Goal: Task Accomplishment & Management: Complete application form

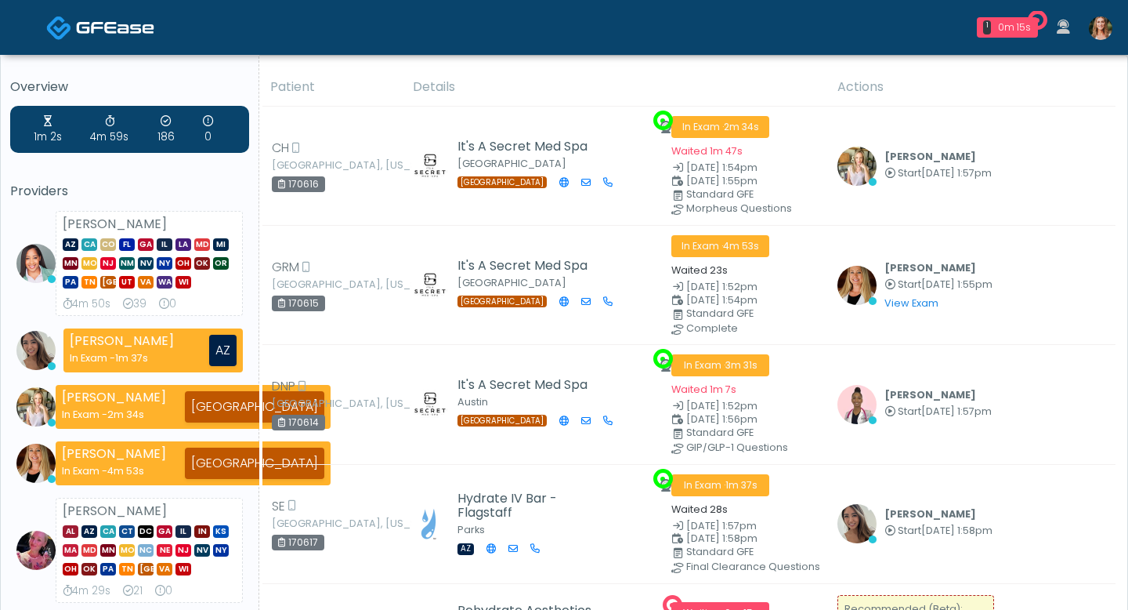
click at [1095, 31] on img at bounding box center [1101, 28] width 24 height 24
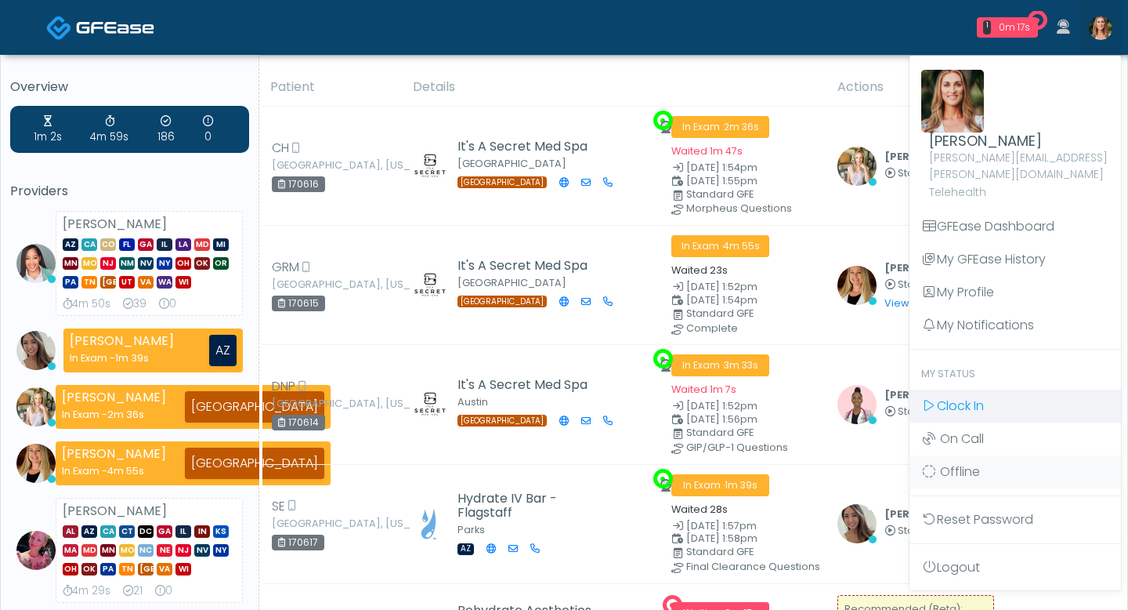
click at [954, 396] on span "Clock In" at bounding box center [960, 405] width 47 height 18
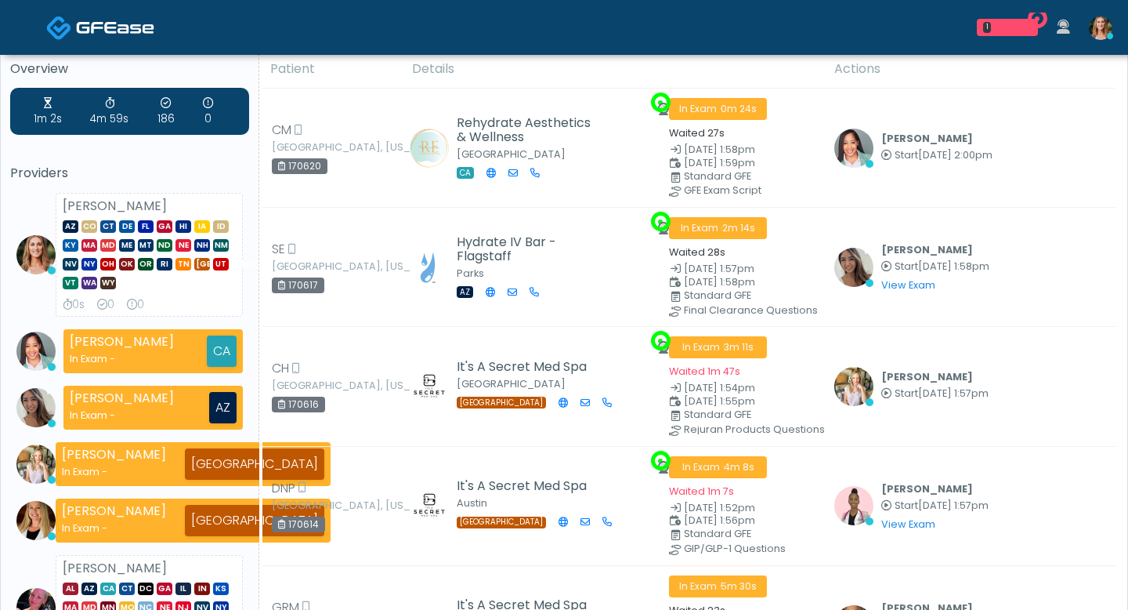
scroll to position [205, 0]
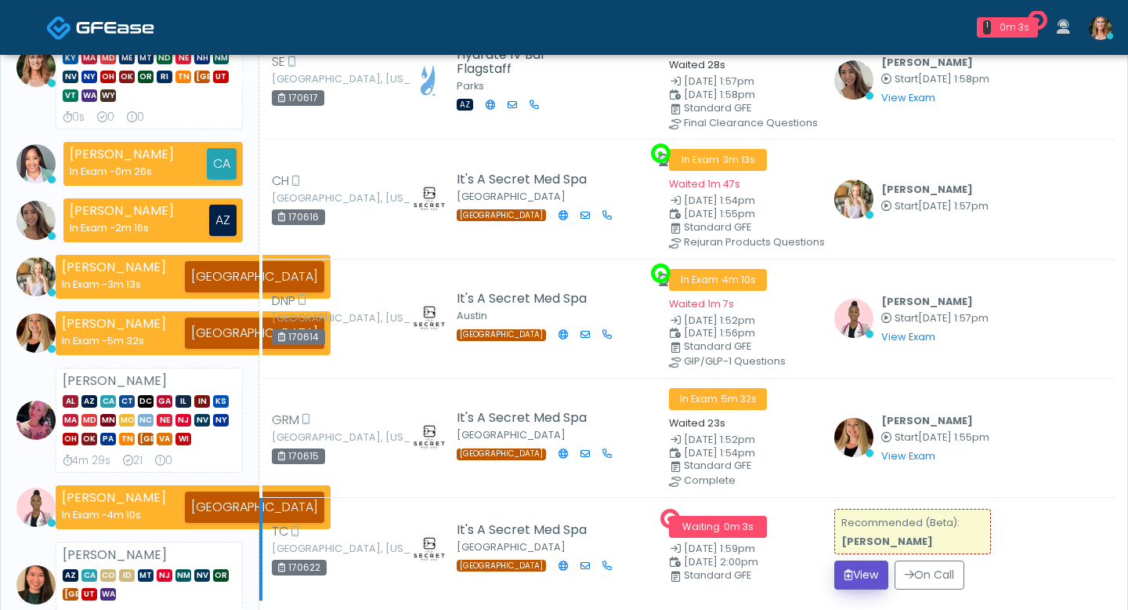
click at [855, 563] on button "View" at bounding box center [861, 574] width 54 height 29
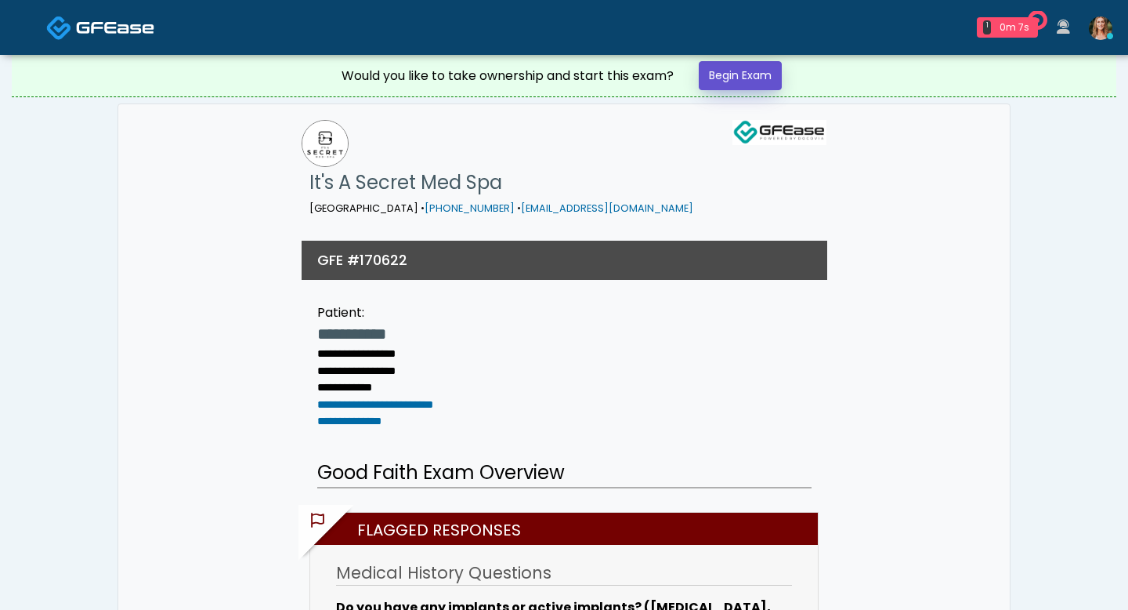
click at [755, 75] on link "Begin Exam" at bounding box center [740, 75] width 83 height 29
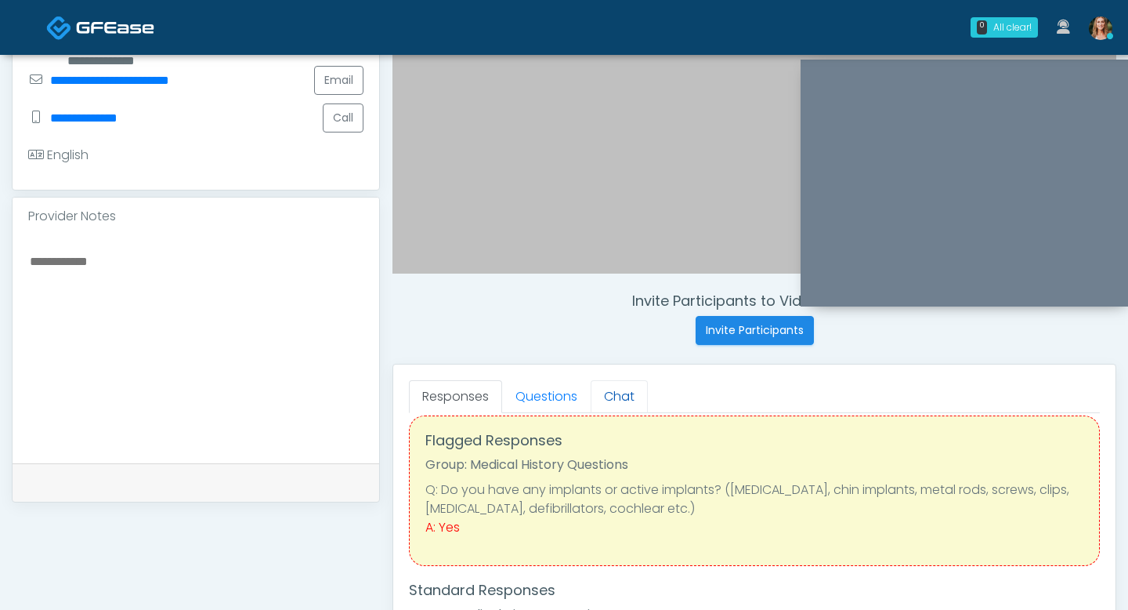
scroll to position [396, 0]
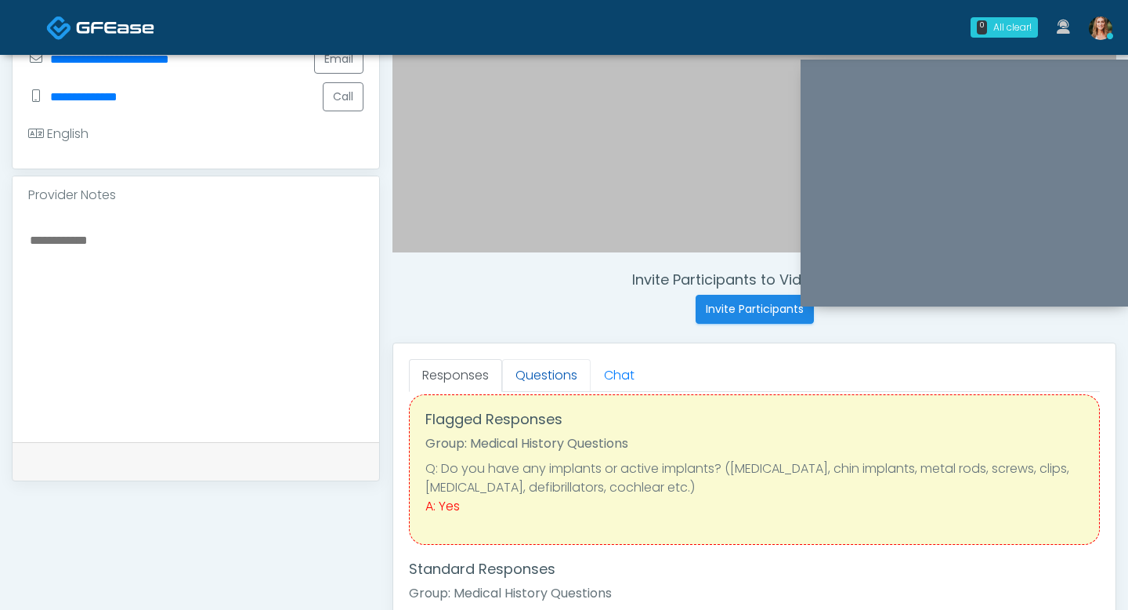
click at [566, 378] on link "Questions" at bounding box center [546, 375] width 89 height 33
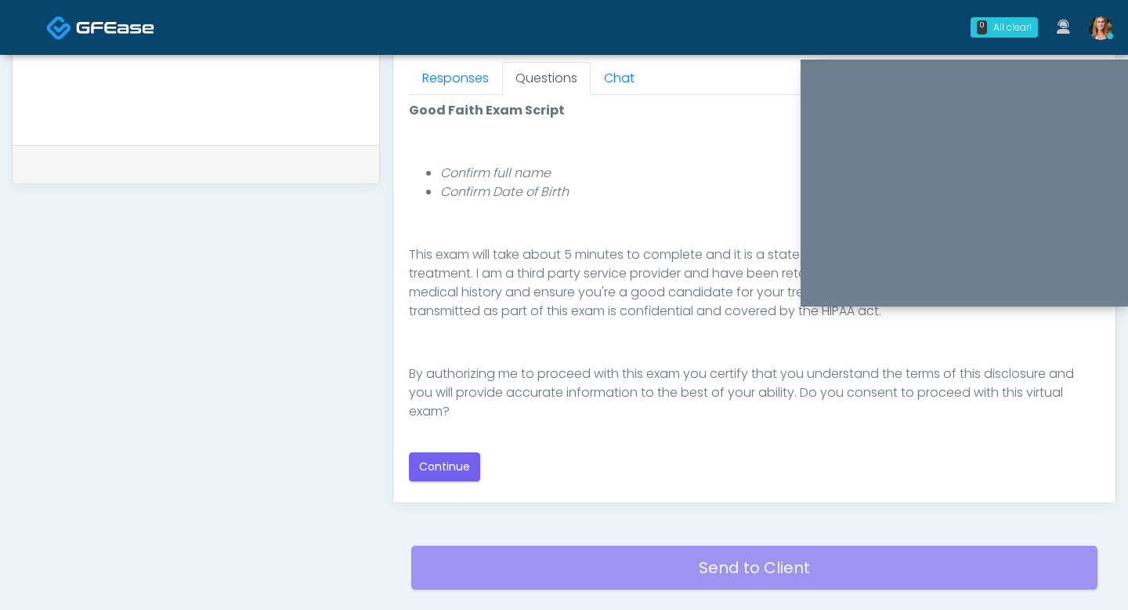
scroll to position [691, 0]
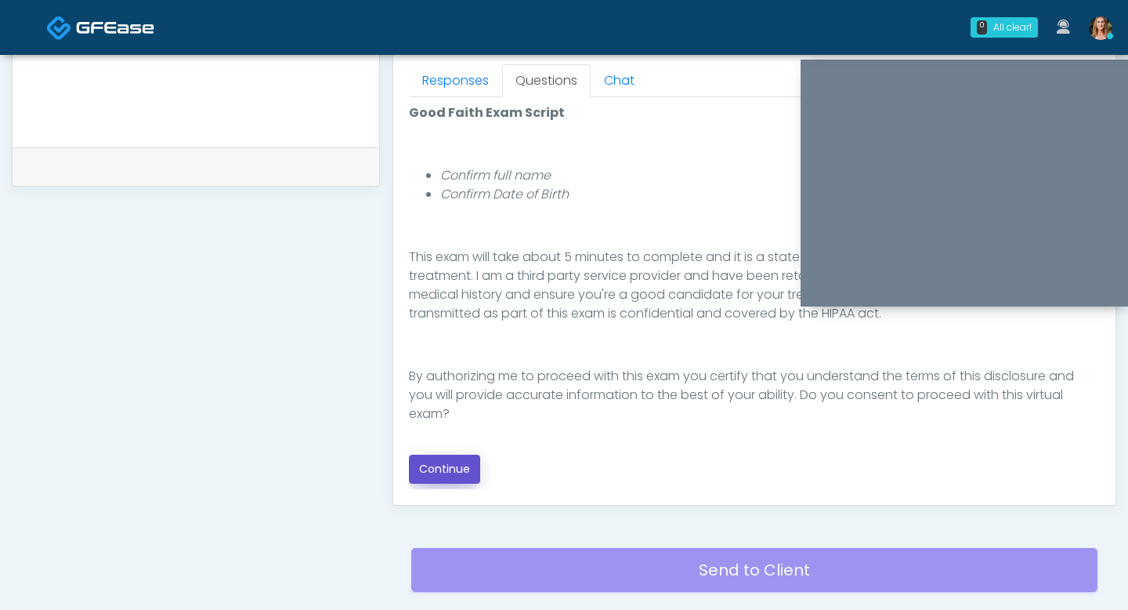
click at [461, 464] on button "Continue" at bounding box center [444, 468] width 71 height 29
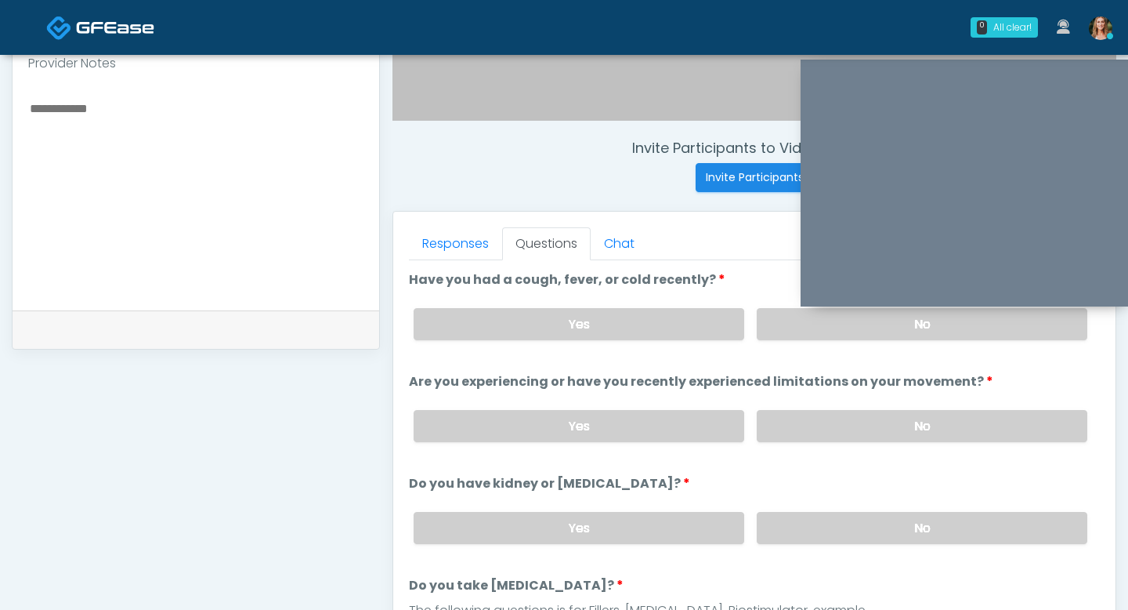
scroll to position [526, 0]
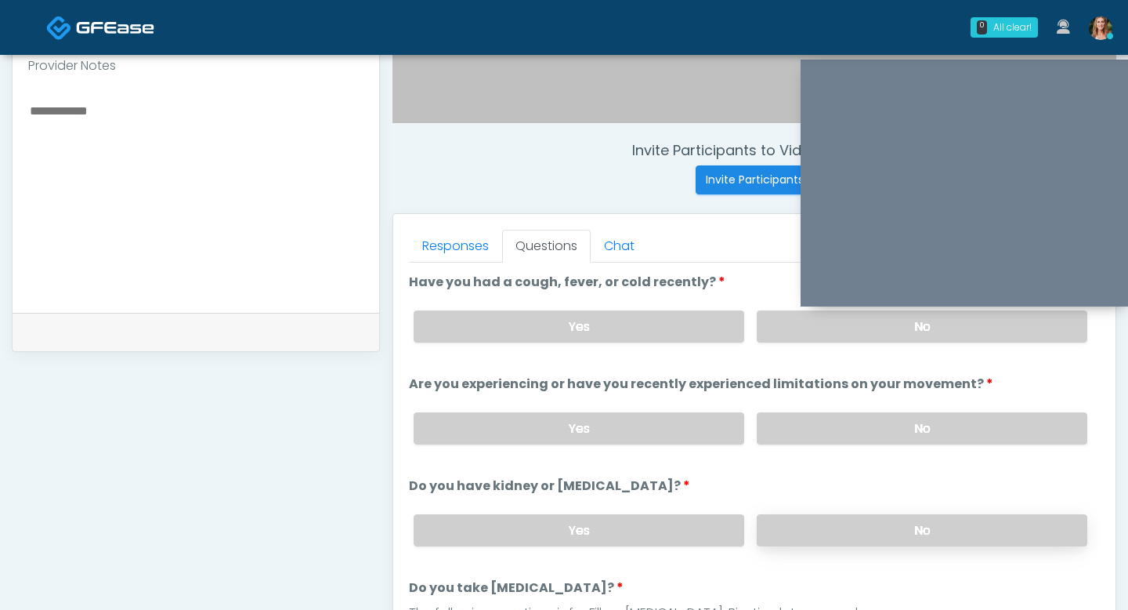
click at [795, 530] on label "No" at bounding box center [922, 530] width 331 height 32
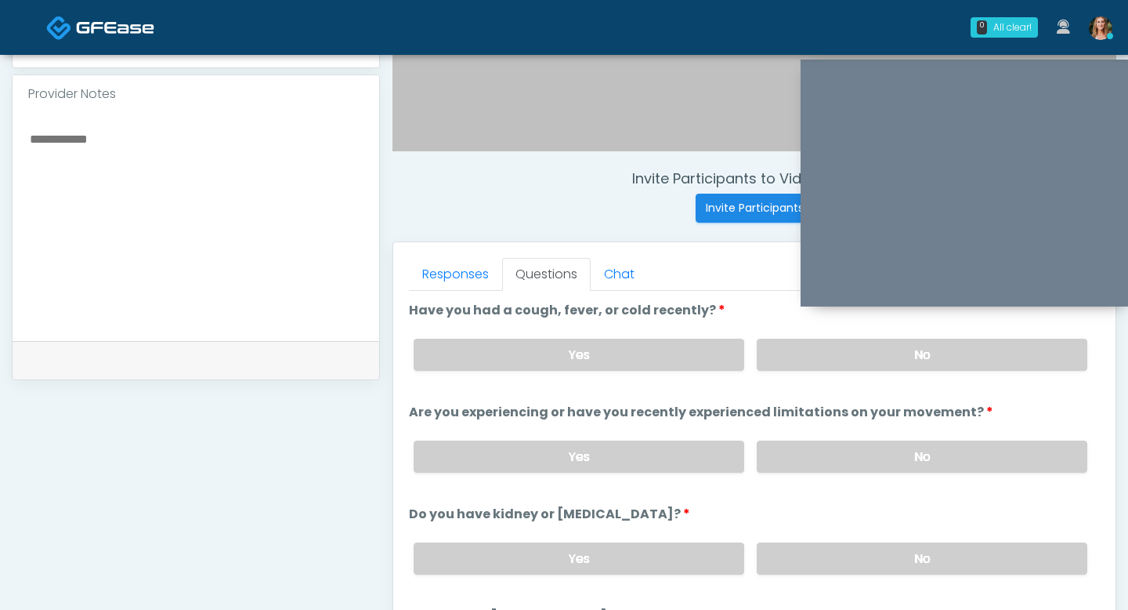
scroll to position [493, 0]
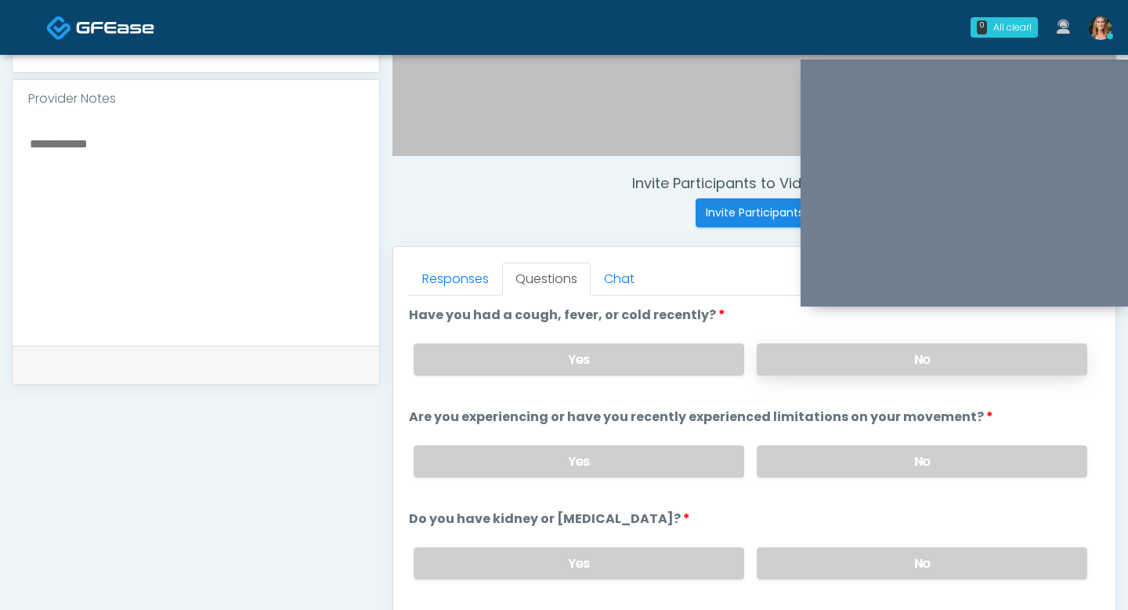
click at [816, 361] on label "No" at bounding box center [922, 359] width 331 height 32
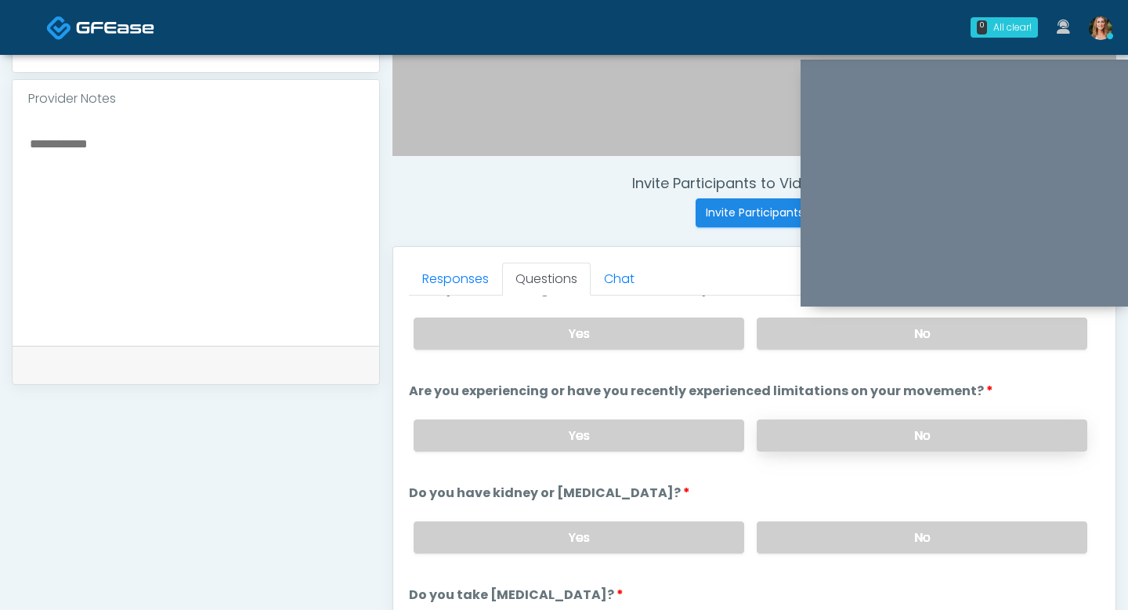
click at [824, 437] on label "No" at bounding box center [922, 435] width 331 height 32
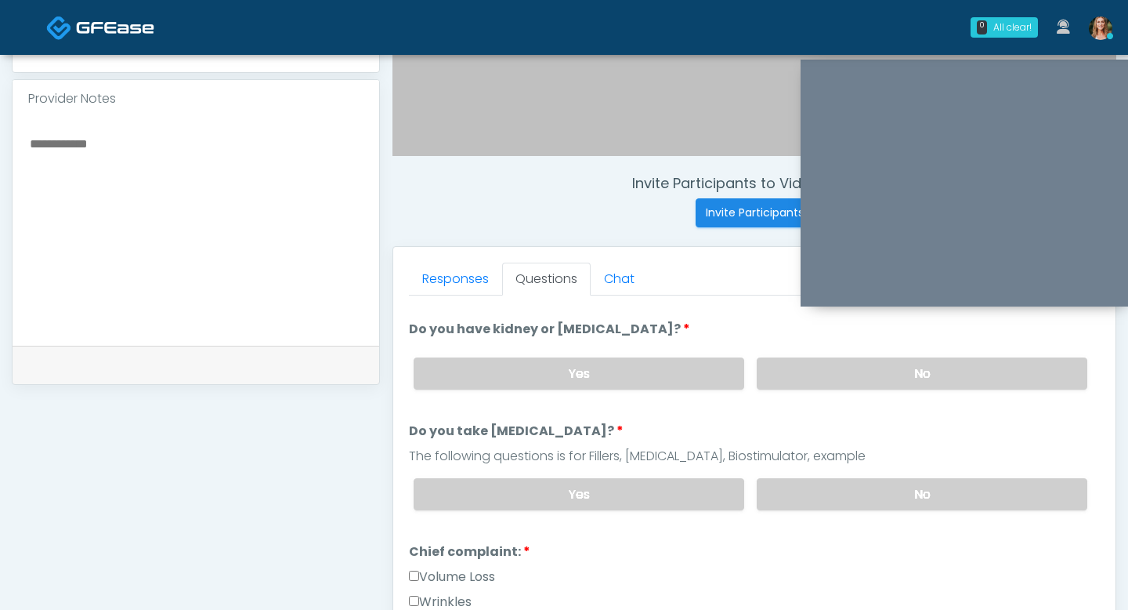
scroll to position [216, 0]
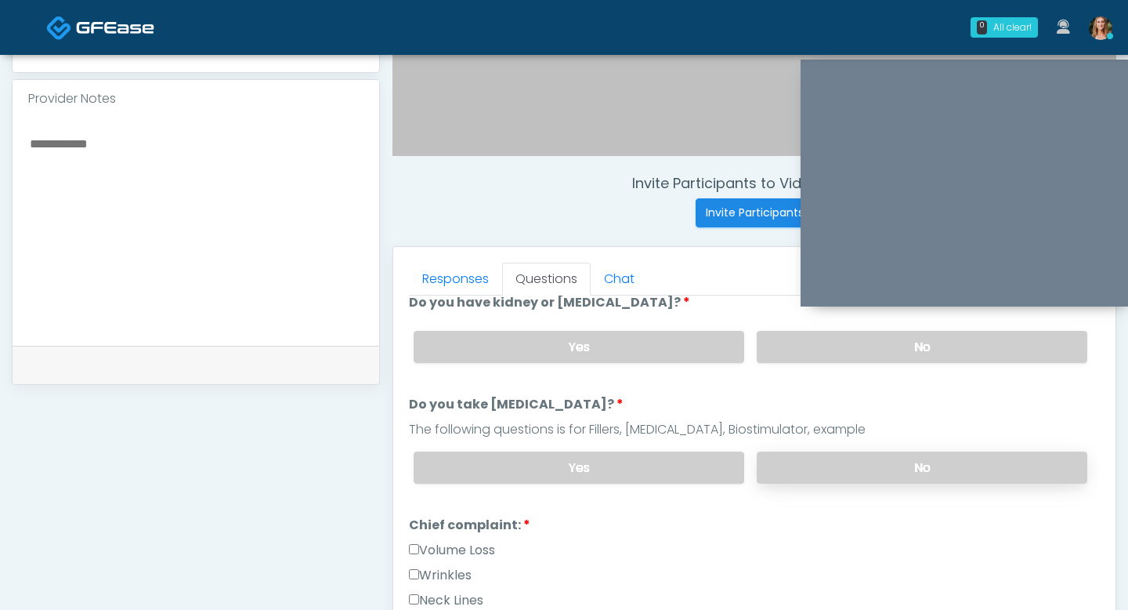
click at [859, 471] on label "No" at bounding box center [922, 467] width 331 height 32
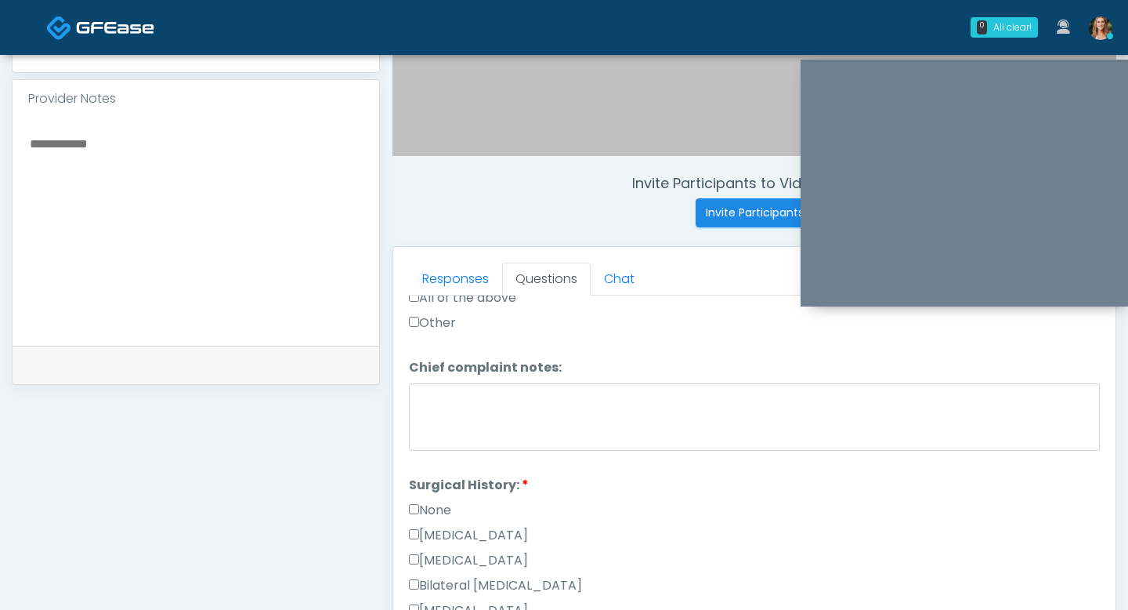
scroll to position [722, 0]
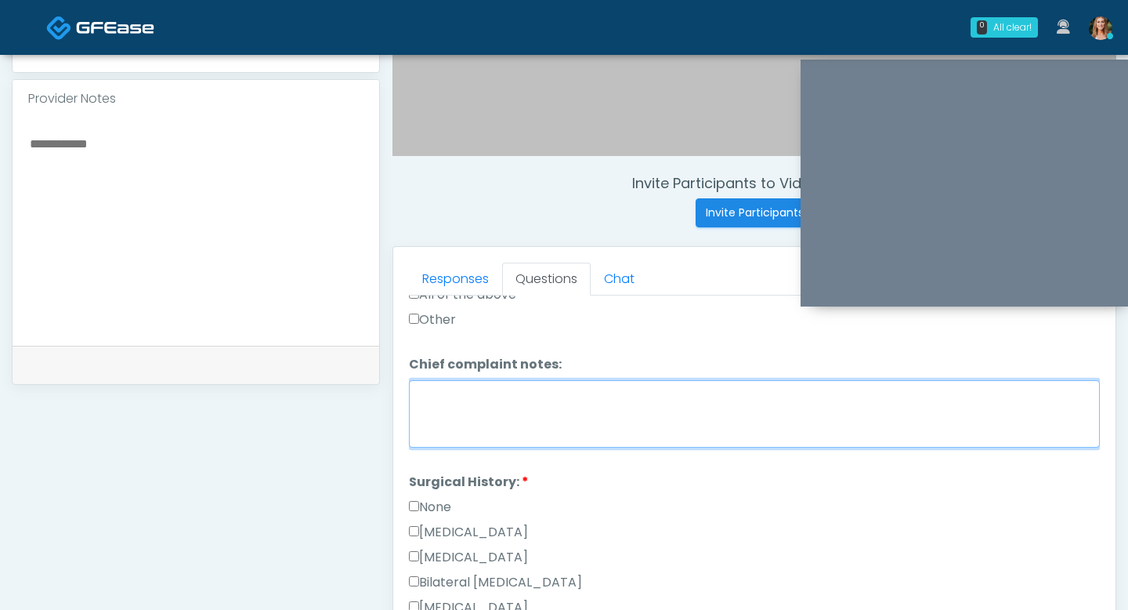
click at [482, 418] on textarea "Chief complaint notes:" at bounding box center [754, 413] width 691 height 67
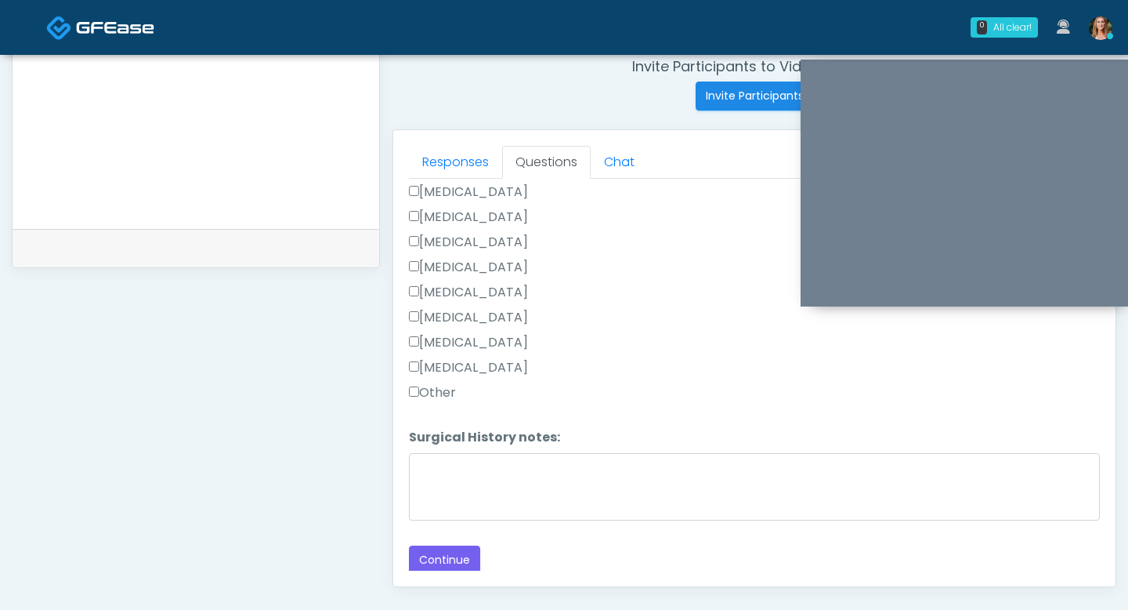
scroll to position [745, 0]
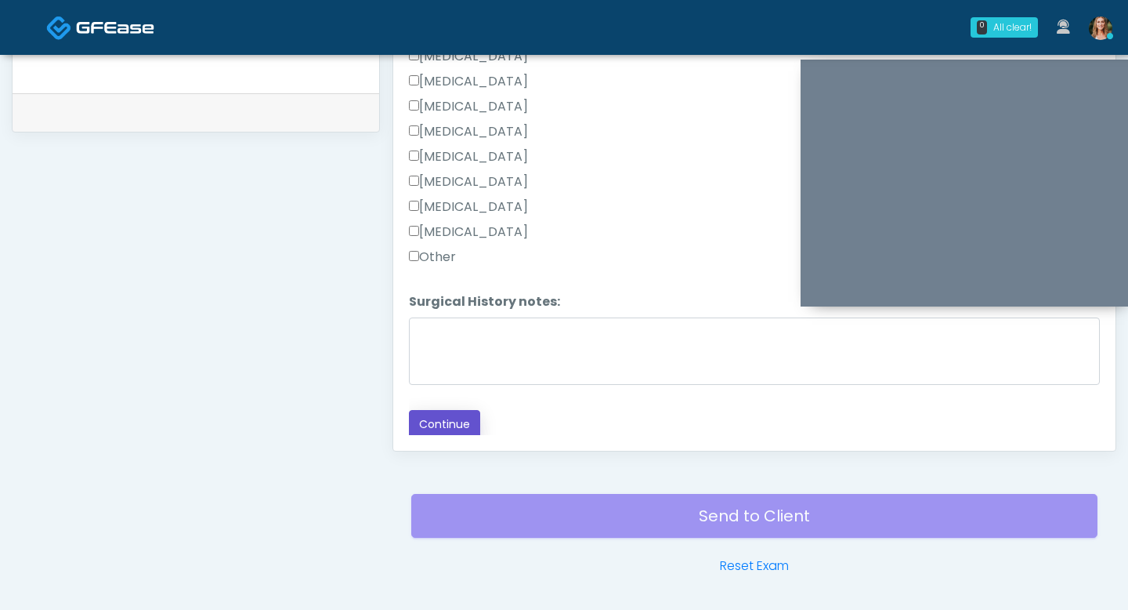
click at [439, 428] on button "Continue" at bounding box center [444, 424] width 71 height 29
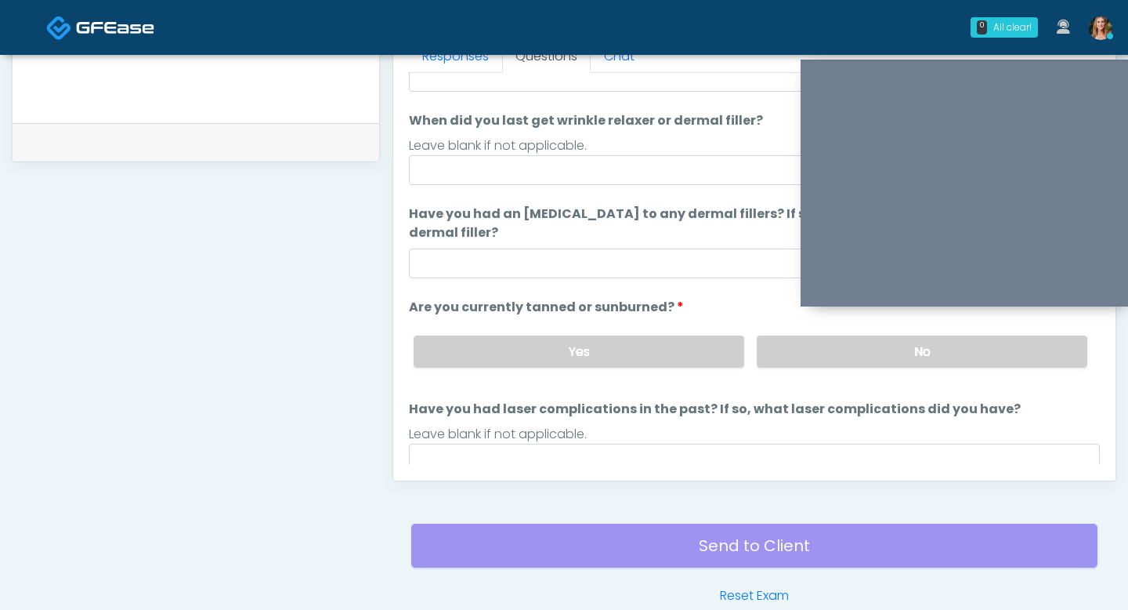
scroll to position [96, 0]
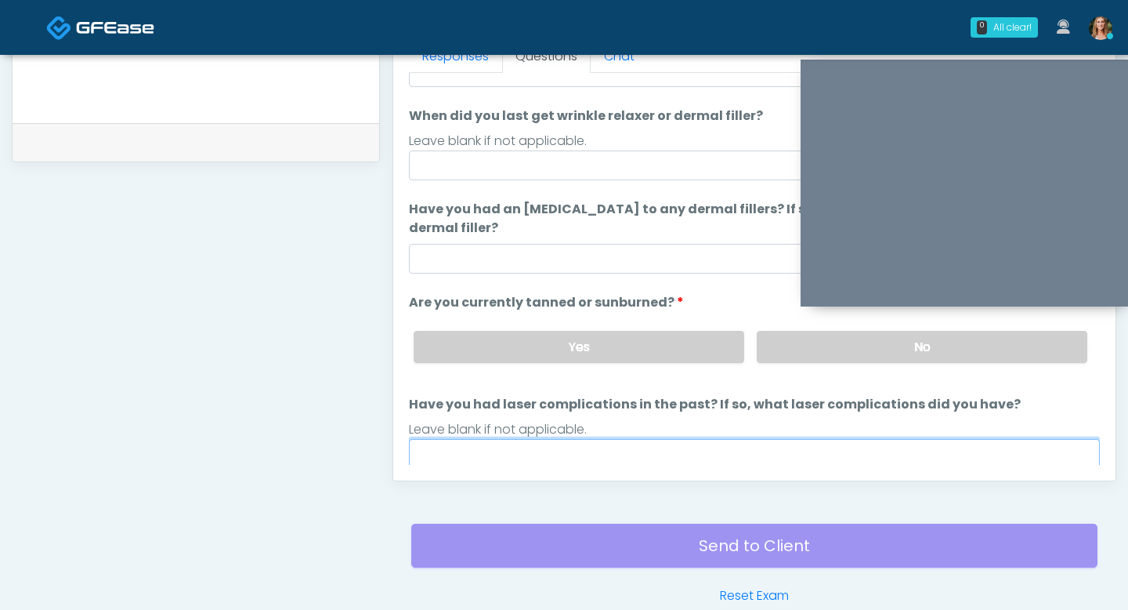
click at [711, 446] on input "Have you had laser complications in the past? If so, what laser complications d…" at bounding box center [754, 454] width 691 height 30
type input "**"
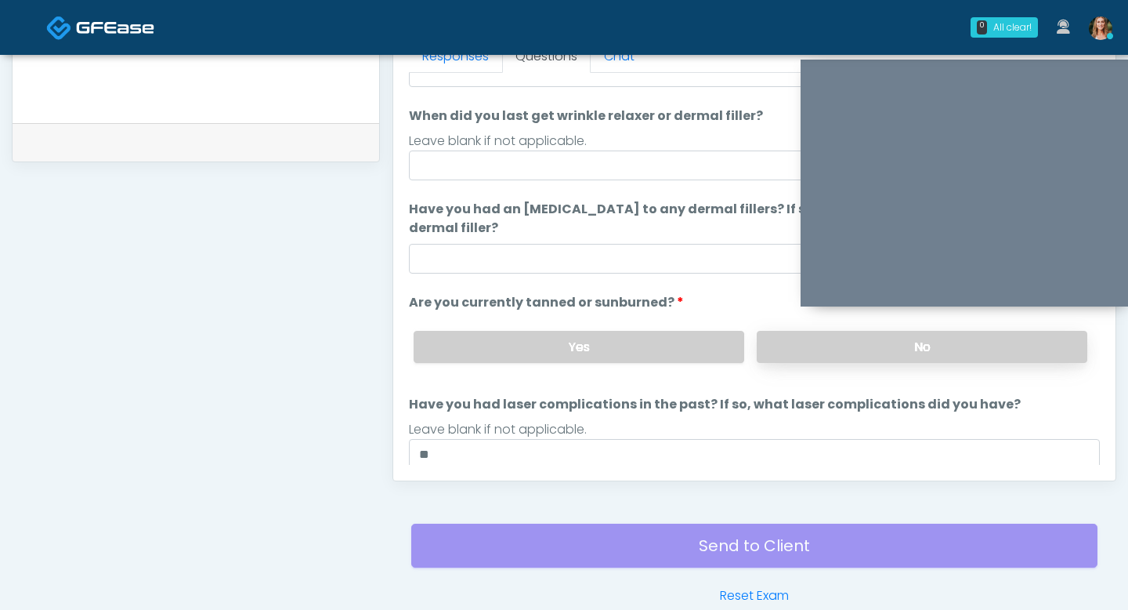
click at [779, 358] on label "No" at bounding box center [922, 347] width 331 height 32
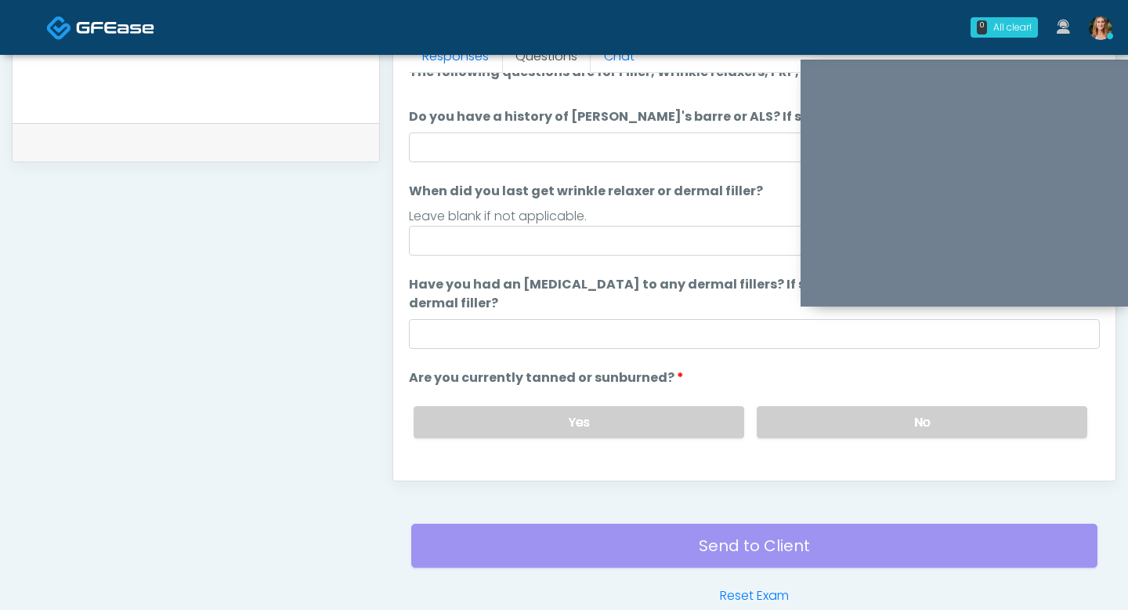
scroll to position [20, 0]
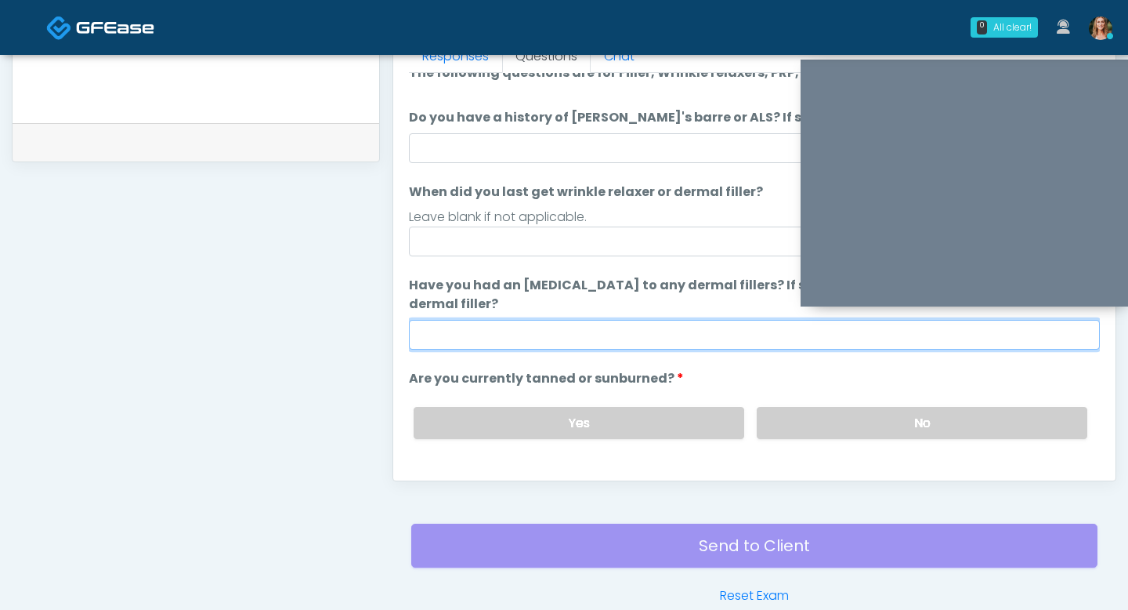
click at [610, 335] on input "Have you had an [MEDICAL_DATA] to any dermal fillers? If so, what was the react…" at bounding box center [754, 335] width 691 height 30
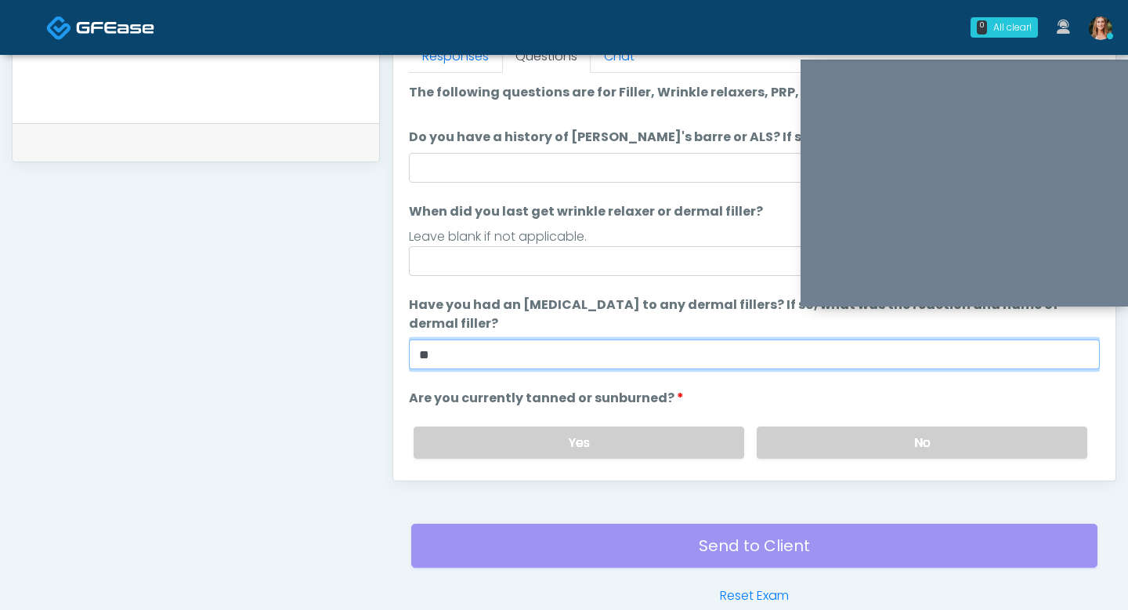
type input "**"
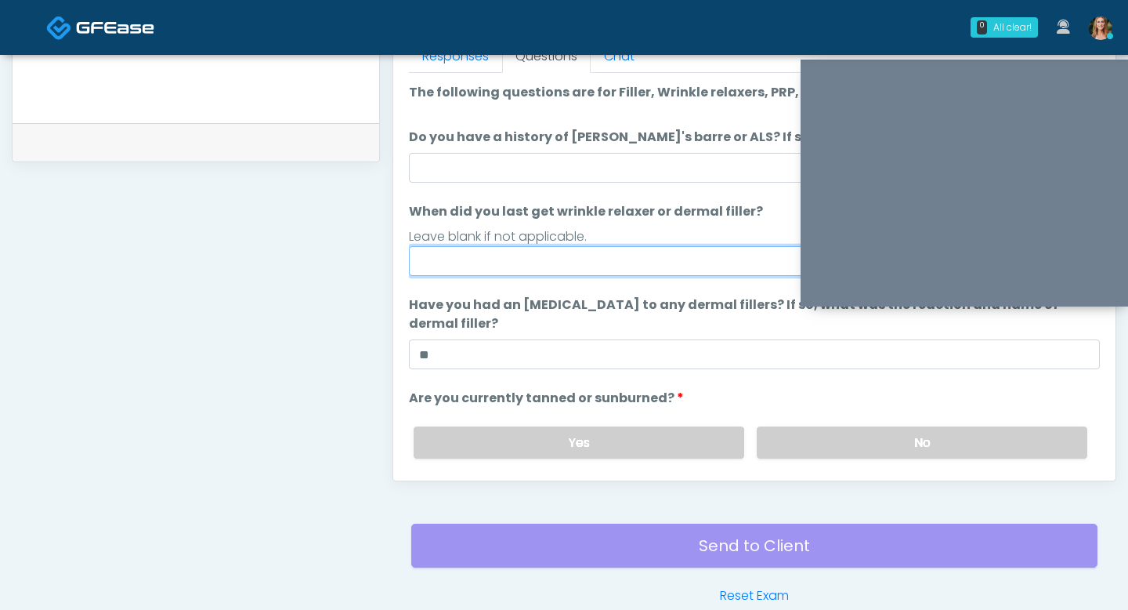
click at [548, 259] on input "When did you last get wrinkle relaxer or dermal filler?" at bounding box center [754, 261] width 691 height 30
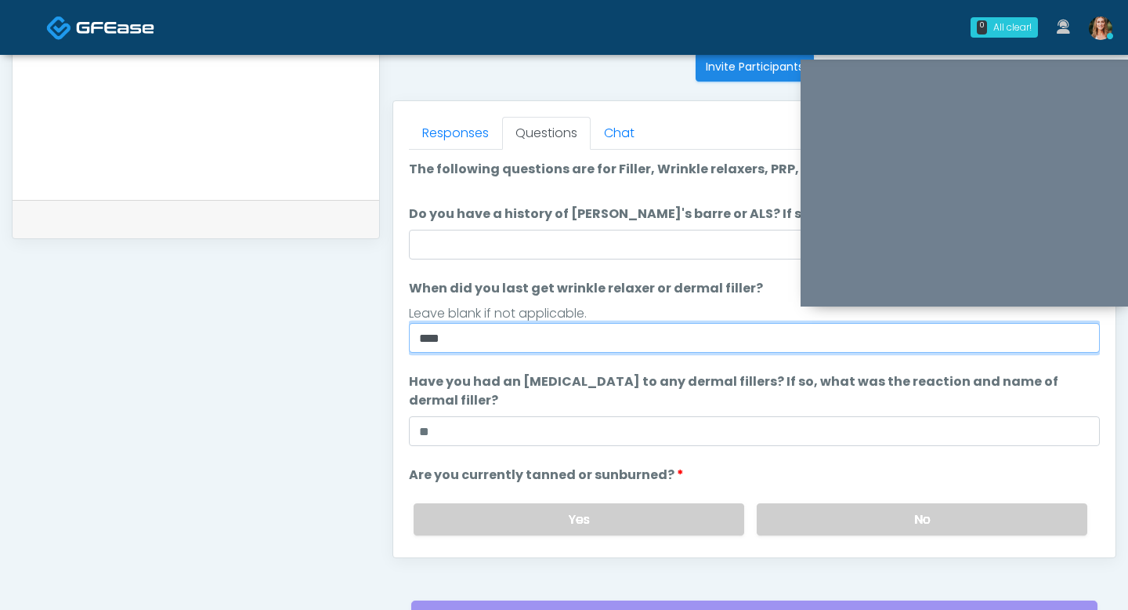
scroll to position [633, 0]
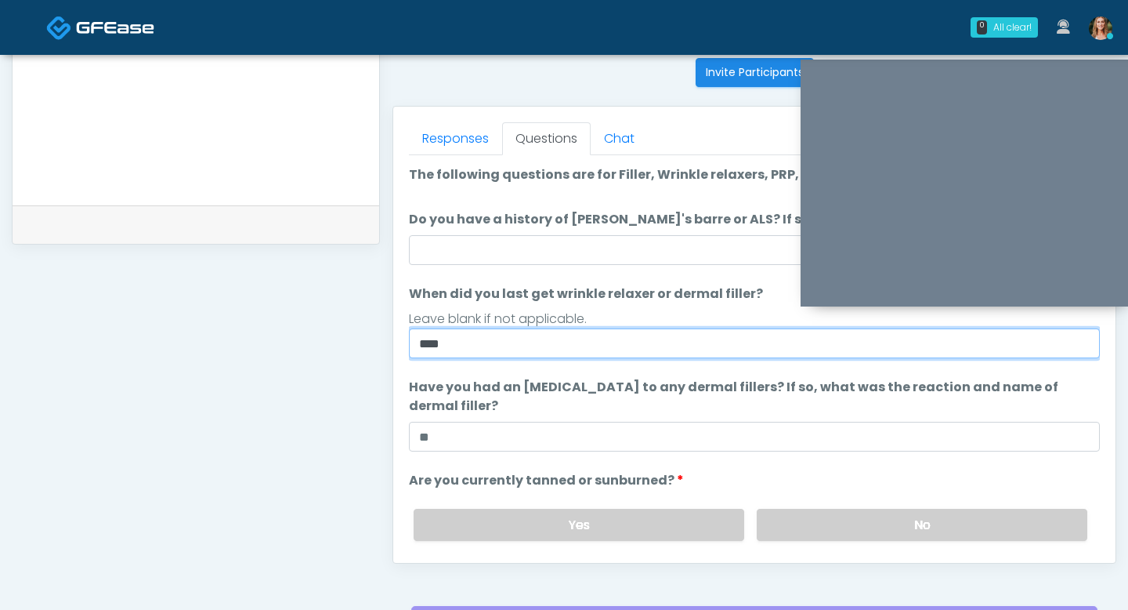
type input "****"
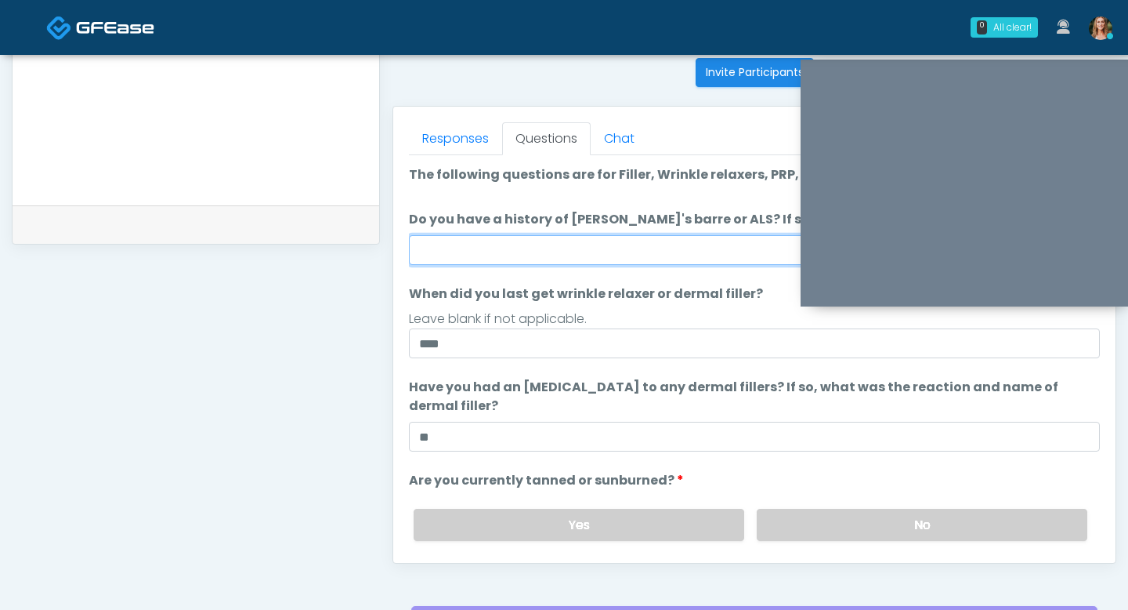
click at [562, 248] on input "Do you have a history of [PERSON_NAME]'s barre or ALS? If so, please provide de…" at bounding box center [754, 250] width 691 height 30
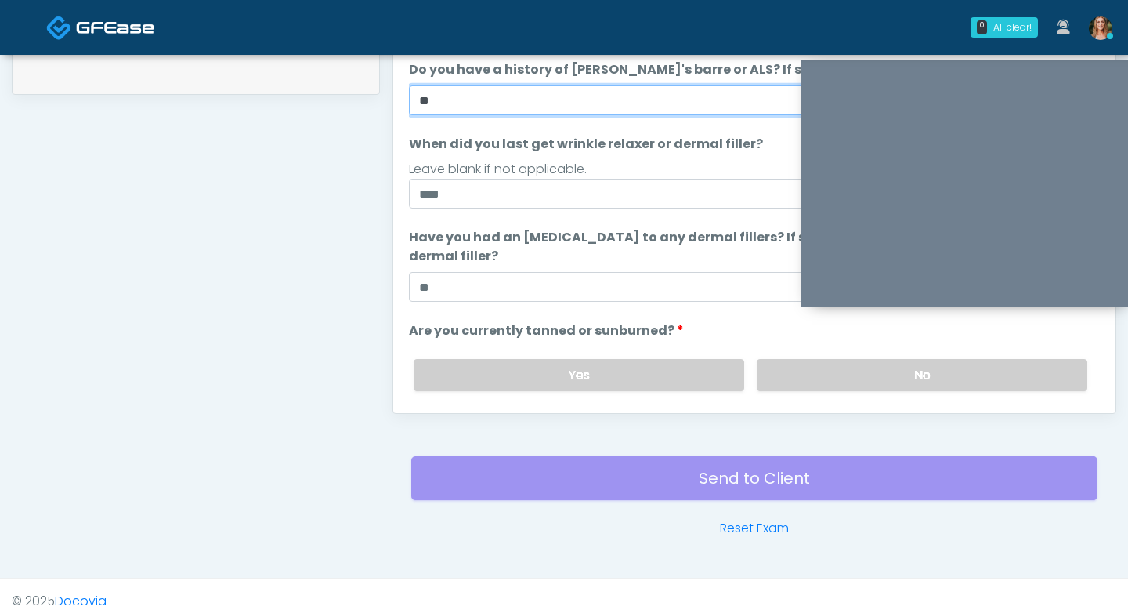
scroll to position [147, 0]
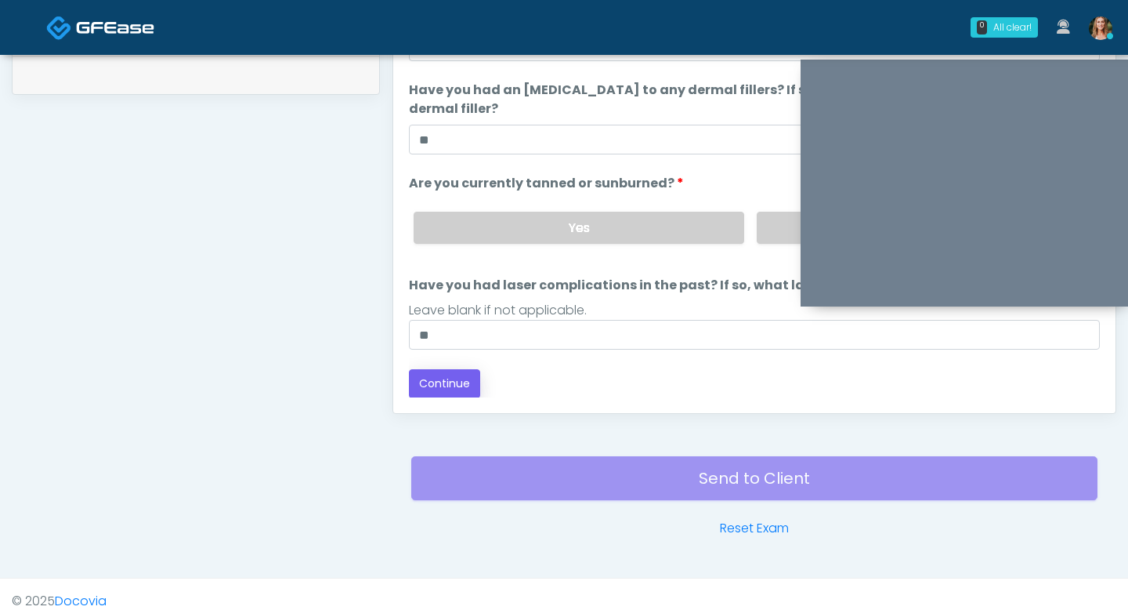
type input "**"
click at [435, 374] on button "Continue" at bounding box center [444, 383] width 71 height 29
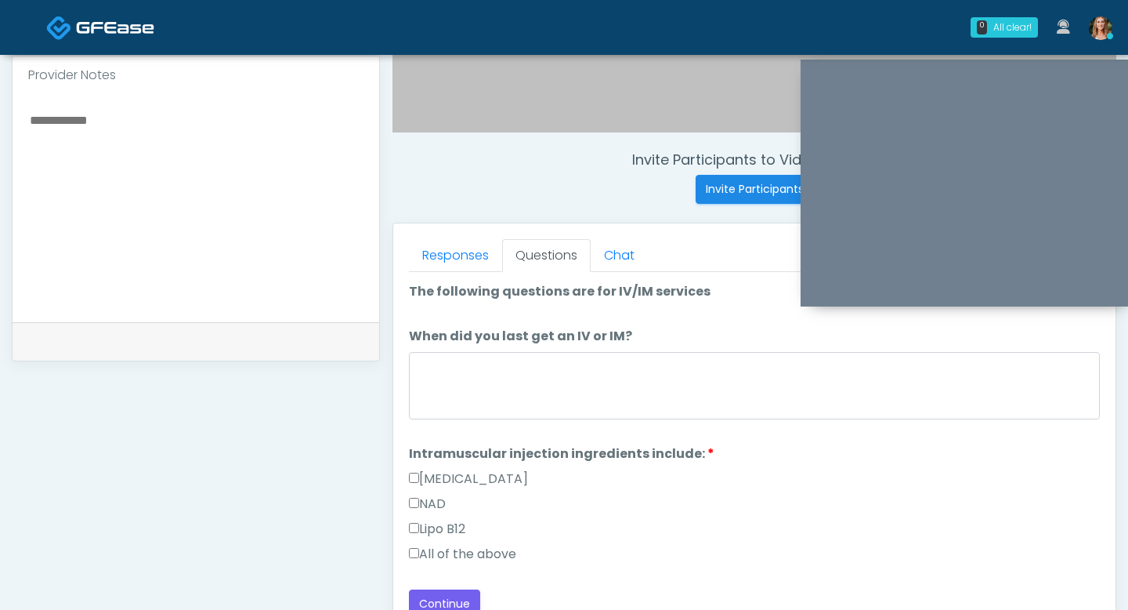
scroll to position [519, 0]
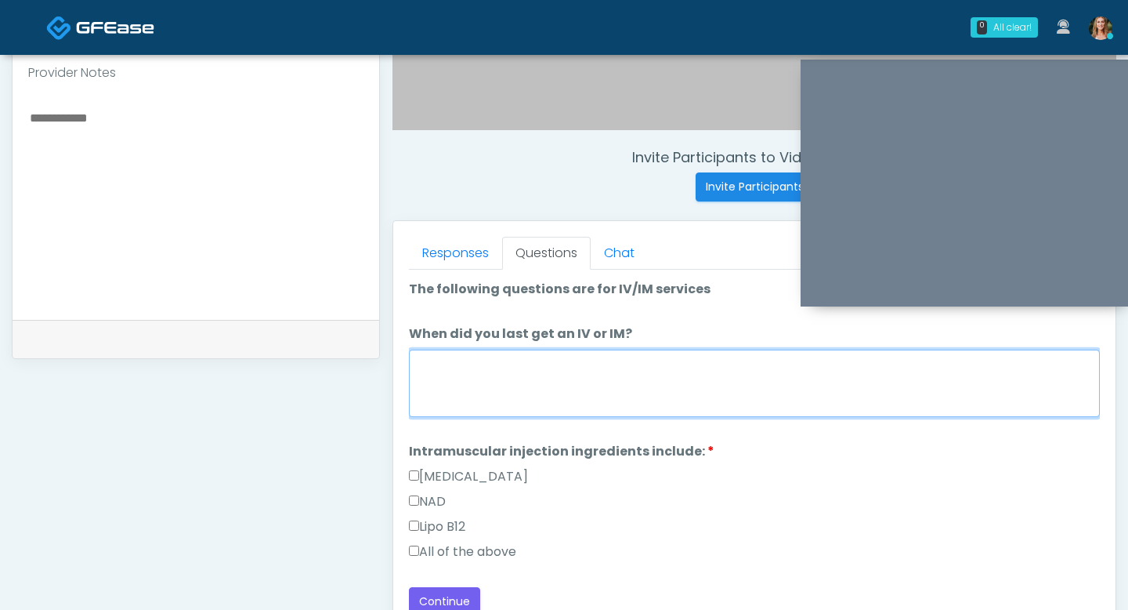
click at [600, 383] on textarea "When did you last get an IV or IM?" at bounding box center [754, 382] width 691 height 67
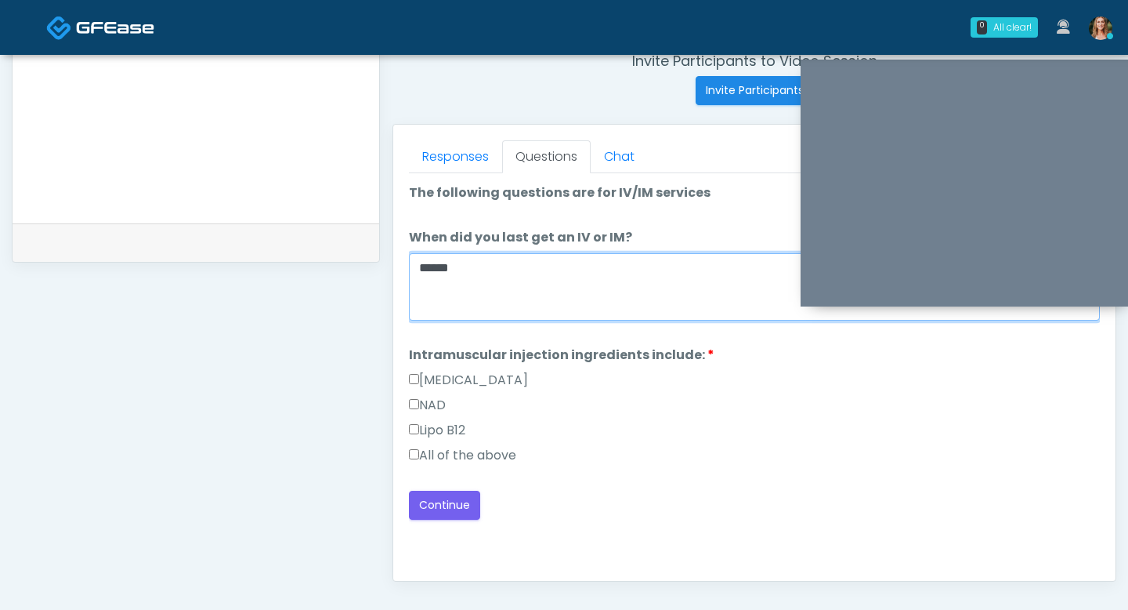
scroll to position [624, 0]
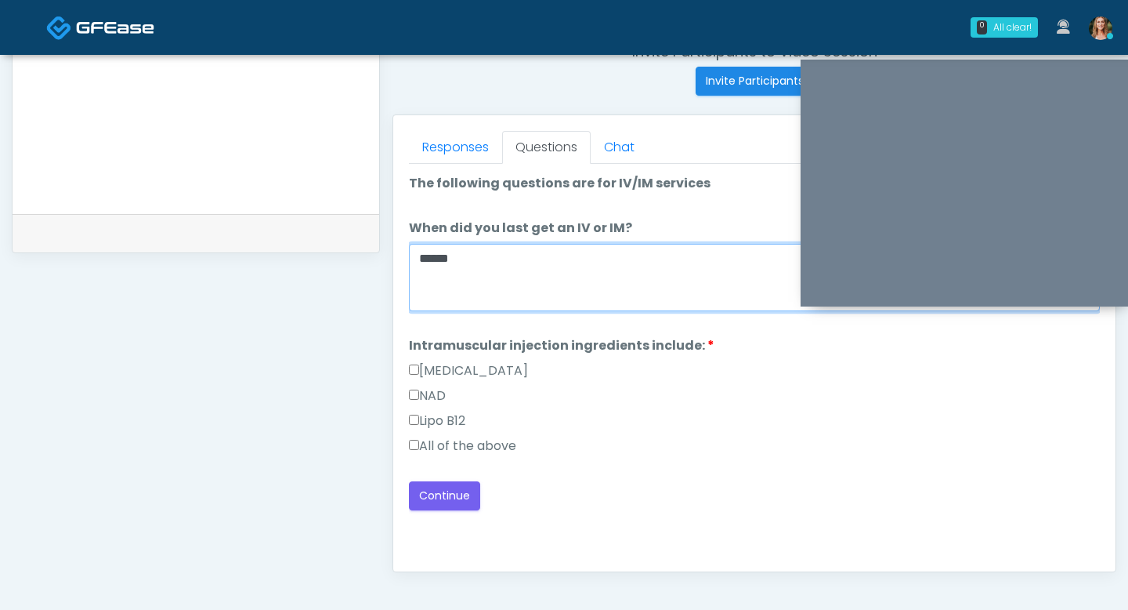
type textarea "*****"
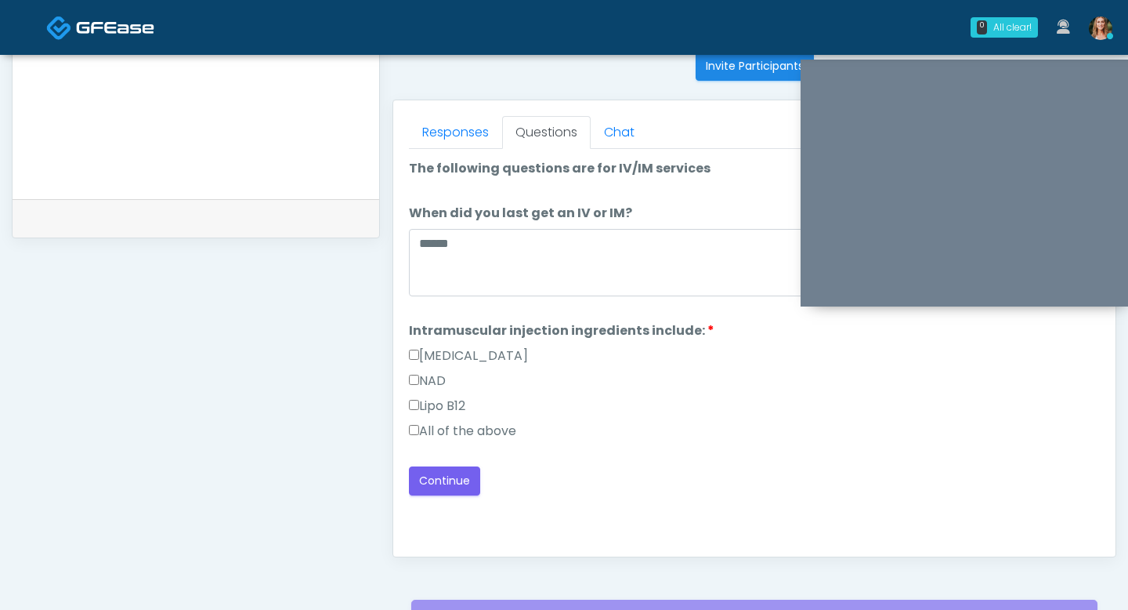
scroll to position [638, 0]
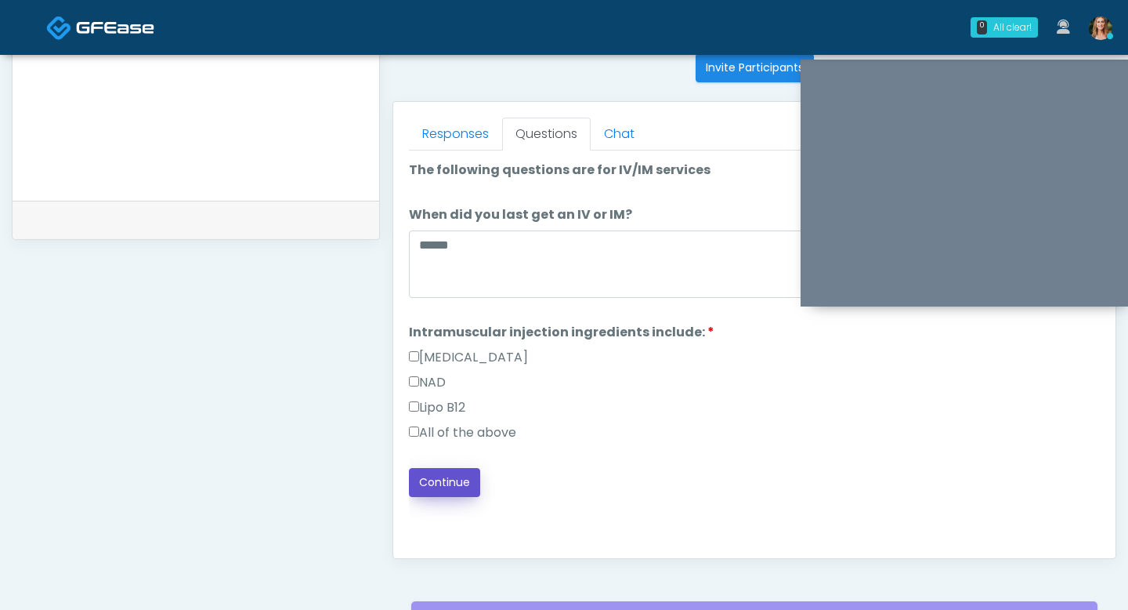
click at [475, 480] on button "Continue" at bounding box center [444, 482] width 71 height 29
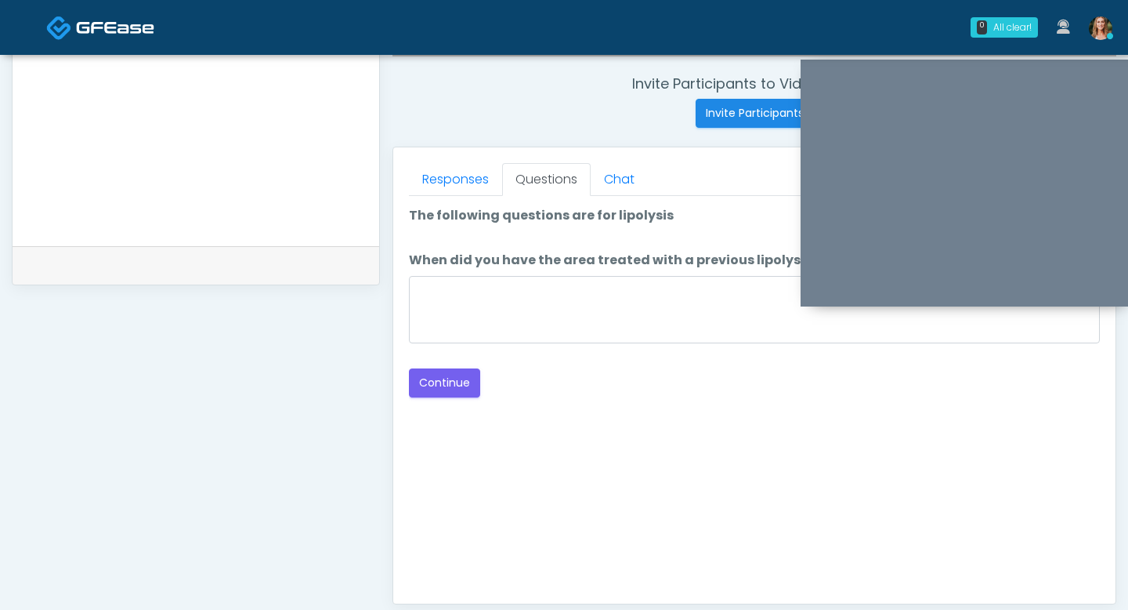
scroll to position [545, 0]
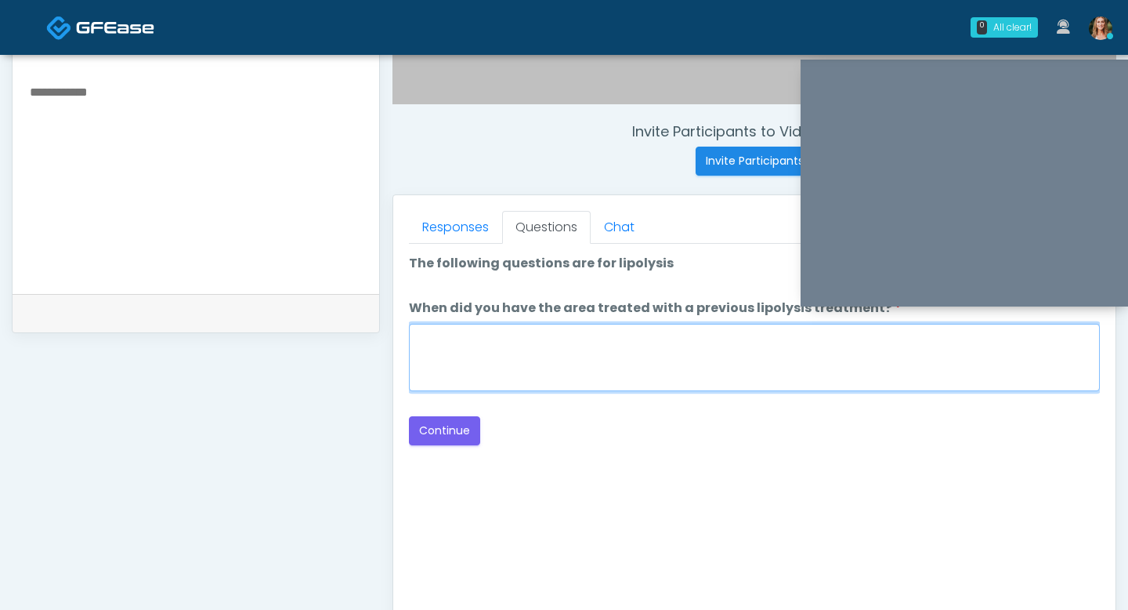
click at [527, 376] on textarea "When did you have the area treated with a previous lipolysis treatment?" at bounding box center [754, 357] width 691 height 67
type textarea "**"
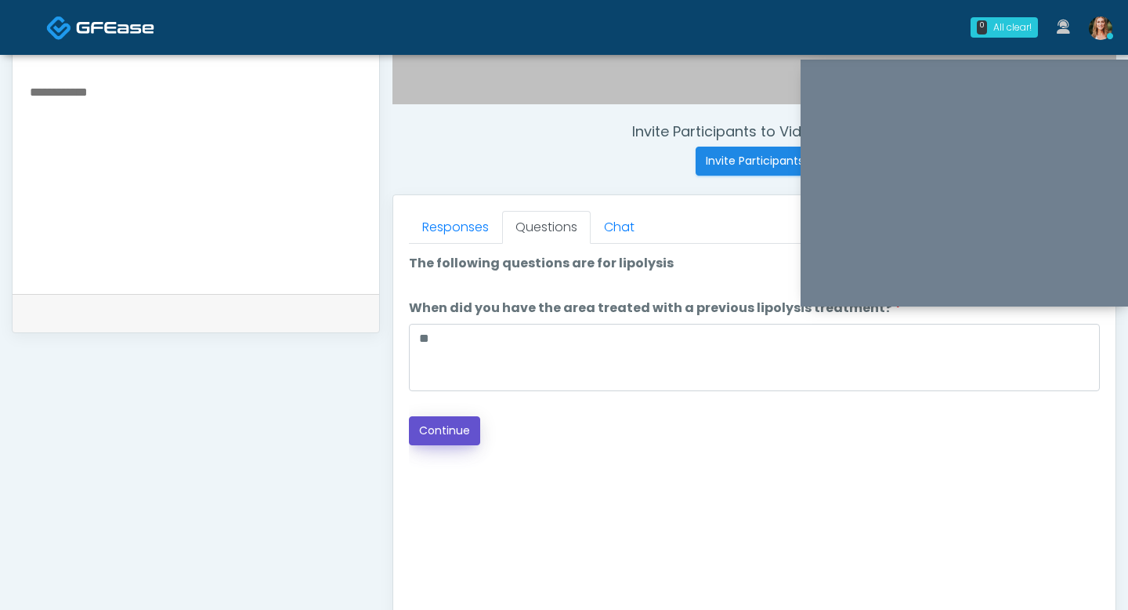
click at [440, 432] on button "Continue" at bounding box center [444, 430] width 71 height 29
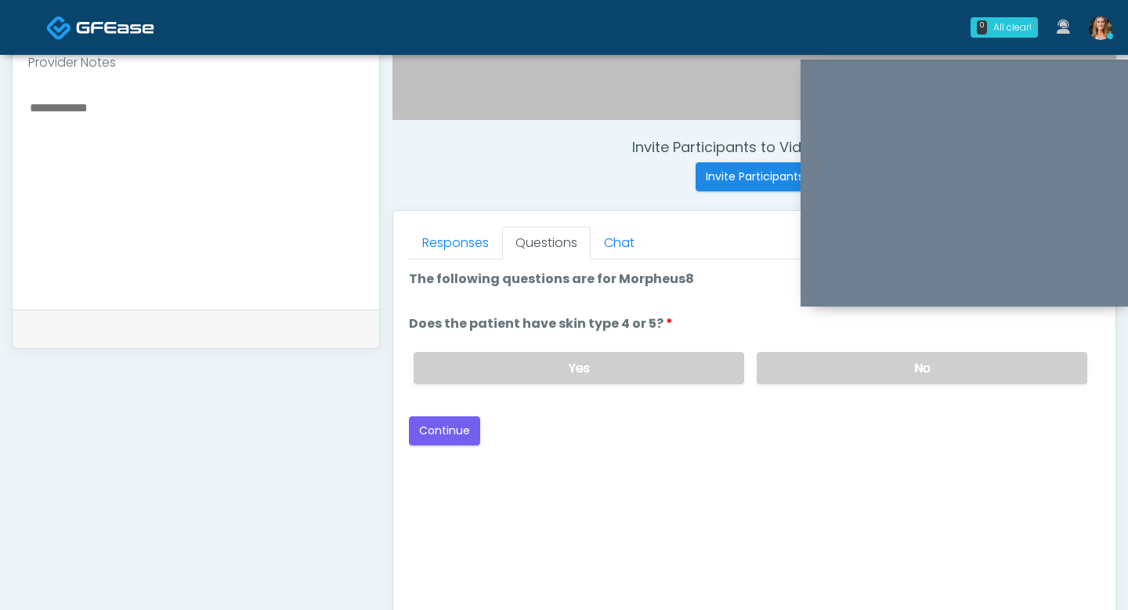
scroll to position [528, 0]
click at [784, 373] on label "No" at bounding box center [922, 369] width 331 height 32
click at [448, 430] on button "Continue" at bounding box center [444, 431] width 71 height 29
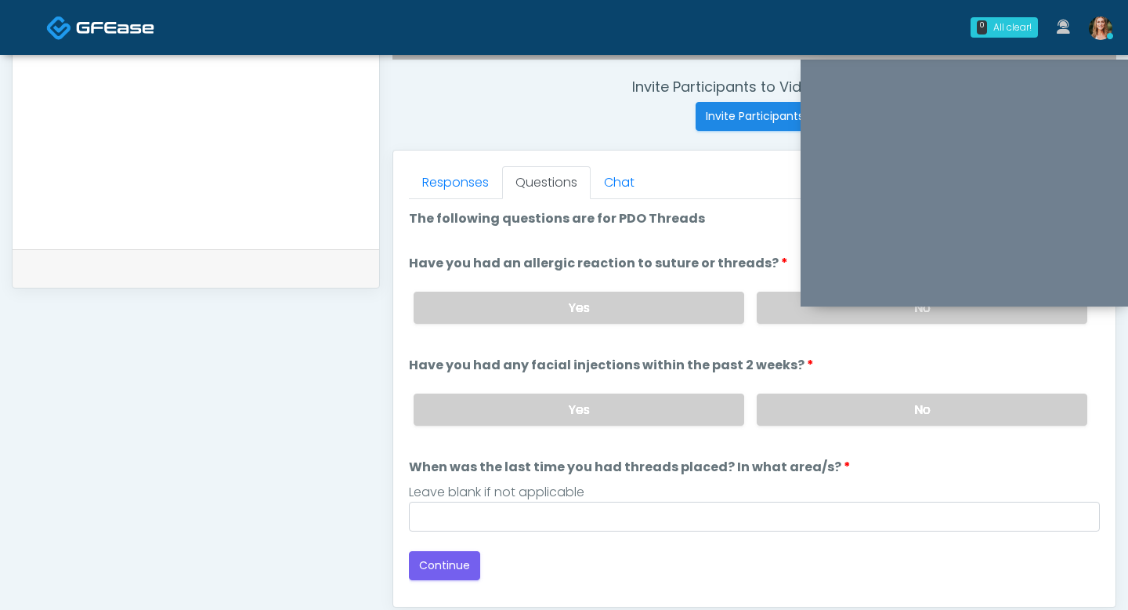
scroll to position [588, 0]
click at [772, 309] on label "No" at bounding box center [922, 308] width 331 height 32
click at [790, 413] on label "No" at bounding box center [922, 410] width 331 height 32
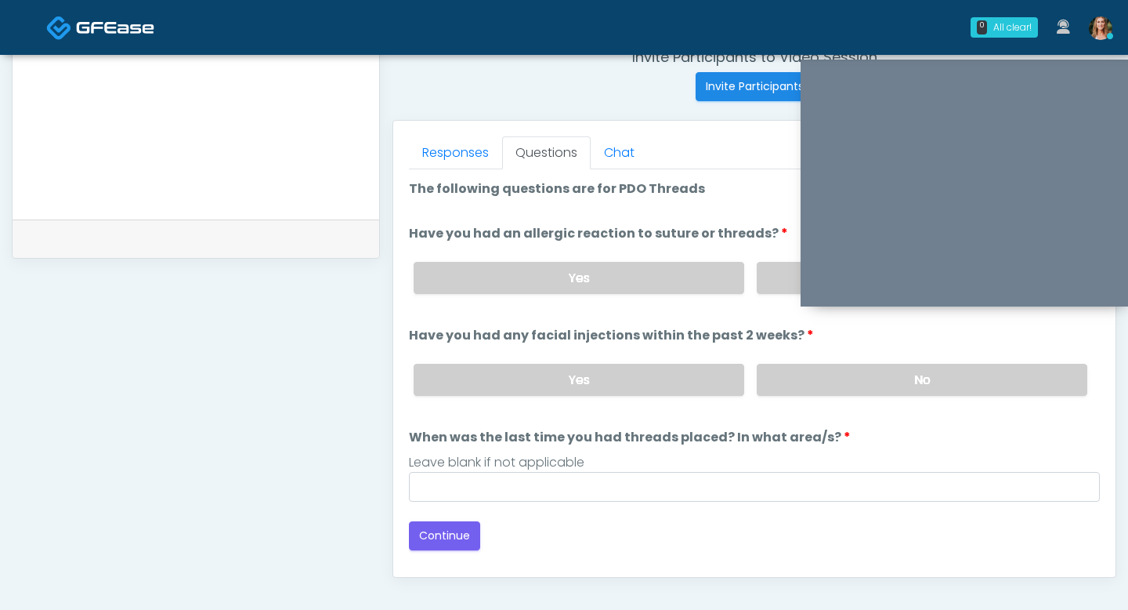
scroll to position [638, 0]
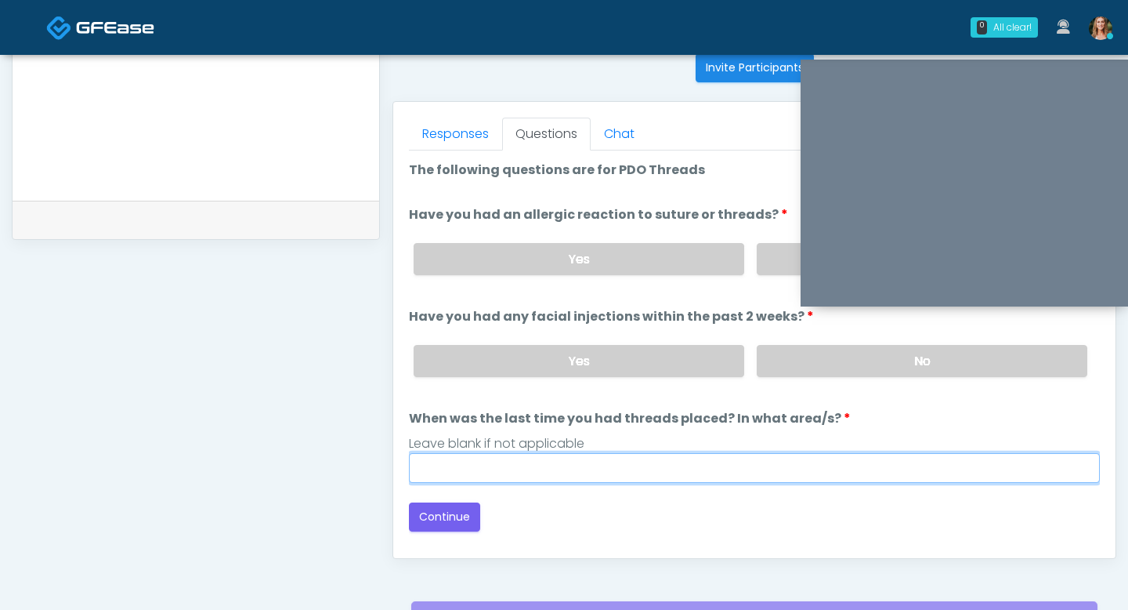
click at [519, 476] on input "When was the last time you had threads placed? In what area/s?" at bounding box center [754, 468] width 691 height 30
type input "**"
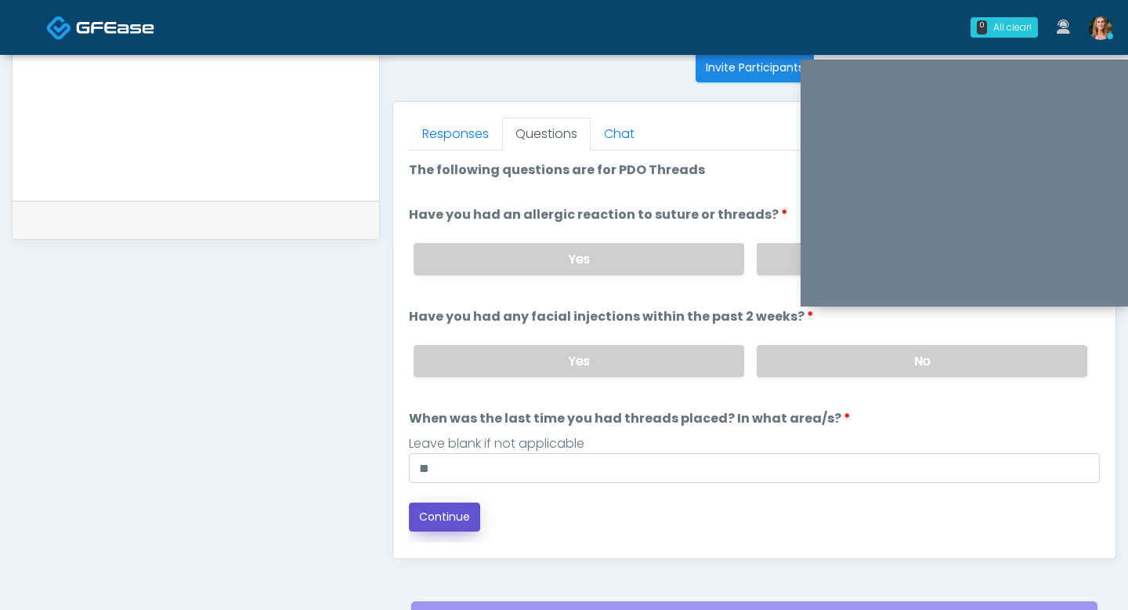
click at [436, 519] on button "Continue" at bounding box center [444, 516] width 71 height 29
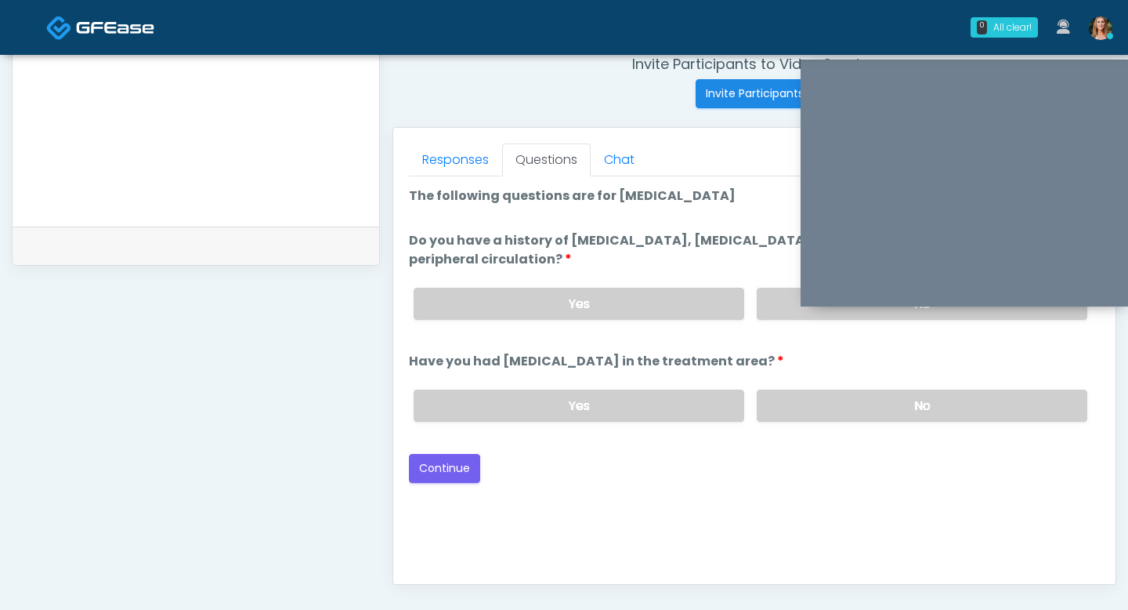
scroll to position [601, 0]
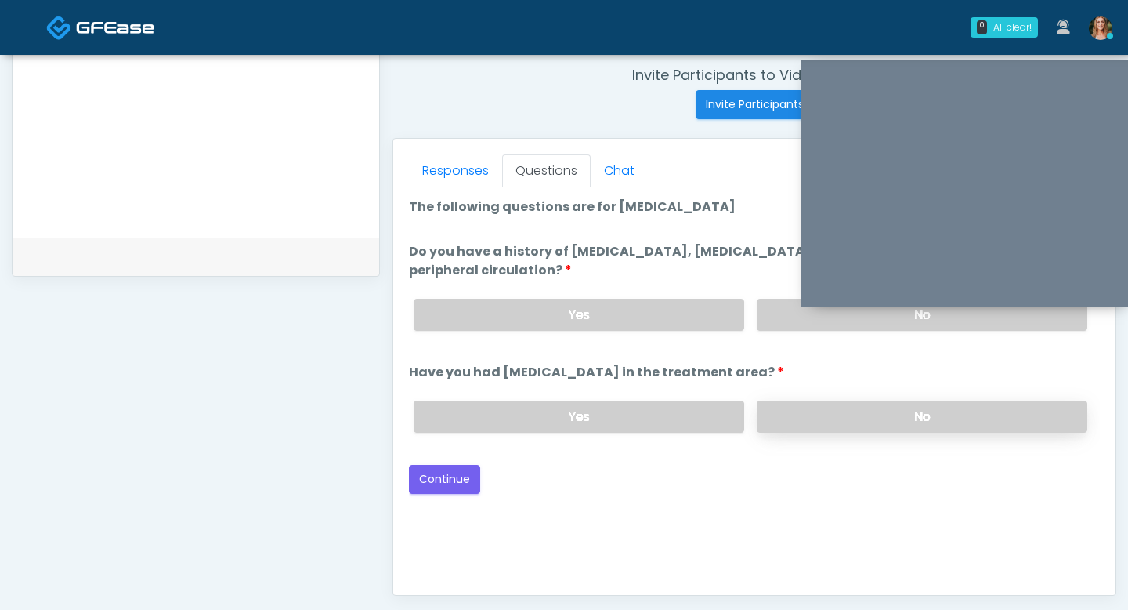
click at [830, 425] on label "No" at bounding box center [922, 416] width 331 height 32
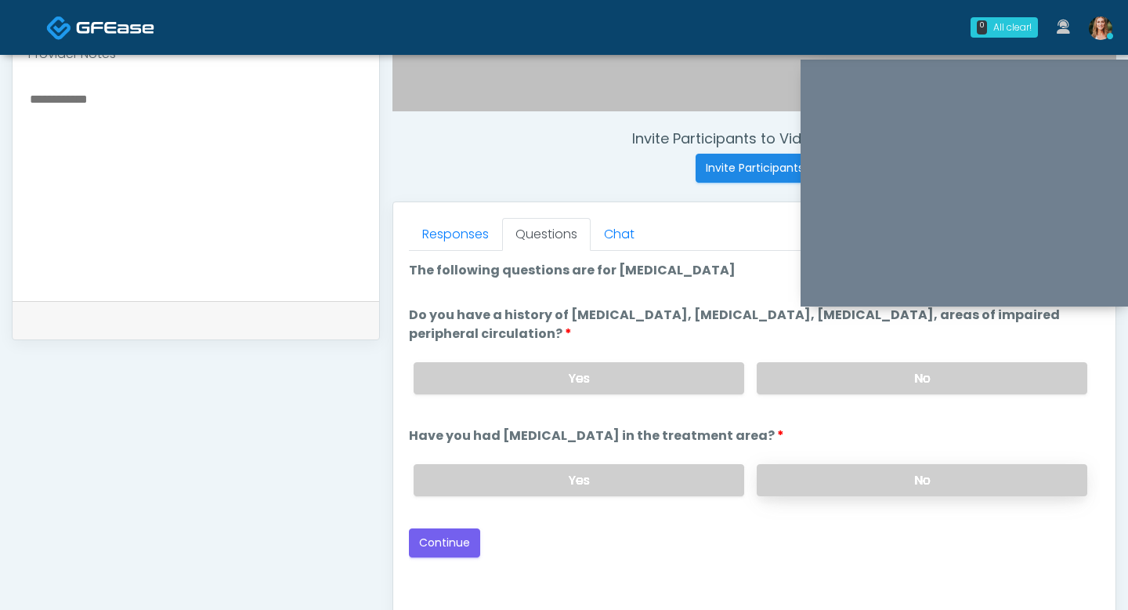
scroll to position [538, 0]
click at [816, 371] on label "No" at bounding box center [922, 377] width 331 height 32
click at [457, 532] on button "Continue" at bounding box center [444, 541] width 71 height 29
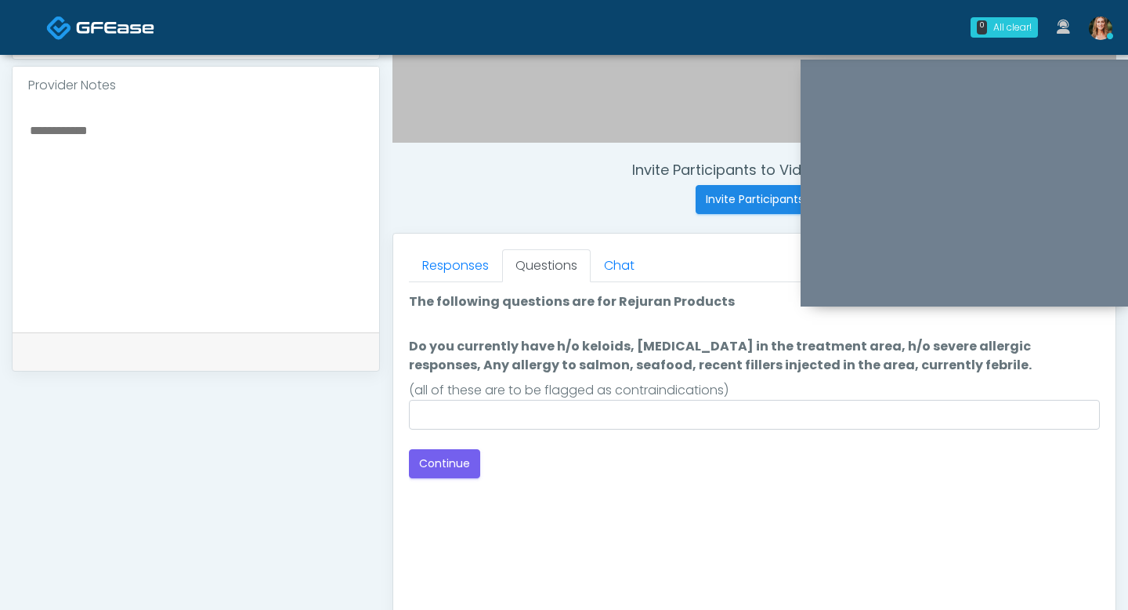
scroll to position [496, 0]
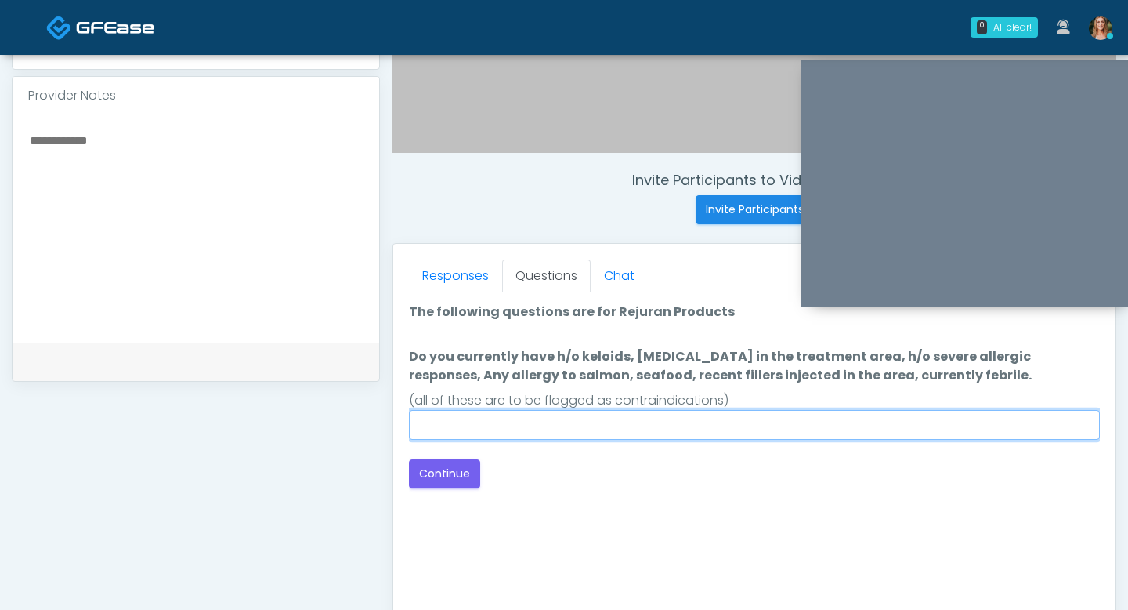
click at [432, 428] on input "Do you currently have h/o keloids, skin infection in the treatment area, h/o se…" at bounding box center [754, 425] width 691 height 30
type input "**"
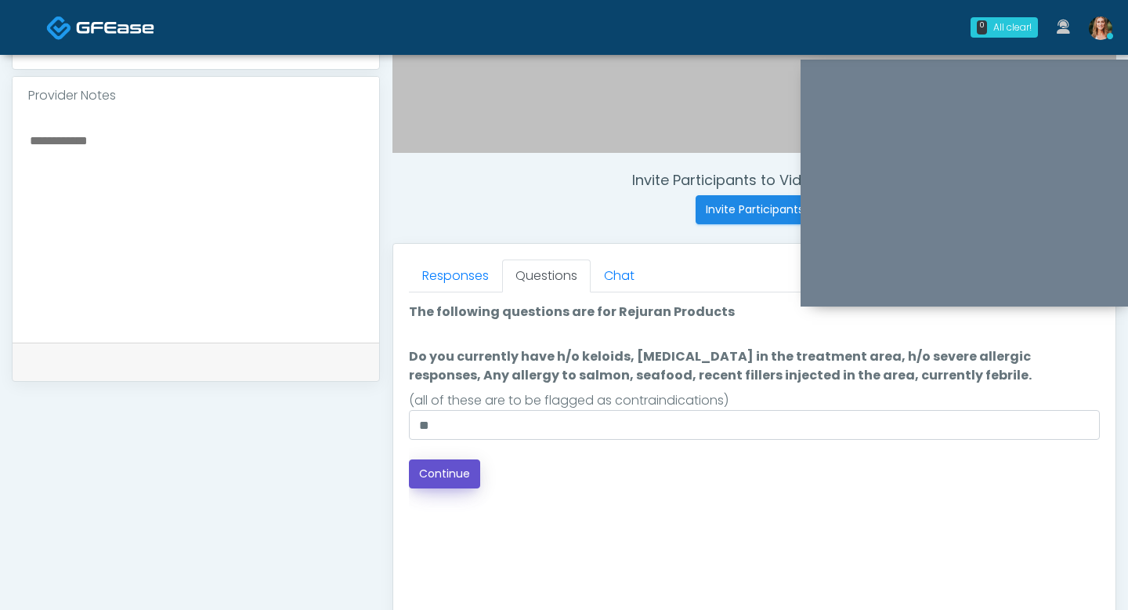
click at [423, 471] on button "Continue" at bounding box center [444, 473] width 71 height 29
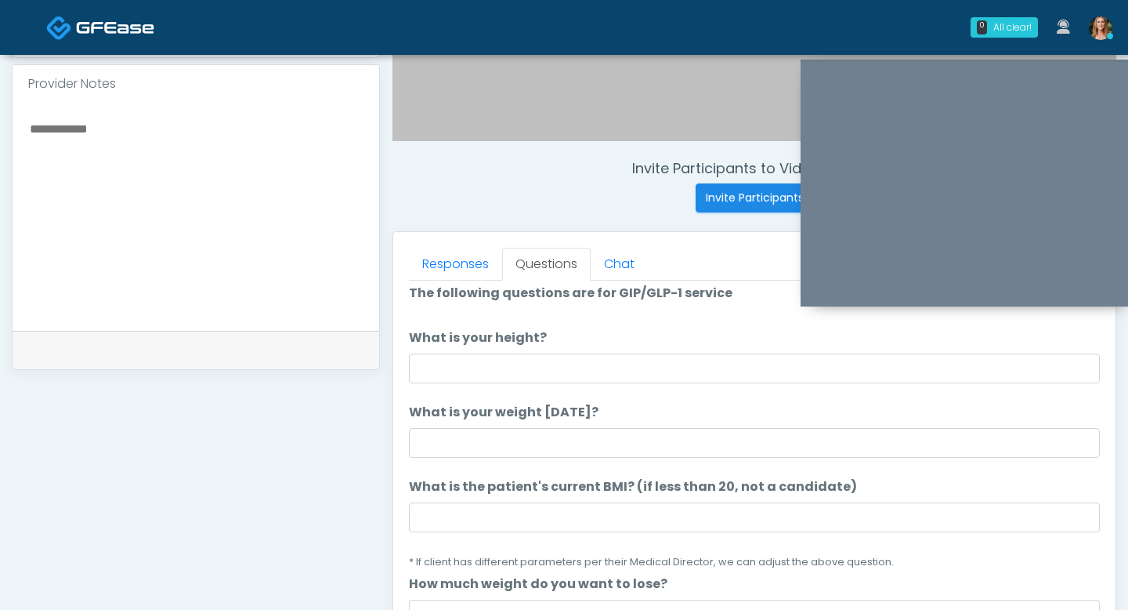
scroll to position [516, 0]
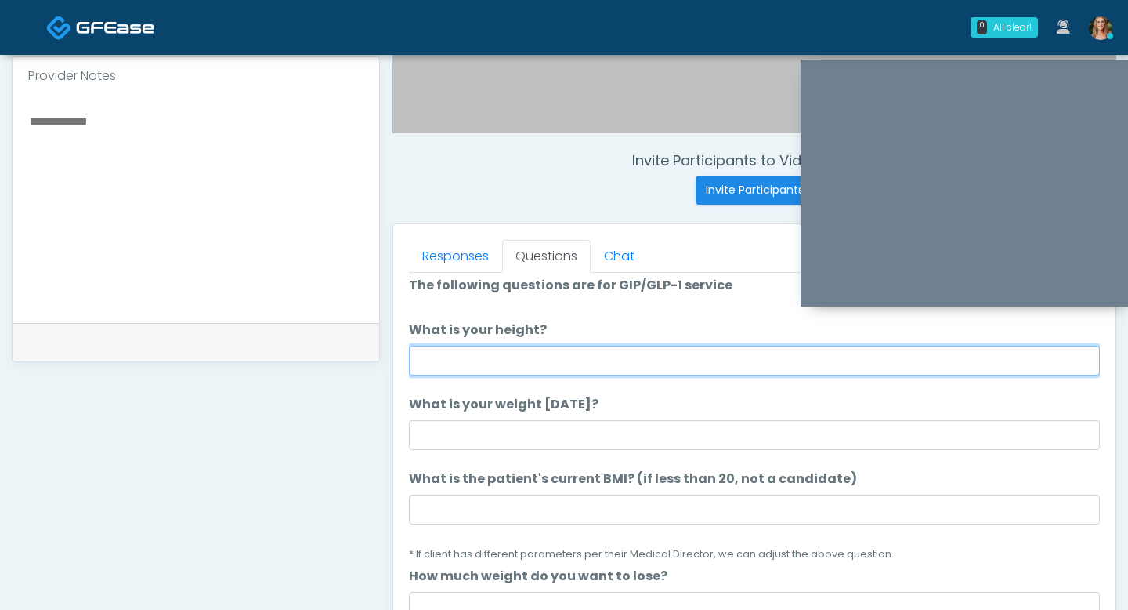
click at [449, 359] on input "What is your height?" at bounding box center [754, 361] width 691 height 30
type input "***"
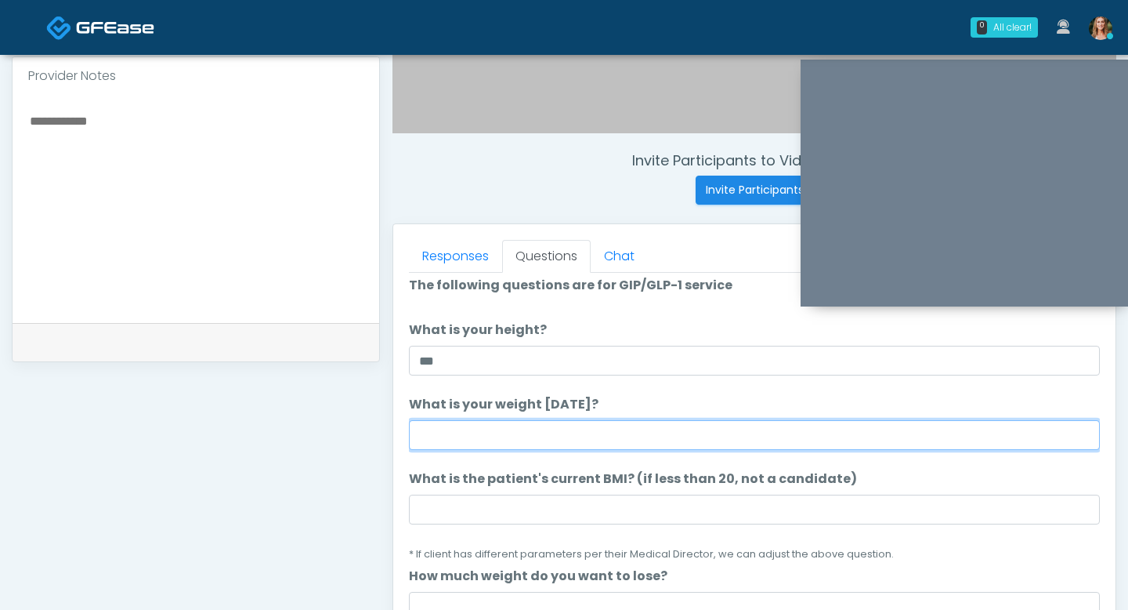
click at [433, 432] on input "What is your weight today?" at bounding box center [754, 435] width 691 height 30
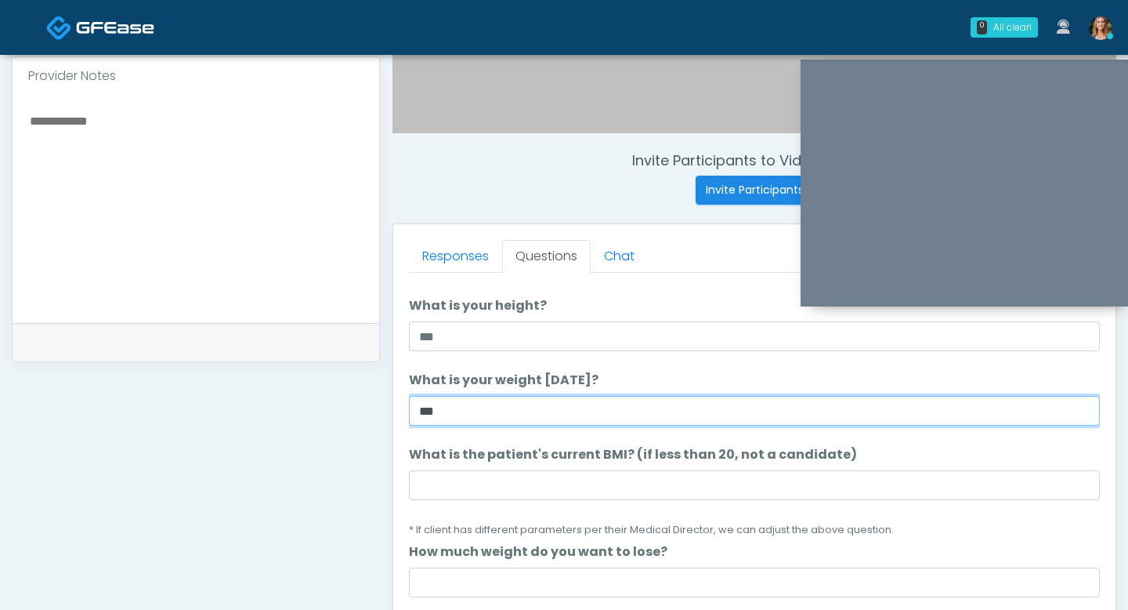
scroll to position [64, 0]
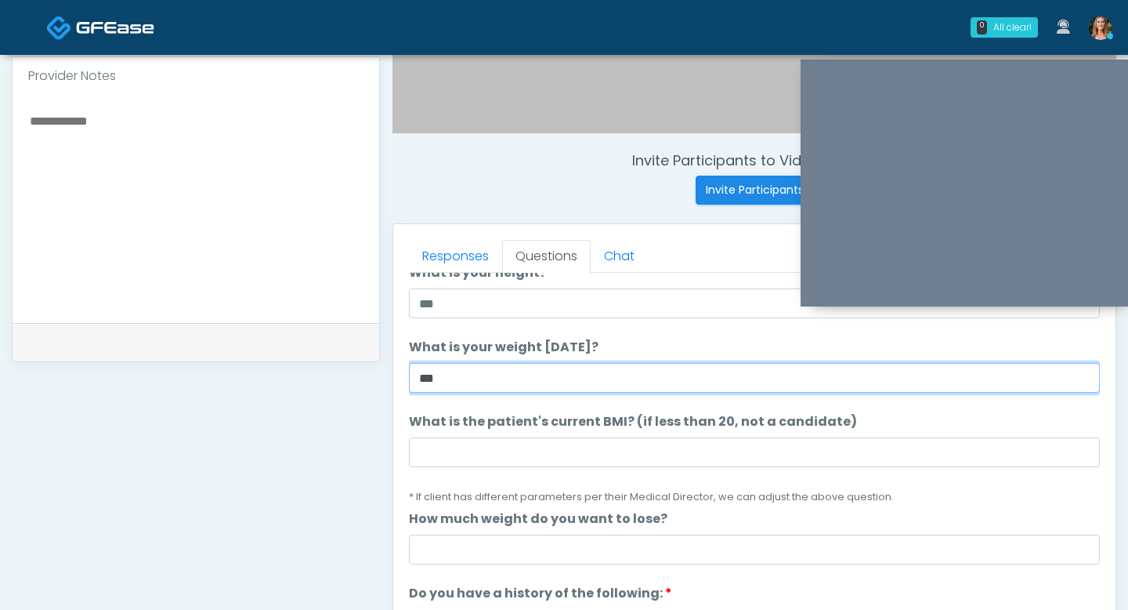
type input "***"
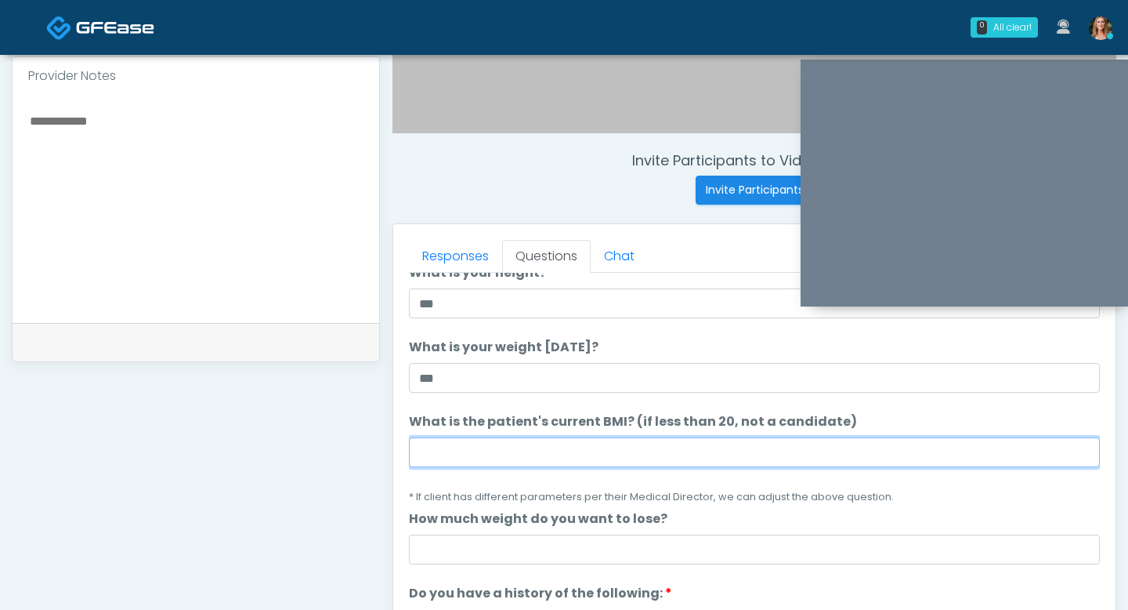
click at [488, 450] on input "What is the patient's current BMI? (if less than 20, not a candidate)" at bounding box center [754, 452] width 691 height 30
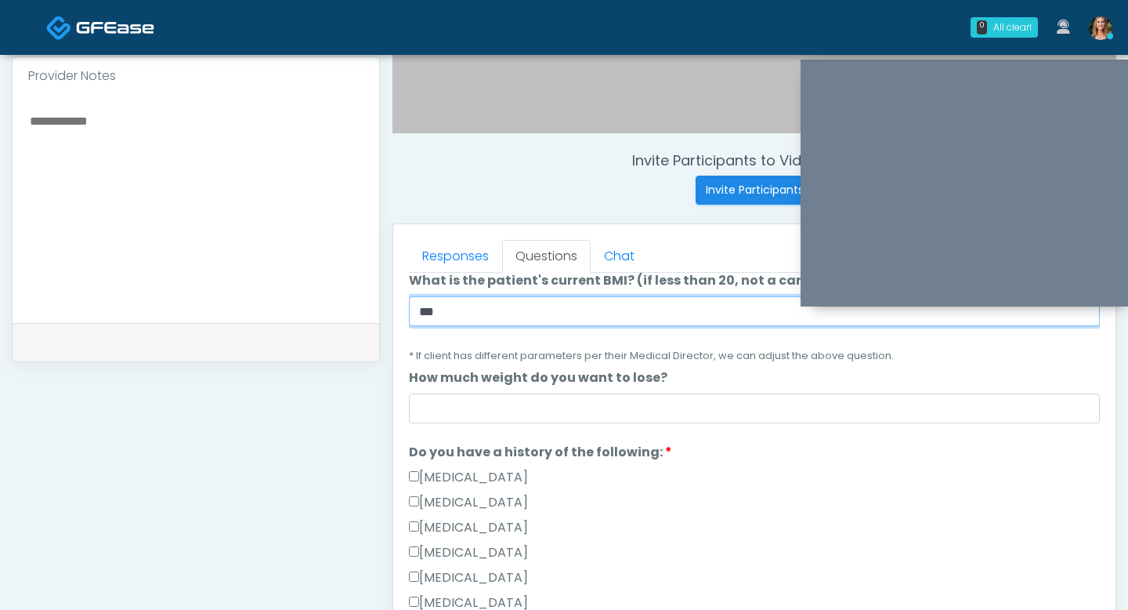
type input "**"
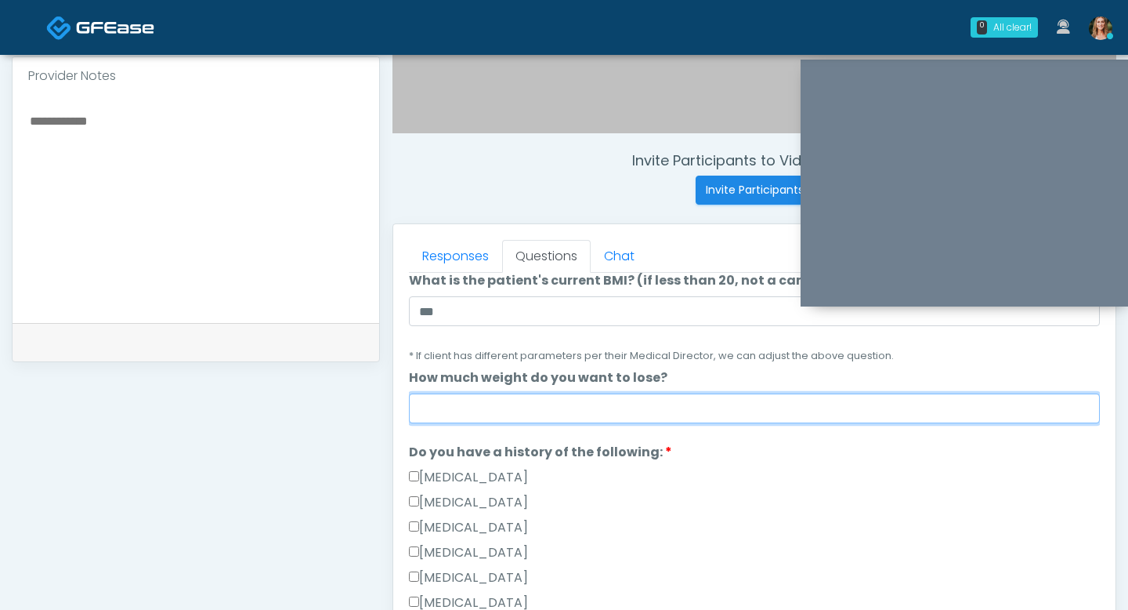
click at [483, 407] on input "How much weight do you want to lose?" at bounding box center [754, 408] width 691 height 30
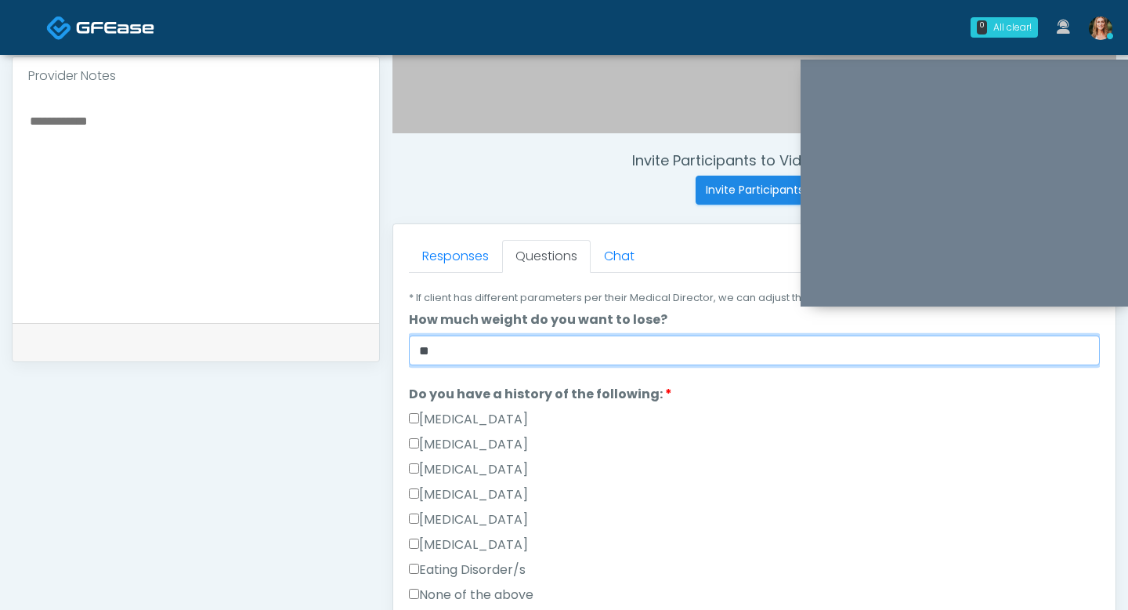
scroll to position [285, 0]
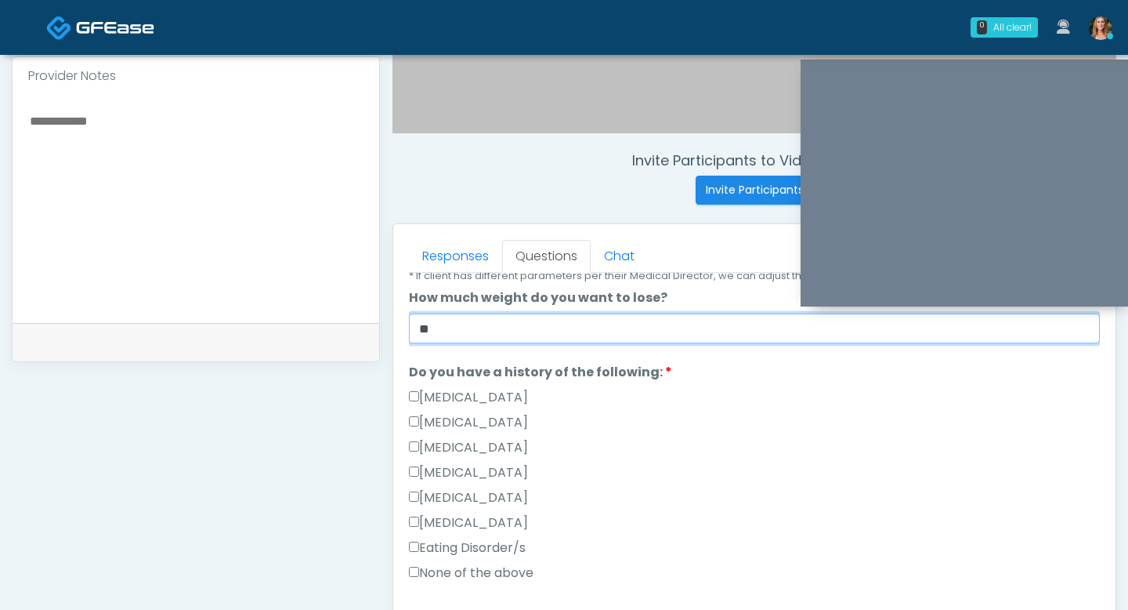
type input "**"
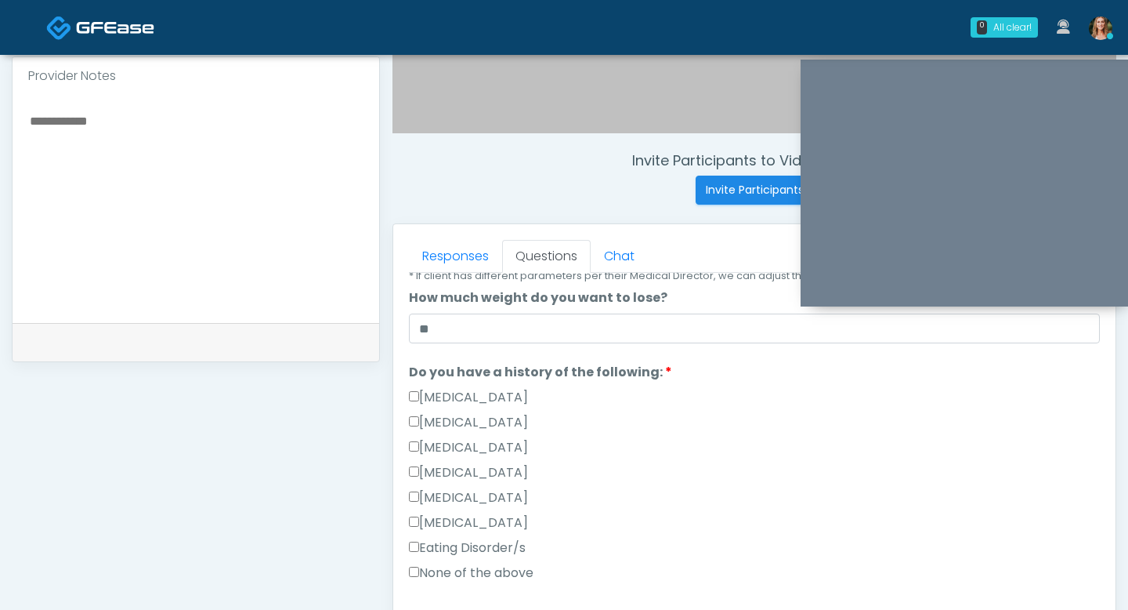
click at [454, 360] on ol "The following questions are for GIP/GLP-1 service The following questions are f…" at bounding box center [754, 599] width 691 height 1202
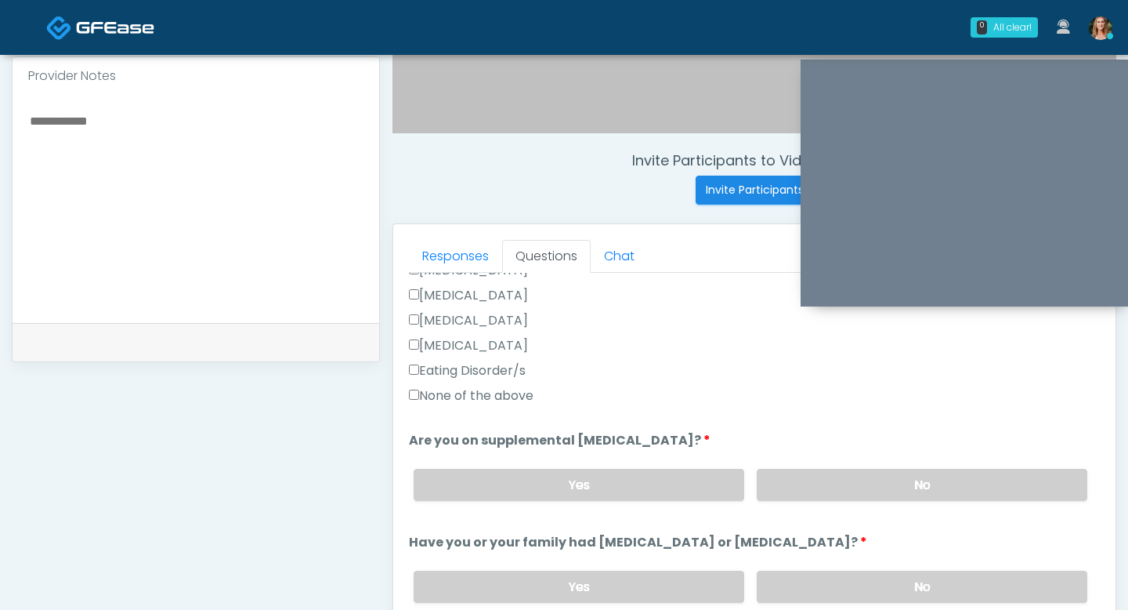
scroll to position [474, 0]
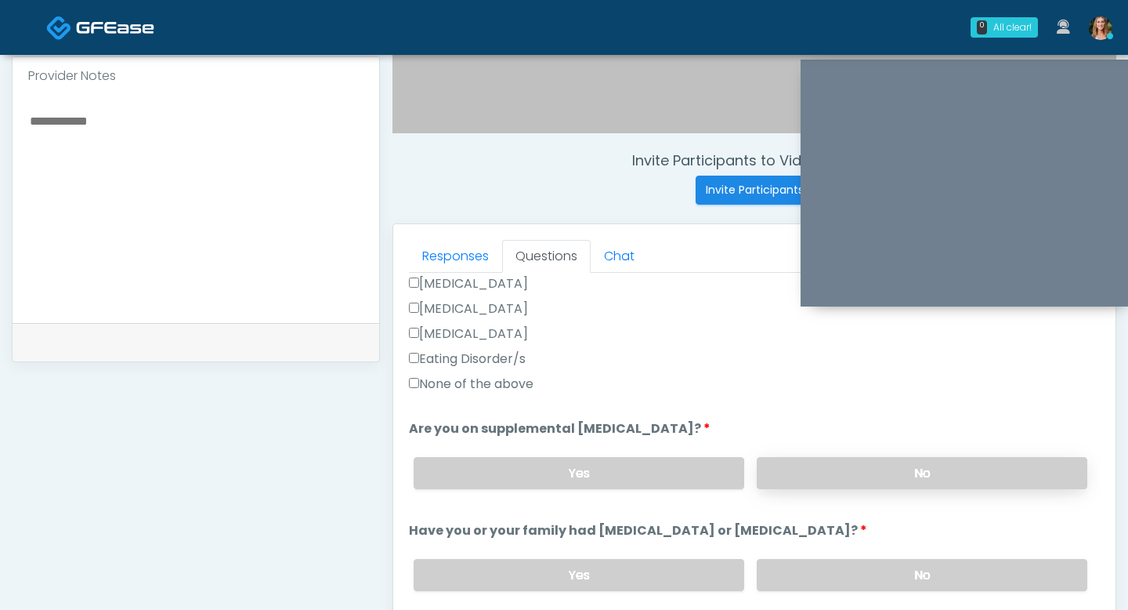
click at [833, 470] on label "No" at bounding box center [922, 473] width 331 height 32
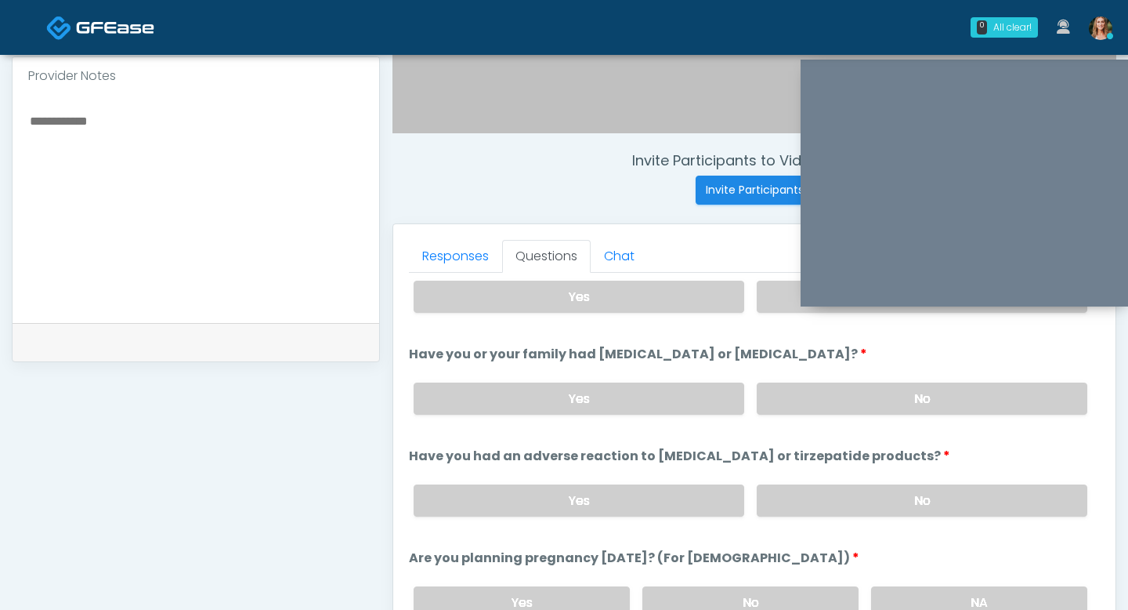
scroll to position [661, 0]
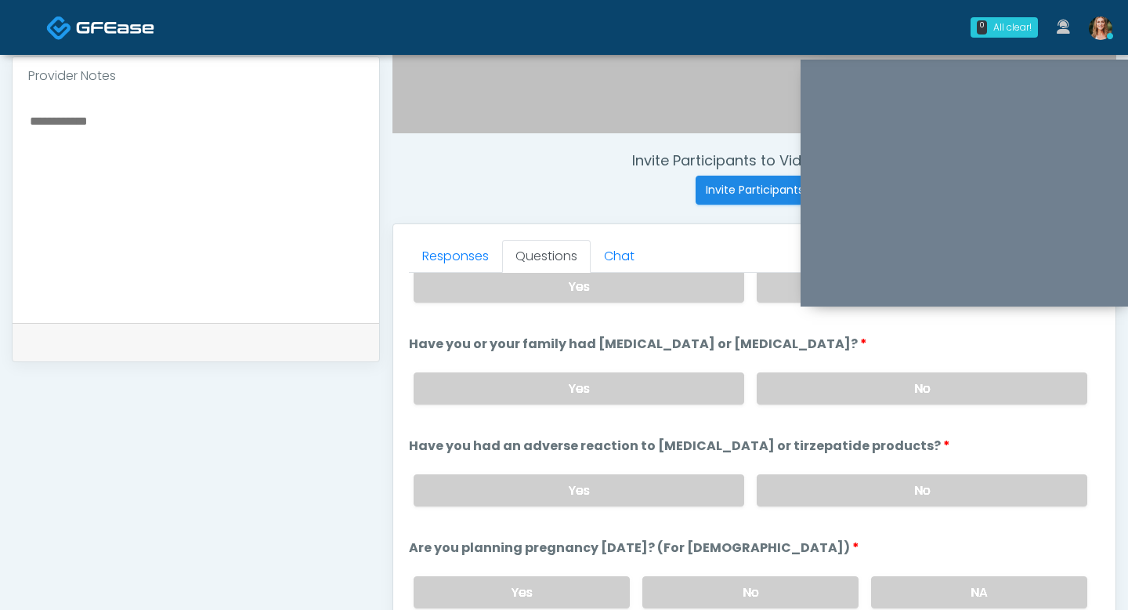
click at [801, 371] on div "Yes No" at bounding box center [750, 388] width 699 height 57
click at [823, 389] on label "No" at bounding box center [922, 388] width 331 height 32
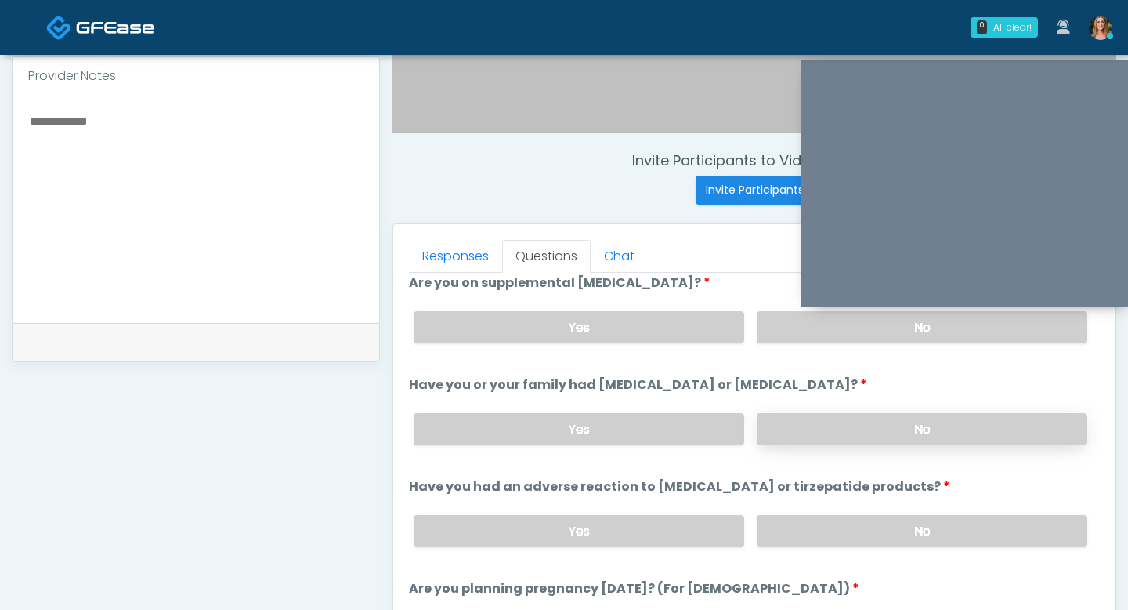
scroll to position [621, 0]
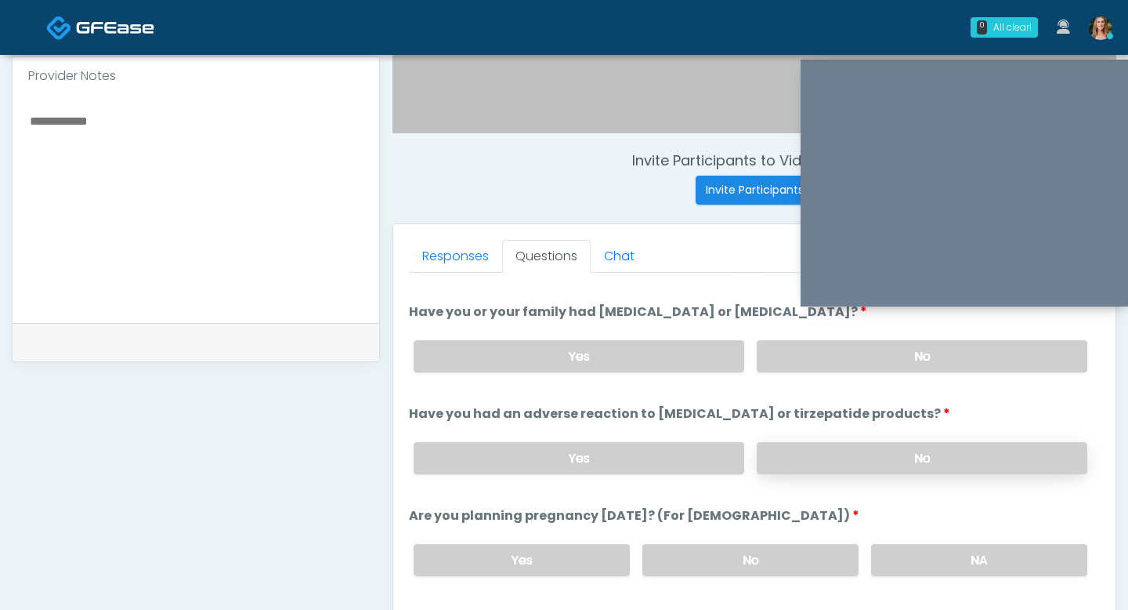
click at [827, 451] on label "No" at bounding box center [922, 458] width 331 height 32
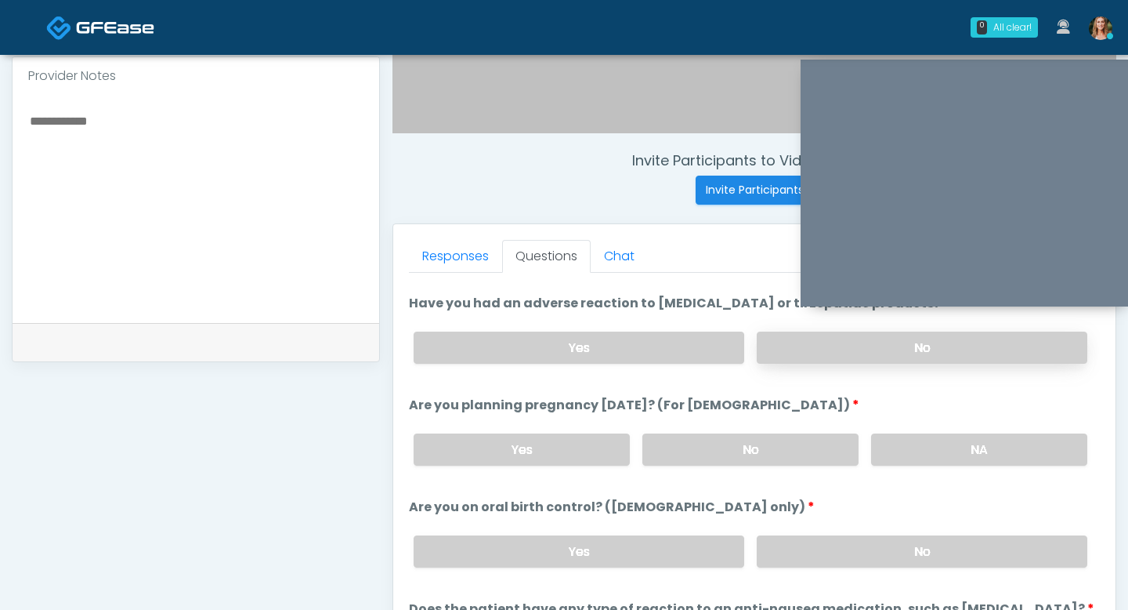
scroll to position [843, 0]
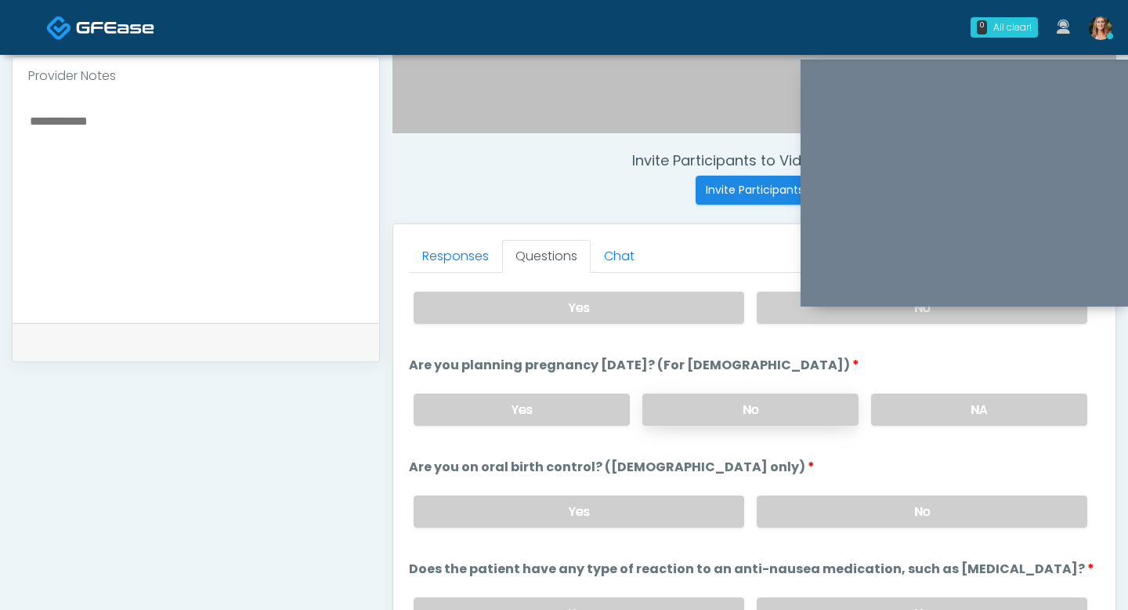
click at [769, 414] on label "No" at bounding box center [751, 409] width 216 height 32
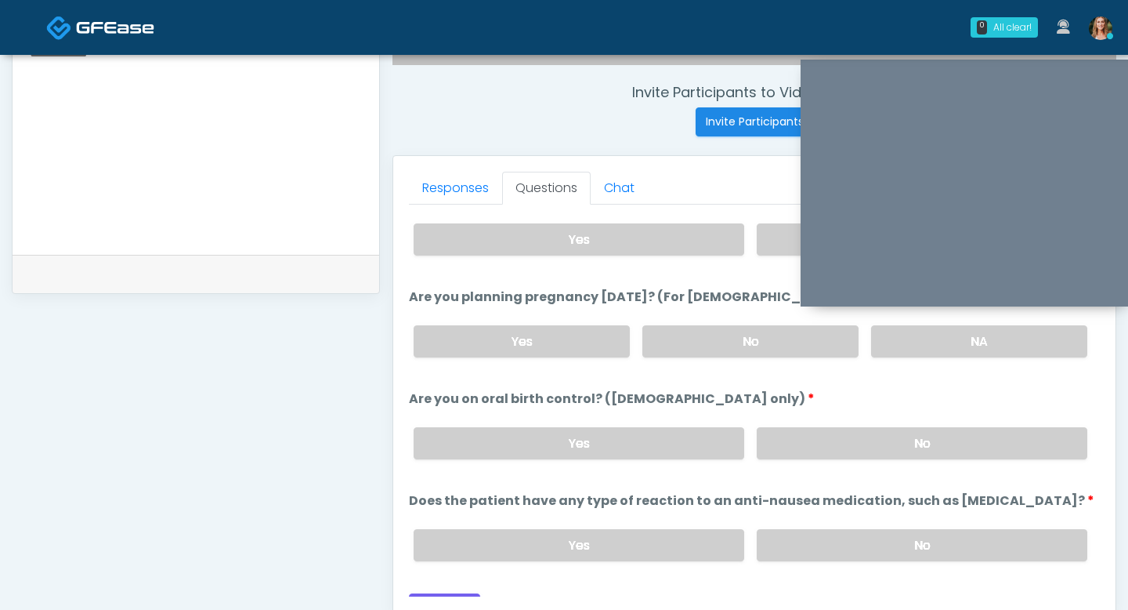
scroll to position [864, 0]
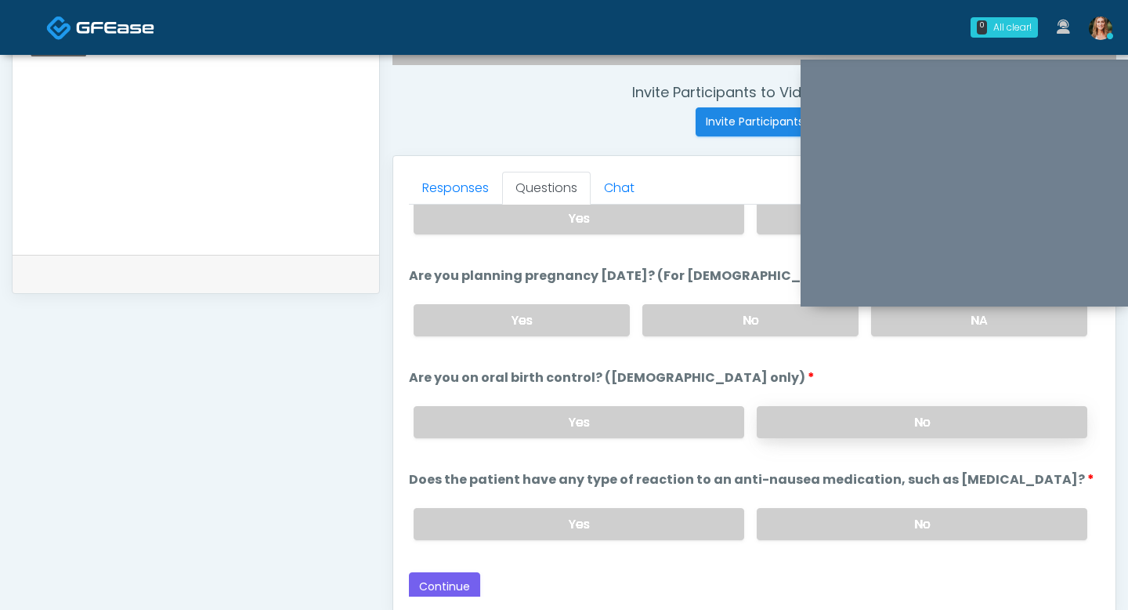
click at [793, 407] on label "No" at bounding box center [922, 422] width 331 height 32
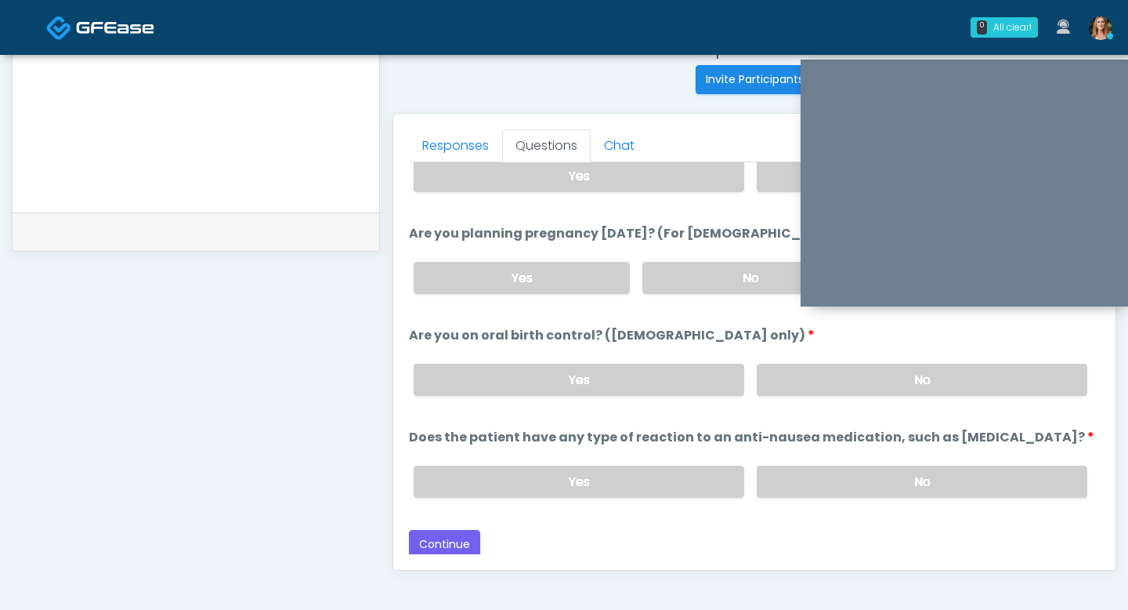
scroll to position [632, 0]
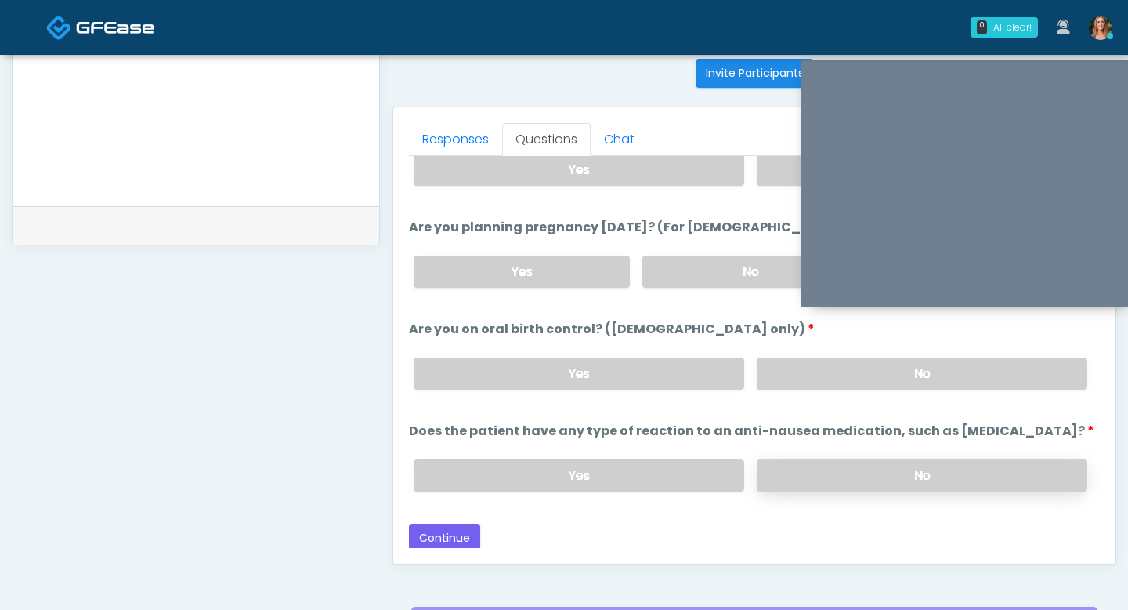
click at [804, 463] on label "No" at bounding box center [922, 475] width 331 height 32
click at [453, 534] on button "Continue" at bounding box center [444, 537] width 71 height 29
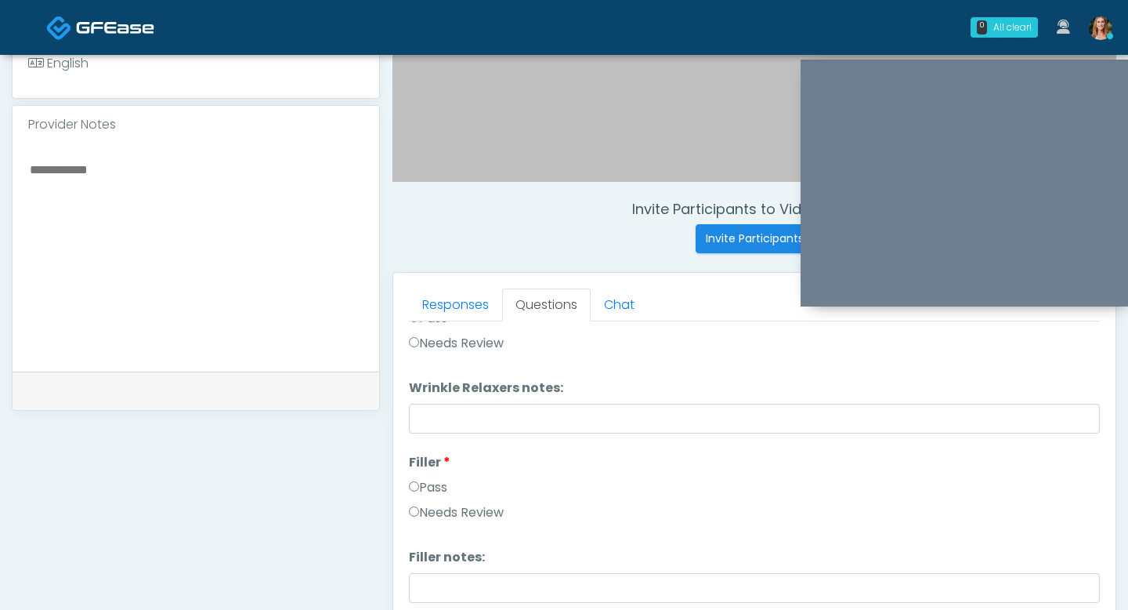
scroll to position [117, 0]
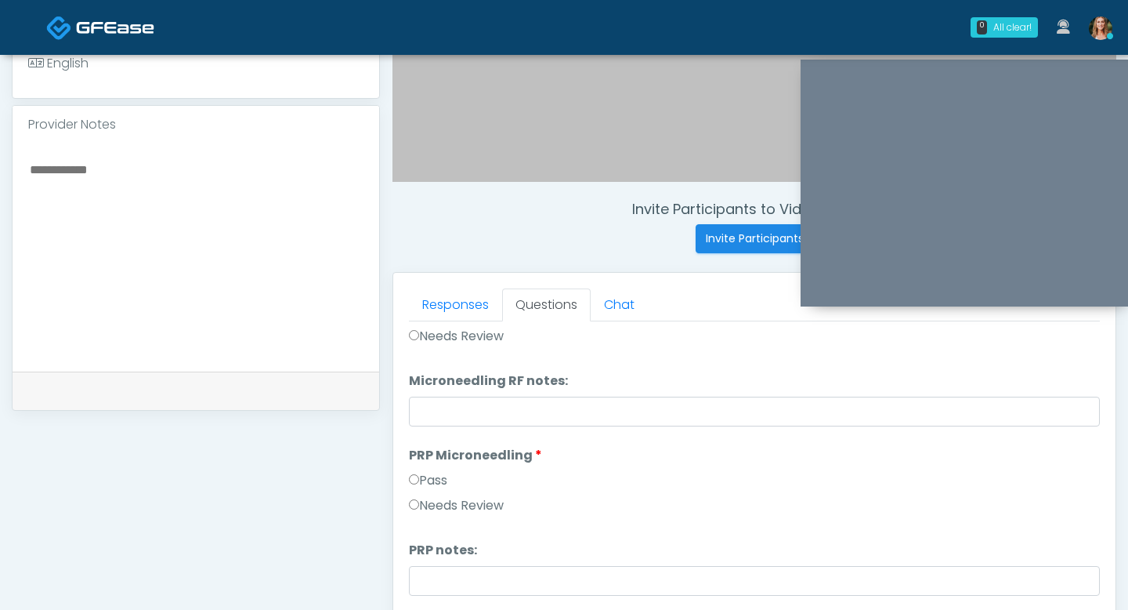
click at [418, 480] on label "Pass" at bounding box center [428, 480] width 38 height 19
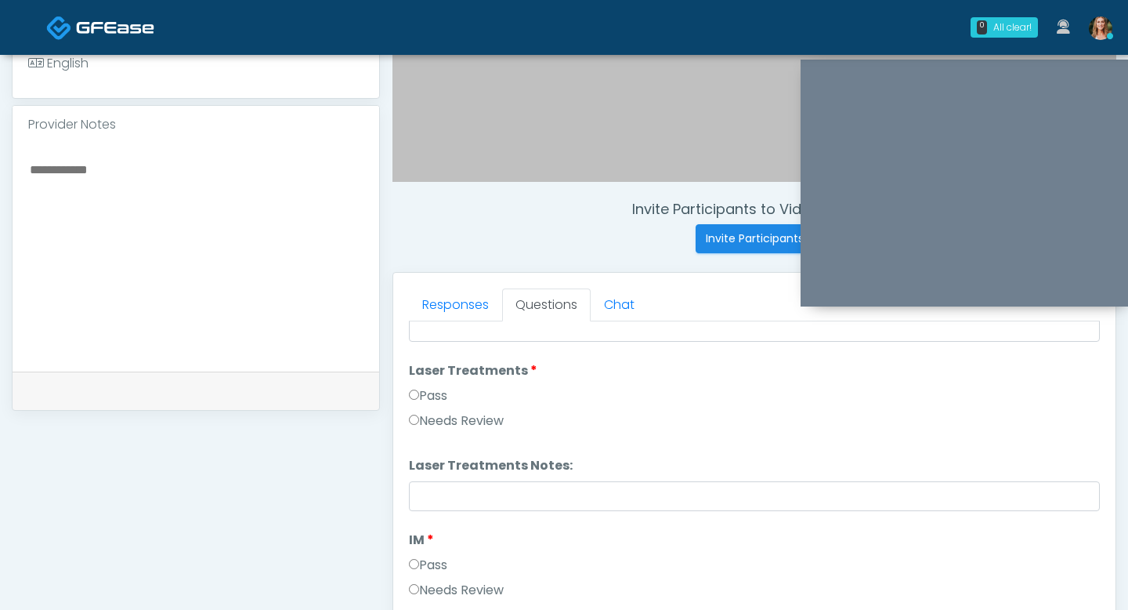
scroll to position [688, 0]
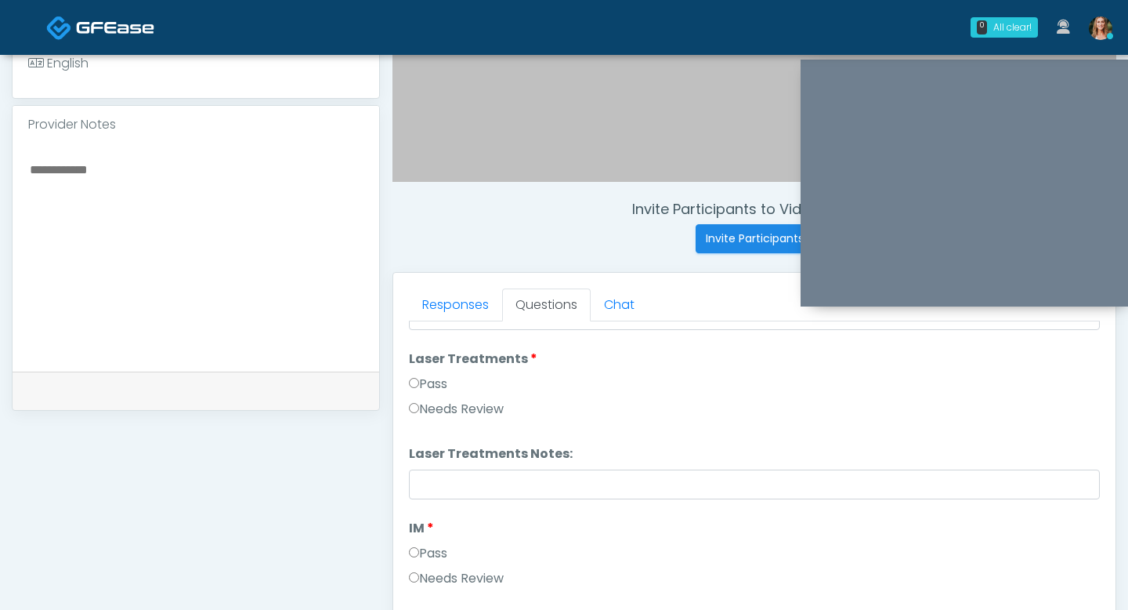
click at [418, 378] on label "Pass" at bounding box center [428, 384] width 38 height 19
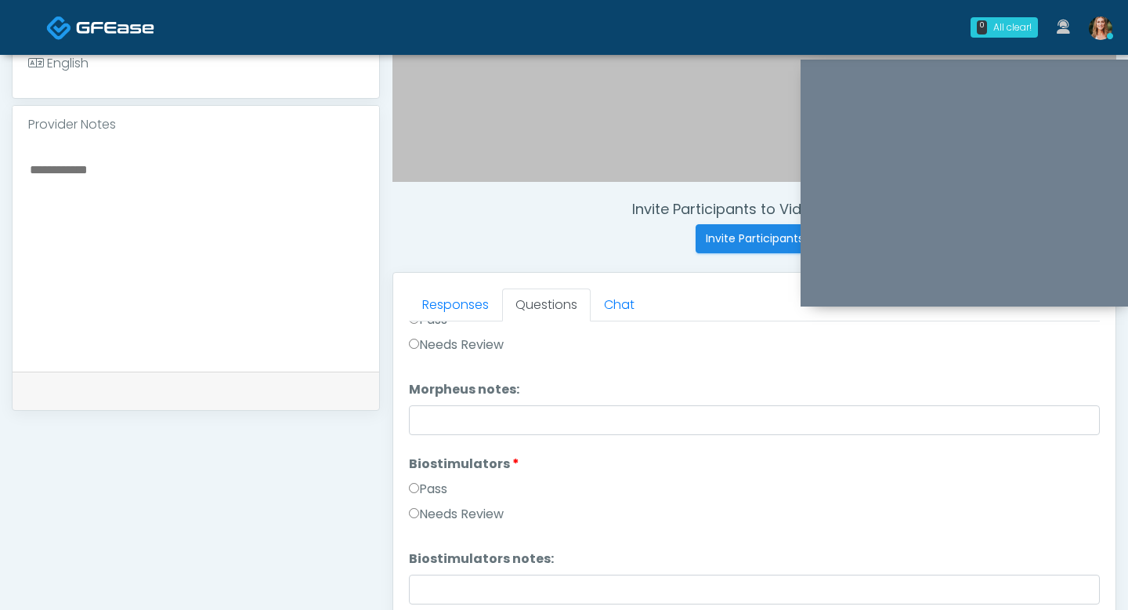
scroll to position [1515, 0]
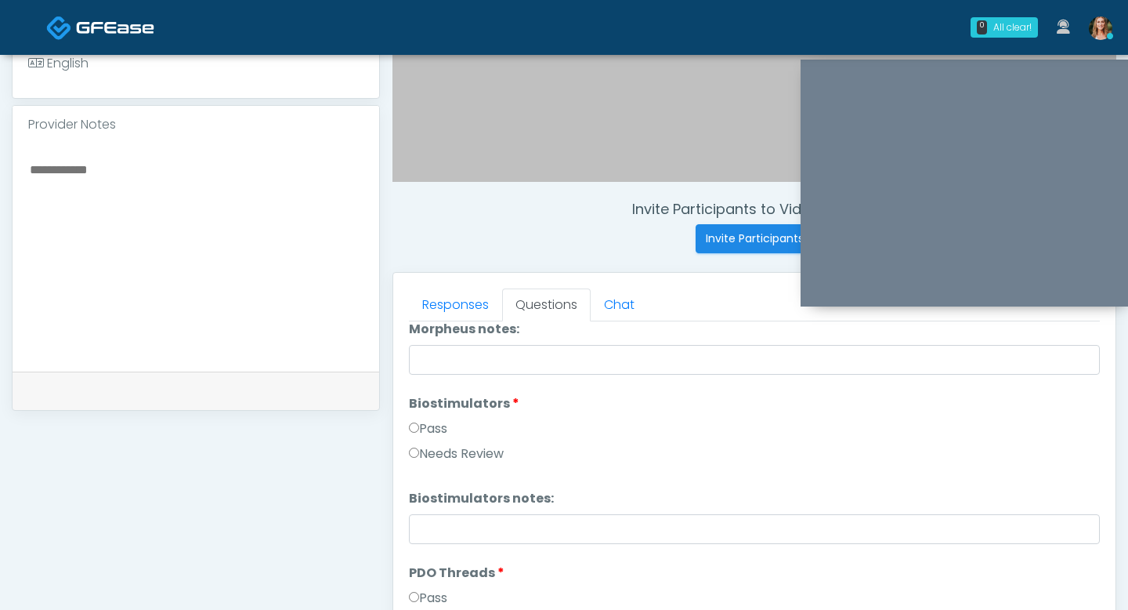
click at [415, 422] on label "Pass" at bounding box center [428, 428] width 38 height 19
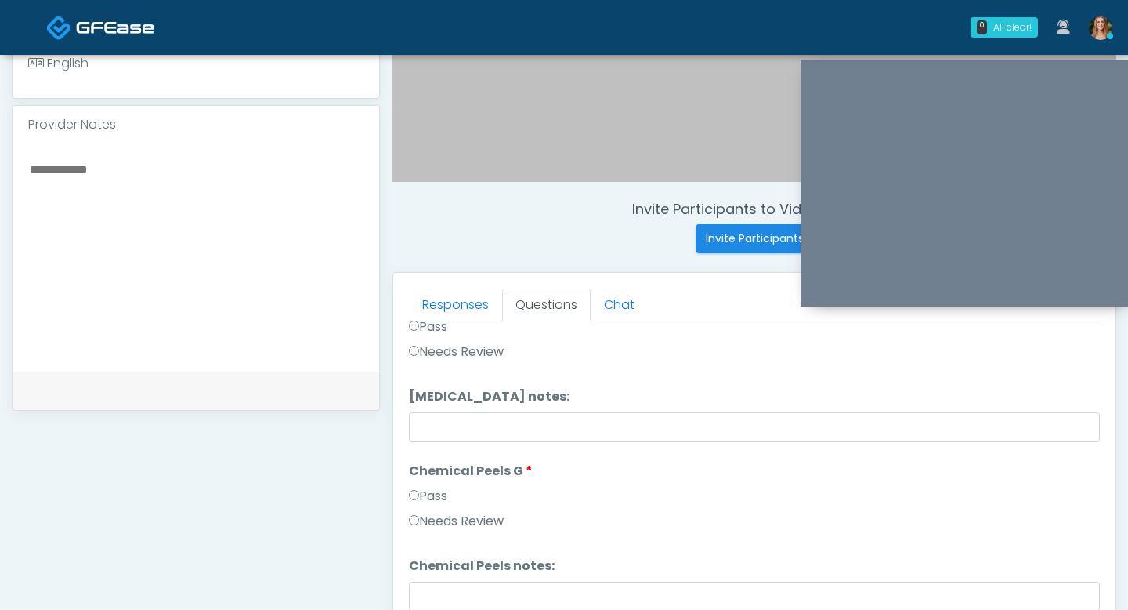
scroll to position [2130, 0]
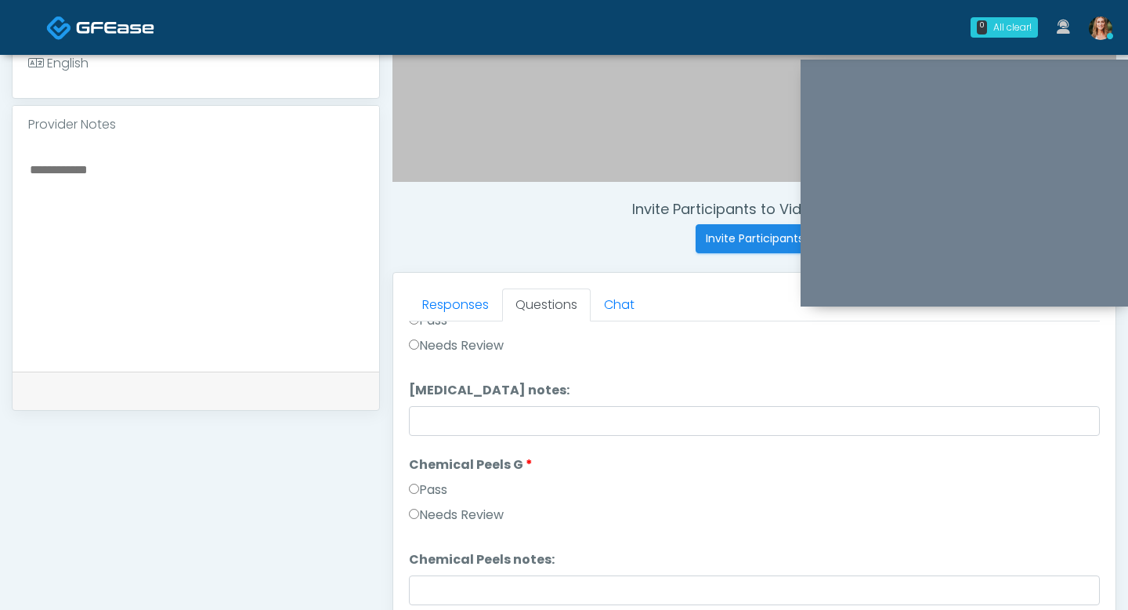
click at [418, 481] on label "Pass" at bounding box center [428, 489] width 38 height 19
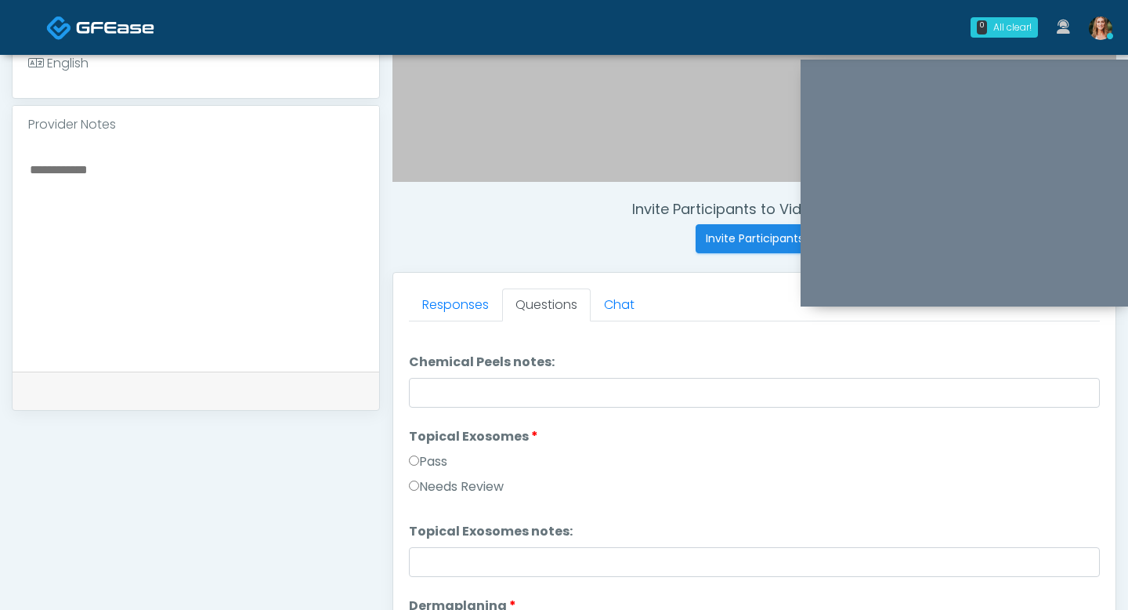
click at [420, 461] on label "Pass" at bounding box center [428, 461] width 38 height 19
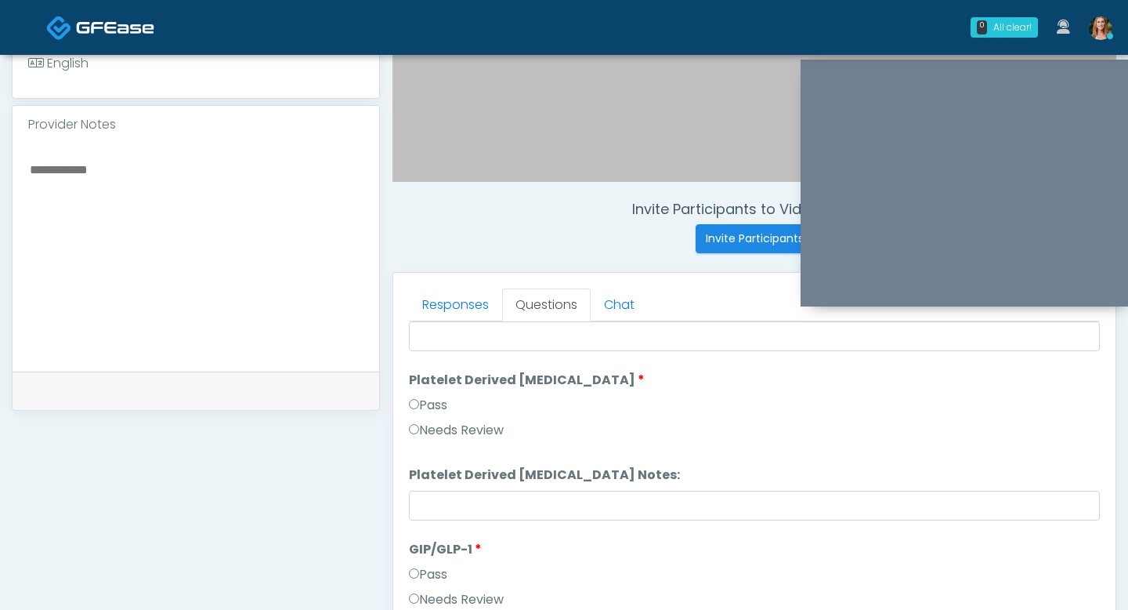
scroll to position [3086, 0]
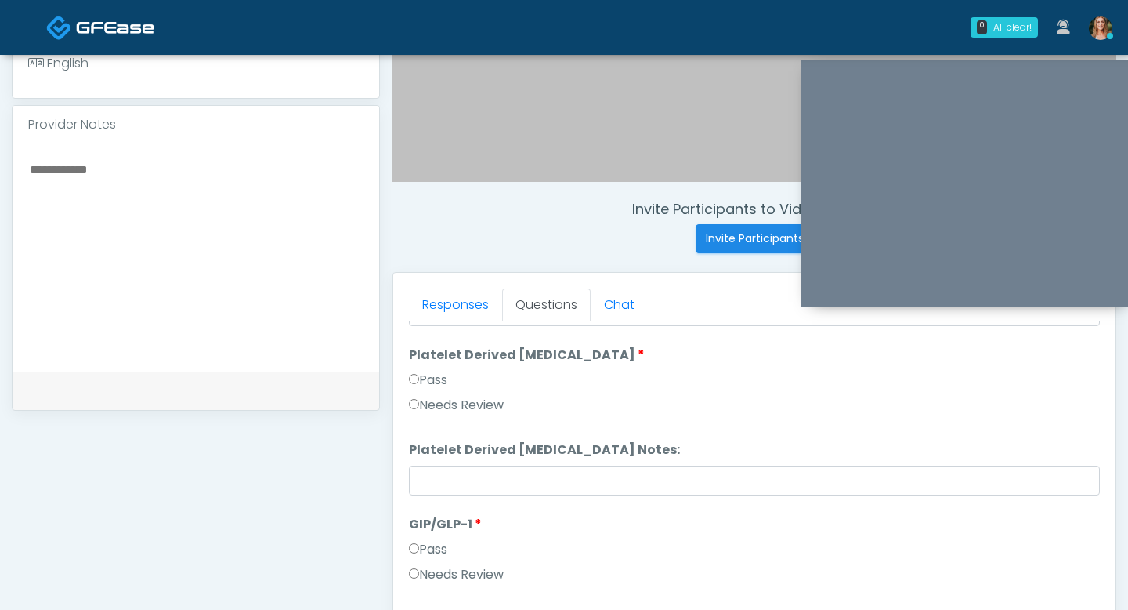
click at [420, 548] on label "Pass" at bounding box center [428, 549] width 38 height 19
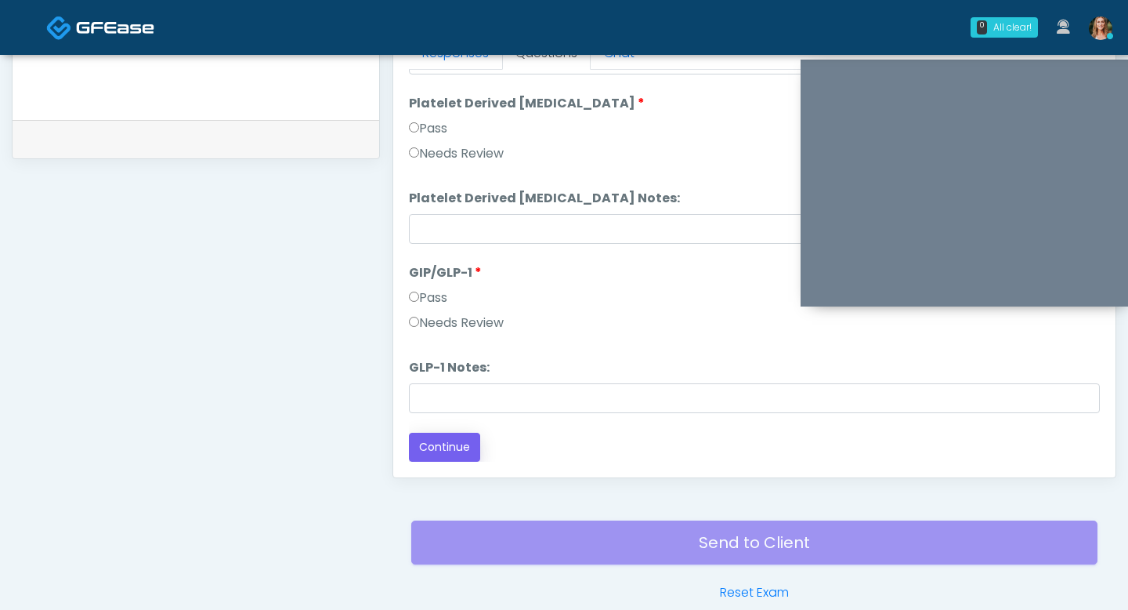
scroll to position [729, 0]
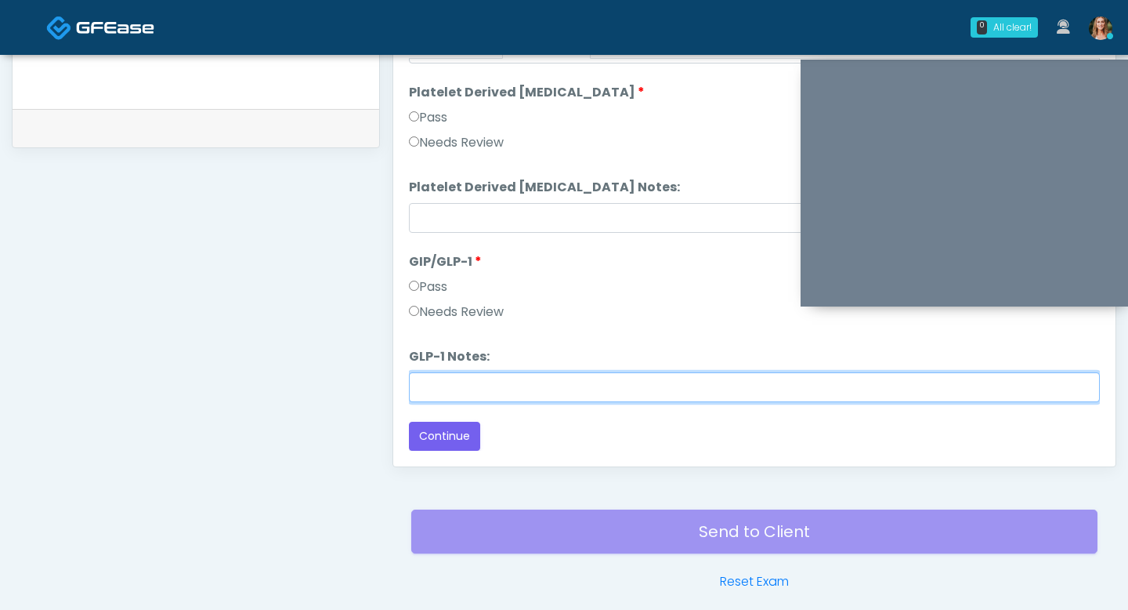
click at [417, 392] on input "GLP-1 Notes:" at bounding box center [754, 387] width 691 height 30
type input "******"
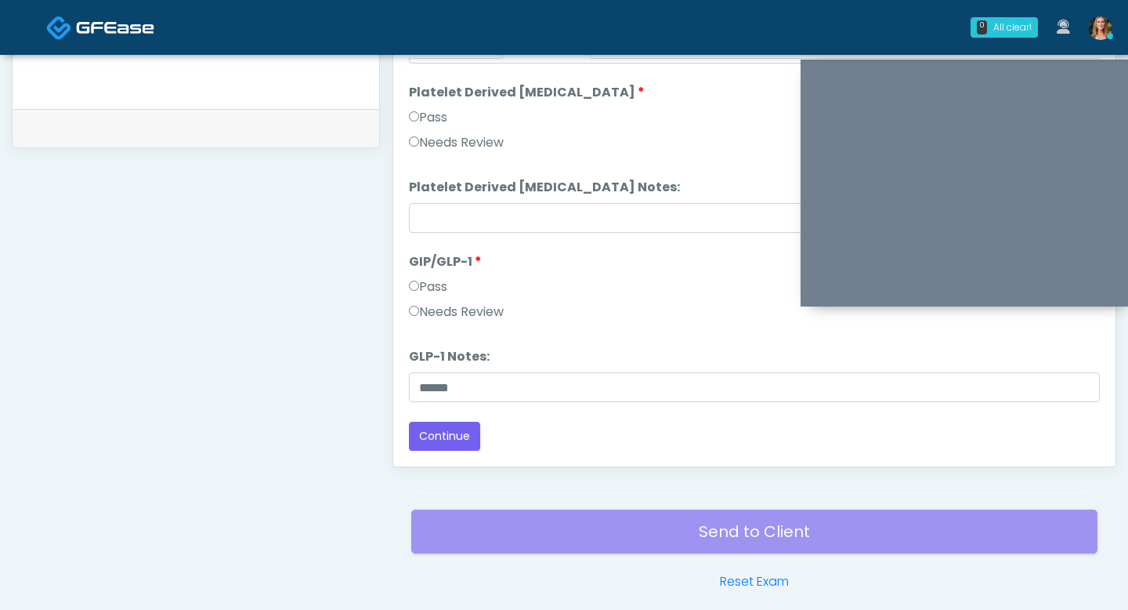
click at [437, 439] on button "Continue" at bounding box center [444, 436] width 71 height 29
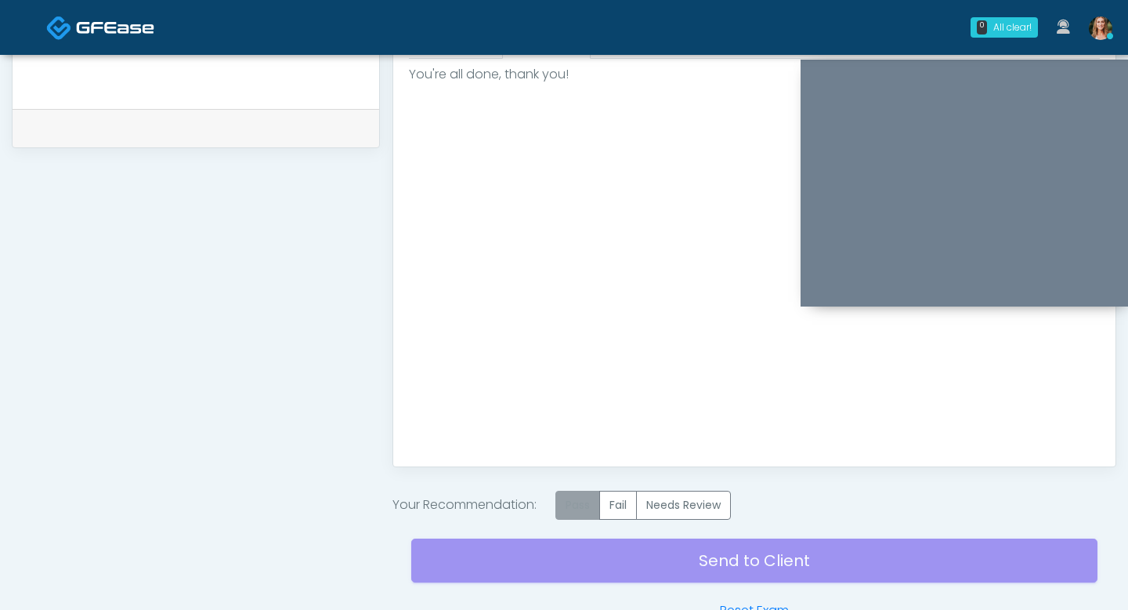
click at [580, 499] on label "Pass" at bounding box center [578, 505] width 45 height 29
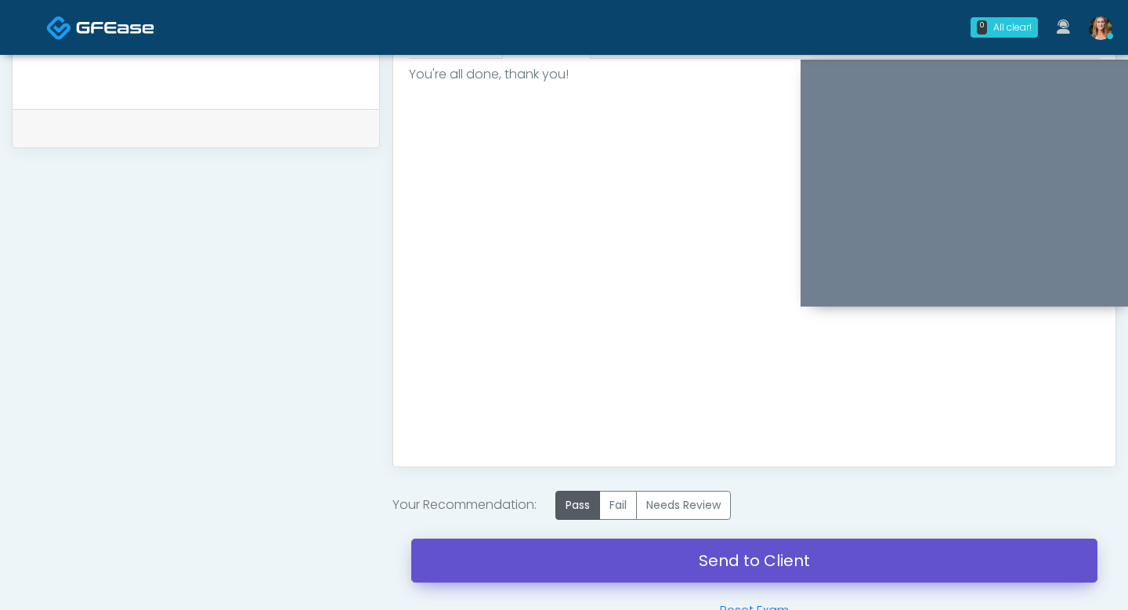
click at [581, 564] on link "Send to Client" at bounding box center [754, 560] width 686 height 44
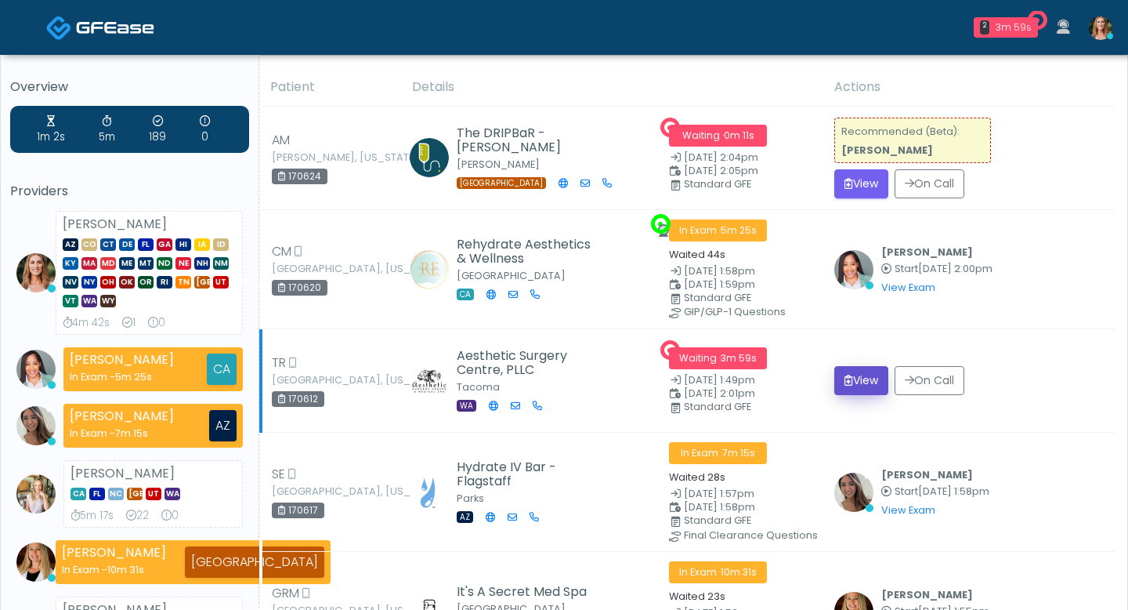
click at [858, 374] on button "View" at bounding box center [861, 380] width 54 height 29
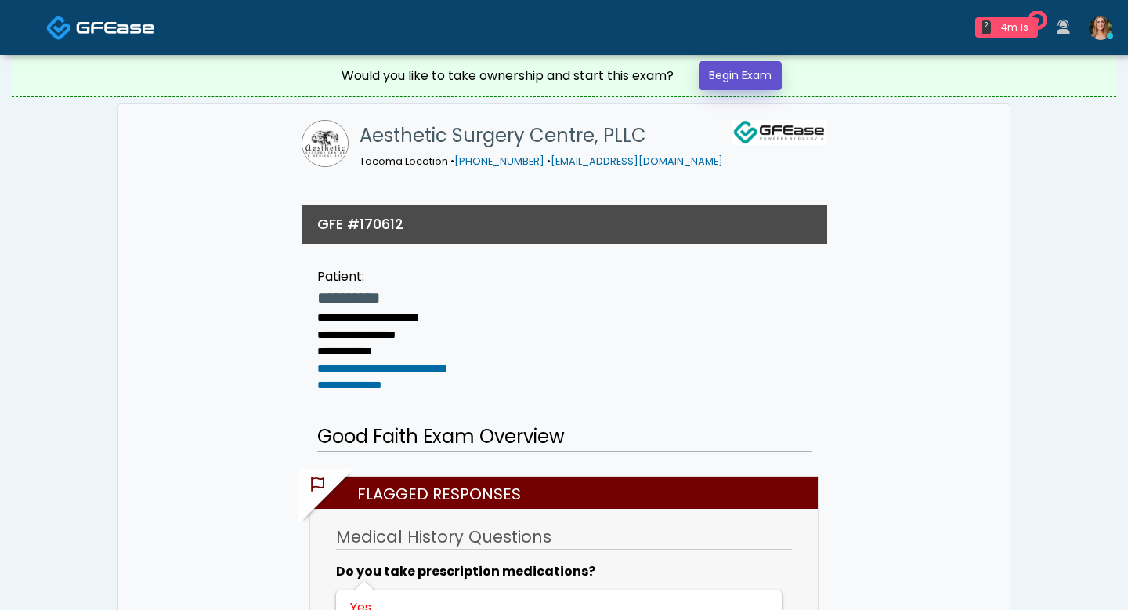
click at [726, 71] on link "Begin Exam" at bounding box center [740, 75] width 83 height 29
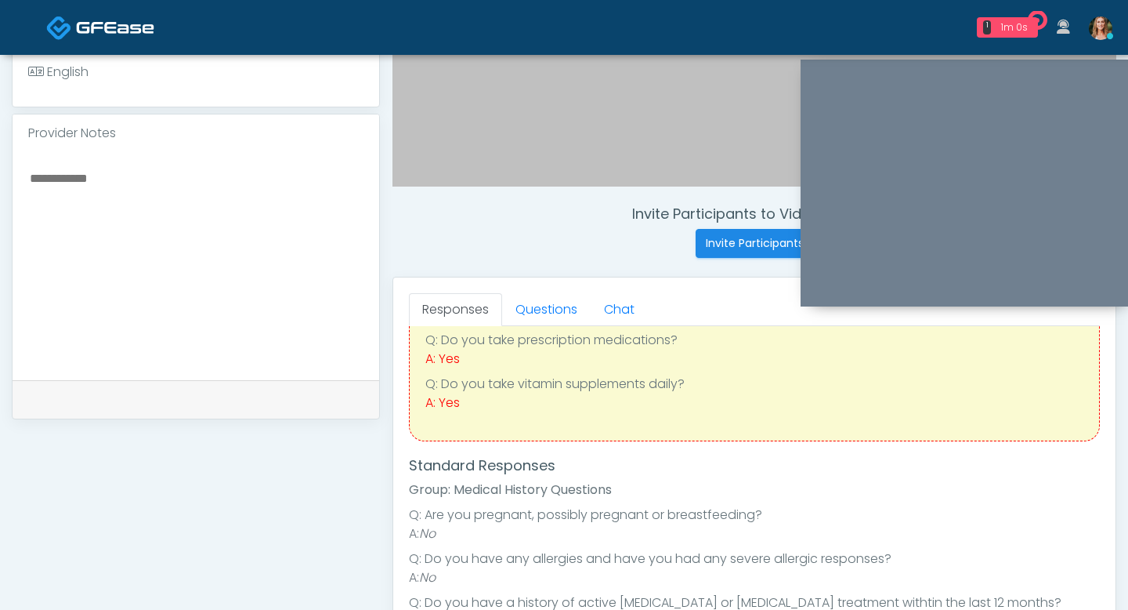
scroll to position [86, 0]
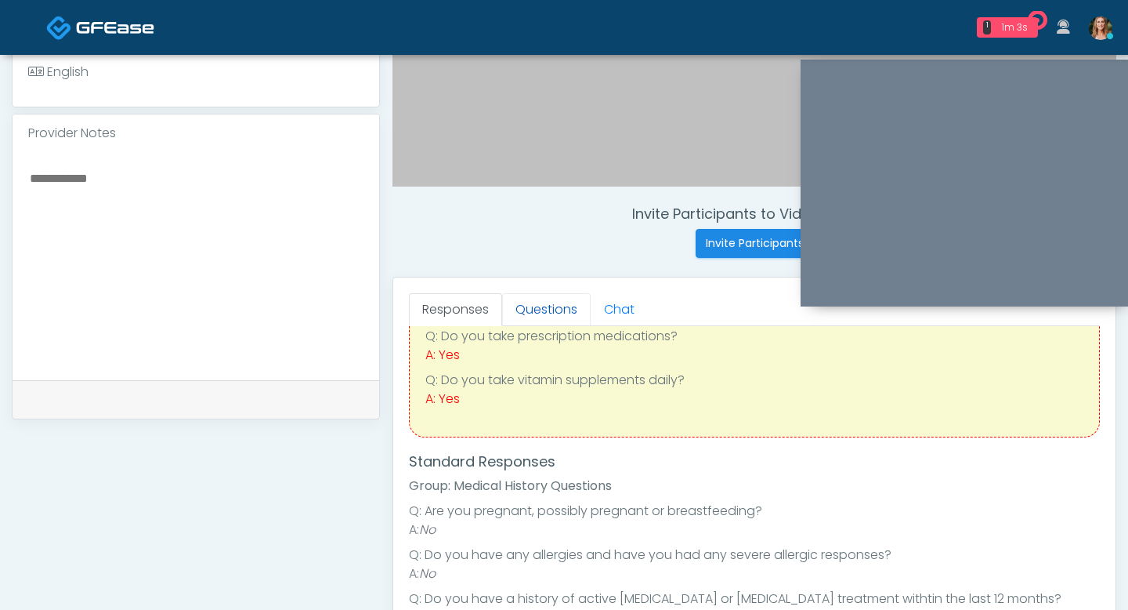
click at [547, 311] on link "Questions" at bounding box center [546, 309] width 89 height 33
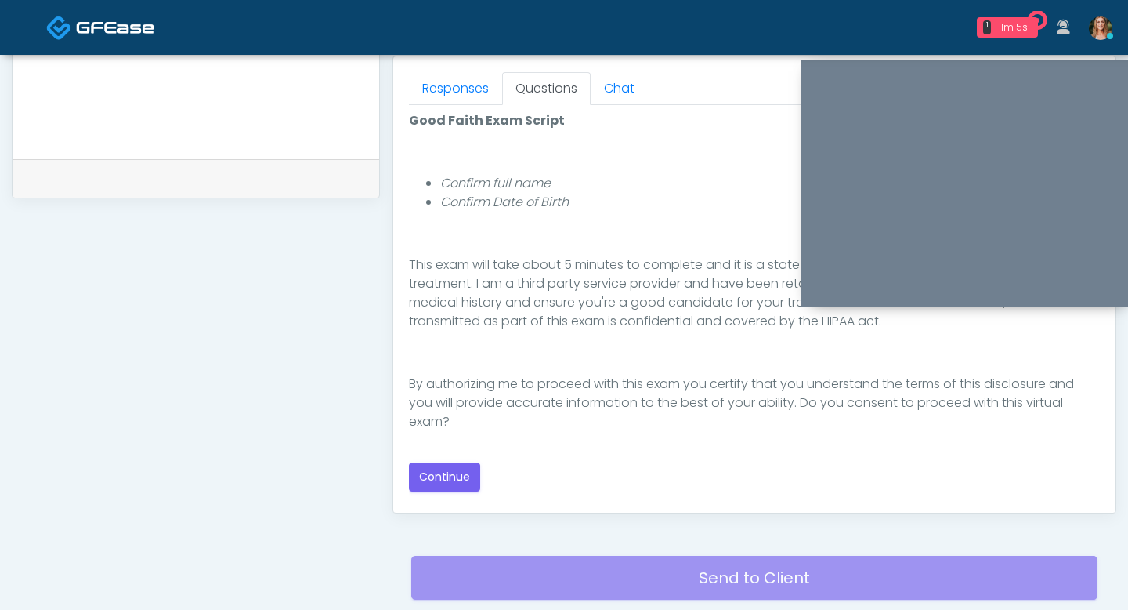
scroll to position [711, 0]
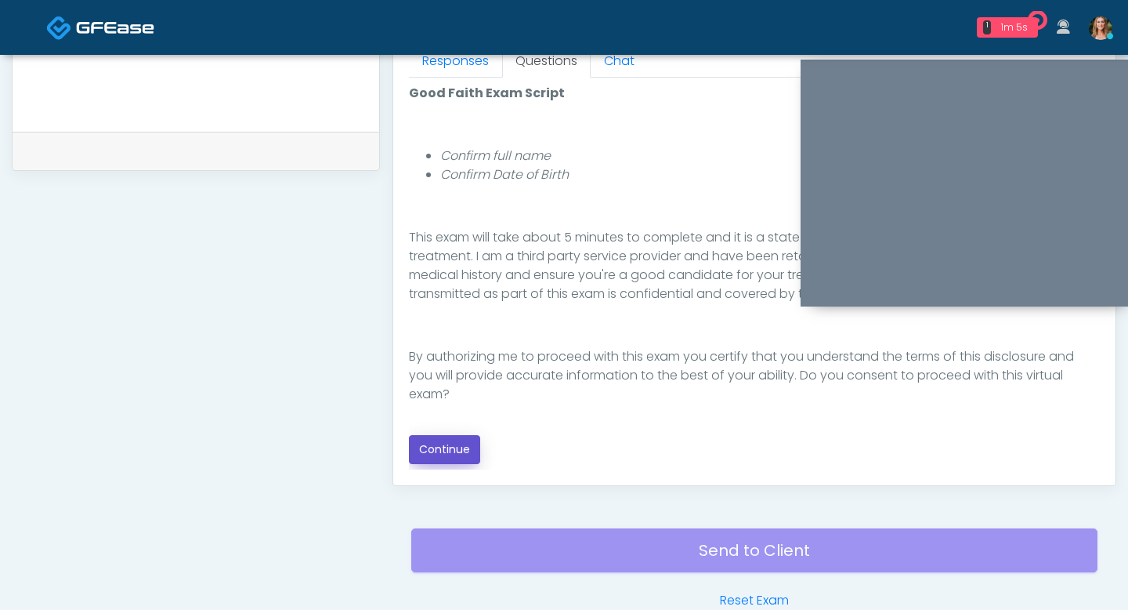
click at [450, 447] on button "Continue" at bounding box center [444, 449] width 71 height 29
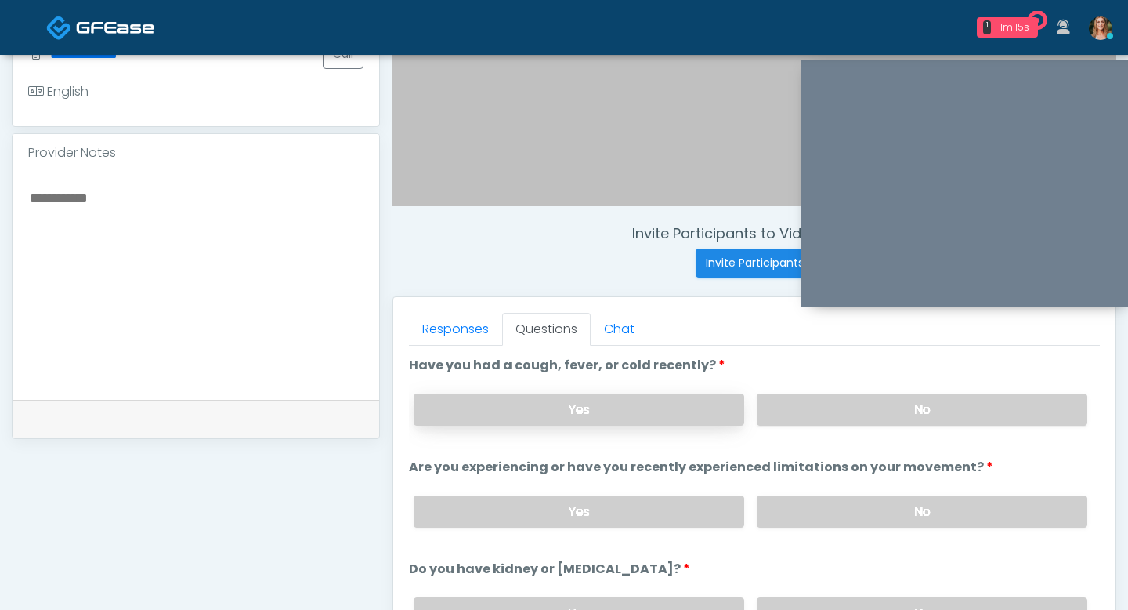
scroll to position [12, 0]
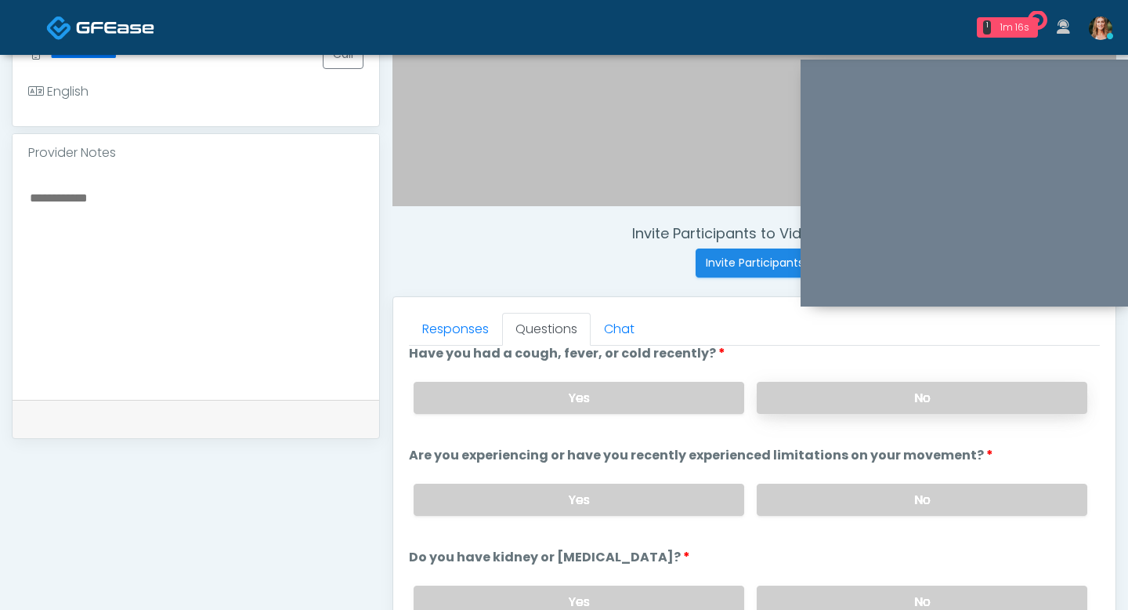
click at [791, 395] on label "No" at bounding box center [922, 398] width 331 height 32
click at [804, 495] on label "No" at bounding box center [922, 499] width 331 height 32
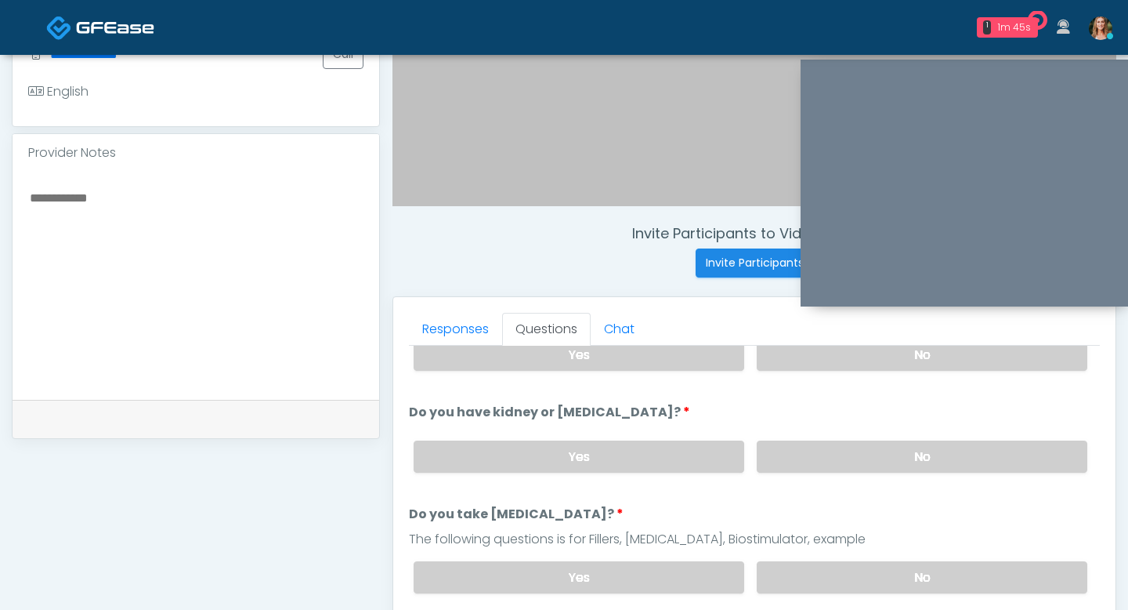
scroll to position [164, 0]
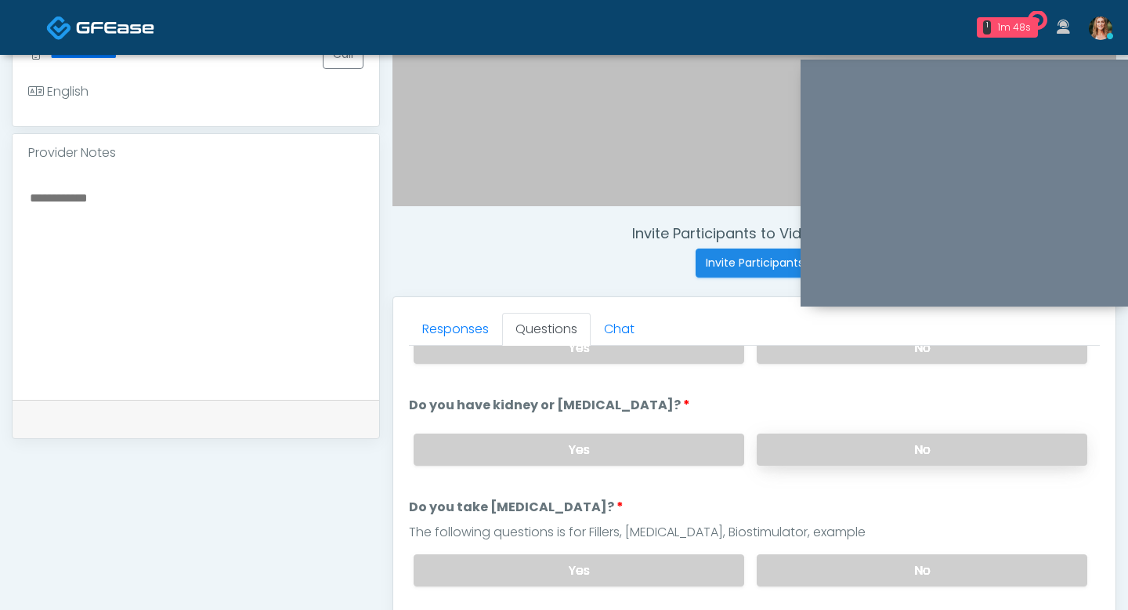
click at [818, 447] on label "No" at bounding box center [922, 449] width 331 height 32
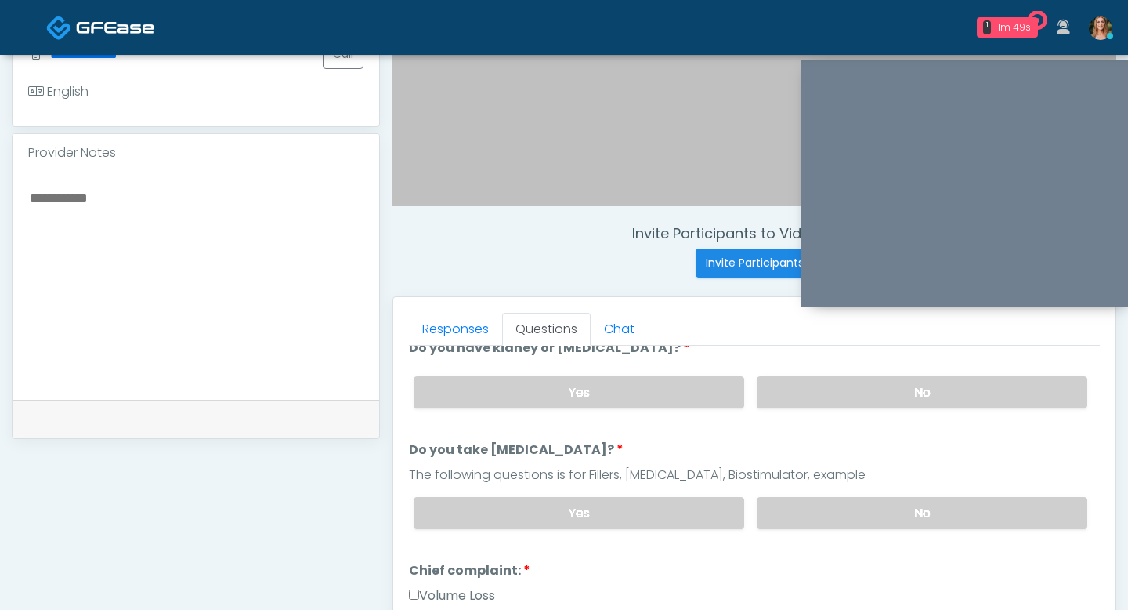
scroll to position [227, 0]
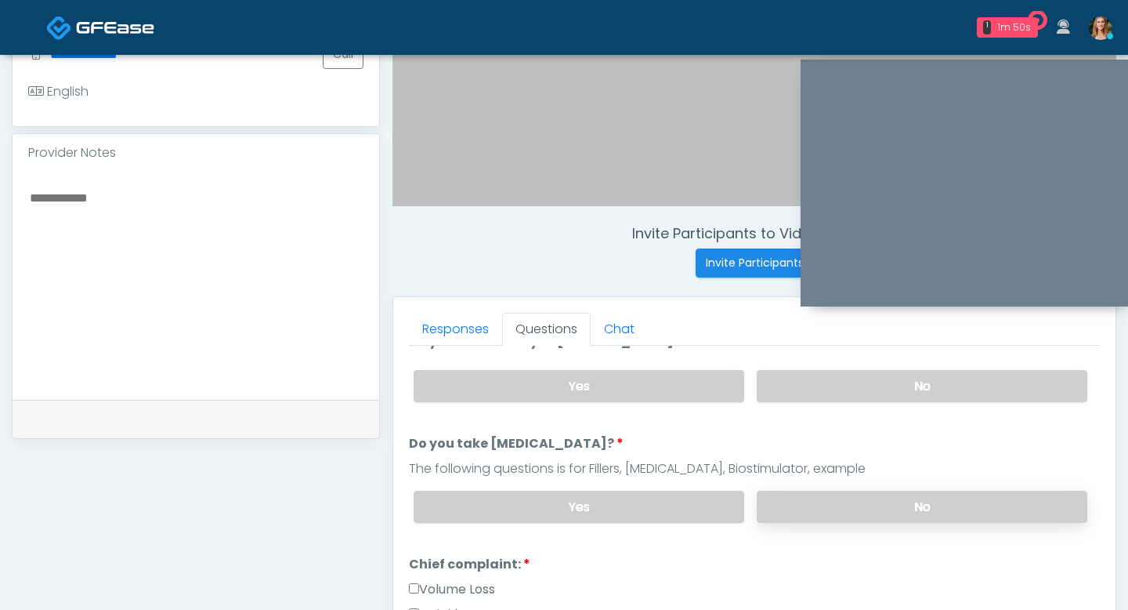
click at [847, 494] on label "No" at bounding box center [922, 507] width 331 height 32
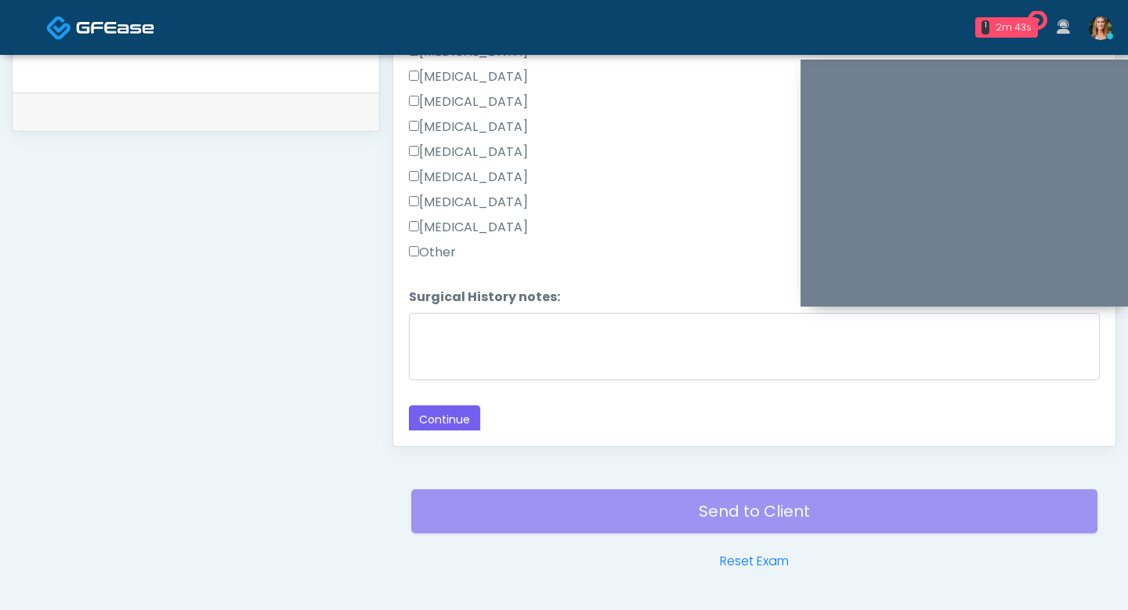
scroll to position [769, 0]
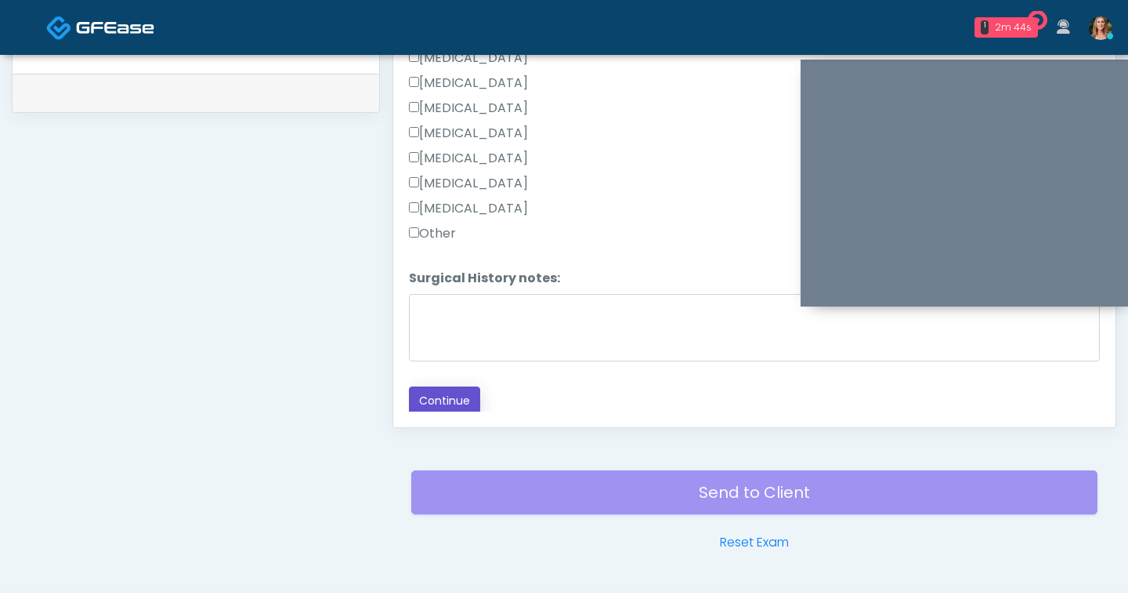
click at [451, 391] on button "Continue" at bounding box center [444, 400] width 71 height 29
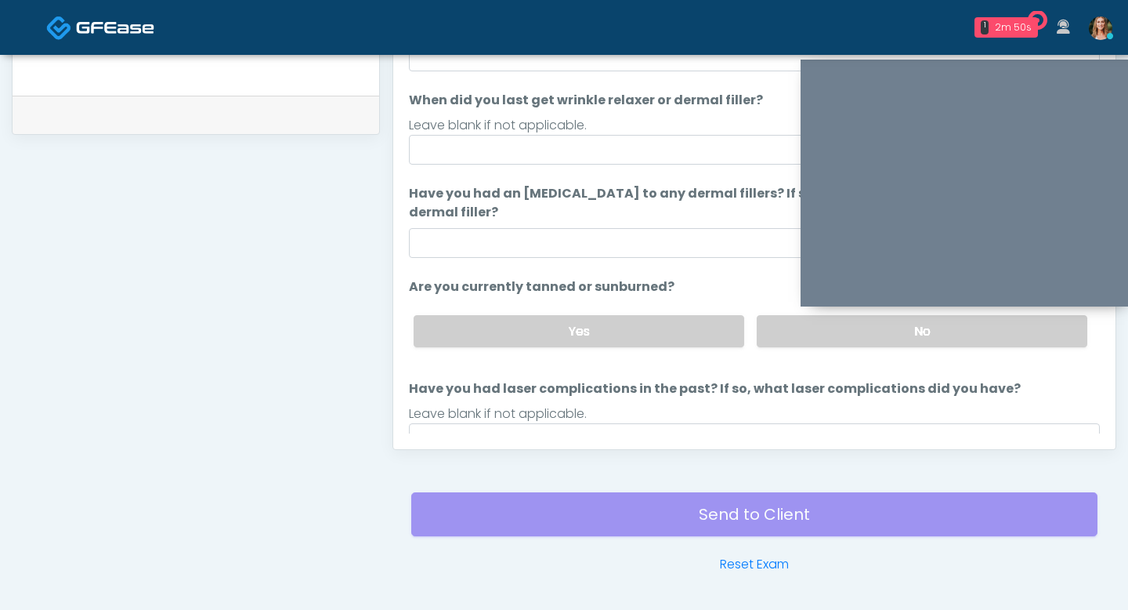
scroll to position [74, 0]
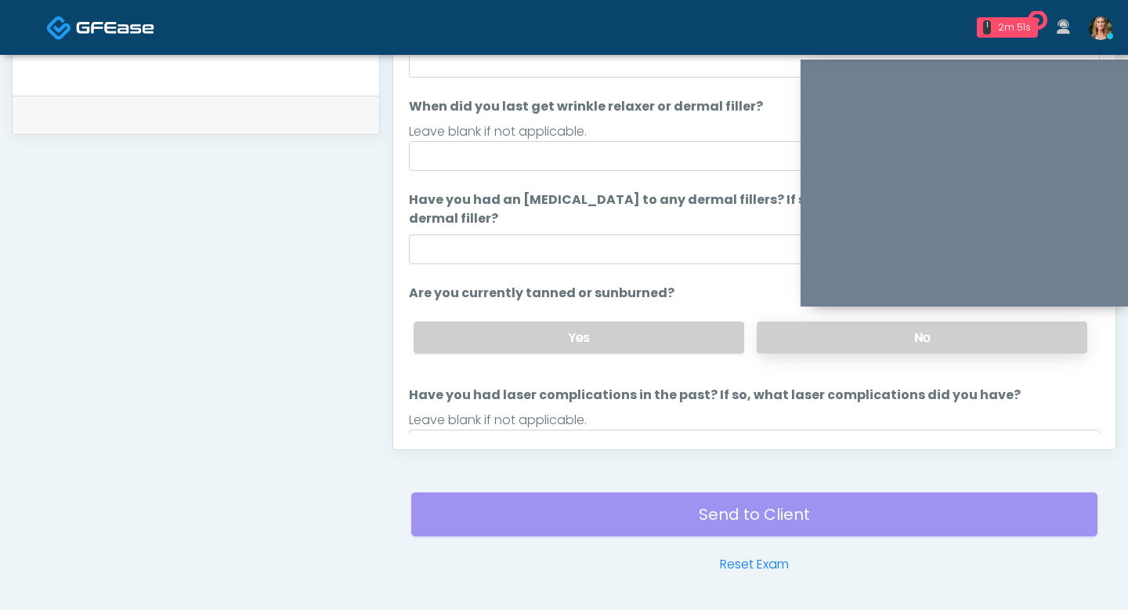
click at [784, 333] on label "No" at bounding box center [922, 337] width 331 height 32
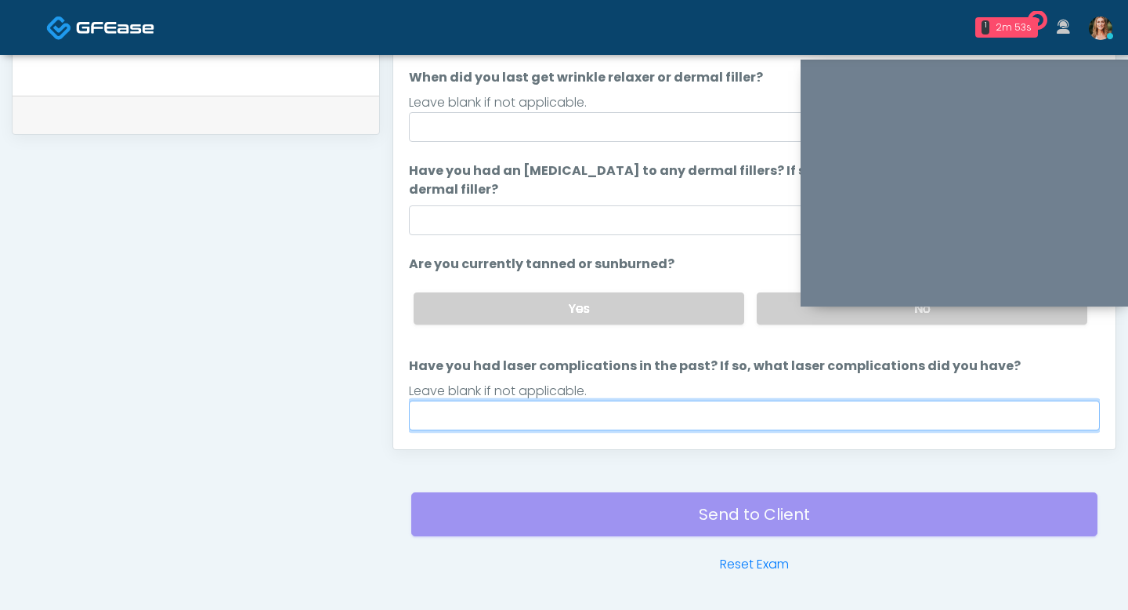
click at [694, 412] on input "Have you had laser complications in the past? If so, what laser complications d…" at bounding box center [754, 415] width 691 height 30
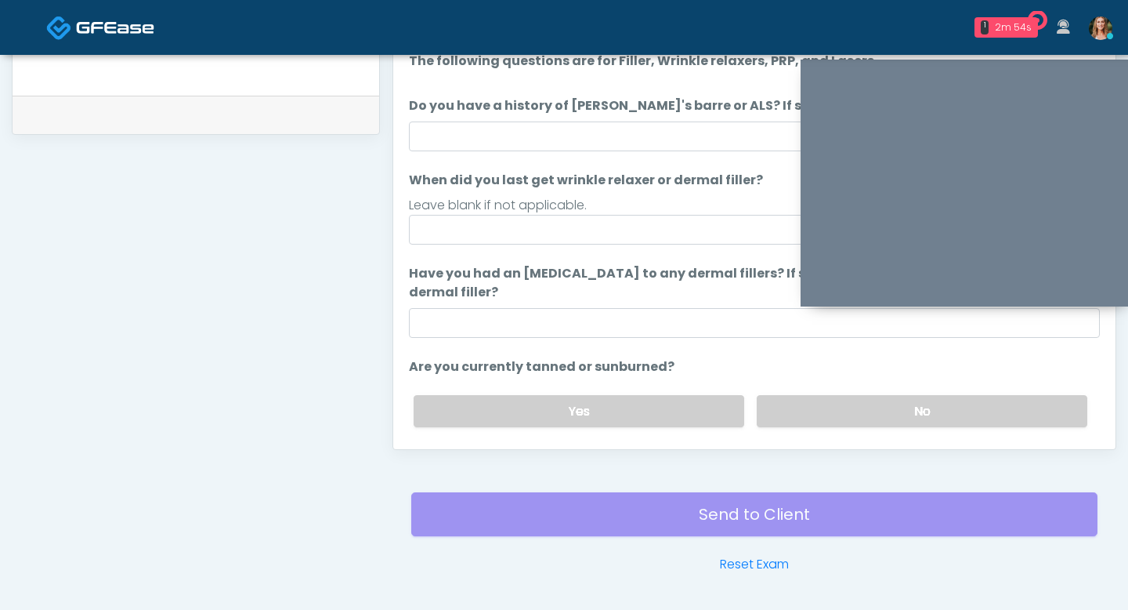
scroll to position [725, 0]
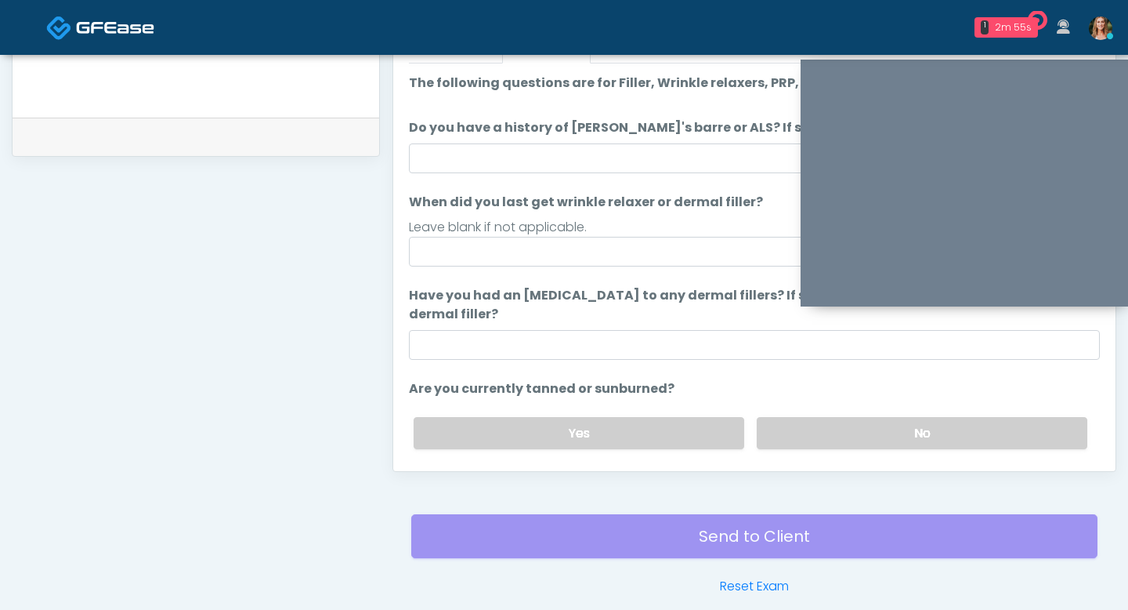
type input "**"
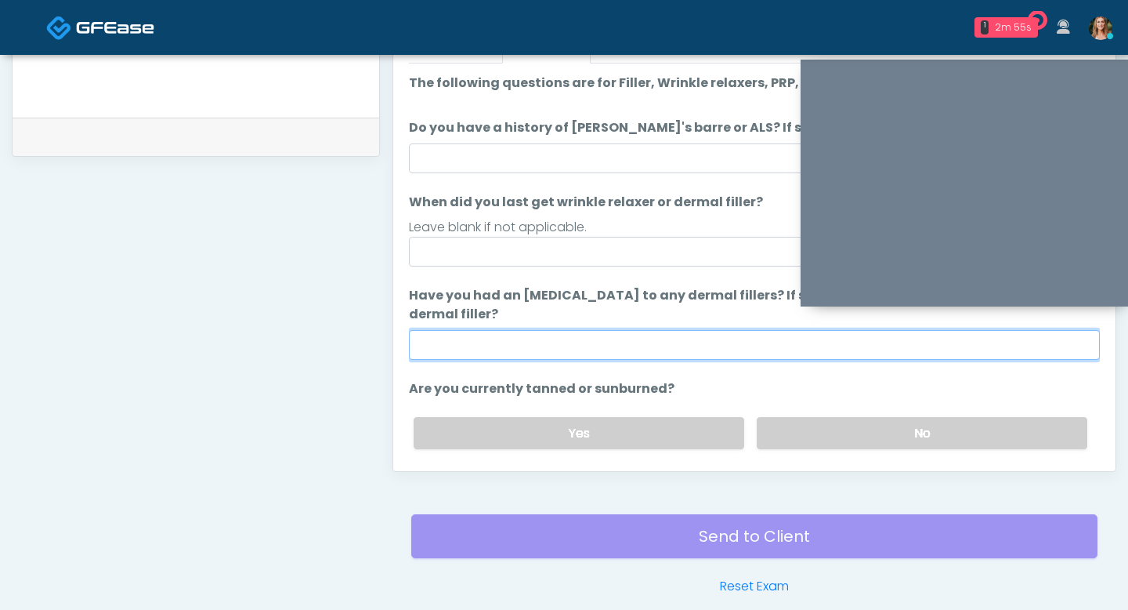
click at [653, 349] on input "Have you had an allergic response to any dermal fillers? If so, what was the re…" at bounding box center [754, 345] width 691 height 30
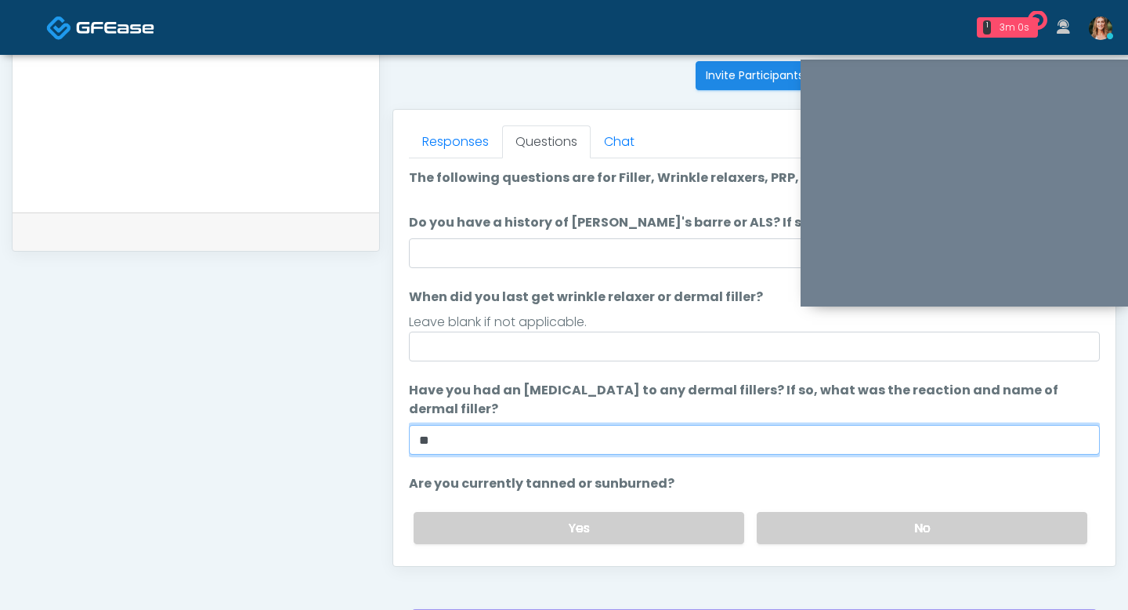
scroll to position [596, 0]
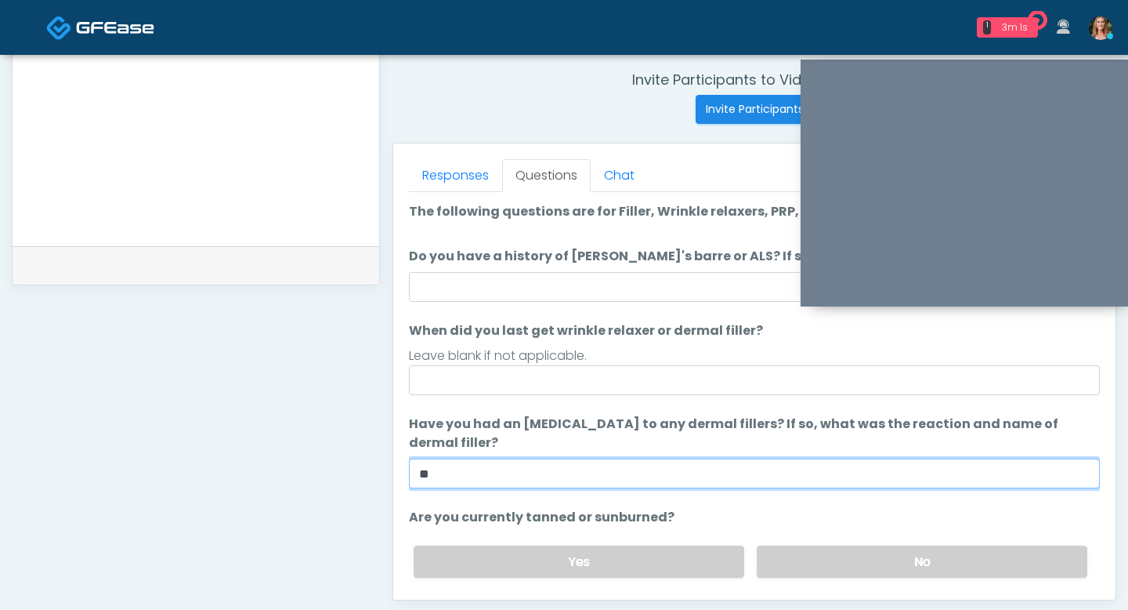
type input "**"
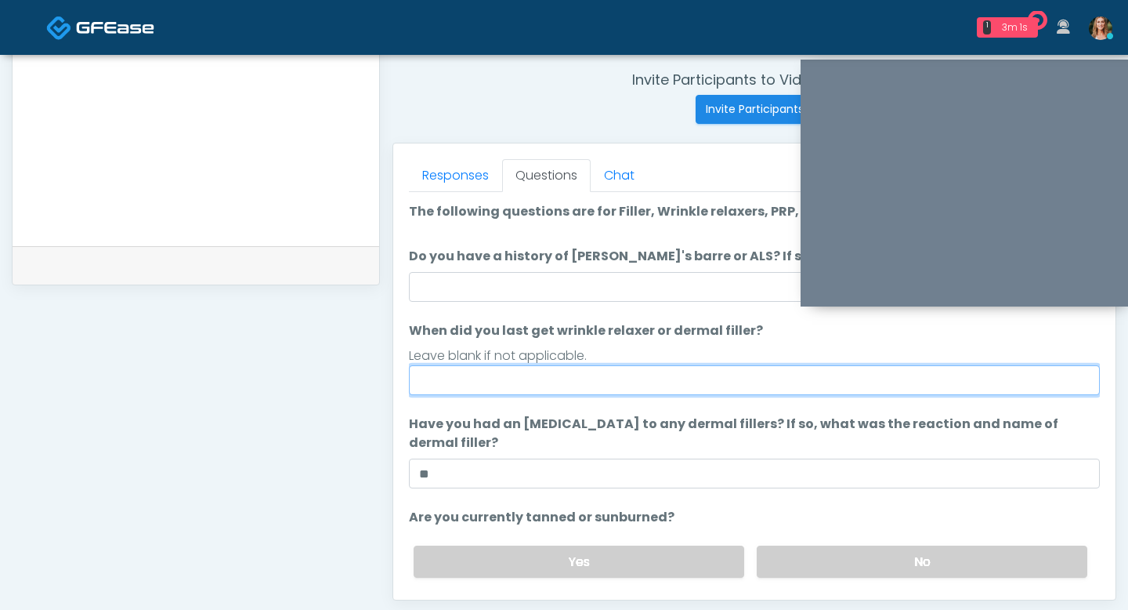
click at [637, 386] on input "When did you last get wrinkle relaxer or dermal filler?" at bounding box center [754, 380] width 691 height 30
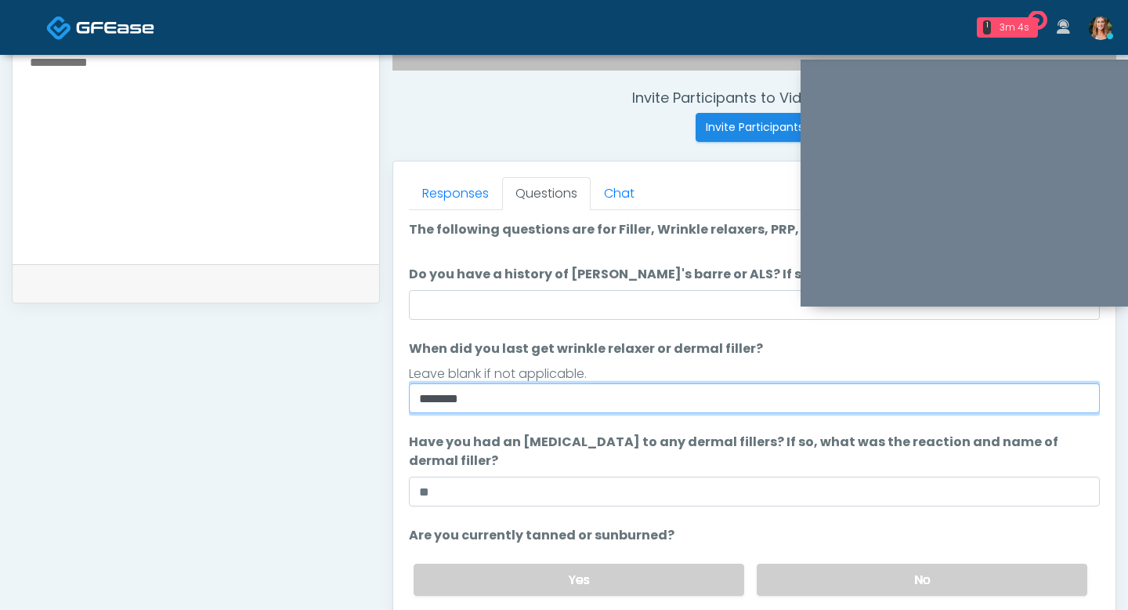
type input "********"
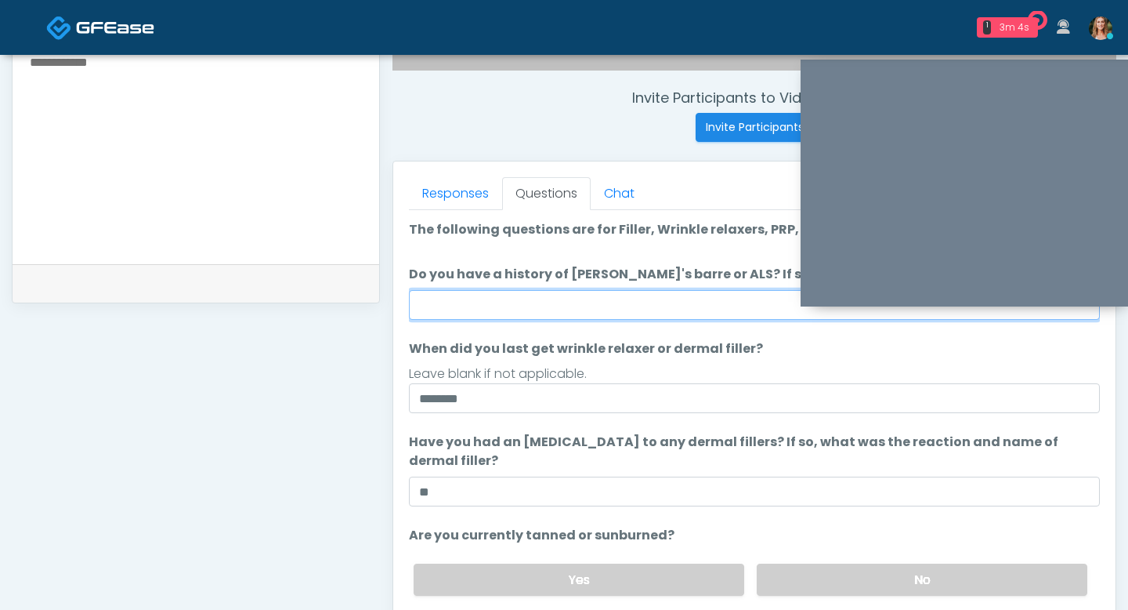
click at [580, 302] on input "Do you have a history of Guillain's barre or ALS? If so, please provide details." at bounding box center [754, 305] width 691 height 30
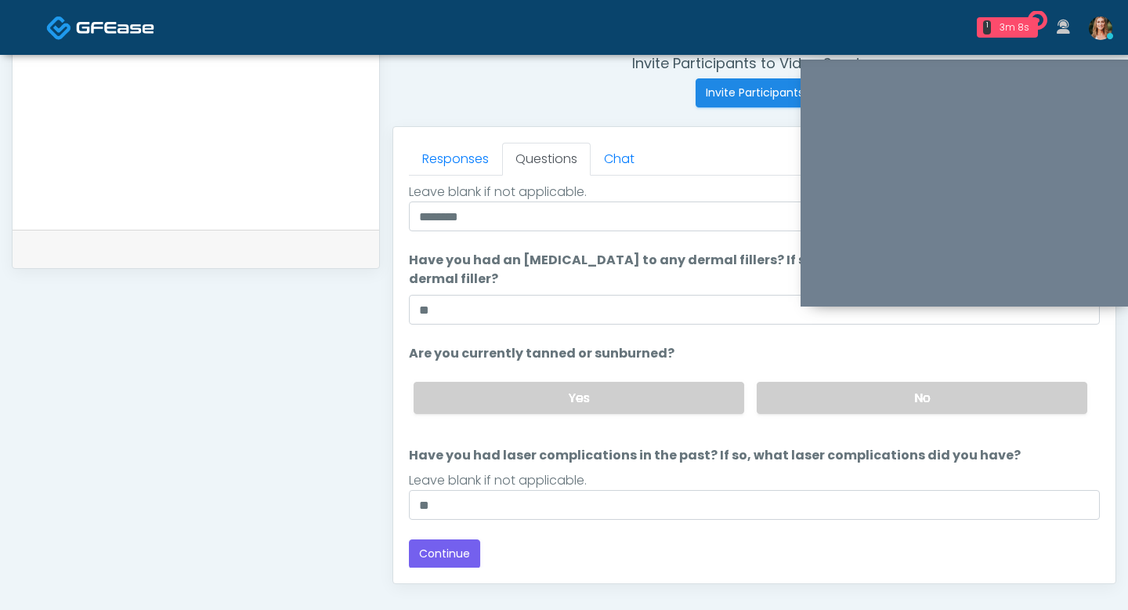
scroll to position [663, 0]
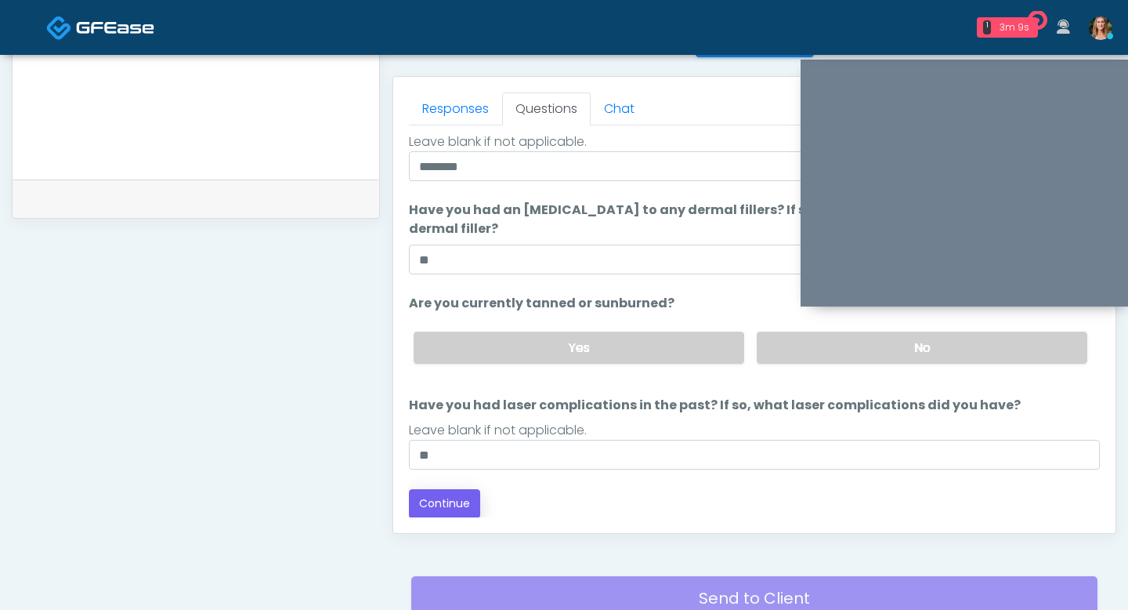
type input "**"
click at [447, 497] on button "Continue" at bounding box center [444, 503] width 71 height 29
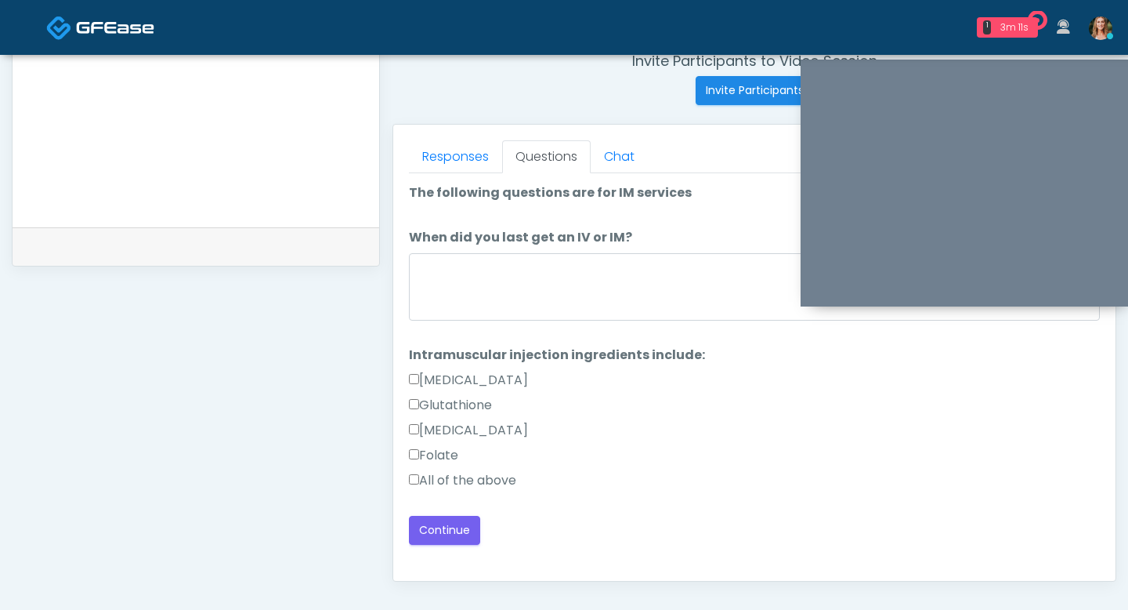
scroll to position [610, 0]
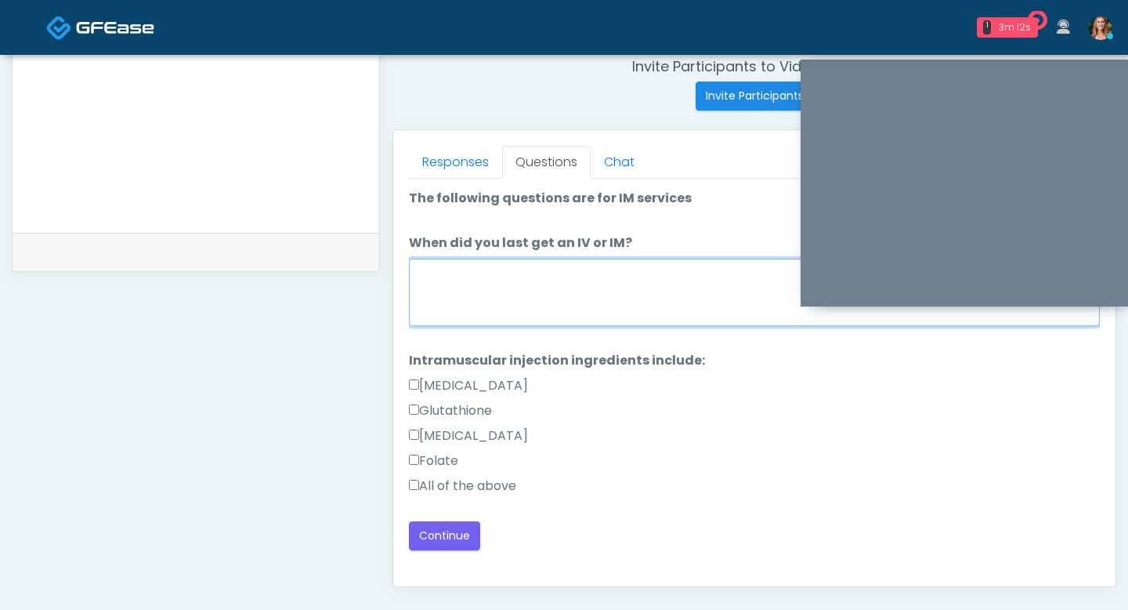
click at [467, 293] on textarea "When did you last get an IV or IM?" at bounding box center [754, 292] width 691 height 67
click at [443, 288] on textarea "When did you last get an IV or IM?" at bounding box center [754, 292] width 691 height 67
click at [430, 274] on textarea "*****" at bounding box center [754, 292] width 691 height 67
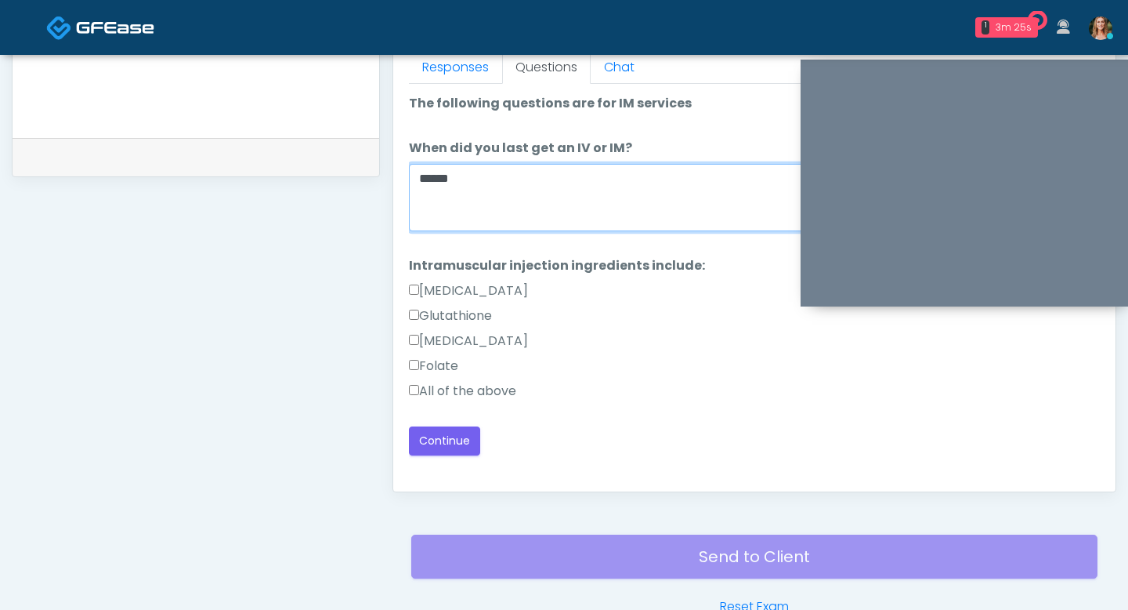
scroll to position [713, 0]
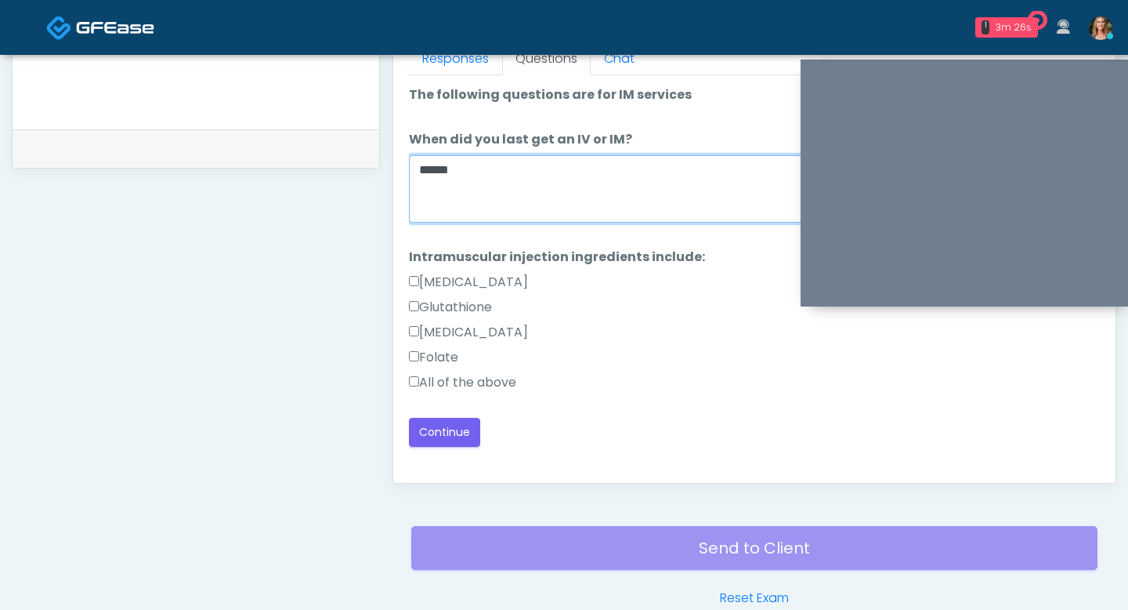
type textarea "*****"
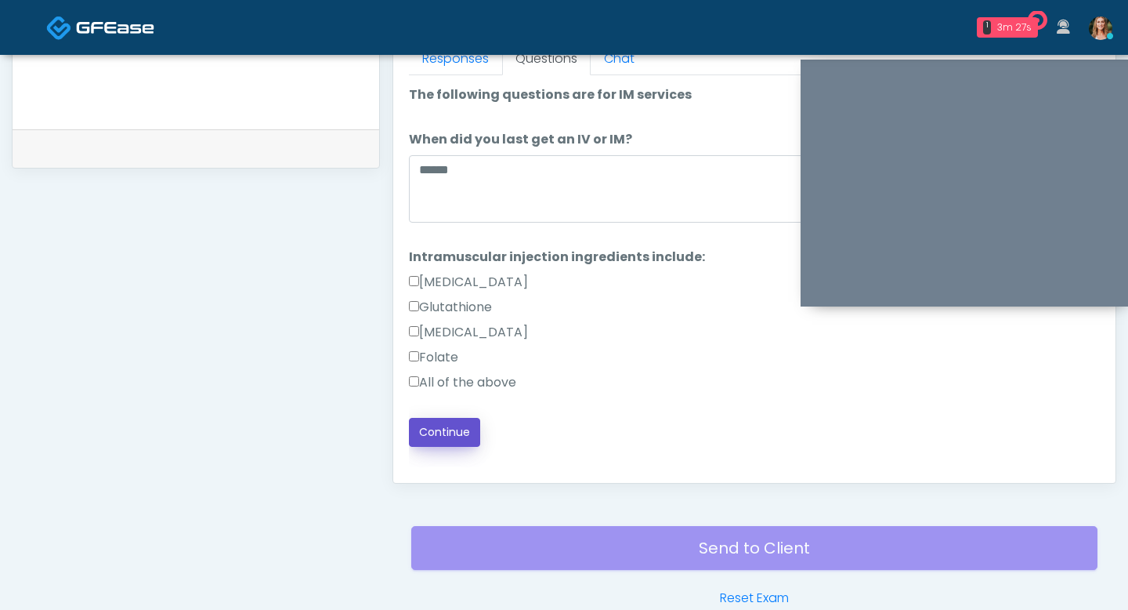
click at [429, 426] on button "Continue" at bounding box center [444, 432] width 71 height 29
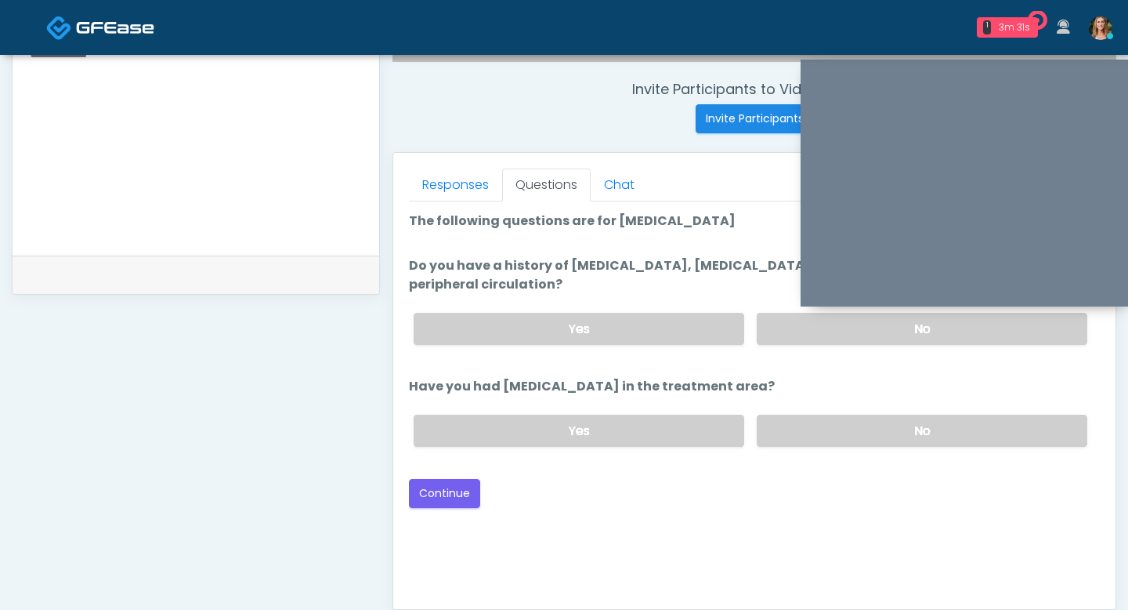
scroll to position [577, 0]
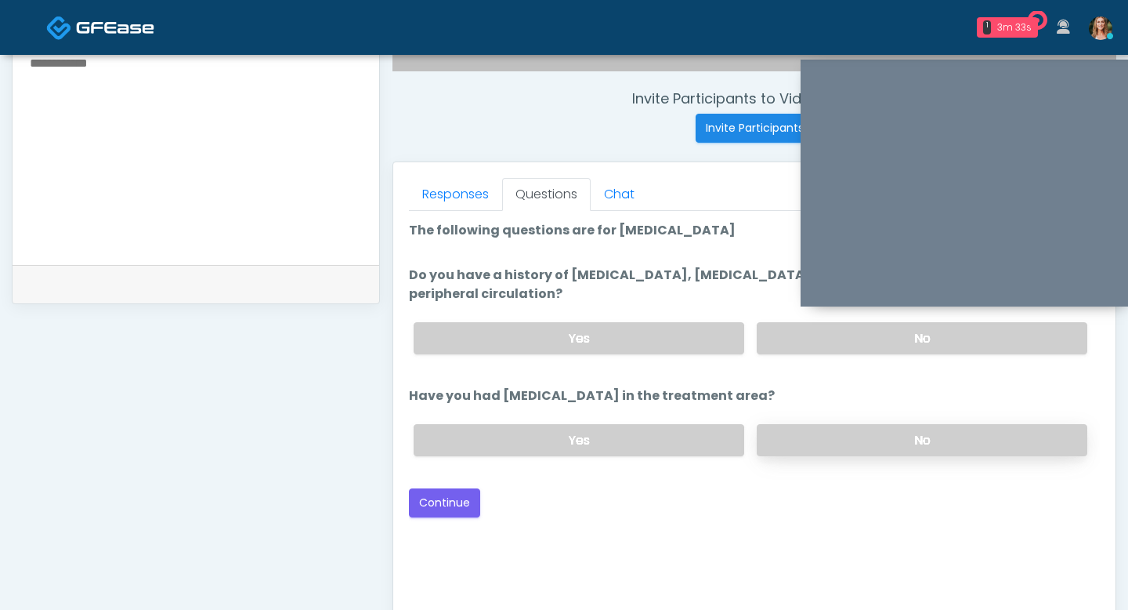
click at [794, 430] on label "No" at bounding box center [922, 440] width 331 height 32
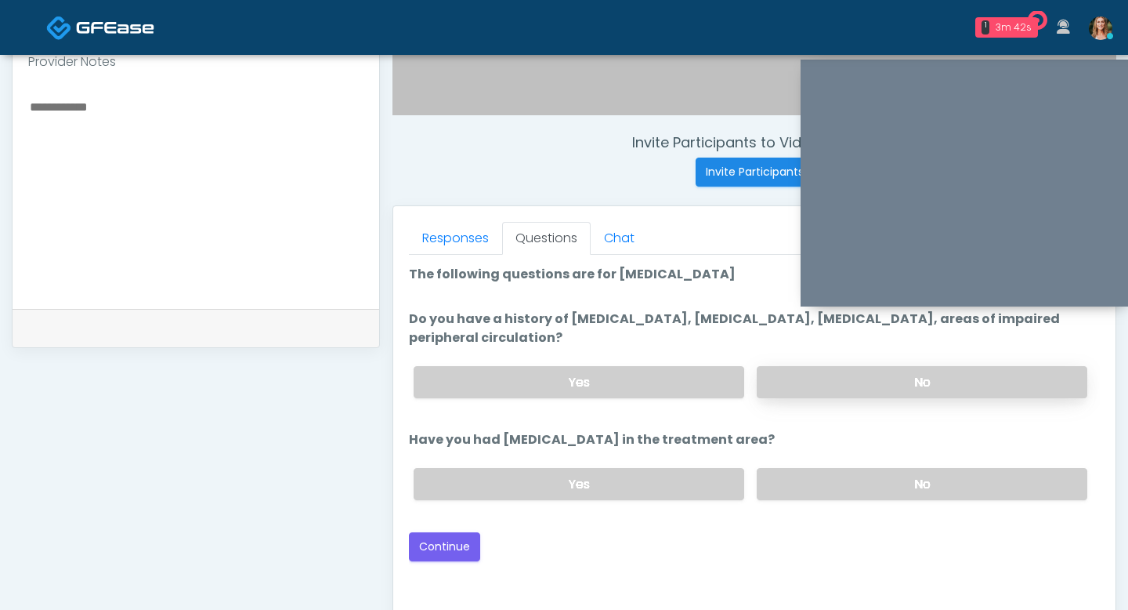
click at [832, 386] on label "No" at bounding box center [922, 382] width 331 height 32
click at [664, 376] on label "Yes" at bounding box center [579, 382] width 331 height 32
click at [448, 552] on button "Continue" at bounding box center [444, 546] width 71 height 29
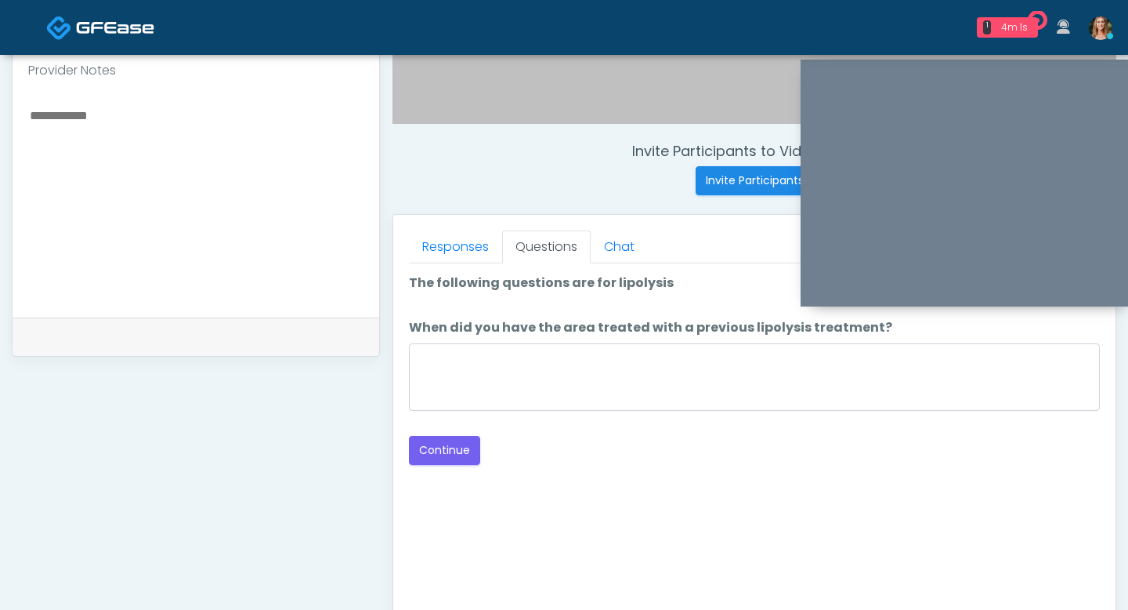
scroll to position [527, 0]
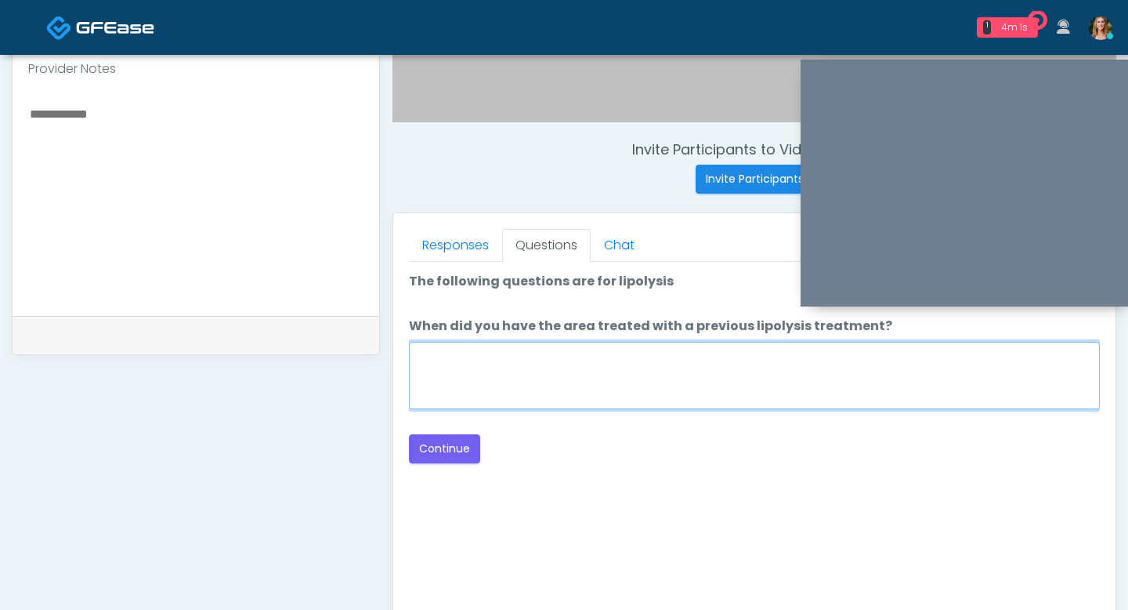
click at [498, 380] on textarea "When did you have the area treated with a previous lipolysis treatment?" at bounding box center [754, 375] width 691 height 67
type textarea "**"
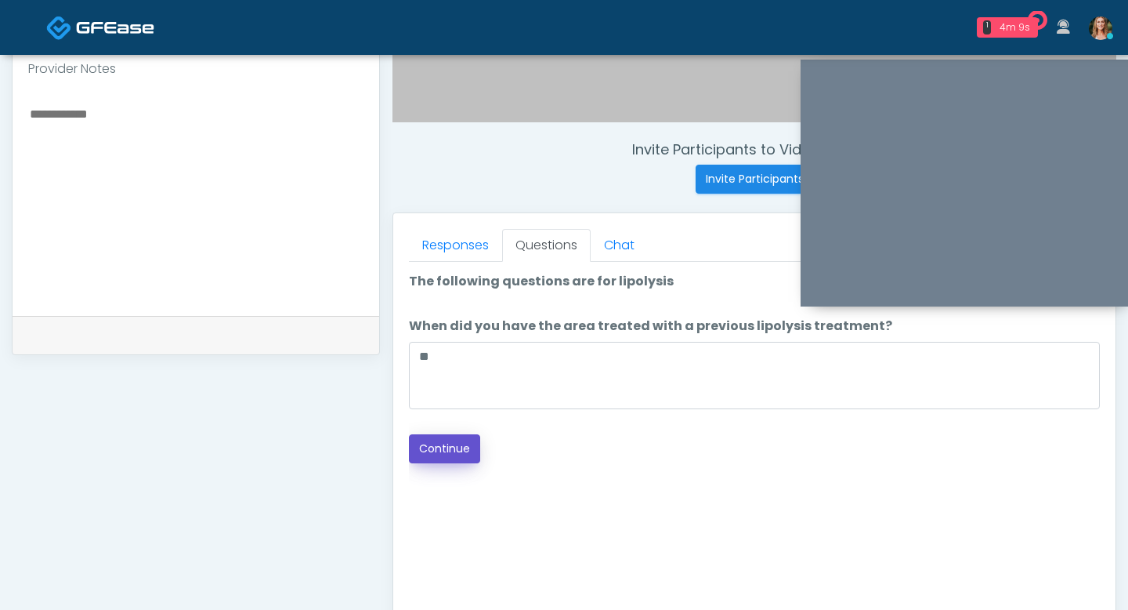
click at [446, 451] on button "Continue" at bounding box center [444, 448] width 71 height 29
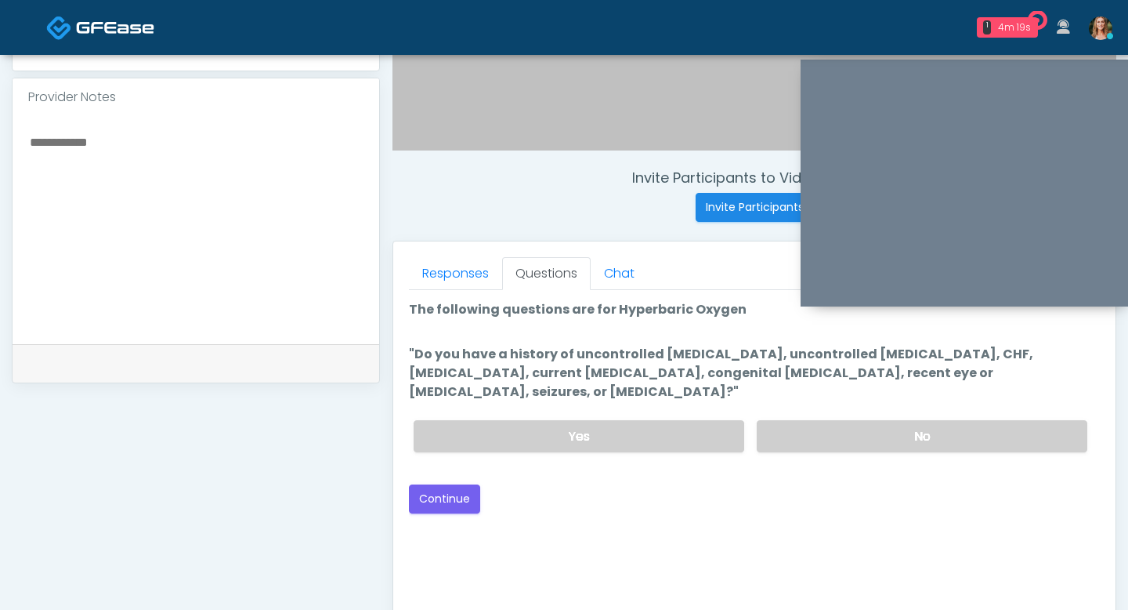
scroll to position [492, 0]
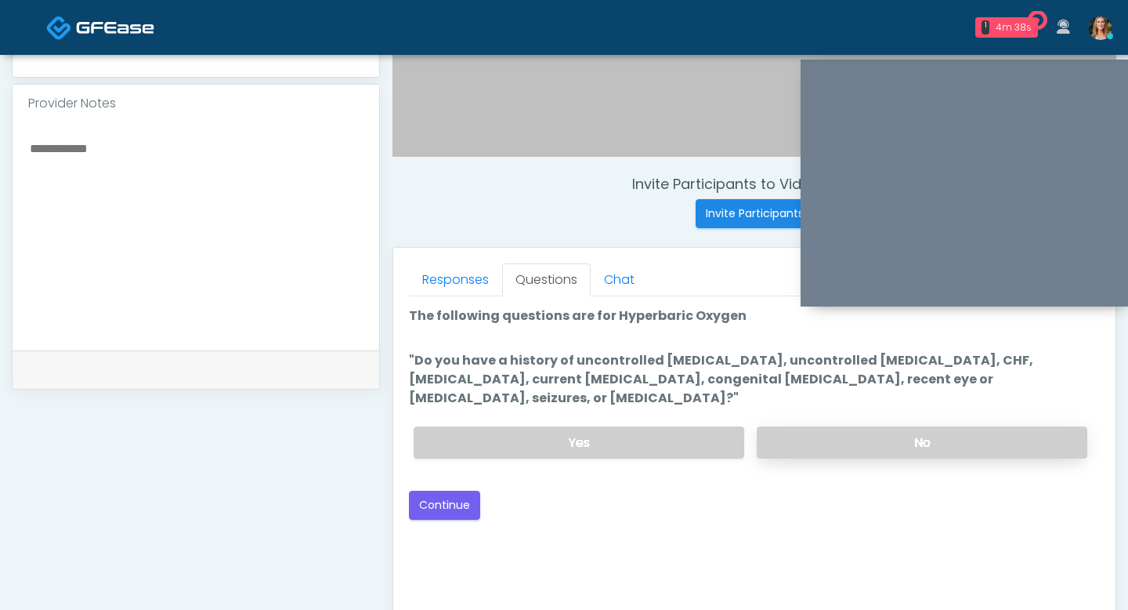
click at [824, 426] on label "No" at bounding box center [922, 442] width 331 height 32
click at [444, 493] on button "Continue" at bounding box center [444, 505] width 71 height 29
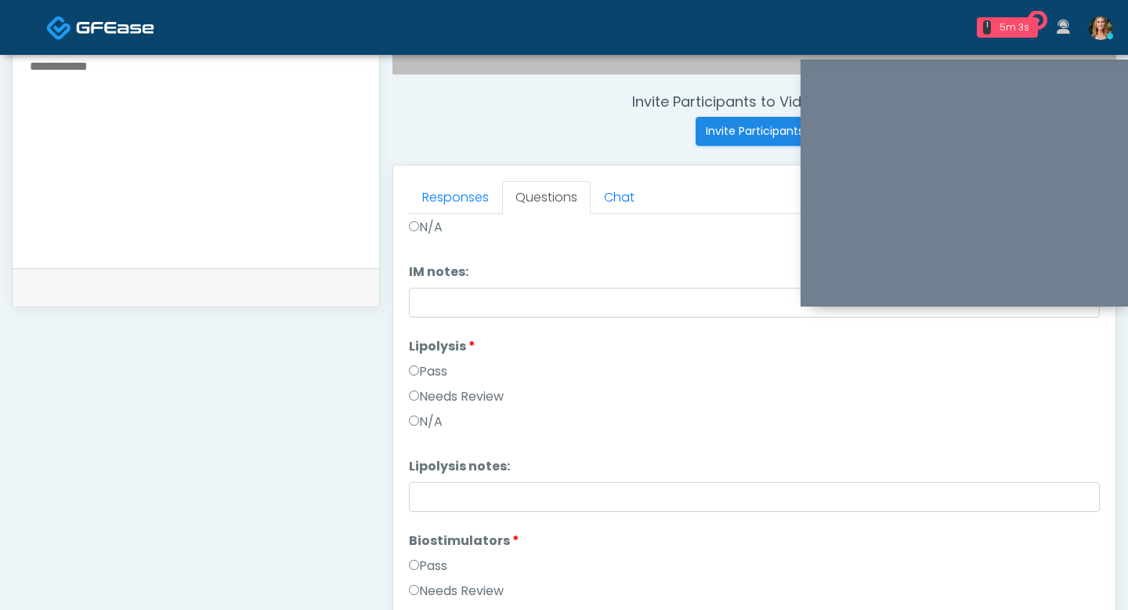
scroll to position [1094, 0]
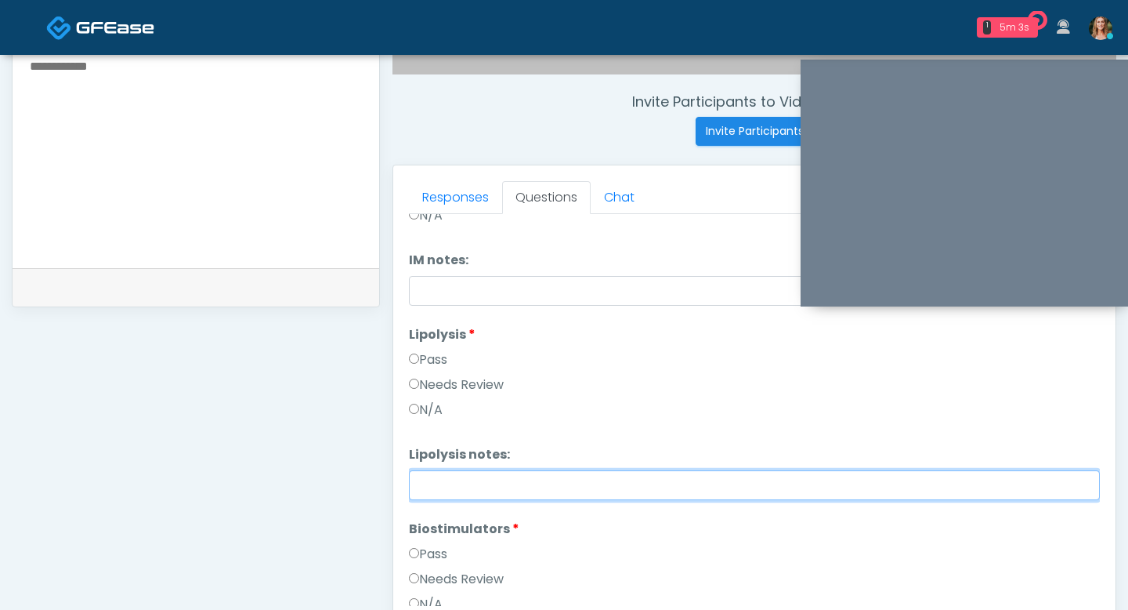
click at [425, 480] on input "Lipolysis notes:" at bounding box center [754, 485] width 691 height 30
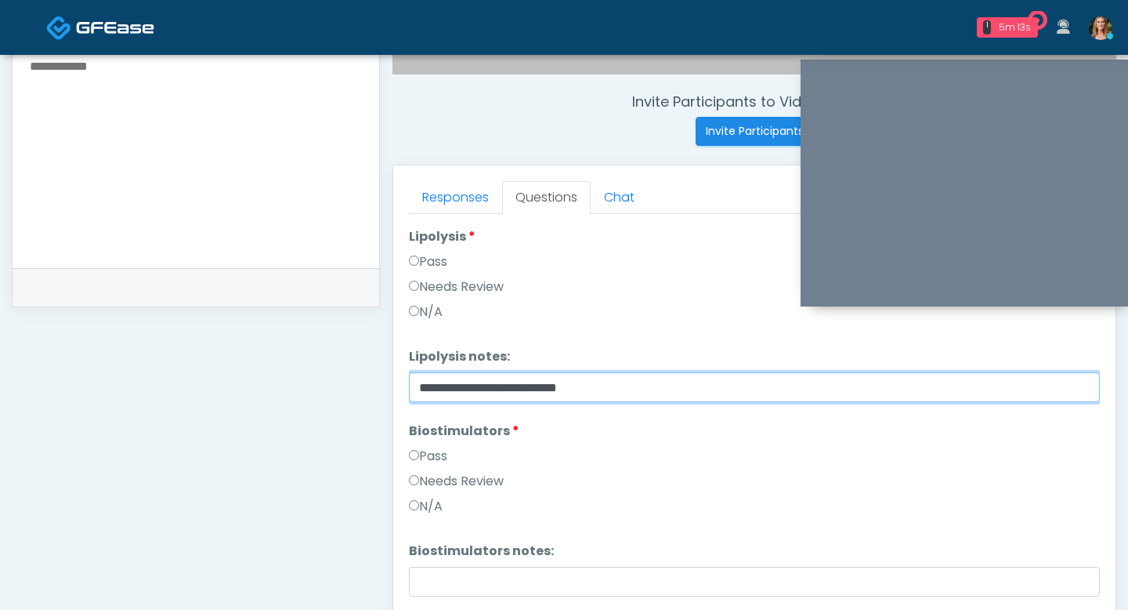
scroll to position [1257, 0]
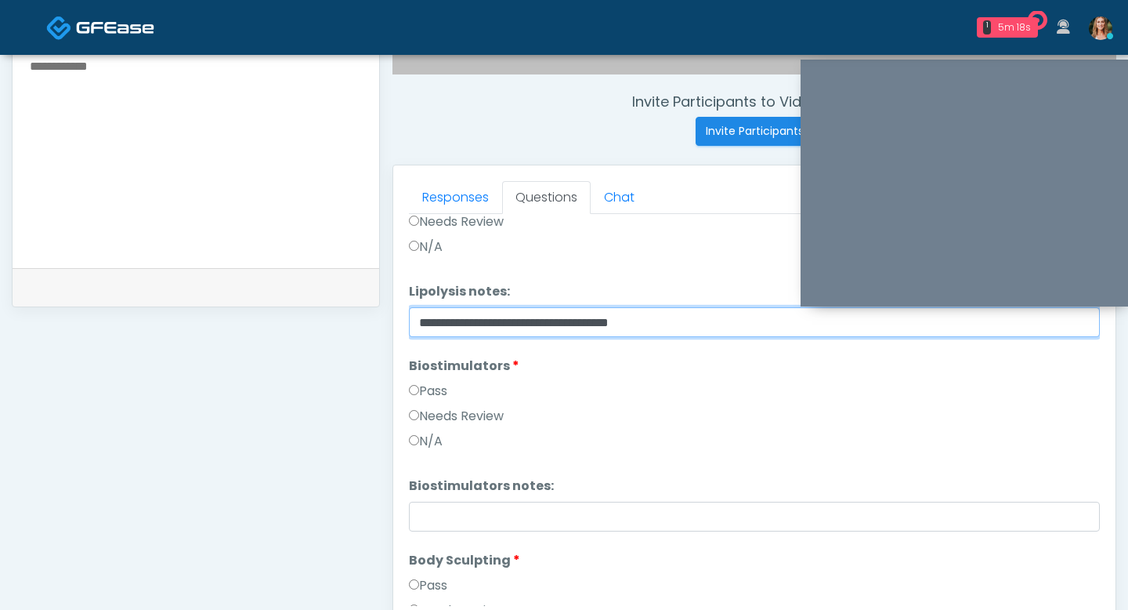
drag, startPoint x: 656, startPoint y: 323, endPoint x: 363, endPoint y: 328, distance: 293.1
click at [363, 328] on div "**********" at bounding box center [564, 148] width 1105 height 1195
type input "**********"
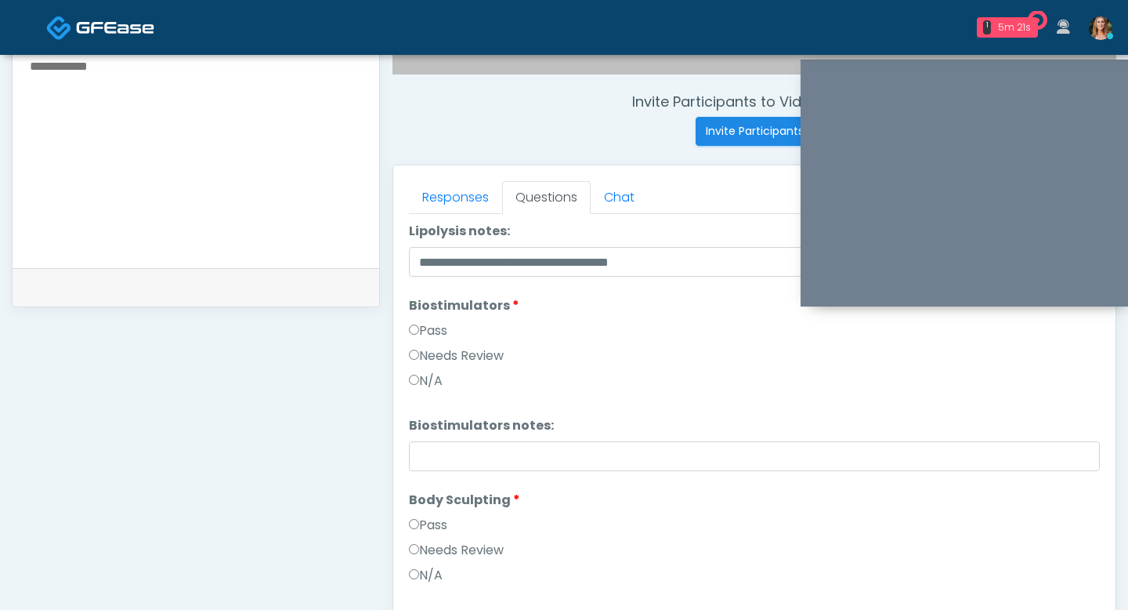
scroll to position [1356, 0]
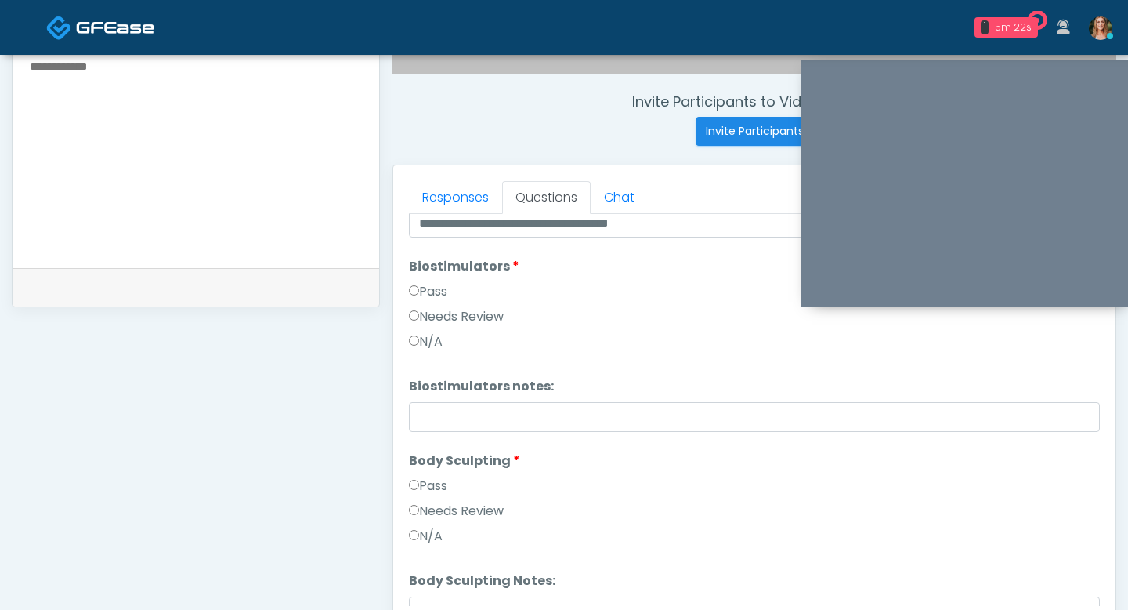
click at [425, 480] on label "Pass" at bounding box center [428, 485] width 38 height 19
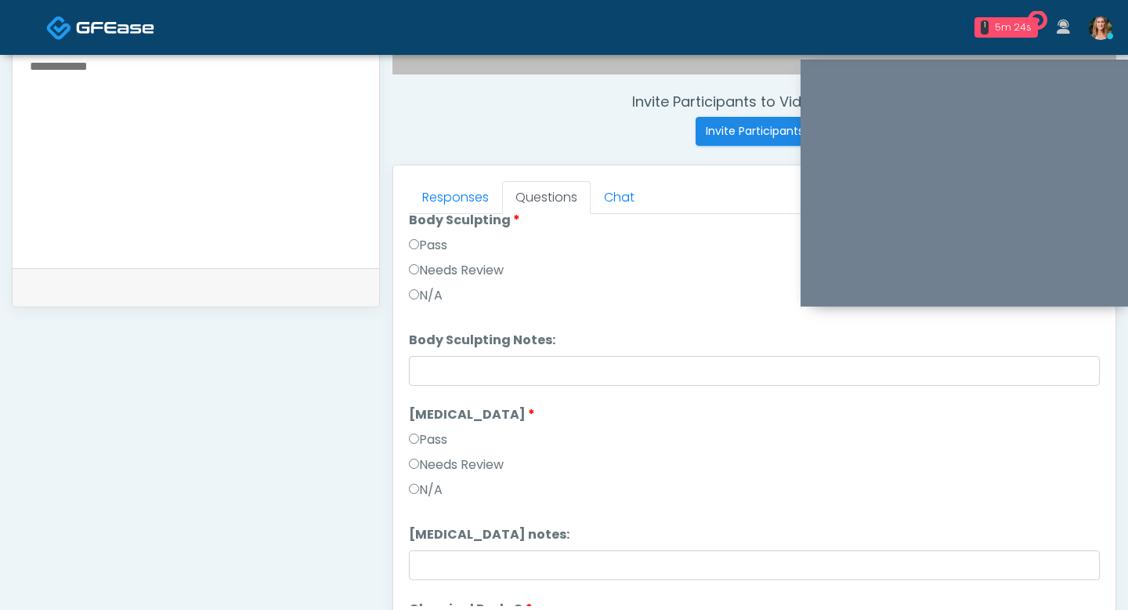
scroll to position [1624, 0]
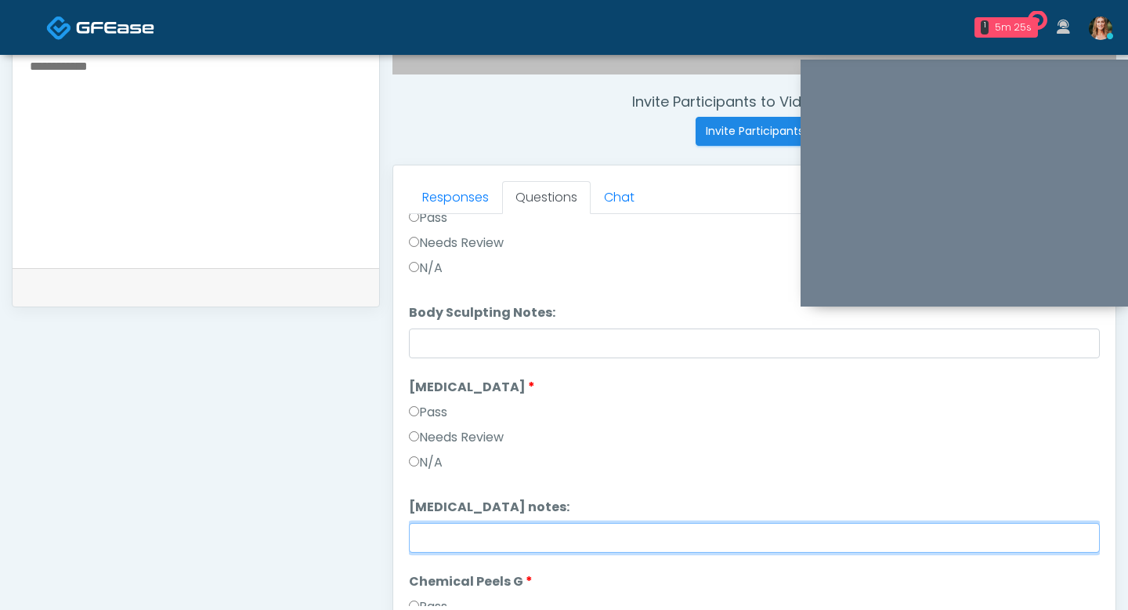
click at [436, 537] on input "Cryolipolysis notes:" at bounding box center [754, 538] width 691 height 30
paste input "**********"
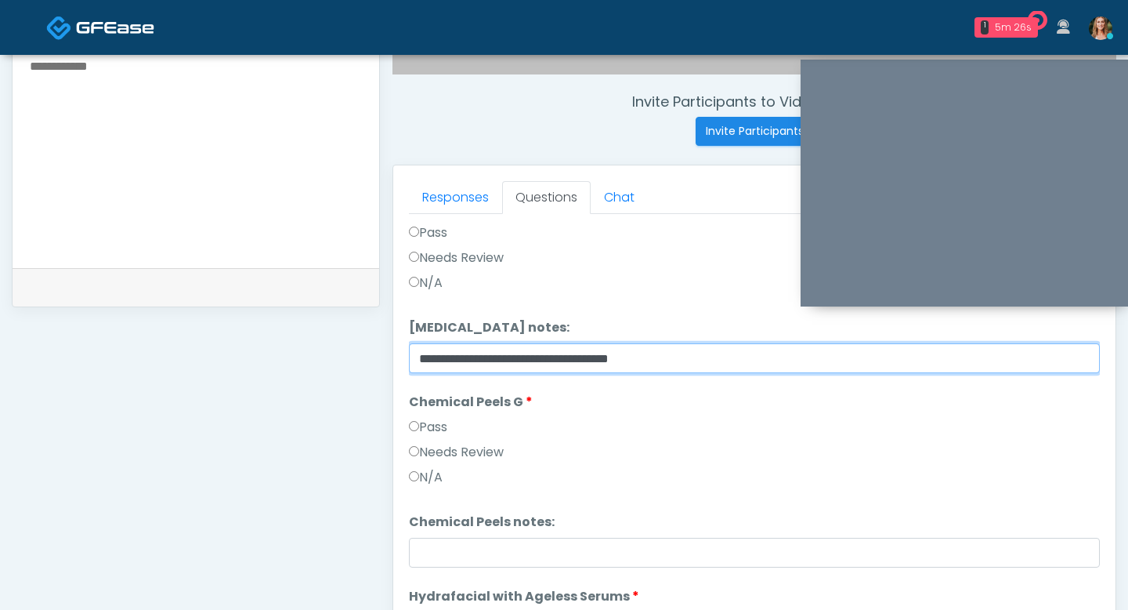
scroll to position [1808, 0]
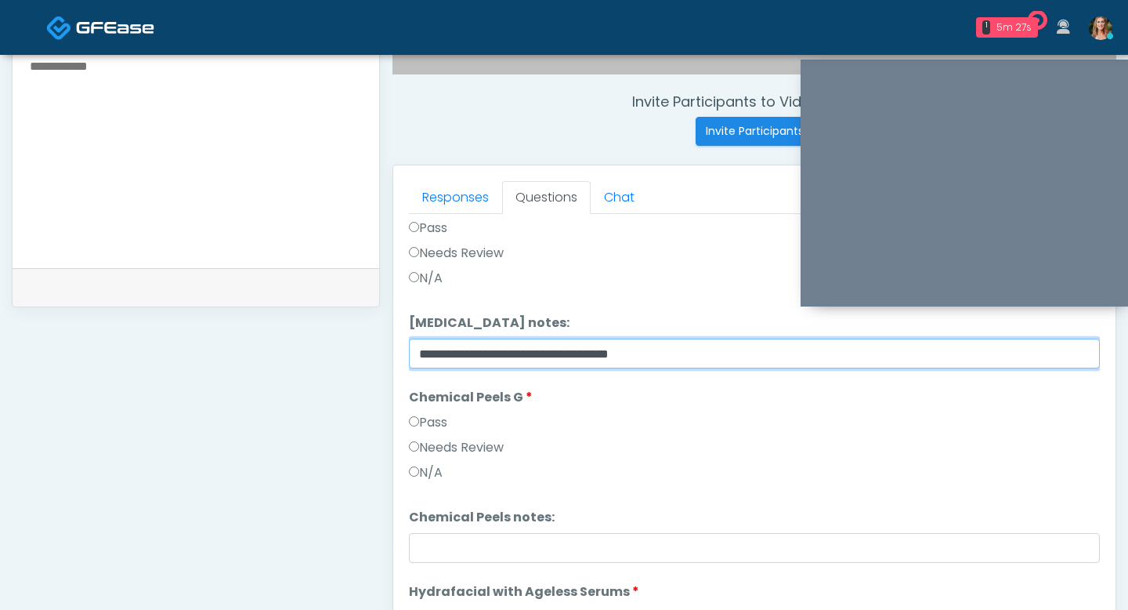
type input "**********"
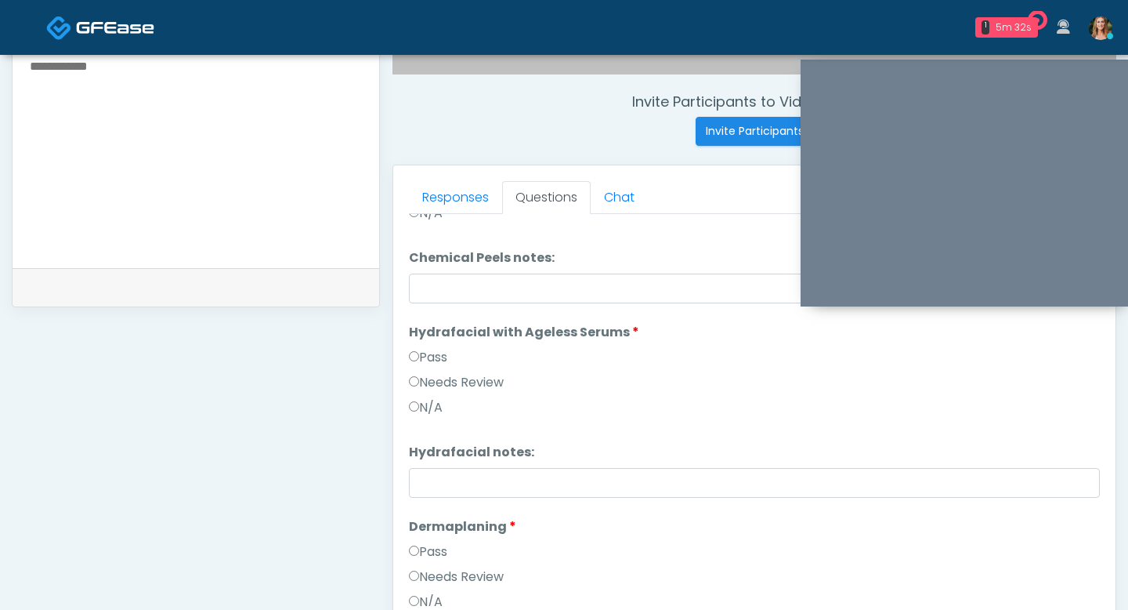
scroll to position [2077, 0]
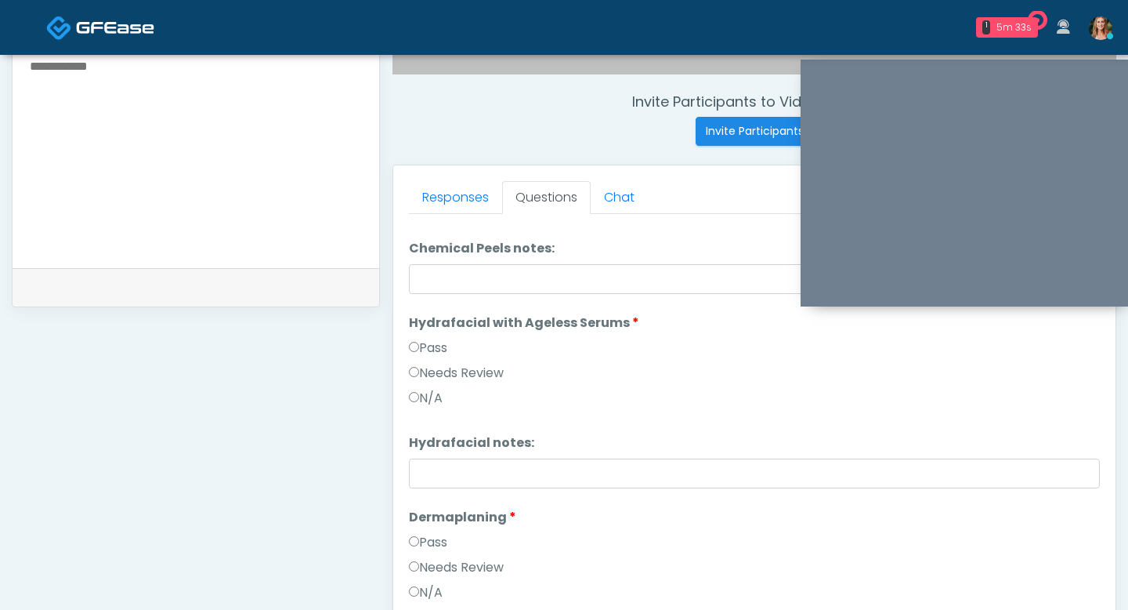
click at [416, 547] on label "Pass" at bounding box center [428, 542] width 38 height 19
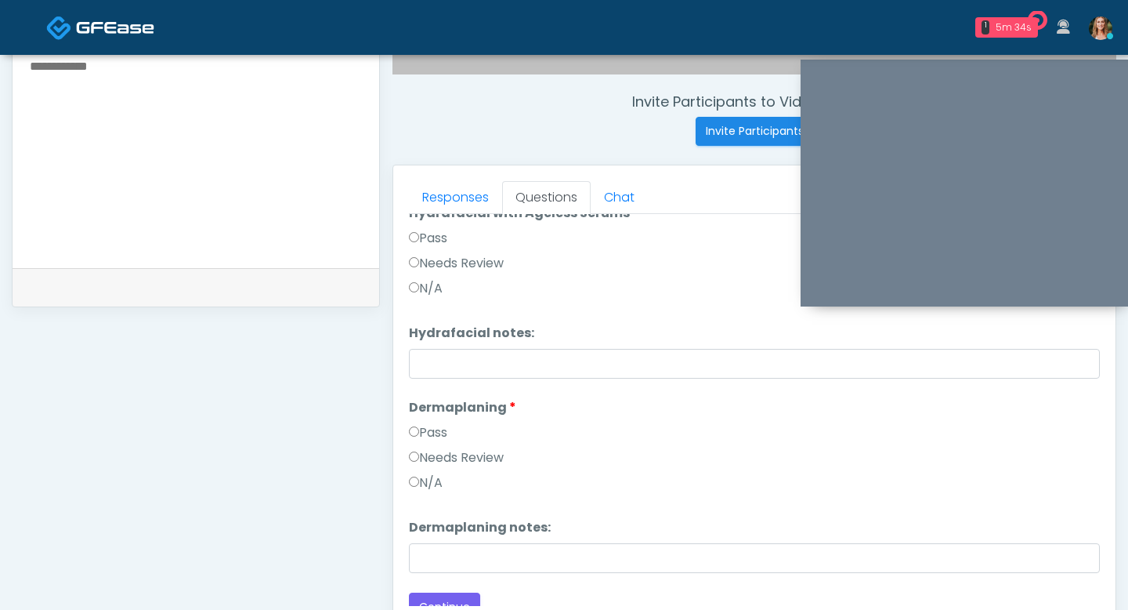
scroll to position [2203, 0]
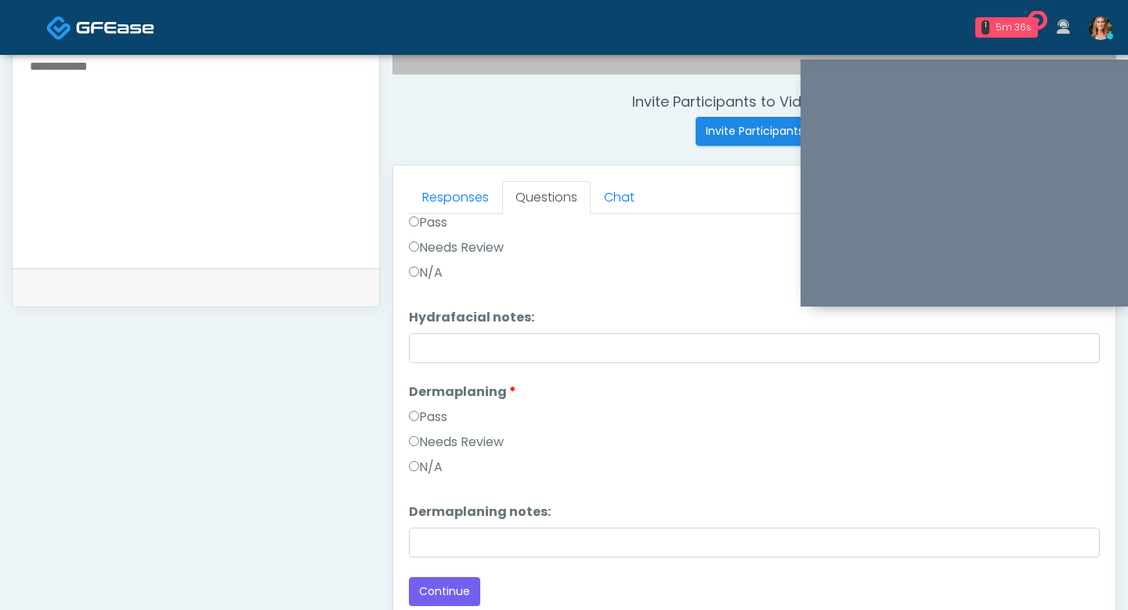
click at [190, 215] on textarea at bounding box center [195, 151] width 335 height 191
paste textarea "**********"
type textarea "**********"
click at [447, 585] on button "Continue" at bounding box center [444, 591] width 71 height 29
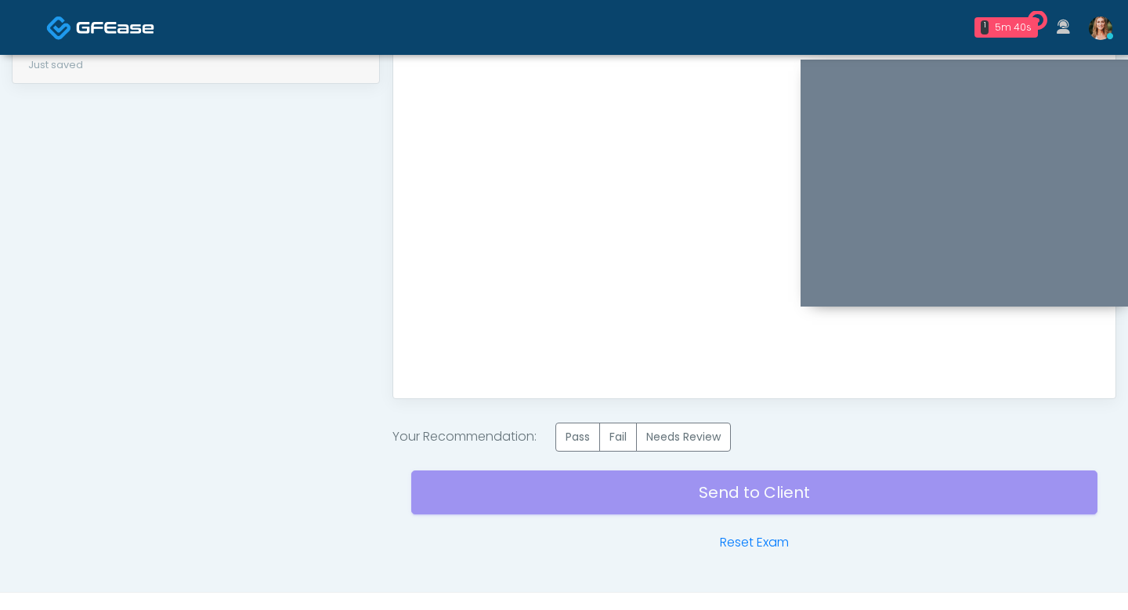
scroll to position [826, 0]
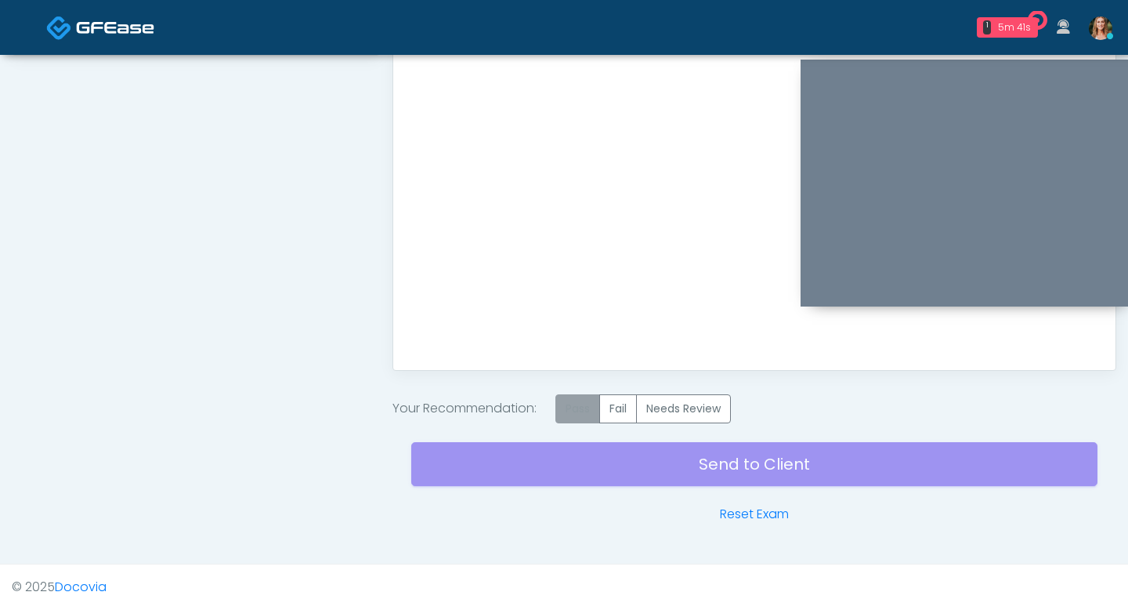
click at [577, 410] on label "Pass" at bounding box center [578, 408] width 45 height 29
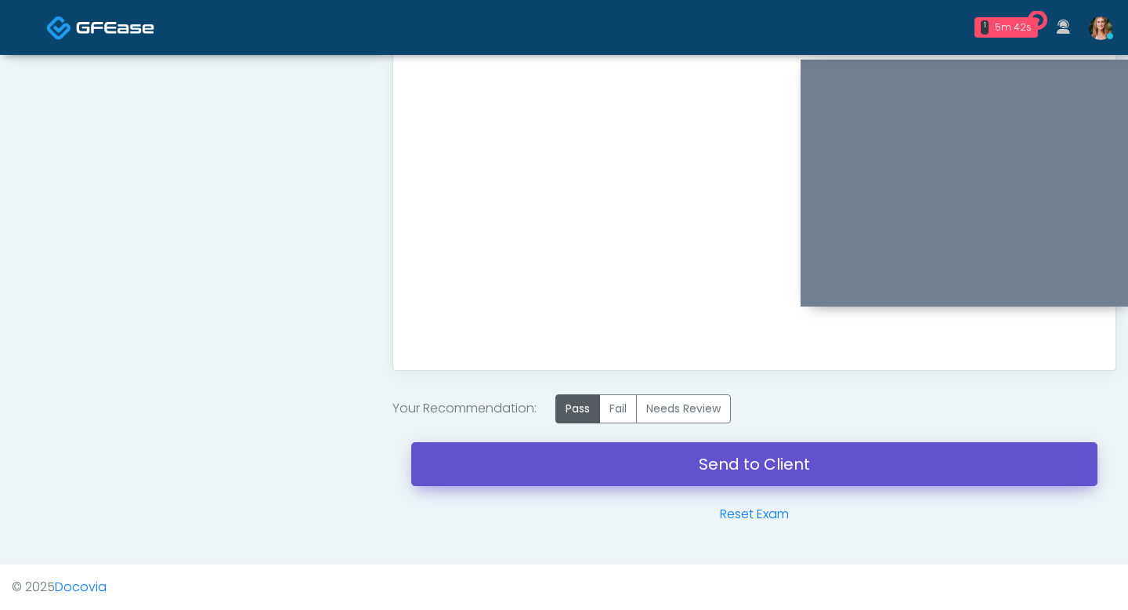
click at [572, 458] on link "Send to Client" at bounding box center [754, 464] width 686 height 44
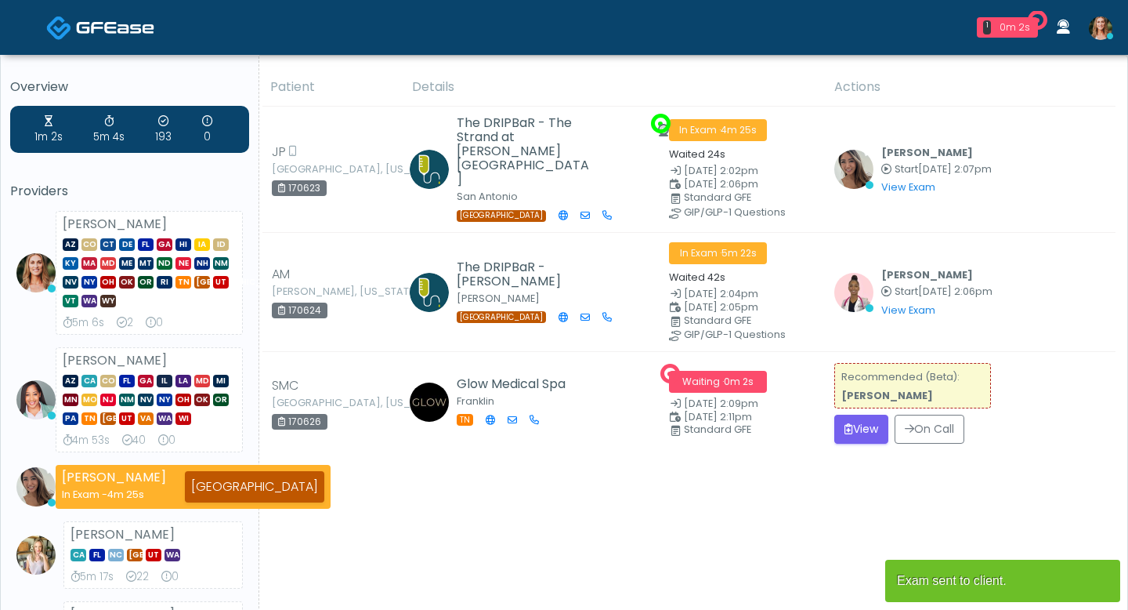
scroll to position [31, 0]
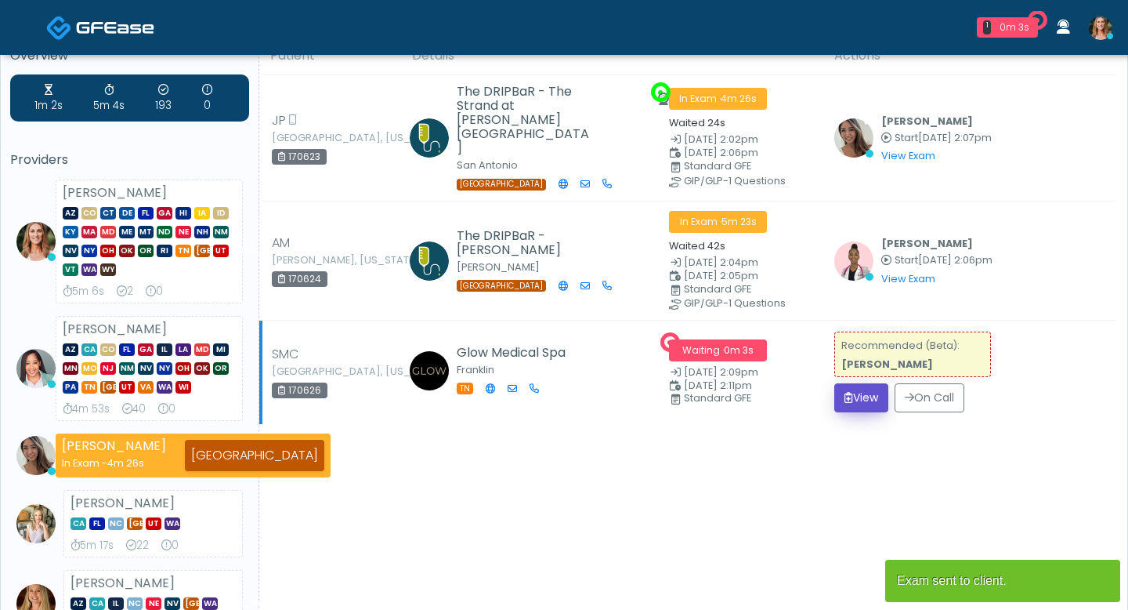
click at [838, 387] on button "View" at bounding box center [861, 397] width 54 height 29
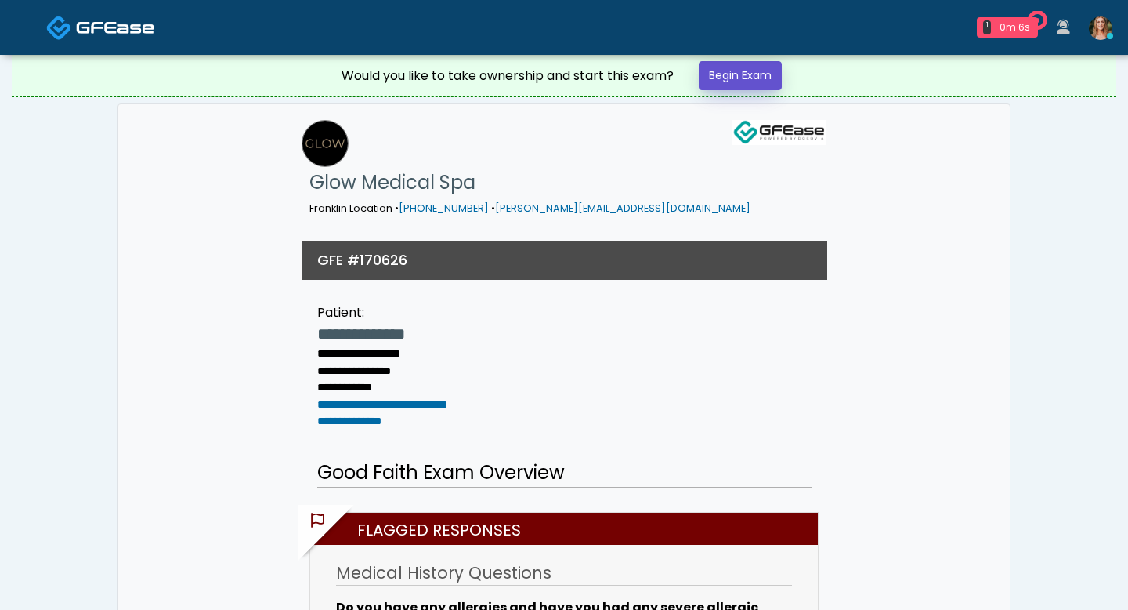
click at [733, 82] on link "Begin Exam" at bounding box center [740, 75] width 83 height 29
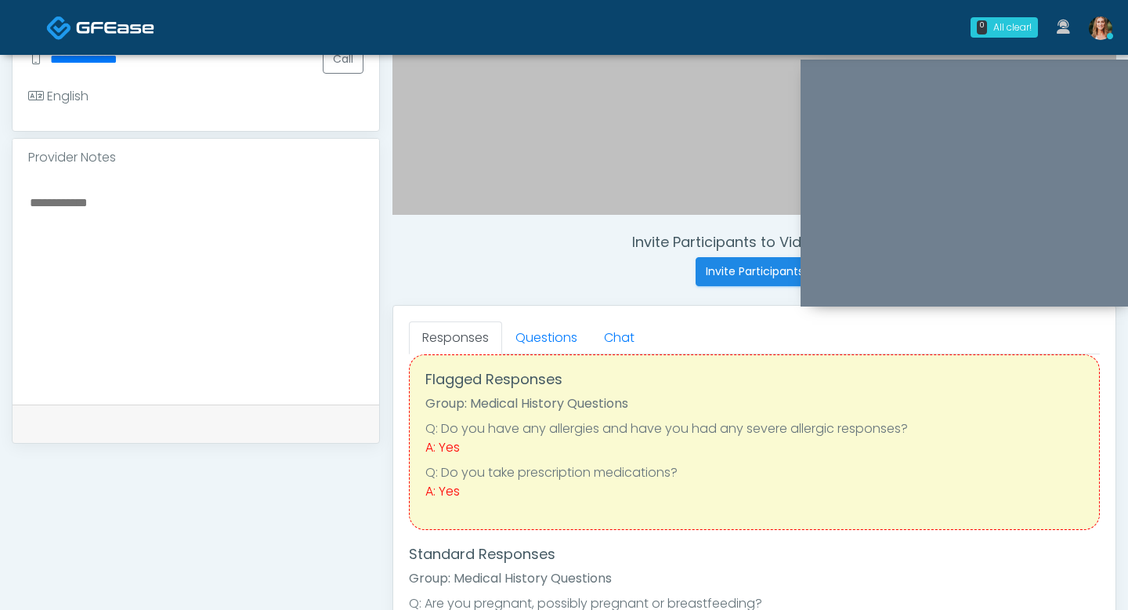
scroll to position [32, 0]
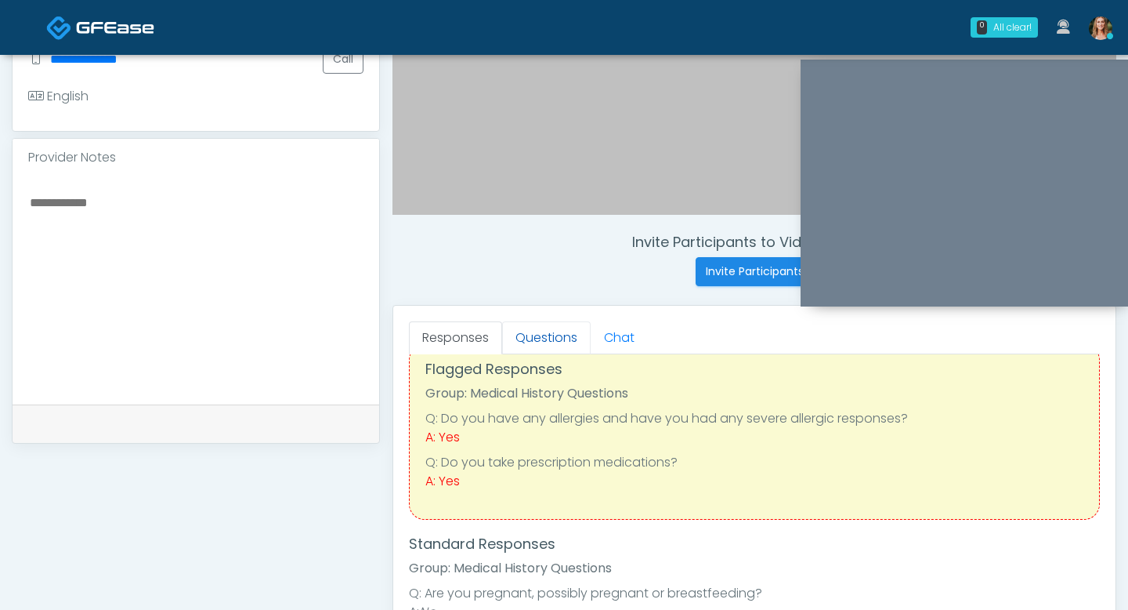
click at [543, 346] on link "Questions" at bounding box center [546, 337] width 89 height 33
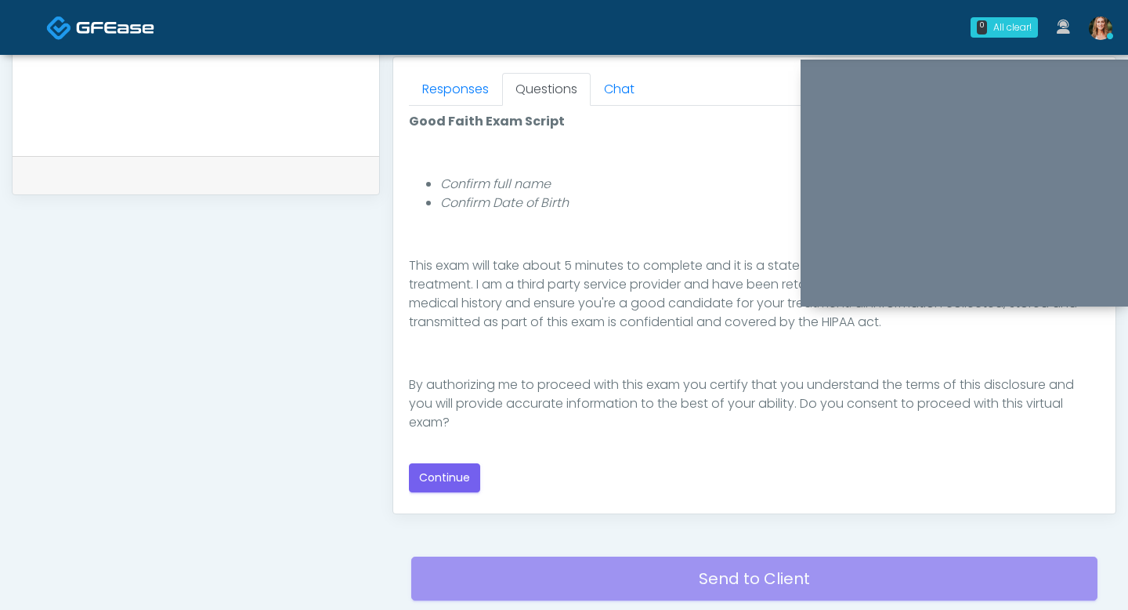
scroll to position [685, 0]
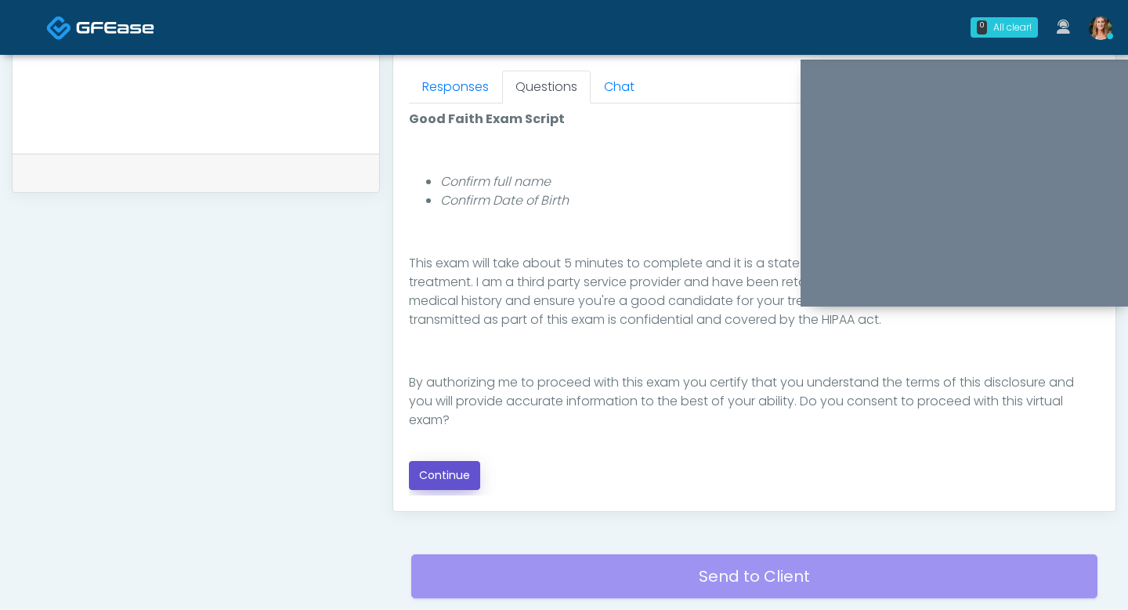
click at [457, 475] on button "Continue" at bounding box center [444, 475] width 71 height 29
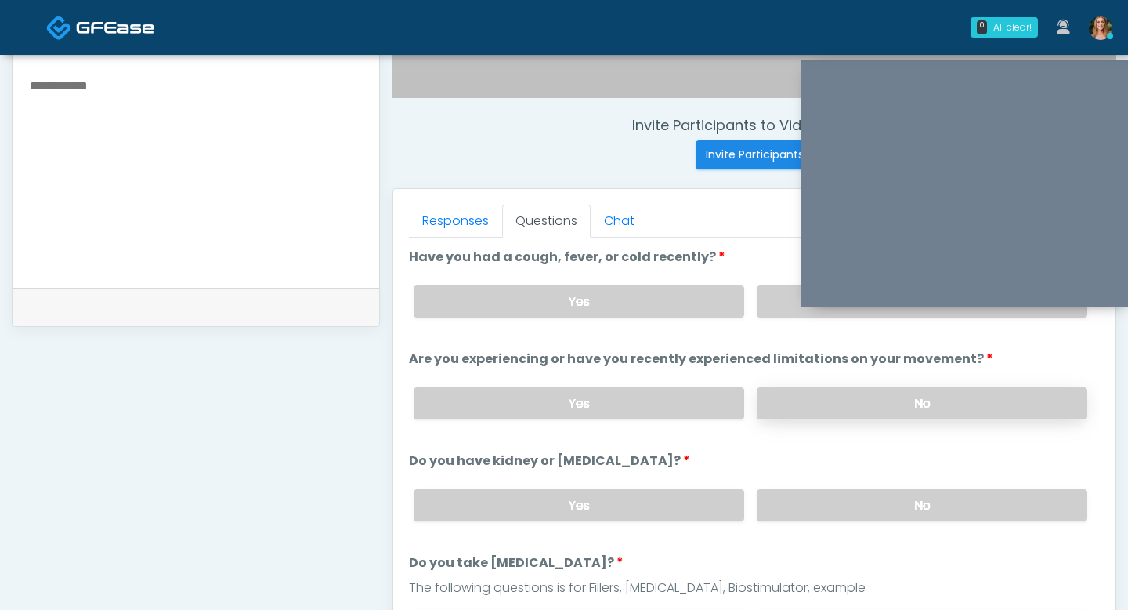
scroll to position [501, 0]
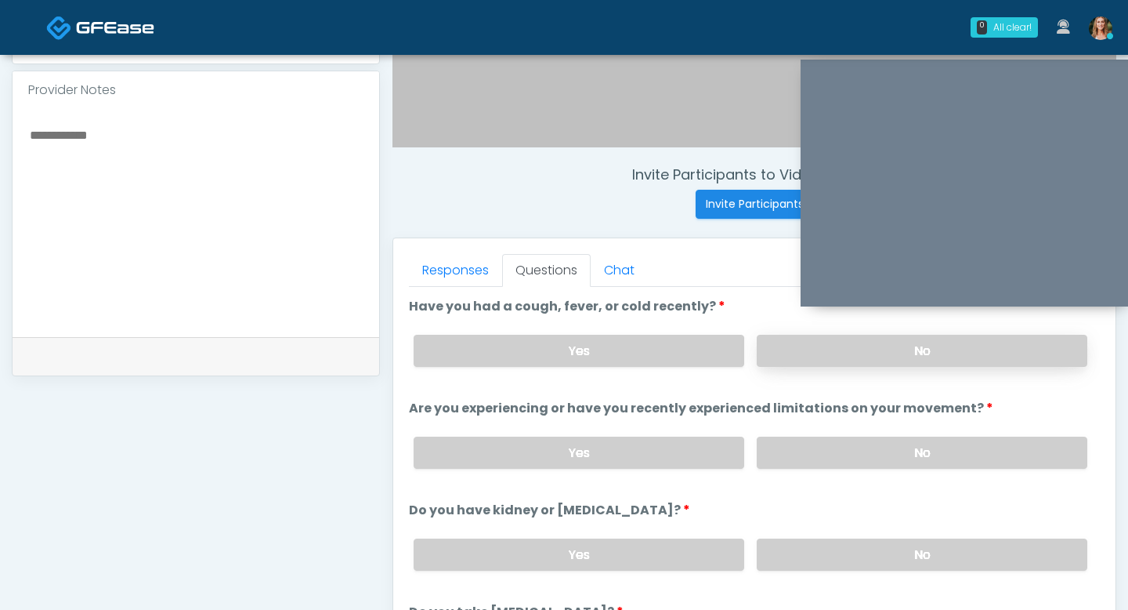
click at [803, 349] on label "No" at bounding box center [922, 351] width 331 height 32
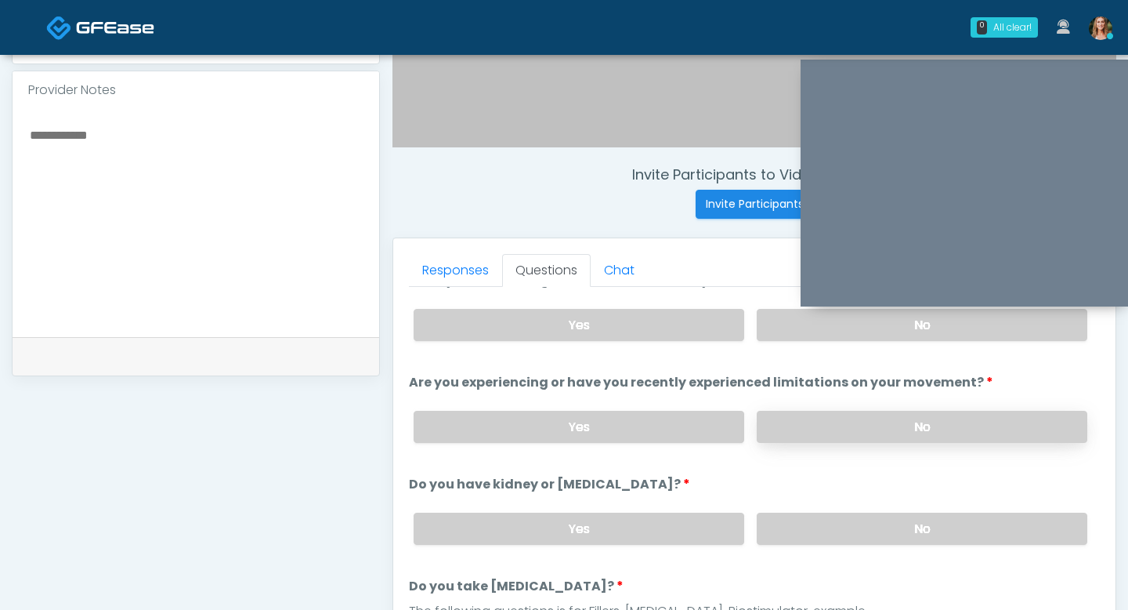
scroll to position [27, 0]
click at [827, 418] on label "No" at bounding box center [922, 426] width 331 height 32
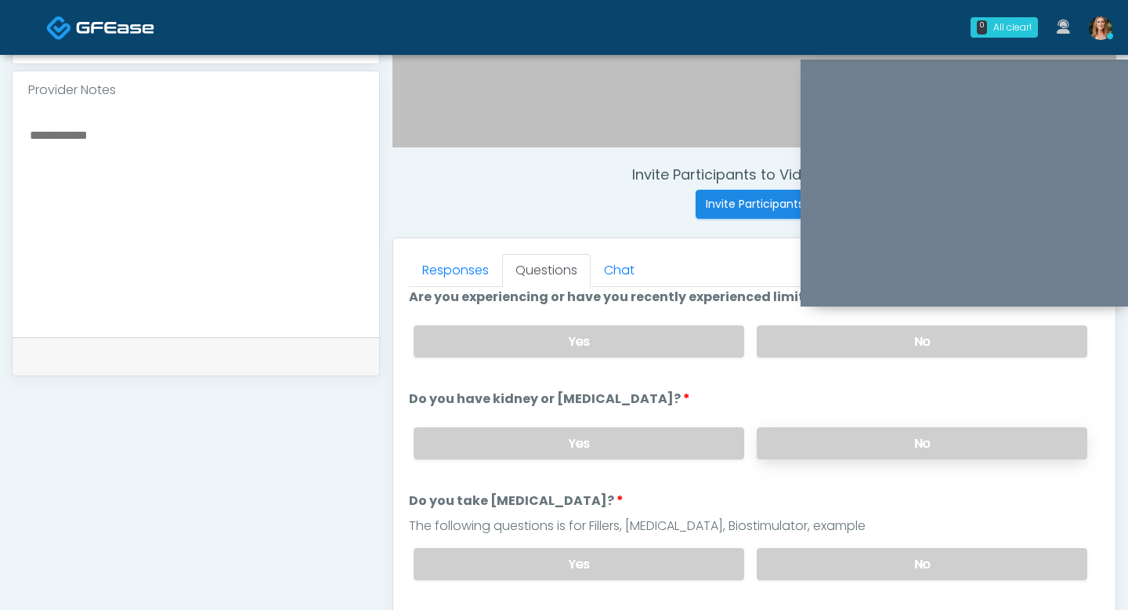
scroll to position [118, 0]
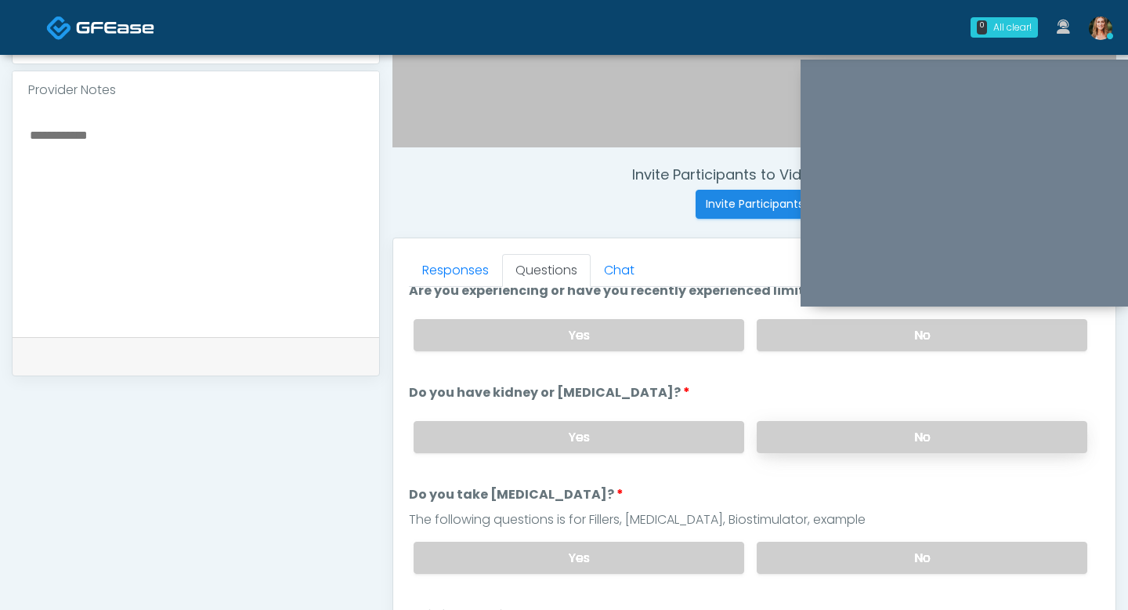
click at [853, 421] on label "No" at bounding box center [922, 437] width 331 height 32
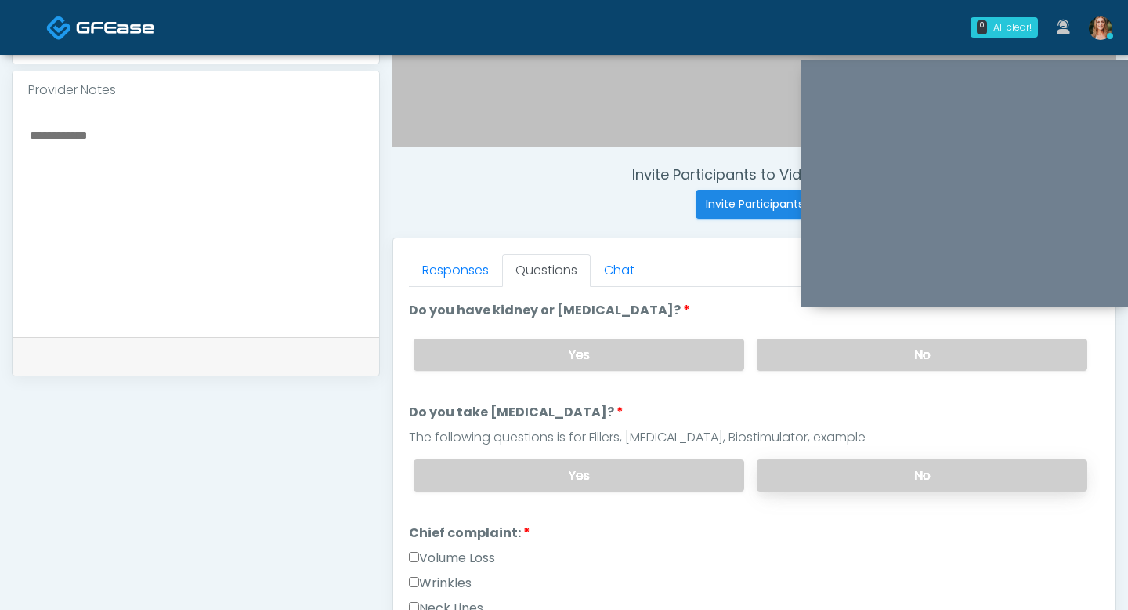
scroll to position [201, 0]
click at [879, 460] on label "No" at bounding box center [922, 474] width 331 height 32
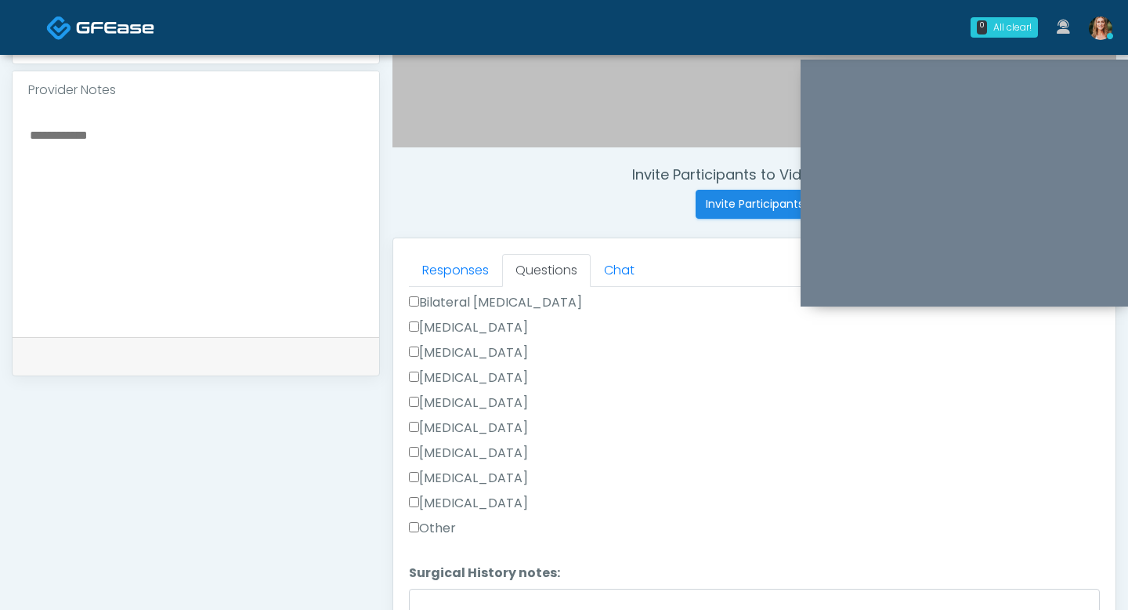
scroll to position [1021, 0]
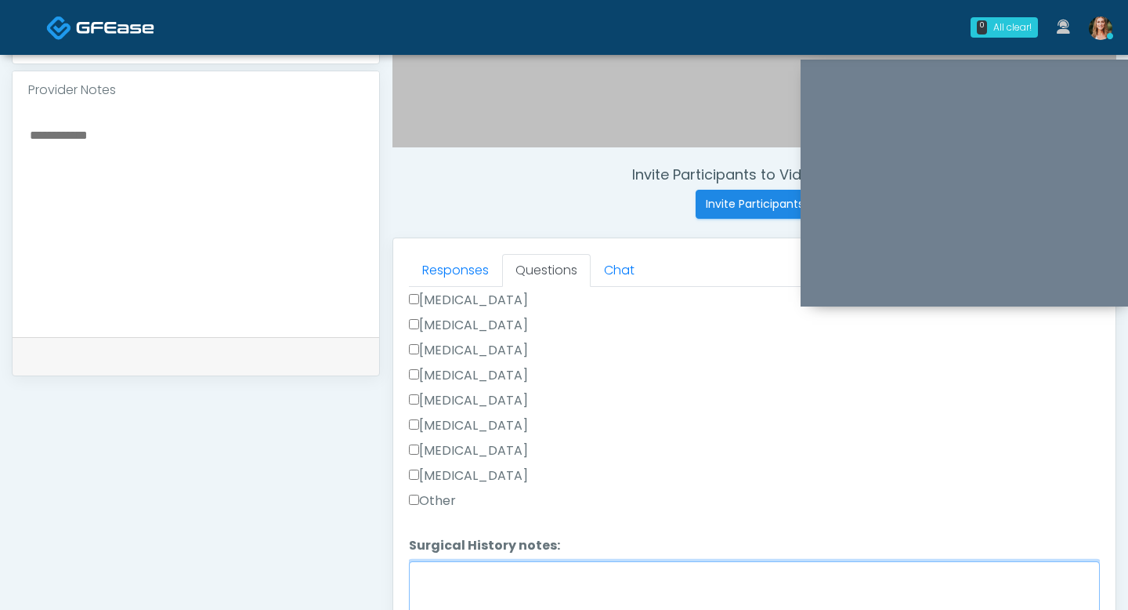
click at [436, 590] on textarea "Surgical History notes:" at bounding box center [754, 594] width 691 height 67
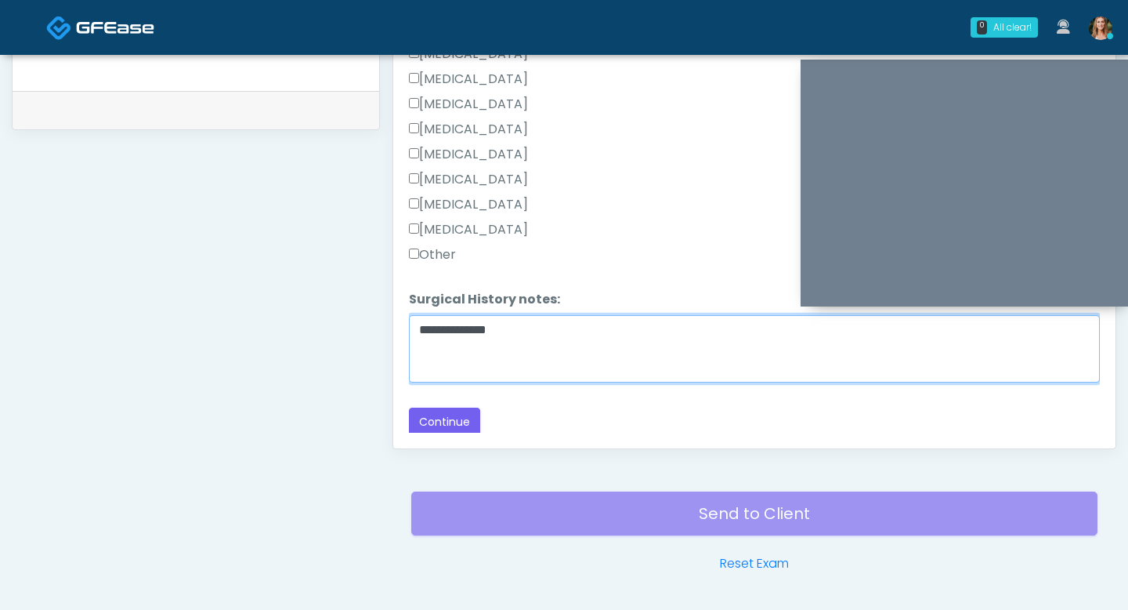
scroll to position [771, 0]
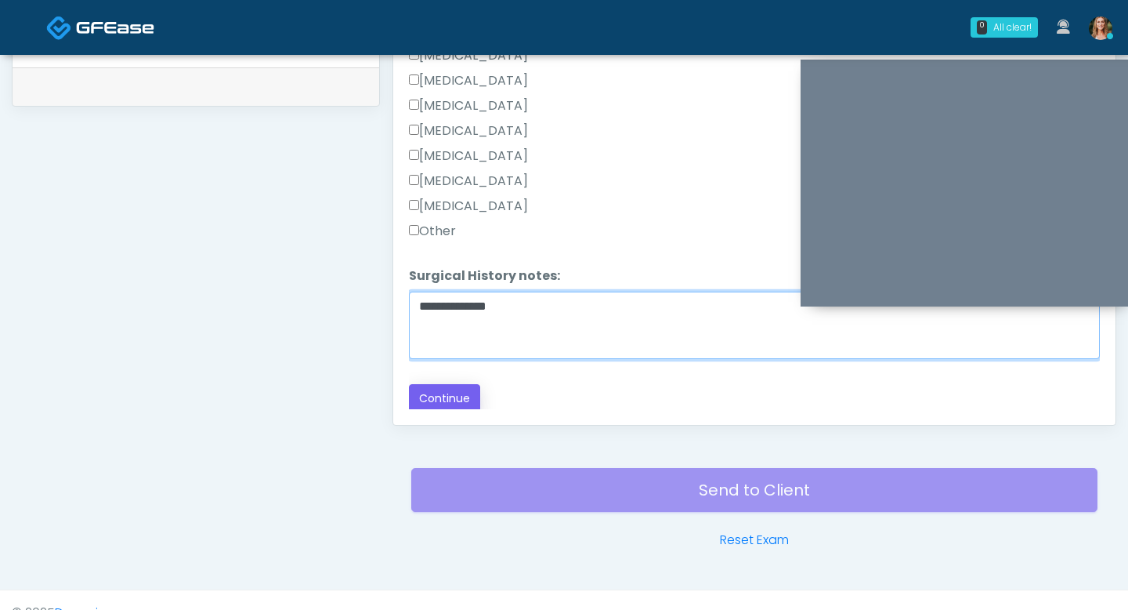
type textarea "**********"
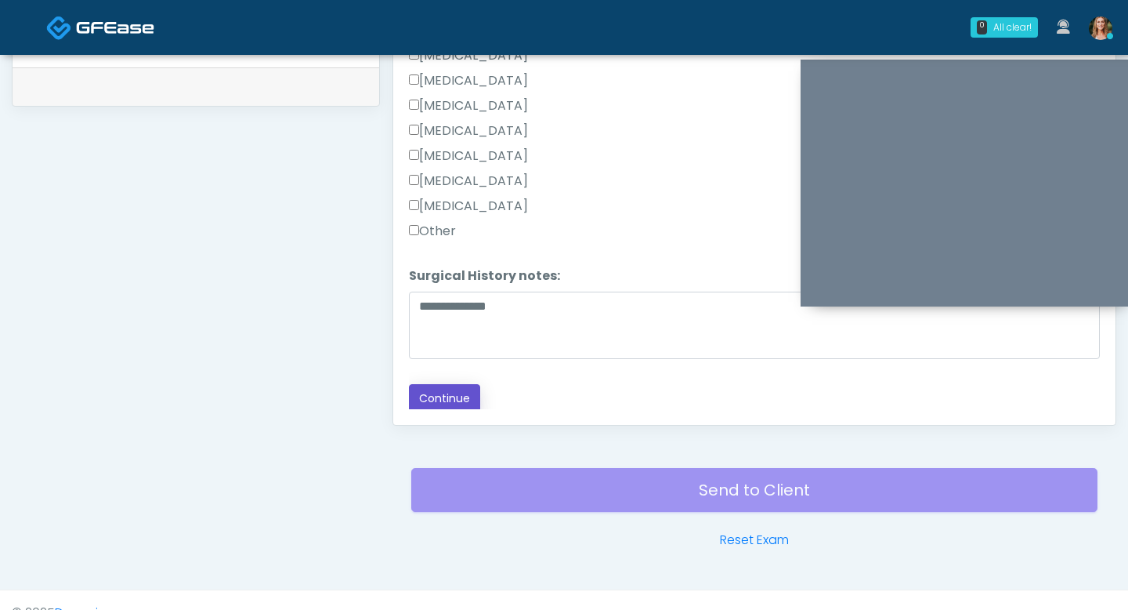
click at [445, 394] on button "Continue" at bounding box center [444, 398] width 71 height 29
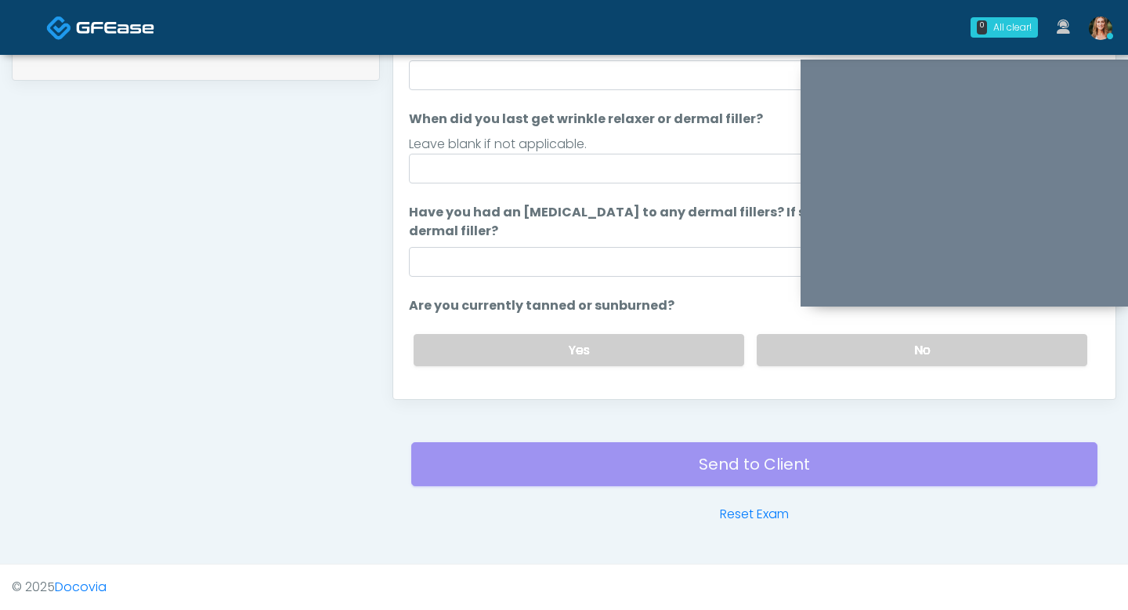
scroll to position [12, 0]
click at [774, 341] on label "No" at bounding box center [922, 349] width 331 height 32
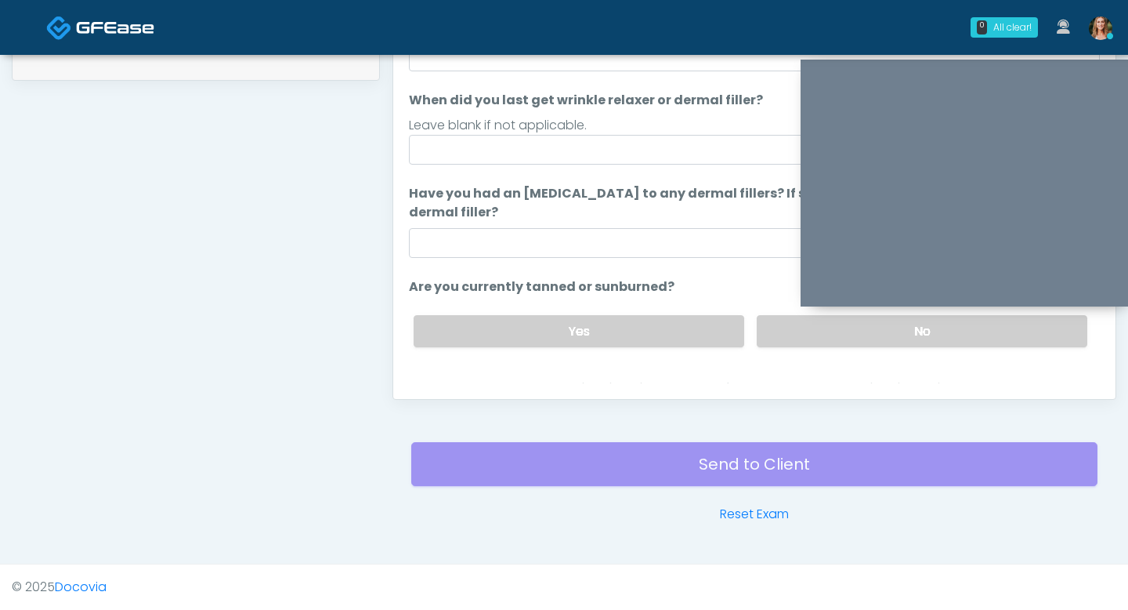
scroll to position [60, 0]
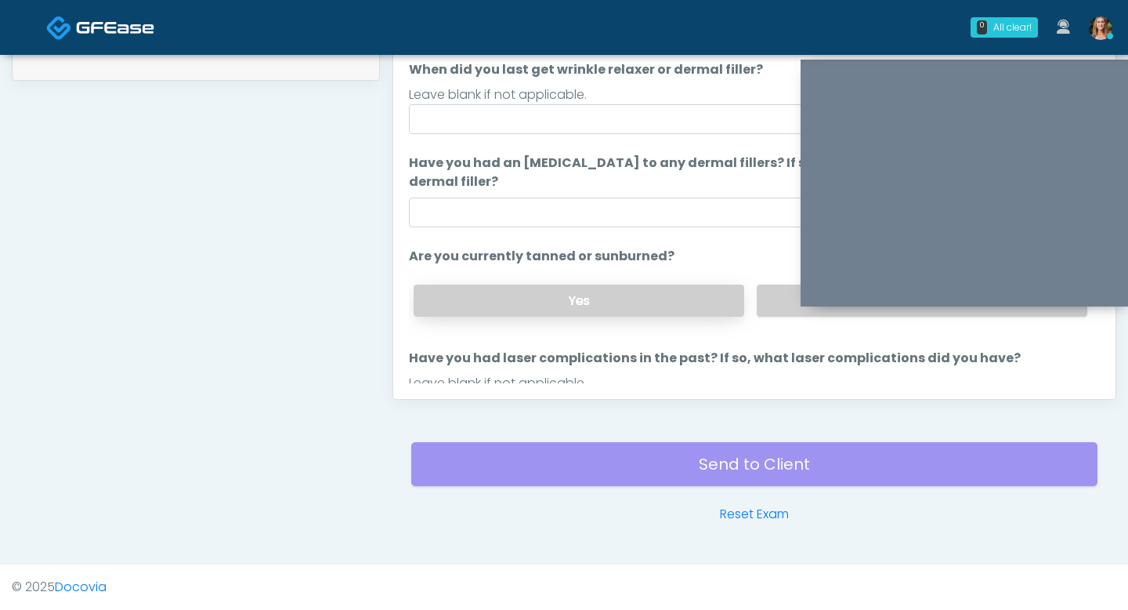
click at [677, 300] on label "Yes" at bounding box center [579, 300] width 331 height 32
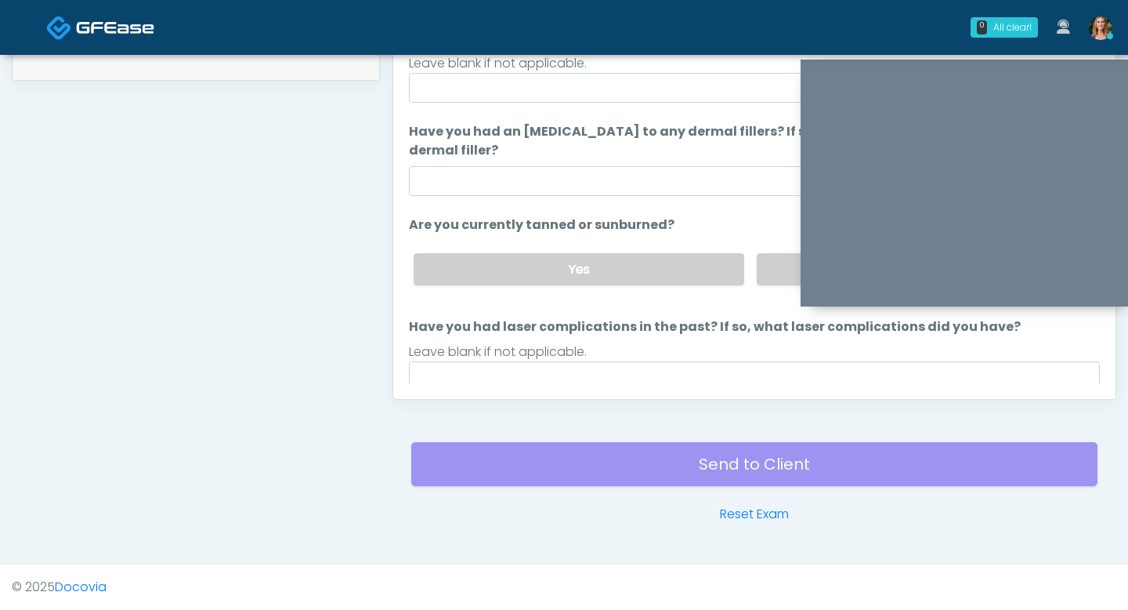
scroll to position [120, 0]
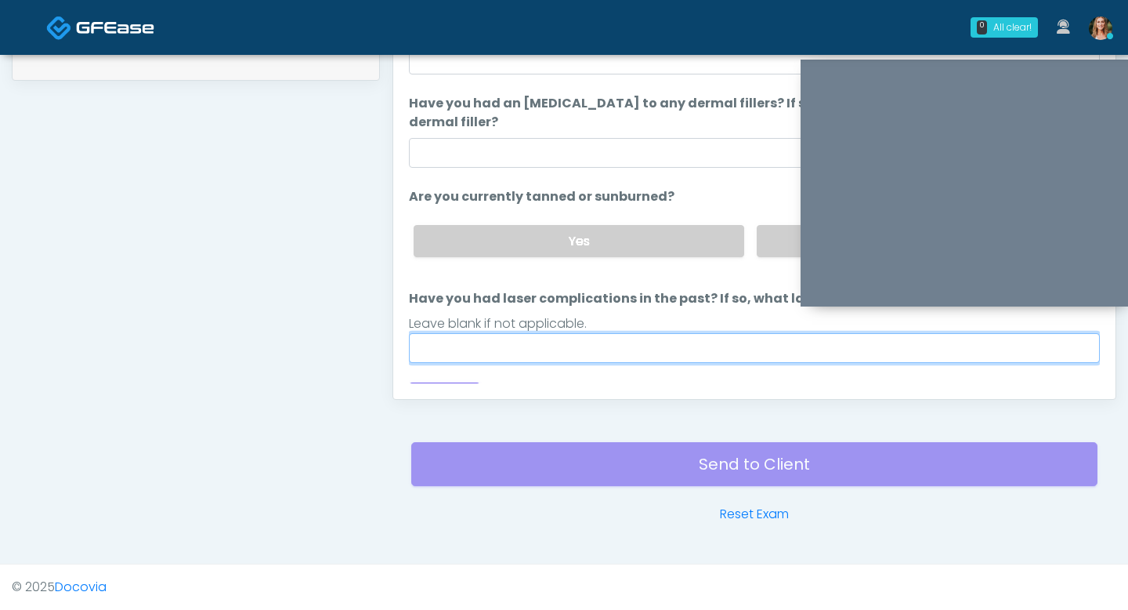
click at [702, 347] on input "Have you had laser complications in the past? If so, what laser complications d…" at bounding box center [754, 348] width 691 height 30
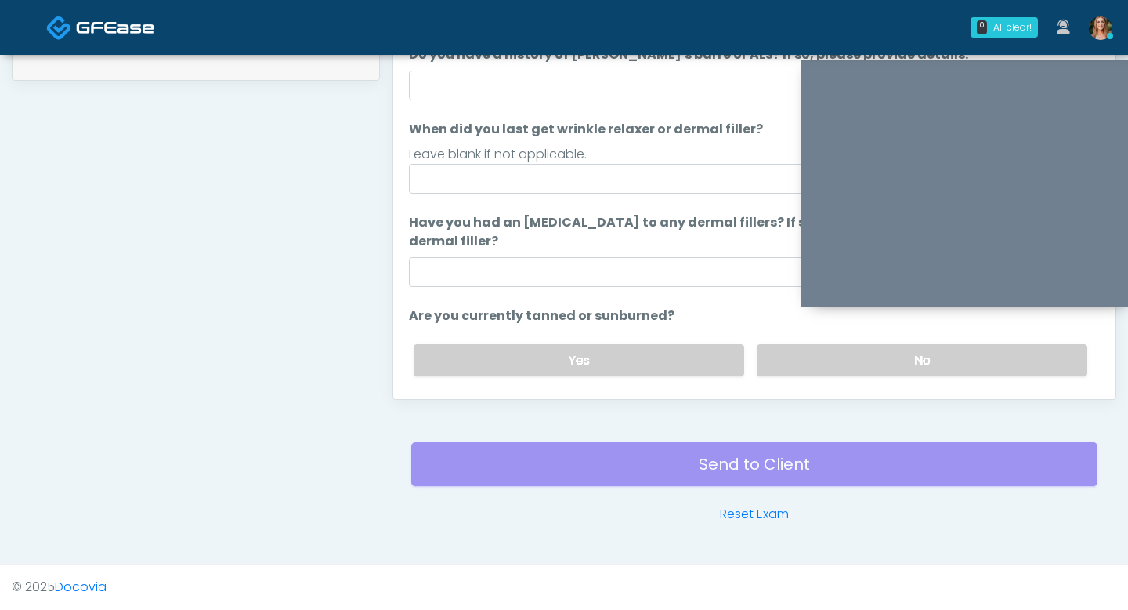
scroll to position [0, 0]
type input "**"
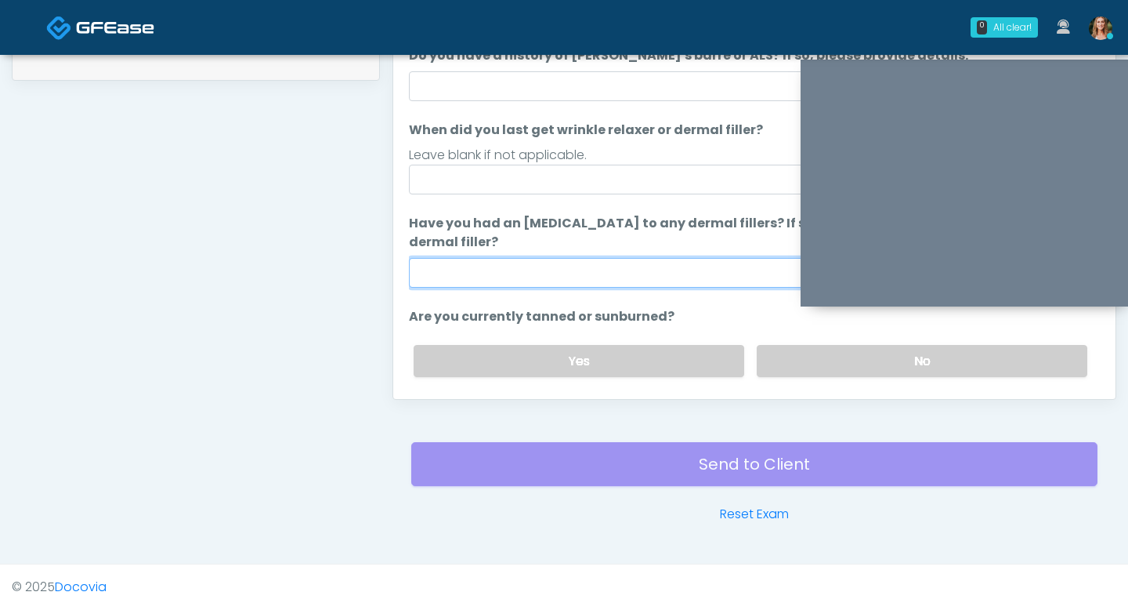
click at [657, 274] on input "Have you had an allergic response to any dermal fillers? If so, what was the re…" at bounding box center [754, 273] width 691 height 30
type input "**"
click at [612, 242] on label "Have you had an allergic response to any dermal fillers? If so, what was the re…" at bounding box center [754, 233] width 691 height 38
click at [612, 258] on input "**" at bounding box center [754, 273] width 691 height 30
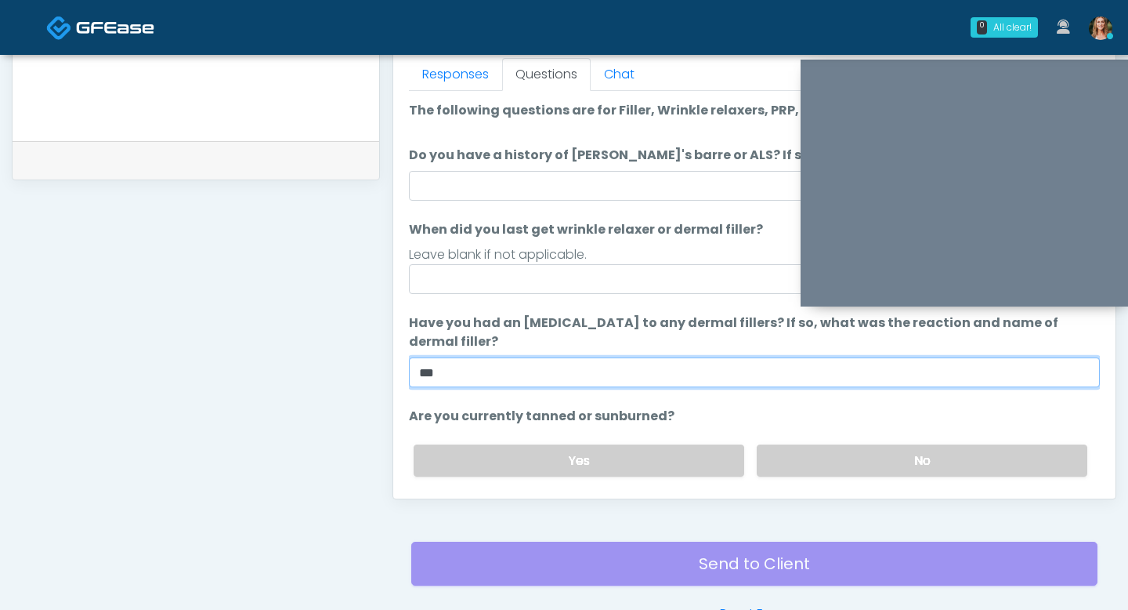
scroll to position [675, 0]
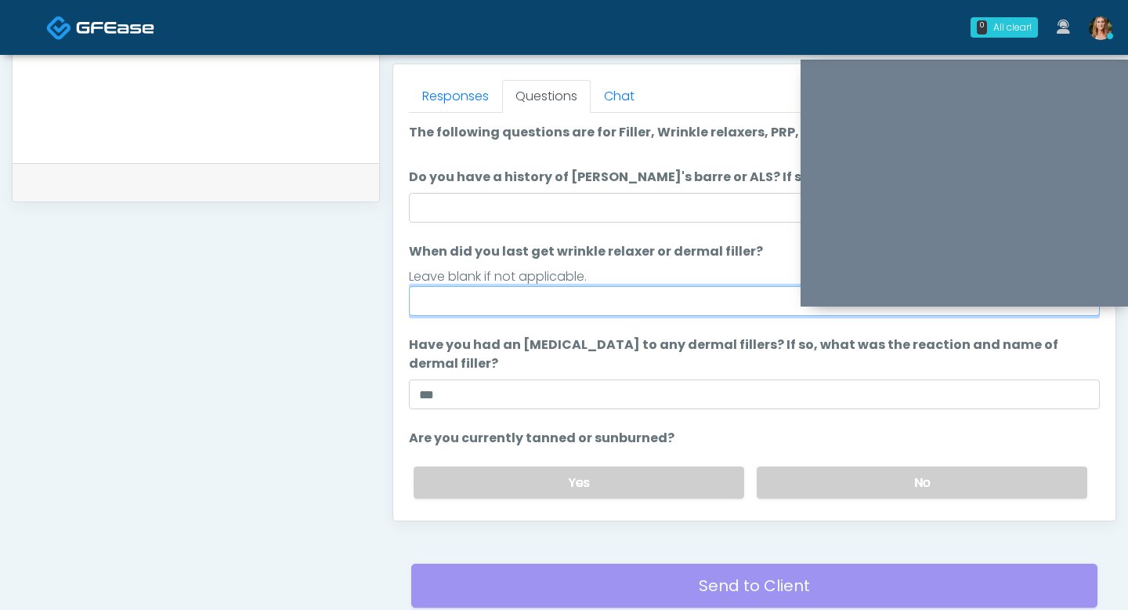
click at [620, 302] on input "When did you last get wrinkle relaxer or dermal filler?" at bounding box center [754, 301] width 691 height 30
type input "*****"
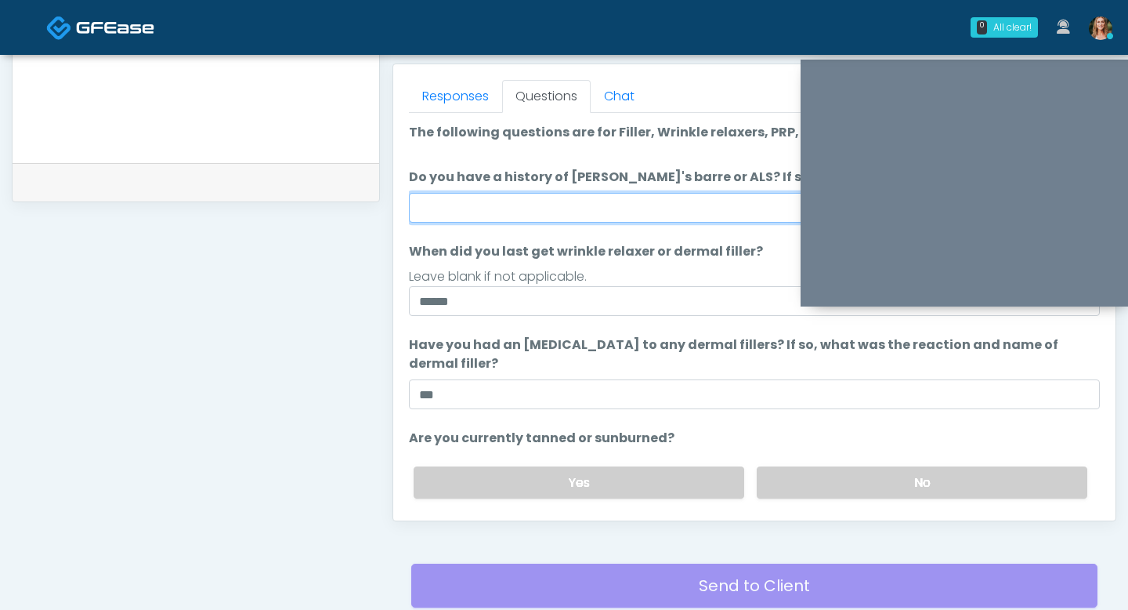
click at [612, 217] on input "Do you have a history of Guillain's barre or ALS? If so, please provide details." at bounding box center [754, 208] width 691 height 30
type input "**"
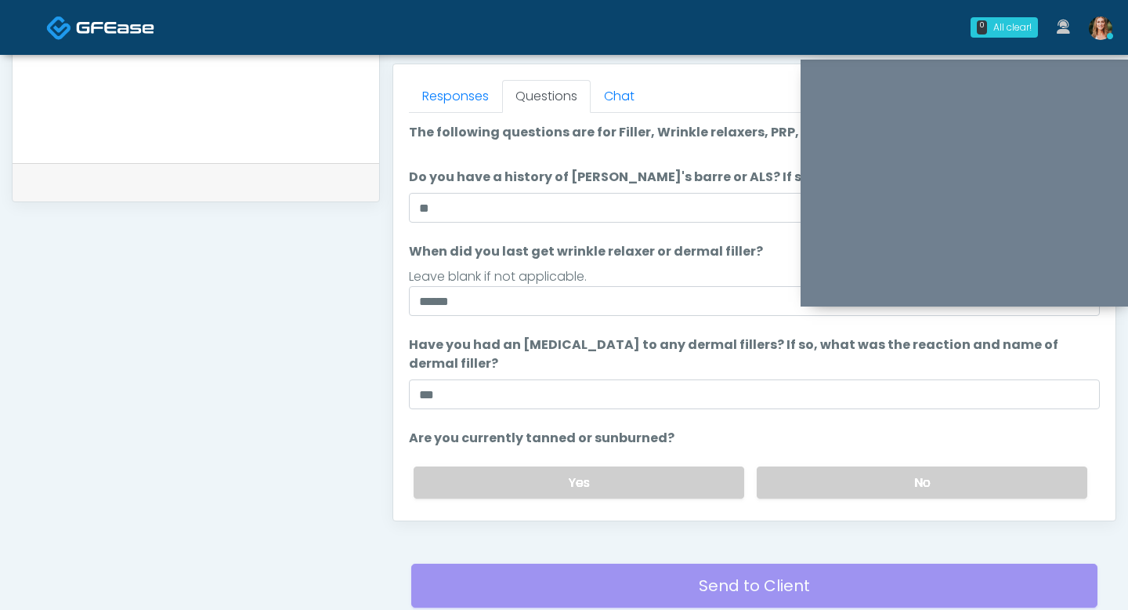
click at [686, 272] on div "Leave blank if not applicable." at bounding box center [754, 276] width 691 height 19
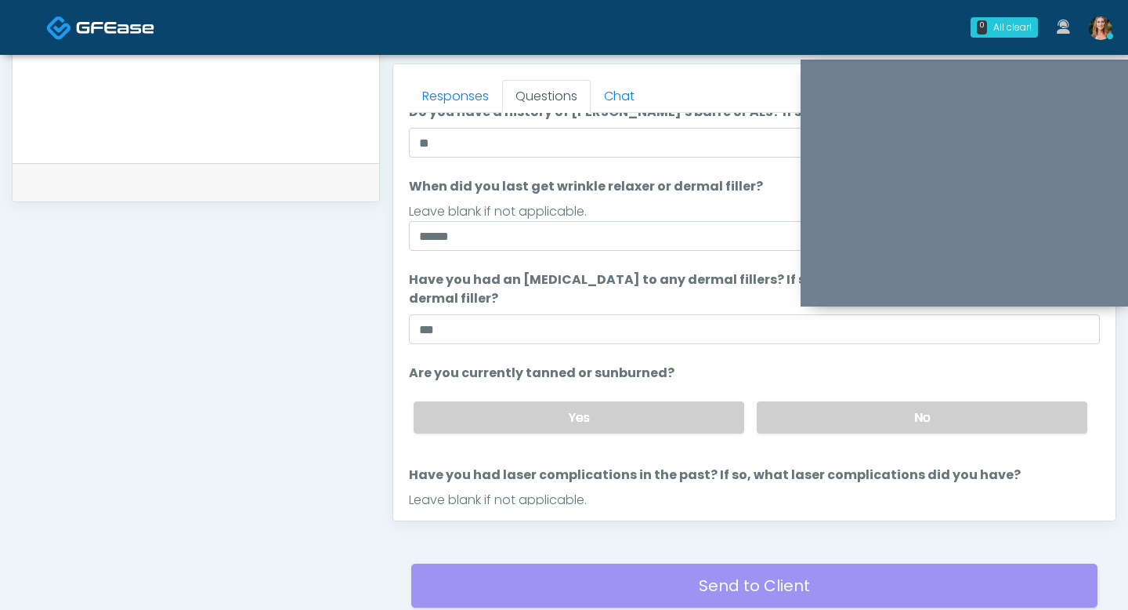
scroll to position [147, 0]
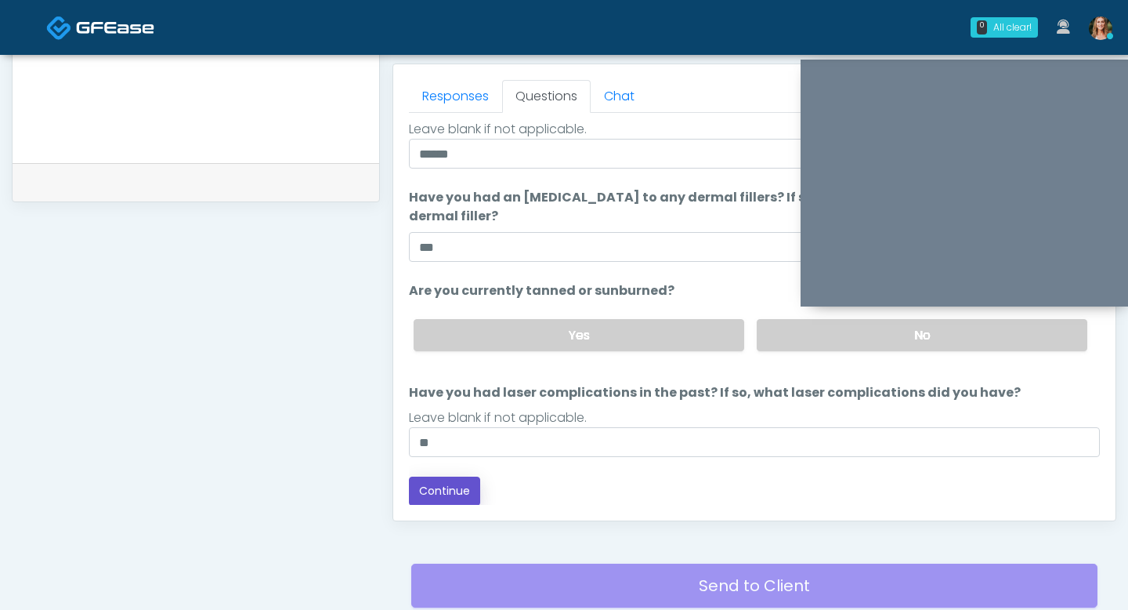
click at [454, 490] on button "Continue" at bounding box center [444, 490] width 71 height 29
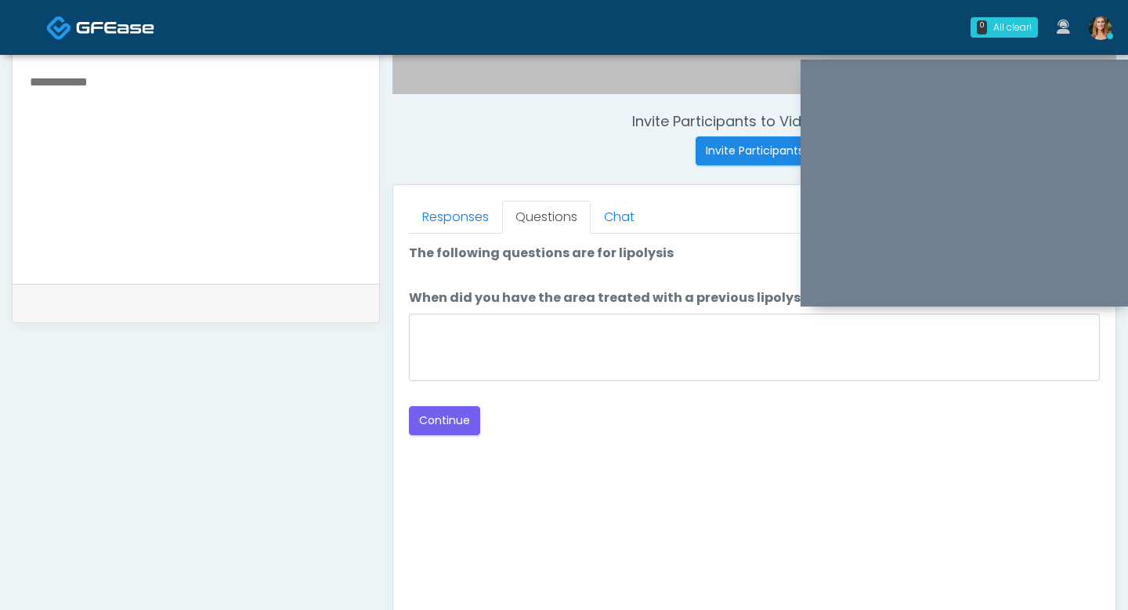
scroll to position [552, 0]
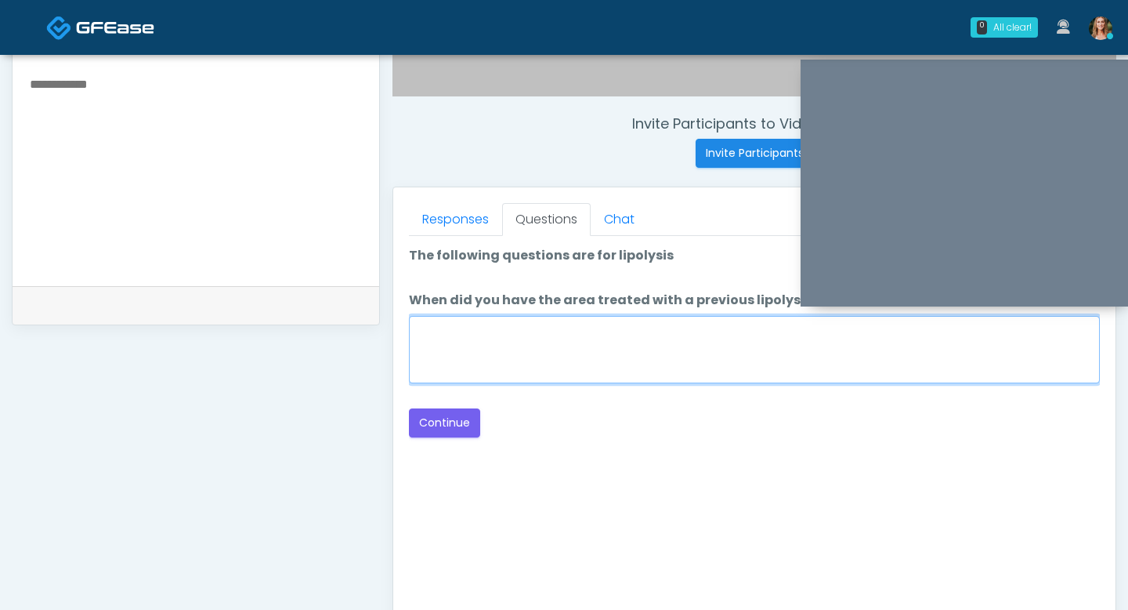
click at [611, 346] on textarea "When did you have the area treated with a previous lipolysis treatment?" at bounding box center [754, 349] width 691 height 67
type textarea "**"
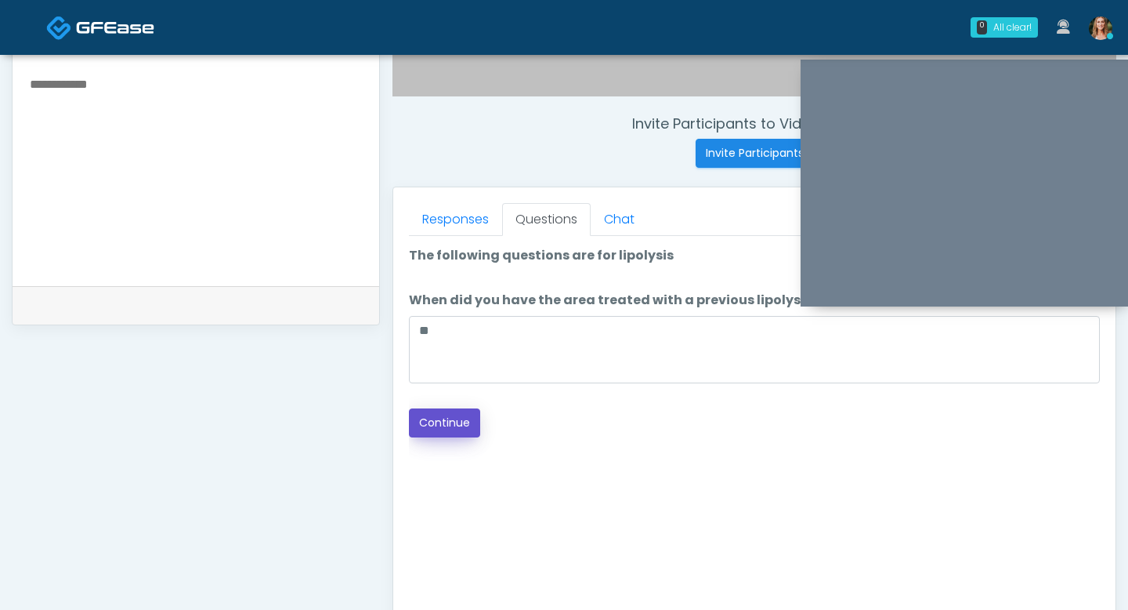
click at [462, 418] on button "Continue" at bounding box center [444, 422] width 71 height 29
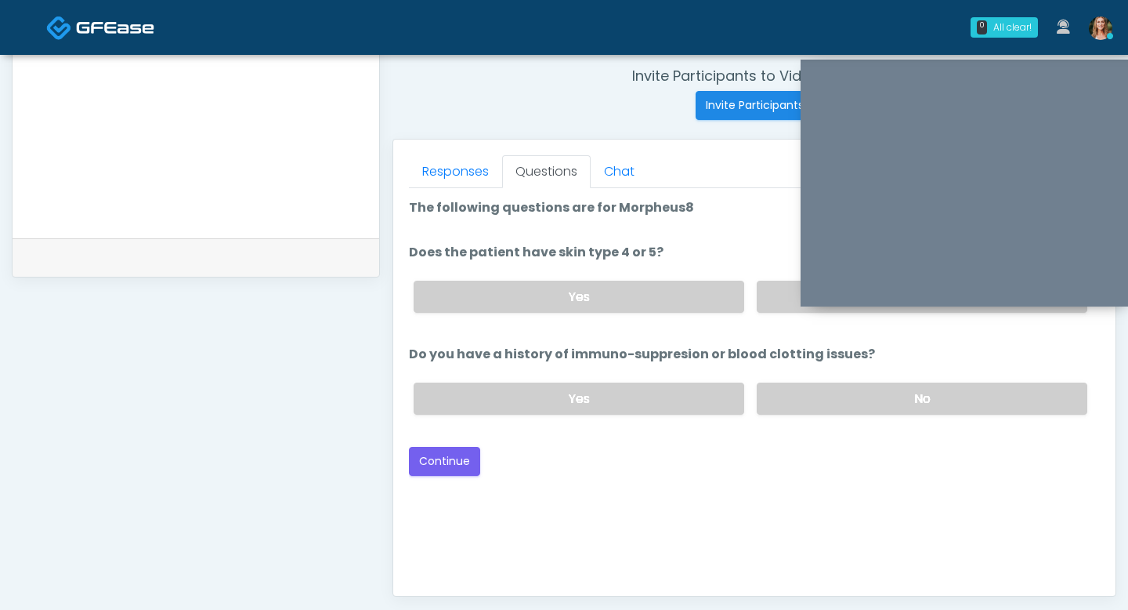
scroll to position [601, 0]
click at [844, 383] on label "No" at bounding box center [922, 398] width 331 height 32
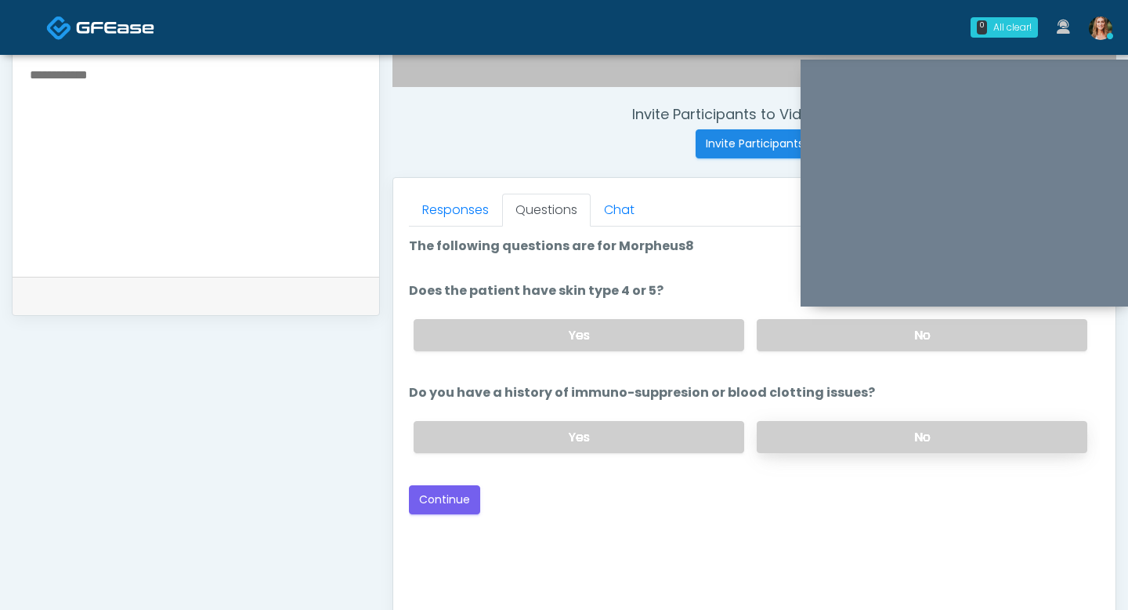
scroll to position [509, 0]
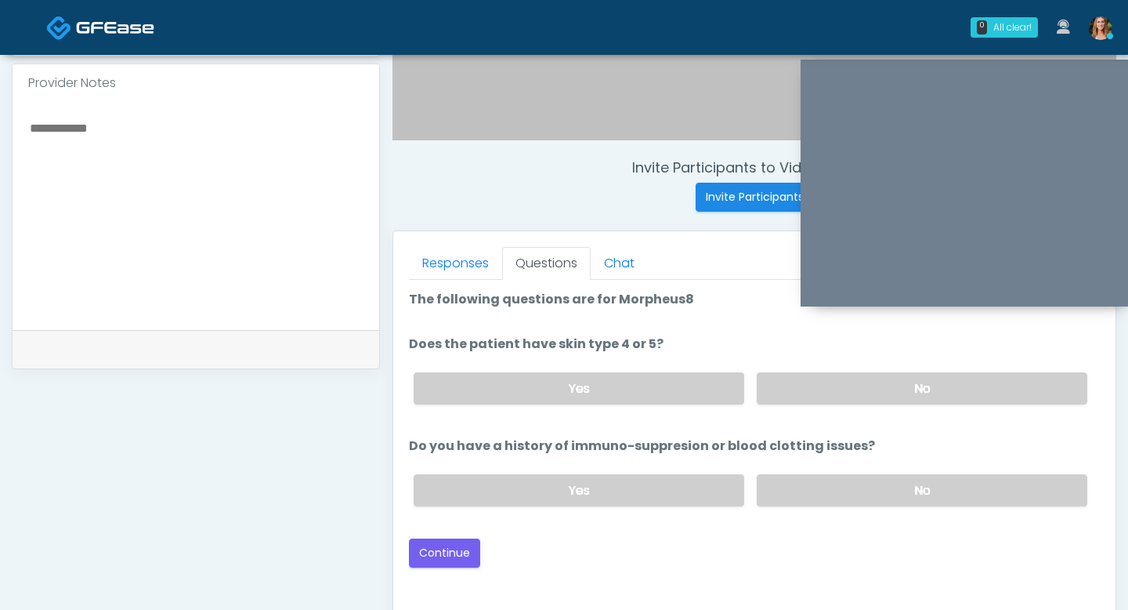
click at [807, 364] on div "Yes No" at bounding box center [750, 388] width 699 height 57
click at [805, 381] on label "No" at bounding box center [922, 388] width 331 height 32
click at [437, 548] on button "Continue" at bounding box center [444, 552] width 71 height 29
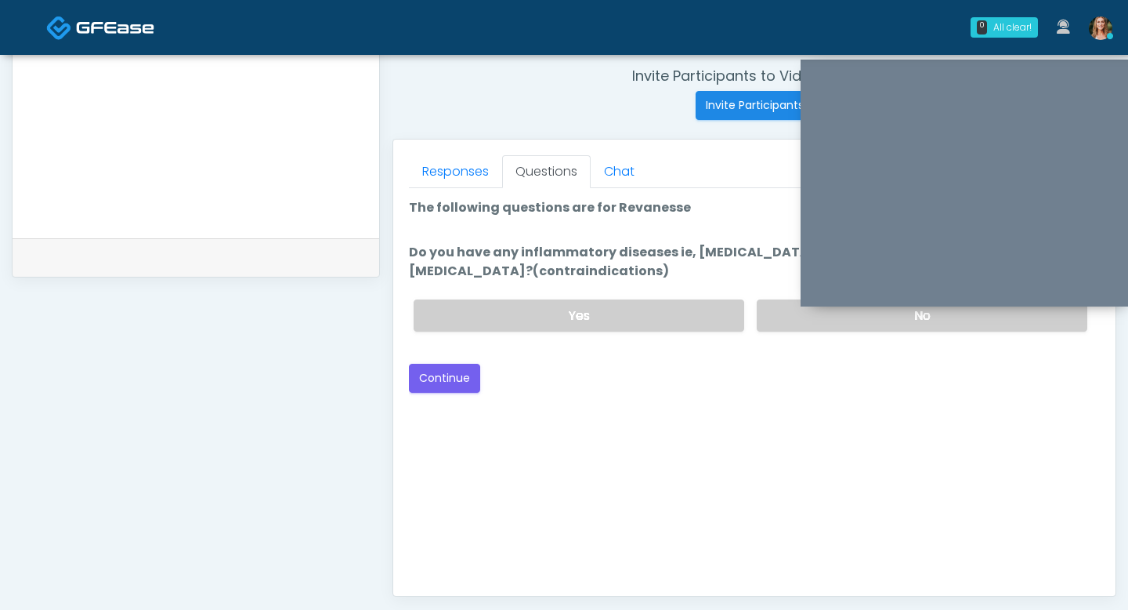
scroll to position [505, 0]
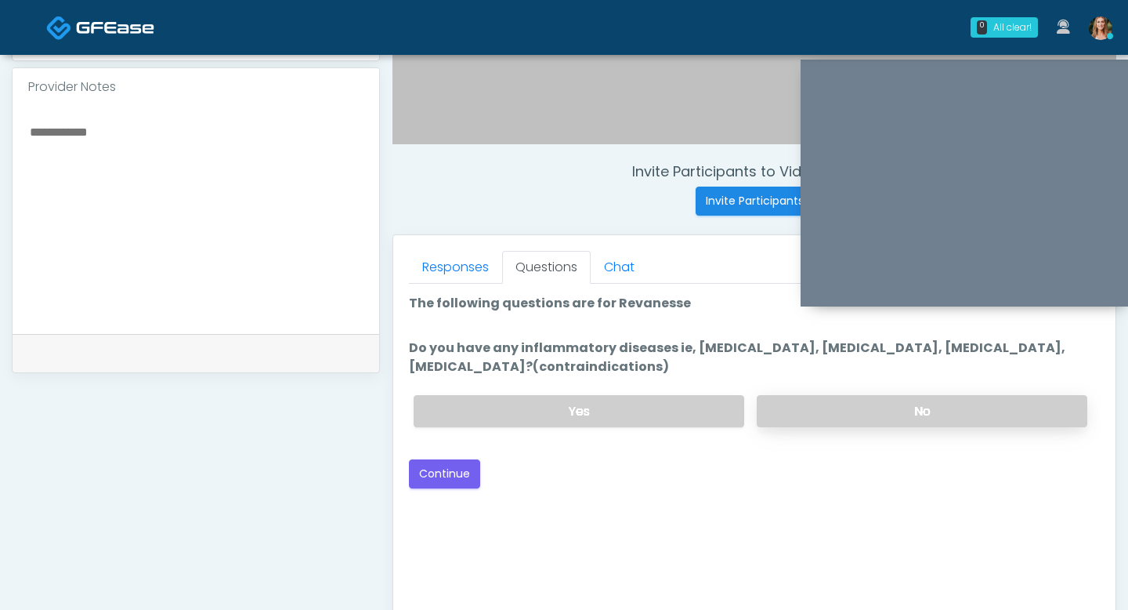
click at [807, 421] on label "No" at bounding box center [922, 411] width 331 height 32
click at [446, 475] on button "Continue" at bounding box center [444, 473] width 71 height 29
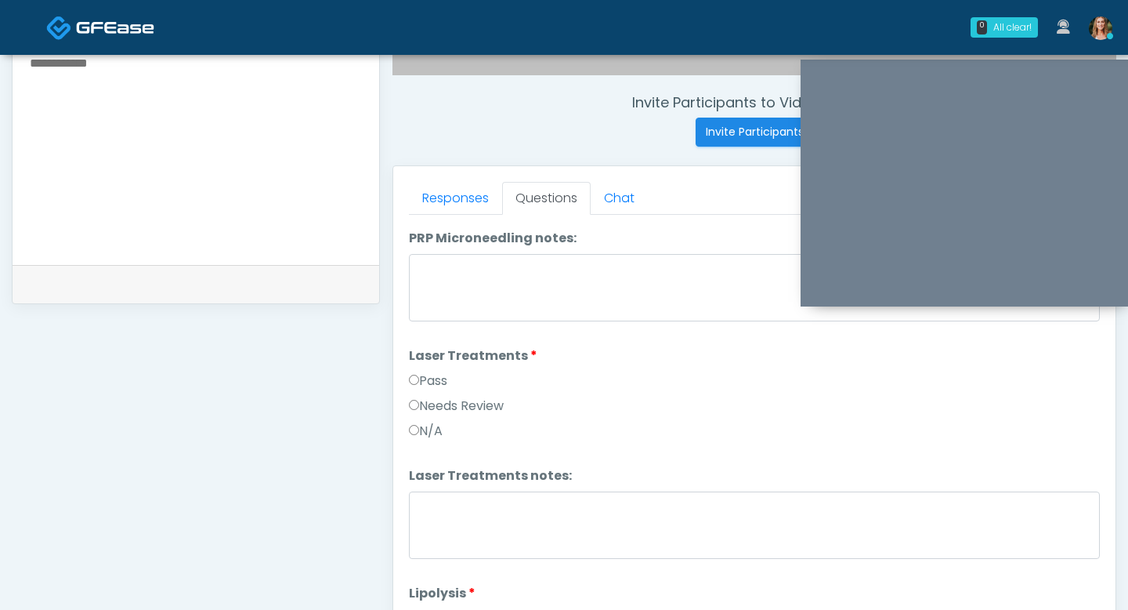
scroll to position [632, 0]
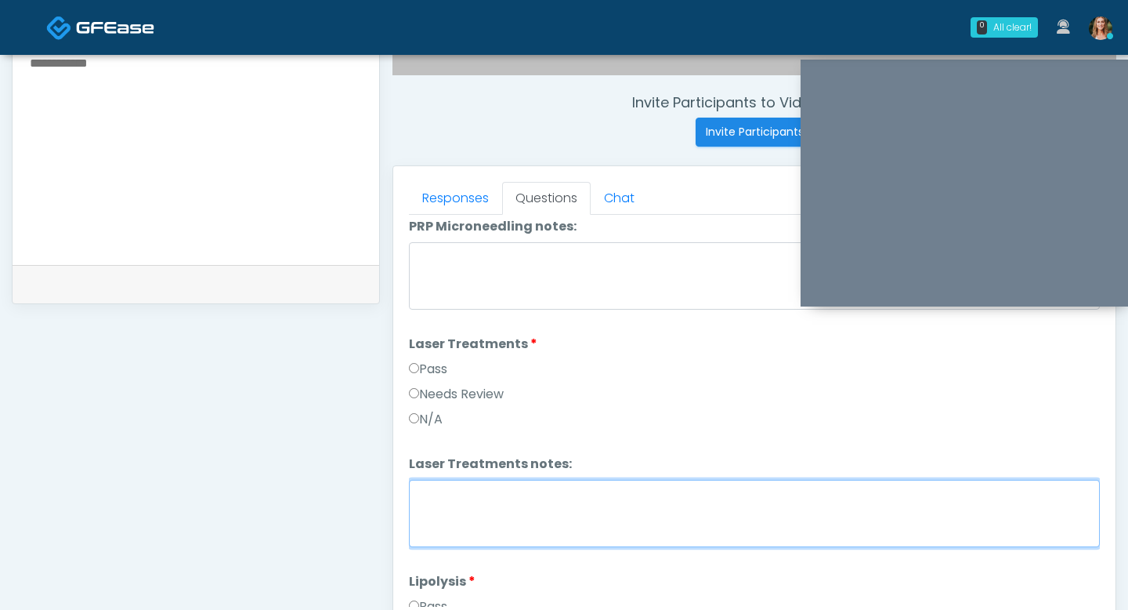
click at [426, 488] on textarea "Laser Treatments notes:" at bounding box center [754, 513] width 691 height 67
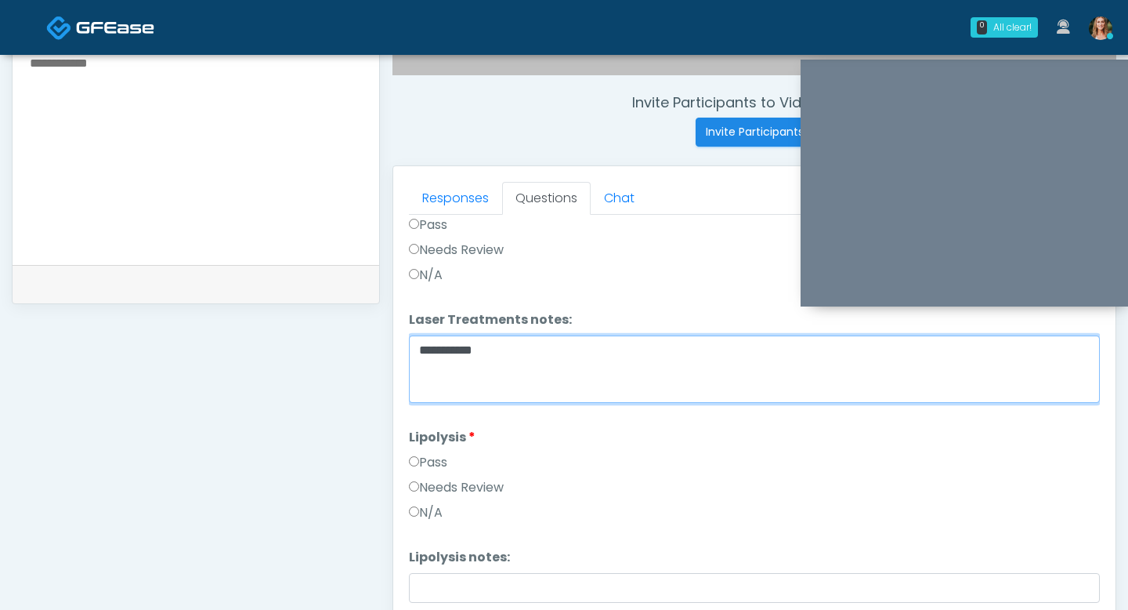
scroll to position [802, 0]
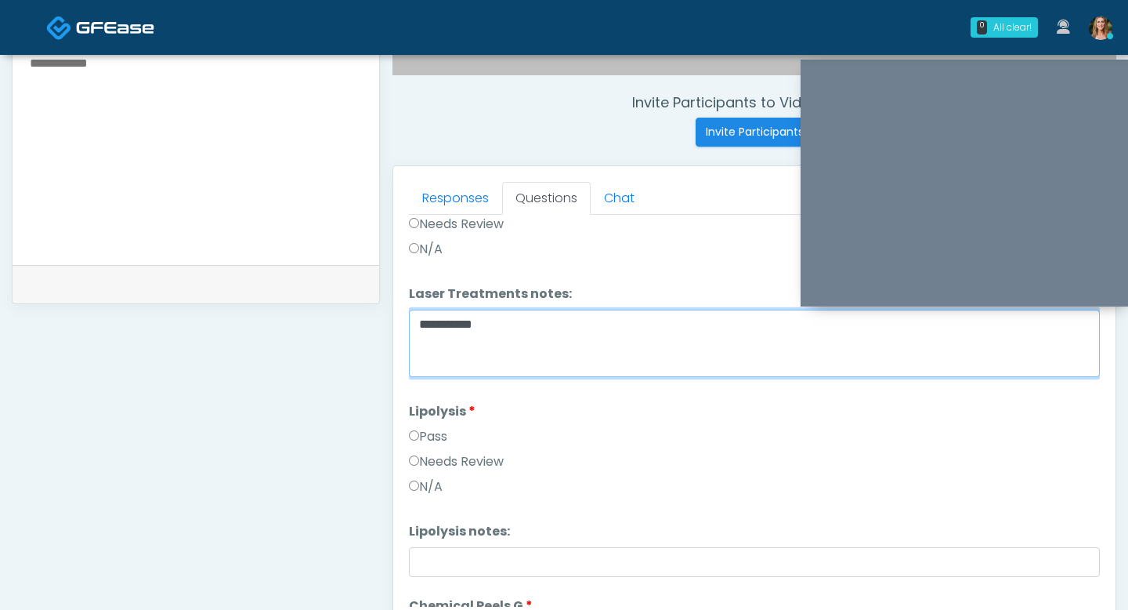
type textarea "**********"
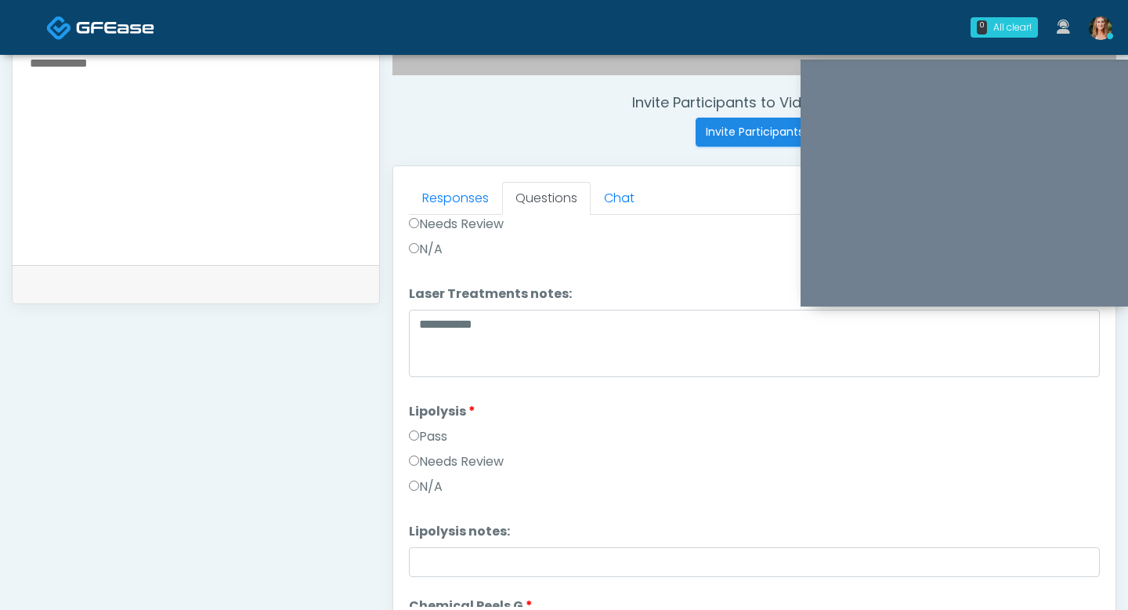
click at [423, 431] on label "Pass" at bounding box center [428, 436] width 38 height 19
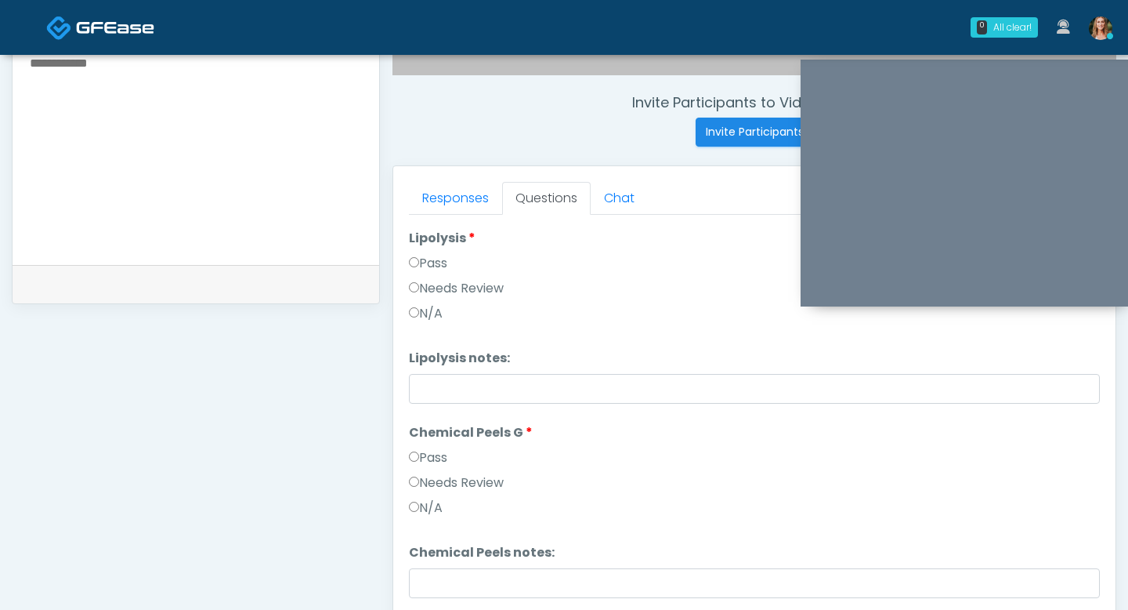
scroll to position [985, 0]
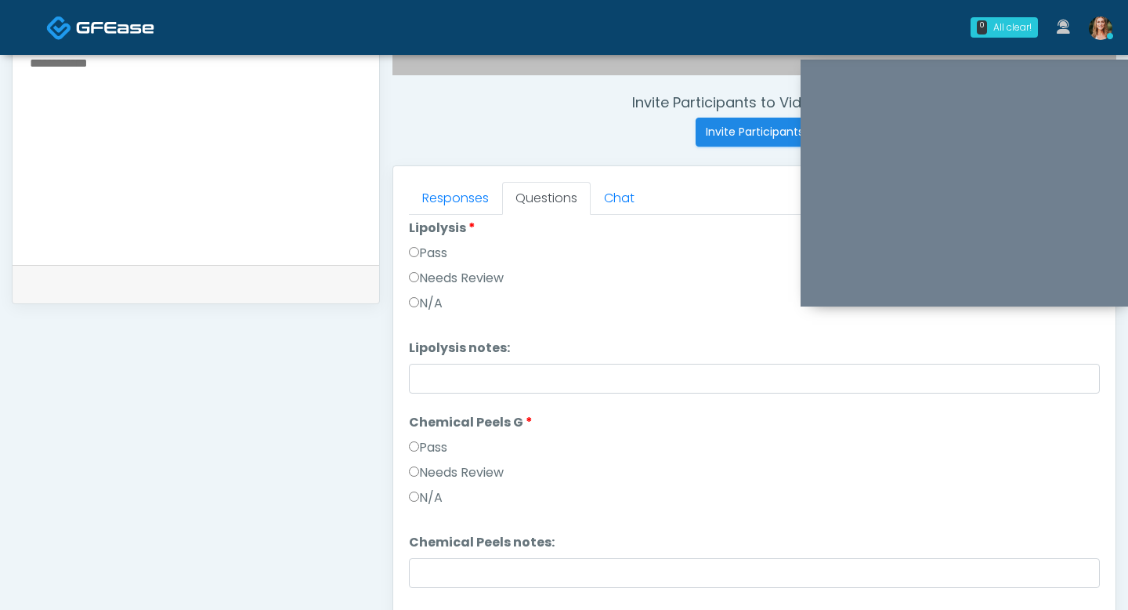
click at [418, 439] on label "Pass" at bounding box center [428, 447] width 38 height 19
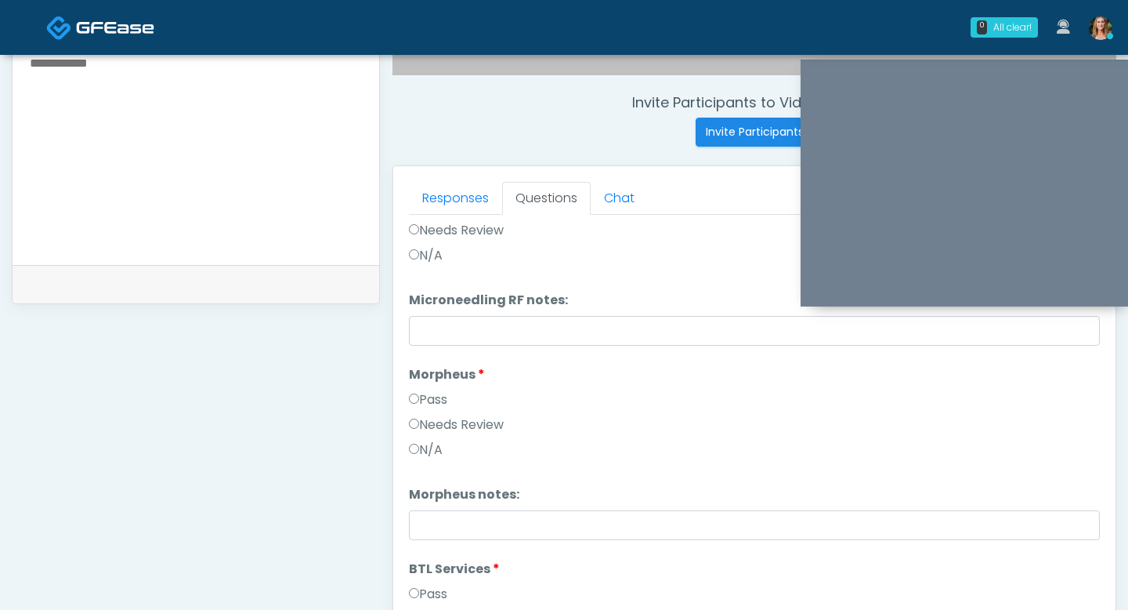
scroll to position [1464, 0]
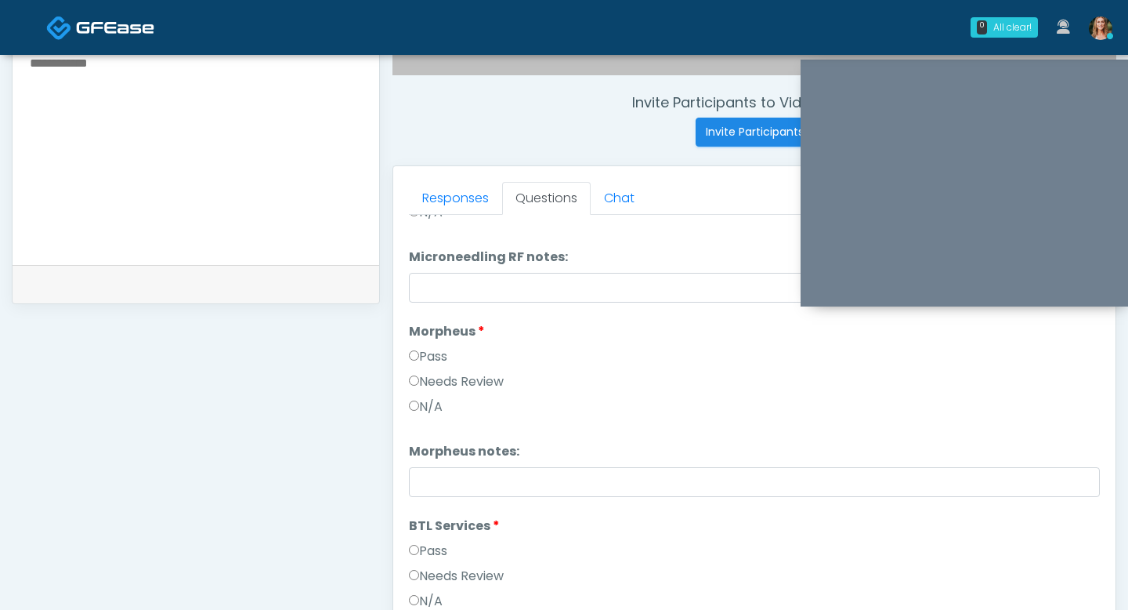
click at [425, 552] on label "Pass" at bounding box center [428, 550] width 38 height 19
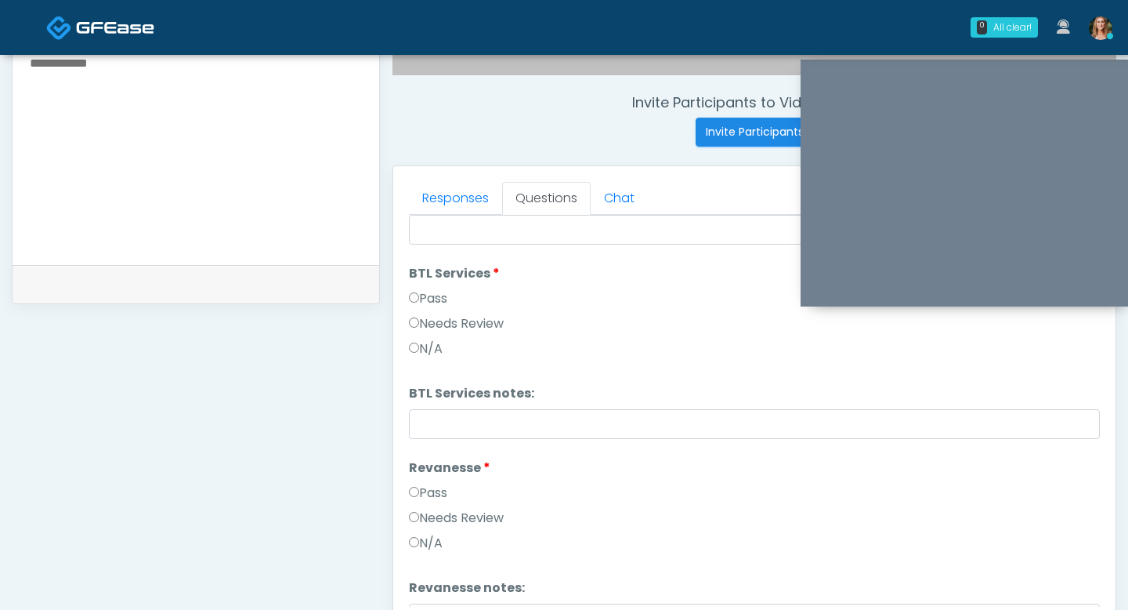
scroll to position [1750, 0]
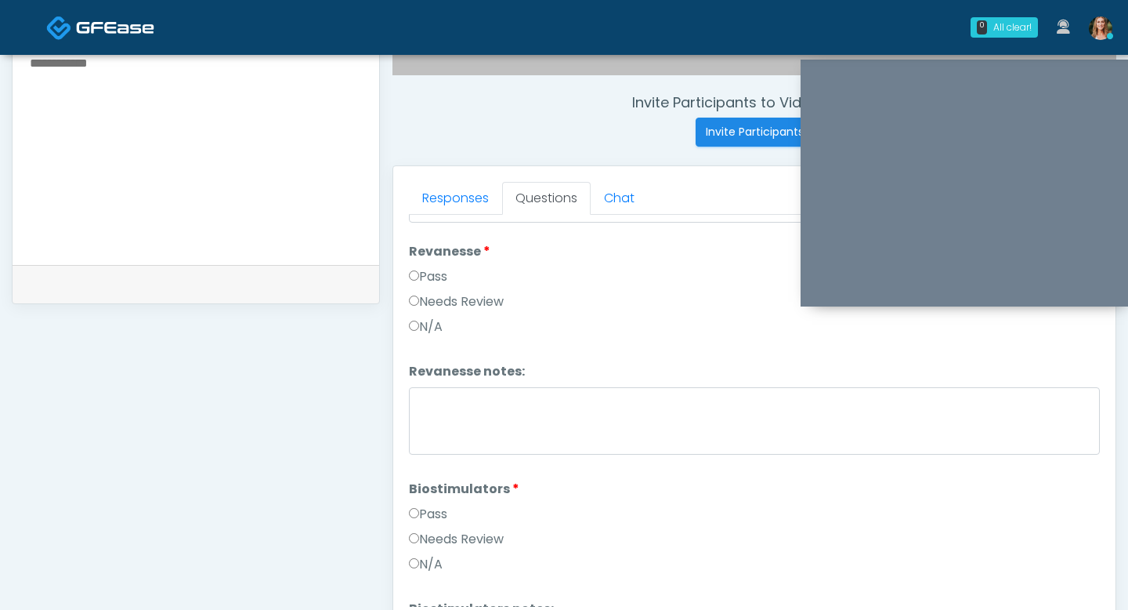
click at [422, 515] on label "Pass" at bounding box center [428, 514] width 38 height 19
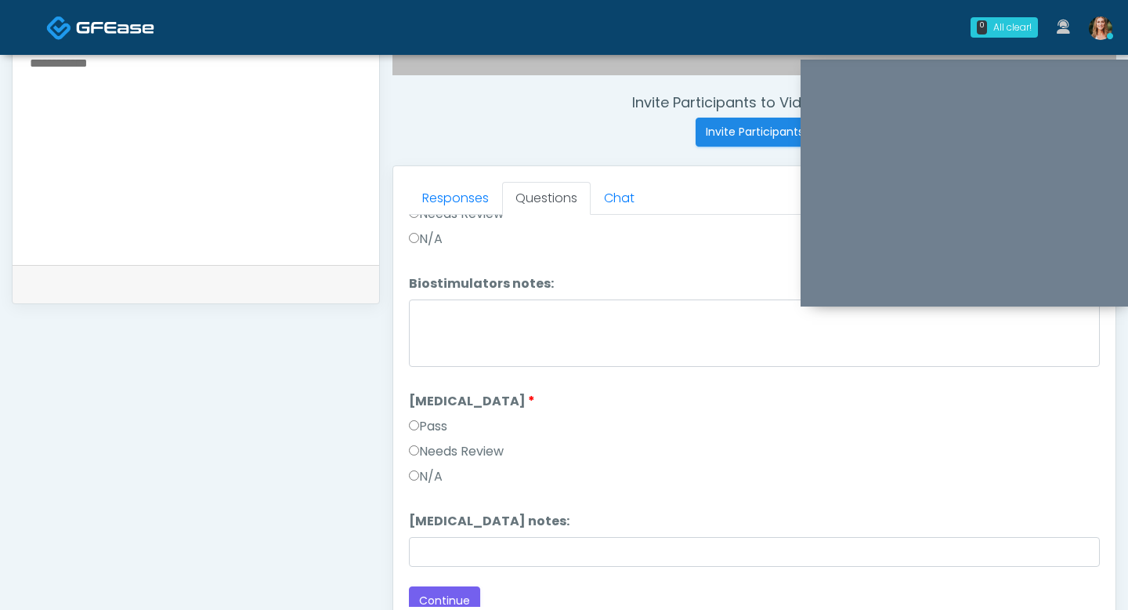
click at [422, 426] on label "Pass" at bounding box center [428, 426] width 38 height 19
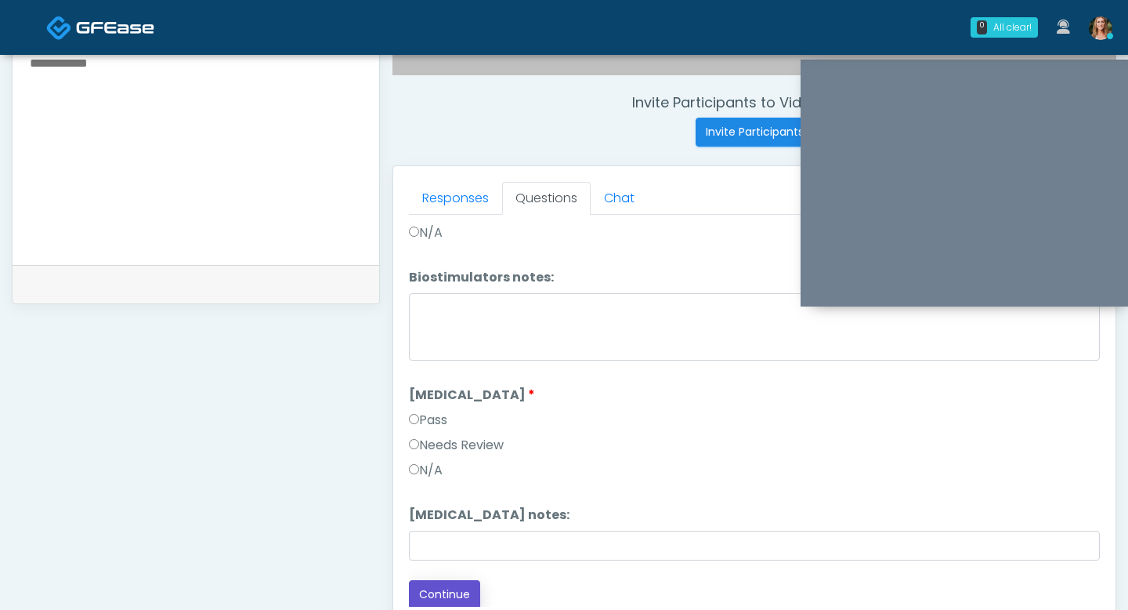
click at [452, 598] on button "Continue" at bounding box center [444, 594] width 71 height 29
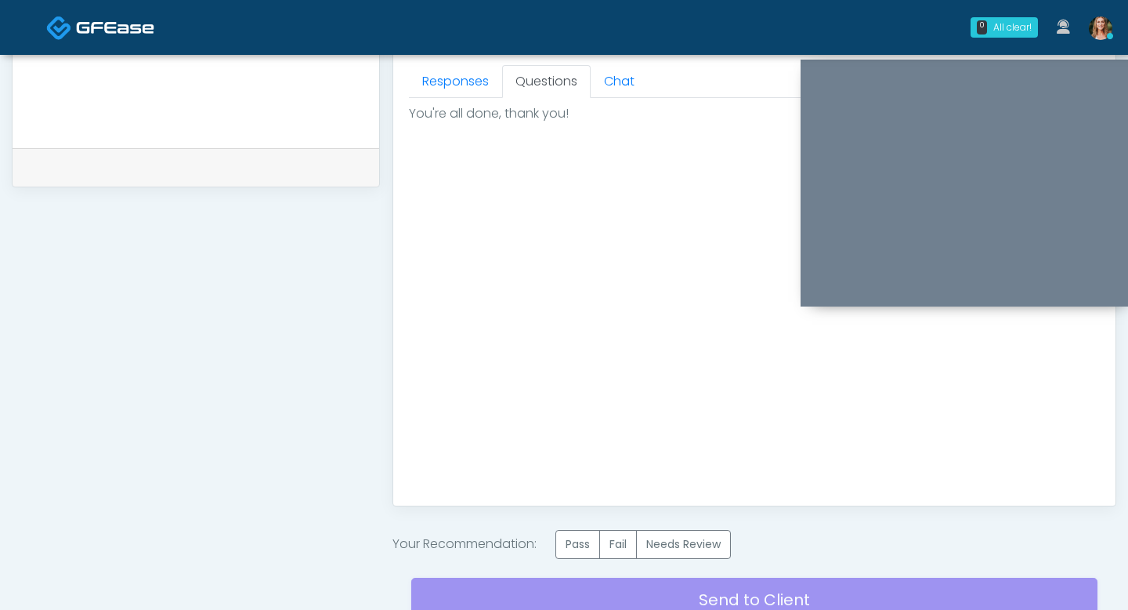
scroll to position [826, 0]
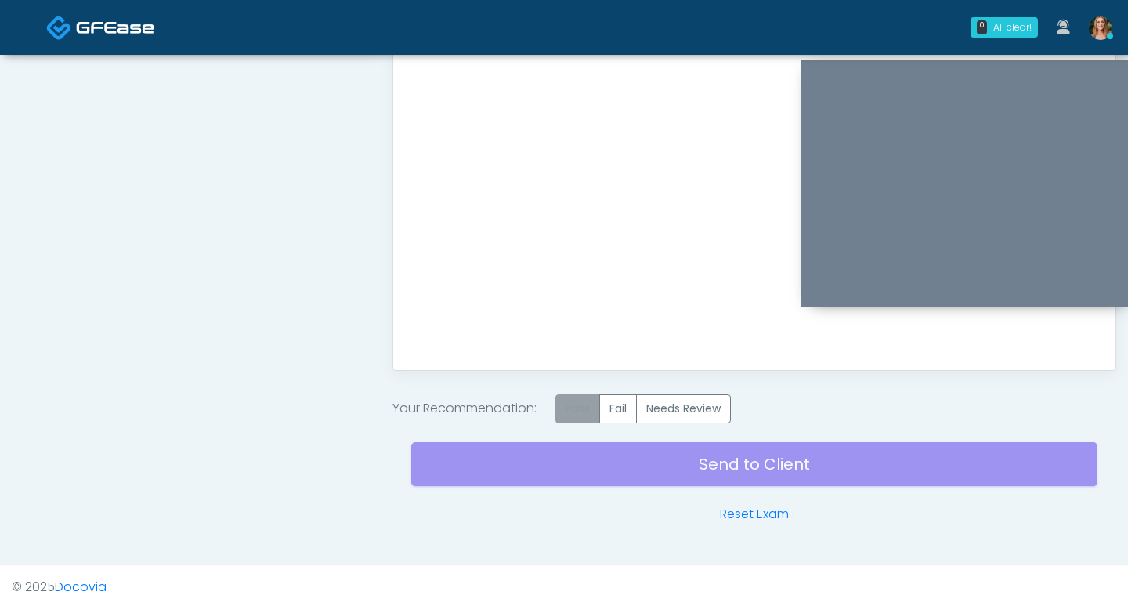
click at [592, 400] on label "Pass" at bounding box center [578, 408] width 45 height 29
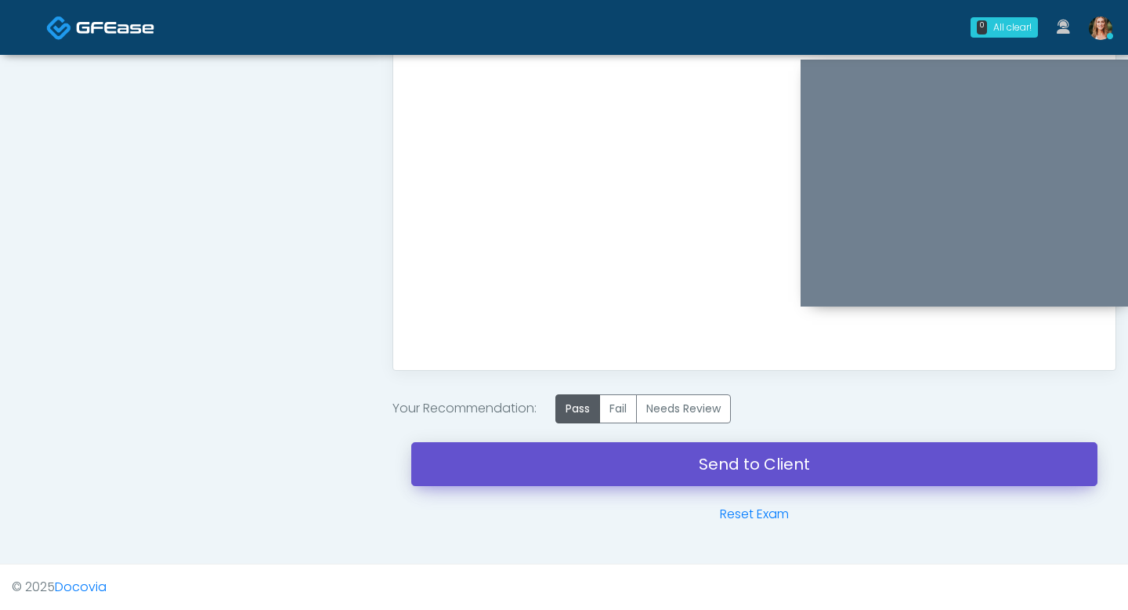
click at [577, 447] on link "Send to Client" at bounding box center [754, 464] width 686 height 44
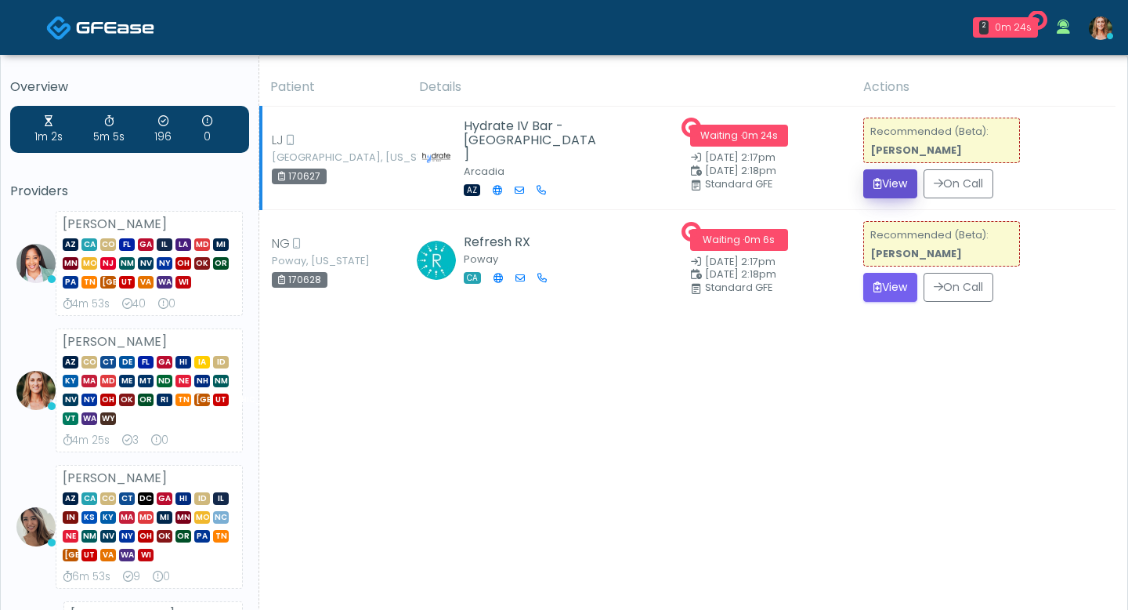
click at [874, 181] on icon "submit" at bounding box center [878, 183] width 9 height 11
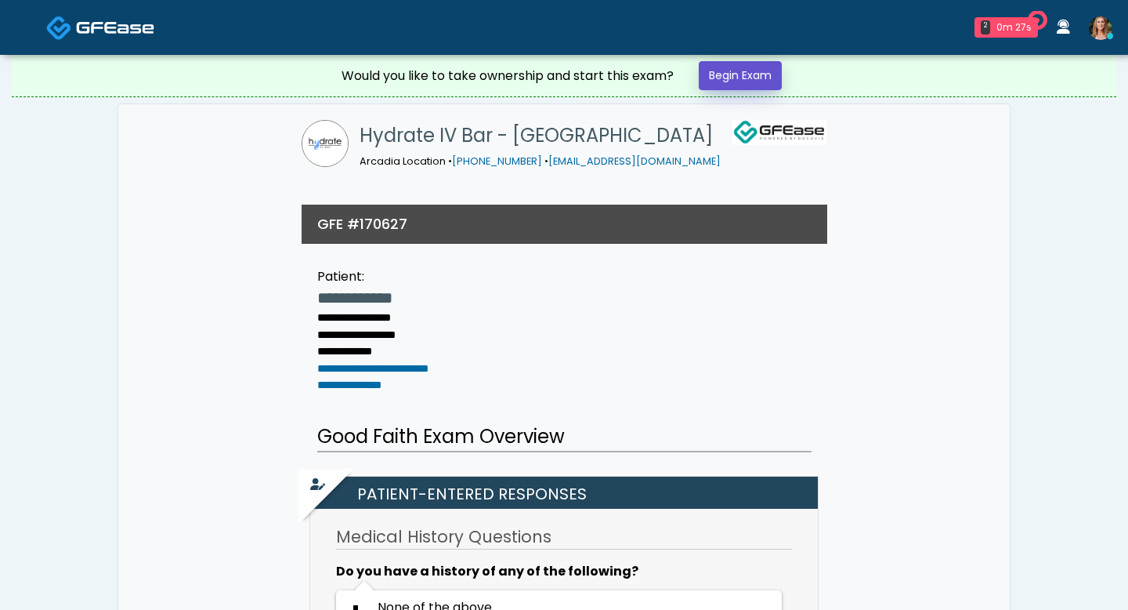
click at [725, 79] on link "Begin Exam" at bounding box center [740, 75] width 83 height 29
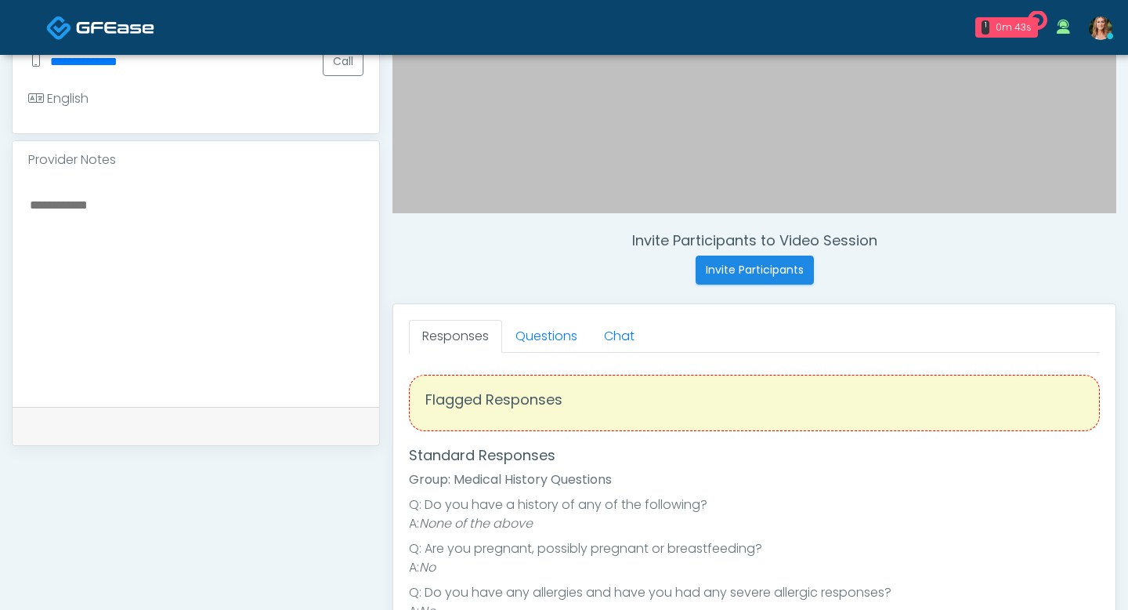
scroll to position [5, 0]
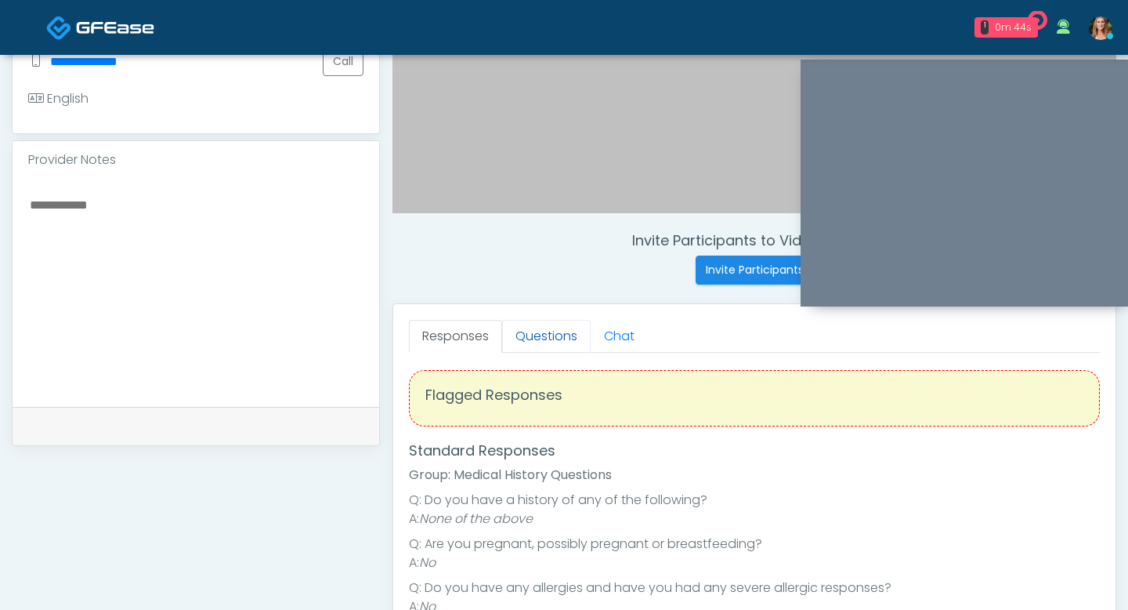
click at [539, 335] on link "Questions" at bounding box center [546, 336] width 89 height 33
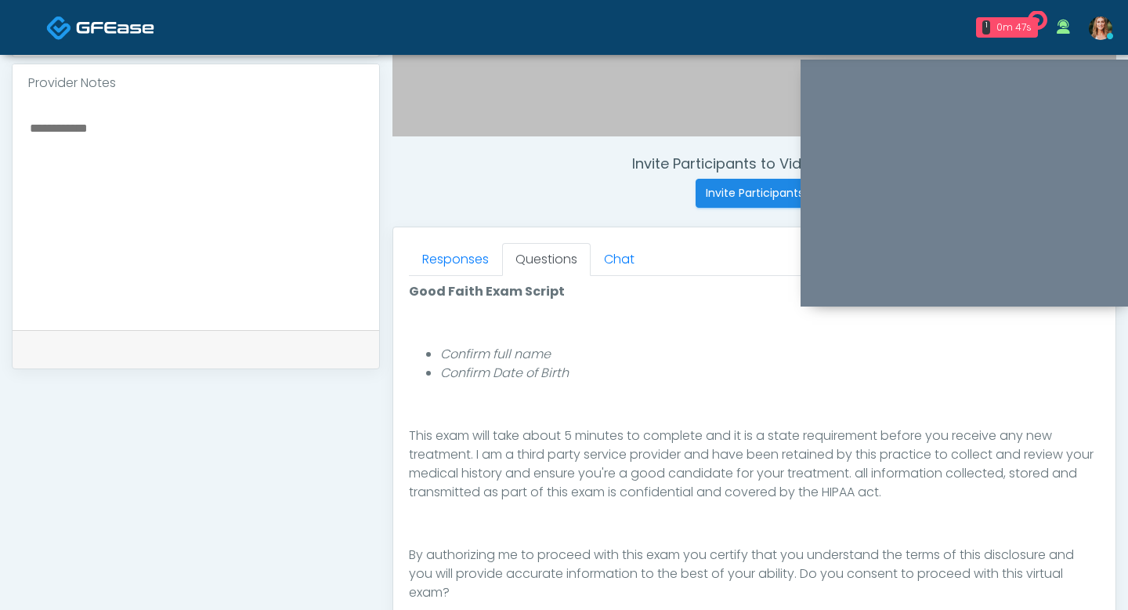
scroll to position [587, 0]
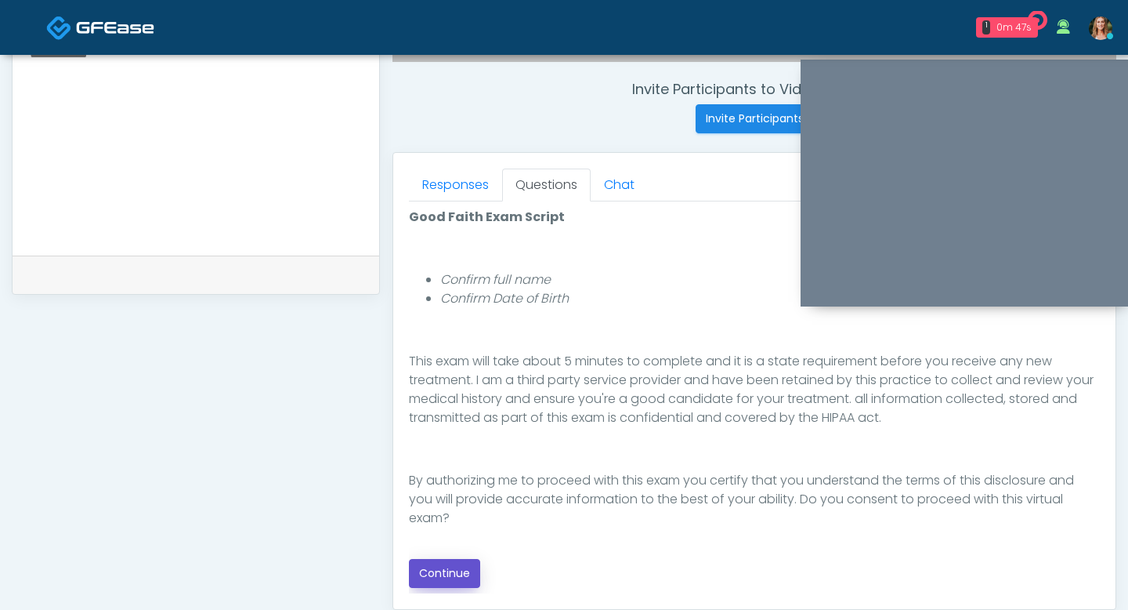
click at [443, 573] on button "Continue" at bounding box center [444, 573] width 71 height 29
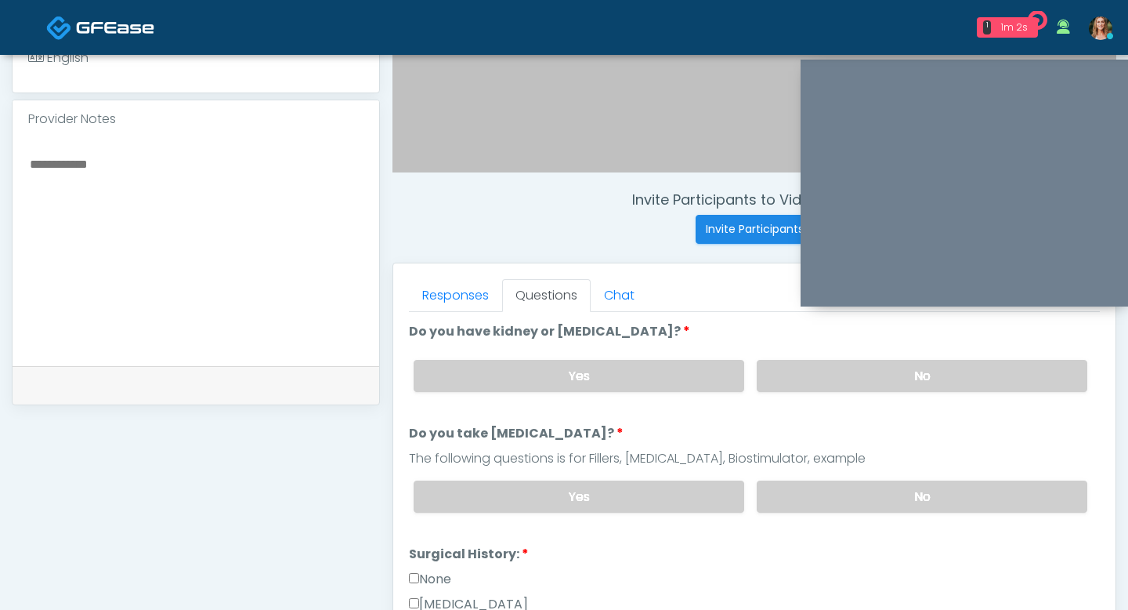
scroll to position [469, 0]
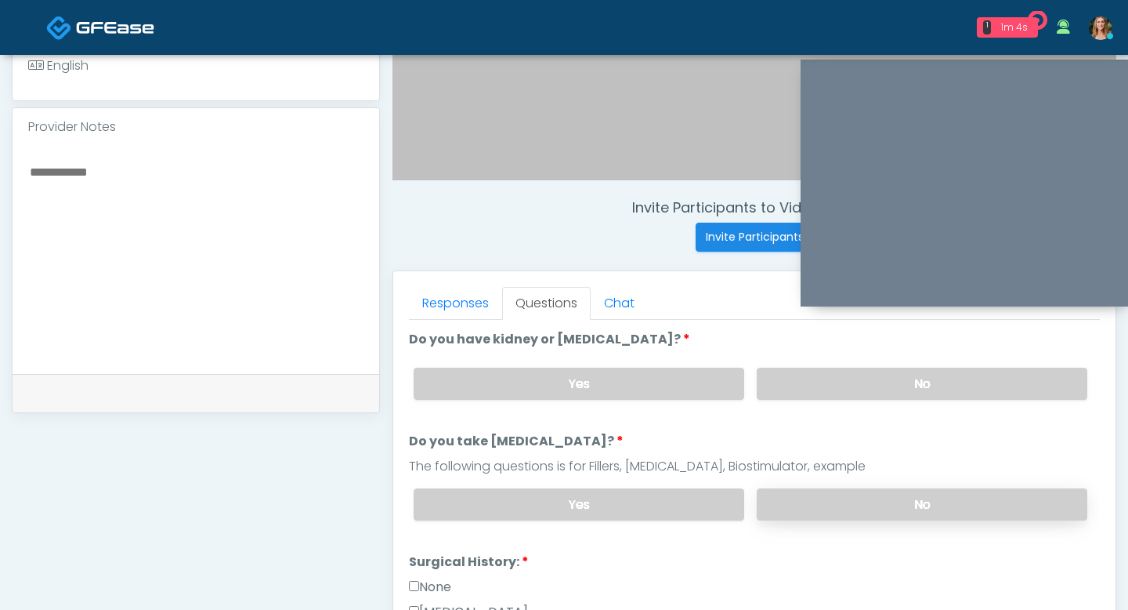
click at [834, 501] on label "No" at bounding box center [922, 504] width 331 height 32
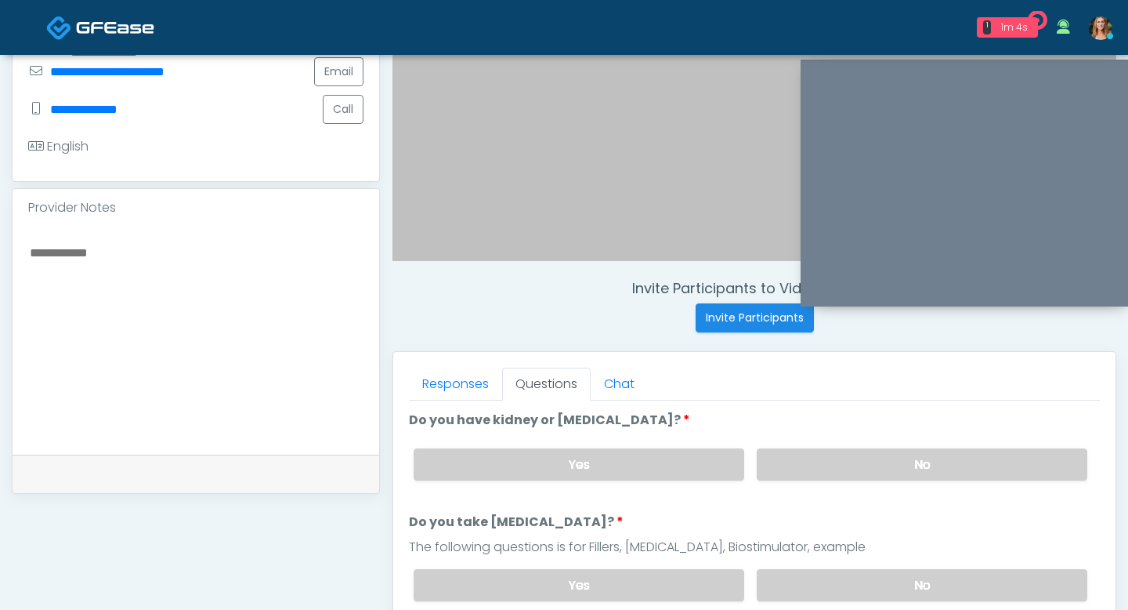
scroll to position [376, 0]
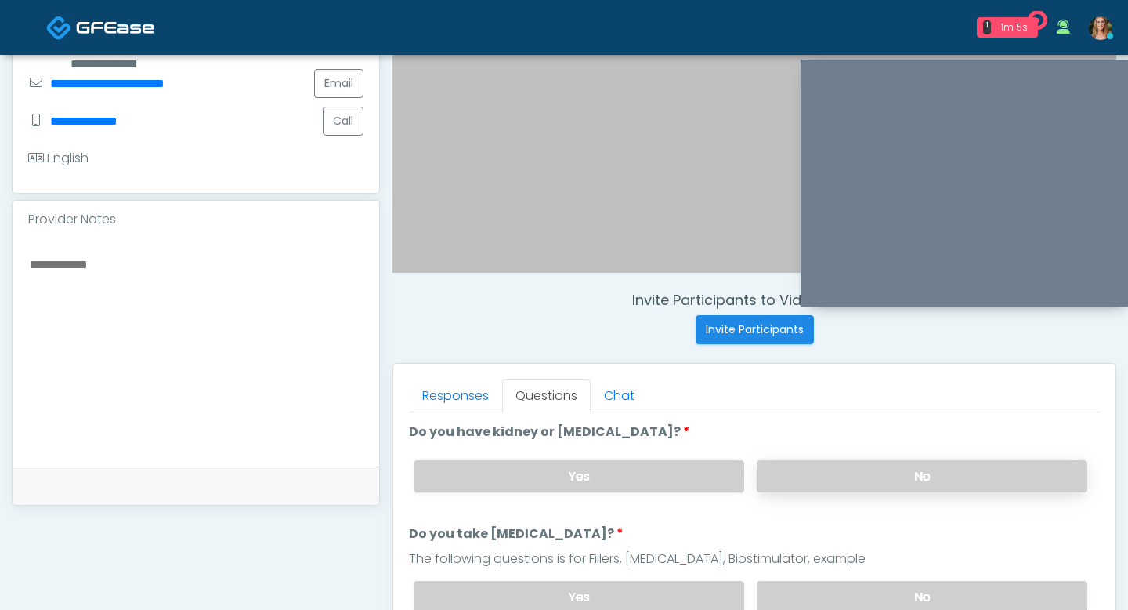
click at [813, 476] on label "No" at bounding box center [922, 476] width 331 height 32
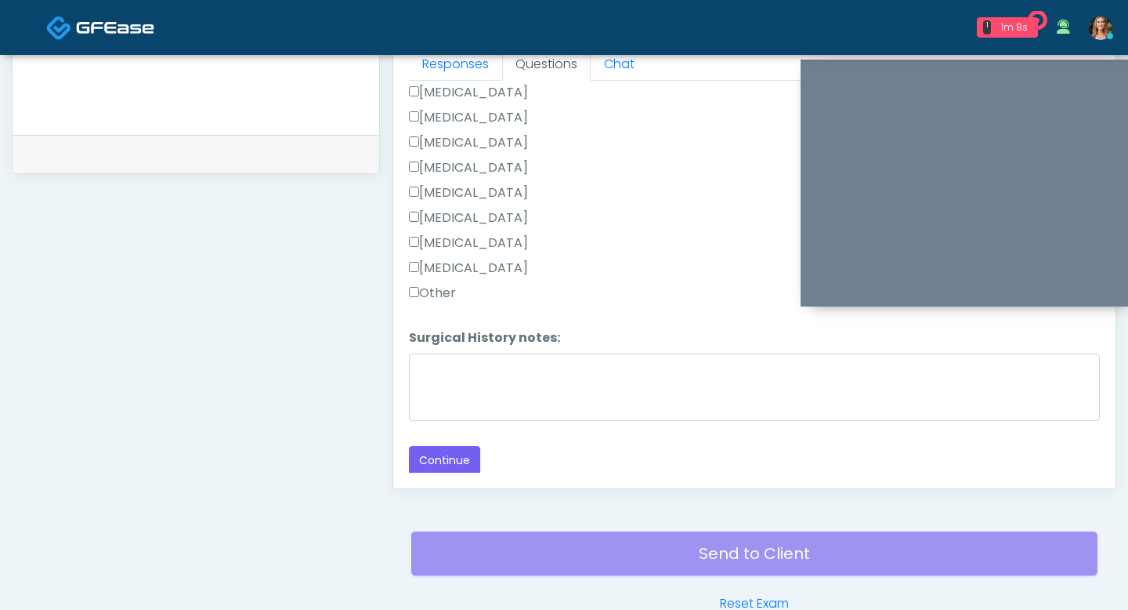
scroll to position [741, 0]
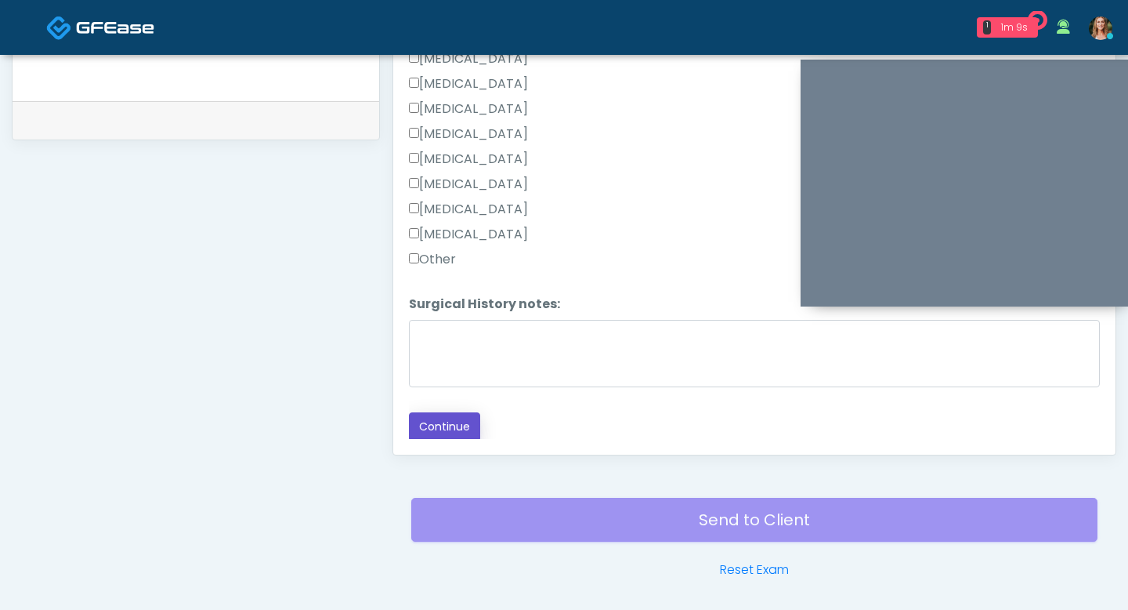
click at [425, 417] on button "Continue" at bounding box center [444, 426] width 71 height 29
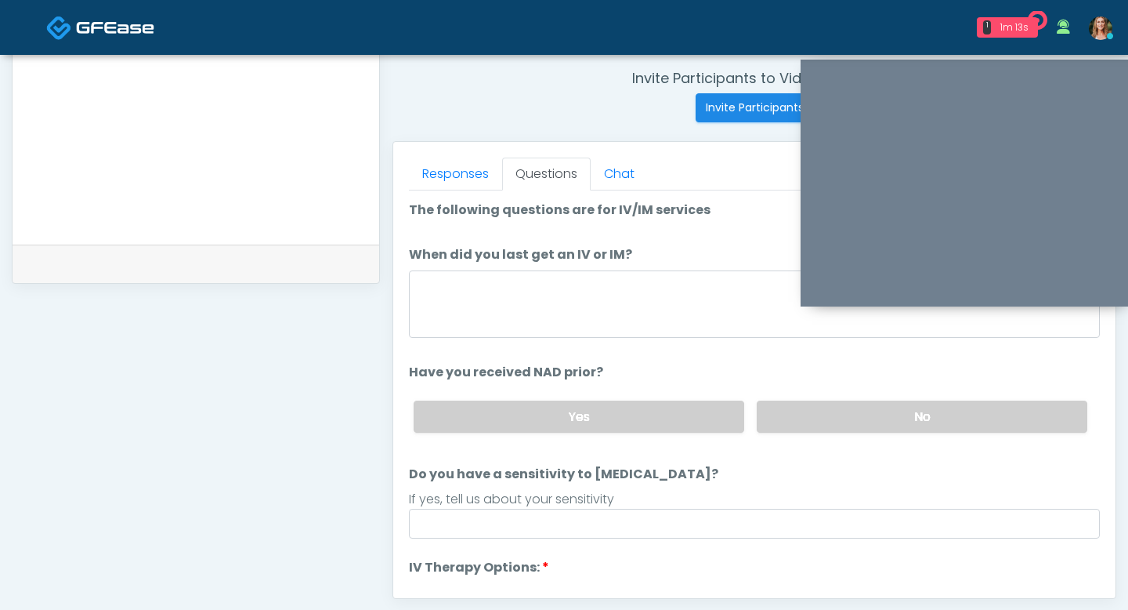
scroll to position [596, 0]
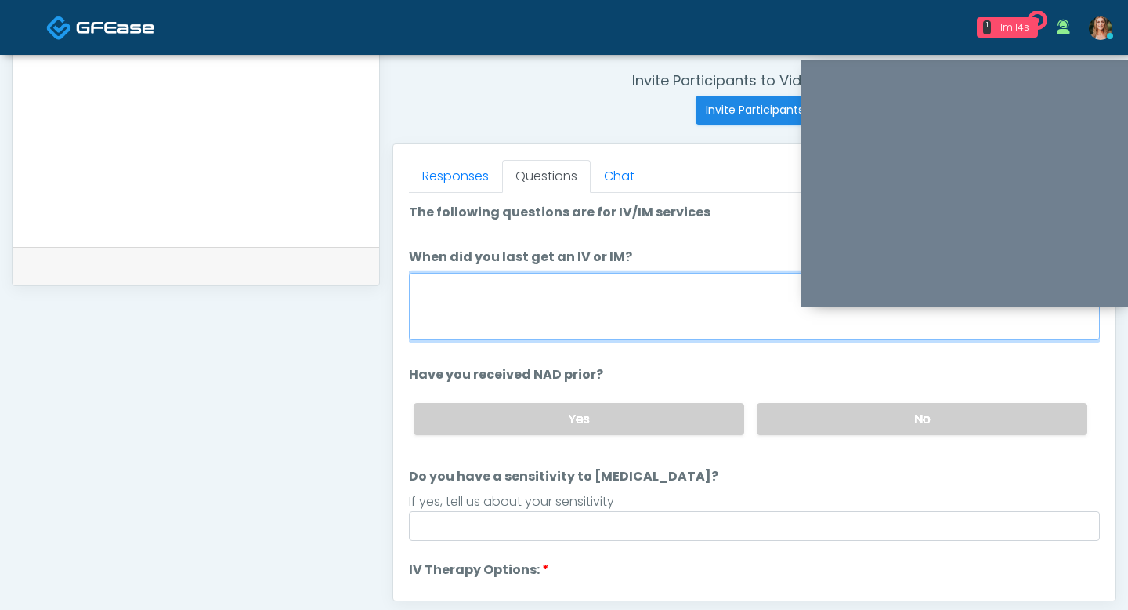
click at [554, 299] on textarea "When did you last get an IV or IM?" at bounding box center [754, 306] width 691 height 67
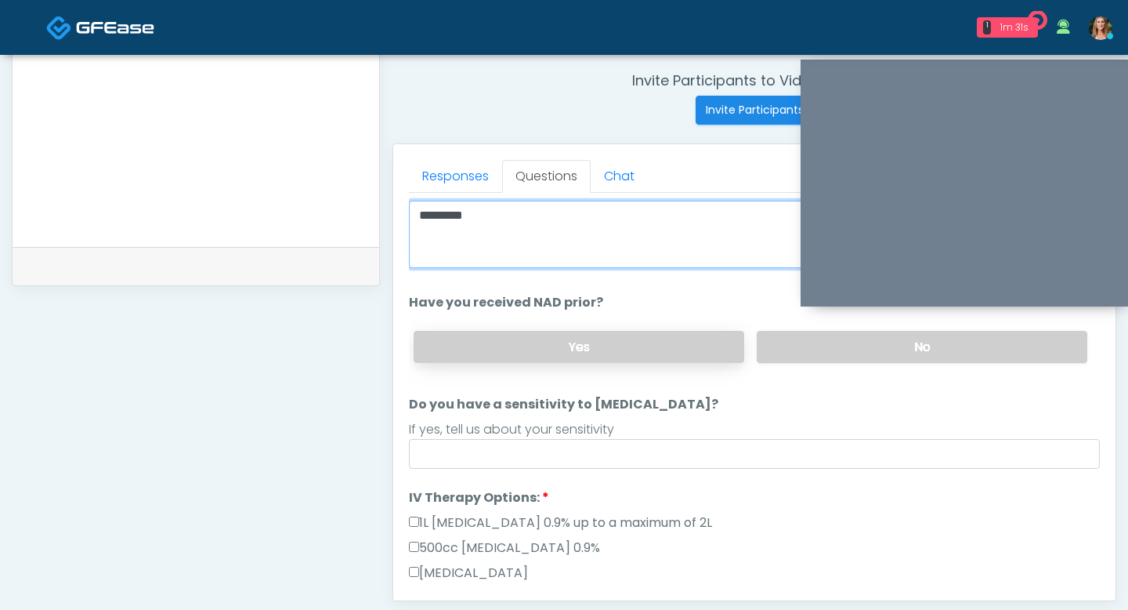
scroll to position [77, 0]
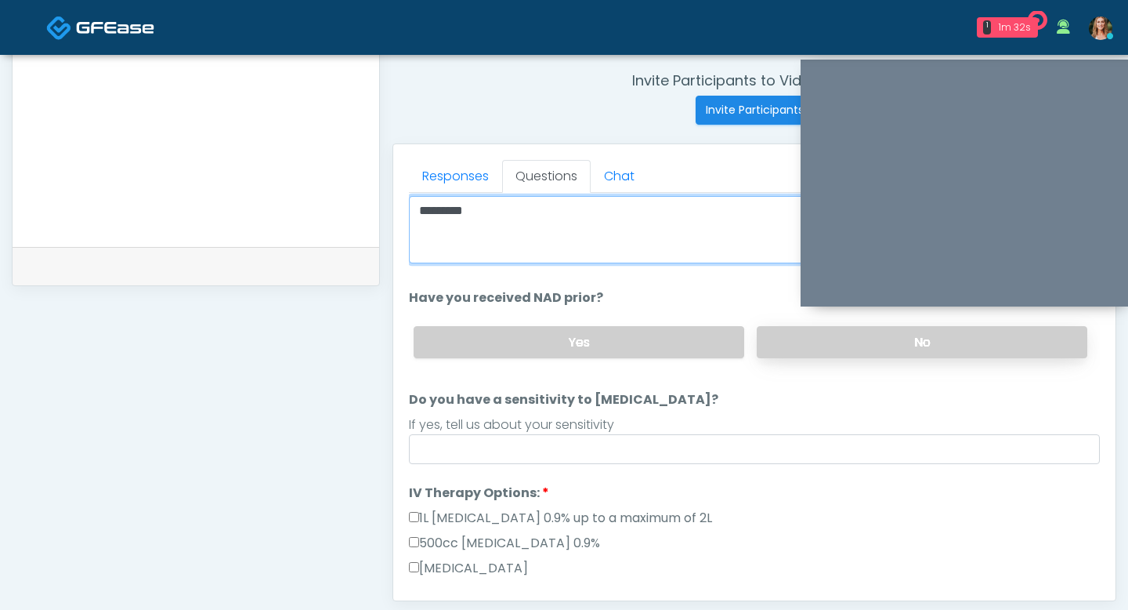
type textarea "********"
click at [762, 345] on label "No" at bounding box center [922, 342] width 331 height 32
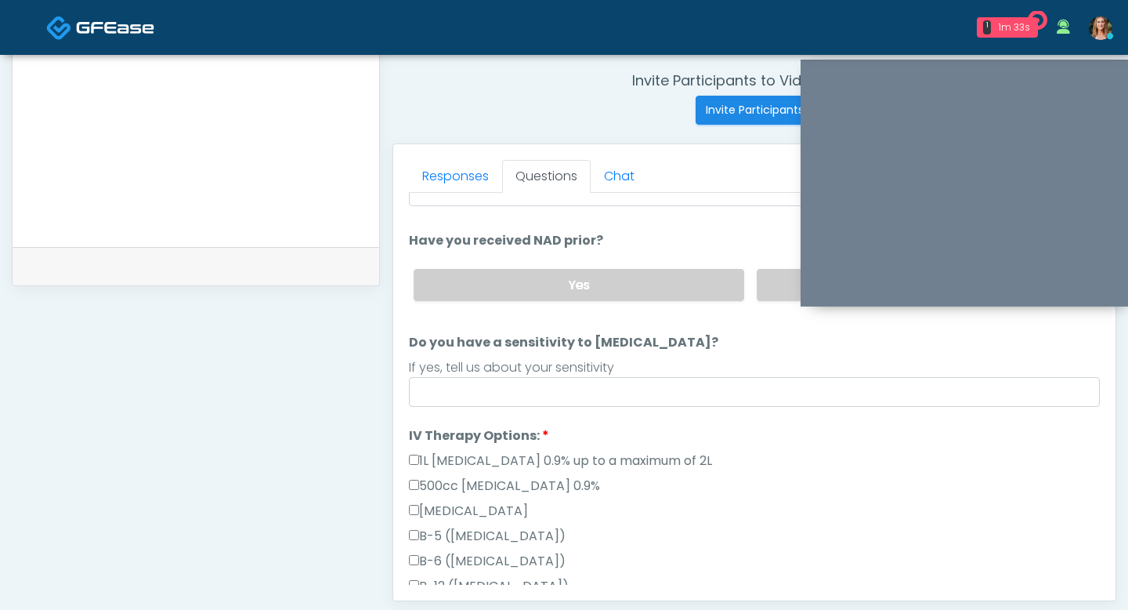
scroll to position [140, 0]
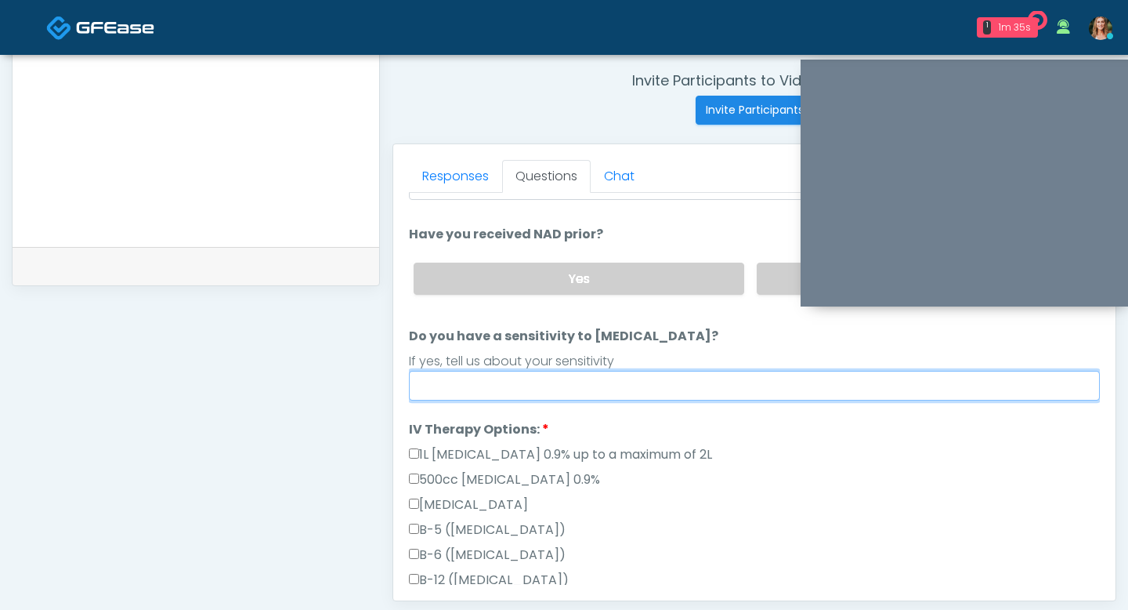
click at [472, 391] on input "Do you have a sensitivity to [MEDICAL_DATA]?" at bounding box center [754, 386] width 691 height 30
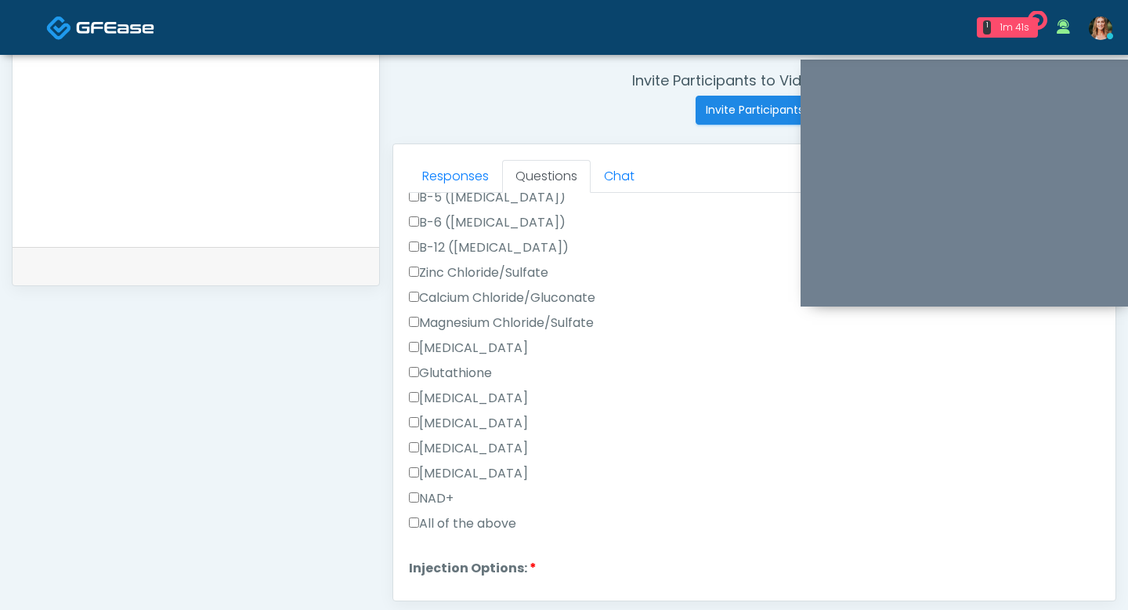
scroll to position [612, 0]
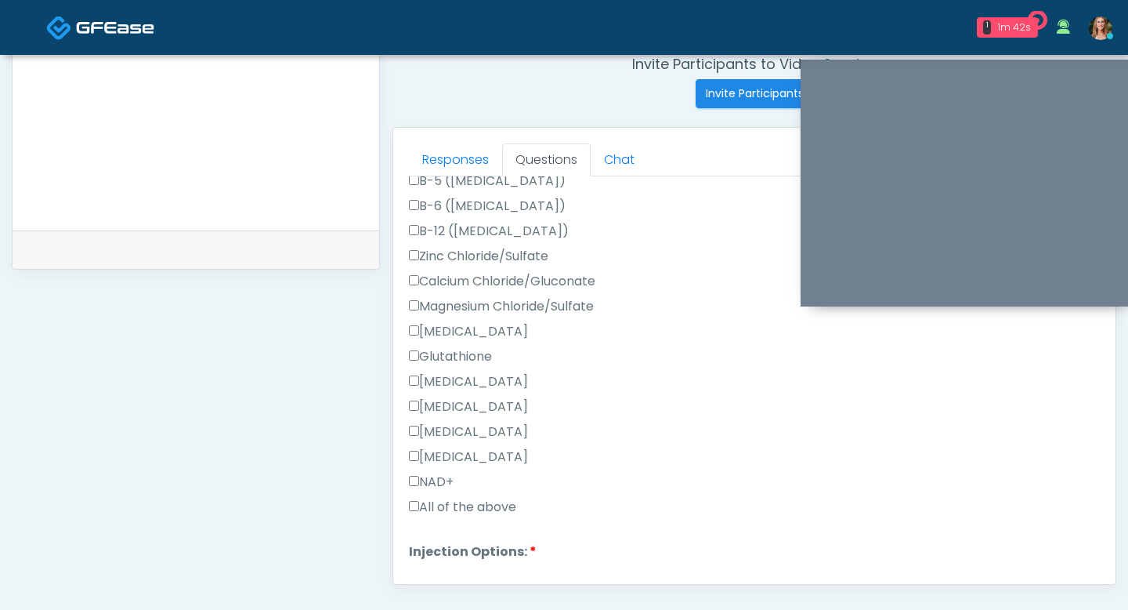
type input "**"
click at [407, 507] on div "Responses Questions Chat Good Faith Exam Script Good Faith Exam Script INTRODUC…" at bounding box center [754, 356] width 722 height 456
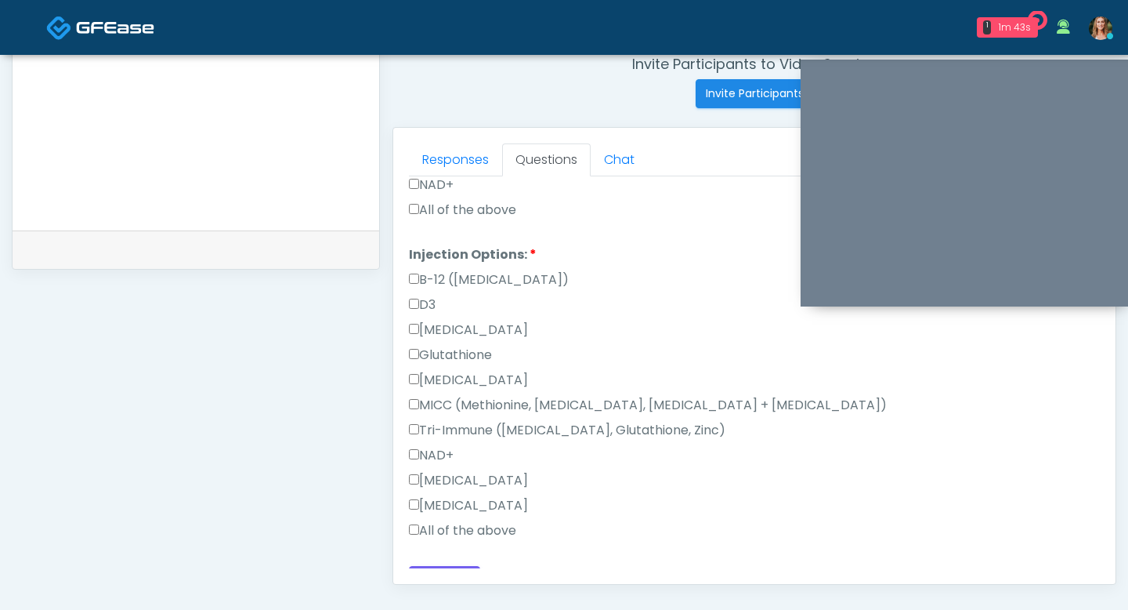
scroll to position [795, 0]
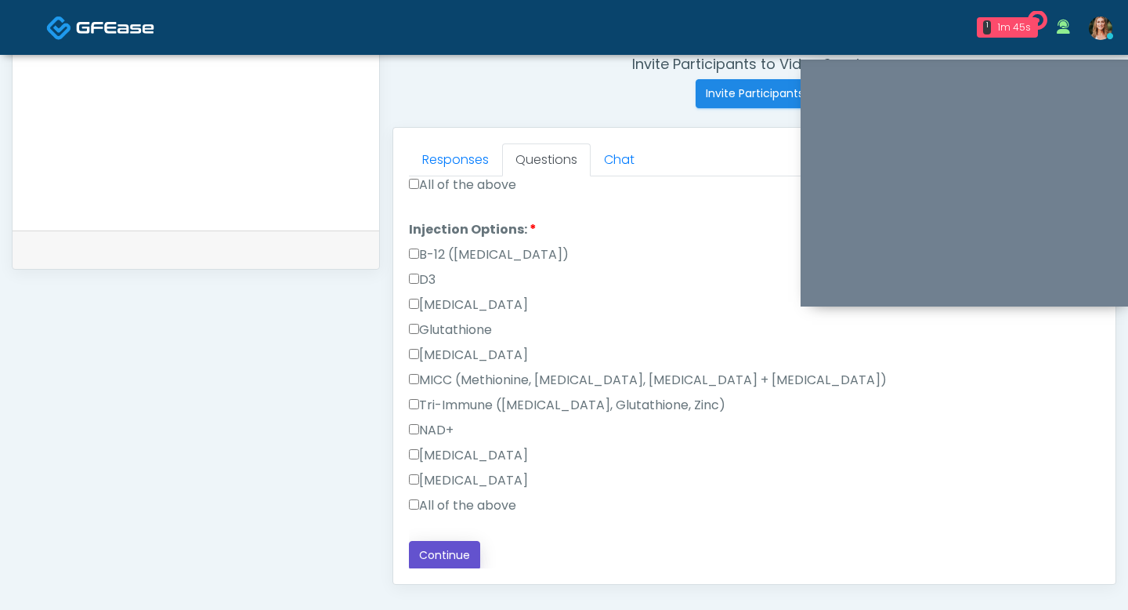
click at [441, 547] on button "Continue" at bounding box center [444, 555] width 71 height 29
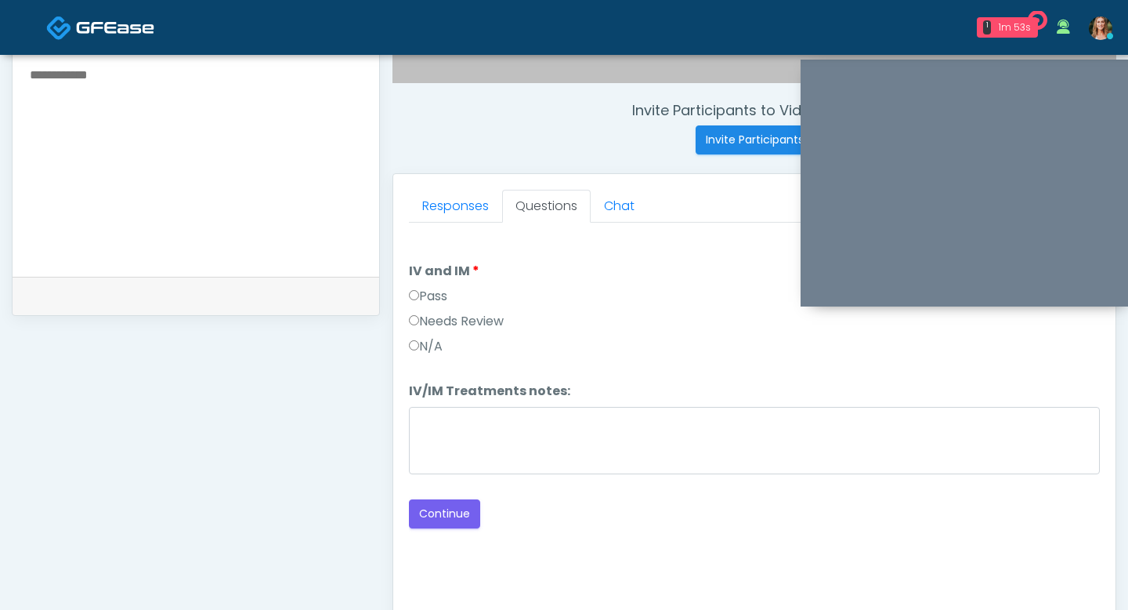
scroll to position [541, 0]
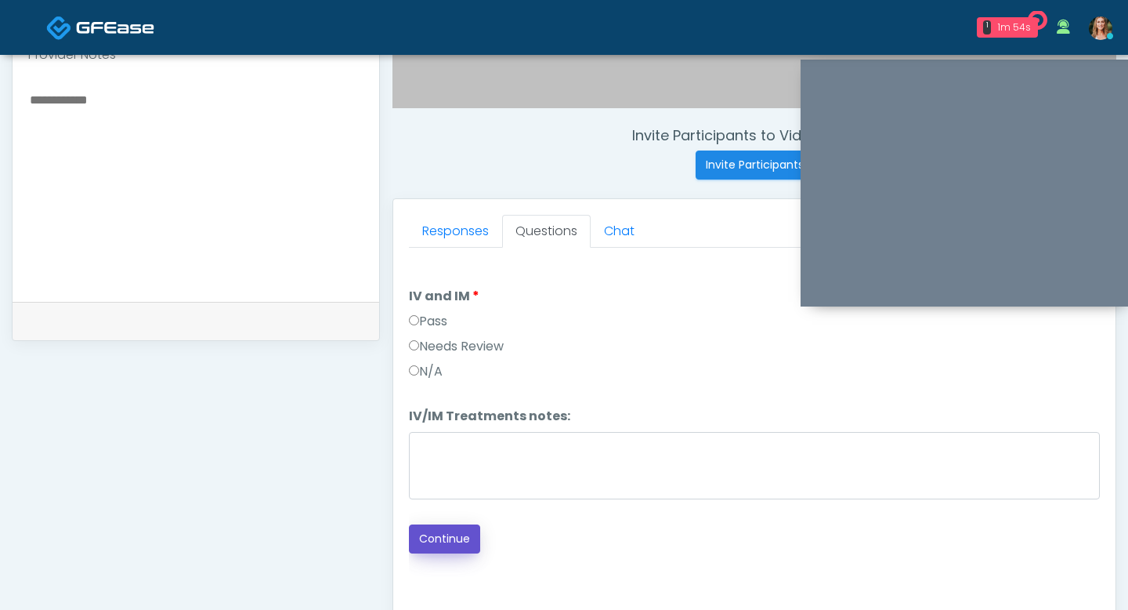
click at [447, 546] on button "Continue" at bounding box center [444, 538] width 71 height 29
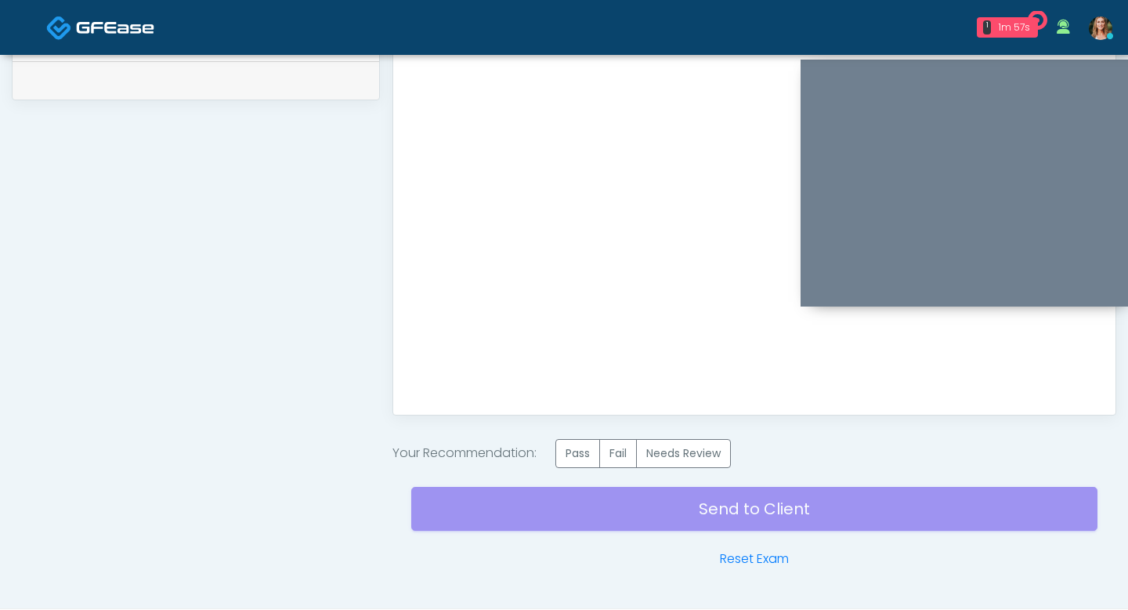
scroll to position [819, 0]
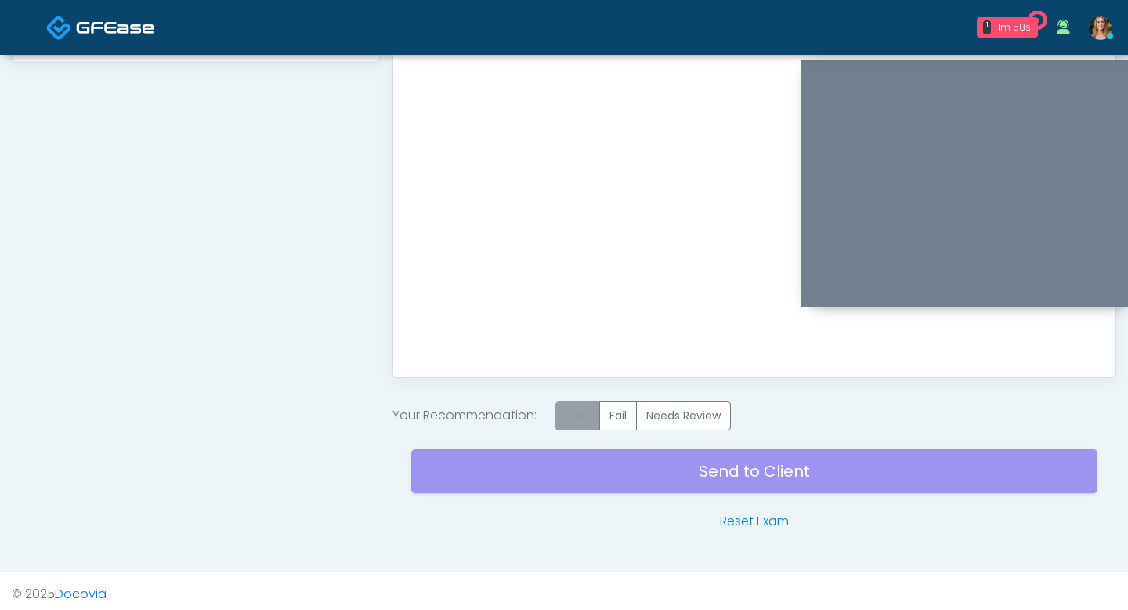
click at [583, 425] on label "Pass" at bounding box center [578, 415] width 45 height 29
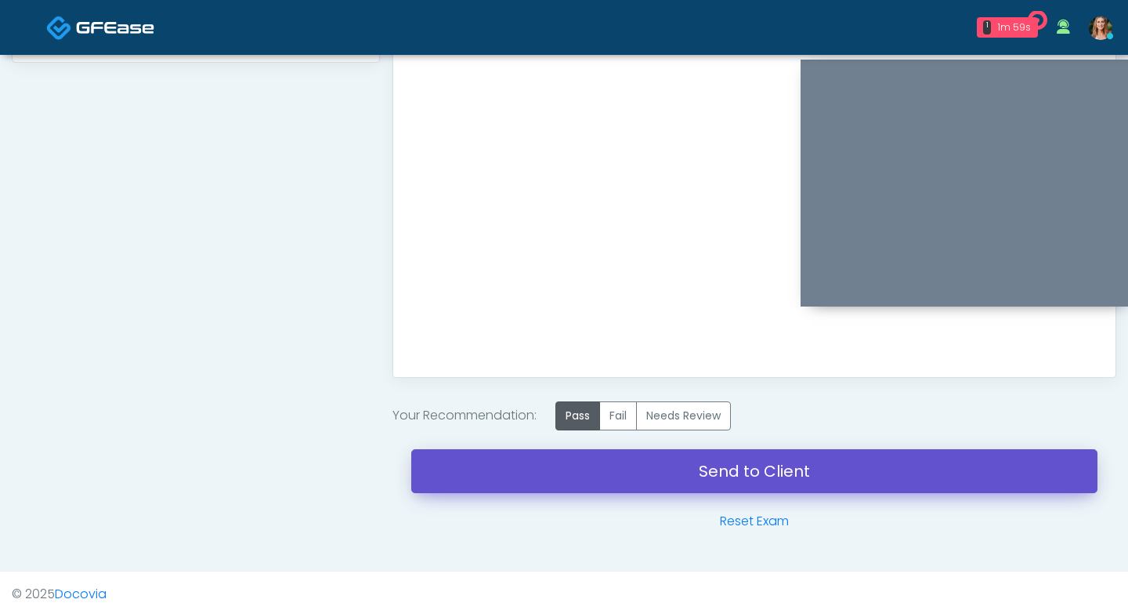
click at [606, 458] on link "Send to Client" at bounding box center [754, 471] width 686 height 44
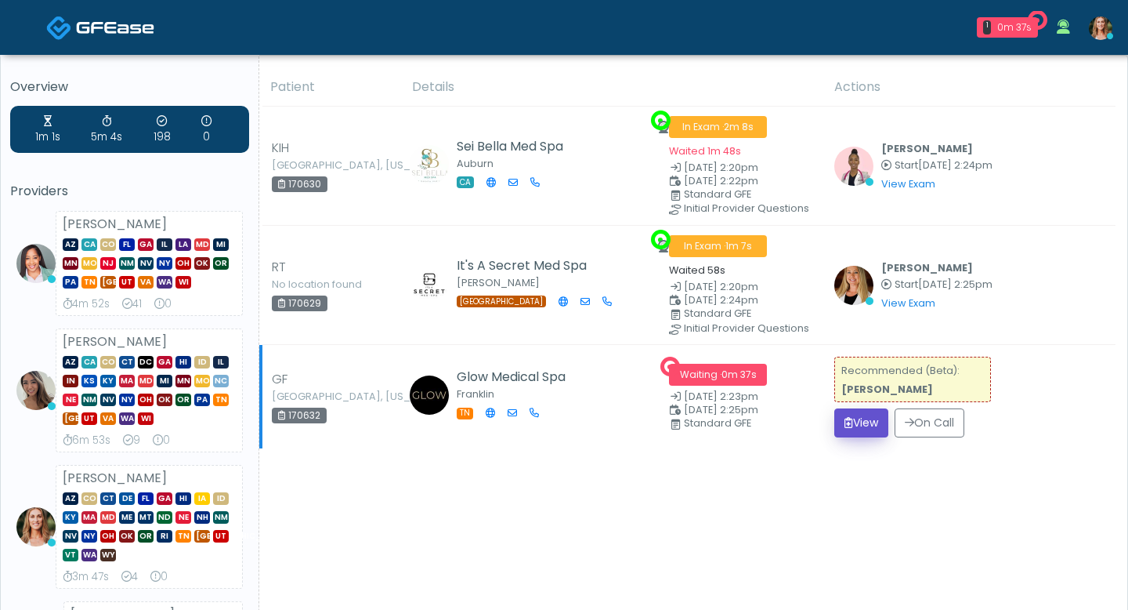
click at [860, 415] on button "View" at bounding box center [861, 422] width 54 height 29
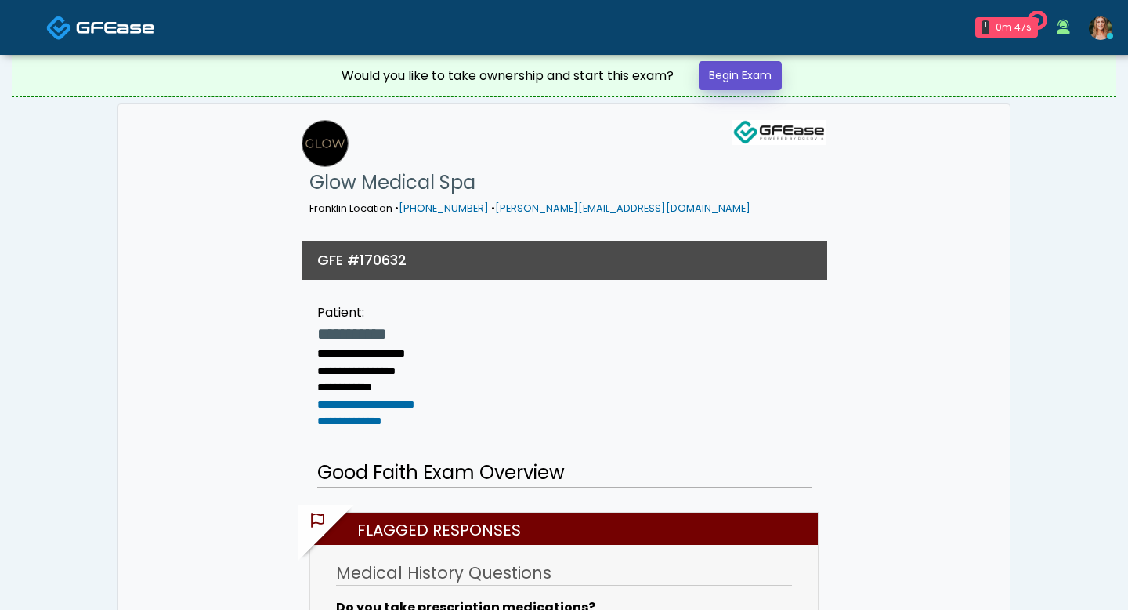
click at [773, 81] on link "Begin Exam" at bounding box center [740, 75] width 83 height 29
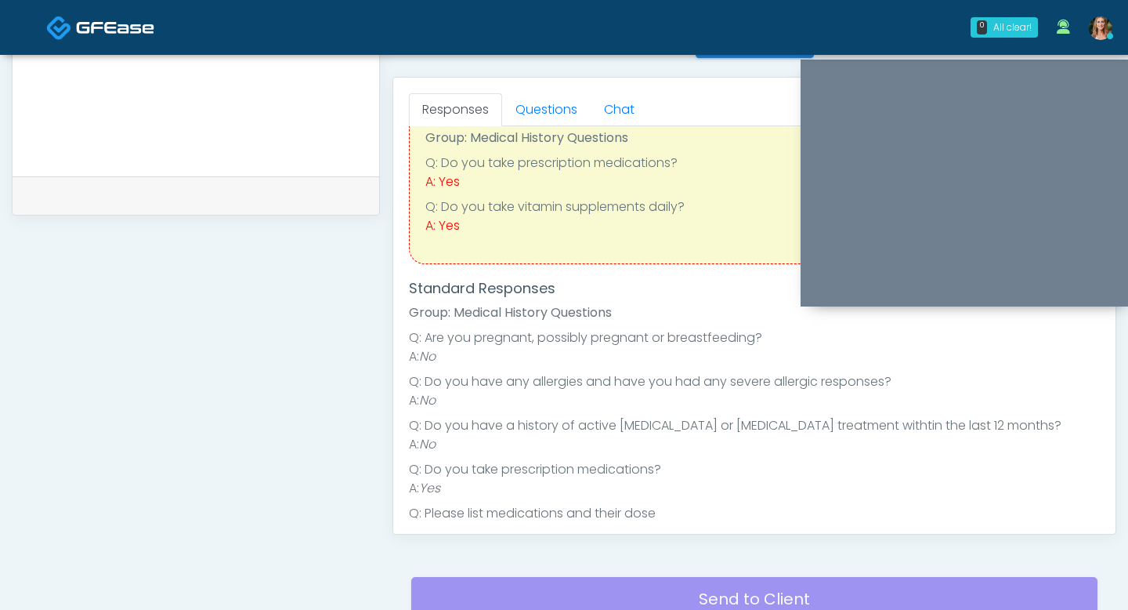
scroll to position [670, 0]
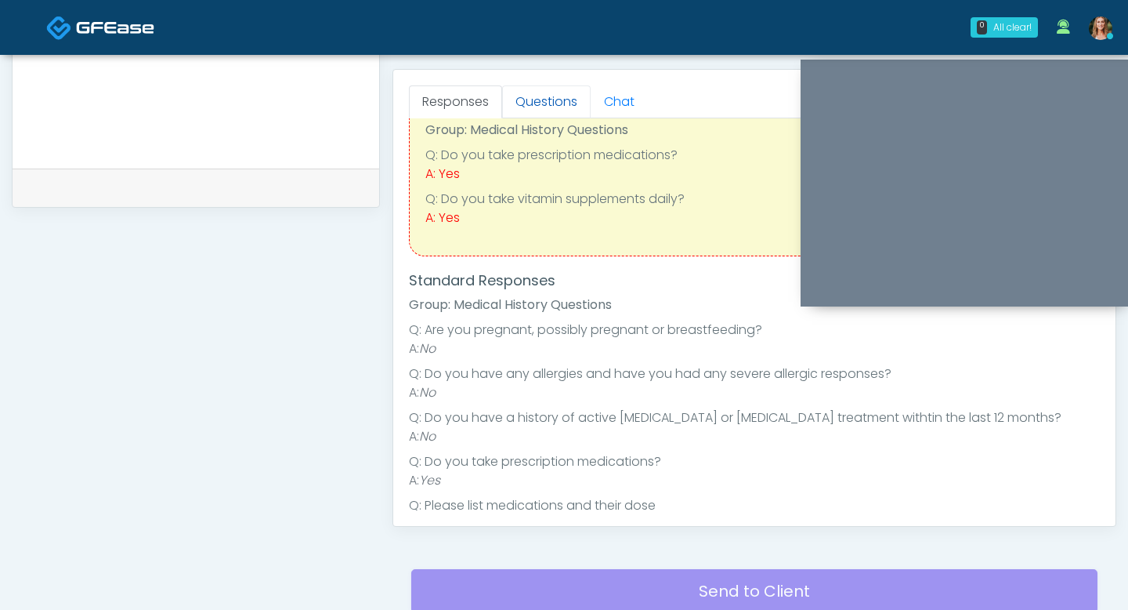
click at [534, 107] on link "Questions" at bounding box center [546, 101] width 89 height 33
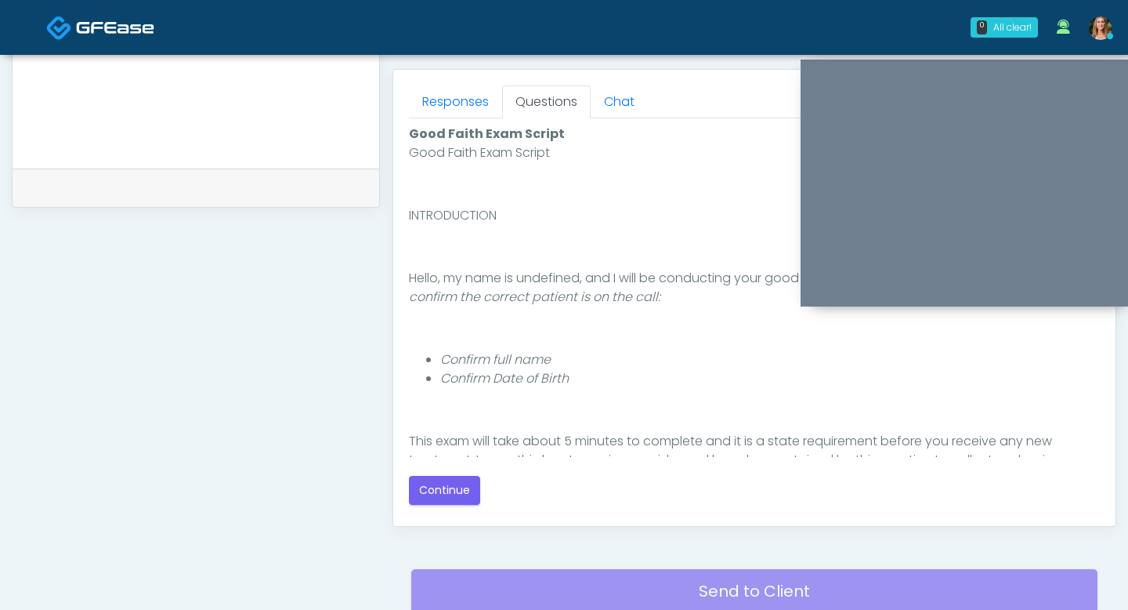
scroll to position [0, 0]
click at [447, 498] on button "Continue" at bounding box center [444, 490] width 71 height 29
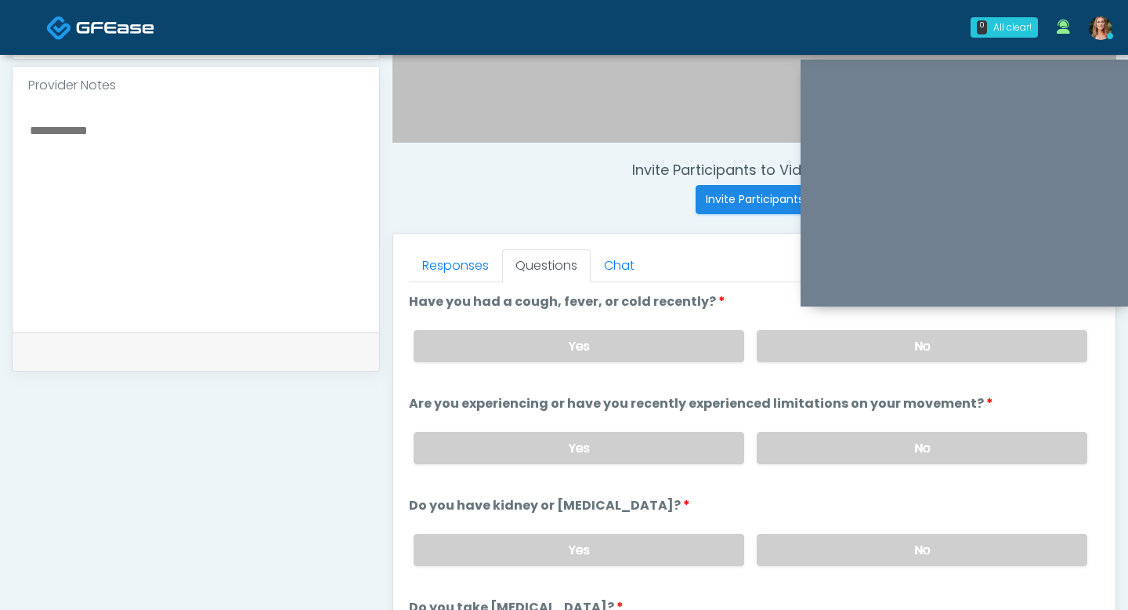
scroll to position [507, 0]
click at [802, 346] on label "No" at bounding box center [922, 345] width 331 height 32
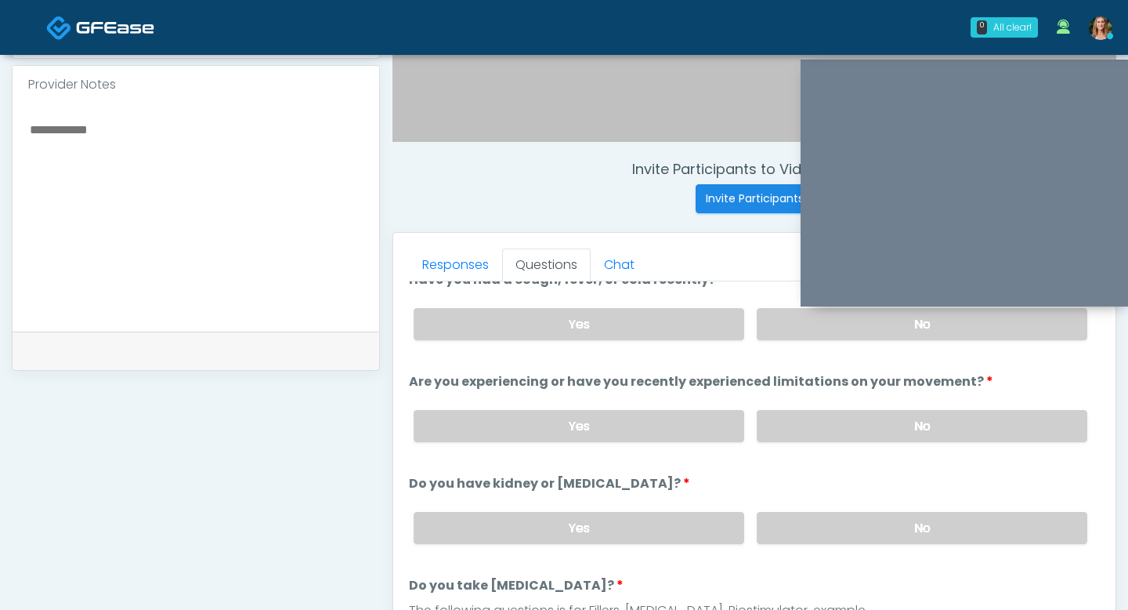
scroll to position [24, 0]
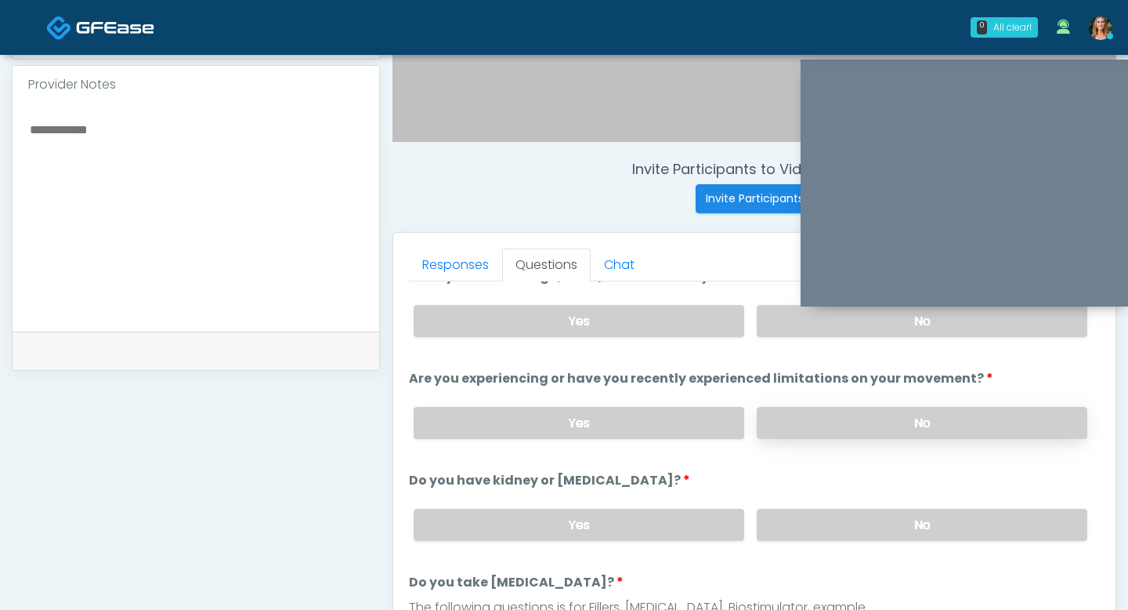
click at [791, 411] on label "No" at bounding box center [922, 423] width 331 height 32
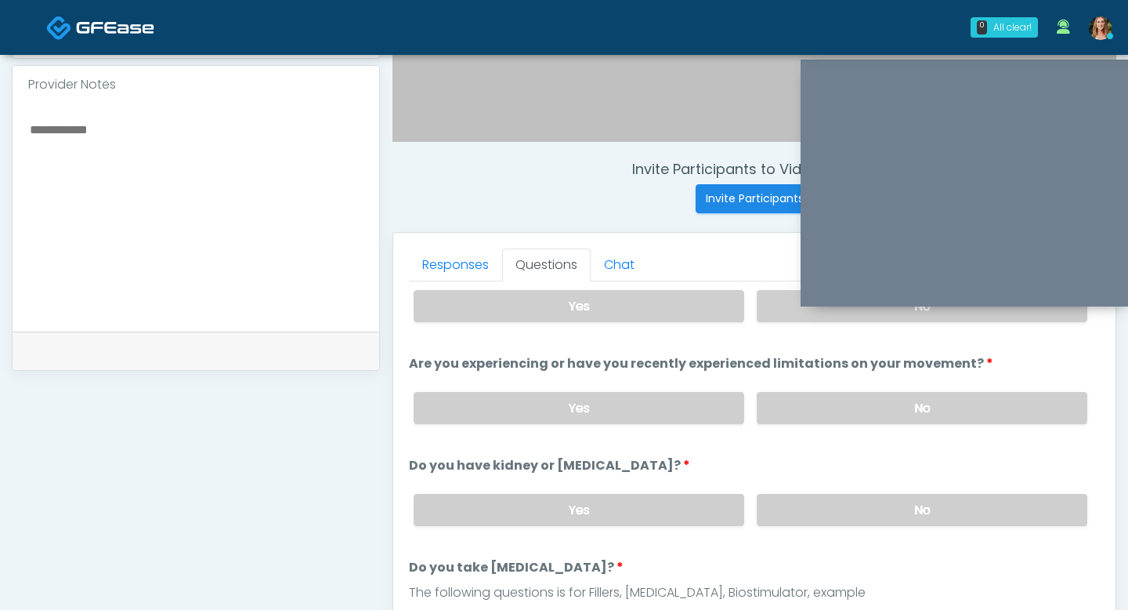
scroll to position [50, 0]
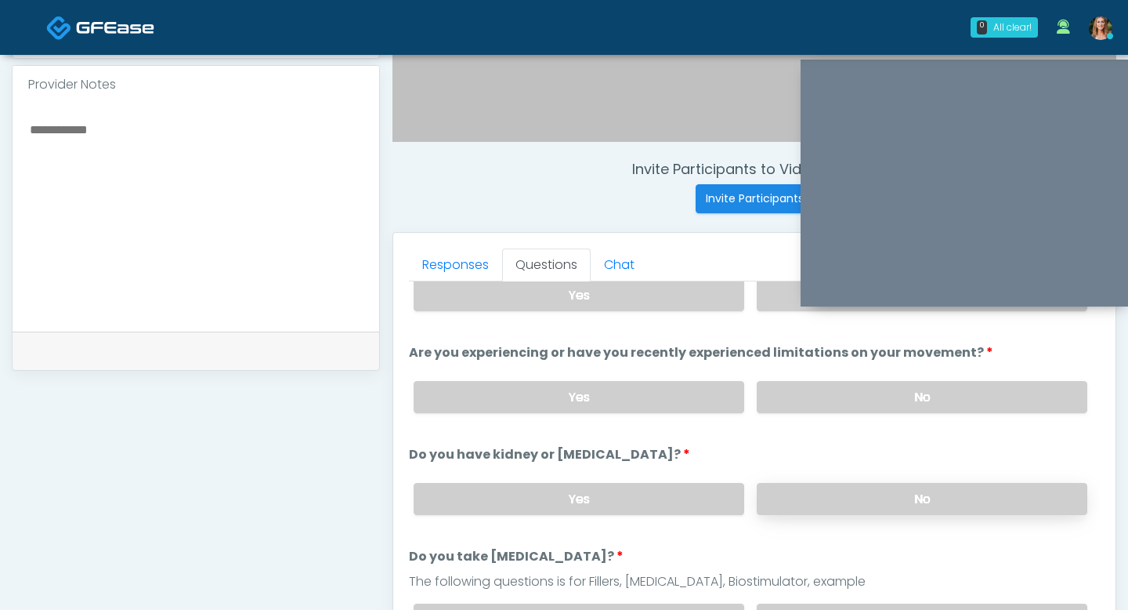
click at [828, 494] on label "No" at bounding box center [922, 499] width 331 height 32
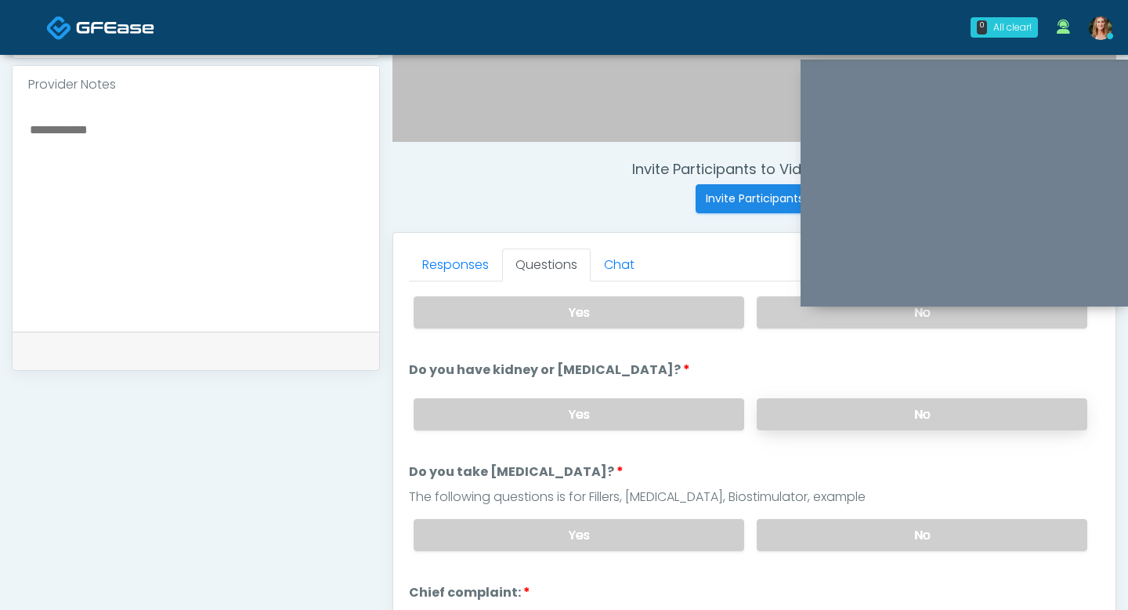
scroll to position [167, 0]
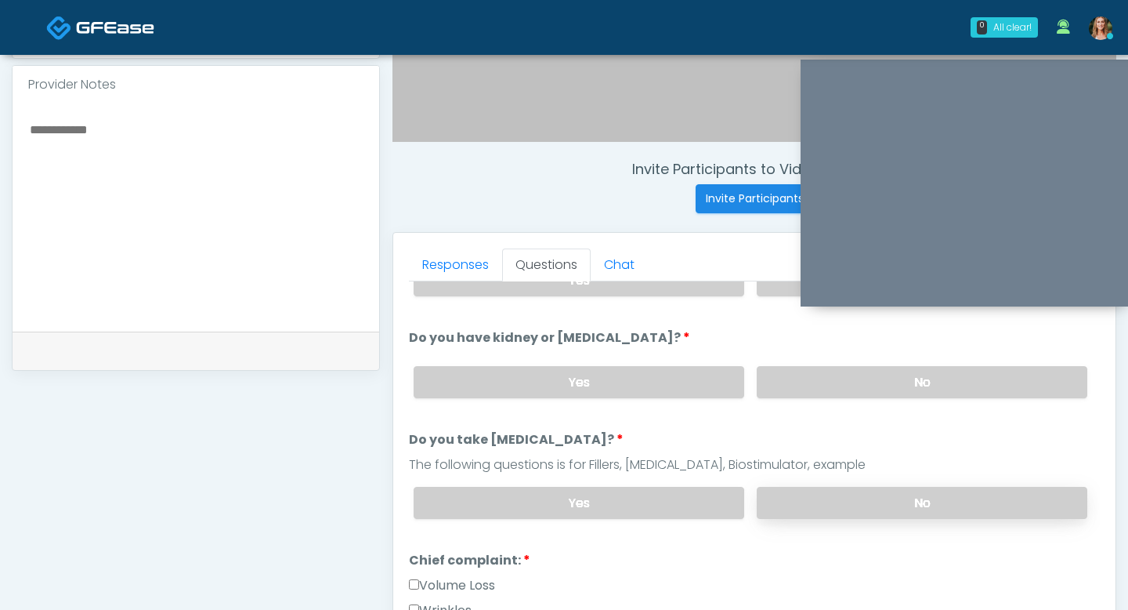
click at [816, 498] on label "No" at bounding box center [922, 503] width 331 height 32
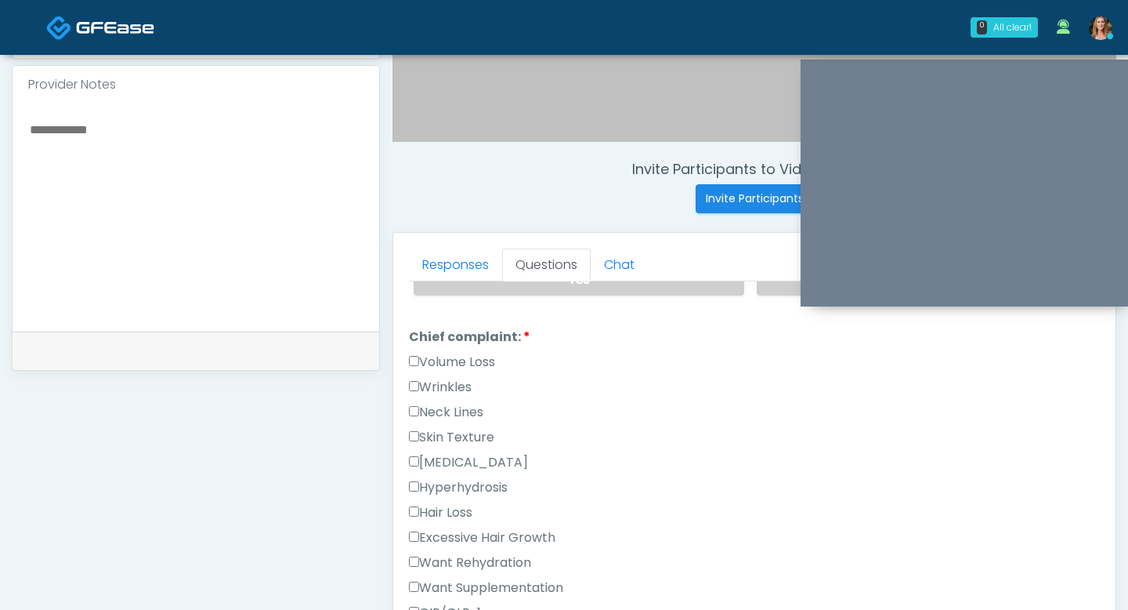
scroll to position [417, 0]
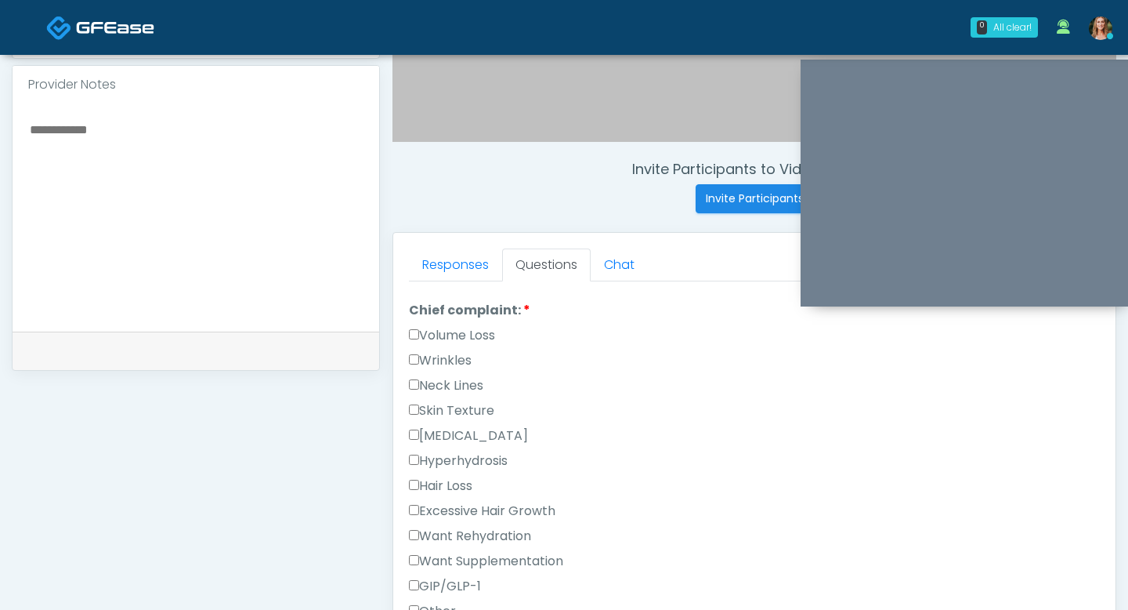
click at [439, 357] on label "Wrinkles" at bounding box center [440, 360] width 63 height 19
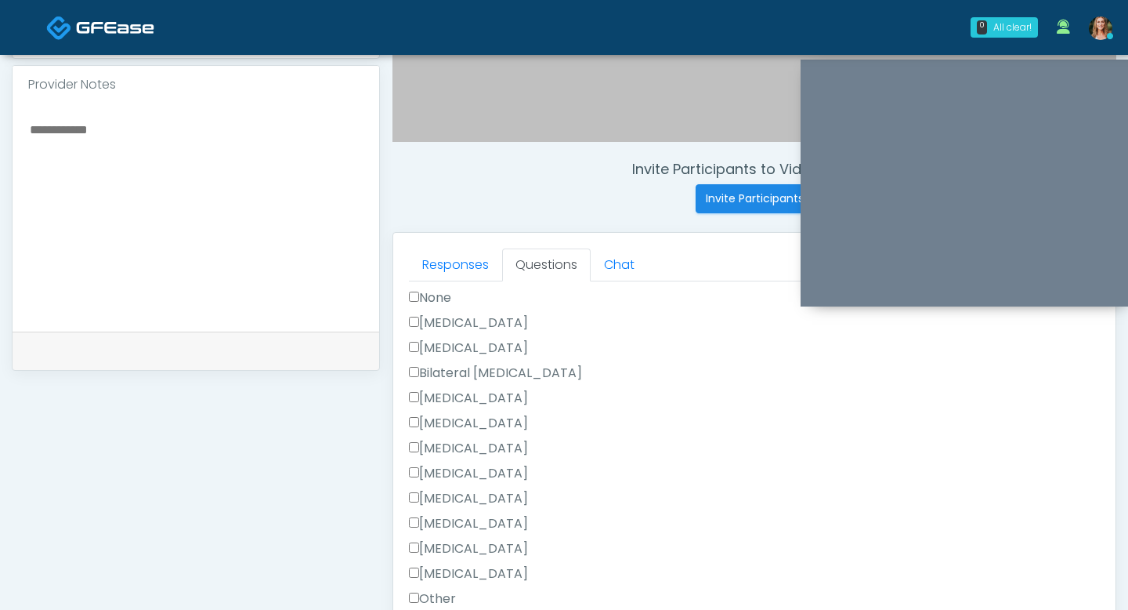
scroll to position [919, 0]
click at [411, 387] on label "[MEDICAL_DATA]" at bounding box center [468, 396] width 119 height 19
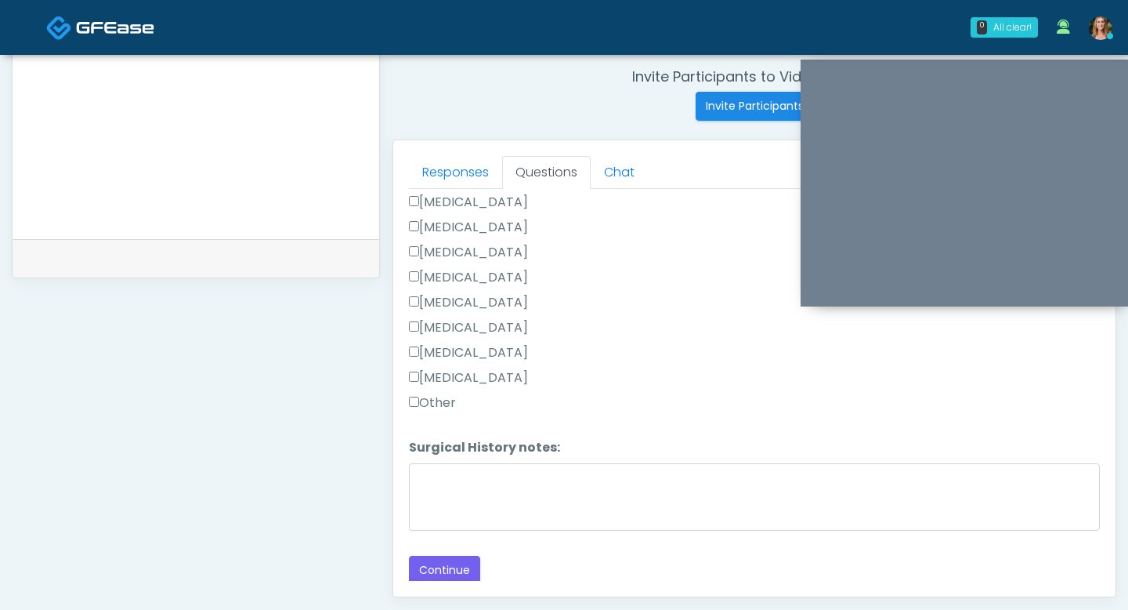
scroll to position [614, 0]
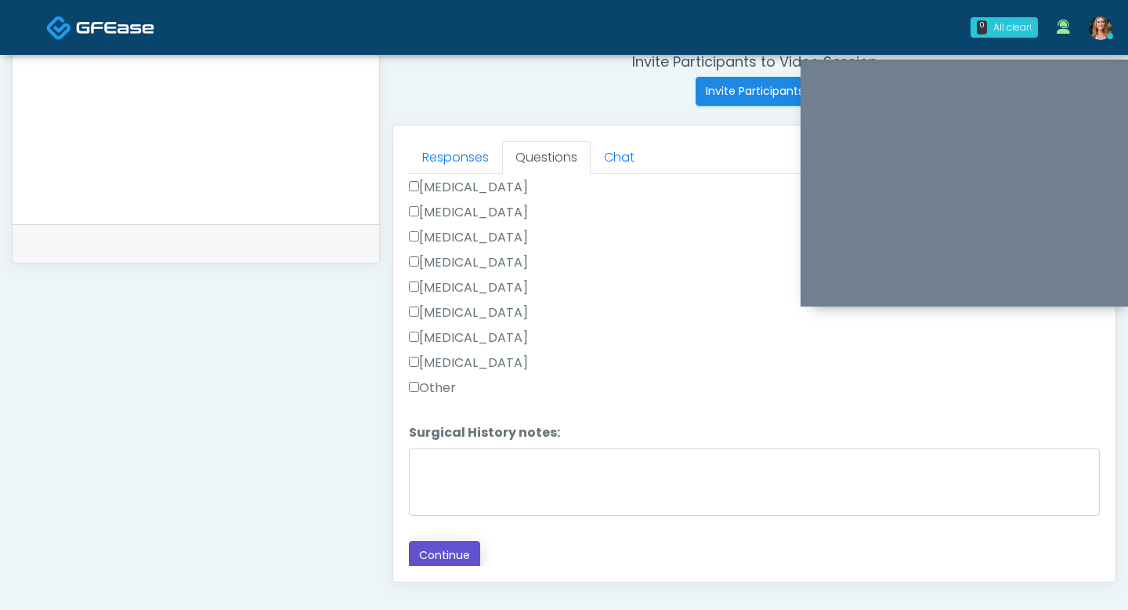
click at [460, 541] on button "Continue" at bounding box center [444, 555] width 71 height 29
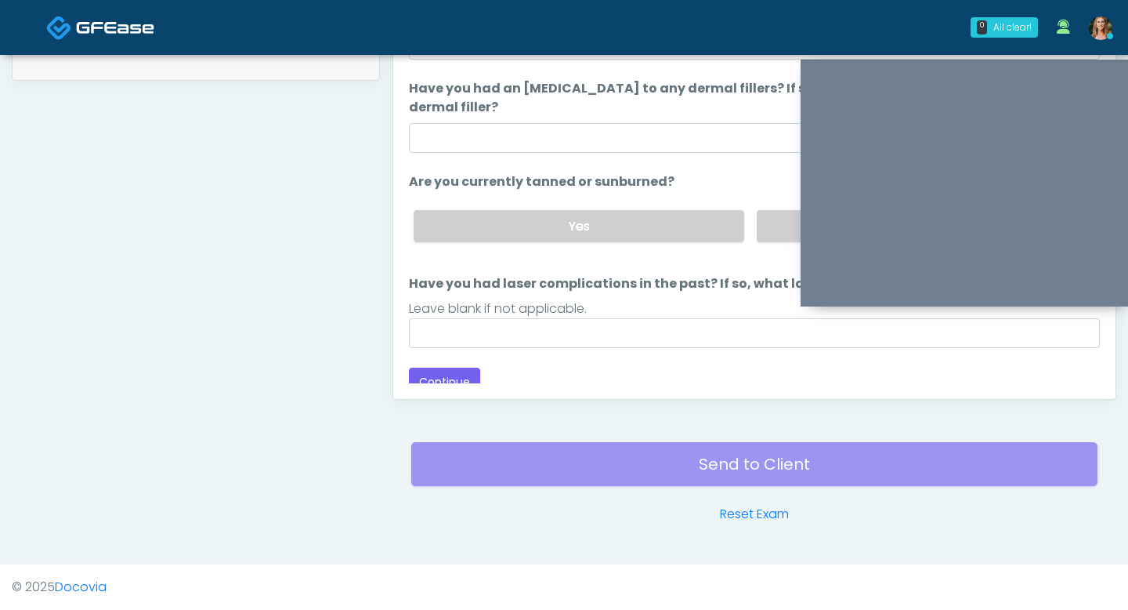
scroll to position [147, 0]
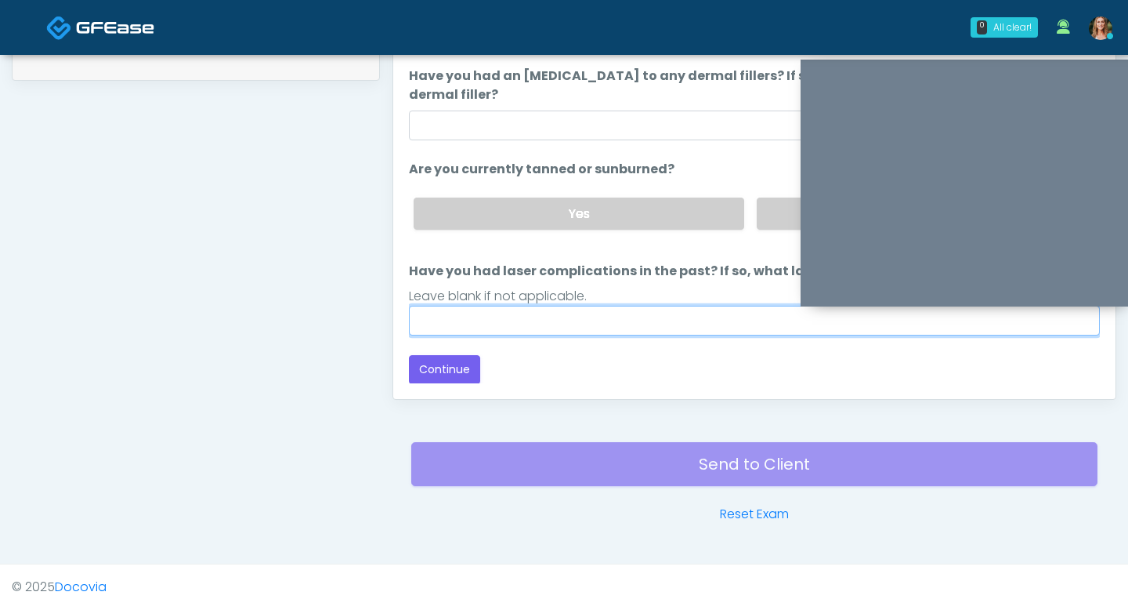
click at [637, 325] on input "Have you had laser complications in the past? If so, what laser complications d…" at bounding box center [754, 321] width 691 height 30
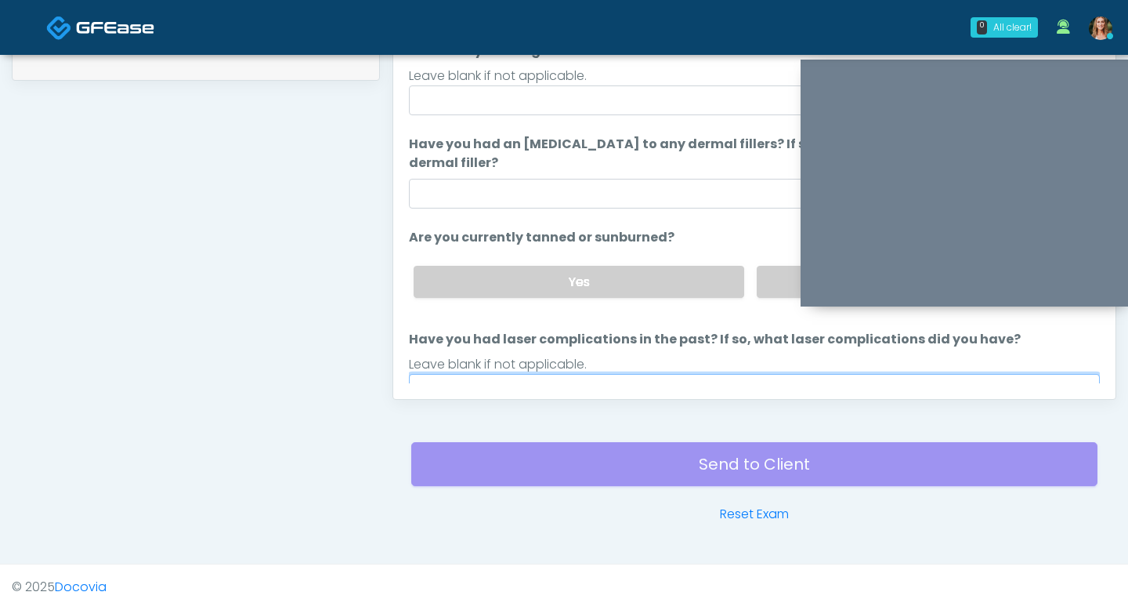
scroll to position [72, 0]
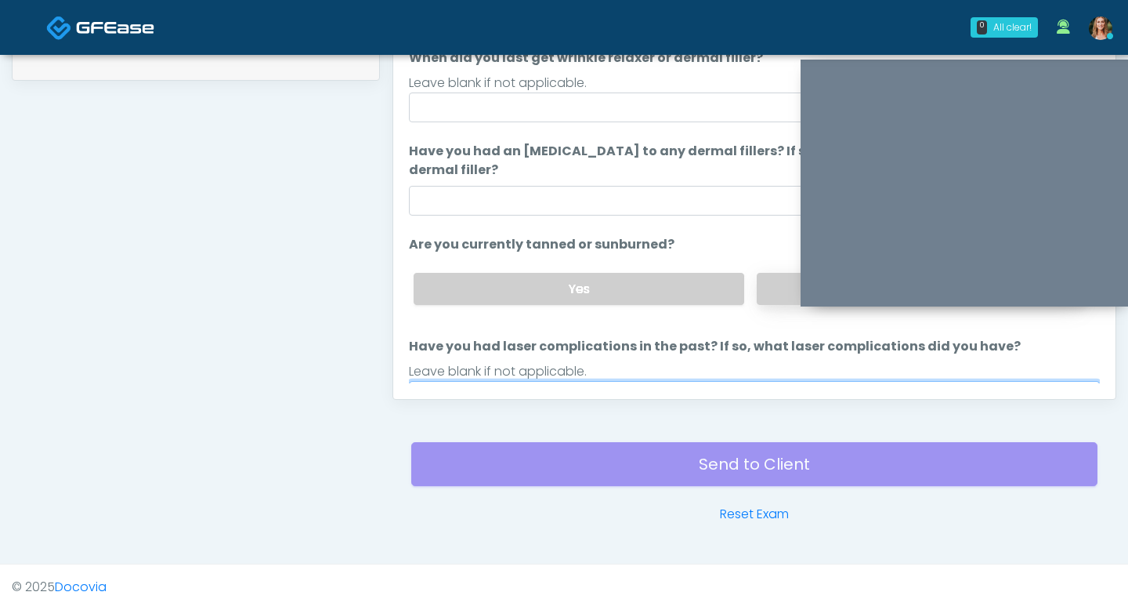
type input "**"
click at [778, 292] on label "No" at bounding box center [922, 289] width 331 height 32
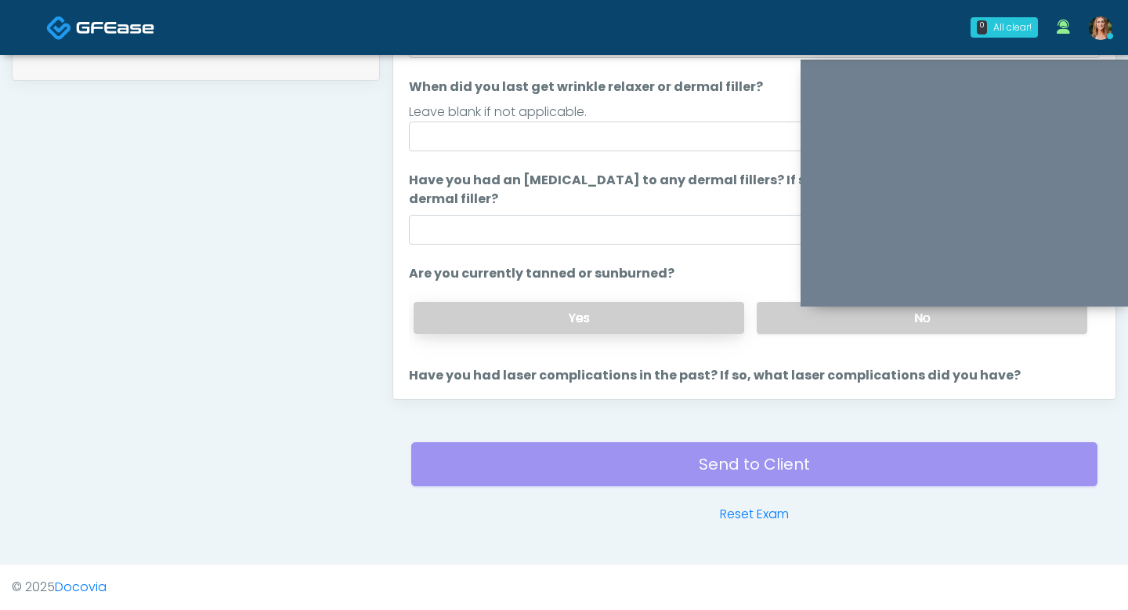
scroll to position [21, 0]
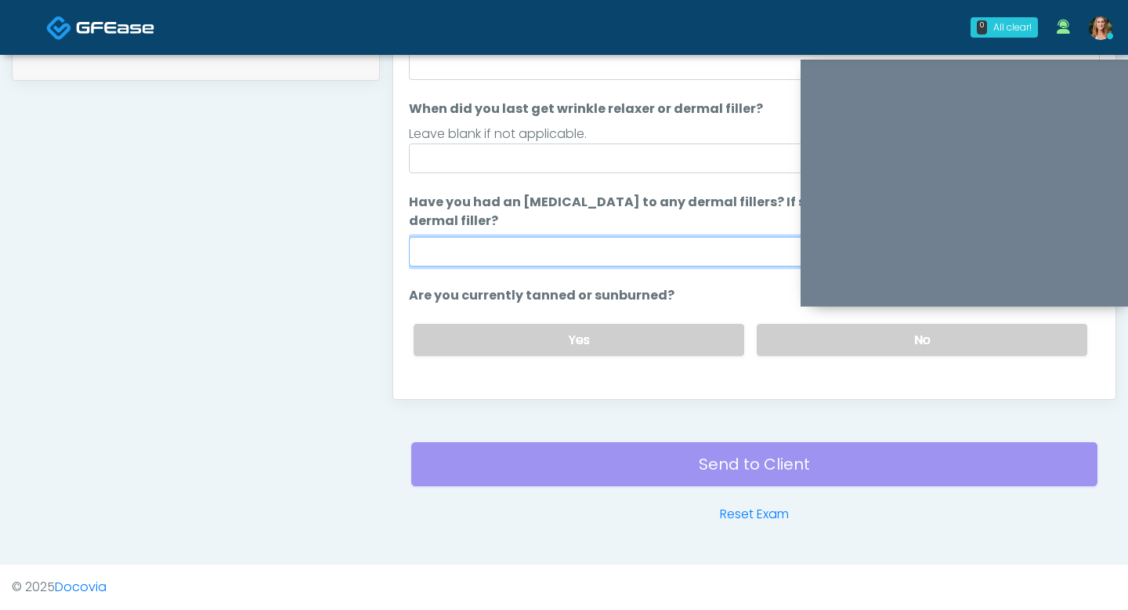
click at [617, 247] on input "Have you had an [MEDICAL_DATA] to any dermal fillers? If so, what was the react…" at bounding box center [754, 252] width 691 height 30
type input "**"
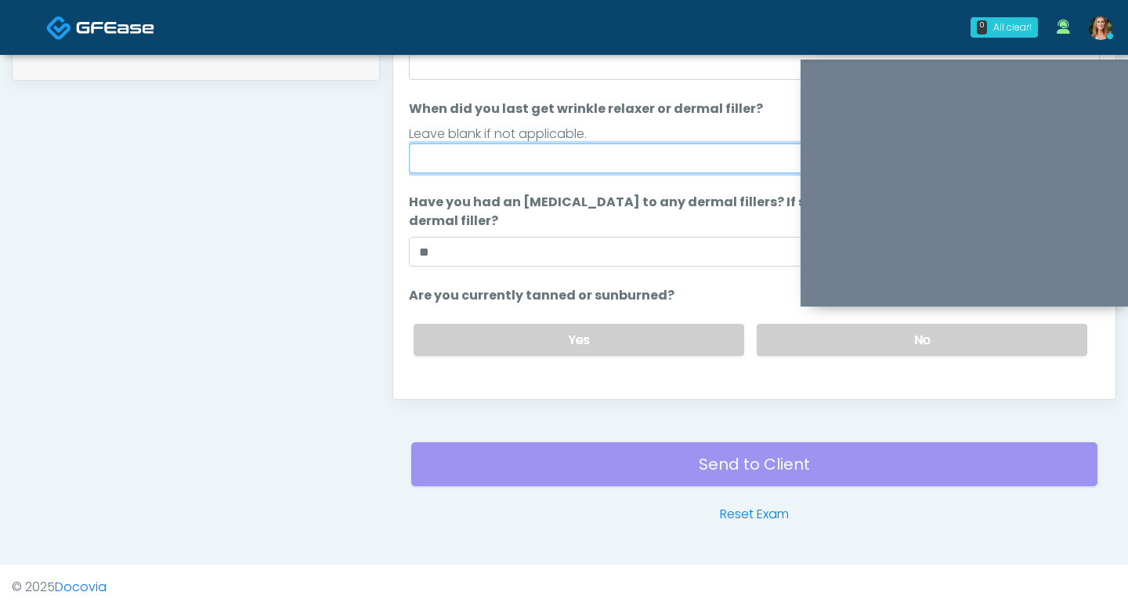
click at [527, 158] on input "When did you last get wrinkle relaxer or dermal filler?" at bounding box center [754, 158] width 691 height 30
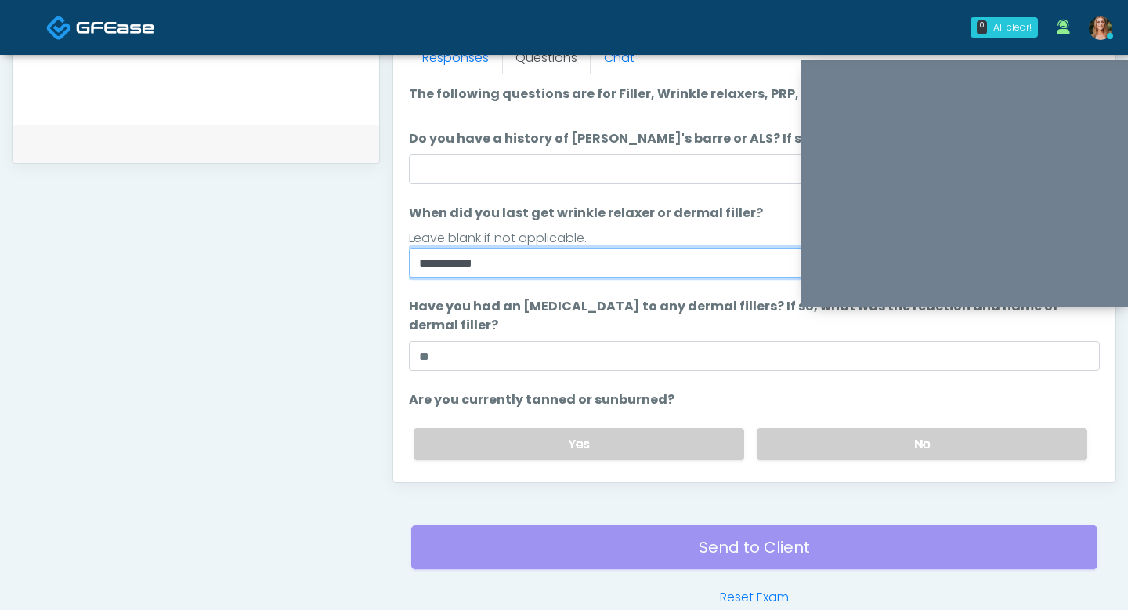
scroll to position [697, 0]
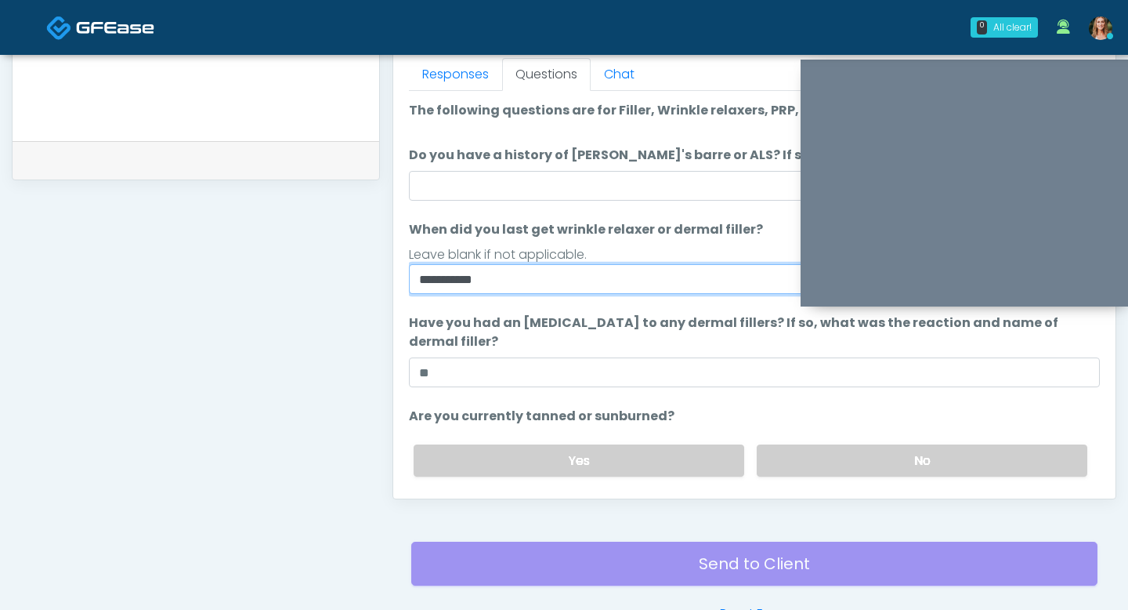
type input "**********"
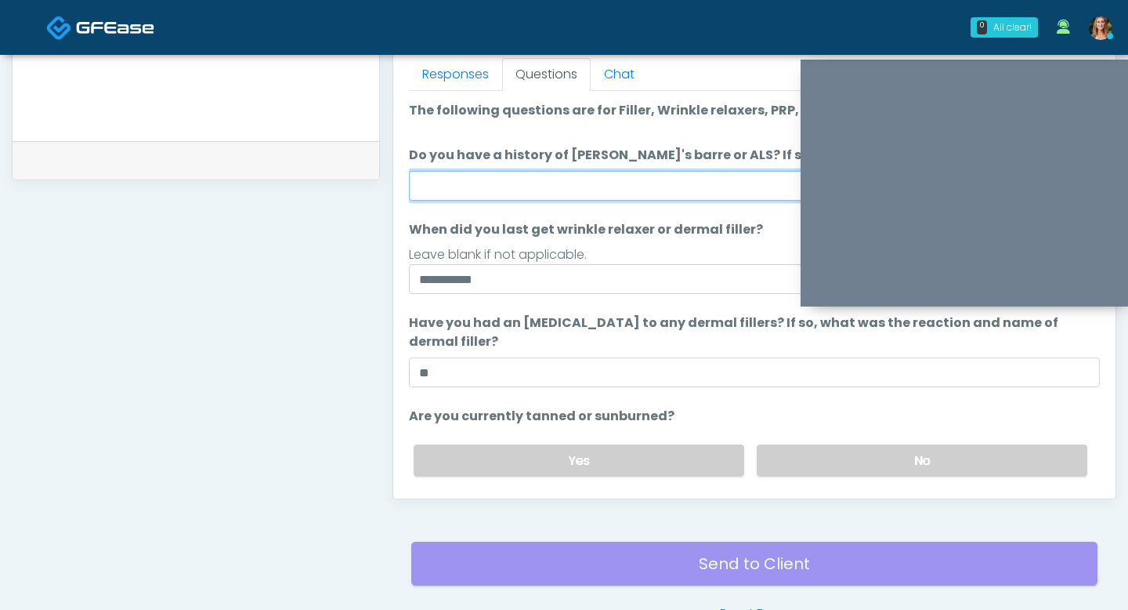
click at [568, 185] on input "Do you have a history of [PERSON_NAME]'s barre or ALS? If so, please provide de…" at bounding box center [754, 186] width 691 height 30
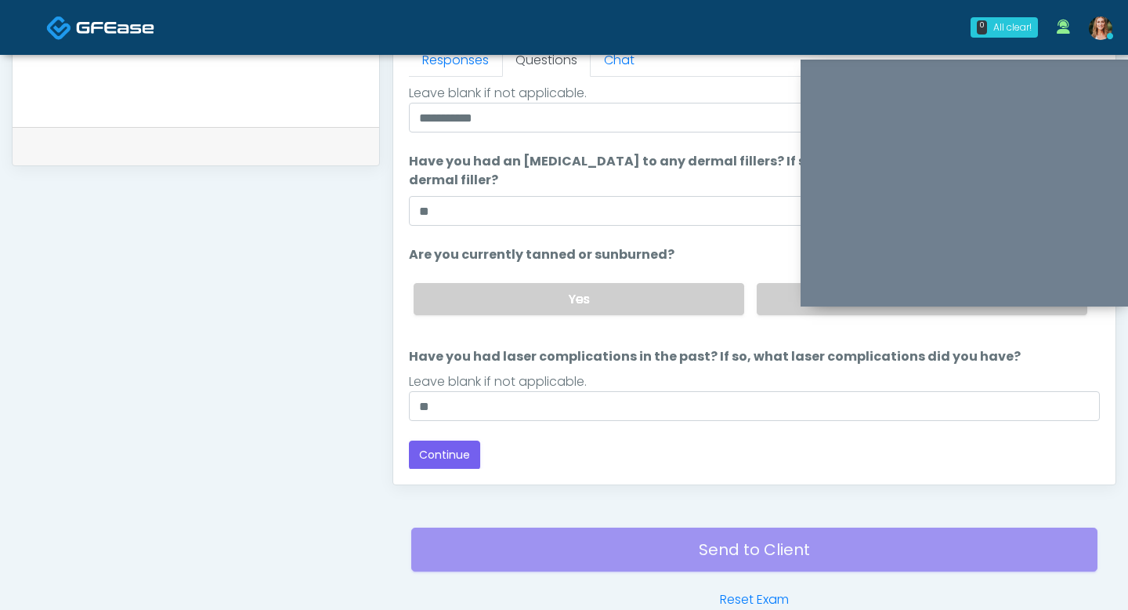
scroll to position [718, 0]
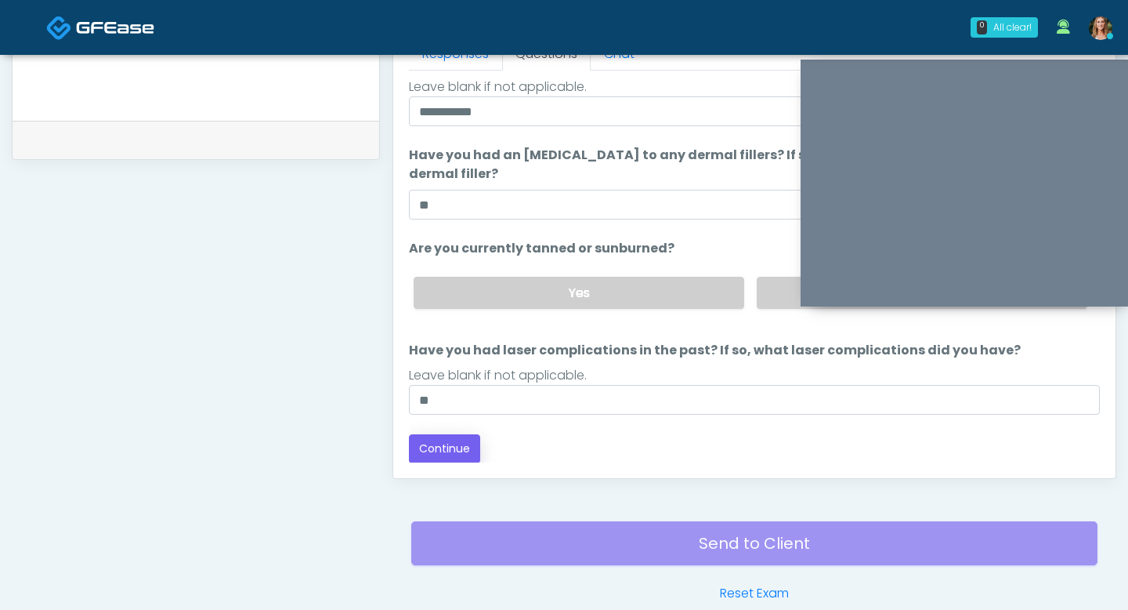
type input "**"
click at [455, 458] on button "Continue" at bounding box center [444, 448] width 71 height 29
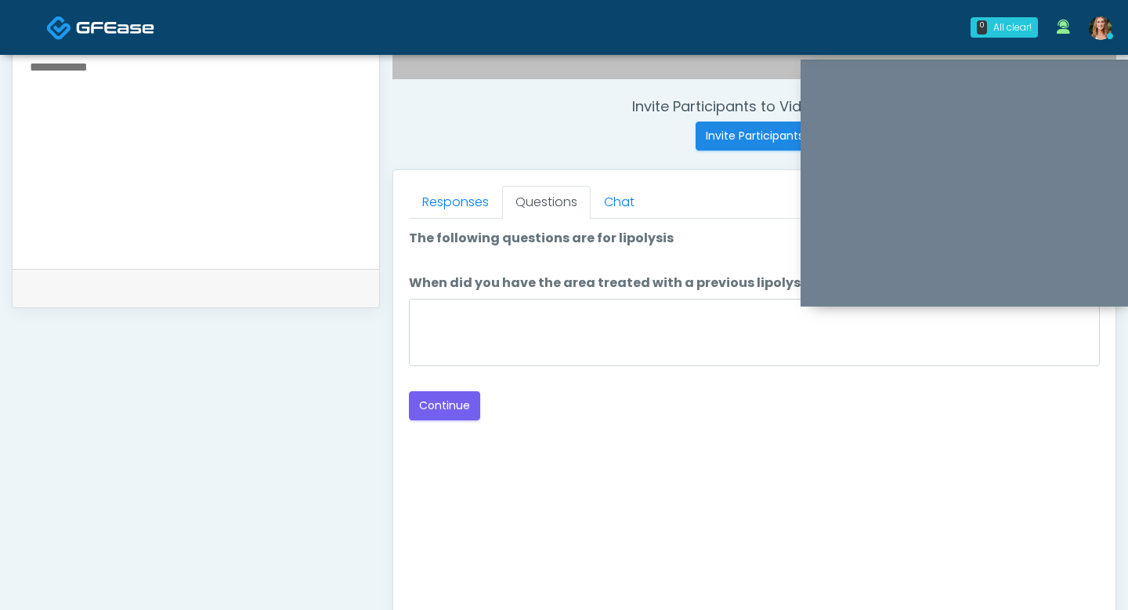
scroll to position [569, 0]
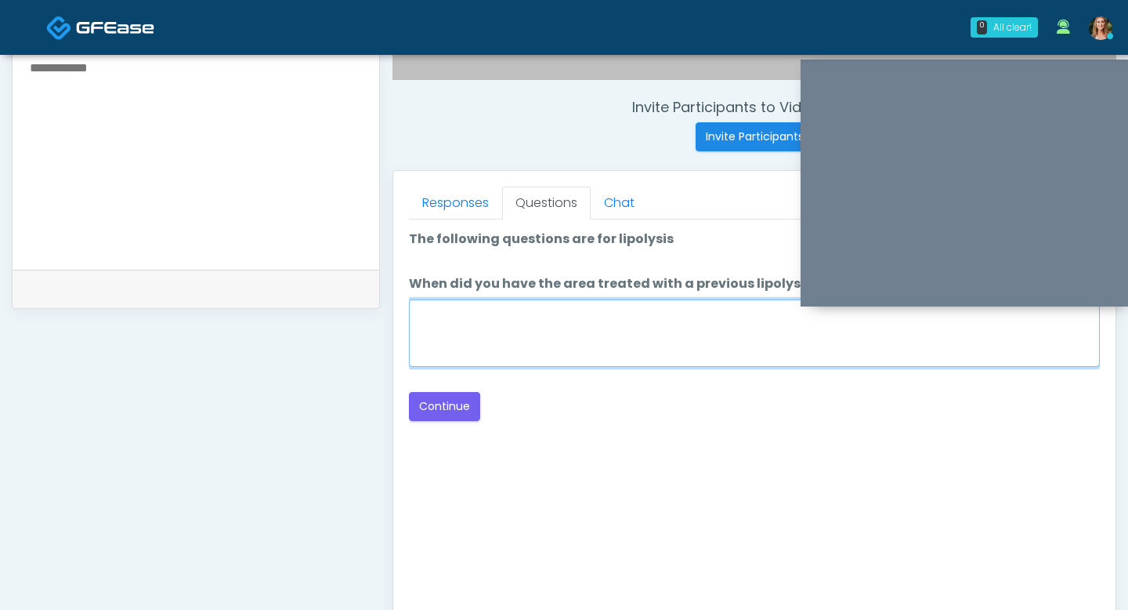
click at [560, 348] on textarea "When did you have the area treated with a previous lipolysis treatment?" at bounding box center [754, 332] width 691 height 67
type textarea "**"
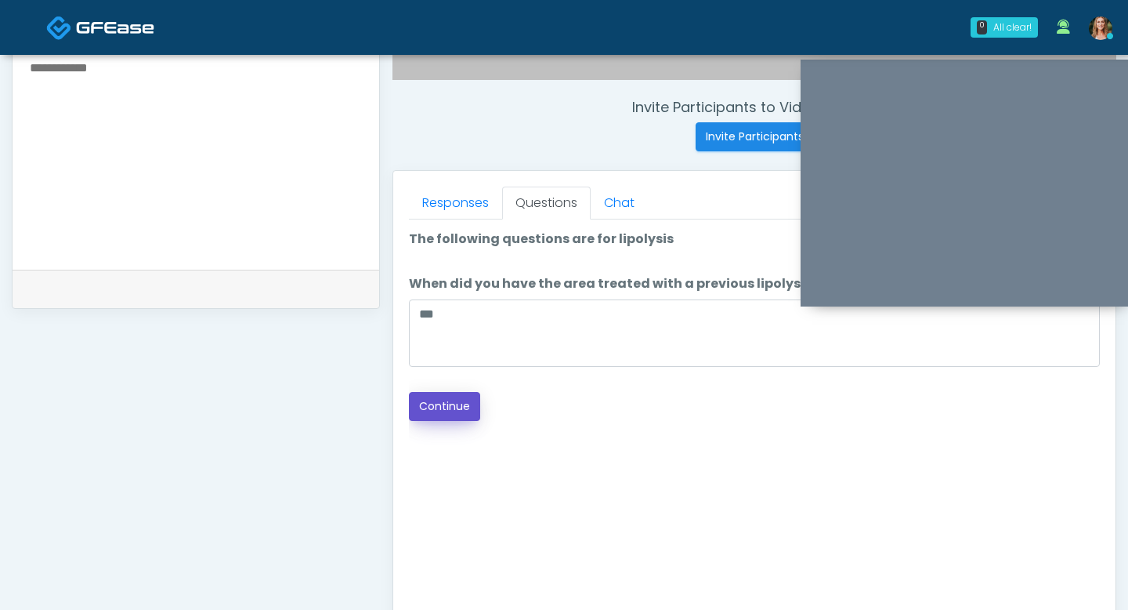
click at [445, 413] on button "Continue" at bounding box center [444, 406] width 71 height 29
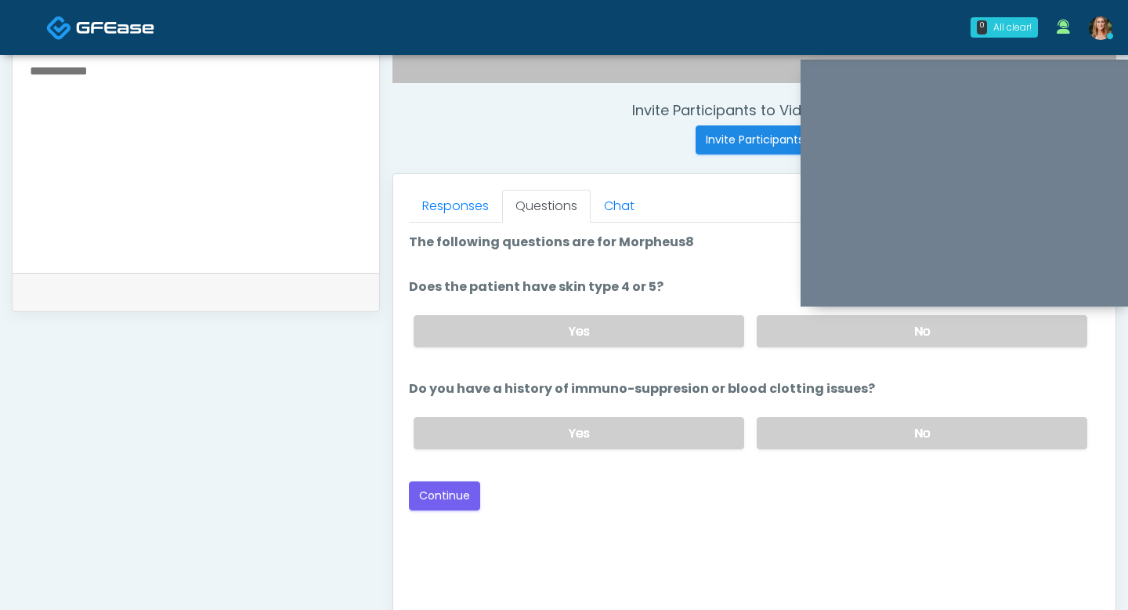
scroll to position [563, 0]
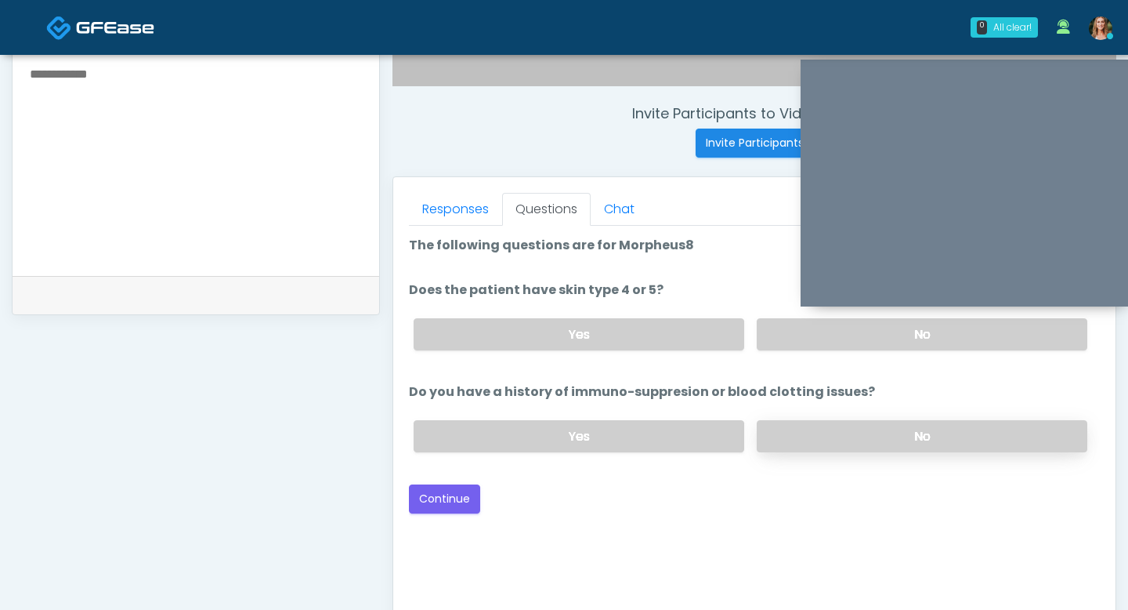
click at [833, 437] on label "No" at bounding box center [922, 436] width 331 height 32
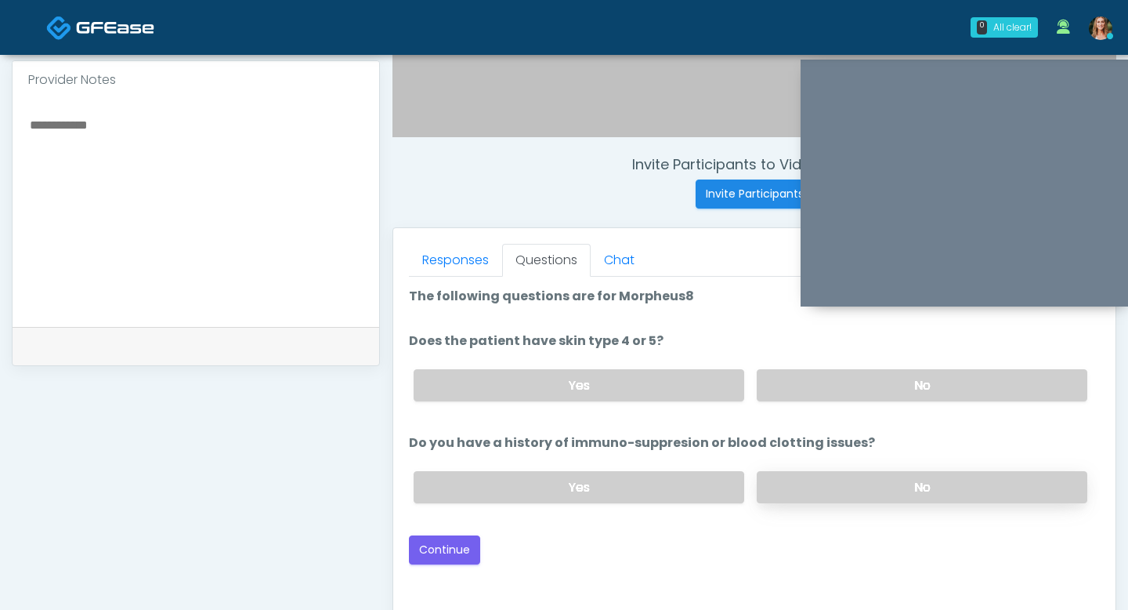
scroll to position [491, 0]
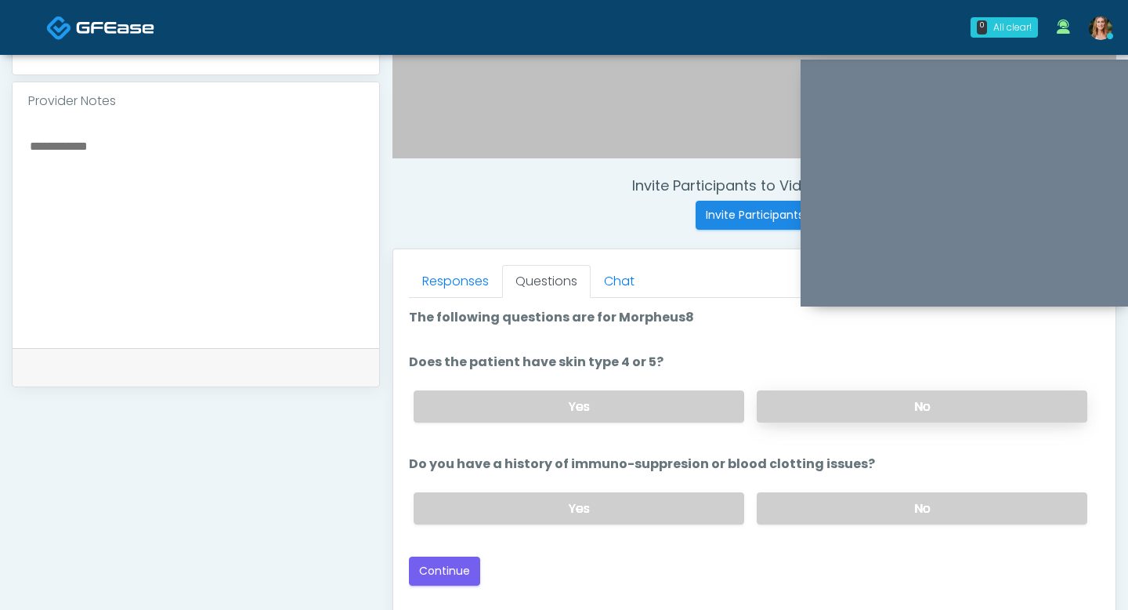
click at [799, 402] on label "No" at bounding box center [922, 406] width 331 height 32
click at [448, 566] on button "Continue" at bounding box center [444, 570] width 71 height 29
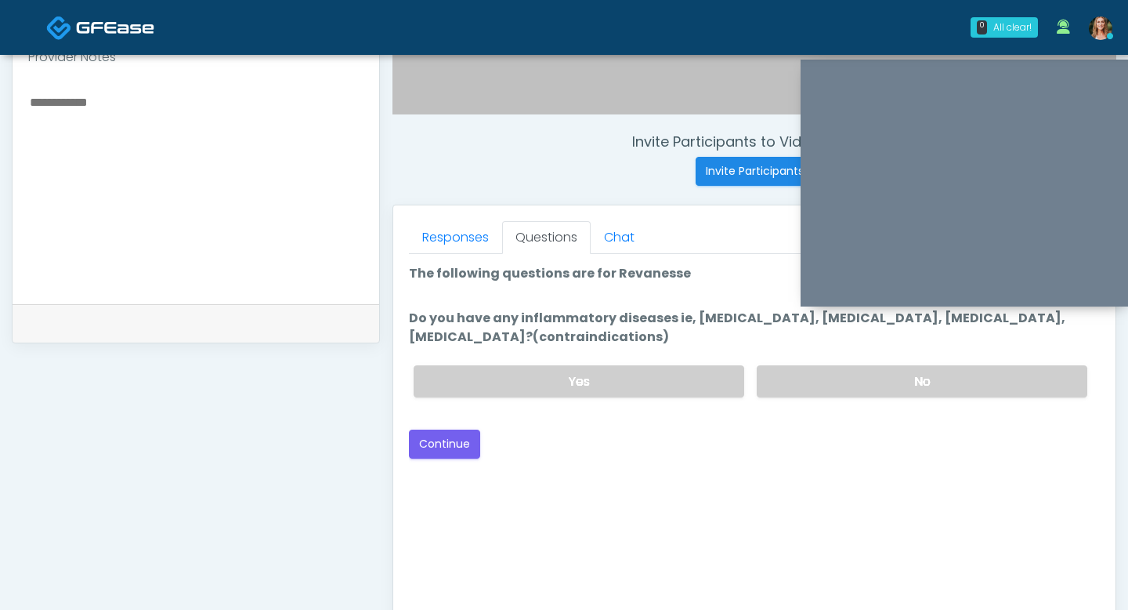
scroll to position [515, 0]
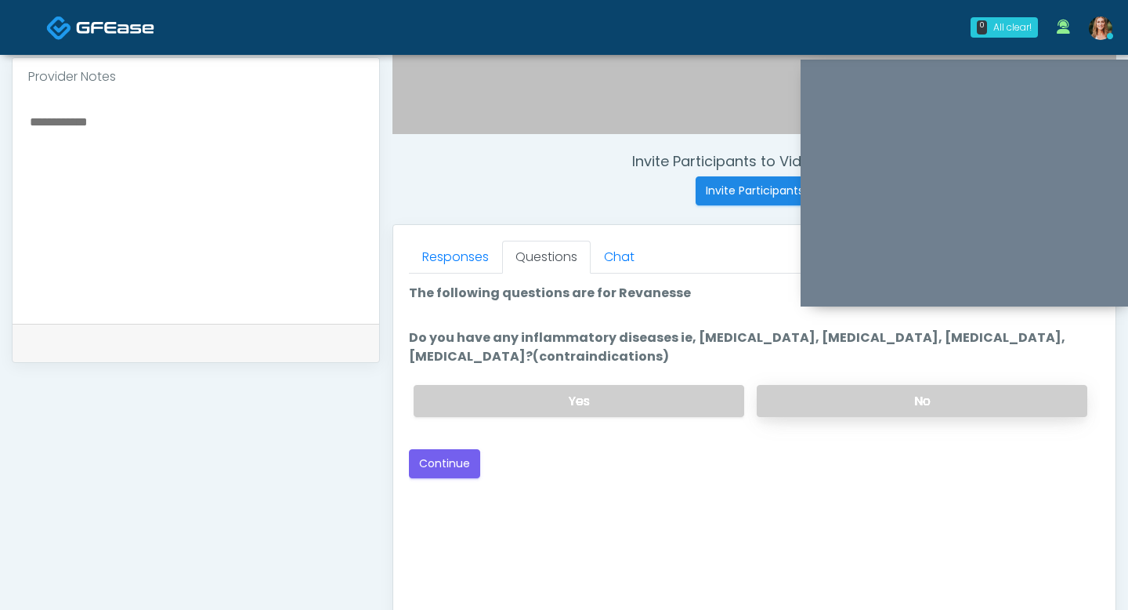
click at [813, 397] on label "No" at bounding box center [922, 401] width 331 height 32
click at [462, 459] on button "Continue" at bounding box center [444, 463] width 71 height 29
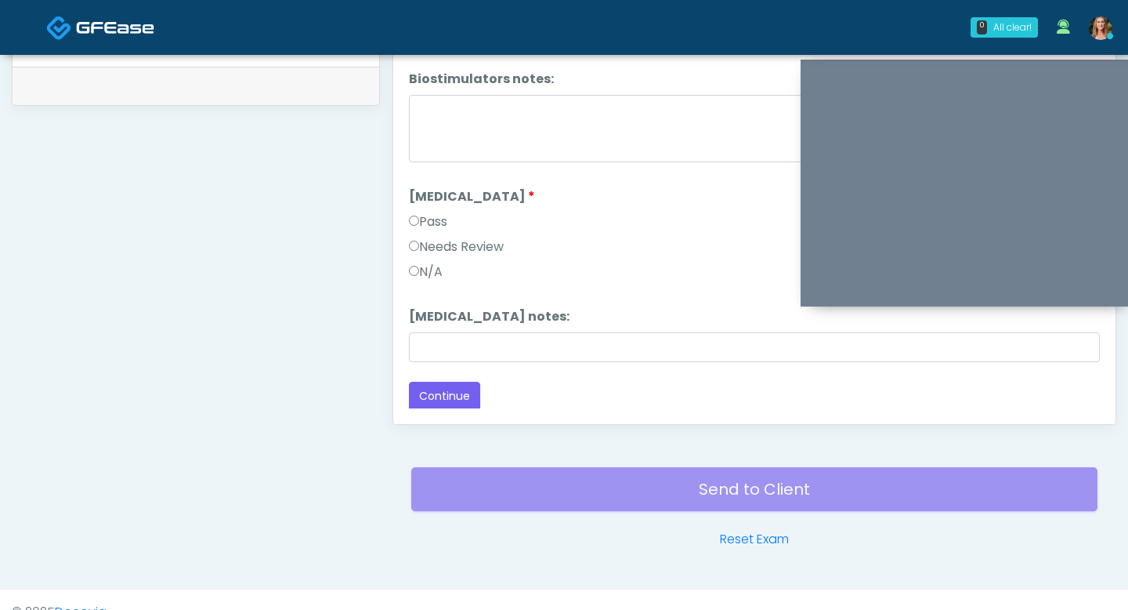
scroll to position [797, 0]
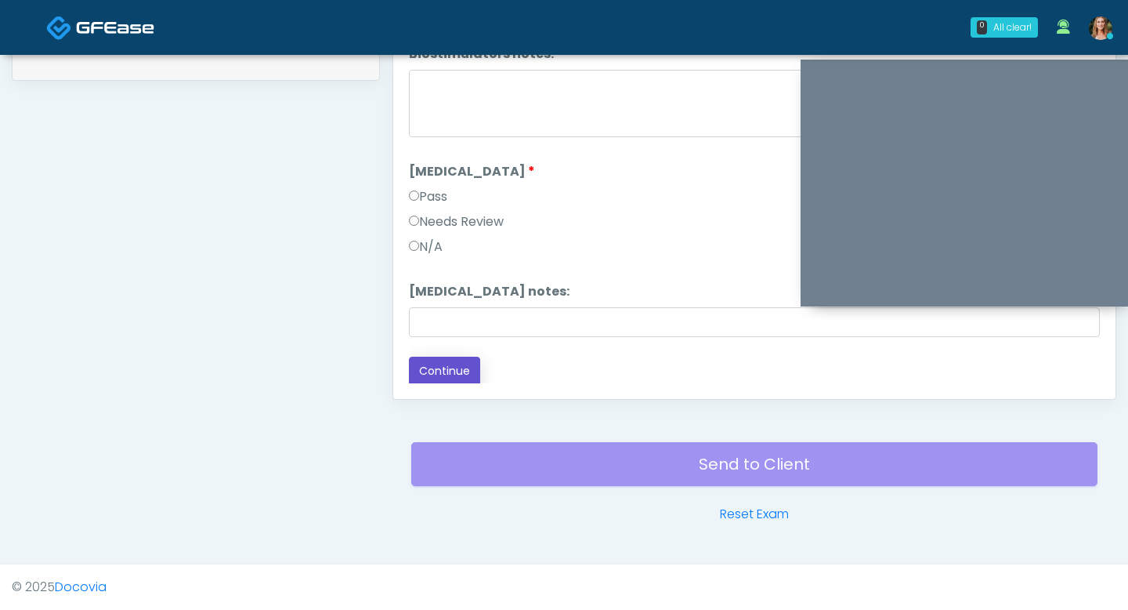
click at [437, 364] on button "Continue" at bounding box center [444, 371] width 71 height 29
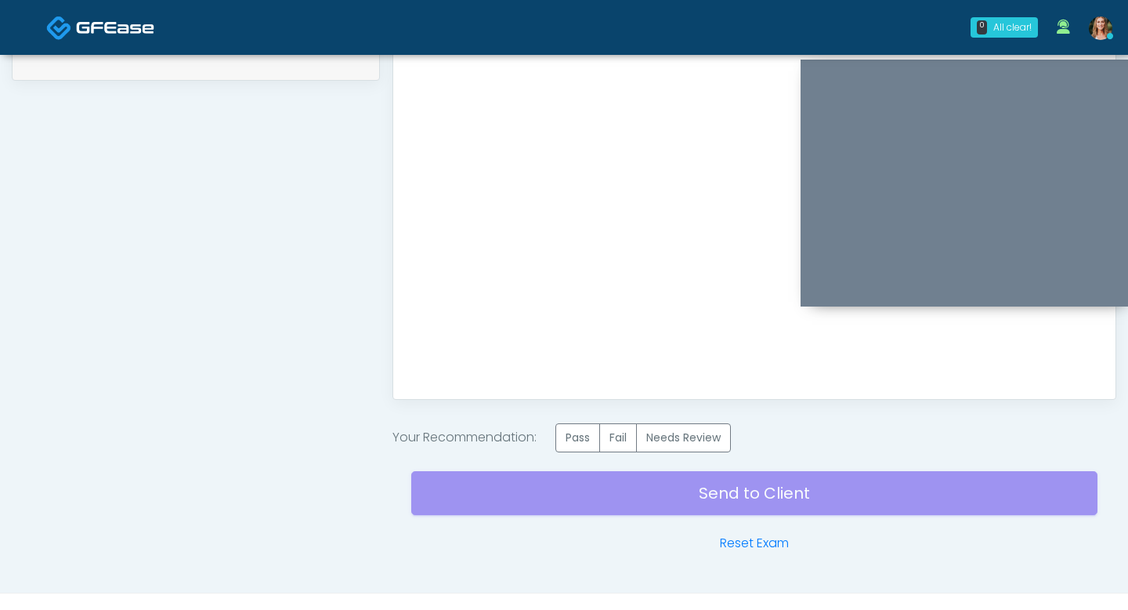
scroll to position [0, 0]
click at [566, 436] on label "Pass" at bounding box center [578, 437] width 45 height 29
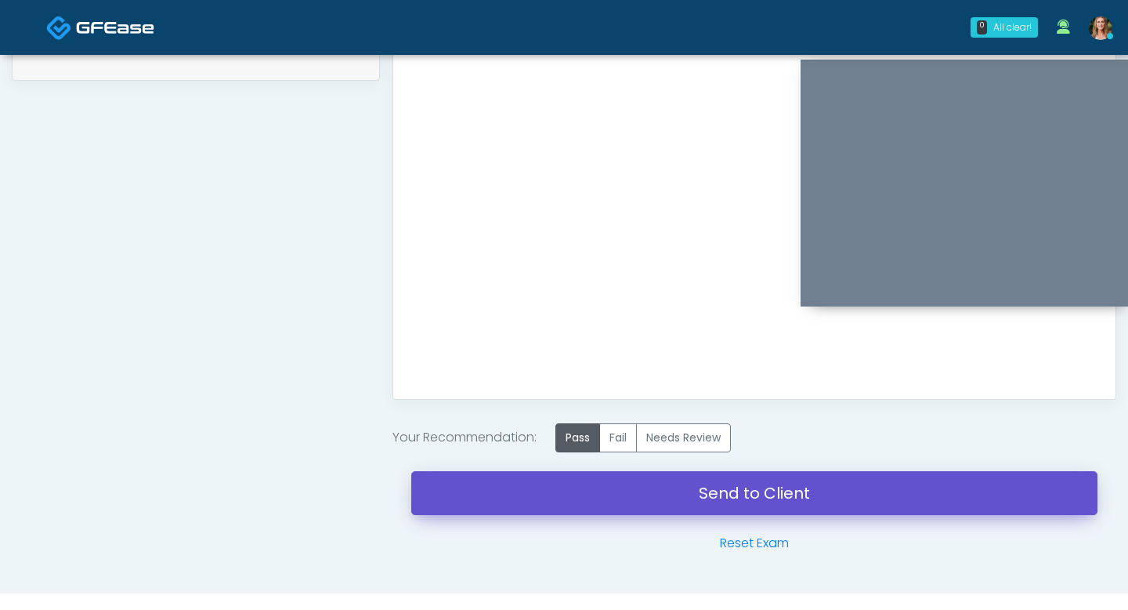
click at [555, 483] on link "Send to Client" at bounding box center [754, 493] width 686 height 44
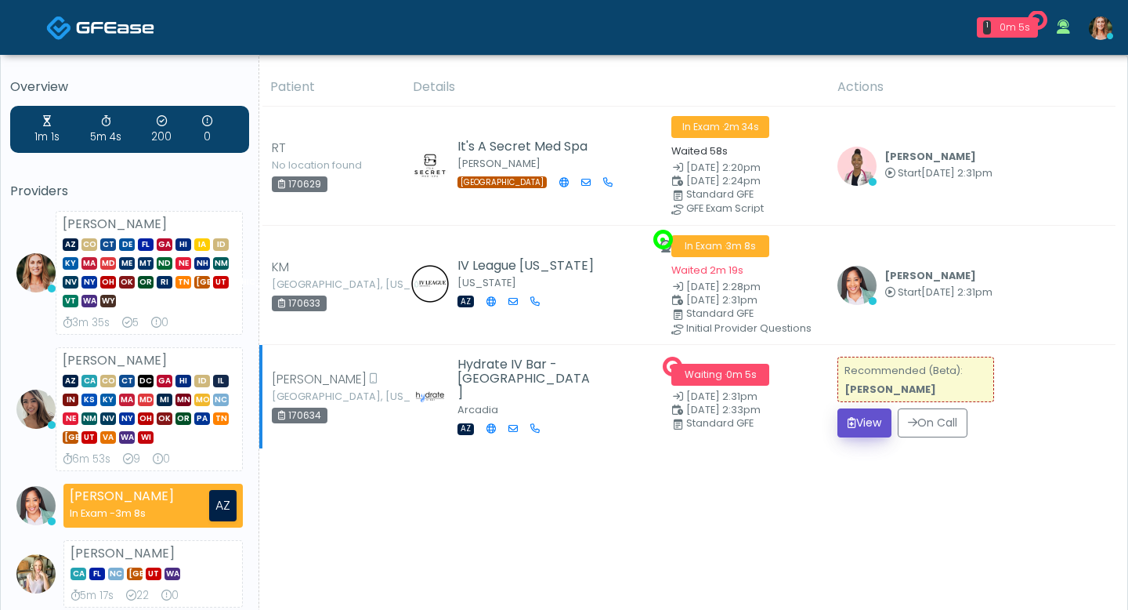
click at [851, 423] on icon "submit" at bounding box center [852, 422] width 9 height 11
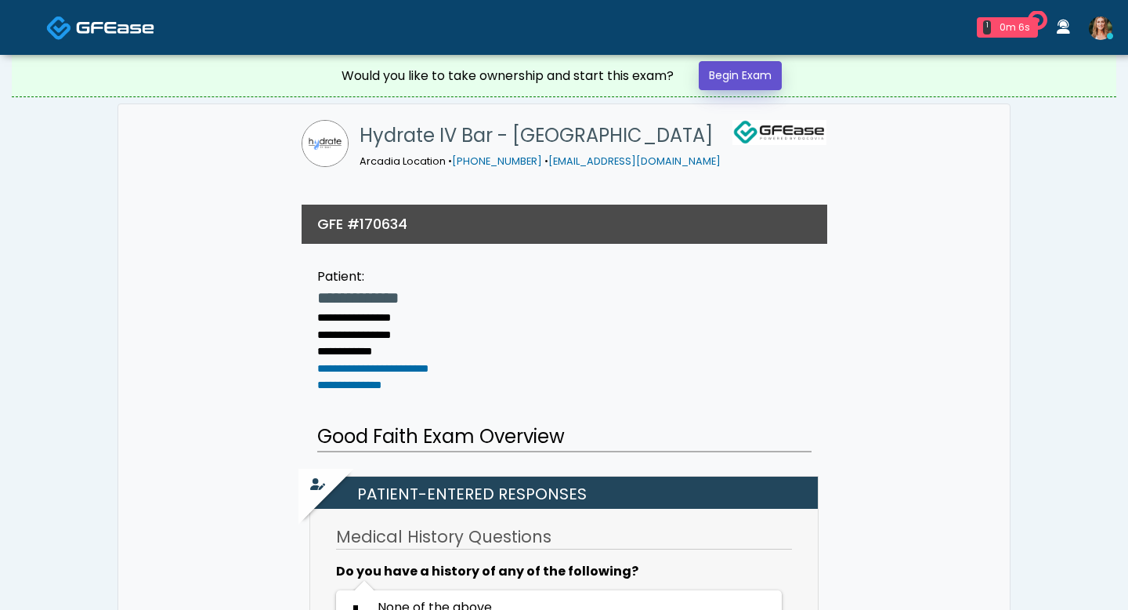
click at [745, 73] on link "Begin Exam" at bounding box center [740, 75] width 83 height 29
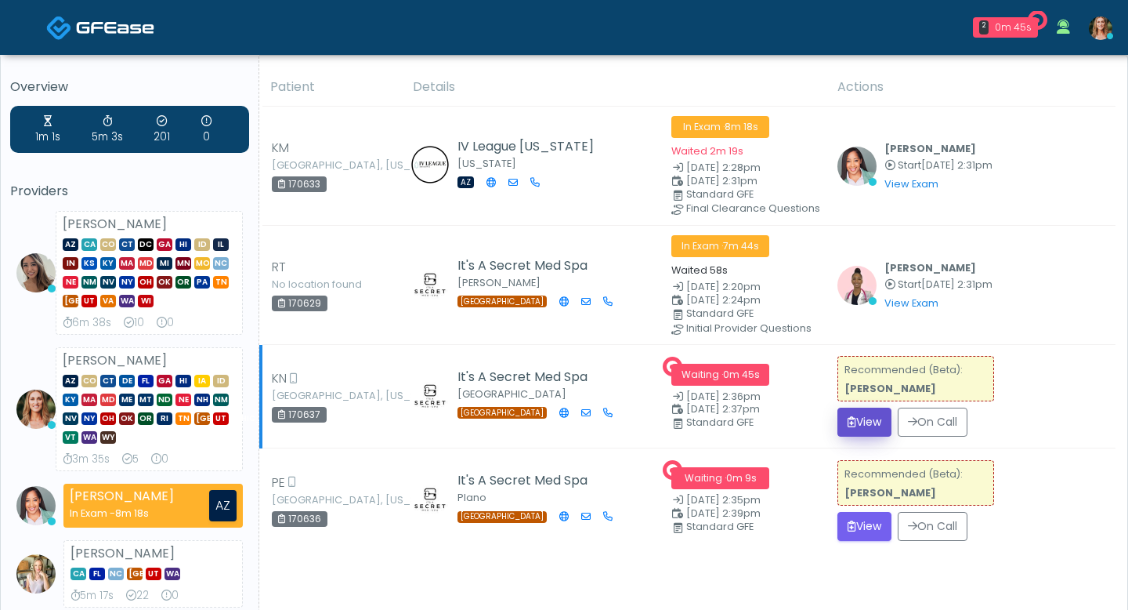
click at [865, 416] on button "View" at bounding box center [865, 421] width 54 height 29
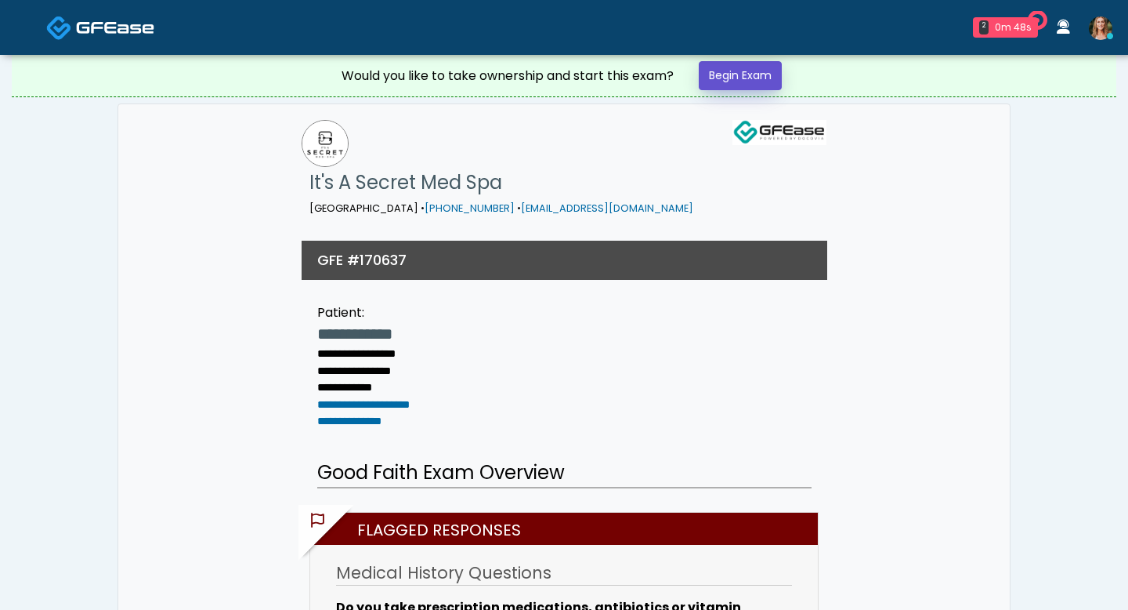
click at [742, 80] on link "Begin Exam" at bounding box center [740, 75] width 83 height 29
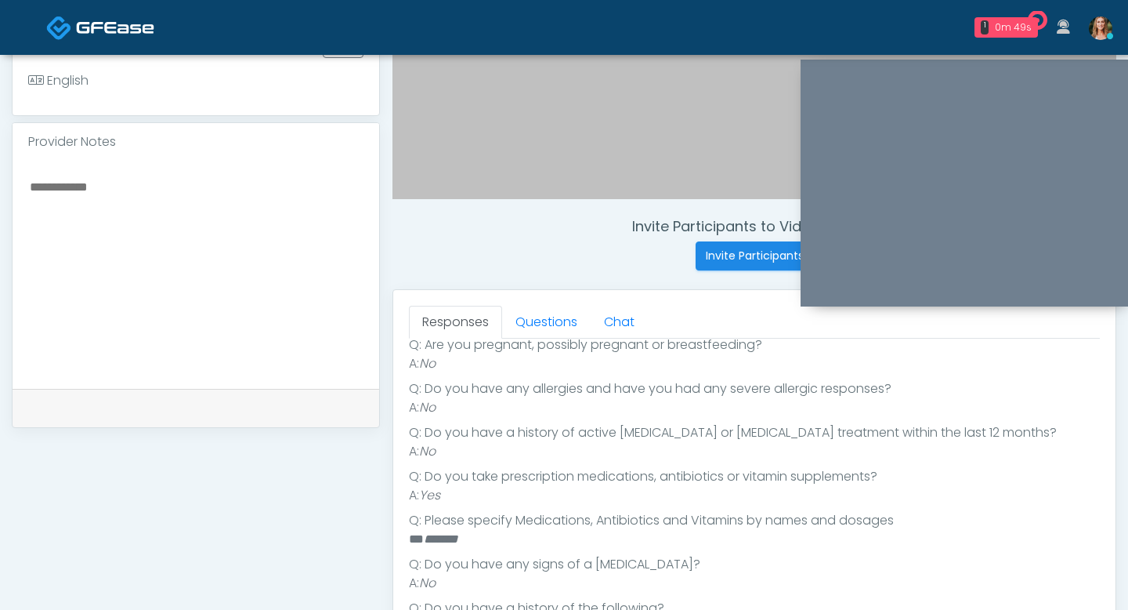
scroll to position [190, 0]
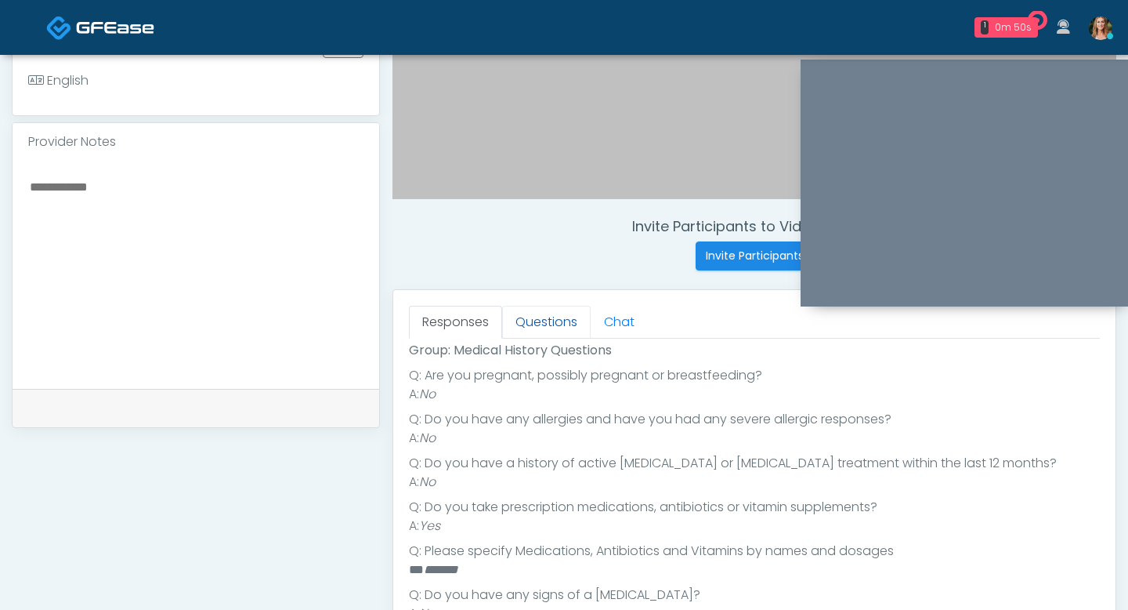
click at [554, 317] on link "Questions" at bounding box center [546, 322] width 89 height 33
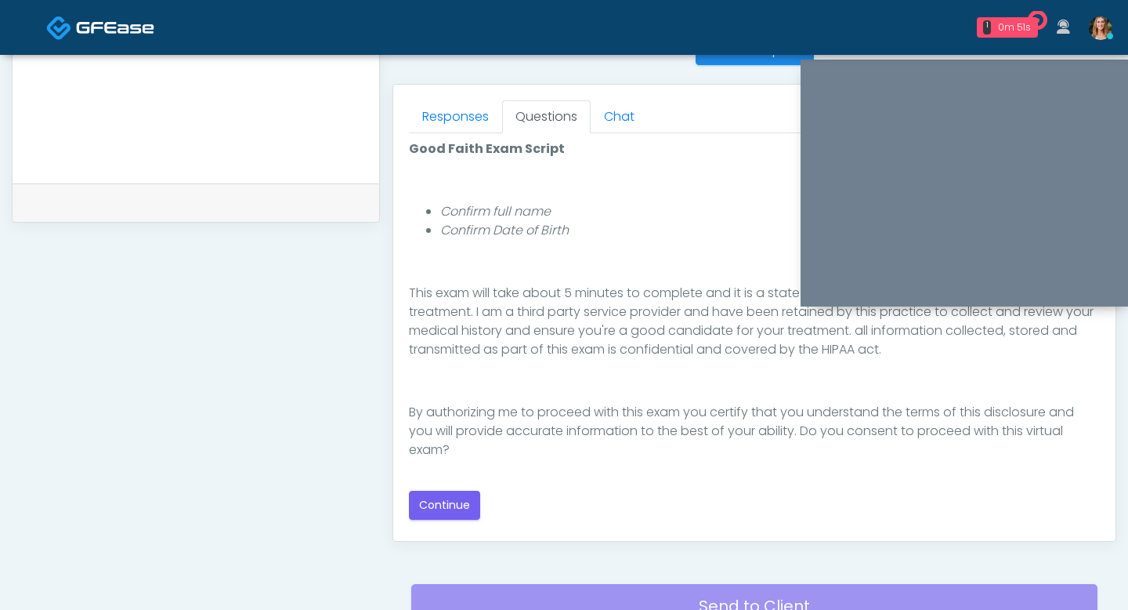
scroll to position [657, 0]
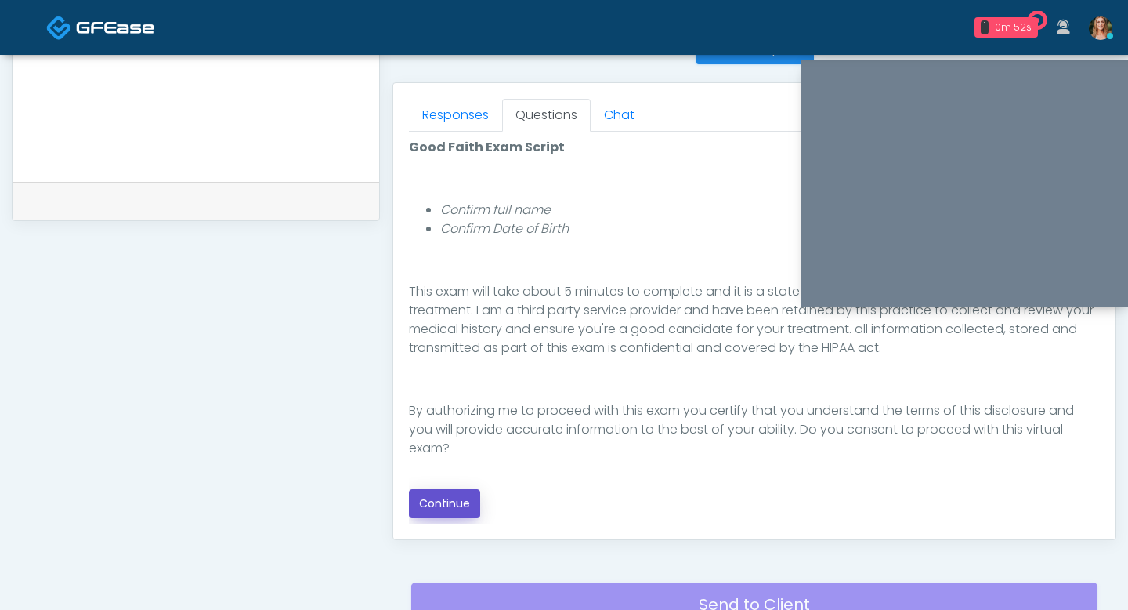
click at [463, 500] on button "Continue" at bounding box center [444, 503] width 71 height 29
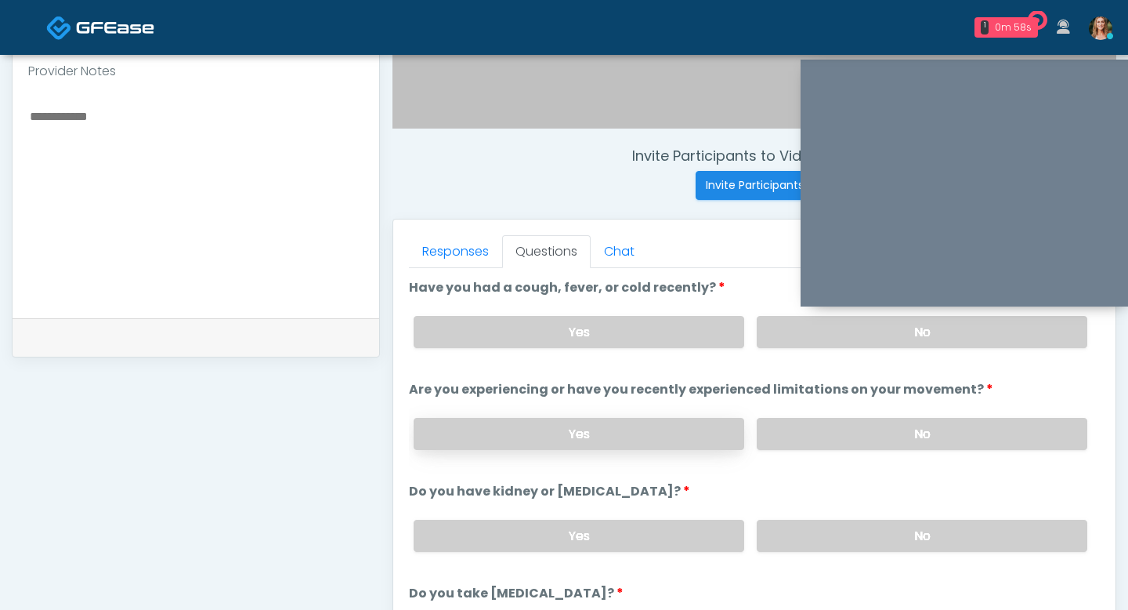
scroll to position [505, 0]
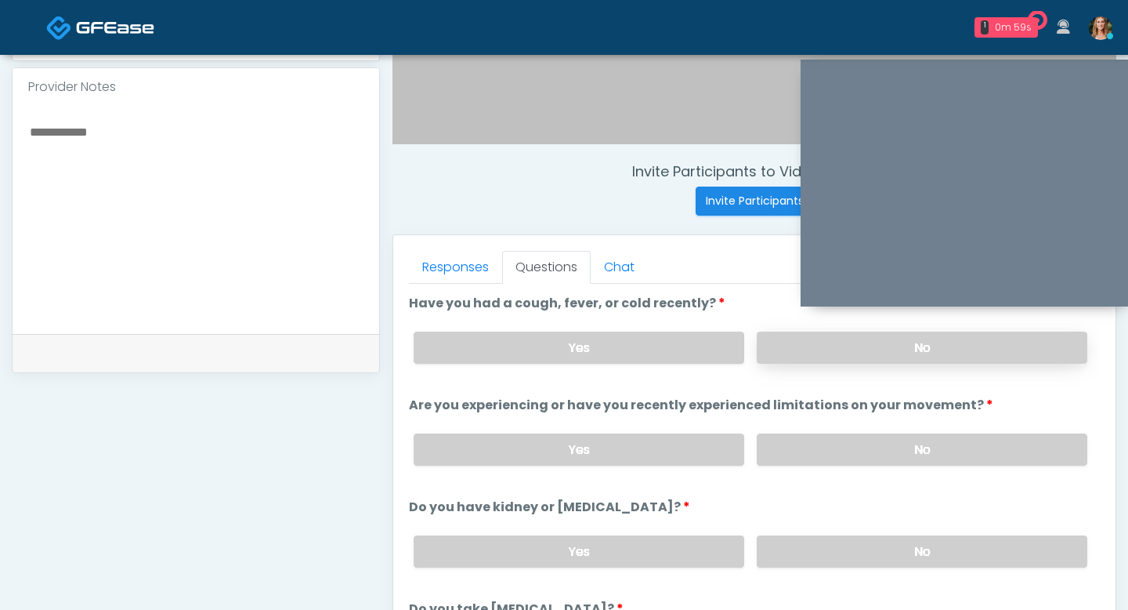
click at [788, 353] on label "No" at bounding box center [922, 347] width 331 height 32
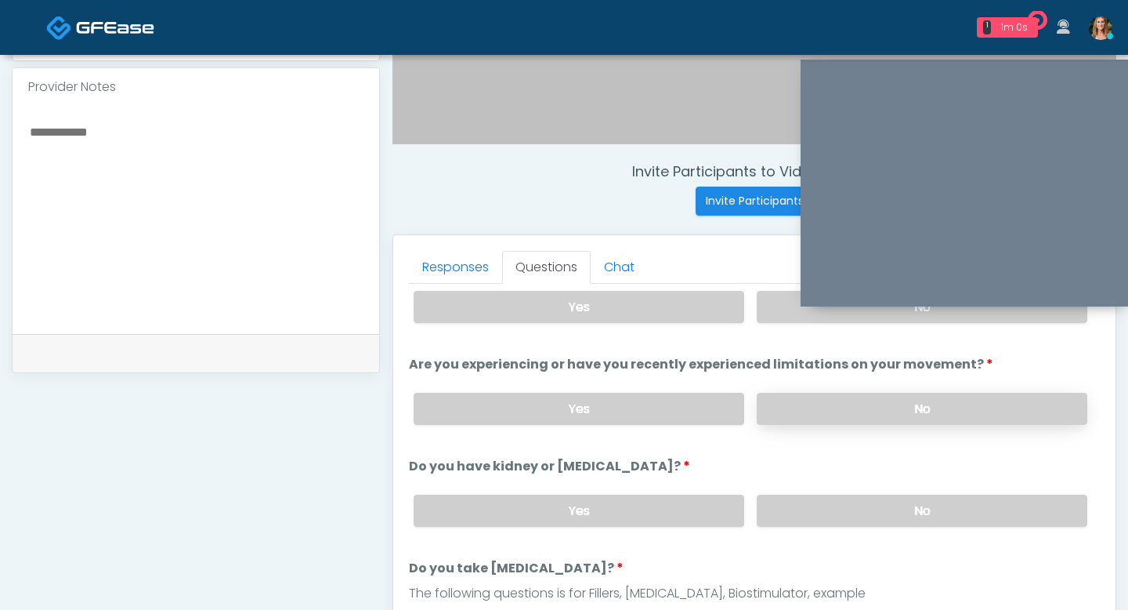
scroll to position [51, 0]
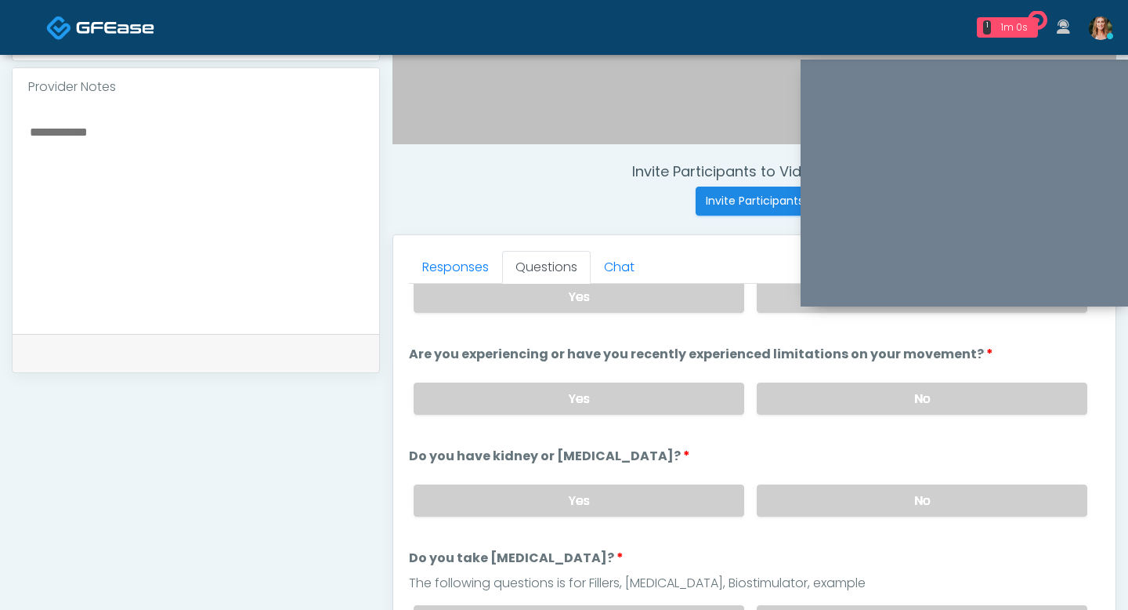
click at [831, 415] on div "Yes No" at bounding box center [750, 398] width 699 height 57
click at [824, 398] on label "No" at bounding box center [922, 398] width 331 height 32
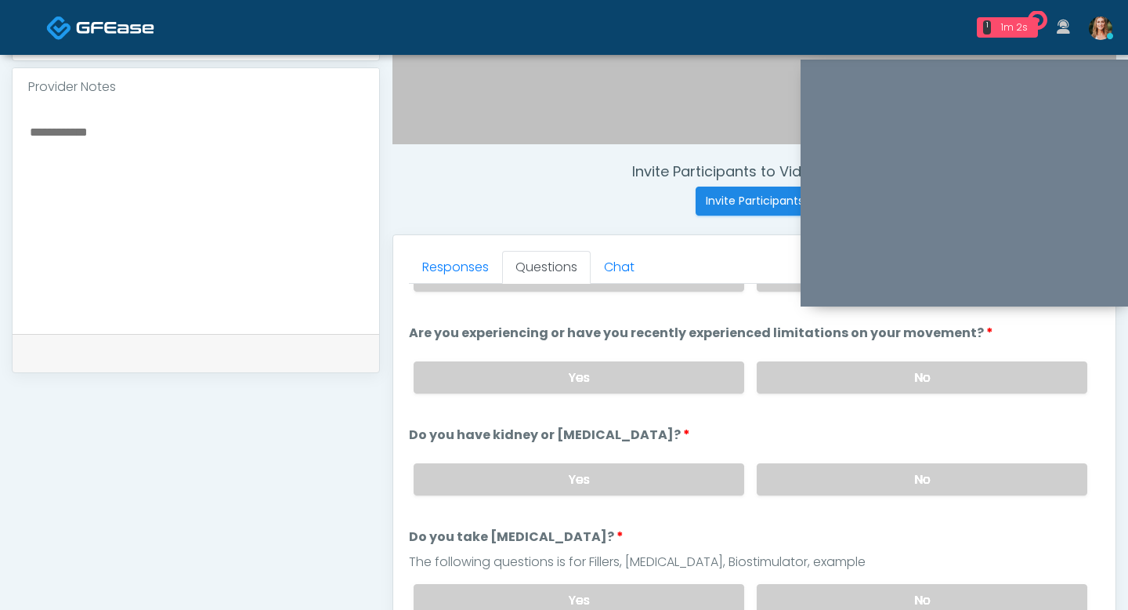
scroll to position [74, 0]
click at [861, 476] on label "No" at bounding box center [922, 478] width 331 height 32
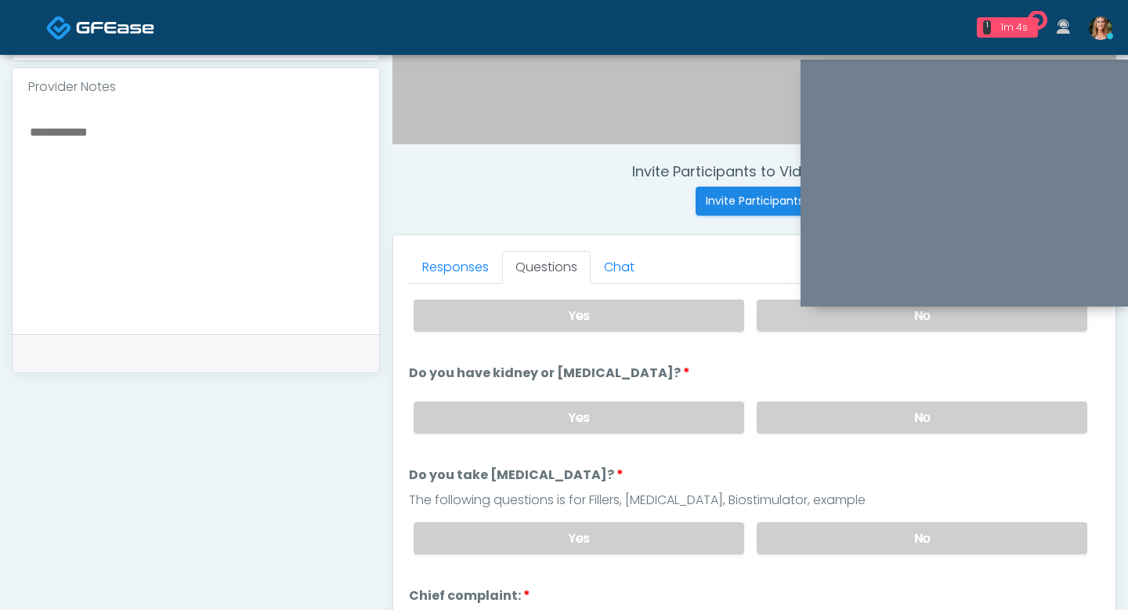
scroll to position [154, 0]
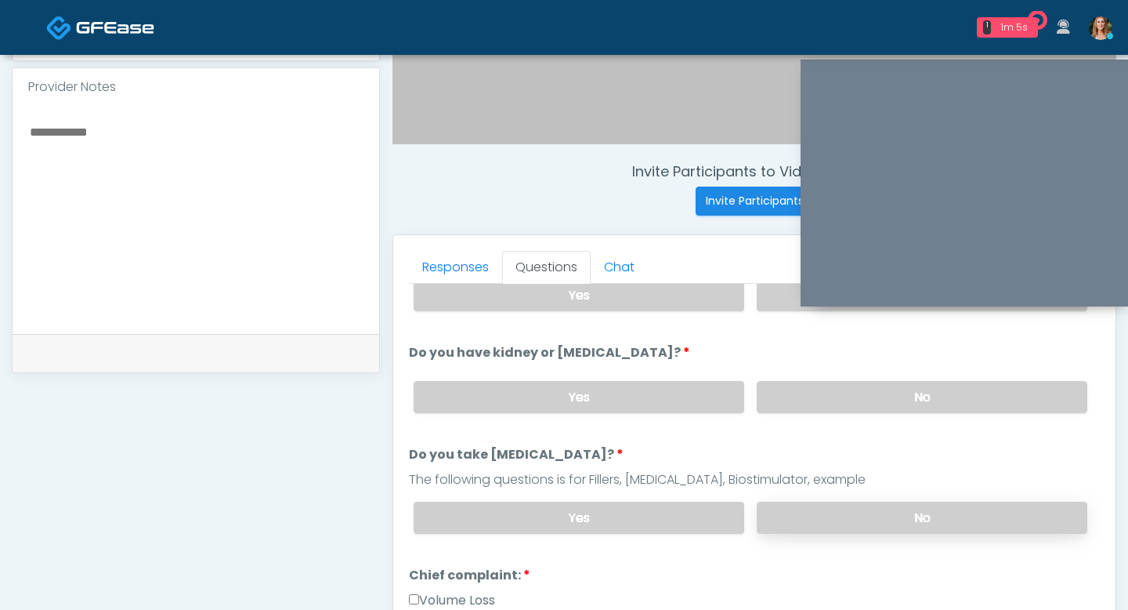
click at [882, 510] on label "No" at bounding box center [922, 517] width 331 height 32
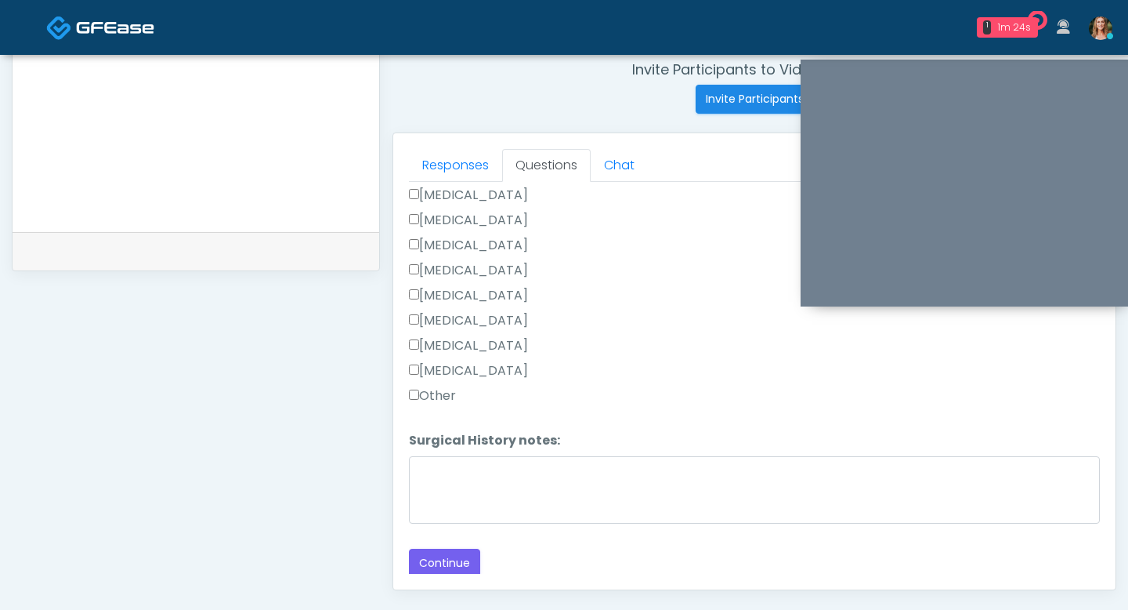
scroll to position [618, 0]
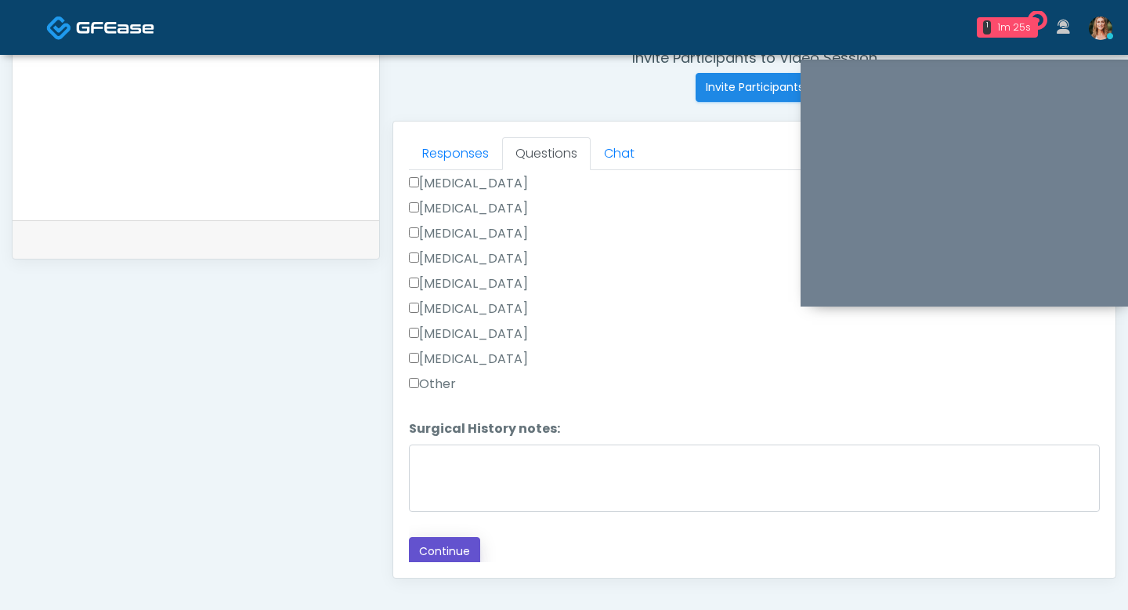
click at [416, 557] on button "Continue" at bounding box center [444, 551] width 71 height 29
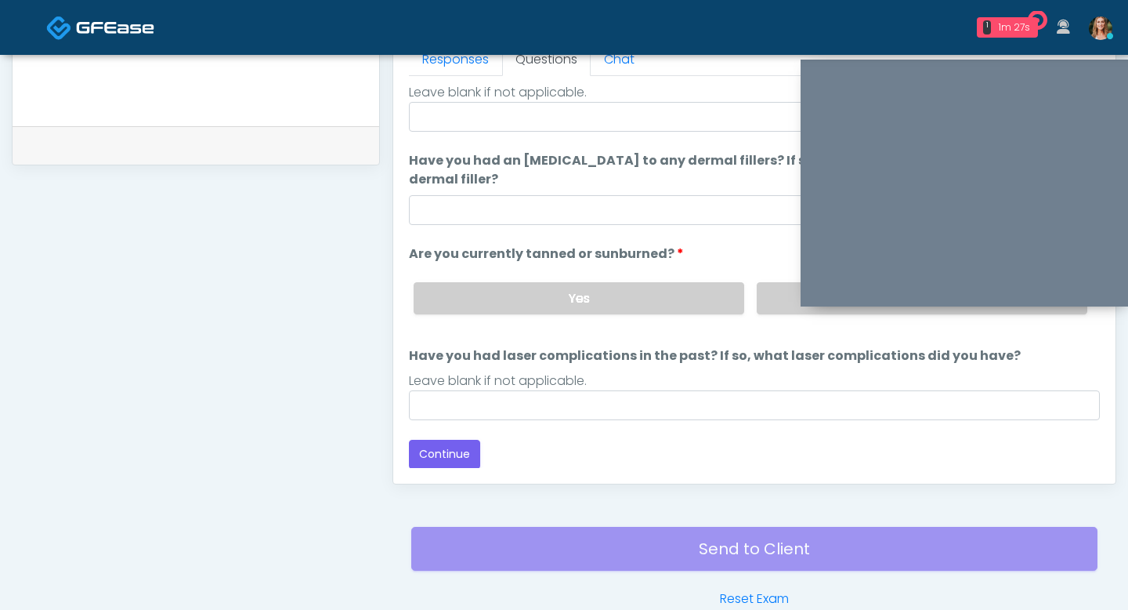
scroll to position [110, 0]
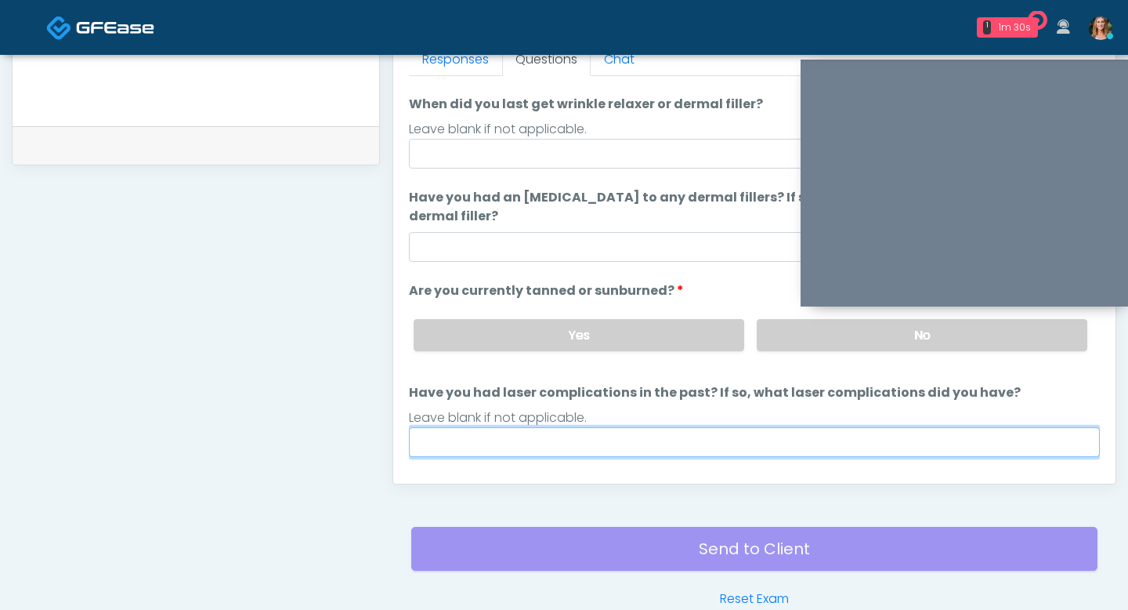
click at [629, 437] on input "Have you had laser complications in the past? If so, what laser complications d…" at bounding box center [754, 442] width 691 height 30
type input "**"
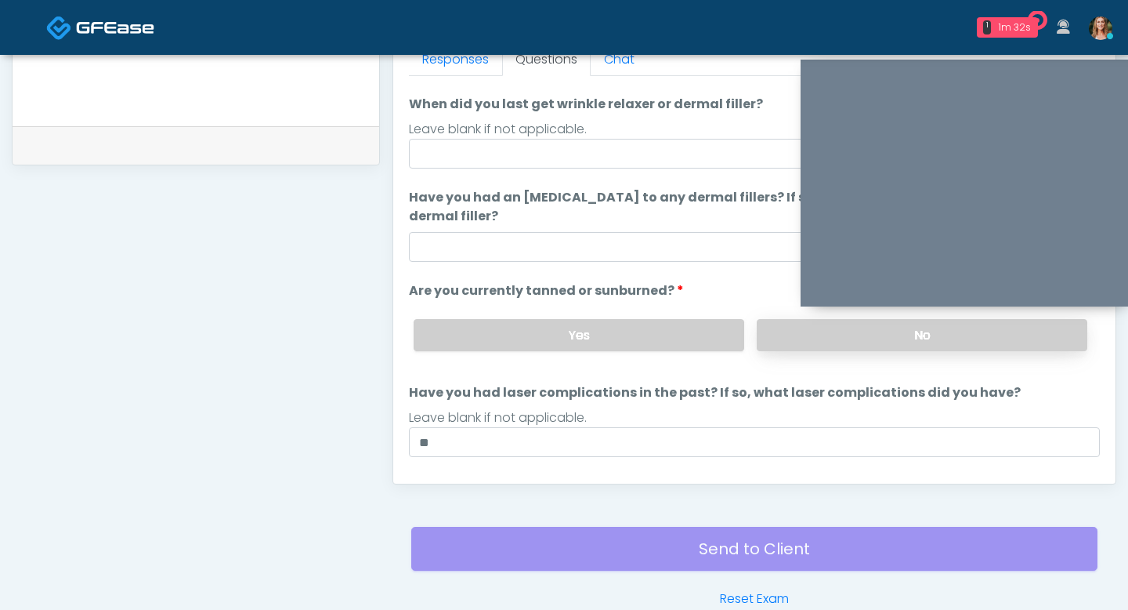
click at [790, 329] on label "No" at bounding box center [922, 335] width 331 height 32
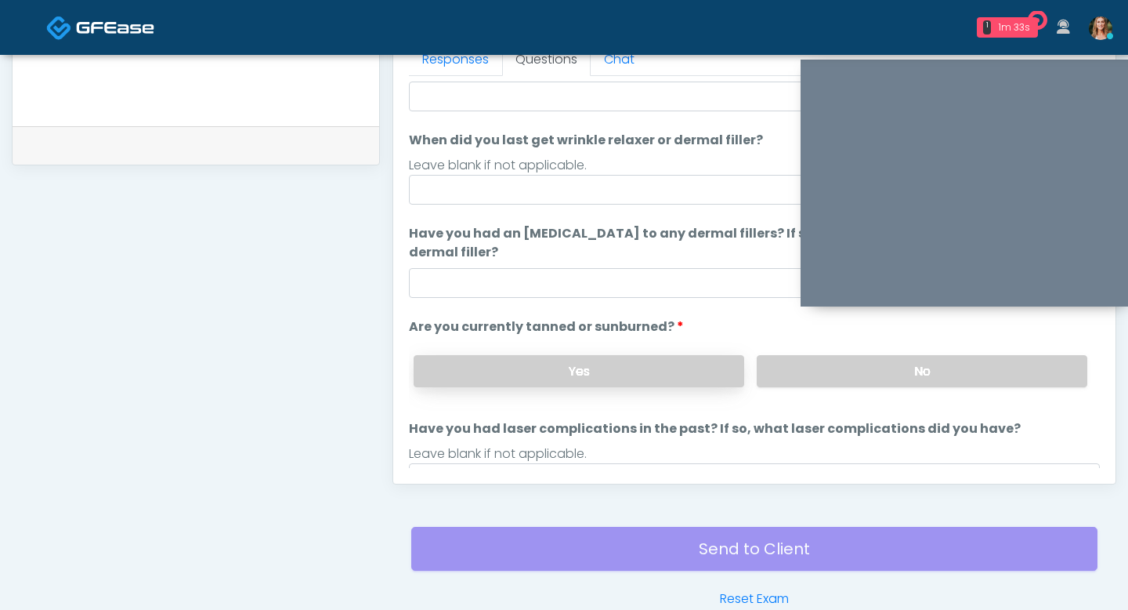
scroll to position [66, 0]
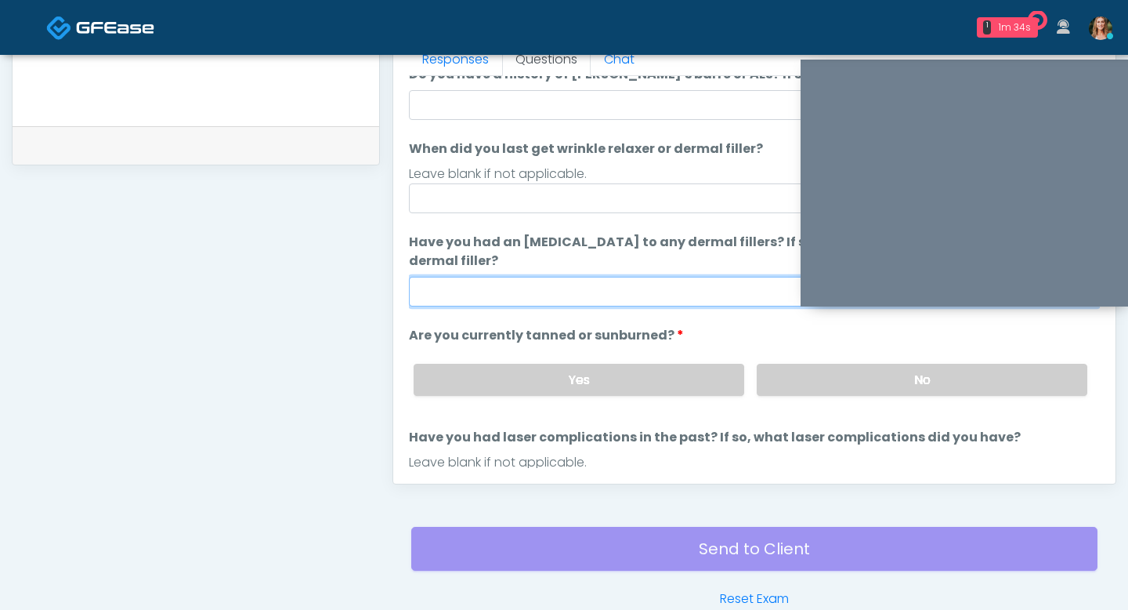
click at [655, 295] on input "Have you had an allergic response to any dermal fillers? If so, what was the re…" at bounding box center [754, 292] width 691 height 30
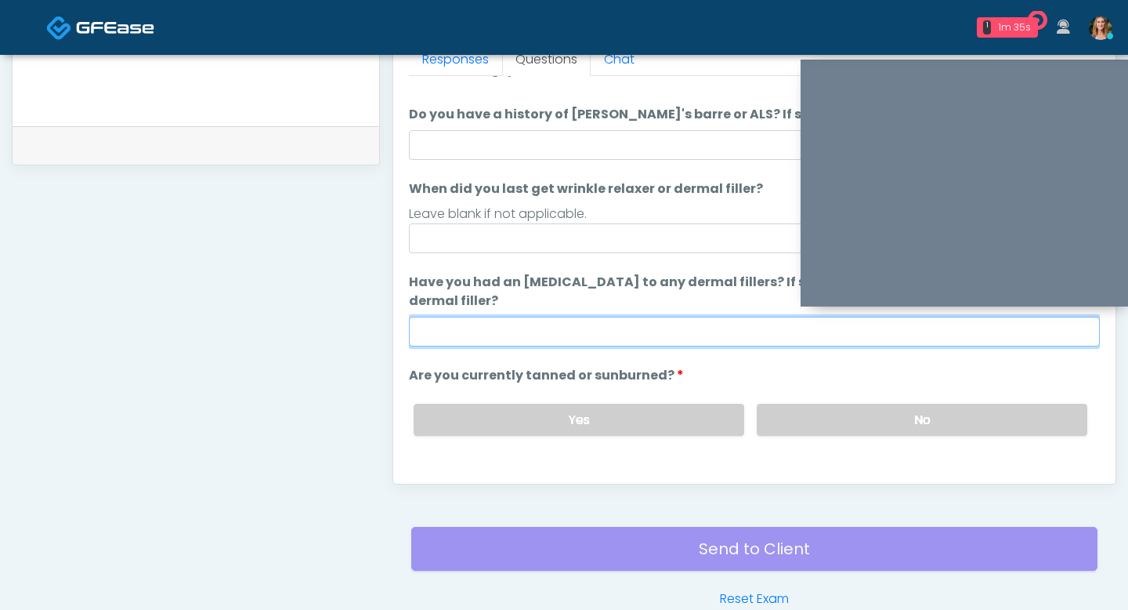
click at [661, 333] on input "Have you had an allergic response to any dermal fillers? If so, what was the re…" at bounding box center [754, 332] width 691 height 30
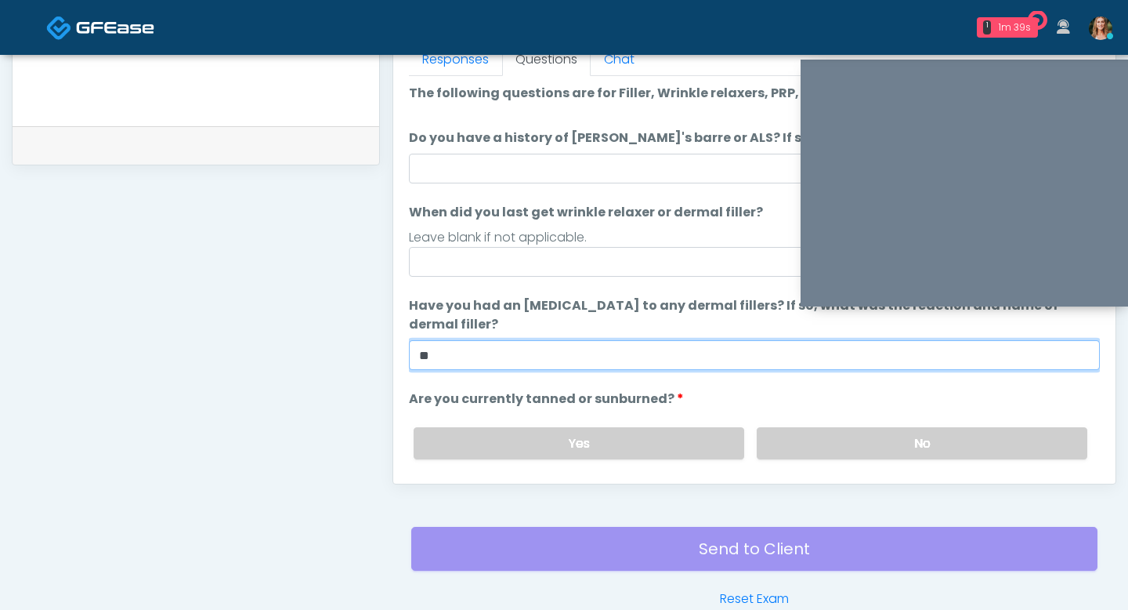
scroll to position [0, 0]
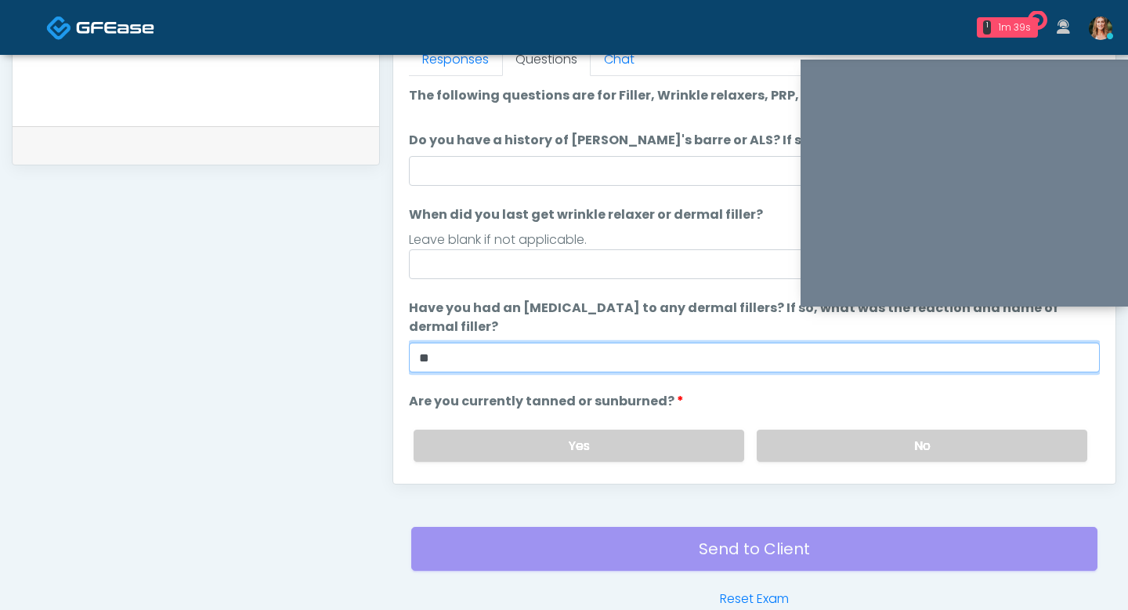
type input "**"
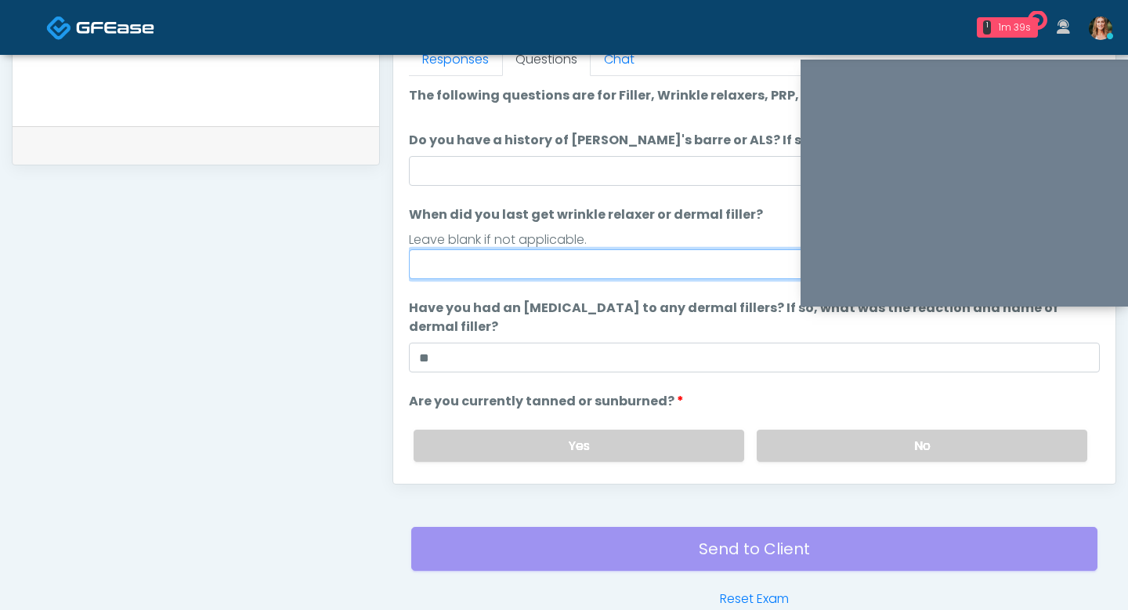
click at [592, 261] on input "When did you last get wrinkle relaxer or dermal filler?" at bounding box center [754, 264] width 691 height 30
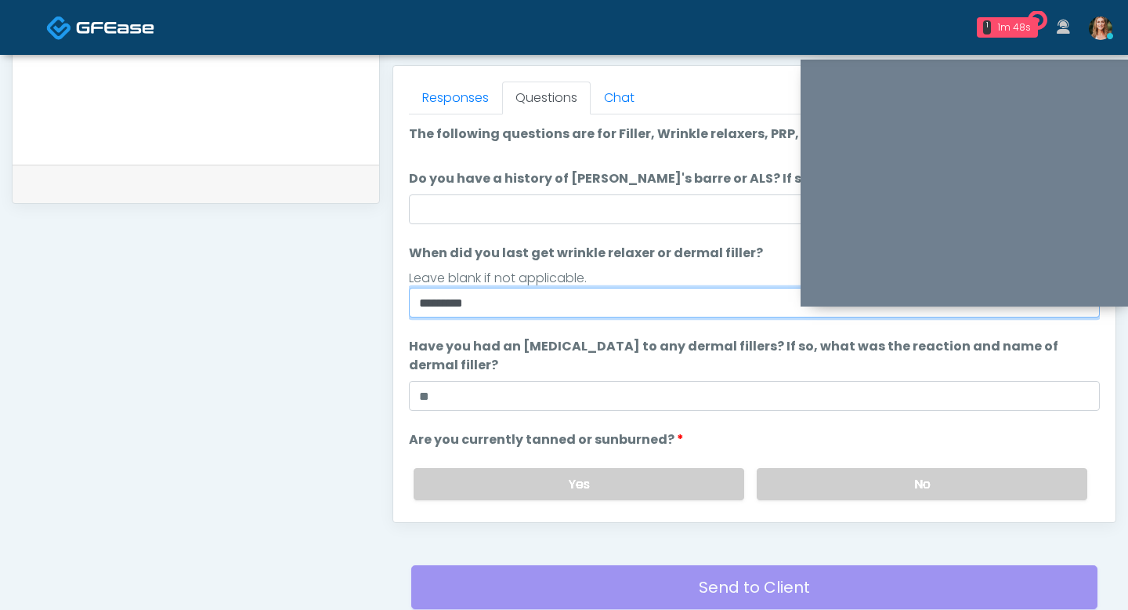
scroll to position [672, 0]
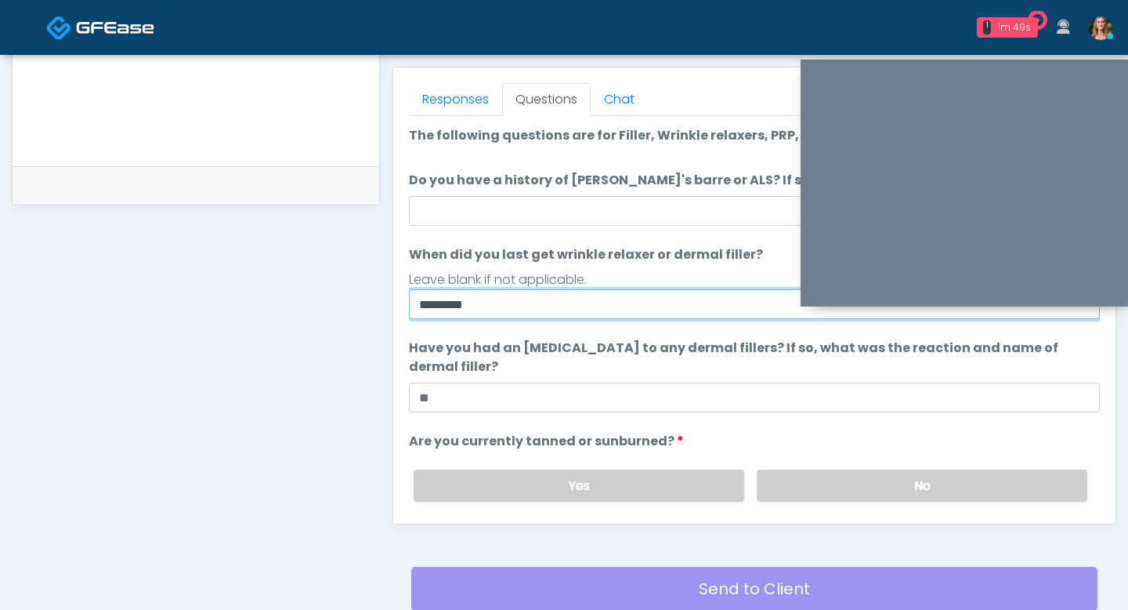
type input "********"
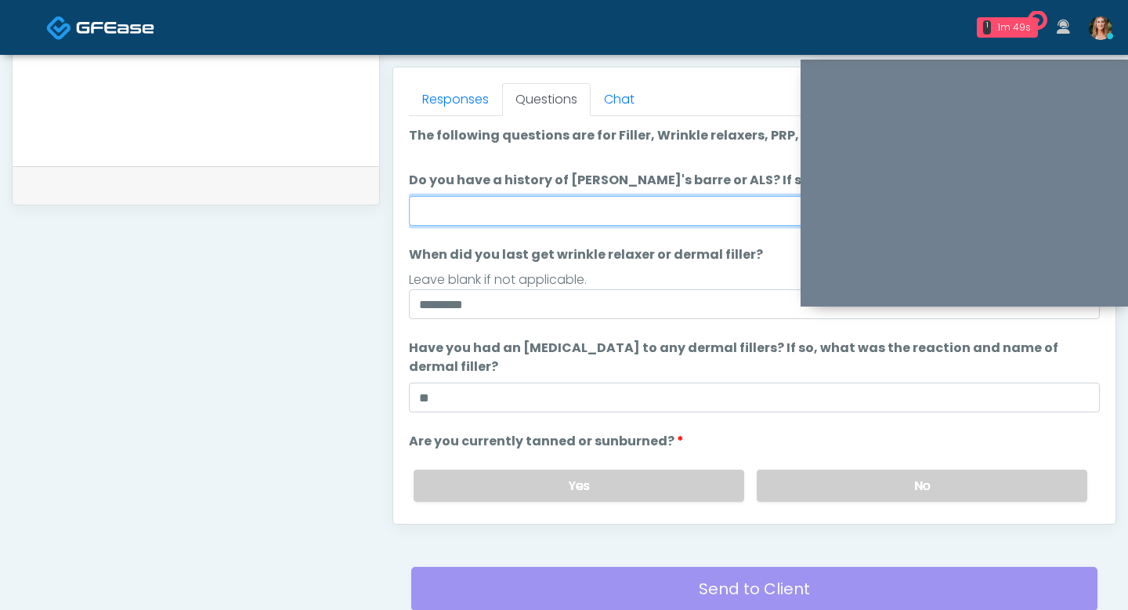
click at [551, 212] on input "Do you have a history of Guillain's barre or ALS? If so, please provide details." at bounding box center [754, 211] width 691 height 30
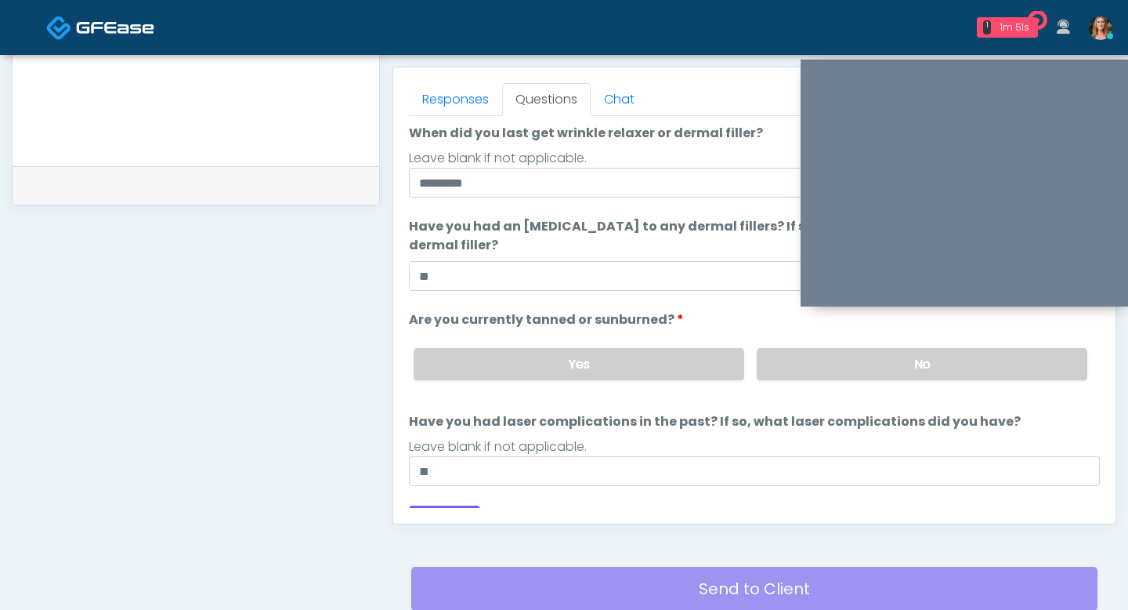
scroll to position [147, 0]
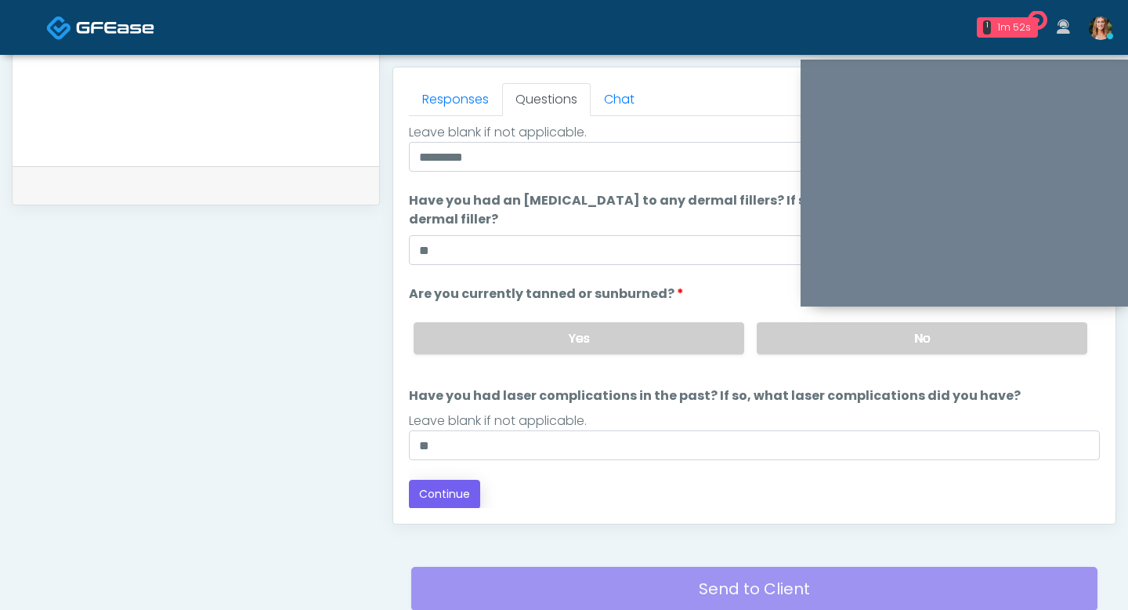
type input "**"
click at [458, 497] on button "Continue" at bounding box center [444, 494] width 71 height 29
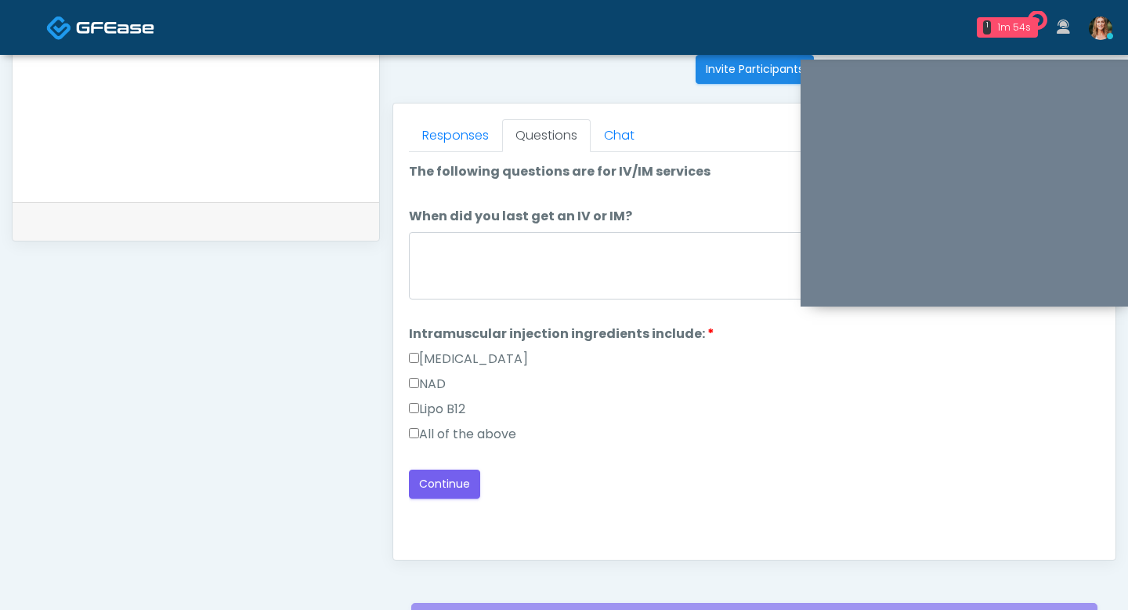
scroll to position [631, 0]
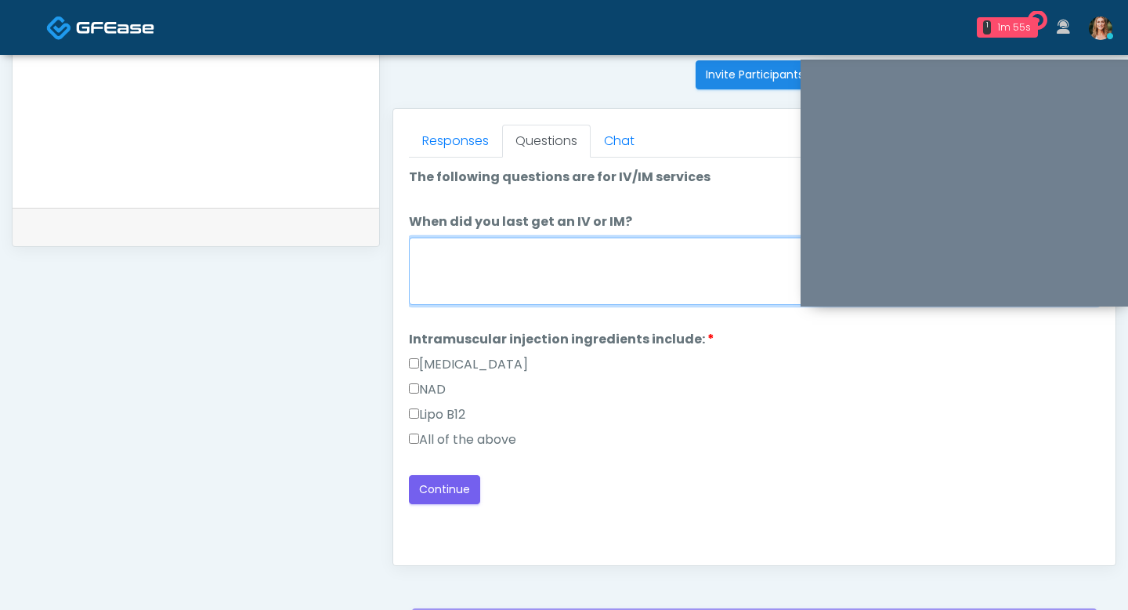
click at [559, 280] on textarea "When did you last get an IV or IM?" at bounding box center [754, 270] width 691 height 67
type textarea "*****"
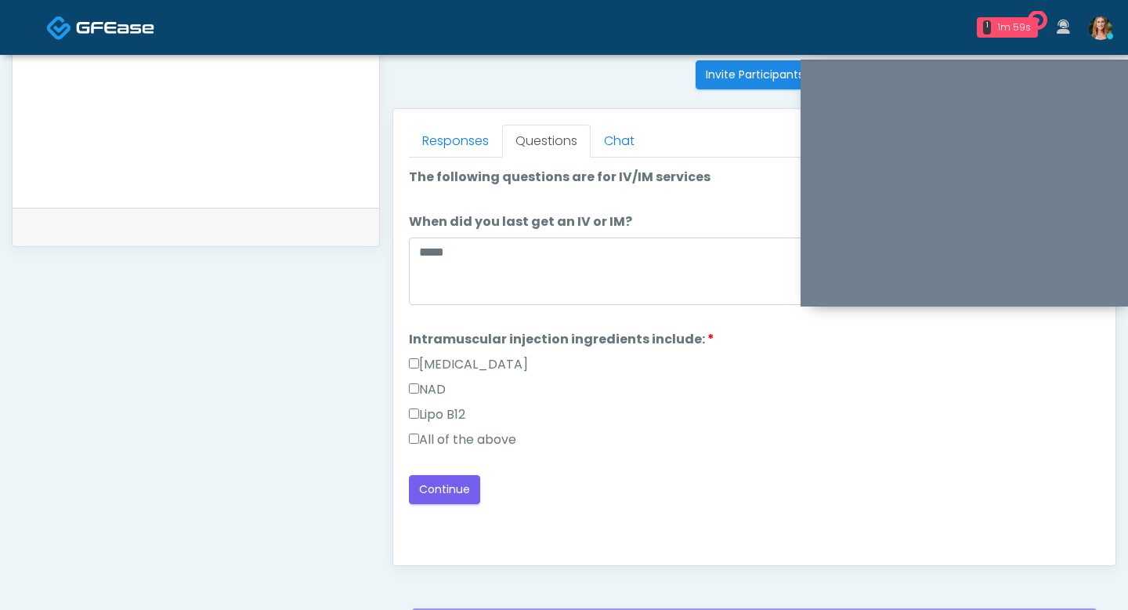
click at [520, 355] on label "Methylcobalamin" at bounding box center [468, 364] width 119 height 19
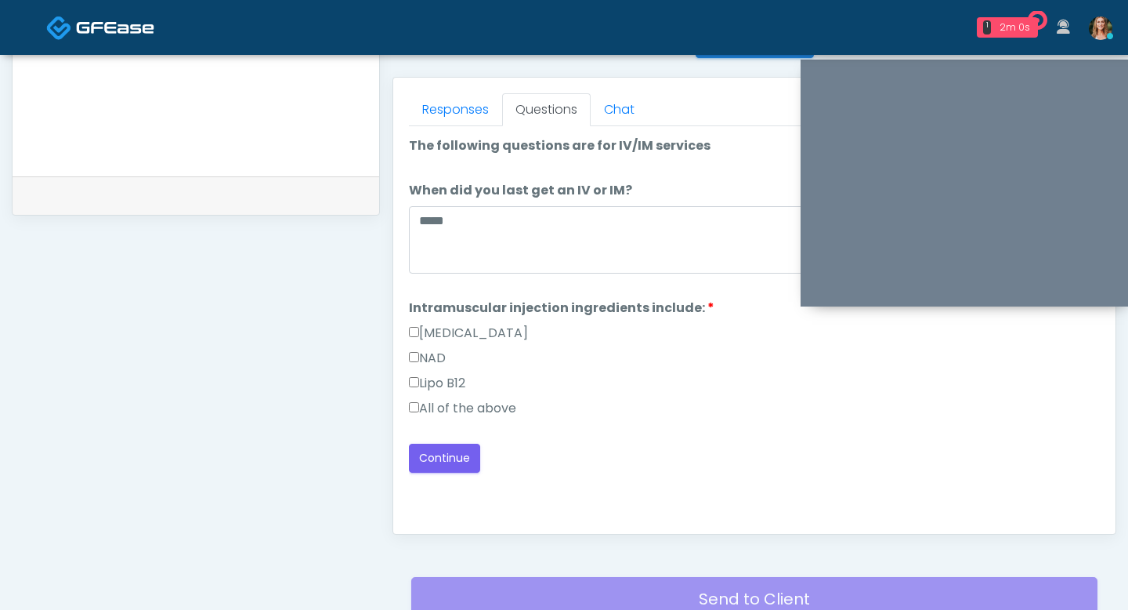
scroll to position [684, 0]
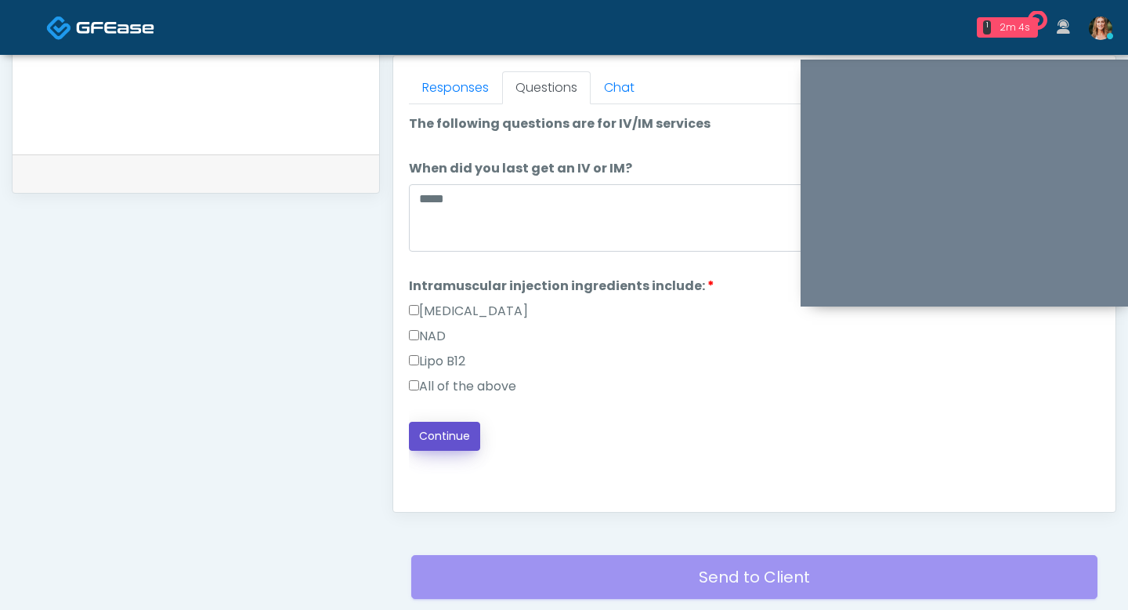
click at [438, 422] on button "Continue" at bounding box center [444, 436] width 71 height 29
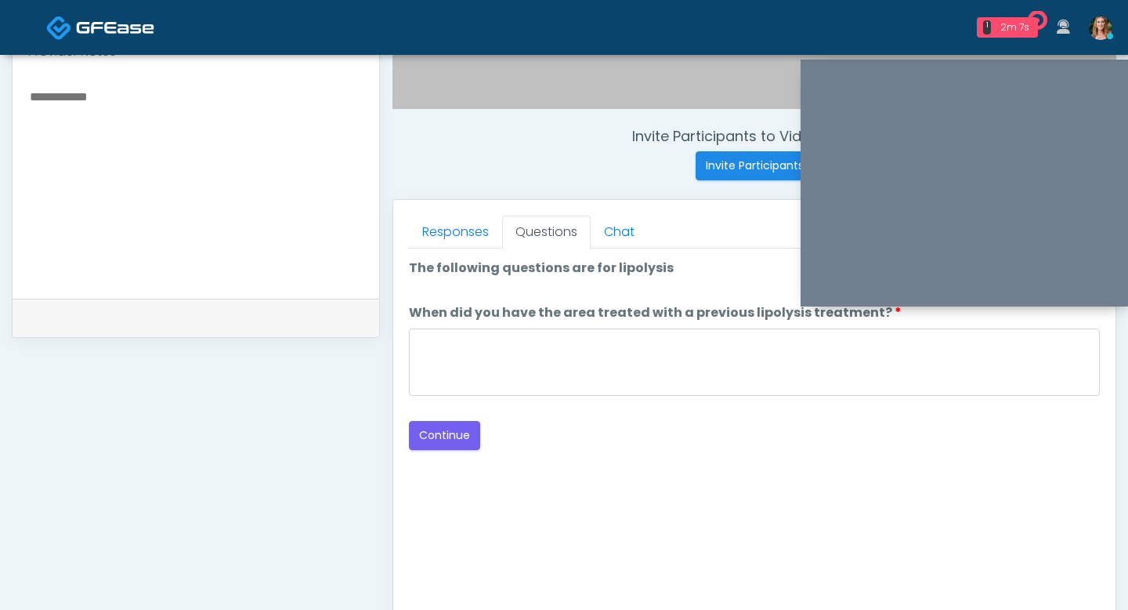
scroll to position [535, 0]
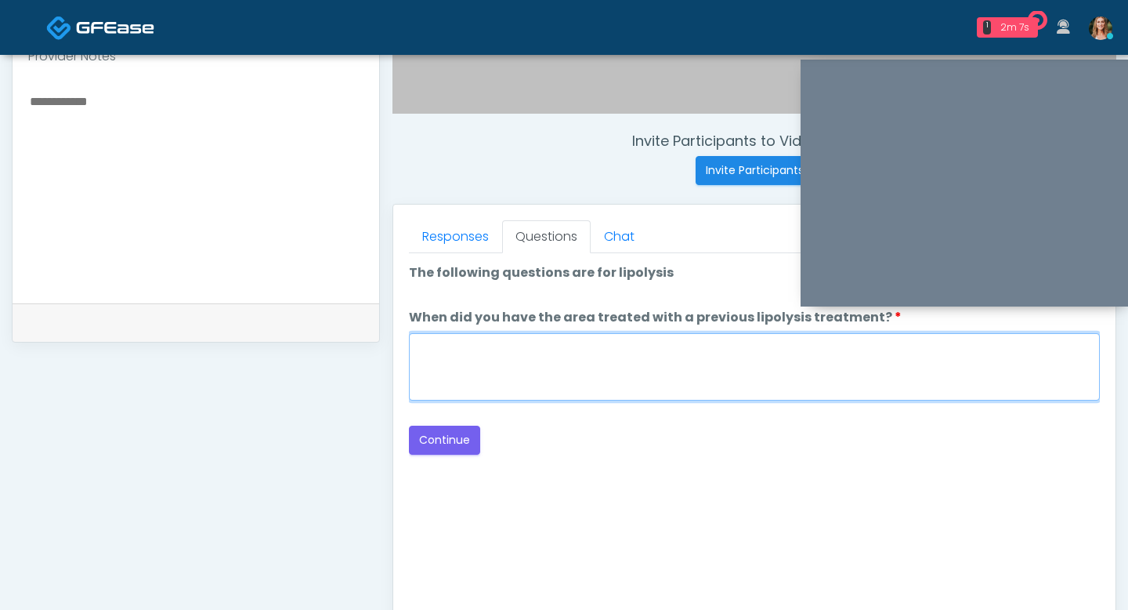
click at [598, 379] on textarea "When did you have the area treated with a previous lipolysis treatment?" at bounding box center [754, 366] width 691 height 67
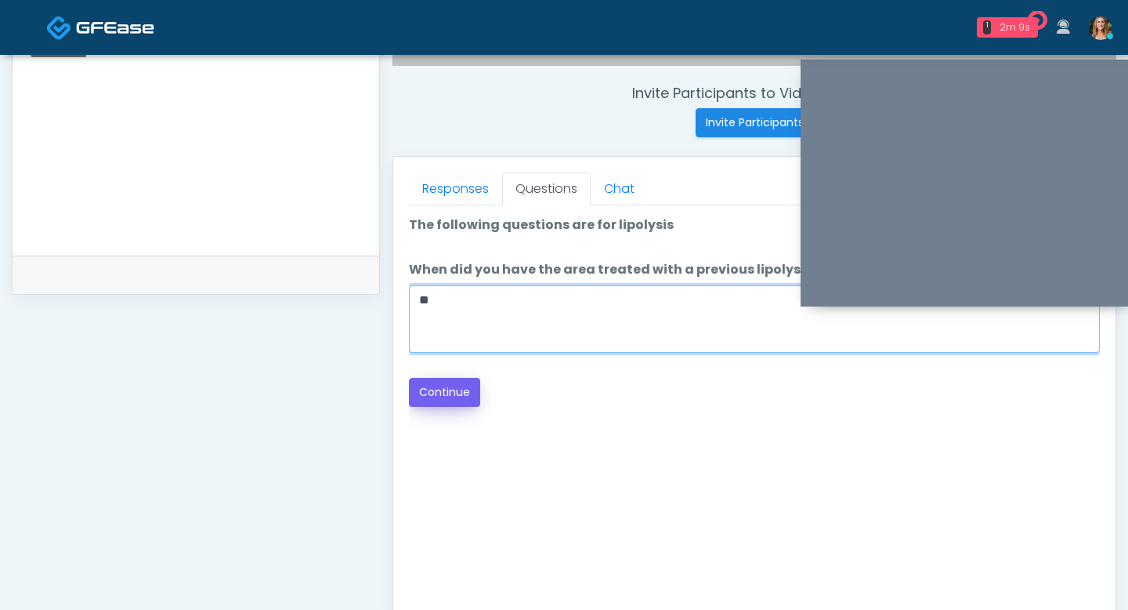
type textarea "**"
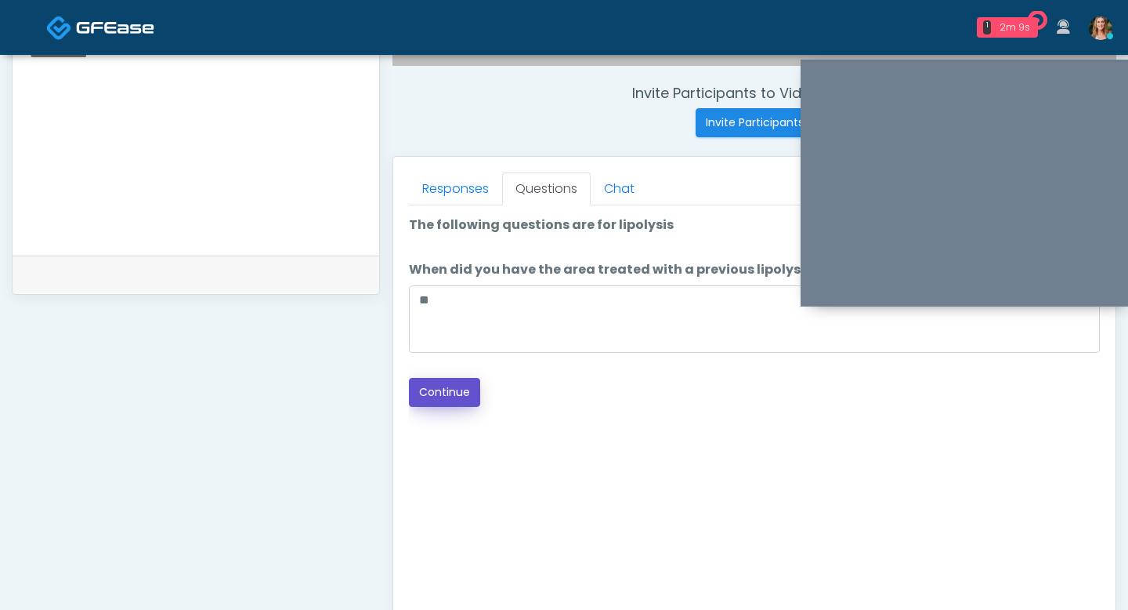
click at [443, 392] on button "Continue" at bounding box center [444, 392] width 71 height 29
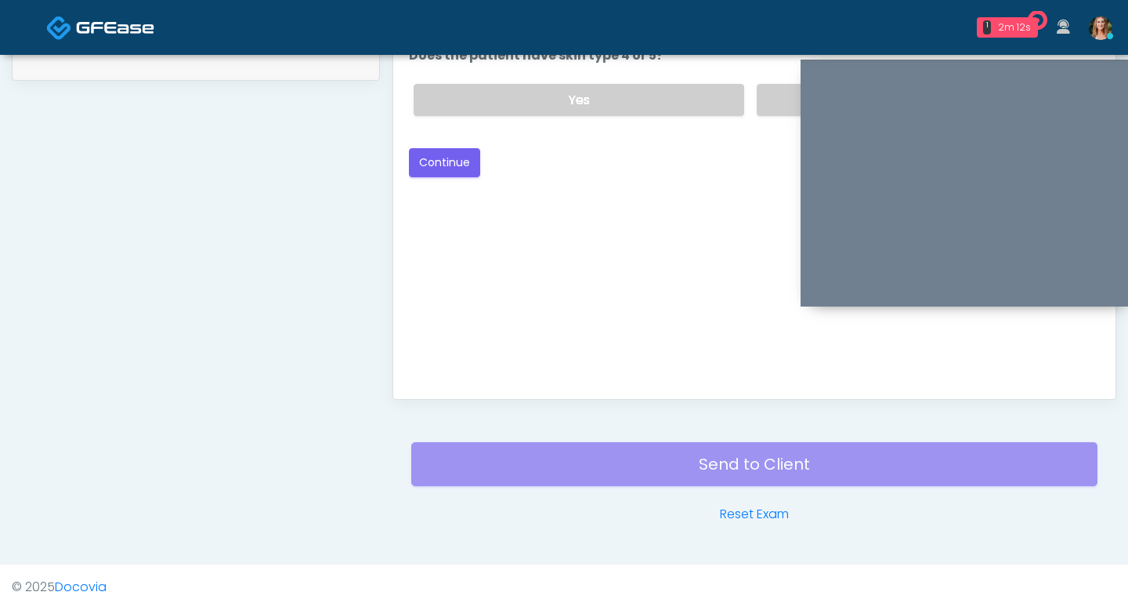
scroll to position [644, 0]
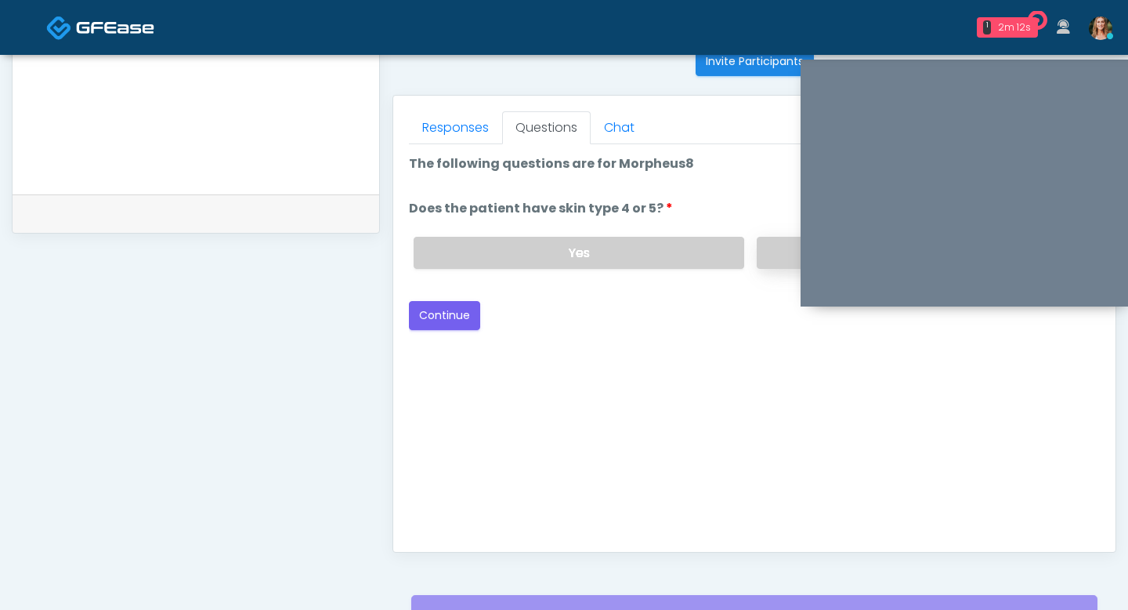
click at [776, 254] on label "No" at bounding box center [922, 253] width 331 height 32
click at [458, 318] on button "Continue" at bounding box center [444, 315] width 71 height 29
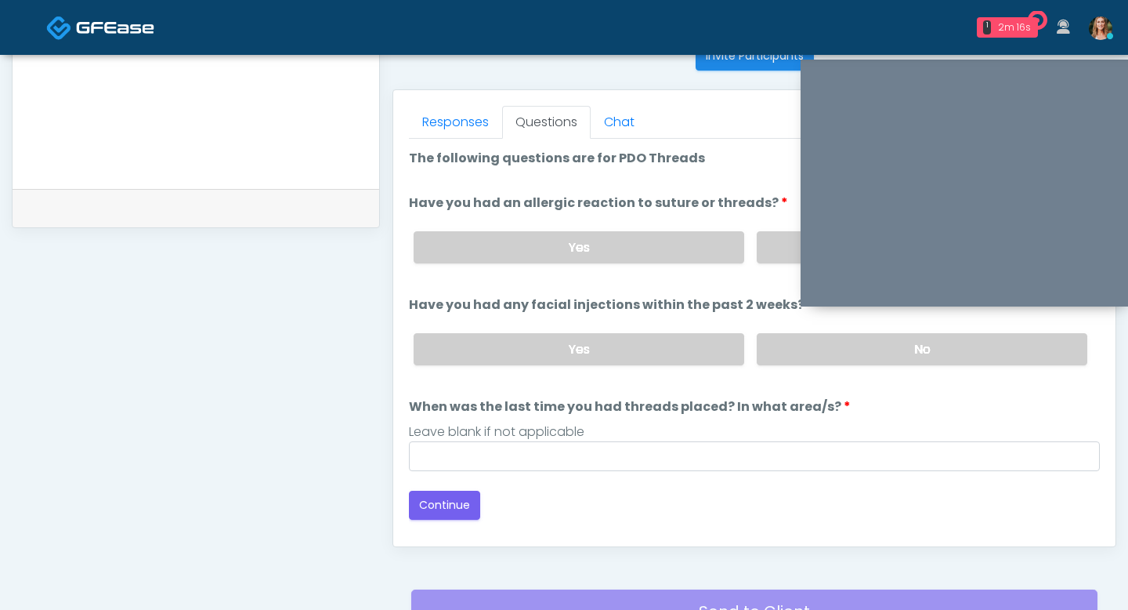
scroll to position [598, 0]
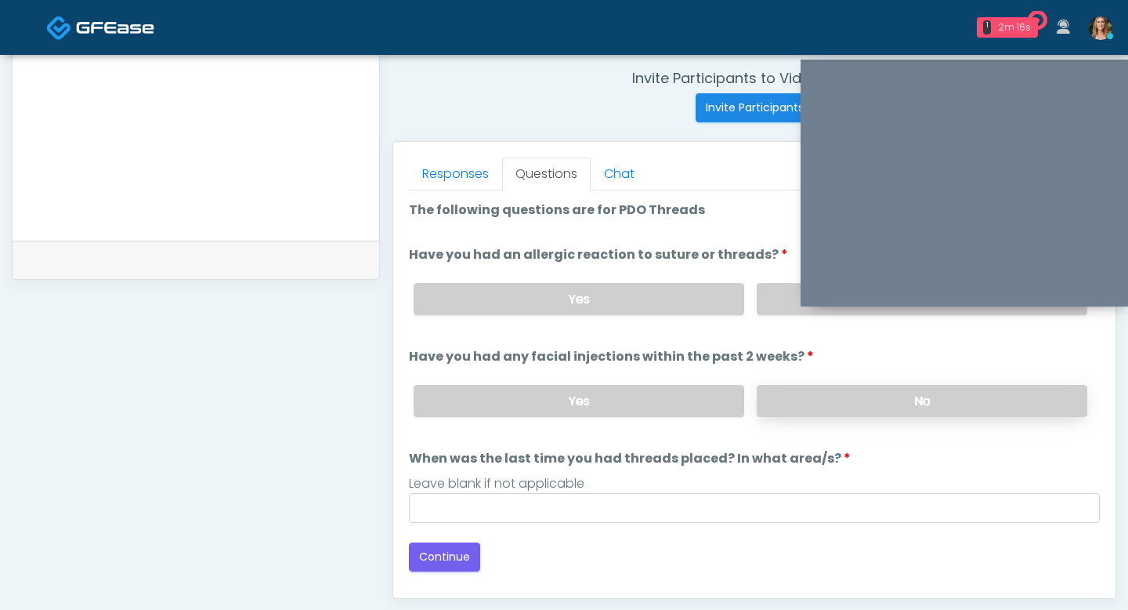
click at [793, 404] on label "No" at bounding box center [922, 401] width 331 height 32
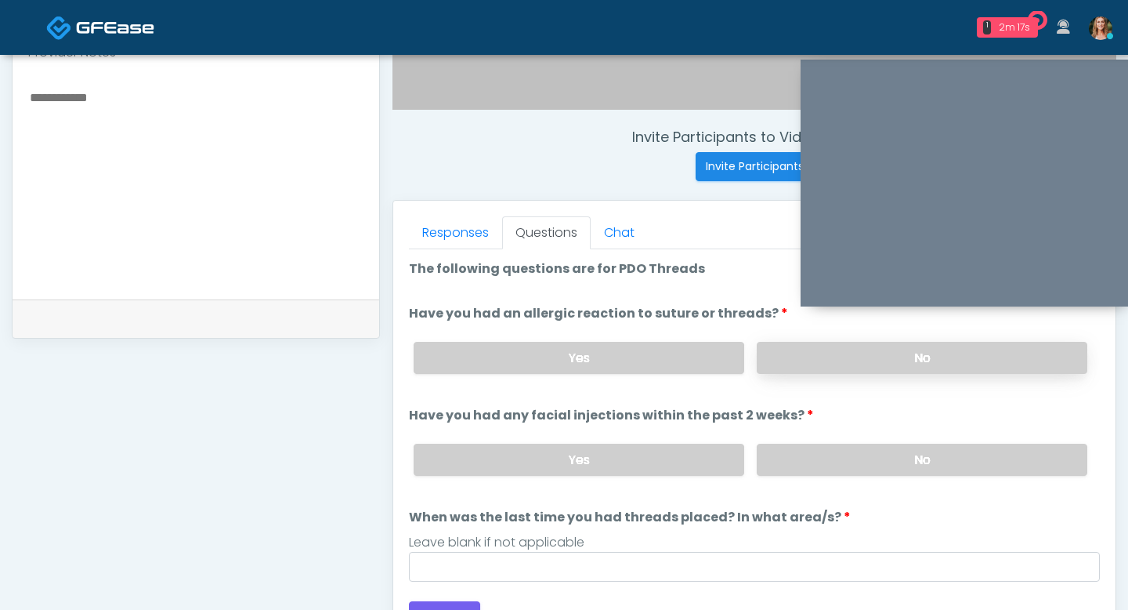
scroll to position [536, 0]
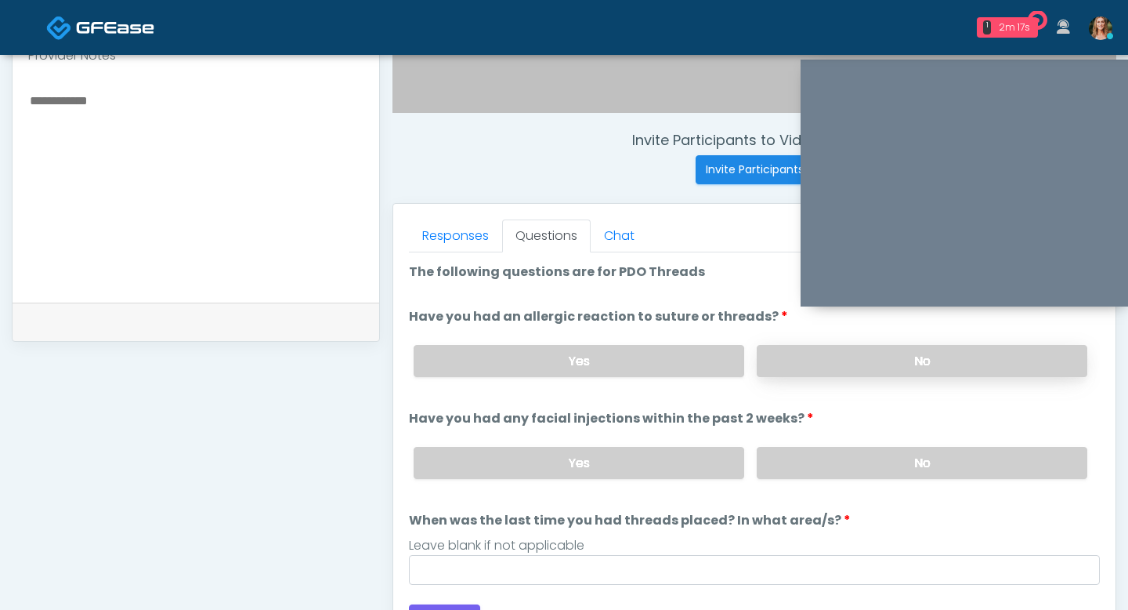
click at [791, 363] on label "No" at bounding box center [922, 361] width 331 height 32
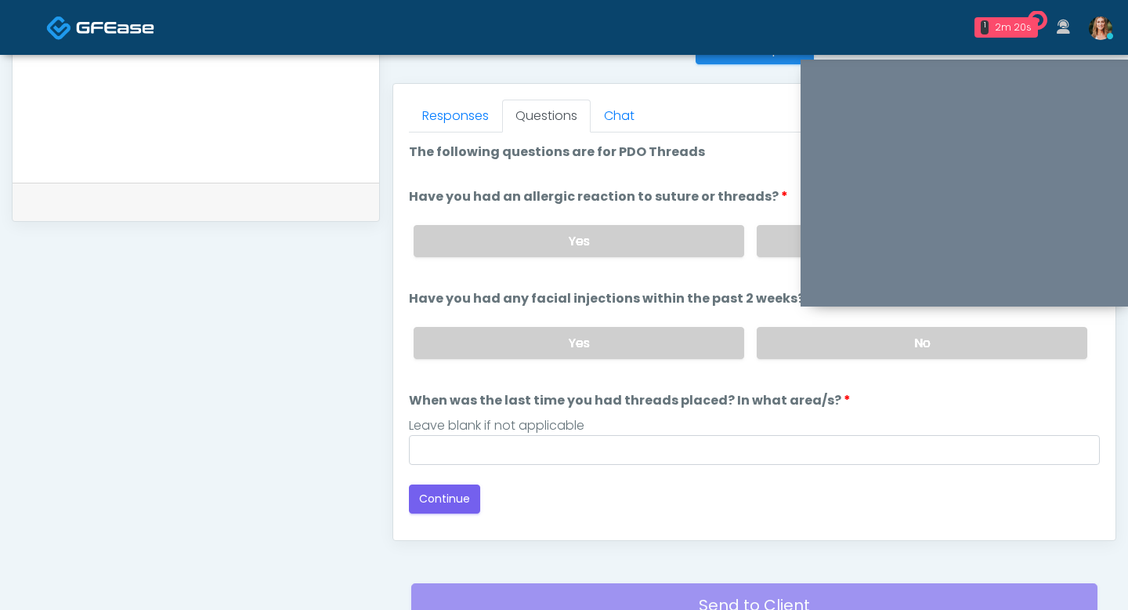
scroll to position [657, 0]
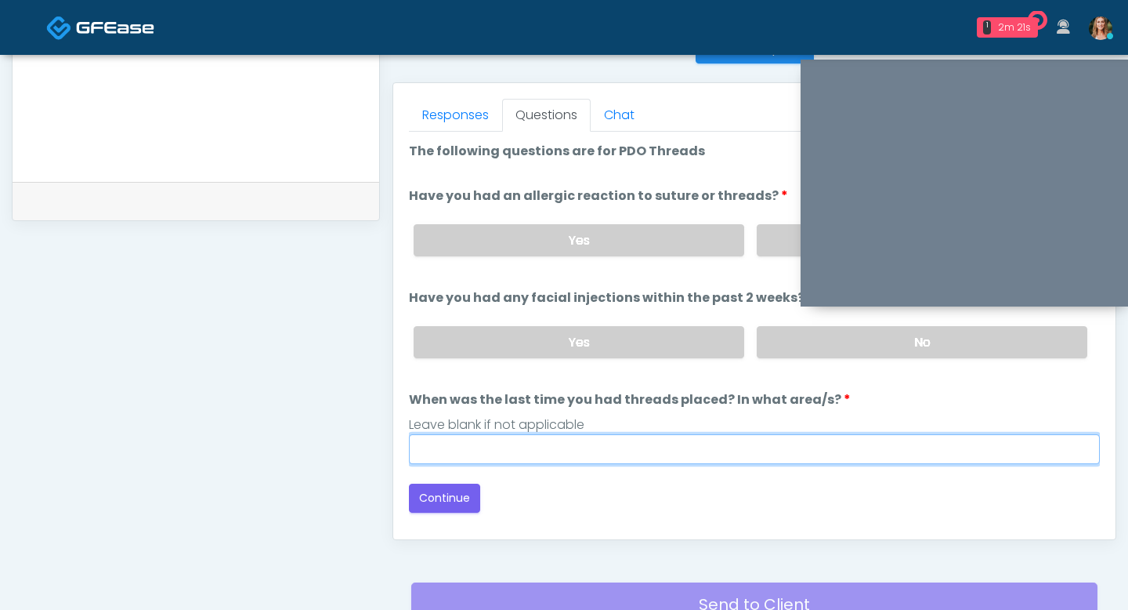
click at [672, 440] on input "When was the last time you had threads placed? In what area/s?" at bounding box center [754, 449] width 691 height 30
type input "**"
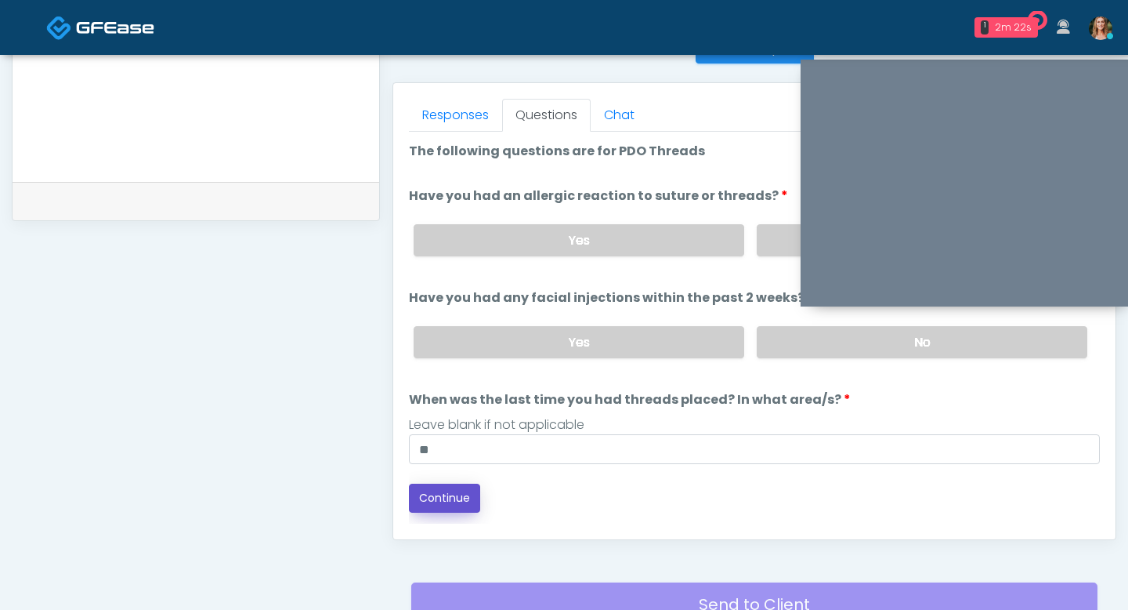
click at [451, 493] on button "Continue" at bounding box center [444, 497] width 71 height 29
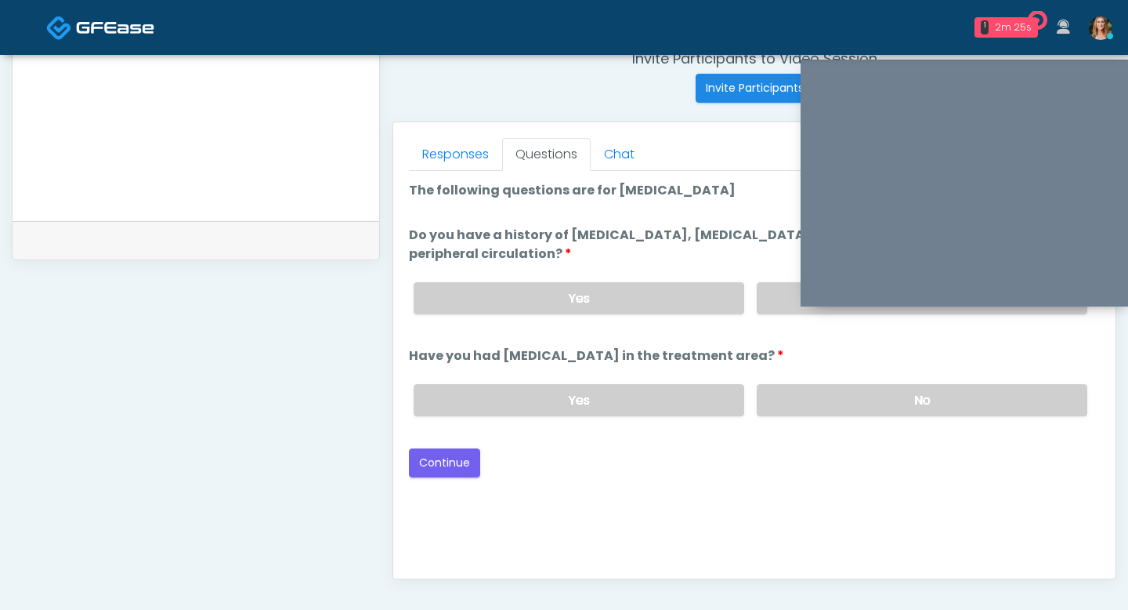
scroll to position [611, 0]
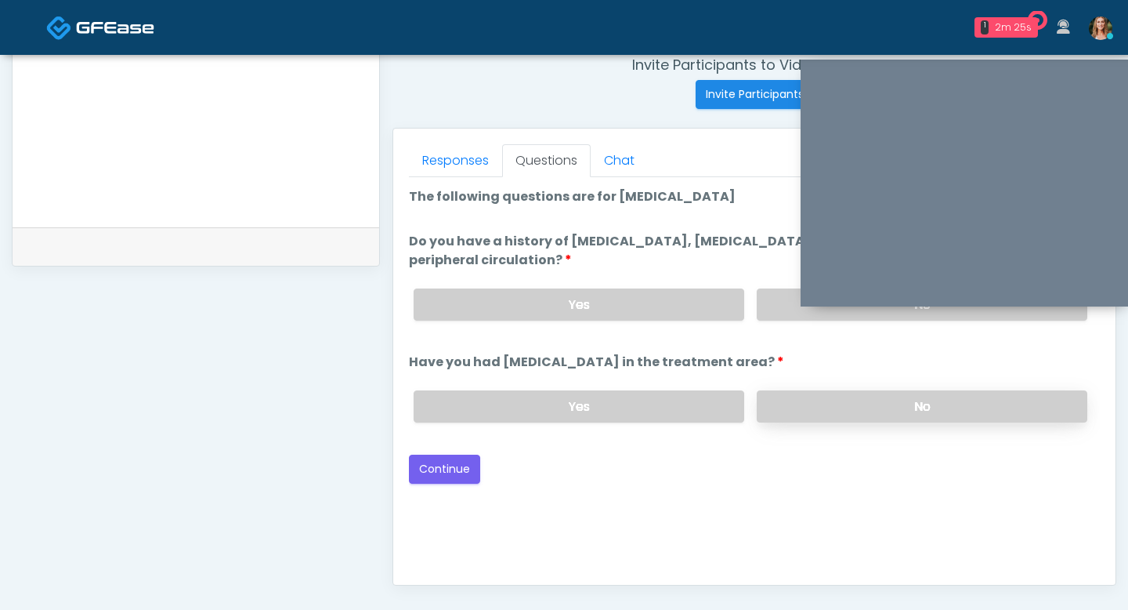
click at [780, 399] on label "No" at bounding box center [922, 406] width 331 height 32
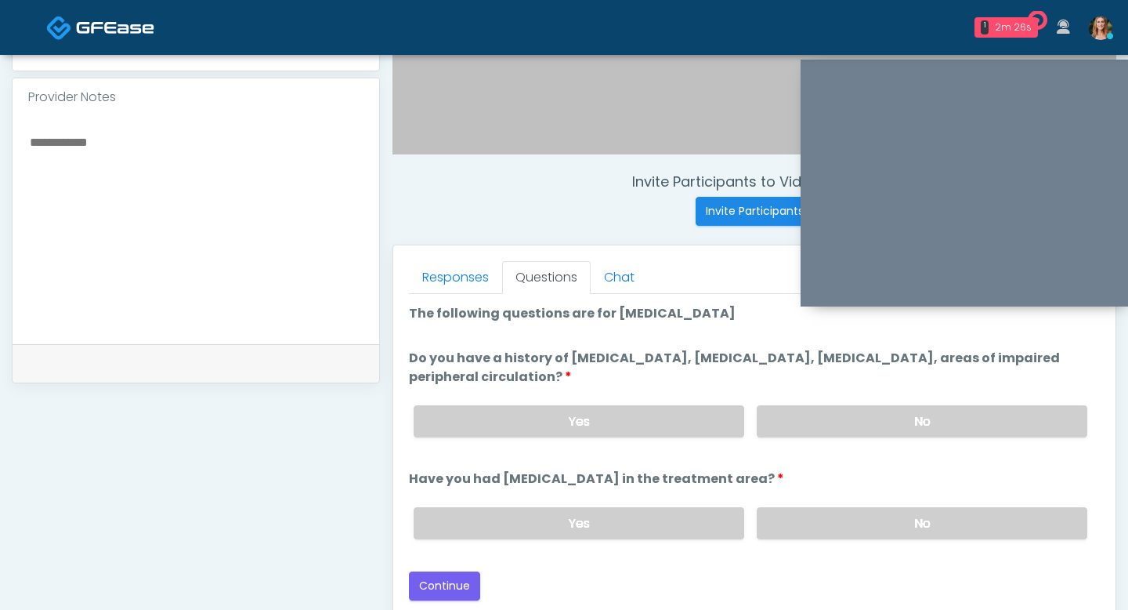
scroll to position [473, 0]
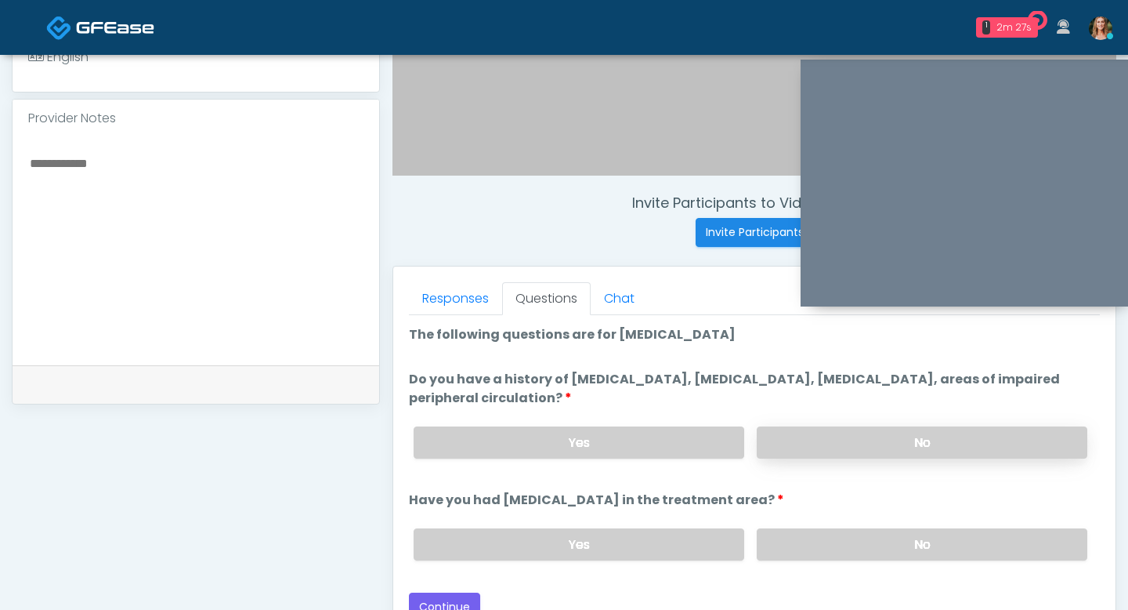
click at [814, 428] on label "No" at bounding box center [922, 442] width 331 height 32
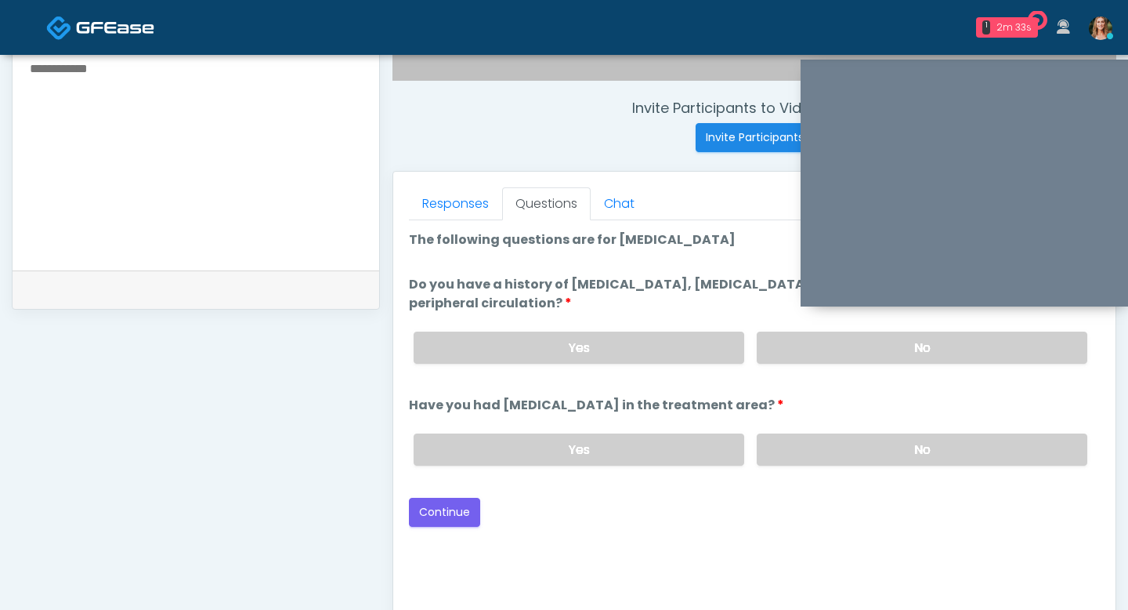
scroll to position [579, 0]
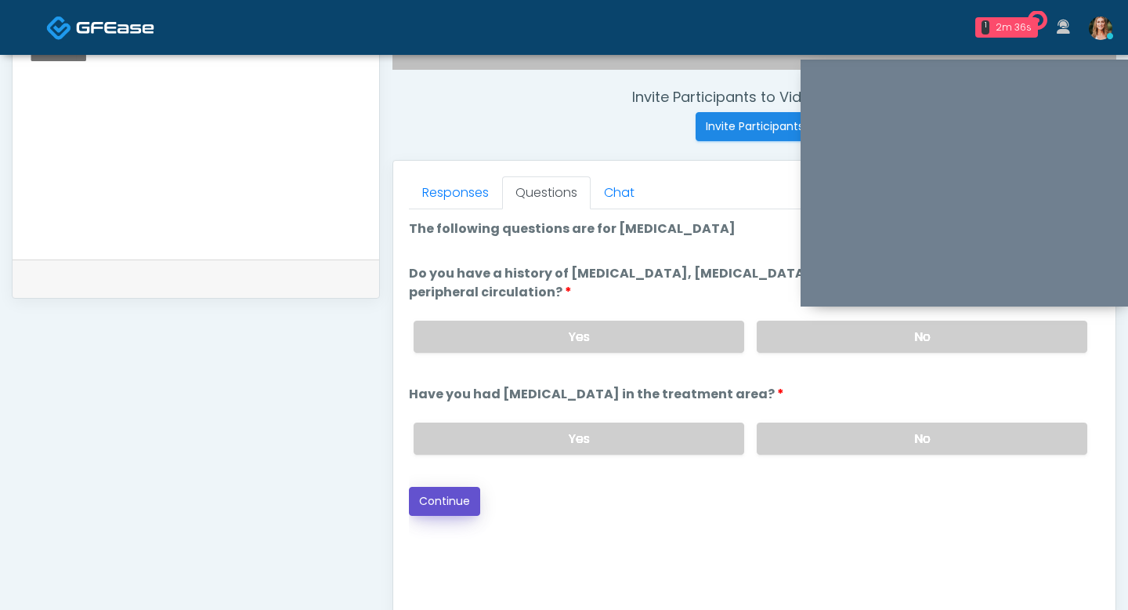
click at [426, 489] on button "Continue" at bounding box center [444, 501] width 71 height 29
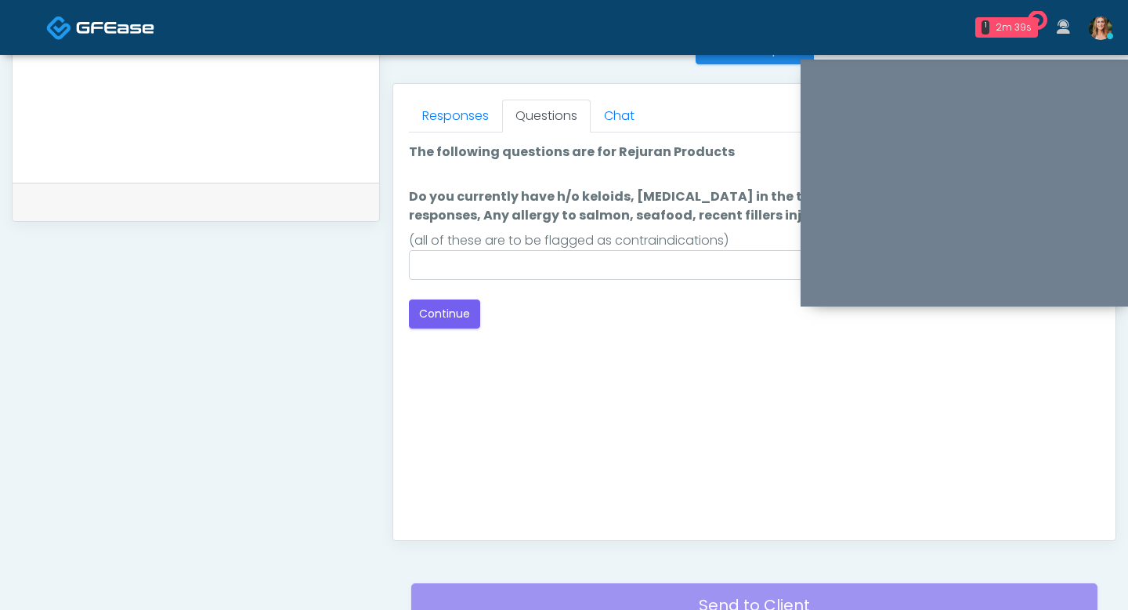
scroll to position [508, 0]
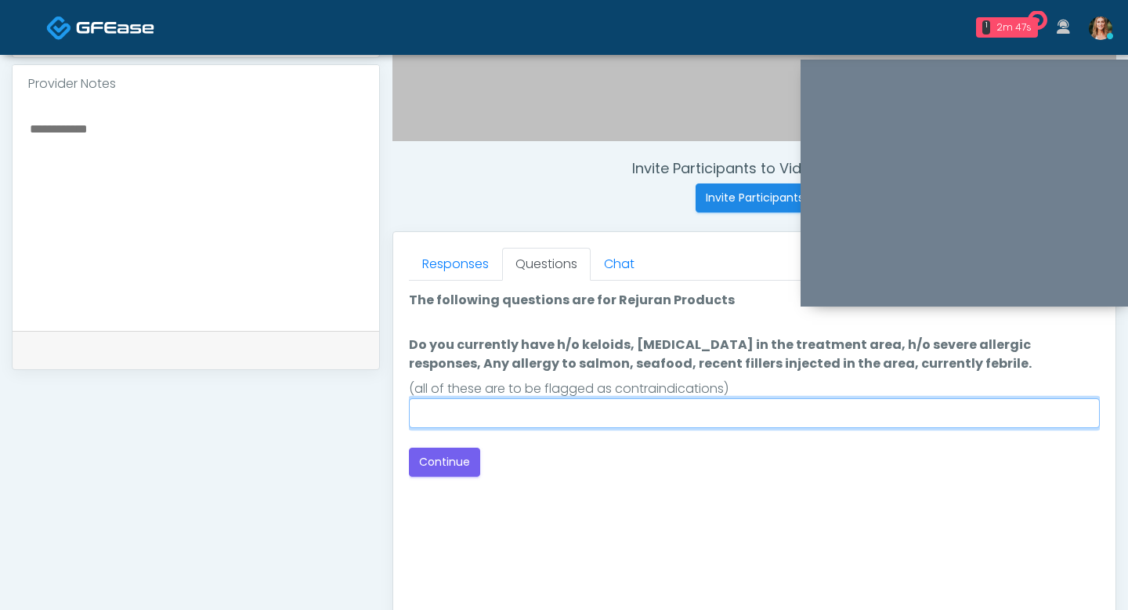
click at [436, 416] on input "Do you currently have h/o keloids, skin infection in the treatment area, h/o se…" at bounding box center [754, 413] width 691 height 30
type input "**"
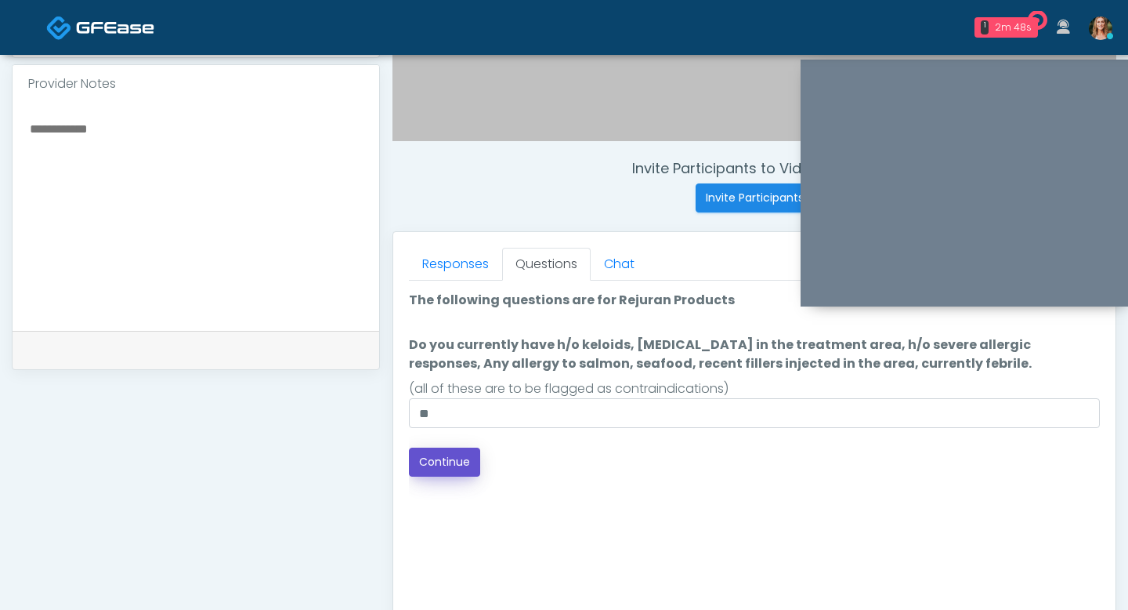
click at [445, 462] on button "Continue" at bounding box center [444, 461] width 71 height 29
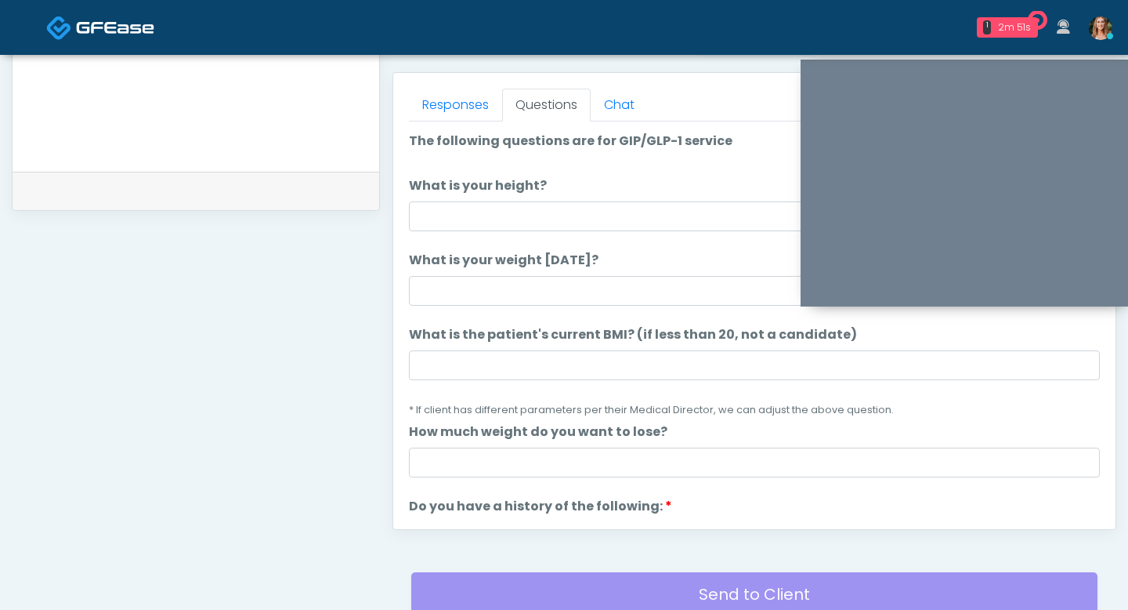
scroll to position [632, 0]
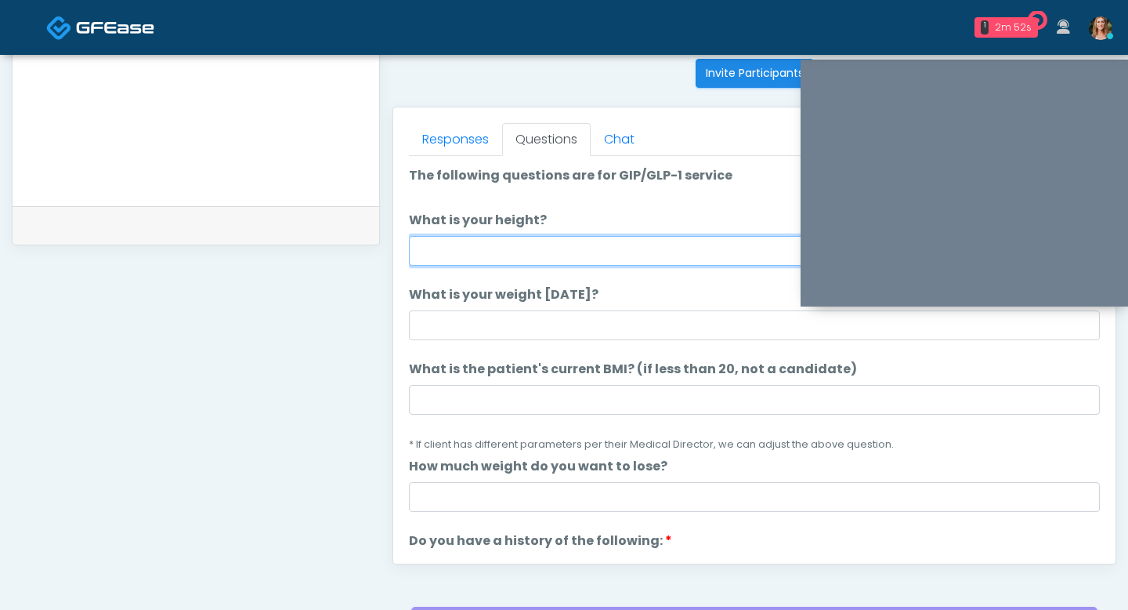
click at [524, 252] on input "What is your height?" at bounding box center [754, 251] width 691 height 30
type input "***"
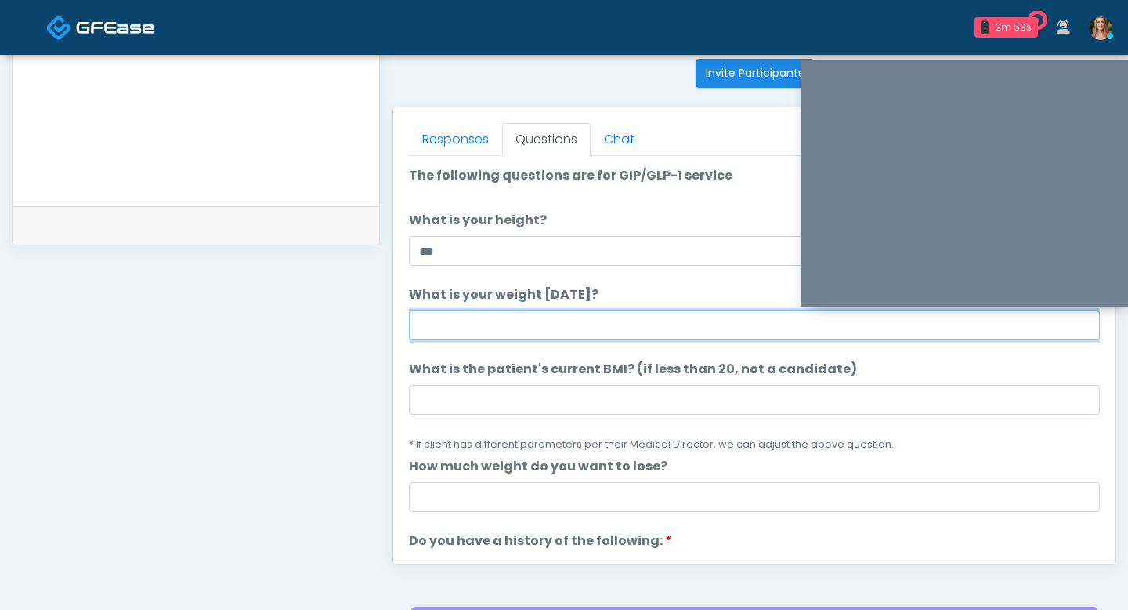
click at [476, 328] on input "What is your weight today?" at bounding box center [754, 325] width 691 height 30
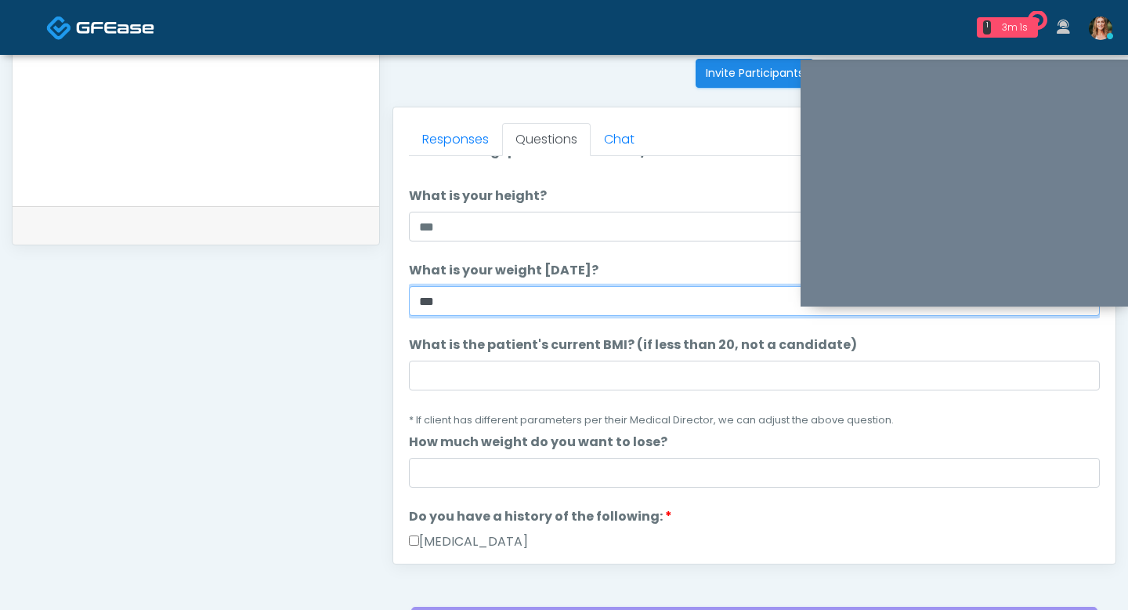
scroll to position [43, 0]
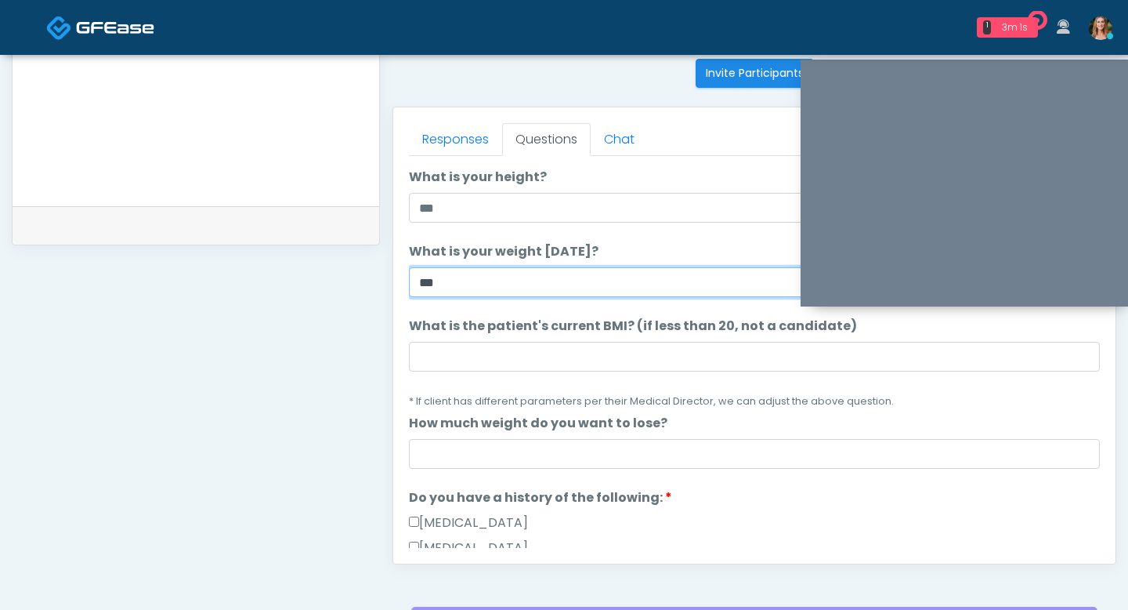
type input "***"
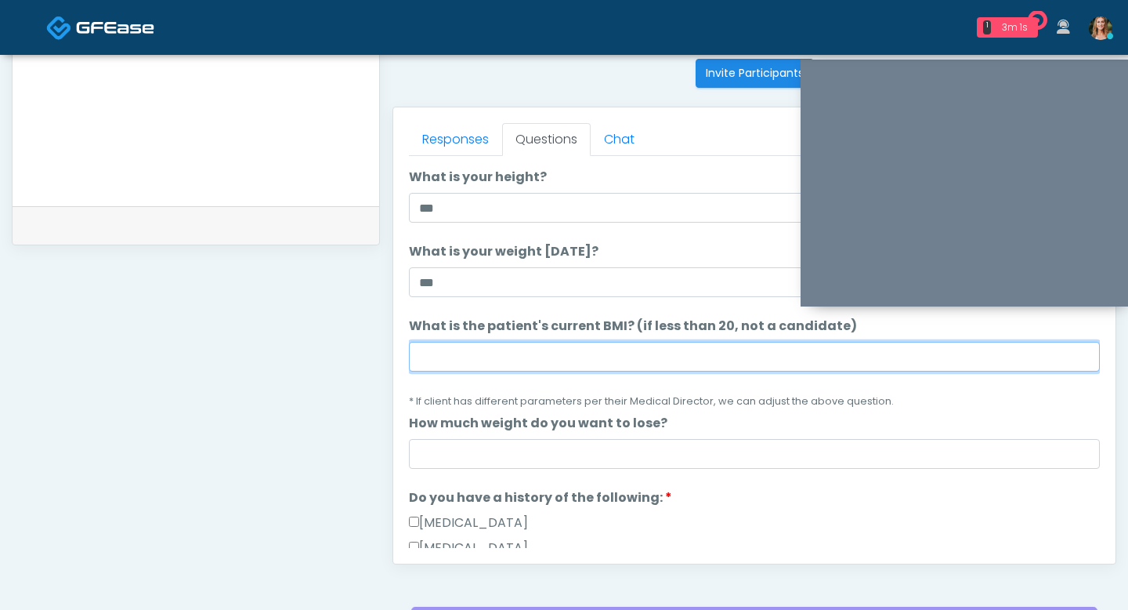
click at [551, 366] on input "What is the patient's current BMI? (if less than 20, not a candidate)" at bounding box center [754, 357] width 691 height 30
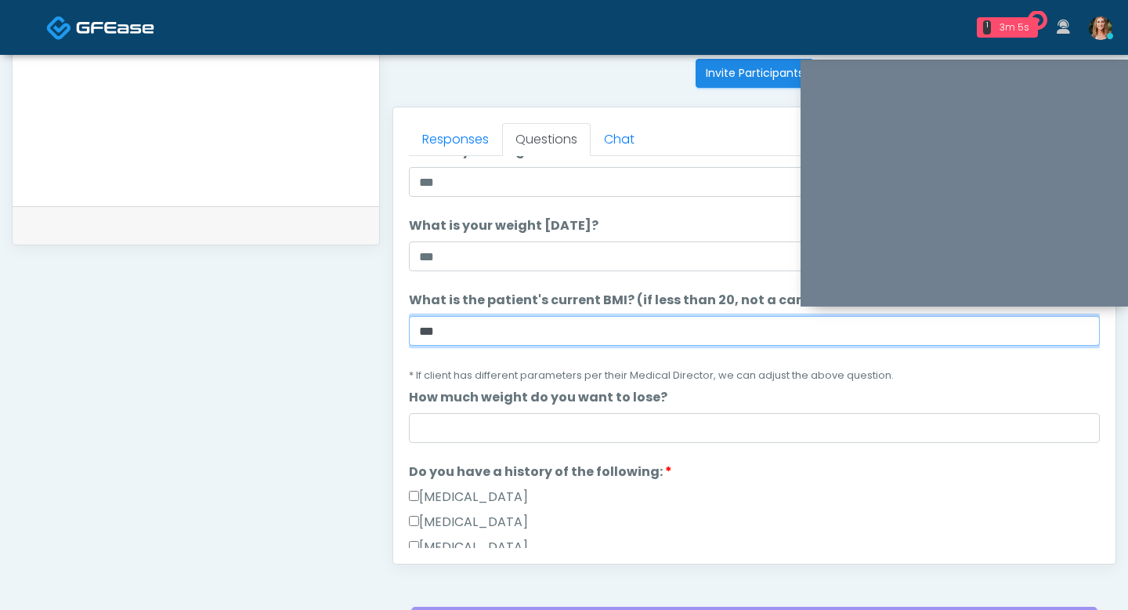
scroll to position [83, 0]
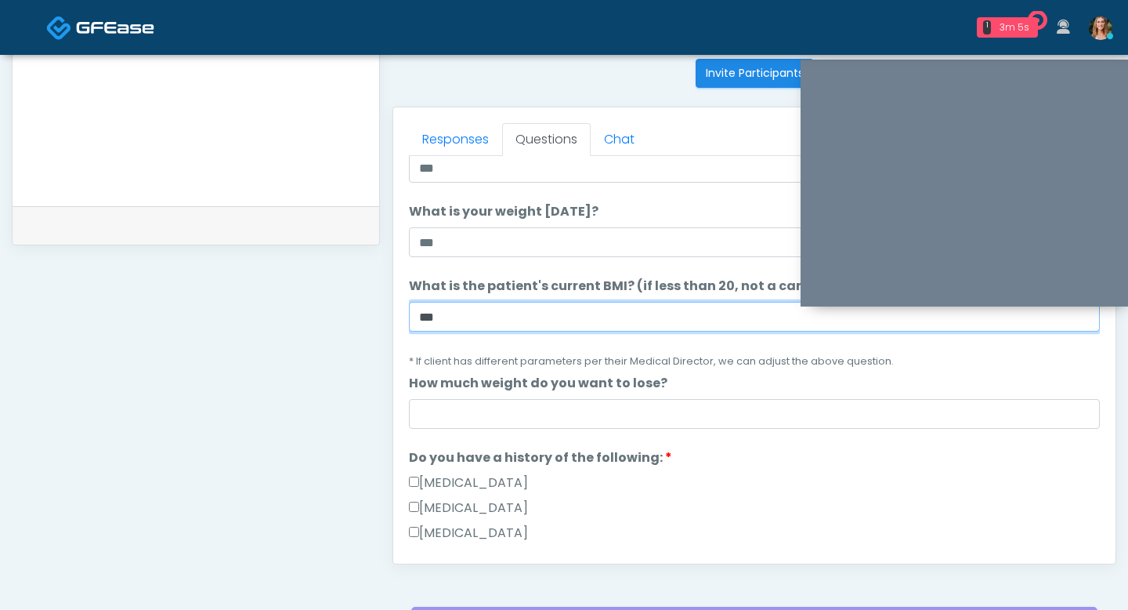
type input "***"
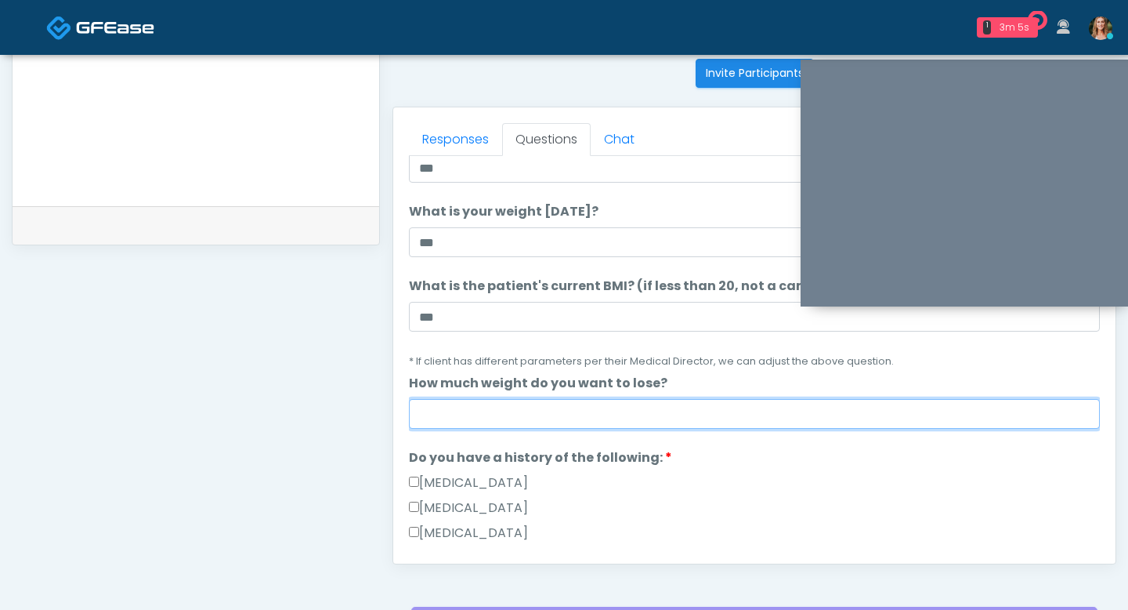
click at [538, 409] on input "How much weight do you want to lose?" at bounding box center [754, 414] width 691 height 30
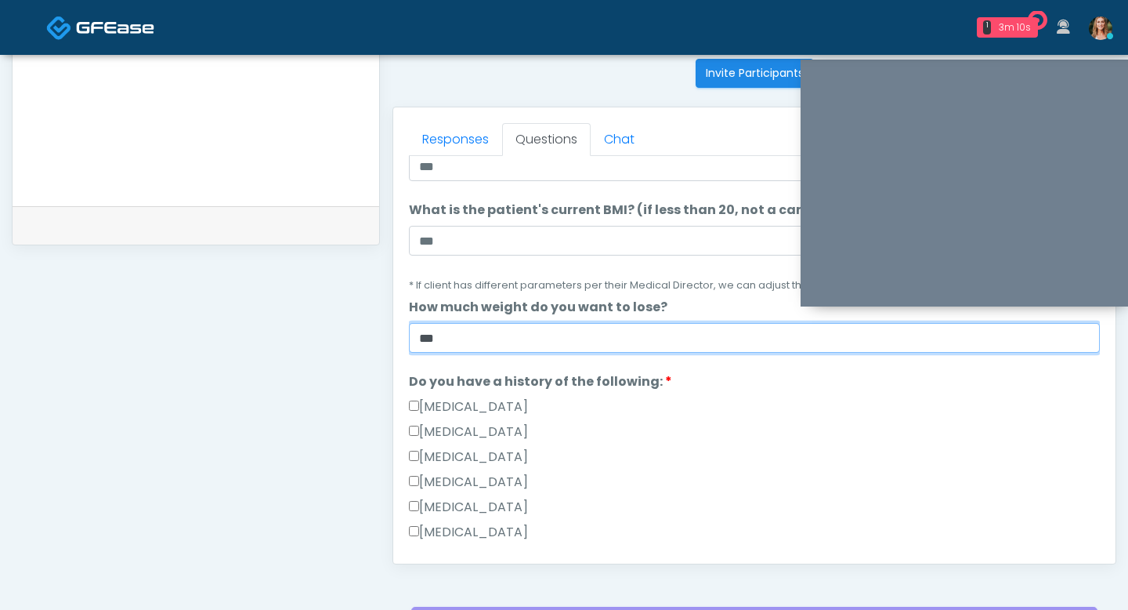
type input "***"
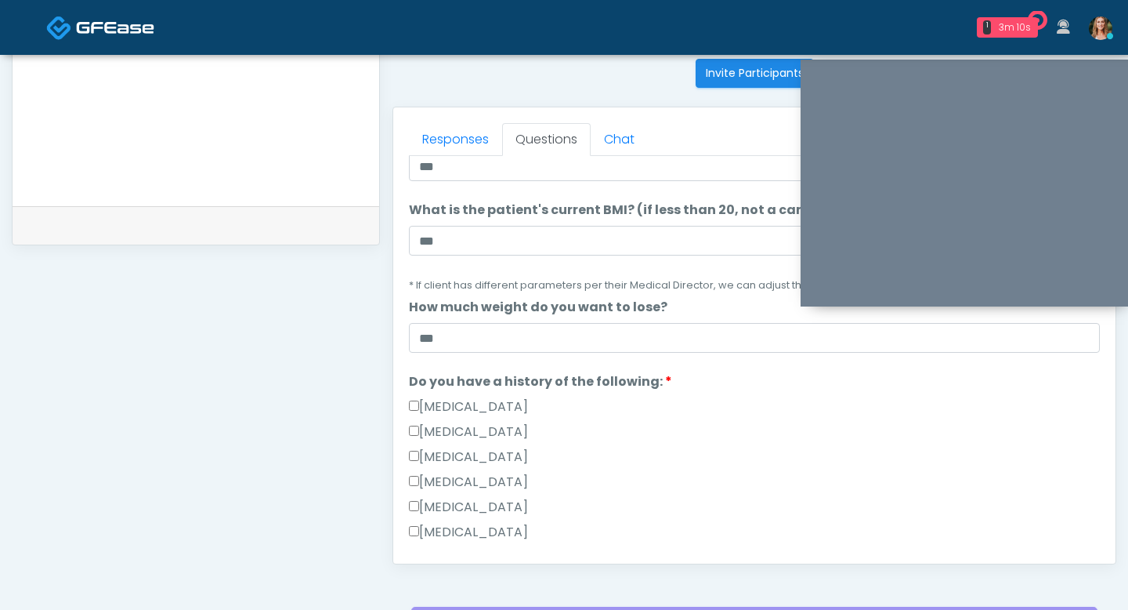
click at [450, 373] on label "Do you have a history of the following:" at bounding box center [540, 381] width 263 height 19
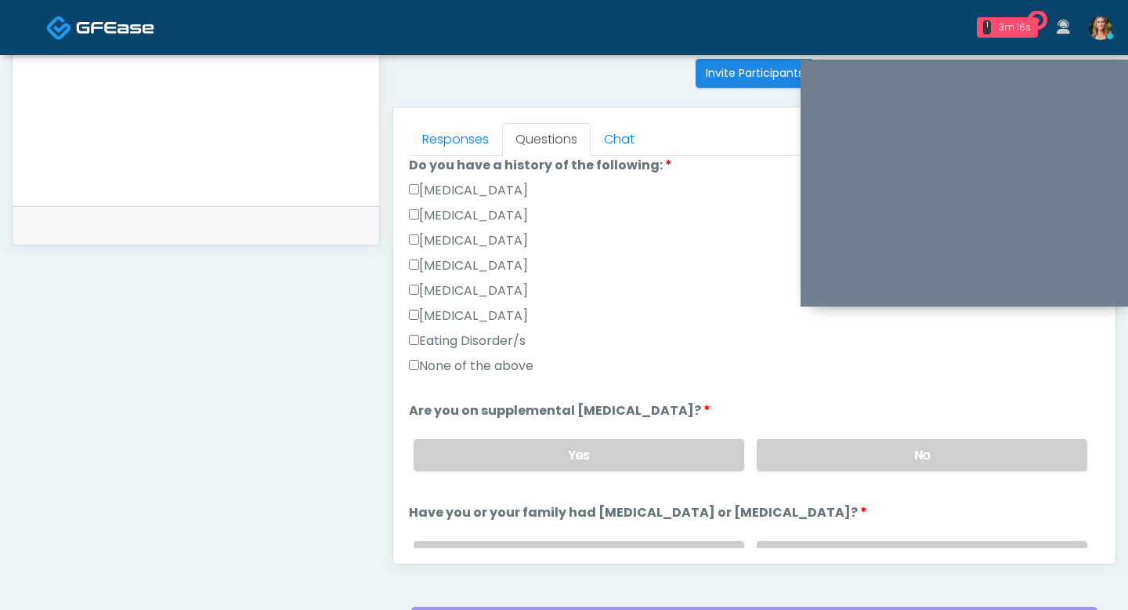
scroll to position [396, 0]
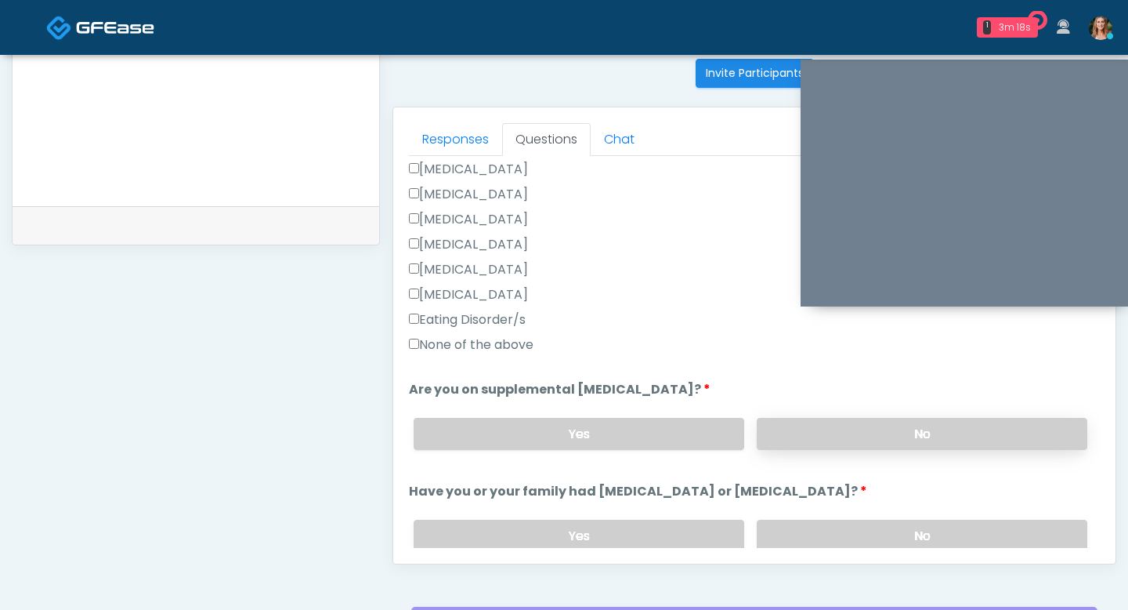
click at [843, 424] on label "No" at bounding box center [922, 434] width 331 height 32
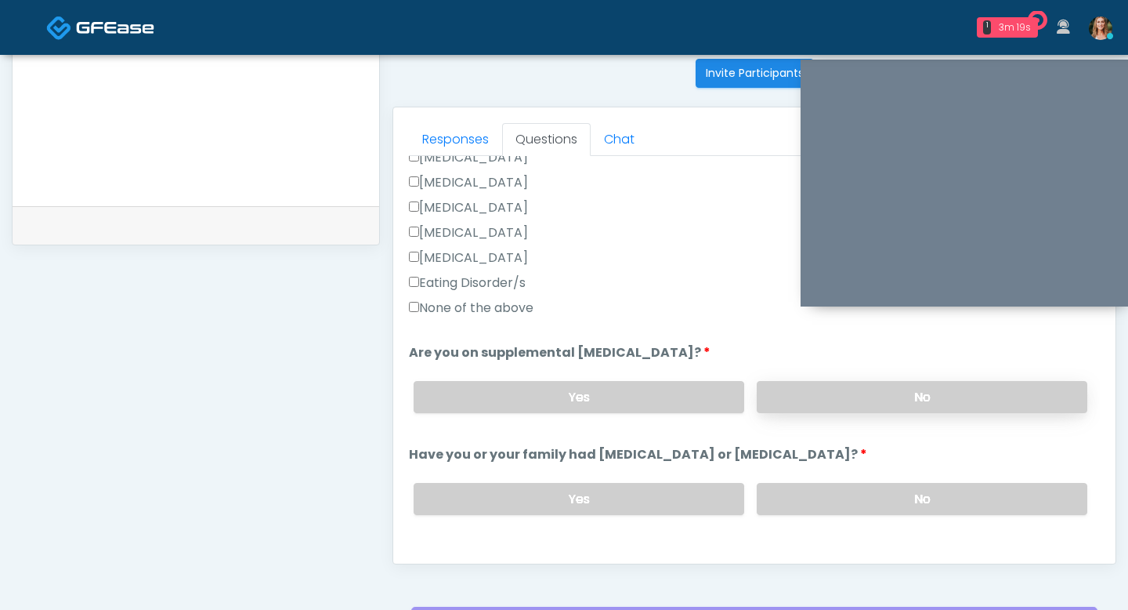
scroll to position [480, 0]
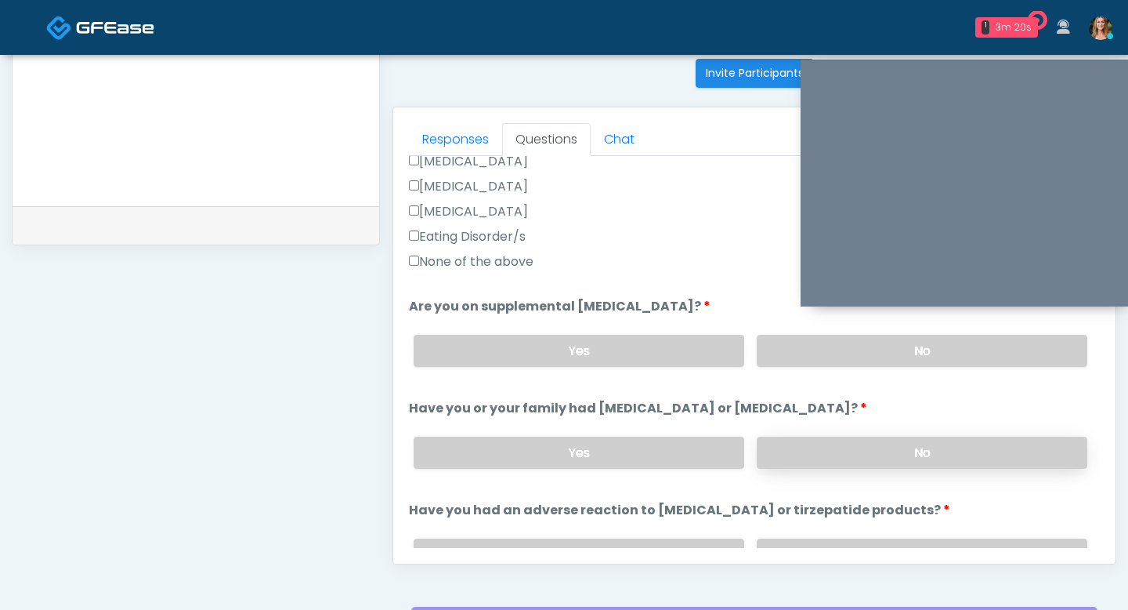
click at [798, 440] on label "No" at bounding box center [922, 452] width 331 height 32
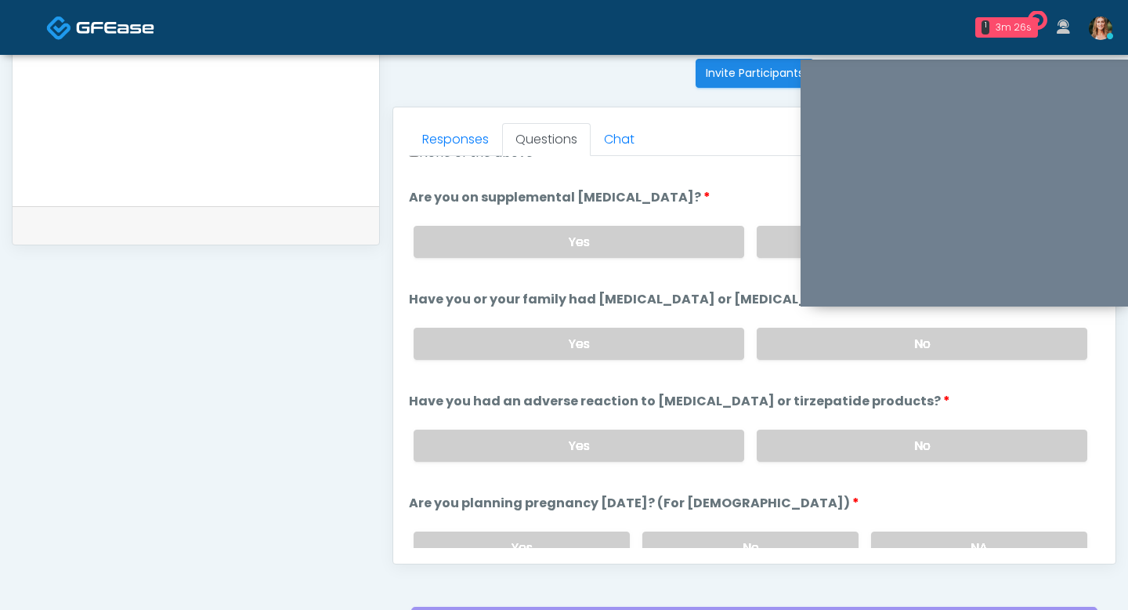
scroll to position [601, 0]
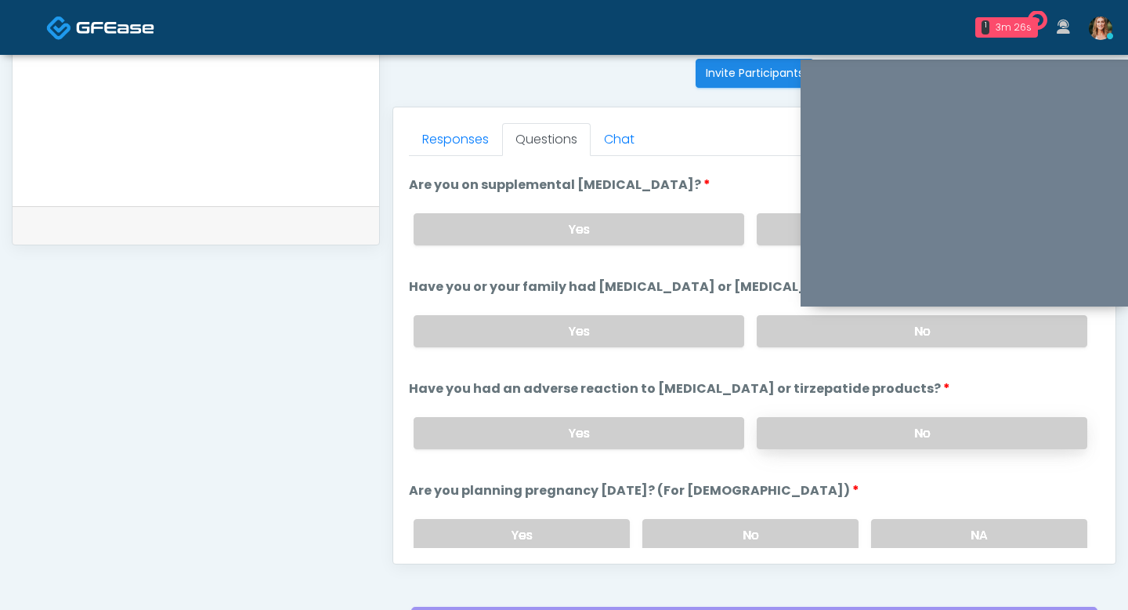
click at [770, 429] on label "No" at bounding box center [922, 433] width 331 height 32
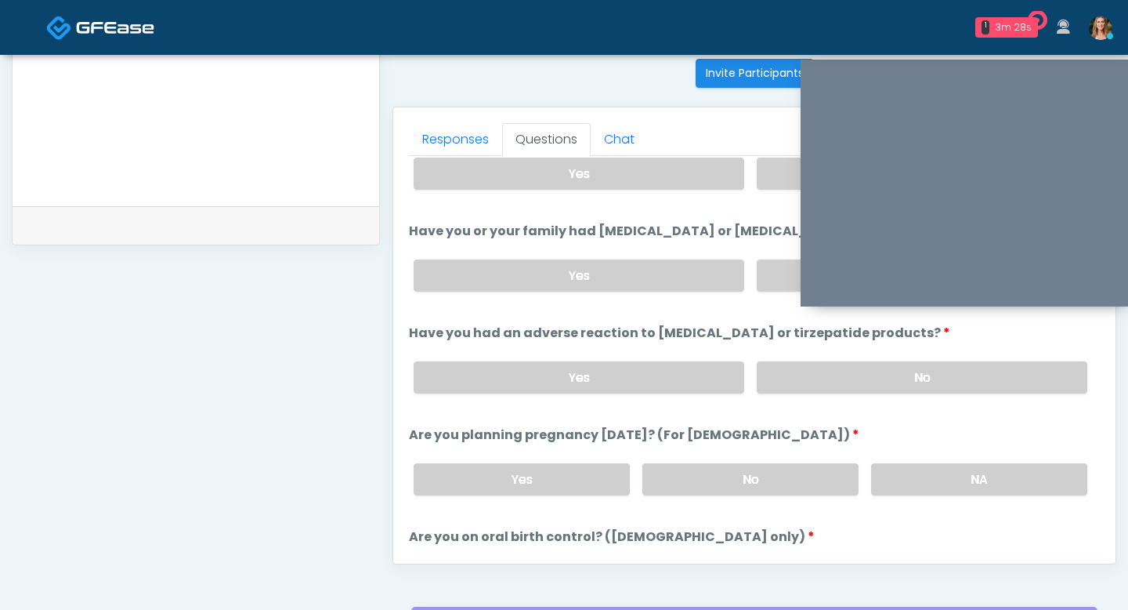
scroll to position [717, 0]
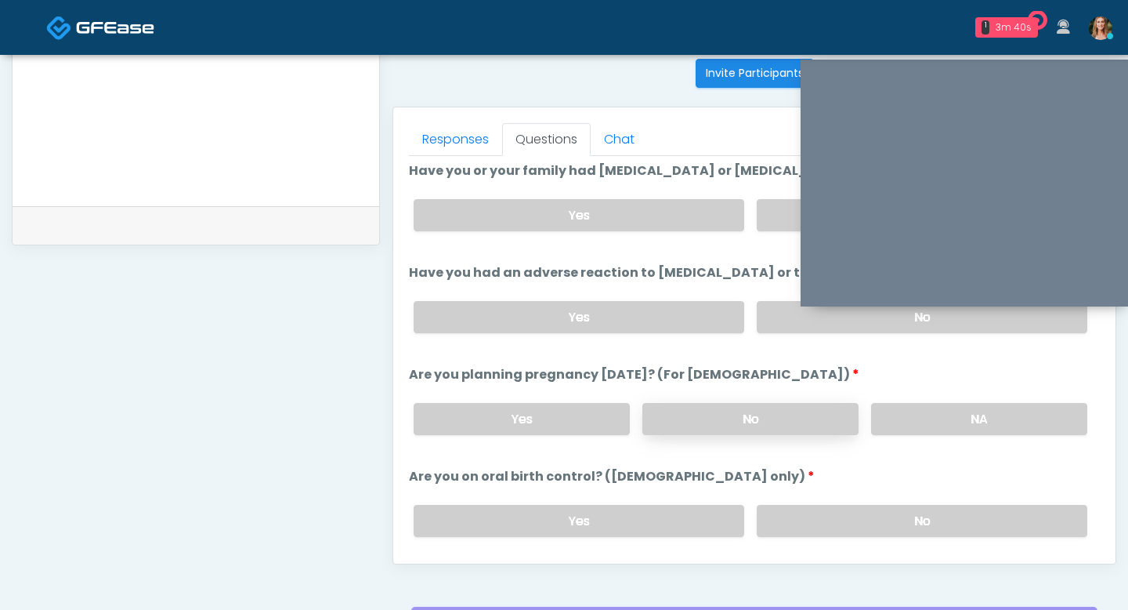
click at [740, 414] on label "No" at bounding box center [751, 419] width 216 height 32
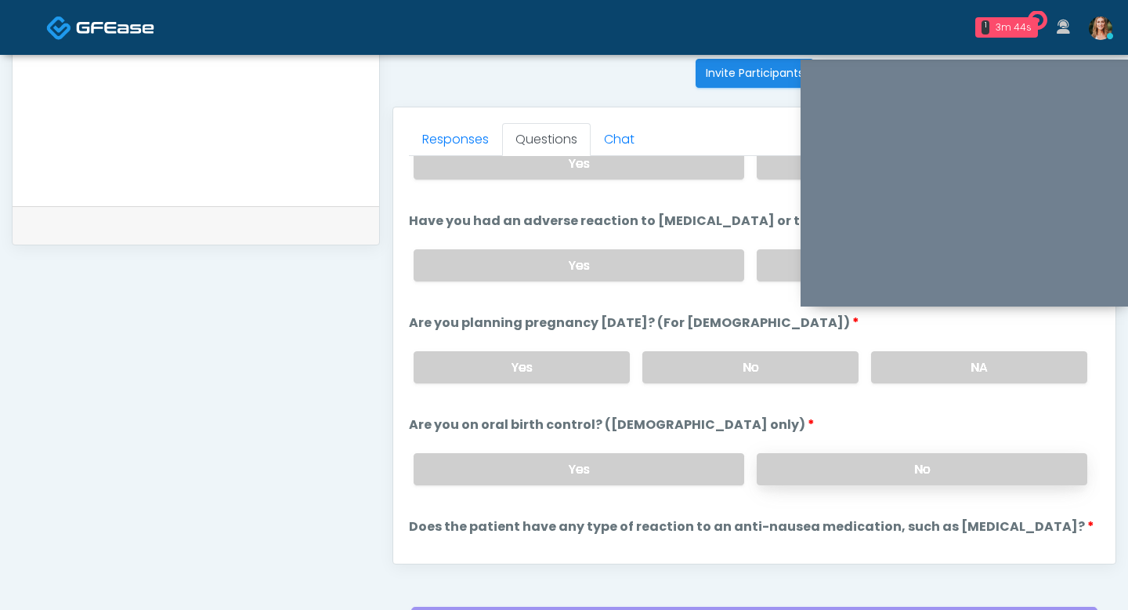
scroll to position [771, 0]
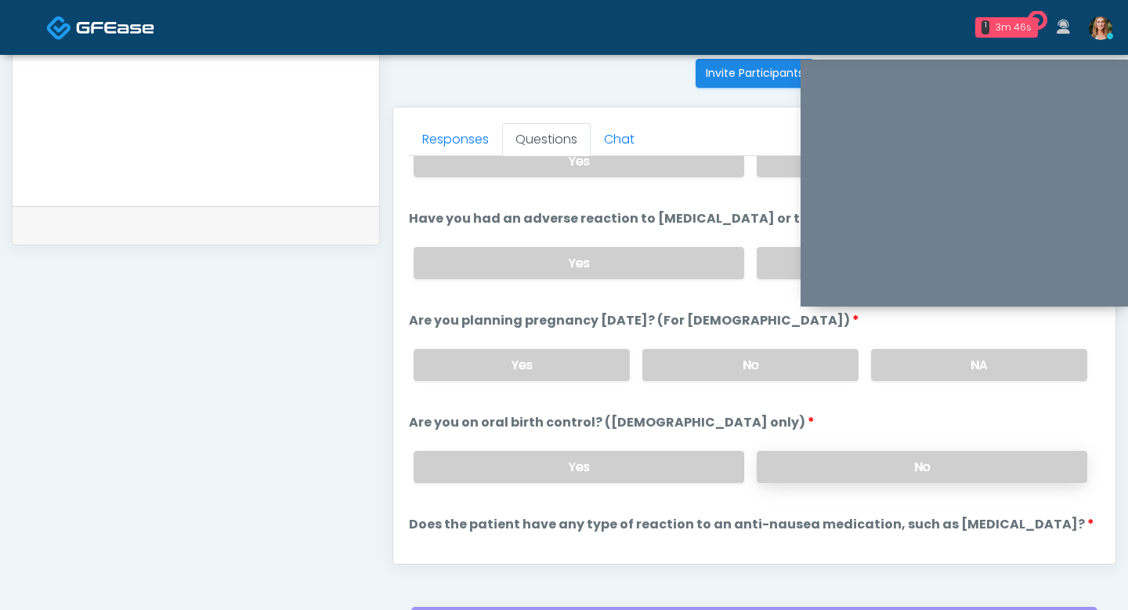
click at [831, 459] on label "No" at bounding box center [922, 467] width 331 height 32
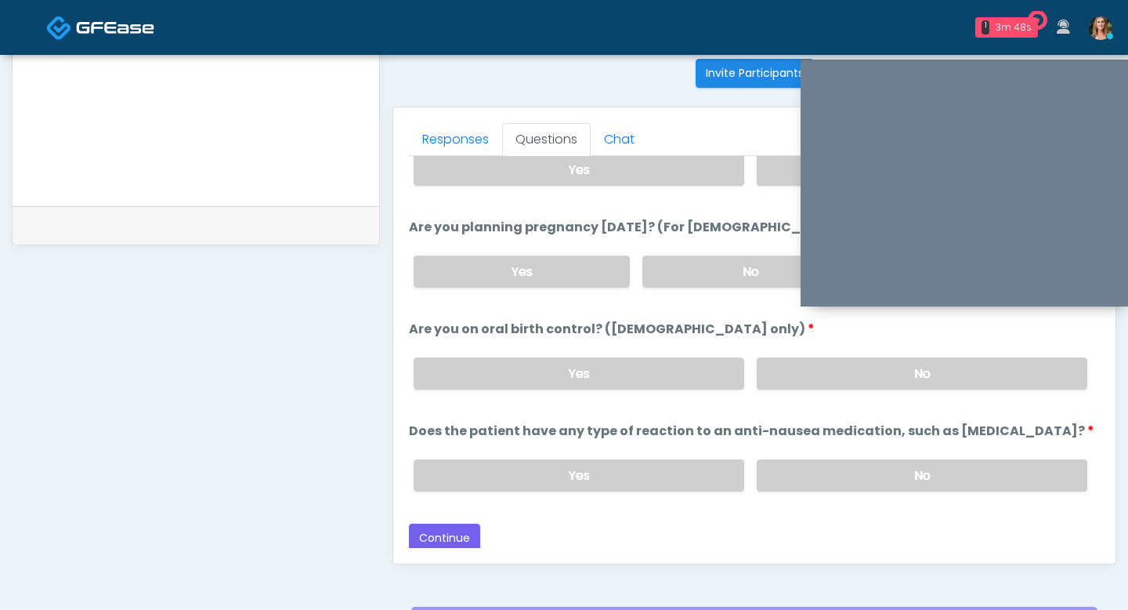
scroll to position [635, 0]
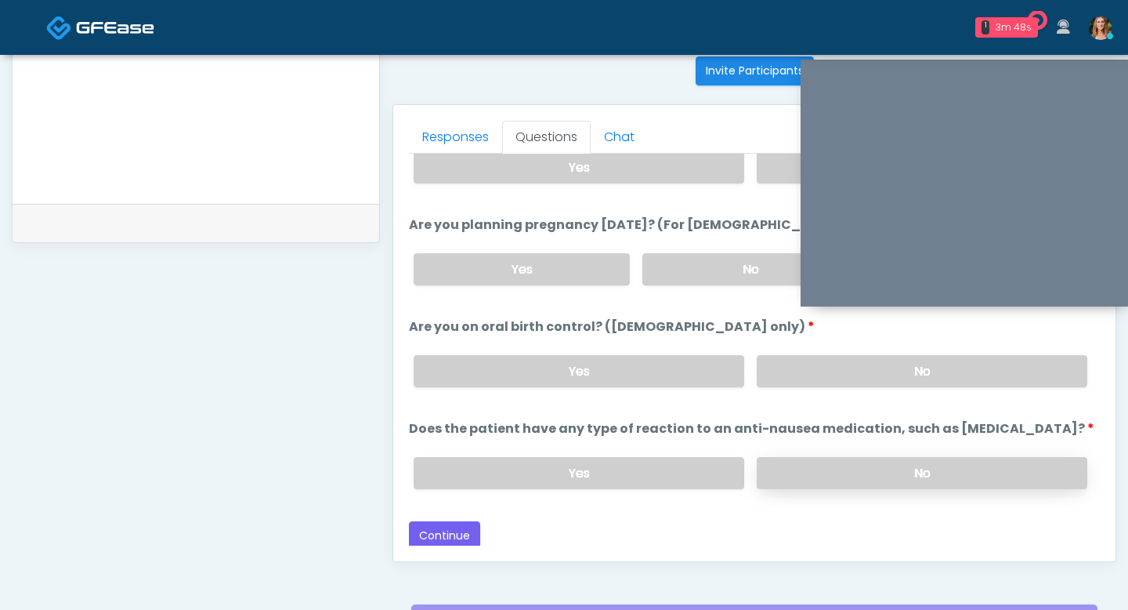
click at [796, 460] on label "No" at bounding box center [922, 473] width 331 height 32
click at [461, 530] on button "Continue" at bounding box center [444, 535] width 71 height 29
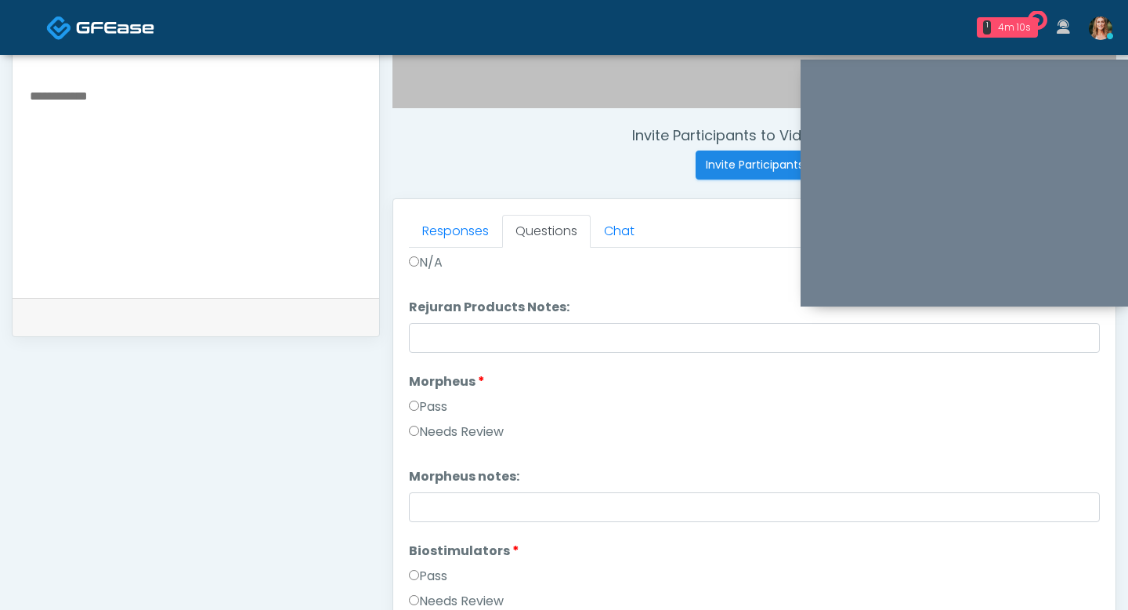
scroll to position [1304, 0]
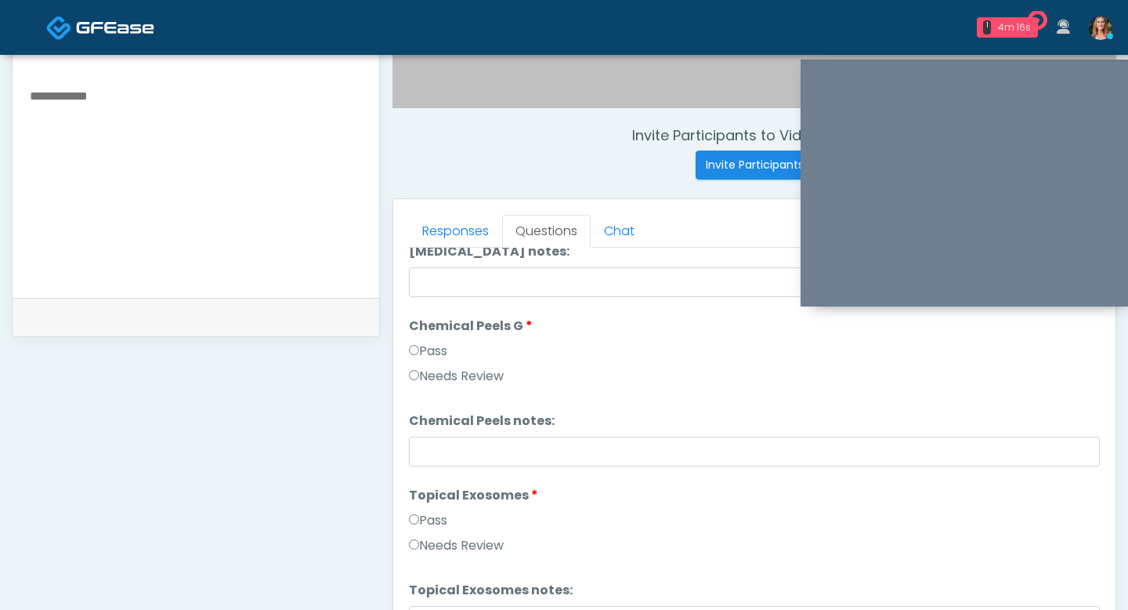
click at [412, 357] on label "Pass" at bounding box center [428, 351] width 38 height 19
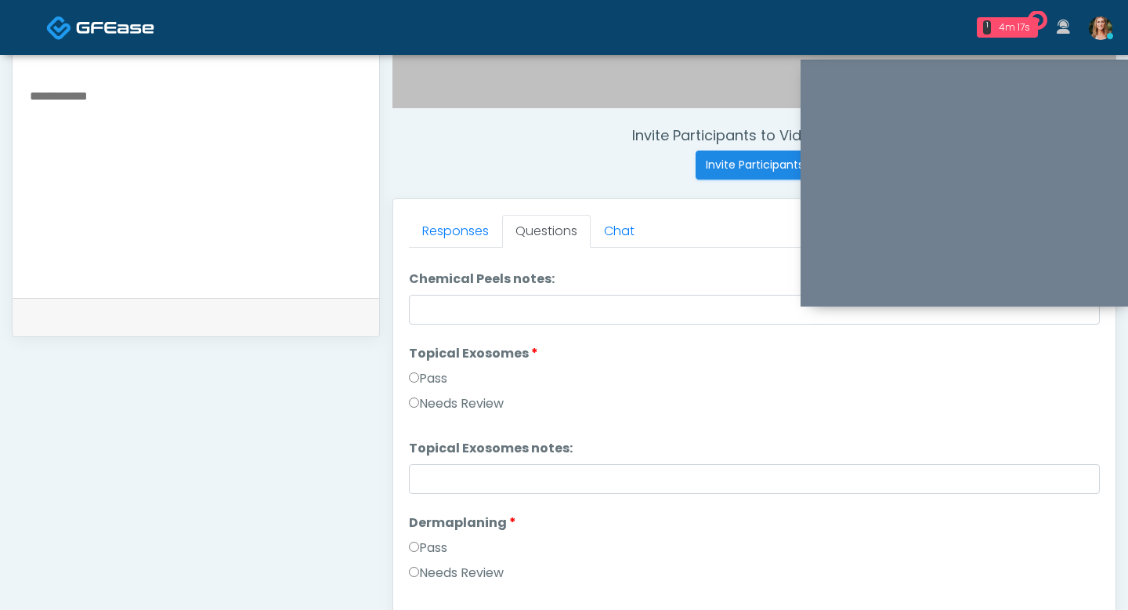
scroll to position [2450, 0]
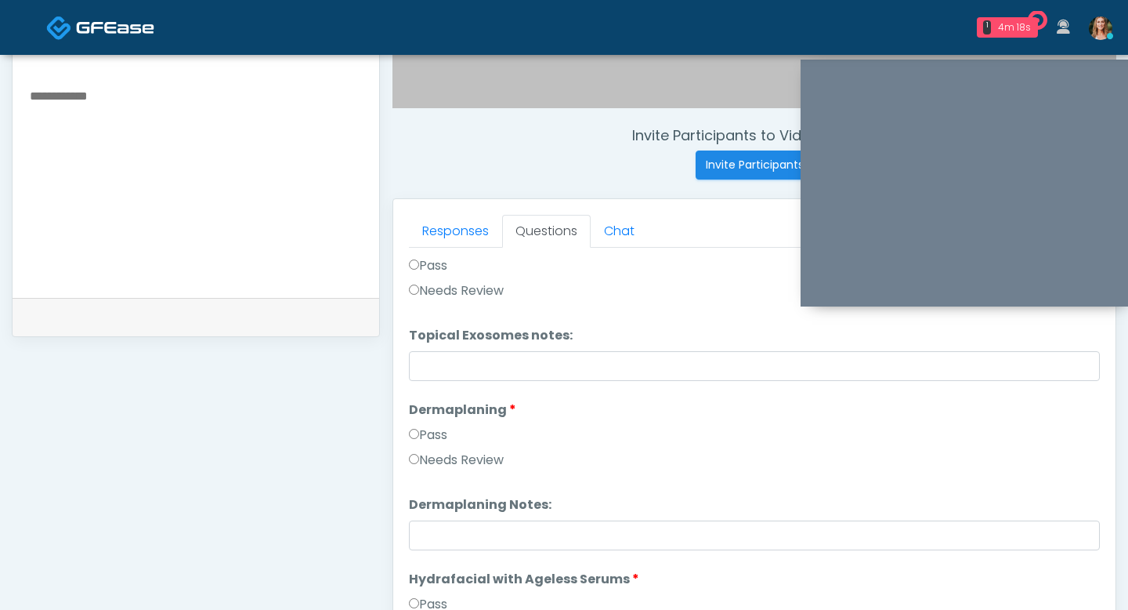
click at [415, 271] on label "Pass" at bounding box center [428, 265] width 38 height 19
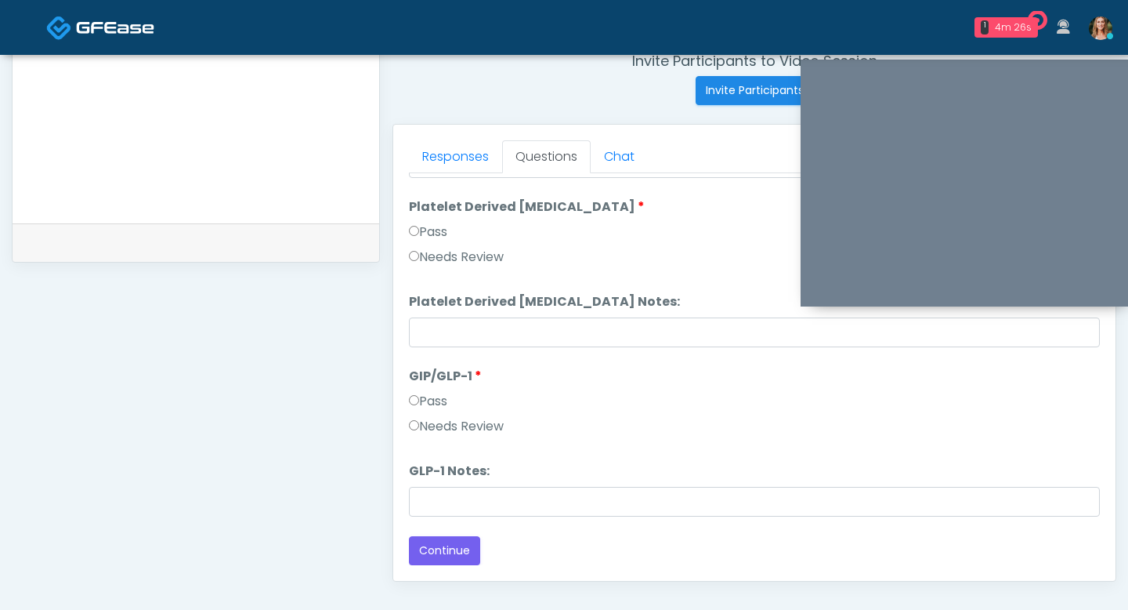
scroll to position [638, 0]
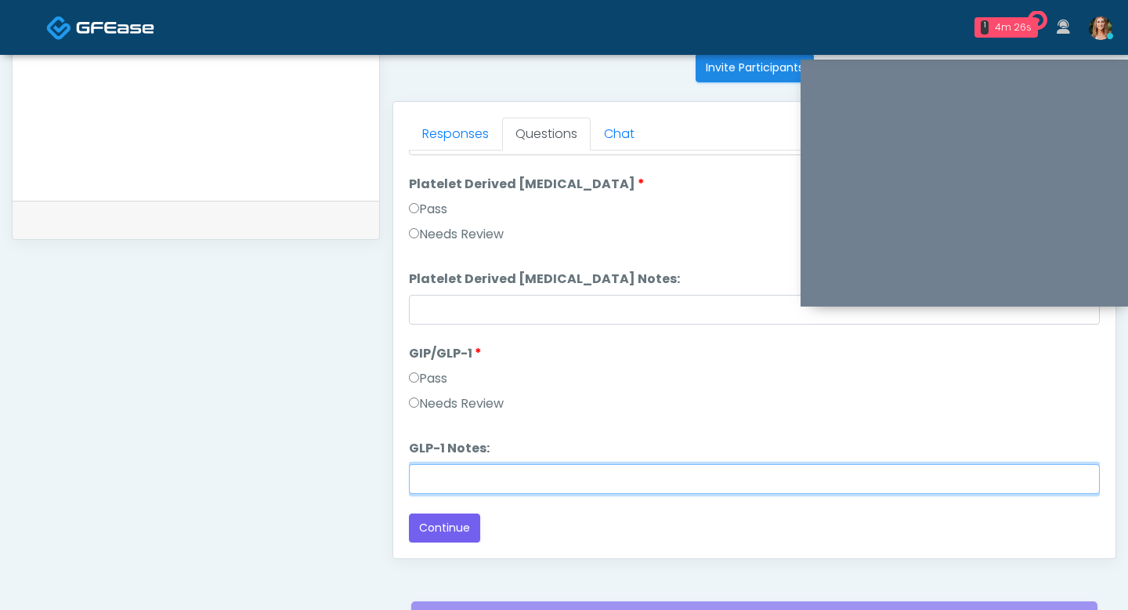
click at [423, 484] on input "GLP-1 Notes:" at bounding box center [754, 479] width 691 height 30
type input "*******"
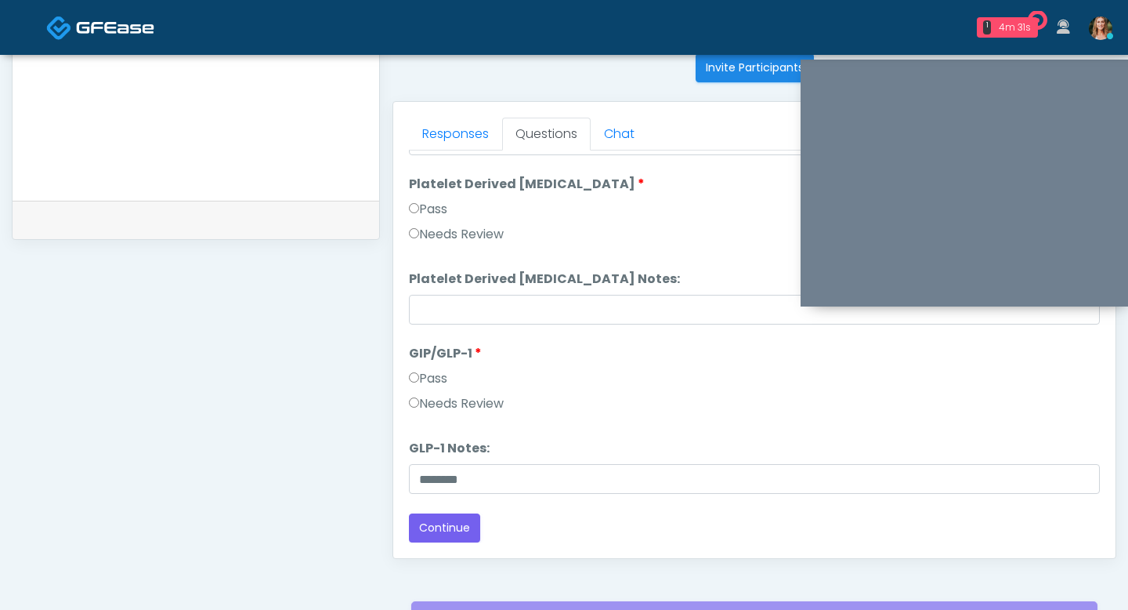
click at [183, 183] on form at bounding box center [195, 86] width 335 height 197
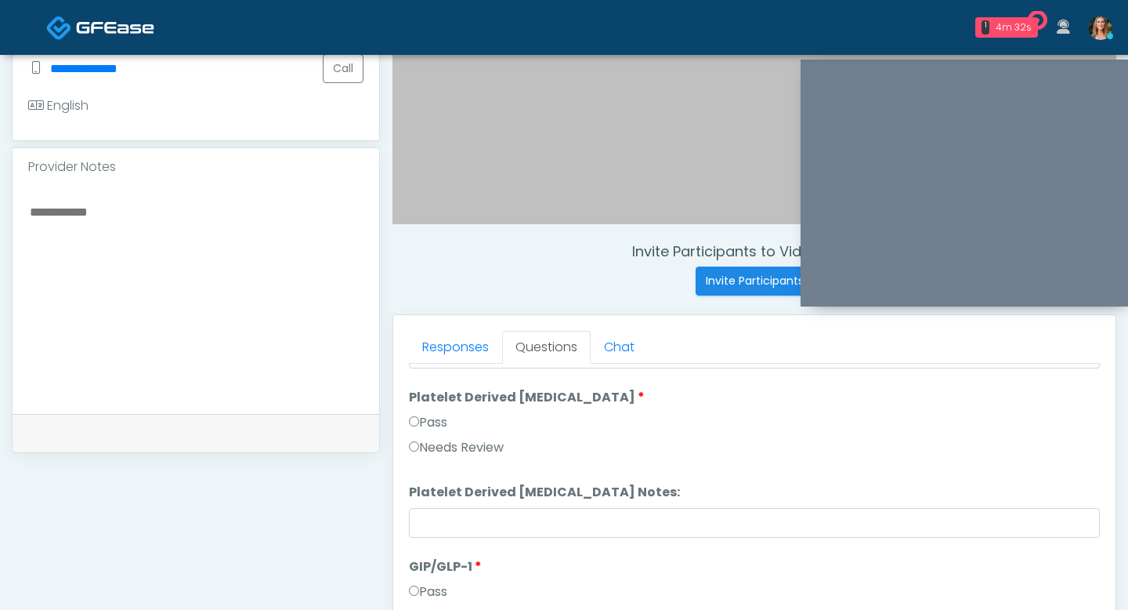
scroll to position [404, 0]
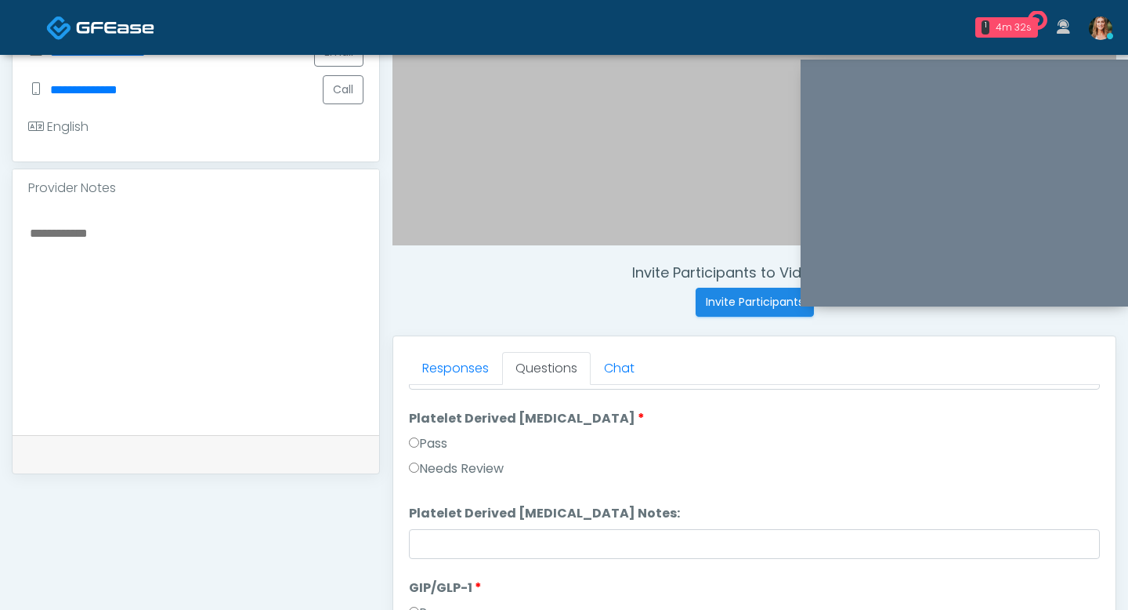
click at [96, 237] on textarea at bounding box center [195, 318] width 335 height 191
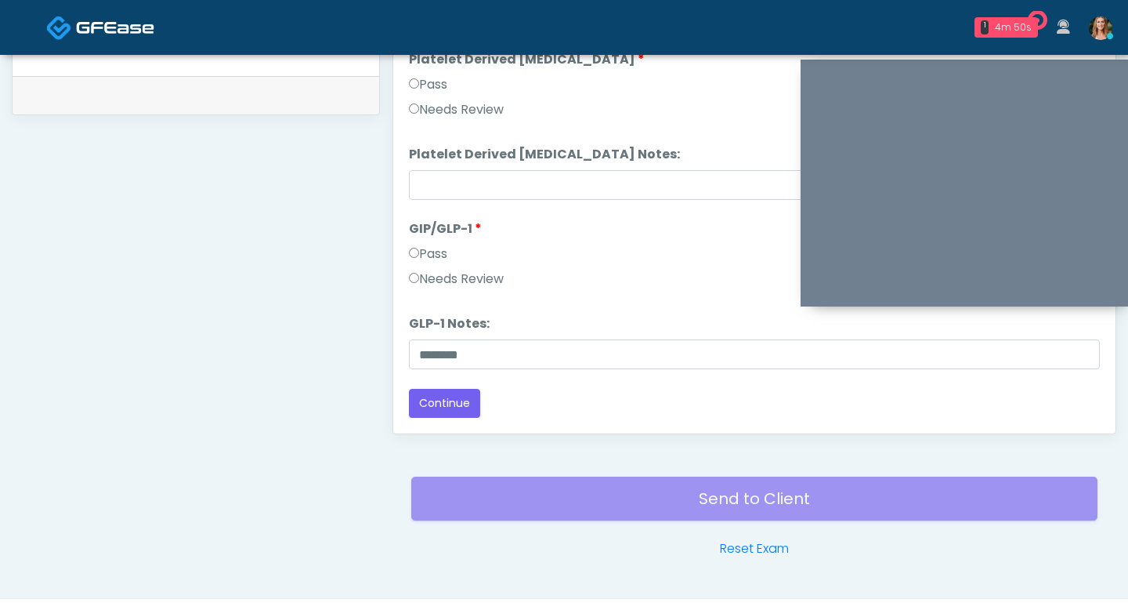
scroll to position [797, 0]
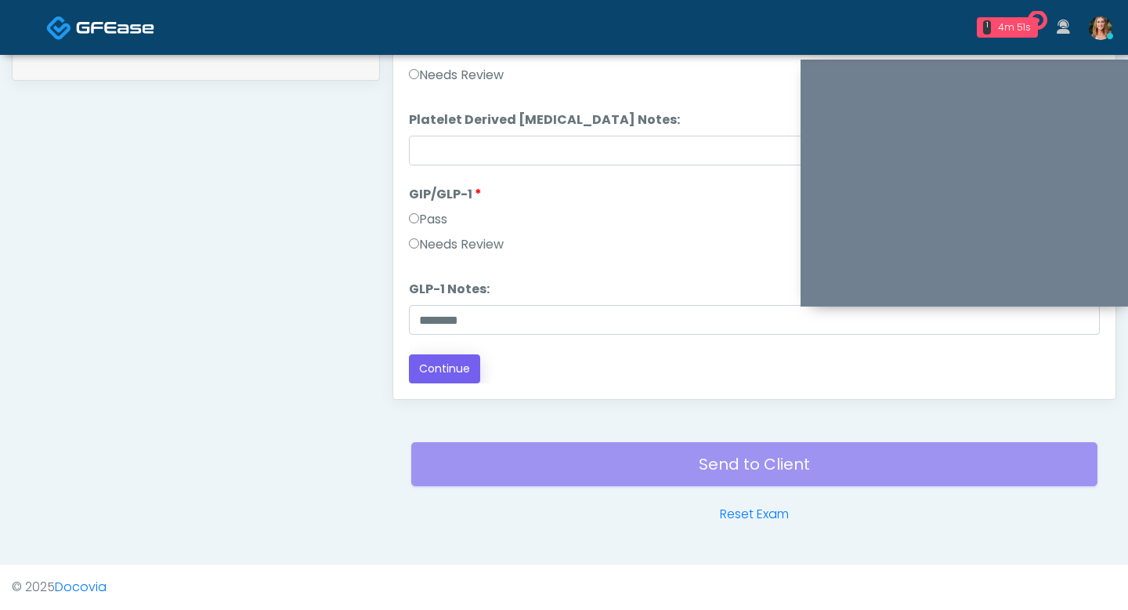
type textarea "********"
click at [450, 378] on button "Continue" at bounding box center [444, 368] width 71 height 29
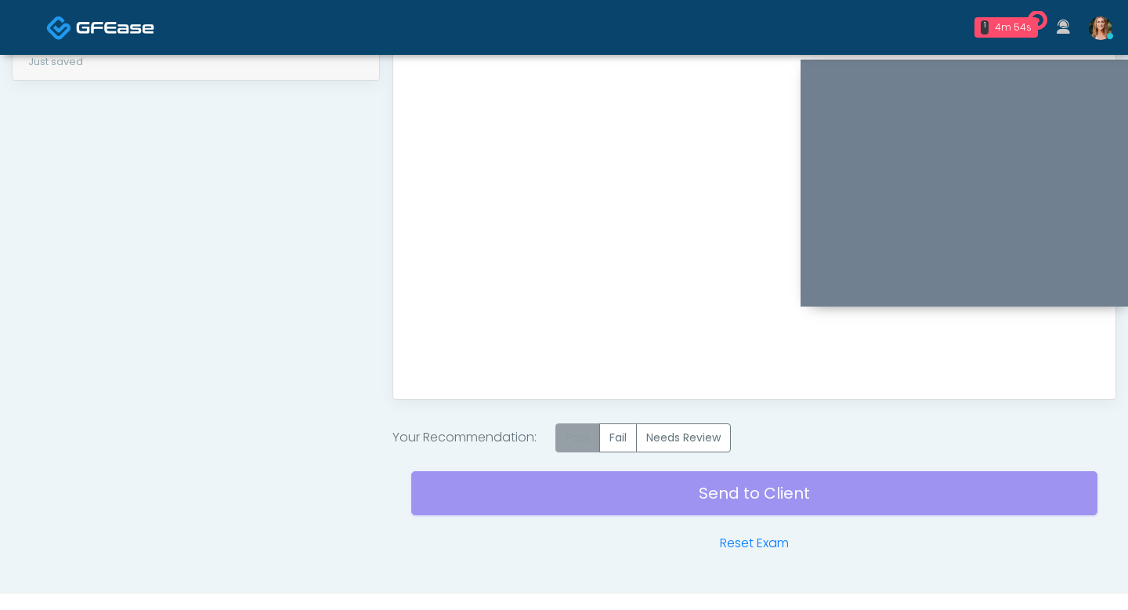
click at [592, 430] on label "Pass" at bounding box center [578, 437] width 45 height 29
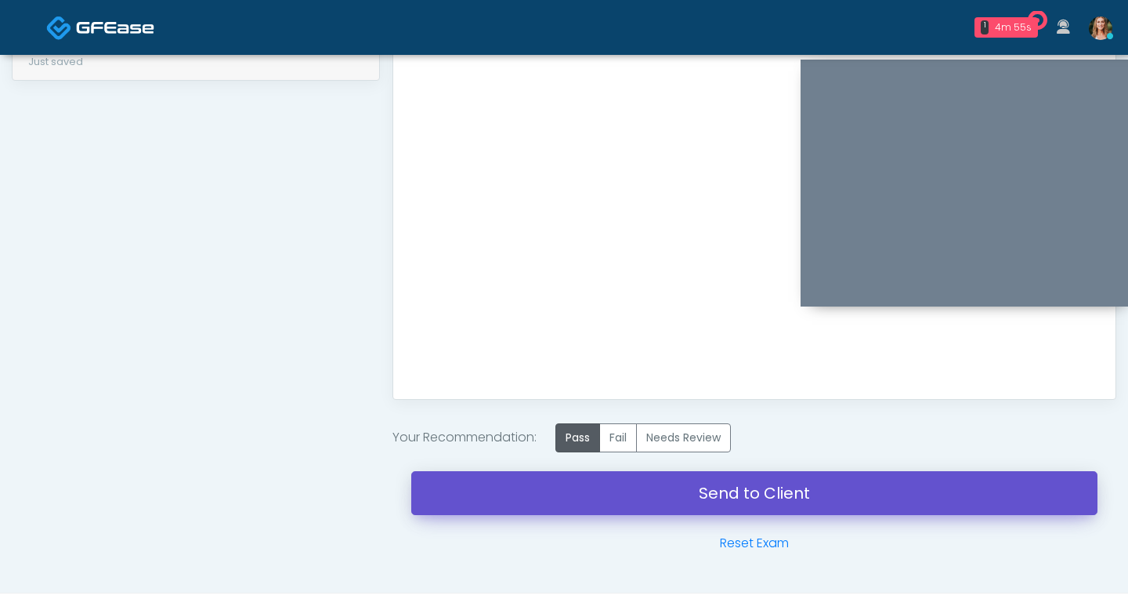
click at [588, 486] on link "Send to Client" at bounding box center [754, 493] width 686 height 44
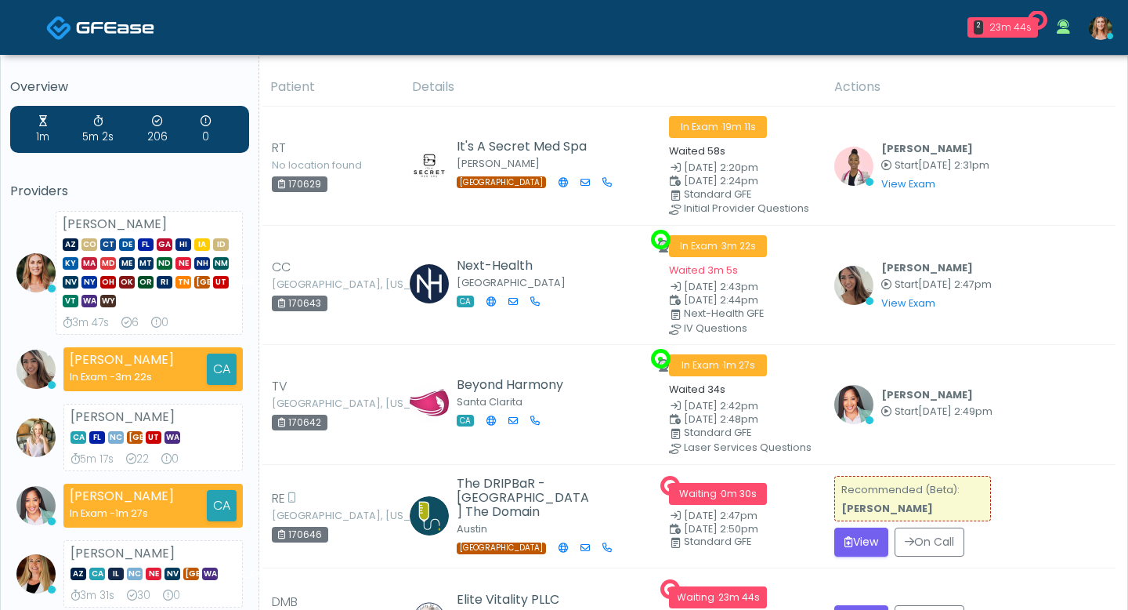
scroll to position [219, 0]
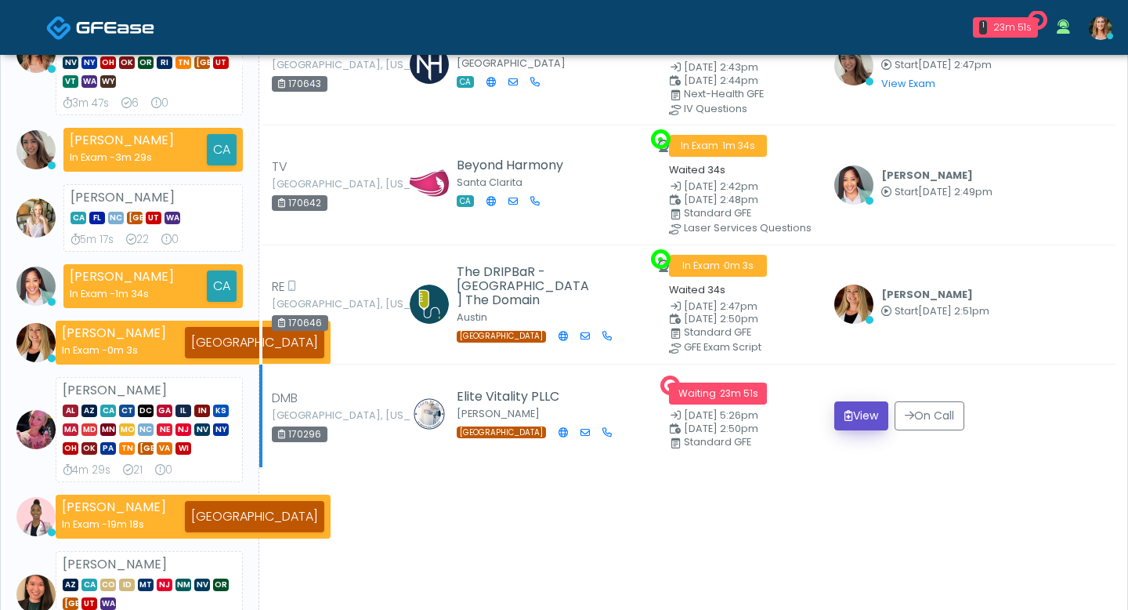
click at [849, 411] on icon "submit" at bounding box center [849, 415] width 9 height 11
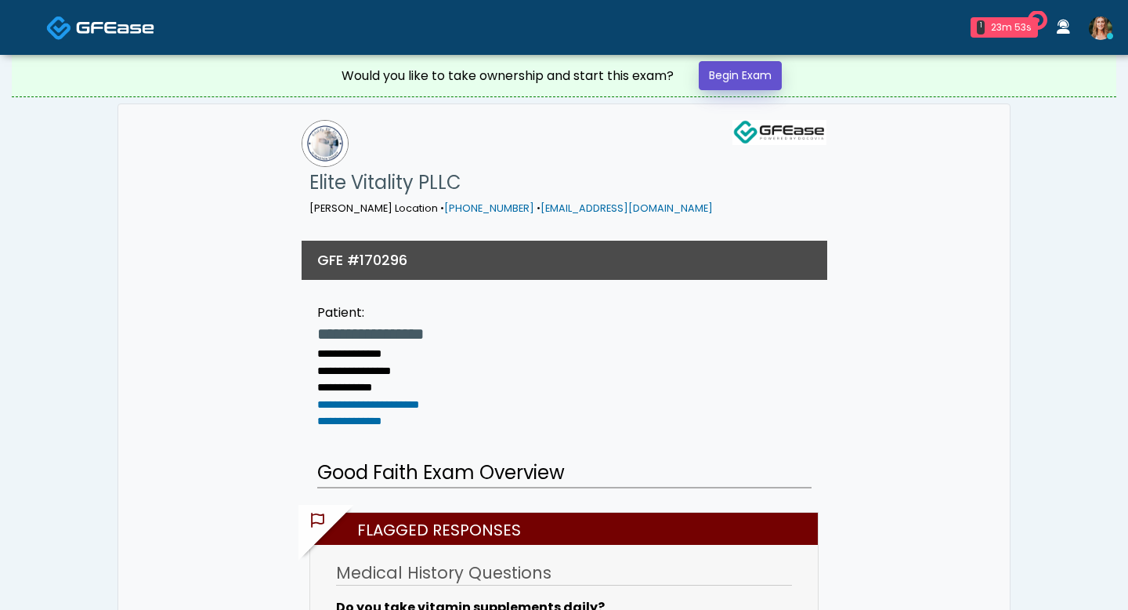
click at [713, 73] on link "Begin Exam" at bounding box center [740, 75] width 83 height 29
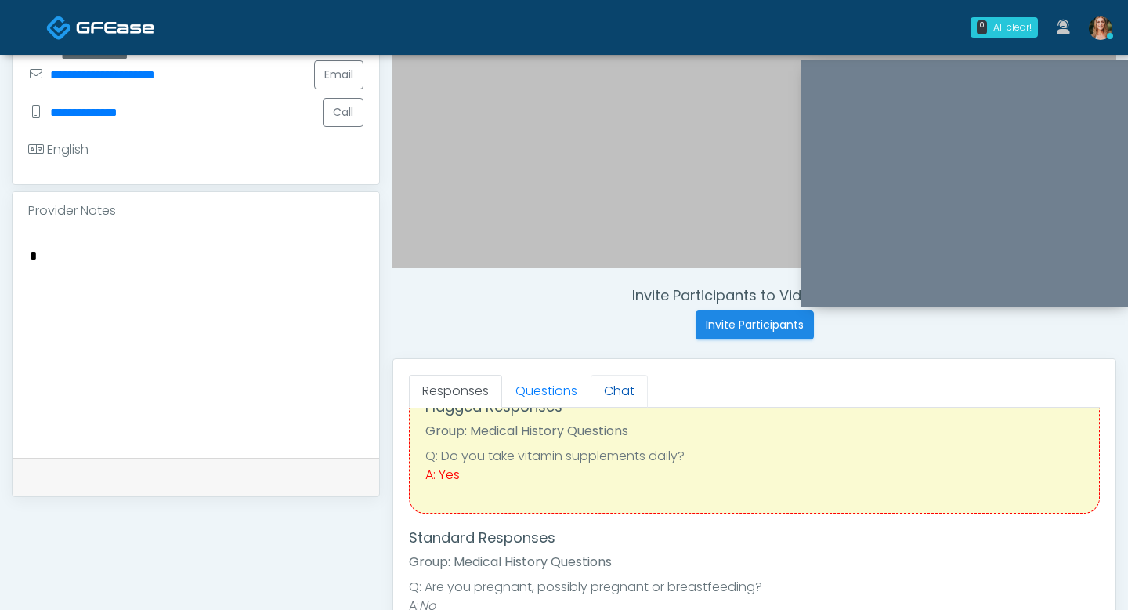
scroll to position [71, 0]
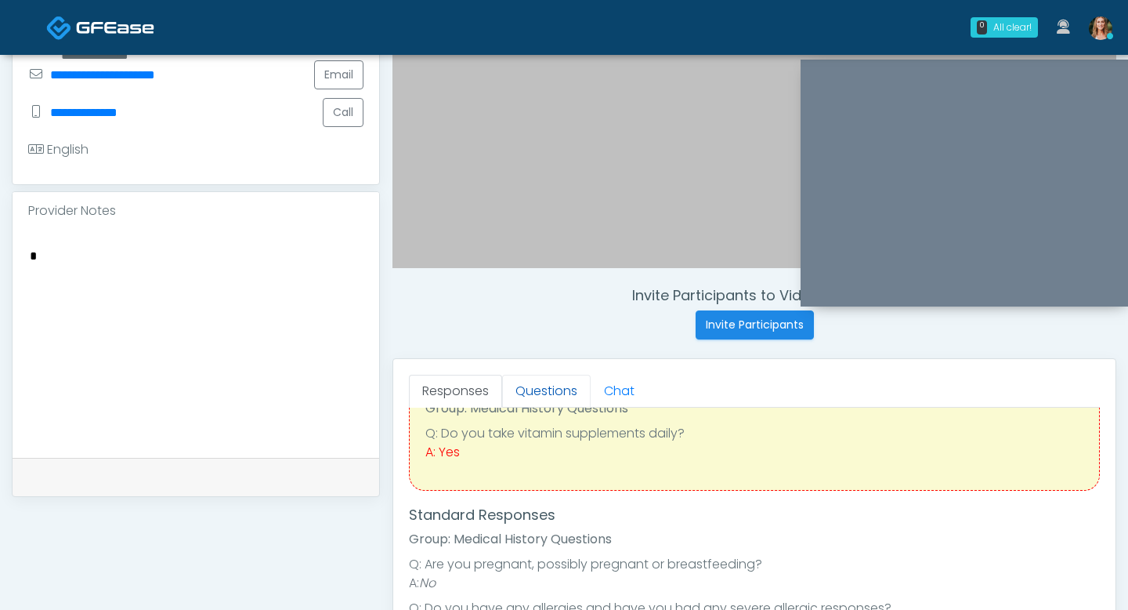
click at [556, 391] on link "Questions" at bounding box center [546, 391] width 89 height 33
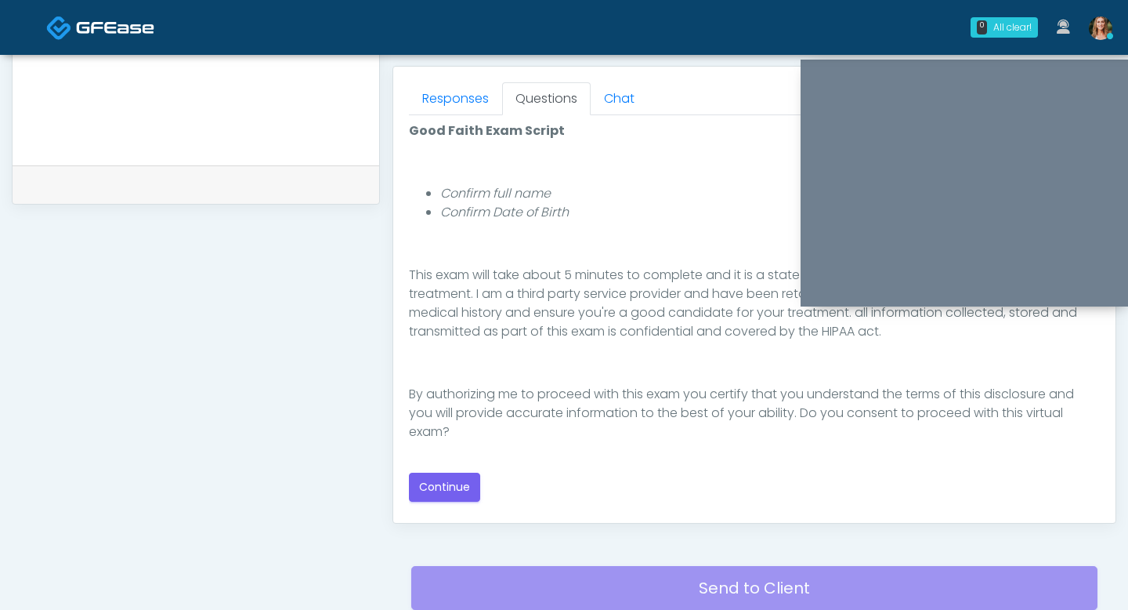
scroll to position [678, 0]
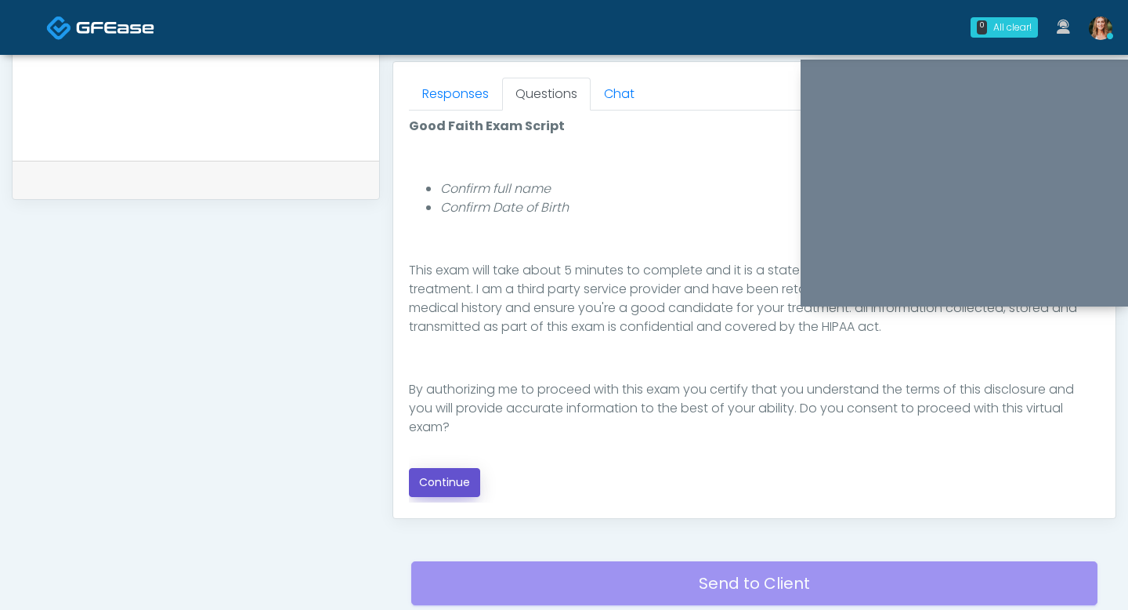
click at [443, 484] on button "Continue" at bounding box center [444, 482] width 71 height 29
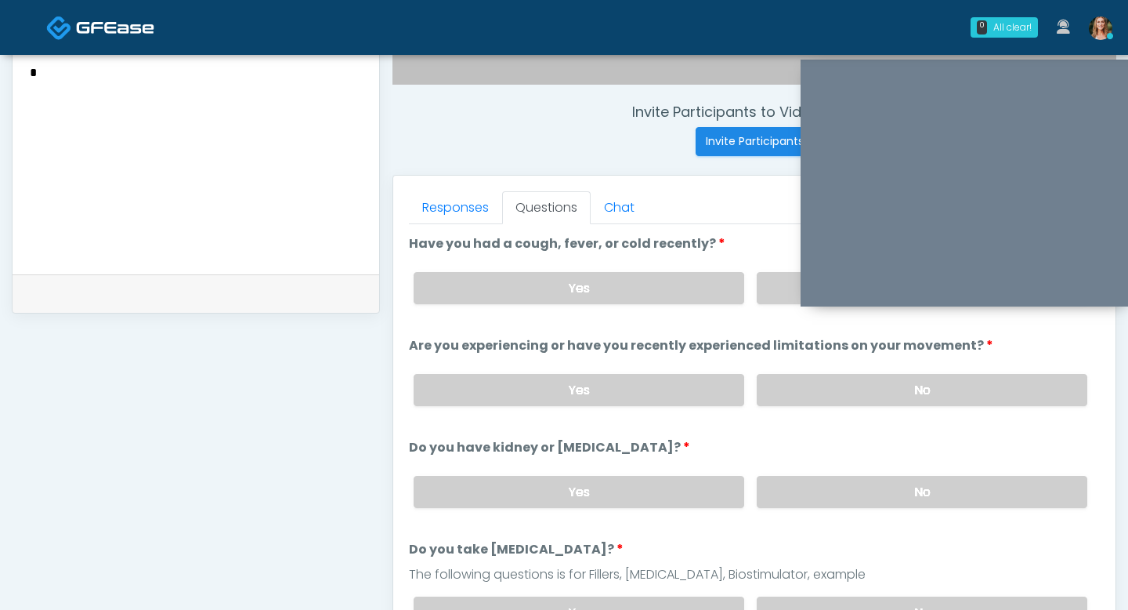
scroll to position [520, 0]
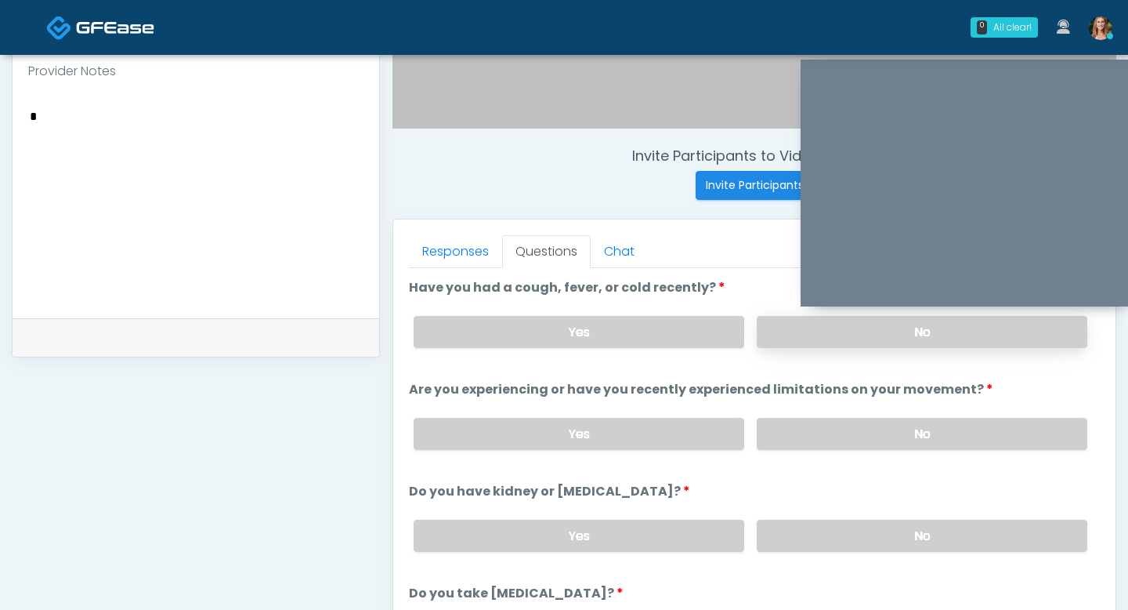
click at [831, 340] on label "No" at bounding box center [922, 332] width 331 height 32
click at [841, 423] on label "No" at bounding box center [922, 434] width 331 height 32
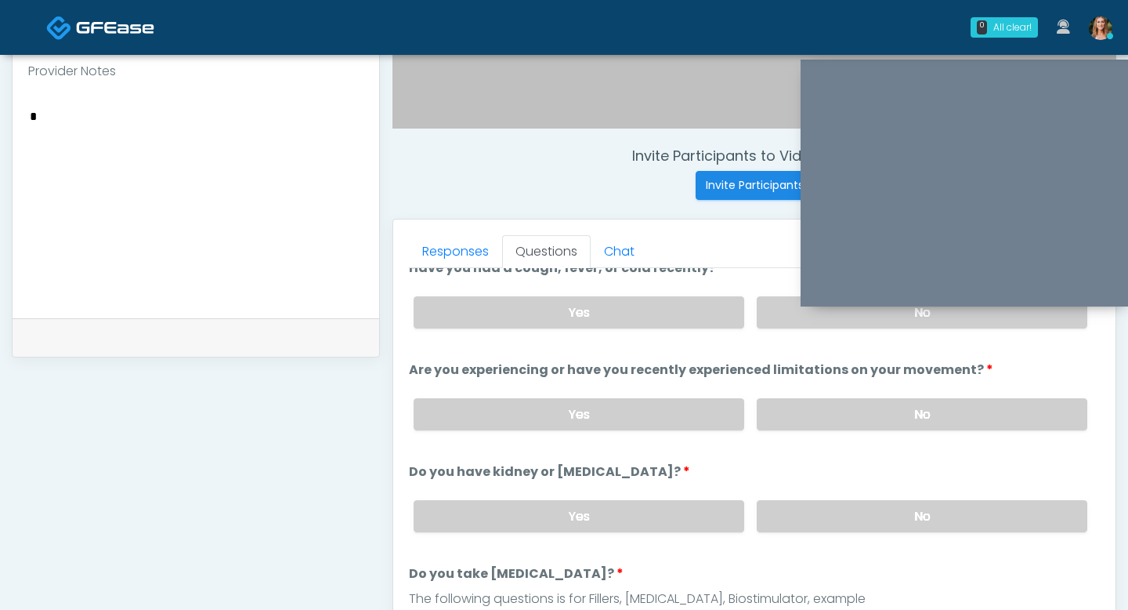
scroll to position [50, 0]
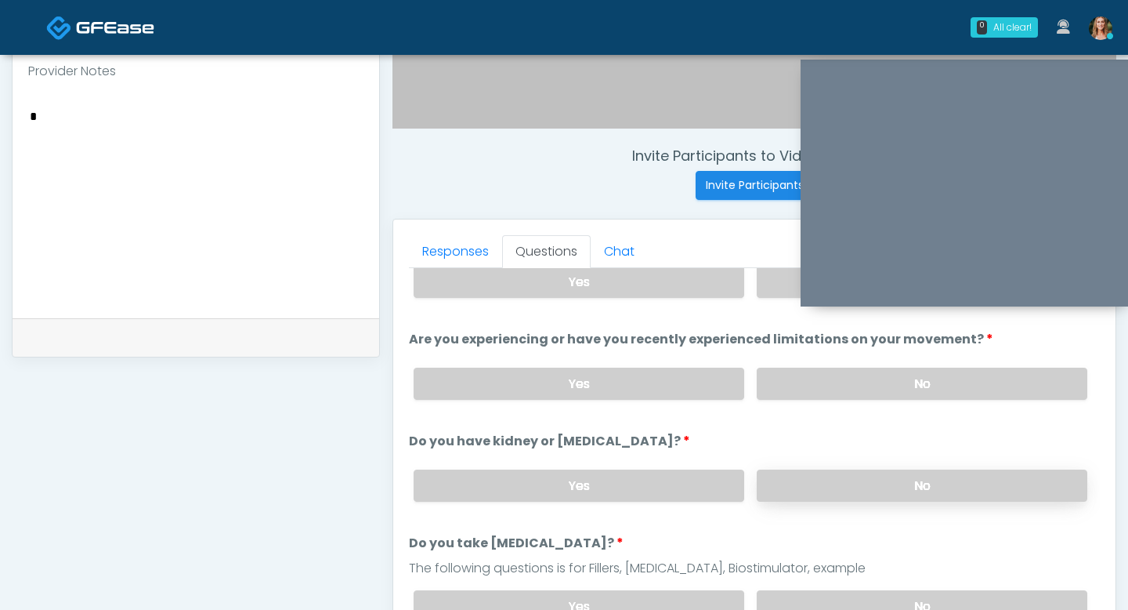
click label "No"
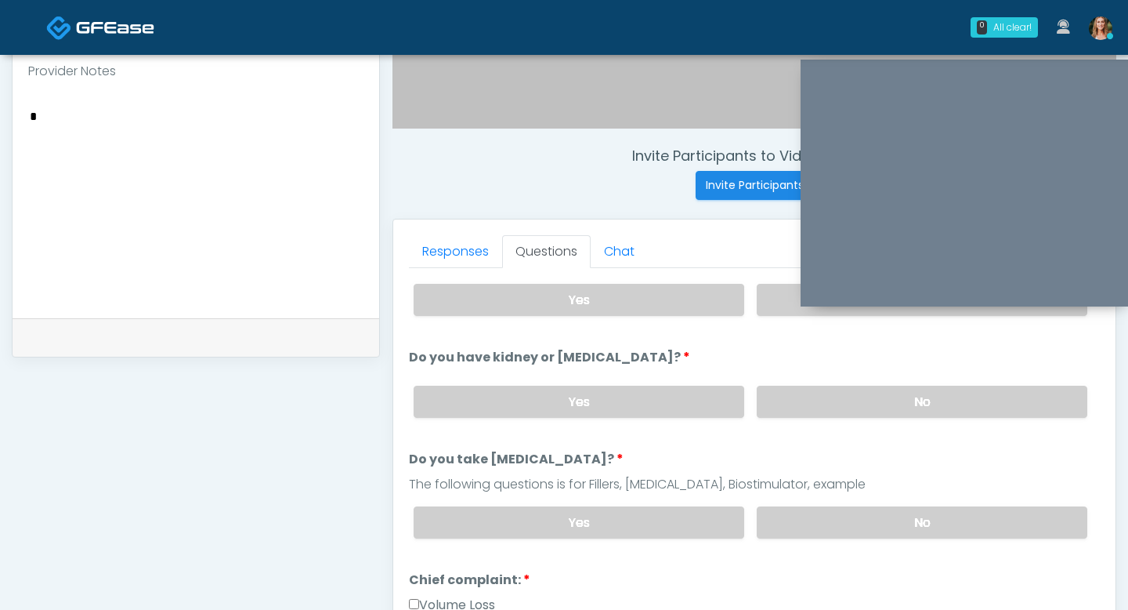
scroll to position [140, 0]
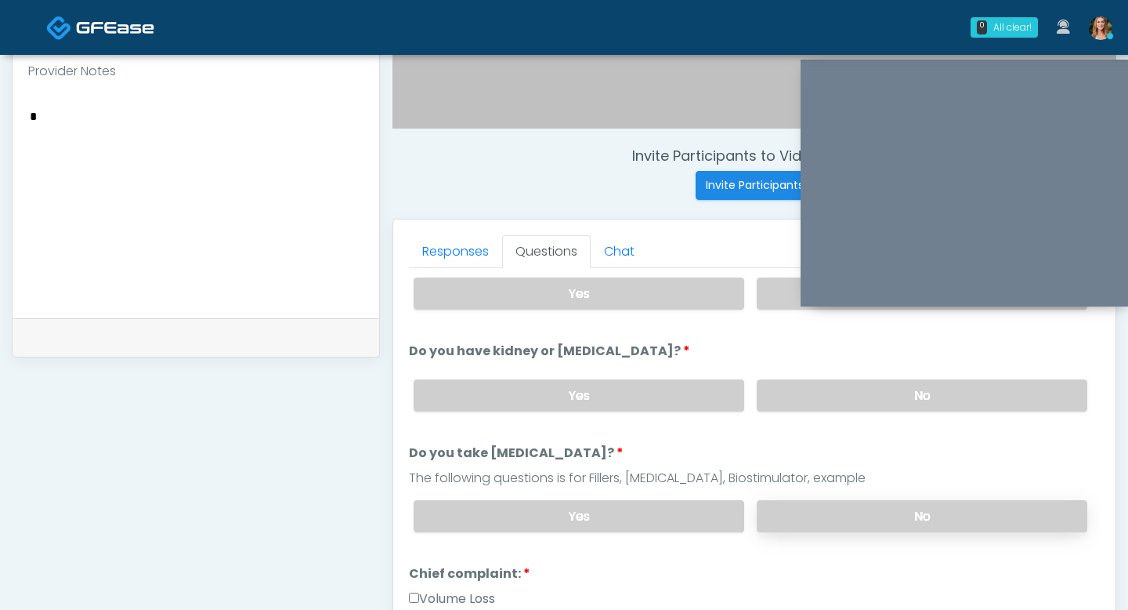
click label "No"
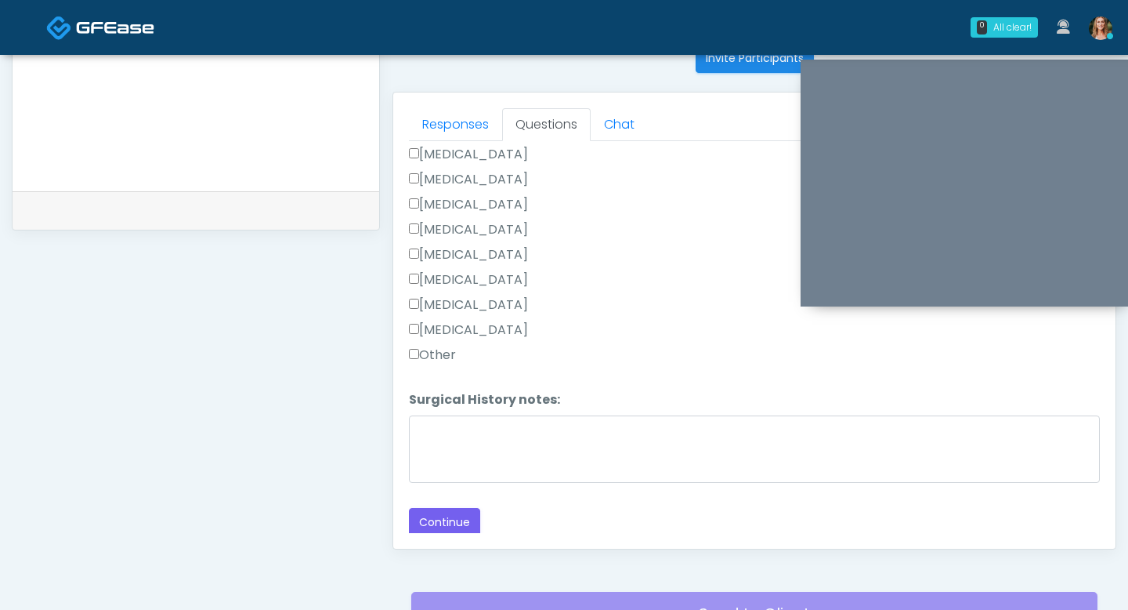
scroll to position [693, 0]
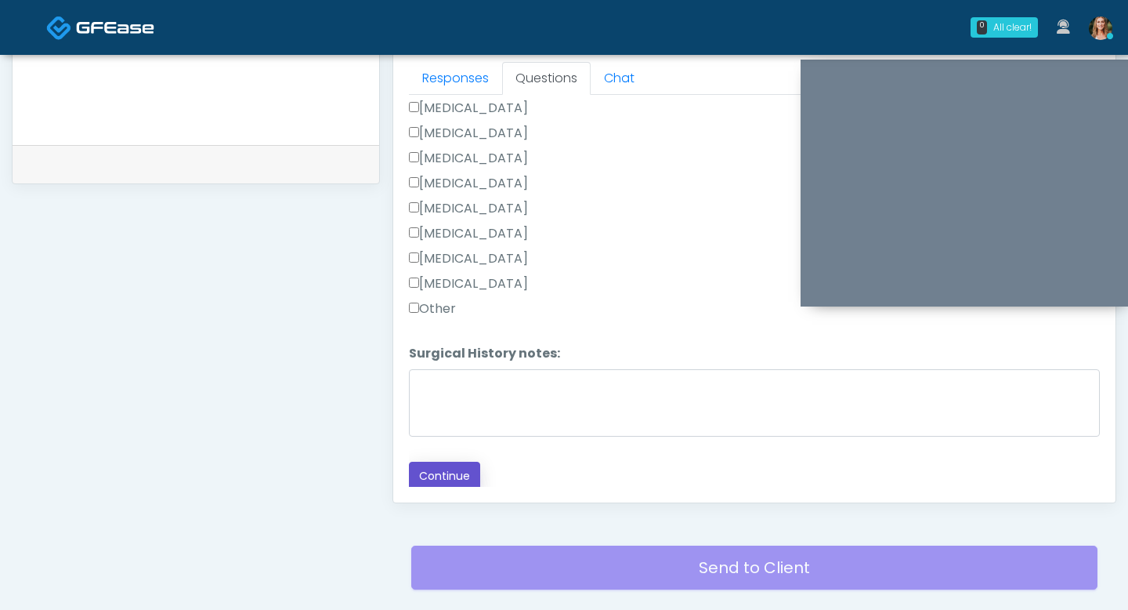
click button "Continue"
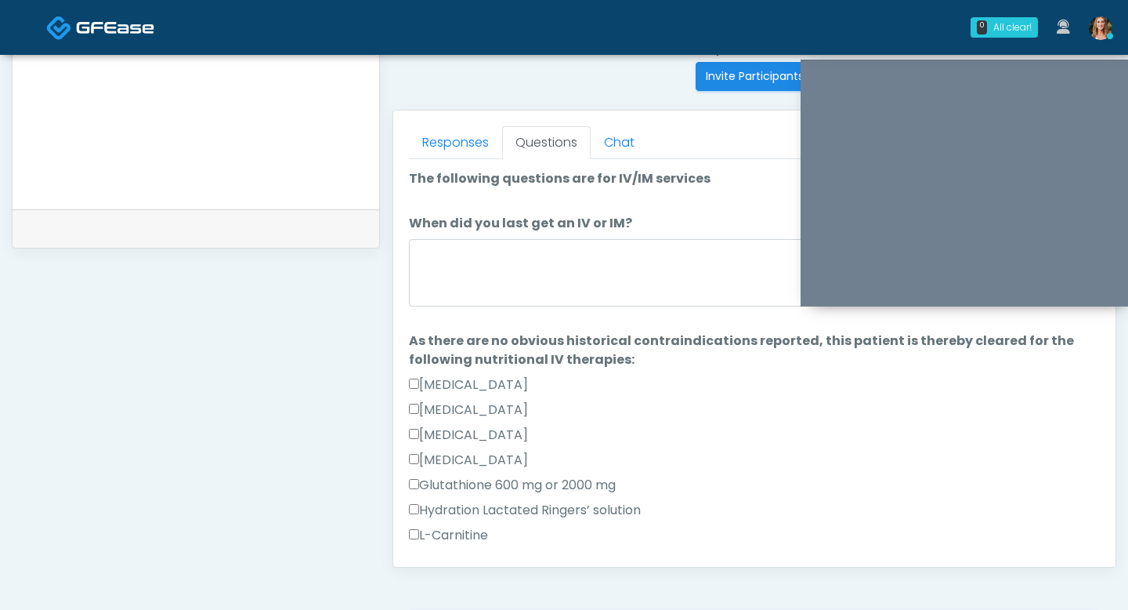
scroll to position [613, 0]
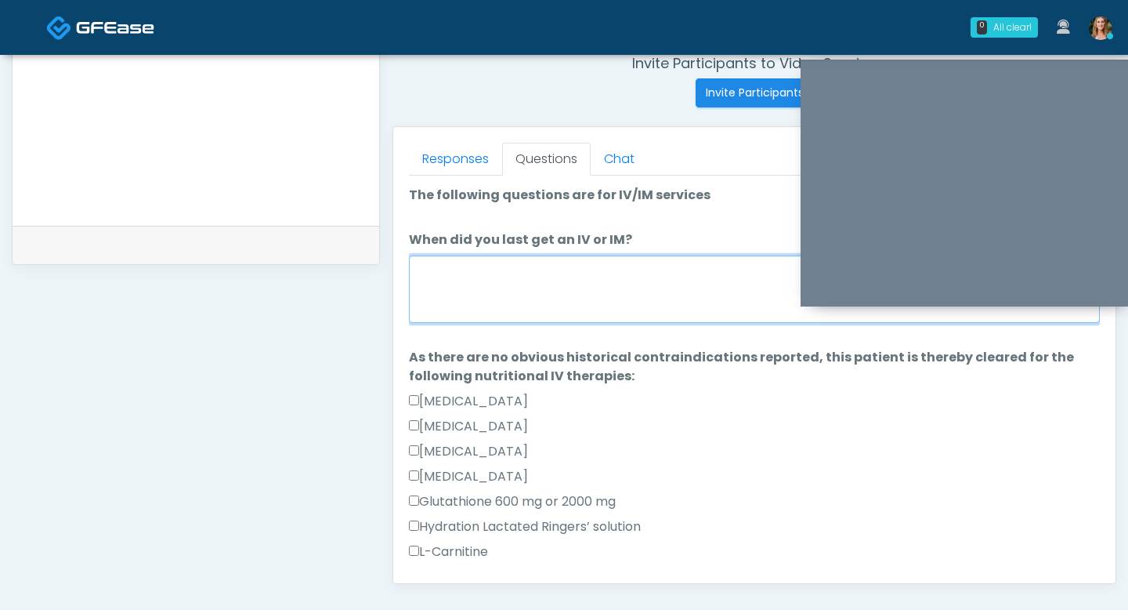
click textarea "When did you last get an IV or IM?"
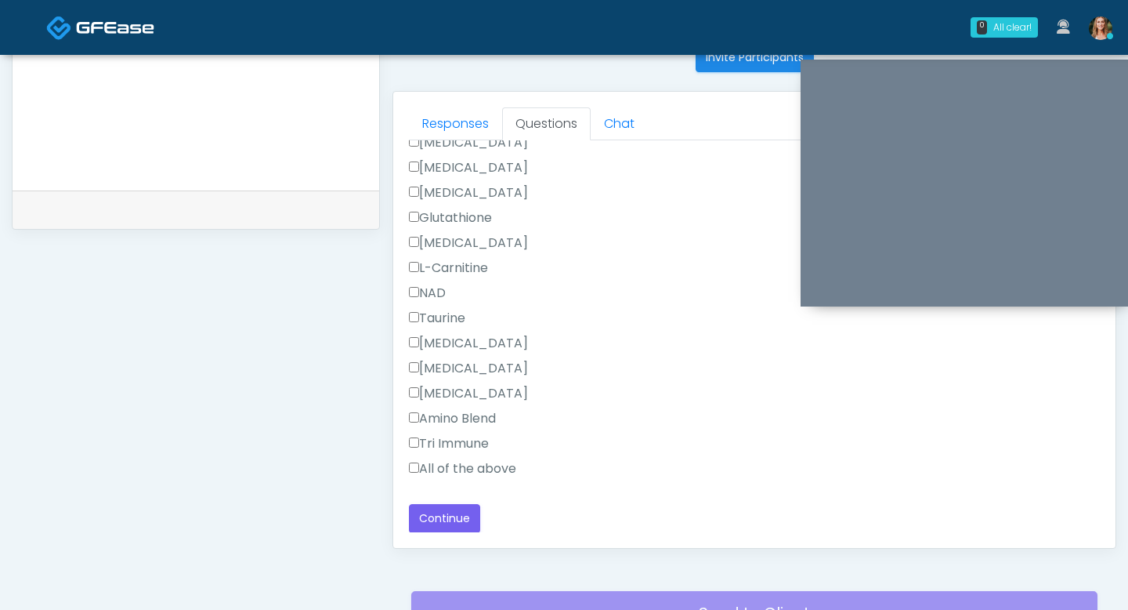
scroll to position [654, 0]
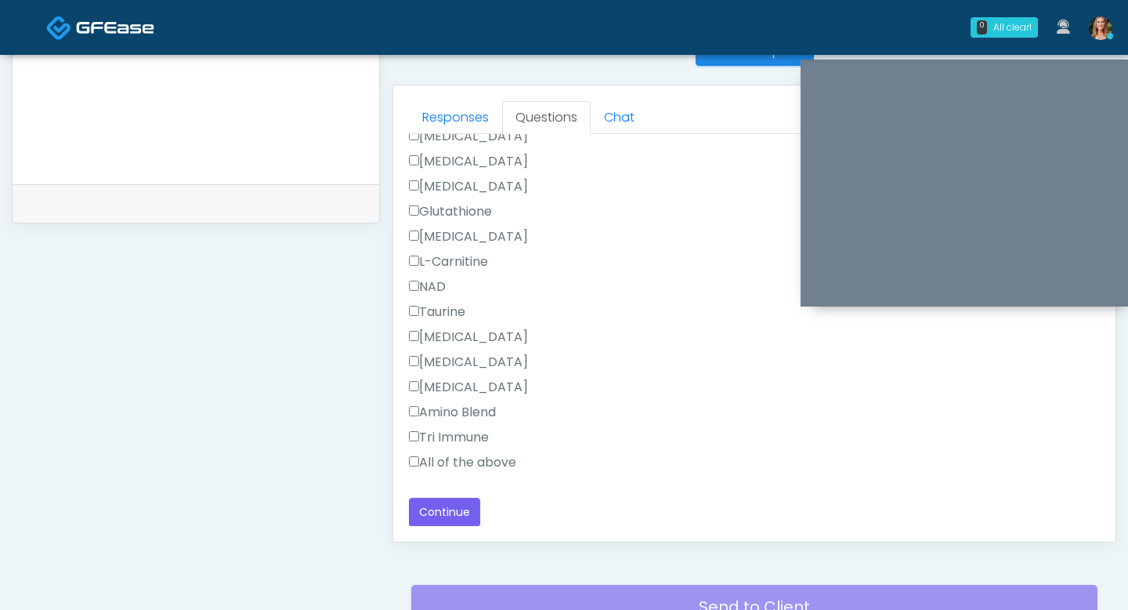
type textarea "*****"
click button "Continue"
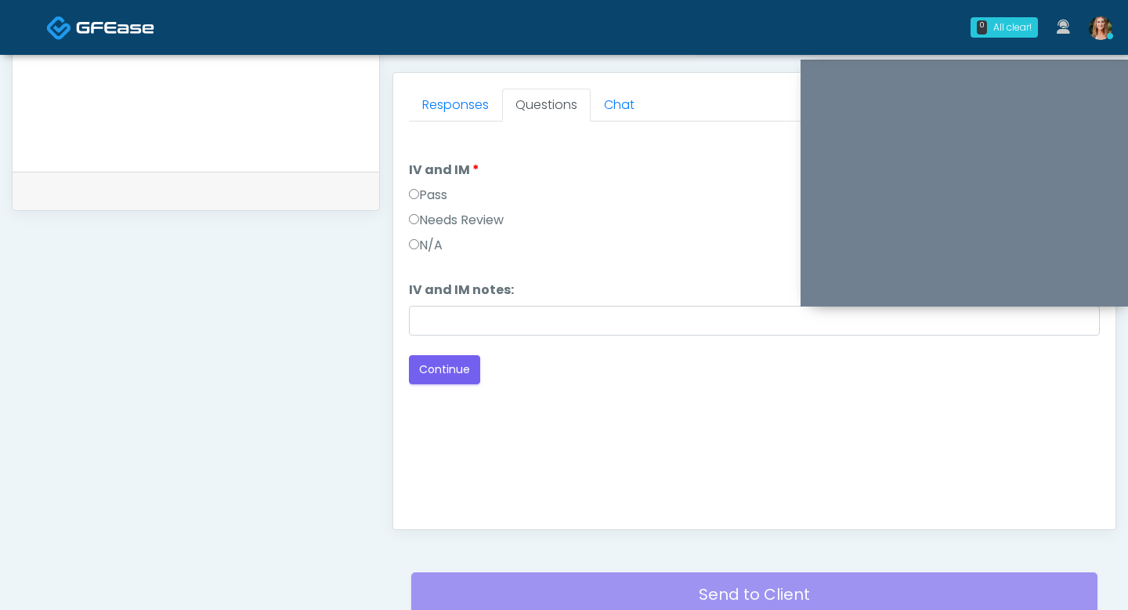
scroll to position [660, 0]
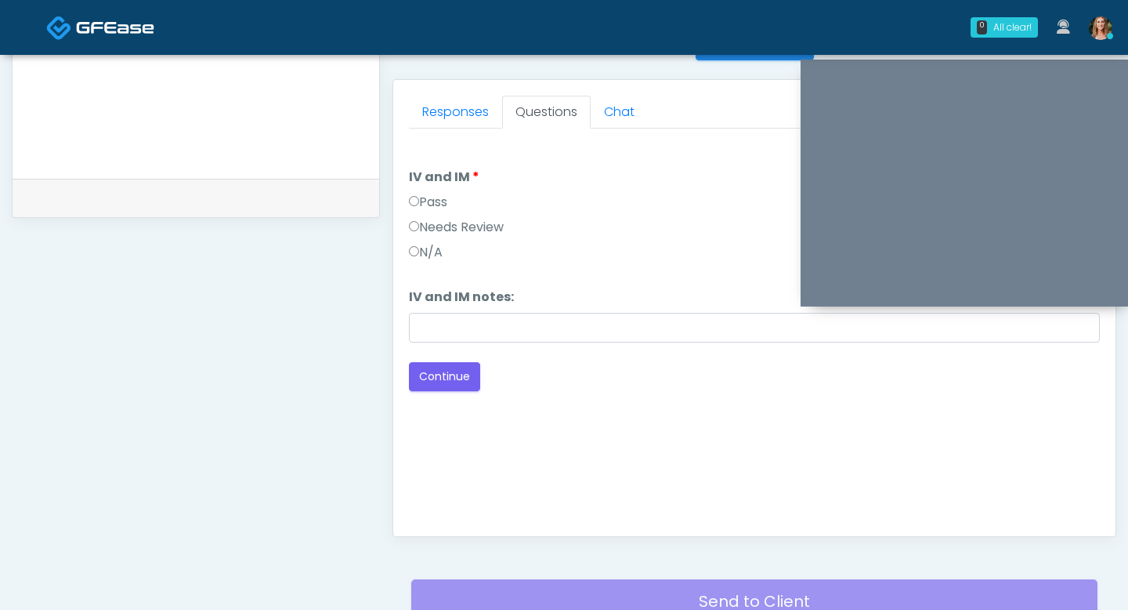
click label "Pass"
click button "Continue"
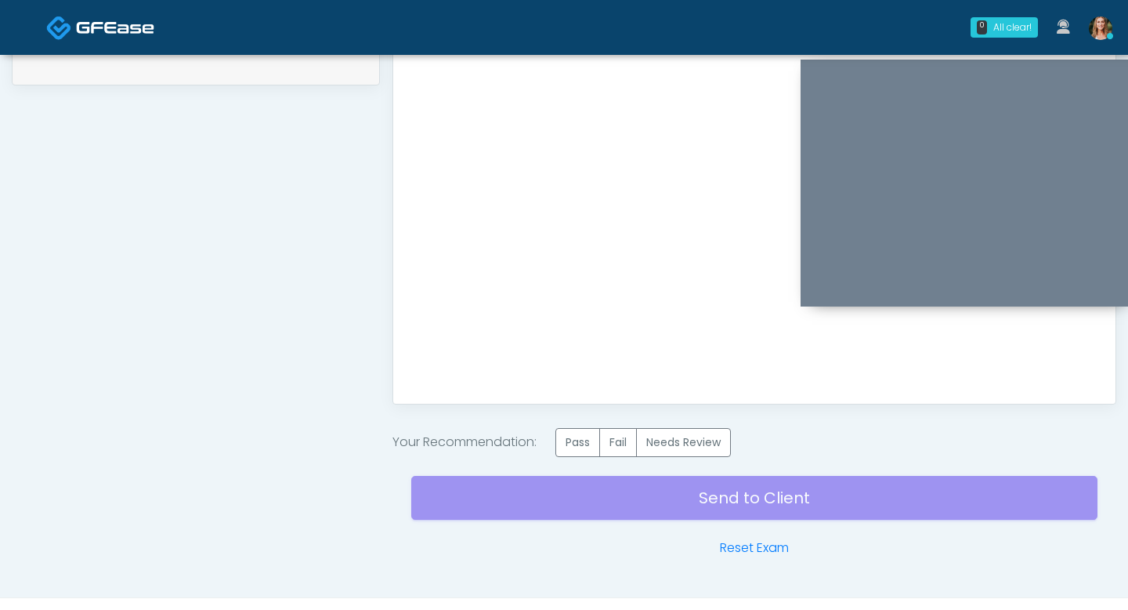
scroll to position [826, 0]
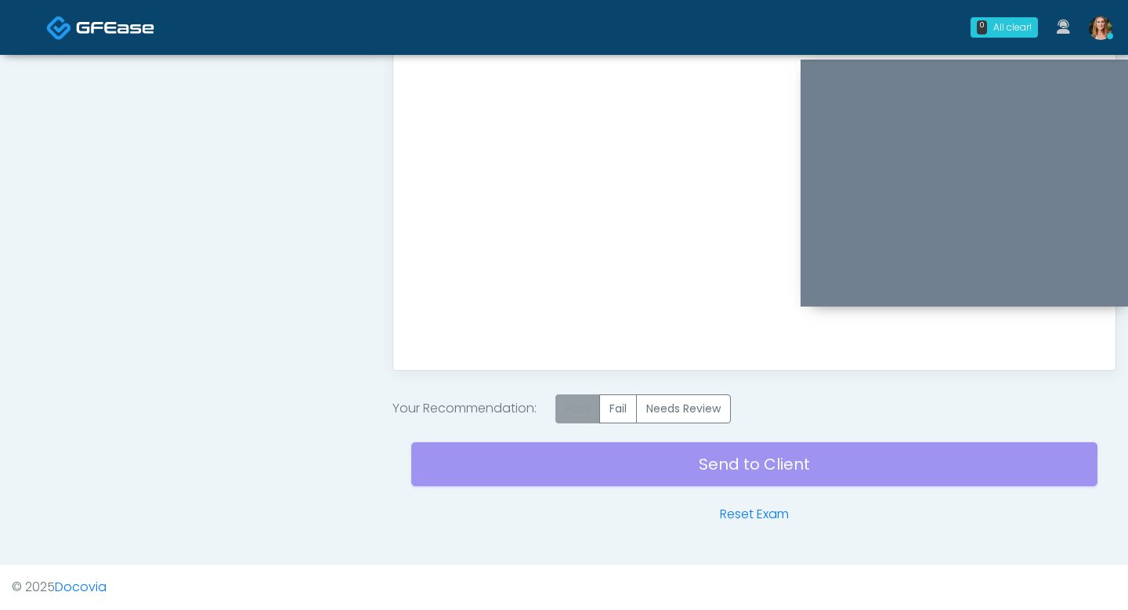
click label "Pass"
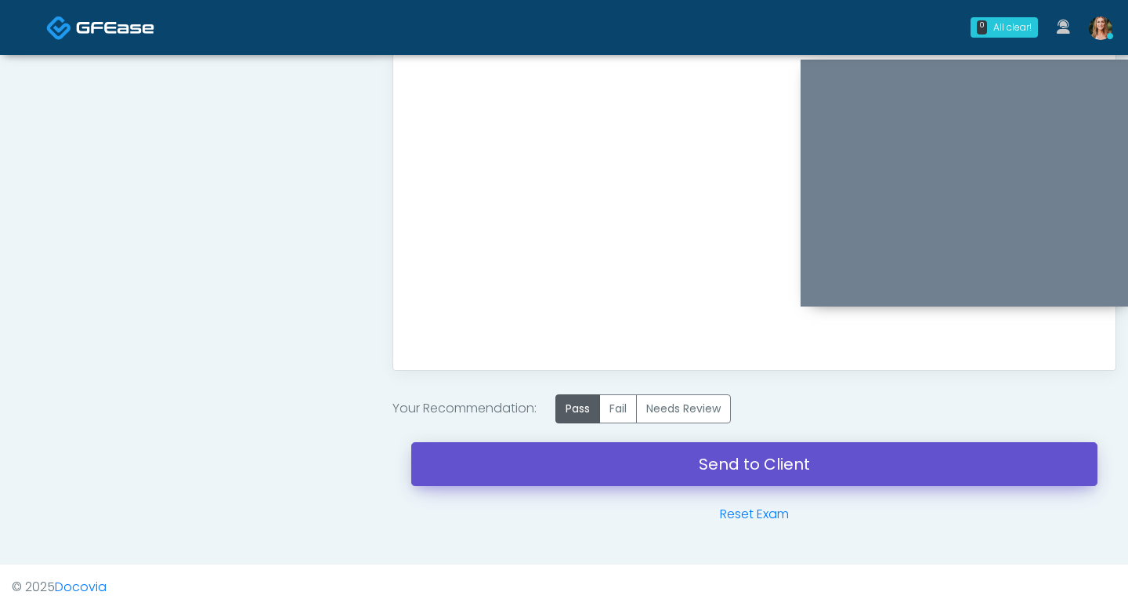
click link "Send to Client"
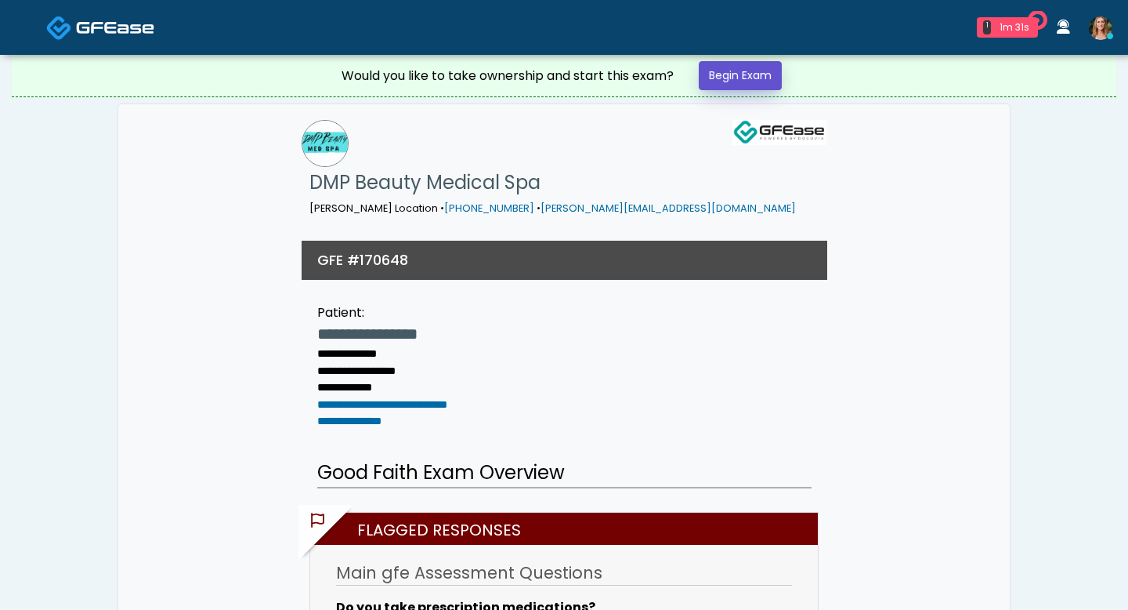
click at [718, 67] on link "Begin Exam" at bounding box center [740, 75] width 83 height 29
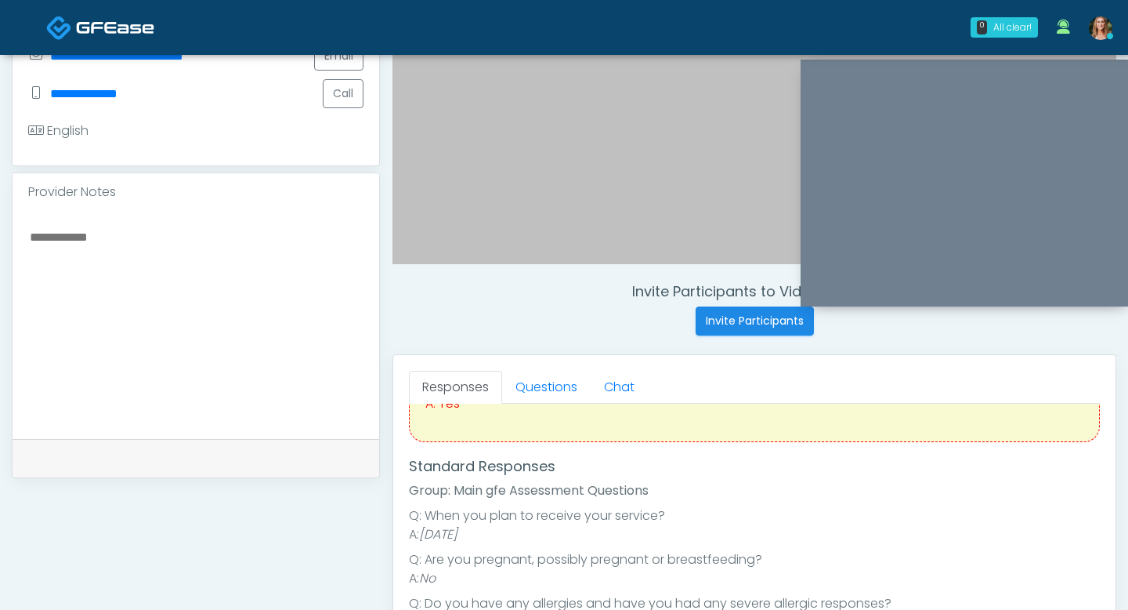
scroll to position [121, 0]
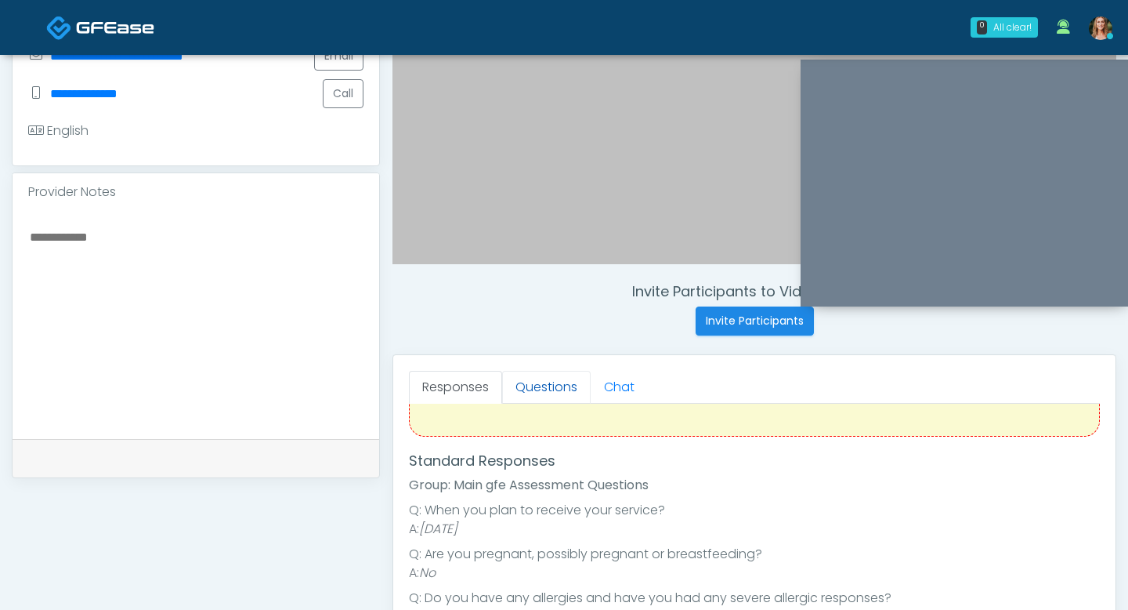
click at [521, 376] on link "Questions" at bounding box center [546, 387] width 89 height 33
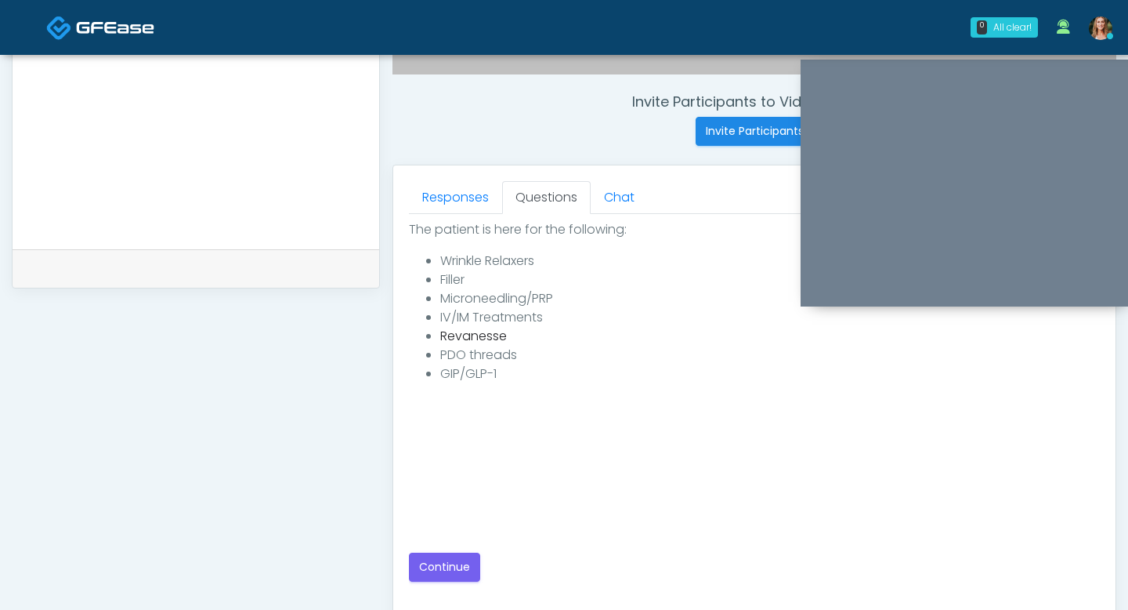
scroll to position [575, 0]
click at [462, 334] on span "Revanesse" at bounding box center [473, 335] width 67 height 18
copy span "Revanesse"
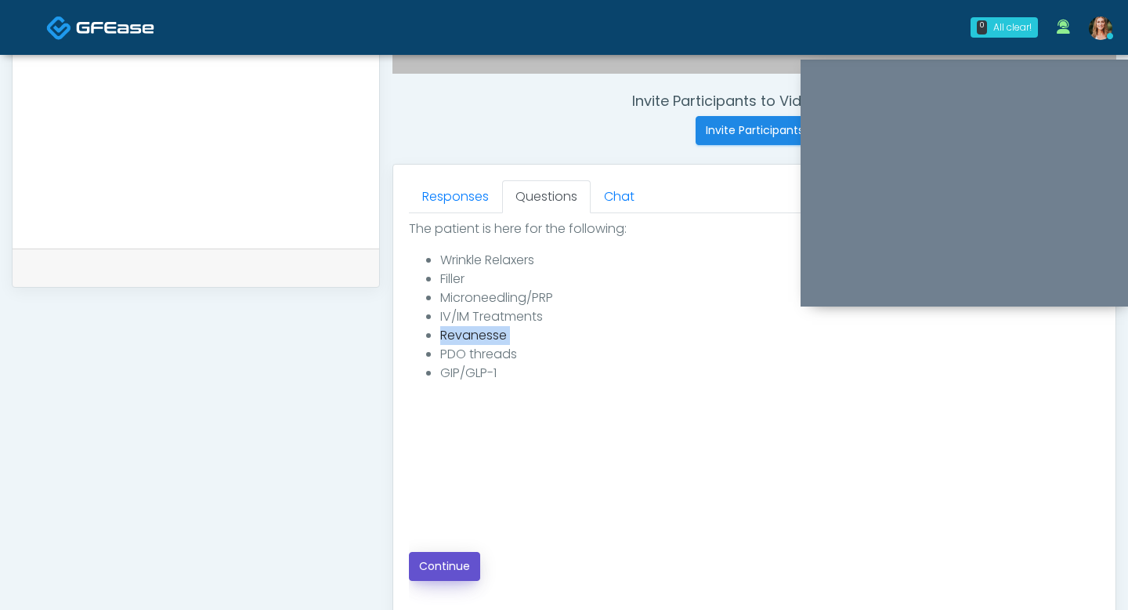
click at [450, 564] on button "Continue" at bounding box center [444, 566] width 71 height 29
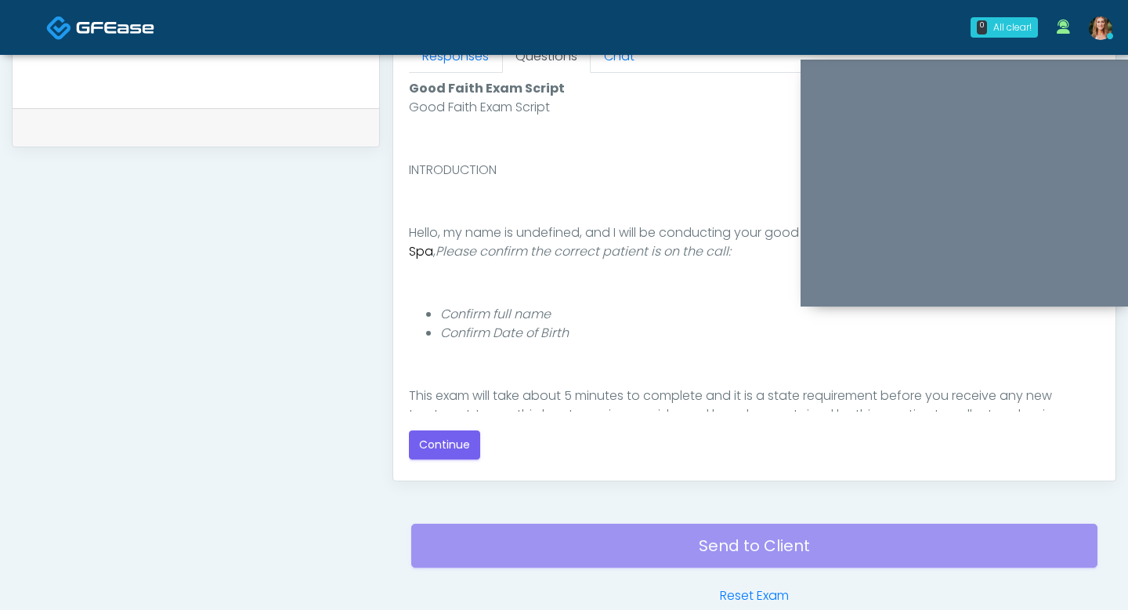
scroll to position [797, 0]
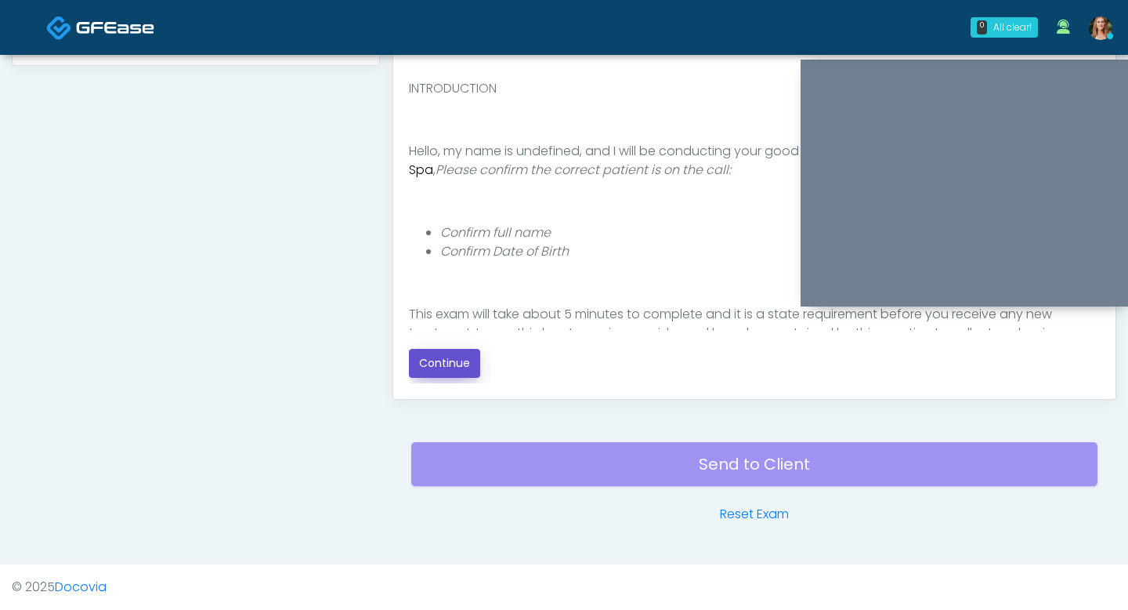
click at [451, 356] on button "Continue" at bounding box center [444, 363] width 71 height 29
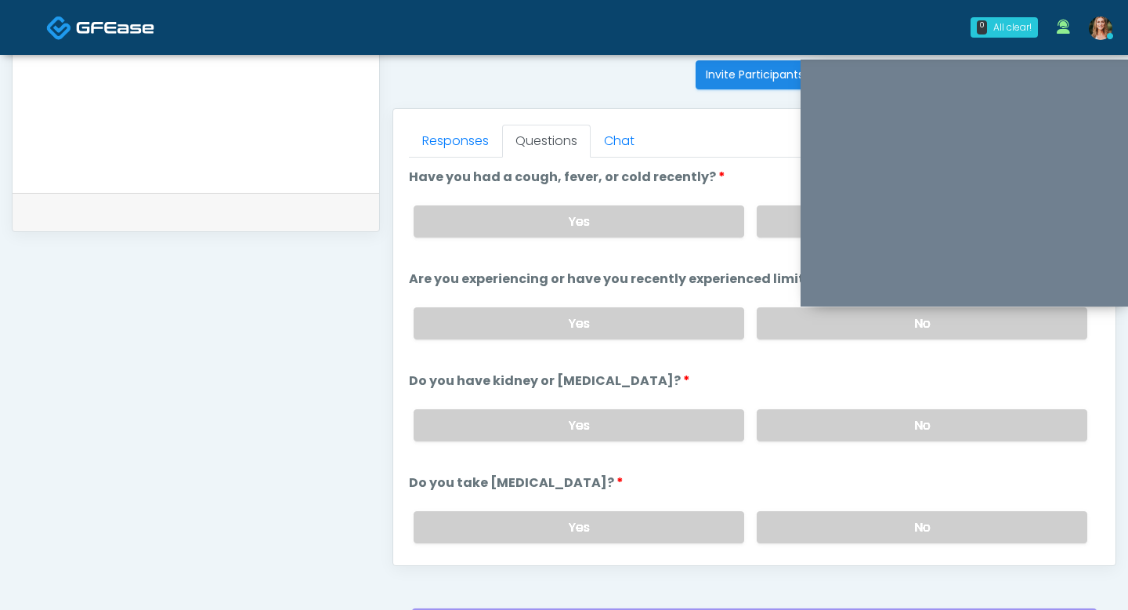
scroll to position [630, 0]
click at [784, 410] on label "No" at bounding box center [922, 426] width 331 height 32
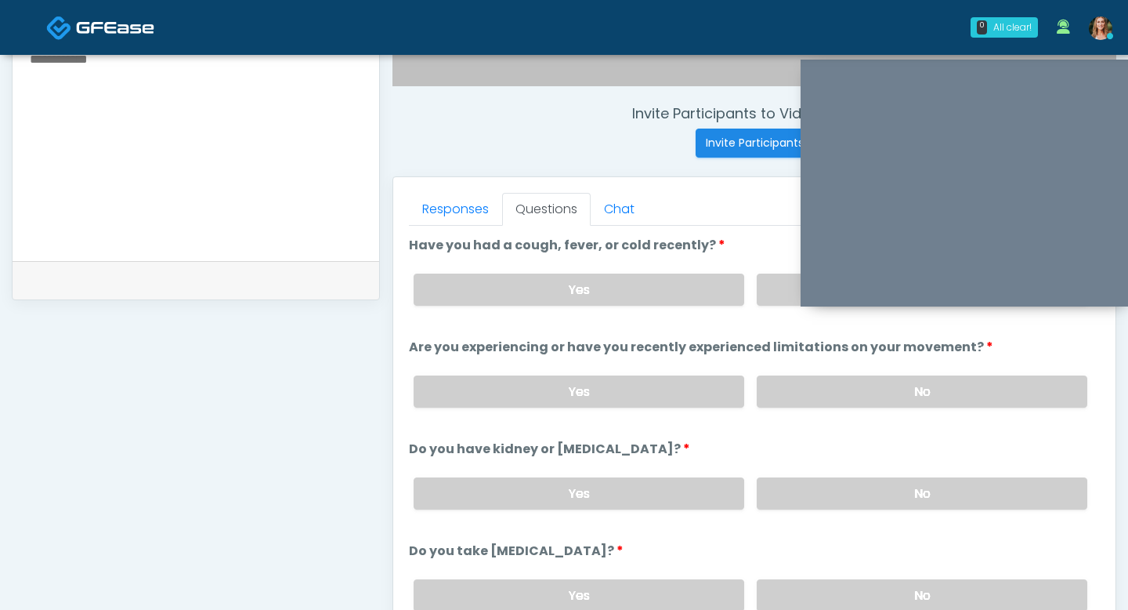
scroll to position [559, 0]
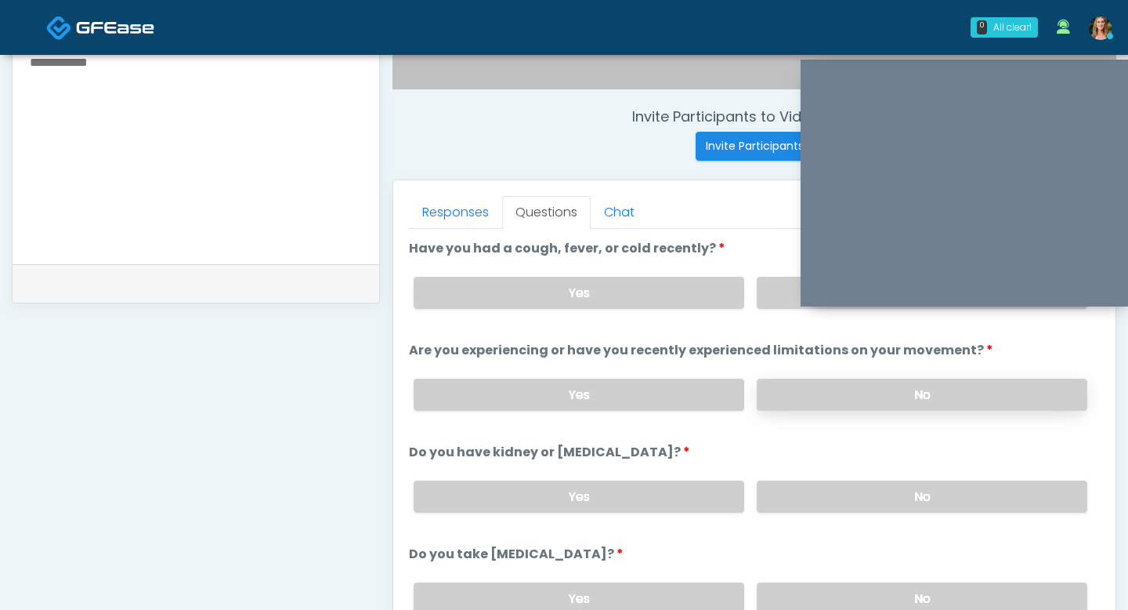
click at [813, 397] on label "No" at bounding box center [922, 394] width 331 height 32
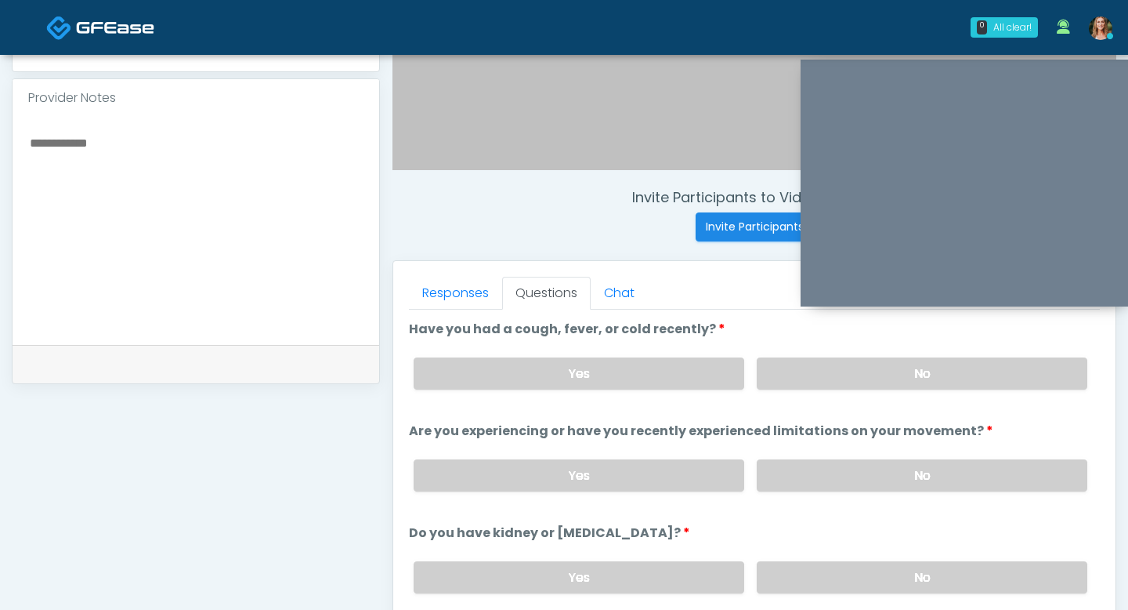
scroll to position [476, 0]
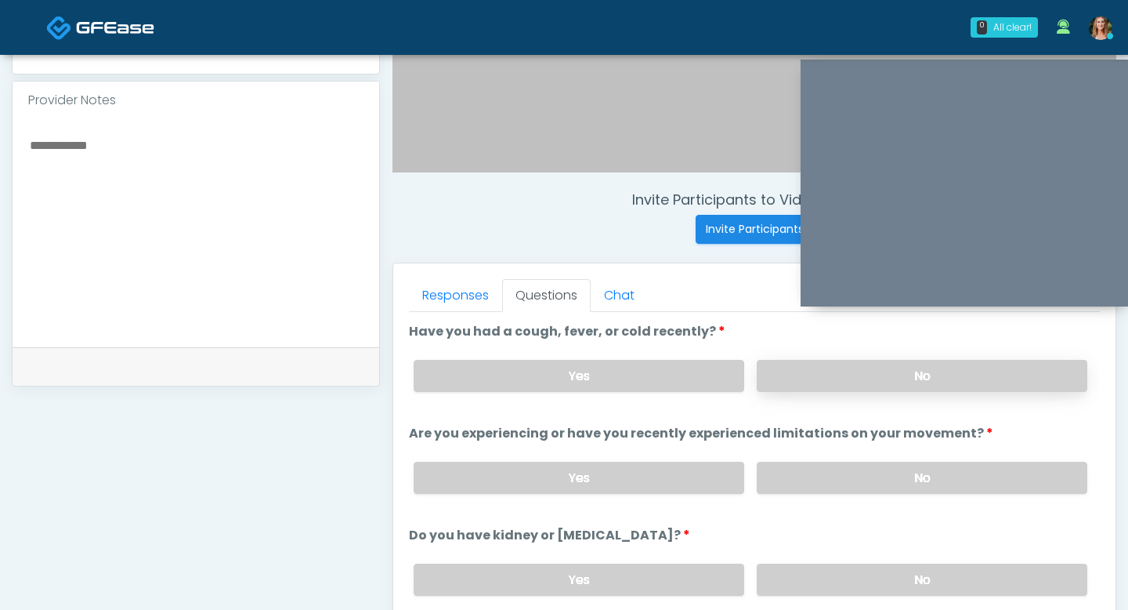
click at [802, 362] on label "No" at bounding box center [922, 376] width 331 height 32
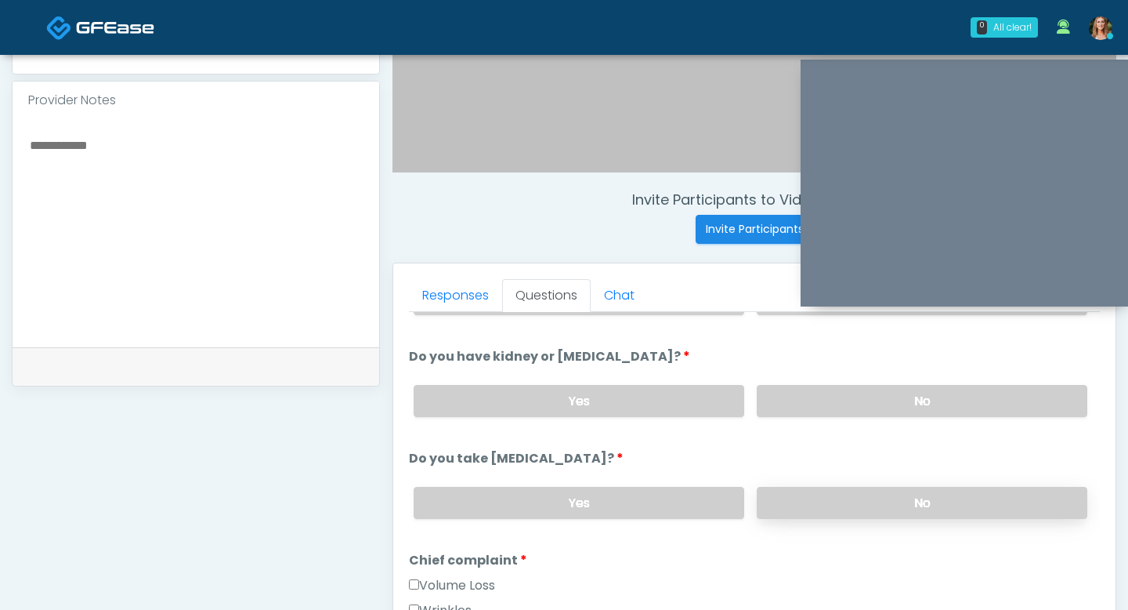
click at [831, 487] on label "No" at bounding box center [922, 503] width 331 height 32
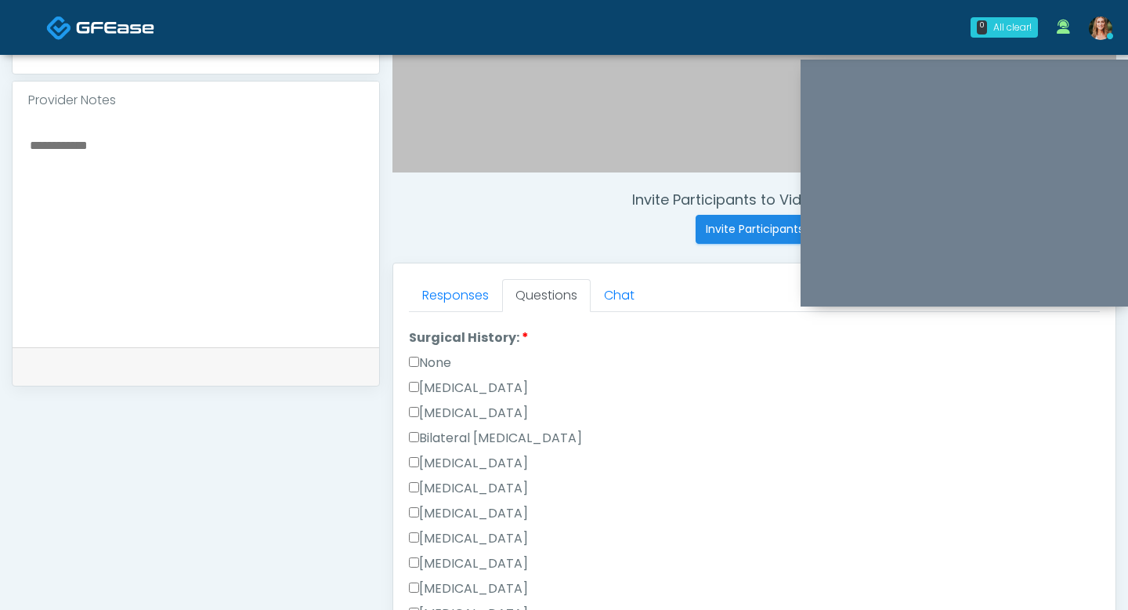
scroll to position [884, 0]
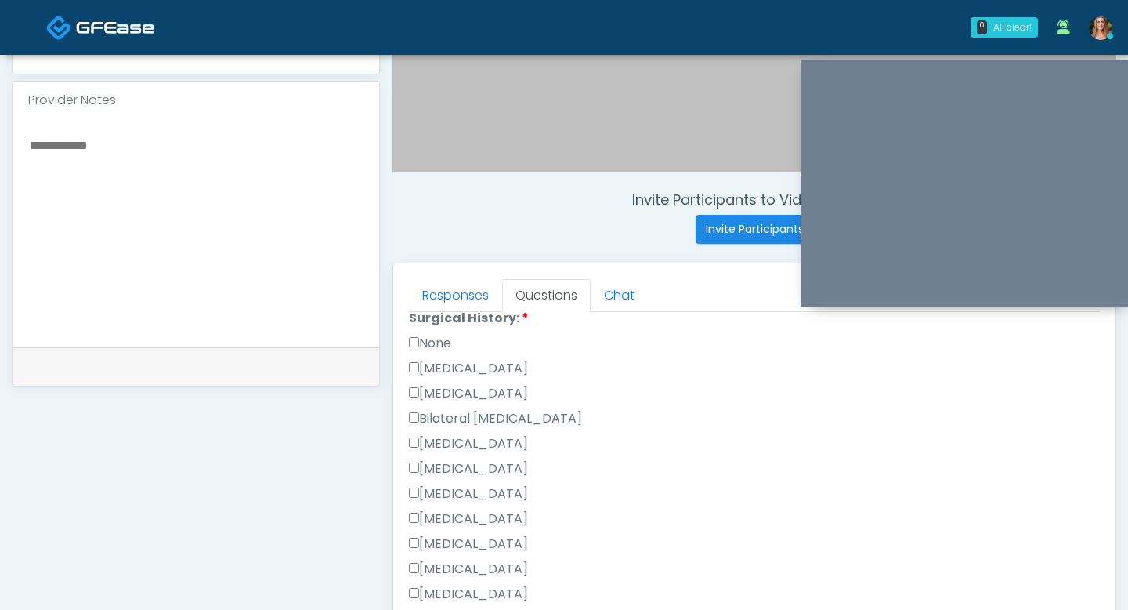
click at [433, 488] on label "[MEDICAL_DATA]" at bounding box center [468, 493] width 119 height 19
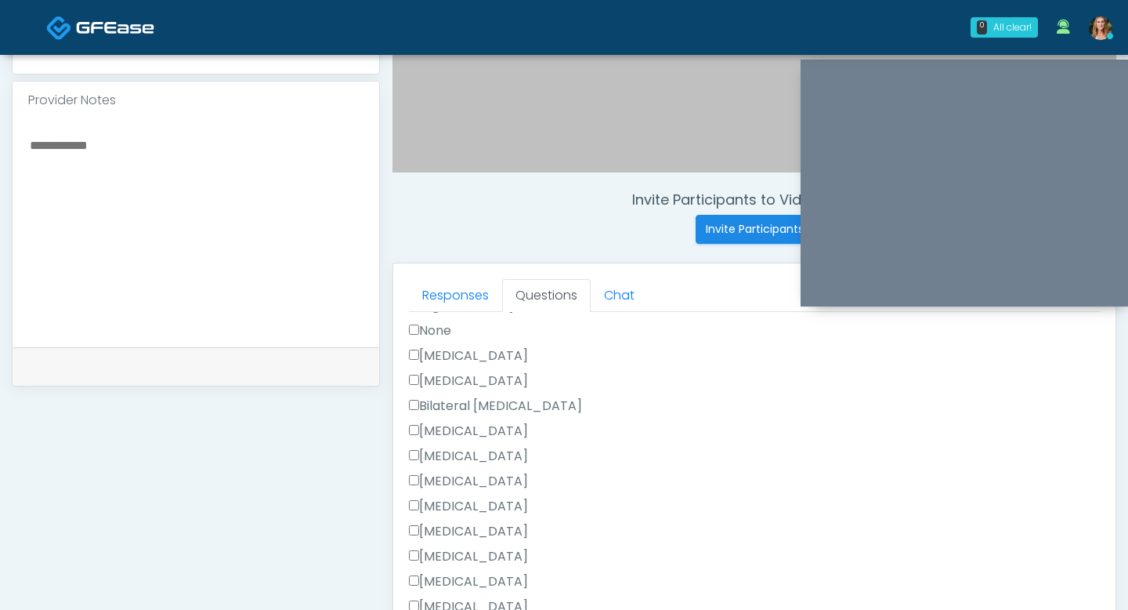
scroll to position [897, 0]
click at [415, 471] on label "[MEDICAL_DATA]" at bounding box center [468, 480] width 119 height 19
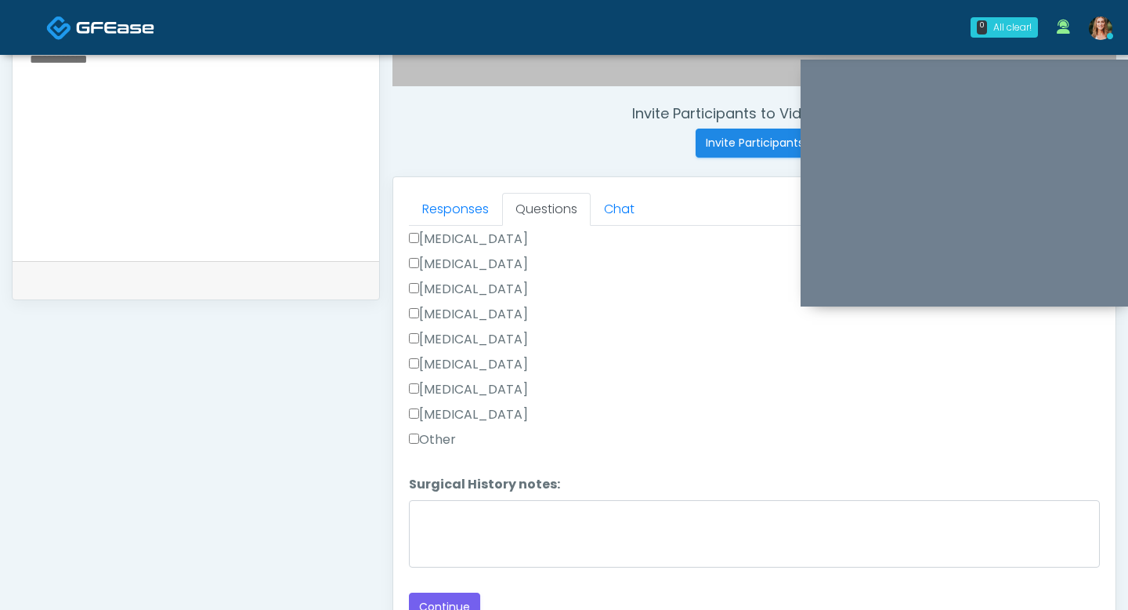
scroll to position [575, 0]
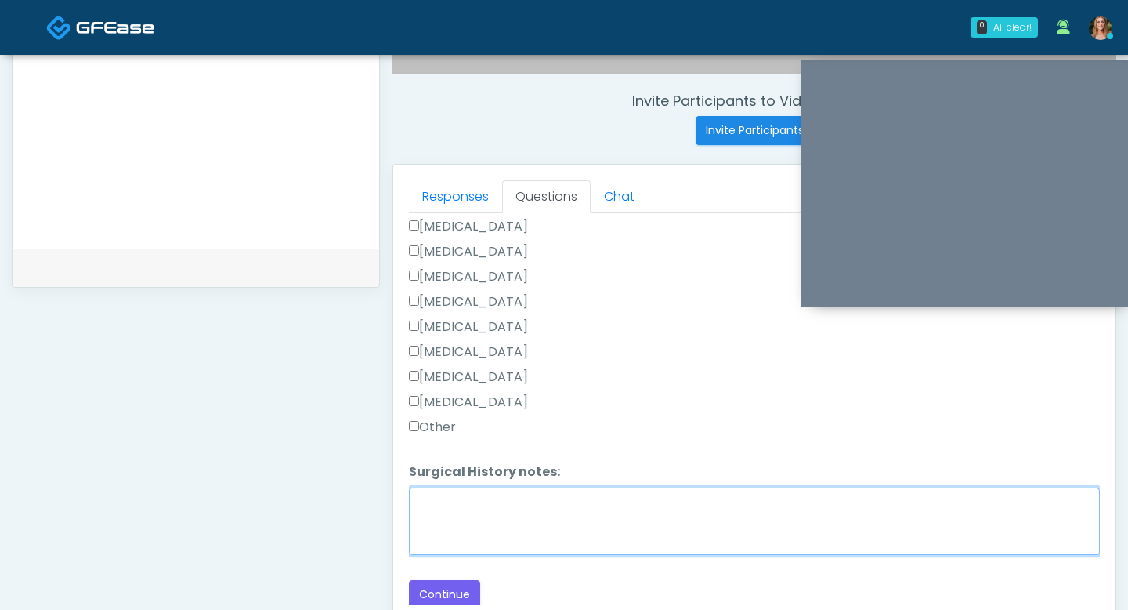
click at [429, 515] on textarea "Surgical History notes:" at bounding box center [754, 520] width 691 height 67
type textarea "**********"
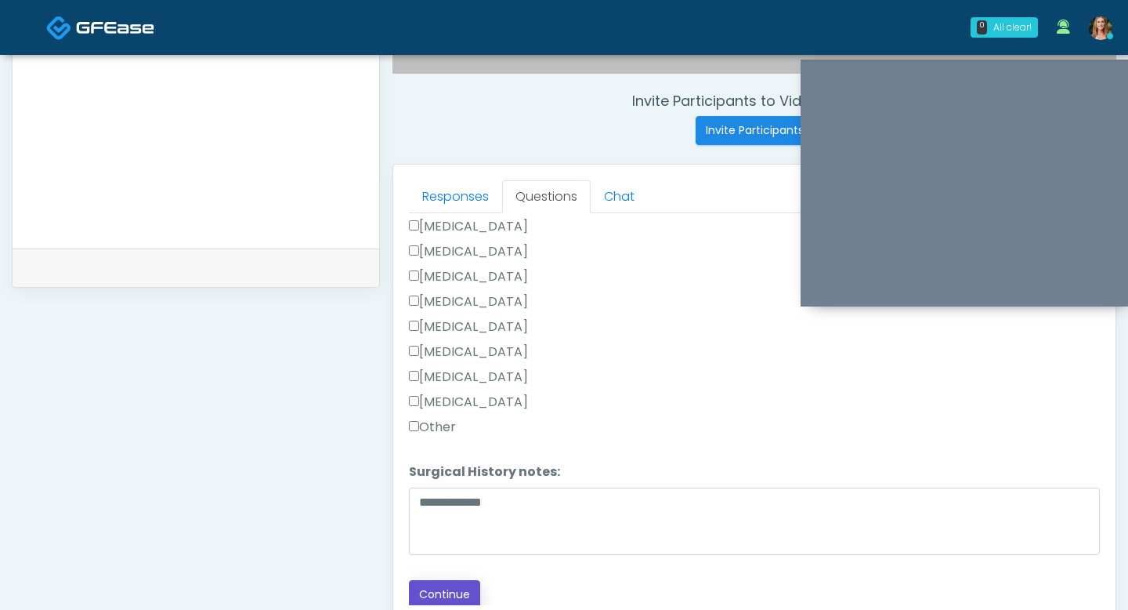
click at [445, 593] on button "Continue" at bounding box center [444, 594] width 71 height 29
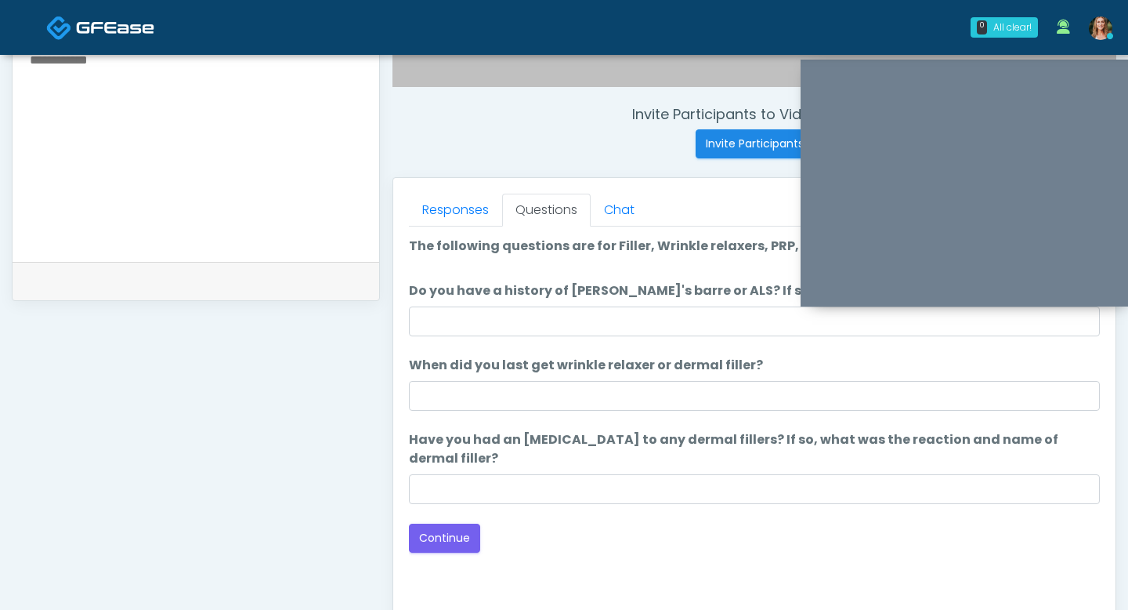
scroll to position [545, 0]
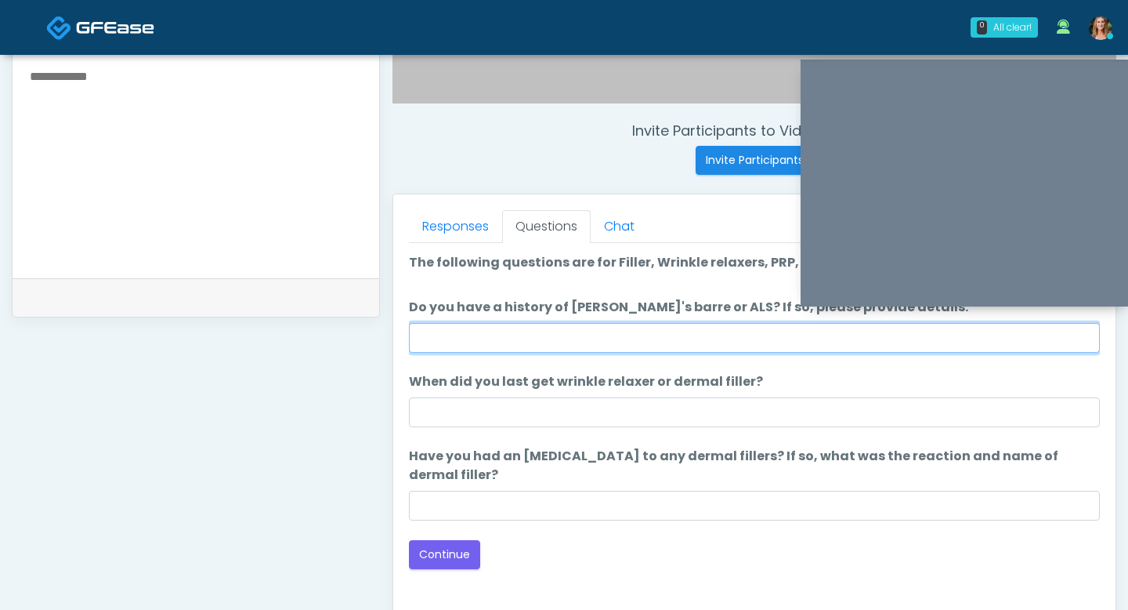
click at [486, 329] on input "Do you have a history of [PERSON_NAME]'s barre or ALS? If so, please provide de…" at bounding box center [754, 338] width 691 height 30
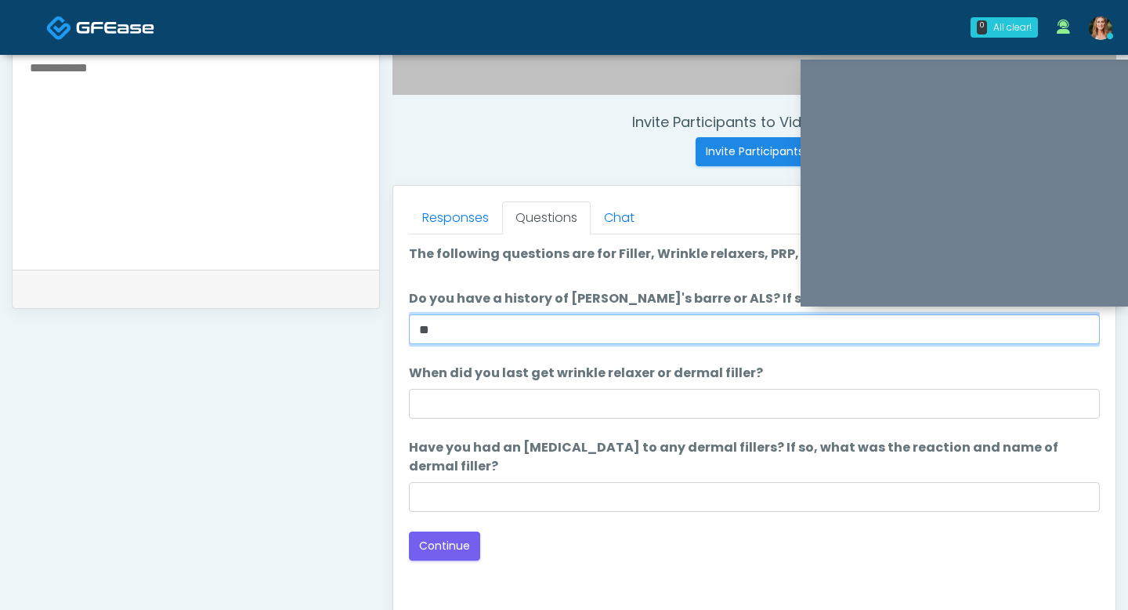
type input "**"
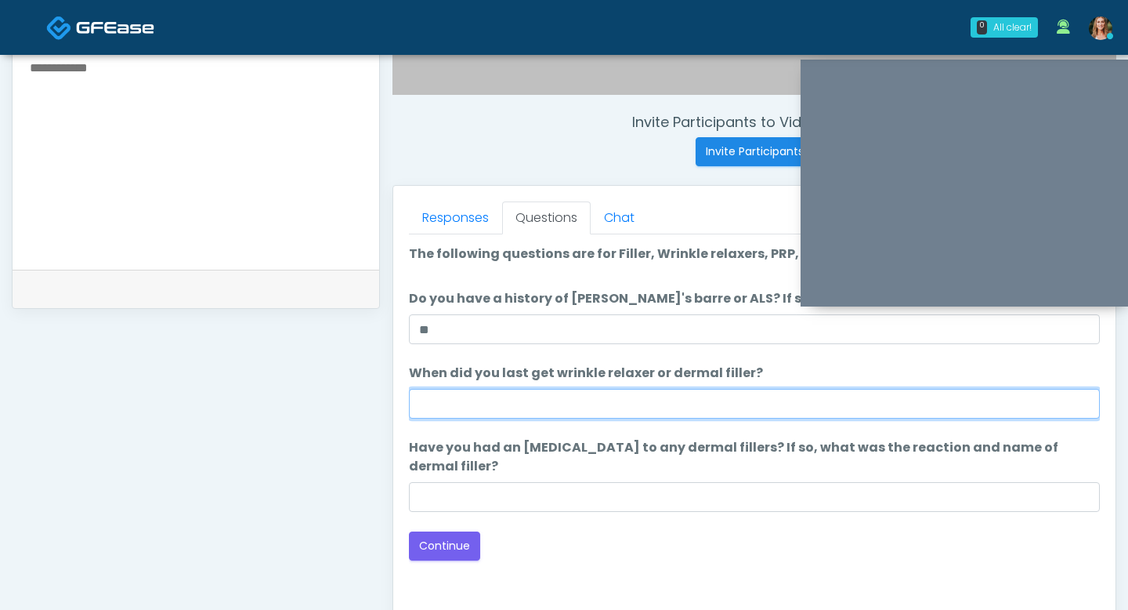
click at [495, 392] on input "When did you last get wrinkle relaxer or dermal filler?" at bounding box center [754, 404] width 691 height 30
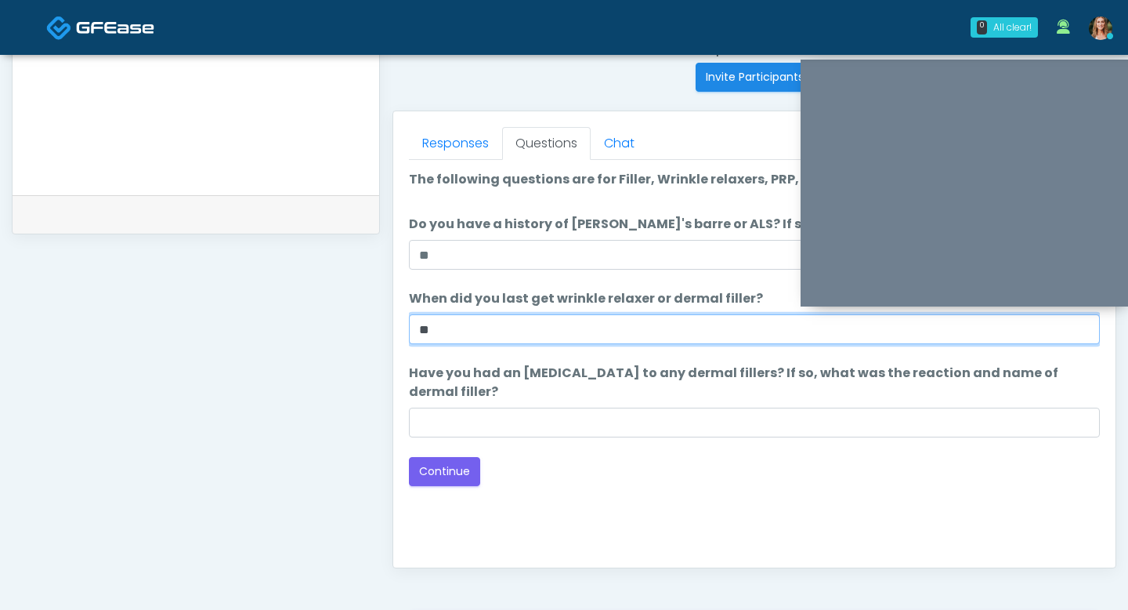
type input "**"
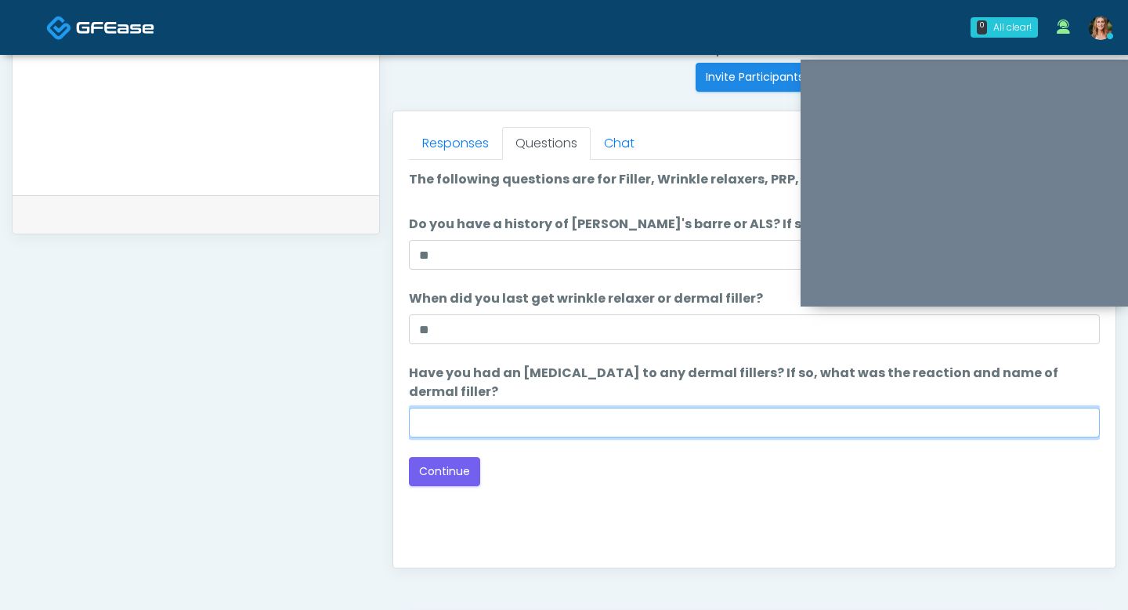
click at [517, 429] on input "Have you had an [MEDICAL_DATA] to any dermal fillers? If so, what was the react…" at bounding box center [754, 422] width 691 height 30
type input "**"
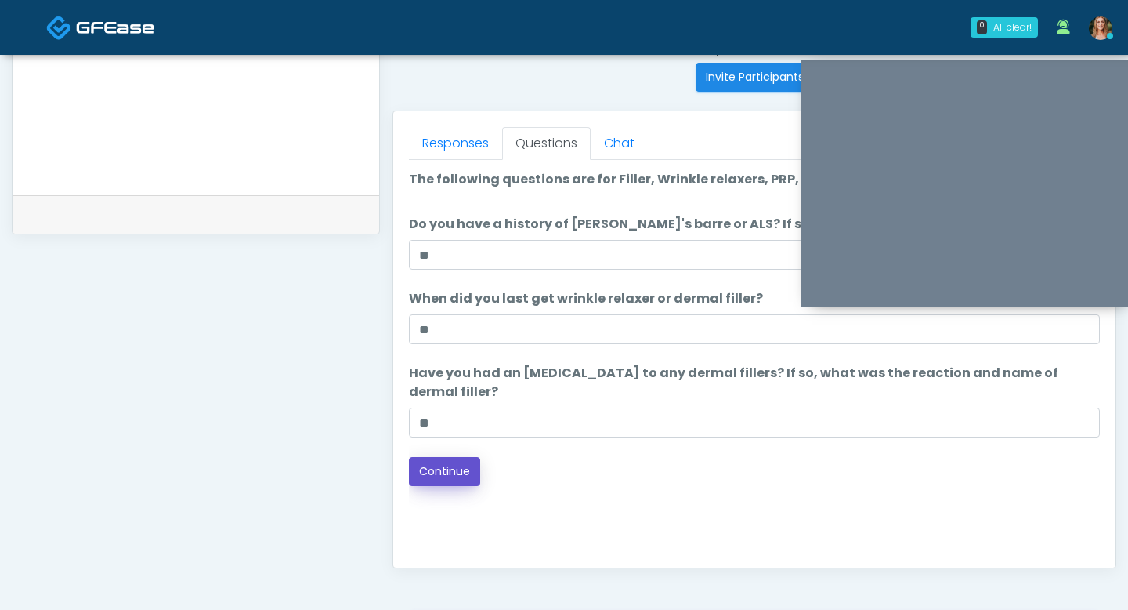
click at [476, 469] on button "Continue" at bounding box center [444, 471] width 71 height 29
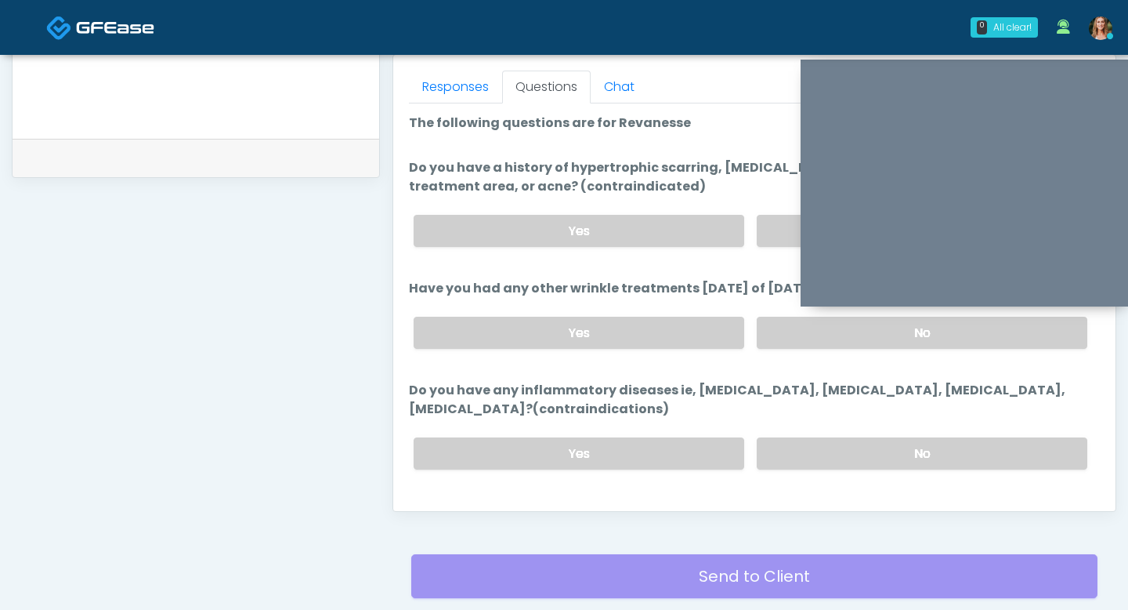
scroll to position [648, 0]
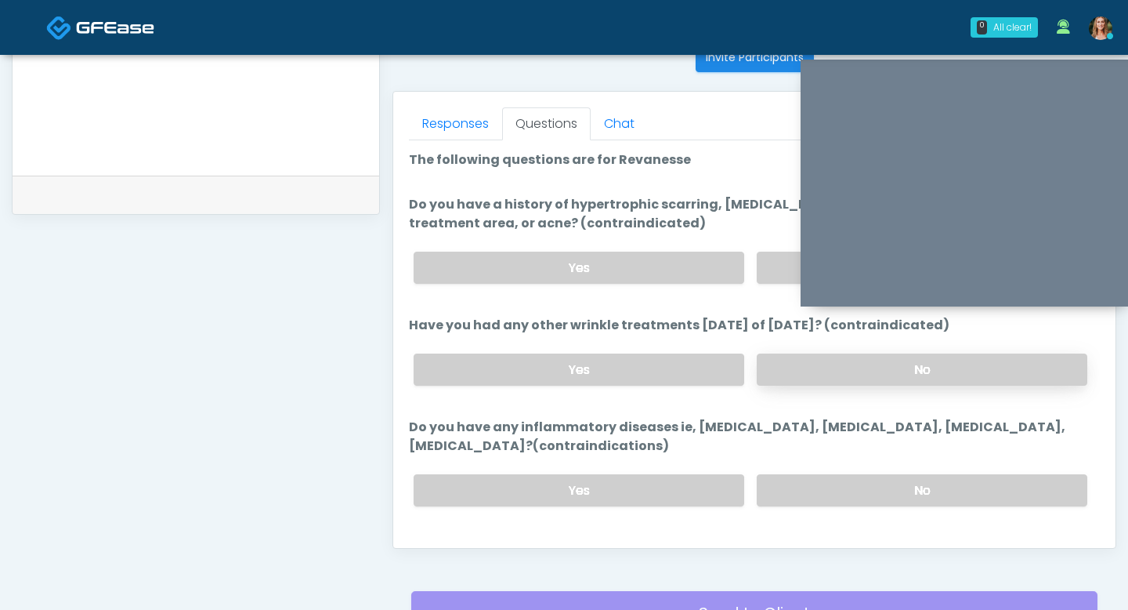
click at [777, 374] on label "No" at bounding box center [922, 369] width 331 height 32
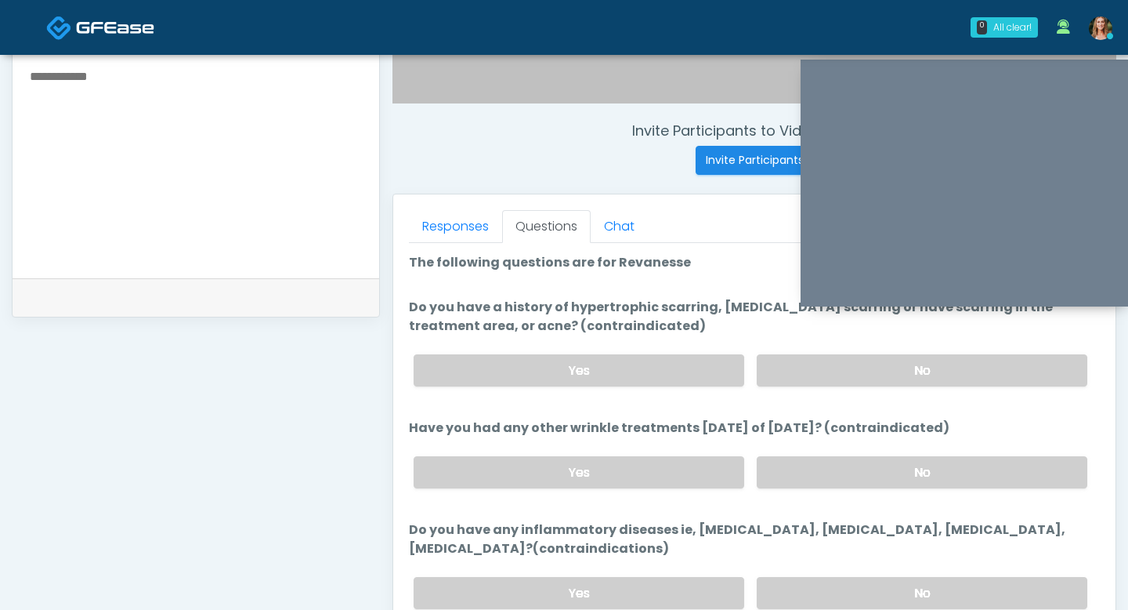
scroll to position [538, 0]
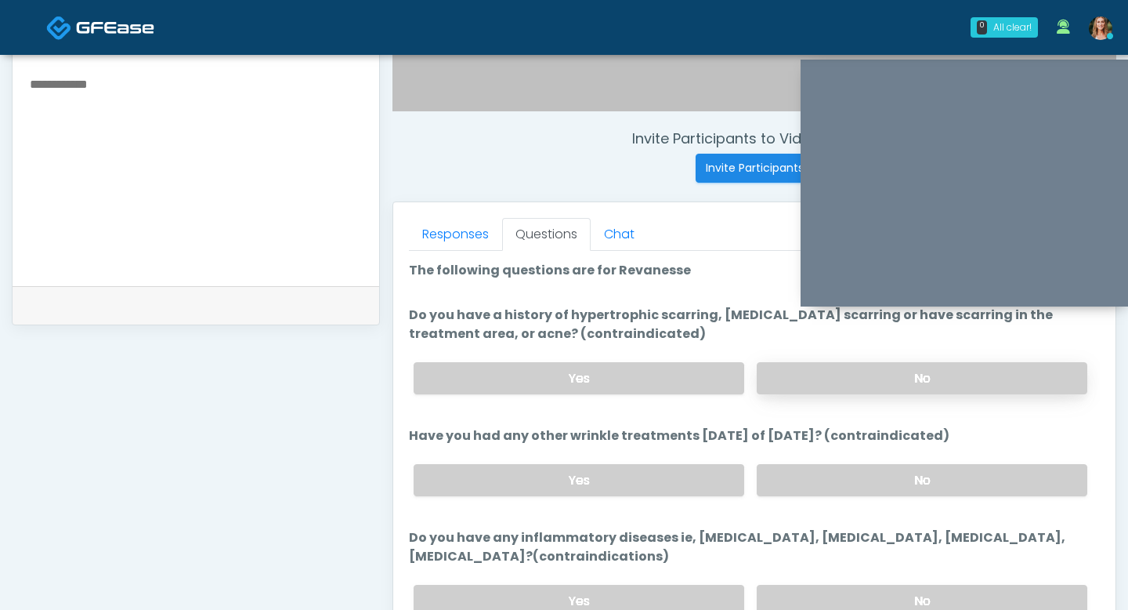
click at [793, 370] on label "No" at bounding box center [922, 378] width 331 height 32
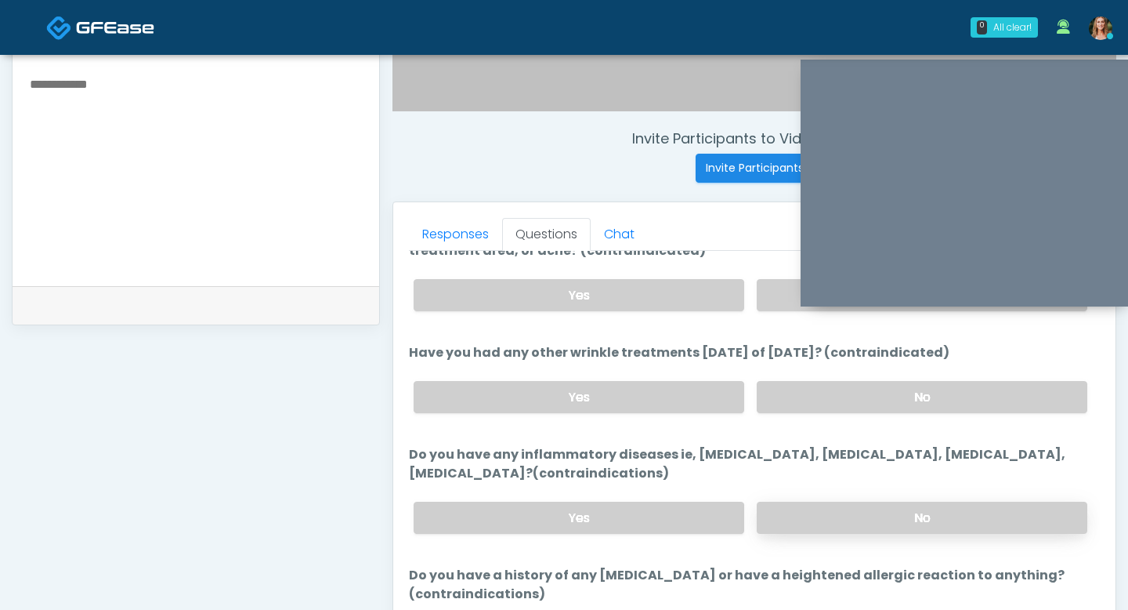
scroll to position [153, 0]
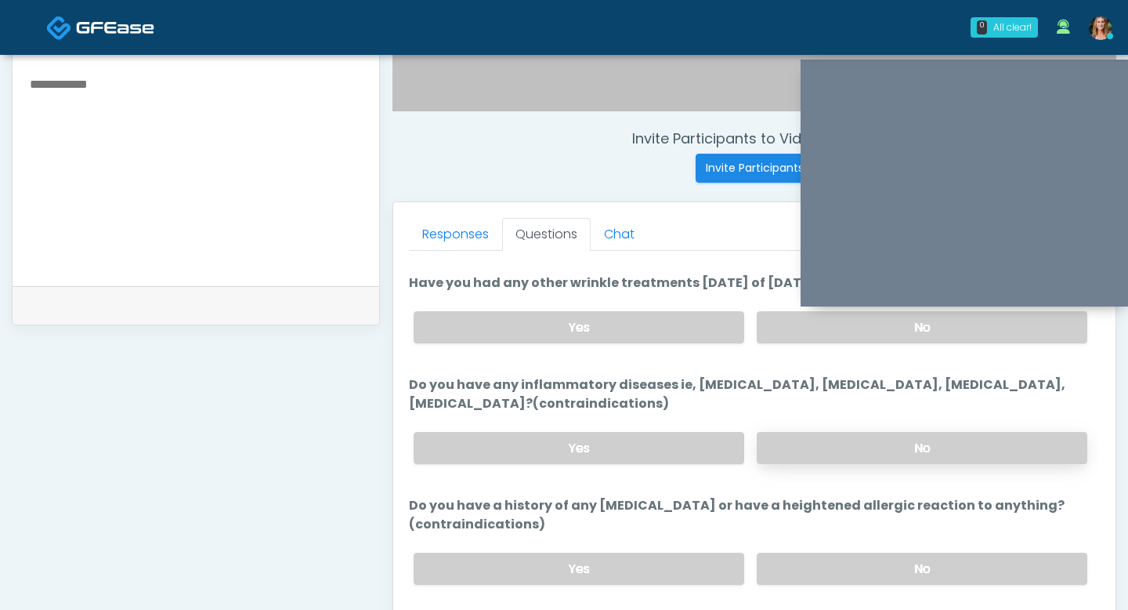
click at [829, 444] on label "No" at bounding box center [922, 448] width 331 height 32
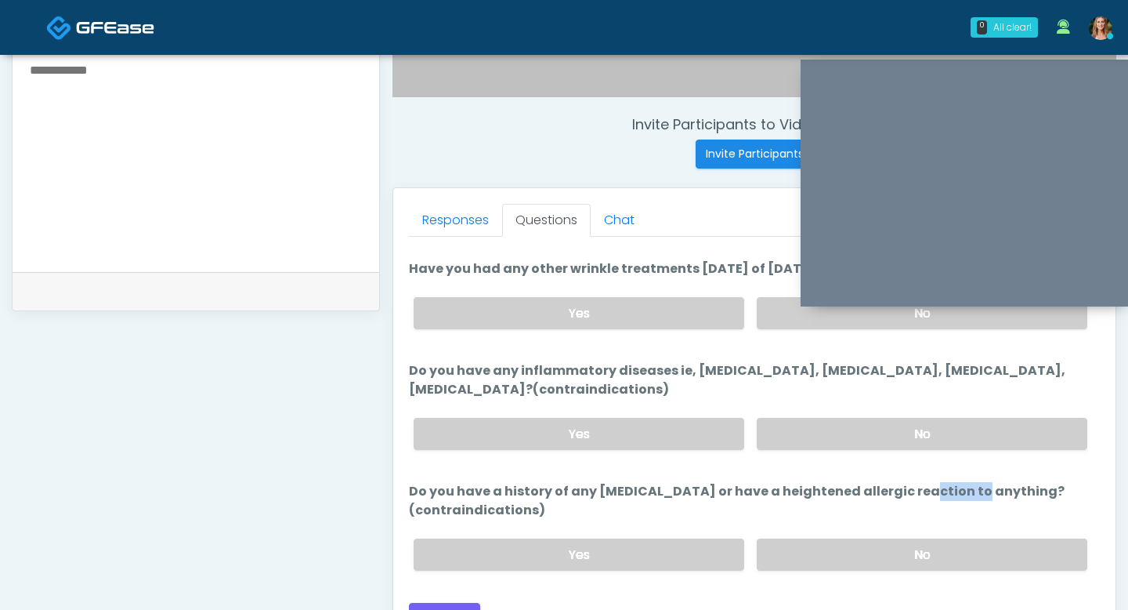
scroll to position [622, 0]
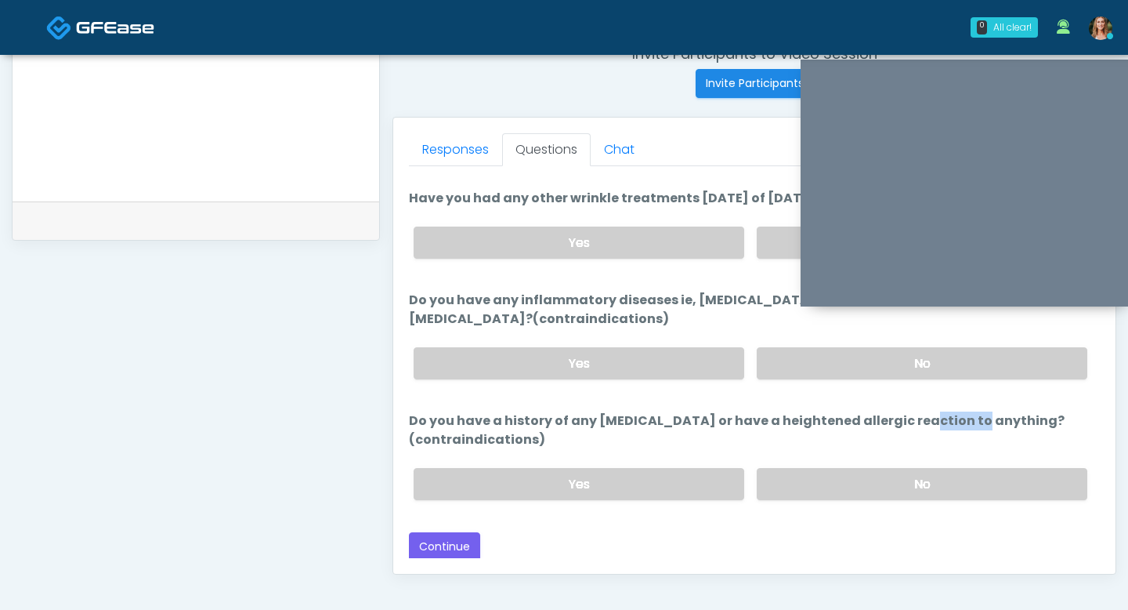
click at [781, 499] on div "Yes No" at bounding box center [750, 483] width 699 height 57
click at [781, 487] on label "No" at bounding box center [922, 484] width 331 height 32
click at [440, 541] on button "Continue" at bounding box center [444, 546] width 71 height 29
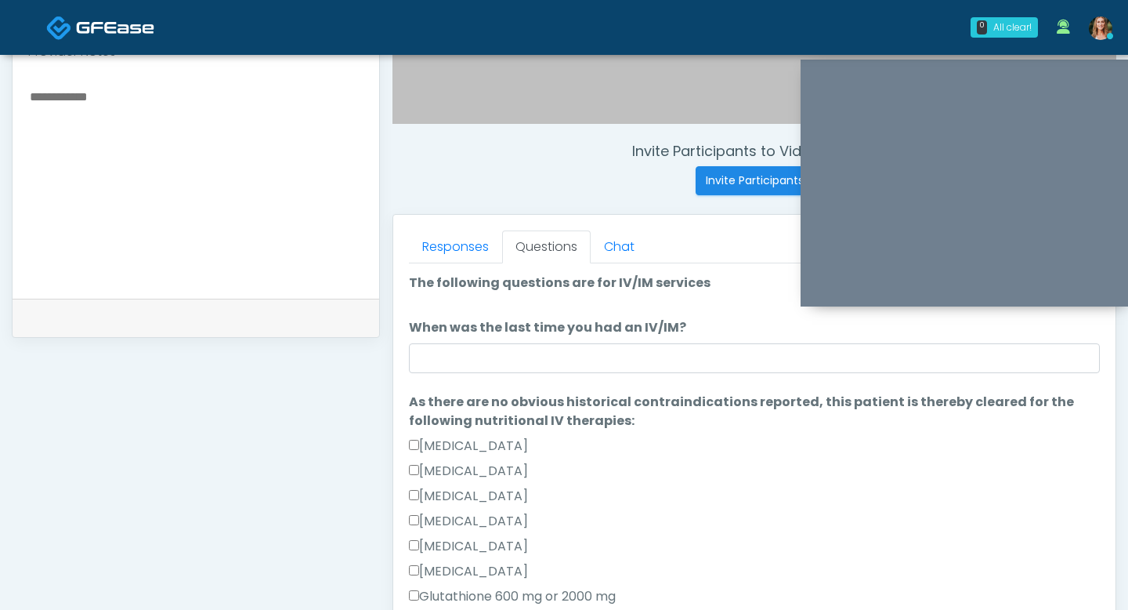
scroll to position [509, 0]
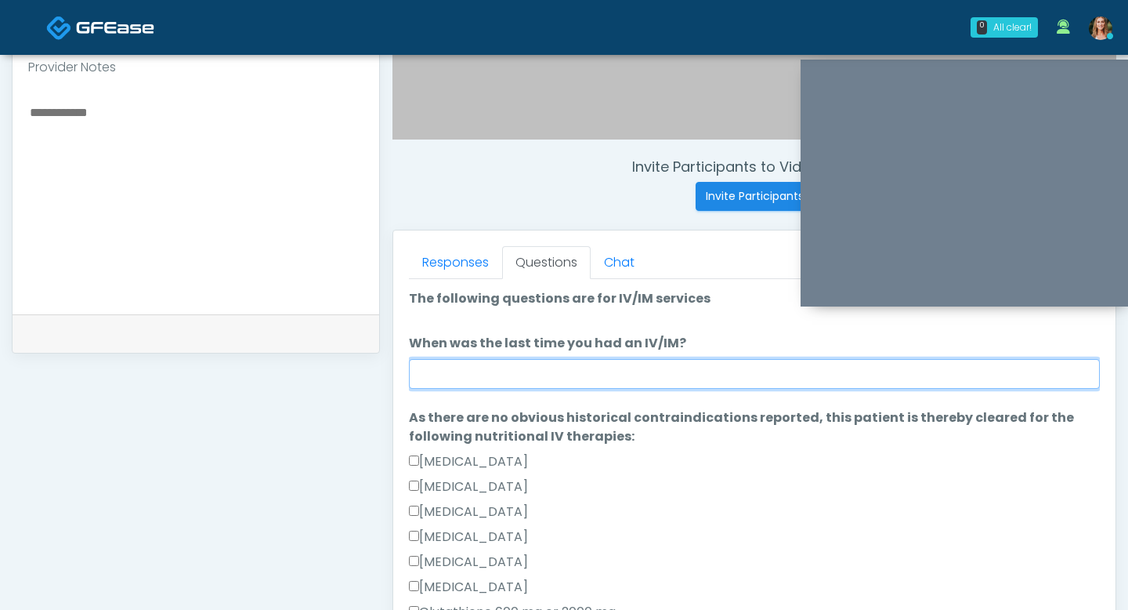
click at [440, 374] on input "When was the last time you had an IV/IM?" at bounding box center [754, 374] width 691 height 30
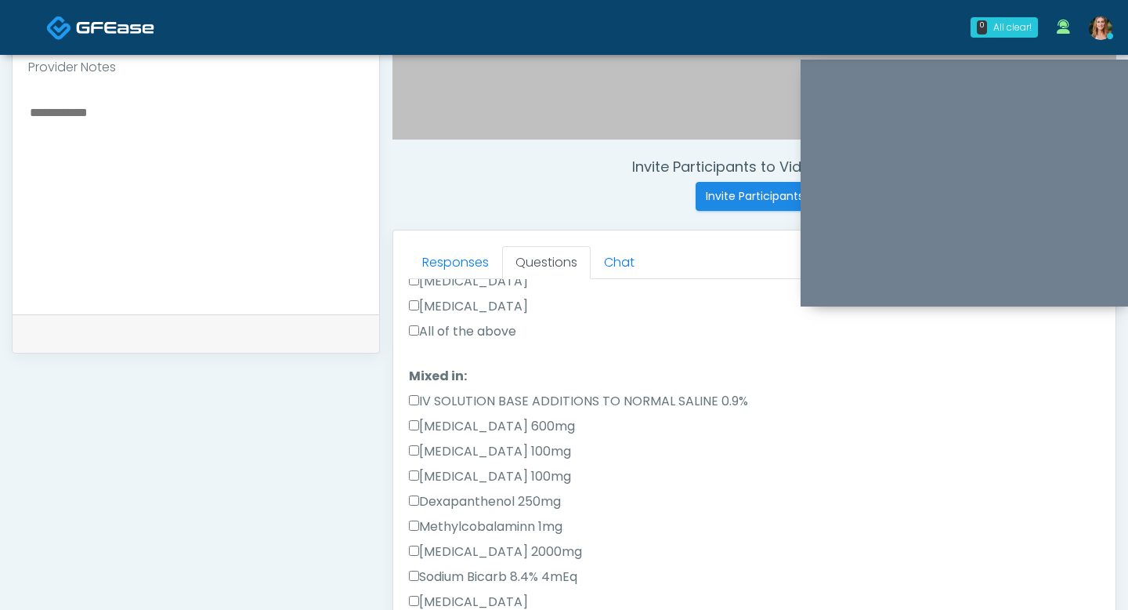
scroll to position [722, 0]
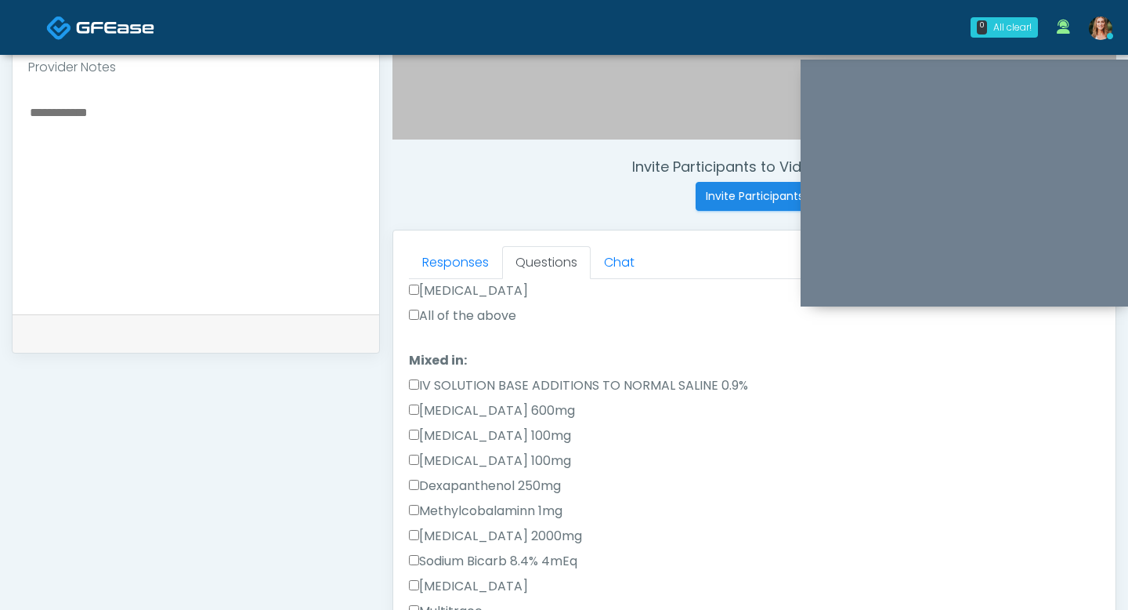
type input "*****"
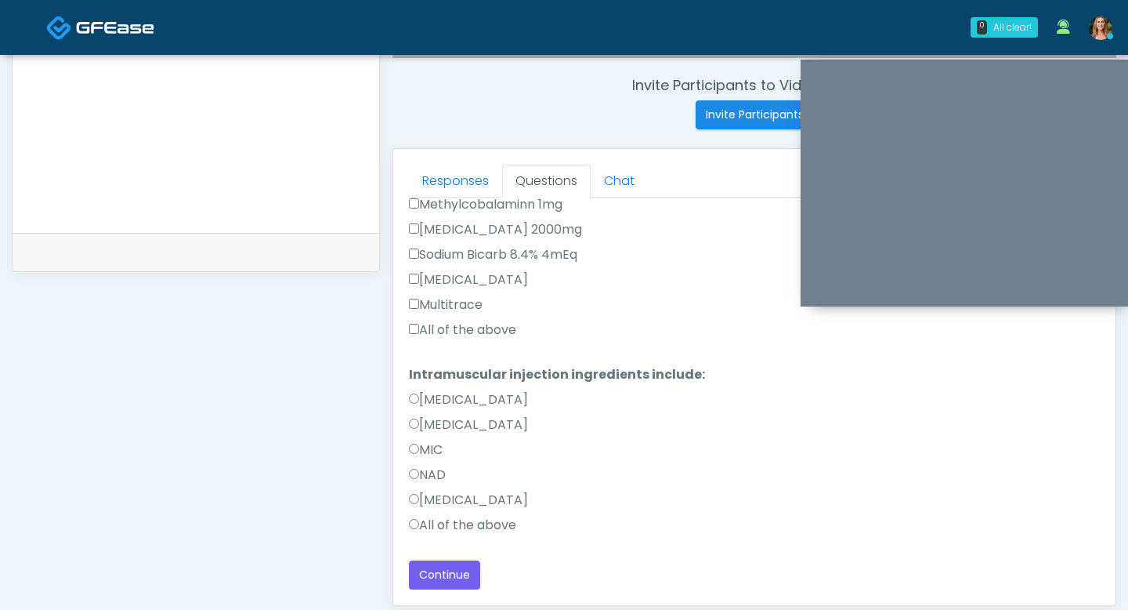
scroll to position [618, 0]
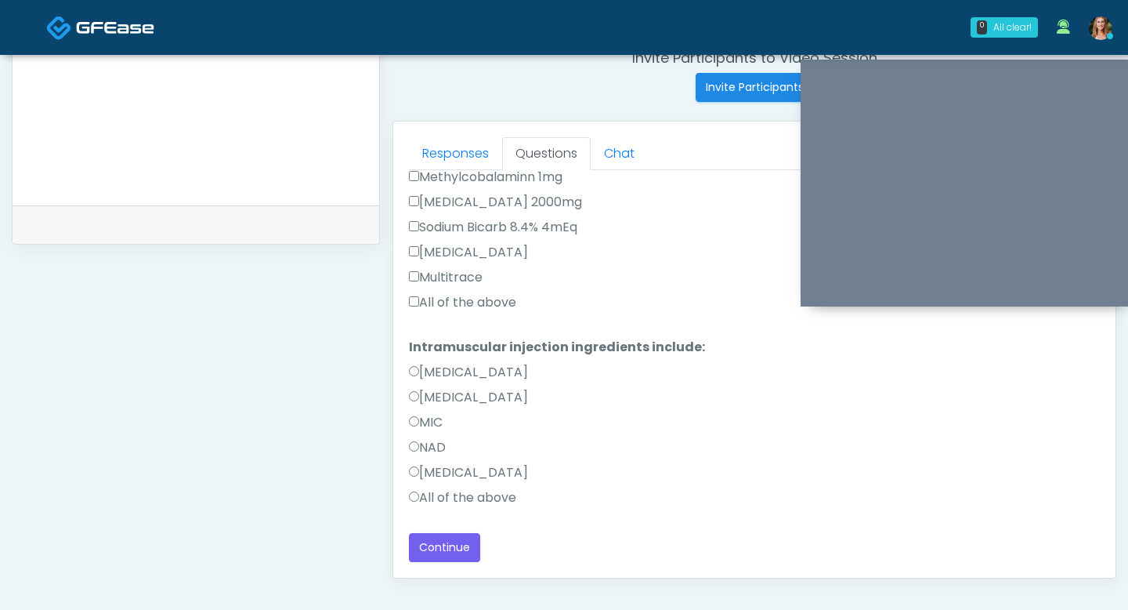
click at [412, 295] on label "All of the above" at bounding box center [462, 302] width 107 height 19
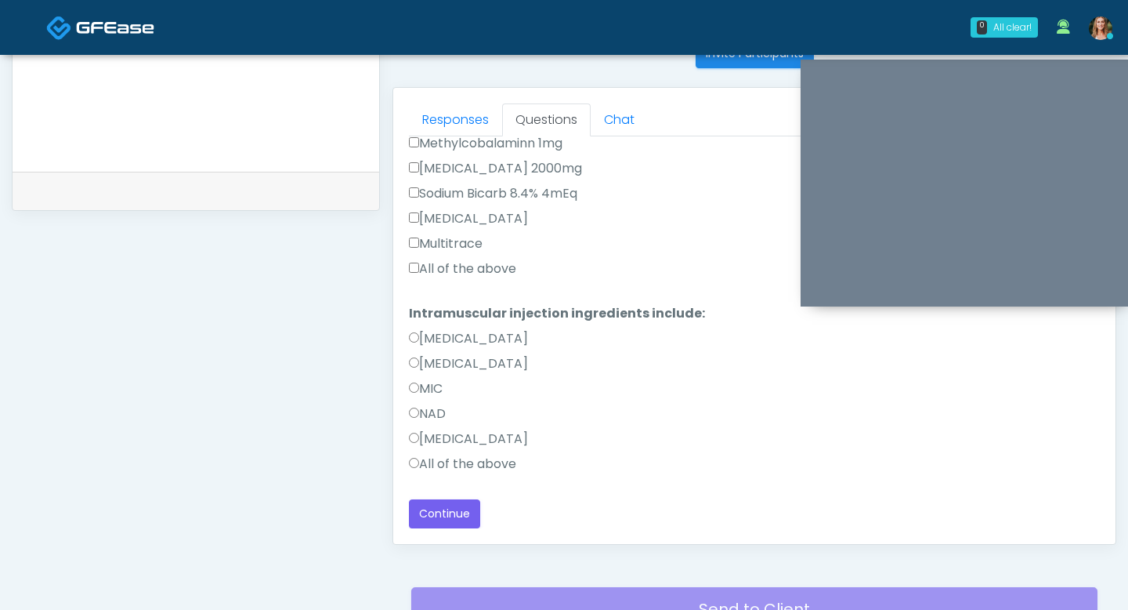
scroll to position [663, 0]
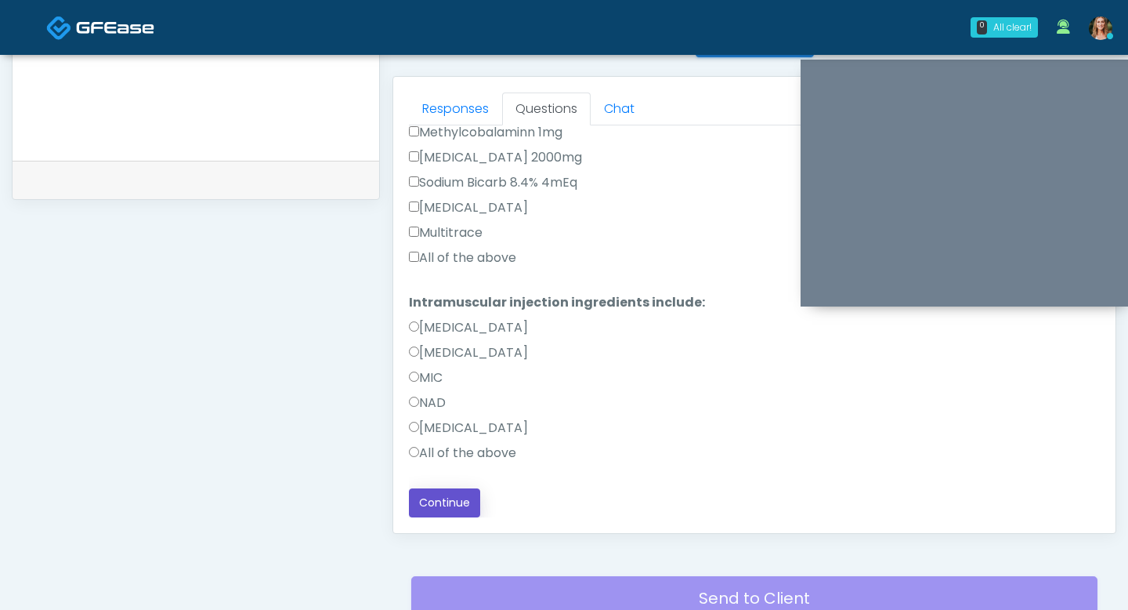
click at [425, 505] on button "Continue" at bounding box center [444, 502] width 71 height 29
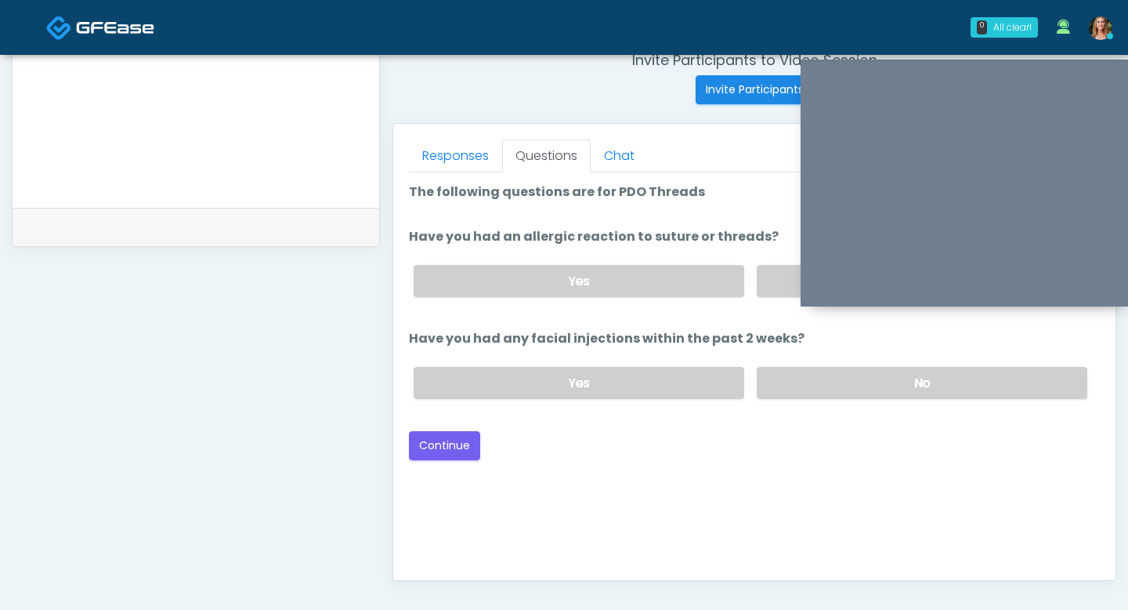
scroll to position [599, 0]
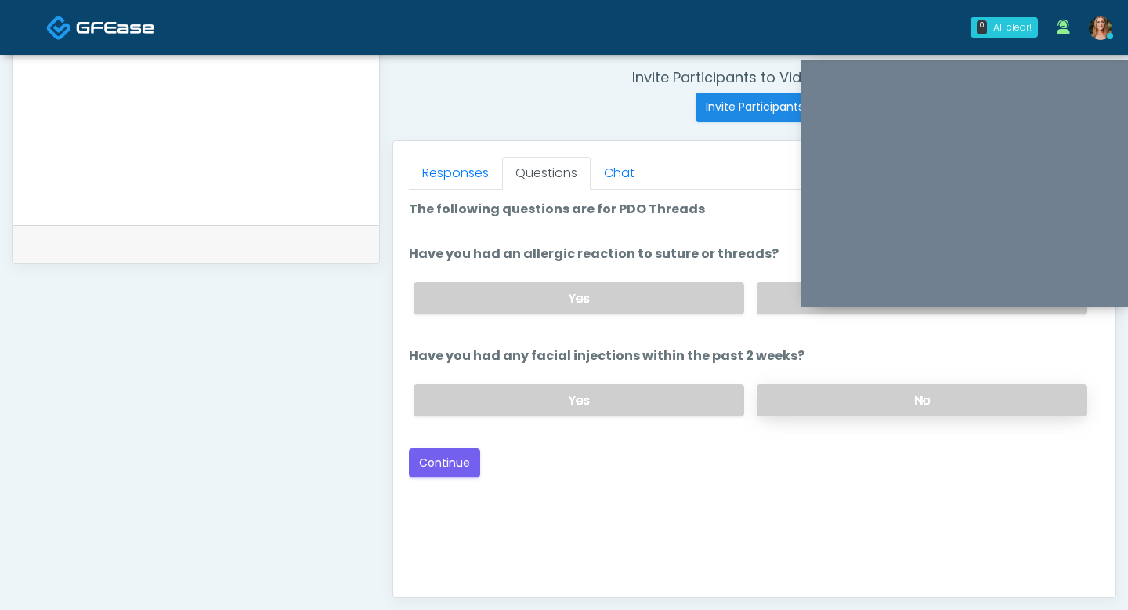
click at [802, 390] on label "No" at bounding box center [922, 400] width 331 height 32
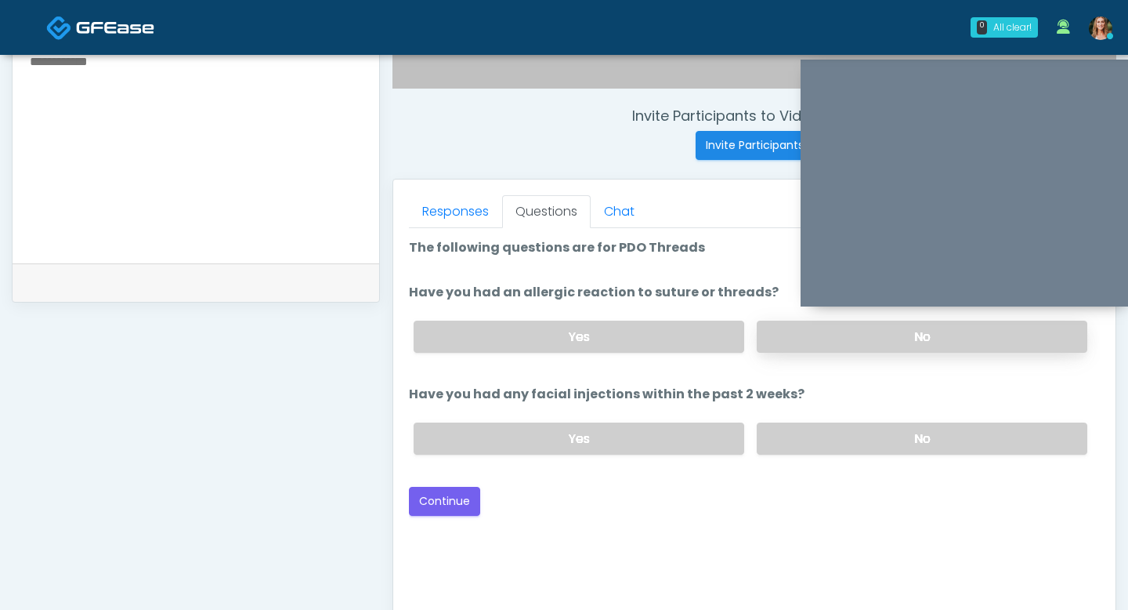
click at [786, 334] on label "No" at bounding box center [922, 336] width 331 height 32
click at [465, 492] on button "Continue" at bounding box center [444, 501] width 71 height 29
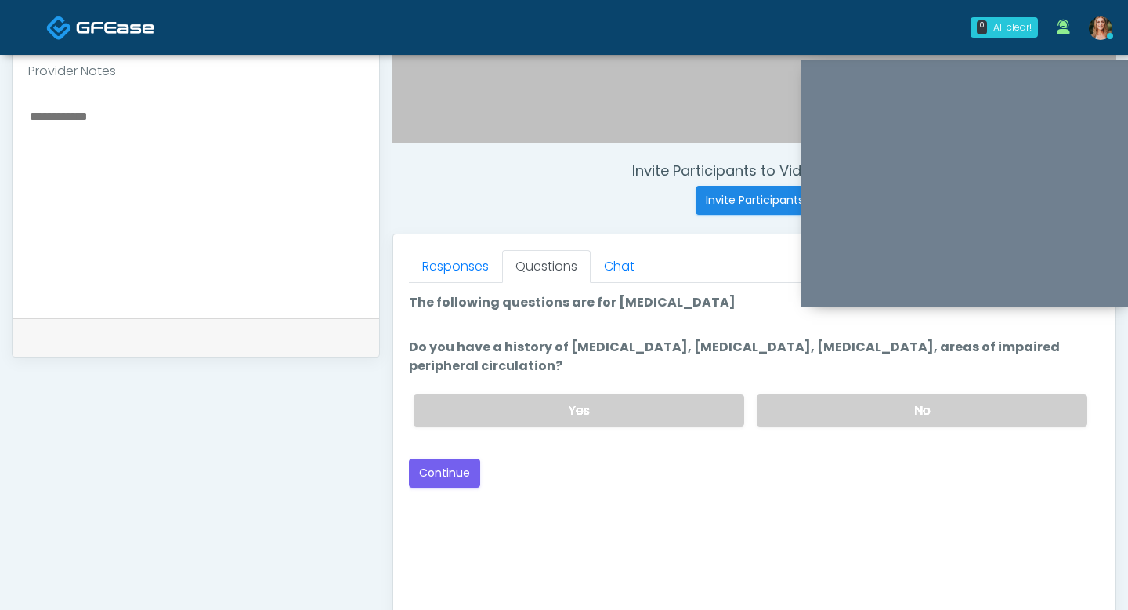
scroll to position [499, 0]
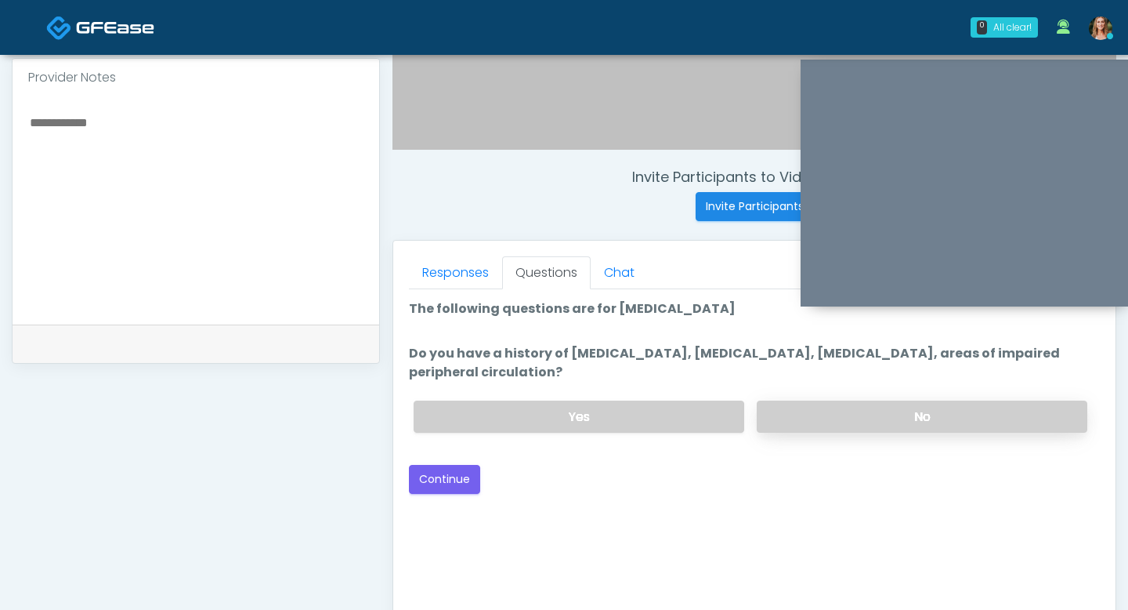
click at [790, 413] on label "No" at bounding box center [922, 416] width 331 height 32
click at [426, 476] on button "Continue" at bounding box center [444, 479] width 71 height 29
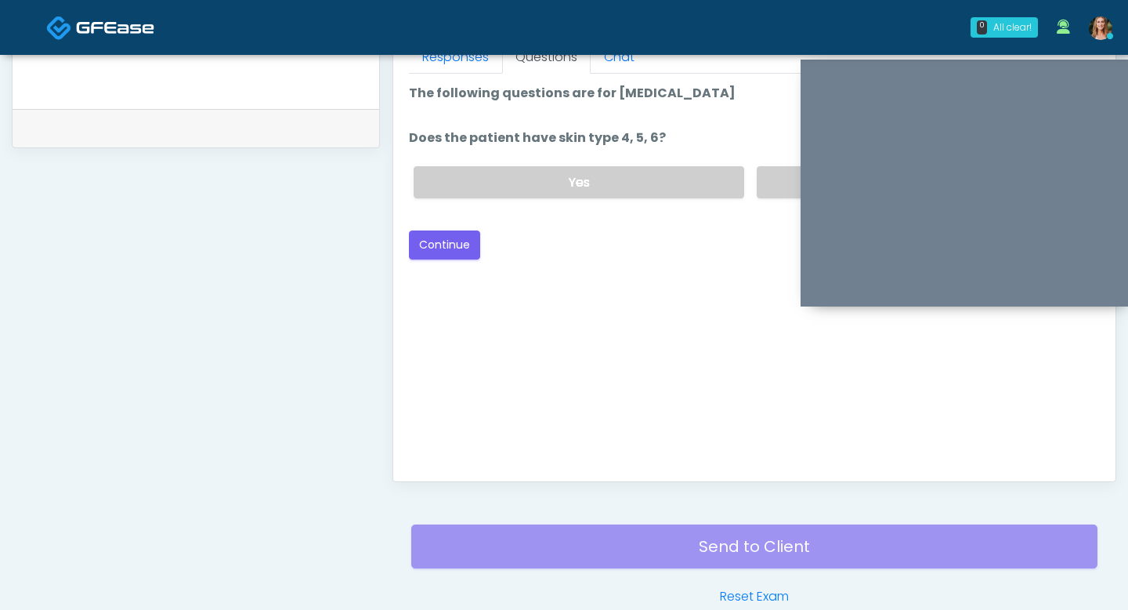
scroll to position [629, 0]
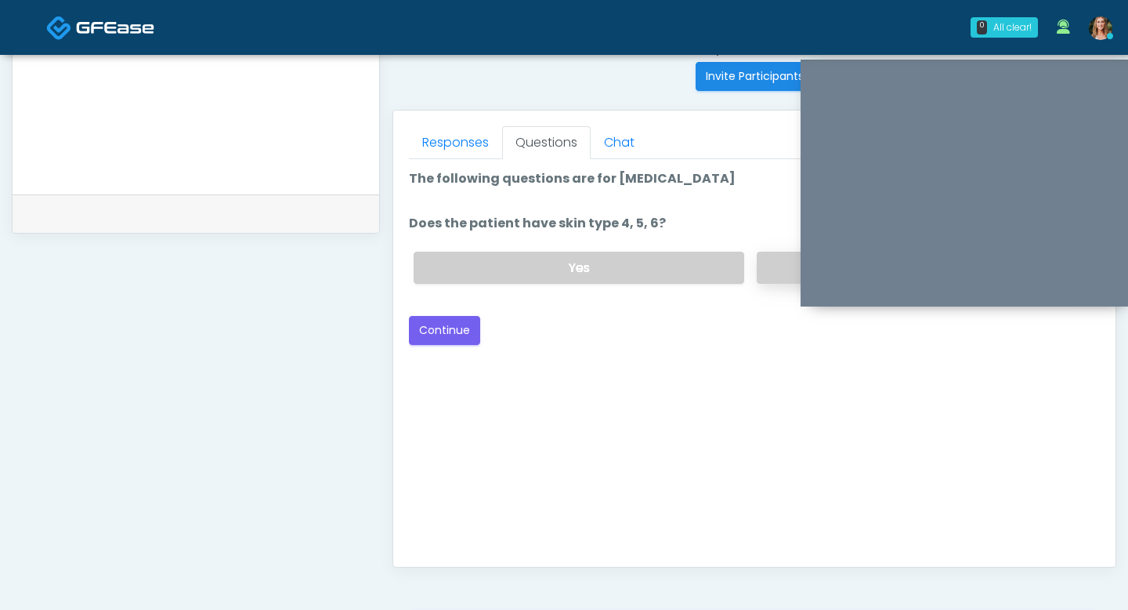
click at [769, 275] on label "No" at bounding box center [922, 268] width 331 height 32
click at [433, 335] on button "Continue" at bounding box center [444, 330] width 71 height 29
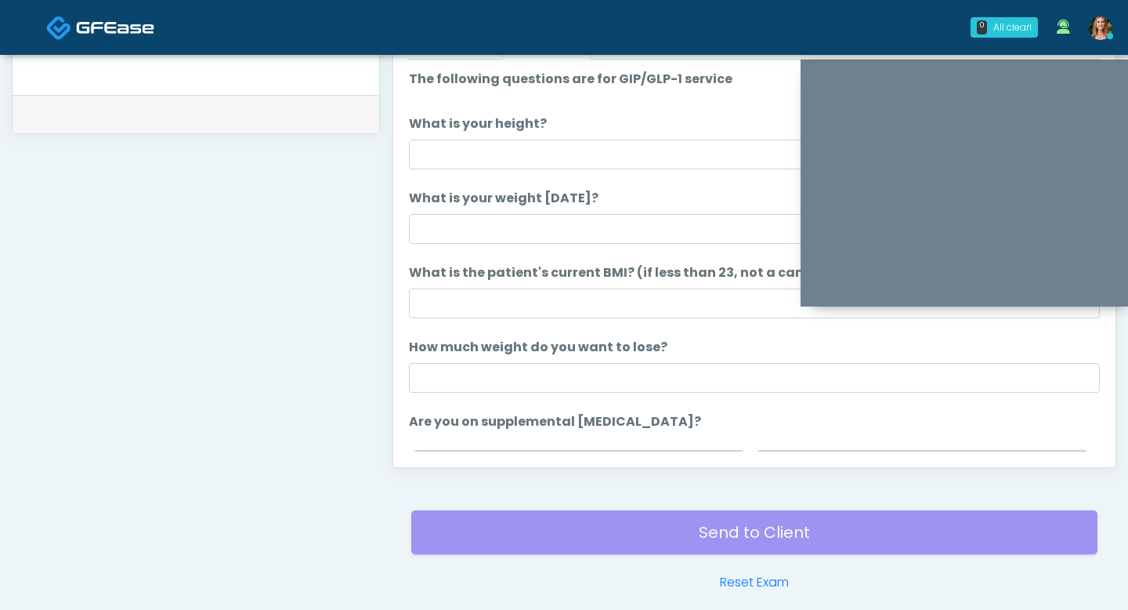
scroll to position [599, 0]
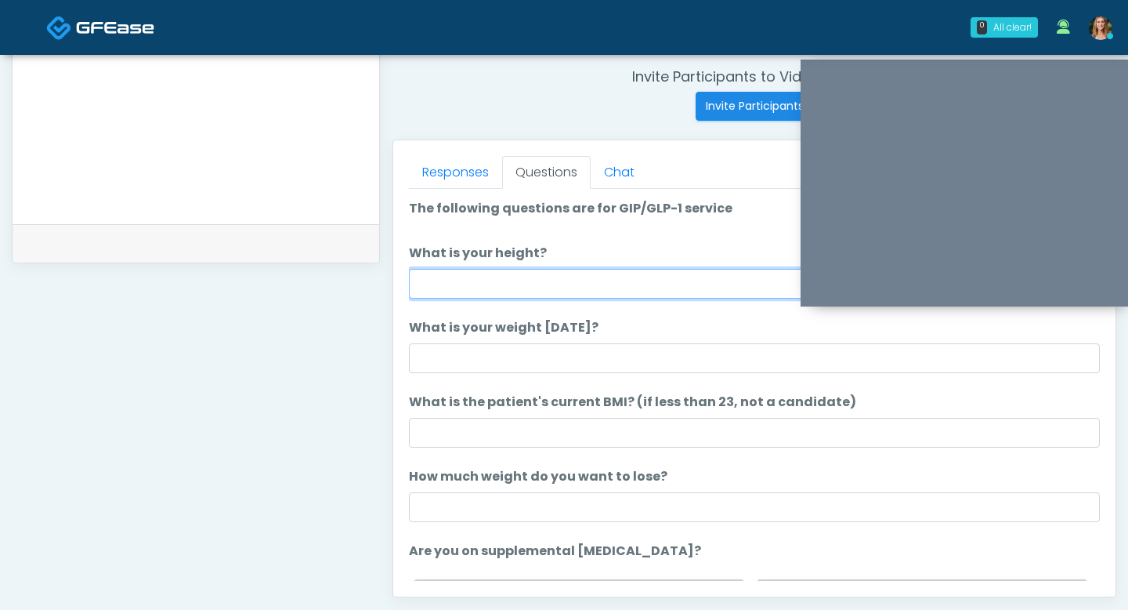
click at [476, 273] on input "What is your height?" at bounding box center [754, 284] width 691 height 30
type input "***"
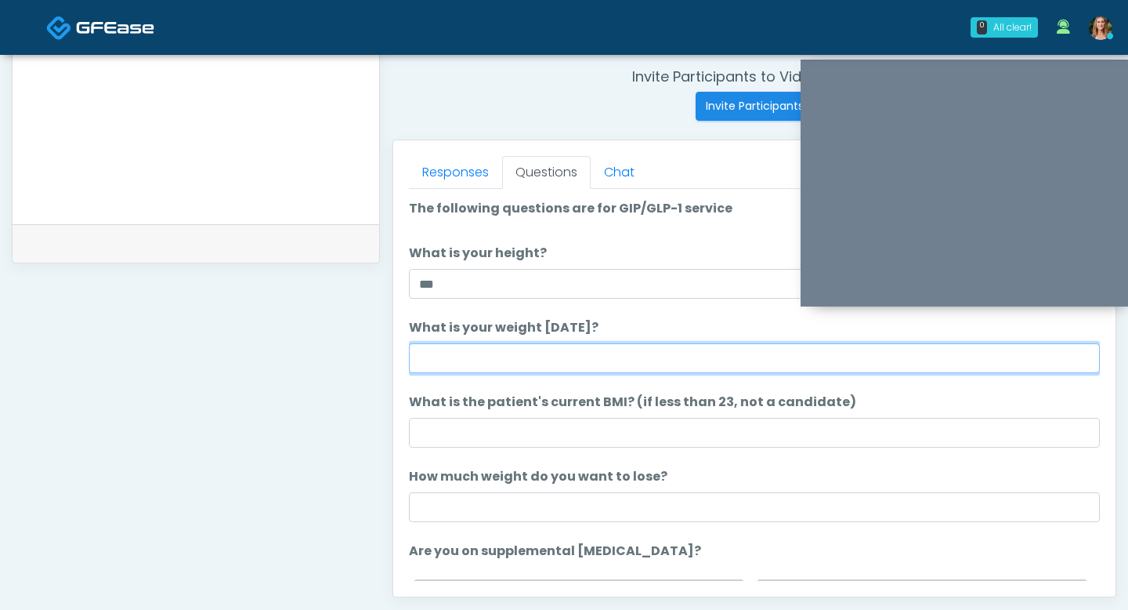
click at [462, 363] on input "What is your weight [DATE]?" at bounding box center [754, 358] width 691 height 30
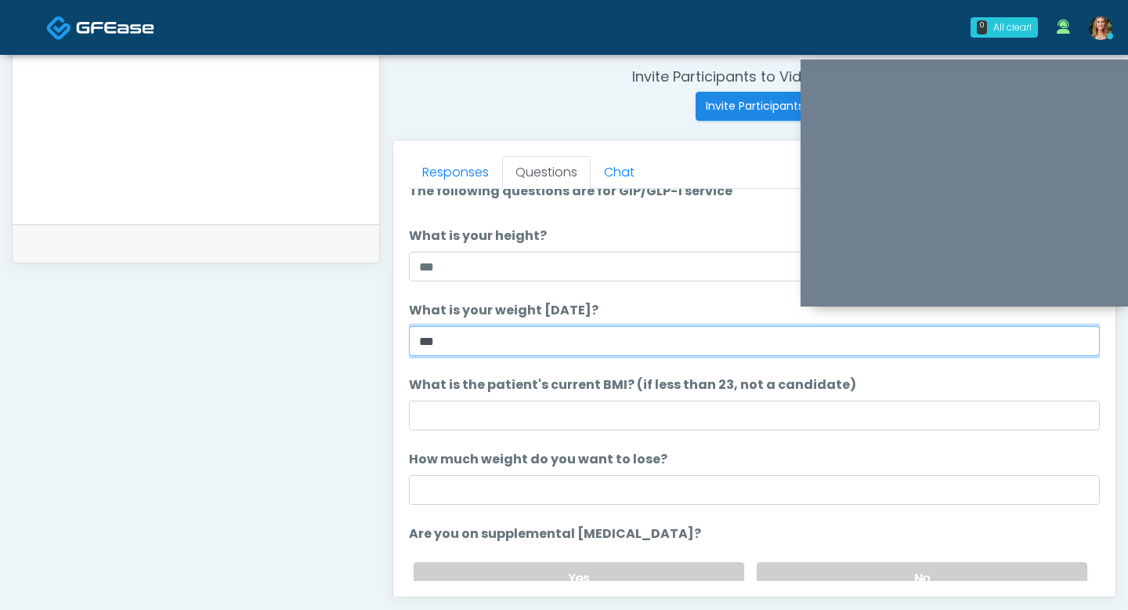
scroll to position [31, 0]
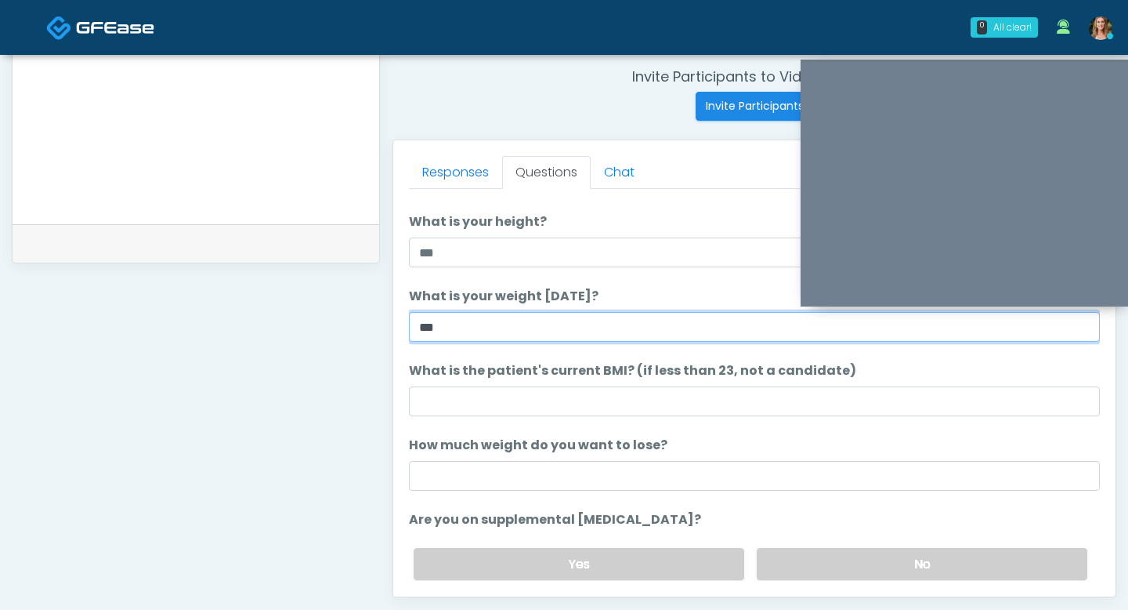
type input "***"
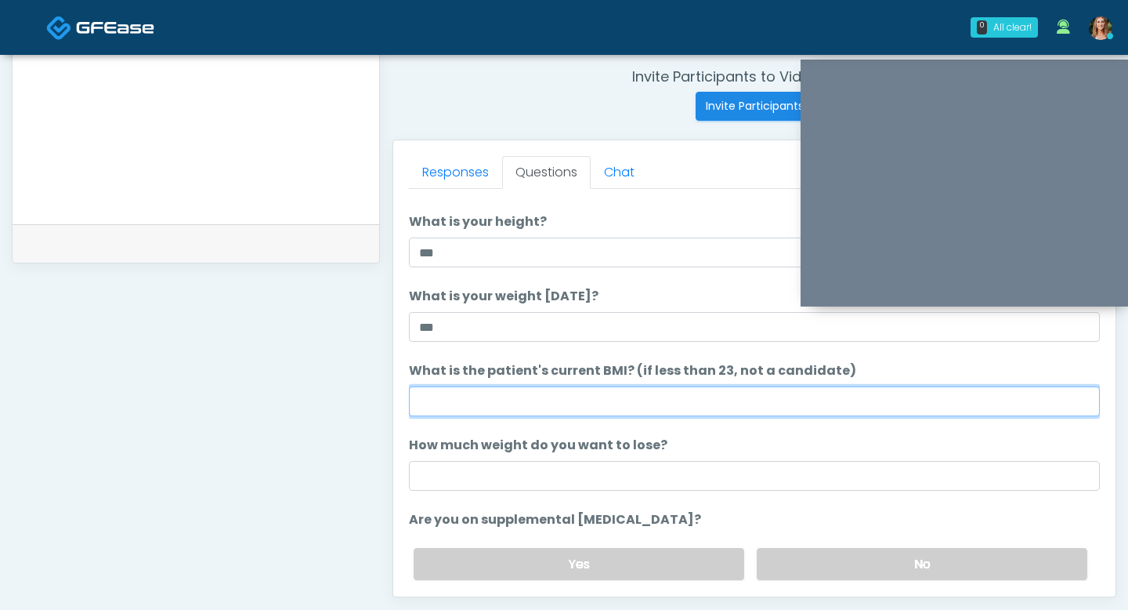
click at [538, 406] on input "What is the patient's current BMI? (if less than 23, not a candidate)" at bounding box center [754, 401] width 691 height 30
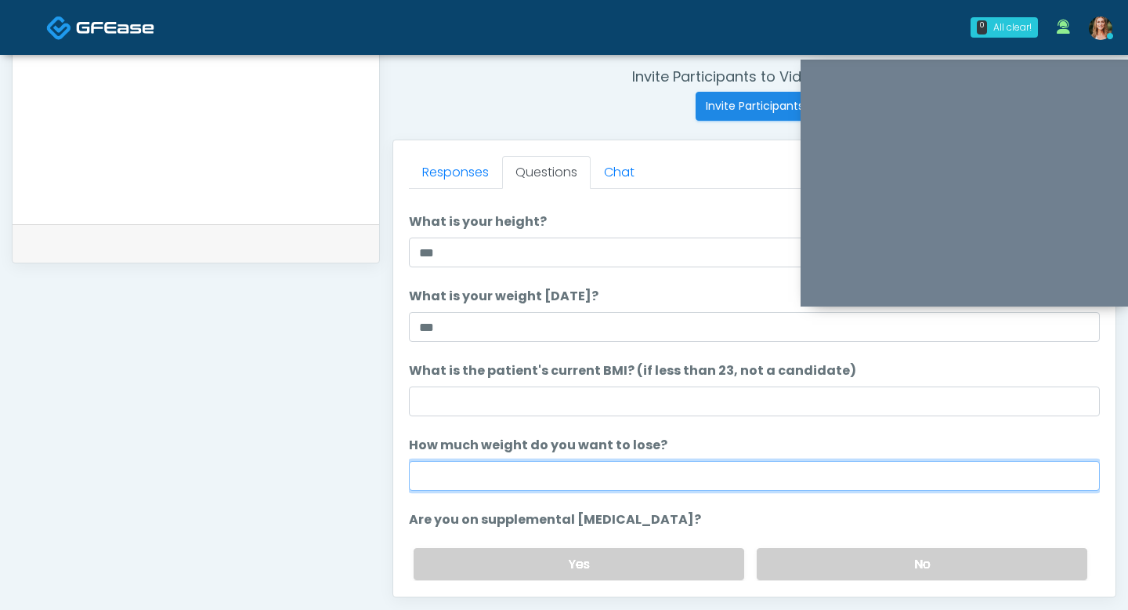
click at [534, 472] on input "How much weight do you want to lose?" at bounding box center [754, 476] width 691 height 30
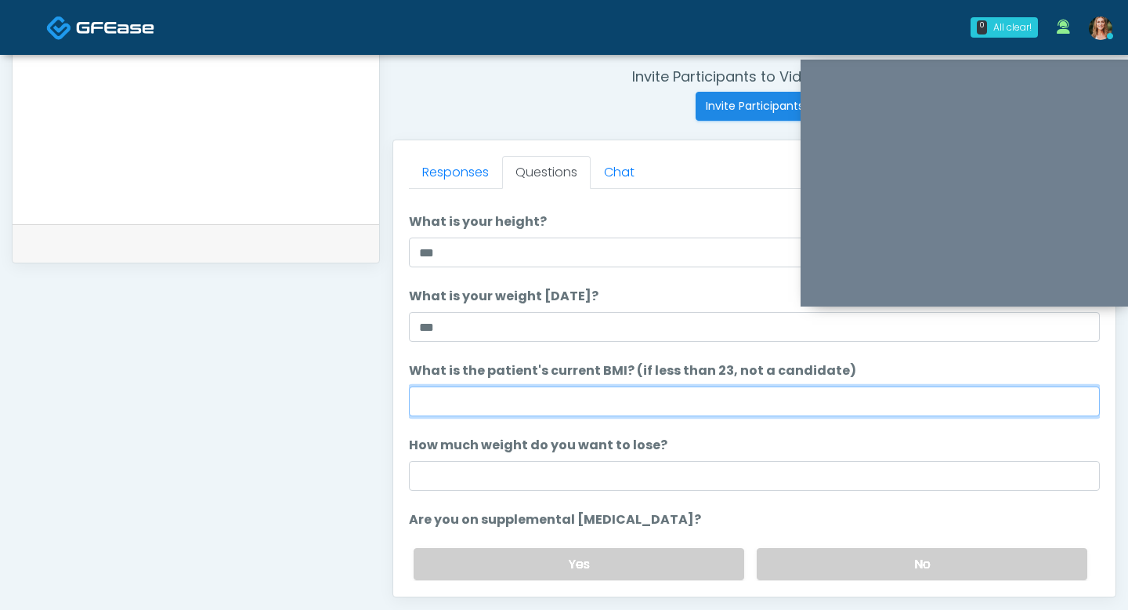
click at [460, 402] on input "What is the patient's current BMI? (if less than 23, not a candidate)" at bounding box center [754, 401] width 691 height 30
type input "****"
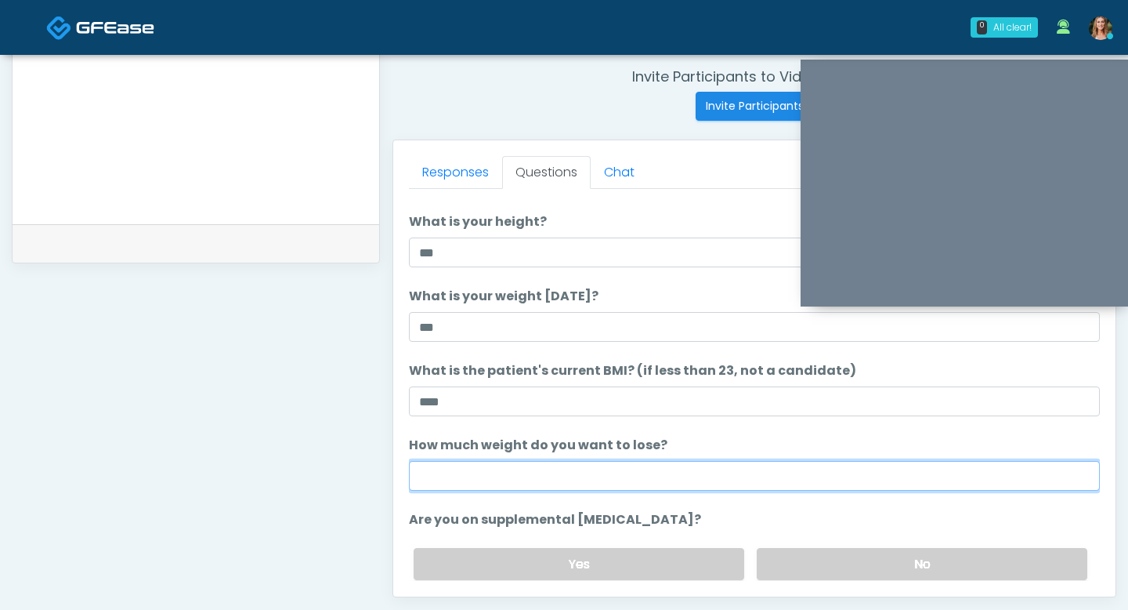
click at [451, 477] on input "How much weight do you want to lose?" at bounding box center [754, 476] width 691 height 30
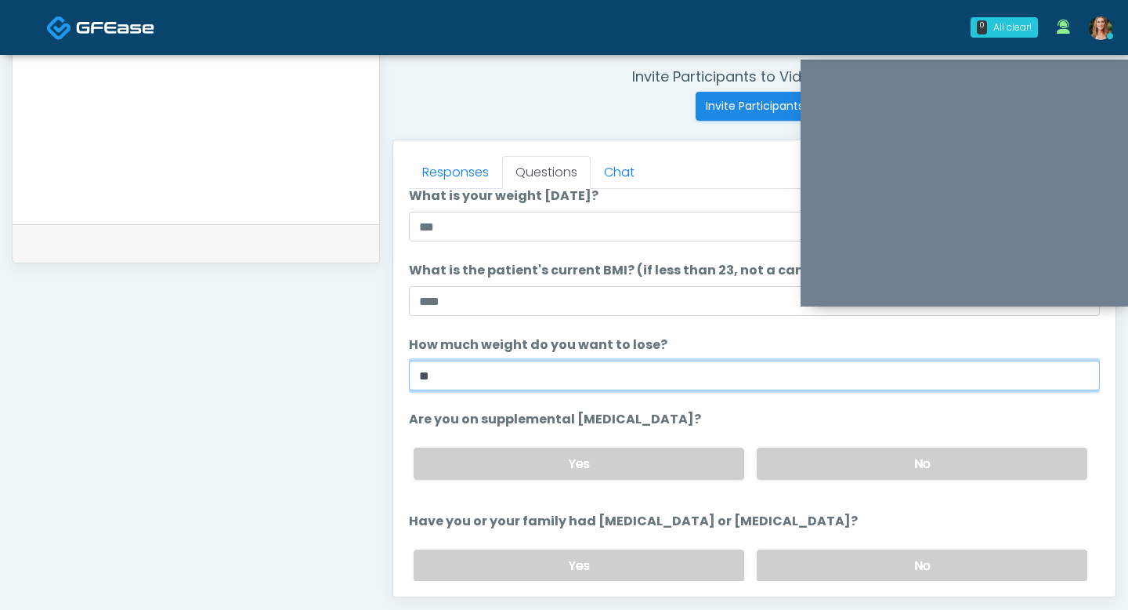
scroll to position [139, 0]
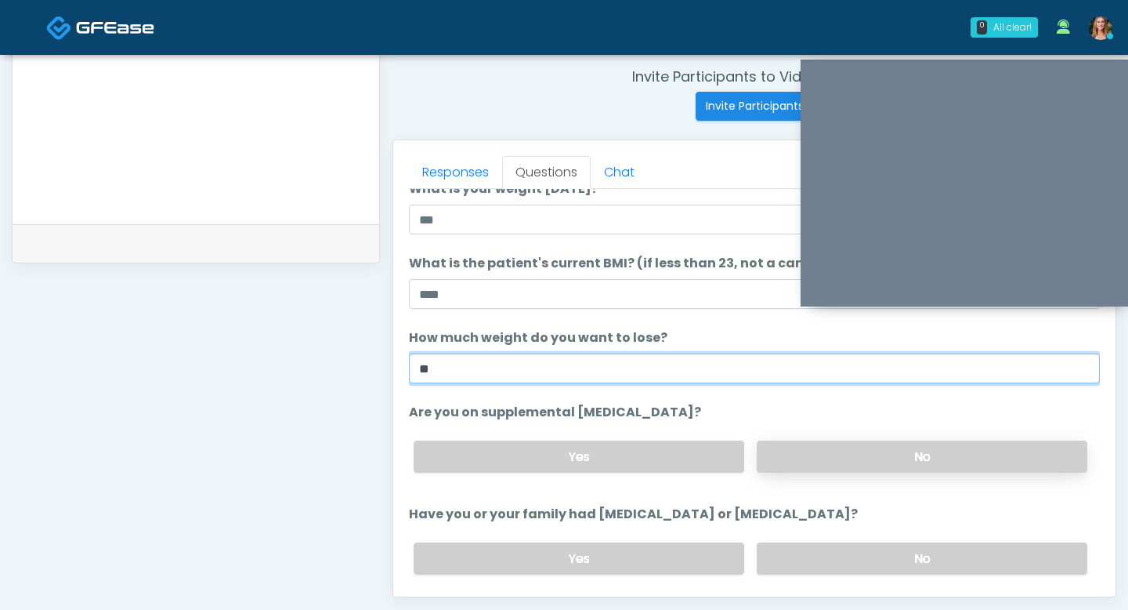
type input "**"
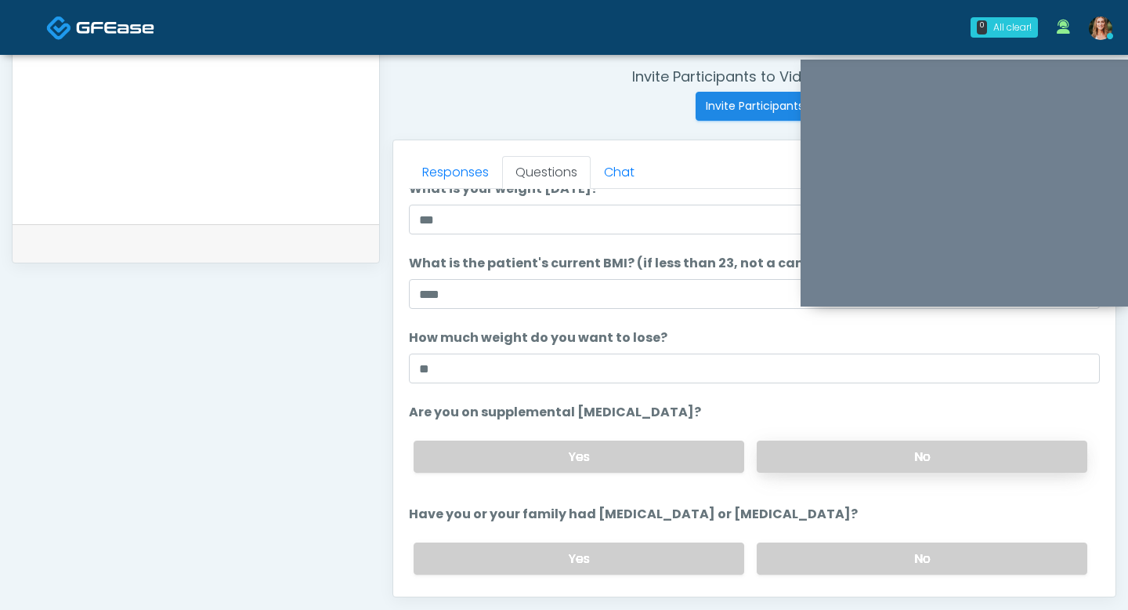
click at [806, 453] on label "No" at bounding box center [922, 456] width 331 height 32
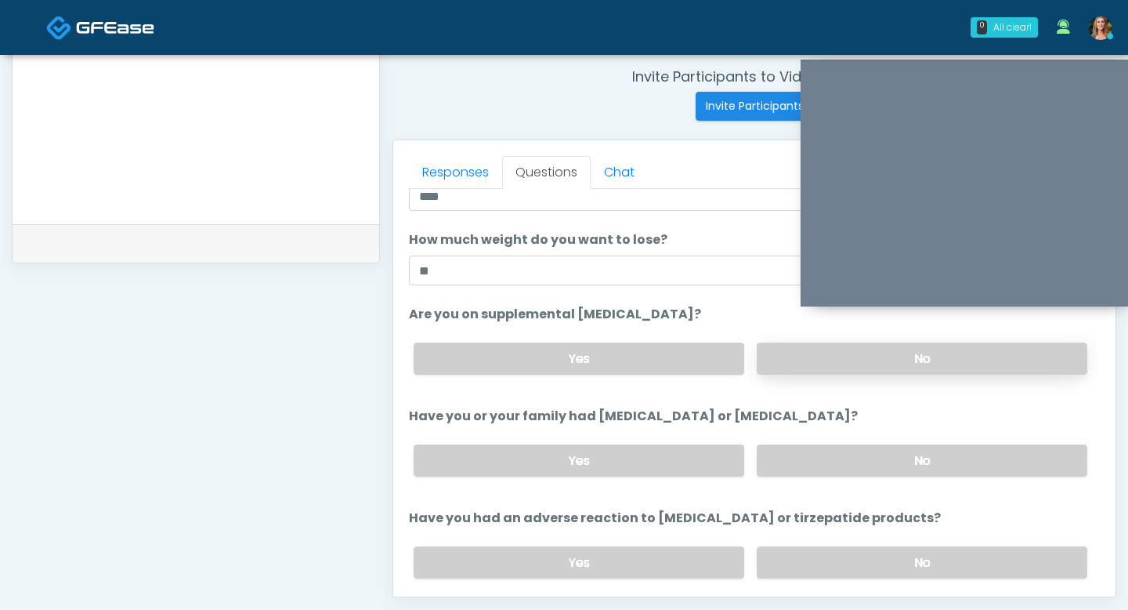
scroll to position [255, 0]
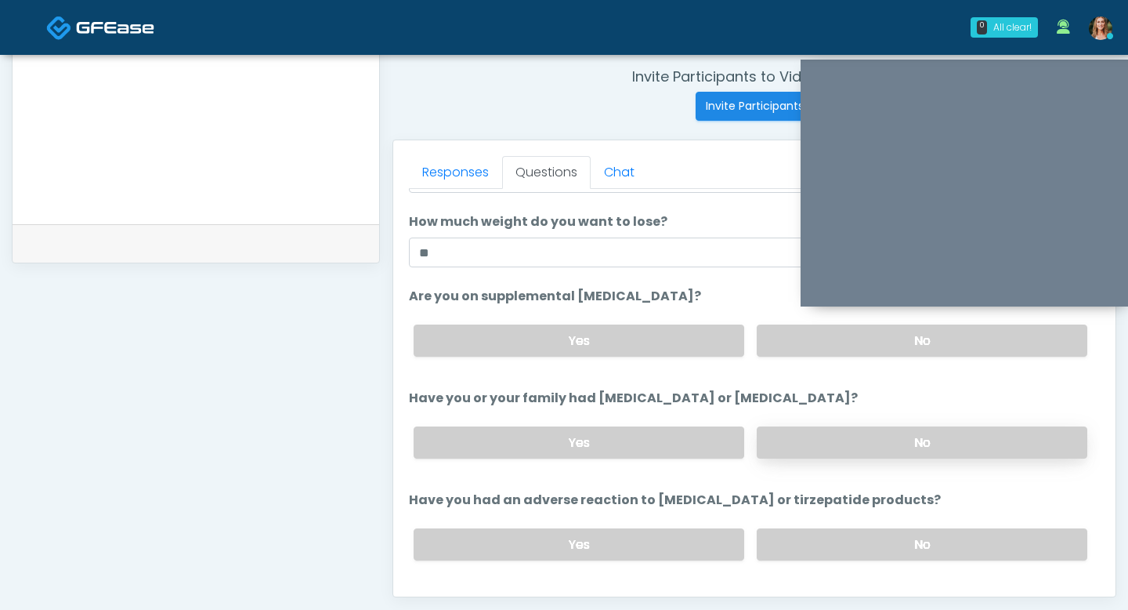
click at [809, 445] on label "No" at bounding box center [922, 442] width 331 height 32
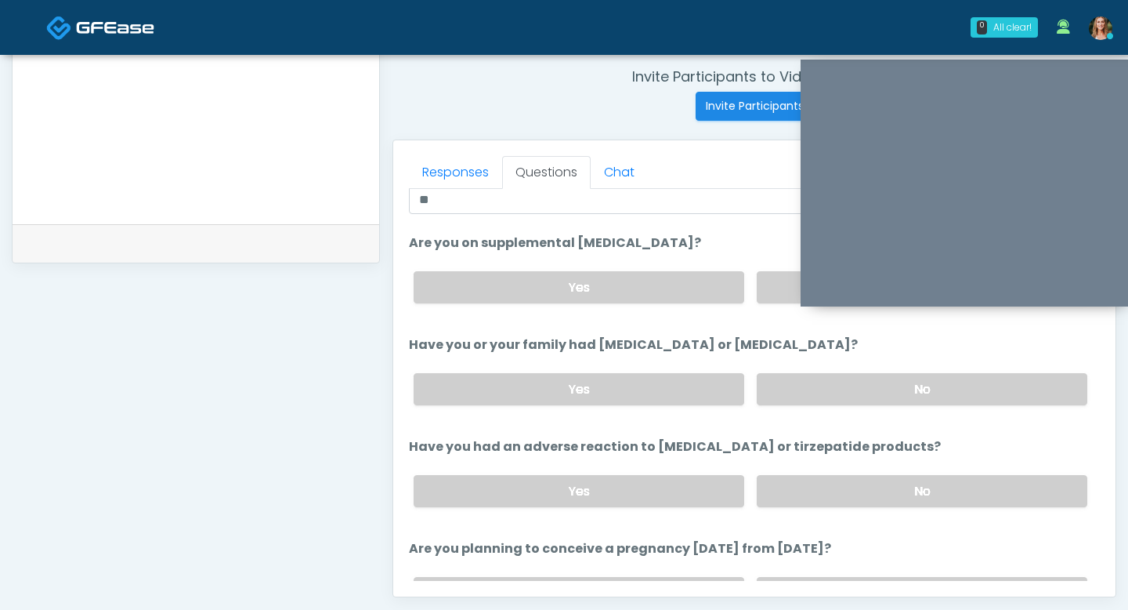
scroll to position [366, 0]
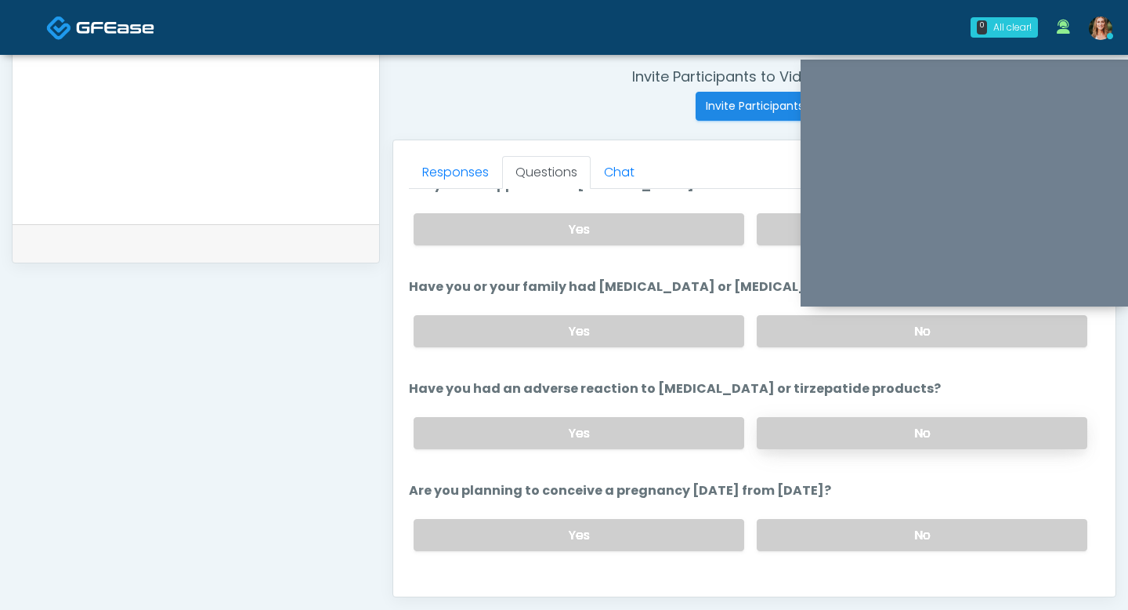
click at [837, 438] on label "No" at bounding box center [922, 433] width 331 height 32
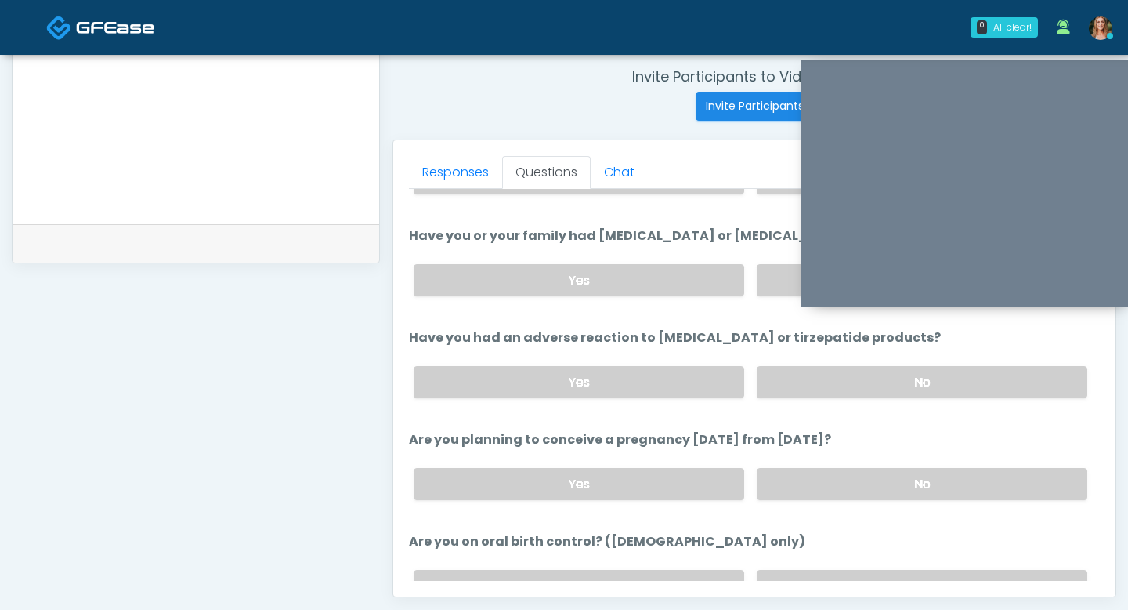
scroll to position [435, 0]
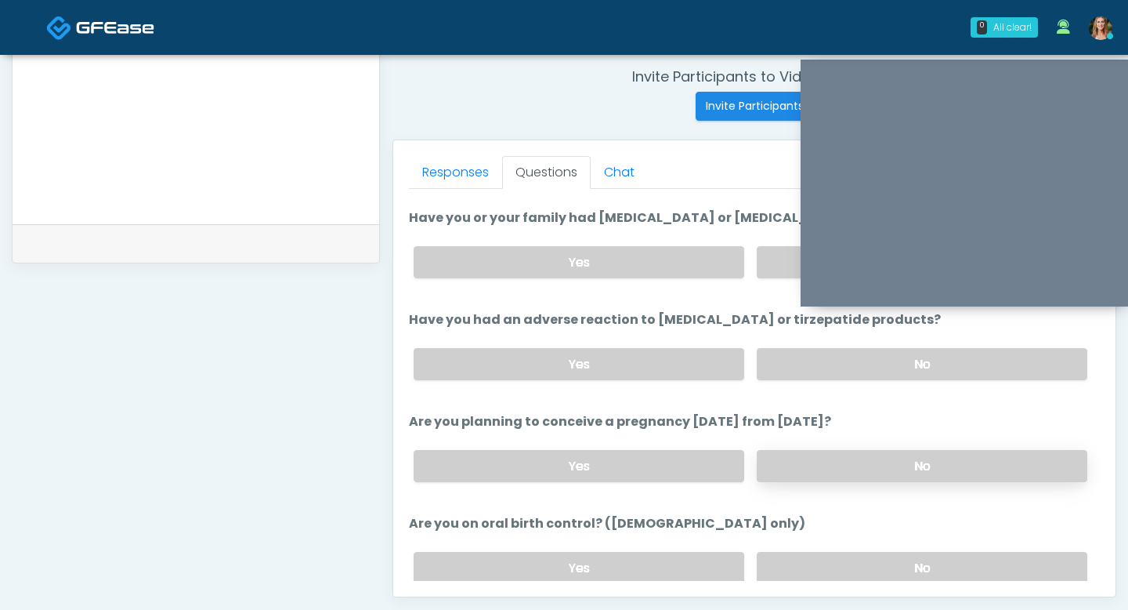
click at [815, 459] on label "No" at bounding box center [922, 466] width 331 height 32
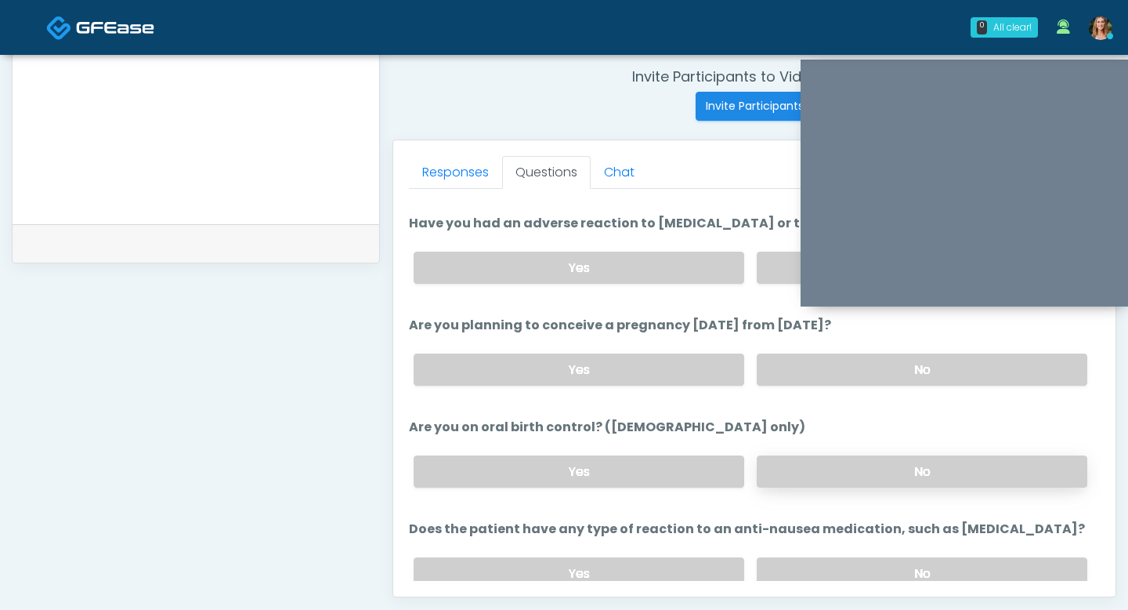
click at [806, 462] on label "No" at bounding box center [922, 471] width 331 height 32
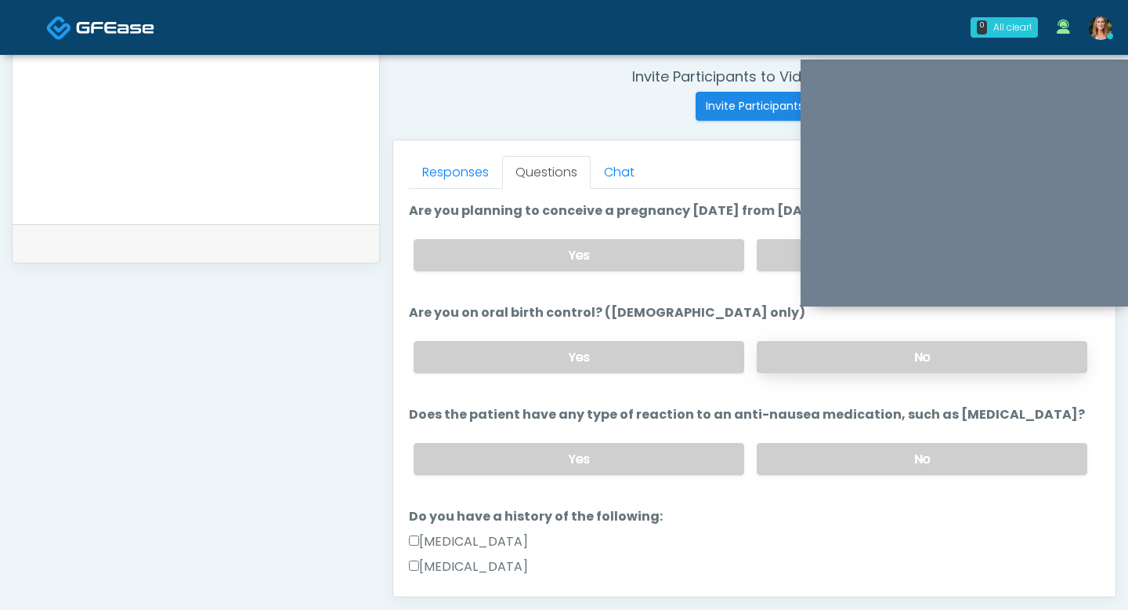
scroll to position [658, 0]
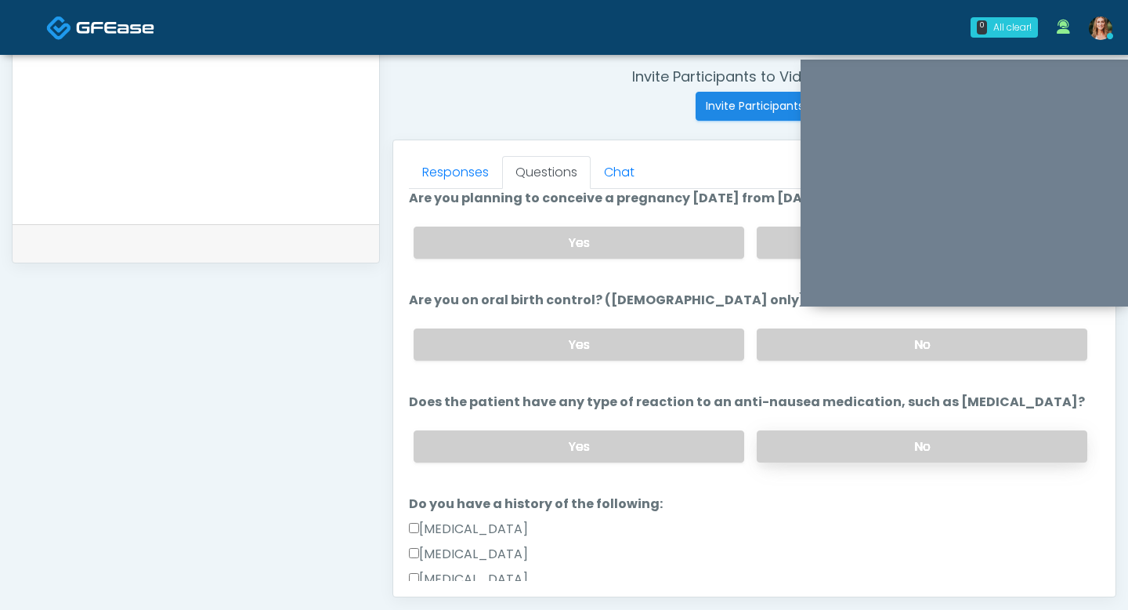
click at [800, 439] on label "No" at bounding box center [922, 446] width 331 height 32
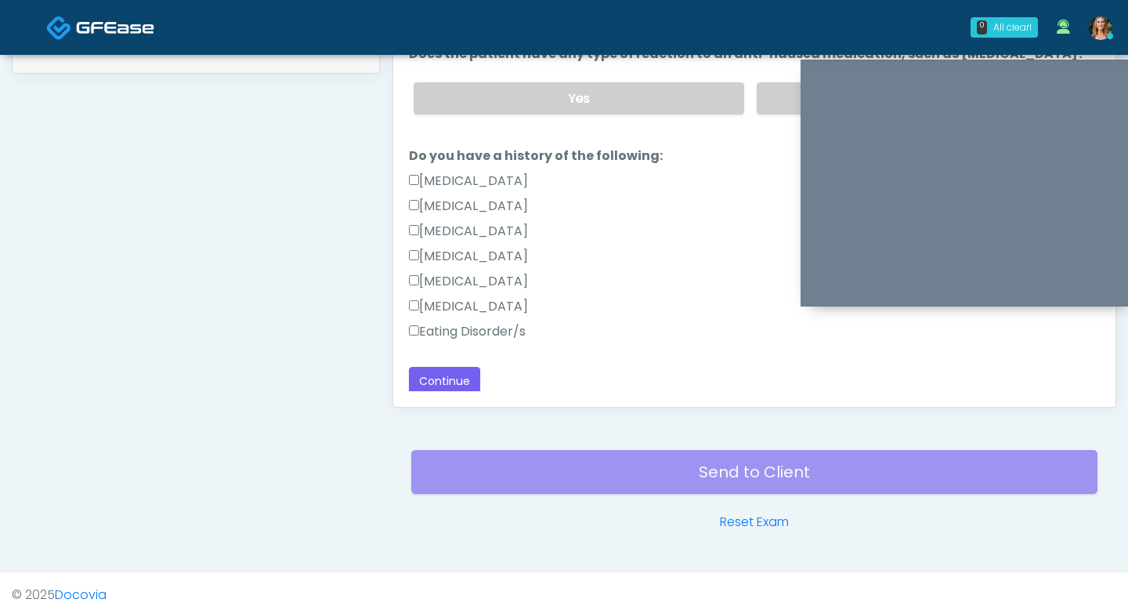
scroll to position [797, 0]
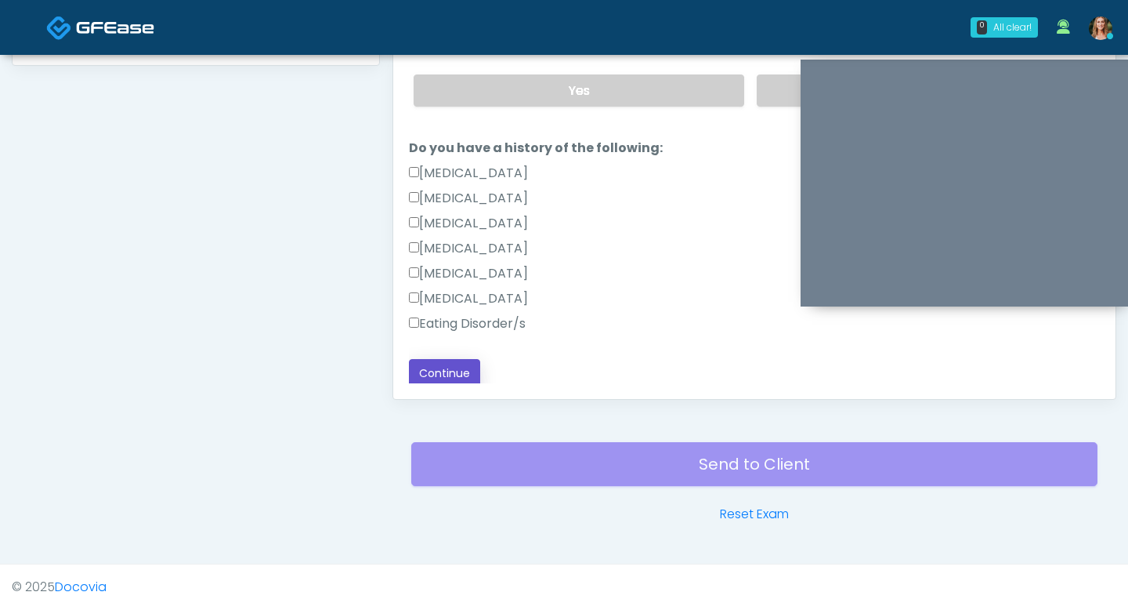
click at [440, 372] on button "Continue" at bounding box center [444, 373] width 71 height 29
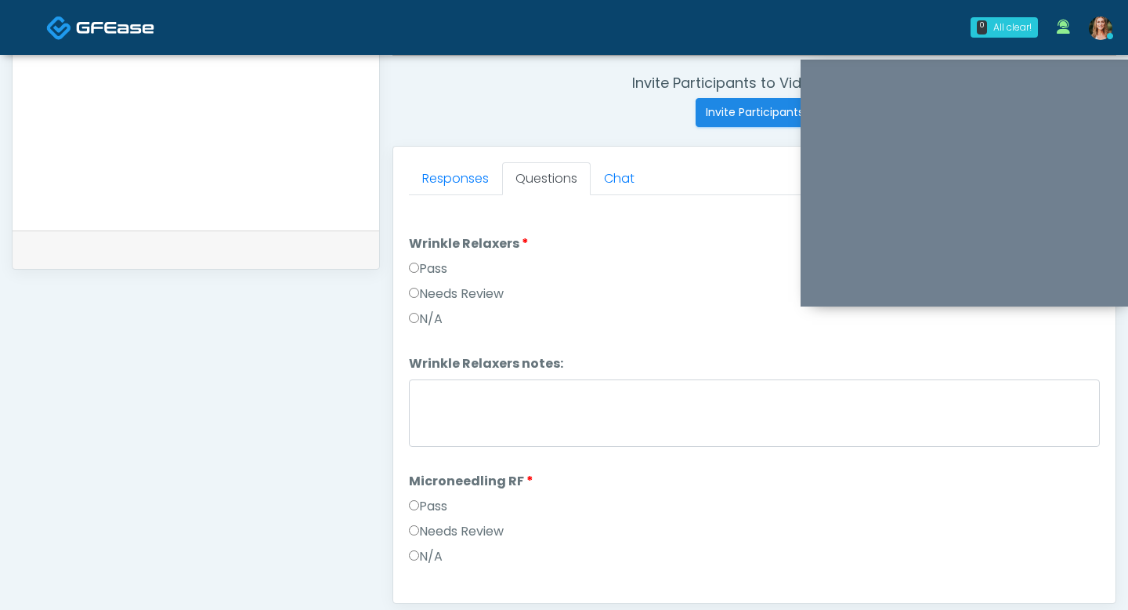
scroll to position [647, 0]
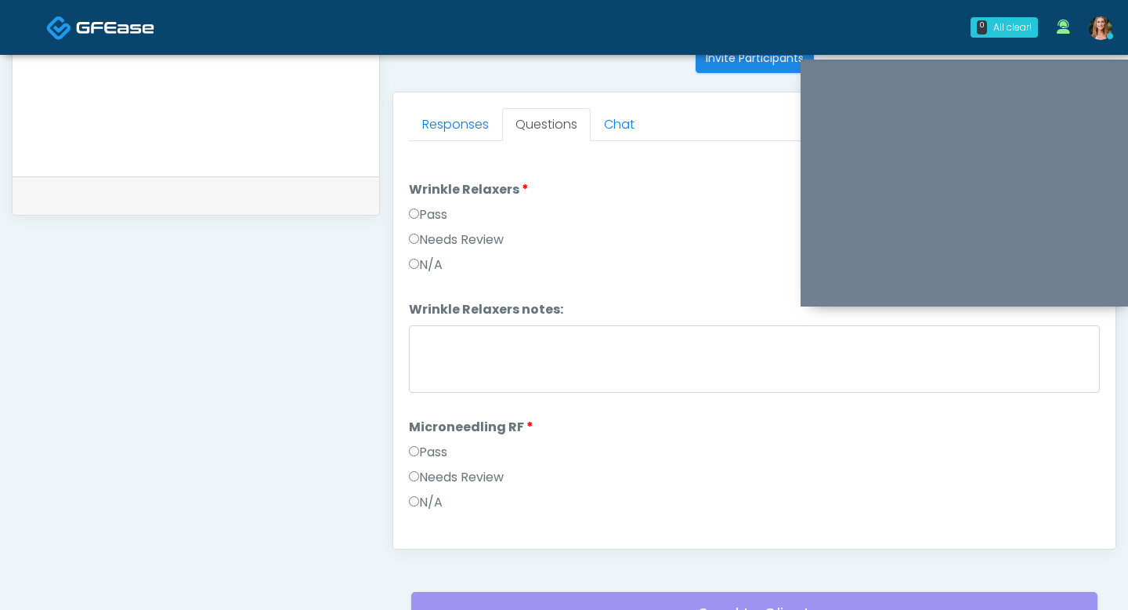
click at [418, 216] on label "Pass" at bounding box center [428, 214] width 38 height 19
click at [433, 452] on label "Pass" at bounding box center [428, 452] width 38 height 19
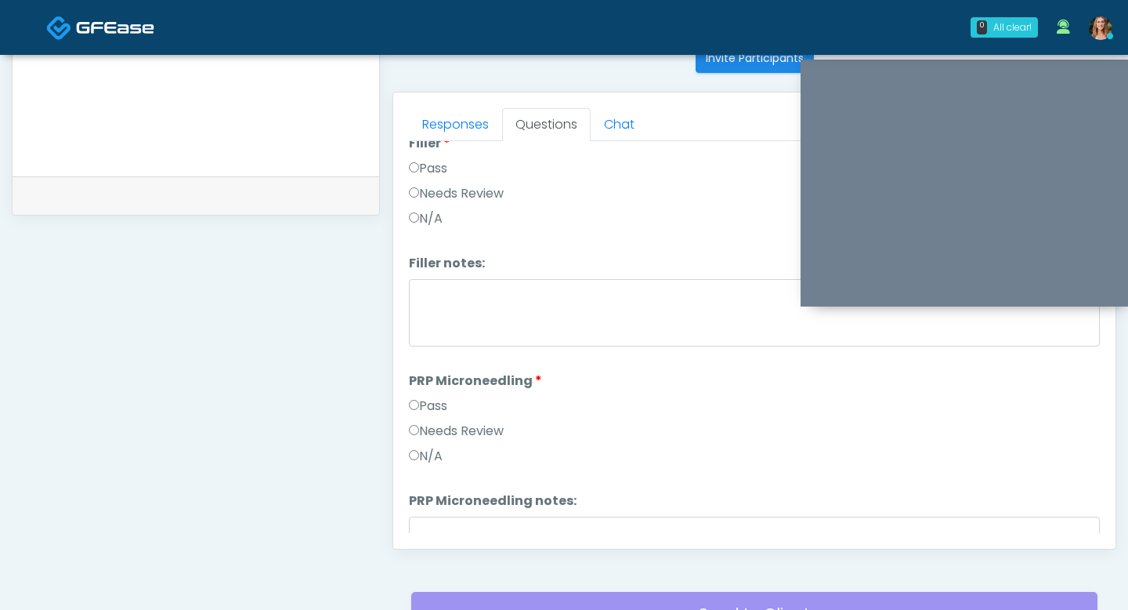
click at [419, 404] on label "Pass" at bounding box center [428, 405] width 38 height 19
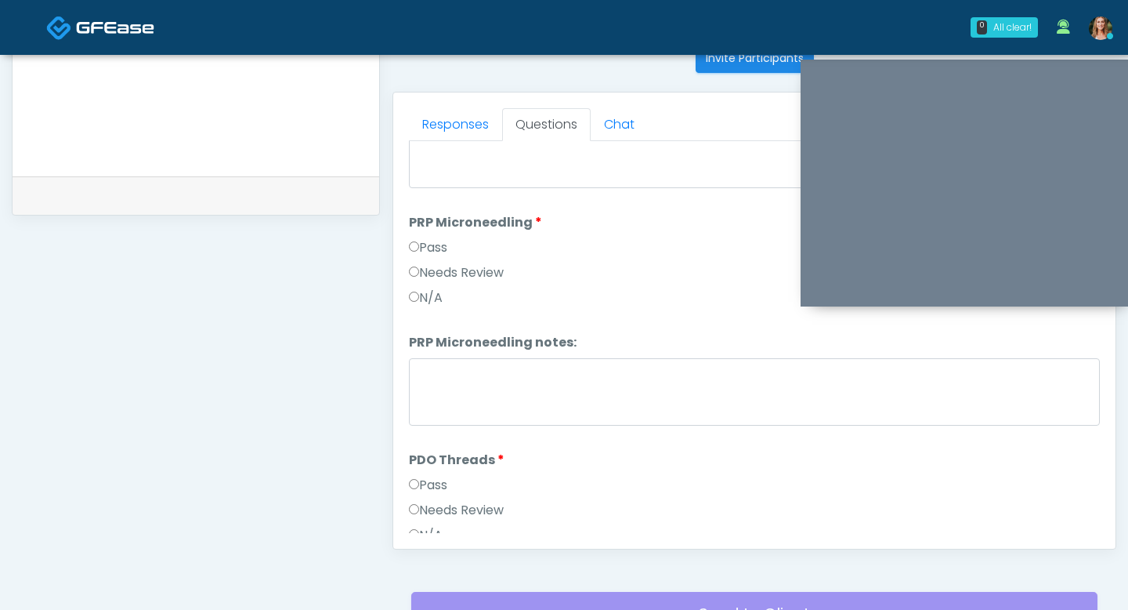
scroll to position [724, 0]
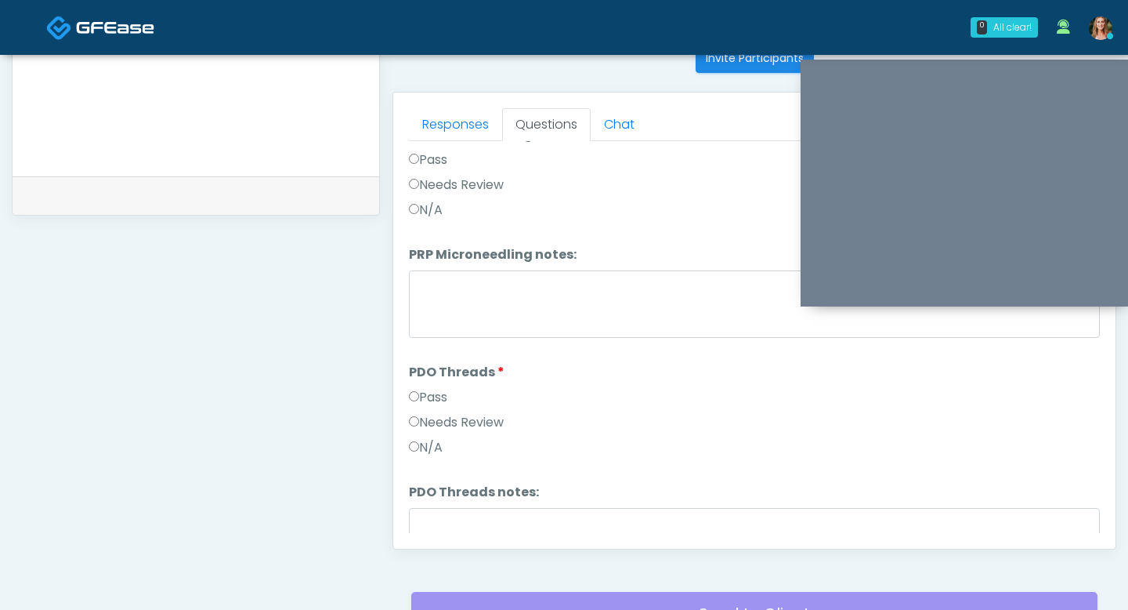
click at [425, 402] on label "Pass" at bounding box center [428, 397] width 38 height 19
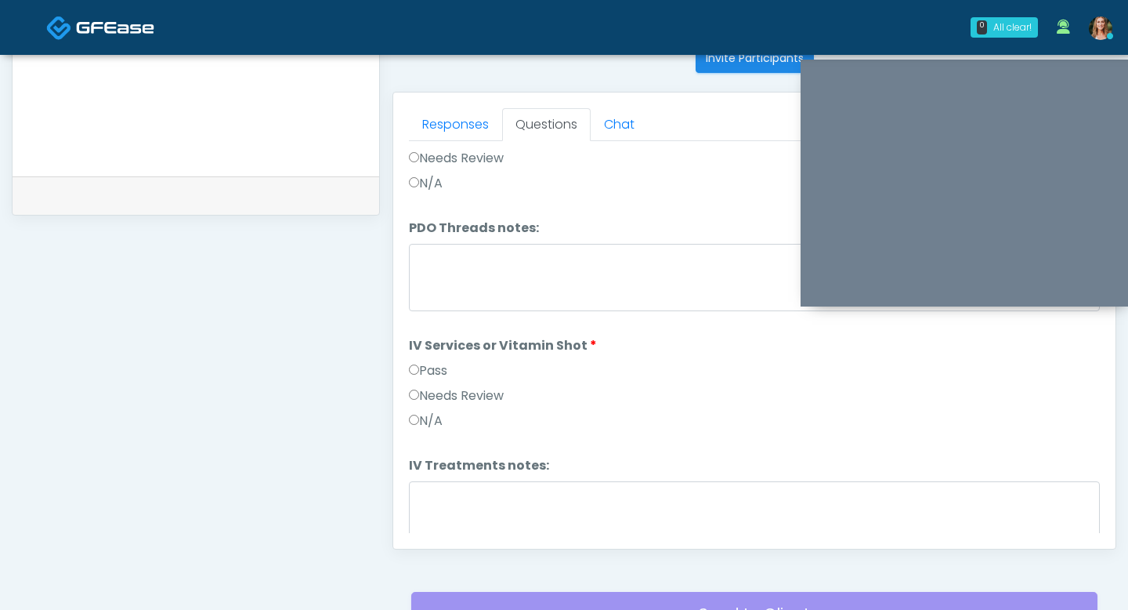
click at [428, 372] on label "Pass" at bounding box center [428, 370] width 38 height 19
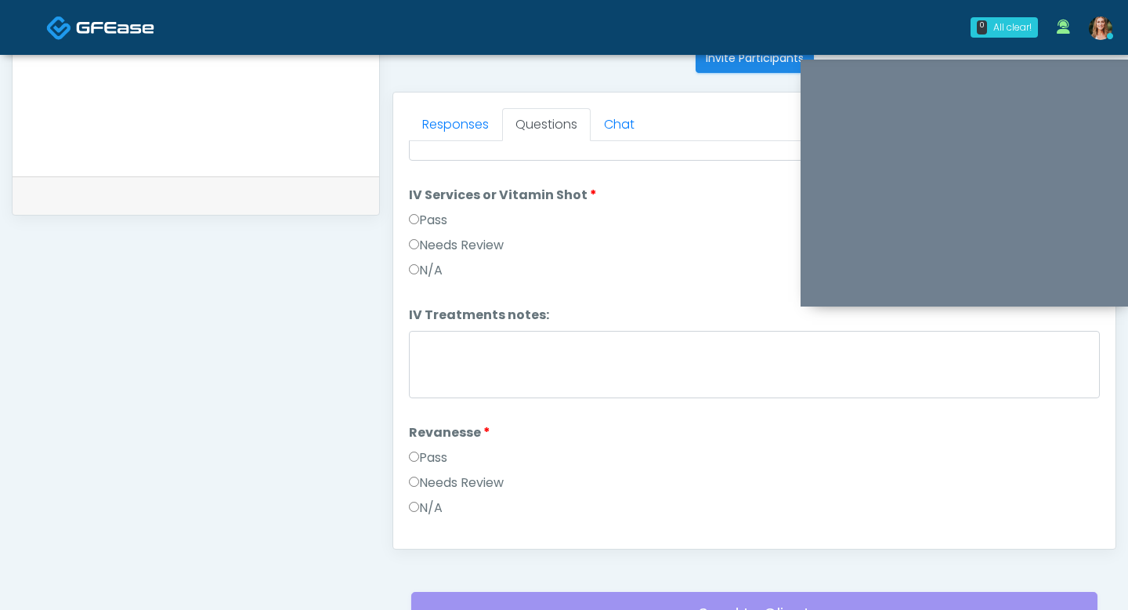
scroll to position [1154, 0]
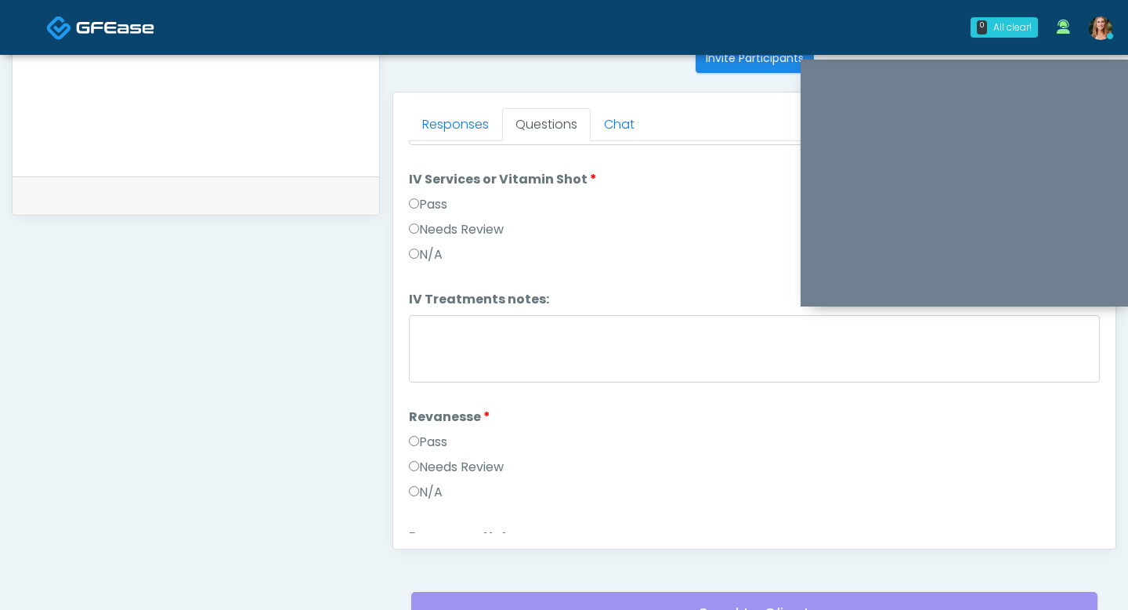
click at [429, 434] on label "Pass" at bounding box center [428, 442] width 38 height 19
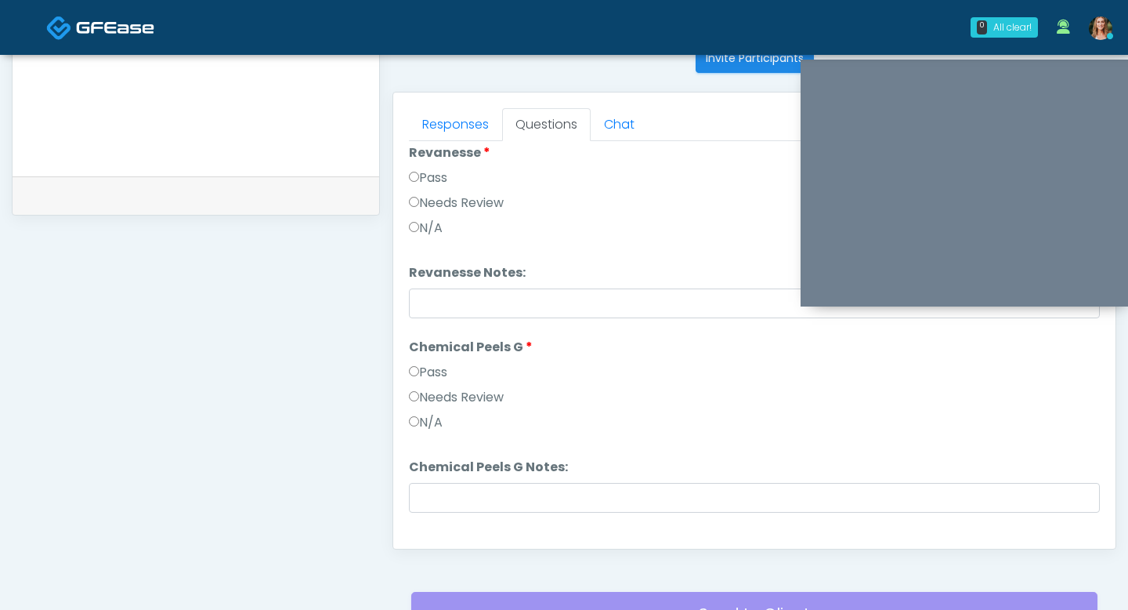
click at [426, 373] on label "Pass" at bounding box center [428, 372] width 38 height 19
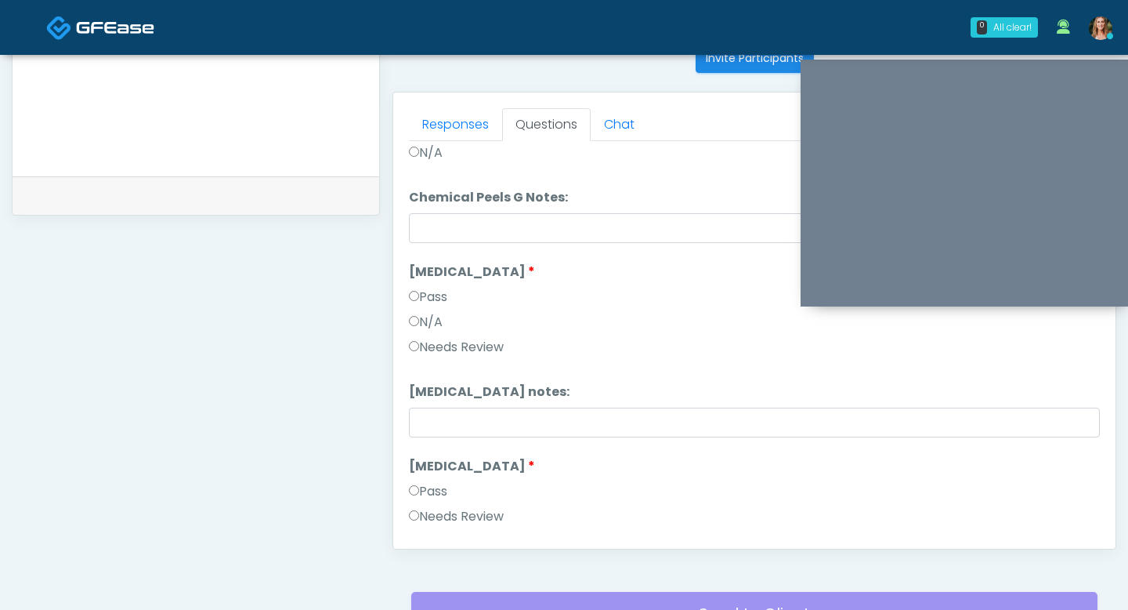
click at [418, 299] on label "Pass" at bounding box center [428, 297] width 38 height 19
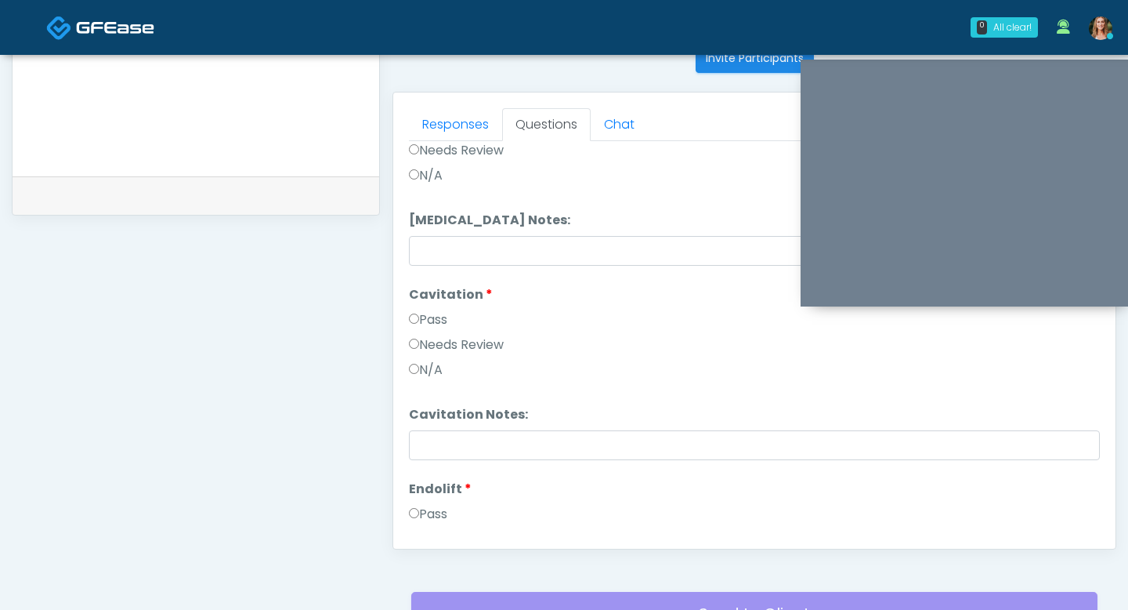
scroll to position [2085, 0]
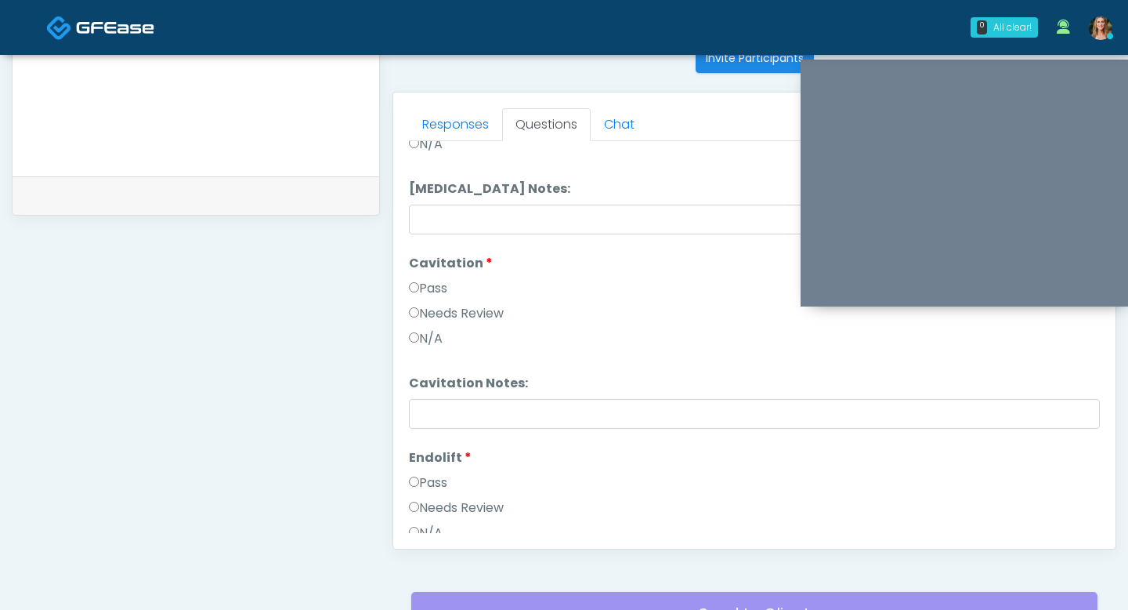
click at [427, 290] on label "Pass" at bounding box center [428, 288] width 38 height 19
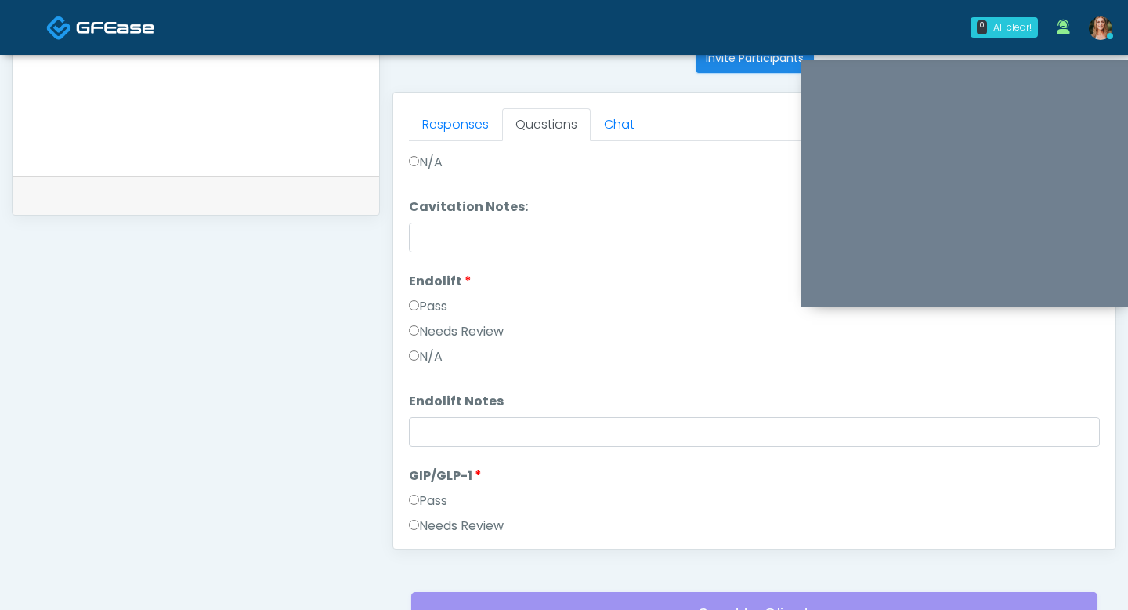
click at [426, 303] on label "Pass" at bounding box center [428, 306] width 38 height 19
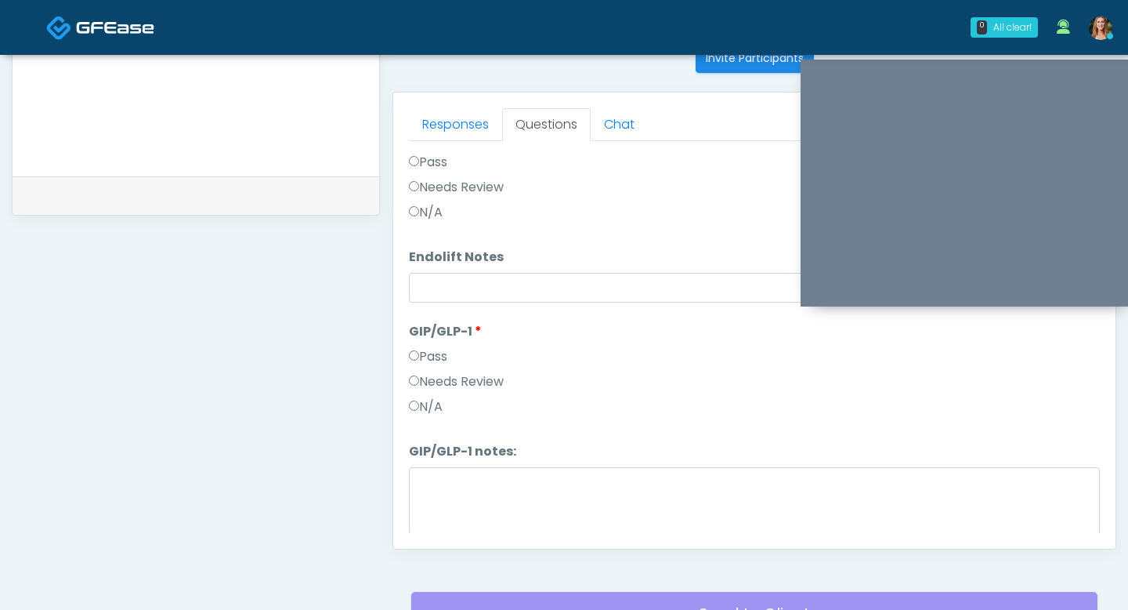
scroll to position [2459, 0]
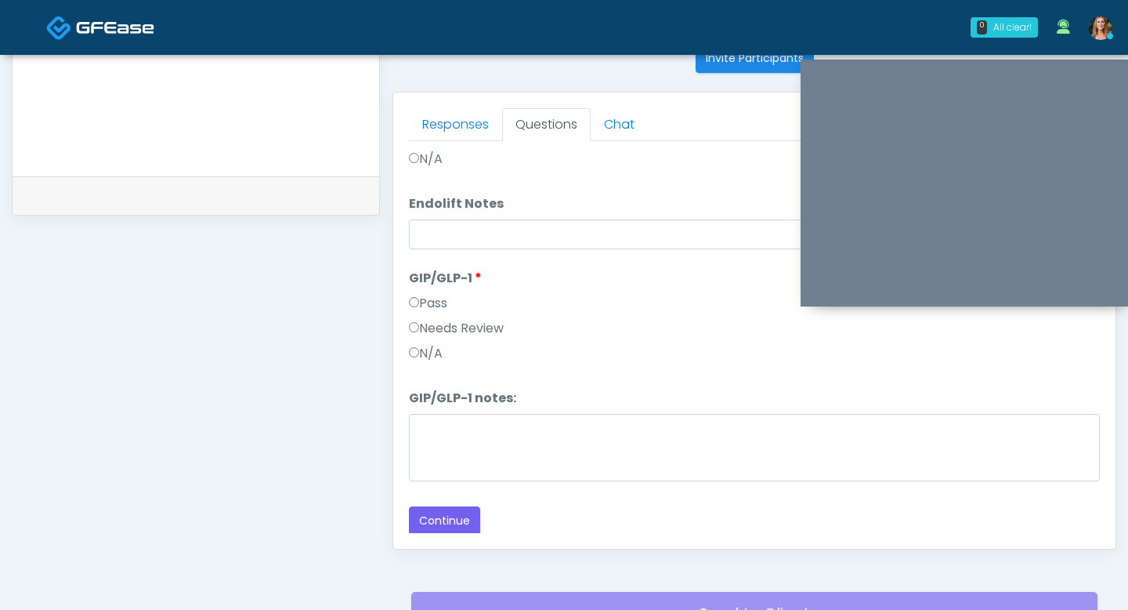
click at [428, 310] on label "Pass" at bounding box center [428, 303] width 38 height 19
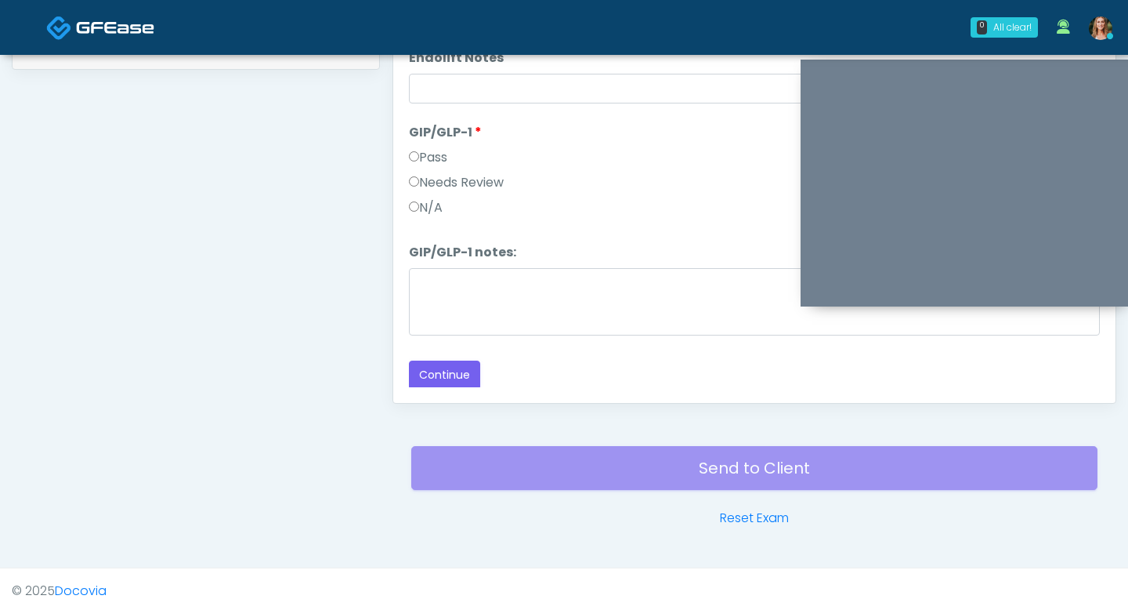
scroll to position [797, 0]
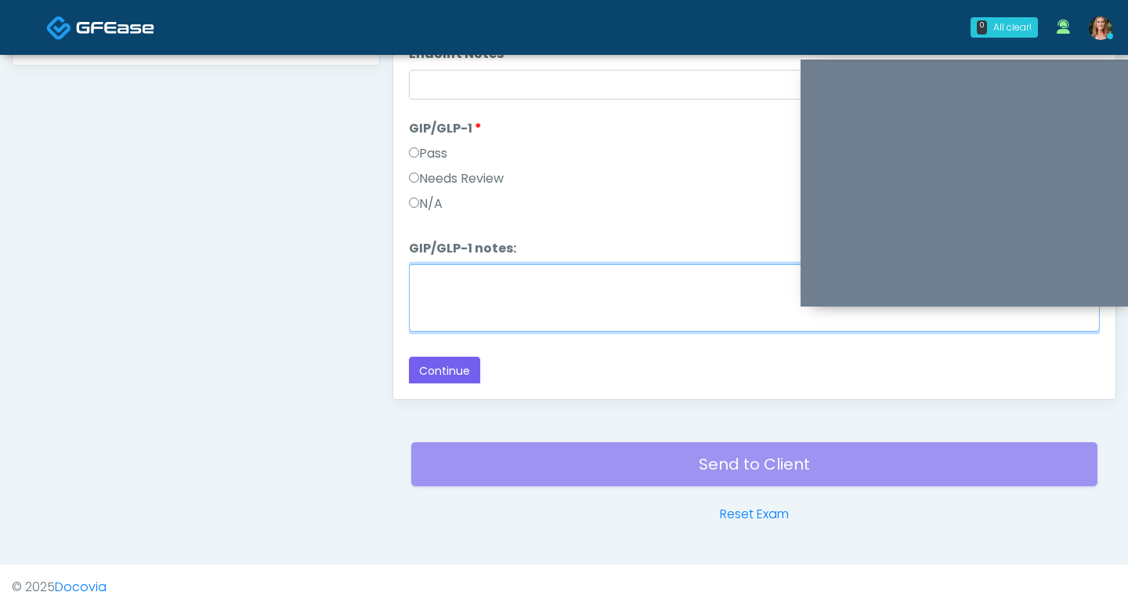
click at [447, 312] on textarea "GIP/GLP-1 notes:" at bounding box center [754, 297] width 691 height 67
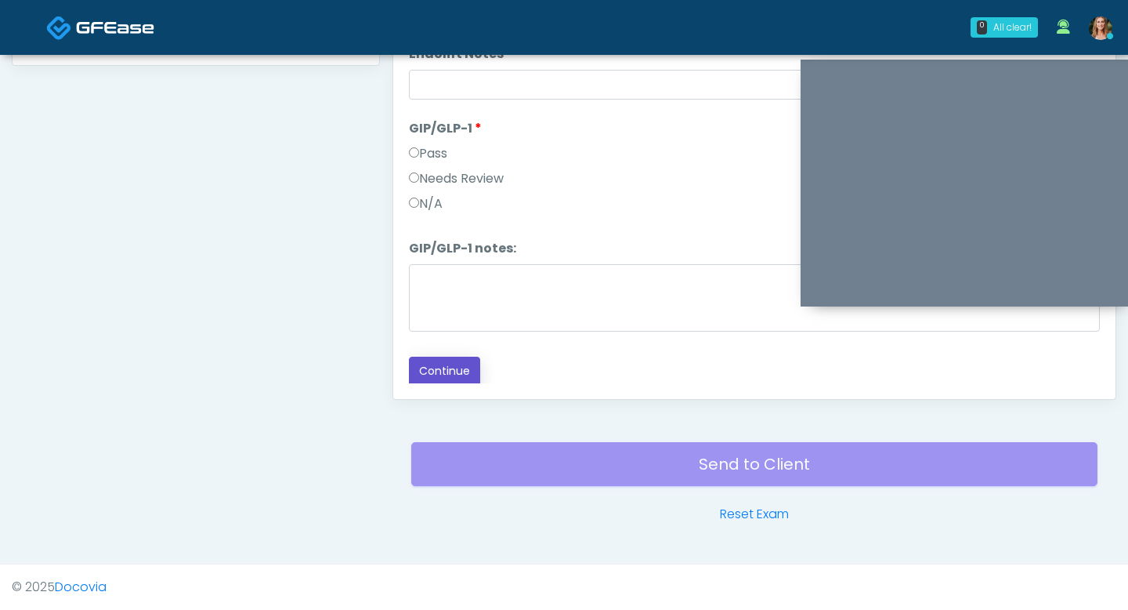
click at [454, 382] on button "Continue" at bounding box center [444, 371] width 71 height 29
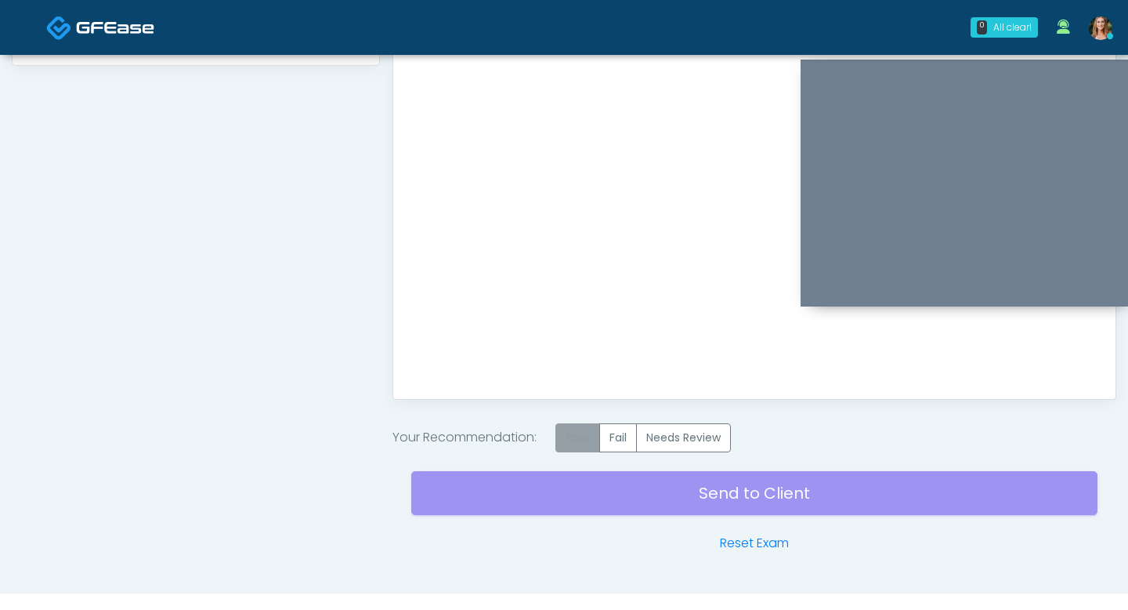
click at [590, 429] on label "Pass" at bounding box center [578, 437] width 45 height 29
click at [585, 470] on div "Send to Client Reset Exam" at bounding box center [754, 502] width 686 height 100
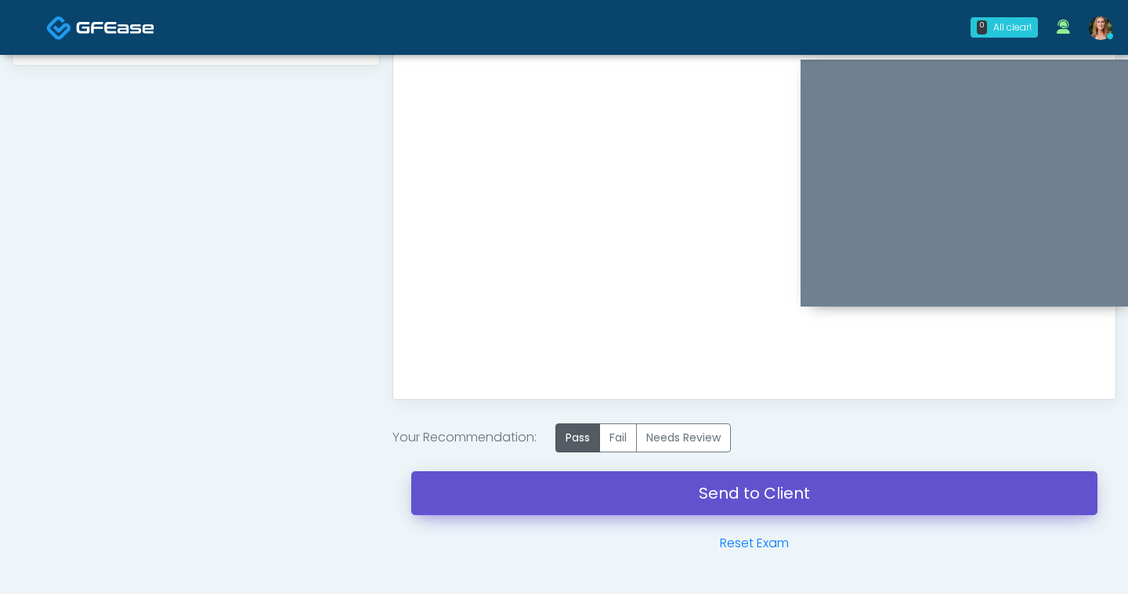
click at [583, 487] on link "Send to Client" at bounding box center [754, 493] width 686 height 44
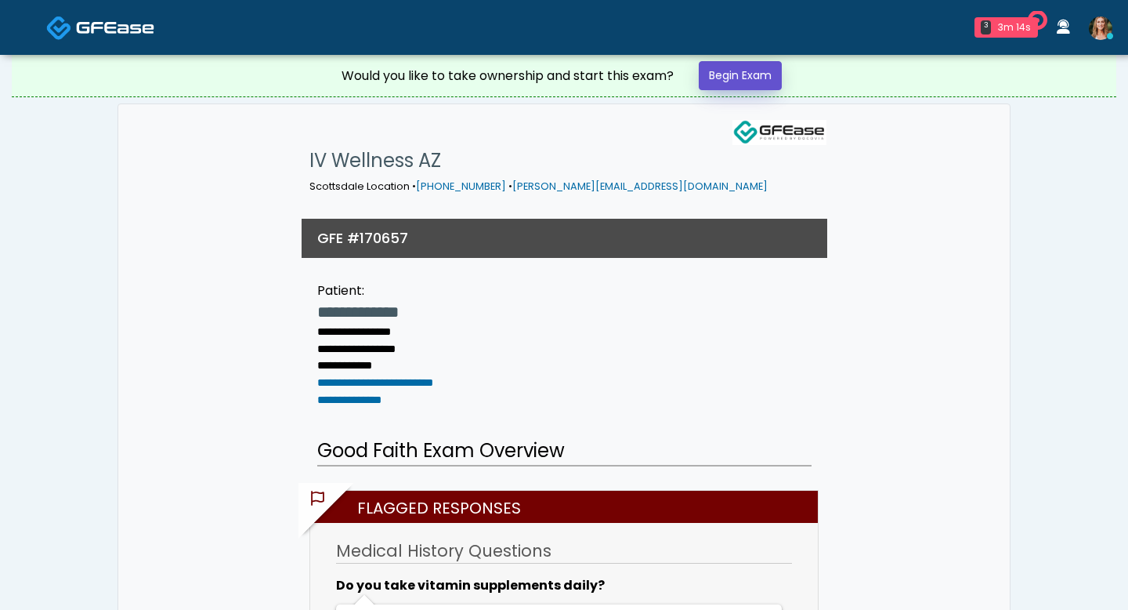
click at [747, 70] on link "Begin Exam" at bounding box center [740, 75] width 83 height 29
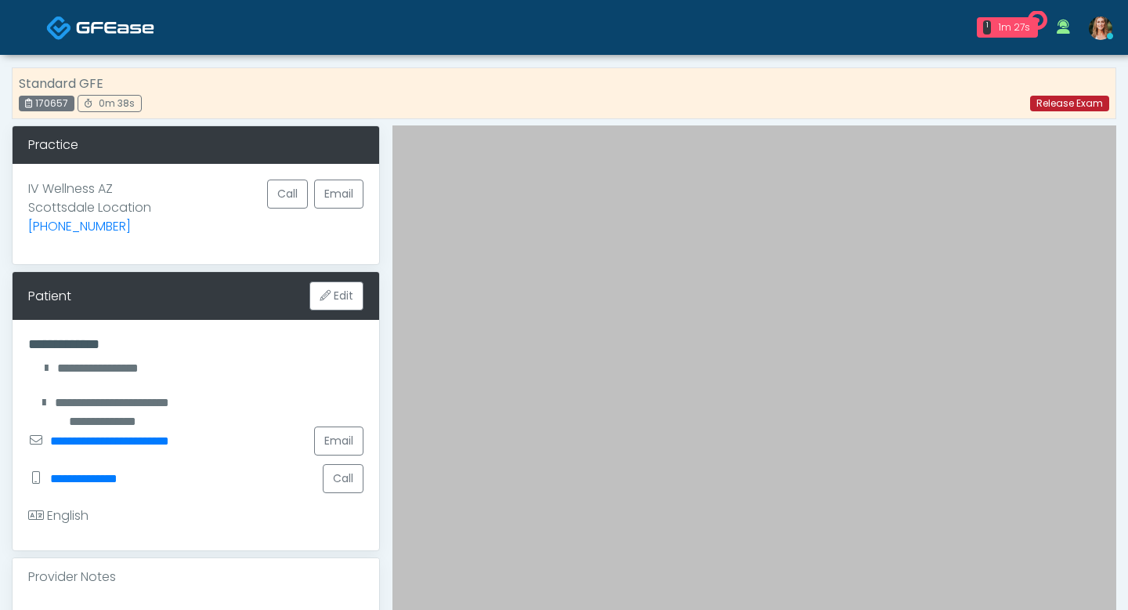
click at [1068, 98] on link "Release Exam" at bounding box center [1069, 104] width 79 height 16
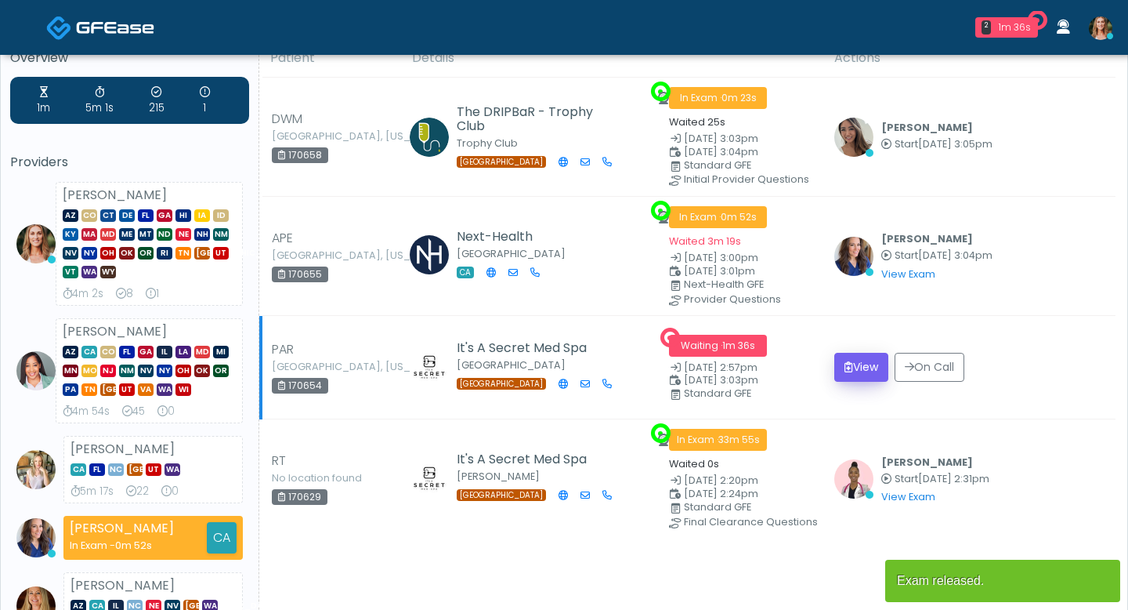
scroll to position [29, 0]
click at [855, 360] on button "View" at bounding box center [861, 367] width 54 height 29
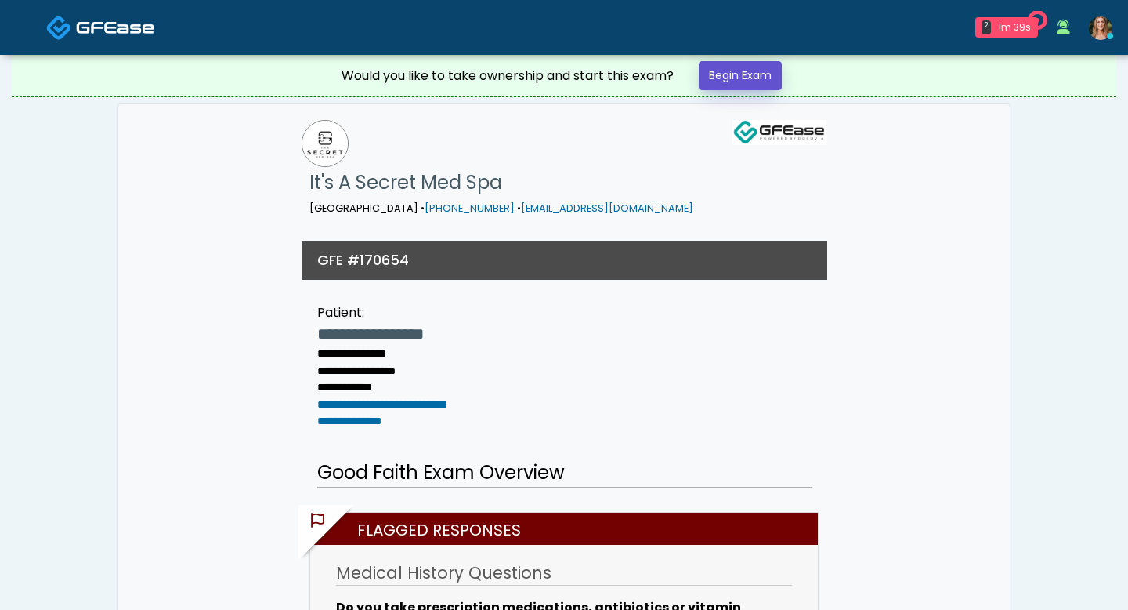
click at [727, 78] on link "Begin Exam" at bounding box center [740, 75] width 83 height 29
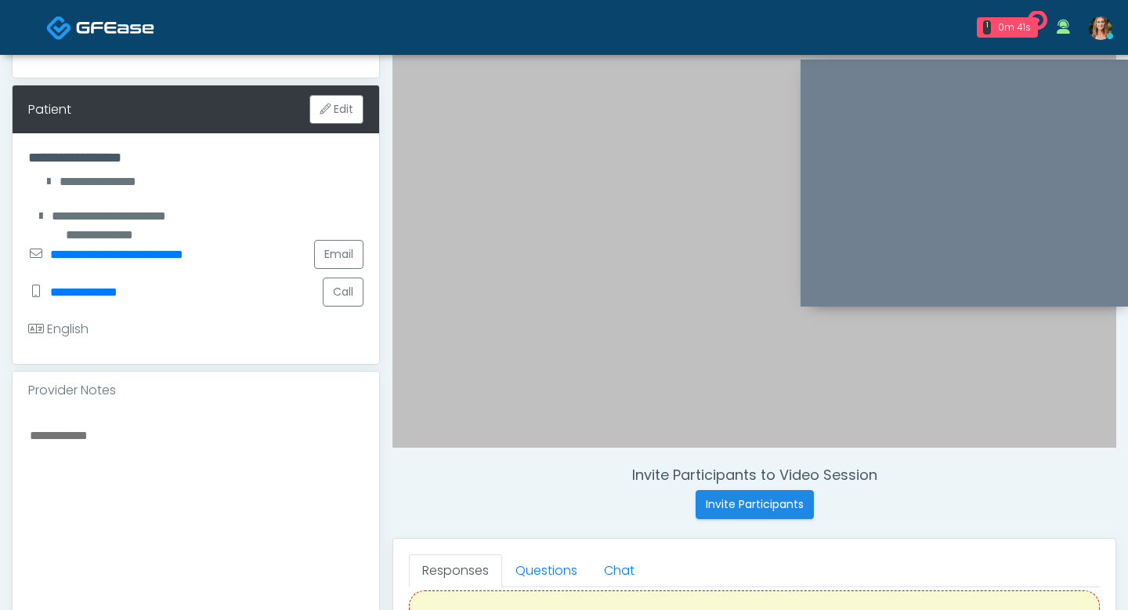
scroll to position [190, 0]
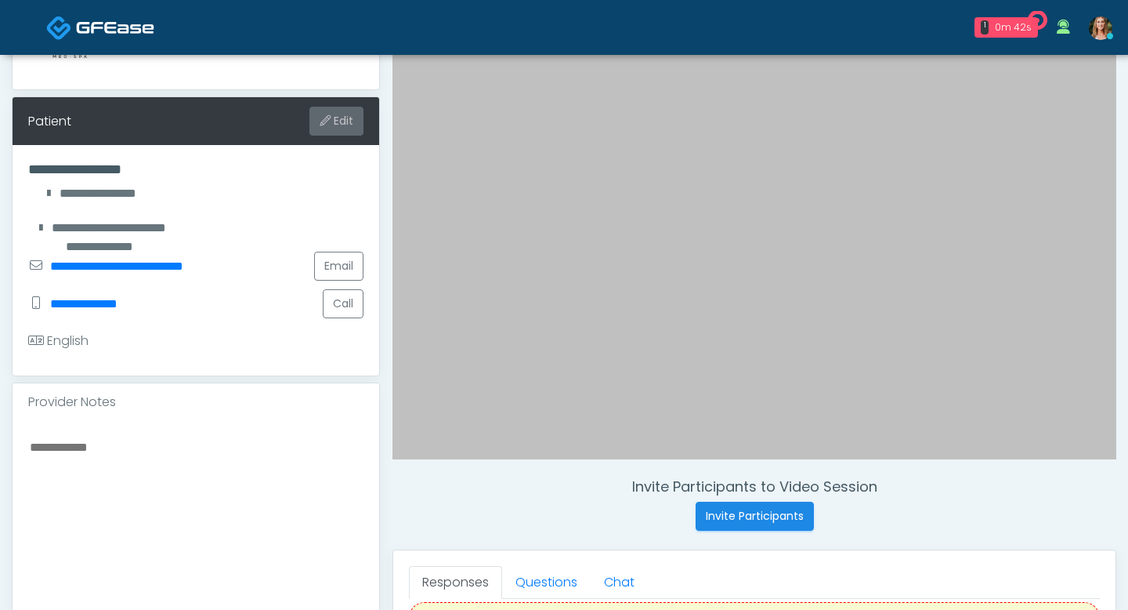
click at [322, 115] on icon at bounding box center [327, 120] width 14 height 11
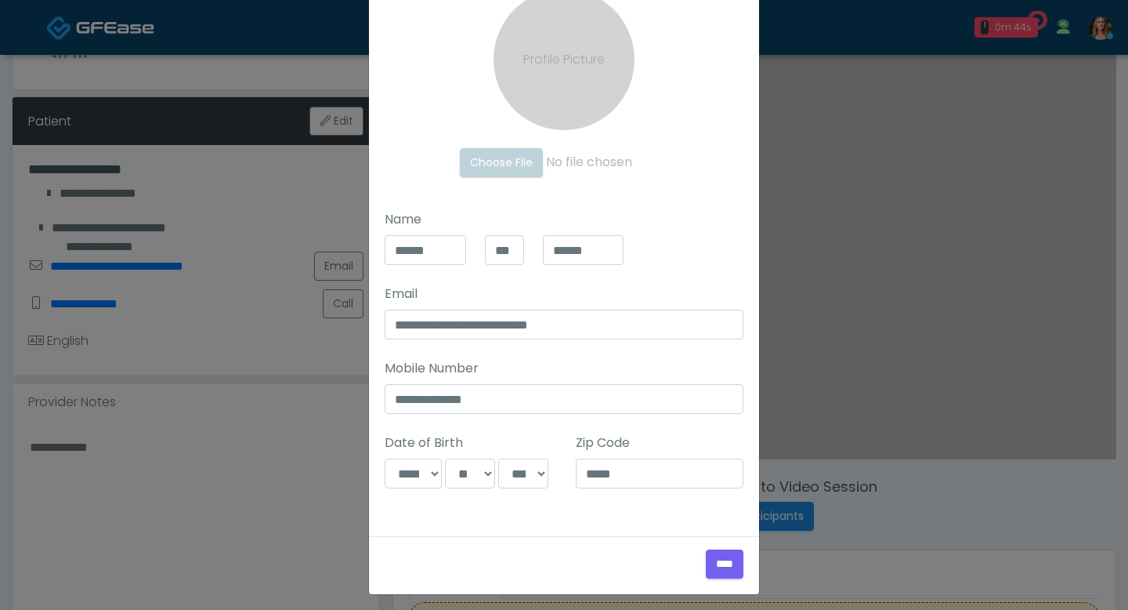
scroll to position [120, 0]
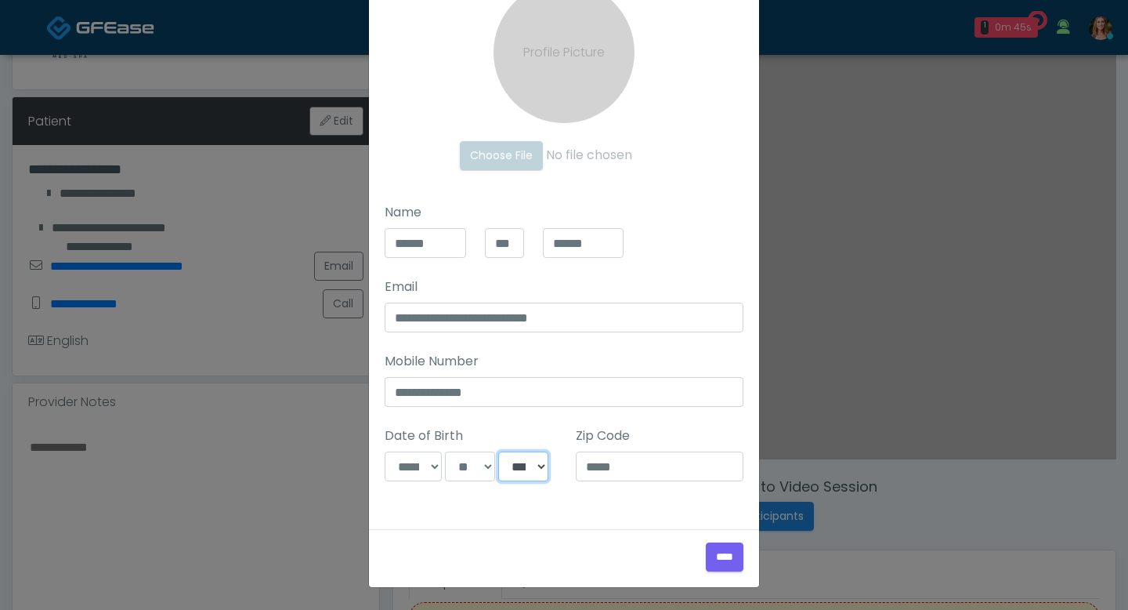
click at [525, 468] on select "**** **** **** **** **** **** **** **** **** **** **** **** **** **** **** ****…" at bounding box center [523, 466] width 50 height 30
select select "****"
click at [498, 451] on select "**** **** **** **** **** **** **** **** **** **** **** **** **** **** **** ****…" at bounding box center [523, 466] width 50 height 30
click at [725, 555] on input "****" at bounding box center [725, 556] width 38 height 29
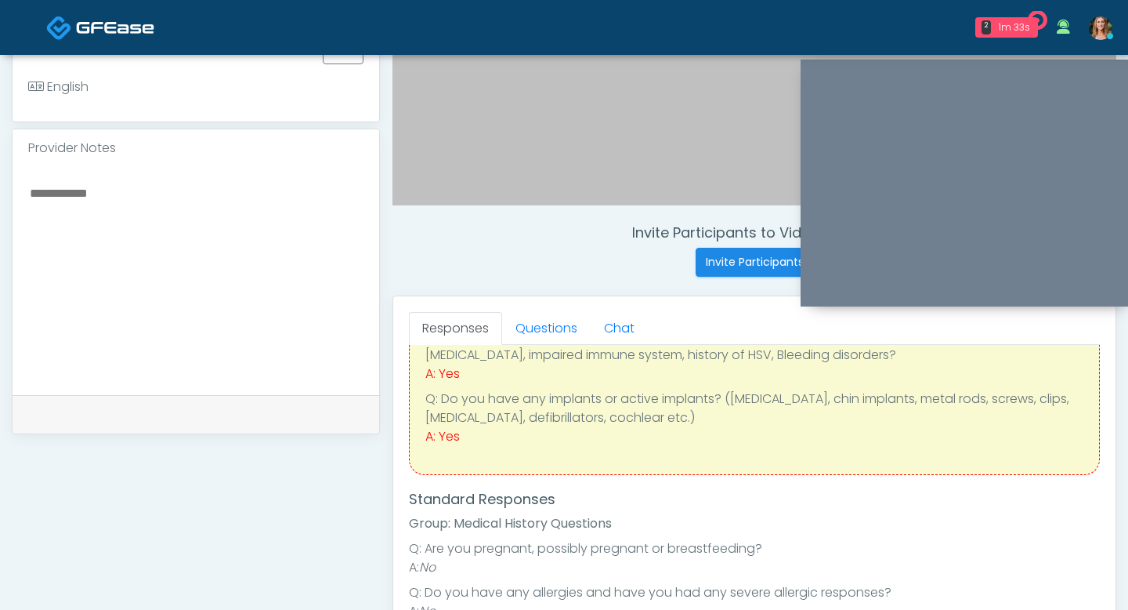
scroll to position [150, 0]
click at [550, 331] on link "Questions" at bounding box center [546, 328] width 89 height 33
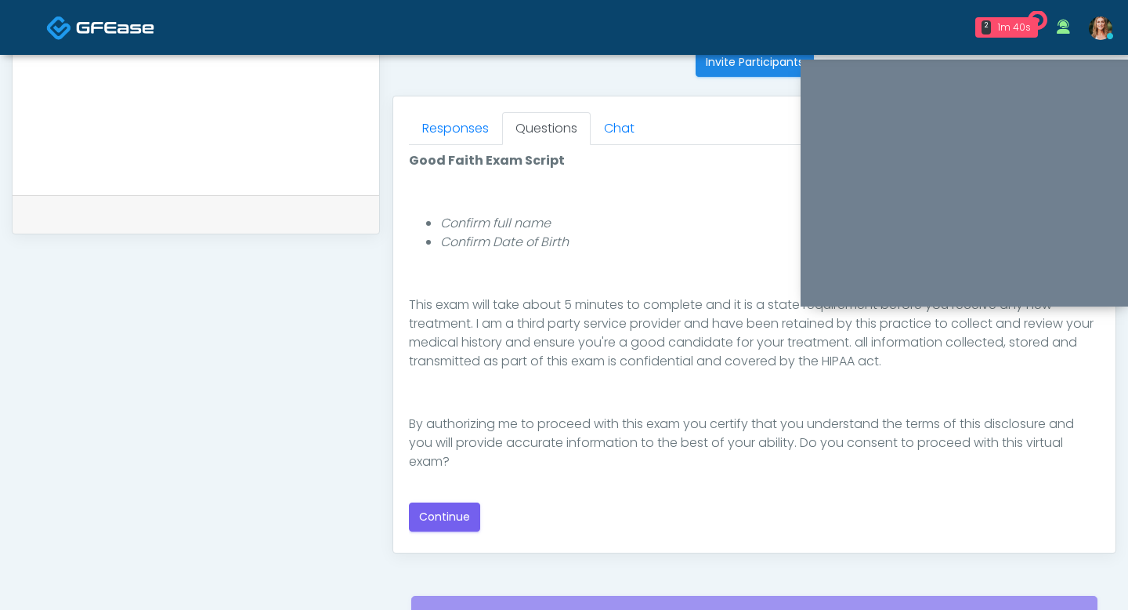
scroll to position [692, 0]
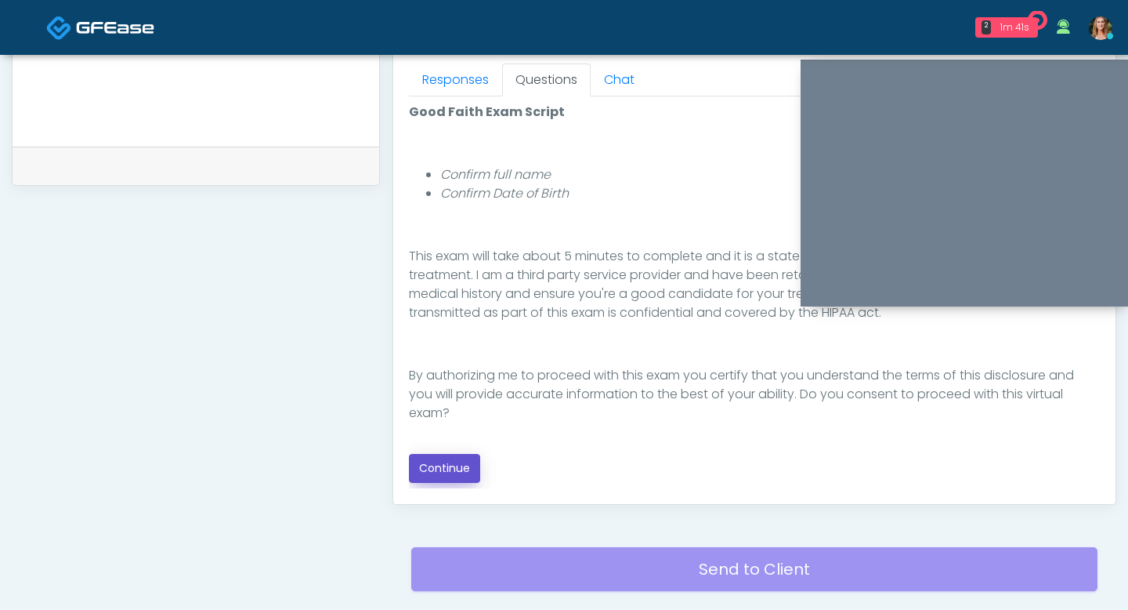
click at [469, 467] on button "Continue" at bounding box center [444, 468] width 71 height 29
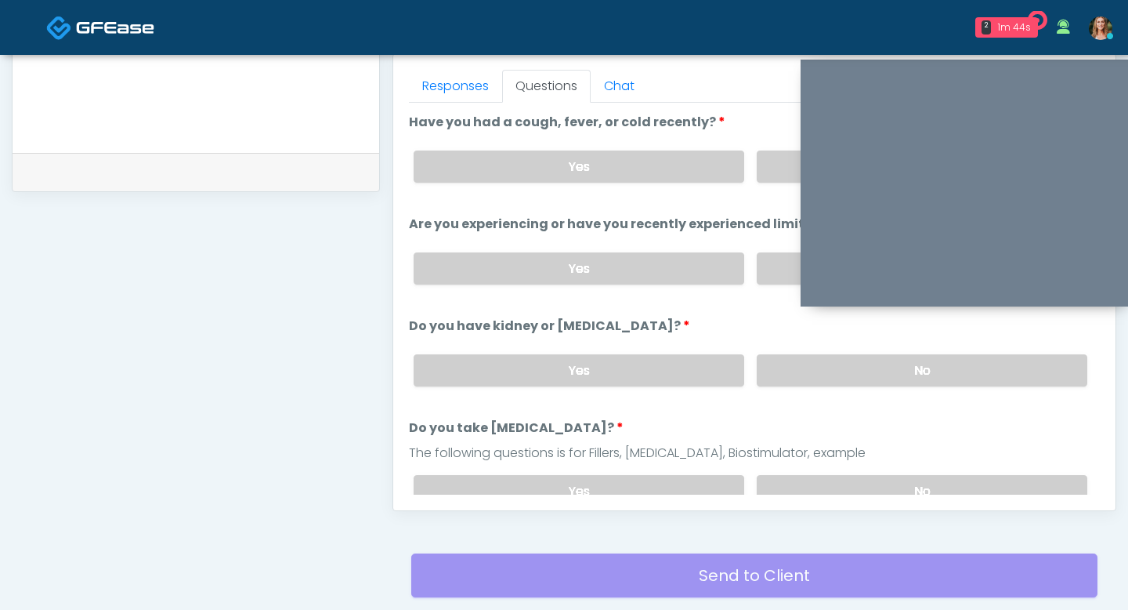
scroll to position [664, 0]
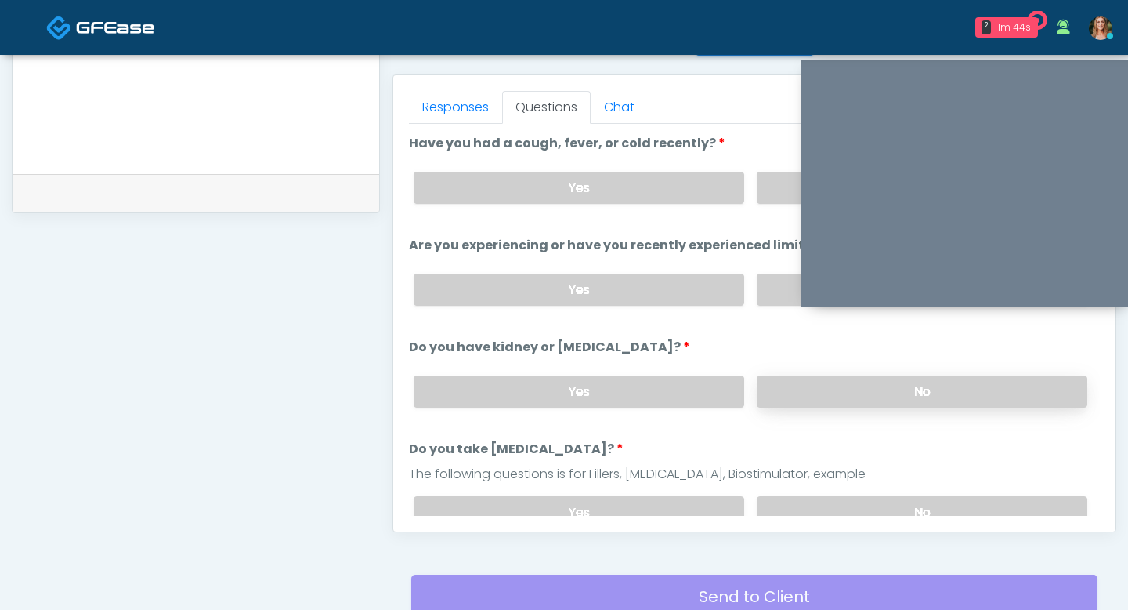
click at [821, 402] on label "No" at bounding box center [922, 391] width 331 height 32
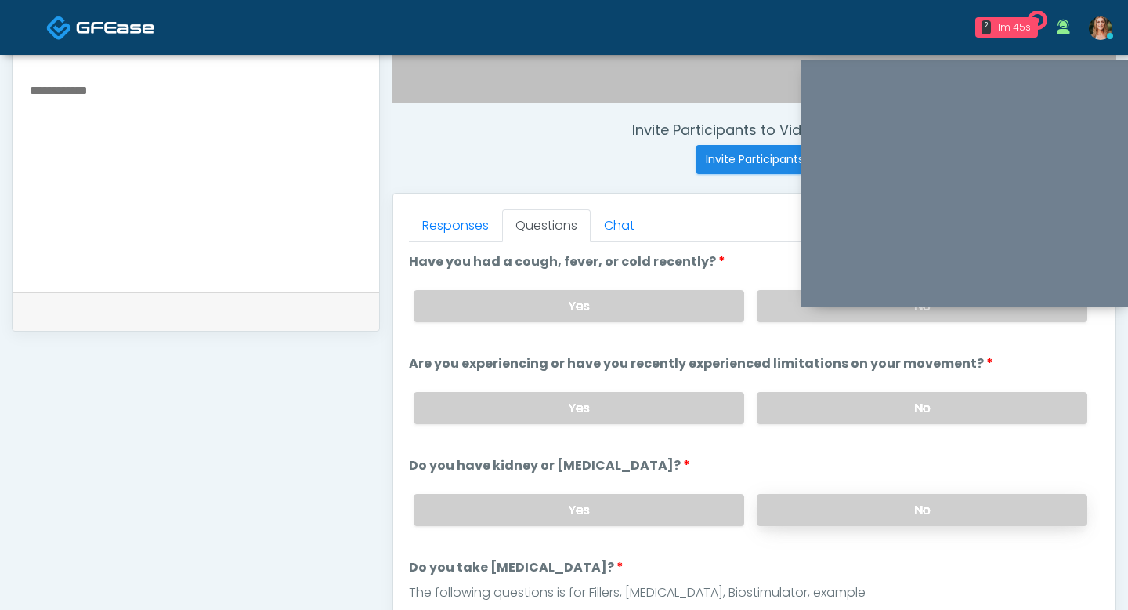
scroll to position [535, 0]
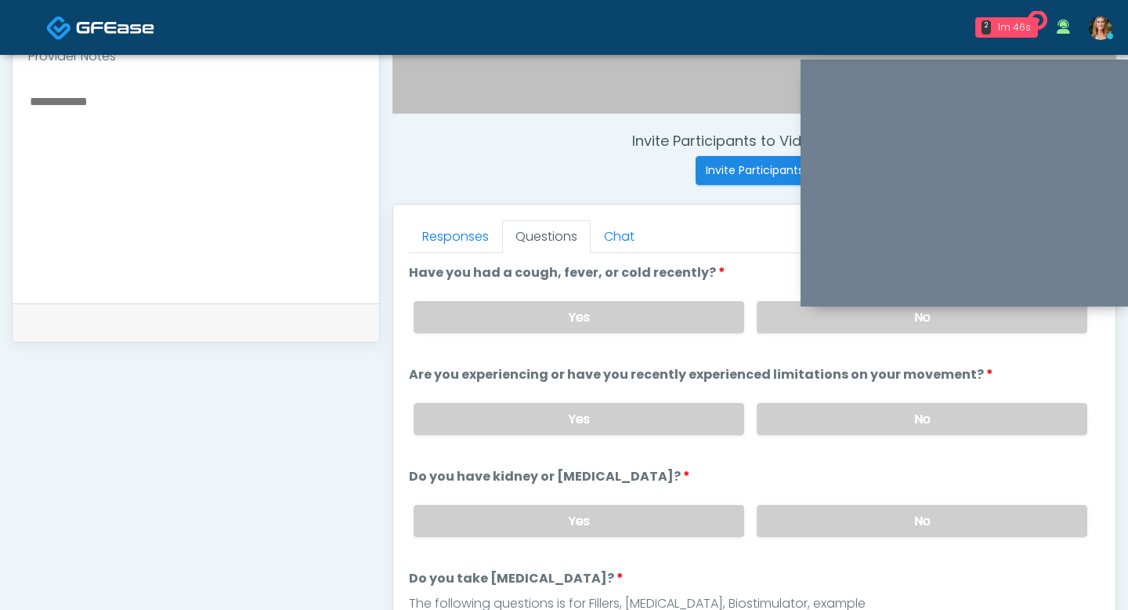
click at [837, 435] on div "Yes No" at bounding box center [750, 418] width 699 height 57
click at [833, 428] on label "No" at bounding box center [922, 419] width 331 height 32
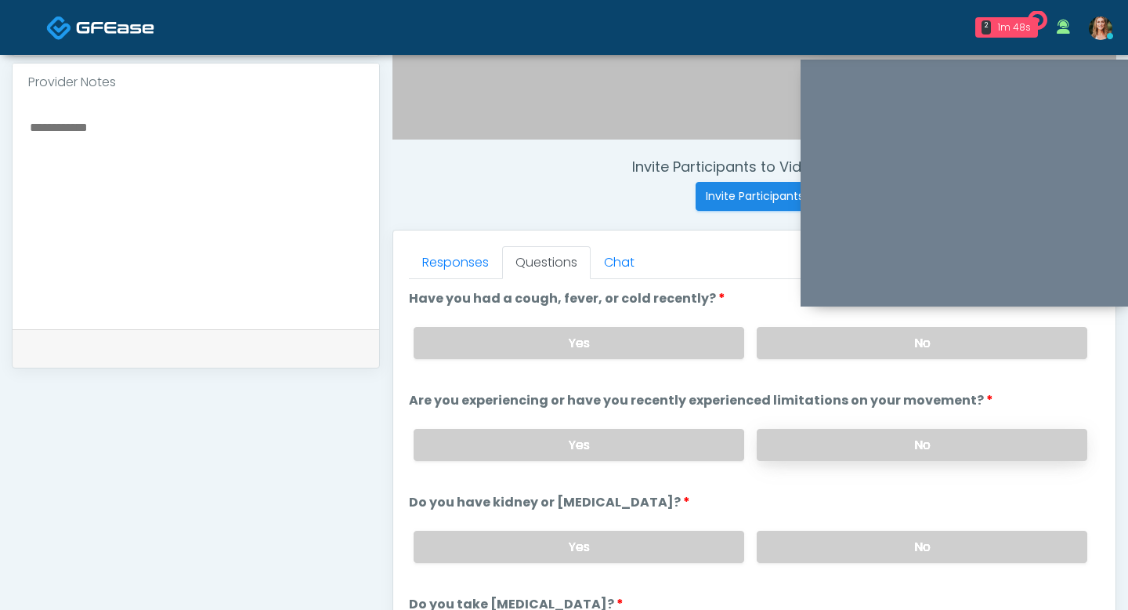
scroll to position [486, 0]
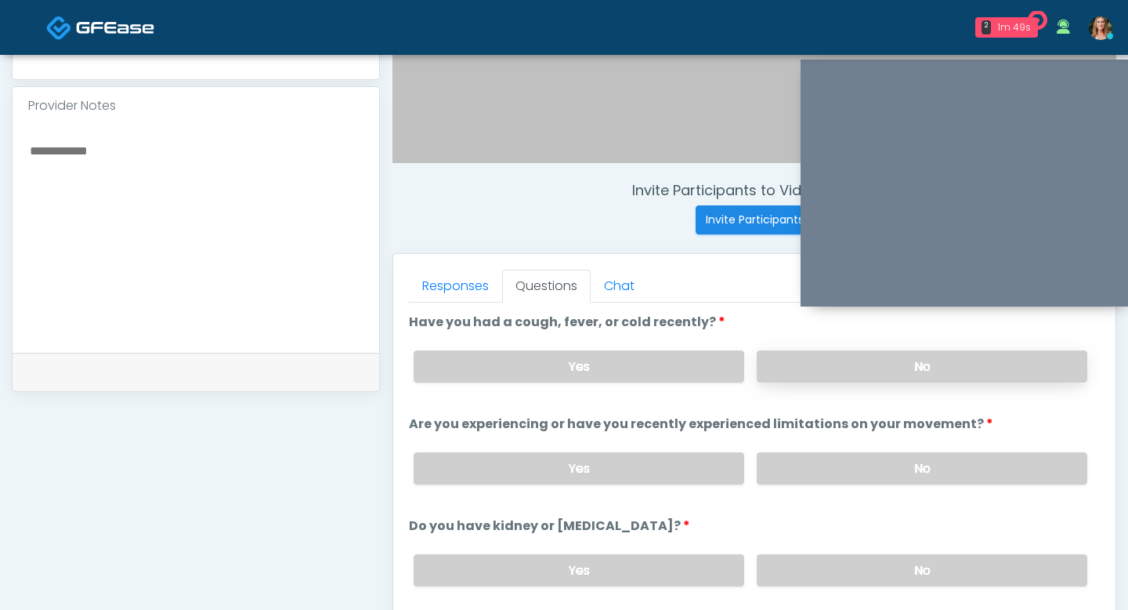
click at [820, 379] on label "No" at bounding box center [922, 366] width 331 height 32
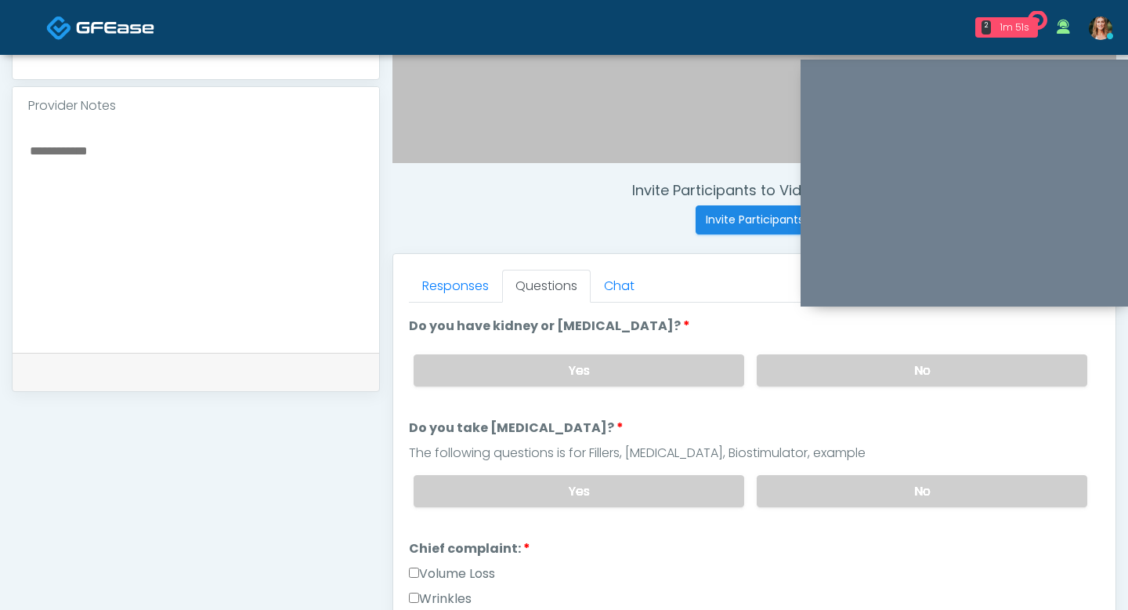
scroll to position [215, 0]
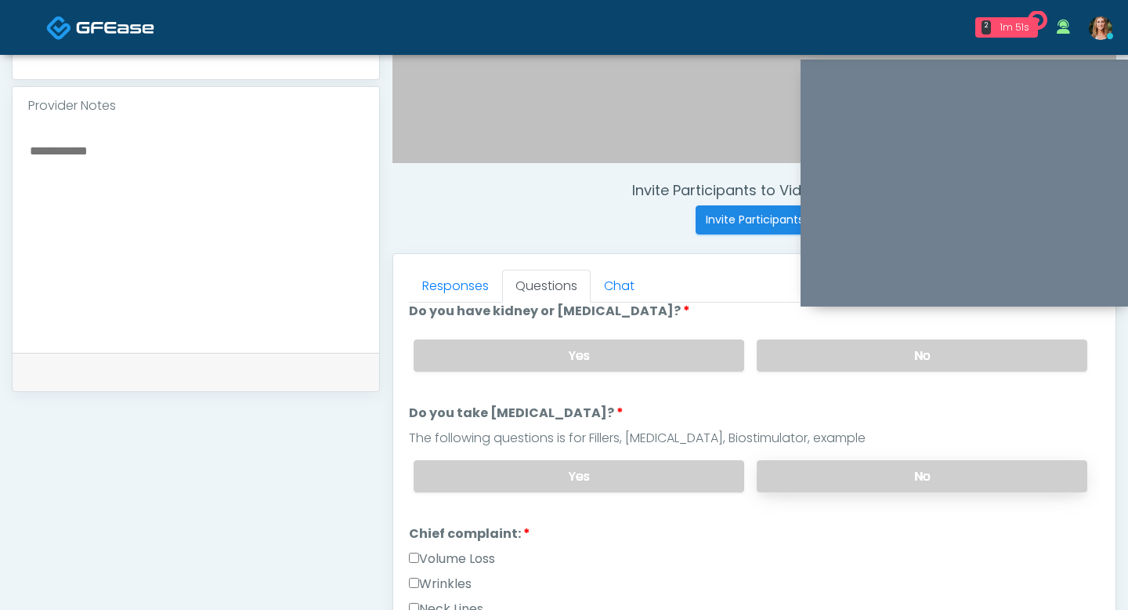
click at [858, 465] on label "No" at bounding box center [922, 476] width 331 height 32
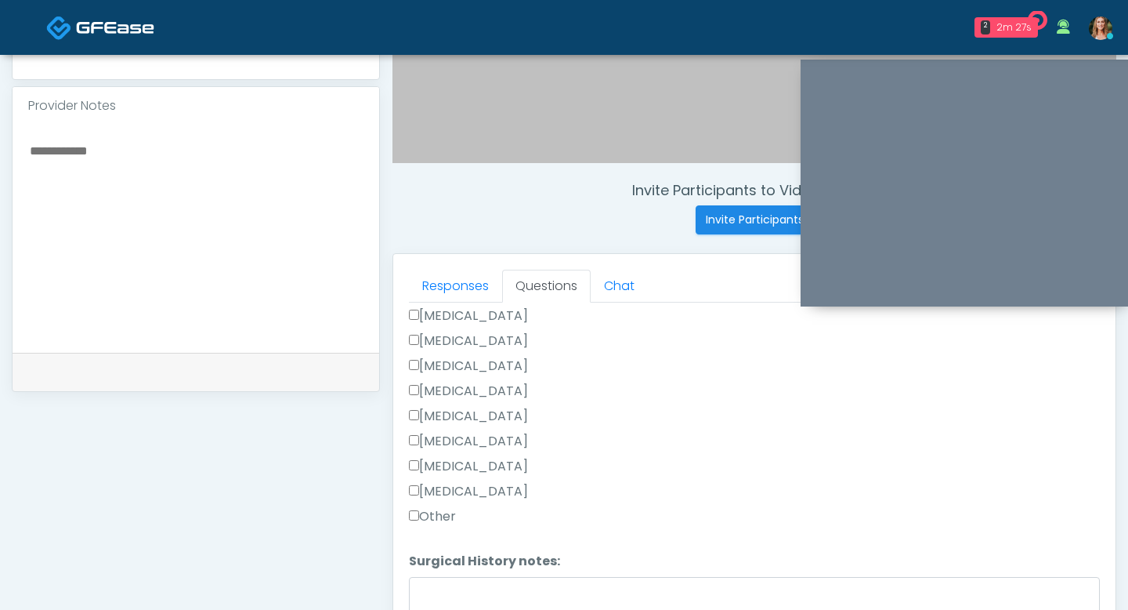
scroll to position [500, 0]
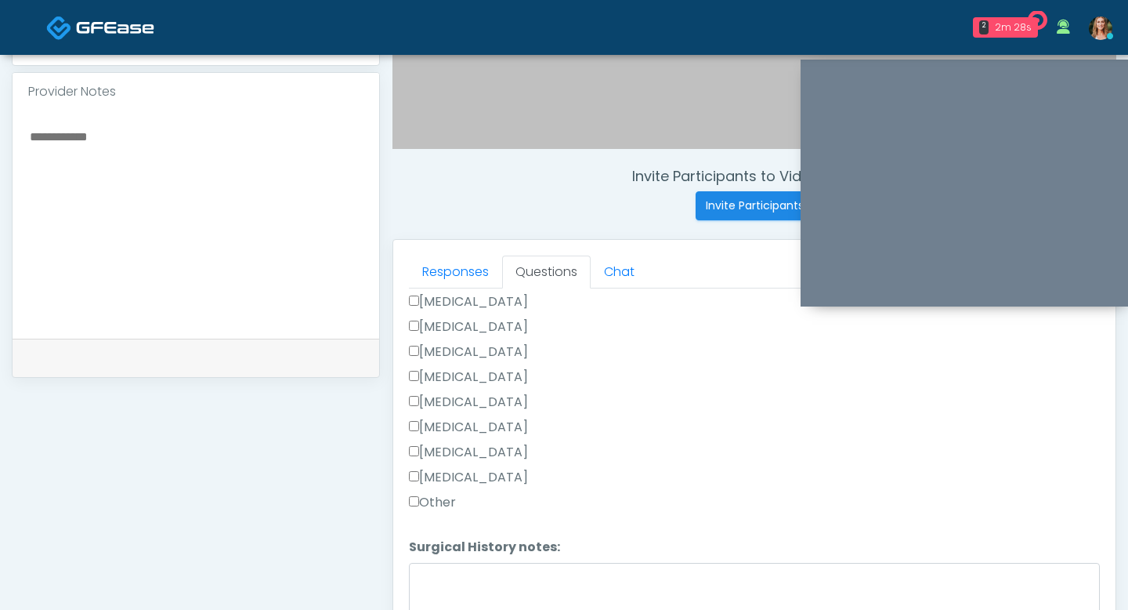
click at [411, 504] on label "Other" at bounding box center [432, 502] width 47 height 19
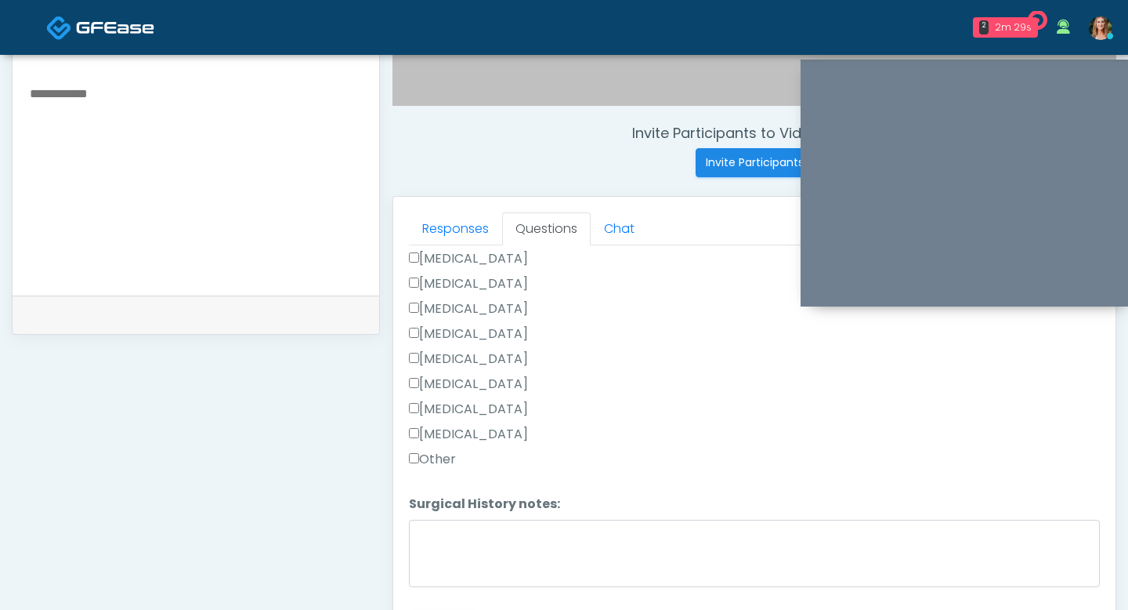
scroll to position [599, 0]
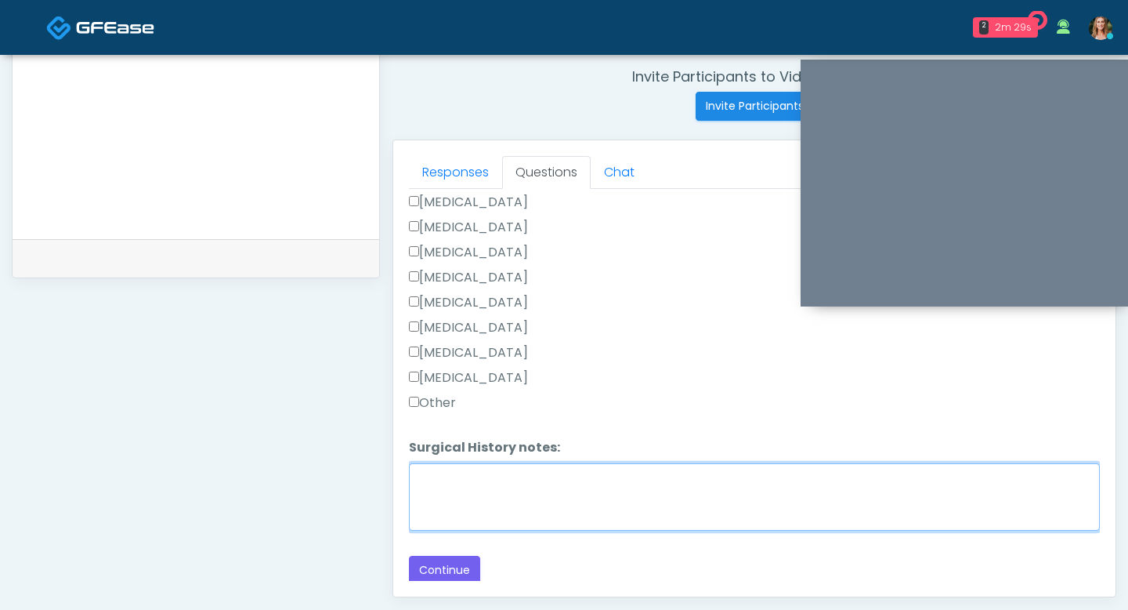
click at [441, 516] on textarea "Surgical History notes:" at bounding box center [754, 496] width 691 height 67
type textarea "**********"
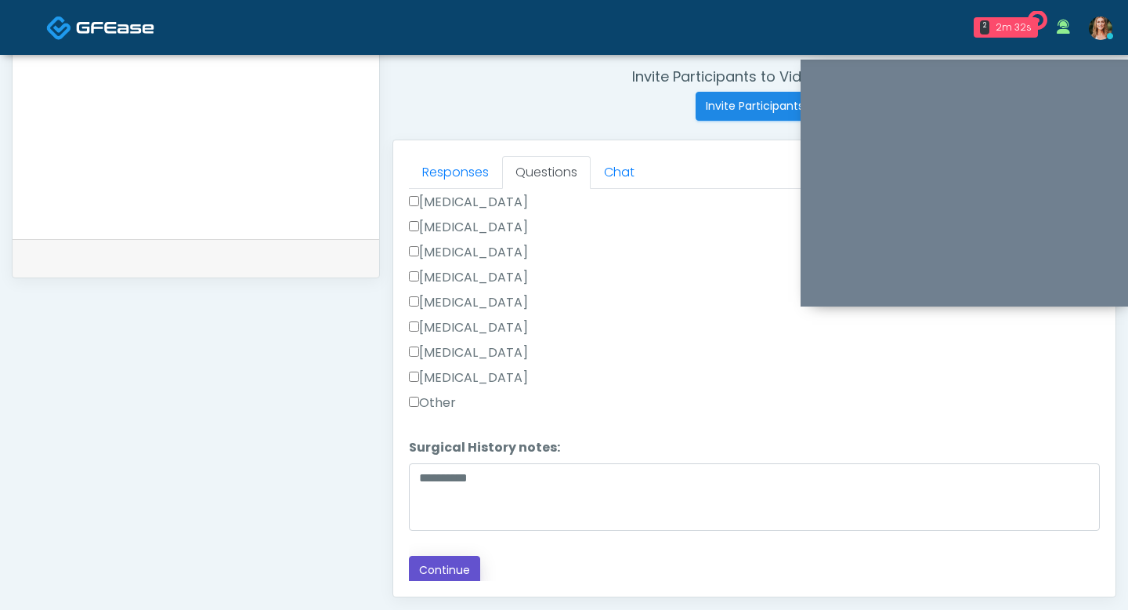
click at [429, 565] on button "Continue" at bounding box center [444, 570] width 71 height 29
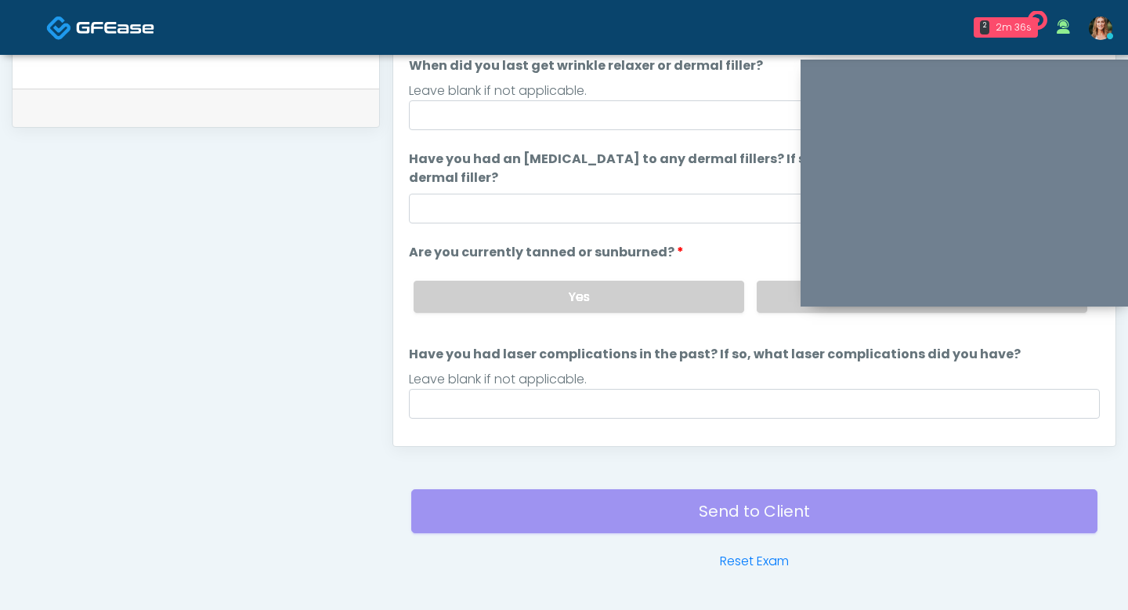
scroll to position [98, 0]
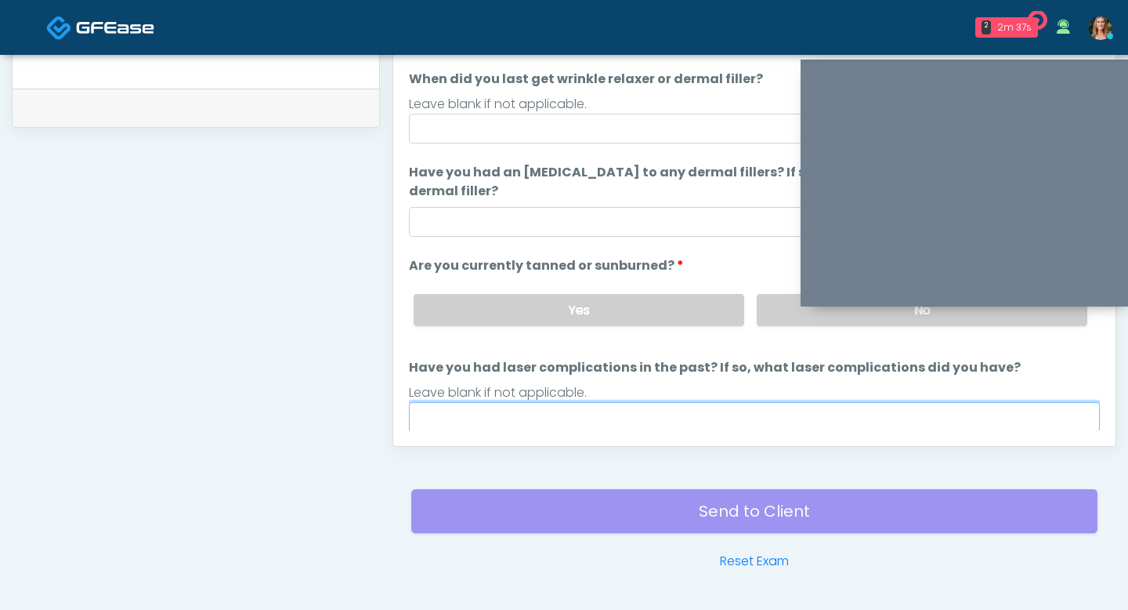
click at [604, 404] on input "Have you had laser complications in the past? If so, what laser complications d…" at bounding box center [754, 417] width 691 height 30
click at [606, 410] on input "Have you had laser complications in the past? If so, what laser complications d…" at bounding box center [754, 417] width 691 height 30
type input "**"
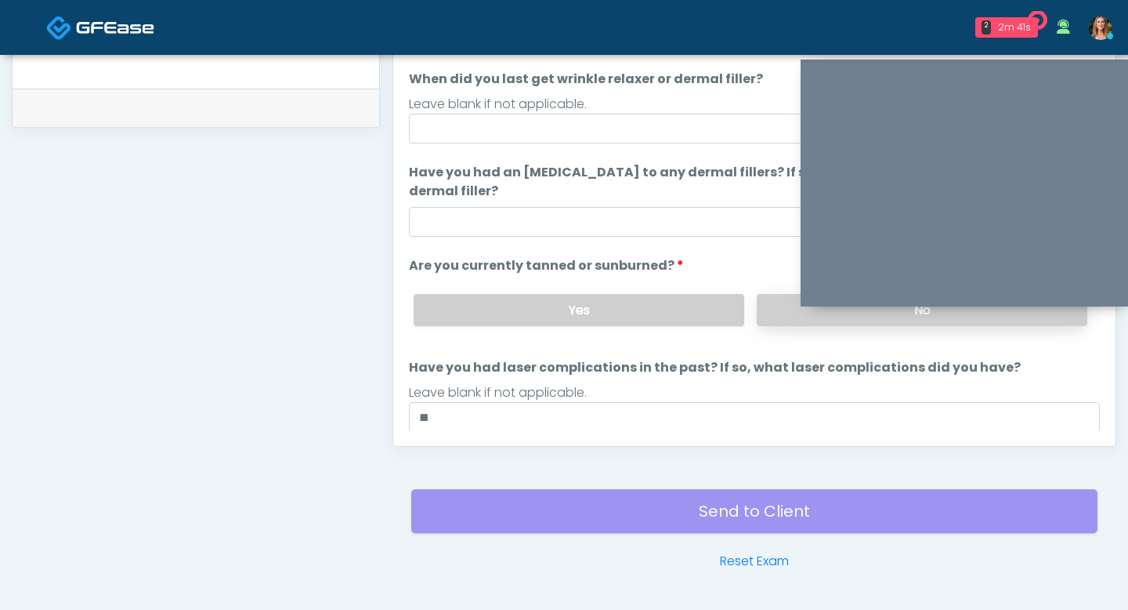
click at [773, 306] on label "No" at bounding box center [922, 310] width 331 height 32
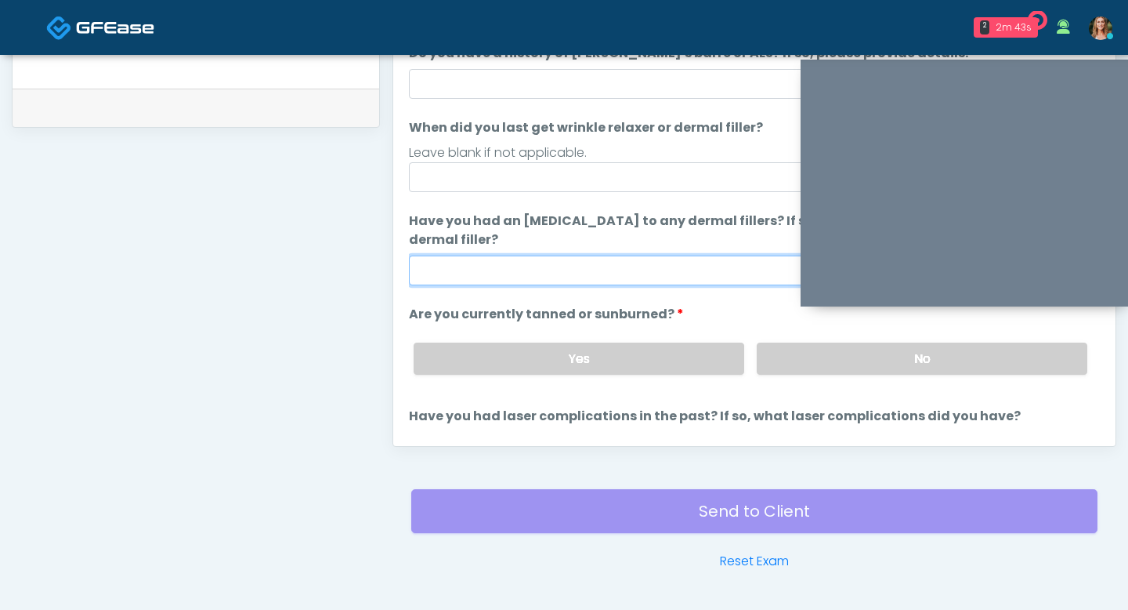
click at [584, 273] on input "Have you had an [MEDICAL_DATA] to any dermal fillers? If so, what was the react…" at bounding box center [754, 270] width 691 height 30
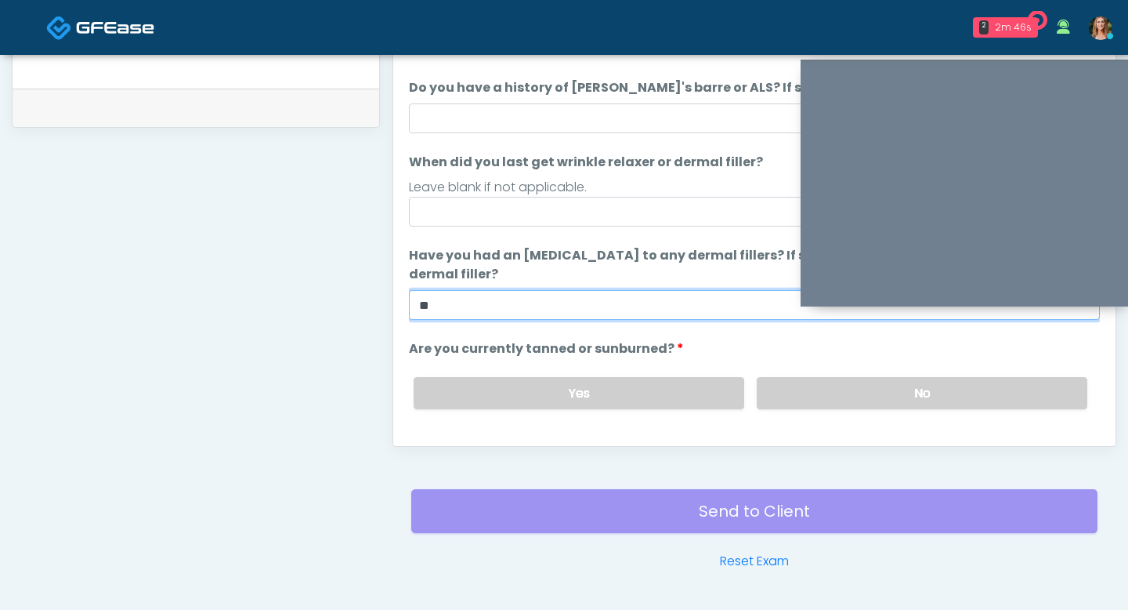
scroll to position [5, 0]
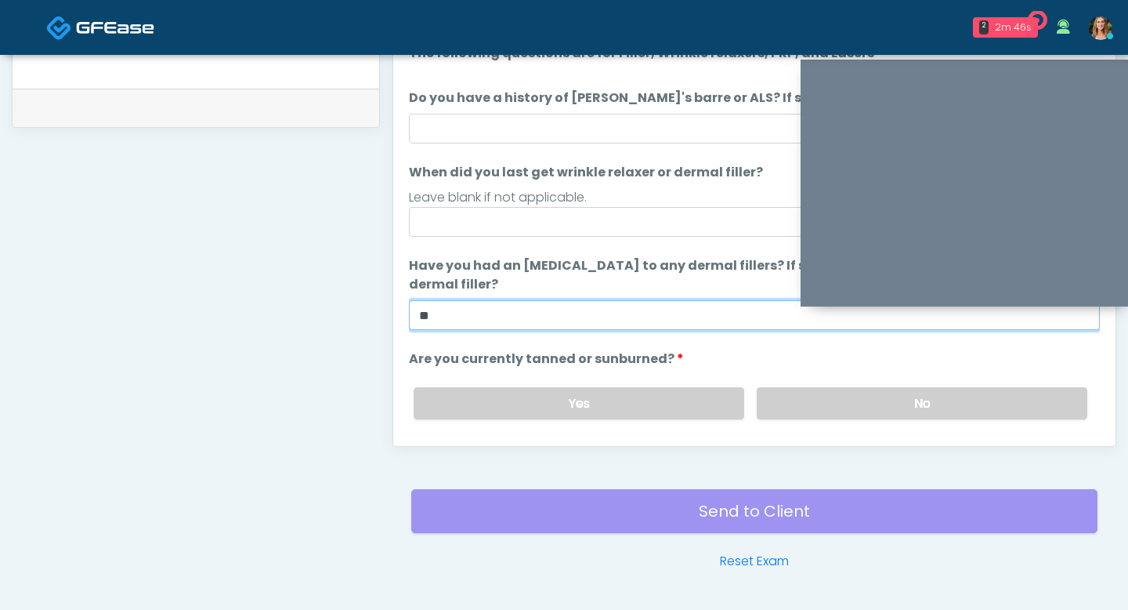
type input "**"
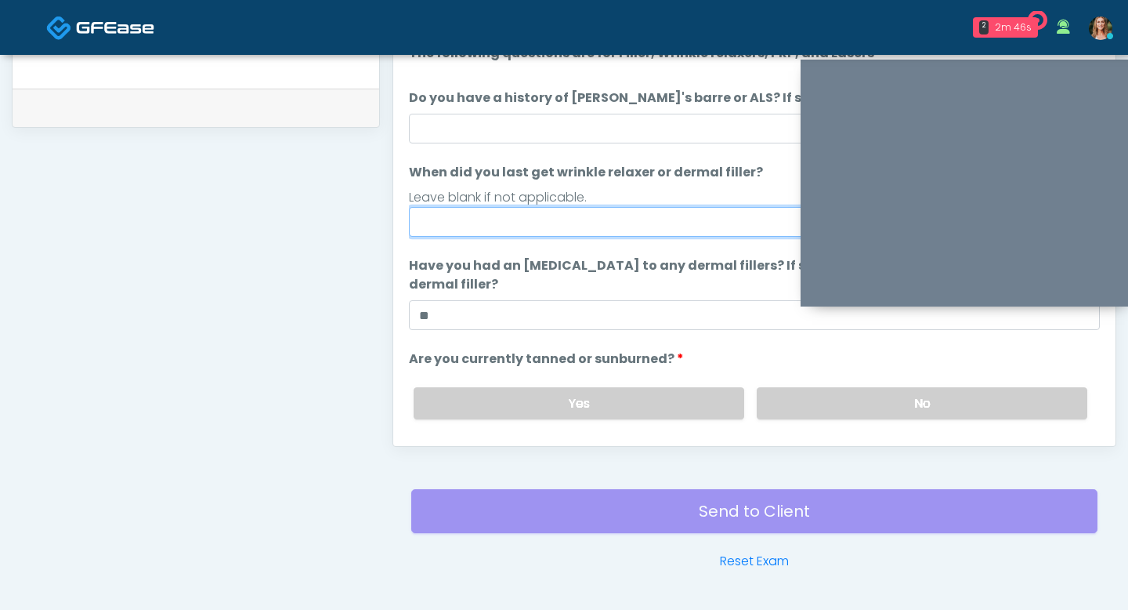
click at [596, 226] on input "When did you last get wrinkle relaxer or dermal filler?" at bounding box center [754, 222] width 691 height 30
click at [596, 226] on input "*********" at bounding box center [754, 222] width 691 height 30
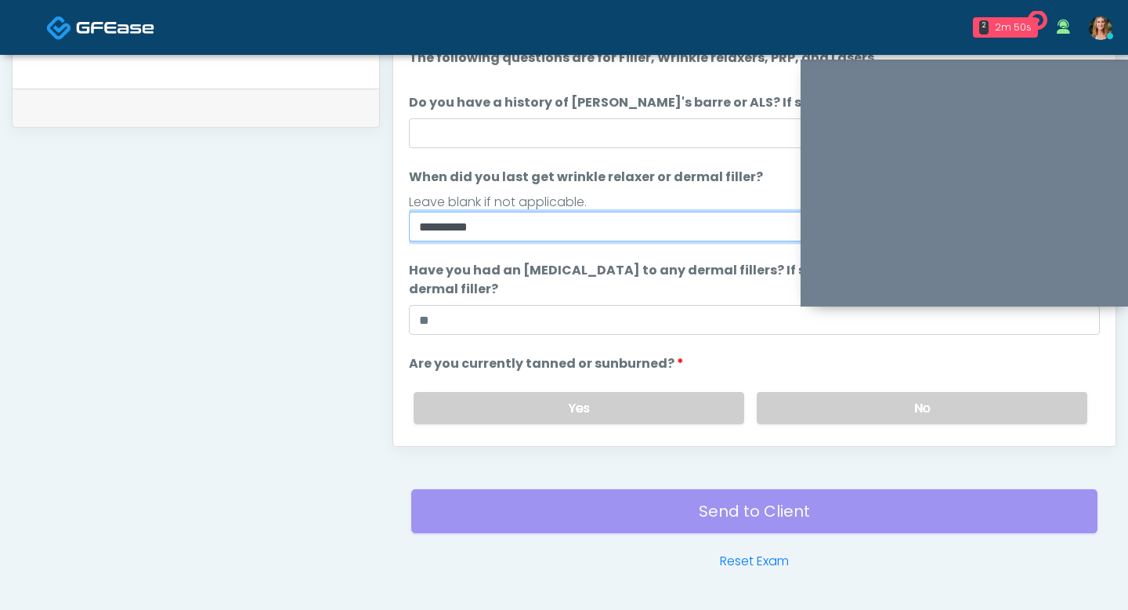
click at [466, 226] on input "*********" at bounding box center [754, 227] width 691 height 30
type input "********"
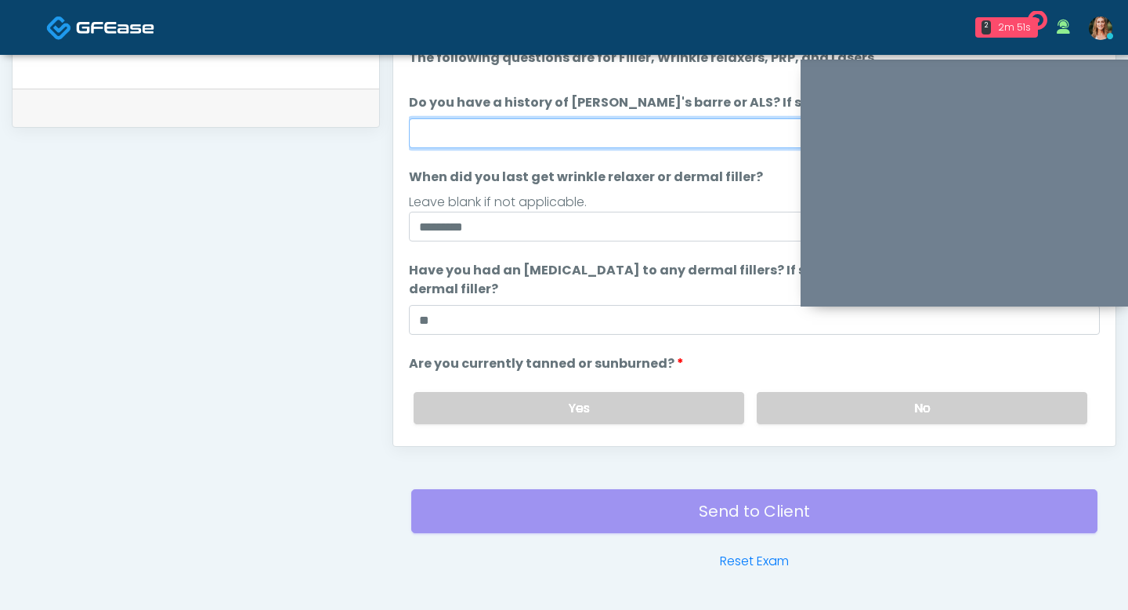
click at [453, 132] on input "Do you have a history of Guillain's barre or ALS? If so, please provide details." at bounding box center [754, 133] width 691 height 30
type input "**"
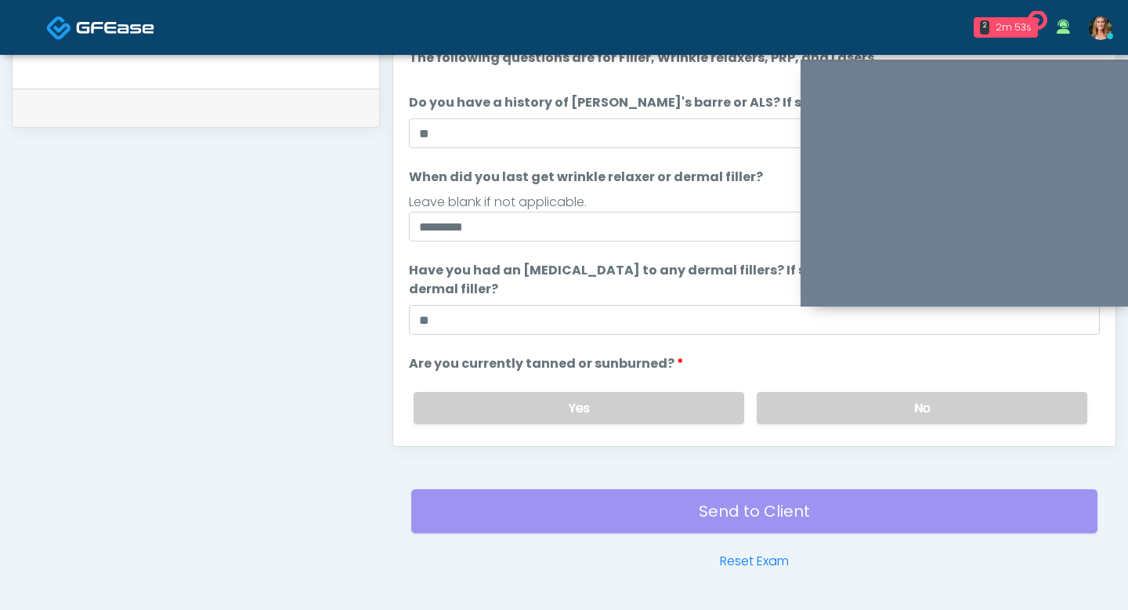
click at [639, 205] on div "Leave blank if not applicable." at bounding box center [754, 202] width 691 height 19
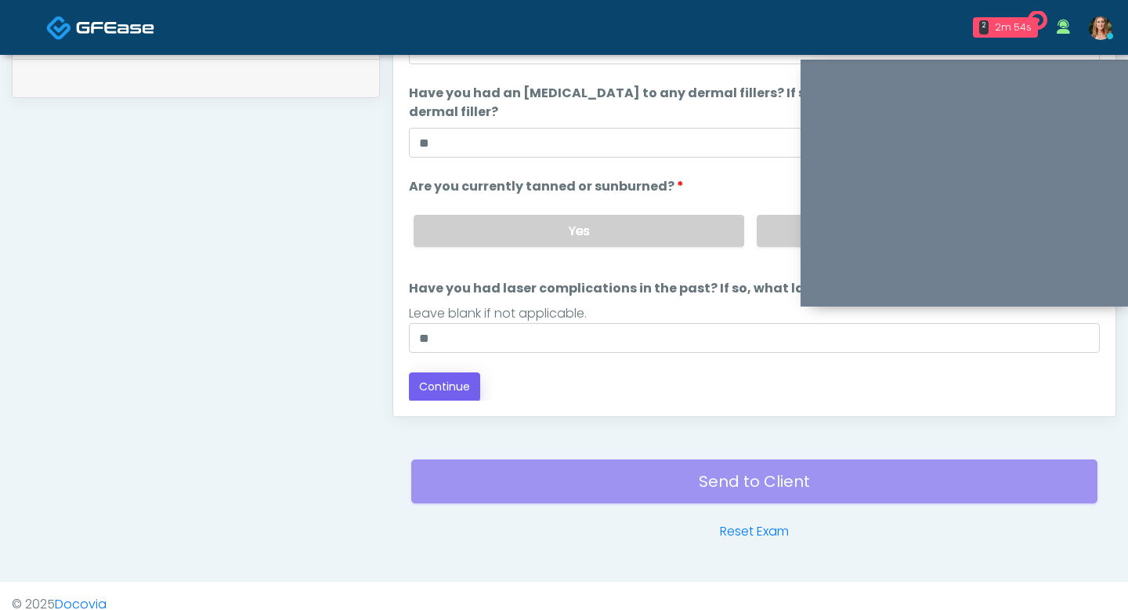
scroll to position [797, 0]
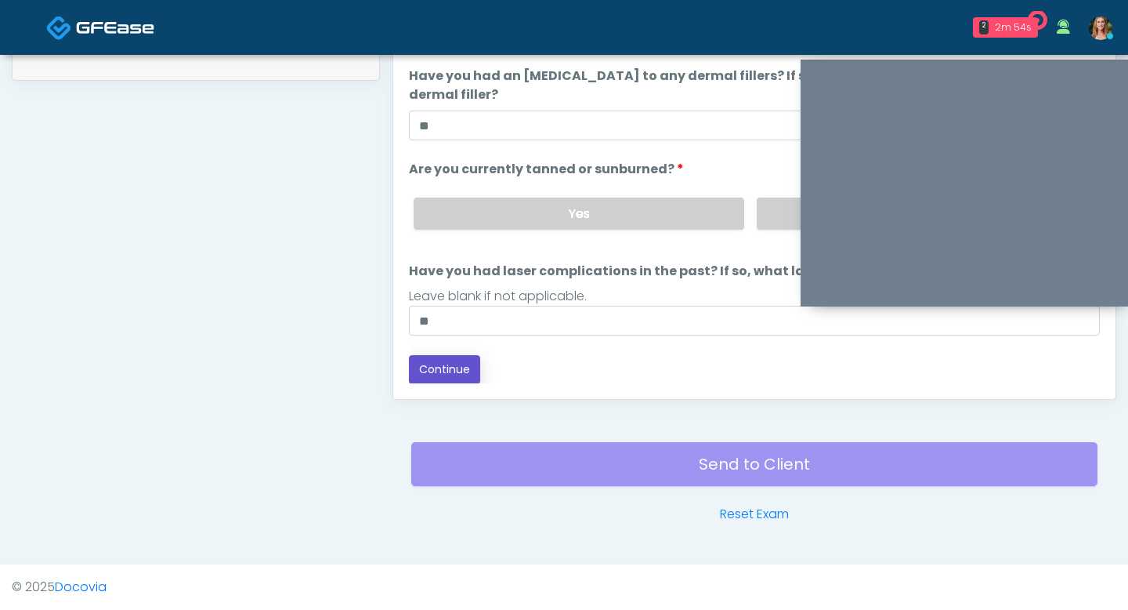
click at [439, 364] on button "Continue" at bounding box center [444, 369] width 71 height 29
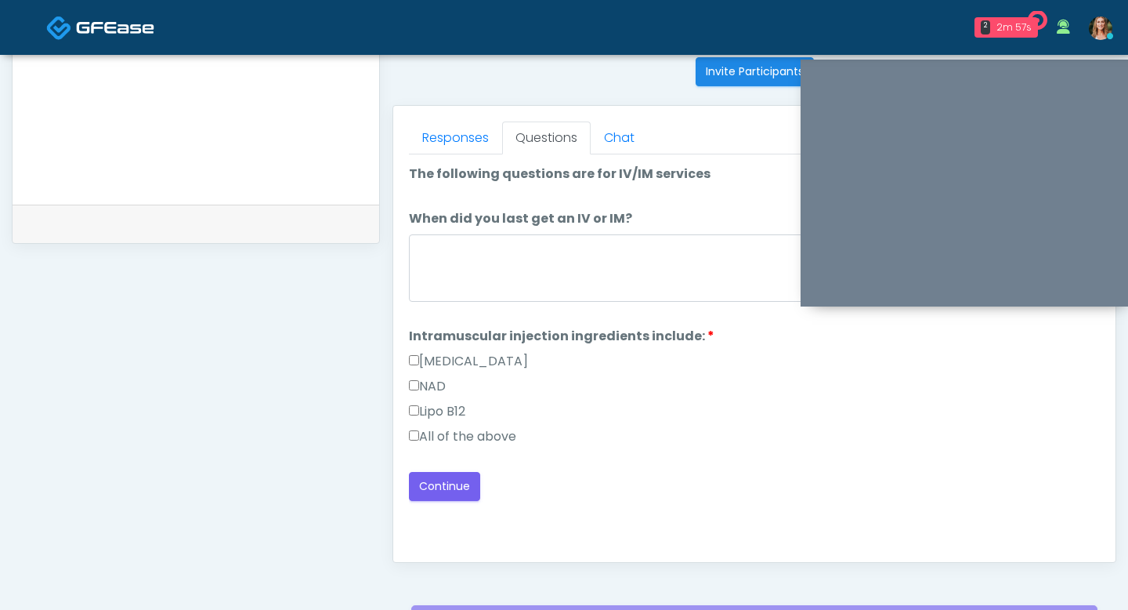
scroll to position [626, 0]
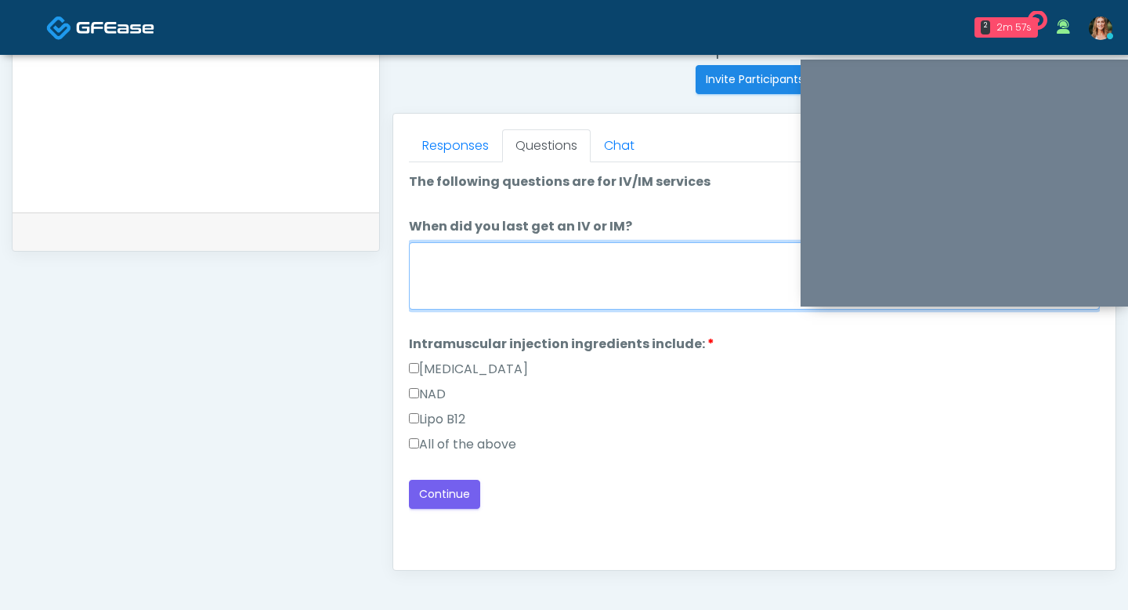
click at [567, 273] on textarea "When did you last get an IV or IM?" at bounding box center [754, 275] width 691 height 67
type textarea "*"
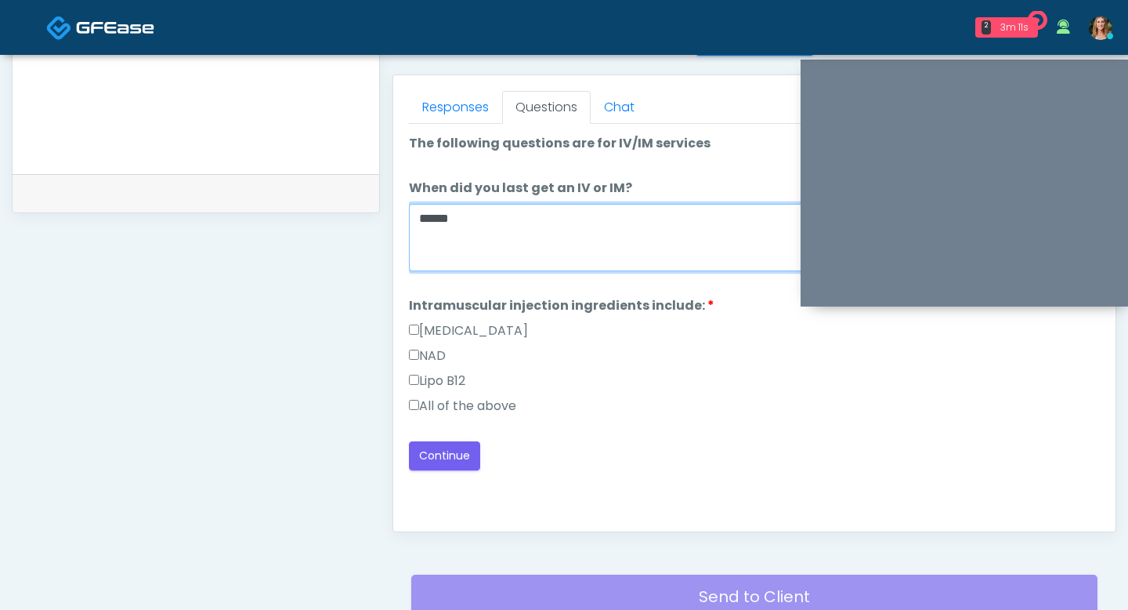
scroll to position [697, 0]
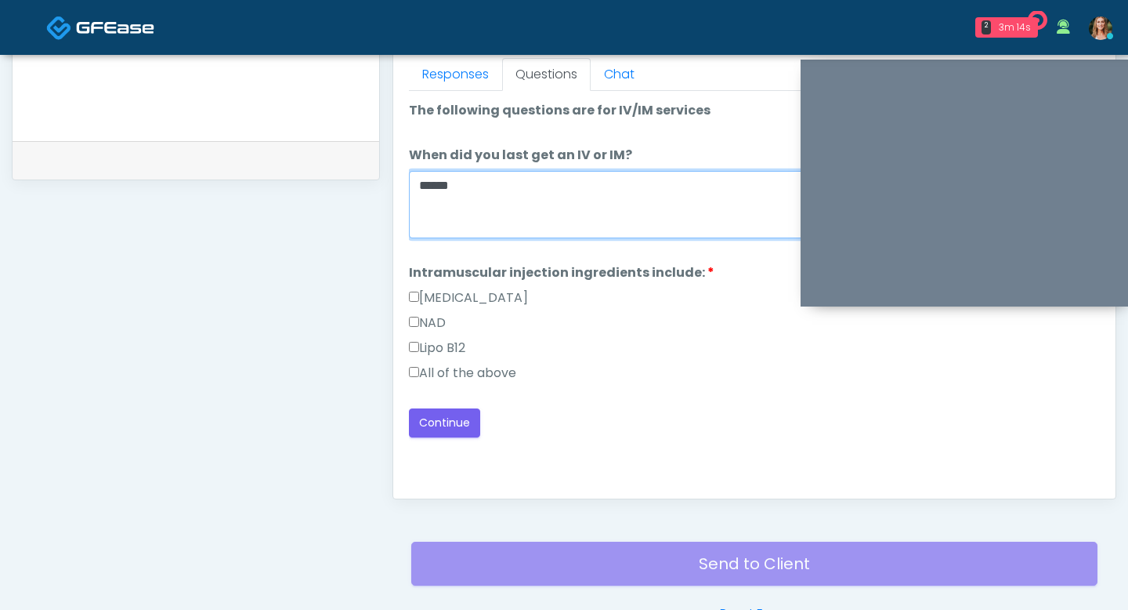
type textarea "*****"
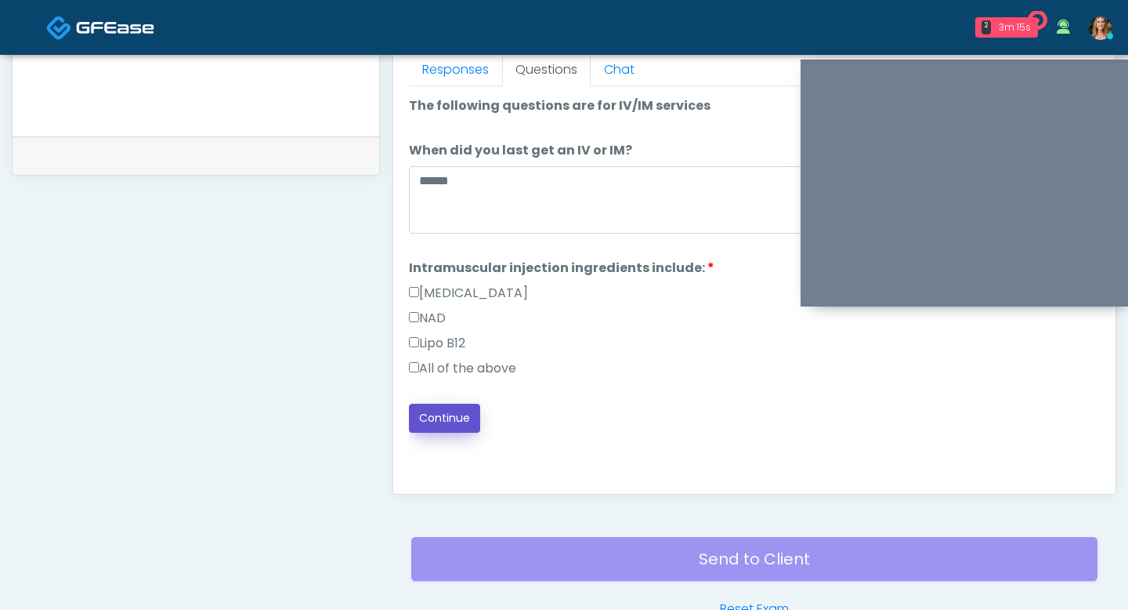
click at [433, 419] on button "Continue" at bounding box center [444, 418] width 71 height 29
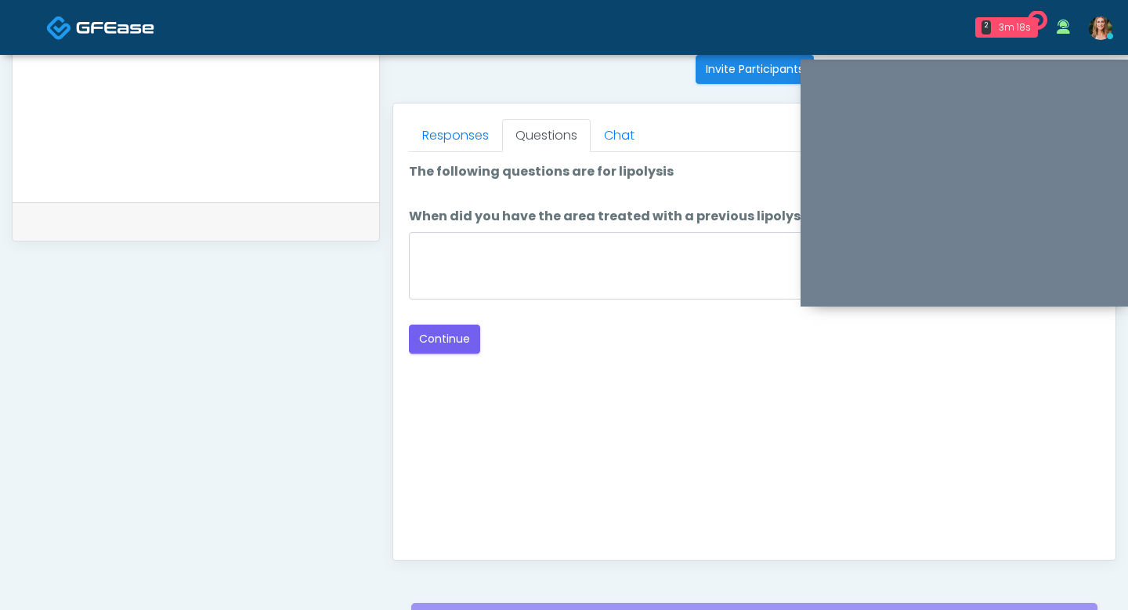
scroll to position [635, 0]
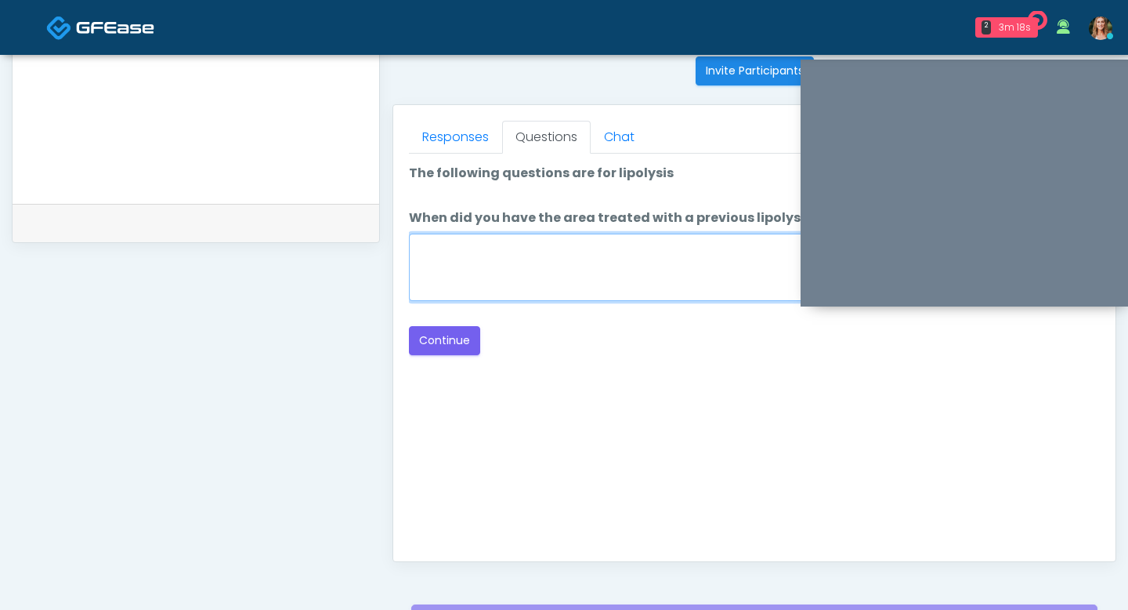
click at [502, 287] on textarea "When did you have the area treated with a previous lipolysis treatment?" at bounding box center [754, 266] width 691 height 67
type textarea "**"
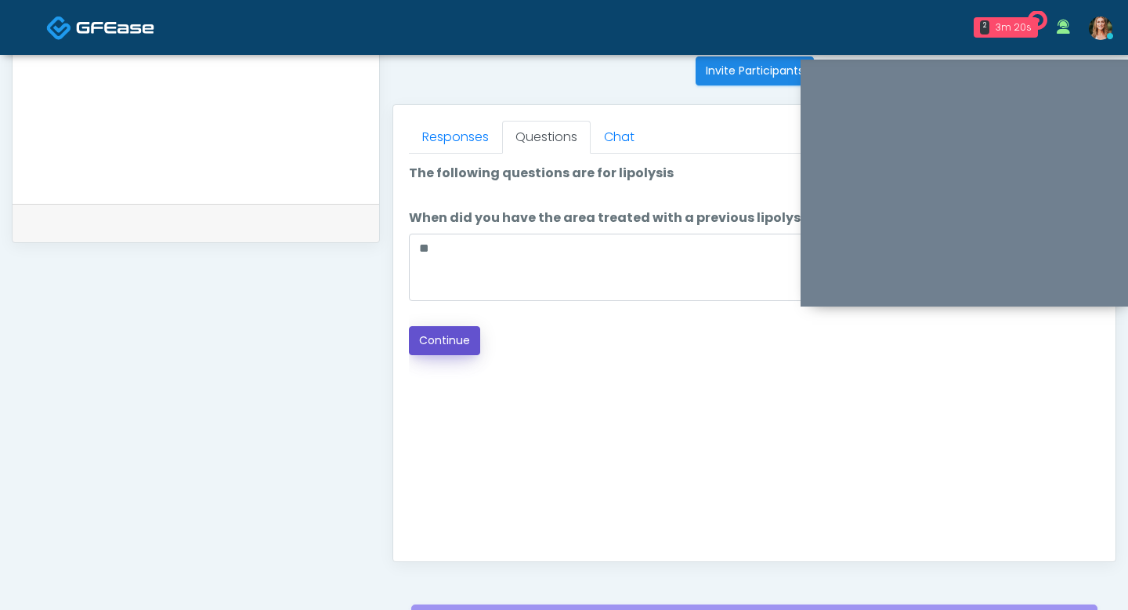
click at [440, 334] on button "Continue" at bounding box center [444, 340] width 71 height 29
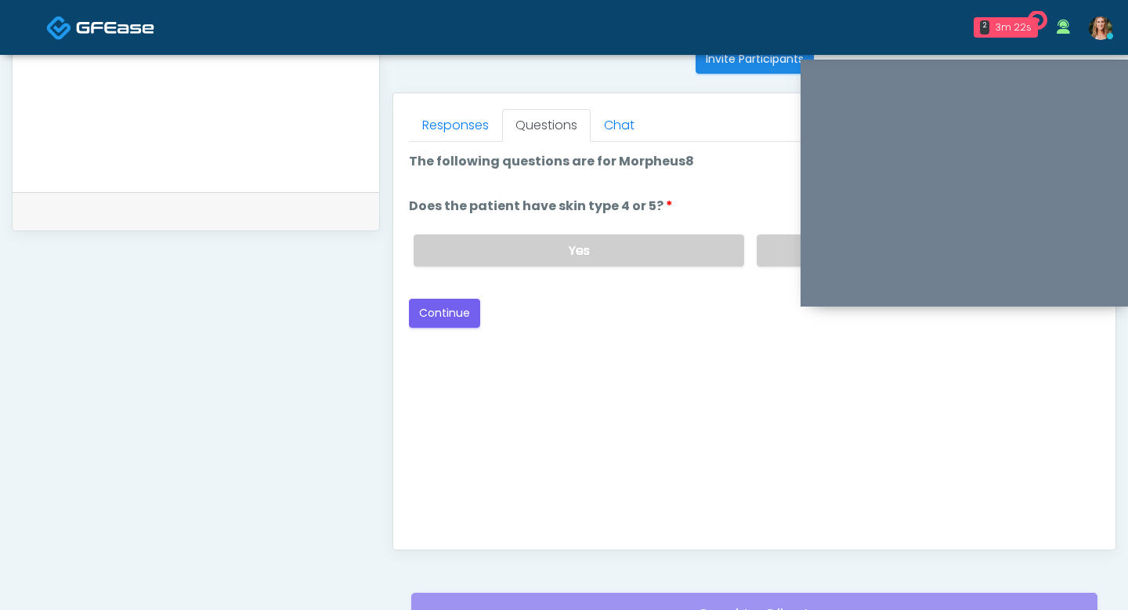
scroll to position [647, 0]
click at [789, 245] on label "No" at bounding box center [922, 249] width 331 height 32
click at [454, 311] on button "Continue" at bounding box center [444, 312] width 71 height 29
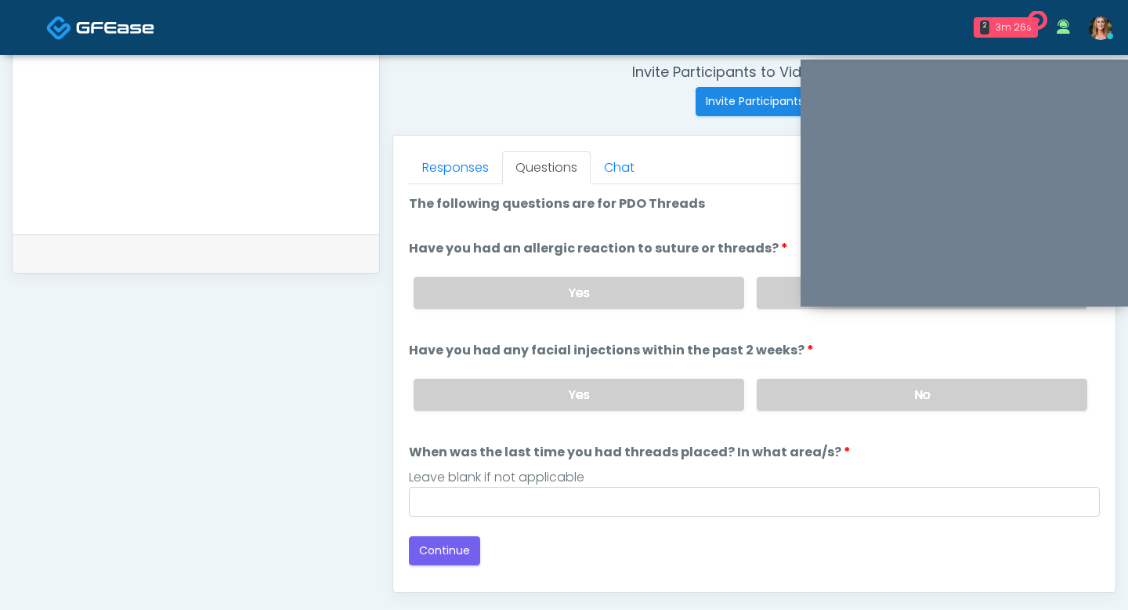
scroll to position [603, 0]
click at [795, 382] on label "No" at bounding box center [922, 396] width 331 height 32
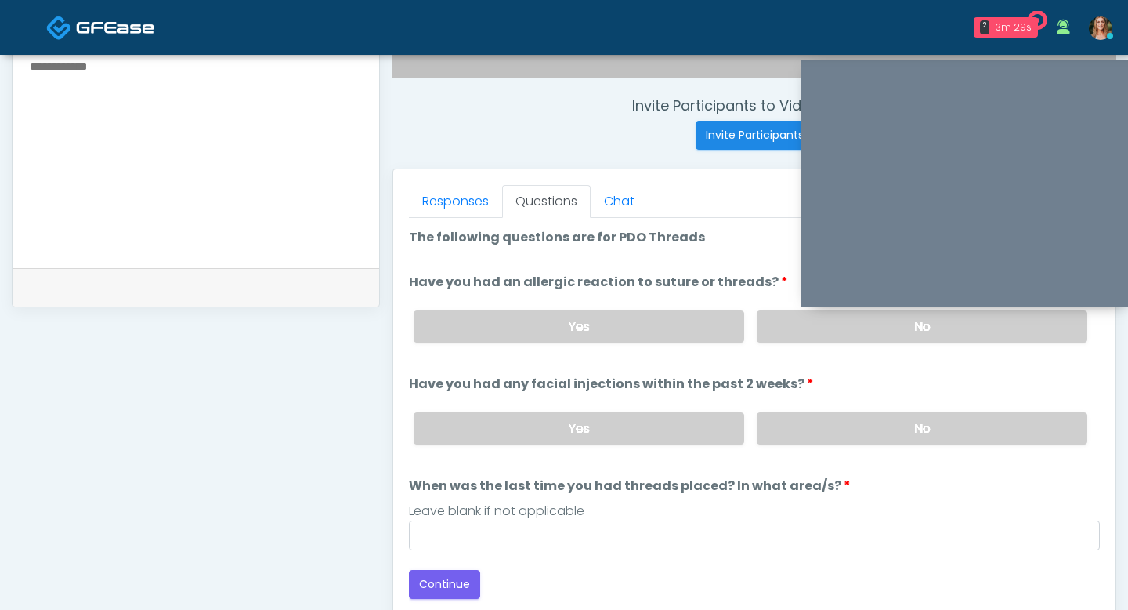
scroll to position [543, 0]
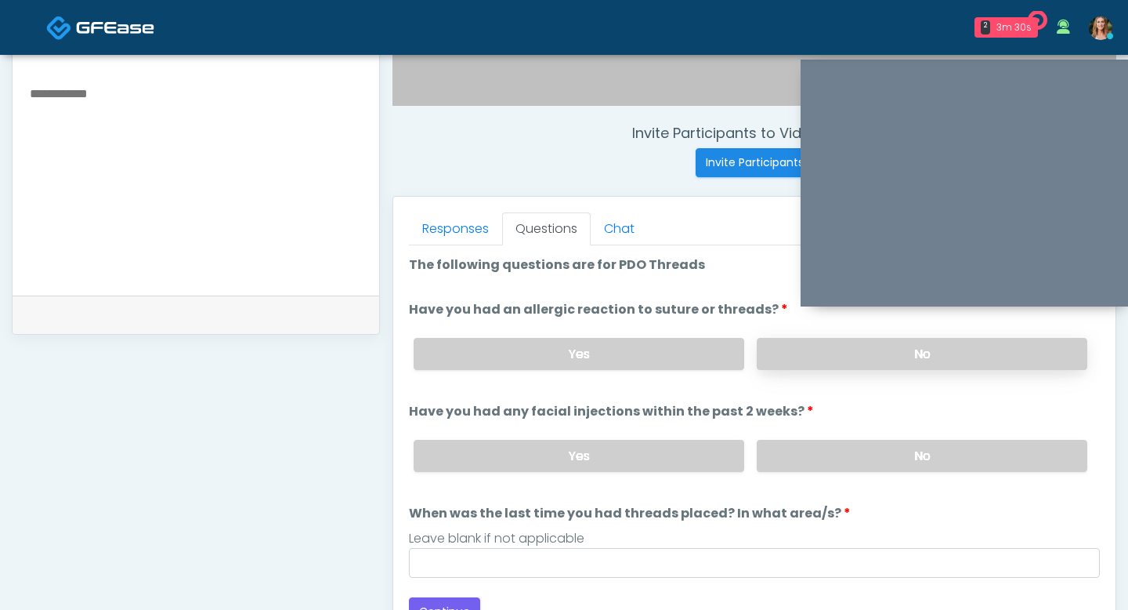
click at [802, 345] on label "No" at bounding box center [922, 354] width 331 height 32
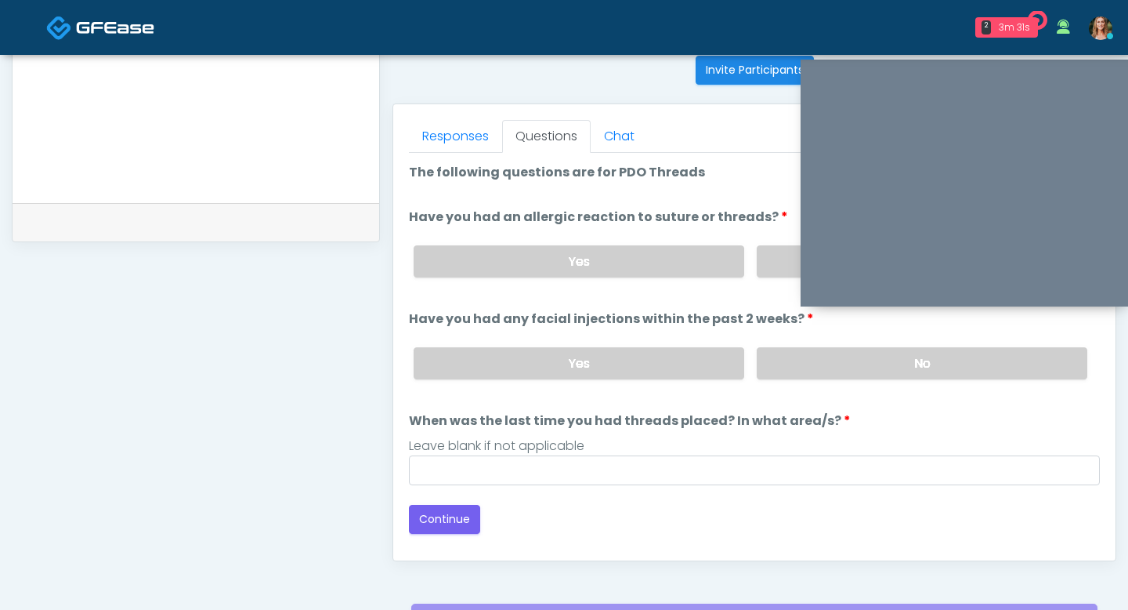
scroll to position [639, 0]
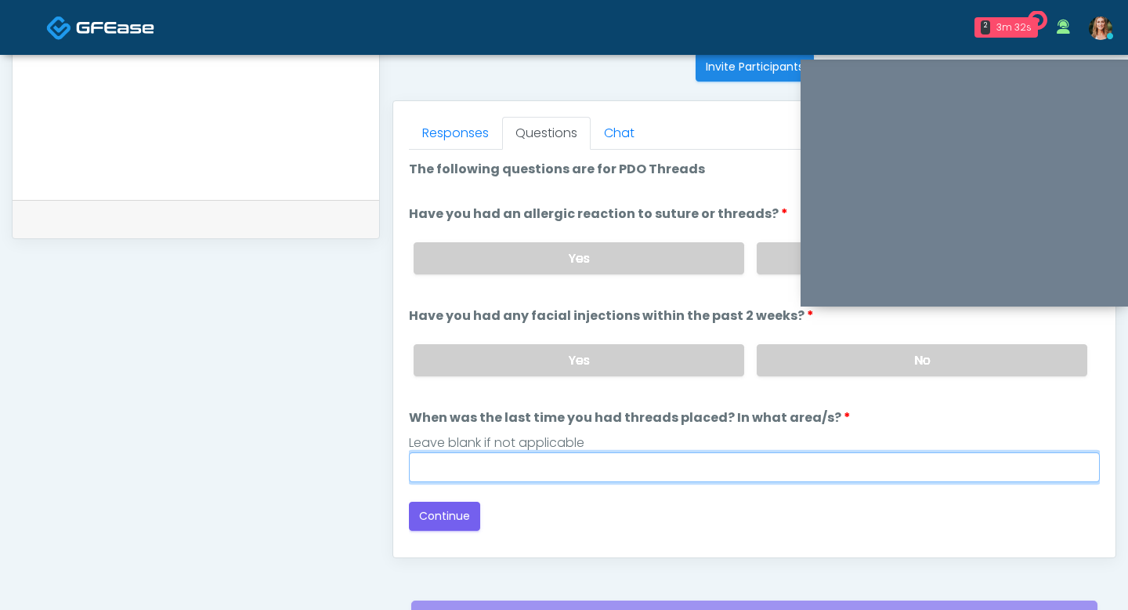
click at [615, 472] on input "When was the last time you had threads placed? In what area/s?" at bounding box center [754, 467] width 691 height 30
type input "*"
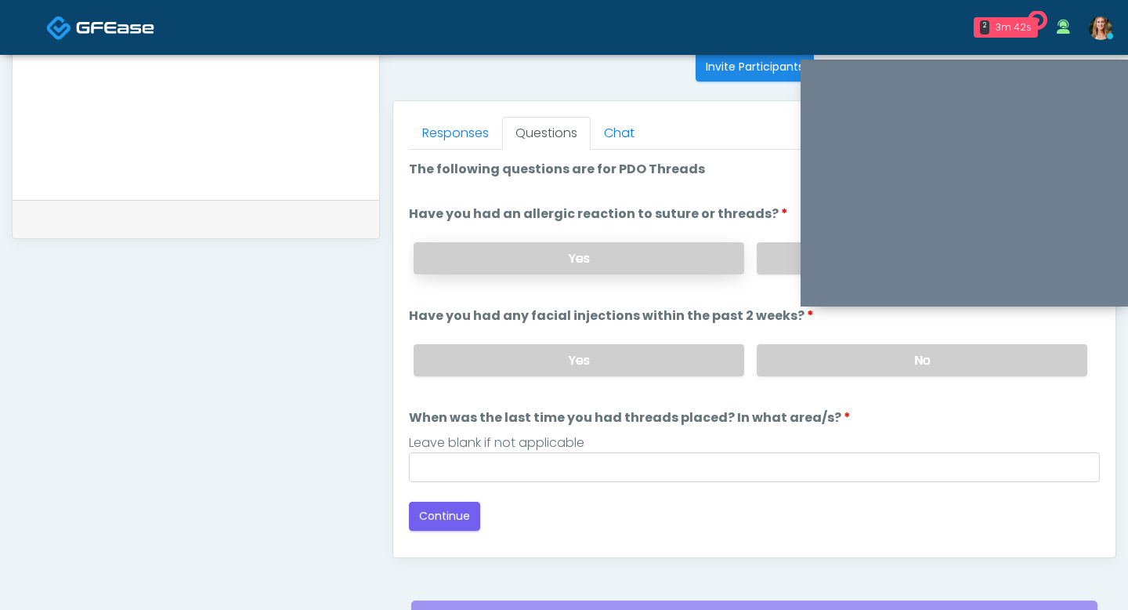
click at [505, 269] on label "Yes" at bounding box center [579, 258] width 331 height 32
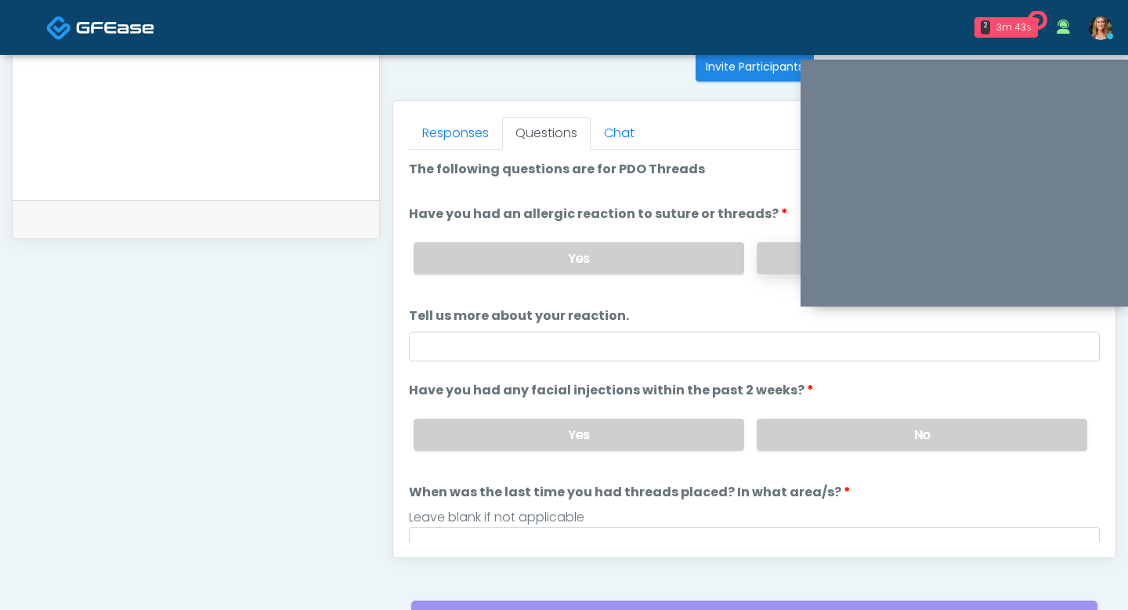
click at [778, 271] on label "No" at bounding box center [922, 258] width 331 height 32
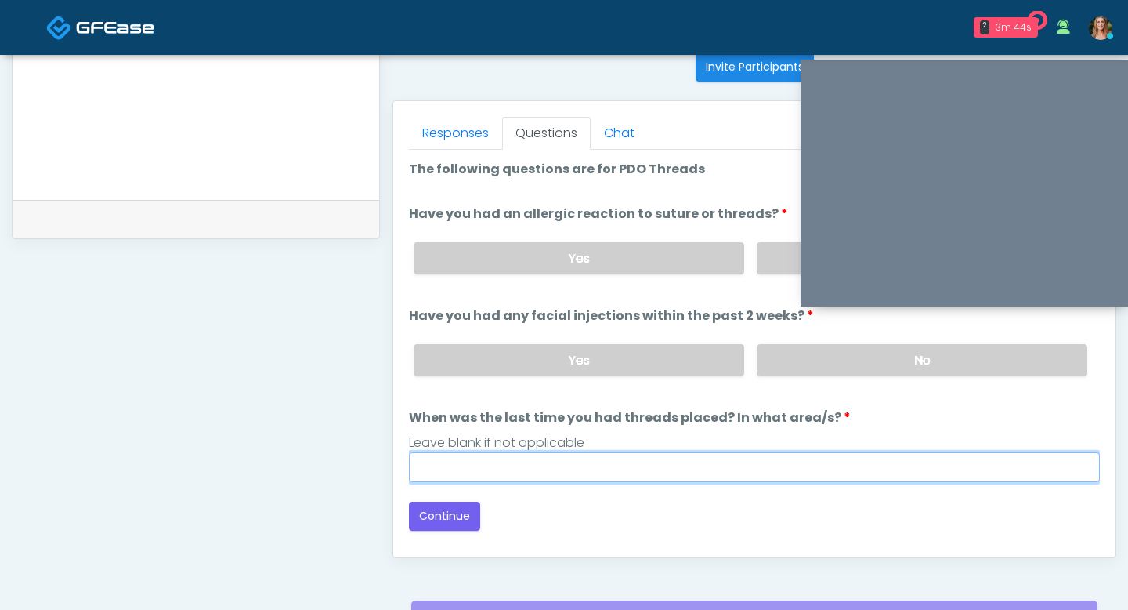
click at [546, 462] on input "When was the last time you had threads placed? In what area/s?" at bounding box center [754, 467] width 691 height 30
type input "**********"
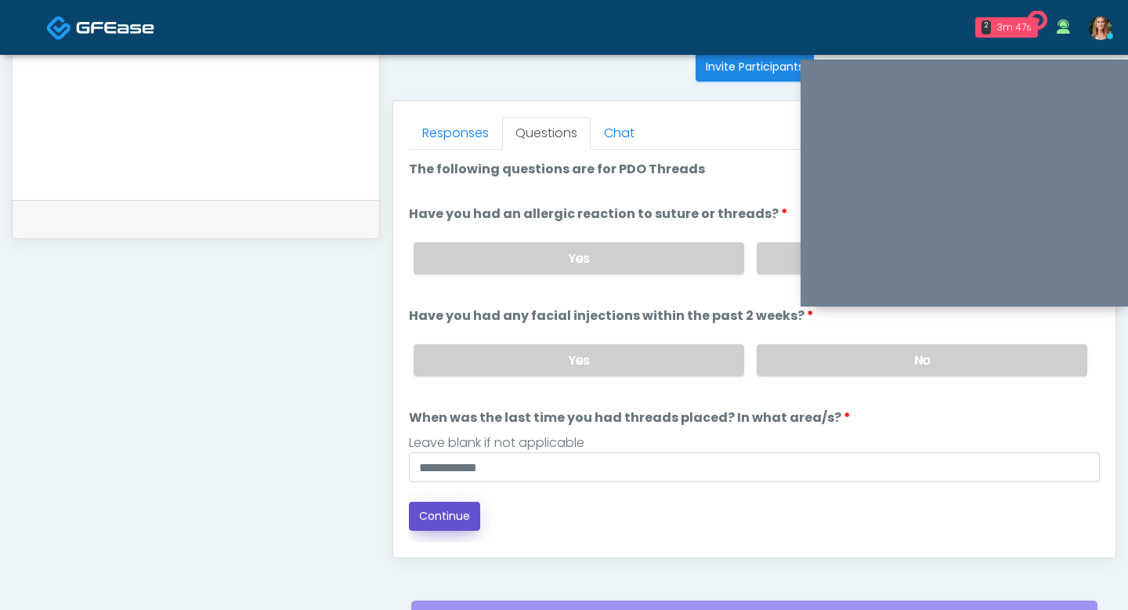
click at [451, 507] on button "Continue" at bounding box center [444, 515] width 71 height 29
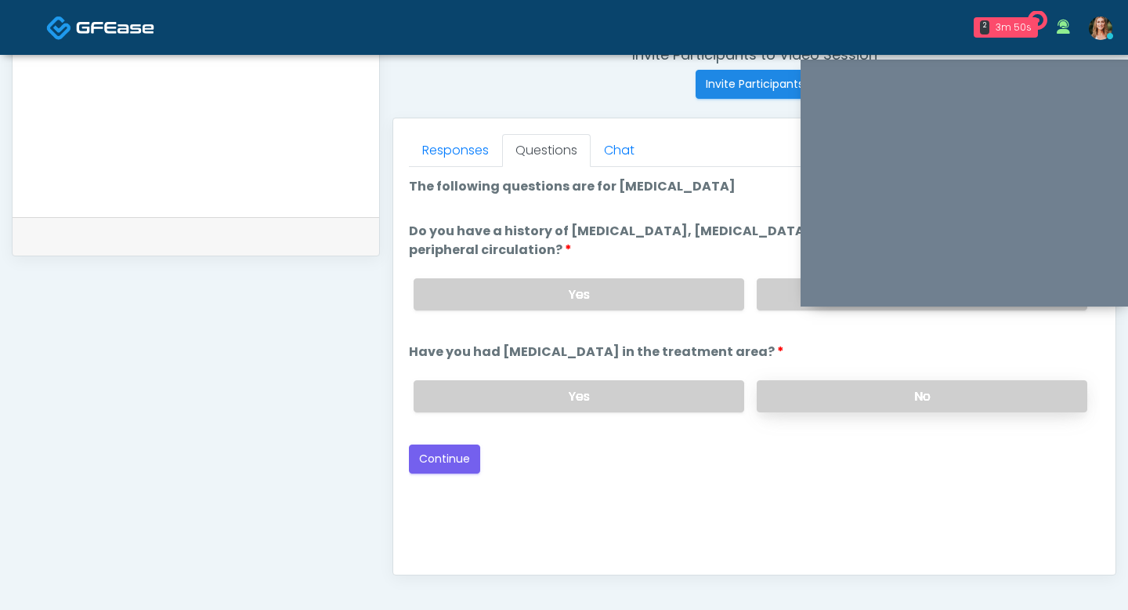
scroll to position [610, 0]
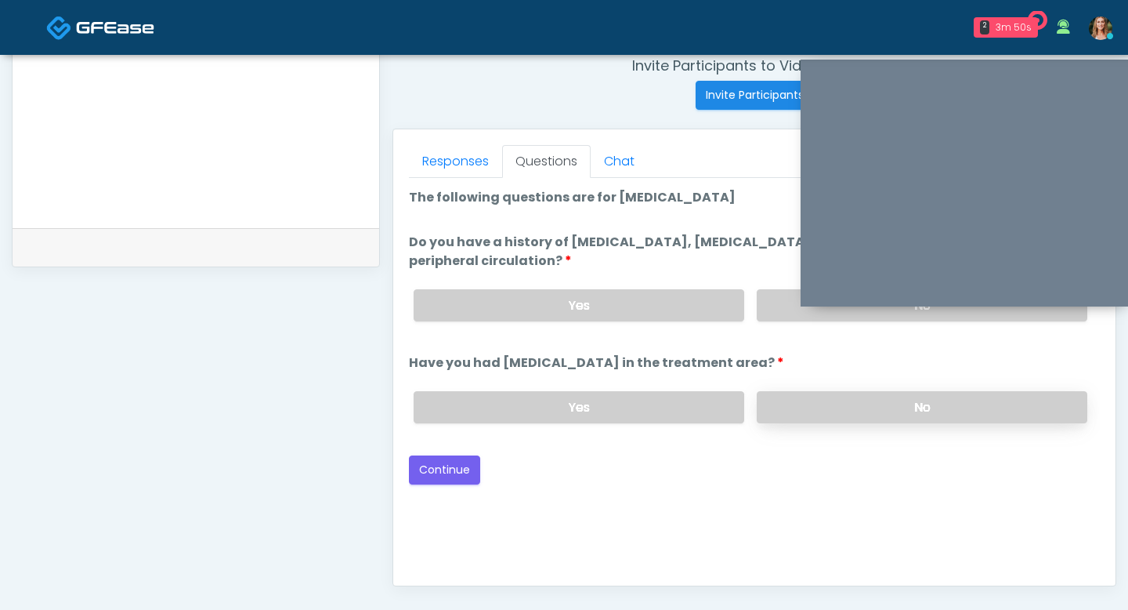
click at [771, 415] on label "No" at bounding box center [922, 407] width 331 height 32
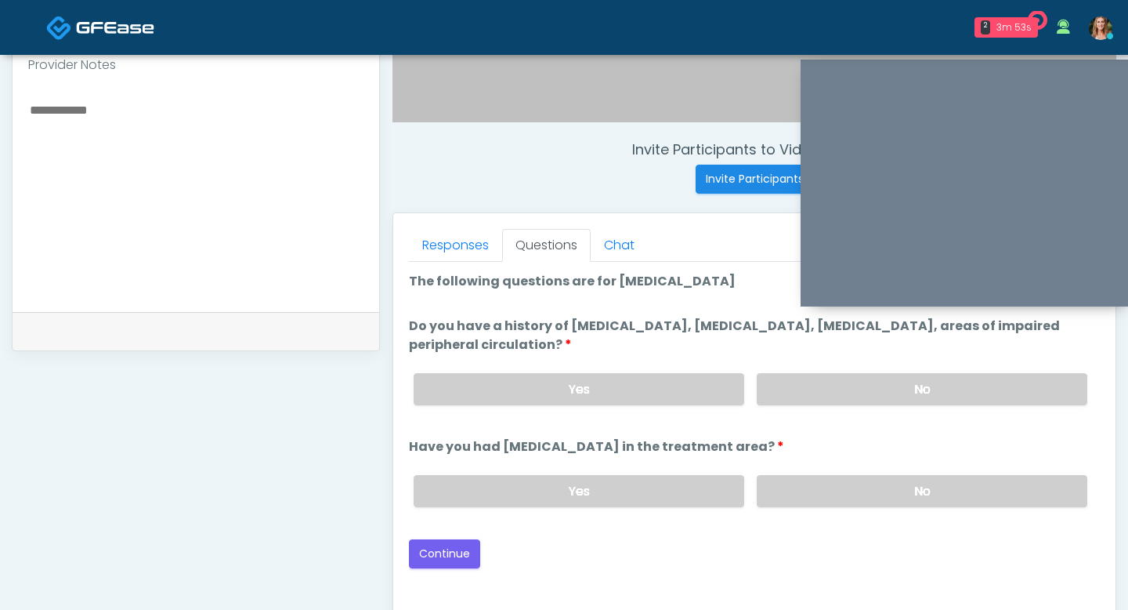
scroll to position [526, 0]
click at [842, 378] on label "No" at bounding box center [922, 390] width 331 height 32
click at [425, 548] on button "Continue" at bounding box center [444, 554] width 71 height 29
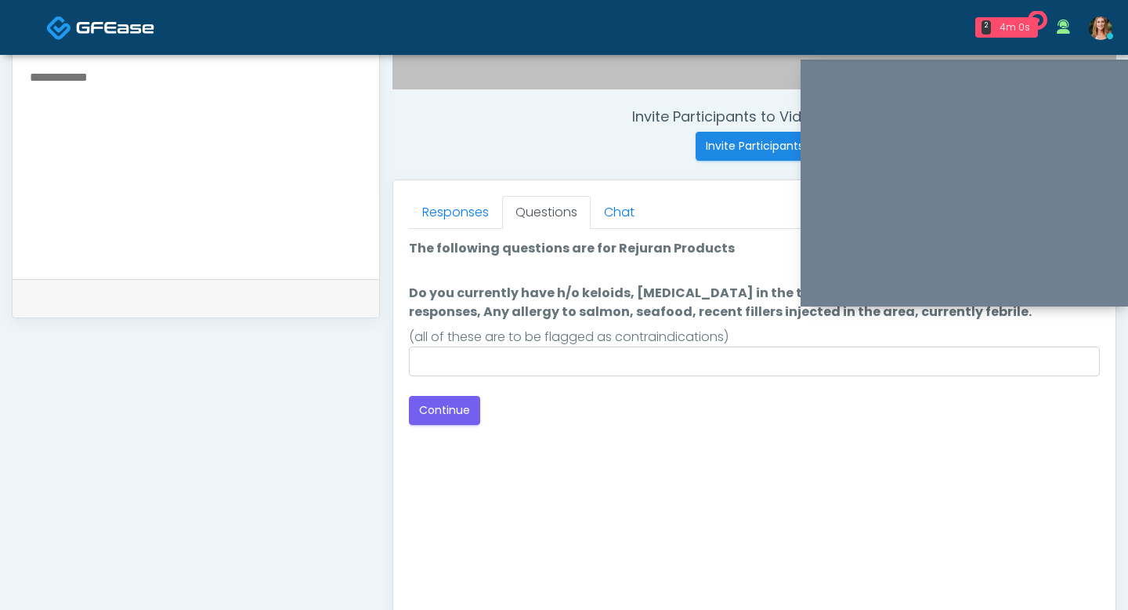
scroll to position [469, 0]
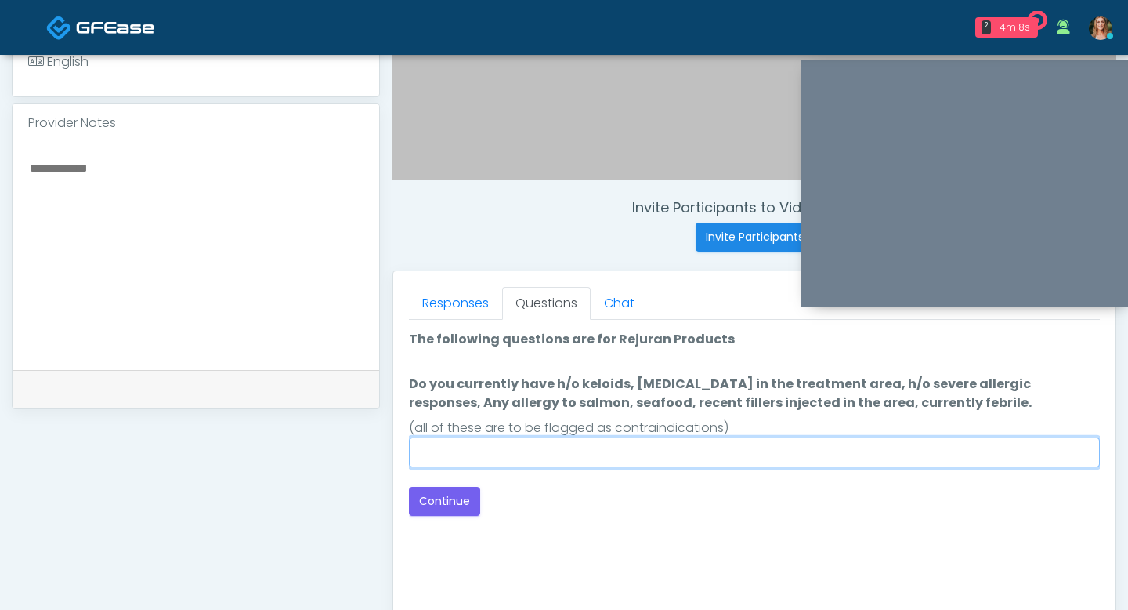
click at [437, 461] on input "Do you currently have h/o keloids, skin infection in the treatment area, h/o se…" at bounding box center [754, 452] width 691 height 30
type input "**"
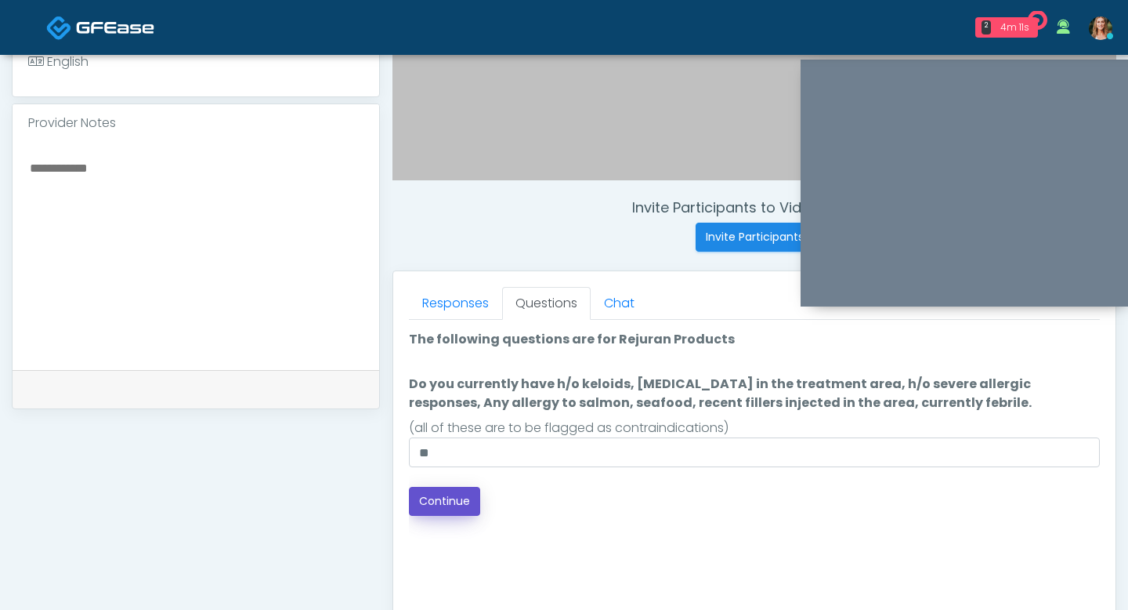
click at [425, 494] on button "Continue" at bounding box center [444, 501] width 71 height 29
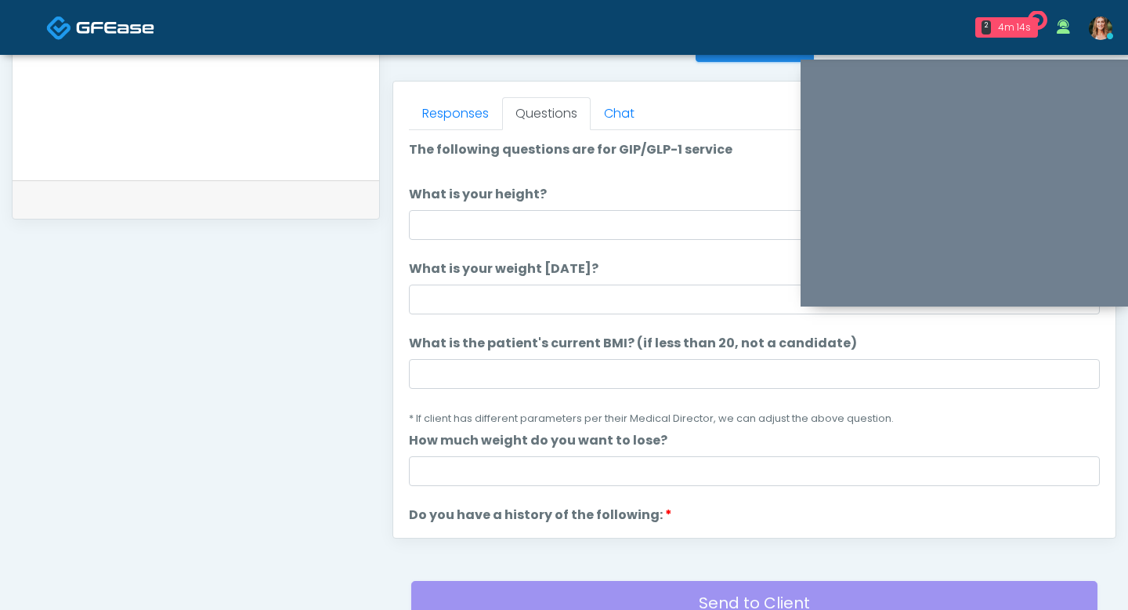
scroll to position [580, 0]
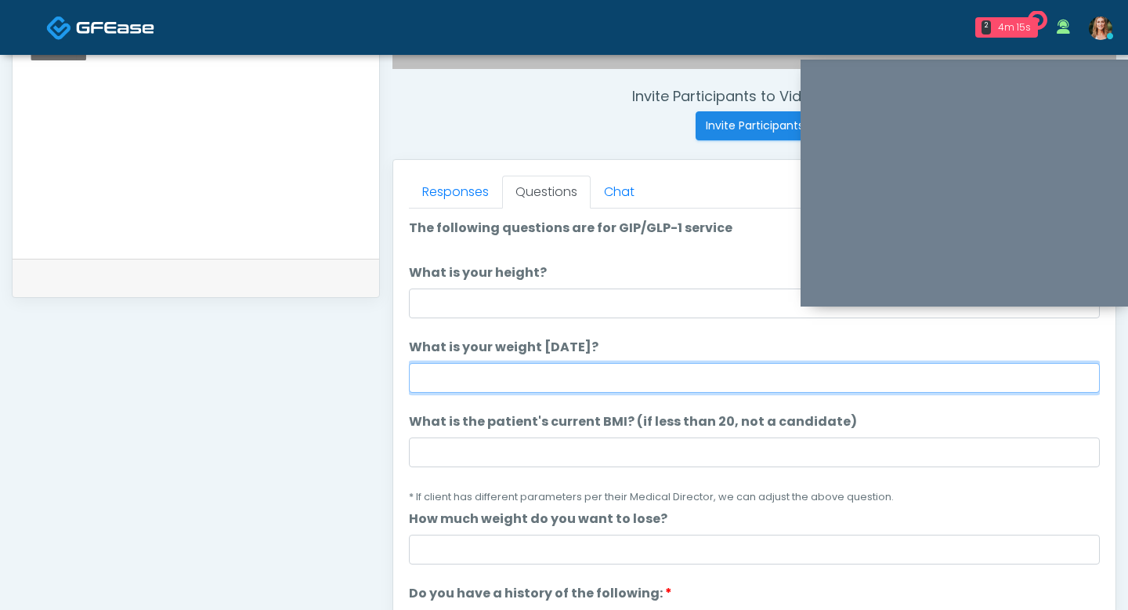
click at [493, 376] on input "What is your weight today?" at bounding box center [754, 378] width 691 height 30
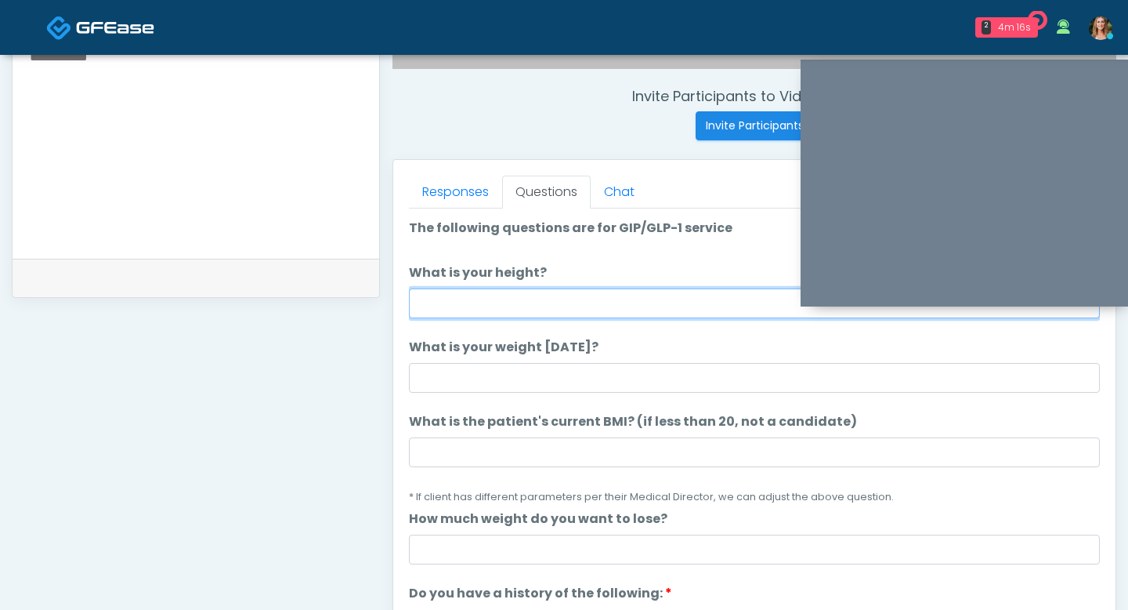
click at [449, 302] on input "What is your height?" at bounding box center [754, 303] width 691 height 30
type input "***"
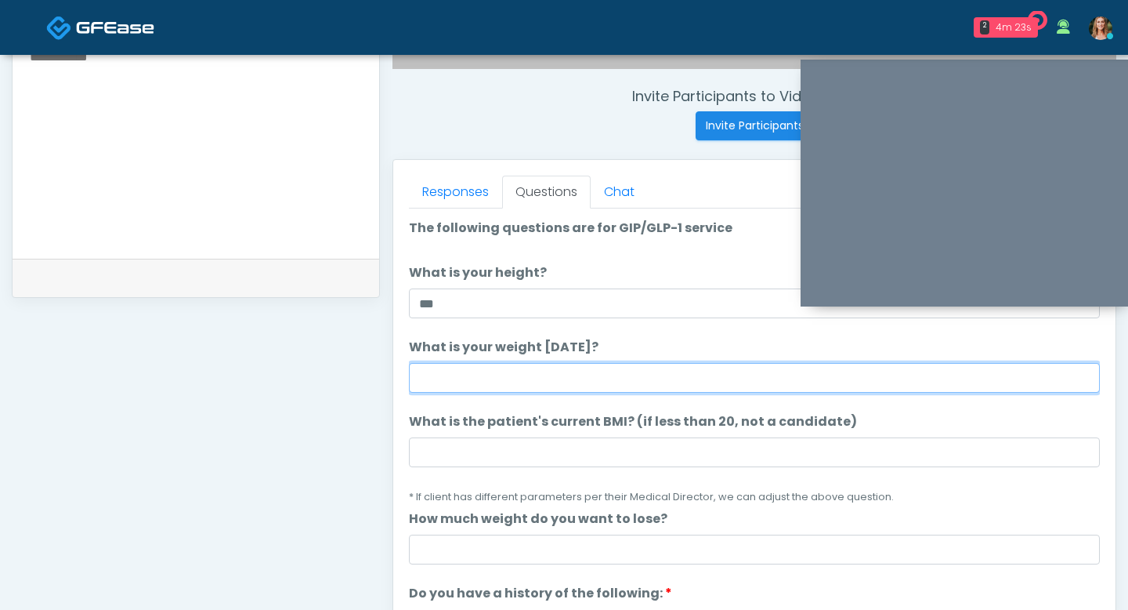
click at [443, 379] on input "What is your weight today?" at bounding box center [754, 378] width 691 height 30
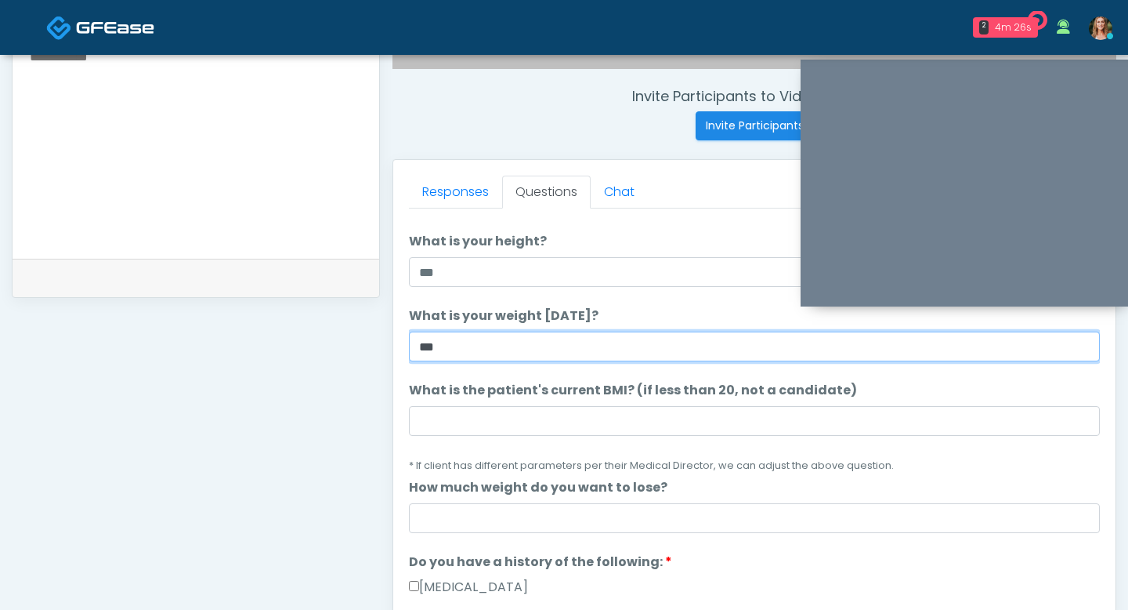
scroll to position [71, 0]
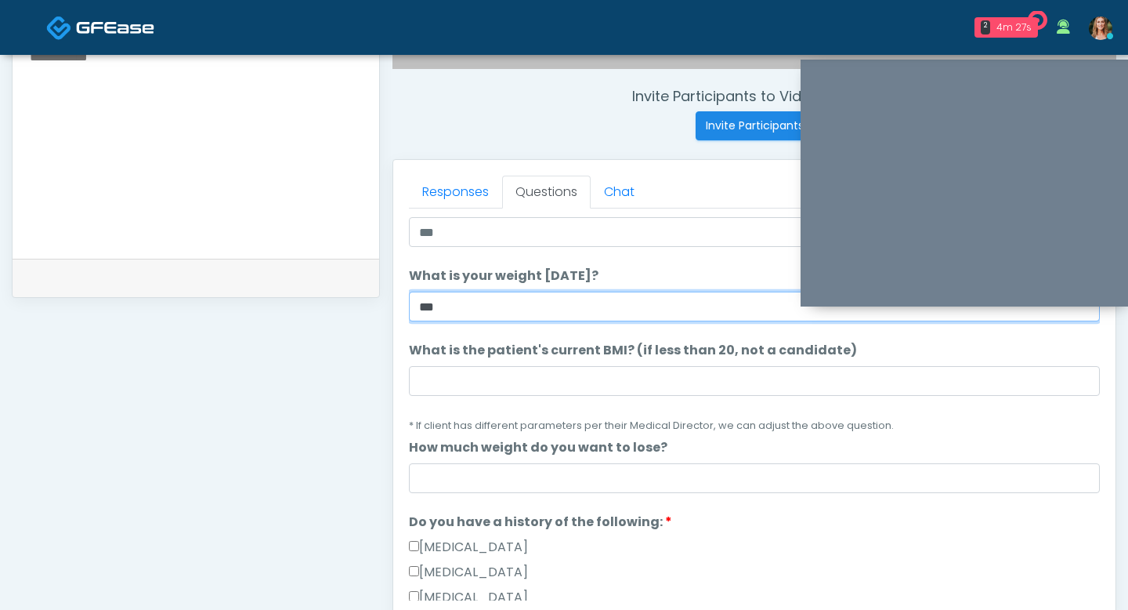
type input "***"
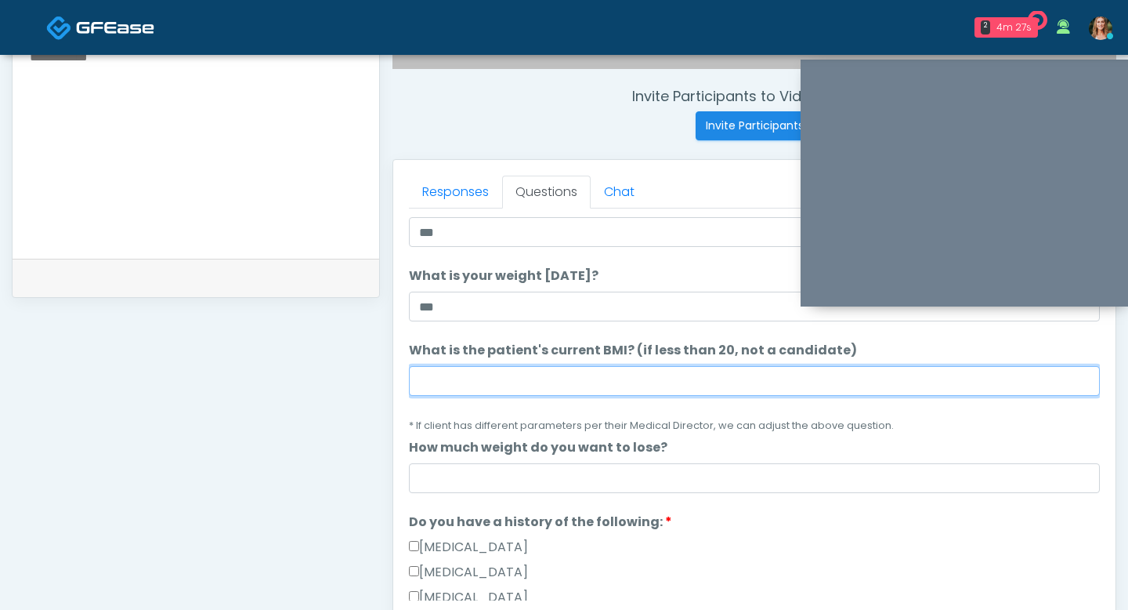
click at [446, 392] on input "What is the patient's current BMI? (if less than 20, not a candidate)" at bounding box center [754, 381] width 691 height 30
click at [469, 367] on input "What is the patient's current BMI? (if less than 20, not a candidate)" at bounding box center [754, 381] width 691 height 30
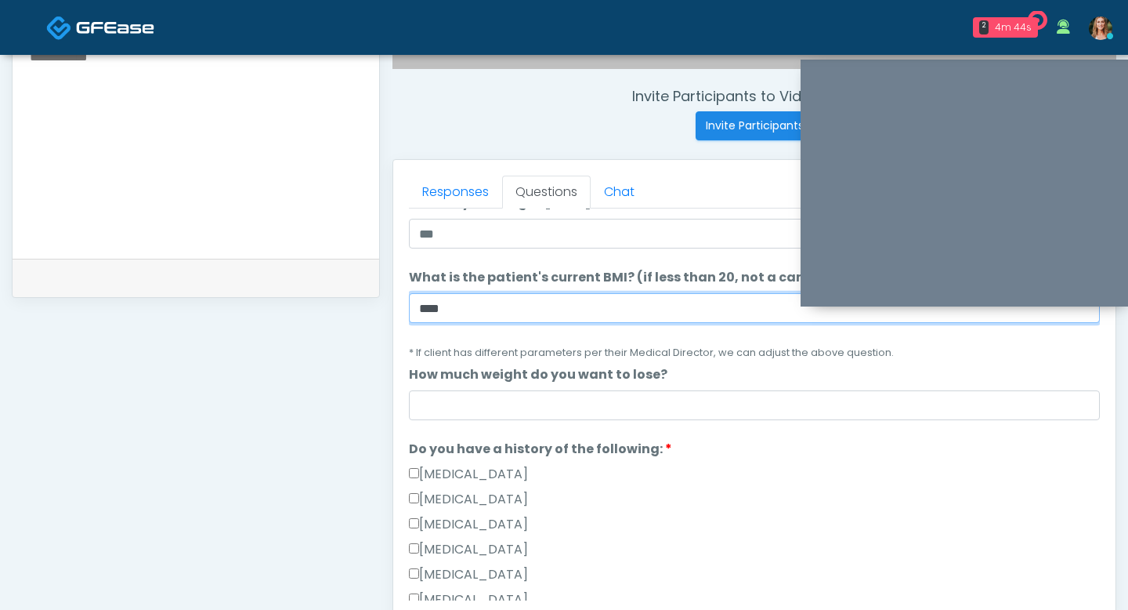
scroll to position [154, 0]
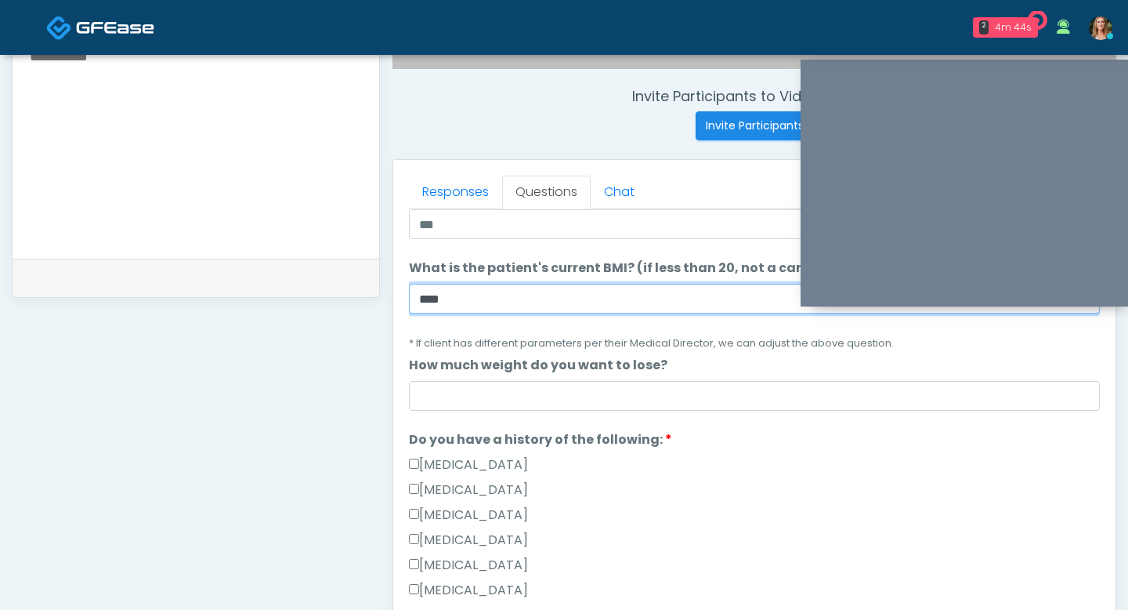
type input "****"
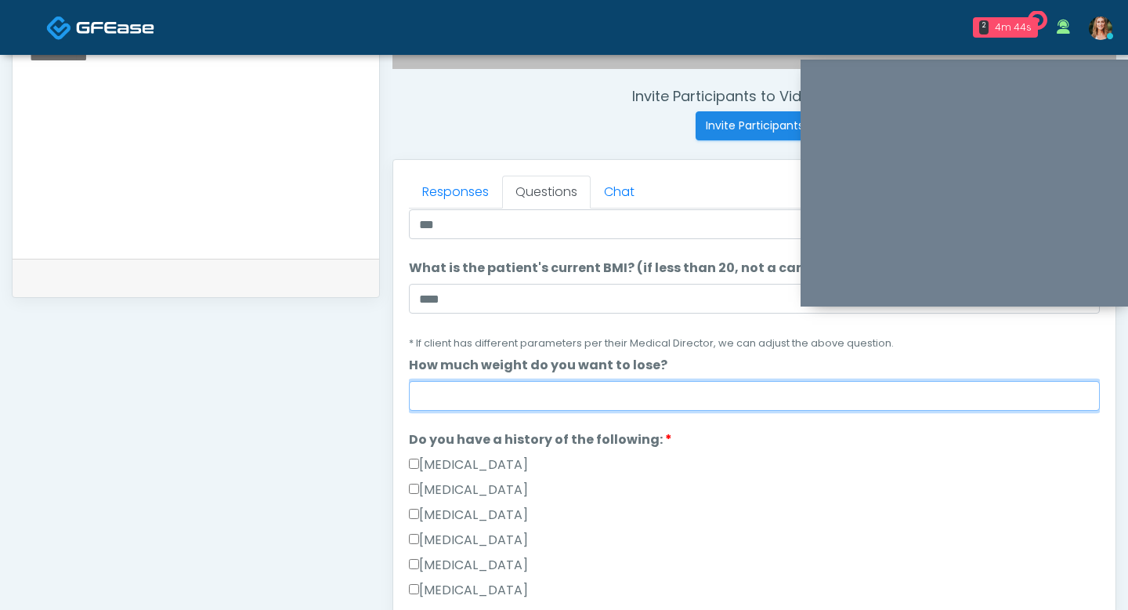
click at [524, 390] on input "How much weight do you want to lose?" at bounding box center [754, 396] width 691 height 30
click at [462, 394] on input "***" at bounding box center [754, 396] width 691 height 30
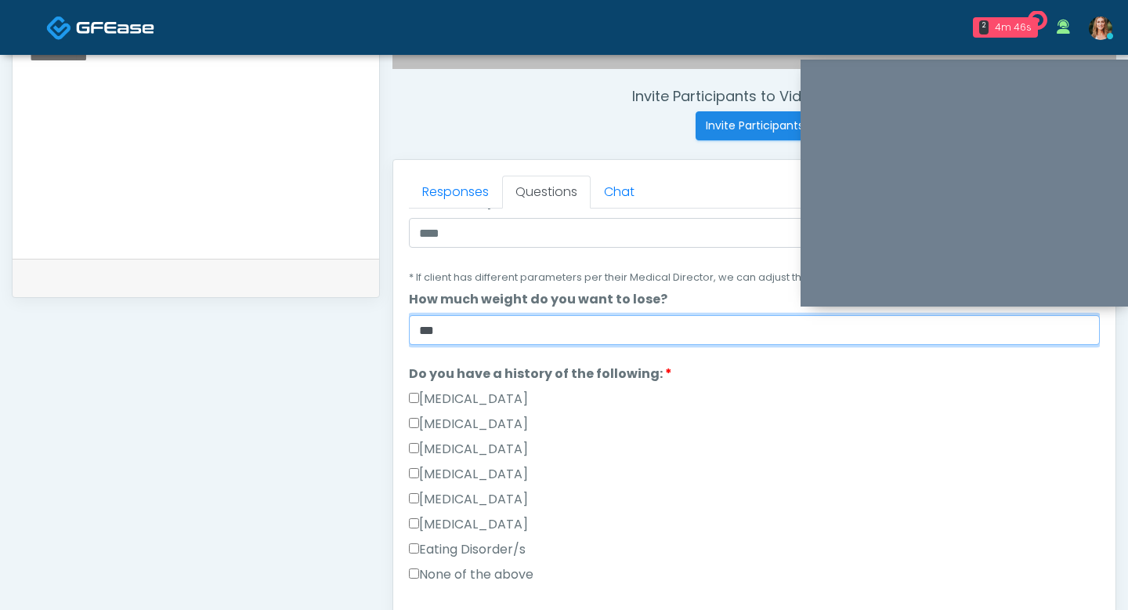
scroll to position [225, 0]
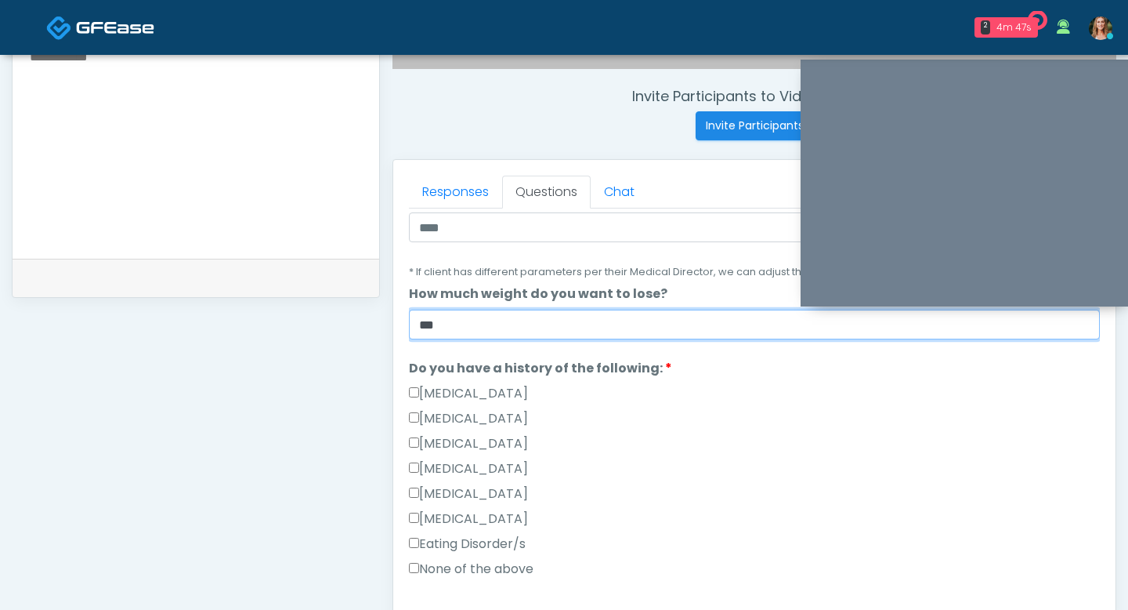
type input "***"
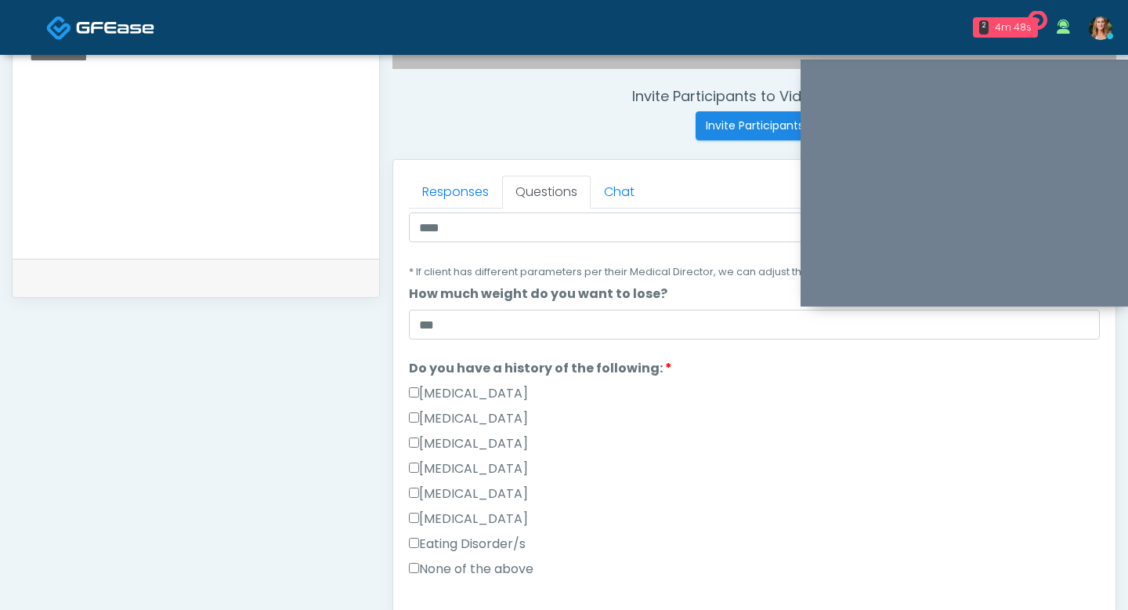
click at [663, 397] on div "Gallbladder Disease" at bounding box center [754, 396] width 691 height 25
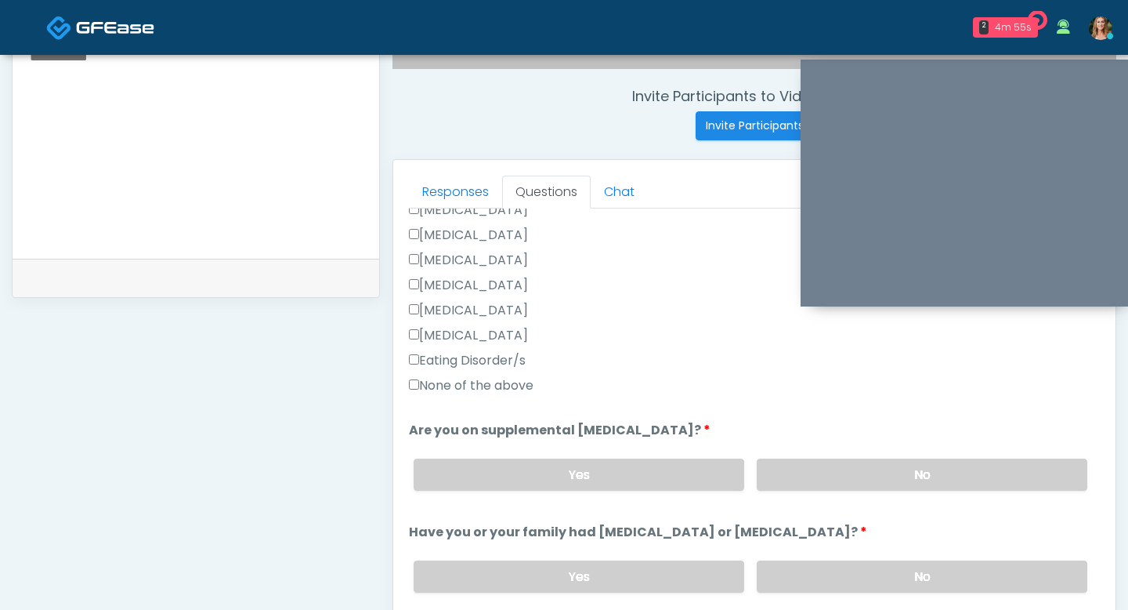
scroll to position [430, 0]
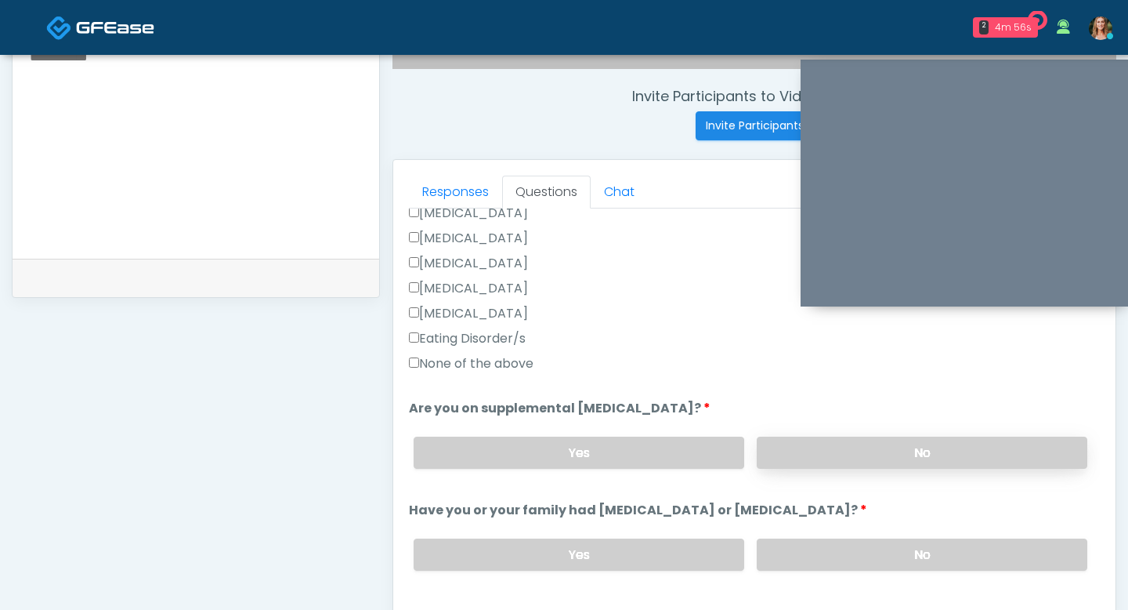
click at [825, 444] on label "No" at bounding box center [922, 452] width 331 height 32
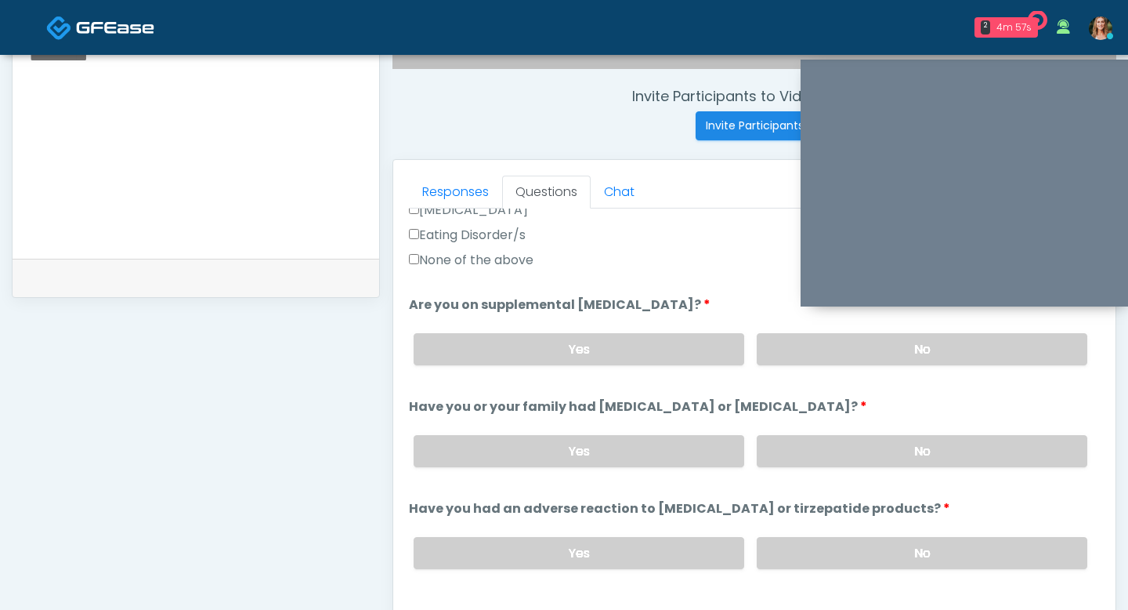
scroll to position [534, 0]
click at [777, 443] on label "No" at bounding box center [922, 450] width 331 height 32
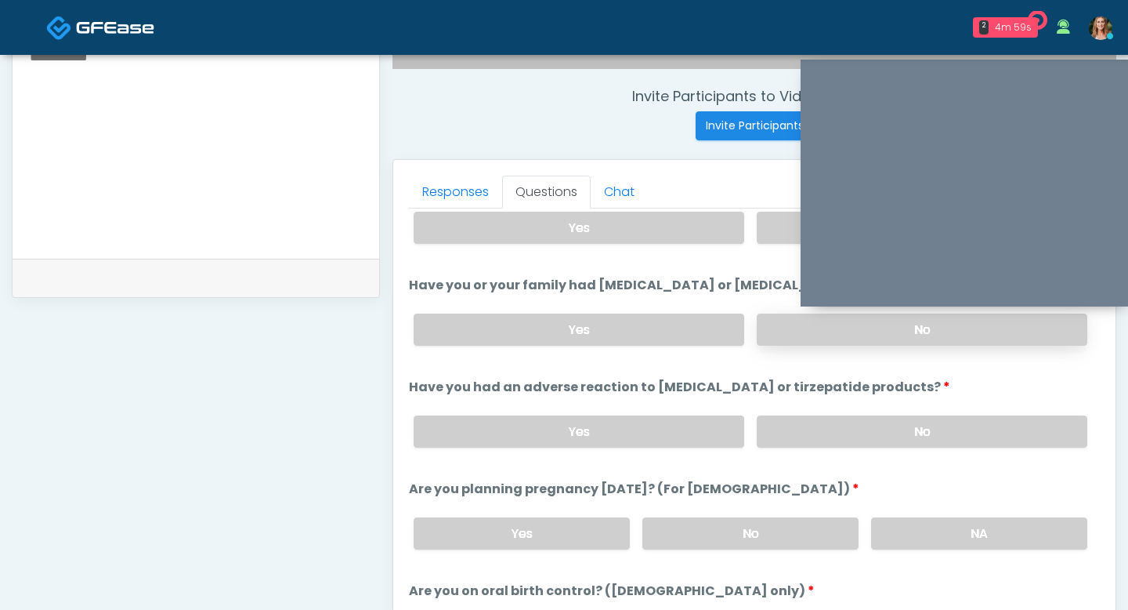
scroll to position [689, 0]
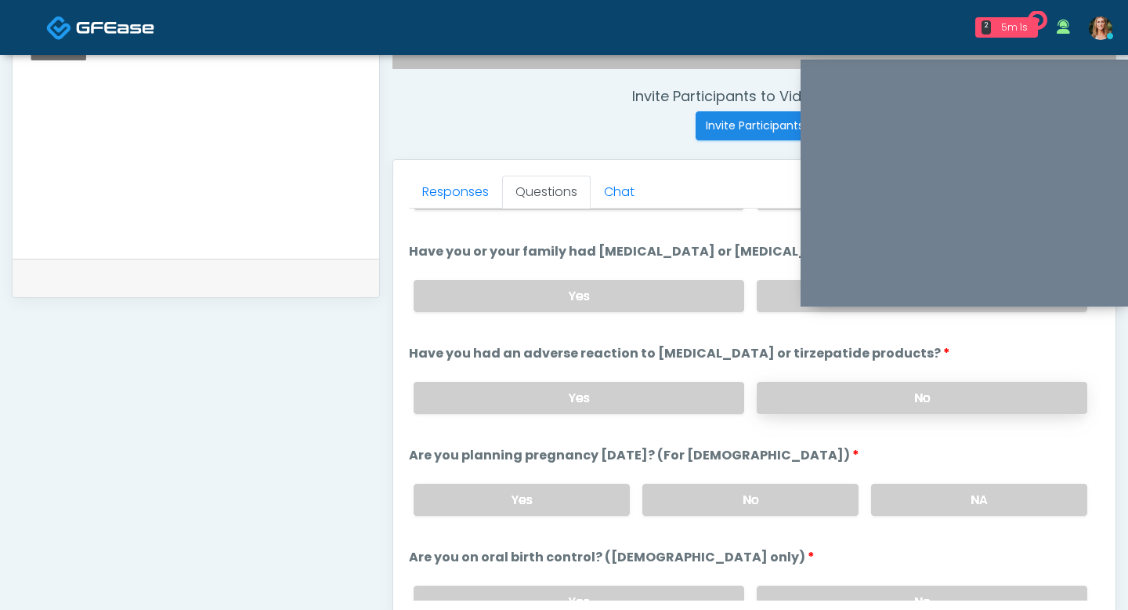
click at [814, 393] on label "No" at bounding box center [922, 398] width 331 height 32
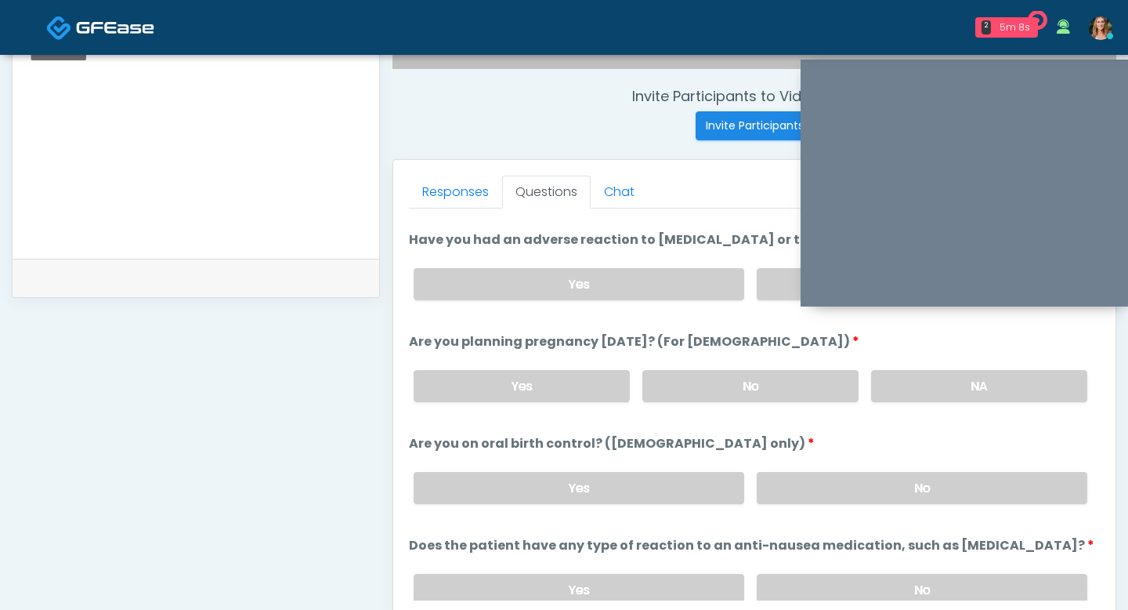
scroll to position [809, 0]
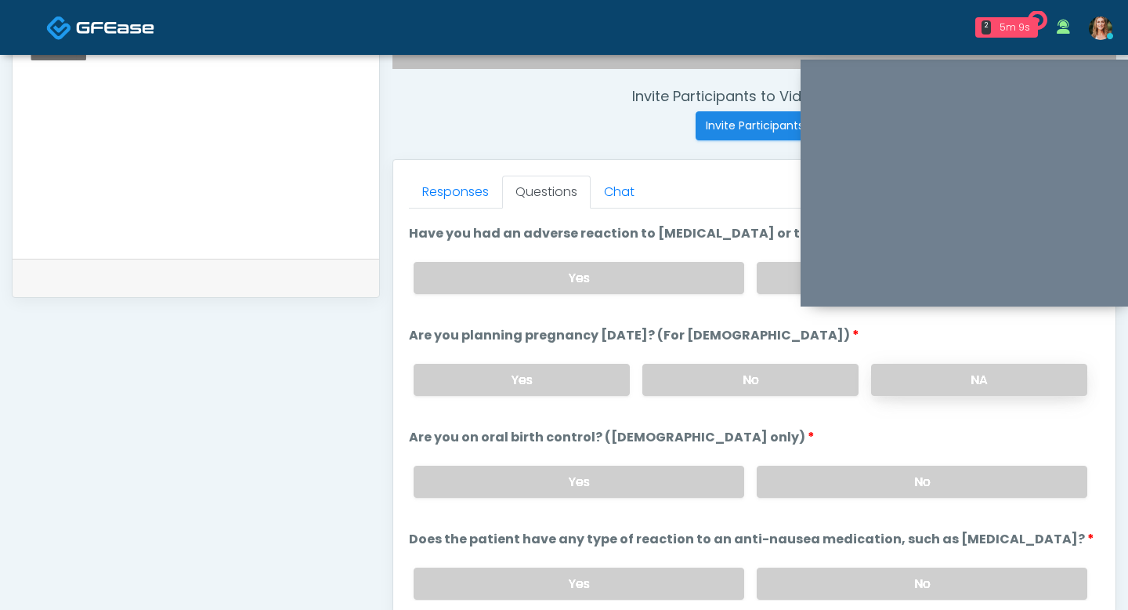
click at [943, 367] on label "NA" at bounding box center [979, 380] width 216 height 32
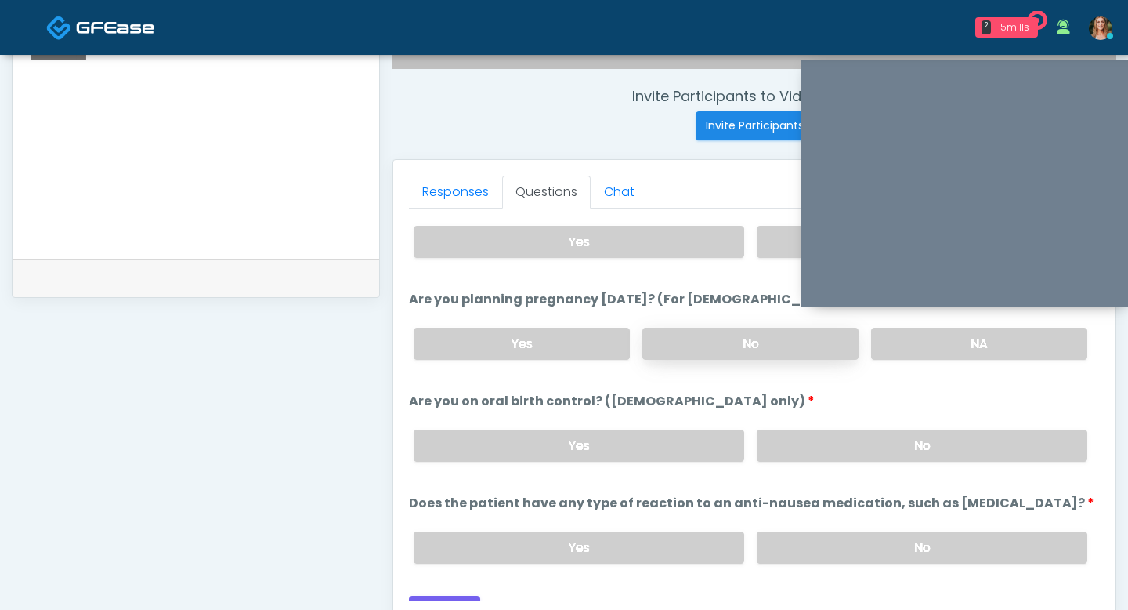
click at [828, 342] on label "No" at bounding box center [751, 344] width 216 height 32
click at [858, 451] on label "No" at bounding box center [922, 445] width 331 height 32
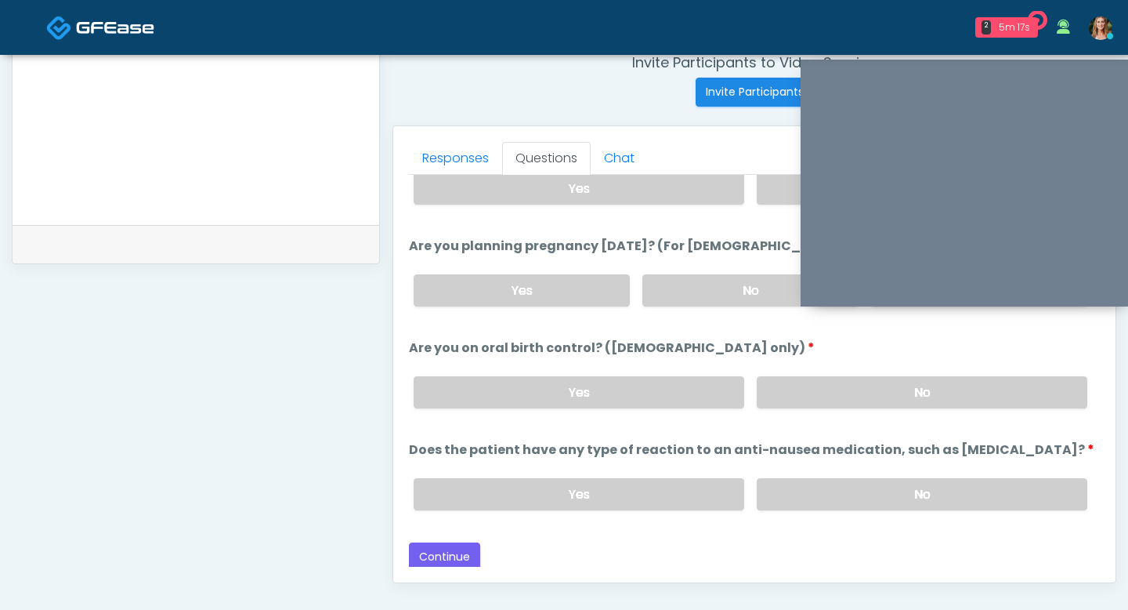
scroll to position [660, 0]
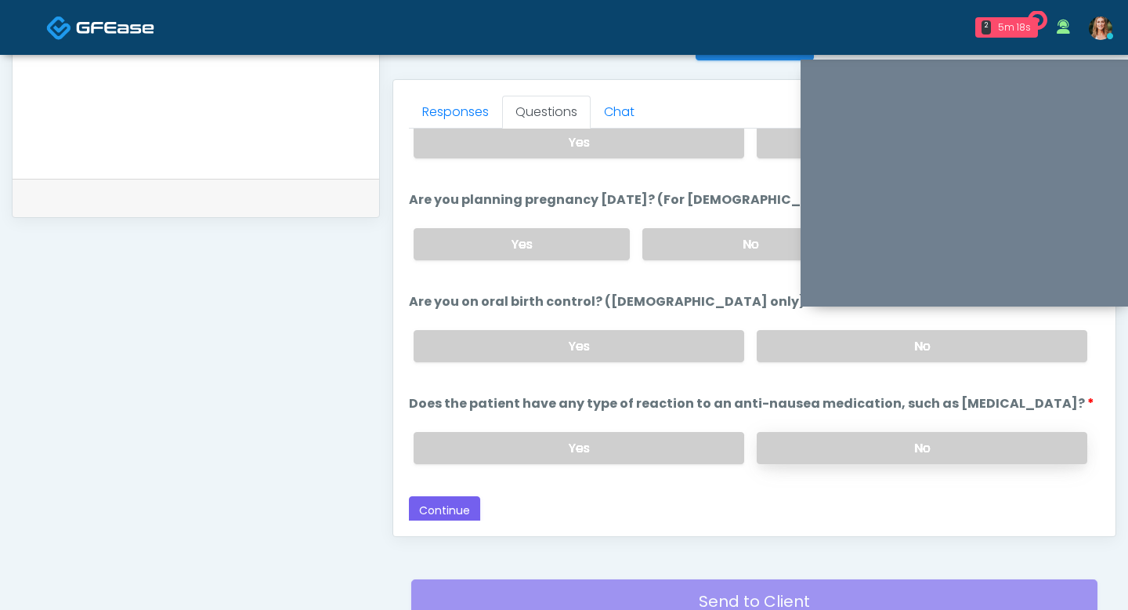
click at [786, 442] on label "No" at bounding box center [922, 448] width 331 height 32
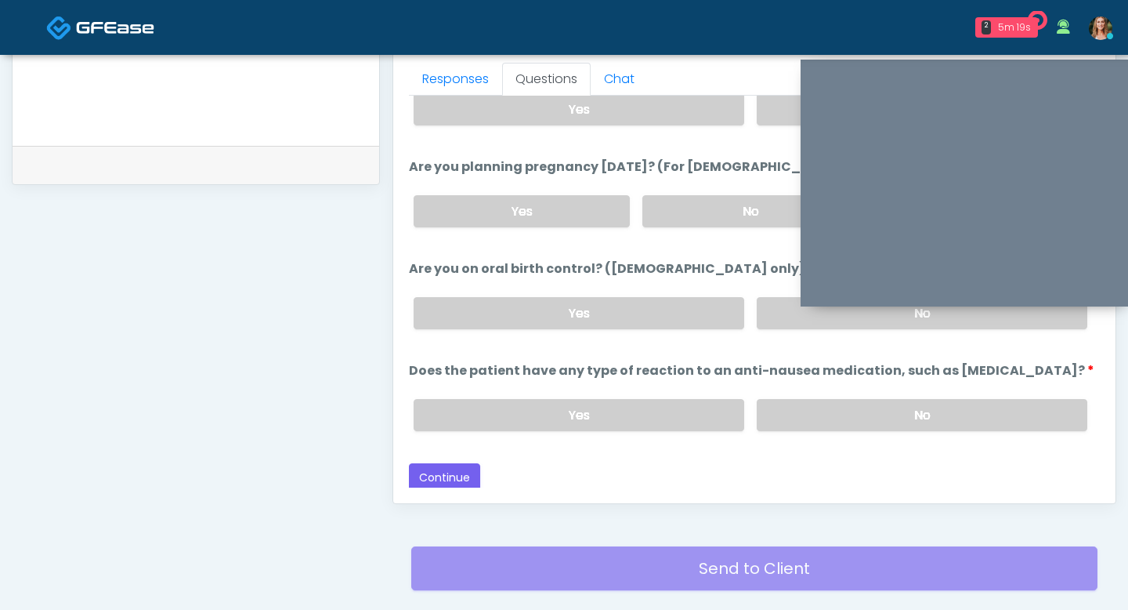
scroll to position [700, 0]
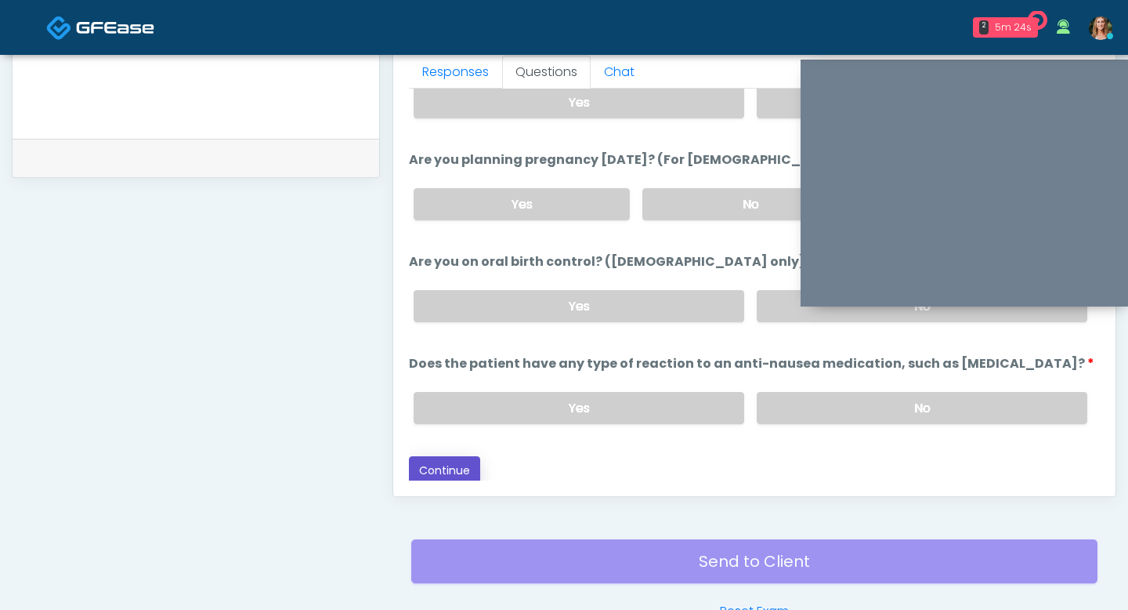
click at [429, 458] on button "Continue" at bounding box center [444, 470] width 71 height 29
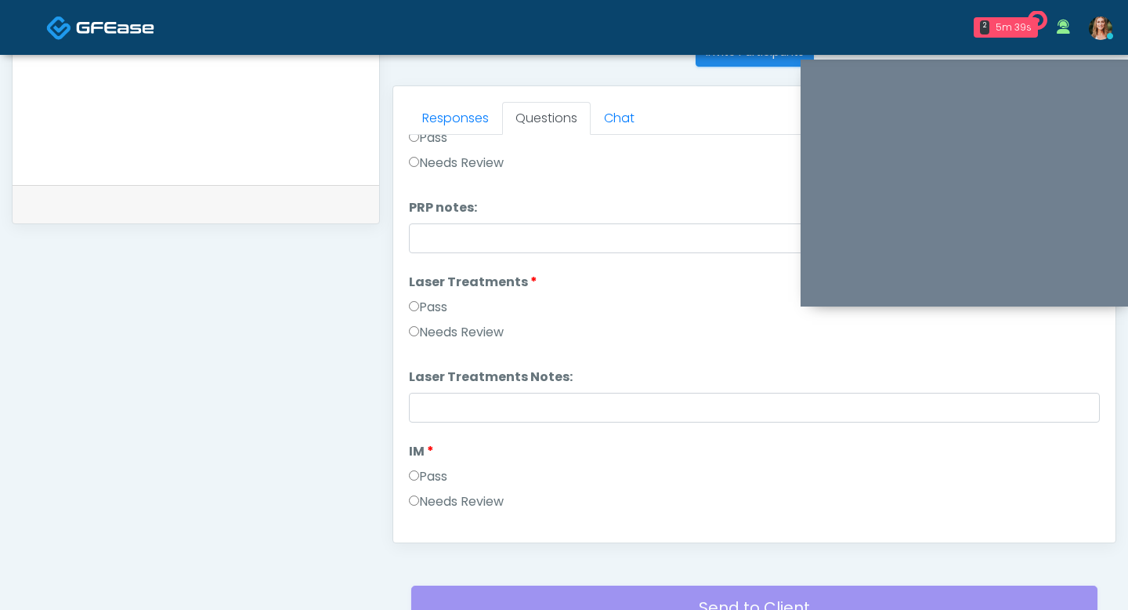
scroll to position [593, 0]
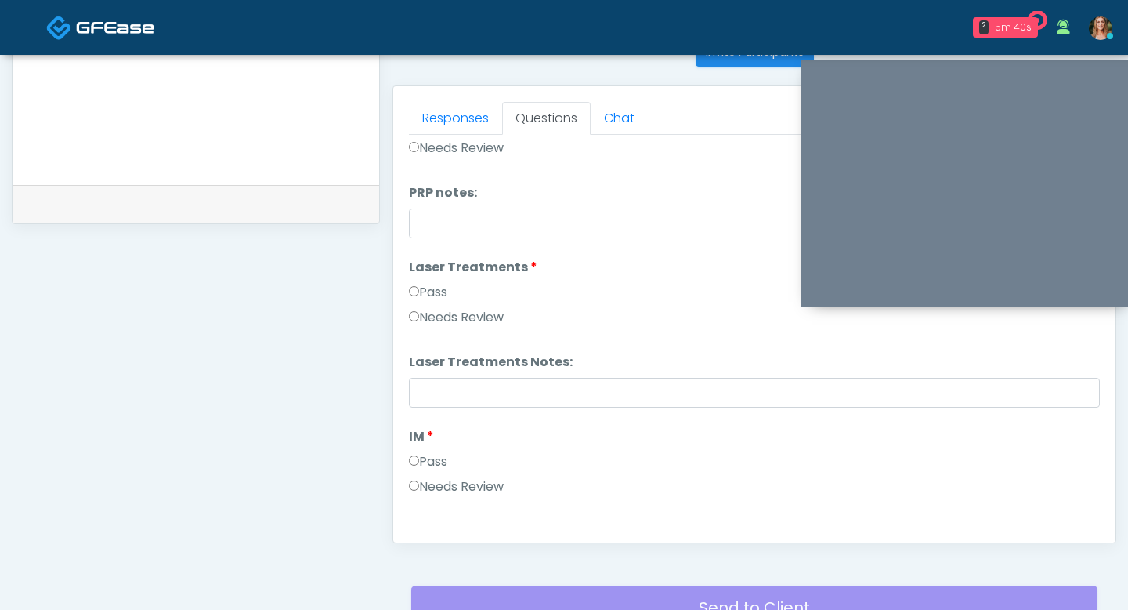
click at [429, 462] on label "Pass" at bounding box center [428, 461] width 38 height 19
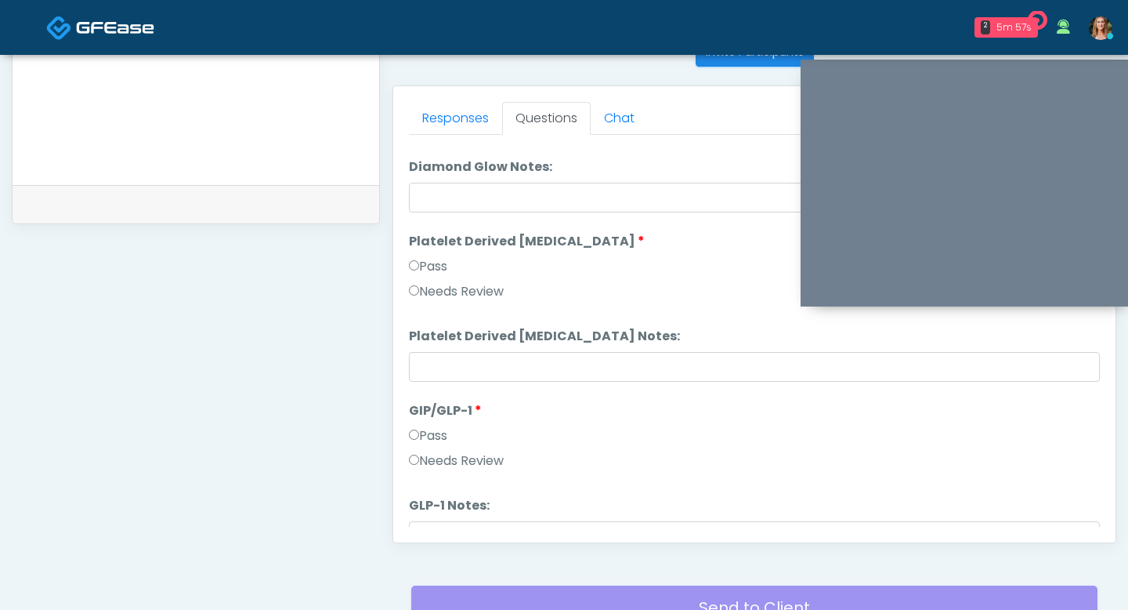
scroll to position [3022, 0]
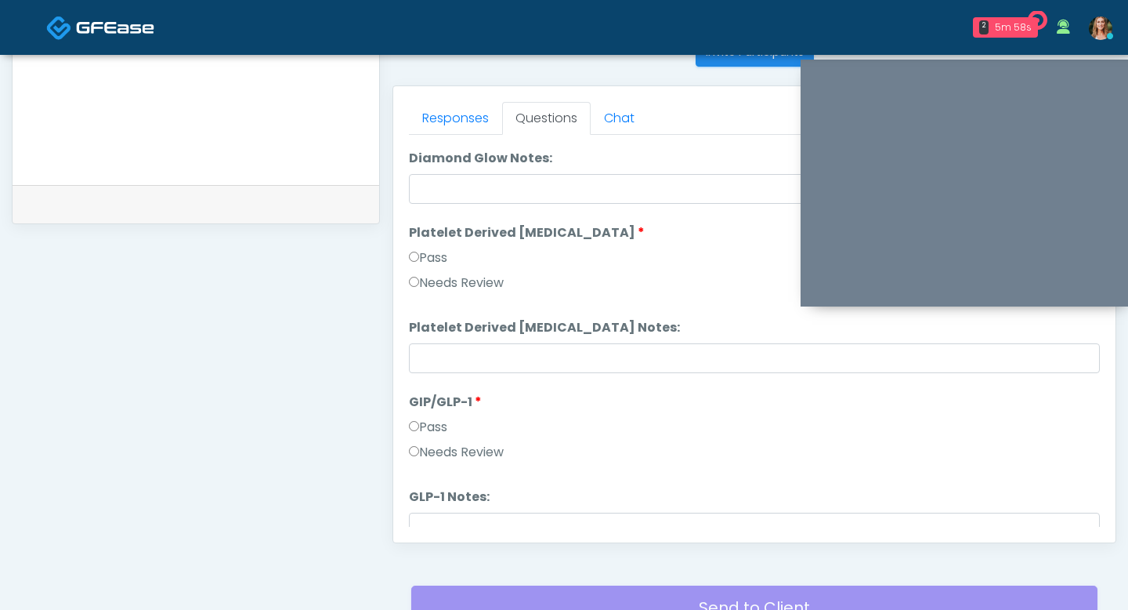
click at [419, 447] on label "Needs Review" at bounding box center [456, 452] width 95 height 19
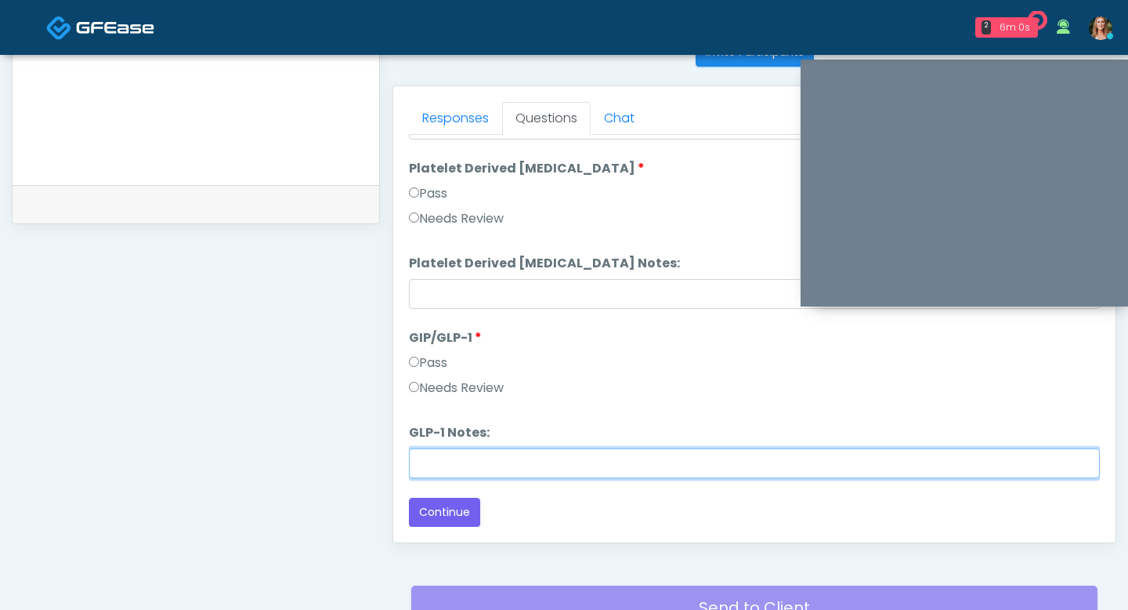
click at [423, 460] on input "GLP-1 Notes:" at bounding box center [754, 463] width 691 height 30
type input "**********"
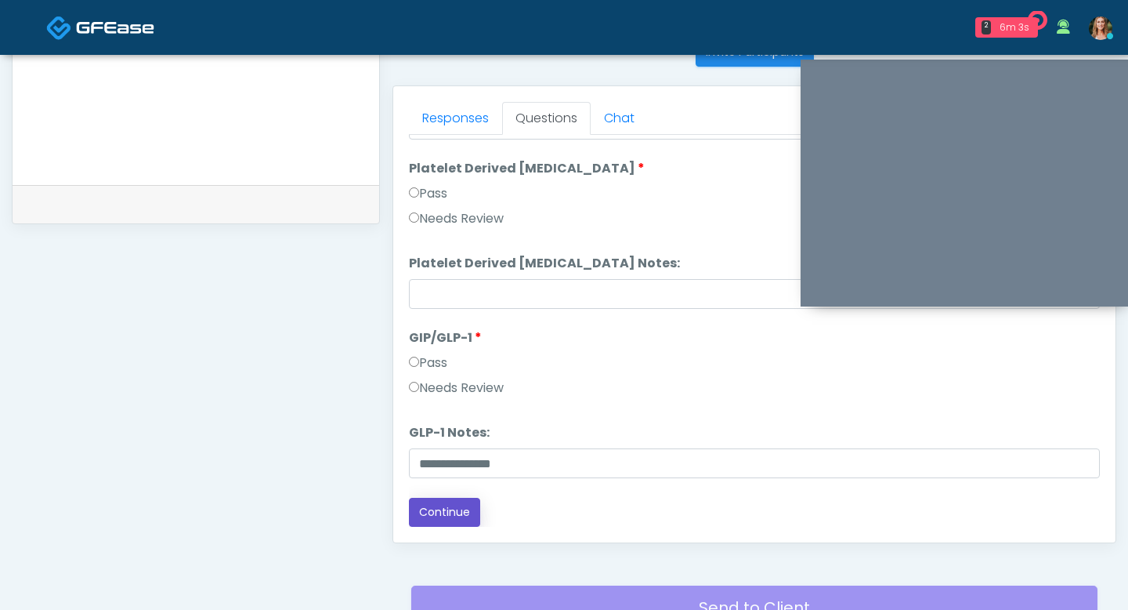
click at [459, 509] on button "Continue" at bounding box center [444, 512] width 71 height 29
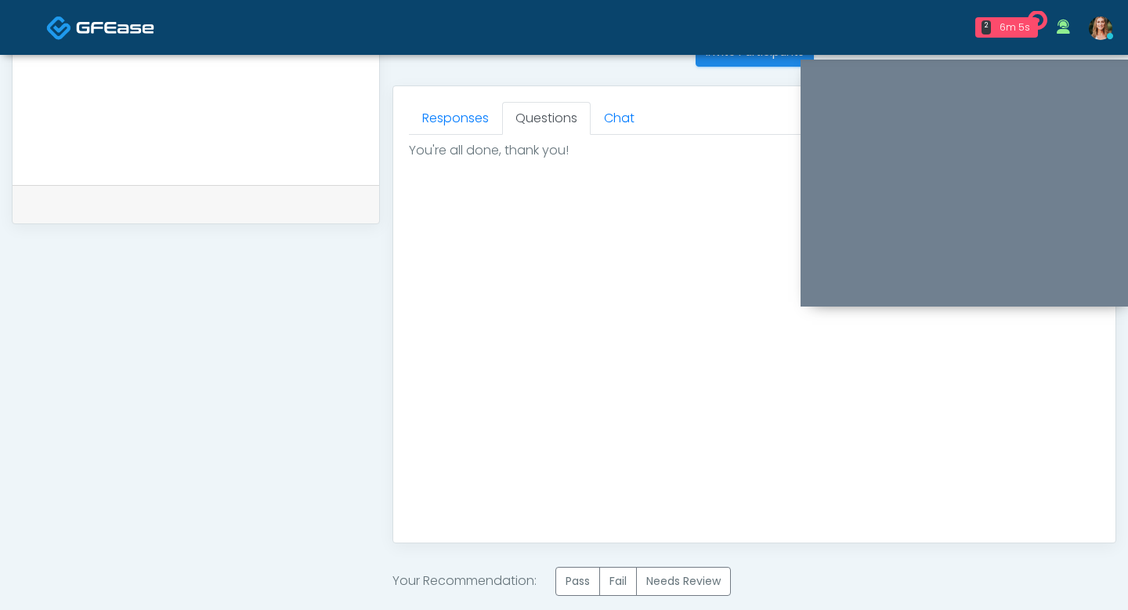
scroll to position [0, 0]
click at [571, 585] on label "Pass" at bounding box center [578, 581] width 45 height 29
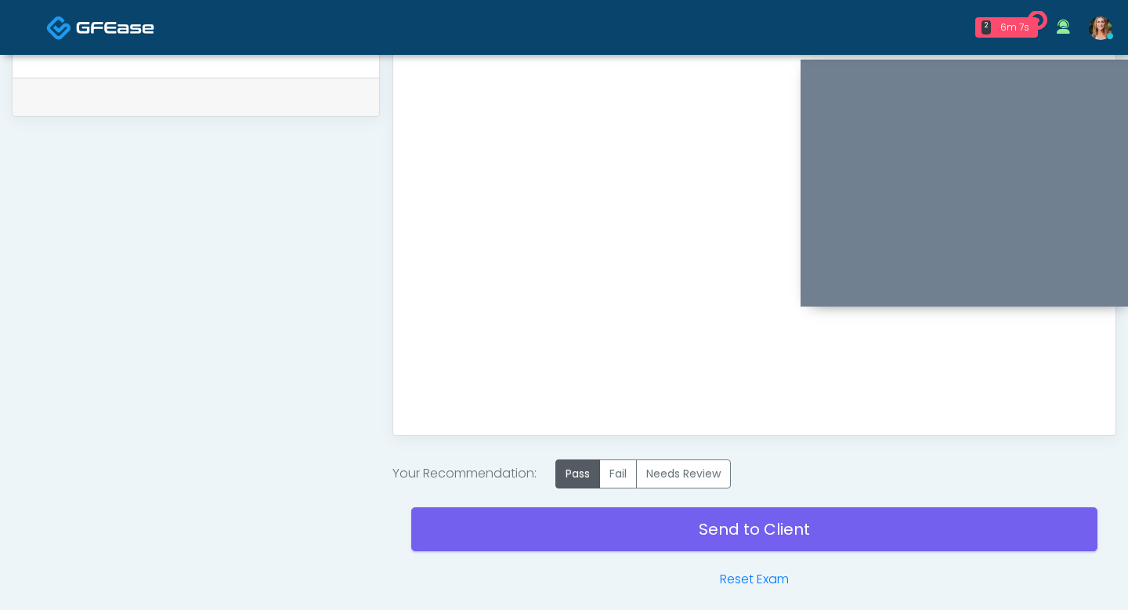
scroll to position [826, 0]
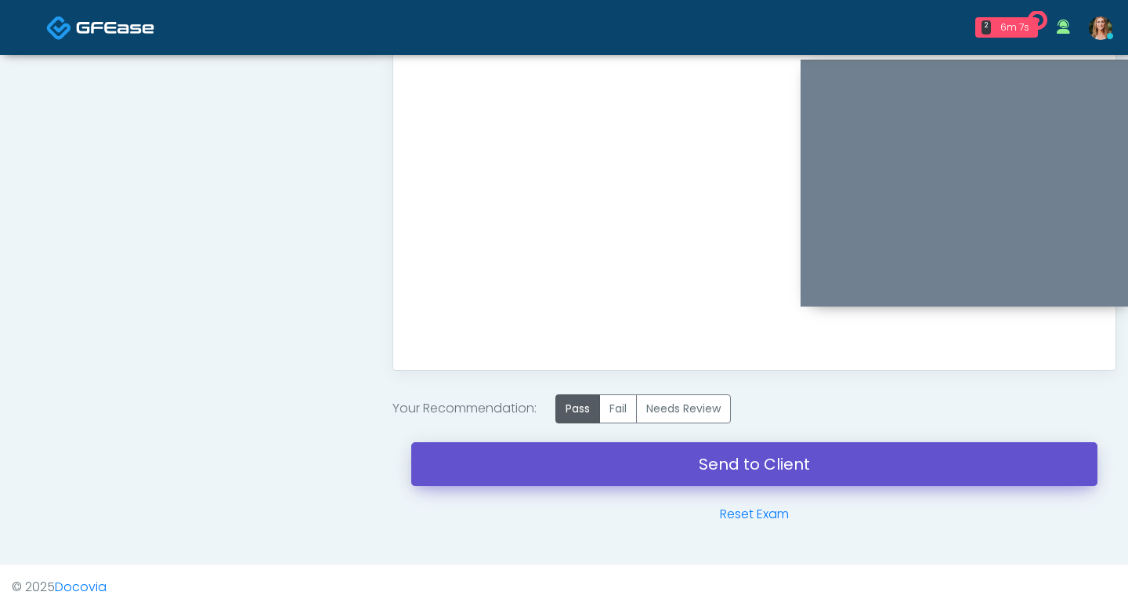
click at [584, 451] on link "Send to Client" at bounding box center [754, 464] width 686 height 44
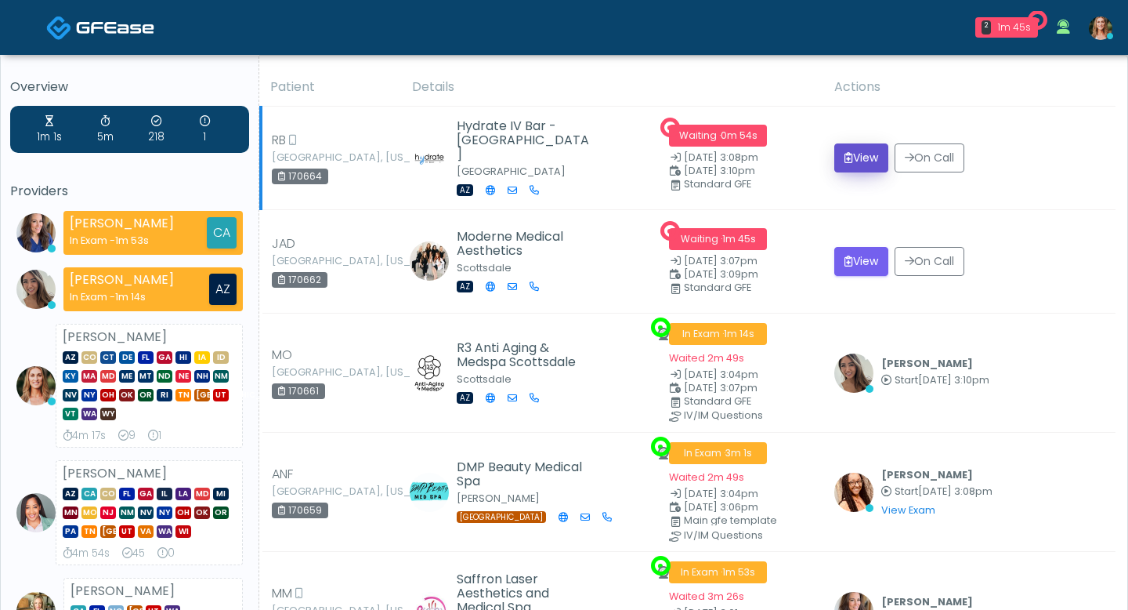
click at [863, 157] on button "View" at bounding box center [861, 157] width 54 height 29
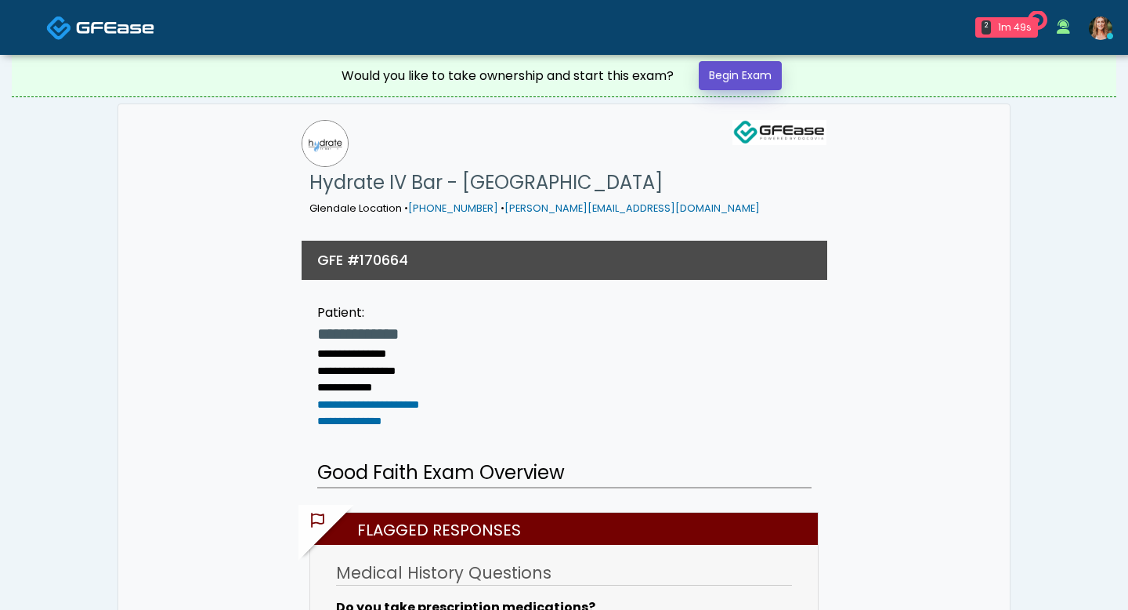
click at [752, 78] on link "Begin Exam" at bounding box center [740, 75] width 83 height 29
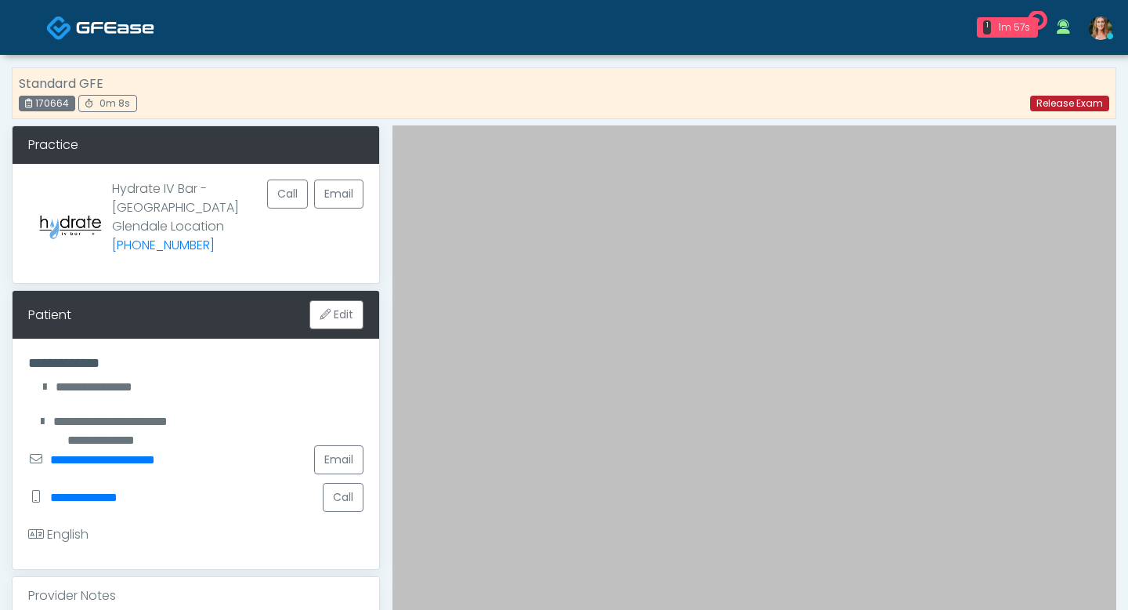
click at [1048, 101] on link "Release Exam" at bounding box center [1069, 104] width 79 height 16
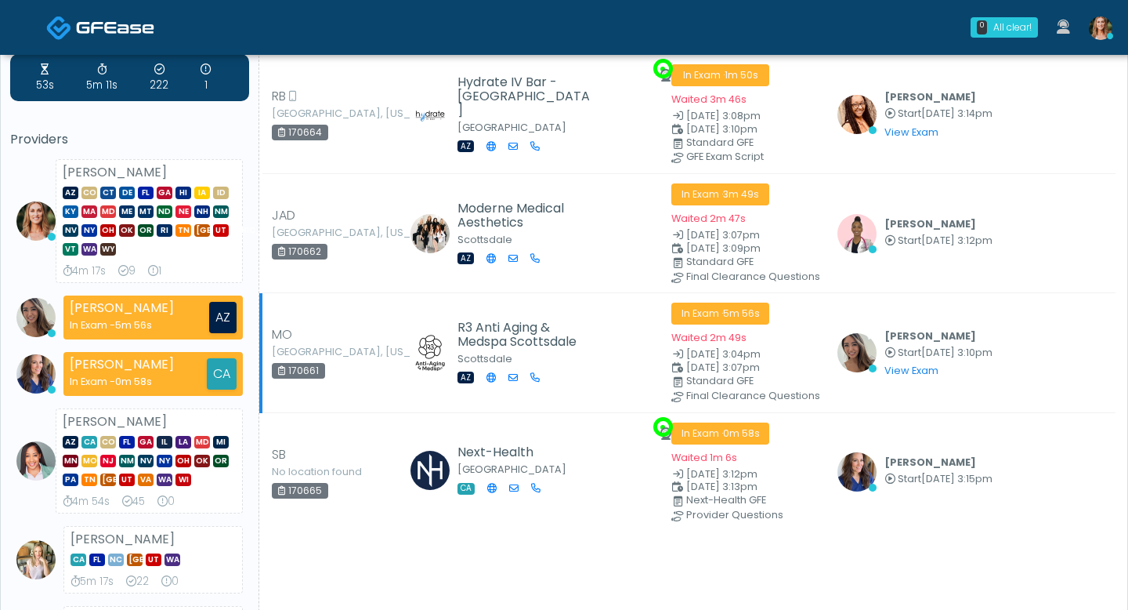
scroll to position [43, 0]
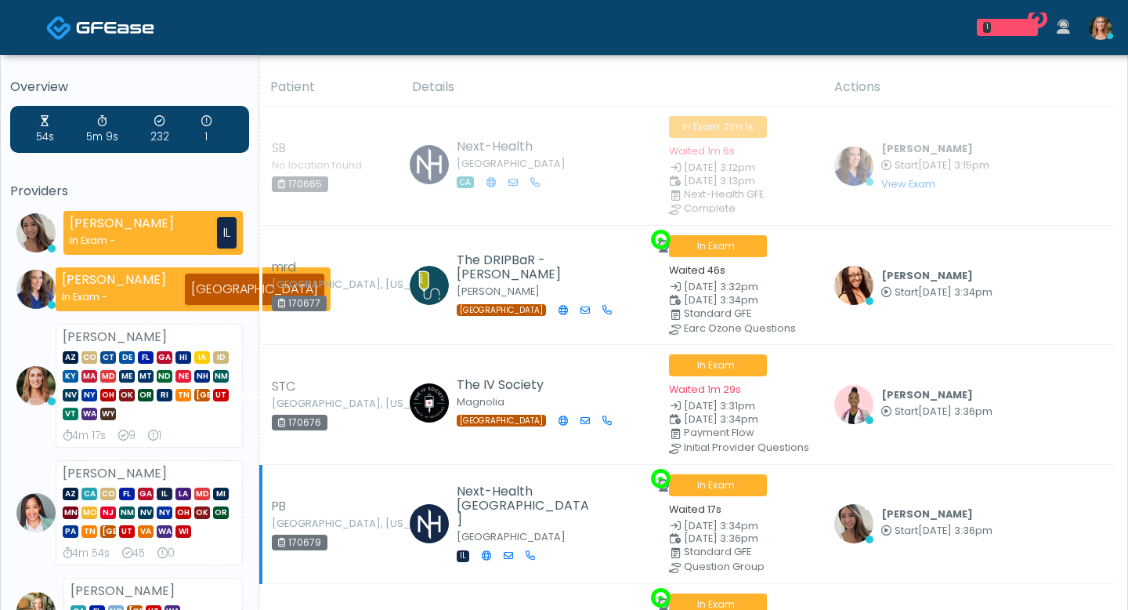
click at [848, 472] on td "Samantha Ly Start Sep 17, 3:36pm View Exam | Unreview" at bounding box center [970, 523] width 291 height 119
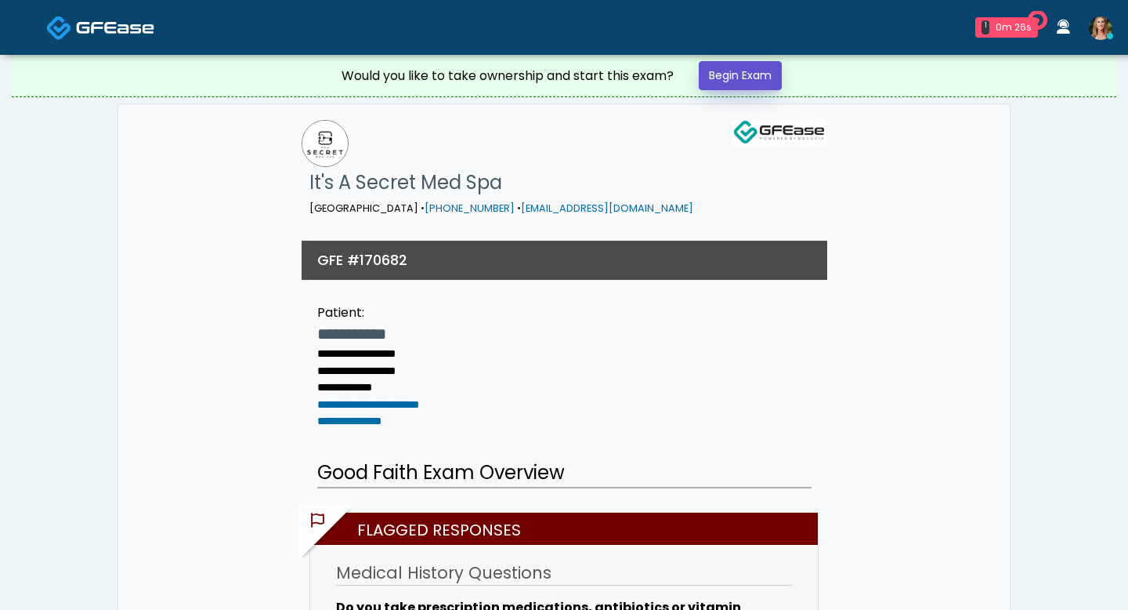
click at [752, 70] on link "Begin Exam" at bounding box center [740, 75] width 83 height 29
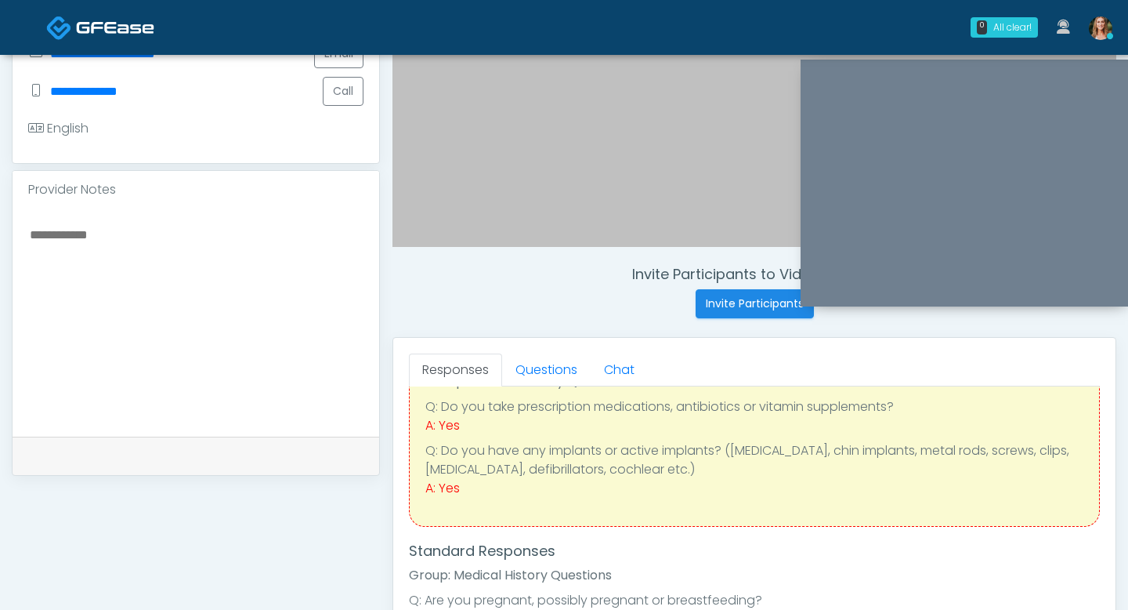
scroll to position [77, 0]
click at [526, 362] on link "Questions" at bounding box center [546, 369] width 89 height 33
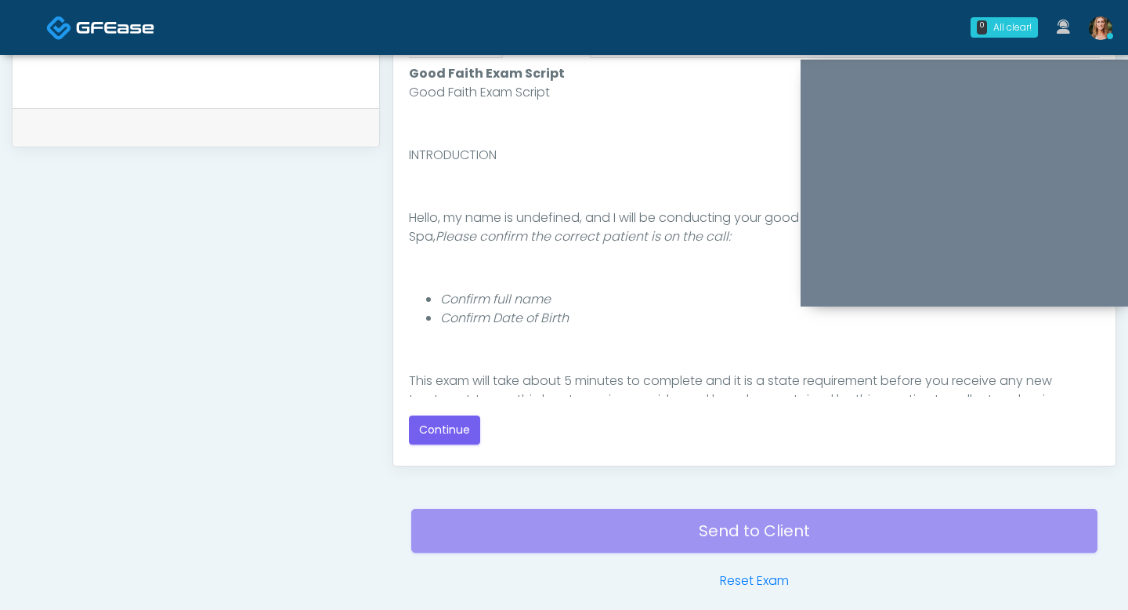
scroll to position [793, 0]
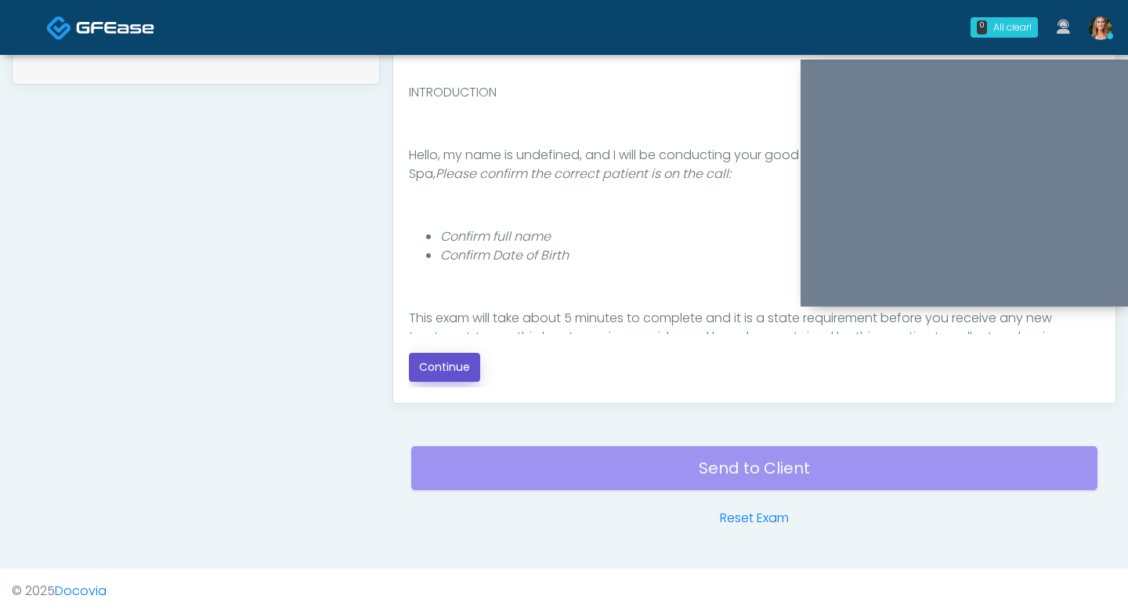
click at [433, 371] on button "Continue" at bounding box center [444, 367] width 71 height 29
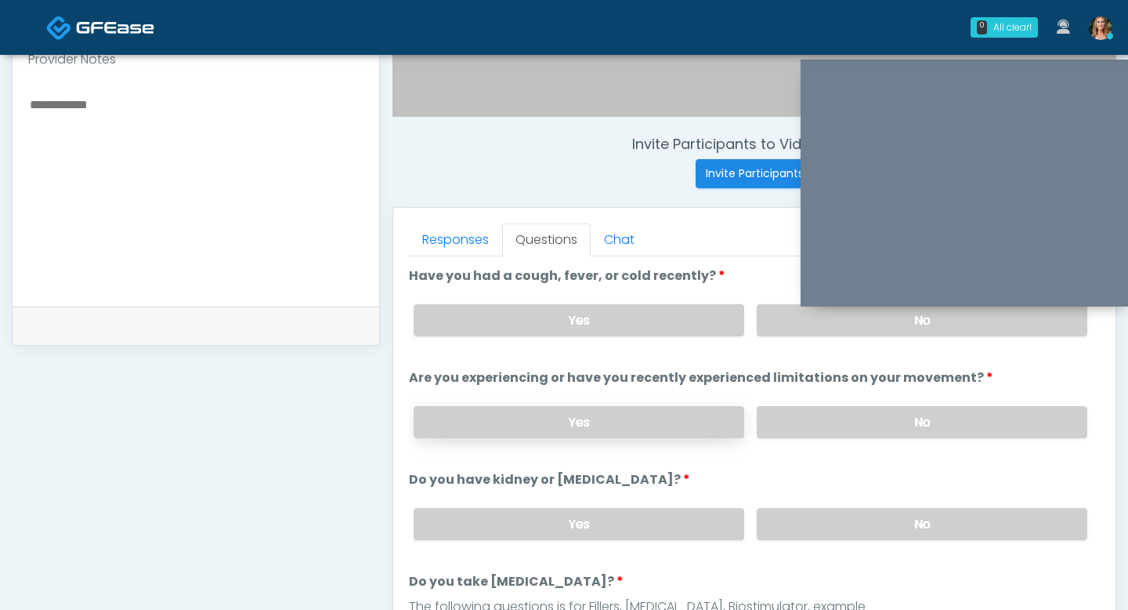
scroll to position [531, 0]
click at [816, 321] on label "No" at bounding box center [922, 321] width 331 height 32
click at [831, 410] on label "No" at bounding box center [922, 423] width 331 height 32
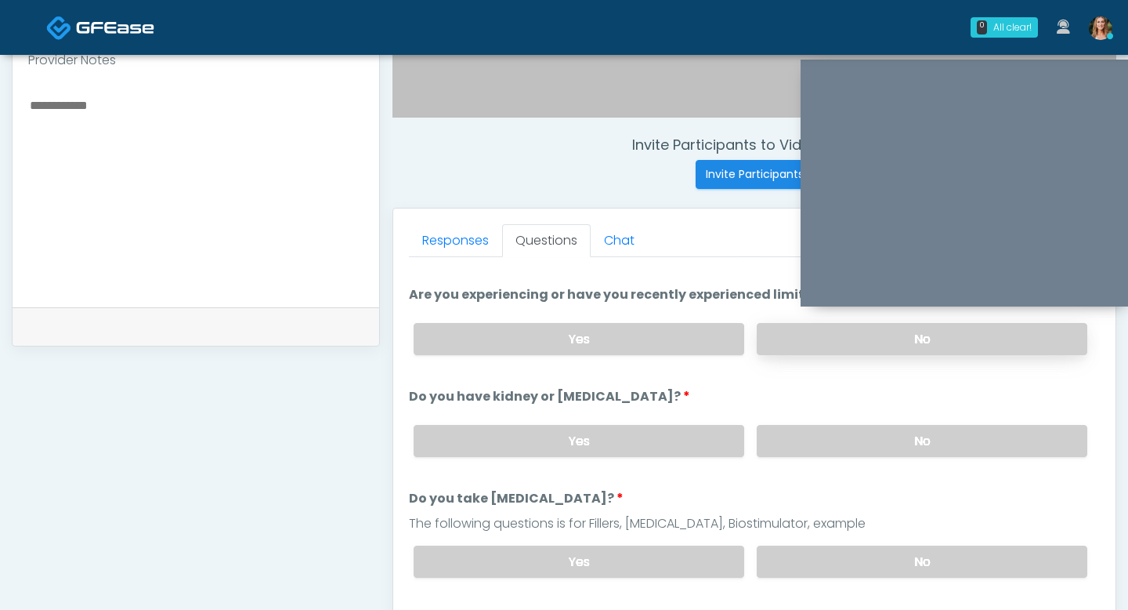
scroll to position [97, 0]
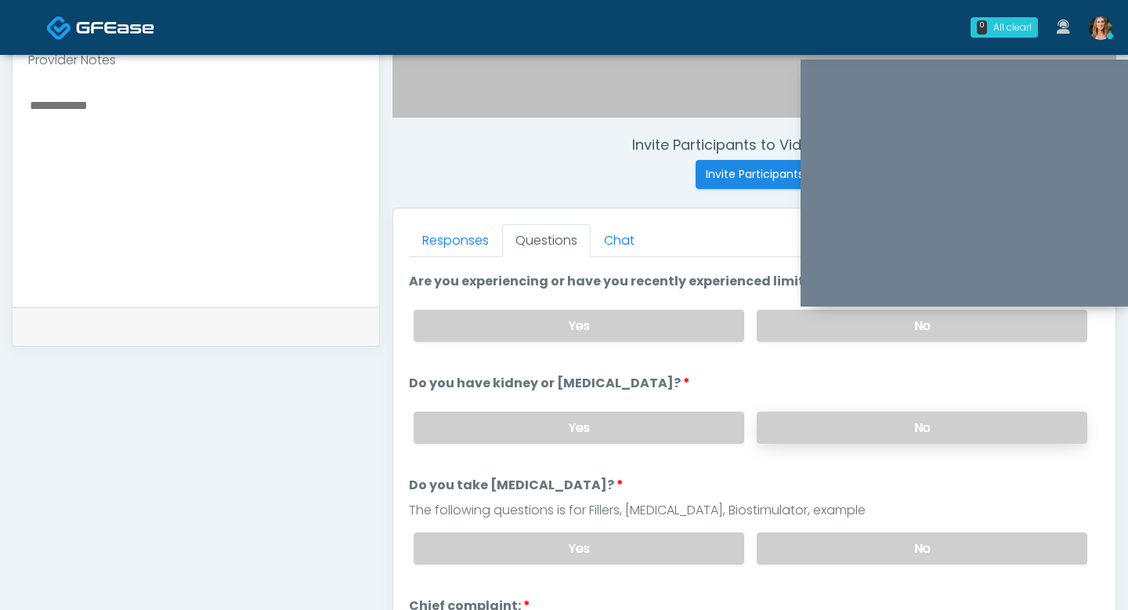
click at [857, 430] on label "No" at bounding box center [922, 427] width 331 height 32
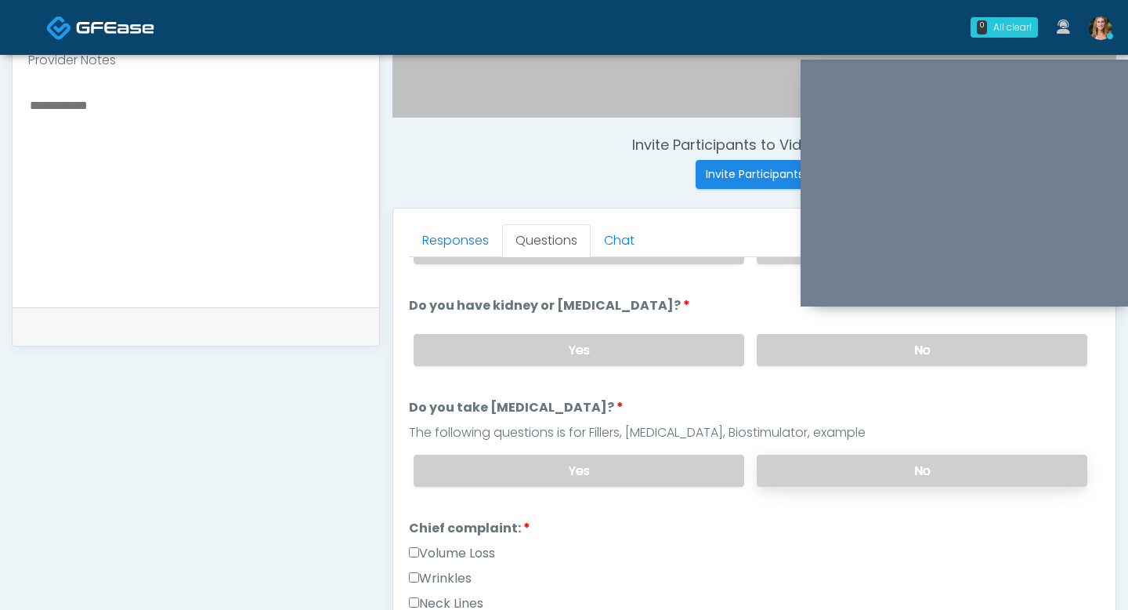
scroll to position [241, 0]
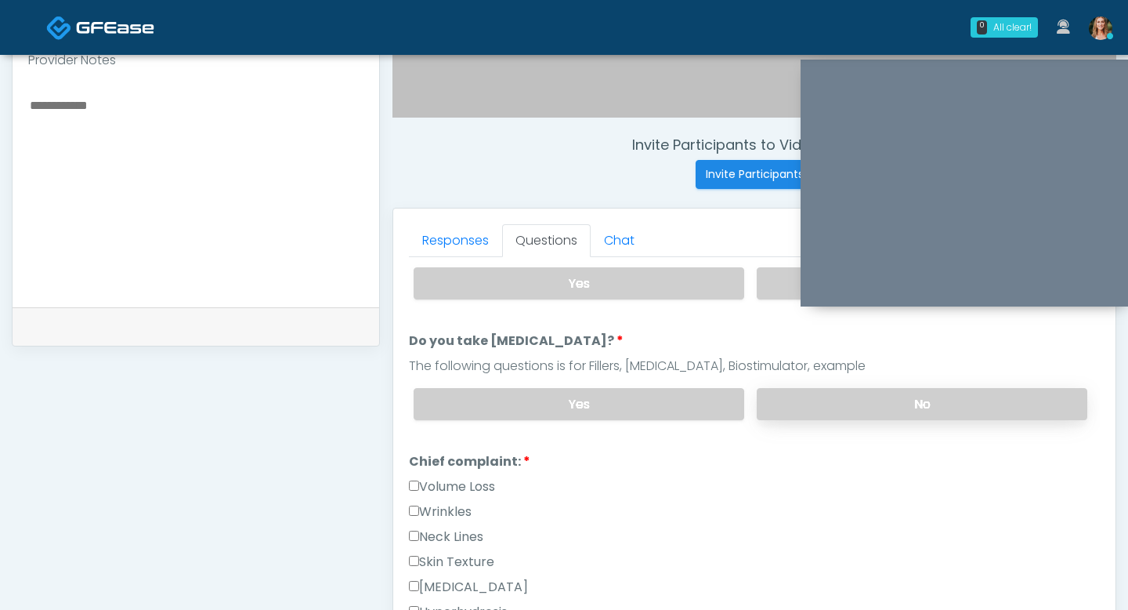
click at [838, 411] on label "No" at bounding box center [922, 404] width 331 height 32
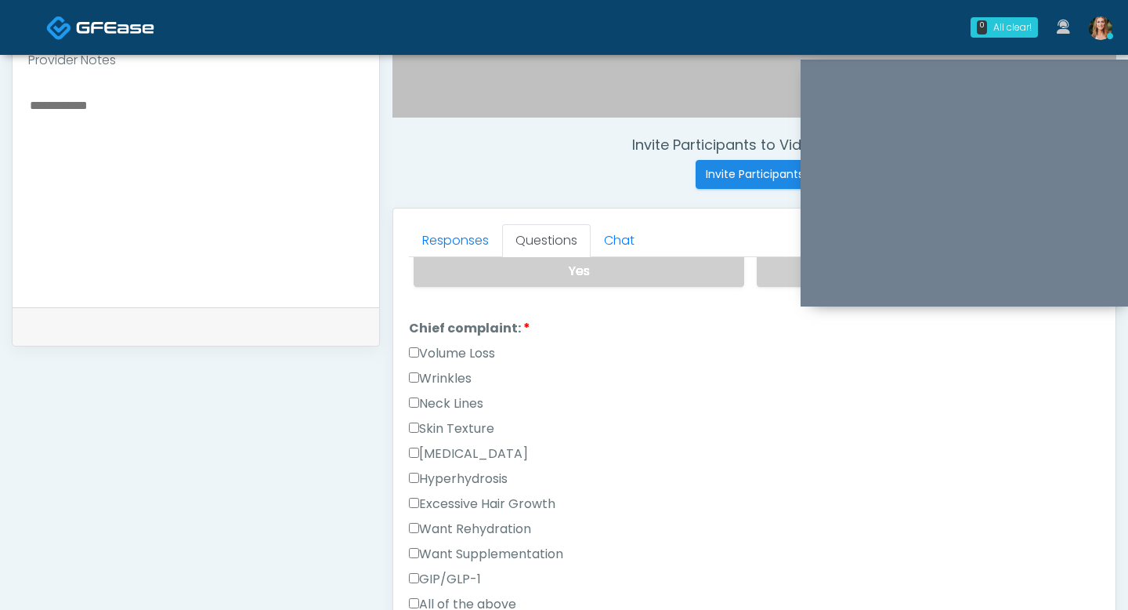
scroll to position [406, 0]
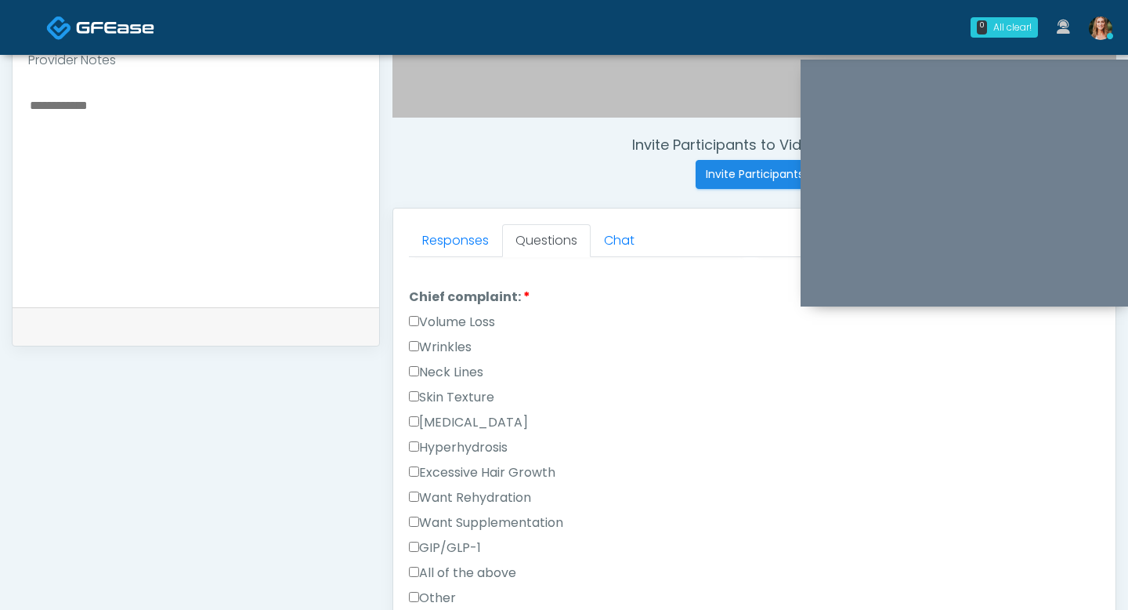
click at [422, 347] on label "Wrinkles" at bounding box center [440, 347] width 63 height 19
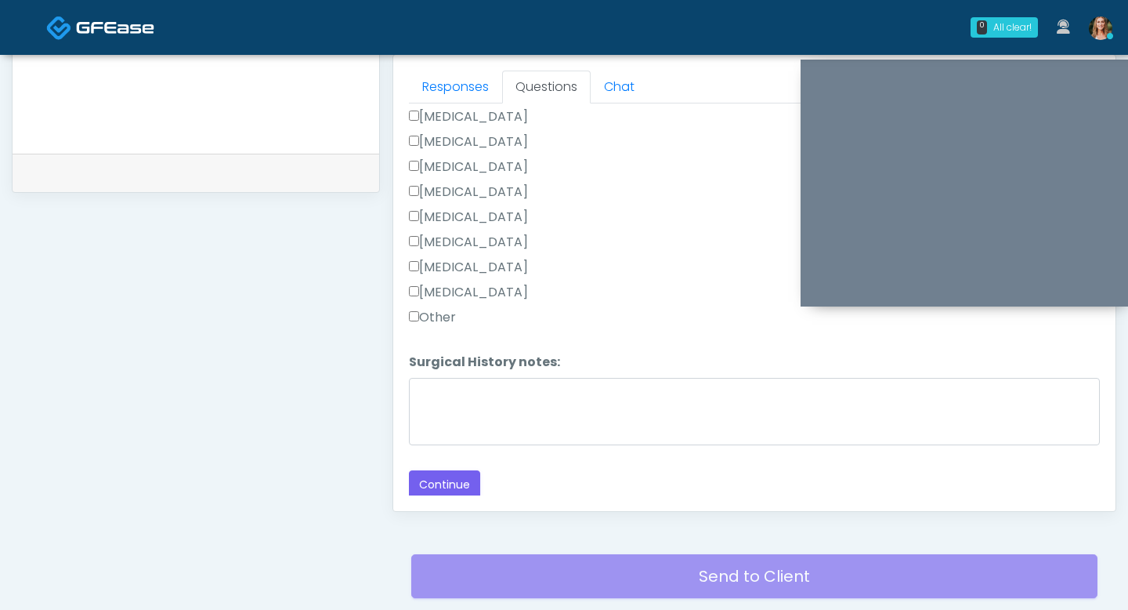
scroll to position [713, 0]
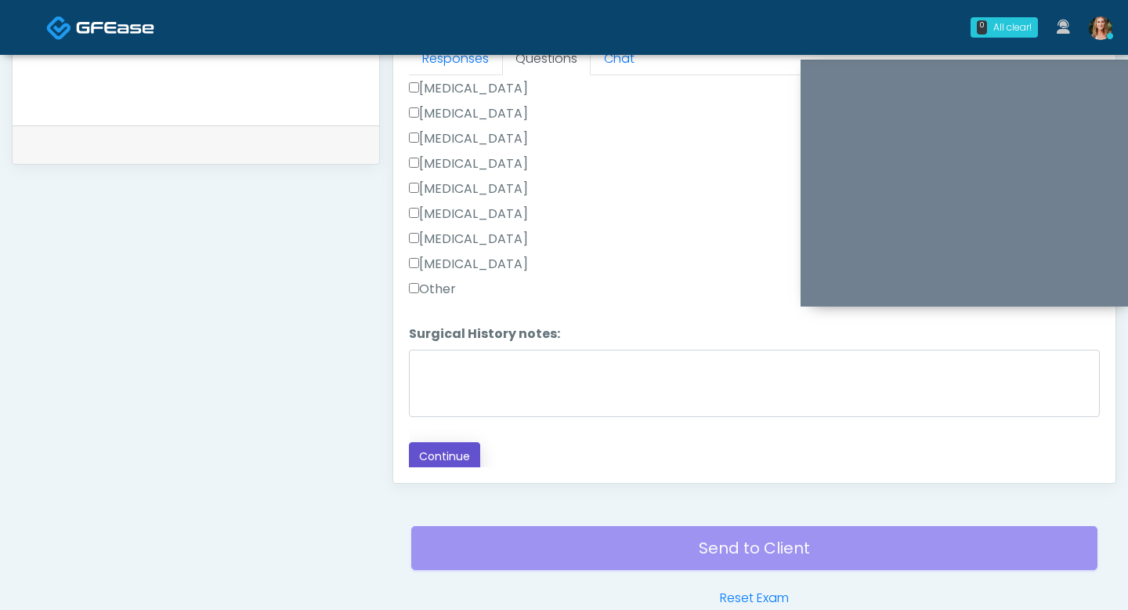
click at [446, 454] on button "Continue" at bounding box center [444, 456] width 71 height 29
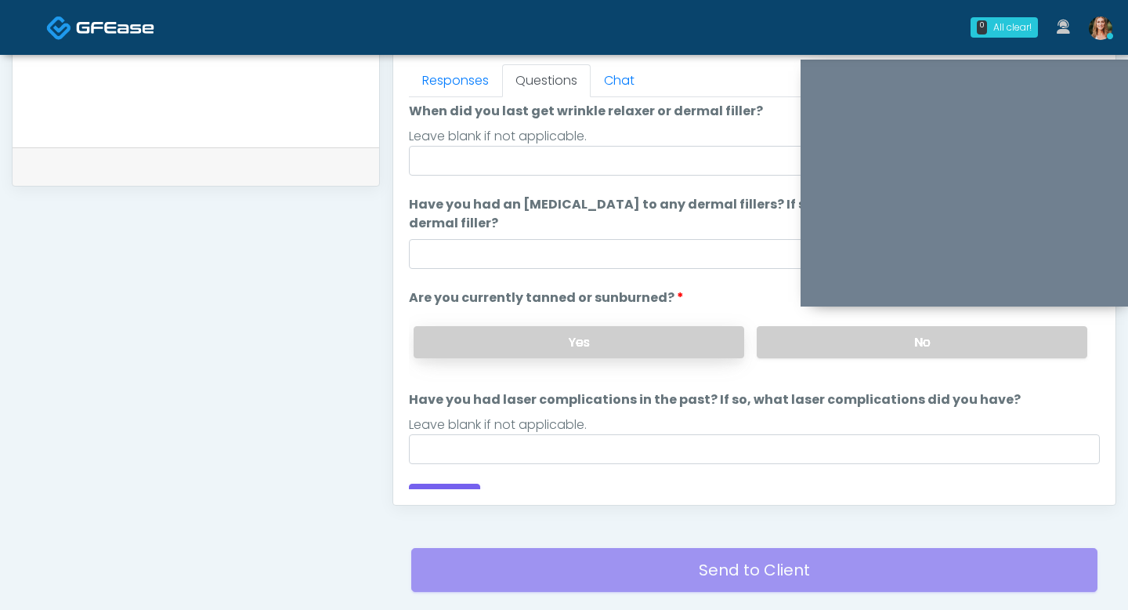
scroll to position [147, 0]
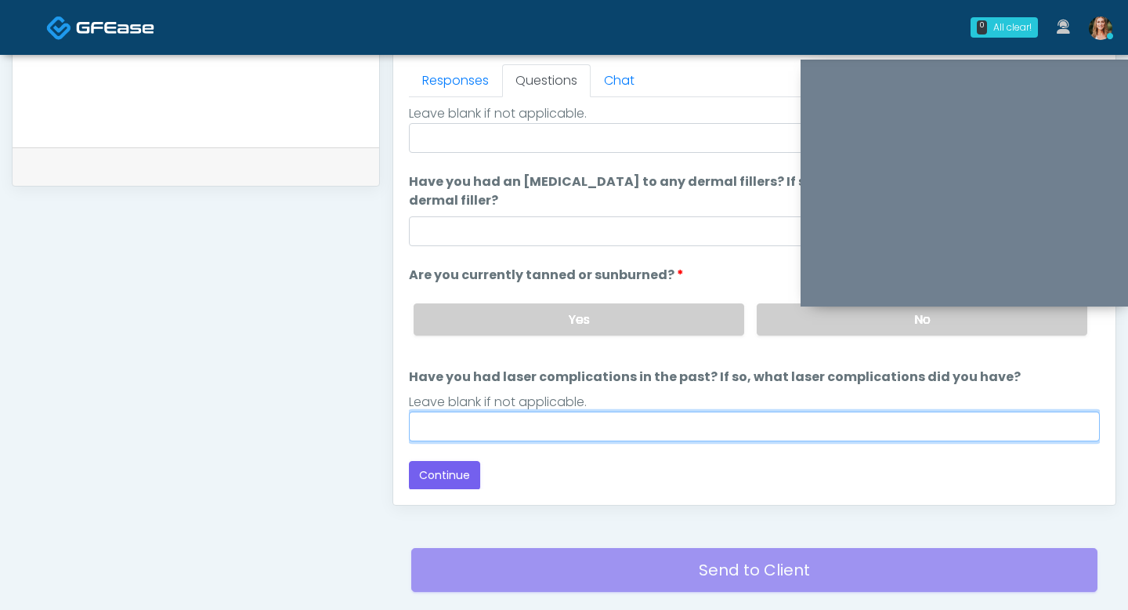
click at [633, 423] on input "Have you had laser complications in the past? If so, what laser complications d…" at bounding box center [754, 426] width 691 height 30
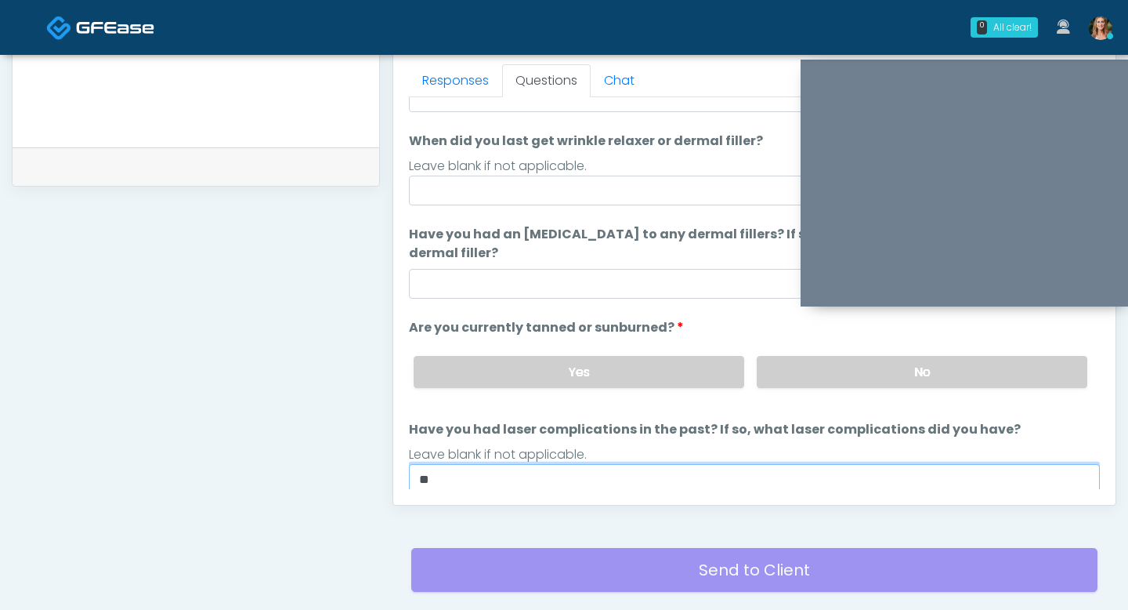
scroll to position [86, 0]
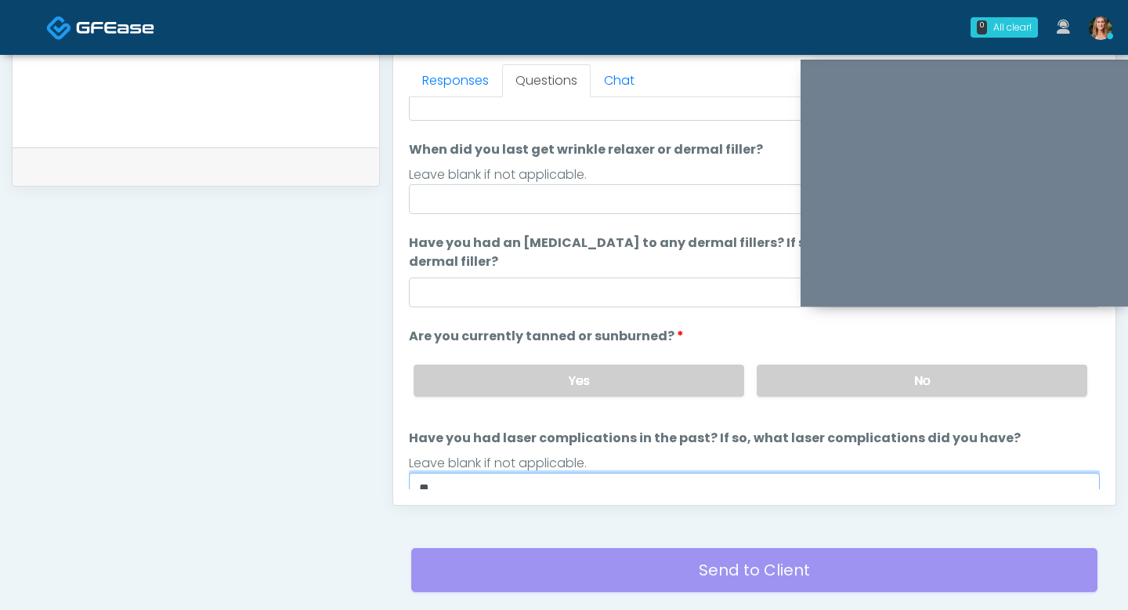
type input "**"
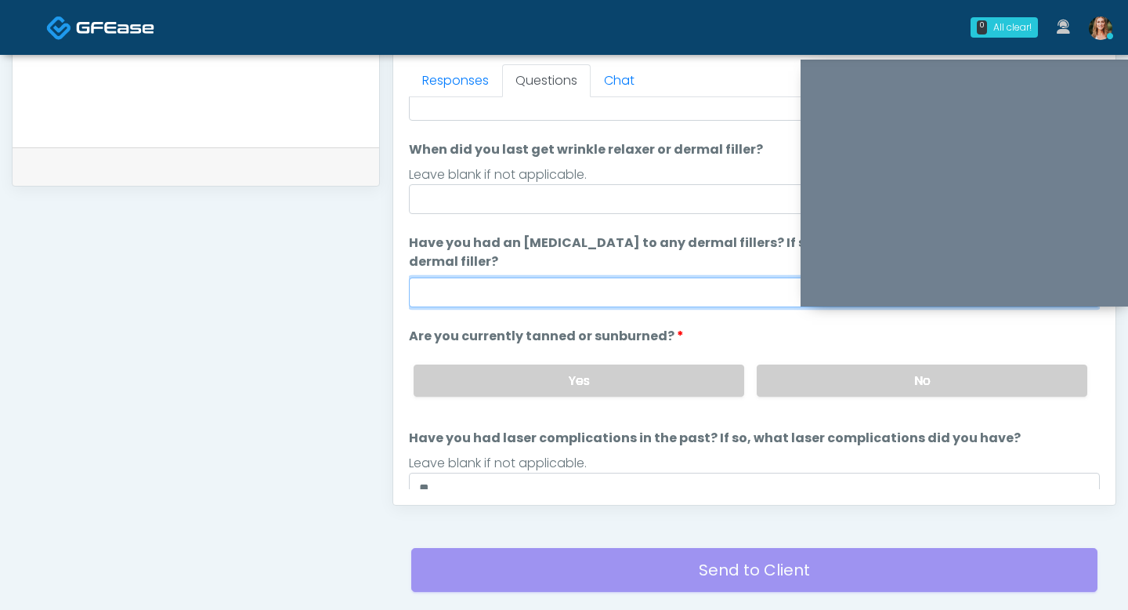
click at [618, 288] on input "Have you had an allergic response to any dermal fillers? If so, what was the re…" at bounding box center [754, 292] width 691 height 30
type input "**"
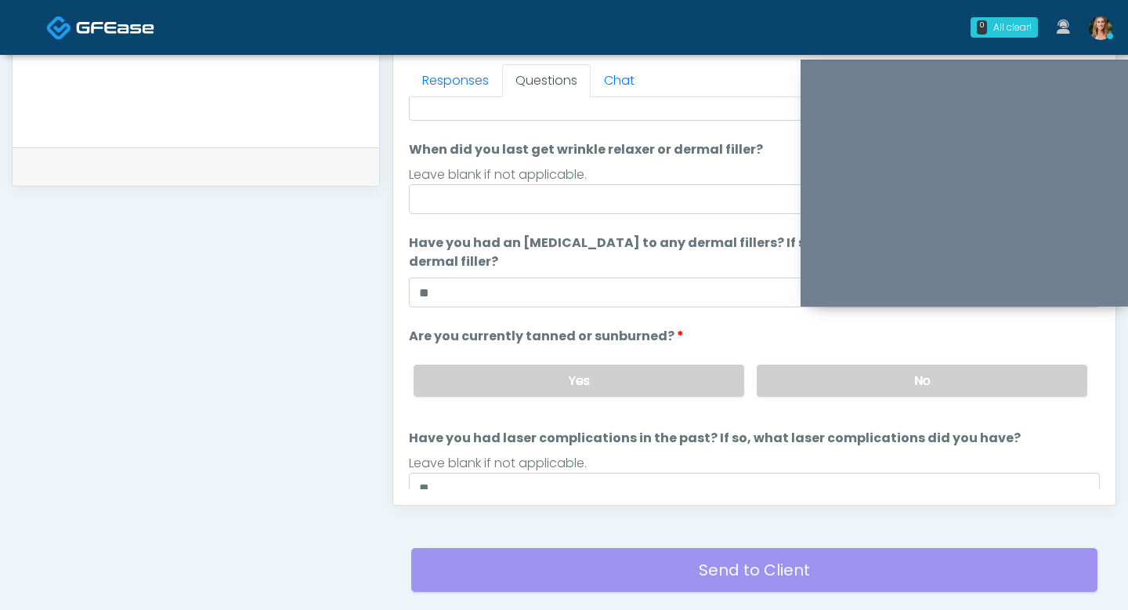
click at [802, 364] on div "Yes No" at bounding box center [750, 380] width 699 height 57
click at [806, 380] on label "No" at bounding box center [922, 380] width 331 height 32
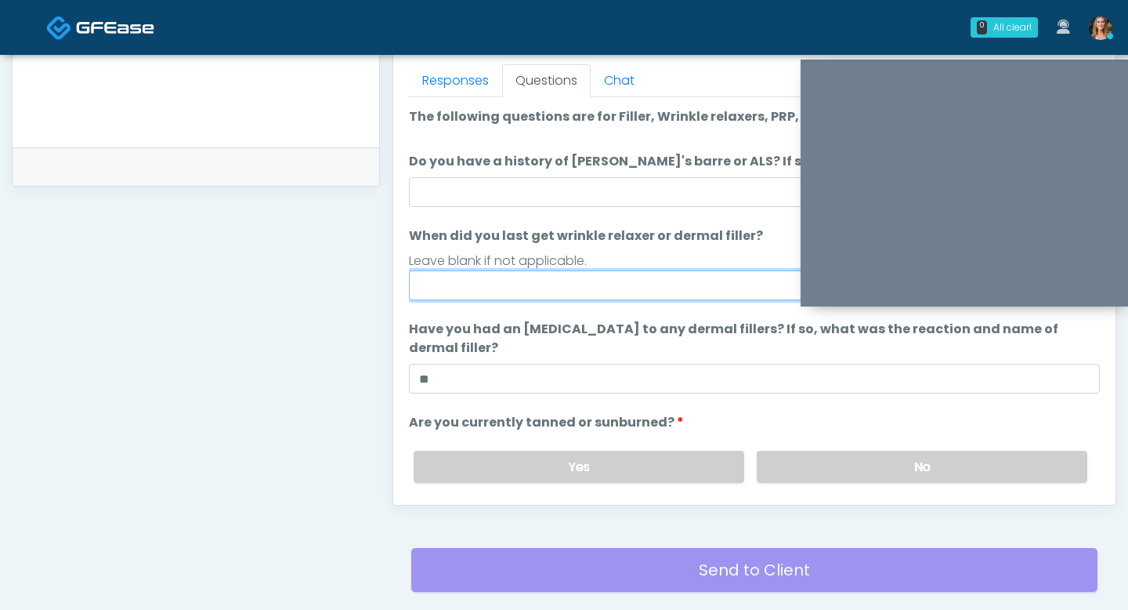
click at [595, 282] on input "When did you last get wrinkle relaxer or dermal filler?" at bounding box center [754, 285] width 691 height 30
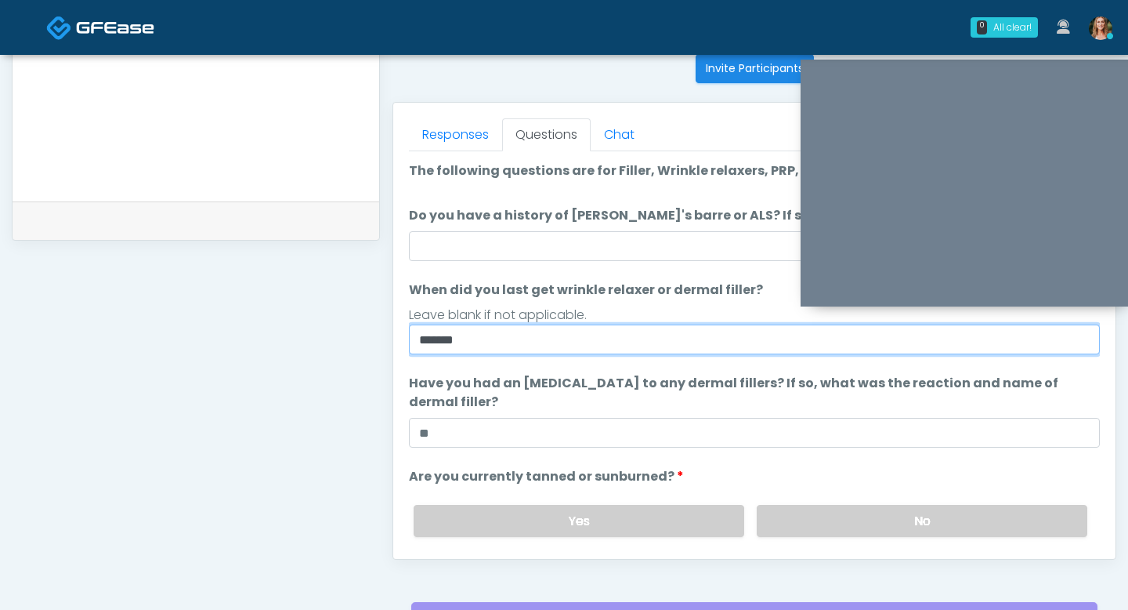
type input "******"
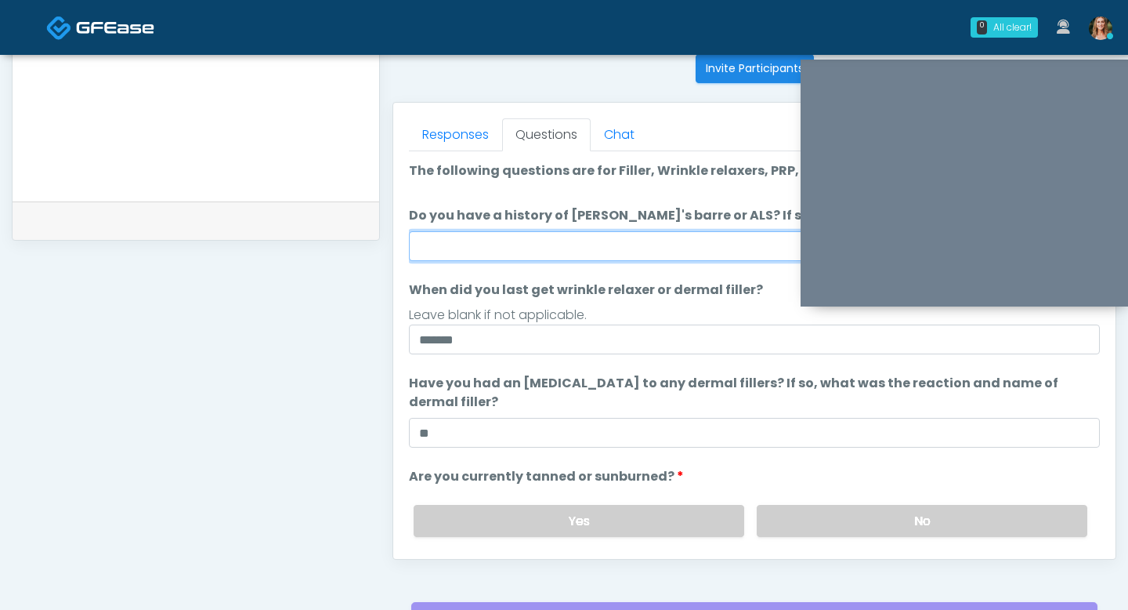
click at [582, 245] on input "Do you have a history of Guillain's barre or ALS? If so, please provide details." at bounding box center [754, 246] width 691 height 30
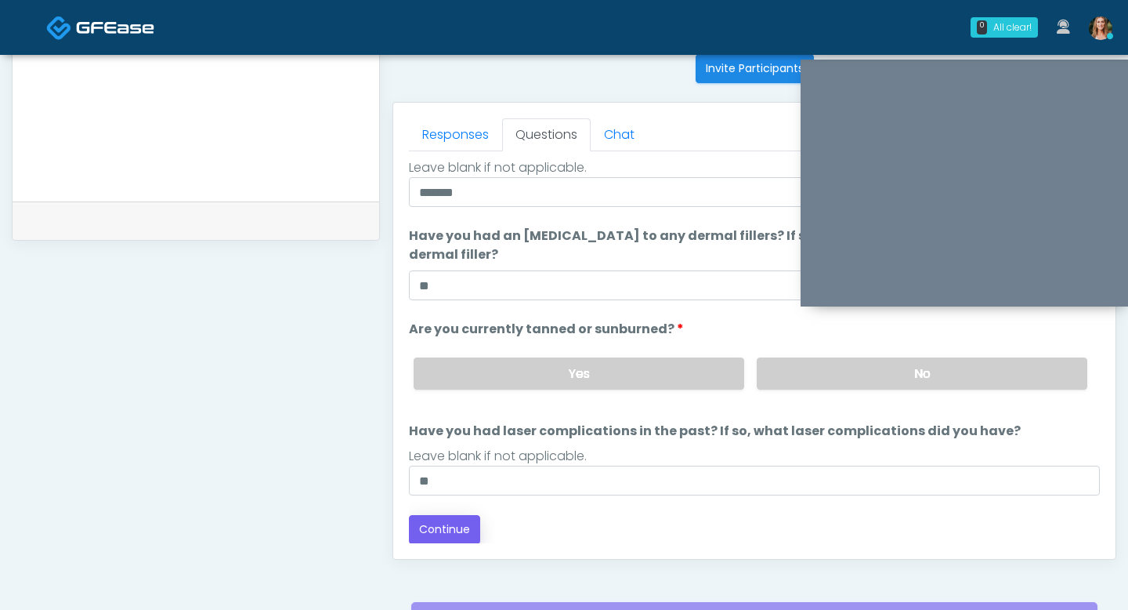
type input "**"
click at [452, 527] on button "Continue" at bounding box center [444, 529] width 71 height 29
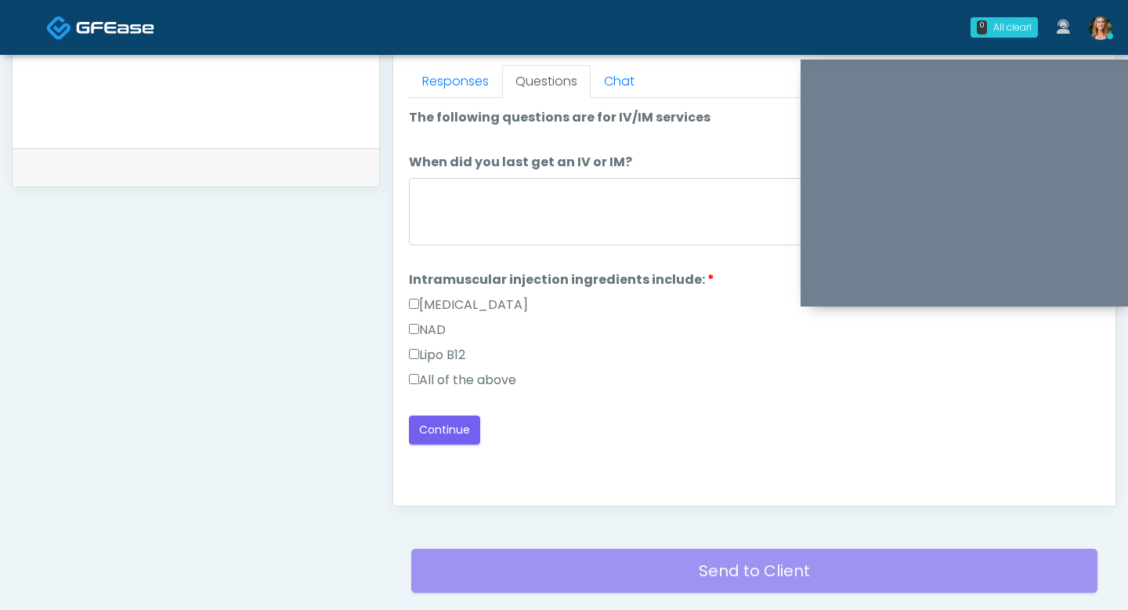
scroll to position [684, 0]
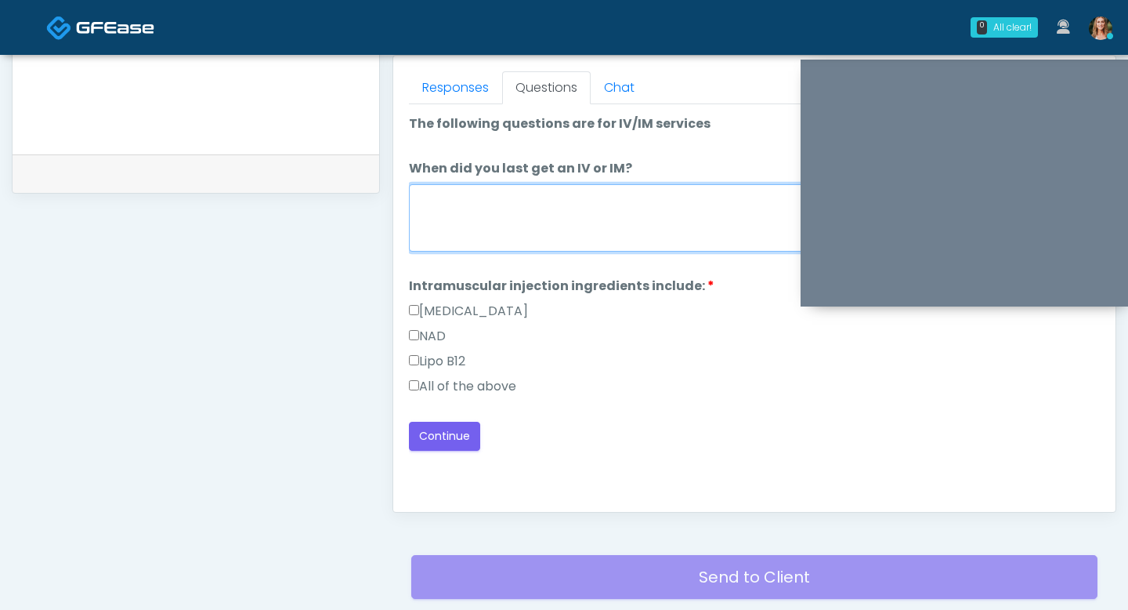
click at [434, 214] on textarea "When did you last get an IV or IM?" at bounding box center [754, 217] width 691 height 67
type textarea "**********"
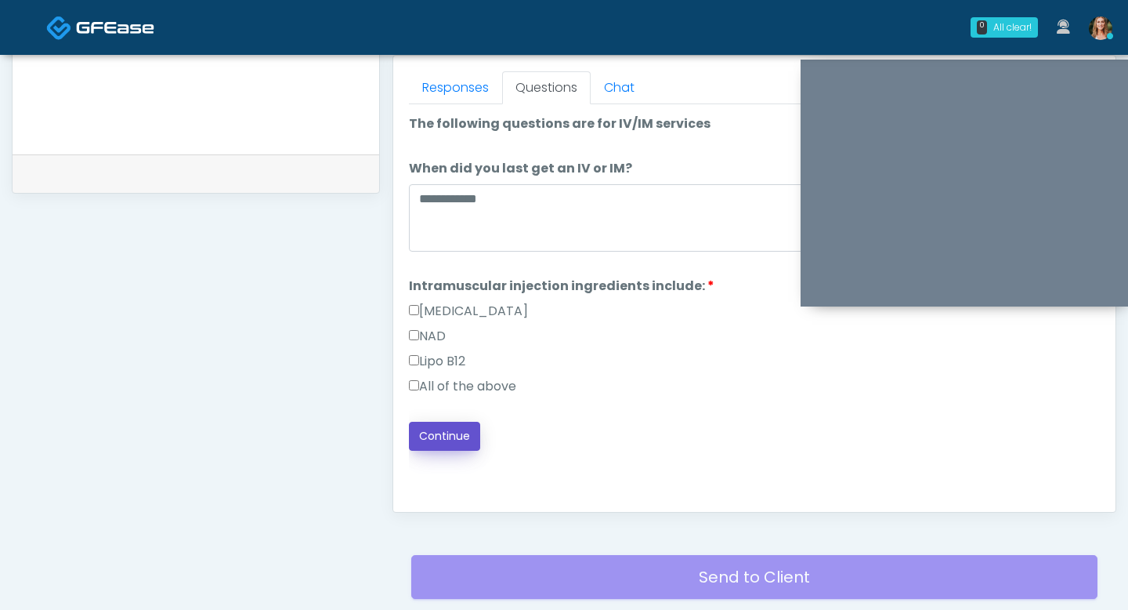
click at [474, 434] on button "Continue" at bounding box center [444, 436] width 71 height 29
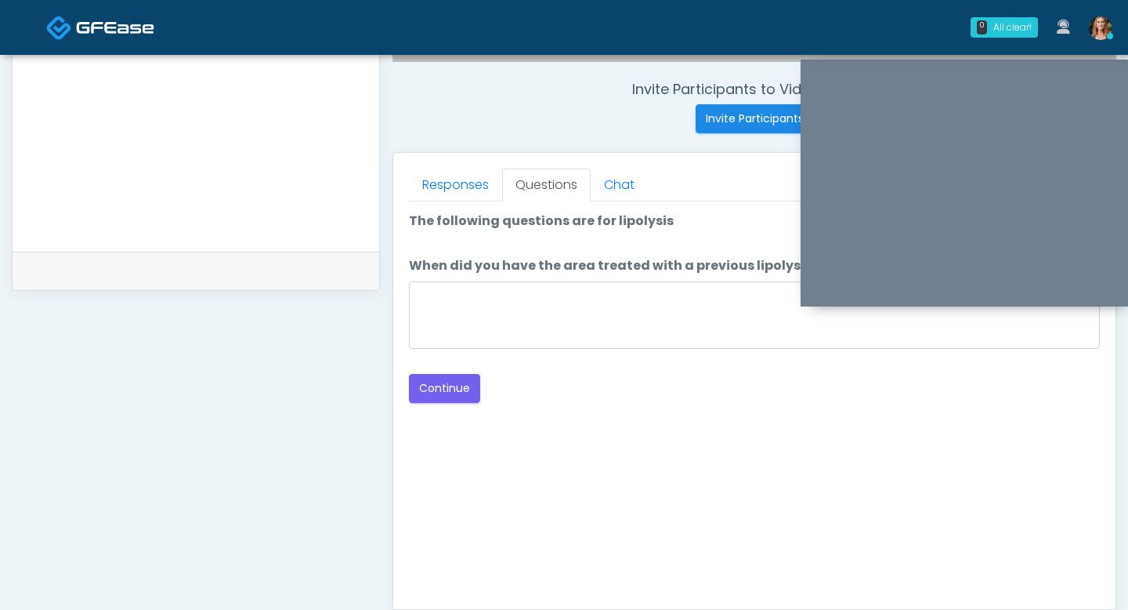
scroll to position [581, 0]
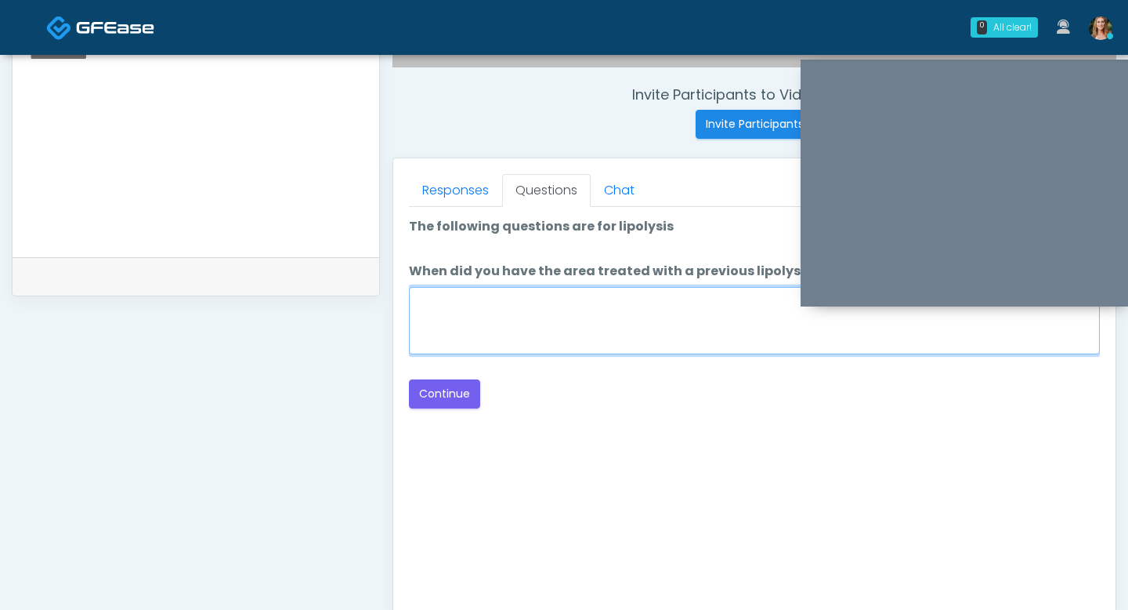
click at [650, 320] on textarea "When did you have the area treated with a previous lipolysis treatment?" at bounding box center [754, 320] width 691 height 67
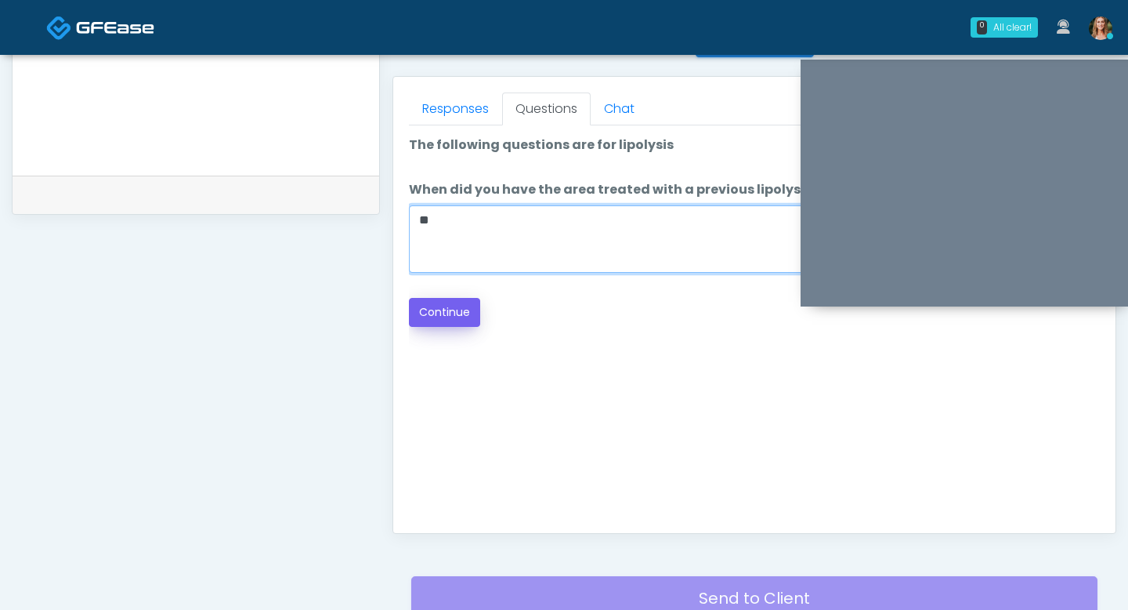
type textarea "**"
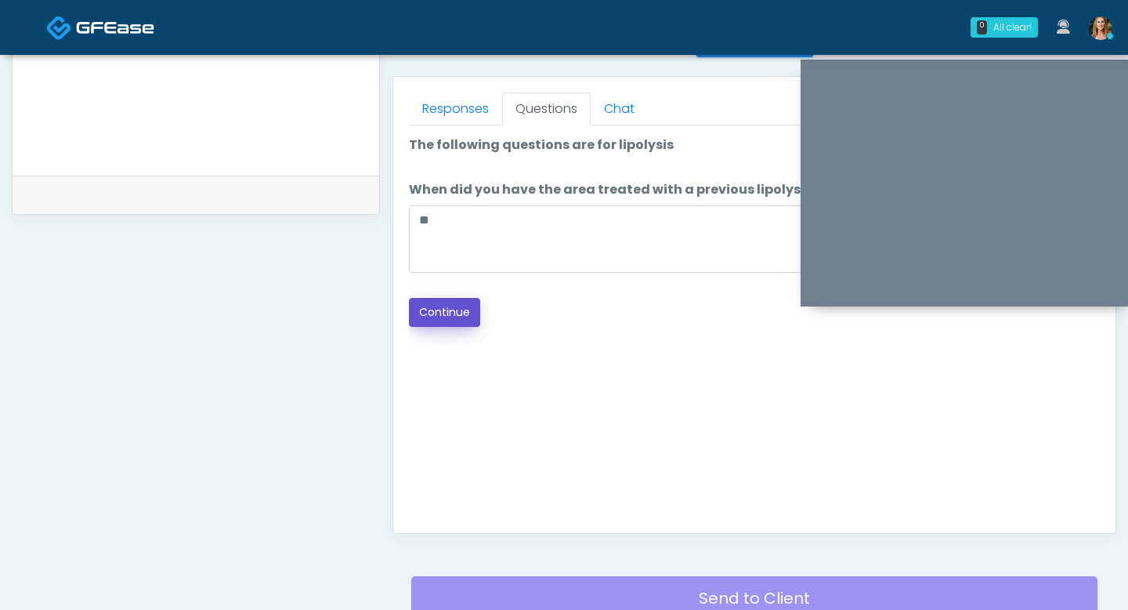
click at [431, 306] on button "Continue" at bounding box center [444, 312] width 71 height 29
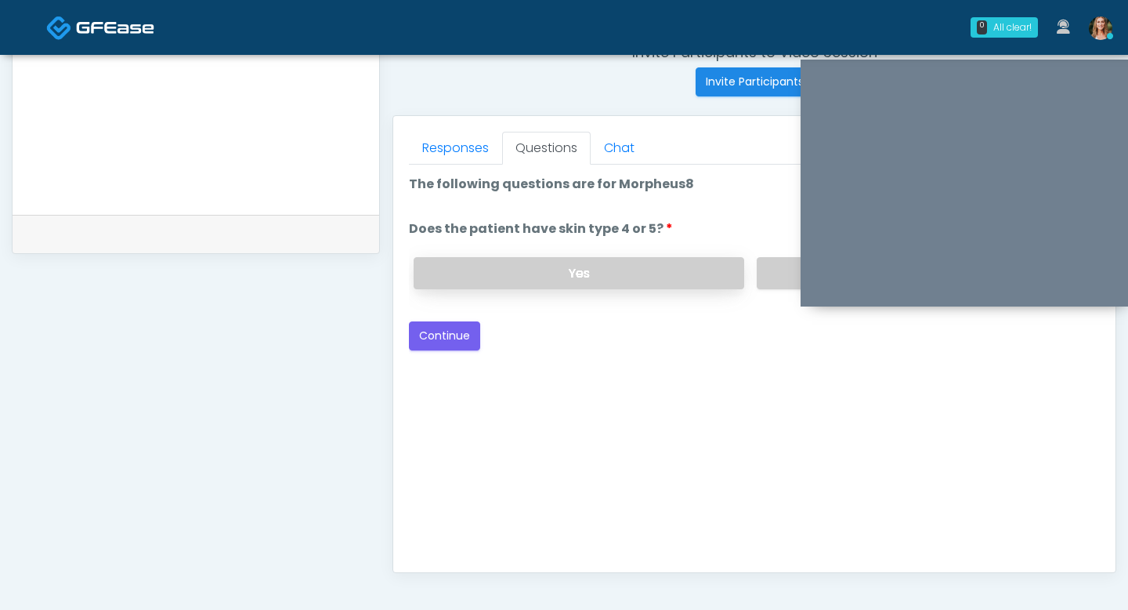
scroll to position [541, 0]
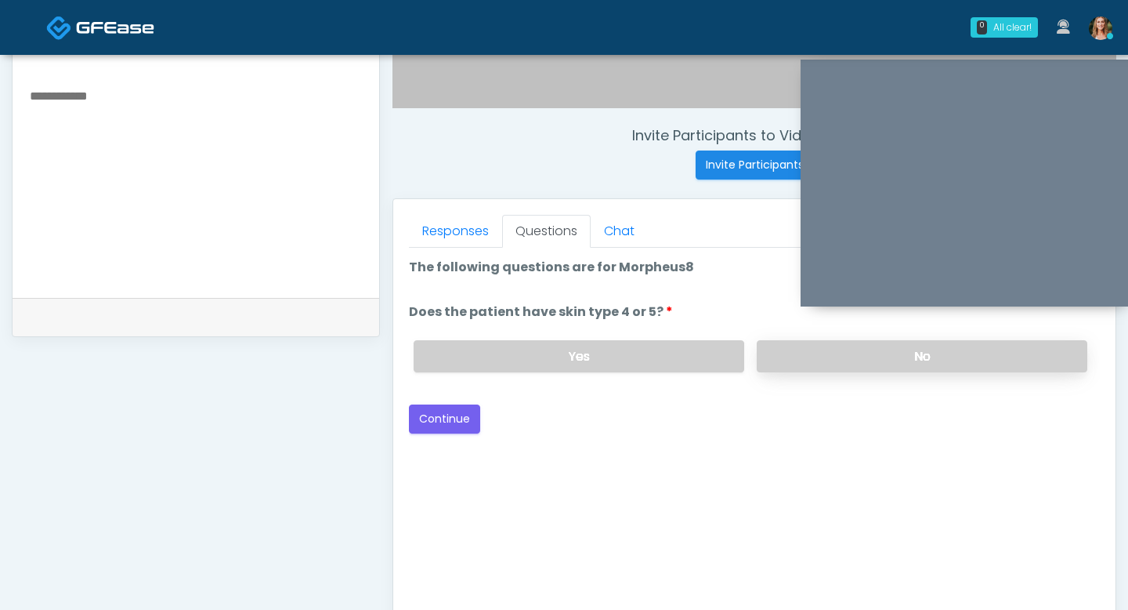
click at [765, 361] on label "No" at bounding box center [922, 356] width 331 height 32
click at [471, 417] on button "Continue" at bounding box center [444, 418] width 71 height 29
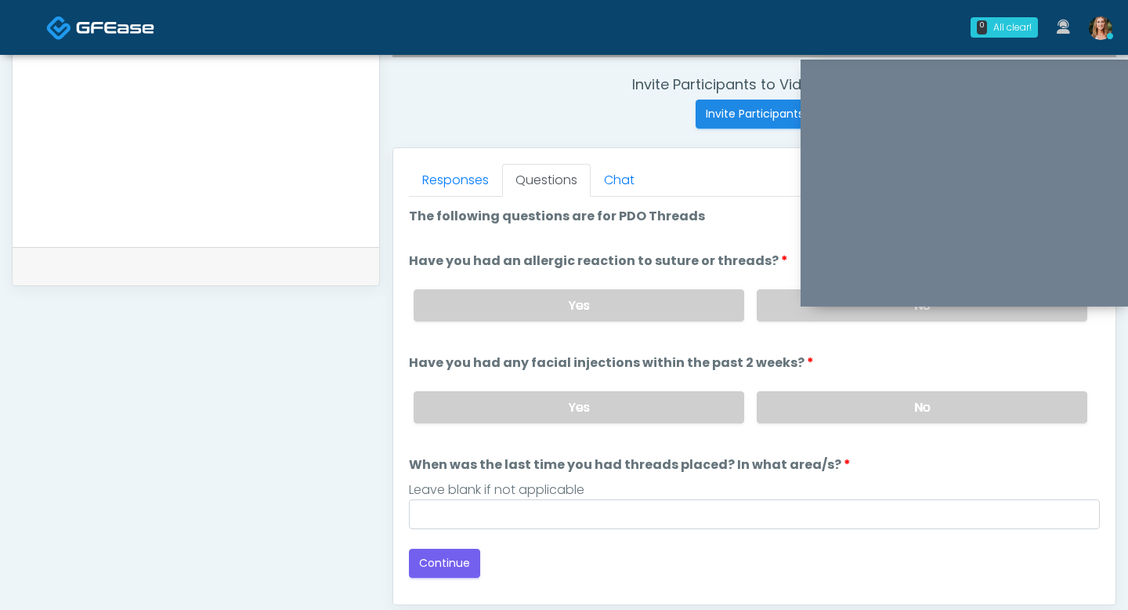
scroll to position [545, 0]
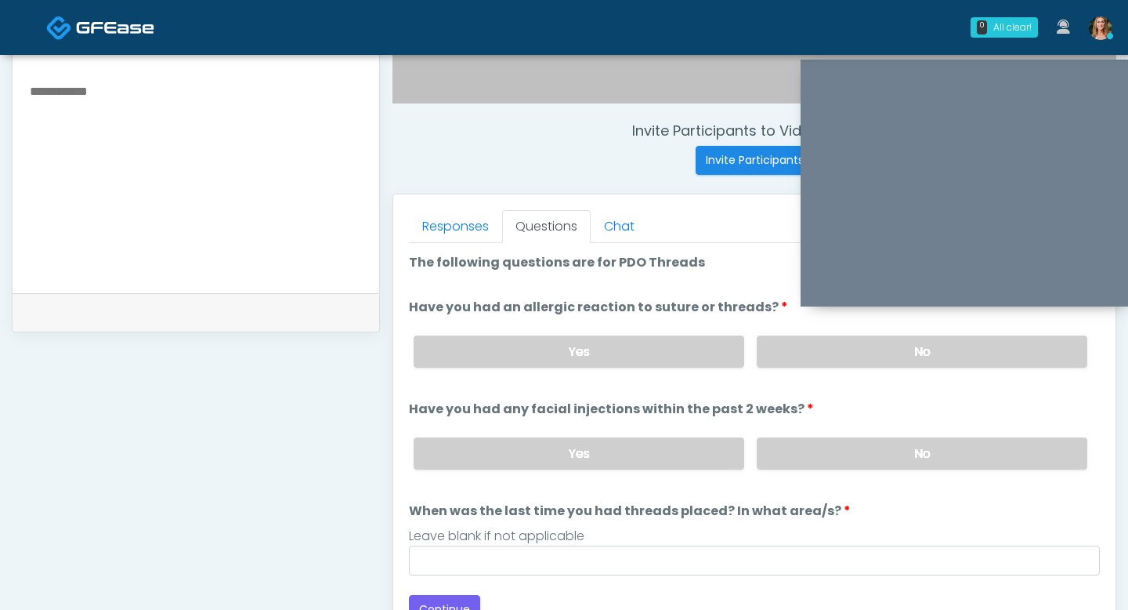
click at [779, 367] on div "Yes No" at bounding box center [750, 351] width 699 height 57
click at [777, 349] on label "No" at bounding box center [922, 351] width 331 height 32
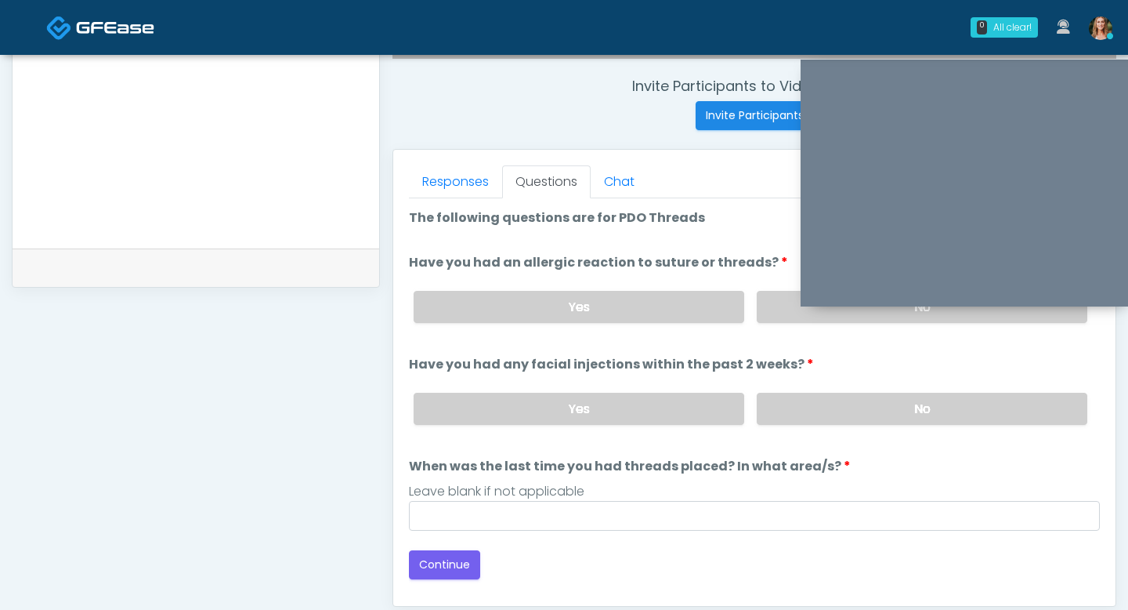
scroll to position [599, 0]
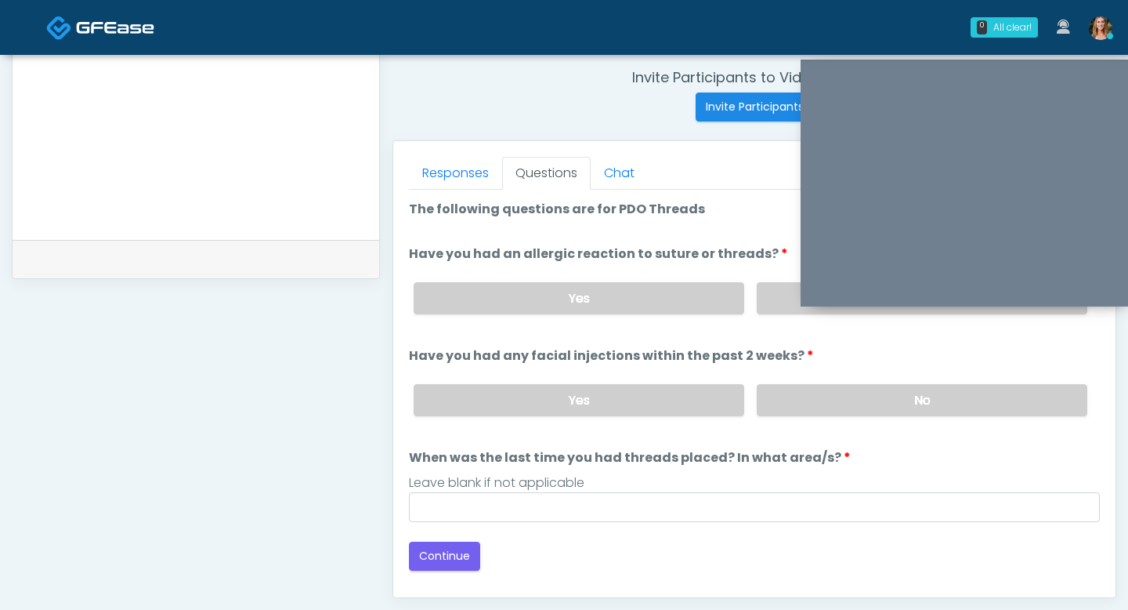
click at [802, 415] on div "Yes No" at bounding box center [750, 399] width 699 height 57
click at [797, 402] on label "No" at bounding box center [922, 400] width 331 height 32
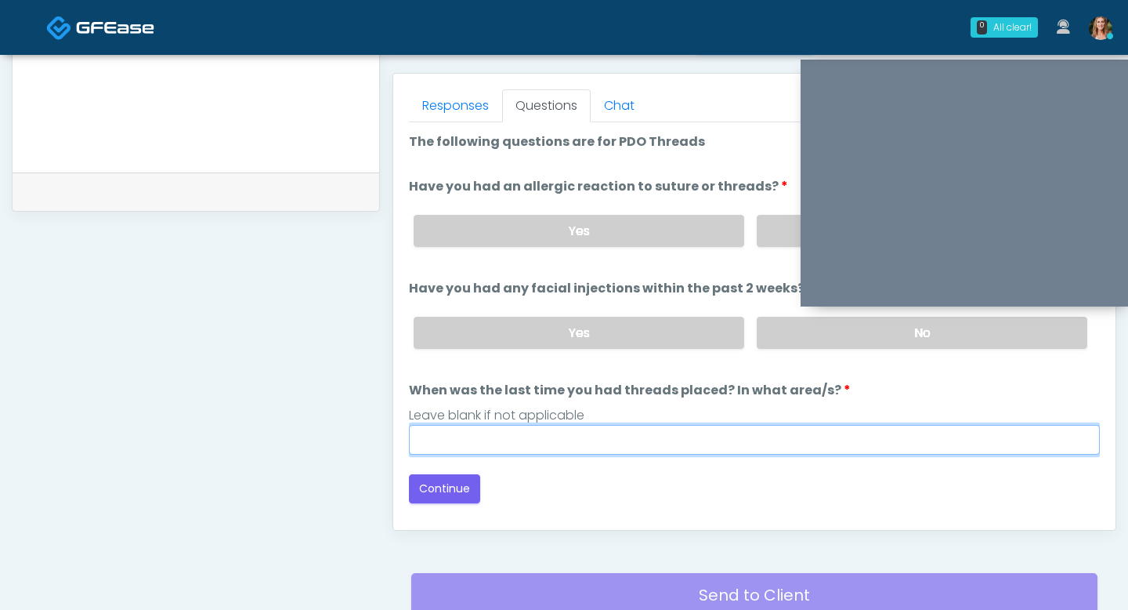
click at [697, 437] on input "When was the last time you had threads placed? In what area/s?" at bounding box center [754, 440] width 691 height 30
type input "**"
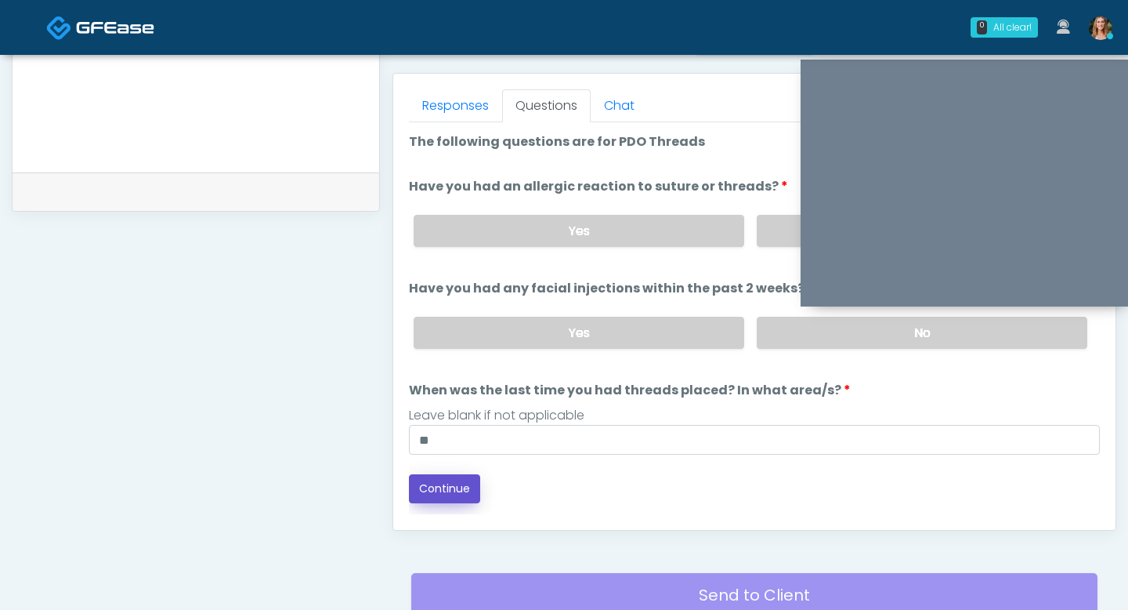
click at [440, 487] on button "Continue" at bounding box center [444, 488] width 71 height 29
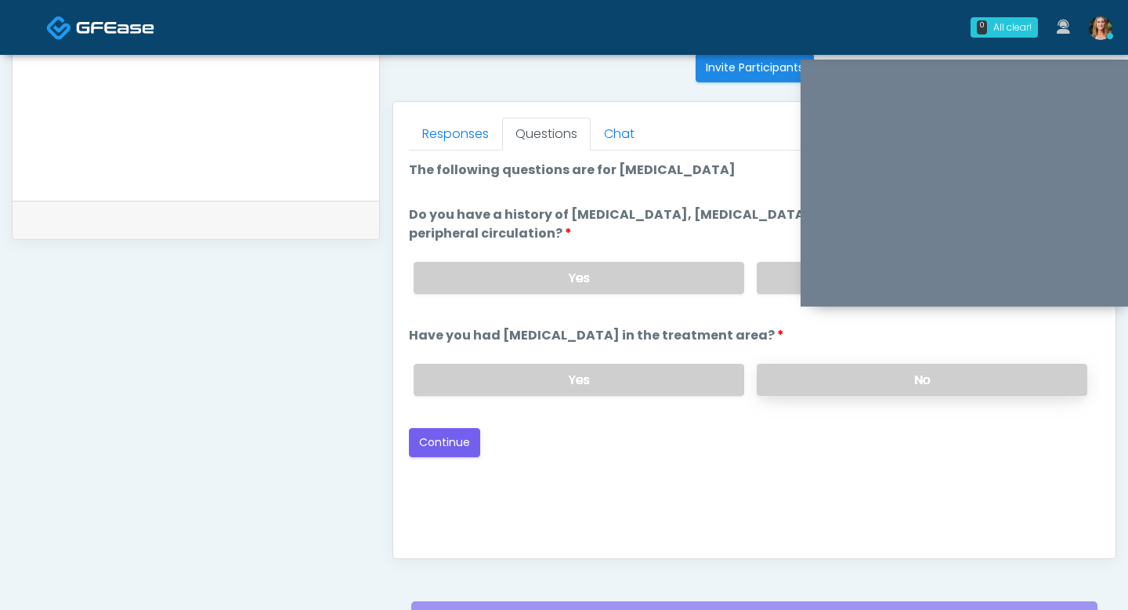
click at [790, 374] on label "No" at bounding box center [922, 380] width 331 height 32
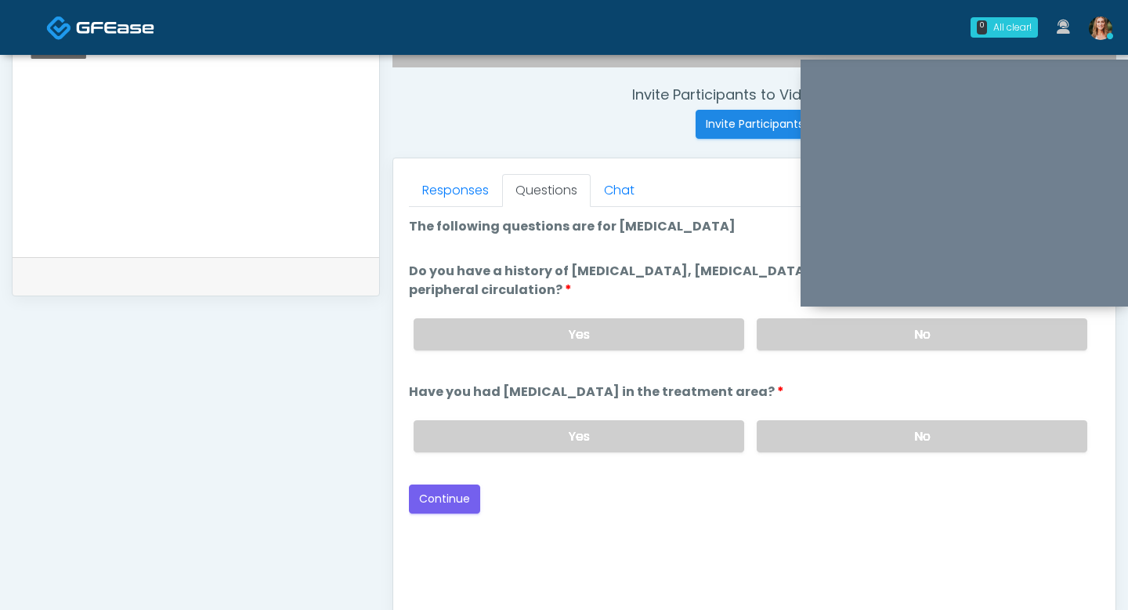
scroll to position [520, 0]
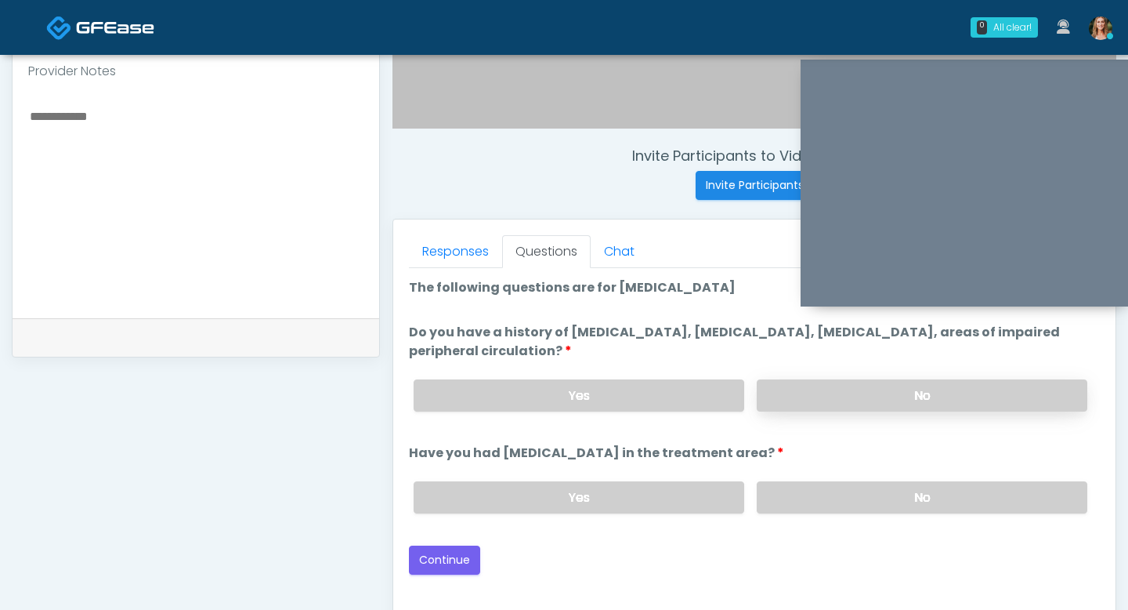
click at [811, 398] on label "No" at bounding box center [922, 395] width 331 height 32
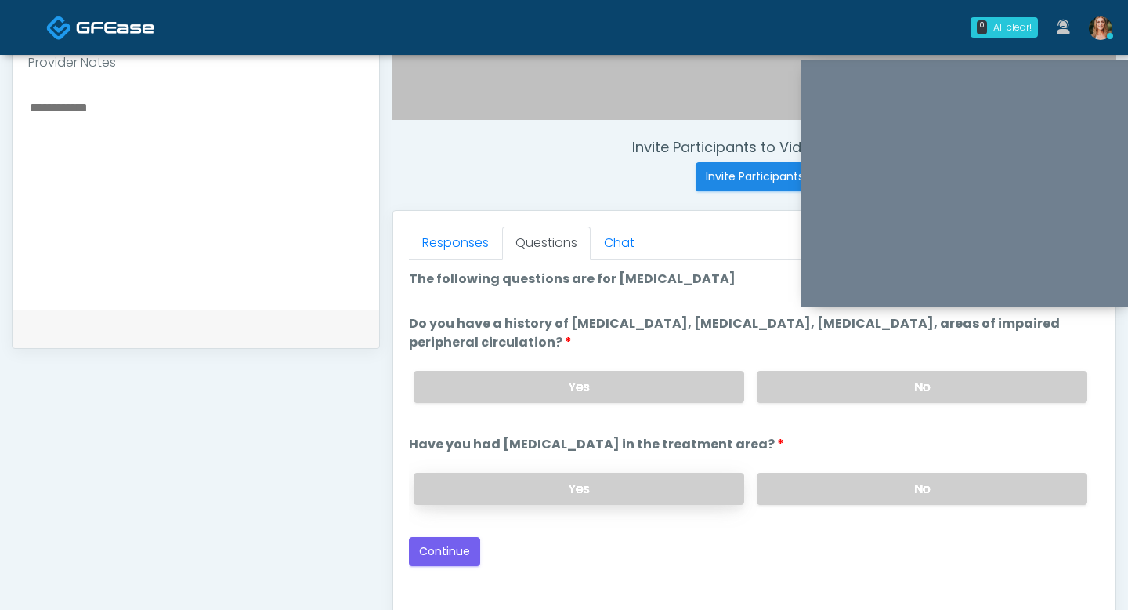
scroll to position [654, 0]
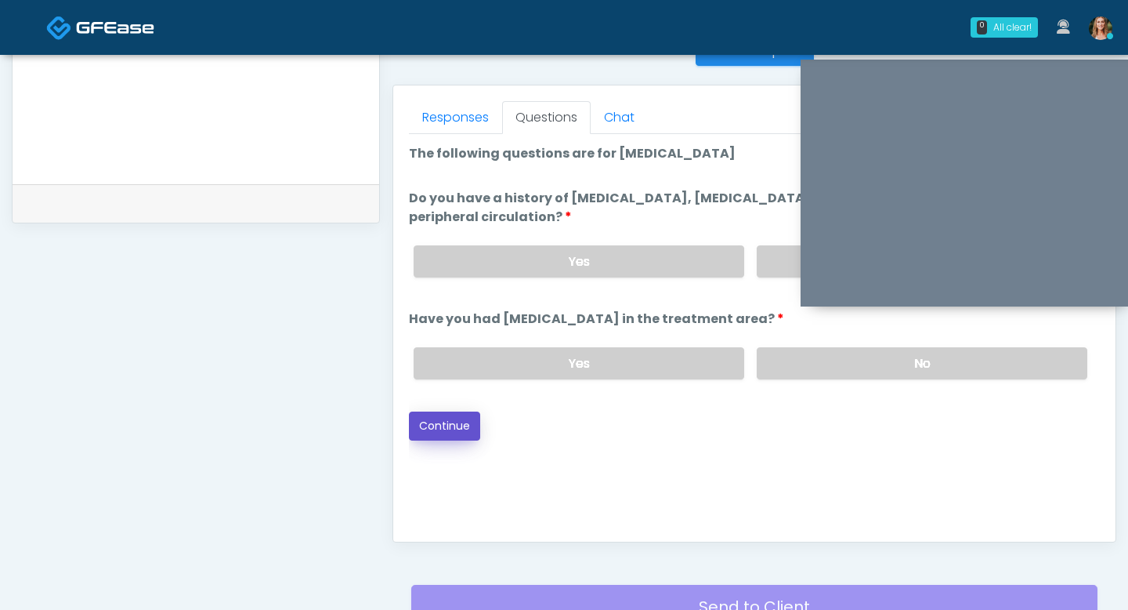
click at [440, 416] on button "Continue" at bounding box center [444, 425] width 71 height 29
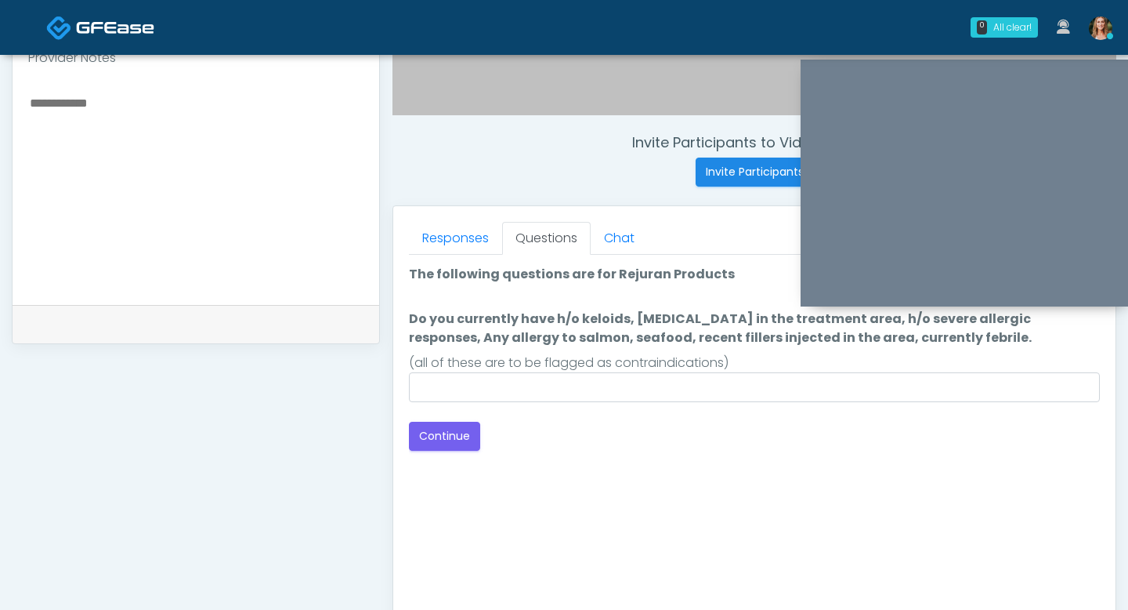
scroll to position [506, 0]
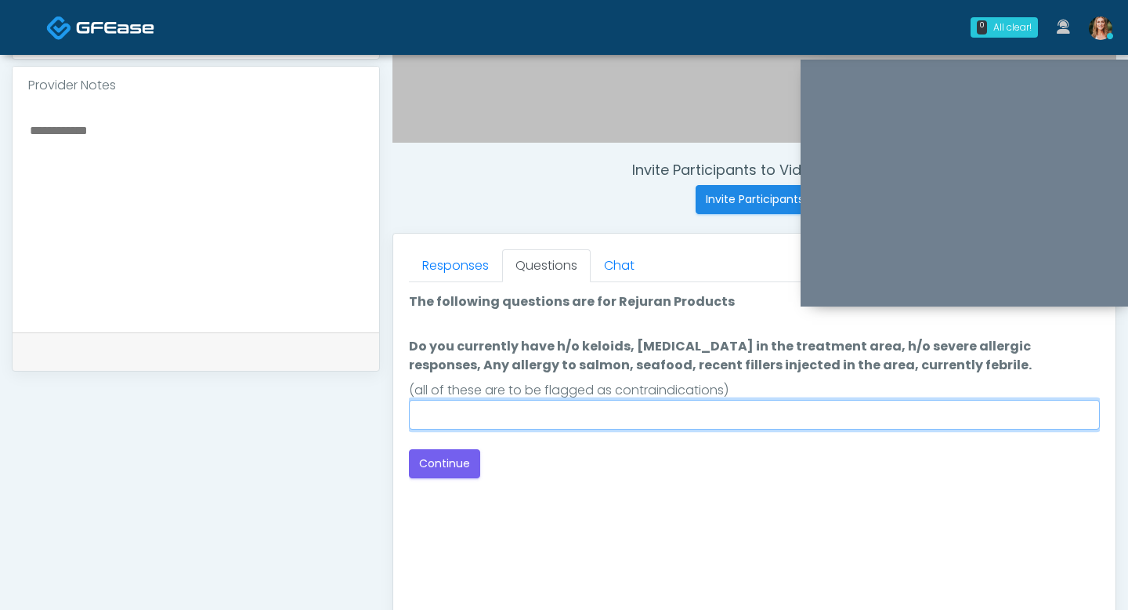
click at [432, 414] on input "Do you currently have h/o keloids, skin infection in the treatment area, h/o se…" at bounding box center [754, 415] width 691 height 30
type input "**"
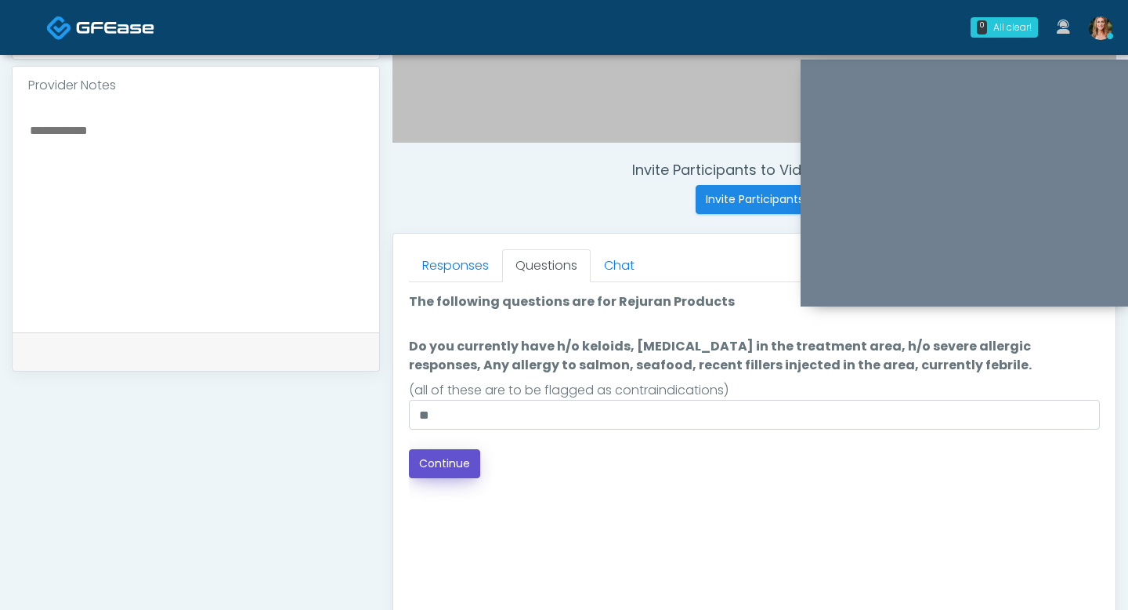
click at [421, 465] on button "Continue" at bounding box center [444, 463] width 71 height 29
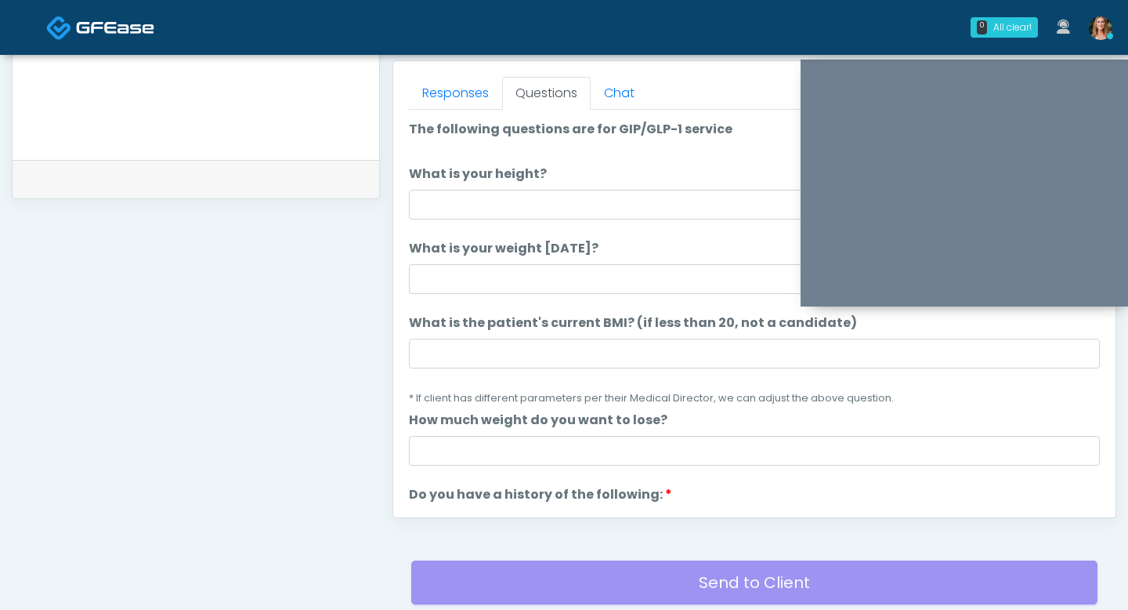
scroll to position [628, 0]
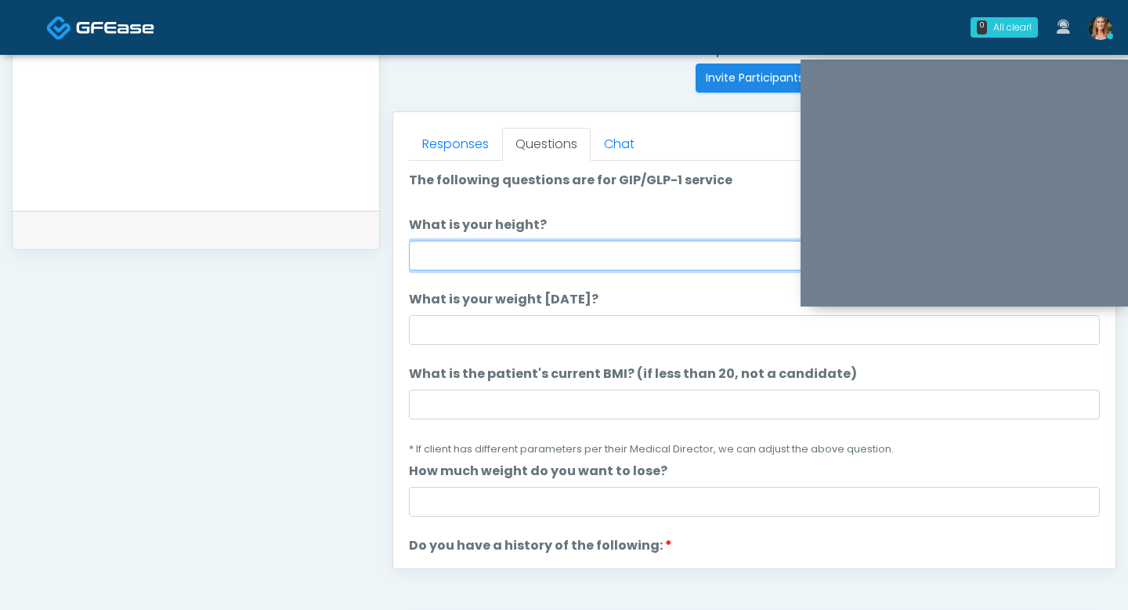
click at [435, 259] on input "What is your height?" at bounding box center [754, 256] width 691 height 30
type input "***"
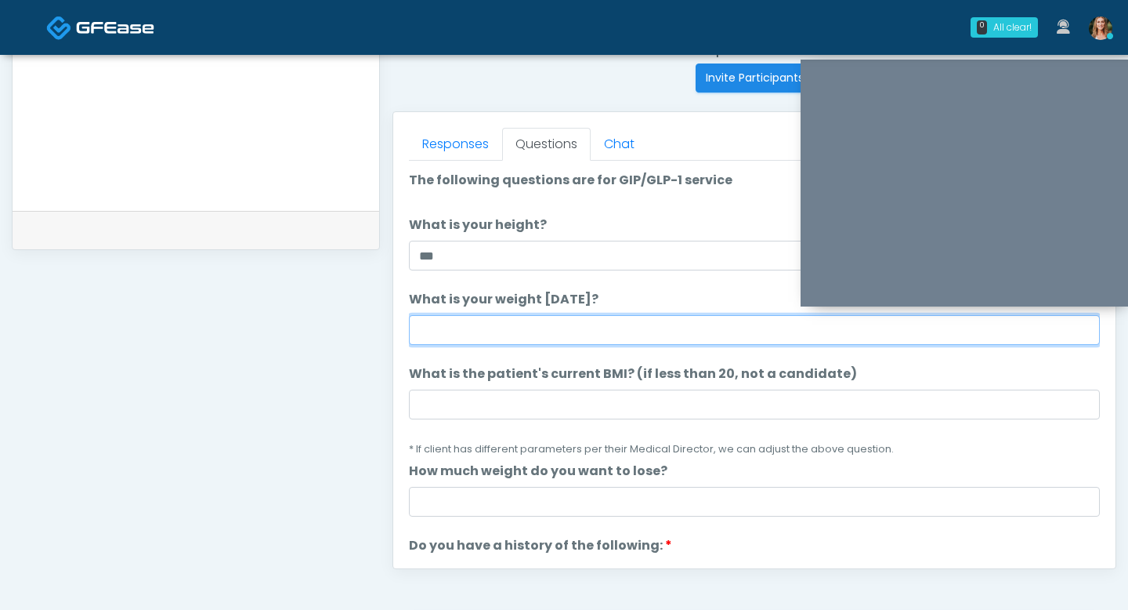
click at [429, 333] on input "What is your weight today?" at bounding box center [754, 330] width 691 height 30
type input "***"
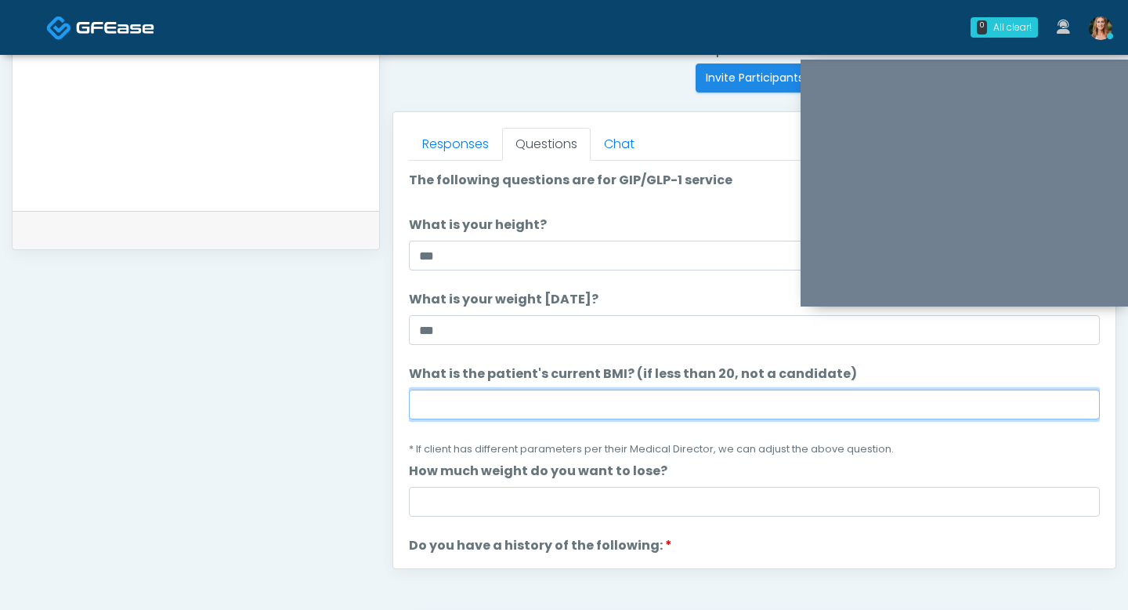
click at [449, 410] on input "What is the patient's current BMI? (if less than 20, not a candidate)" at bounding box center [754, 404] width 691 height 30
type input "****"
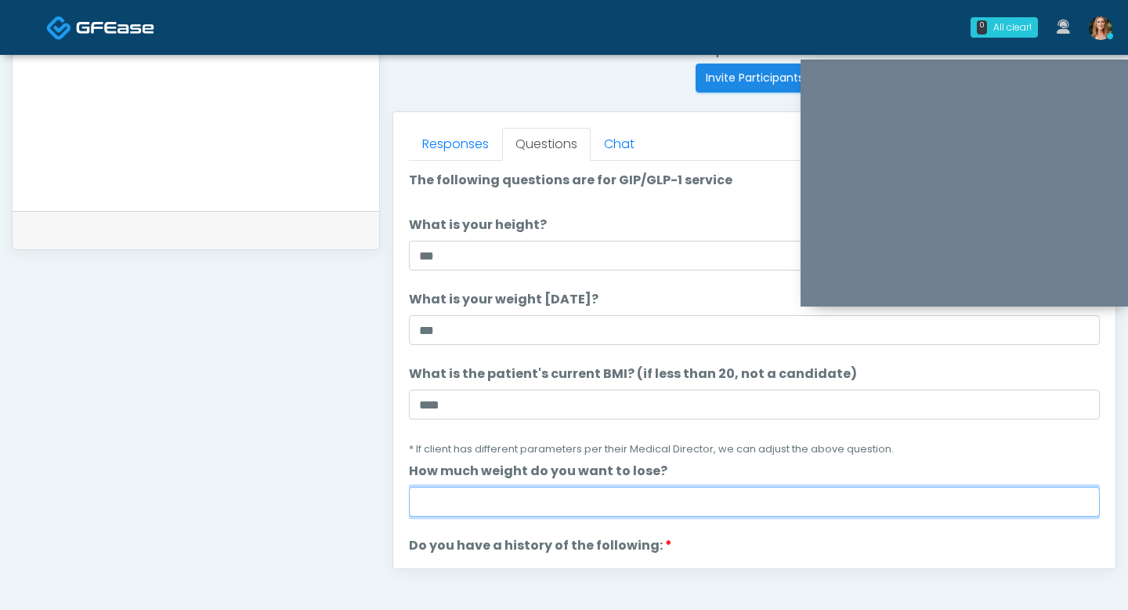
click at [450, 498] on input "How much weight do you want to lose?" at bounding box center [754, 502] width 691 height 30
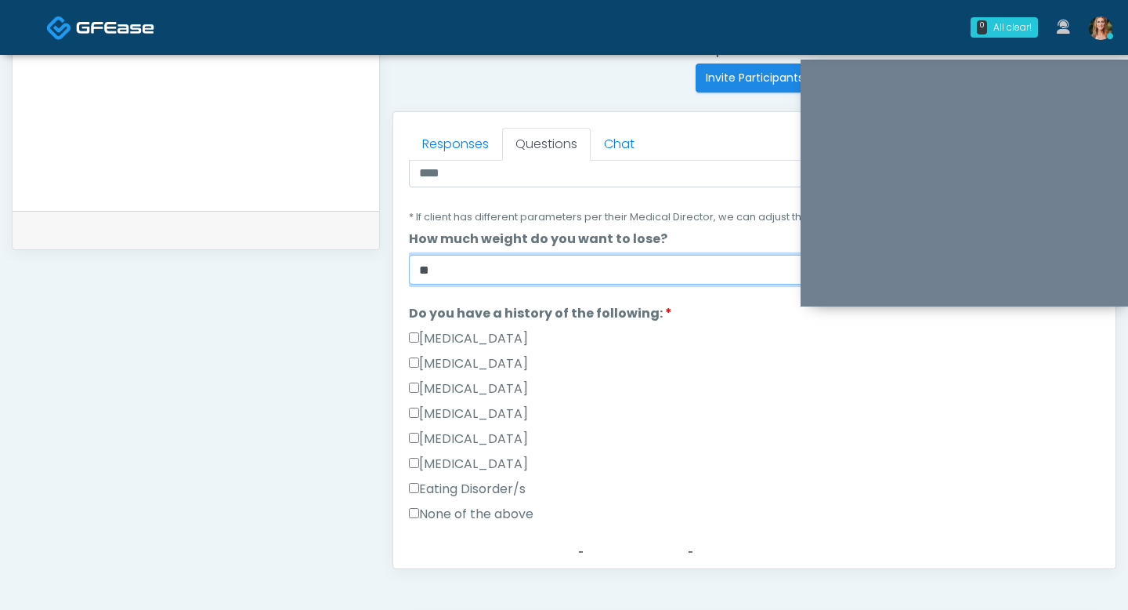
scroll to position [314, 0]
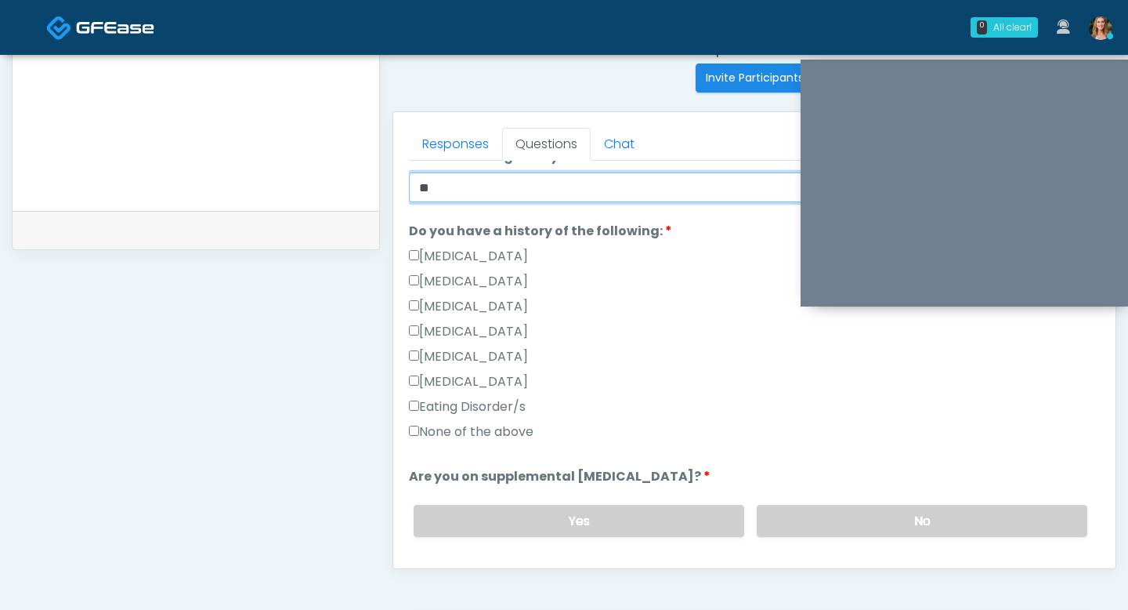
type input "**"
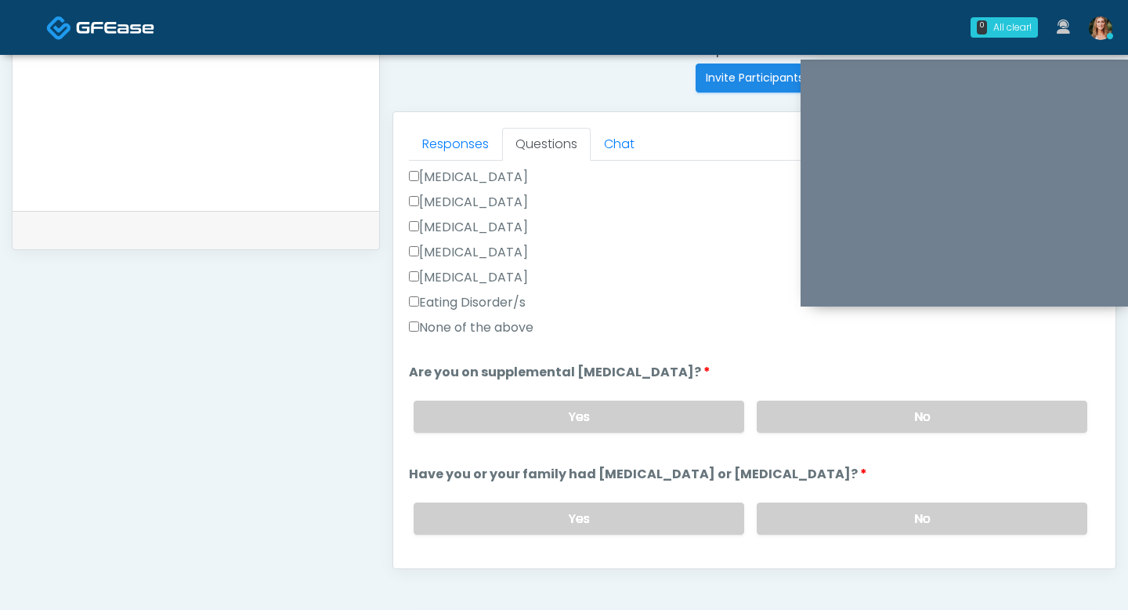
scroll to position [435, 0]
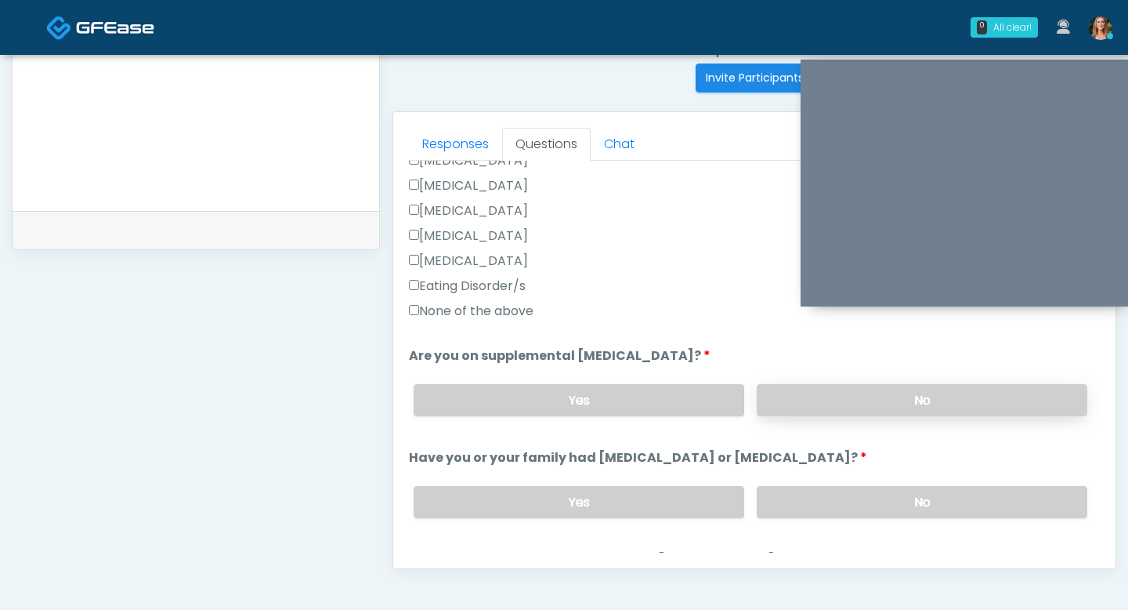
click at [773, 396] on label "No" at bounding box center [922, 400] width 331 height 32
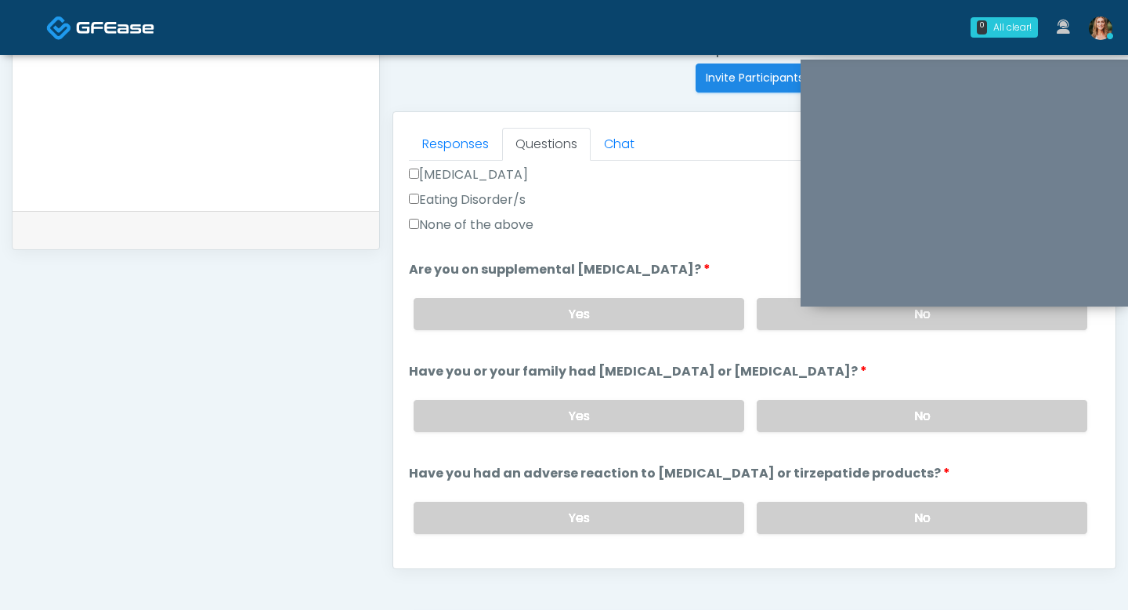
scroll to position [516, 0]
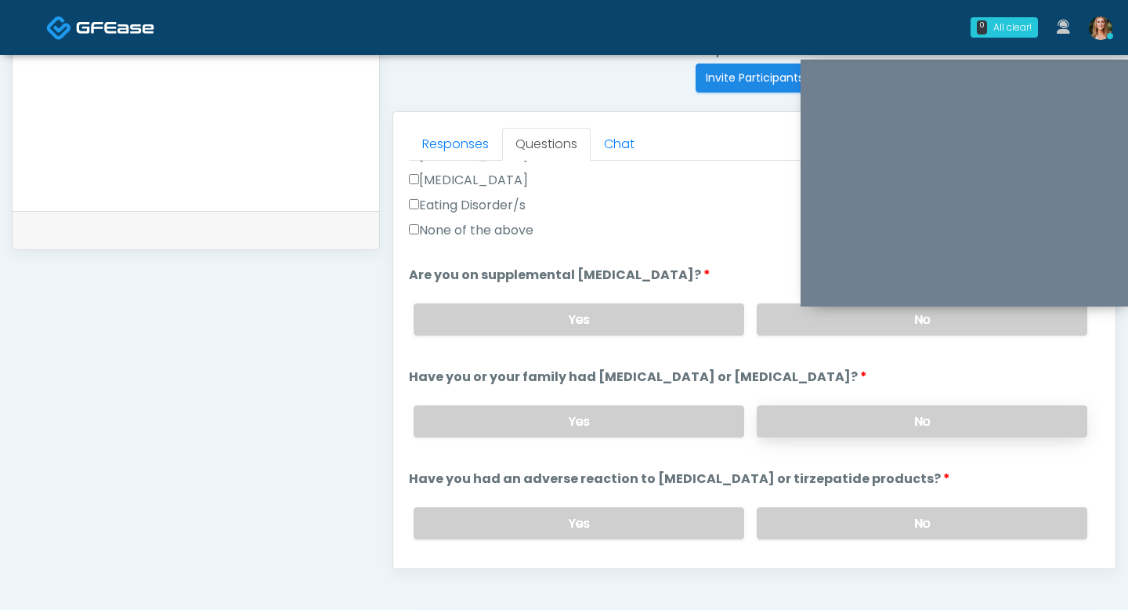
click at [810, 415] on label "No" at bounding box center [922, 421] width 331 height 32
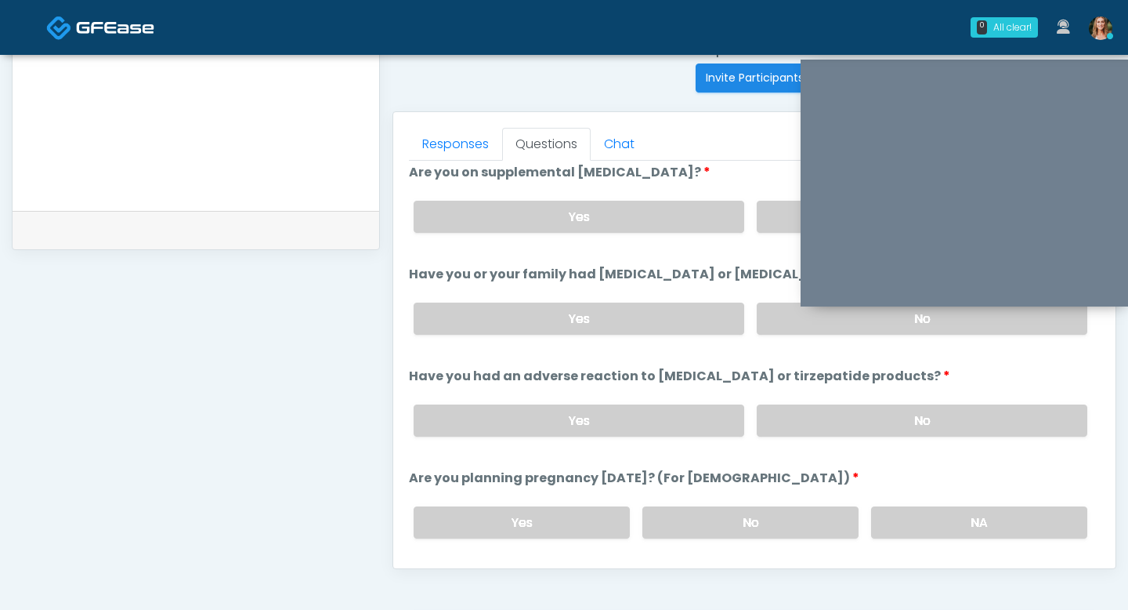
scroll to position [627, 0]
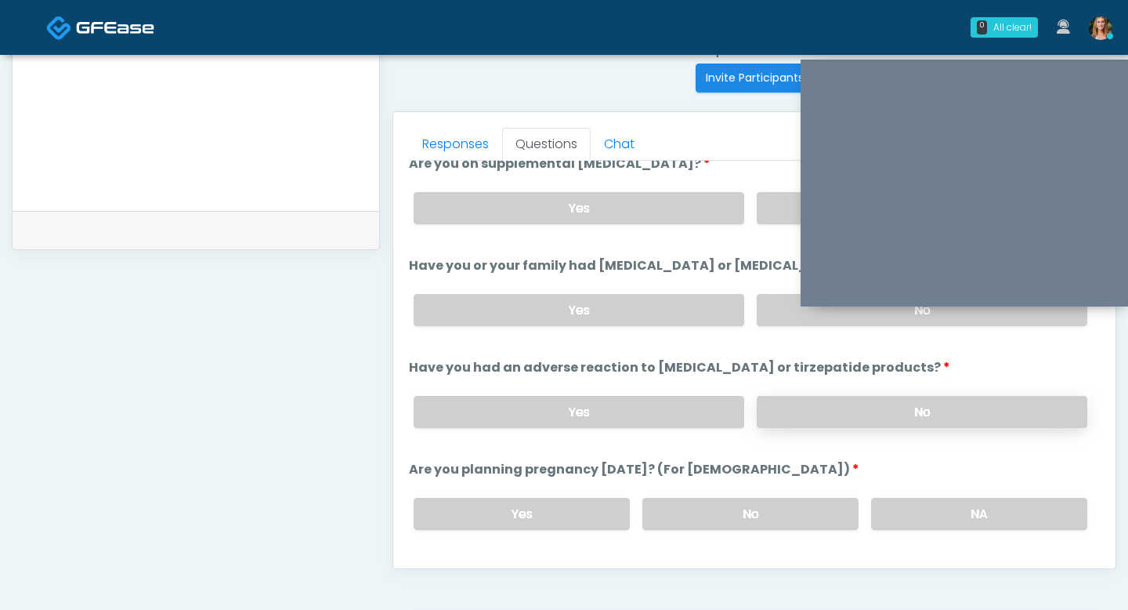
click at [792, 424] on label "No" at bounding box center [922, 412] width 331 height 32
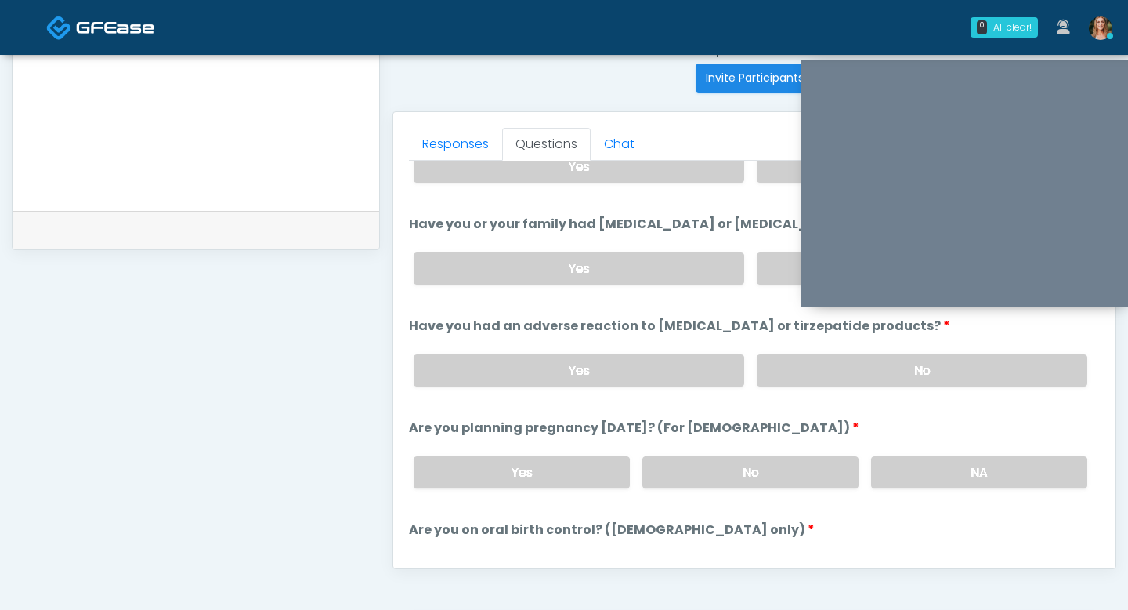
scroll to position [692, 0]
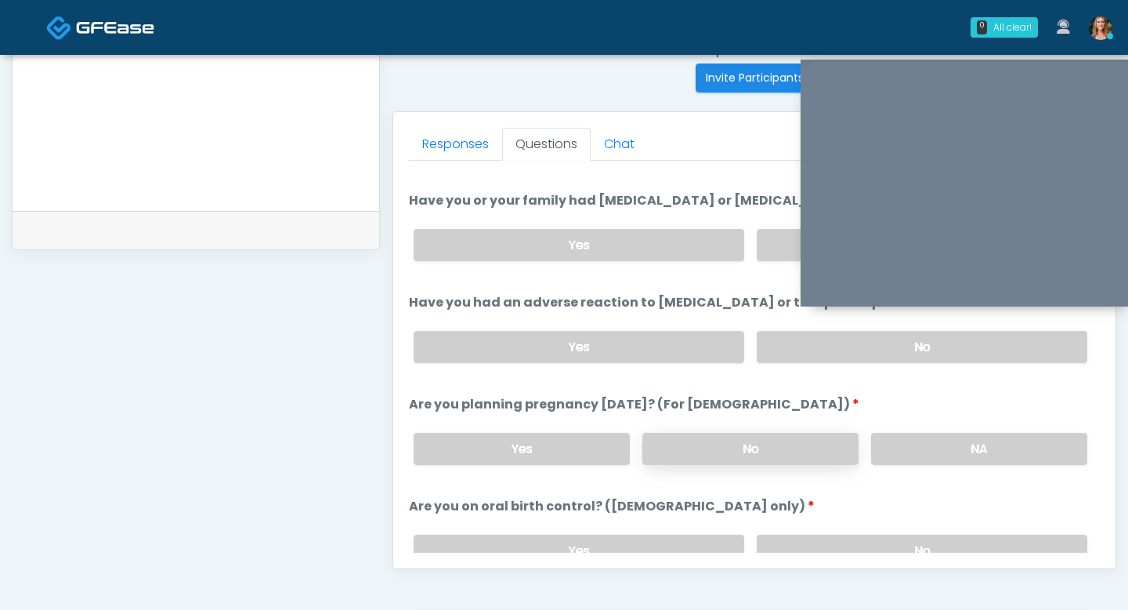
click at [793, 436] on label "No" at bounding box center [751, 449] width 216 height 32
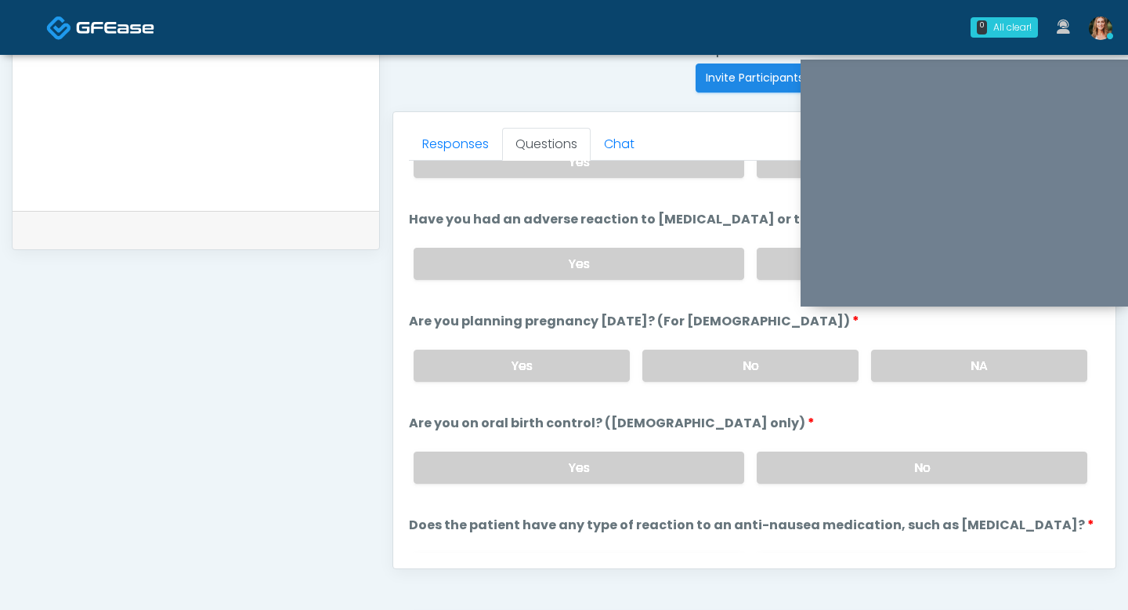
scroll to position [821, 0]
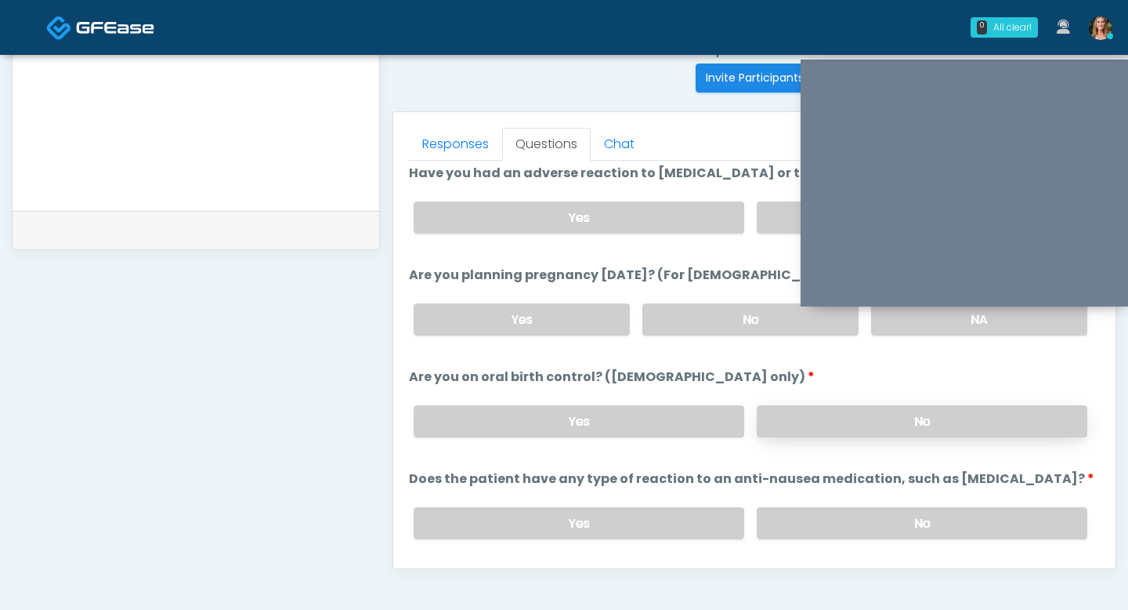
click at [824, 431] on label "No" at bounding box center [922, 421] width 331 height 32
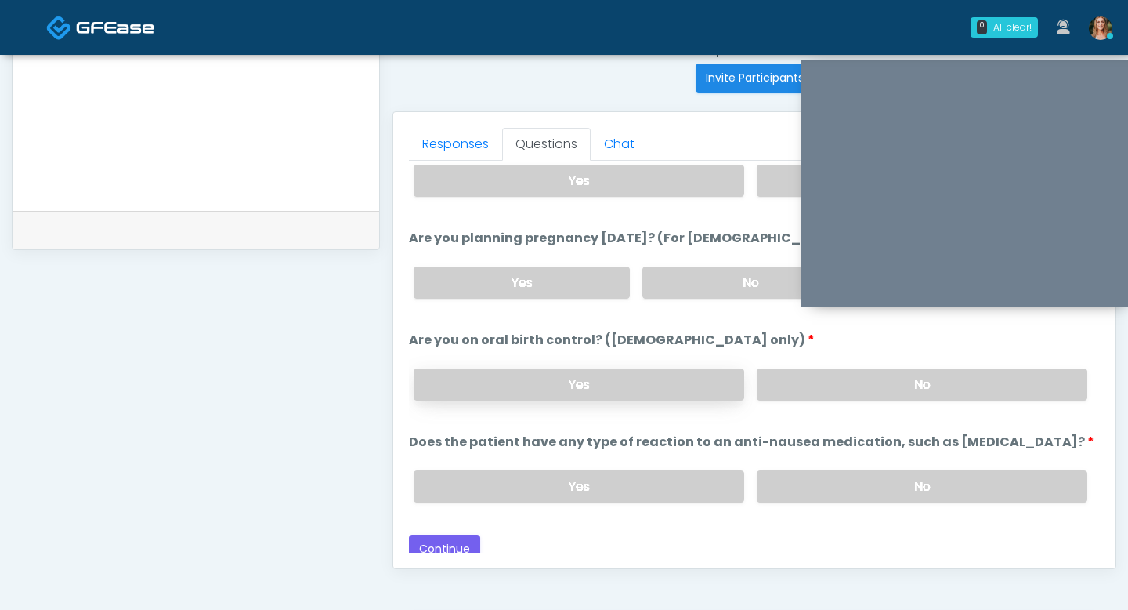
click at [561, 369] on label "Yes" at bounding box center [579, 384] width 331 height 32
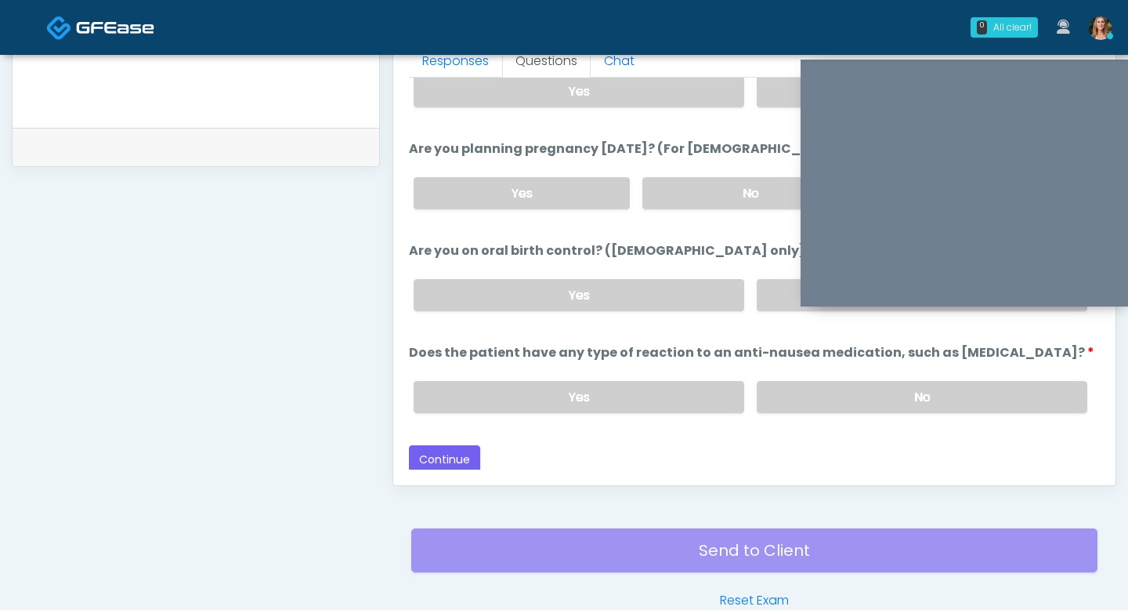
scroll to position [730, 0]
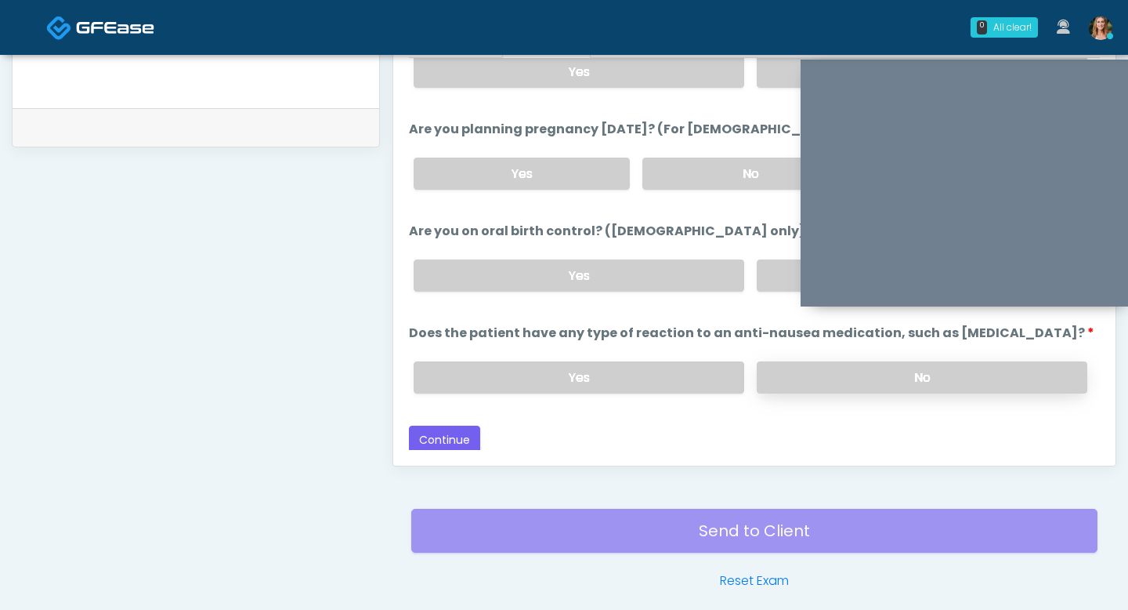
click at [780, 384] on label "No" at bounding box center [922, 377] width 331 height 32
click at [450, 434] on button "Continue" at bounding box center [444, 439] width 71 height 29
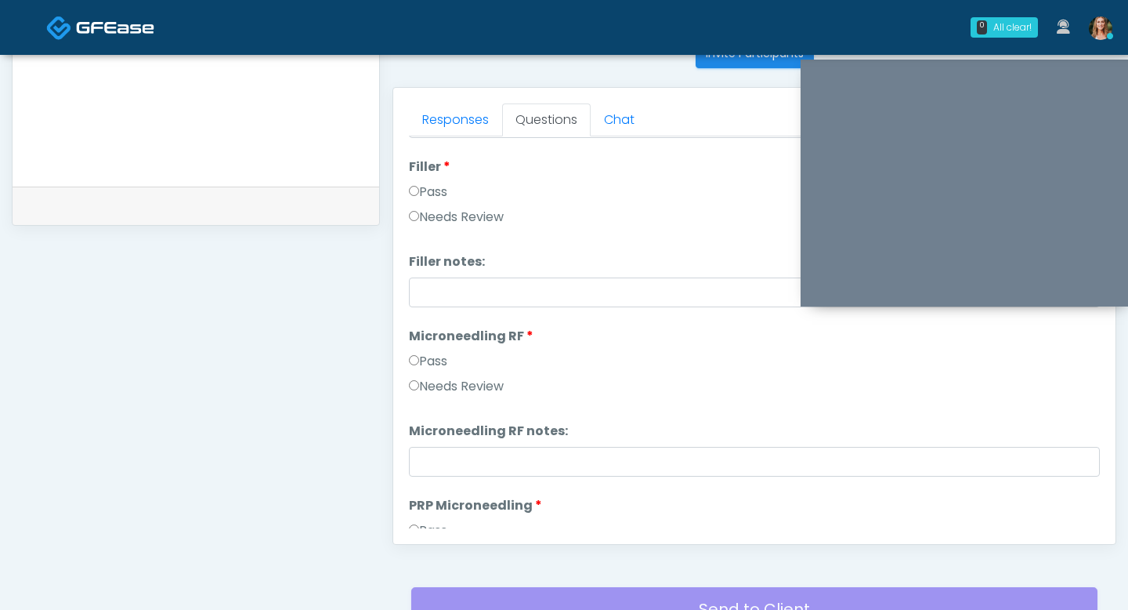
scroll to position [228, 0]
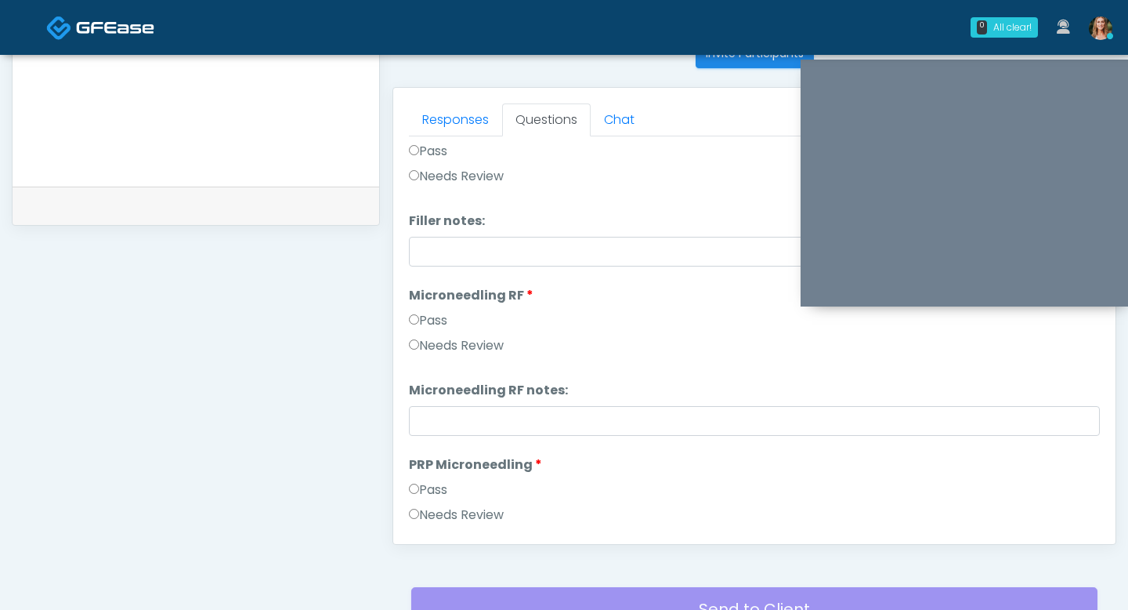
click at [422, 320] on label "Pass" at bounding box center [428, 320] width 38 height 19
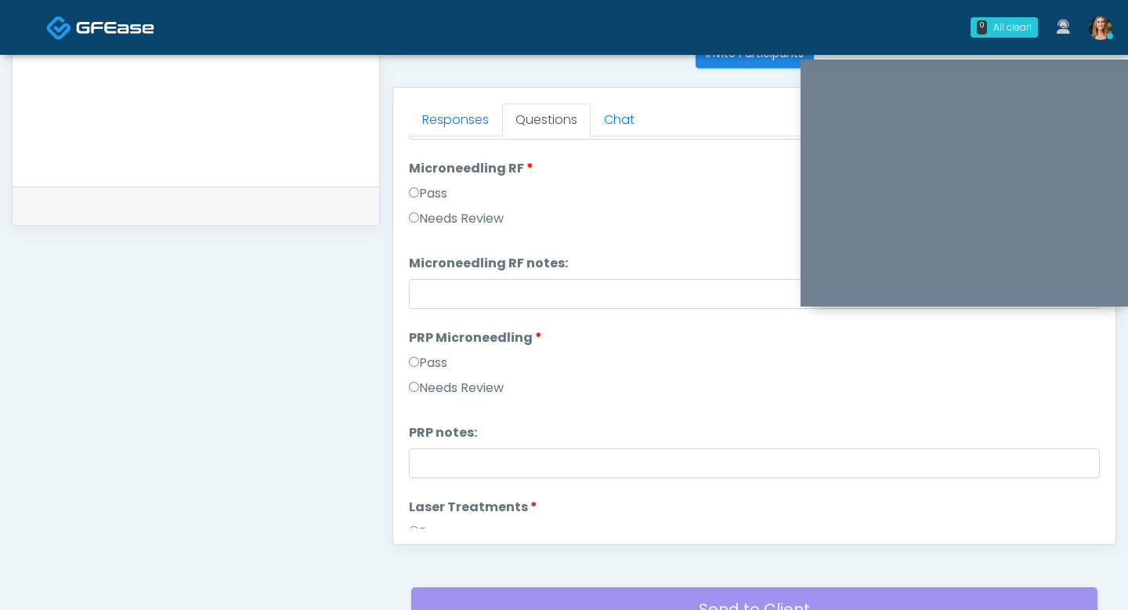
click at [421, 367] on label "Pass" at bounding box center [428, 362] width 38 height 19
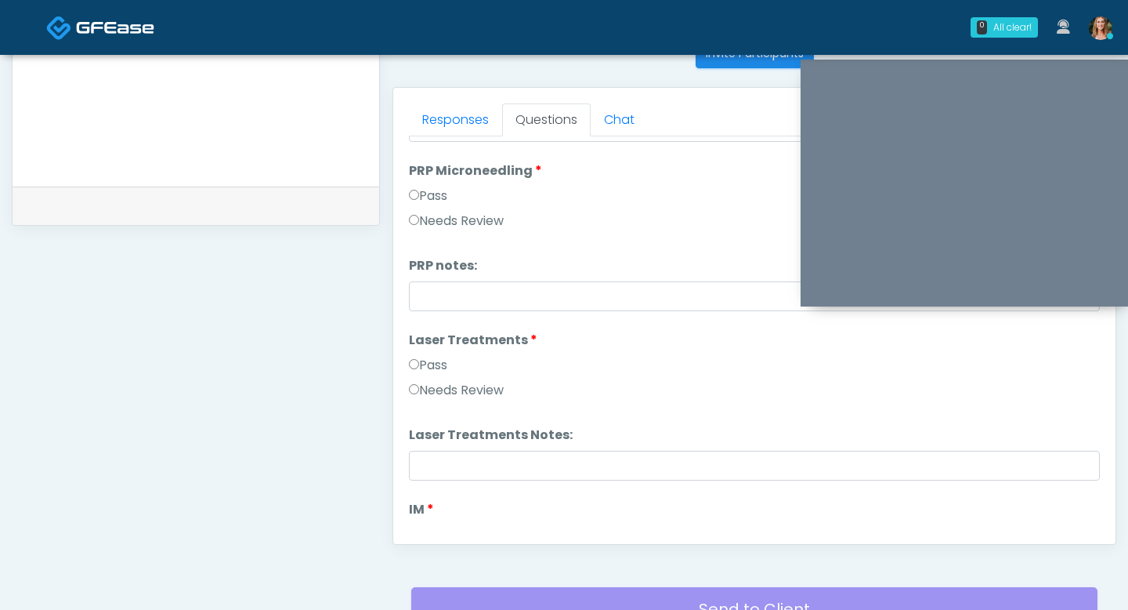
click at [421, 367] on label "Pass" at bounding box center [428, 365] width 38 height 19
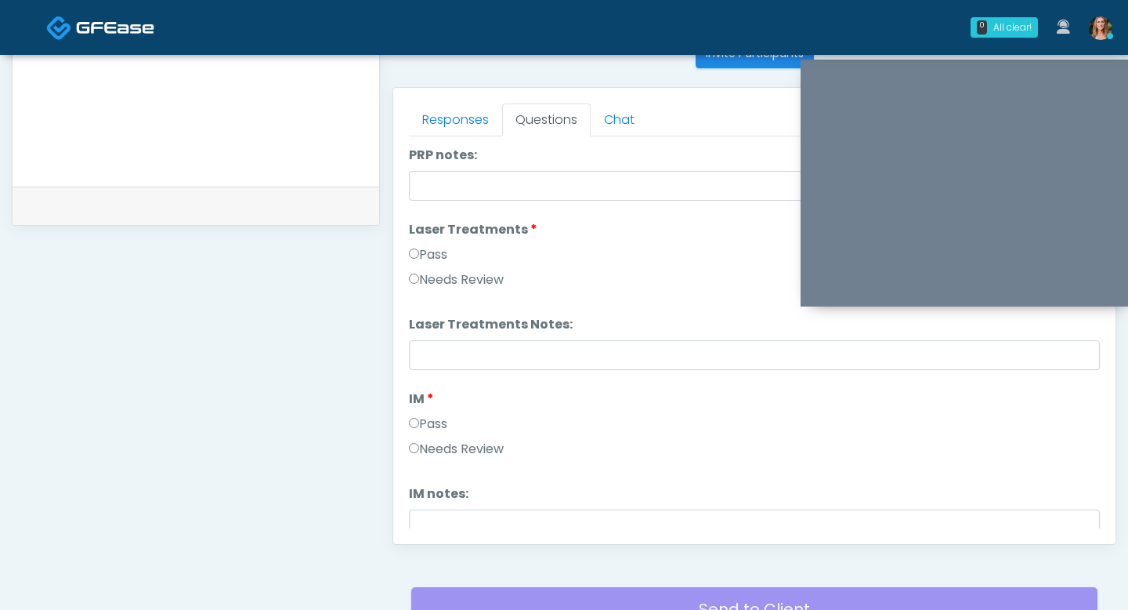
click at [421, 419] on label "Pass" at bounding box center [428, 424] width 38 height 19
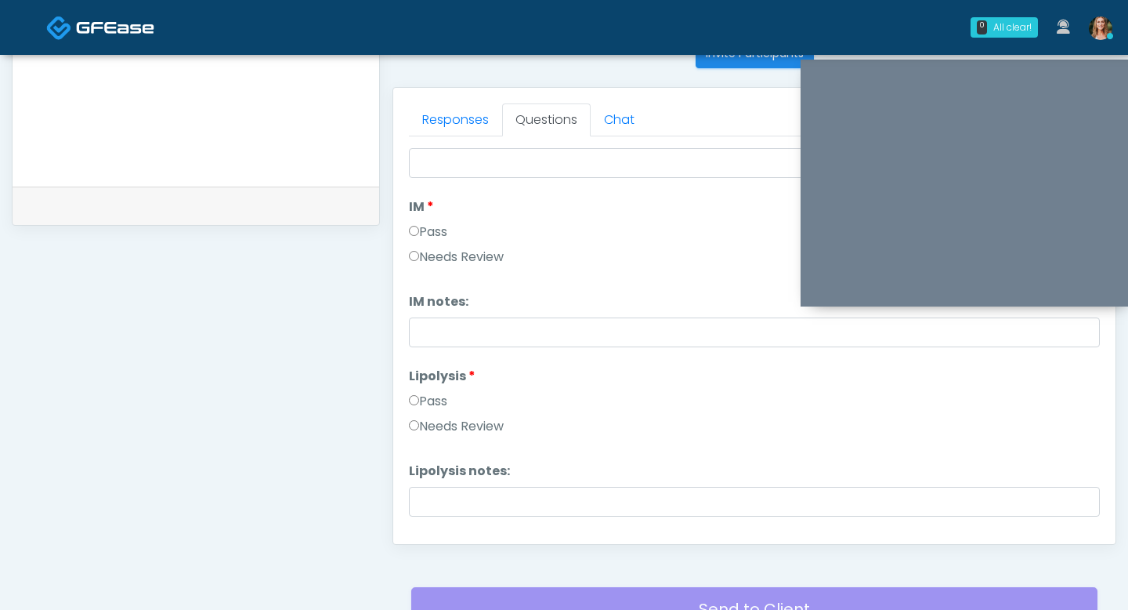
click at [421, 400] on label "Pass" at bounding box center [428, 401] width 38 height 19
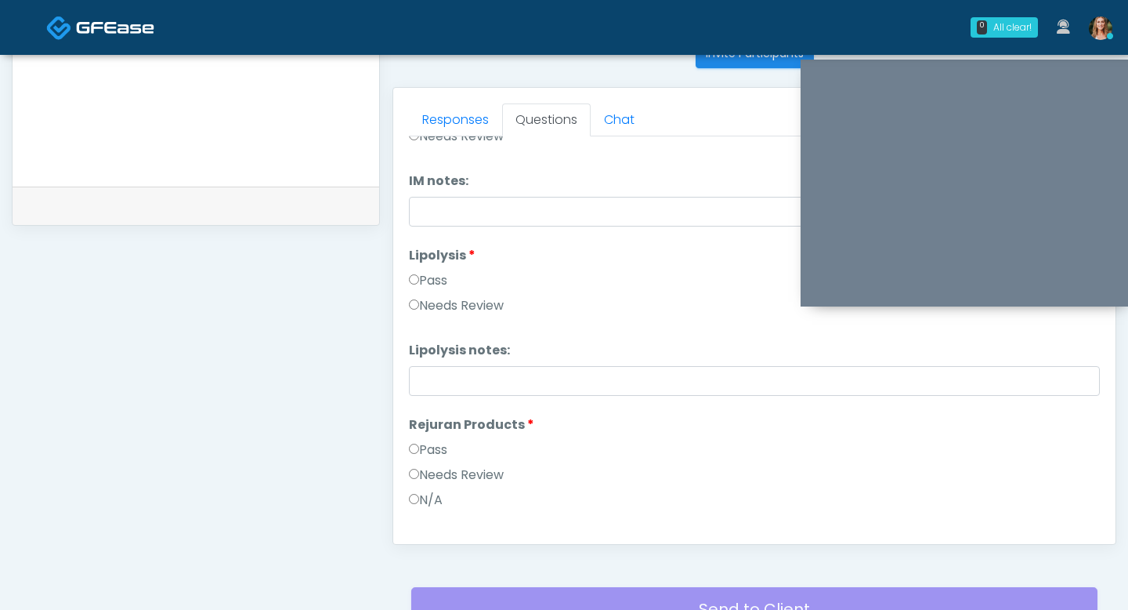
click at [419, 450] on label "Pass" at bounding box center [428, 449] width 38 height 19
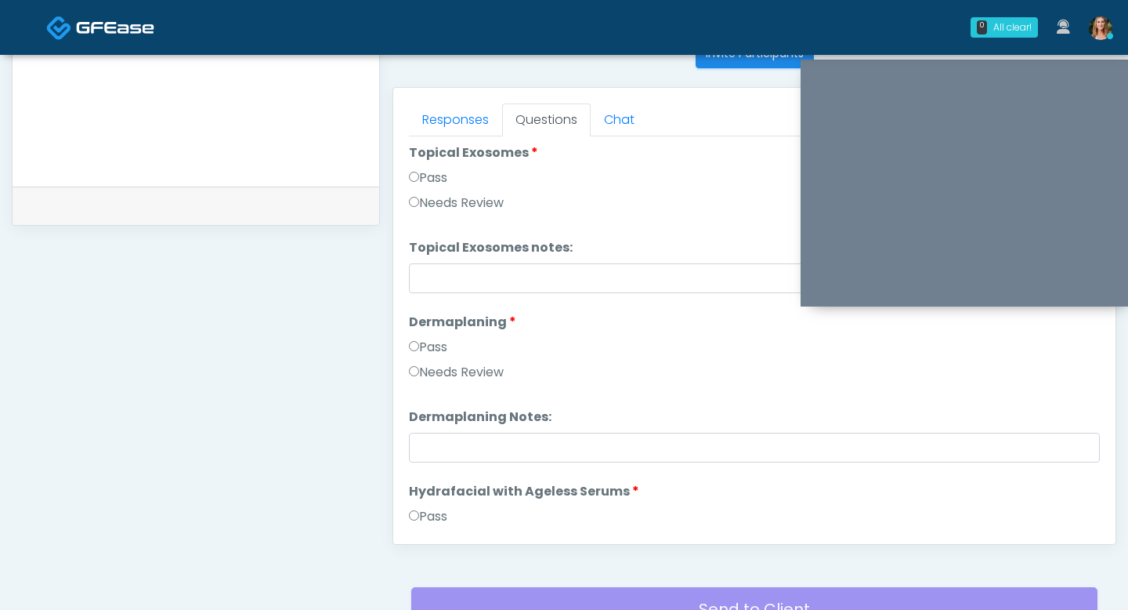
scroll to position [2433, 0]
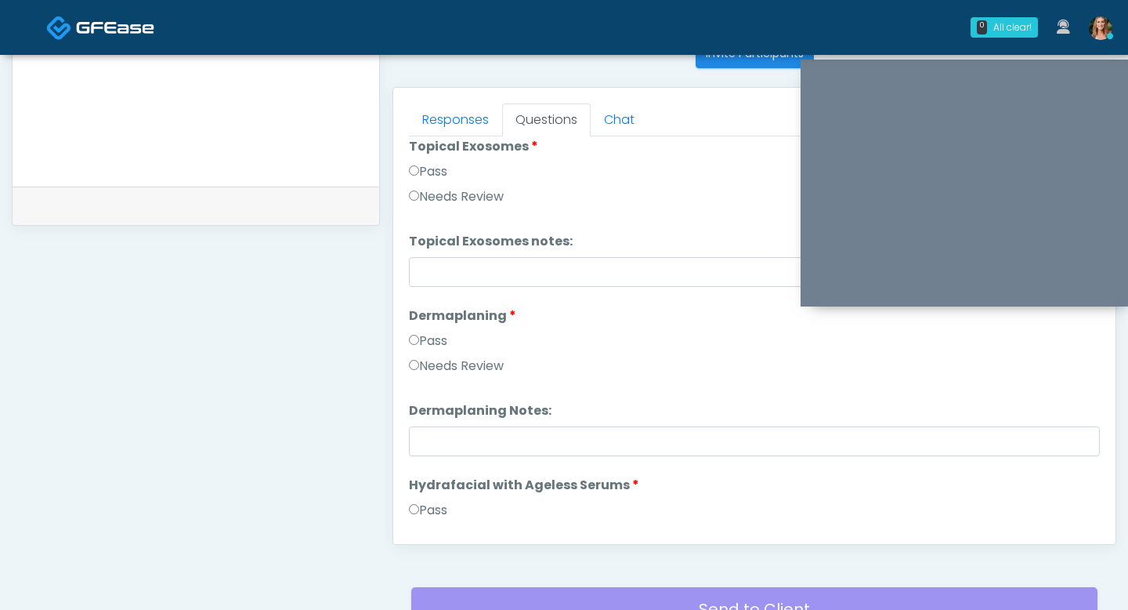
click at [423, 512] on label "Pass" at bounding box center [428, 510] width 38 height 19
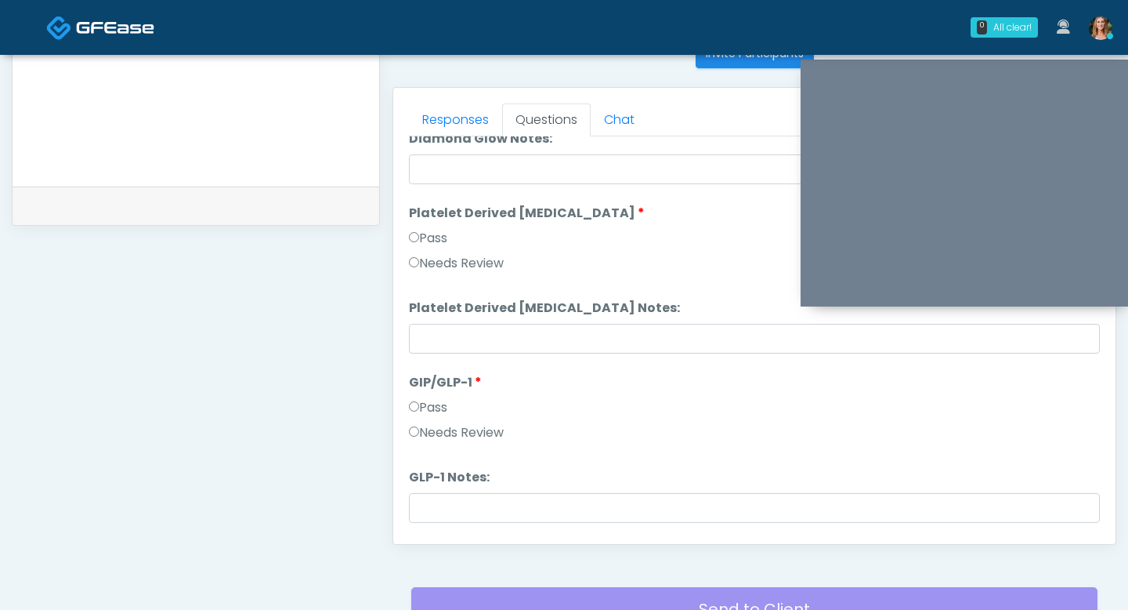
scroll to position [3086, 0]
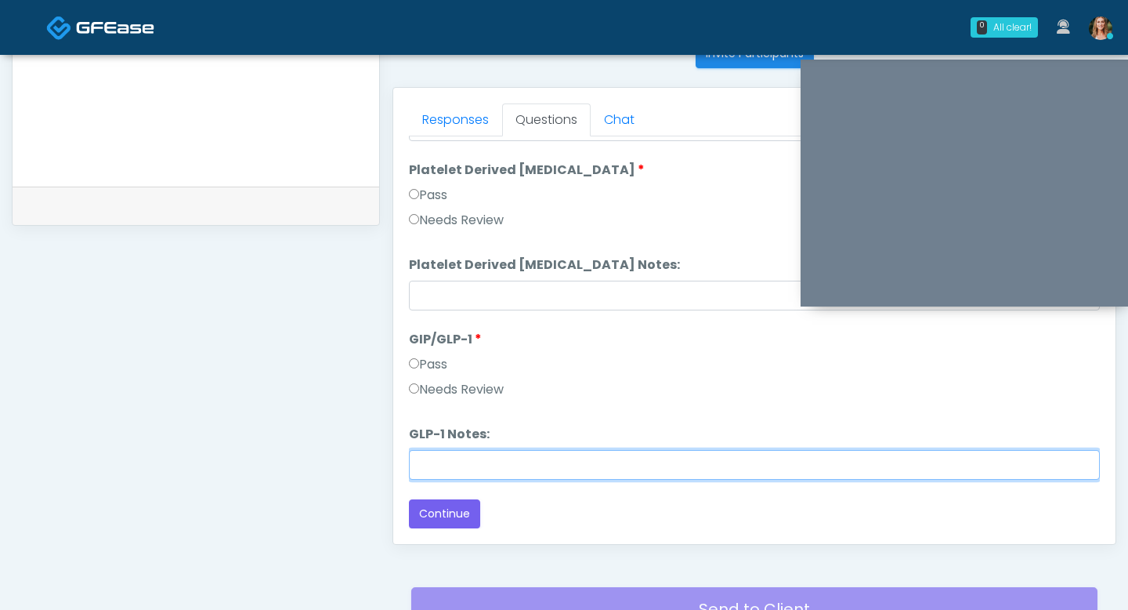
click at [427, 459] on input "GLP-1 Notes:" at bounding box center [754, 465] width 691 height 30
type input "**********"
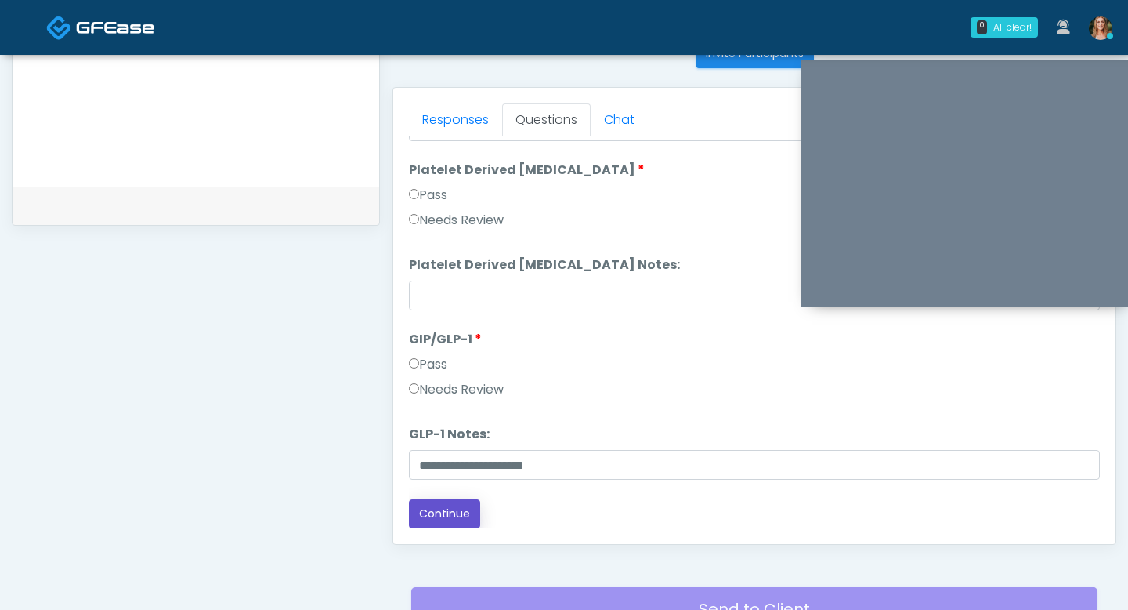
click at [438, 514] on button "Continue" at bounding box center [444, 513] width 71 height 29
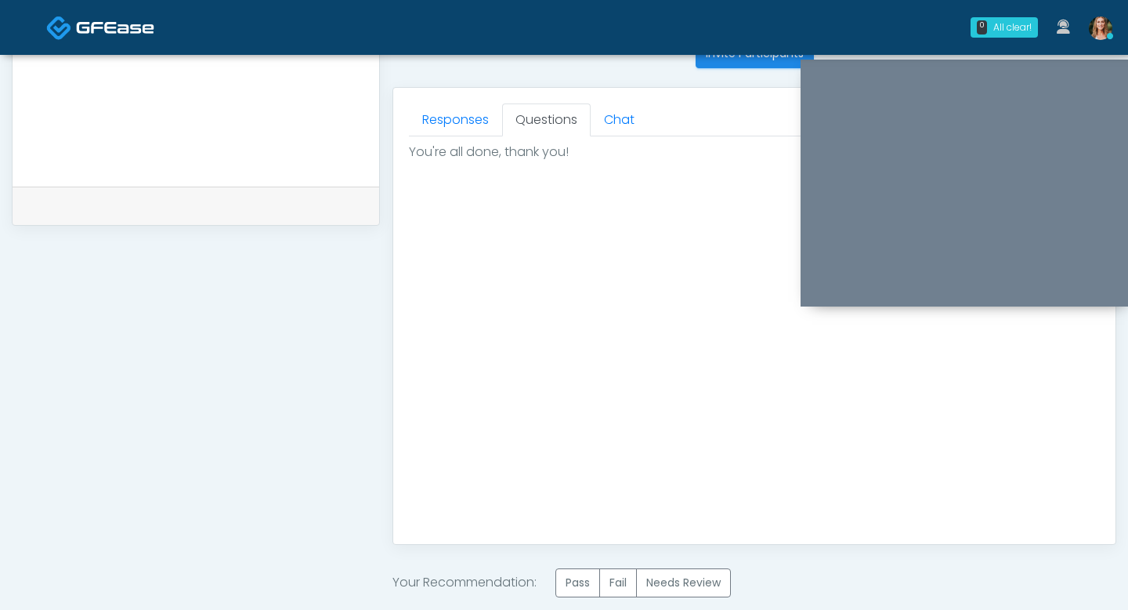
scroll to position [0, 0]
click at [588, 577] on label "Pass" at bounding box center [578, 582] width 45 height 29
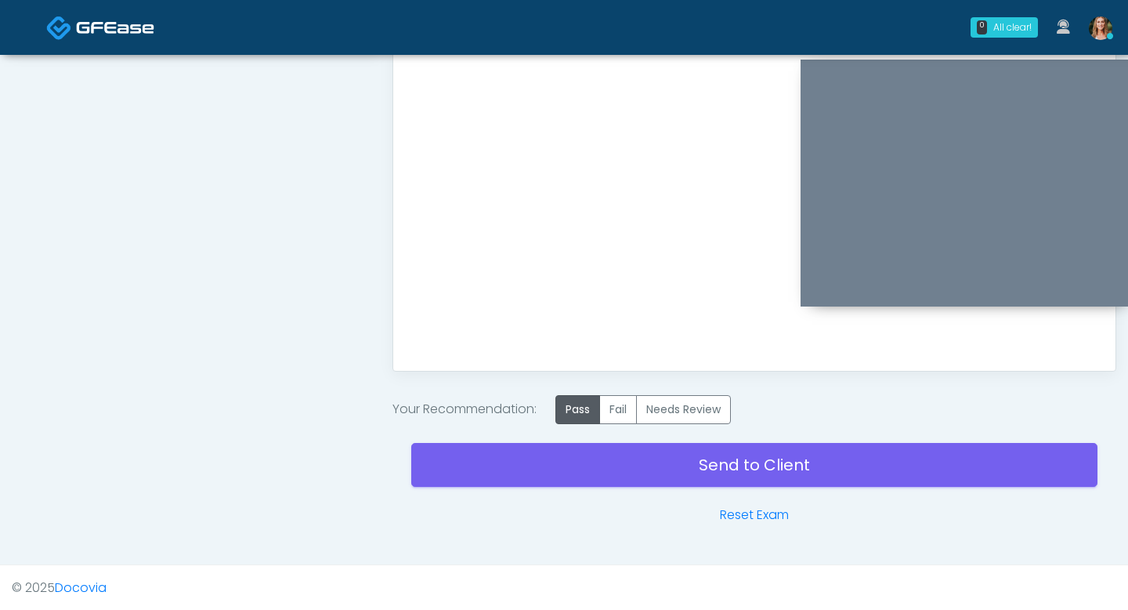
scroll to position [826, 0]
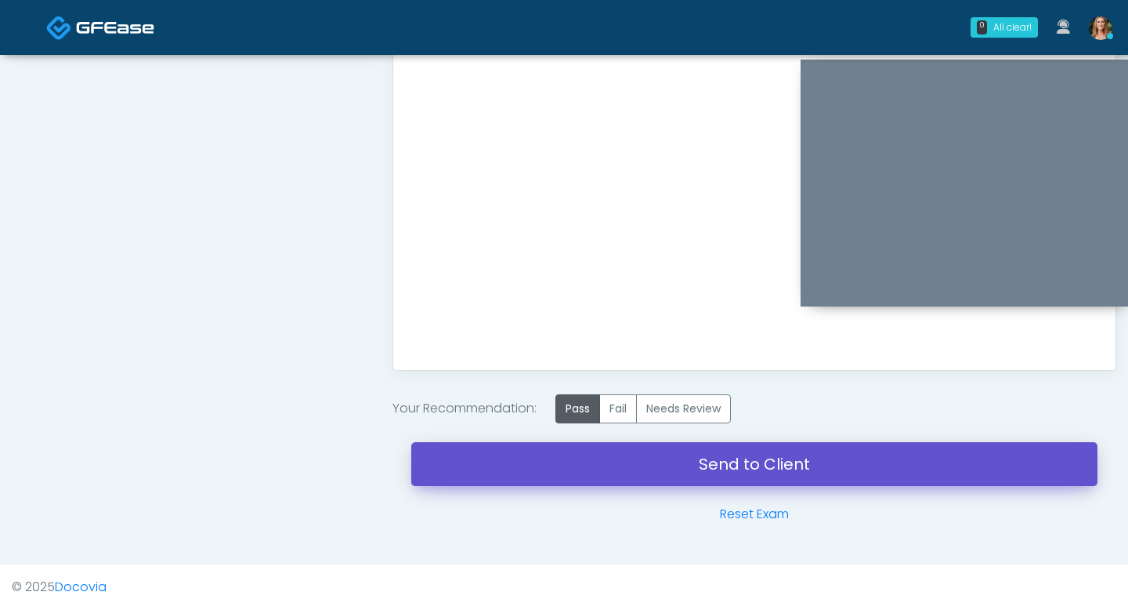
click at [538, 458] on link "Send to Client" at bounding box center [754, 464] width 686 height 44
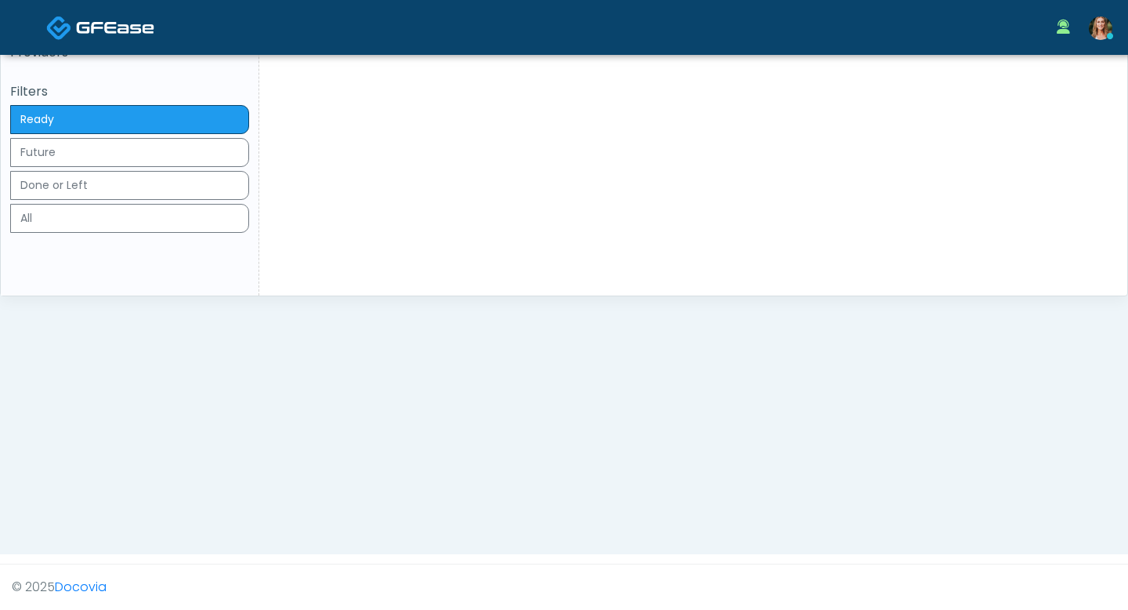
scroll to position [63, 0]
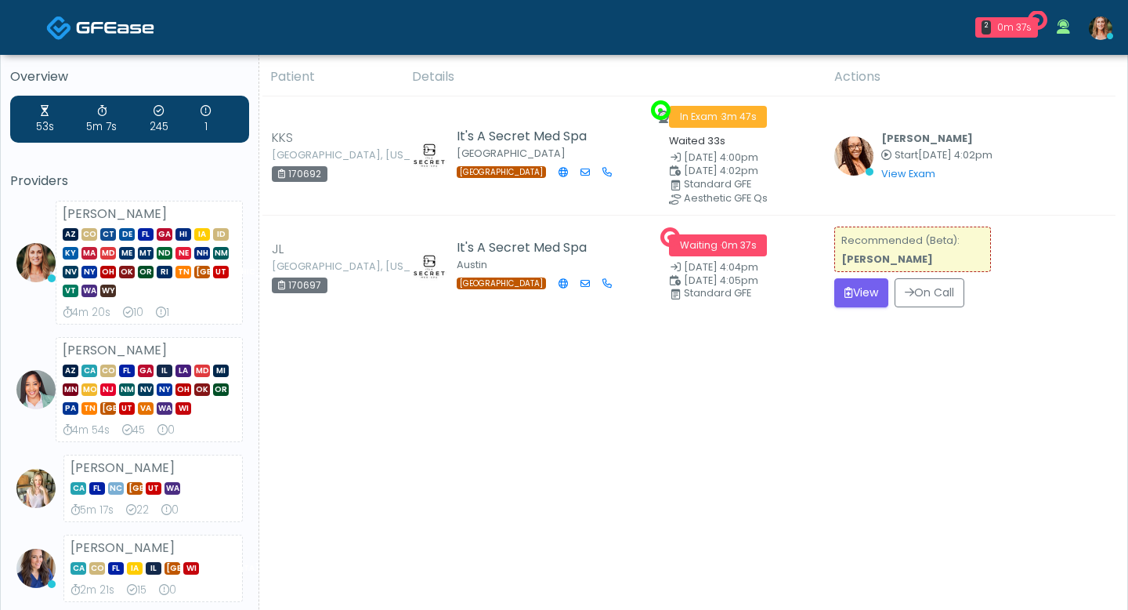
scroll to position [8, 0]
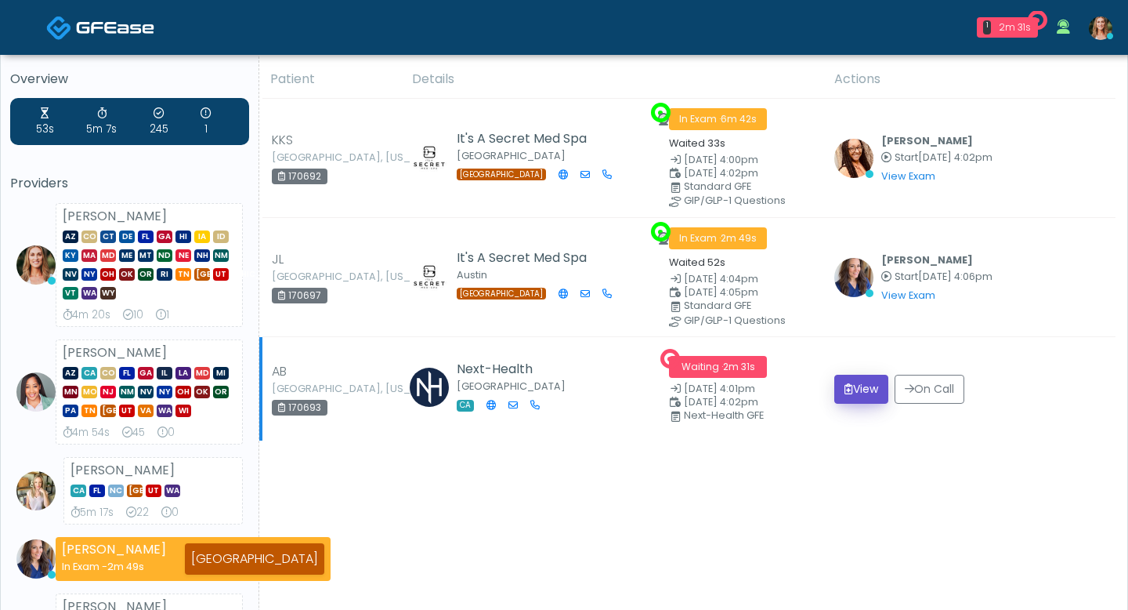
click at [862, 397] on button "View" at bounding box center [861, 389] width 54 height 29
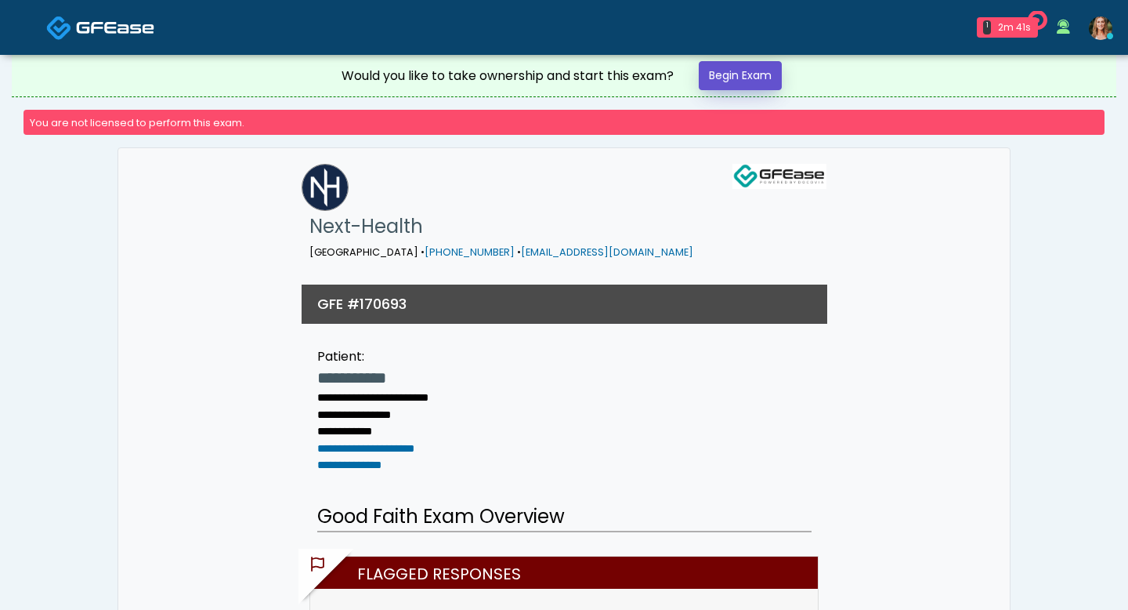
click at [742, 78] on link "Begin Exam" at bounding box center [740, 75] width 83 height 29
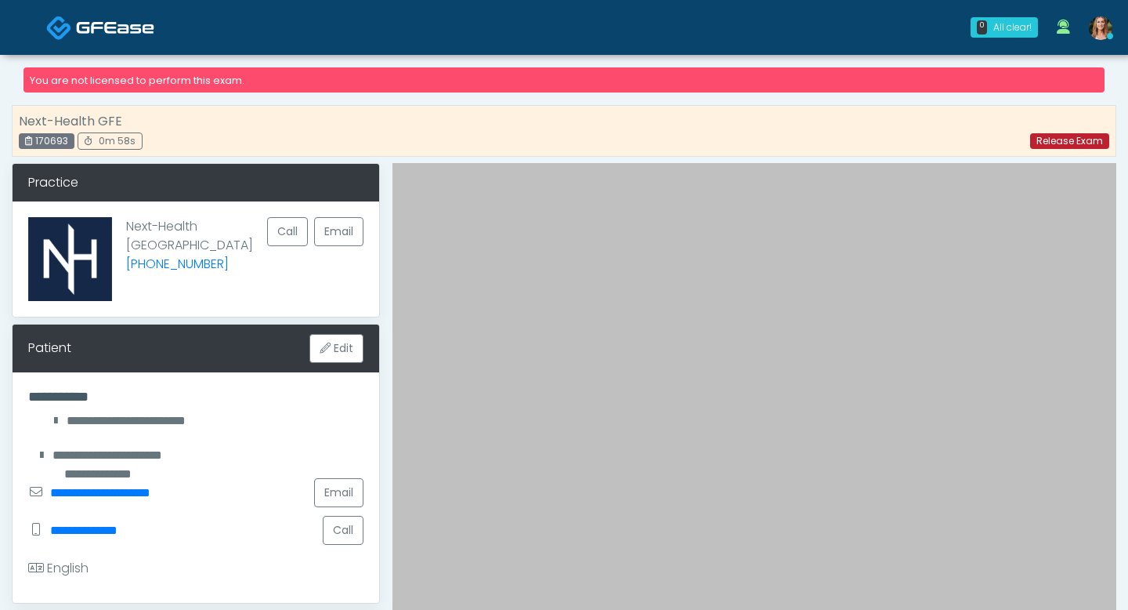
click at [1055, 144] on link "Release Exam" at bounding box center [1069, 141] width 79 height 16
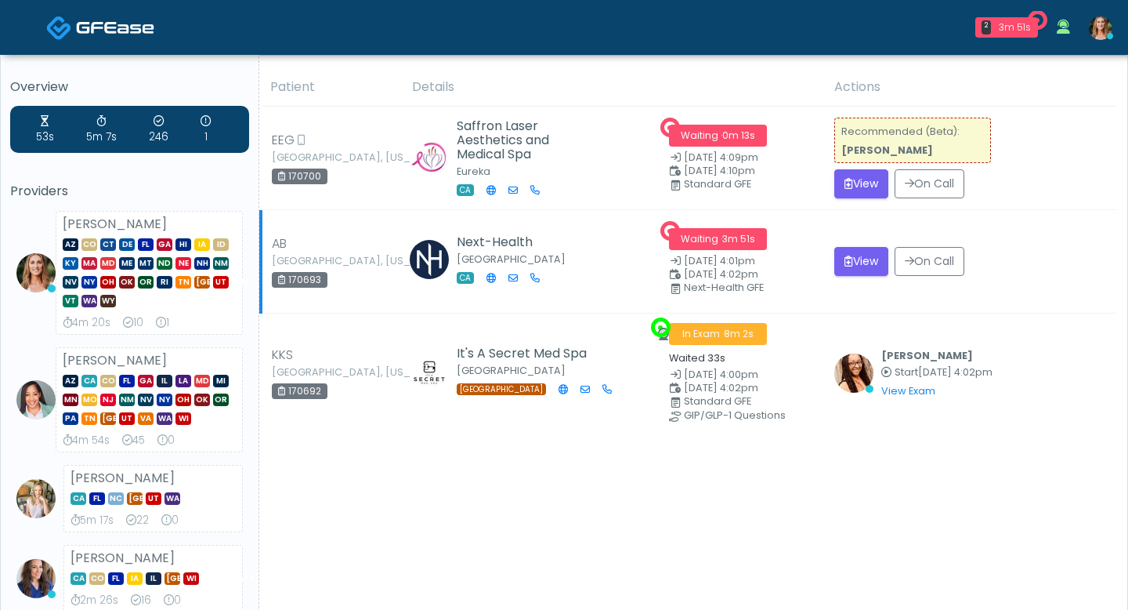
drag, startPoint x: 323, startPoint y: 280, endPoint x: 281, endPoint y: 279, distance: 42.3
click at [281, 279] on div "170693" at bounding box center [300, 280] width 56 height 16
copy div "170693"
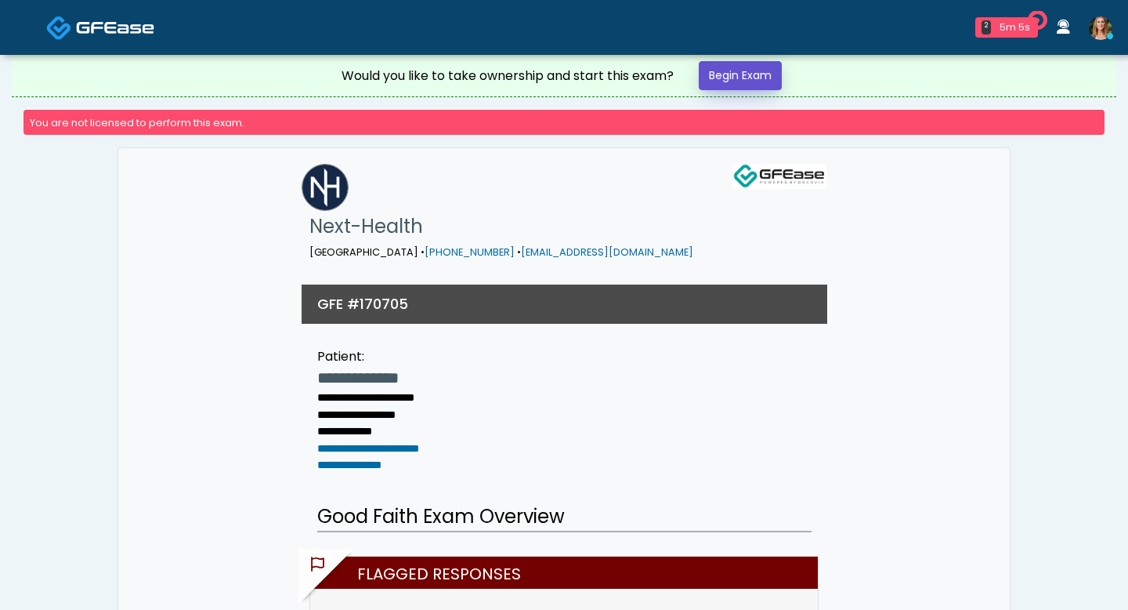
click at [738, 75] on link "Begin Exam" at bounding box center [740, 75] width 83 height 29
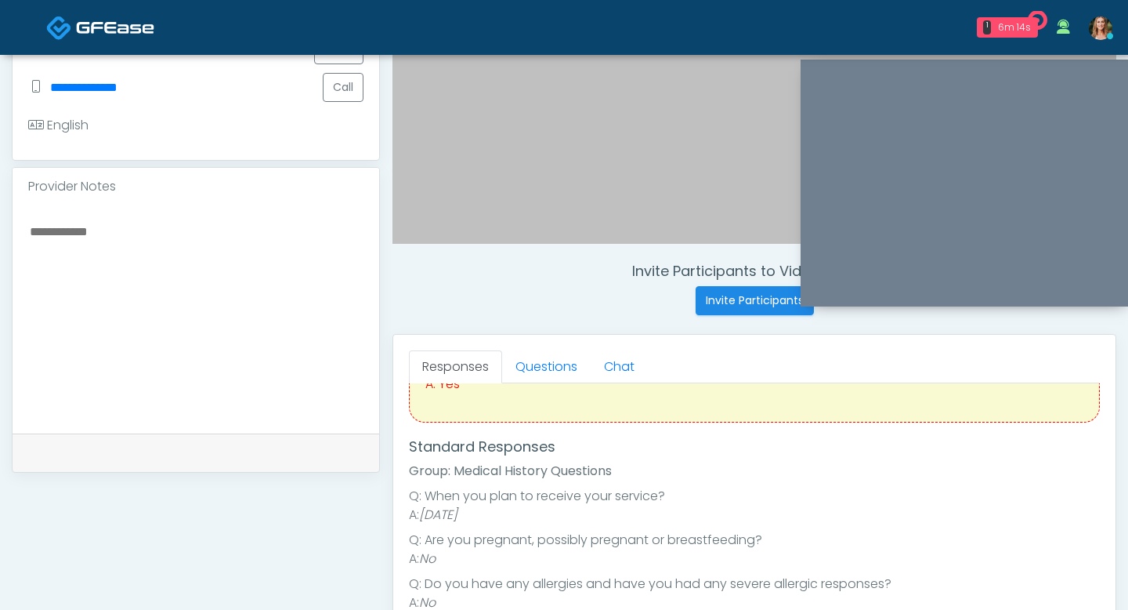
scroll to position [250, 0]
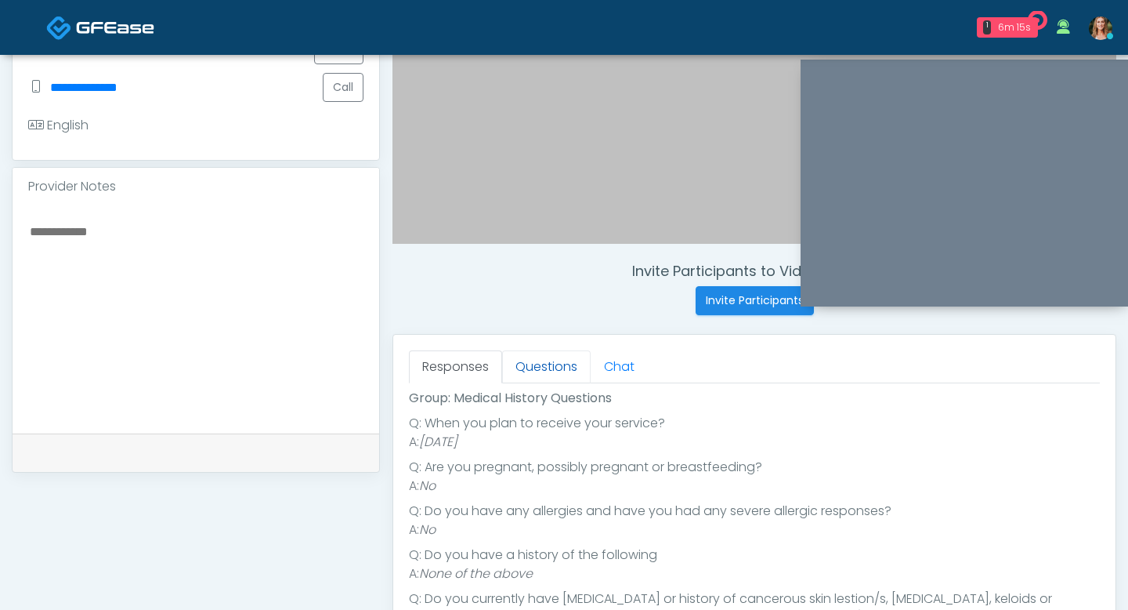
click at [553, 366] on link "Questions" at bounding box center [546, 366] width 89 height 33
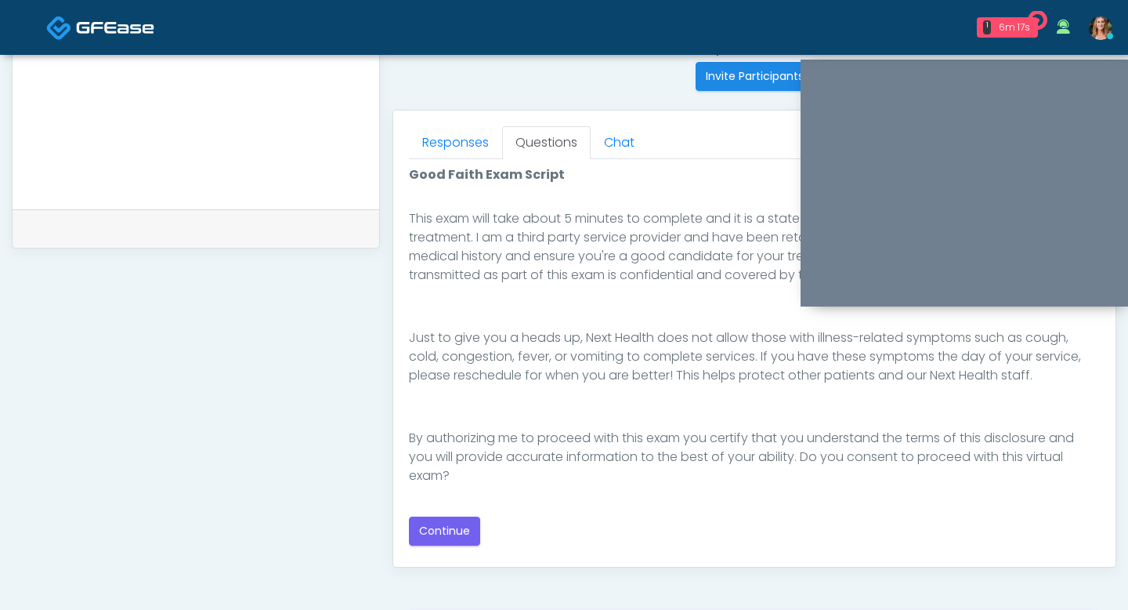
scroll to position [675, 0]
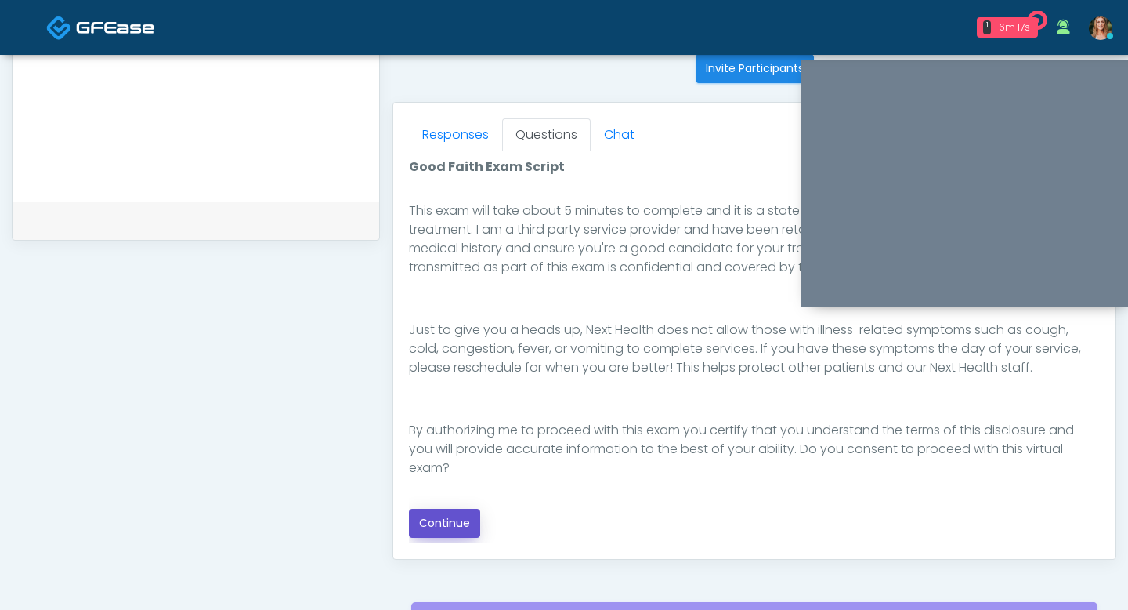
click at [452, 511] on button "Continue" at bounding box center [444, 523] width 71 height 29
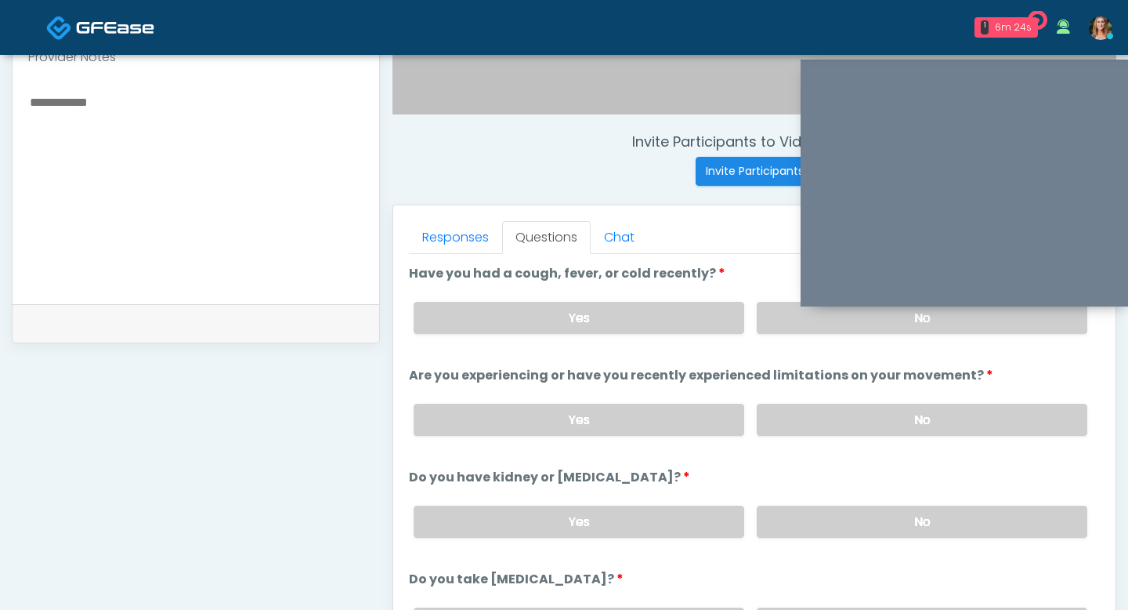
scroll to position [539, 0]
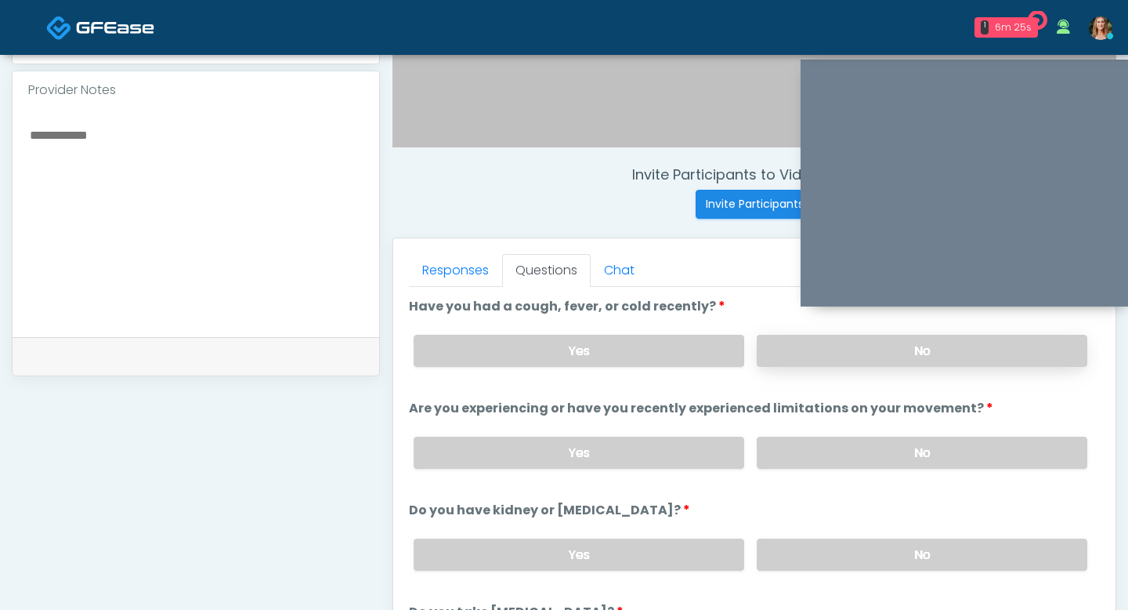
click at [827, 363] on label "No" at bounding box center [922, 351] width 331 height 32
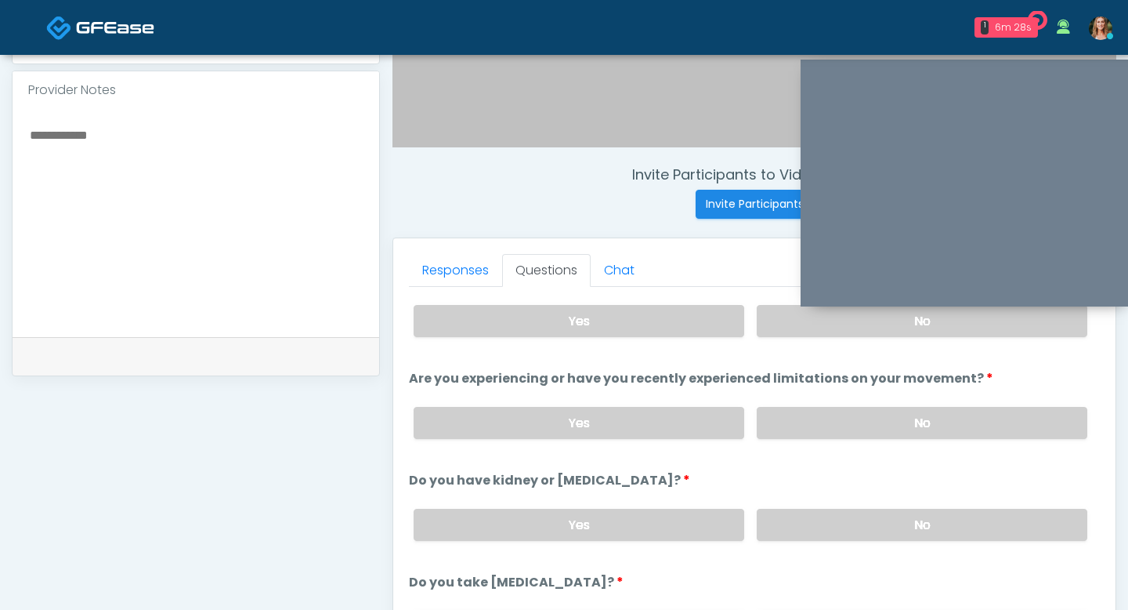
click at [832, 398] on div "Yes No" at bounding box center [750, 422] width 699 height 57
click at [832, 409] on label "No" at bounding box center [922, 423] width 331 height 32
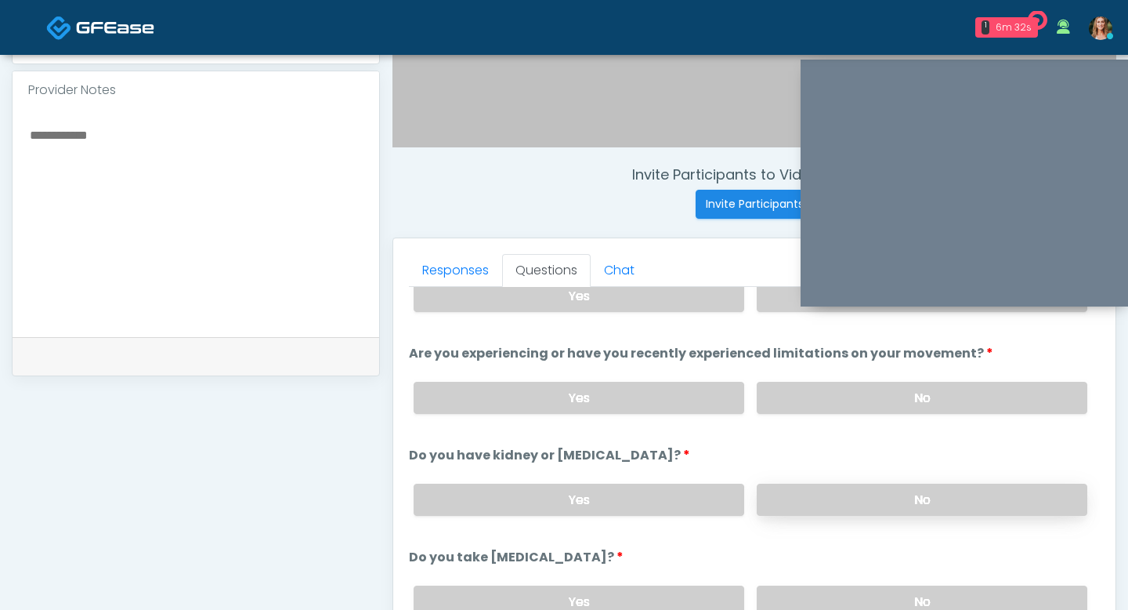
scroll to position [56, 0]
click at [876, 491] on label "No" at bounding box center [922, 499] width 331 height 32
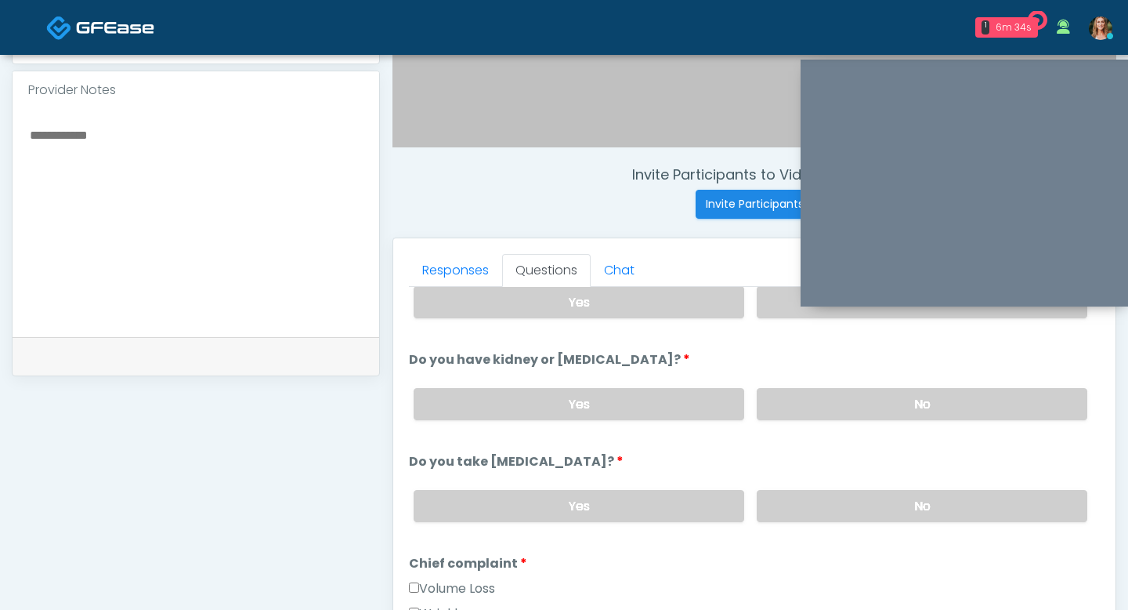
scroll to position [176, 0]
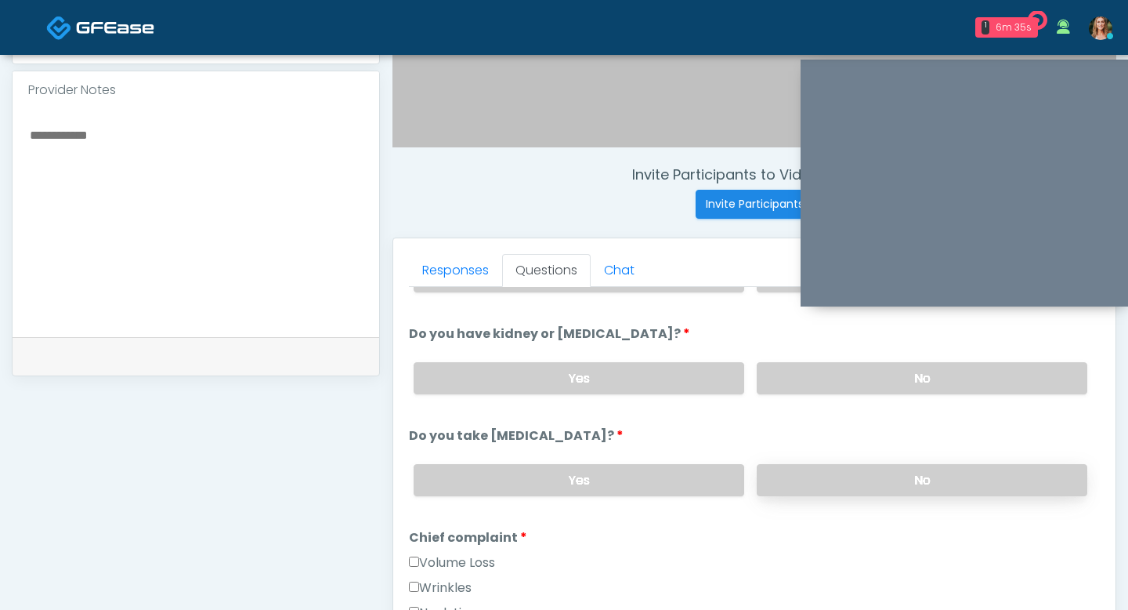
click at [908, 476] on label "No" at bounding box center [922, 480] width 331 height 32
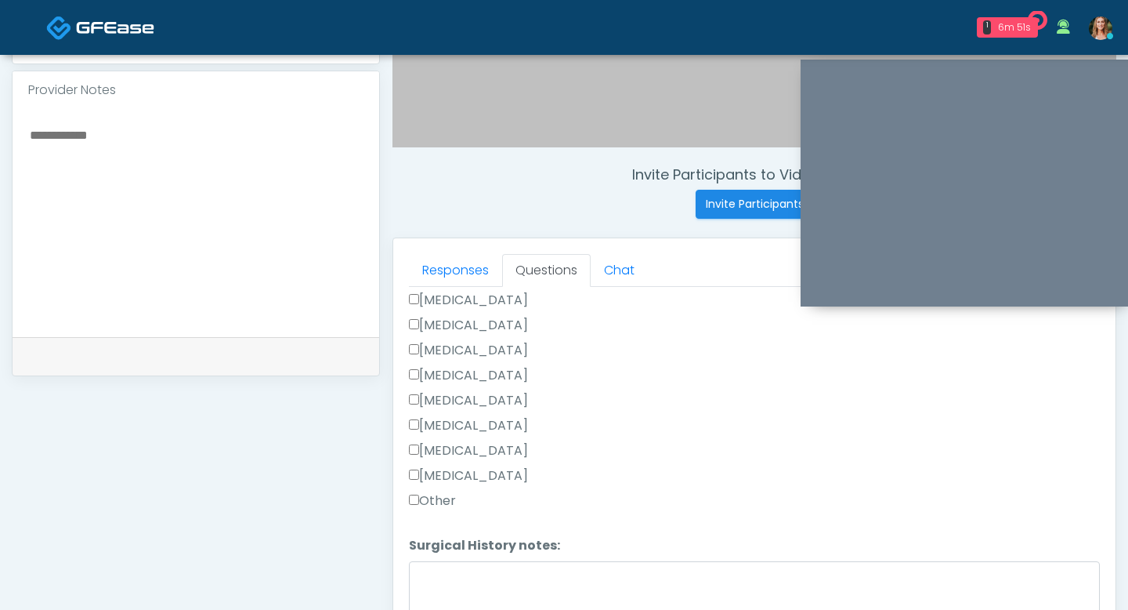
scroll to position [549, 0]
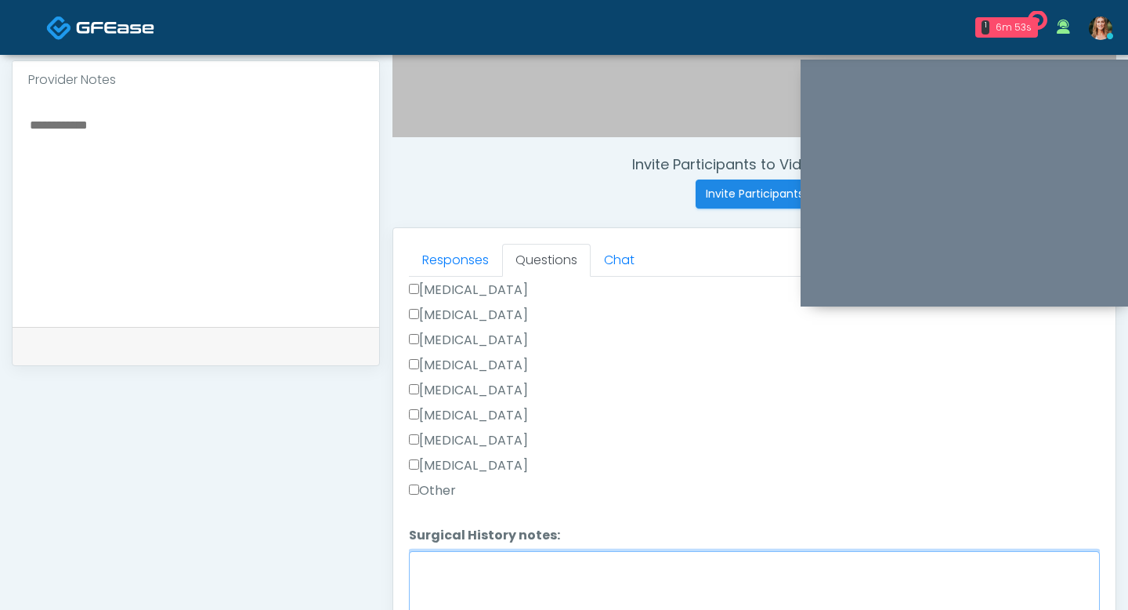
click at [458, 568] on textarea "Surgical History notes:" at bounding box center [754, 584] width 691 height 67
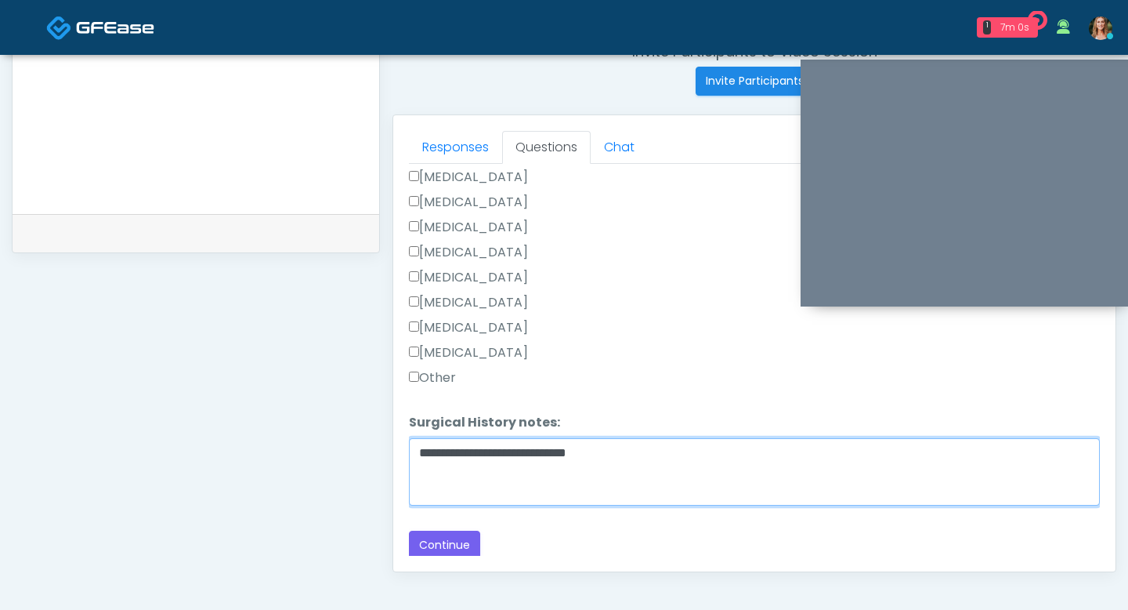
scroll to position [672, 0]
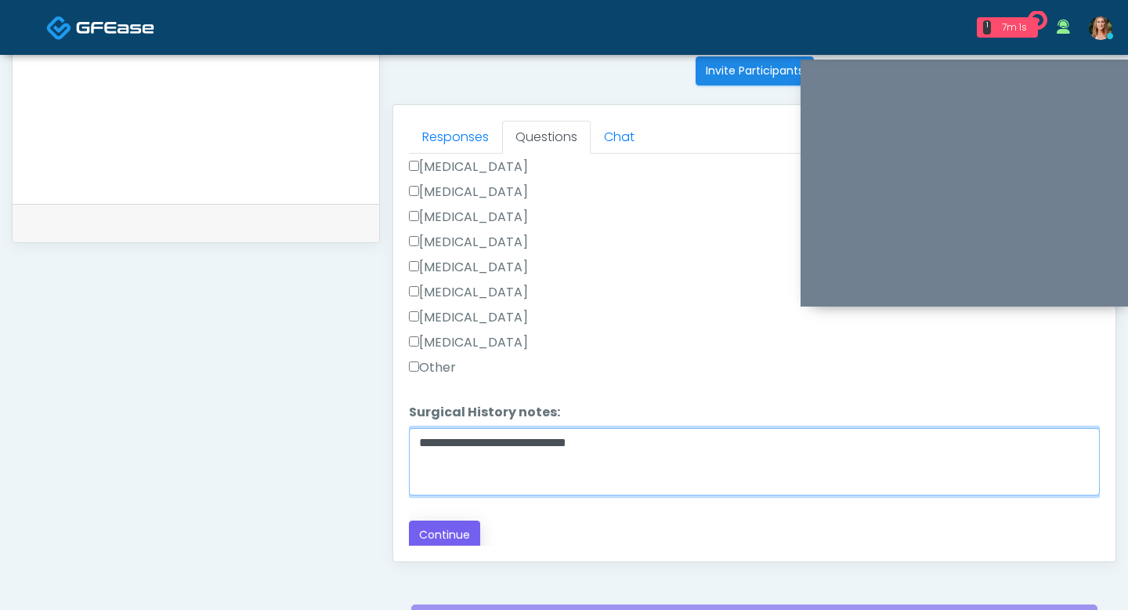
type textarea "**********"
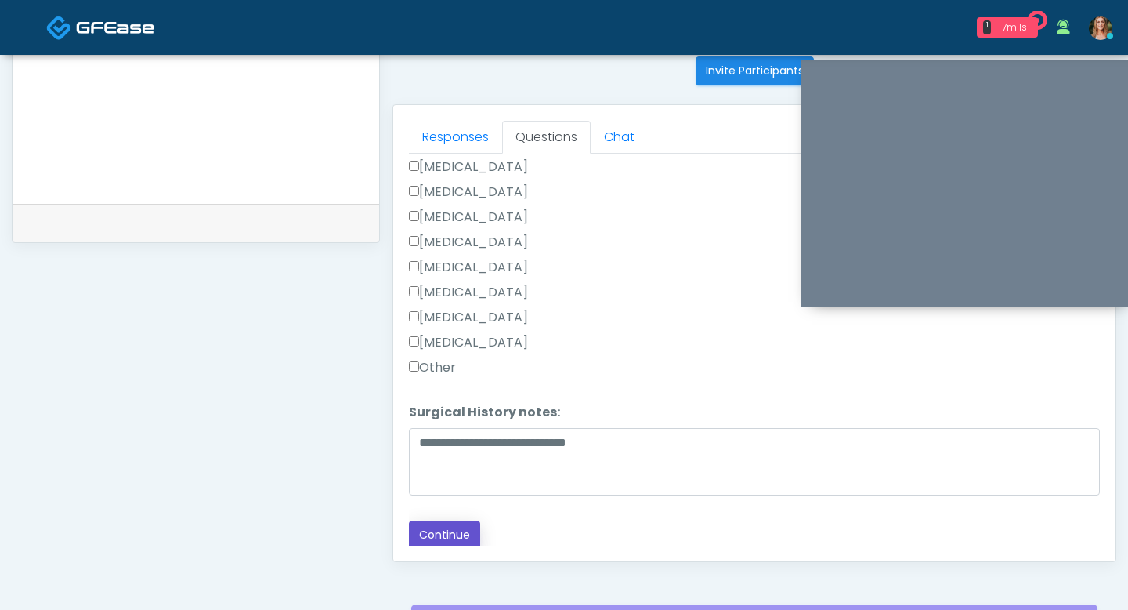
click at [454, 525] on button "Continue" at bounding box center [444, 534] width 71 height 29
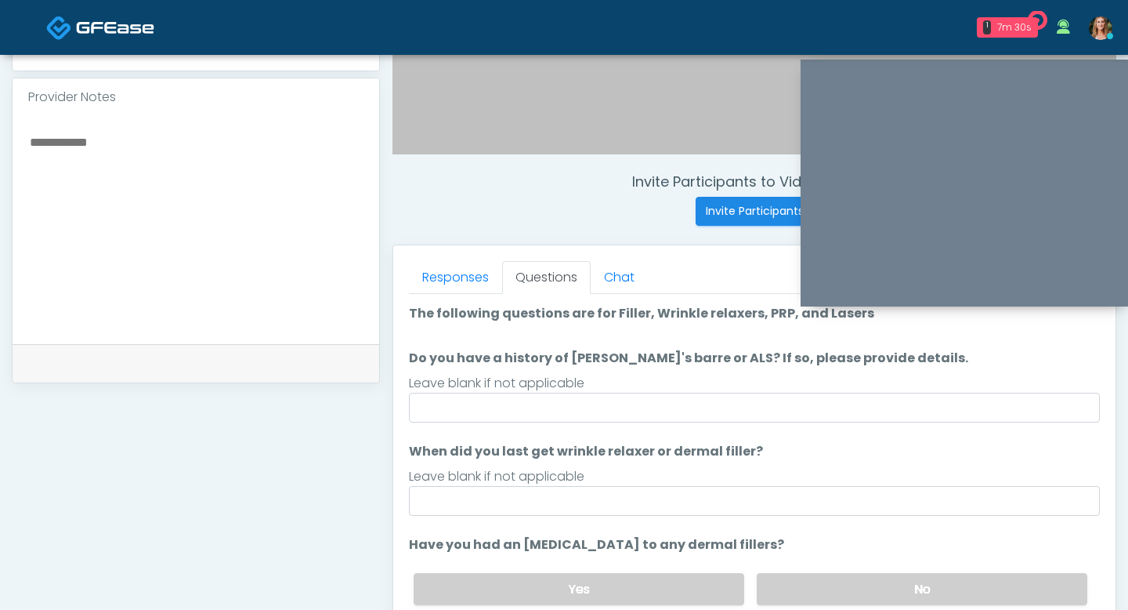
scroll to position [11, 0]
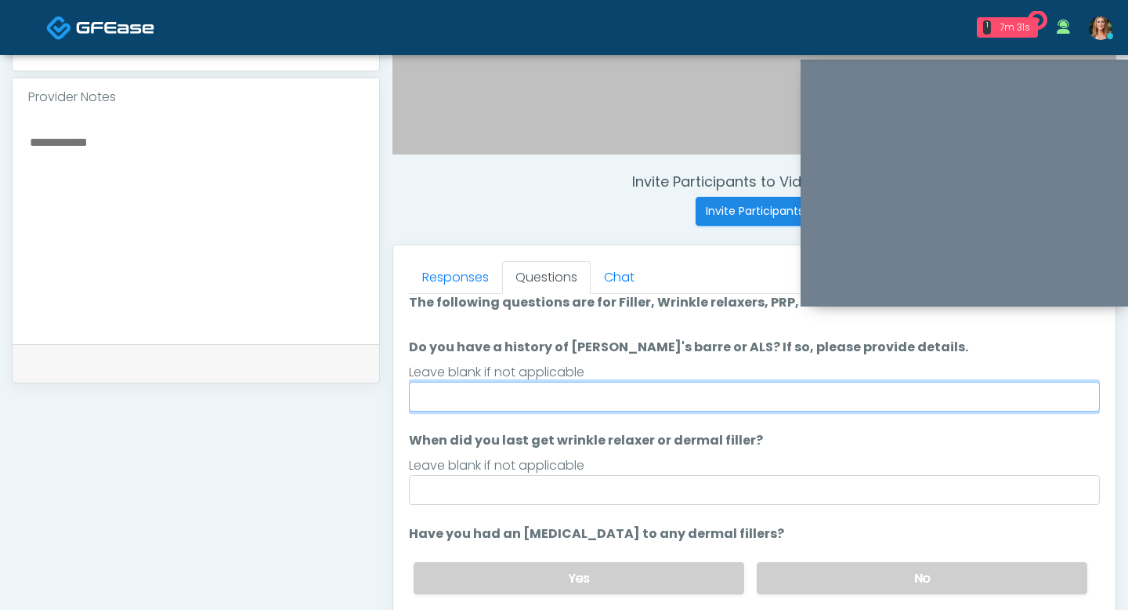
click at [681, 399] on input "Do you have a history of Guillain's barre or ALS? If so, please provide details." at bounding box center [754, 397] width 691 height 30
click at [507, 395] on input "Do you have a history of Guillain's barre or ALS? If so, please provide details." at bounding box center [754, 397] width 691 height 30
click at [492, 406] on input "Do you have a history of Guillain's barre or ALS? If so, please provide details." at bounding box center [754, 397] width 691 height 30
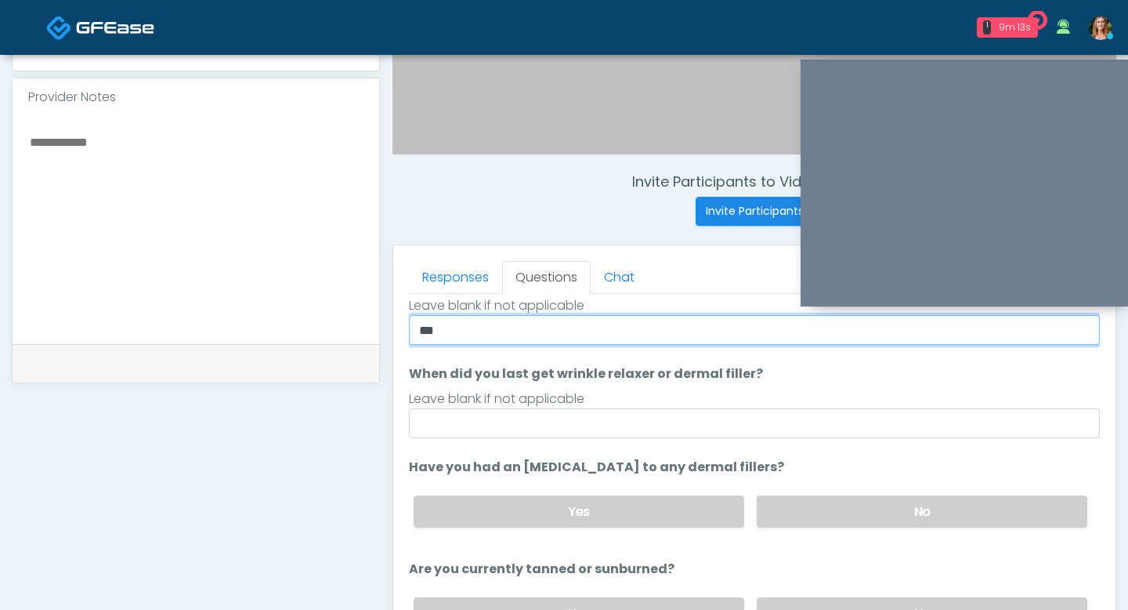
scroll to position [91, 0]
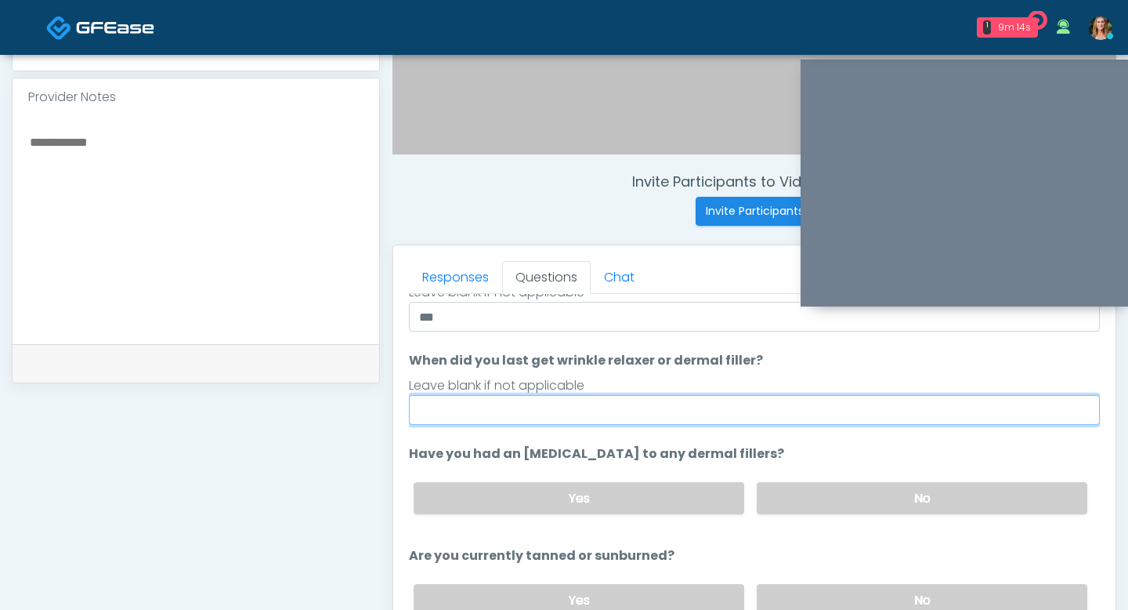
click at [620, 424] on input "When did you last get wrinkle relaxer or dermal filler?" at bounding box center [754, 410] width 691 height 30
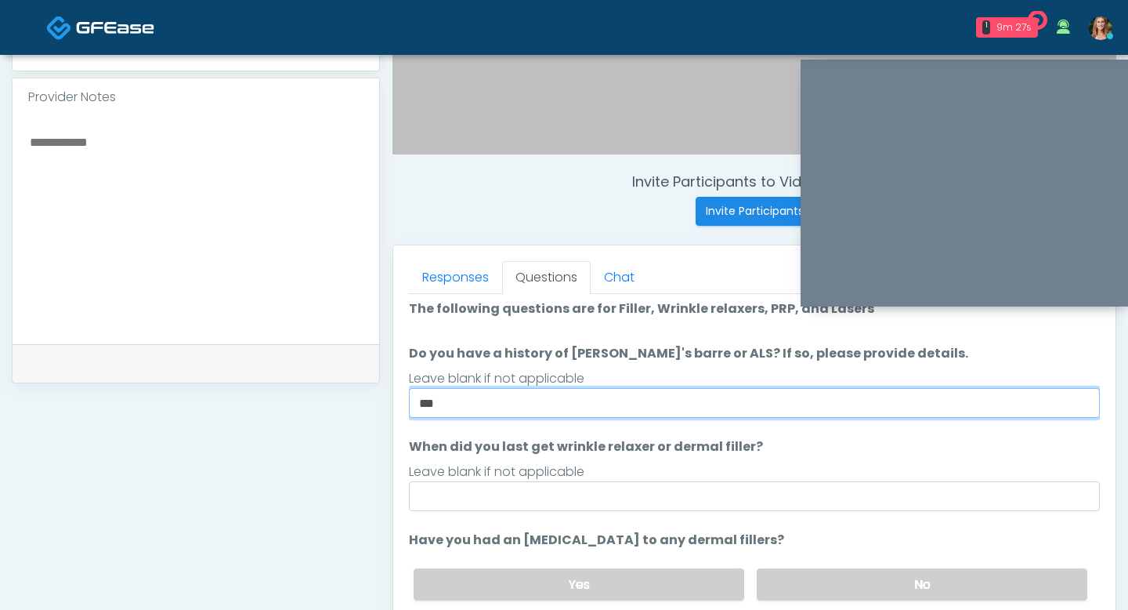
click at [519, 410] on input "**" at bounding box center [754, 403] width 691 height 30
type input "*"
type input "**"
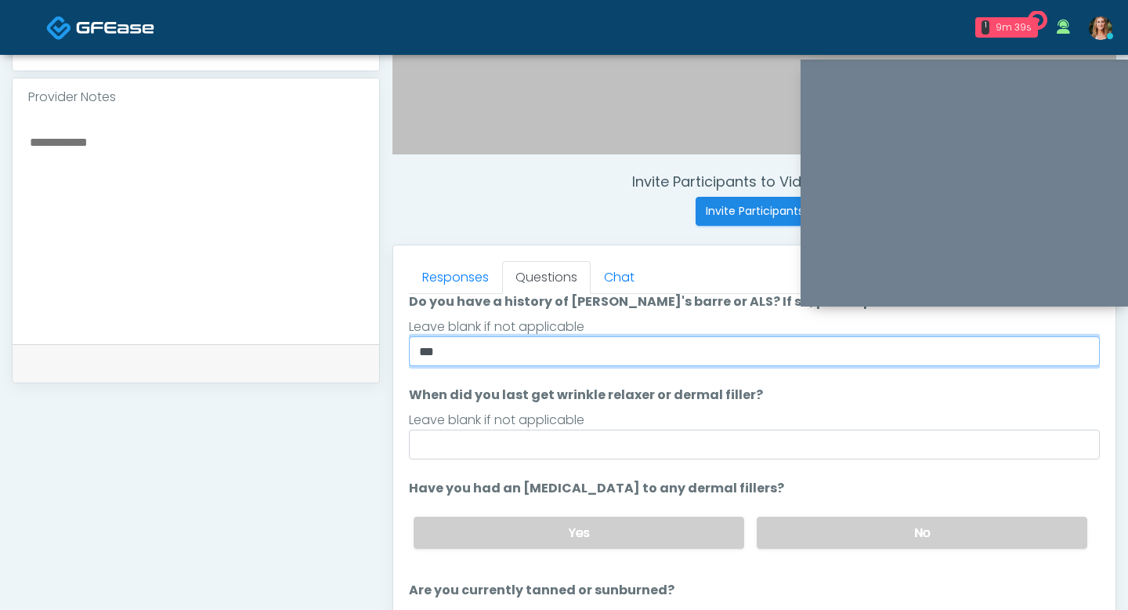
scroll to position [68, 0]
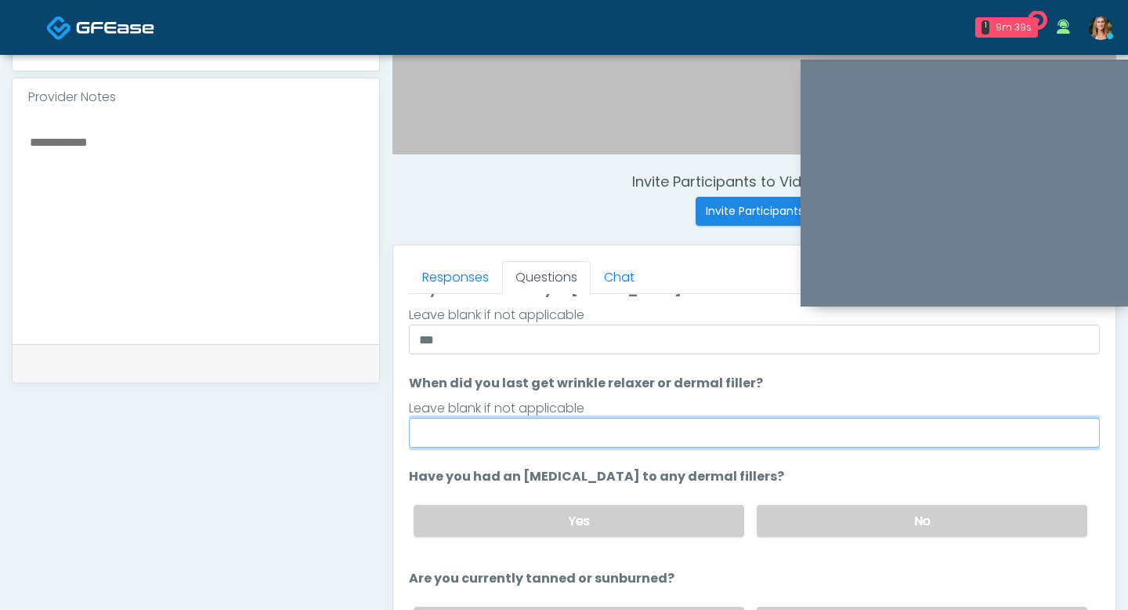
click at [593, 446] on input "When did you last get wrinkle relaxer or dermal filler?" at bounding box center [754, 433] width 691 height 30
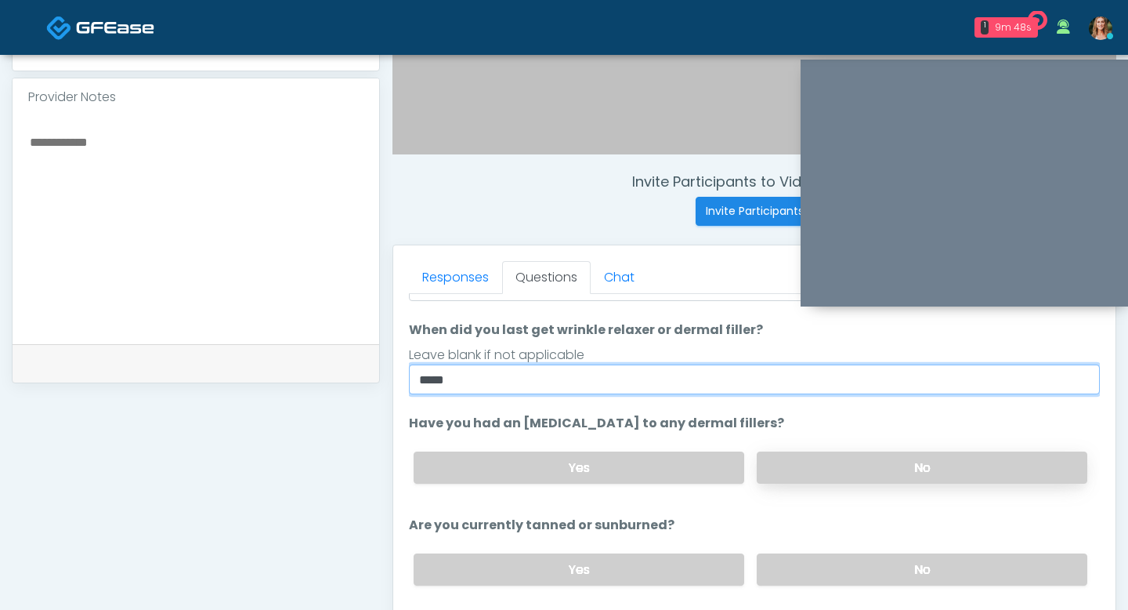
type input "****"
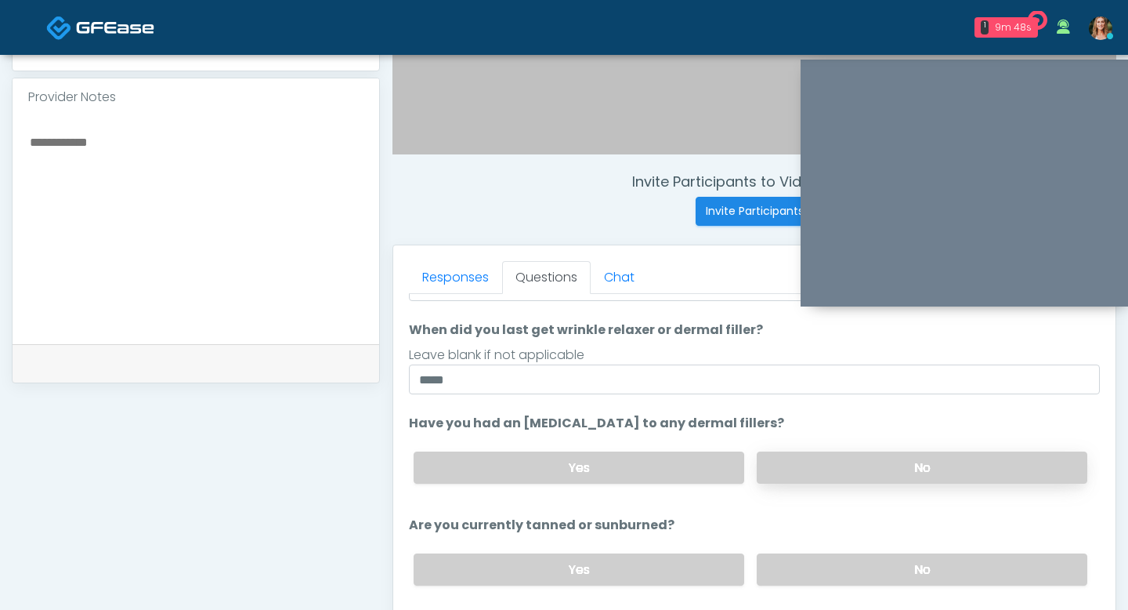
click at [868, 472] on label "No" at bounding box center [922, 467] width 331 height 32
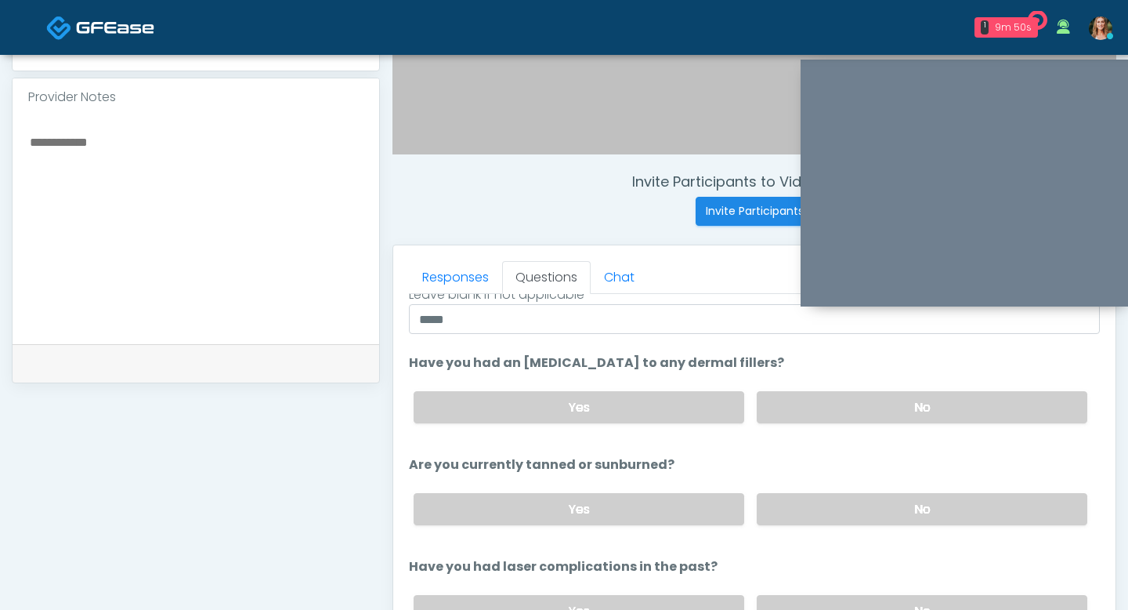
click at [835, 487] on div "Yes No" at bounding box center [750, 508] width 699 height 57
click at [834, 502] on label "No" at bounding box center [922, 509] width 331 height 32
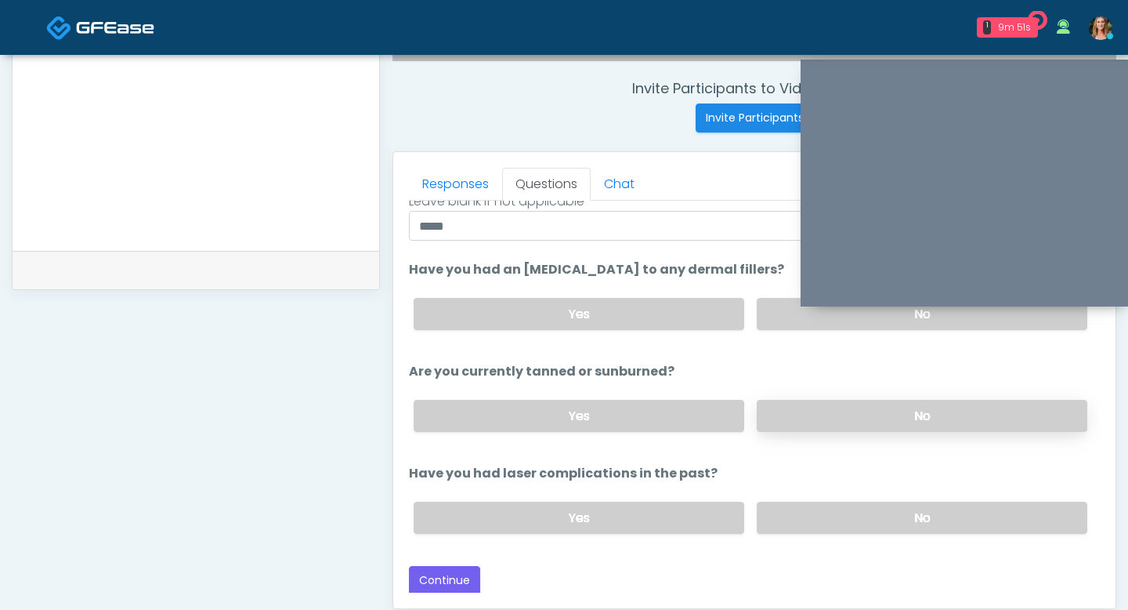
scroll to position [643, 0]
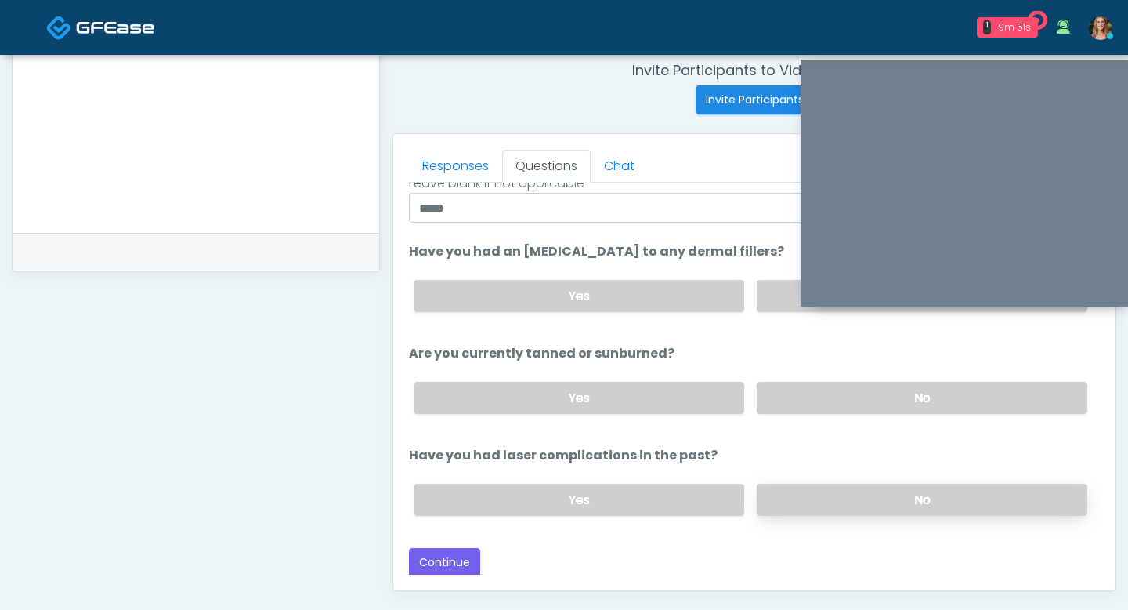
click at [816, 498] on label "No" at bounding box center [922, 499] width 331 height 32
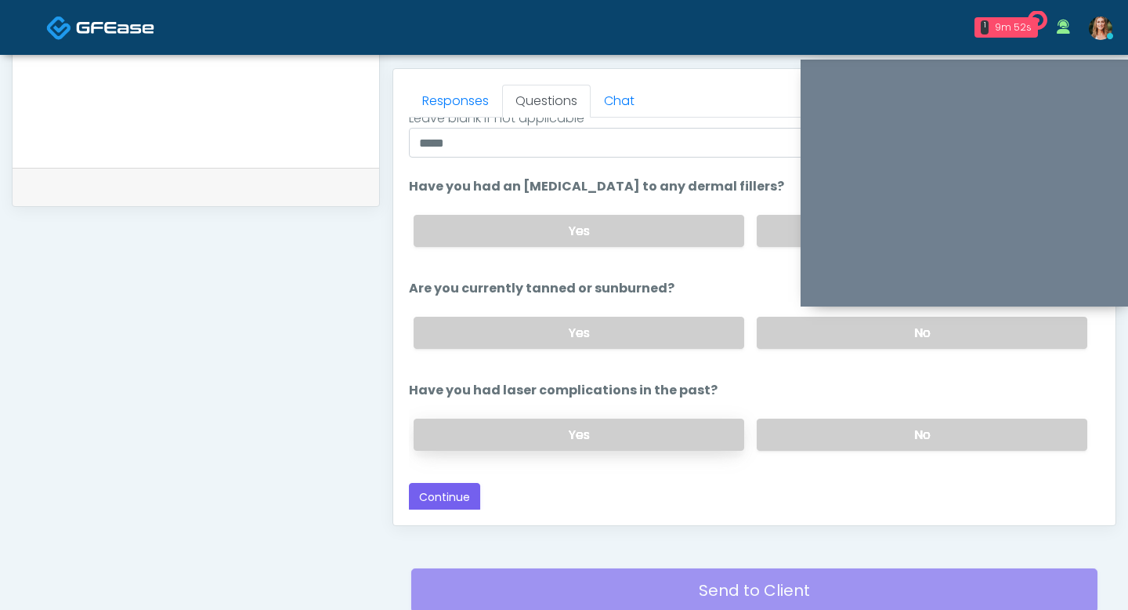
scroll to position [710, 0]
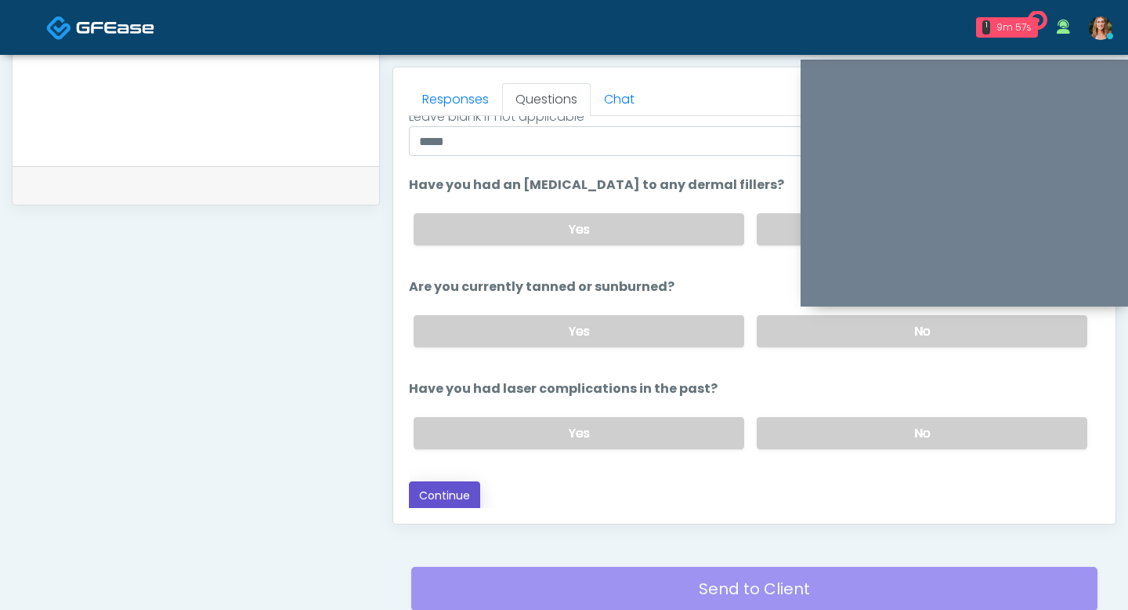
click at [442, 492] on button "Continue" at bounding box center [444, 495] width 71 height 29
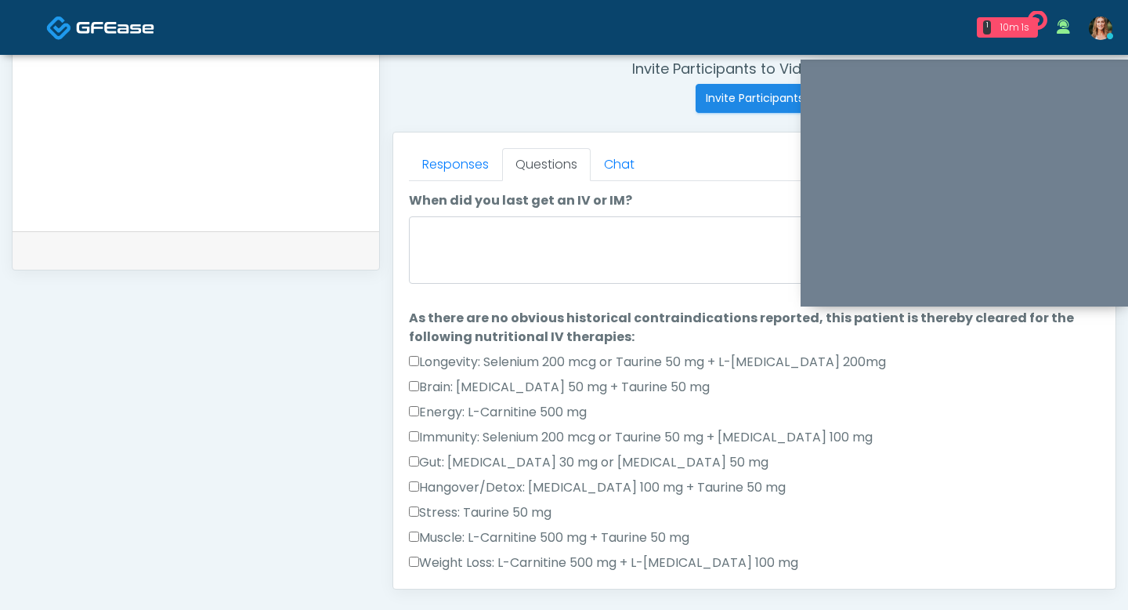
scroll to position [639, 0]
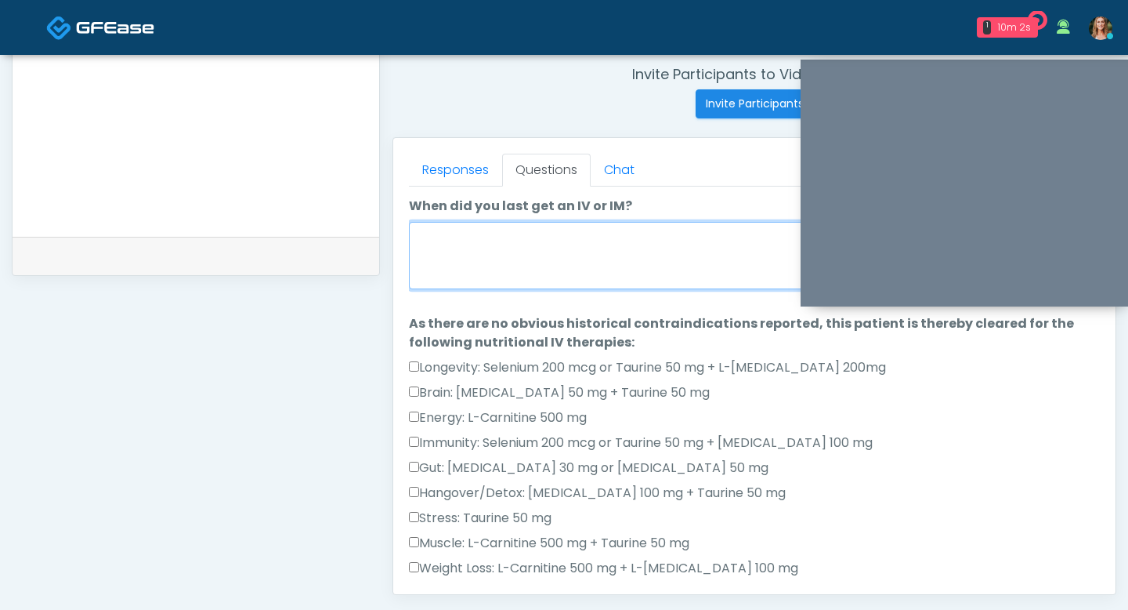
click at [508, 268] on textarea "When did you last get an IV or IM?" at bounding box center [754, 255] width 691 height 67
click at [526, 259] on textarea "When did you last get an IV or IM?" at bounding box center [754, 255] width 691 height 67
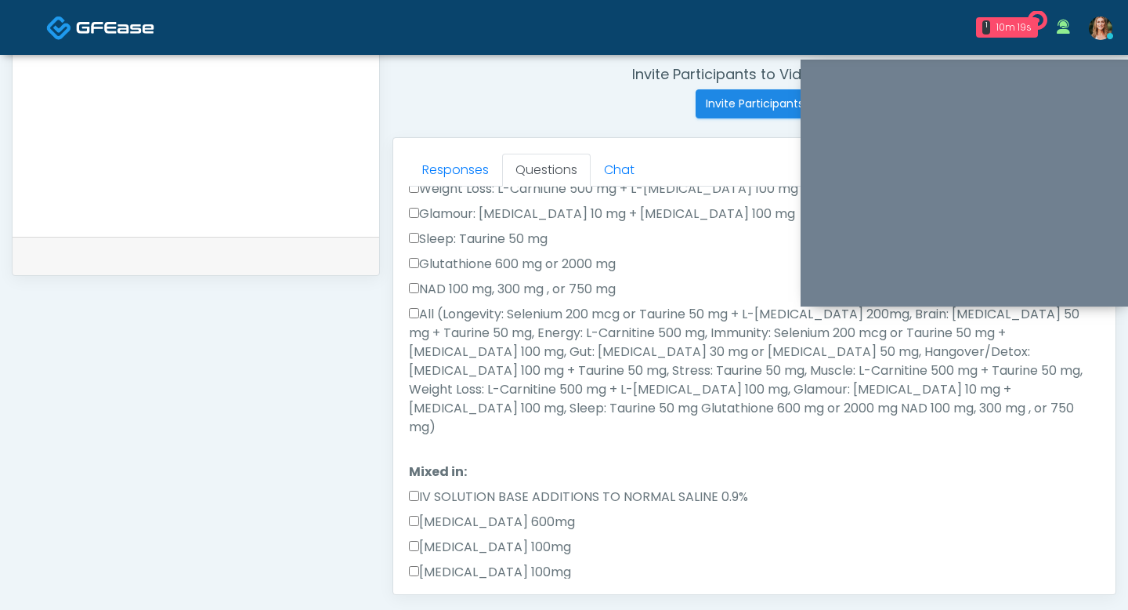
scroll to position [382, 0]
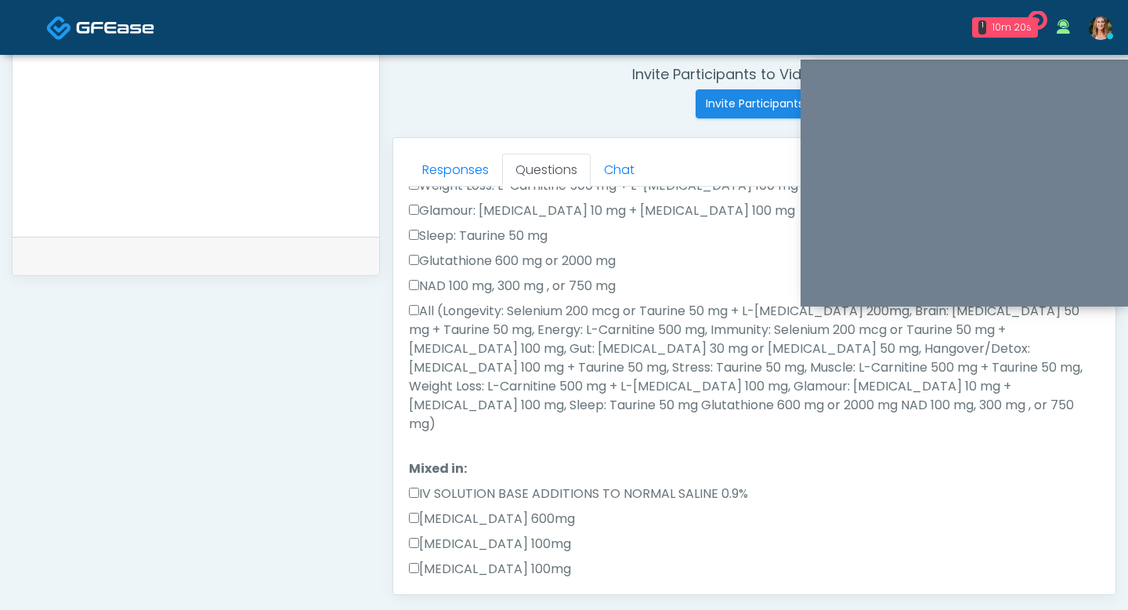
type textarea "****"
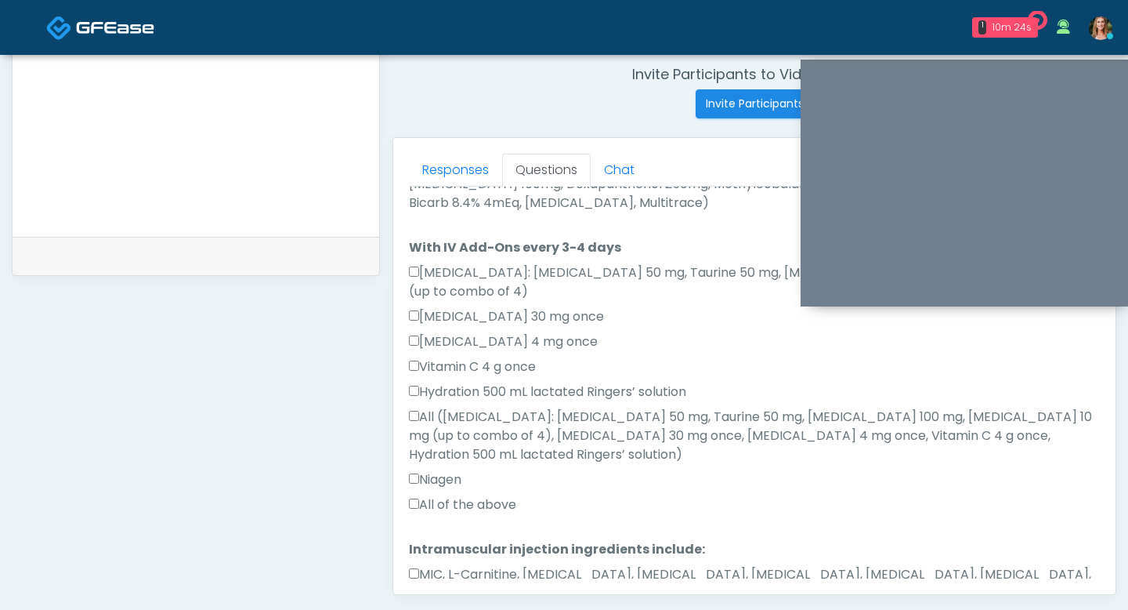
scroll to position [964, 0]
click at [407, 446] on div "Responses Questions Chat Good Faith Exam Script Good Faith Exam Script INTRODUC…" at bounding box center [754, 366] width 722 height 456
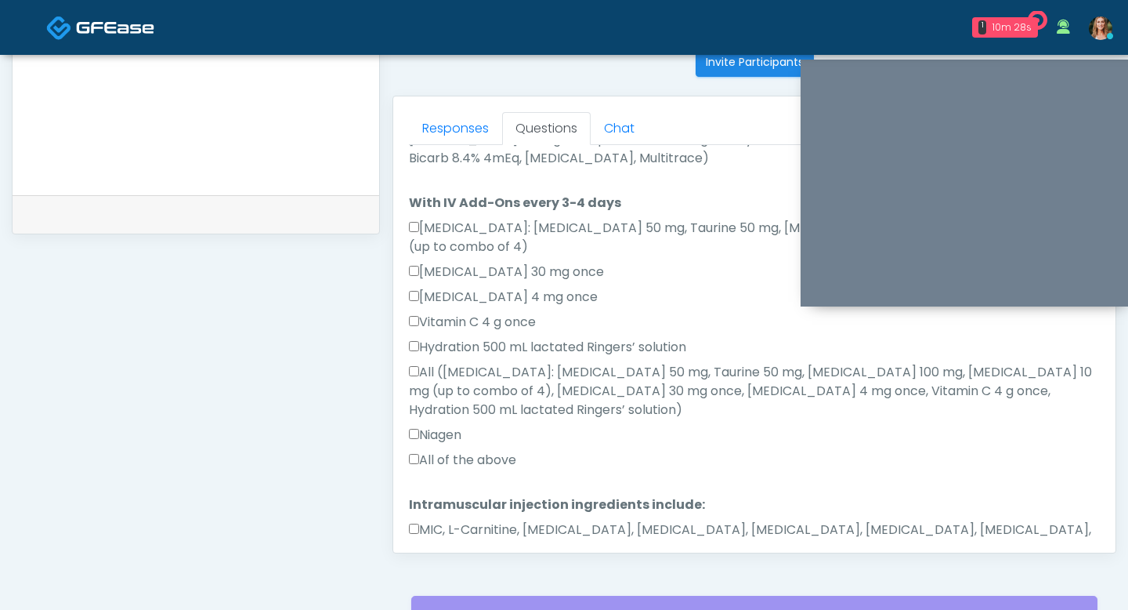
scroll to position [759, 0]
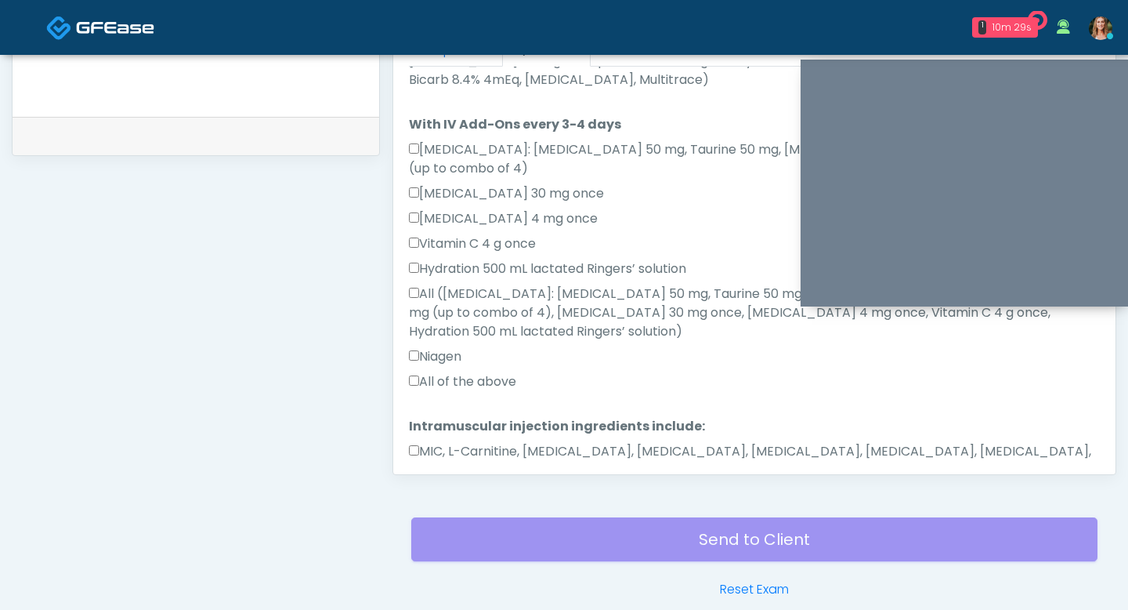
click at [451, 505] on button "Continue" at bounding box center [444, 519] width 71 height 29
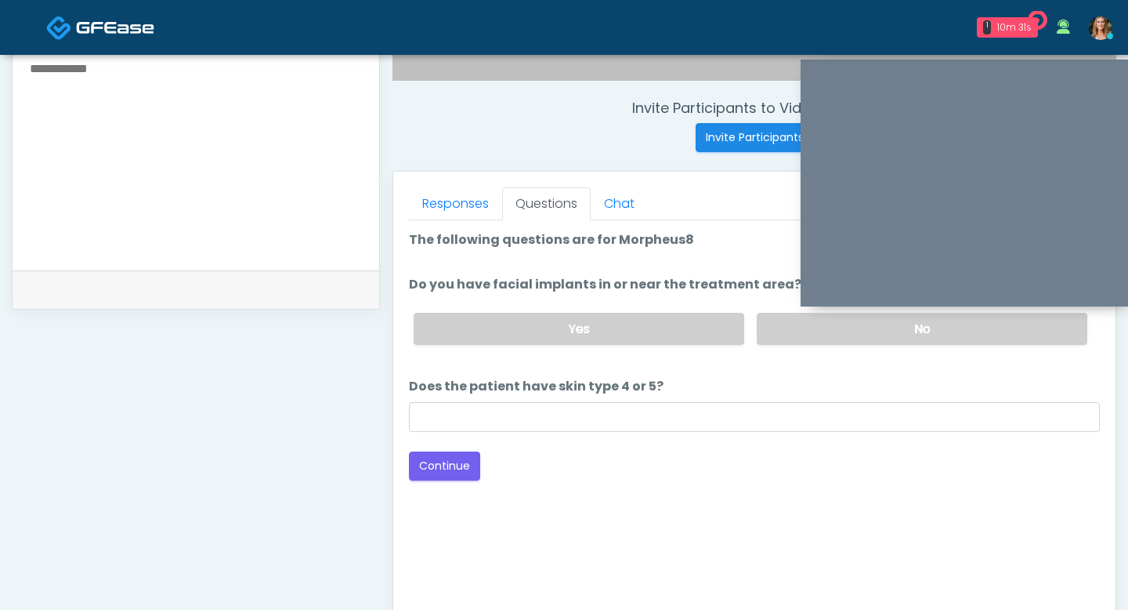
scroll to position [583, 0]
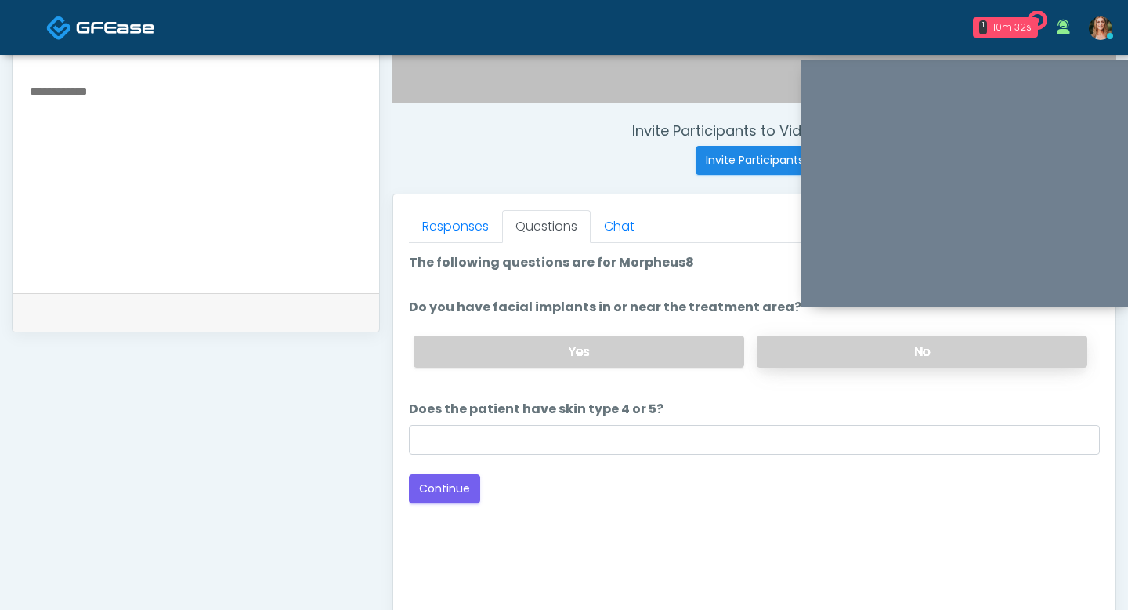
click at [791, 349] on label "No" at bounding box center [922, 351] width 331 height 32
click at [633, 329] on div "Yes No" at bounding box center [750, 351] width 699 height 57
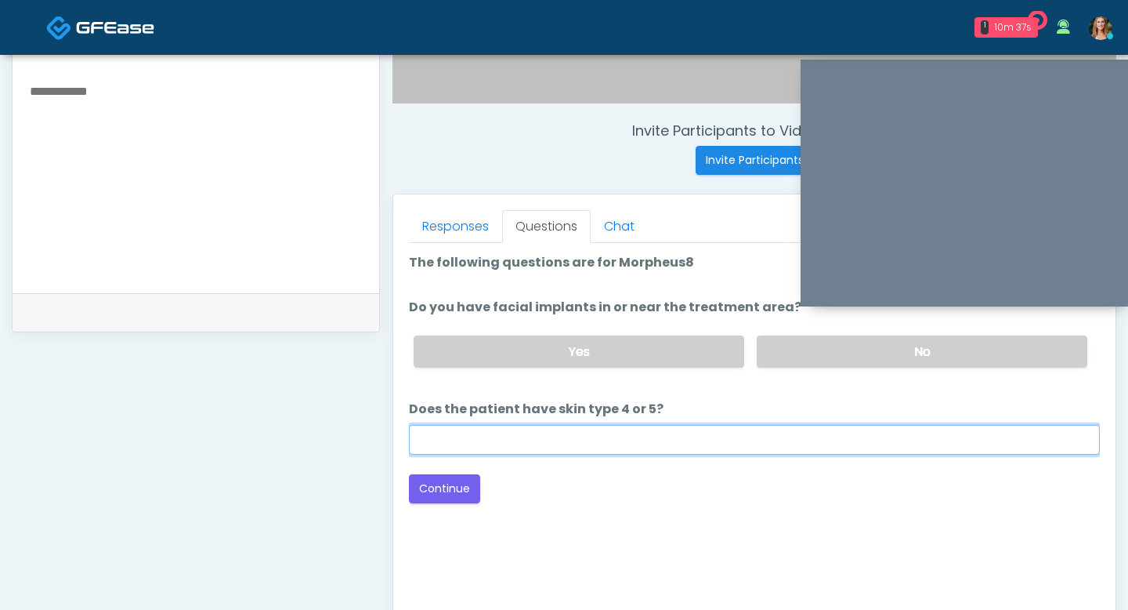
click at [574, 439] on input "Does the patient have skin type 4 or 5?" at bounding box center [754, 440] width 691 height 30
type input "**"
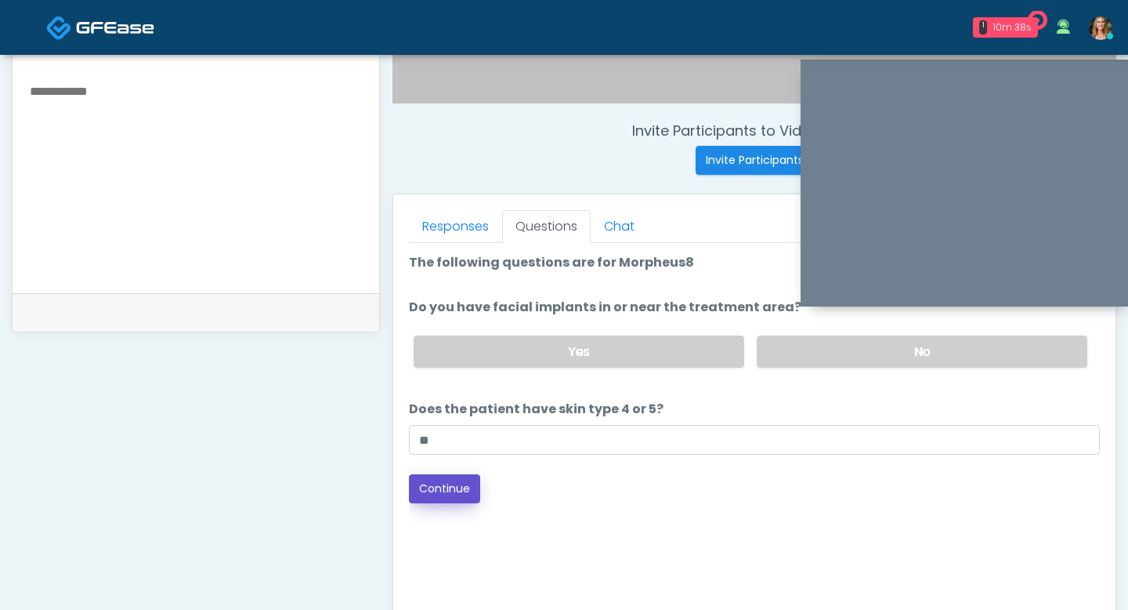
click at [458, 484] on button "Continue" at bounding box center [444, 488] width 71 height 29
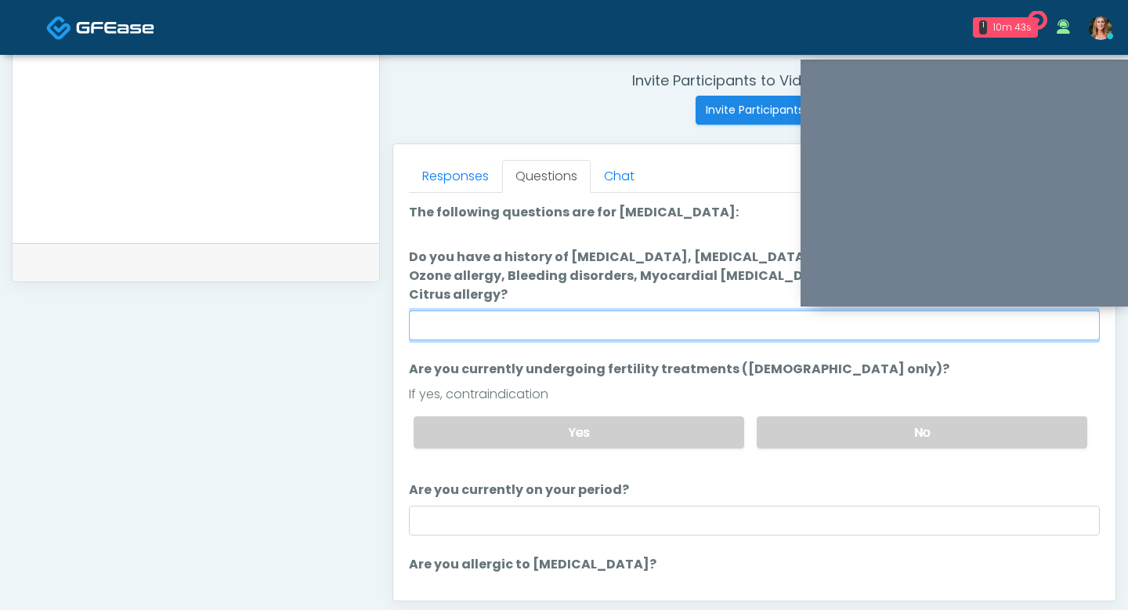
click at [626, 310] on input "Do you have a history of Hyperthyroidism, Hypotension, Hypocalcemia, Hypoglycem…" at bounding box center [754, 325] width 691 height 30
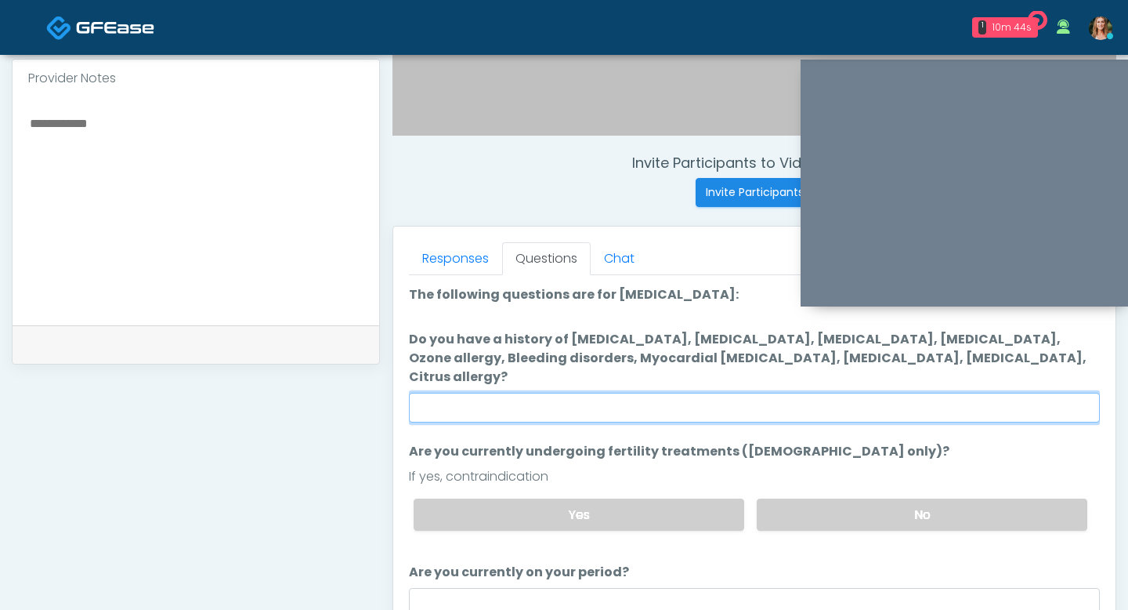
scroll to position [525, 0]
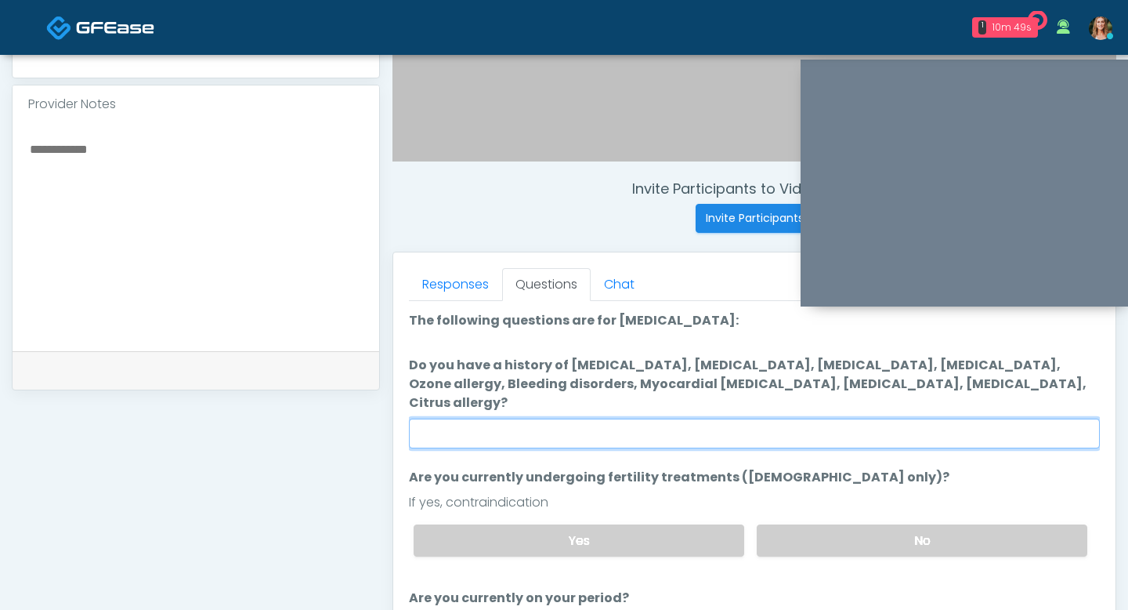
click at [739, 418] on input "Do you have a history of Hyperthyroidism, Hypotension, Hypocalcemia, Hypoglycem…" at bounding box center [754, 433] width 691 height 30
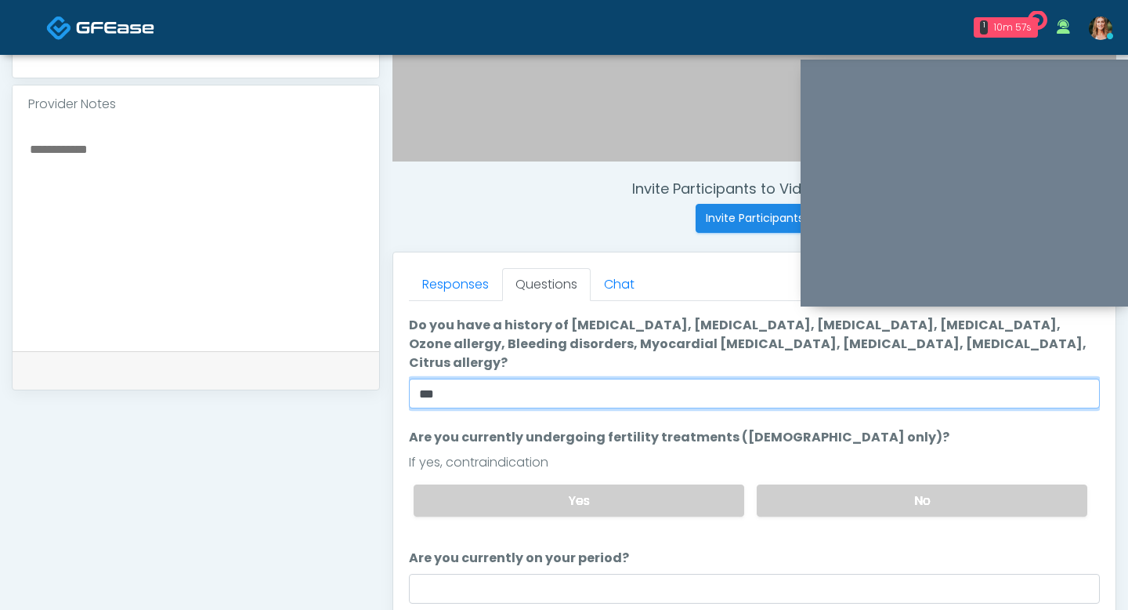
scroll to position [81, 0]
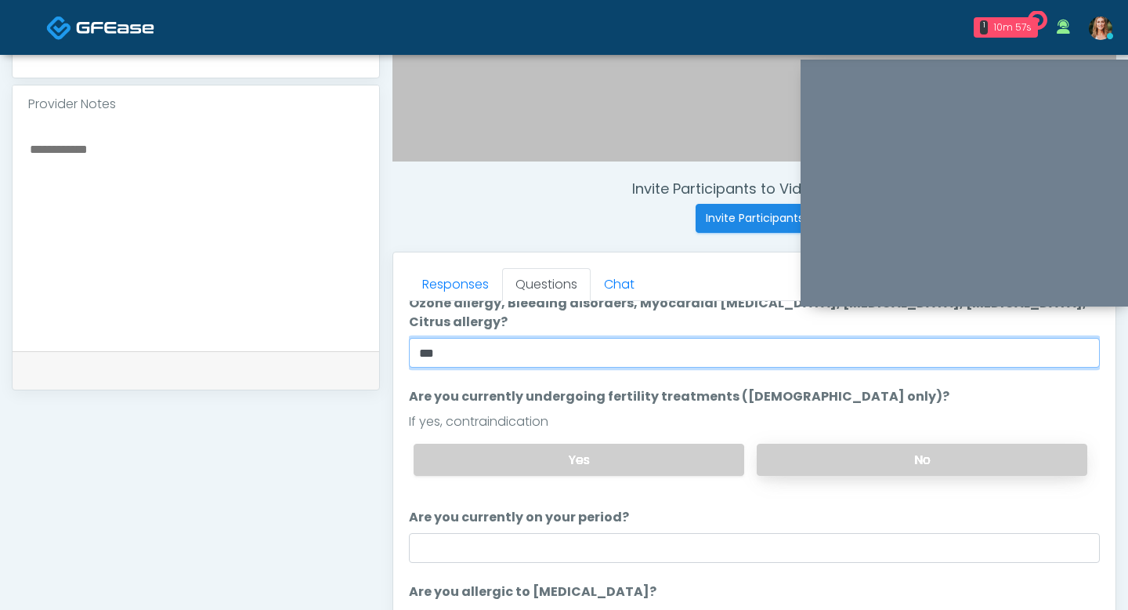
type input "**"
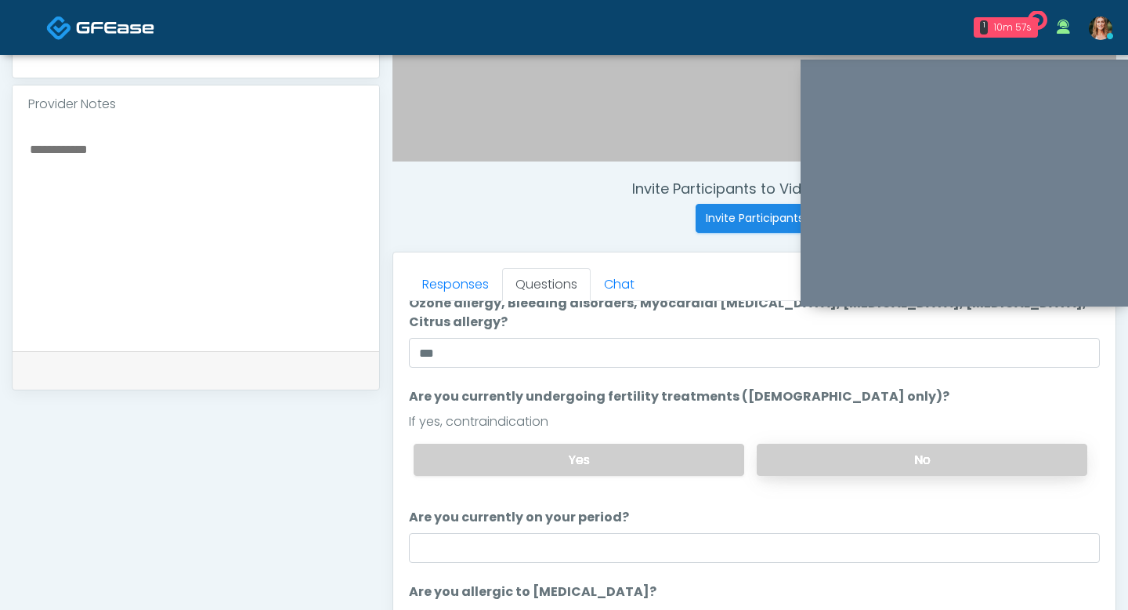
click at [815, 443] on label "No" at bounding box center [922, 459] width 331 height 32
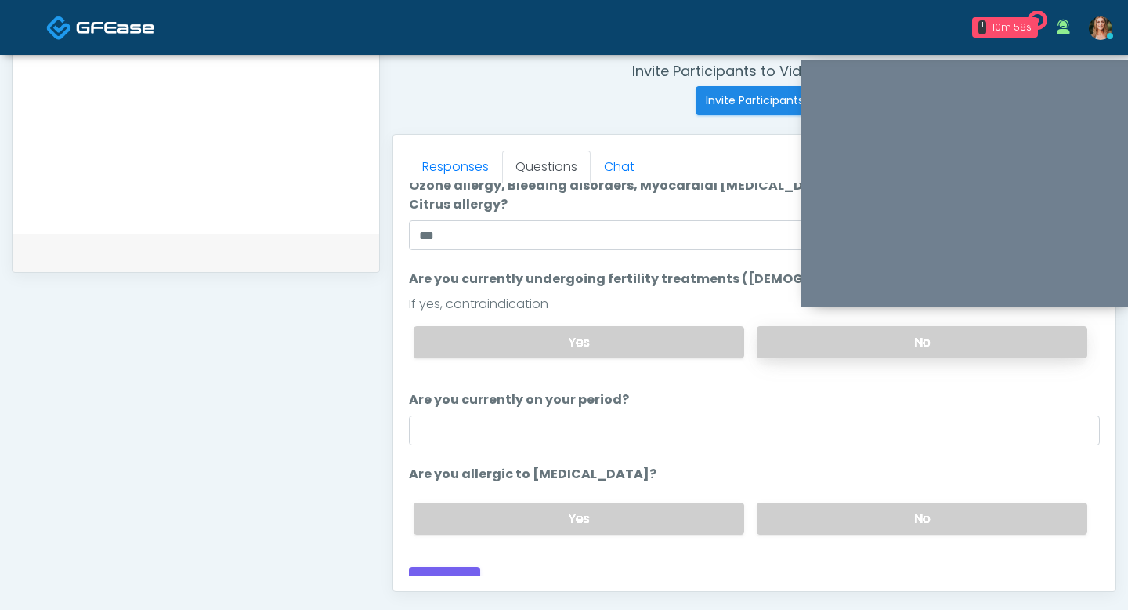
scroll to position [669, 0]
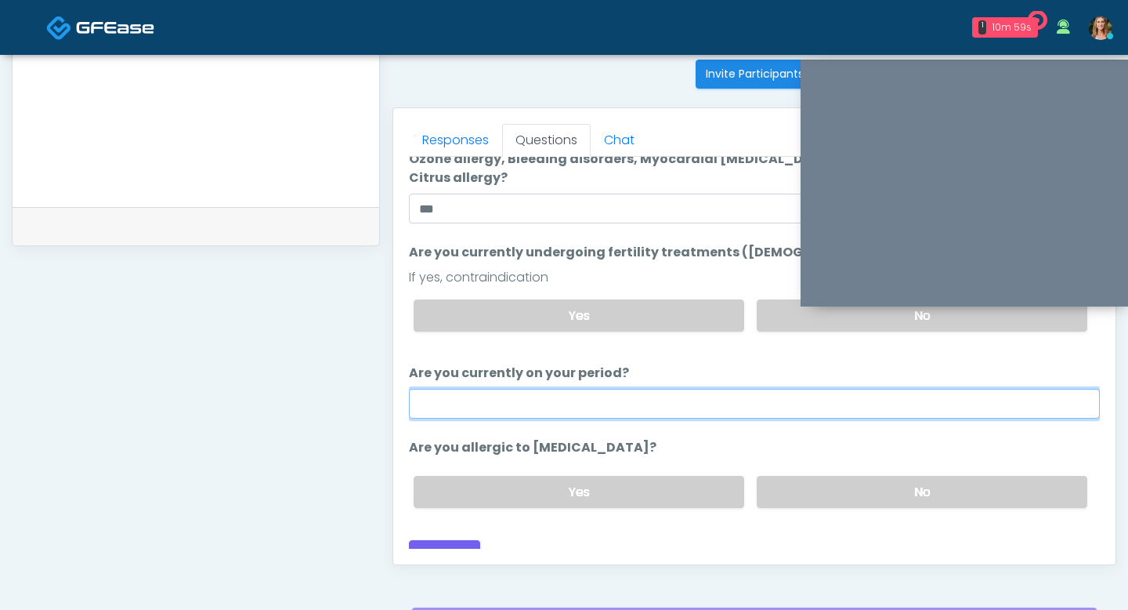
click at [610, 389] on input "Are you currently on your period?" at bounding box center [754, 404] width 691 height 30
type input "**"
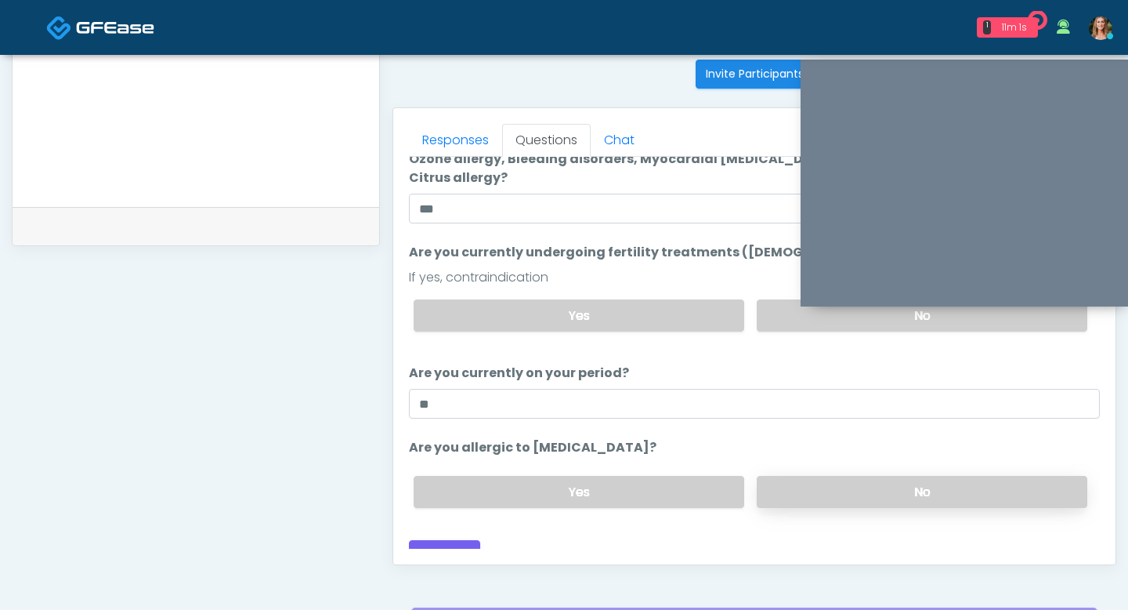
click at [787, 476] on label "No" at bounding box center [922, 492] width 331 height 32
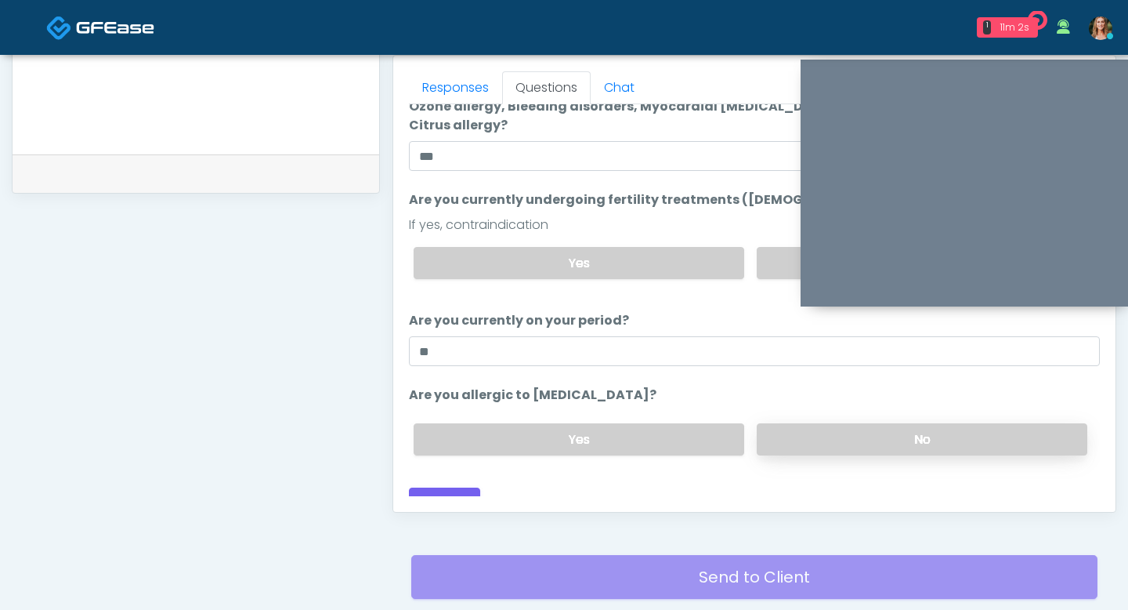
scroll to position [735, 0]
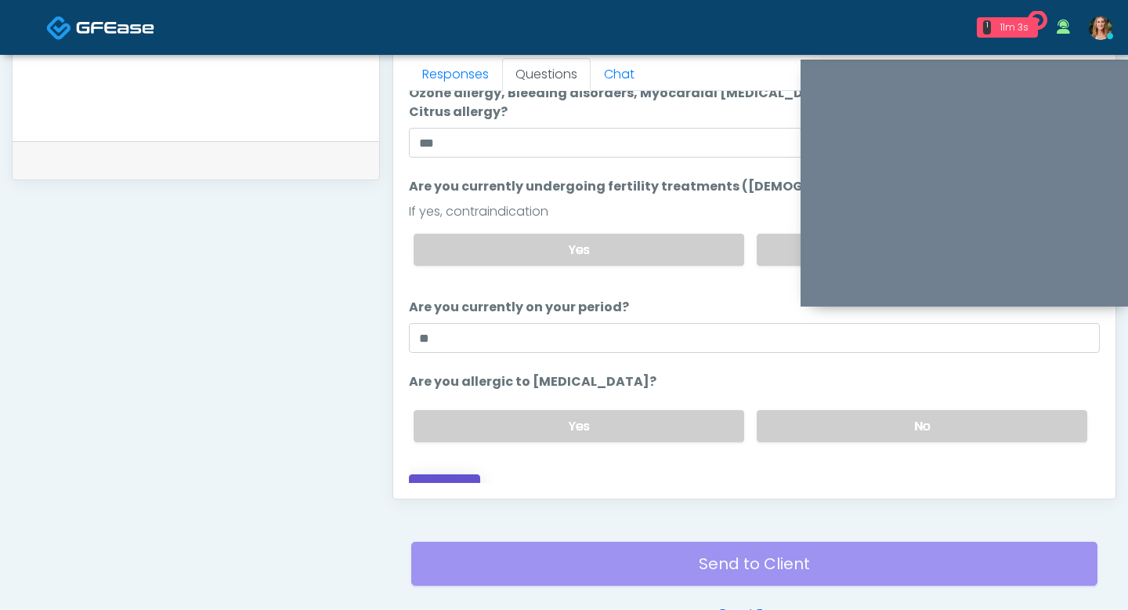
click at [427, 474] on button "Continue" at bounding box center [444, 488] width 71 height 29
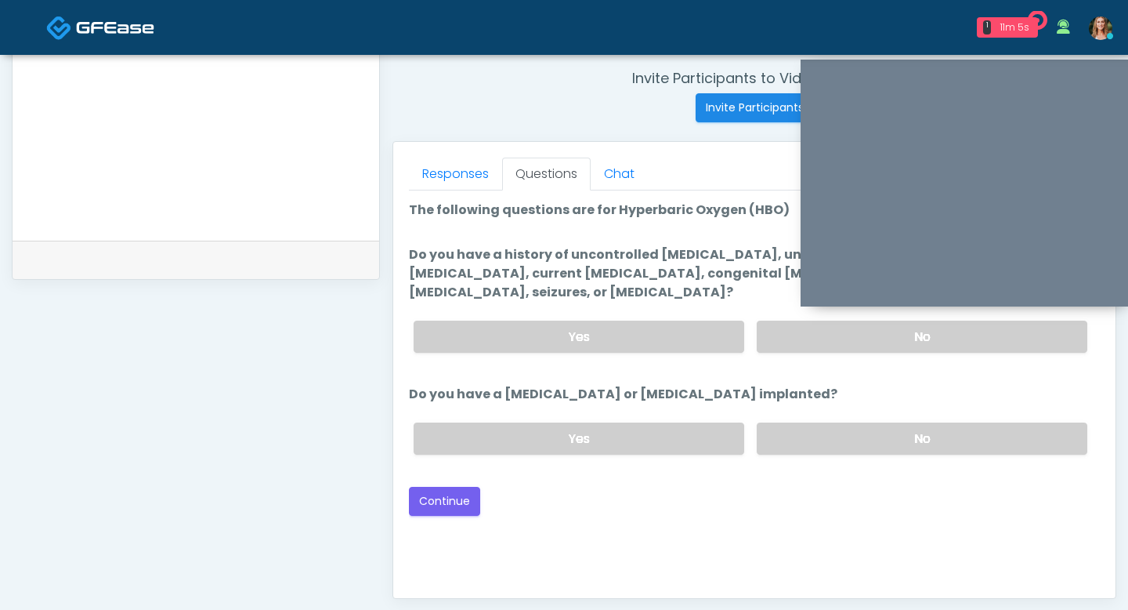
scroll to position [626, 0]
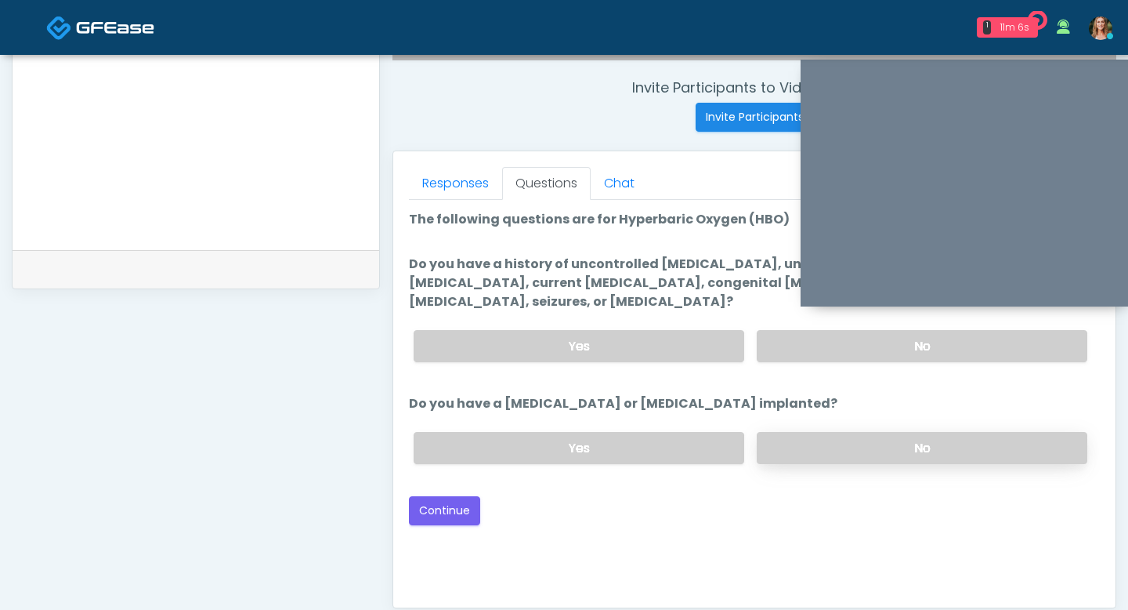
click at [801, 438] on label "No" at bounding box center [922, 448] width 331 height 32
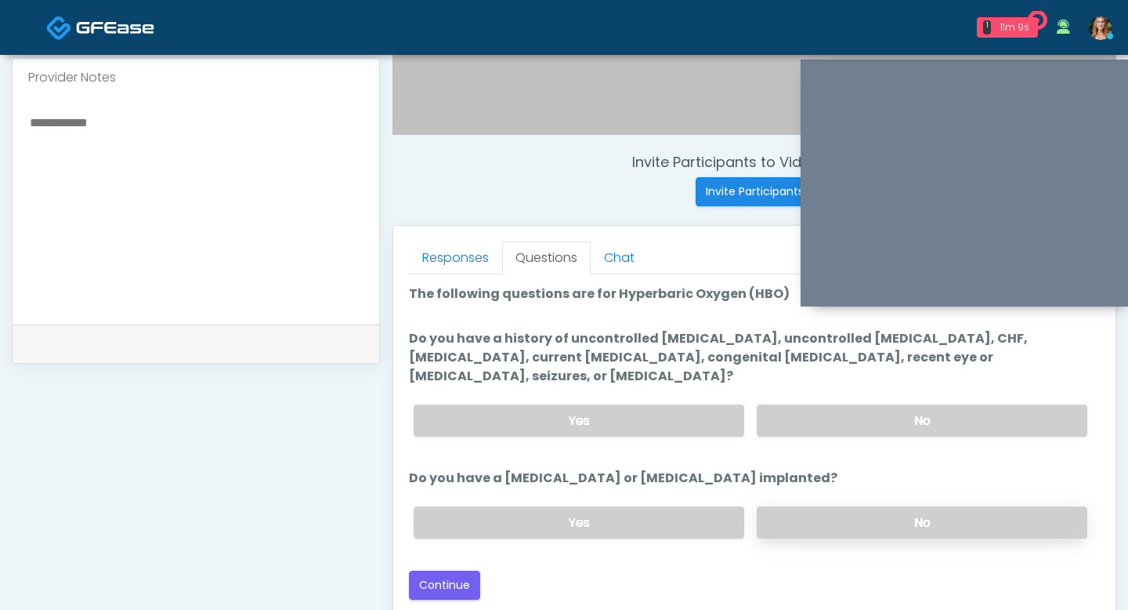
scroll to position [548, 0]
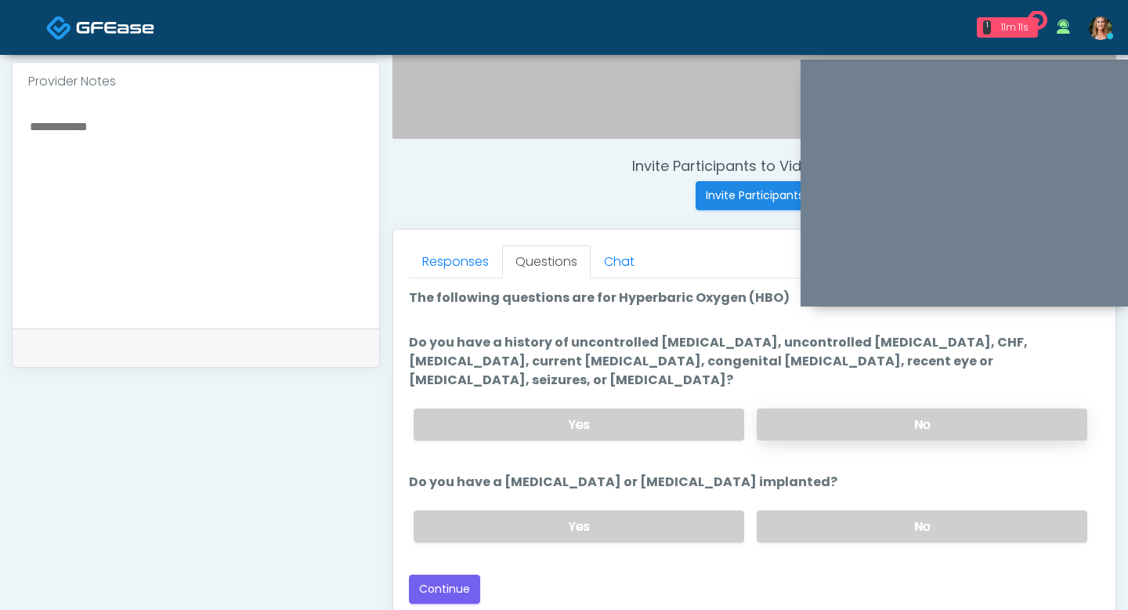
click at [810, 408] on label "No" at bounding box center [922, 424] width 331 height 32
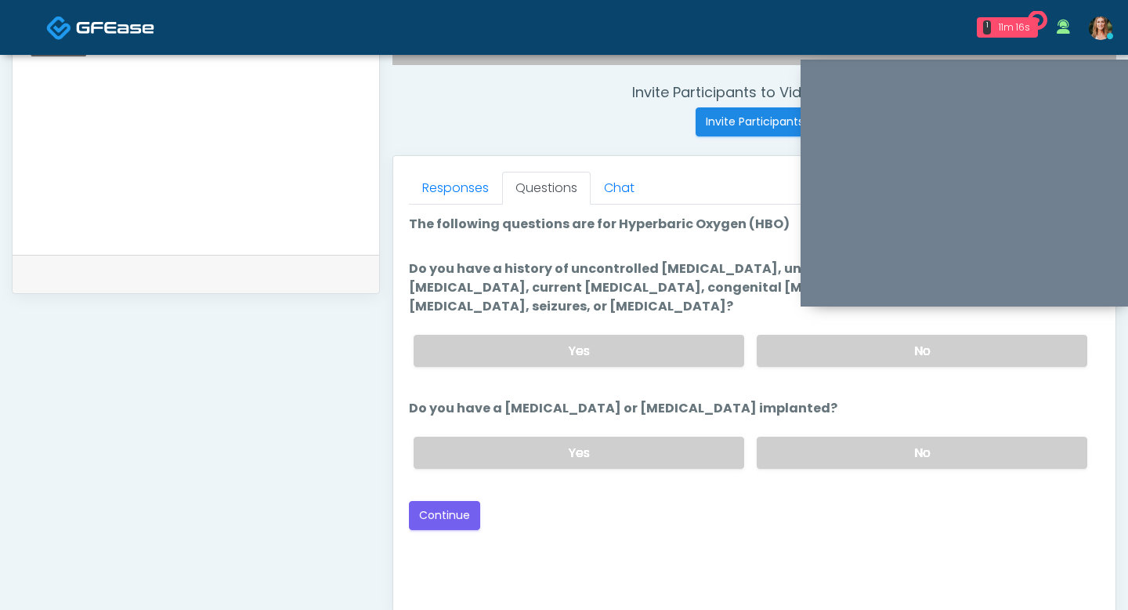
scroll to position [628, 0]
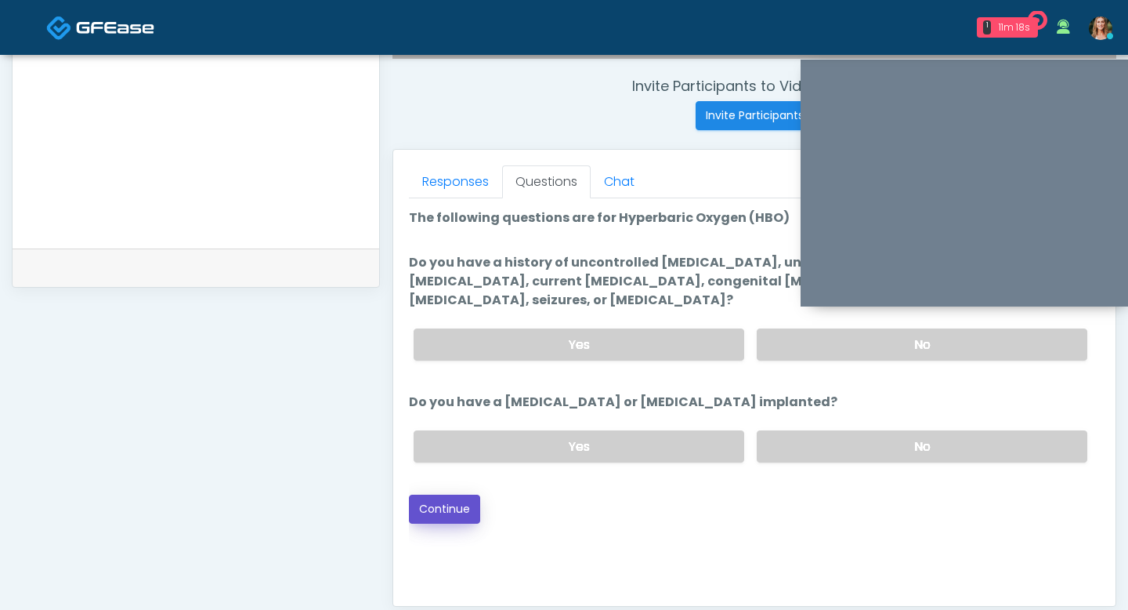
click at [452, 494] on button "Continue" at bounding box center [444, 508] width 71 height 29
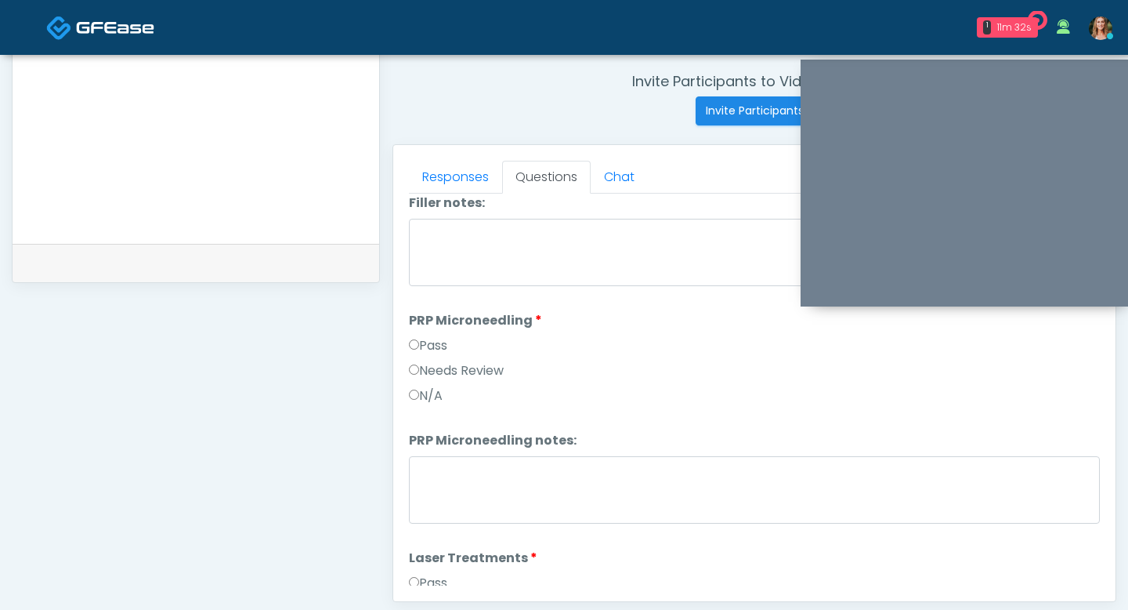
scroll to position [463, 0]
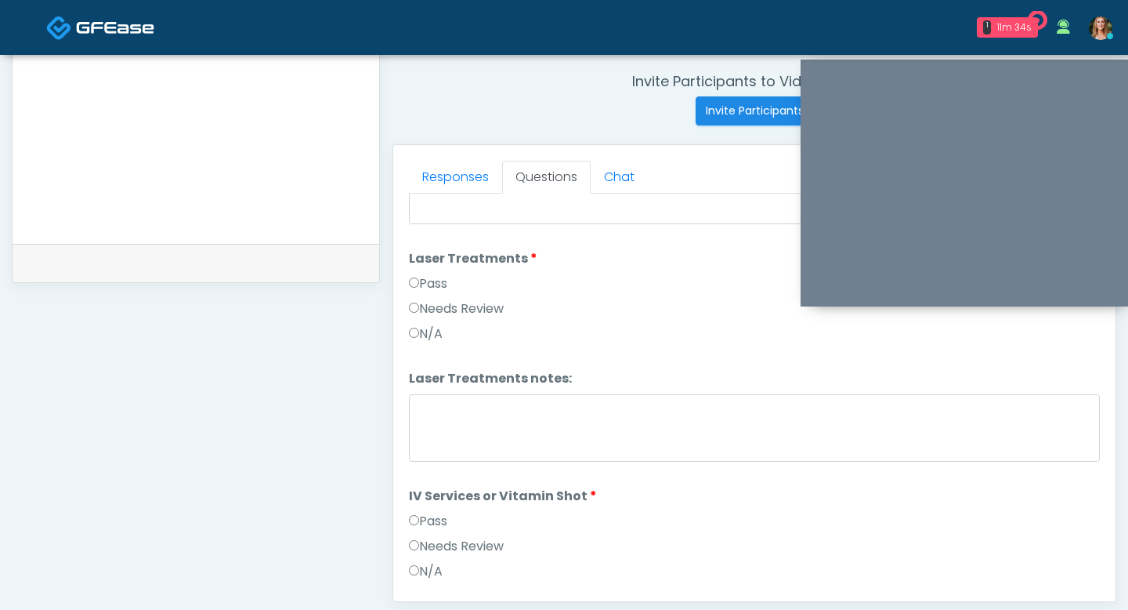
click at [416, 512] on label "Pass" at bounding box center [428, 521] width 38 height 19
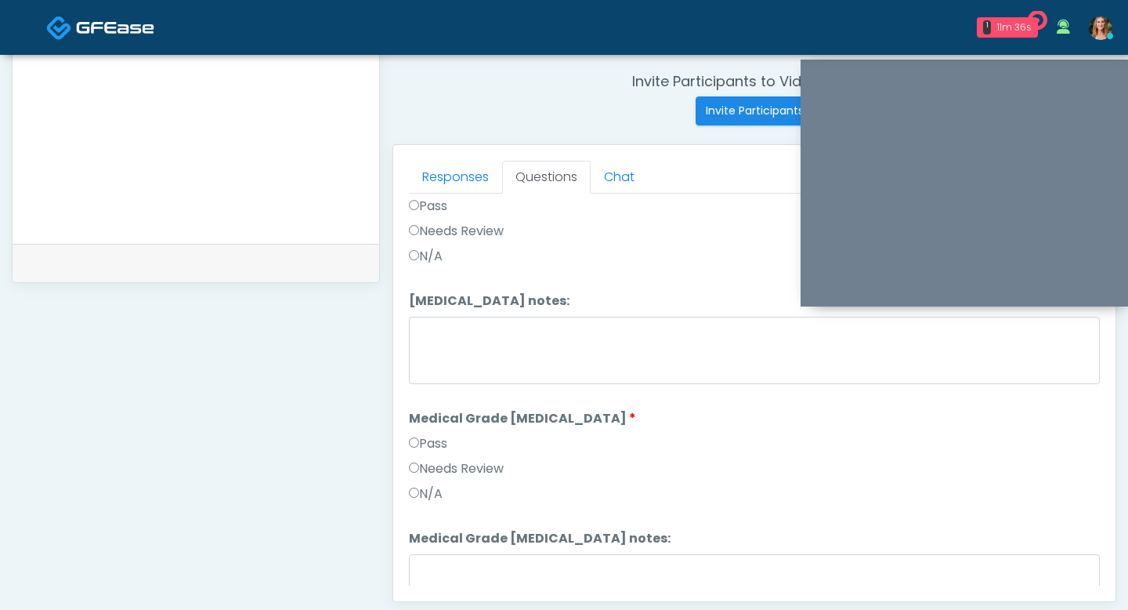
scroll to position [1250, 0]
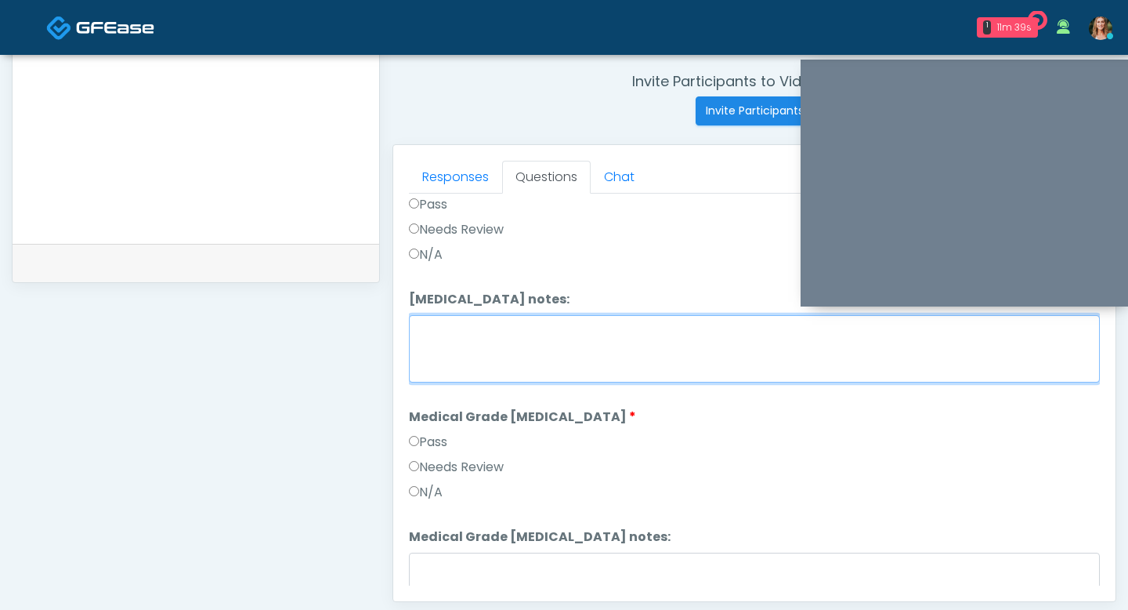
click at [418, 360] on textarea "Kybella notes:" at bounding box center [754, 348] width 691 height 67
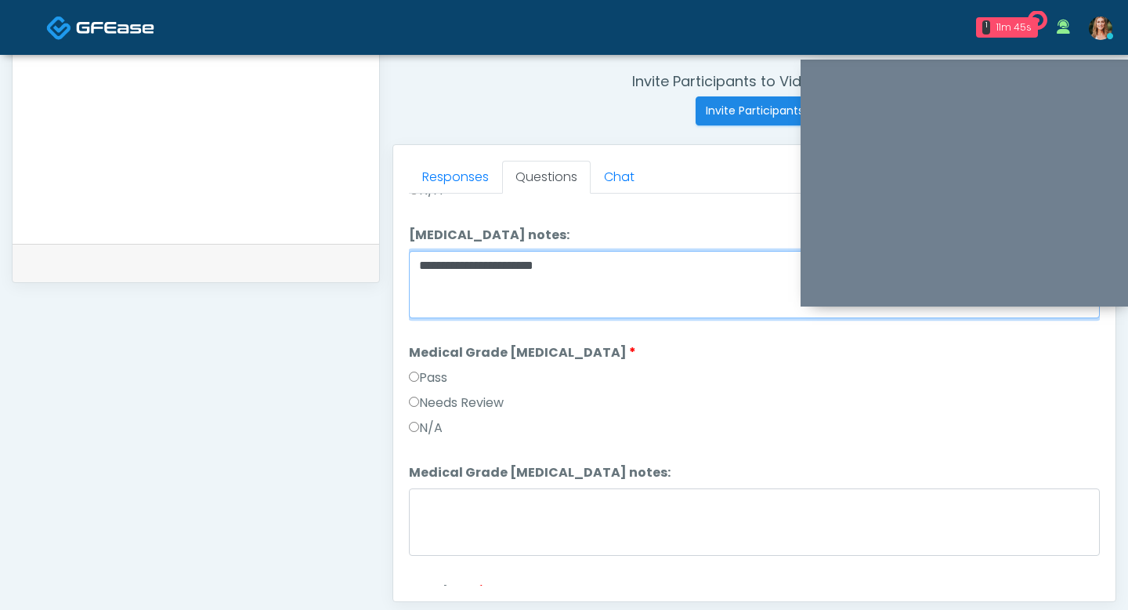
scroll to position [1393, 0]
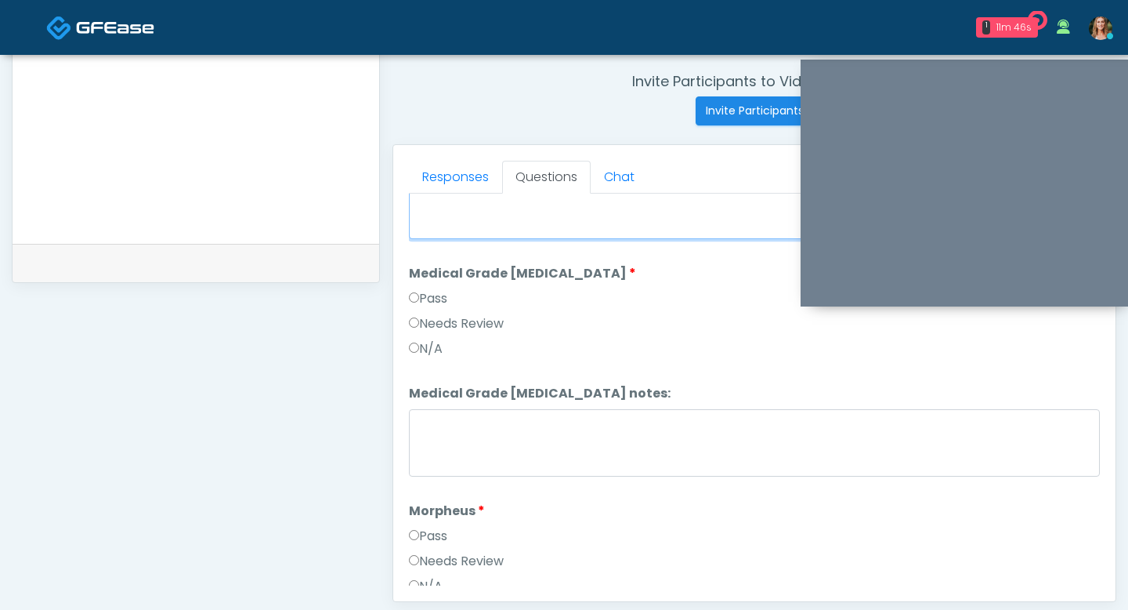
type textarea "**********"
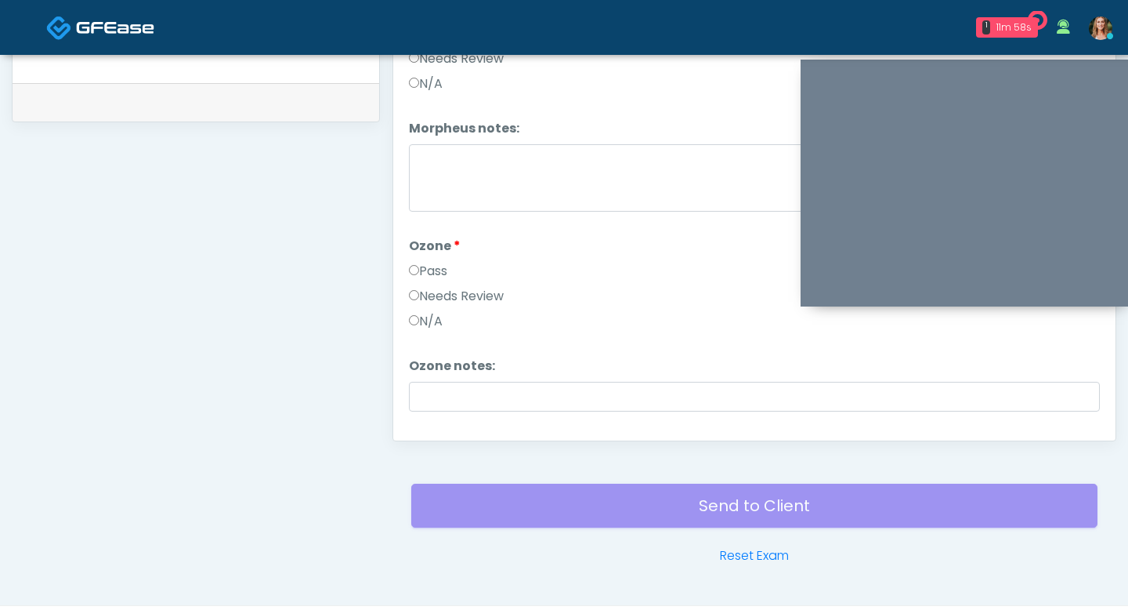
scroll to position [1637, 0]
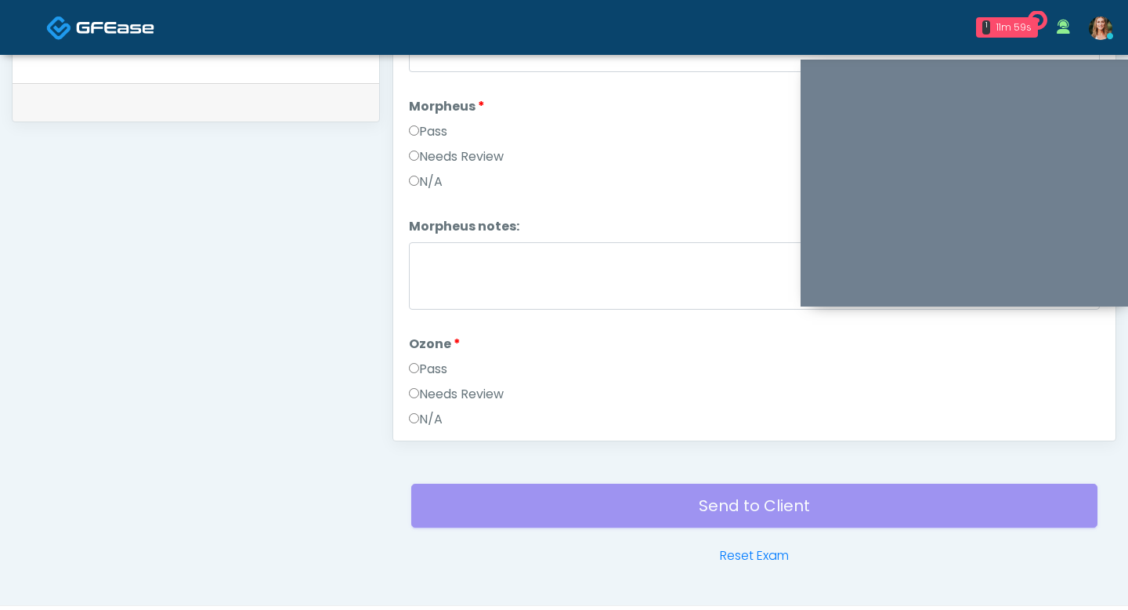
click at [415, 158] on label "Needs Review" at bounding box center [456, 156] width 95 height 19
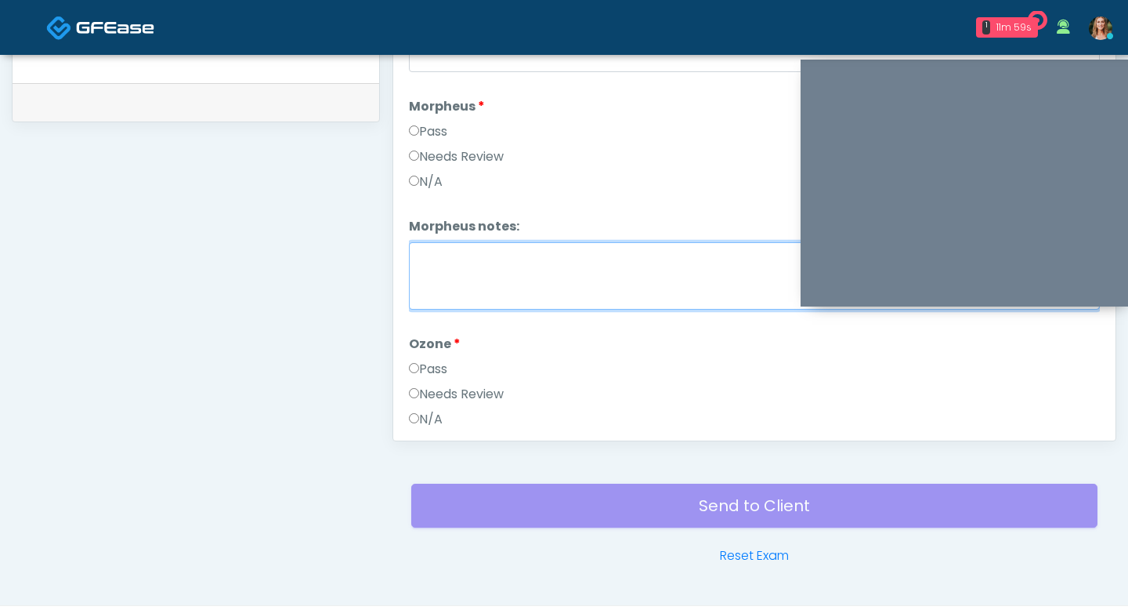
click at [448, 270] on textarea "Morpheus notes:" at bounding box center [754, 275] width 691 height 67
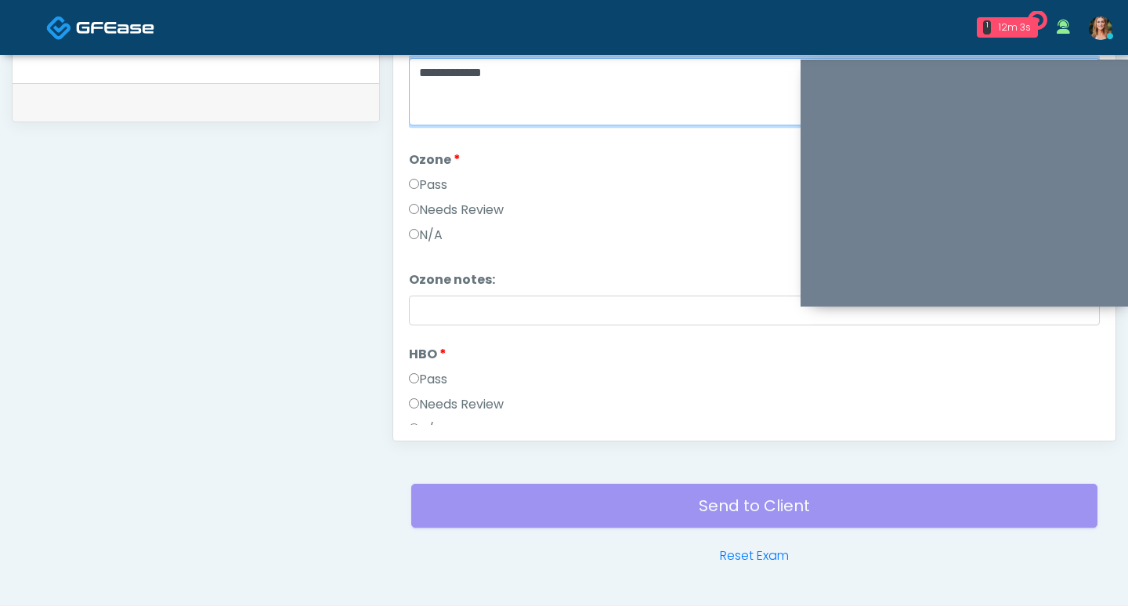
scroll to position [1961, 0]
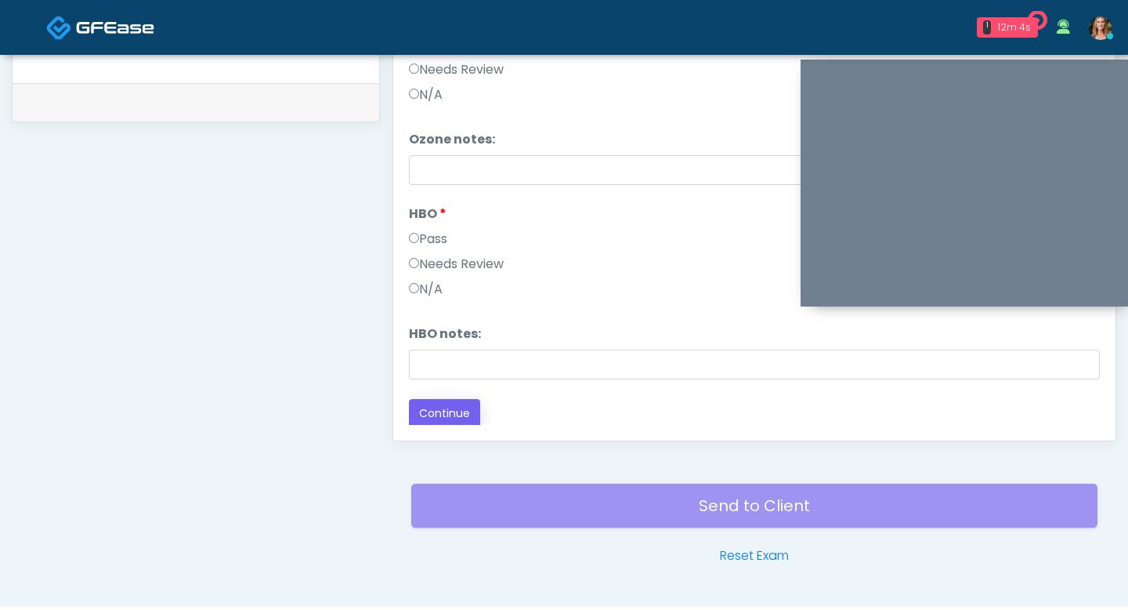
type textarea "**********"
click at [419, 410] on button "Continue" at bounding box center [444, 413] width 71 height 29
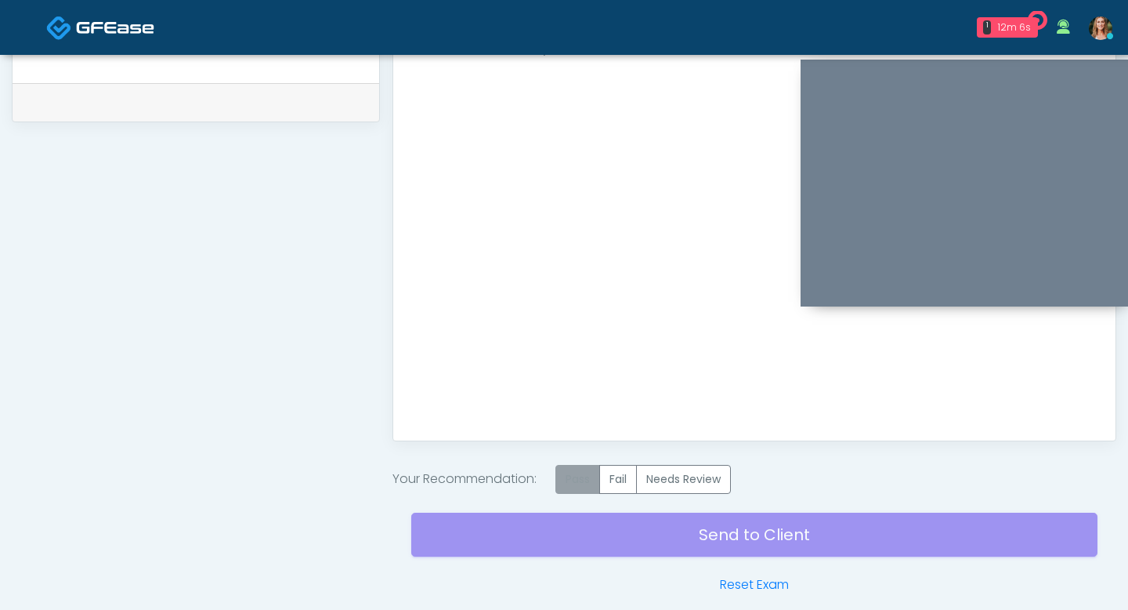
click at [587, 471] on label "Pass" at bounding box center [578, 479] width 45 height 29
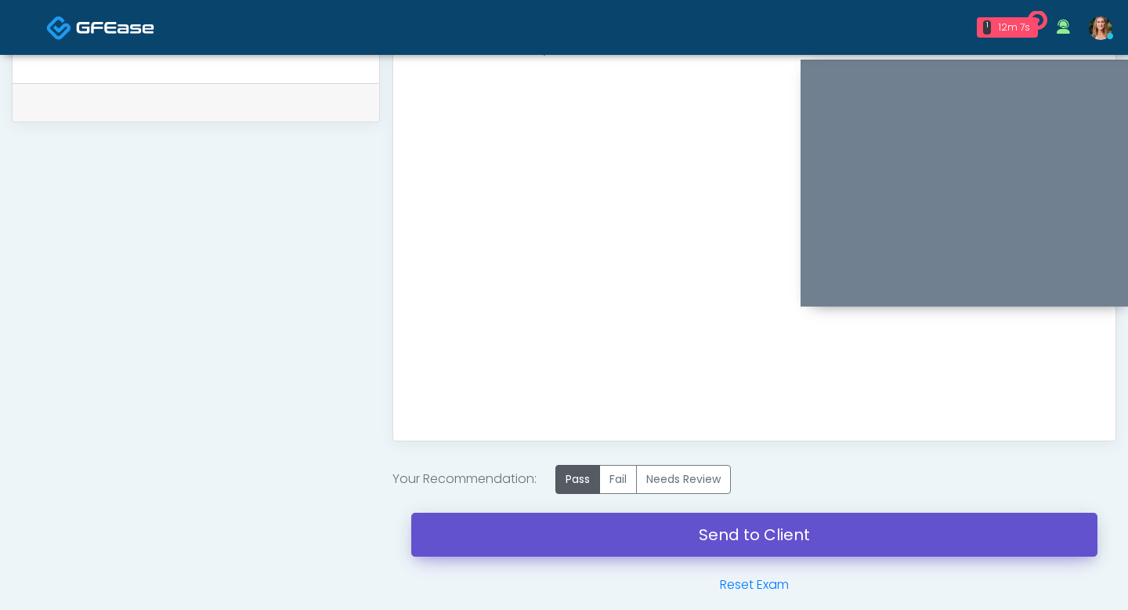
click at [603, 530] on link "Send to Client" at bounding box center [754, 534] width 686 height 44
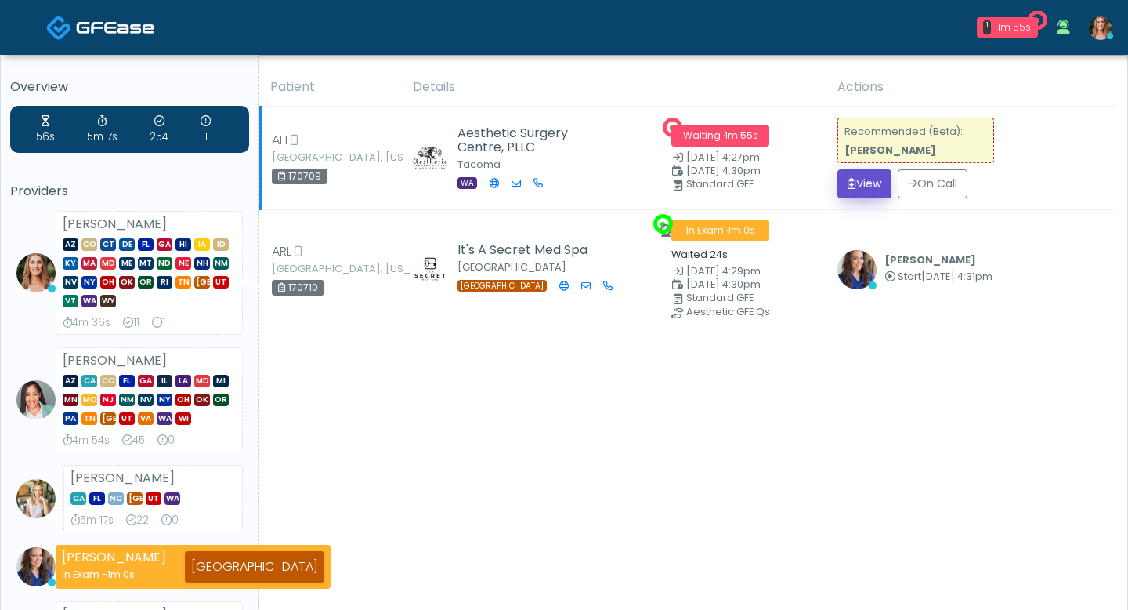
click at [862, 181] on button "View" at bounding box center [865, 183] width 54 height 29
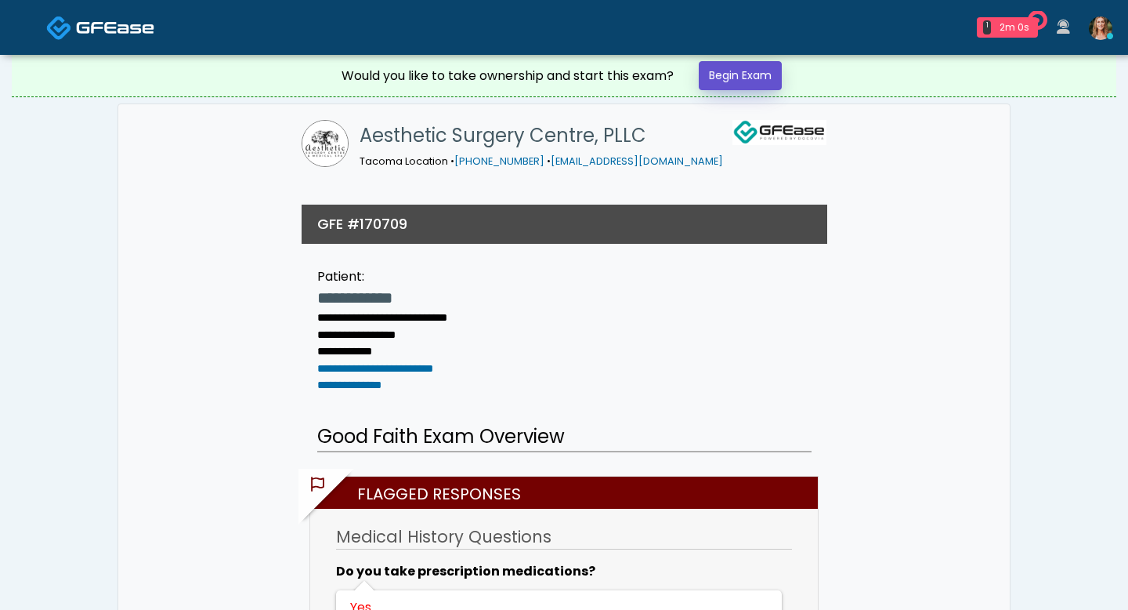
click at [748, 72] on link "Begin Exam" at bounding box center [740, 75] width 83 height 29
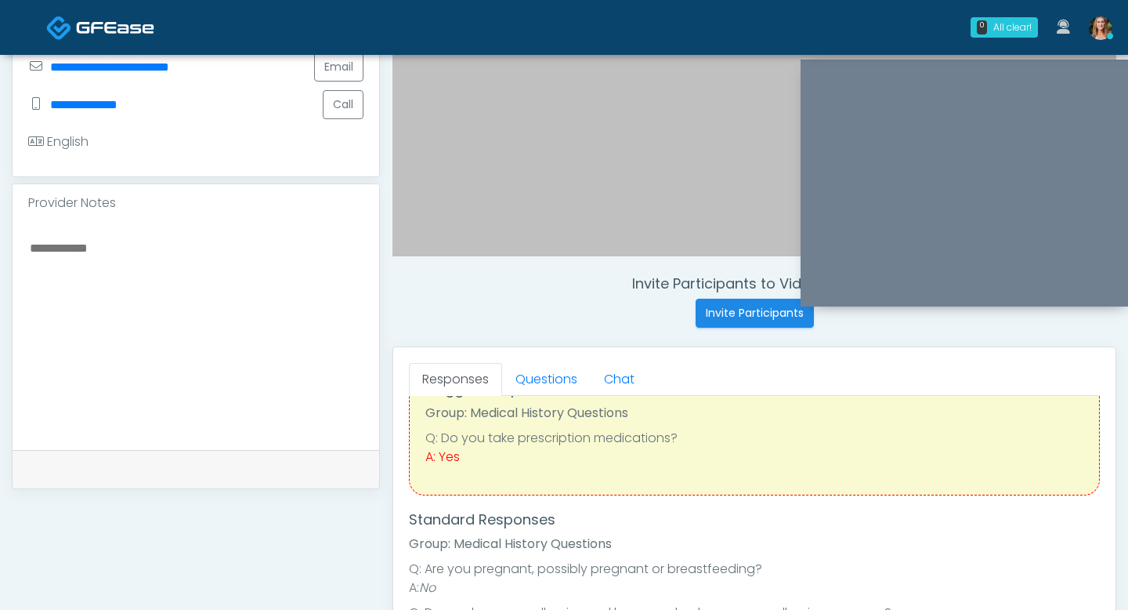
scroll to position [394, 0]
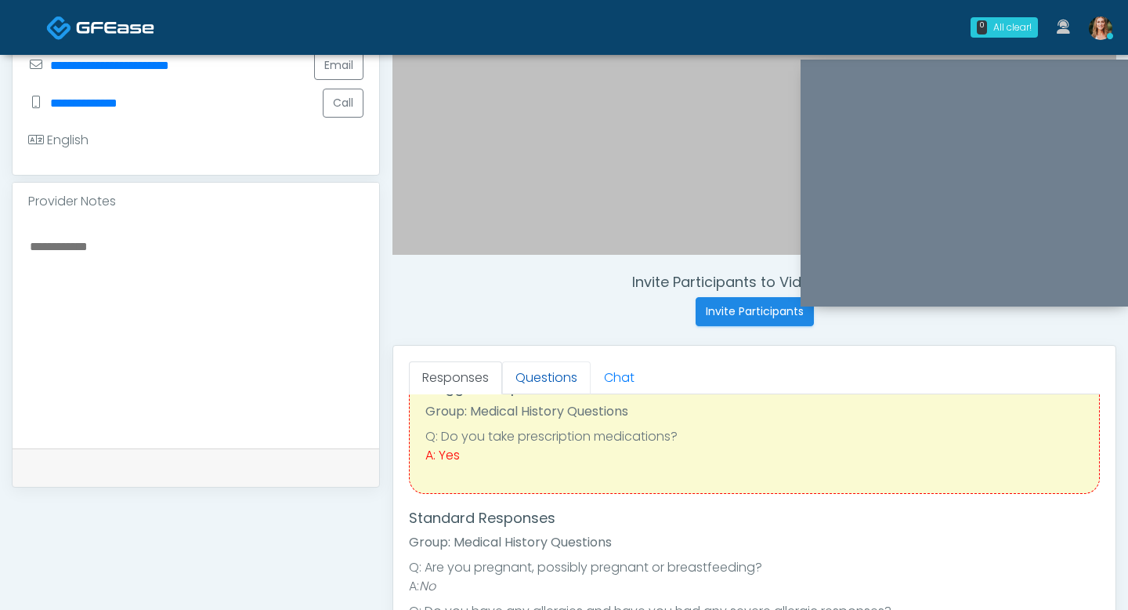
click at [546, 378] on link "Questions" at bounding box center [546, 377] width 89 height 33
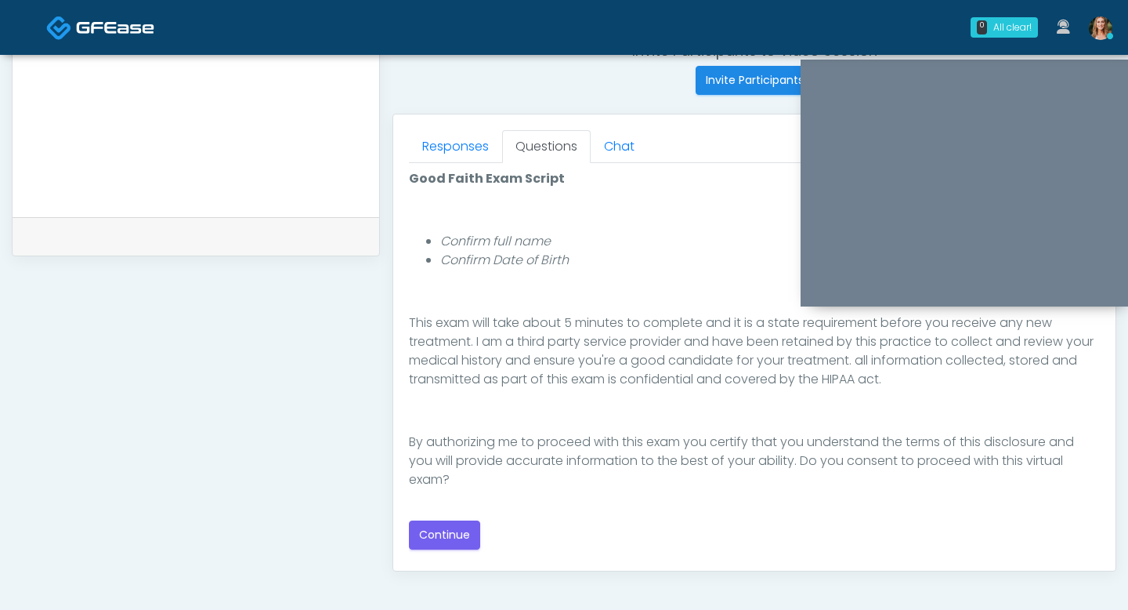
scroll to position [655, 0]
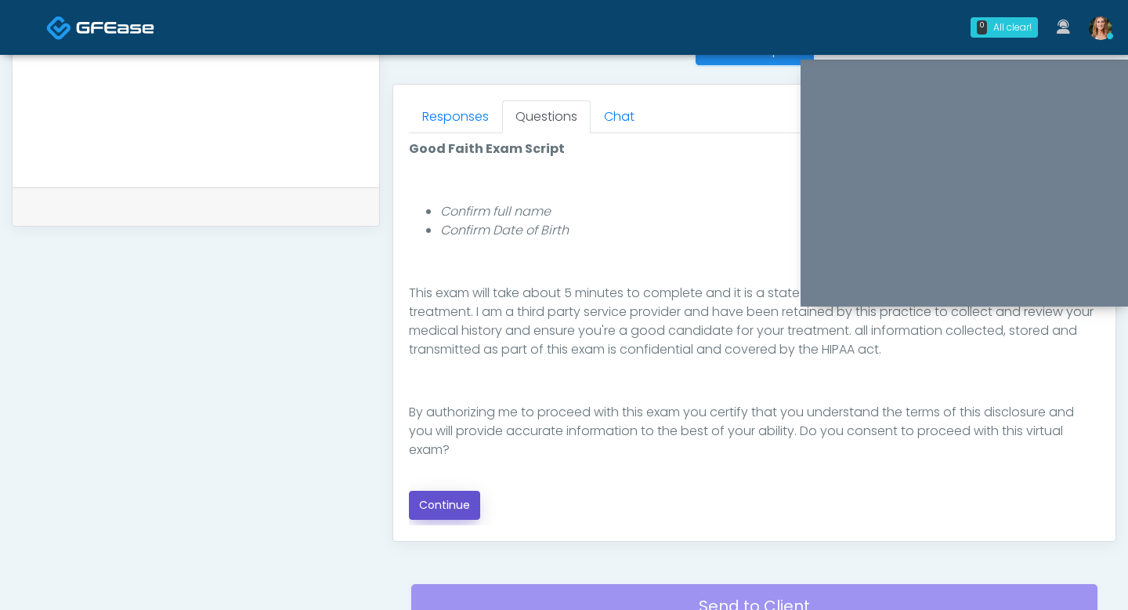
click at [444, 507] on button "Continue" at bounding box center [444, 505] width 71 height 29
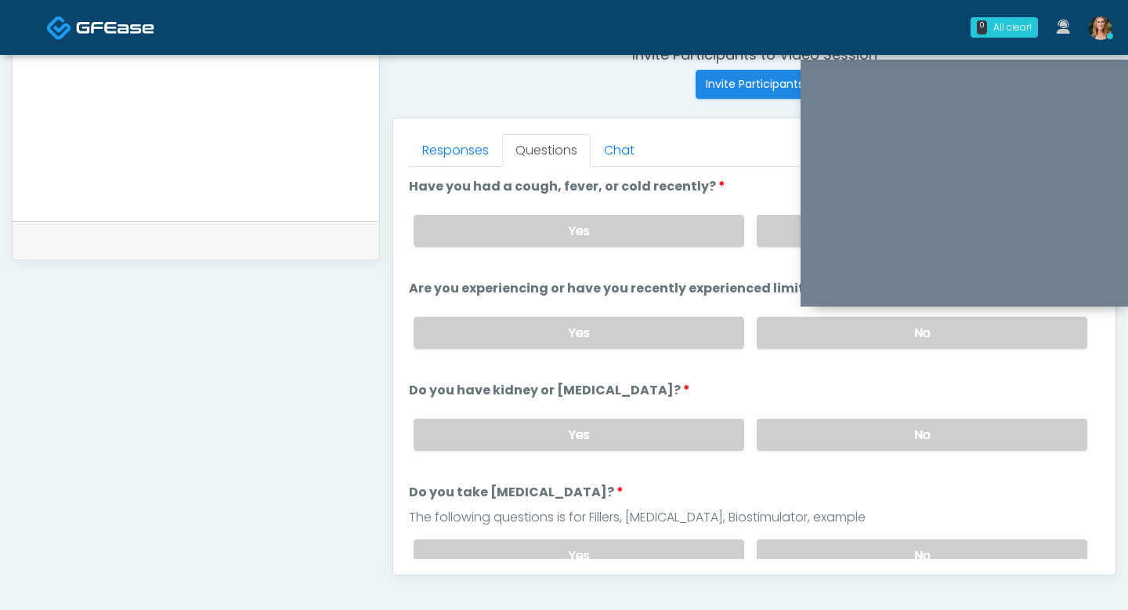
scroll to position [599, 0]
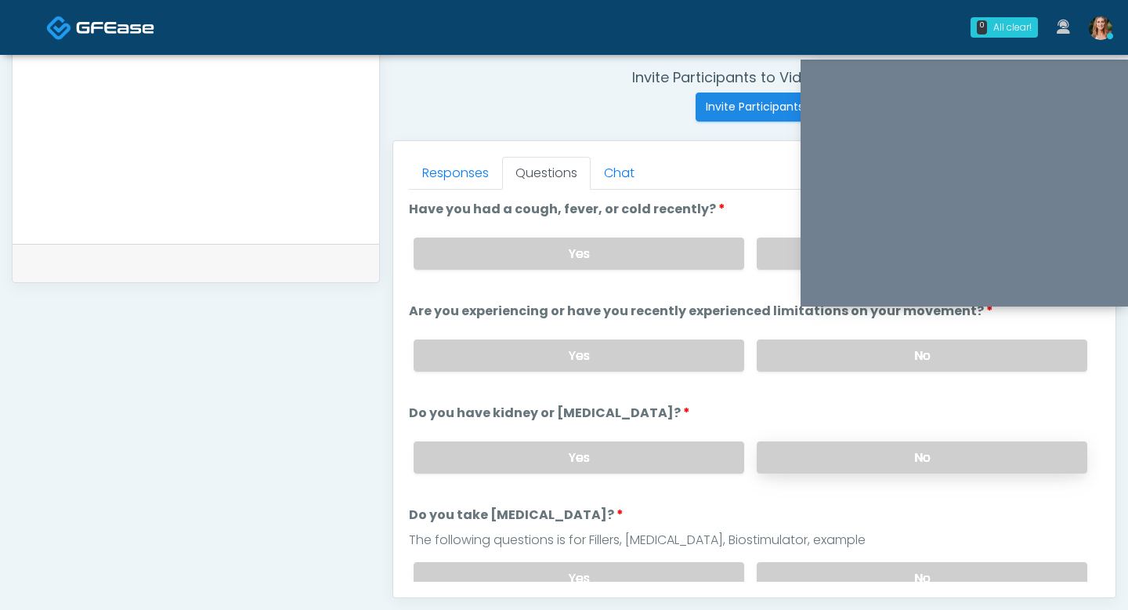
click at [842, 450] on label "No" at bounding box center [922, 457] width 331 height 32
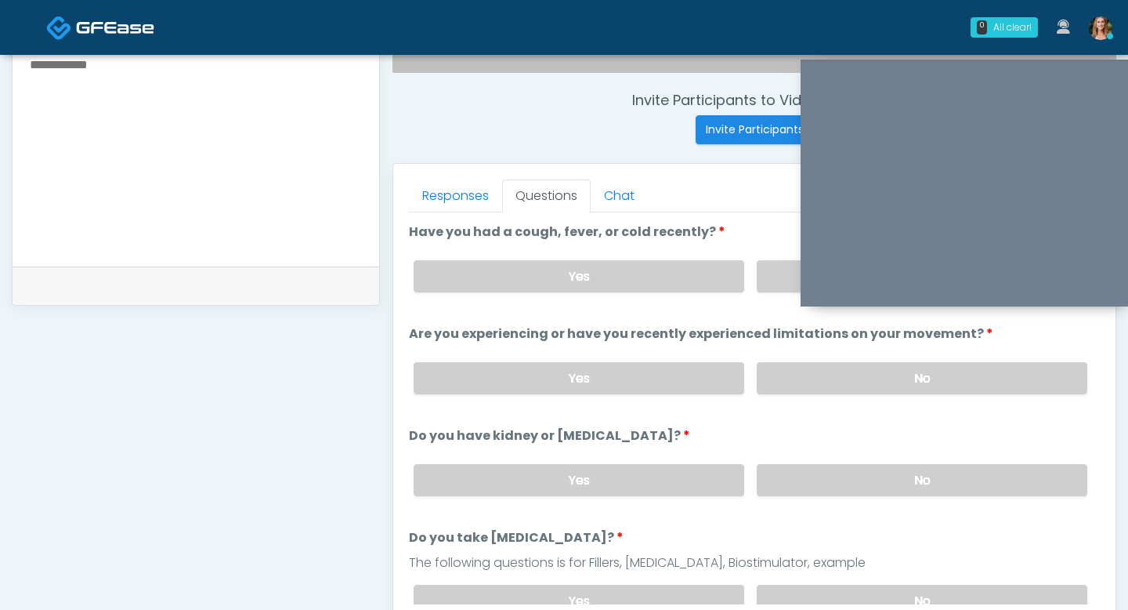
scroll to position [570, 0]
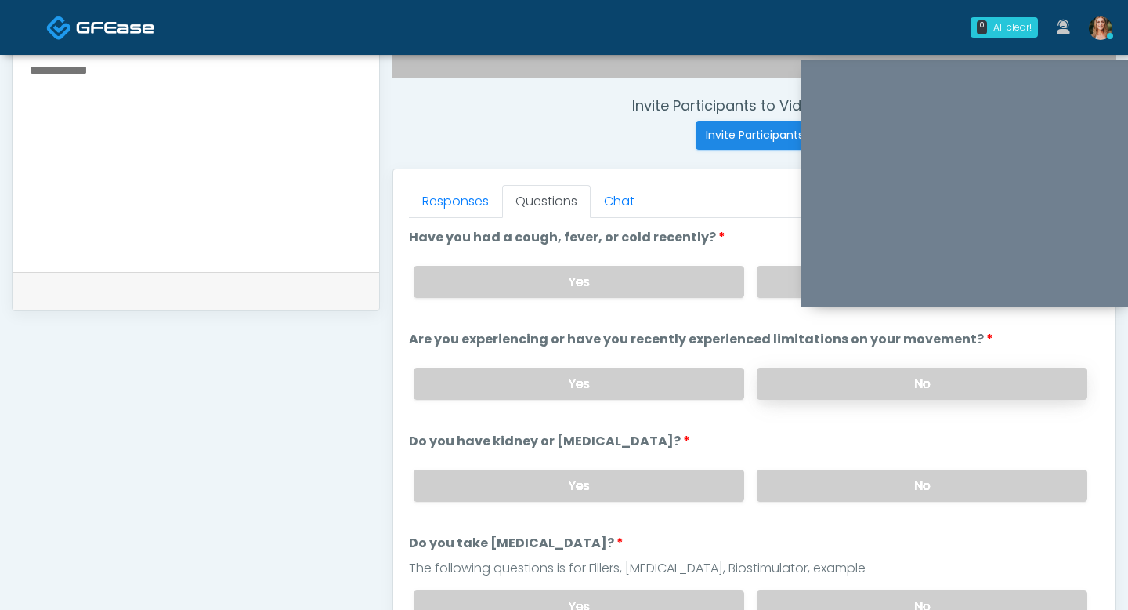
click at [839, 382] on label "No" at bounding box center [922, 383] width 331 height 32
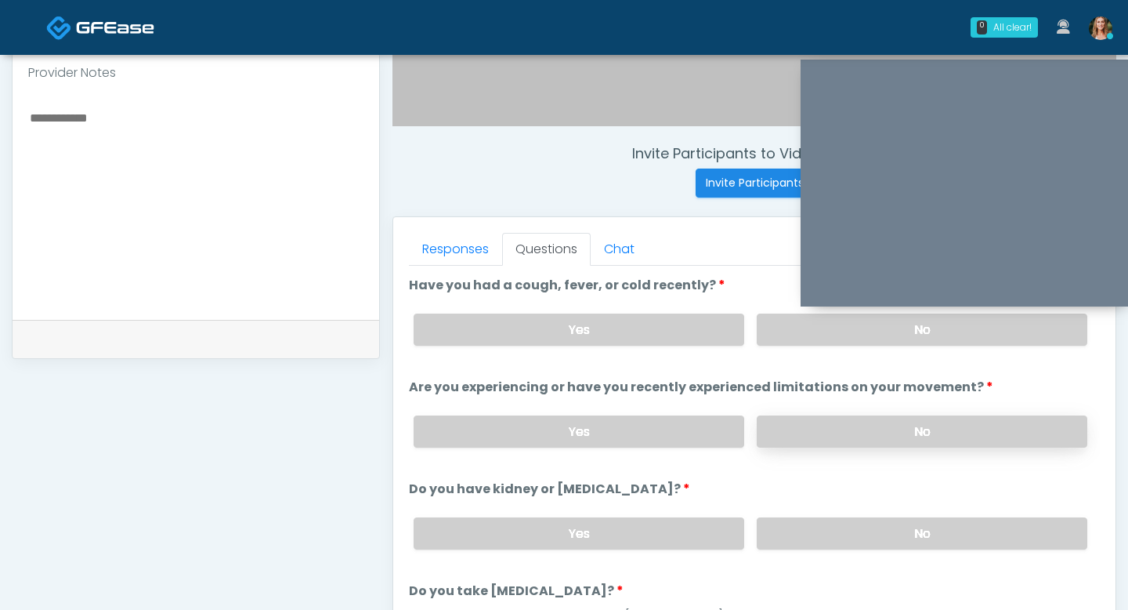
scroll to position [505, 0]
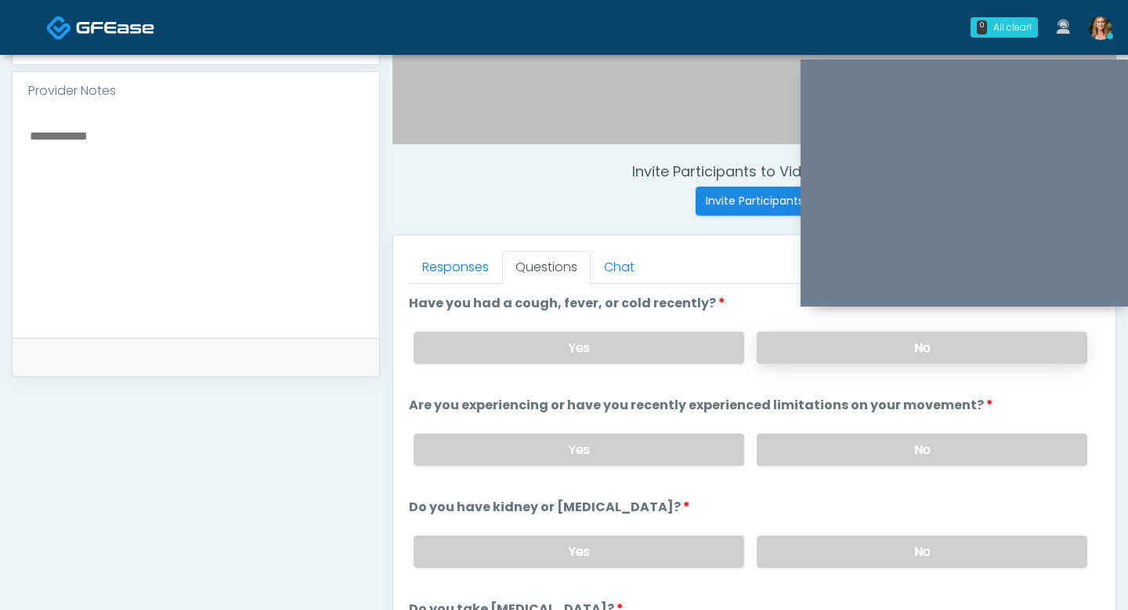
click at [874, 357] on label "No" at bounding box center [922, 347] width 331 height 32
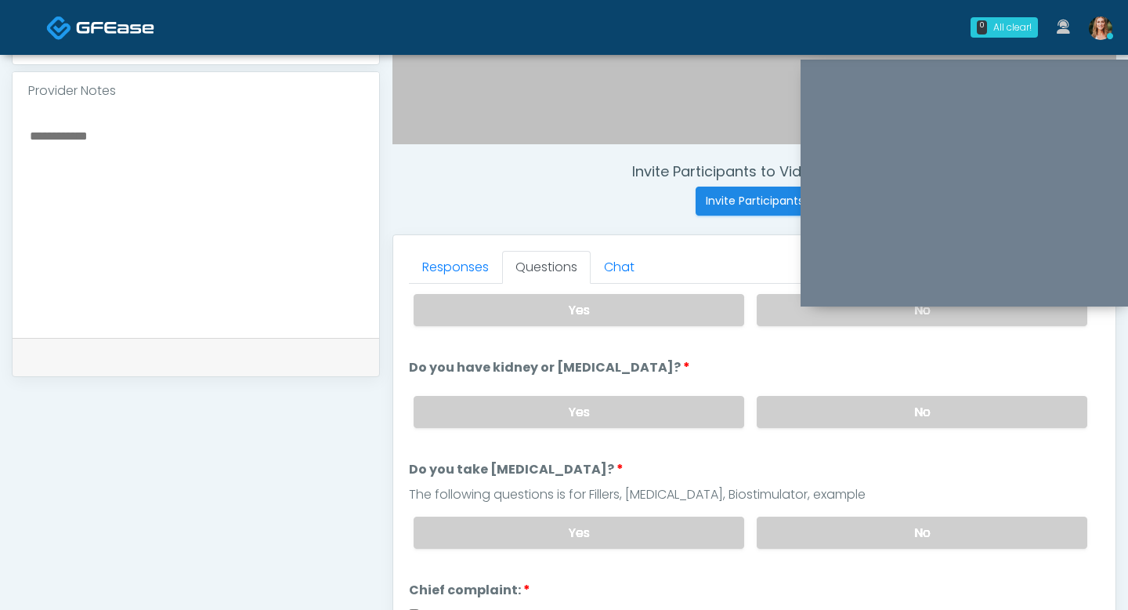
scroll to position [165, 0]
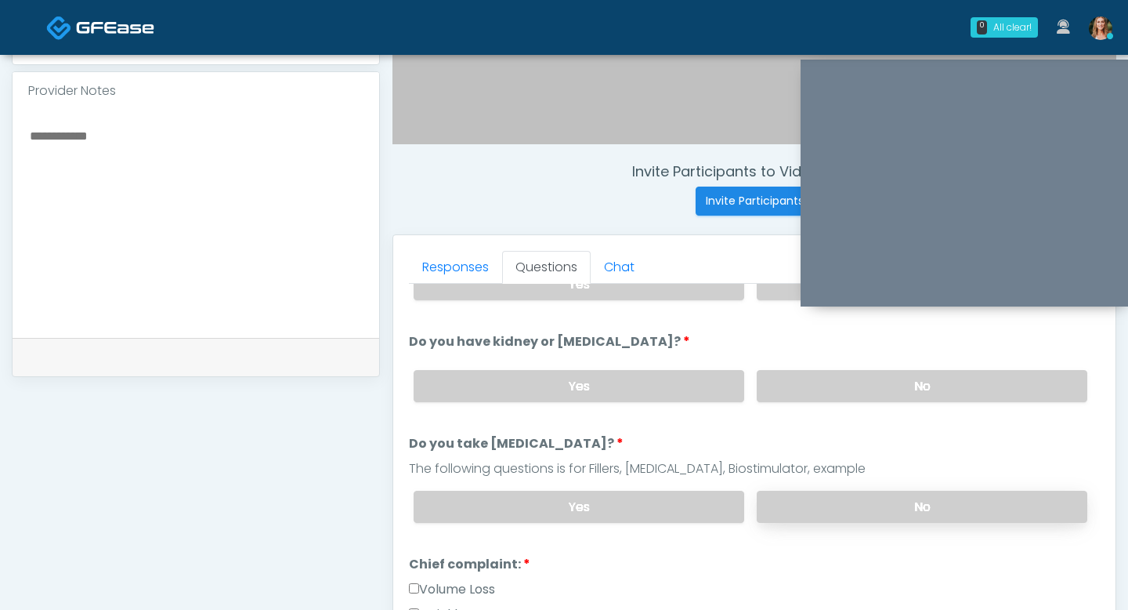
click at [872, 497] on label "No" at bounding box center [922, 507] width 331 height 32
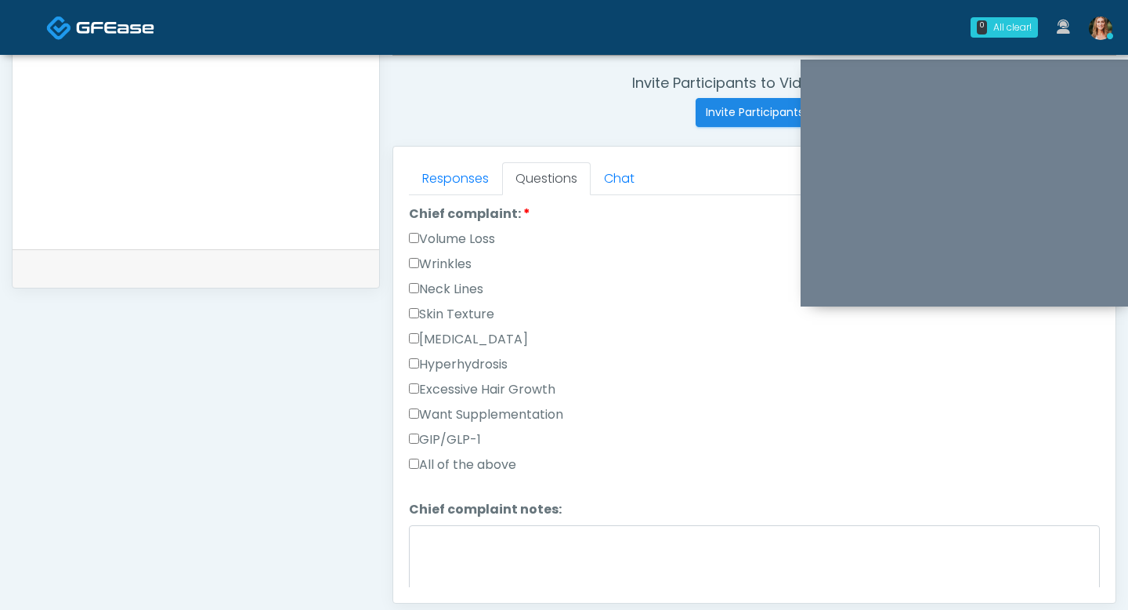
scroll to position [612, 0]
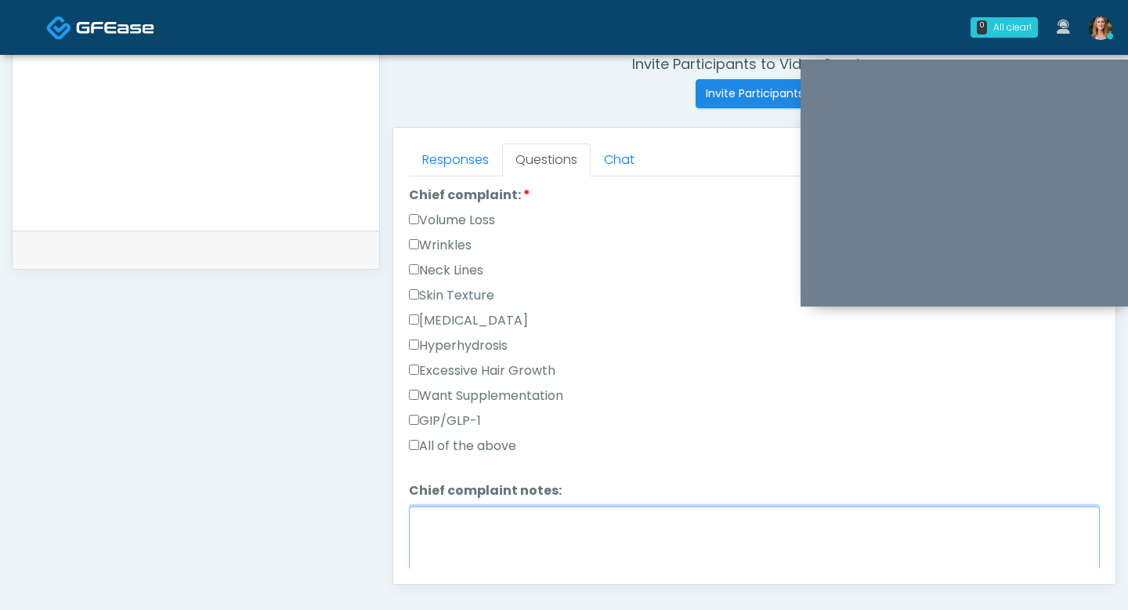
click at [435, 541] on textarea "Chief complaint notes:" at bounding box center [754, 539] width 691 height 67
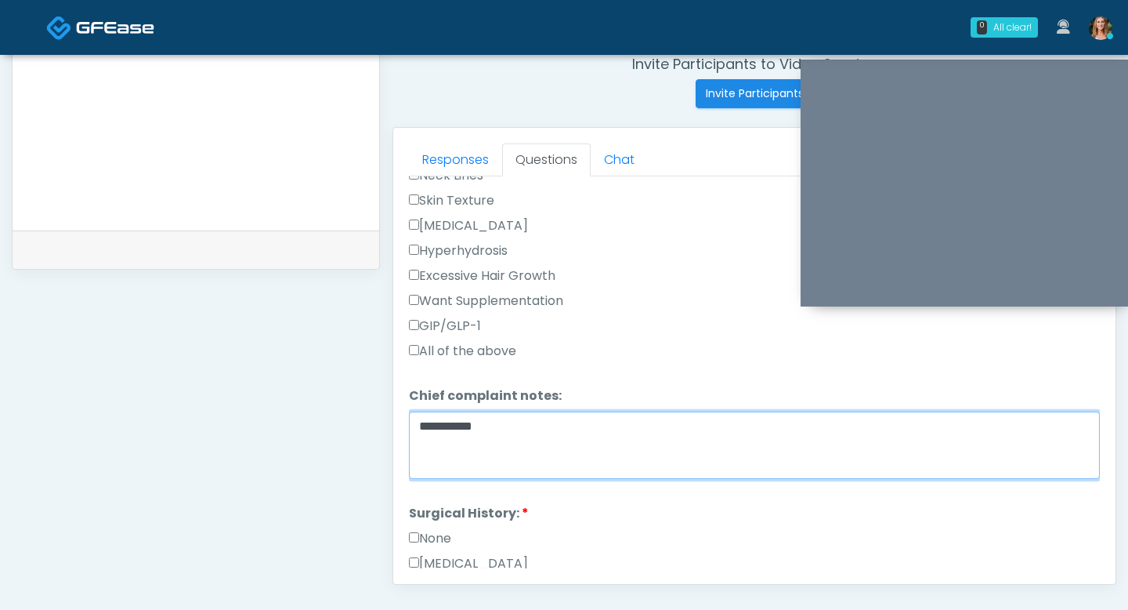
scroll to position [538, 0]
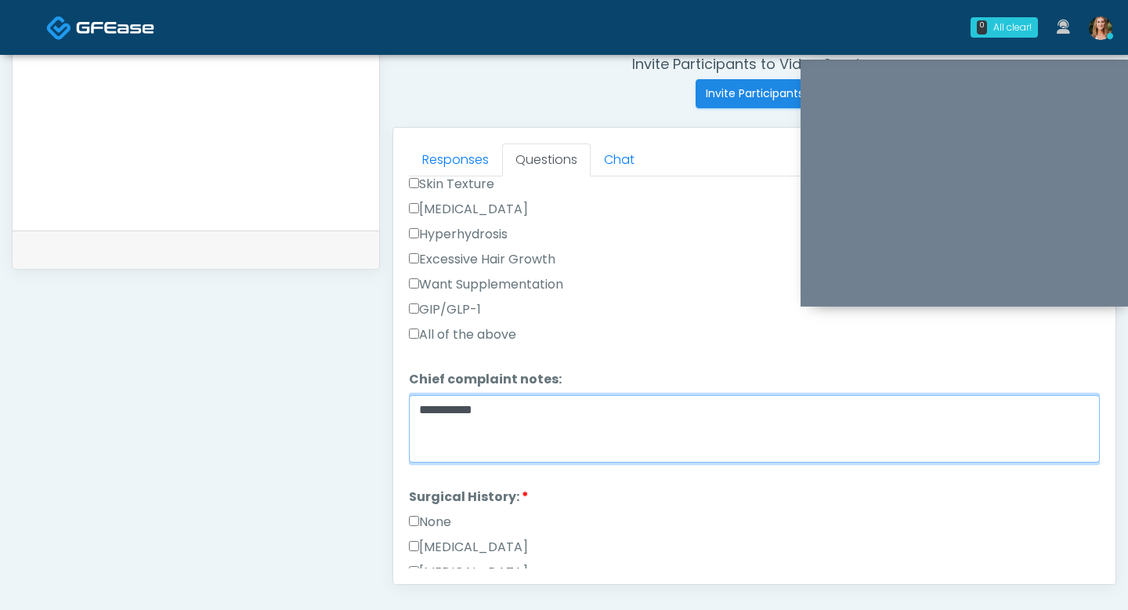
click at [443, 414] on textarea "**********" at bounding box center [754, 428] width 691 height 67
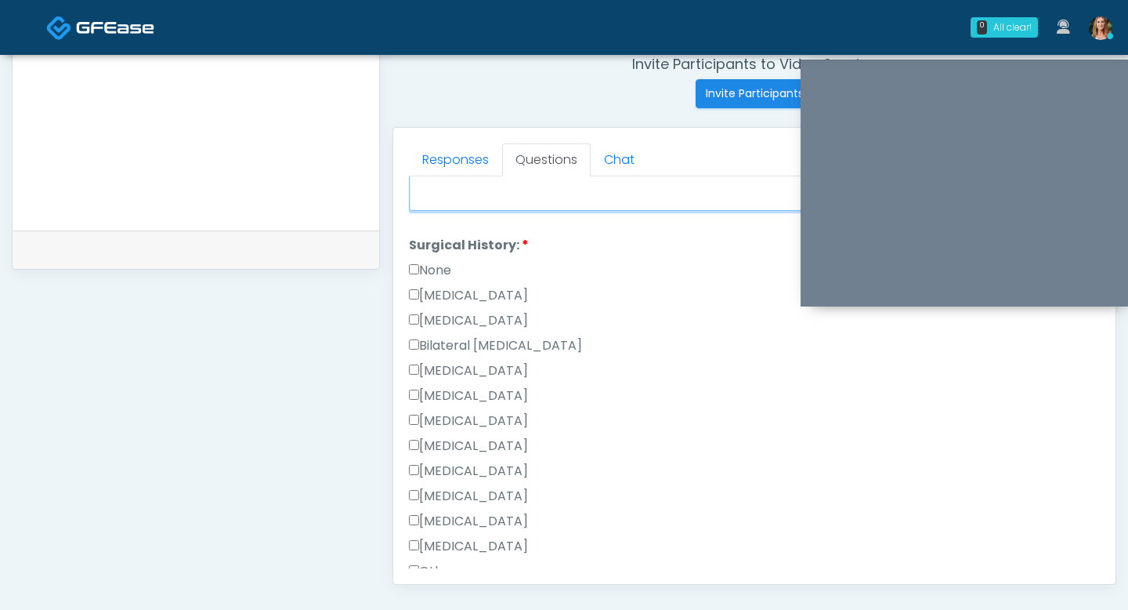
scroll to position [800, 0]
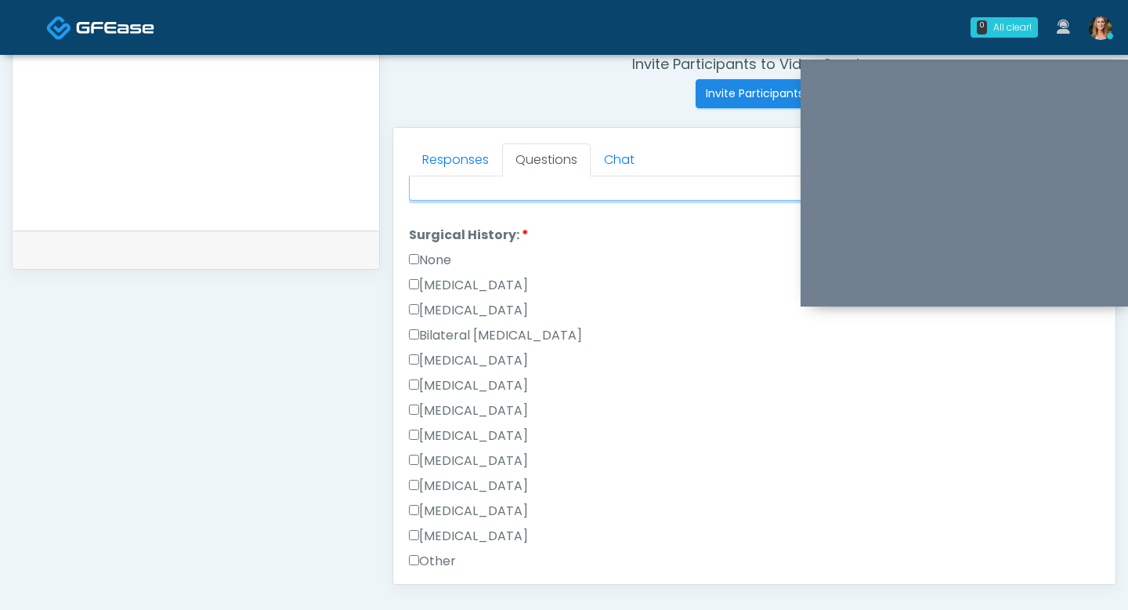
type textarea "*********"
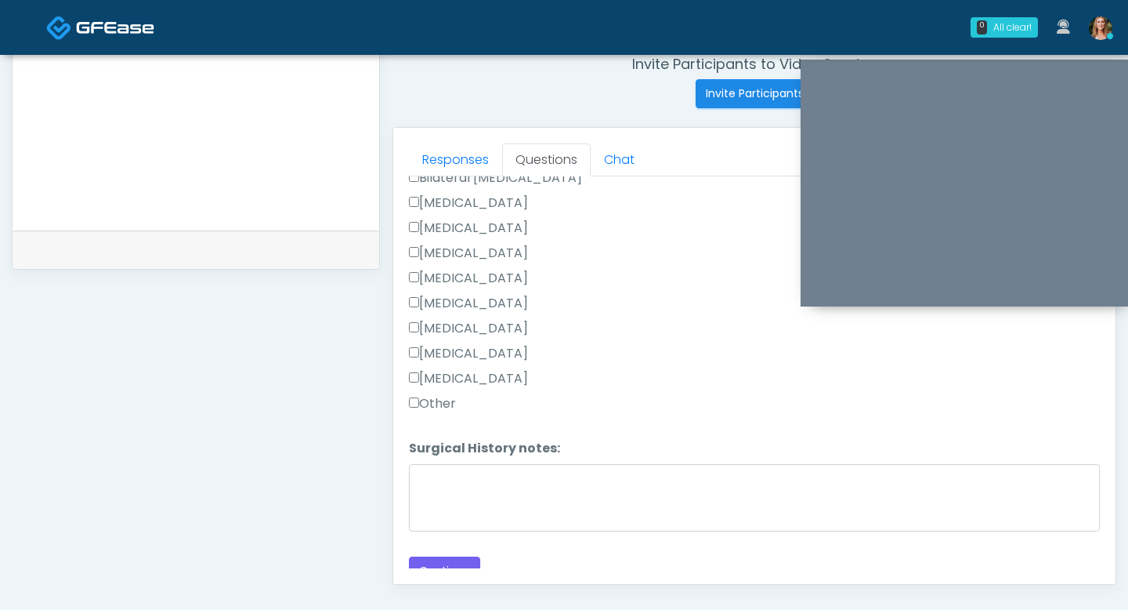
scroll to position [971, 0]
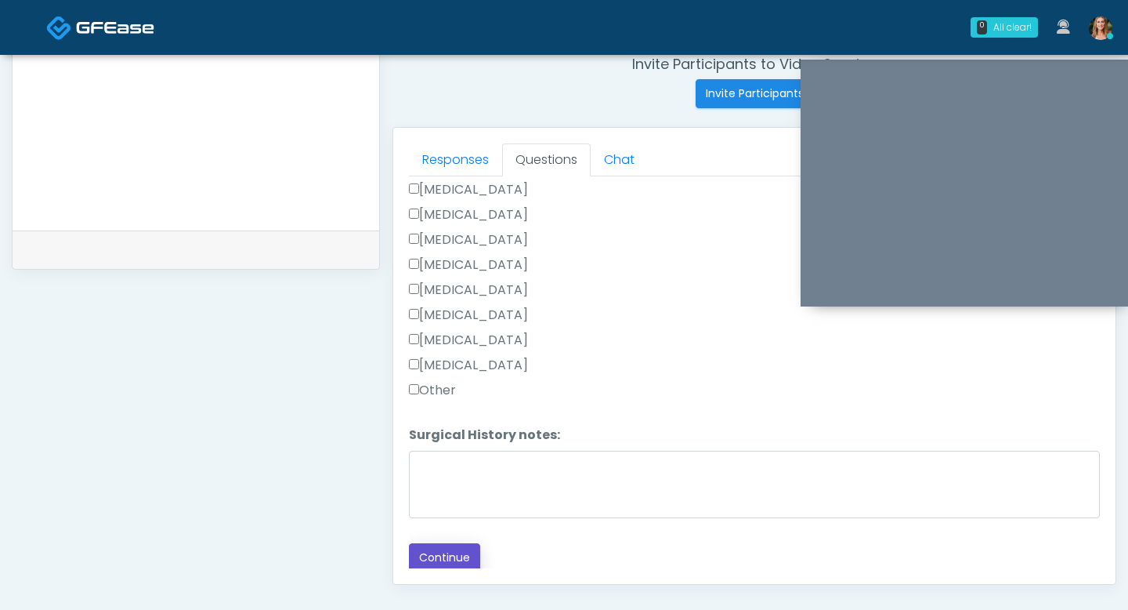
click at [434, 552] on button "Continue" at bounding box center [444, 557] width 71 height 29
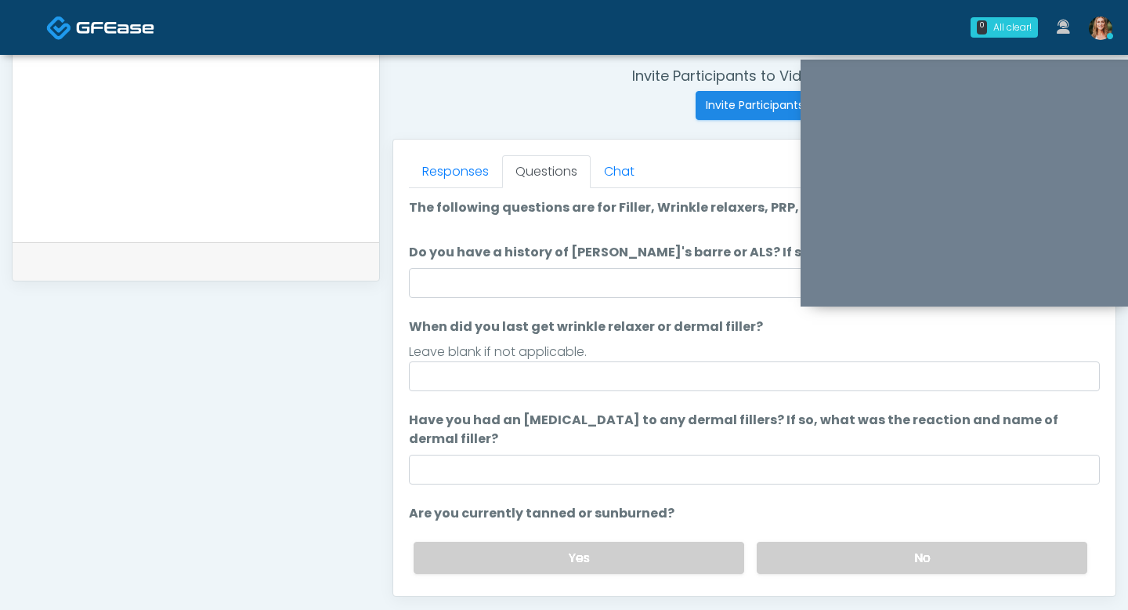
scroll to position [597, 0]
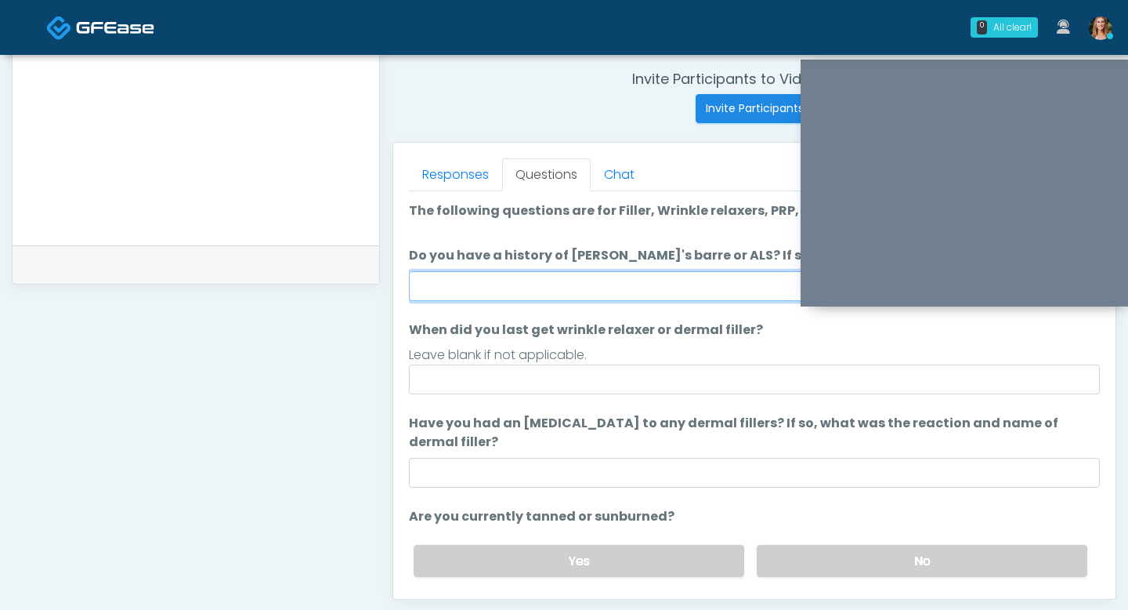
click at [519, 297] on input "Do you have a history of Guillain's barre or ALS? If so, please provide details." at bounding box center [754, 286] width 691 height 30
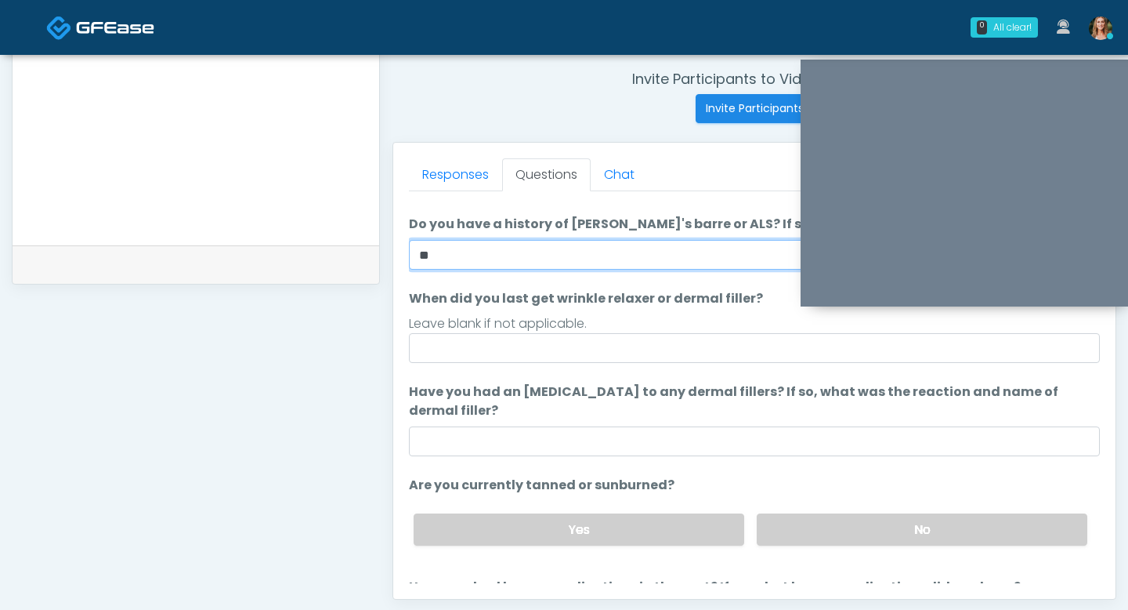
scroll to position [36, 0]
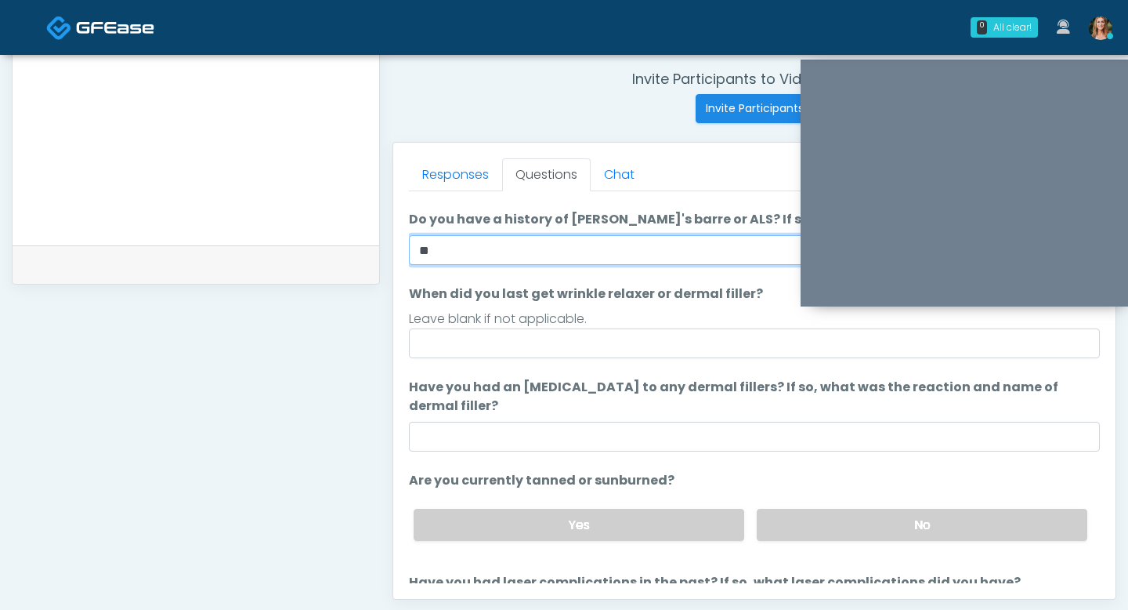
type input "**"
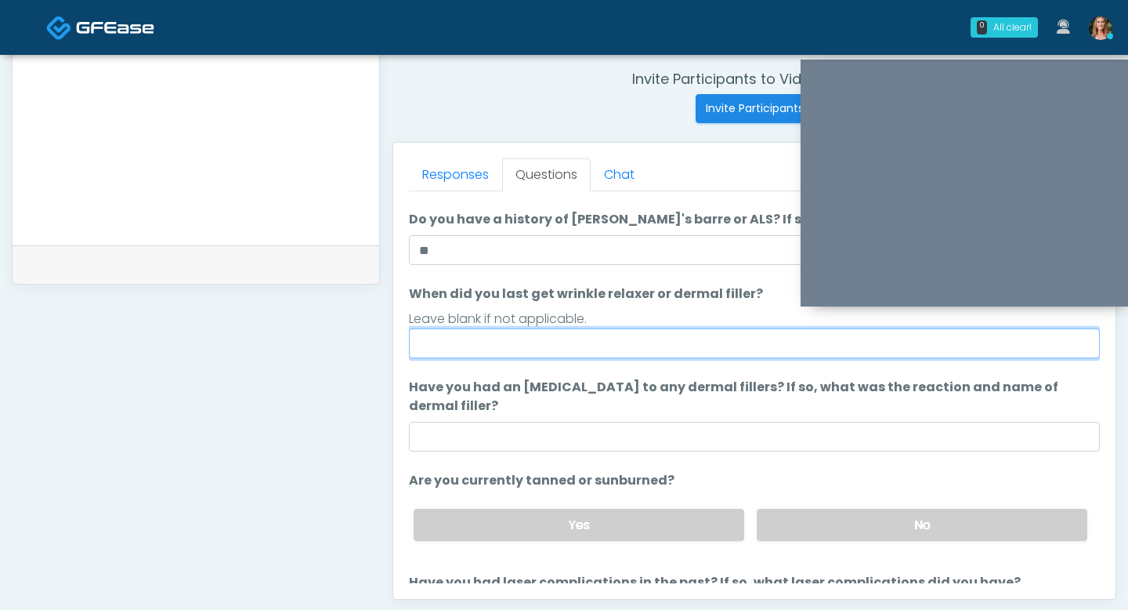
click at [512, 352] on input "When did you last get wrinkle relaxer or dermal filler?" at bounding box center [754, 343] width 691 height 30
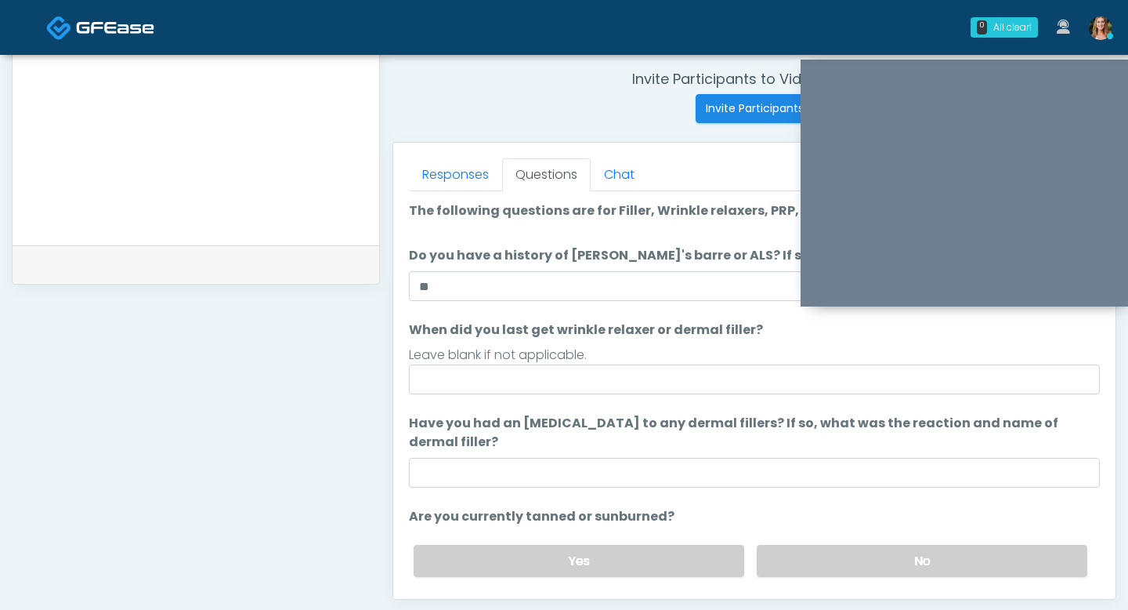
click at [607, 340] on li "When did you last get wrinkle relaxer or dermal filler? When did you last get w…" at bounding box center [754, 357] width 691 height 74
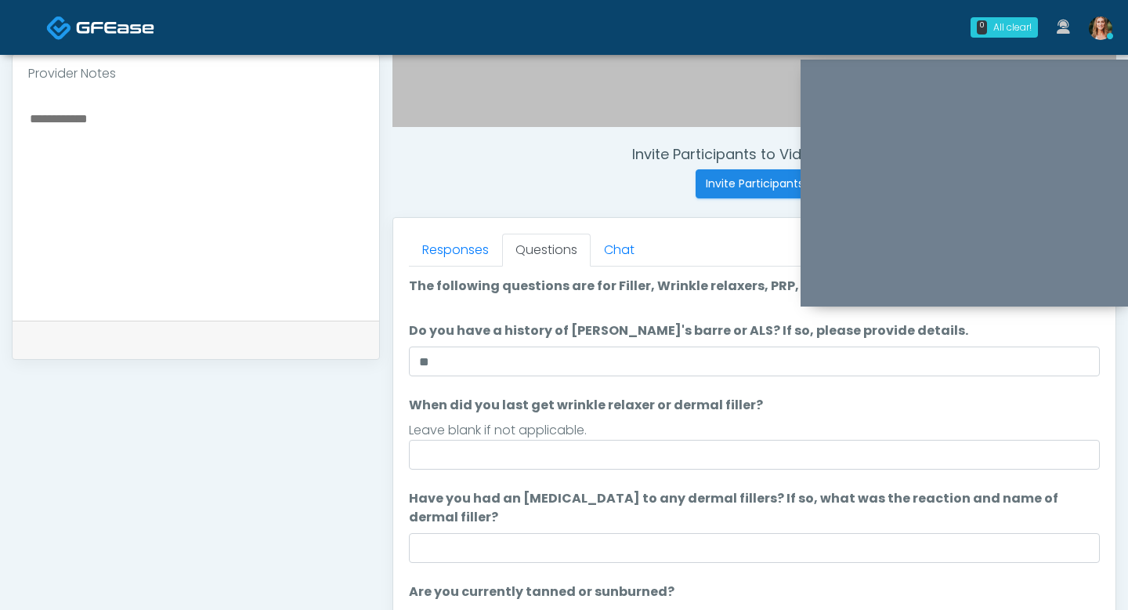
scroll to position [544, 0]
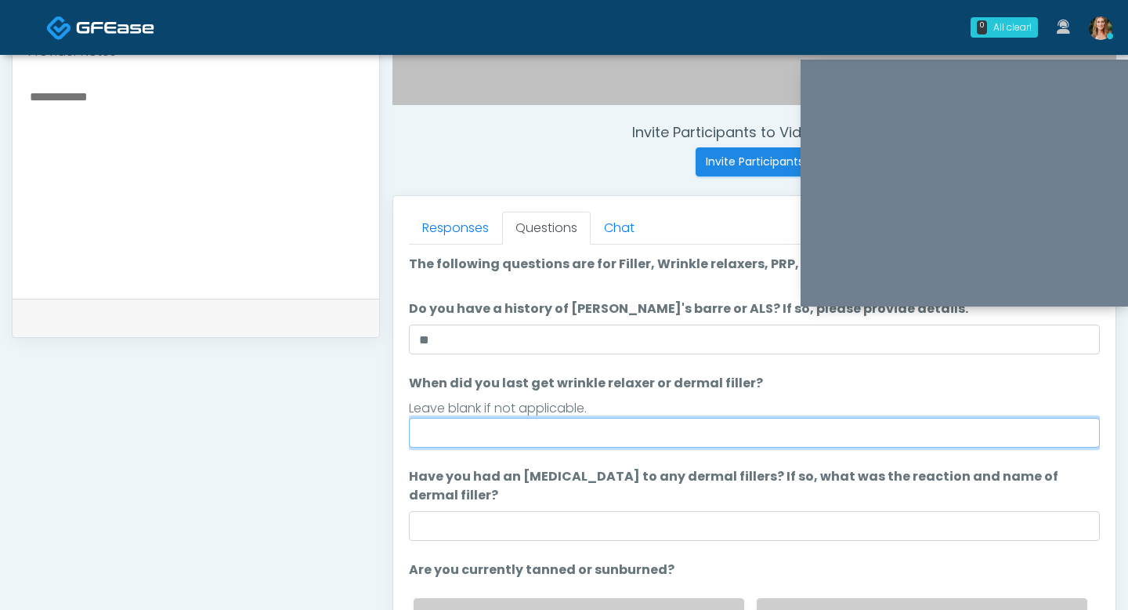
click at [541, 427] on input "When did you last get wrinkle relaxer or dermal filler?" at bounding box center [754, 433] width 691 height 30
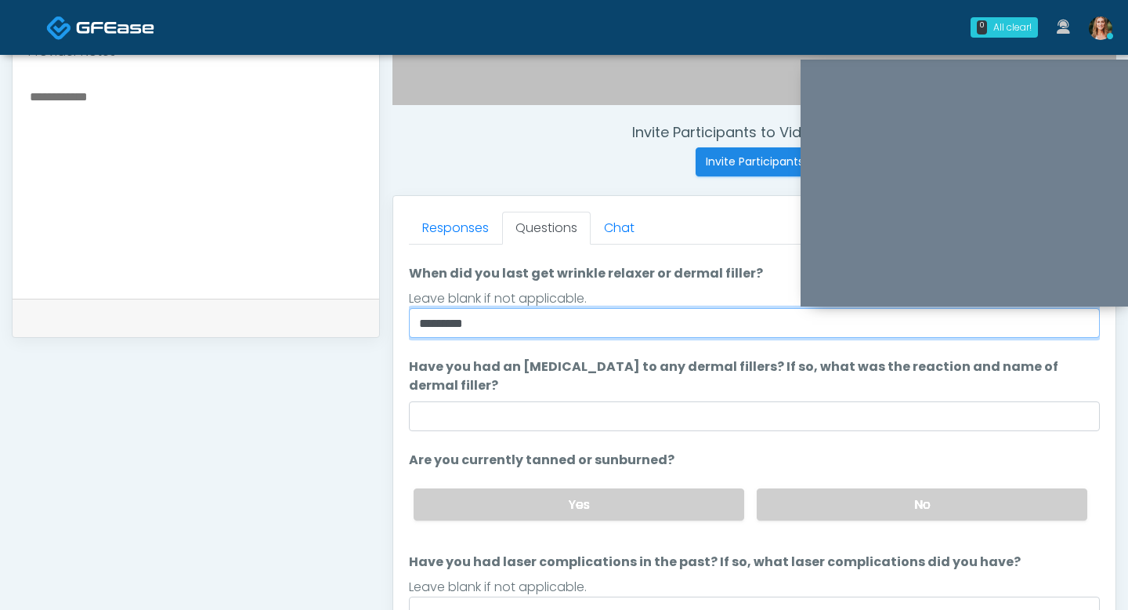
scroll to position [100, 0]
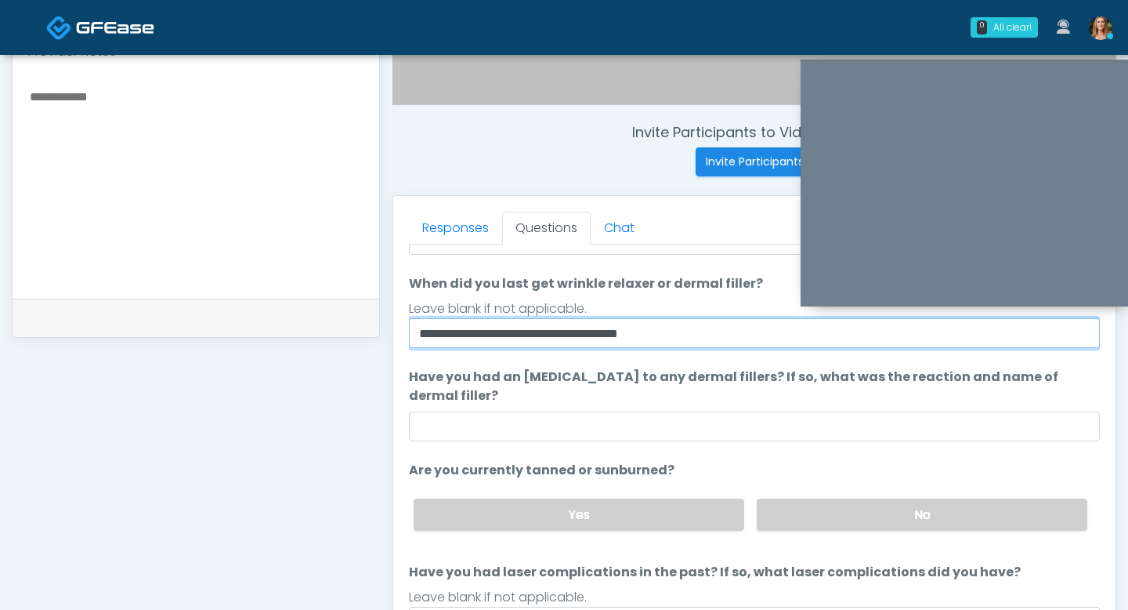
click at [603, 333] on input "**********" at bounding box center [754, 333] width 691 height 30
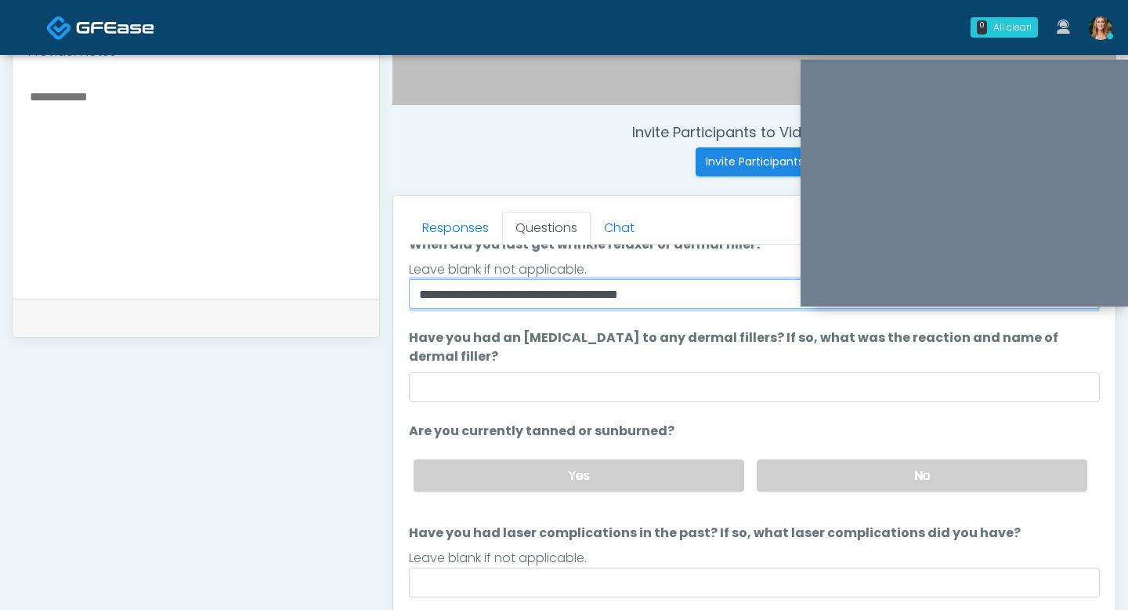
scroll to position [141, 0]
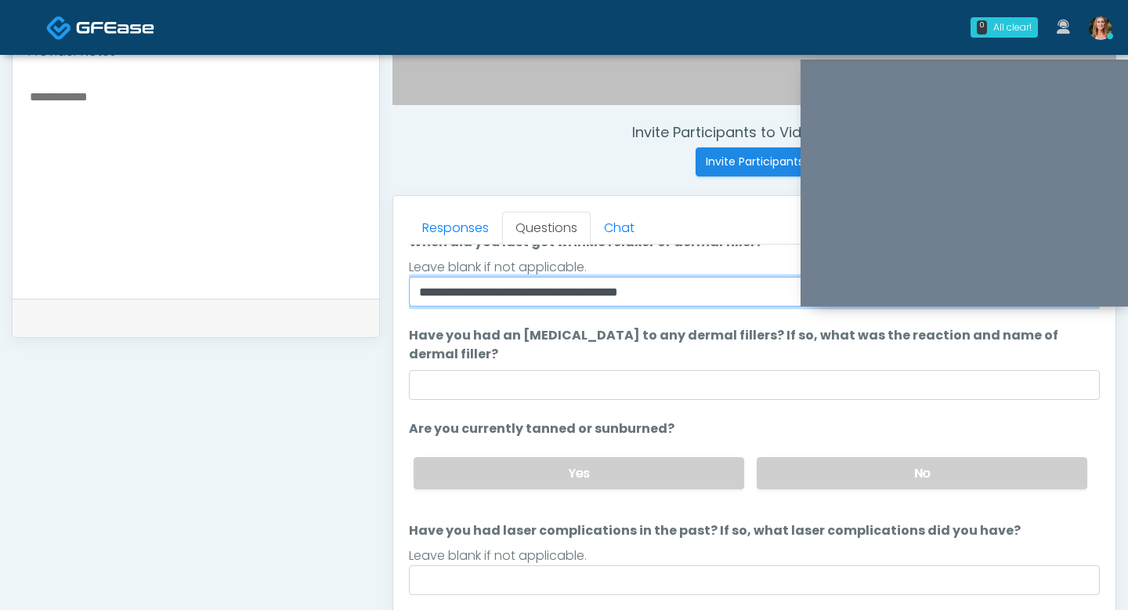
type input "**********"
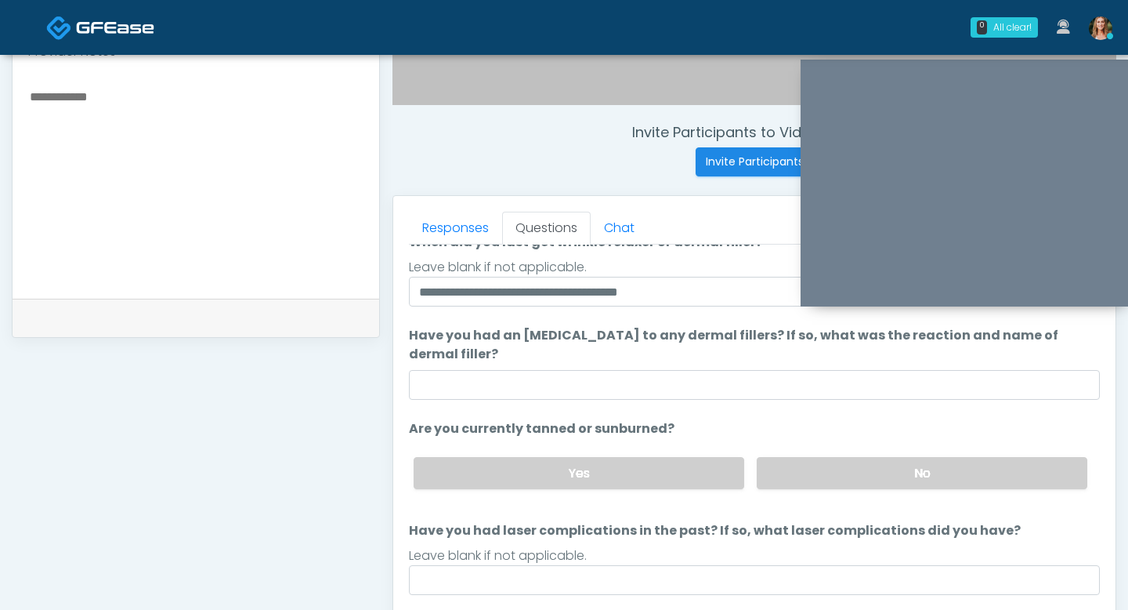
click at [639, 401] on ol "**********" at bounding box center [754, 354] width 691 height 481
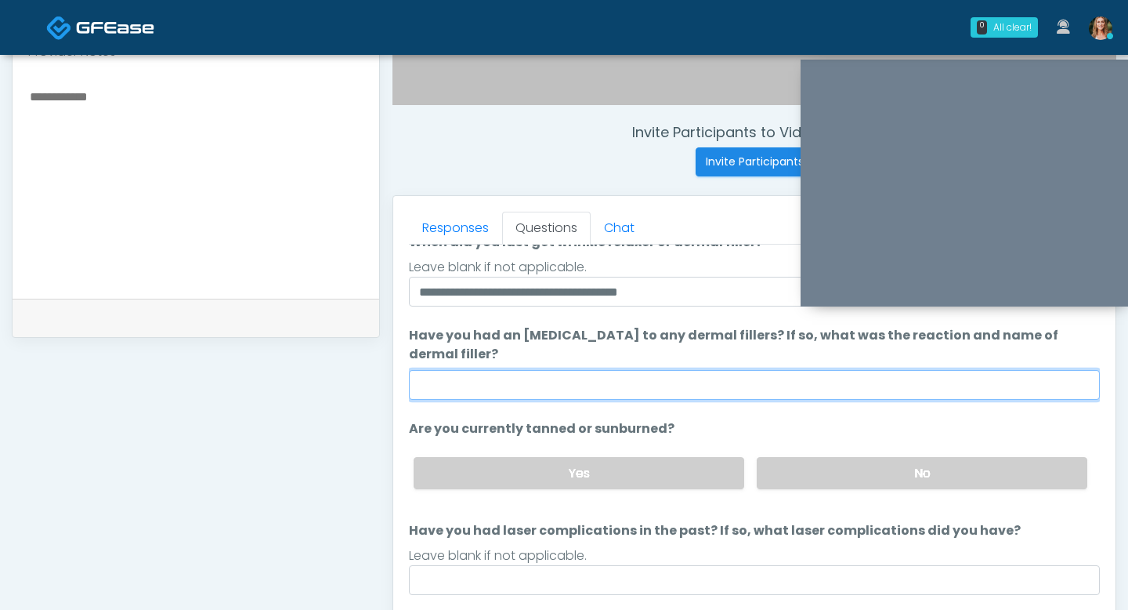
click at [631, 392] on input "Have you had an allergic response to any dermal fillers? If so, what was the re…" at bounding box center [754, 385] width 691 height 30
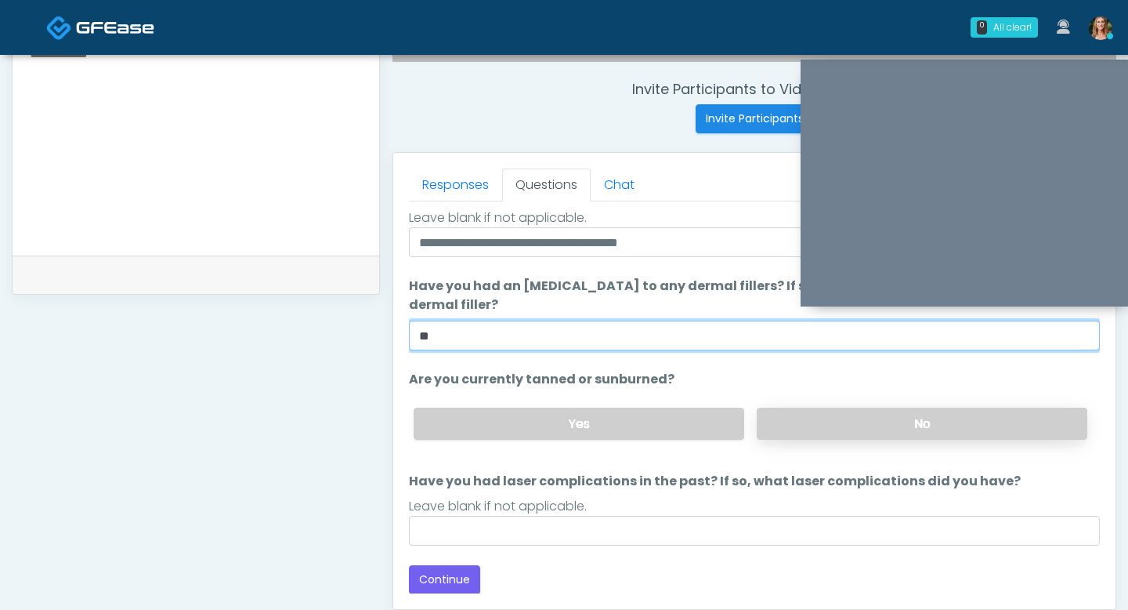
type input "**"
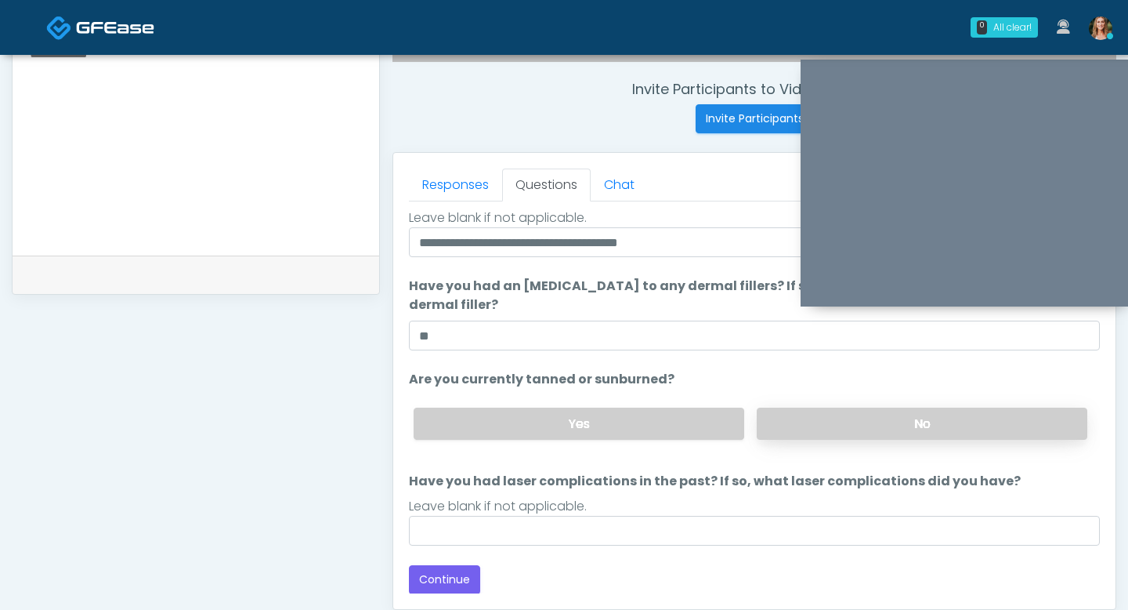
click at [791, 434] on label "No" at bounding box center [922, 423] width 331 height 32
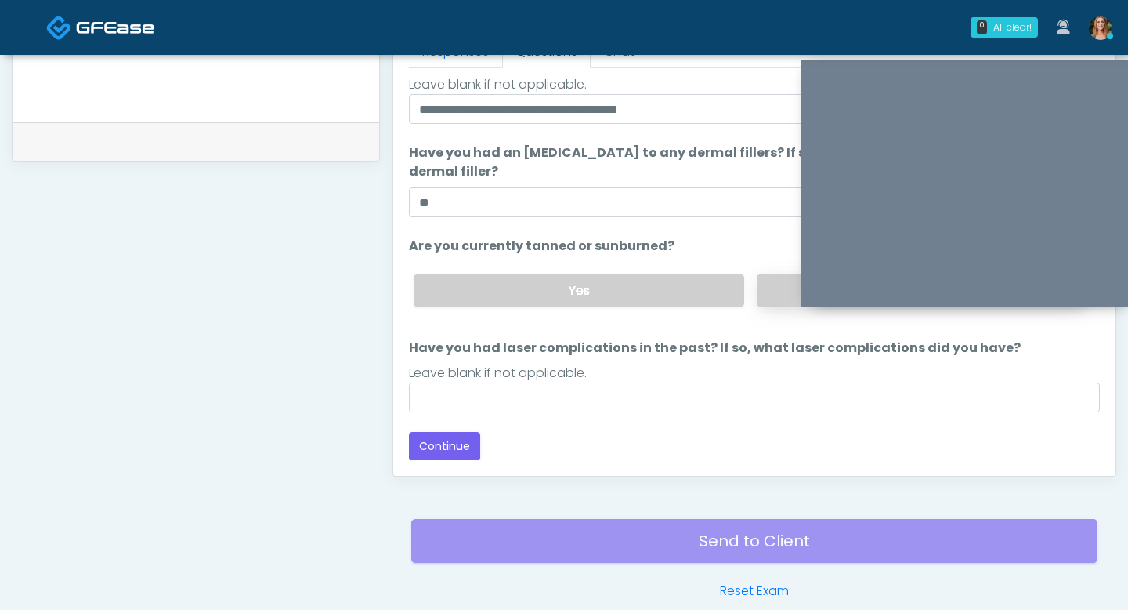
scroll to position [733, 0]
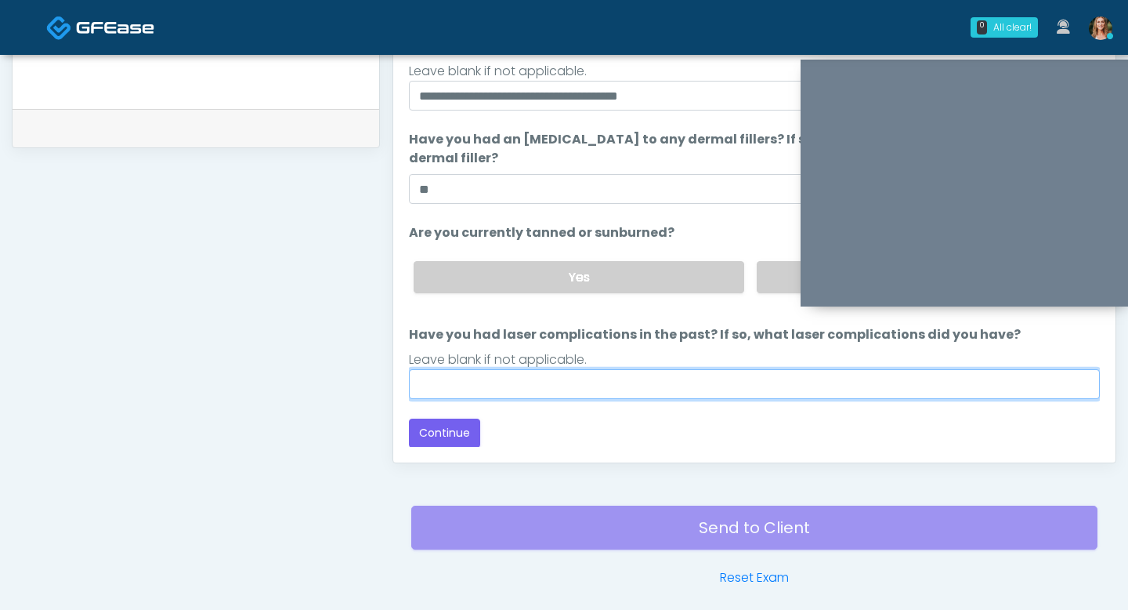
click at [743, 376] on input "Have you had laser complications in the past? If so, what laser complications d…" at bounding box center [754, 384] width 691 height 30
type input "**"
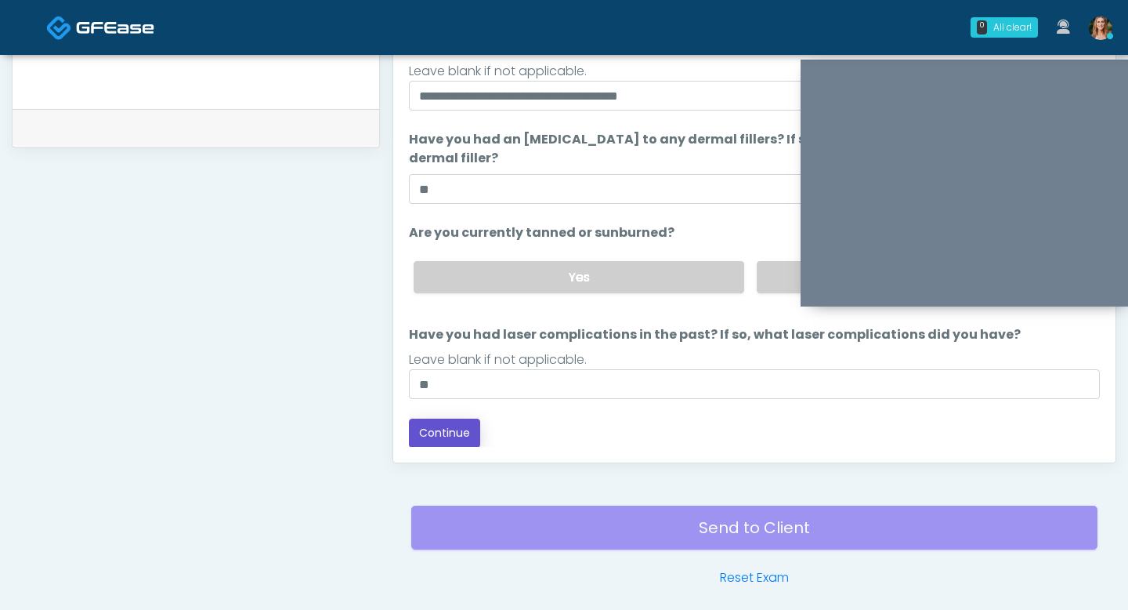
click at [432, 425] on button "Continue" at bounding box center [444, 432] width 71 height 29
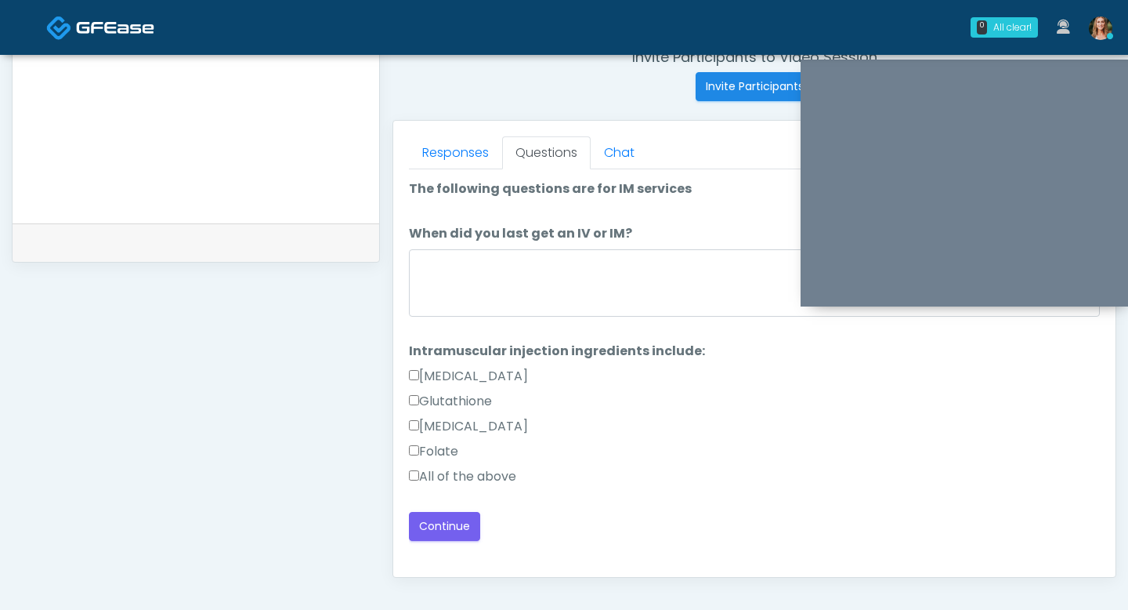
scroll to position [613, 0]
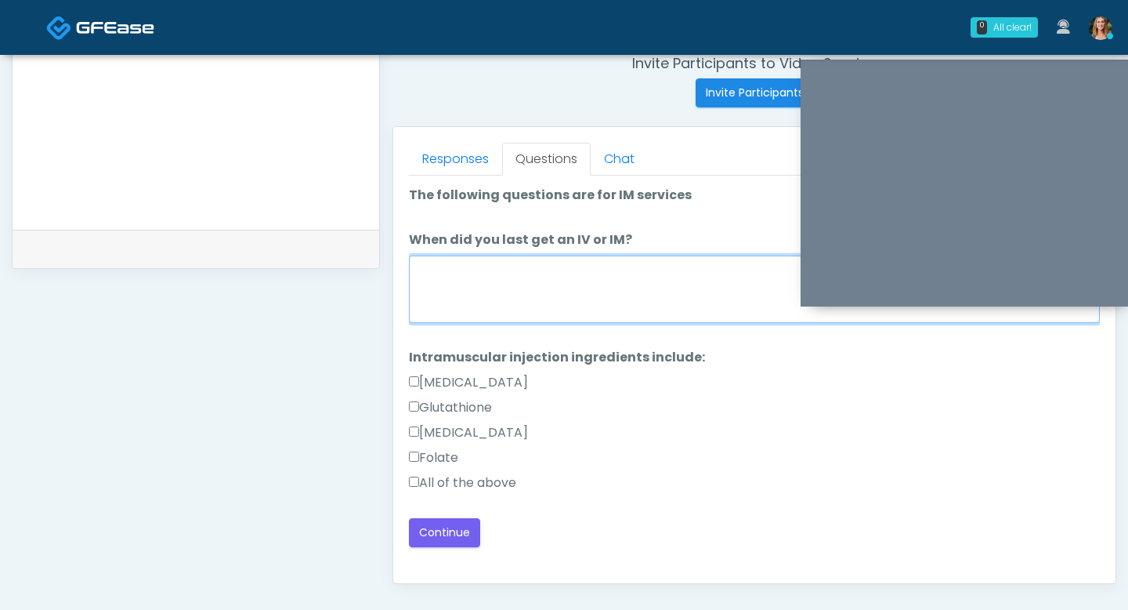
click at [512, 321] on textarea "When did you last get an IV or IM?" at bounding box center [754, 288] width 691 height 67
click at [527, 293] on textarea "When did you last get an IV or IM?" at bounding box center [754, 288] width 691 height 67
type textarea "*"
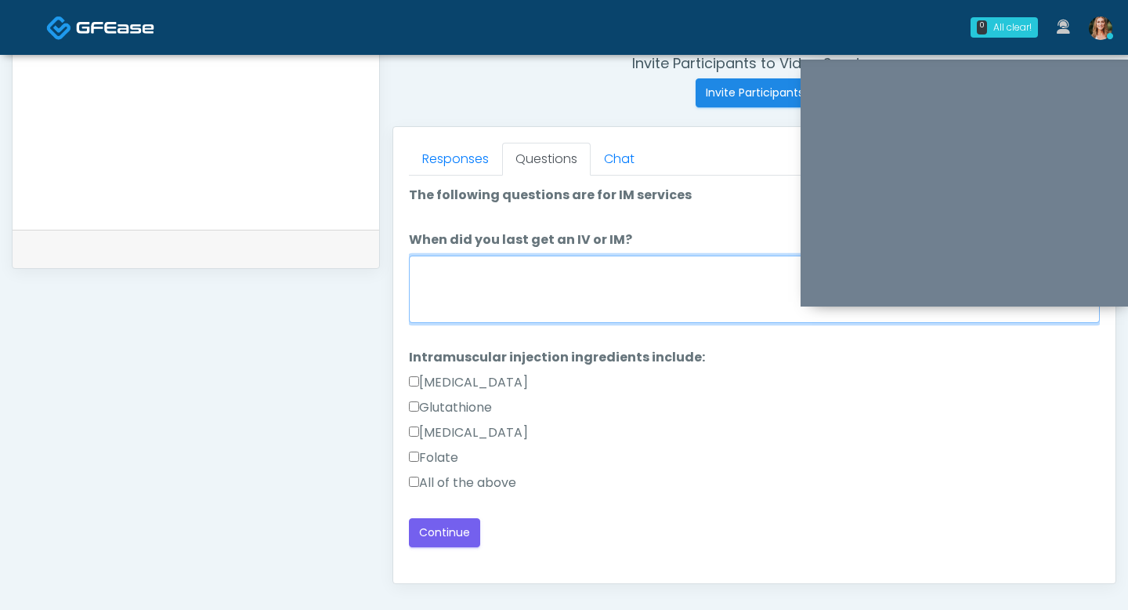
type textarea "*"
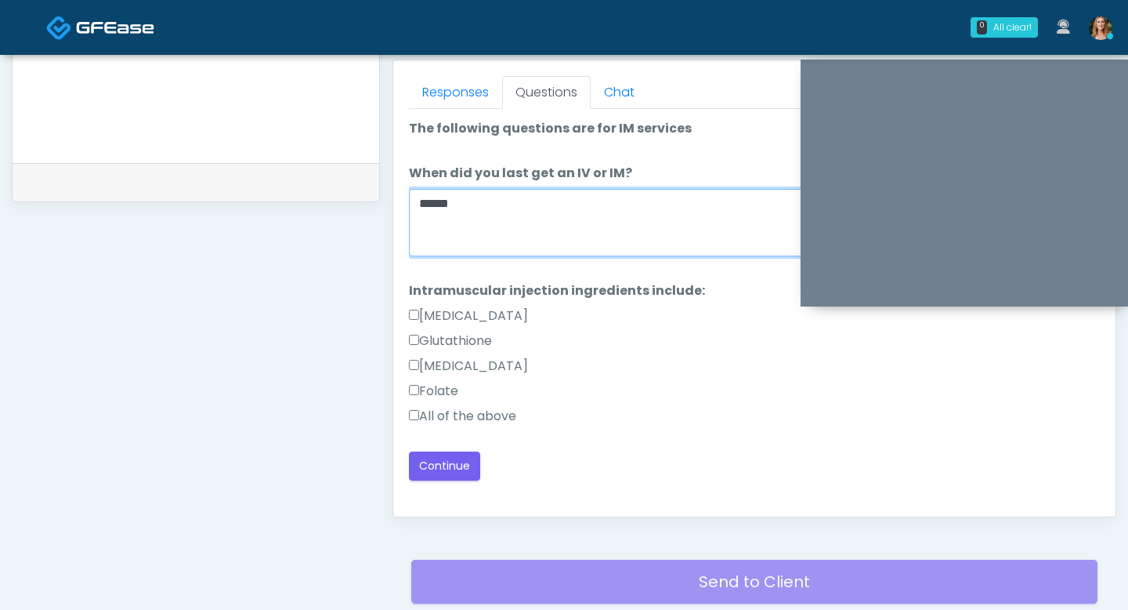
scroll to position [723, 0]
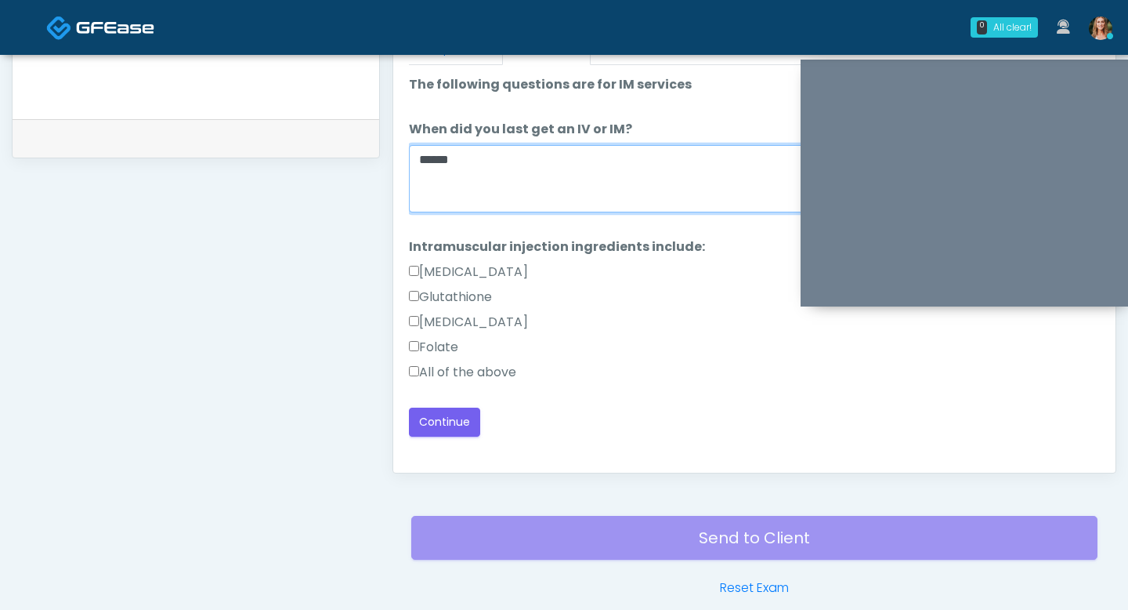
type textarea "*****"
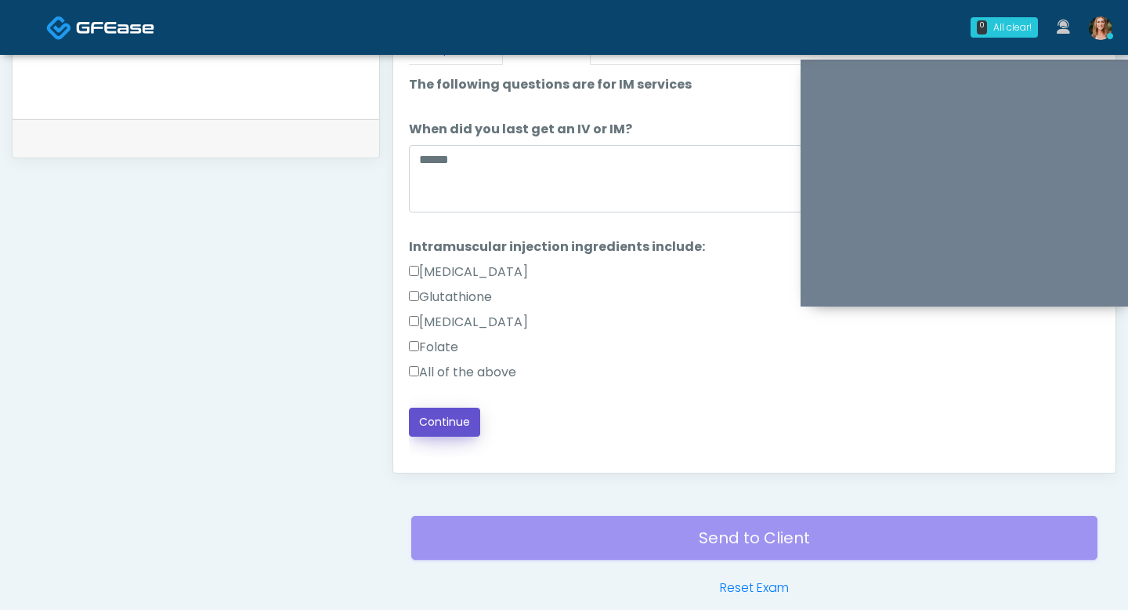
click at [439, 426] on button "Continue" at bounding box center [444, 421] width 71 height 29
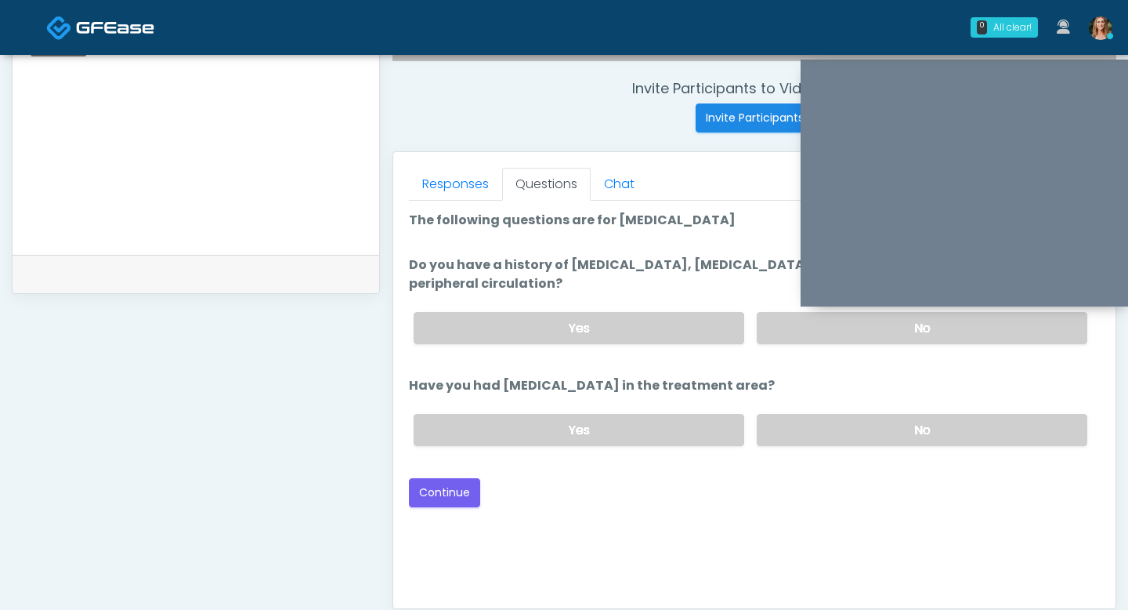
scroll to position [586, 0]
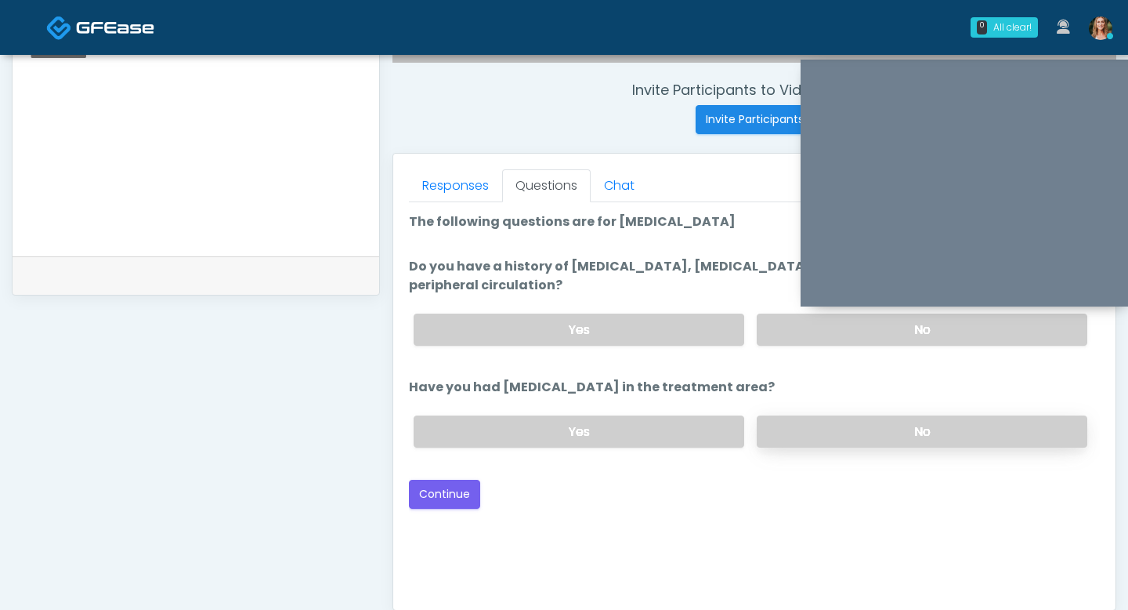
click at [848, 431] on label "No" at bounding box center [922, 431] width 331 height 32
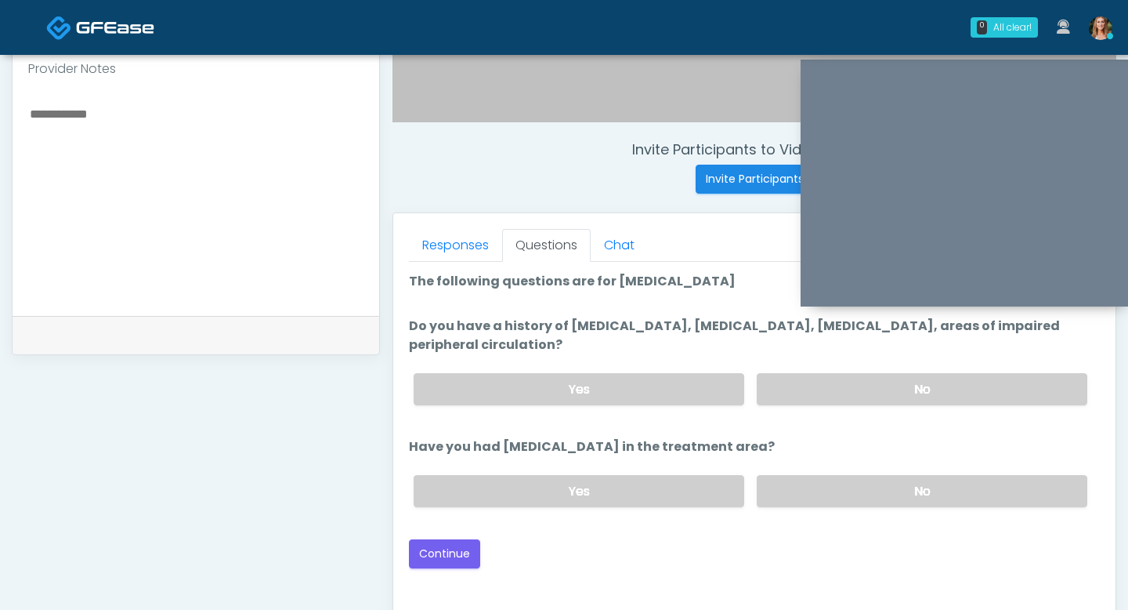
scroll to position [524, 0]
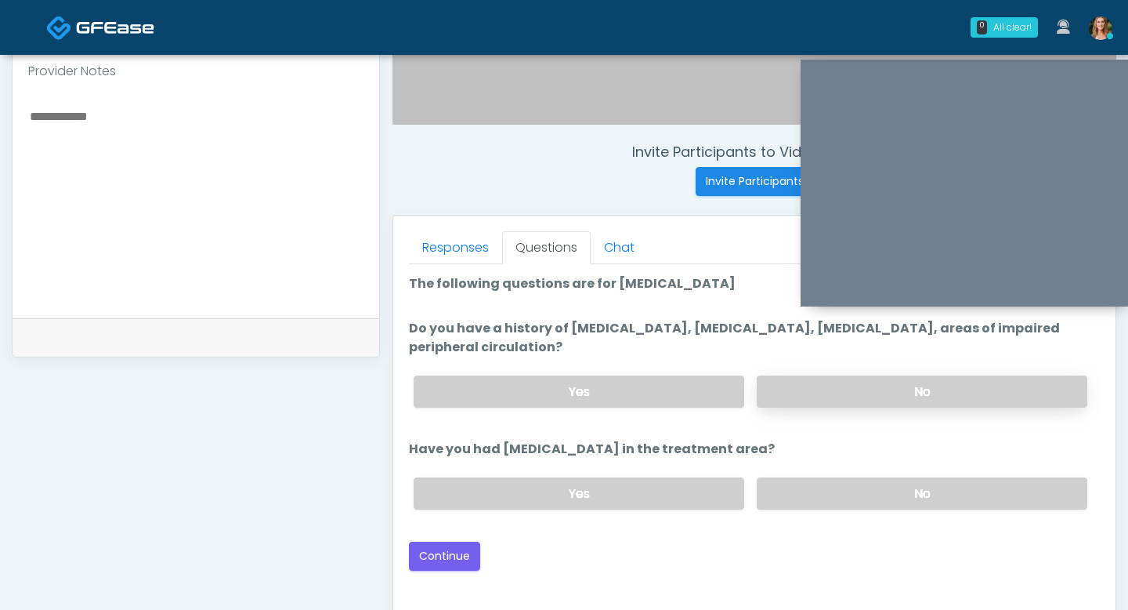
click at [847, 389] on label "No" at bounding box center [922, 391] width 331 height 32
click at [465, 548] on button "Continue" at bounding box center [444, 555] width 71 height 29
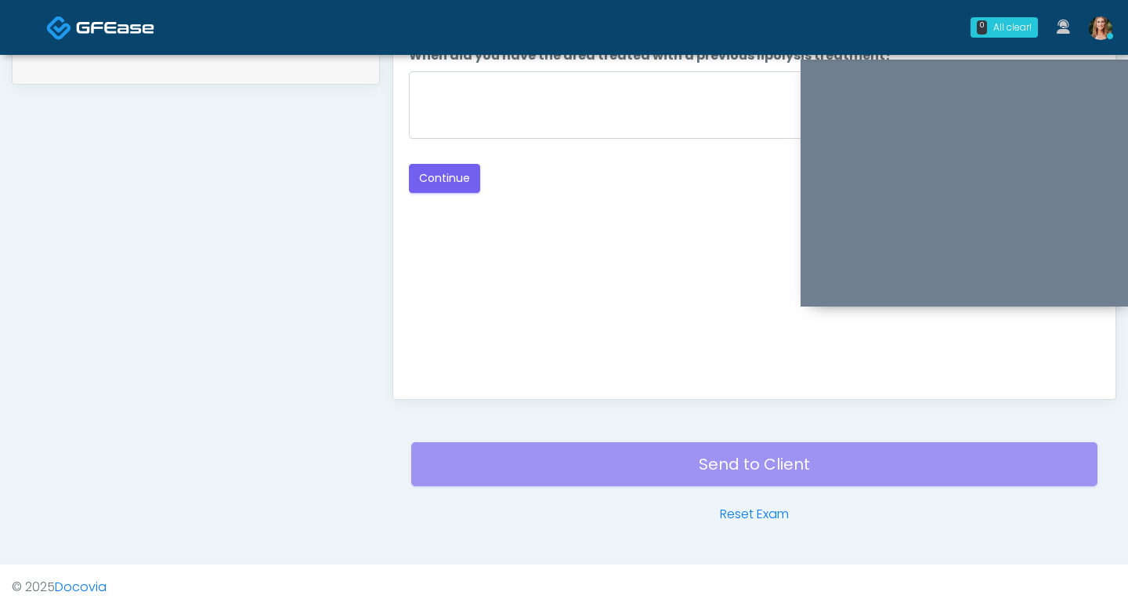
scroll to position [542, 0]
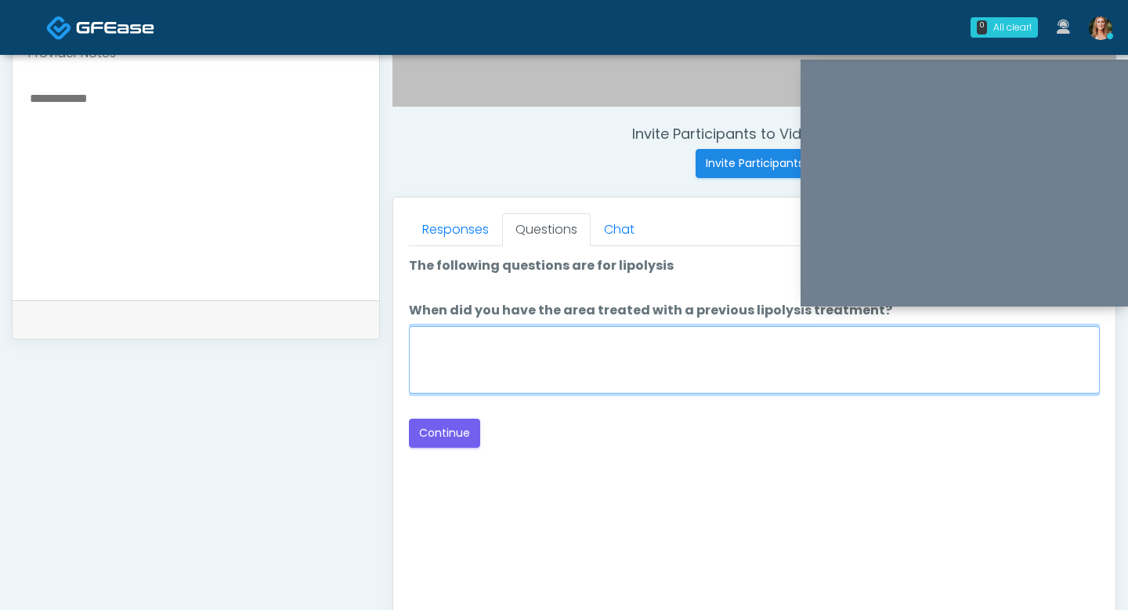
click at [621, 376] on textarea "When did you have the area treated with a previous lipolysis treatment?" at bounding box center [754, 359] width 691 height 67
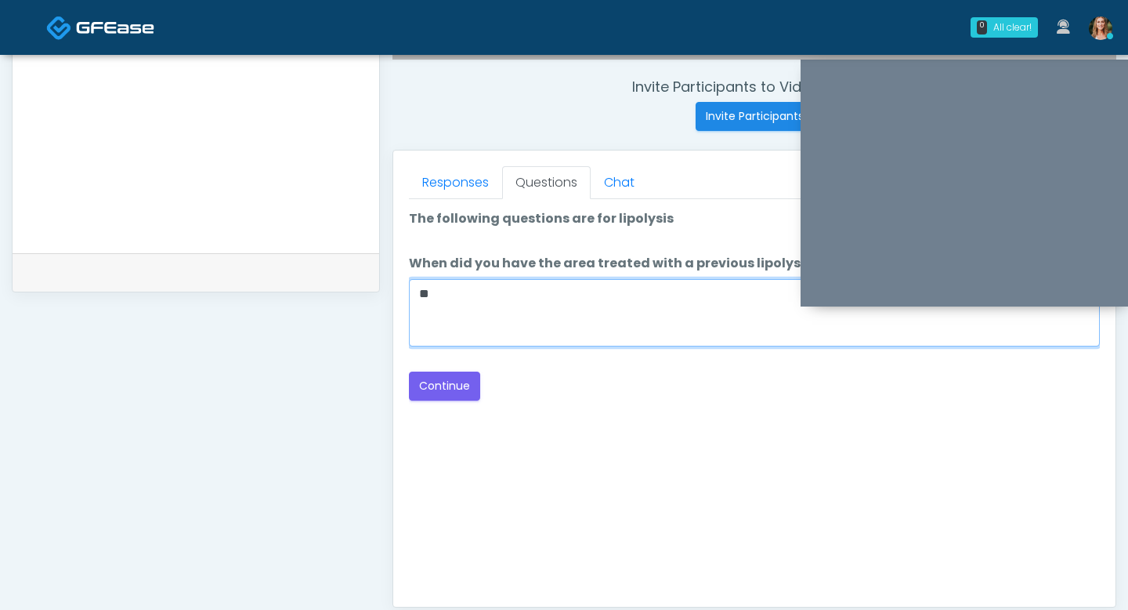
scroll to position [616, 0]
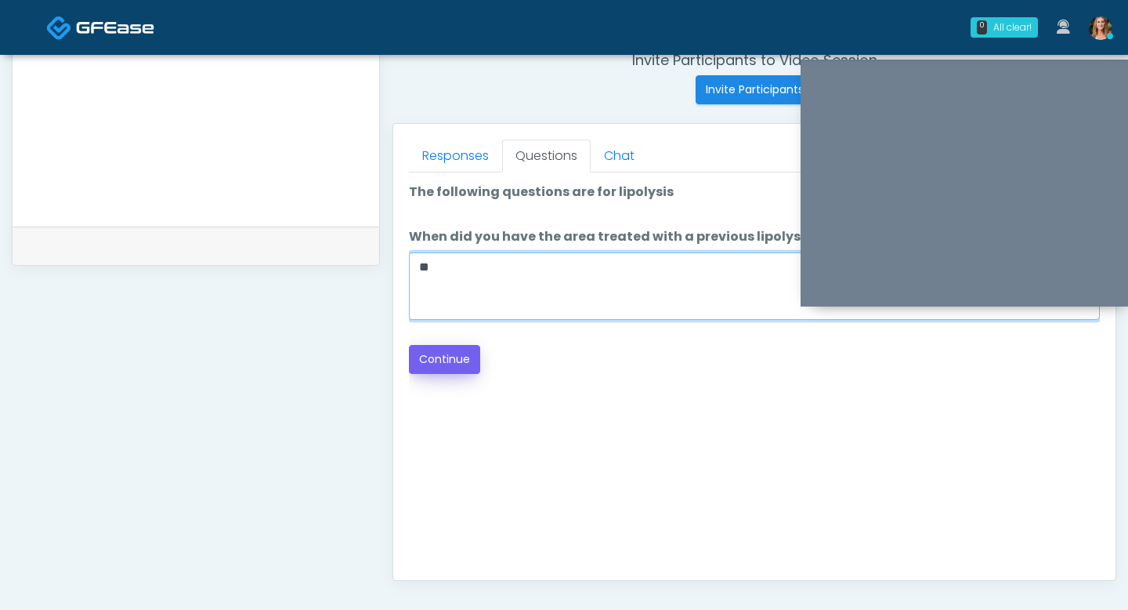
type textarea "**"
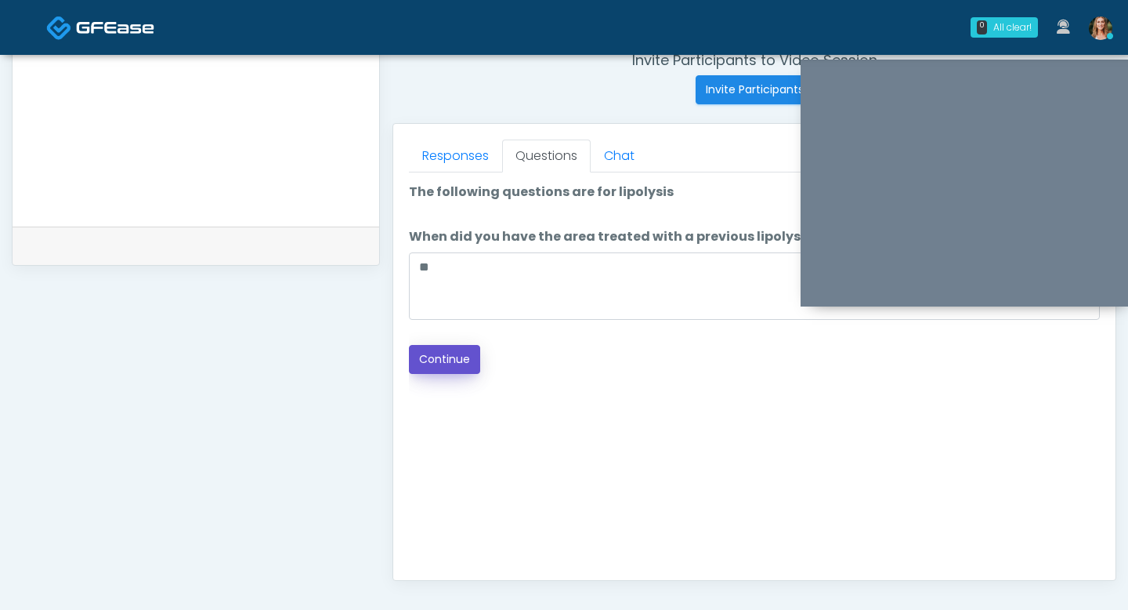
click at [445, 360] on button "Continue" at bounding box center [444, 359] width 71 height 29
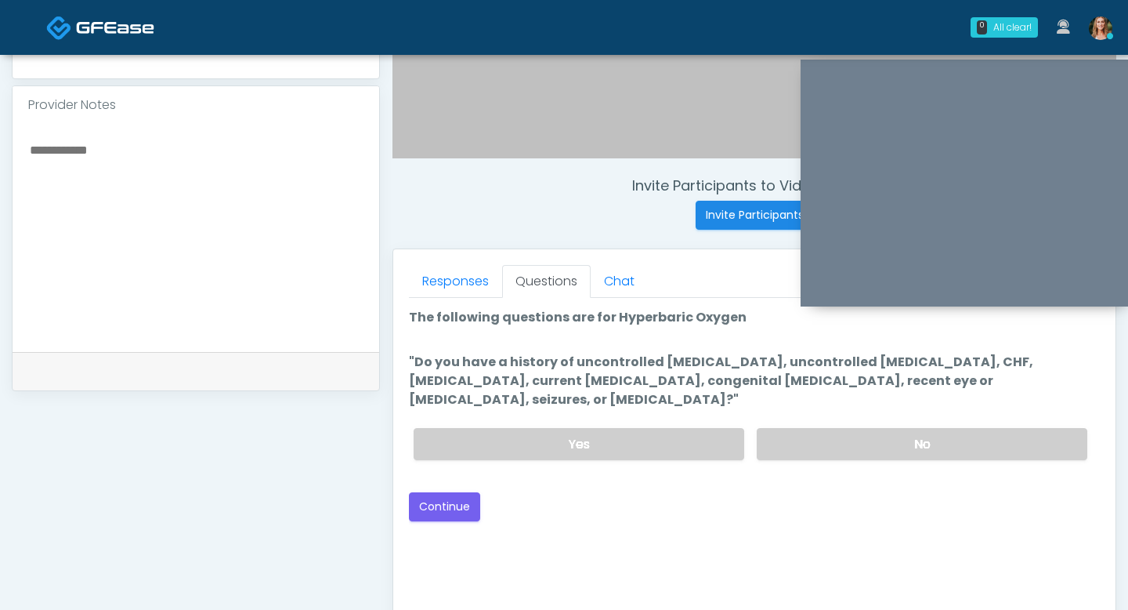
scroll to position [487, 0]
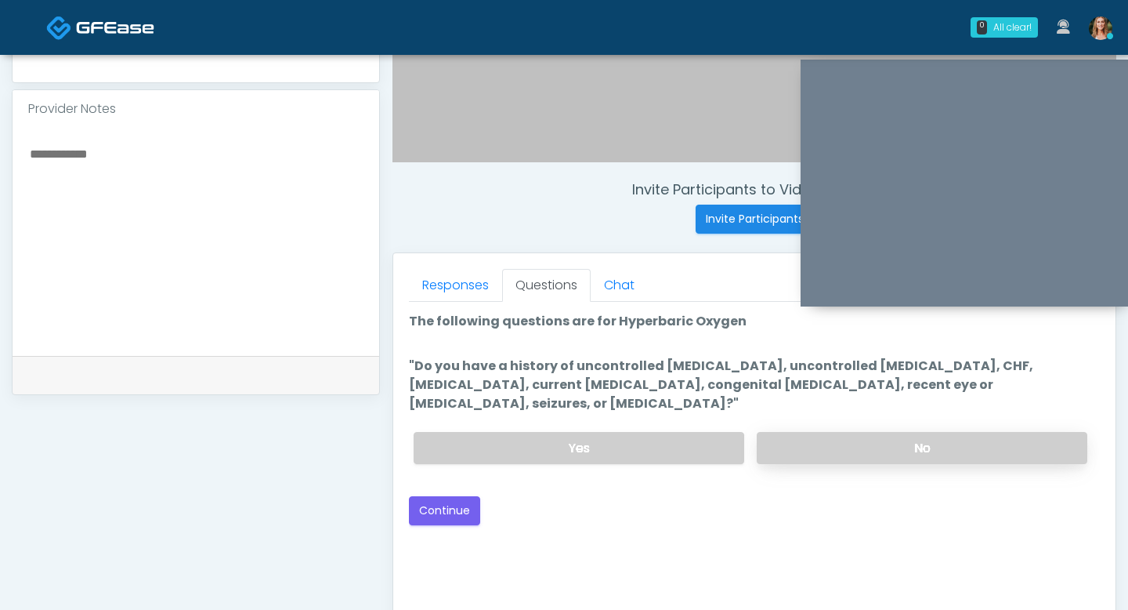
click at [805, 432] on label "No" at bounding box center [922, 448] width 331 height 32
click at [449, 496] on button "Continue" at bounding box center [444, 510] width 71 height 29
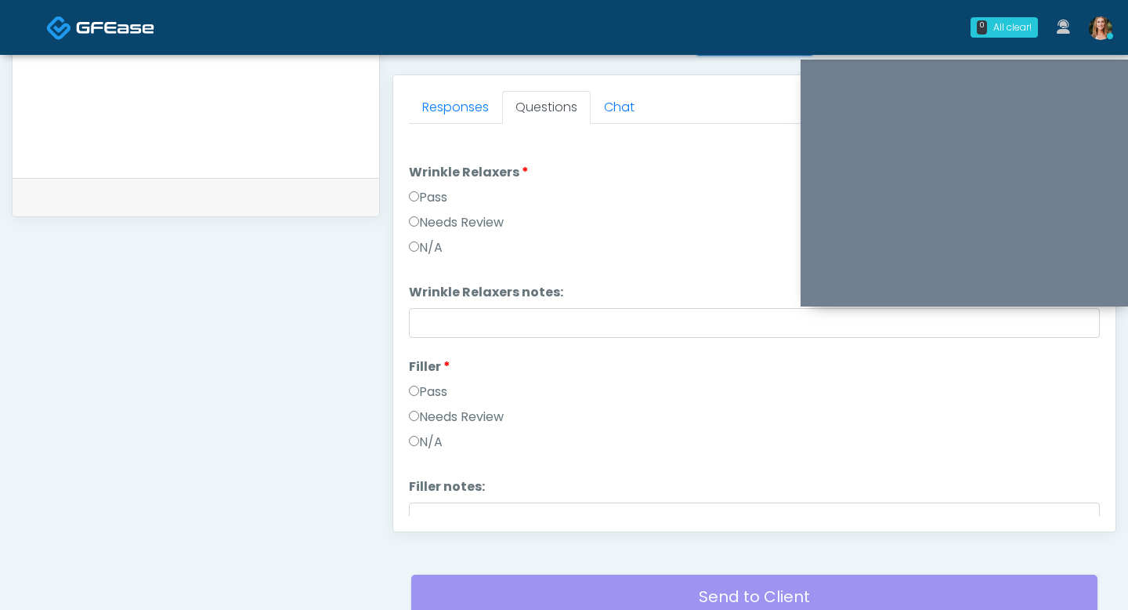
scroll to position [572, 0]
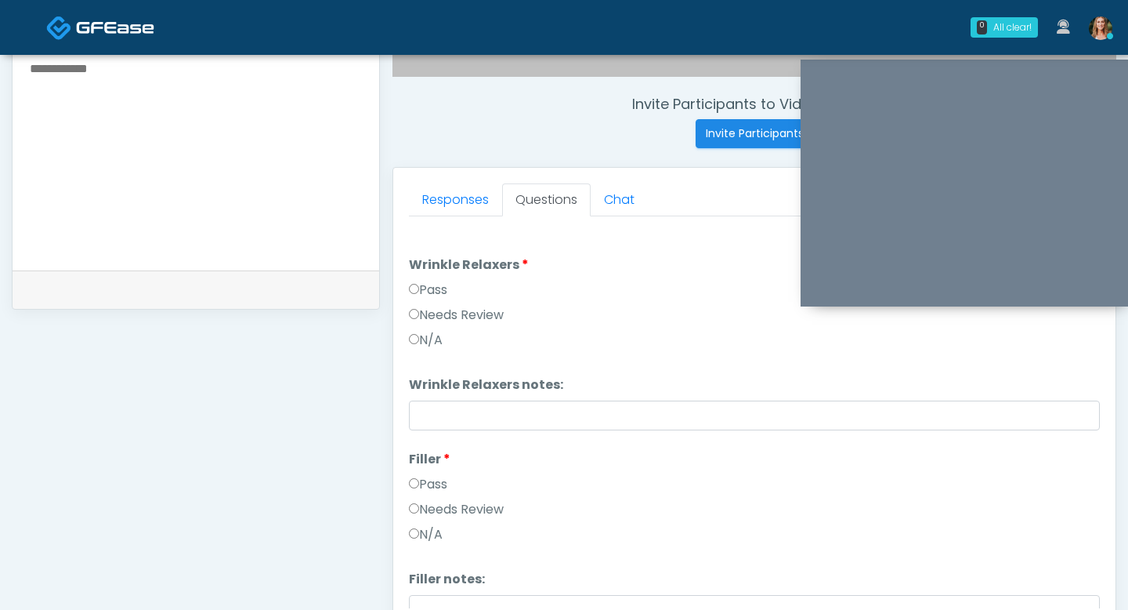
click at [424, 292] on label "Pass" at bounding box center [428, 290] width 38 height 19
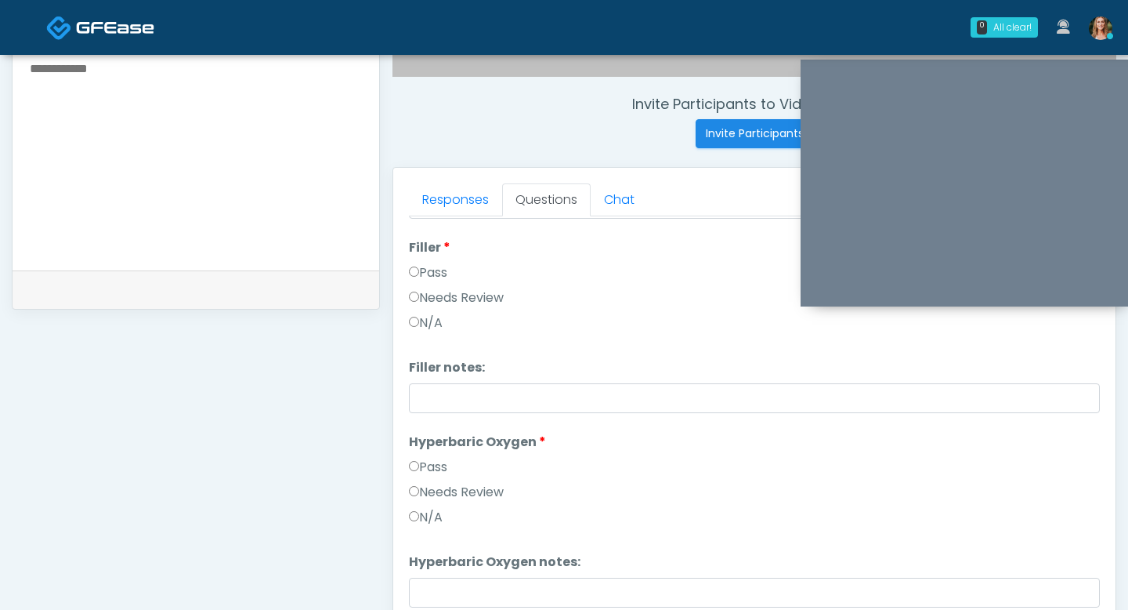
scroll to position [270, 0]
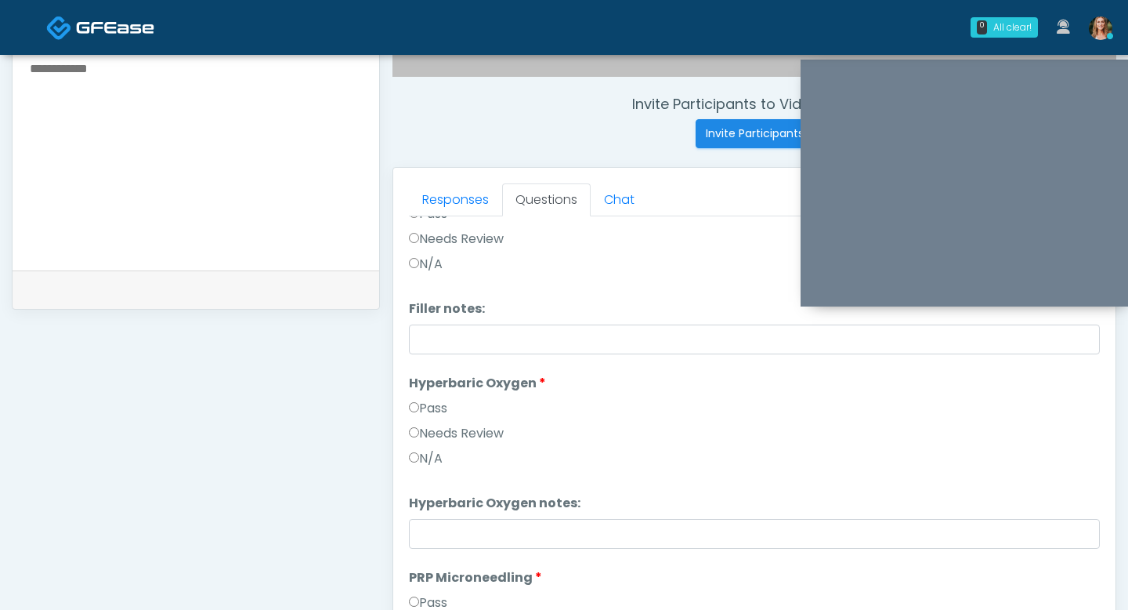
click at [422, 414] on label "Pass" at bounding box center [428, 408] width 38 height 19
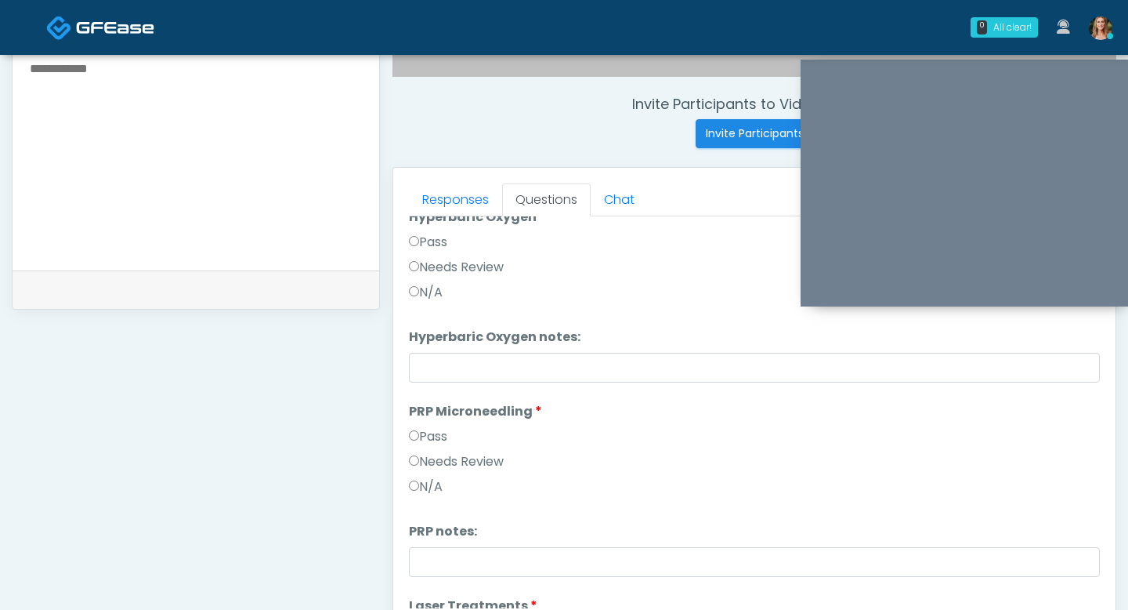
scroll to position [415, 0]
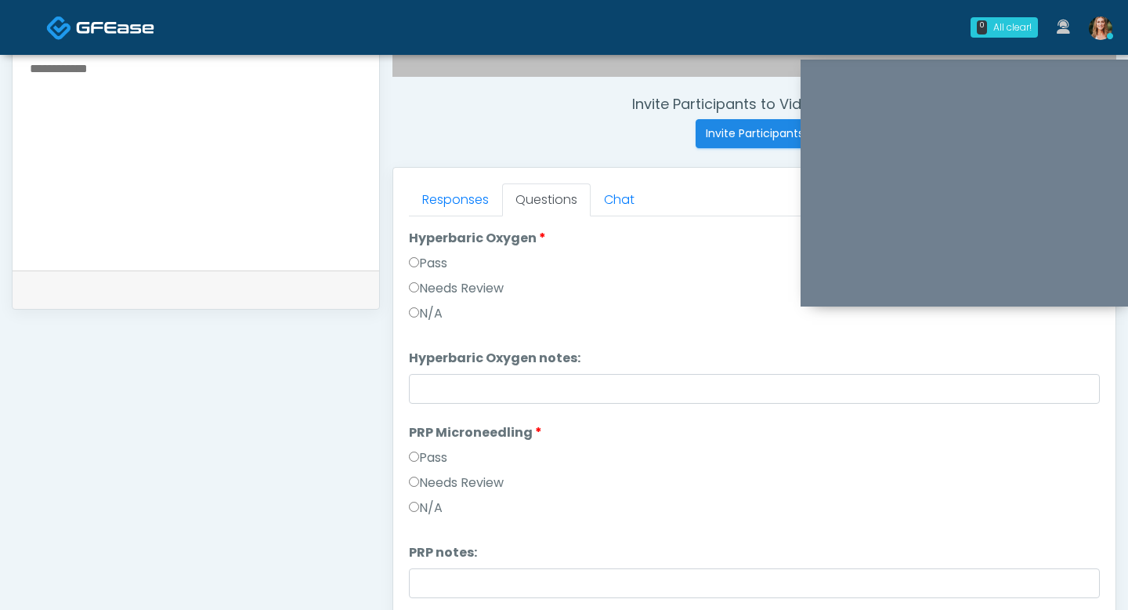
click at [419, 459] on label "Pass" at bounding box center [428, 457] width 38 height 19
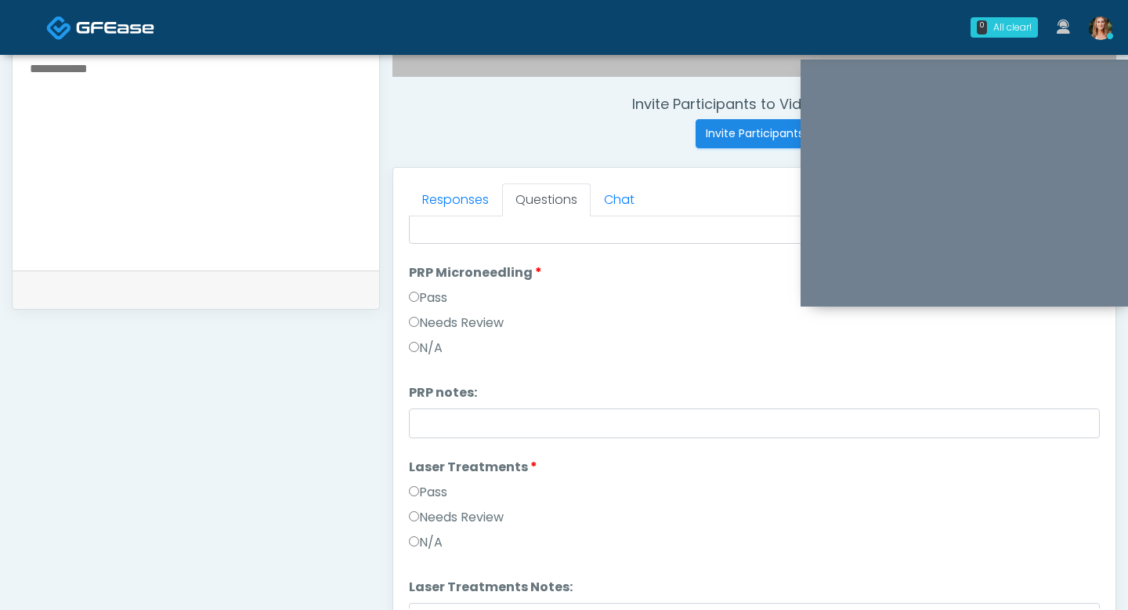
click at [420, 498] on label "Pass" at bounding box center [428, 492] width 38 height 19
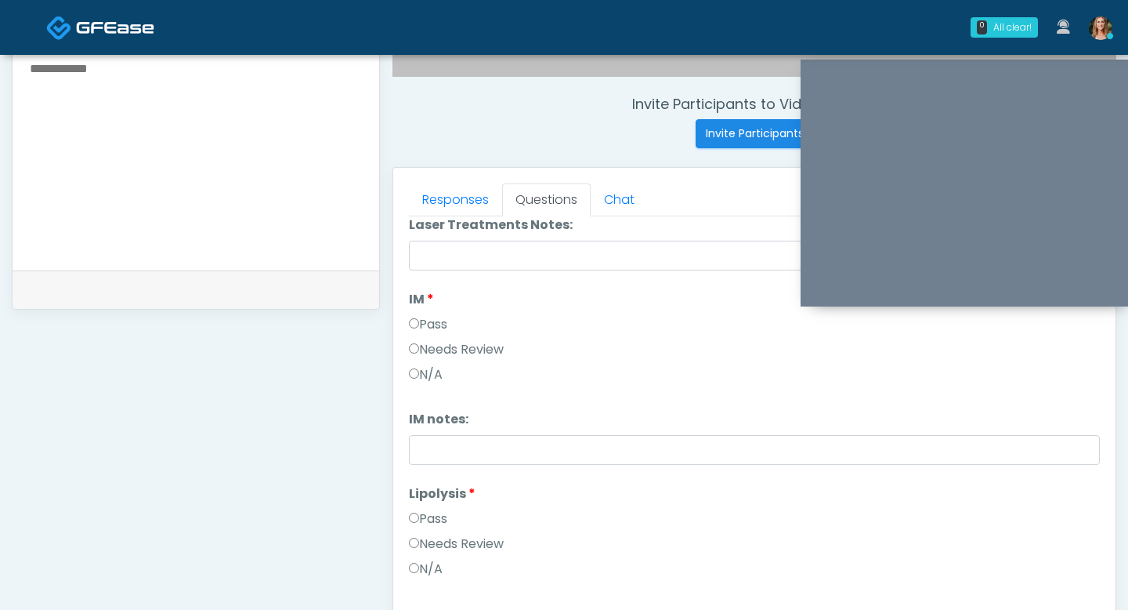
click at [422, 515] on label "Pass" at bounding box center [428, 518] width 38 height 19
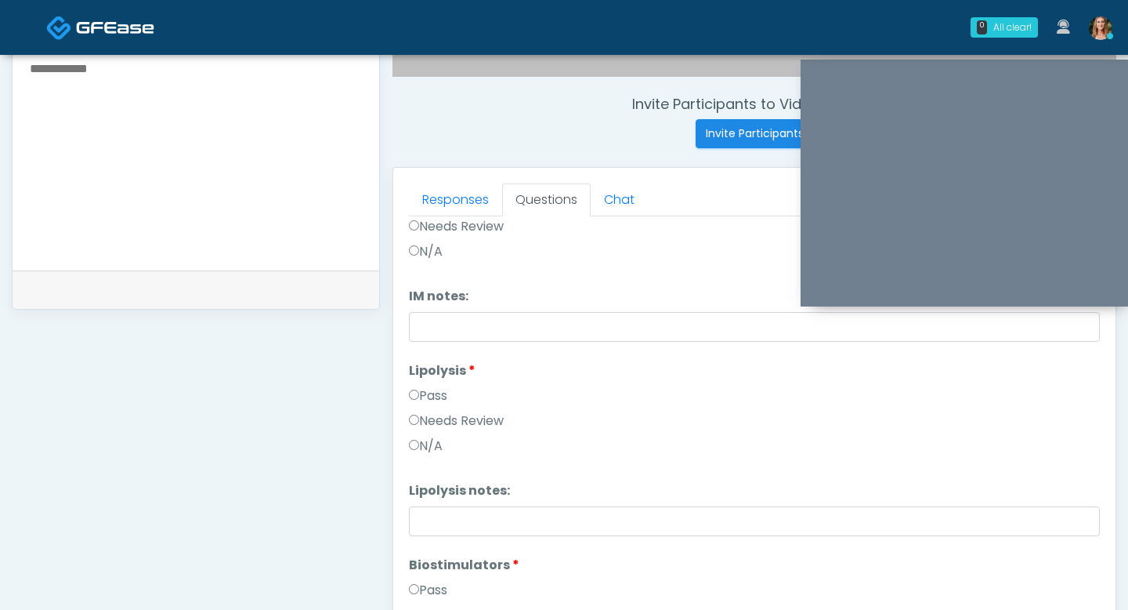
scroll to position [1062, 0]
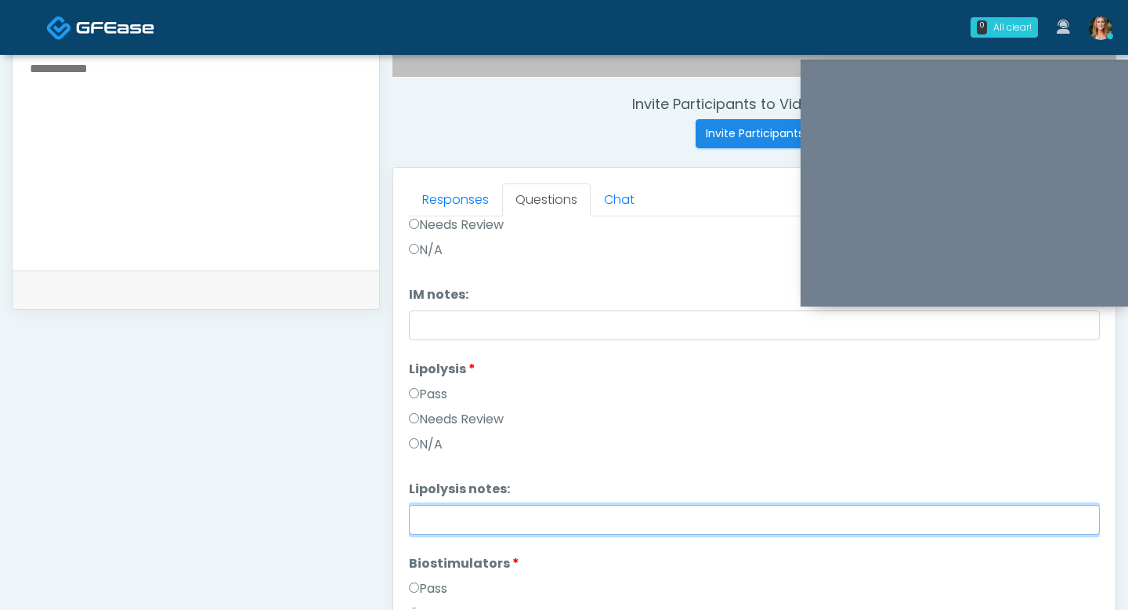
click at [422, 515] on input "Lipolysis notes:" at bounding box center [754, 520] width 691 height 30
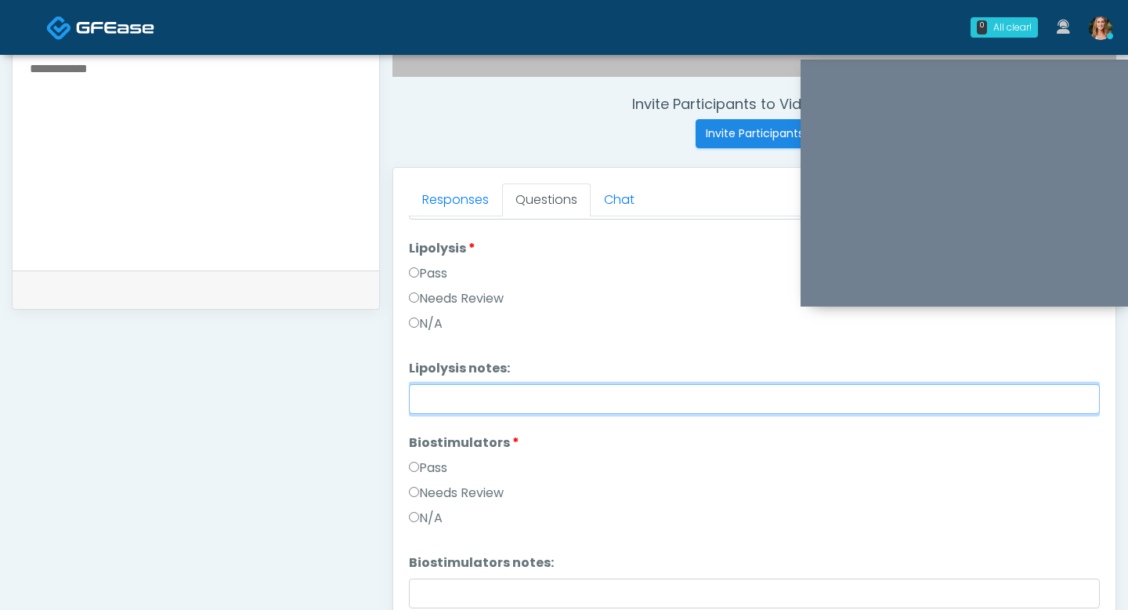
scroll to position [1191, 0]
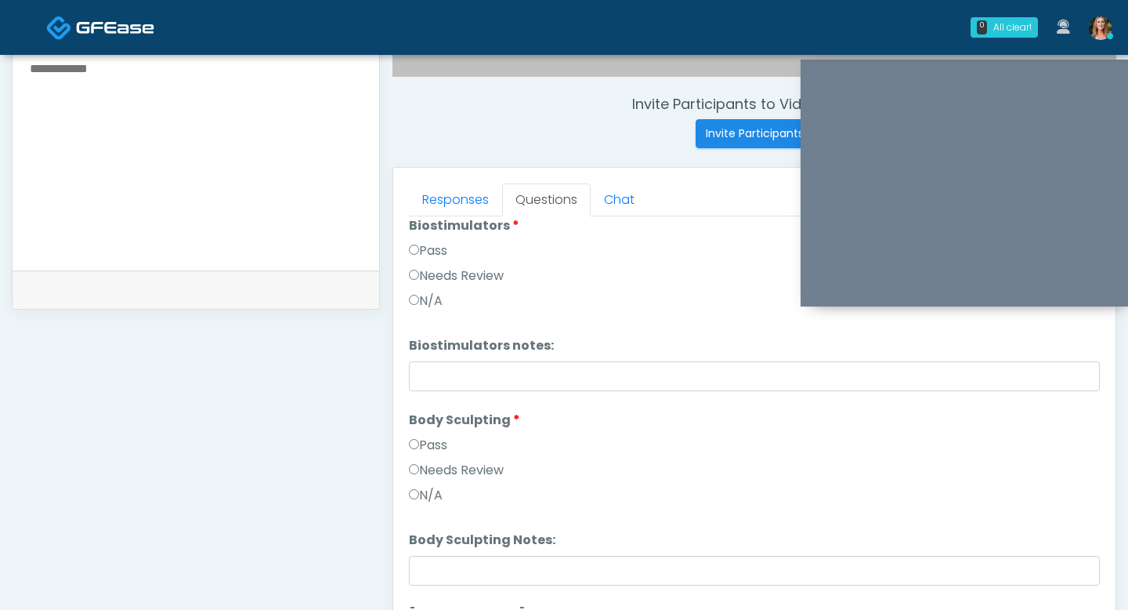
click at [418, 449] on label "Pass" at bounding box center [428, 445] width 38 height 19
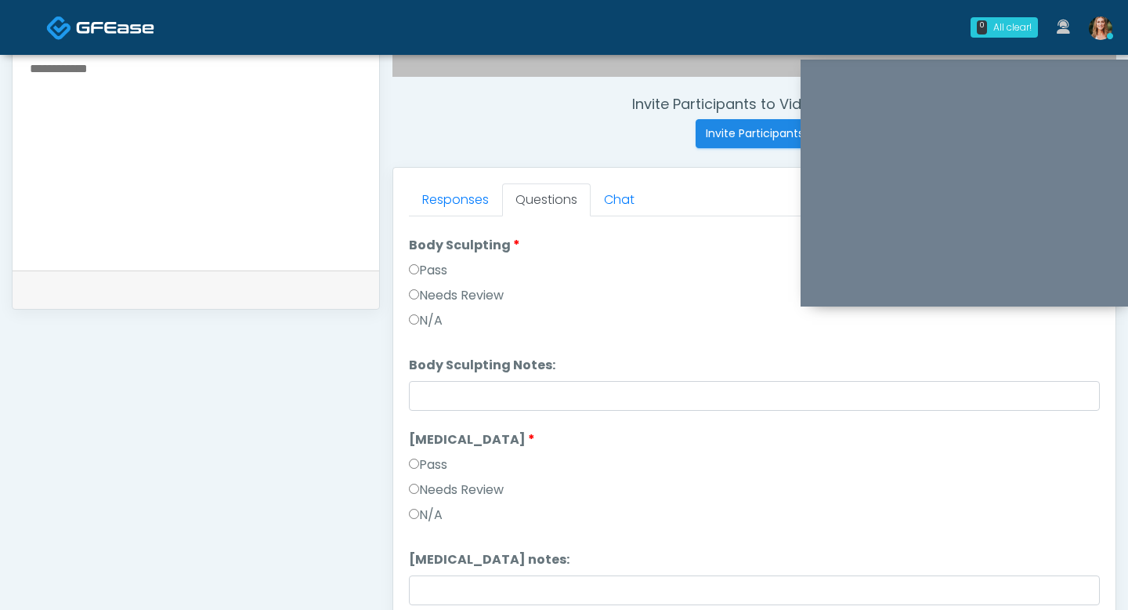
click at [420, 459] on label "Pass" at bounding box center [428, 464] width 38 height 19
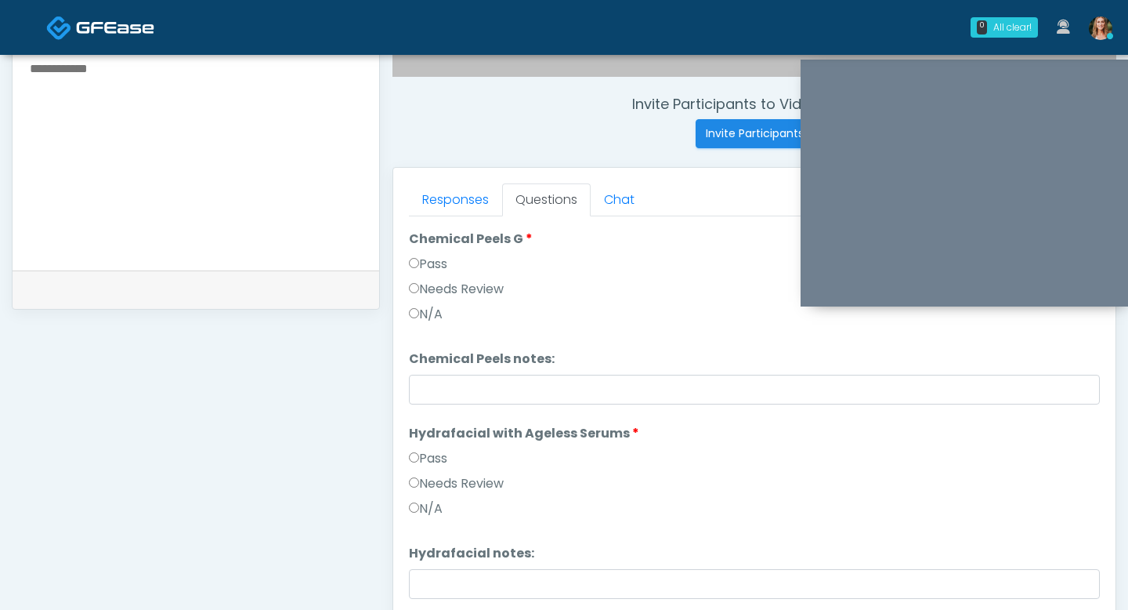
click at [420, 467] on label "Pass" at bounding box center [428, 458] width 38 height 19
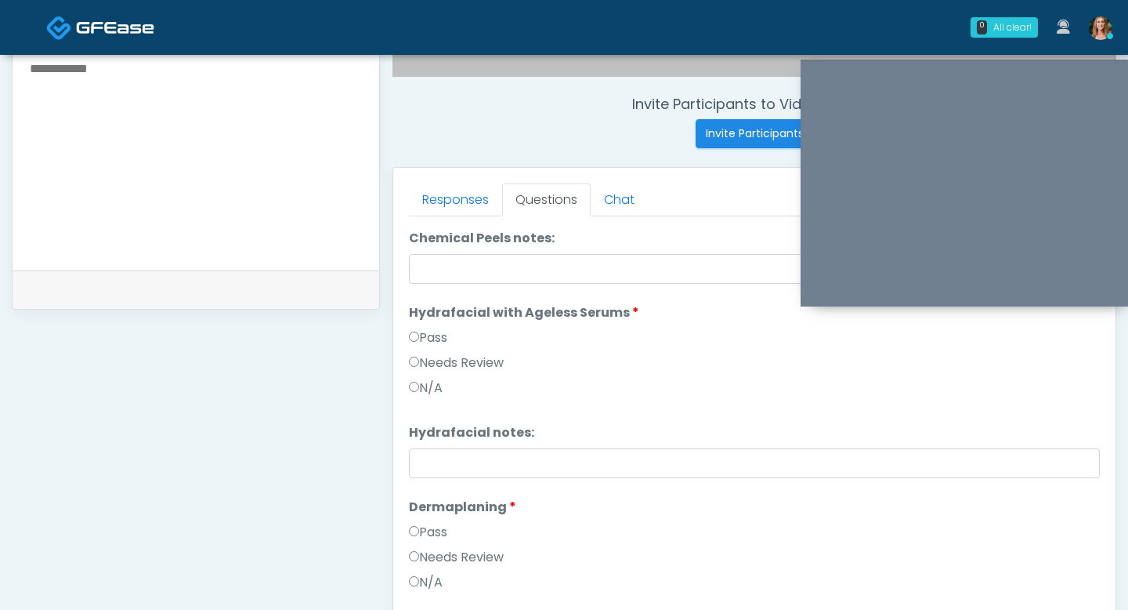
click at [424, 523] on label "Pass" at bounding box center [428, 532] width 38 height 19
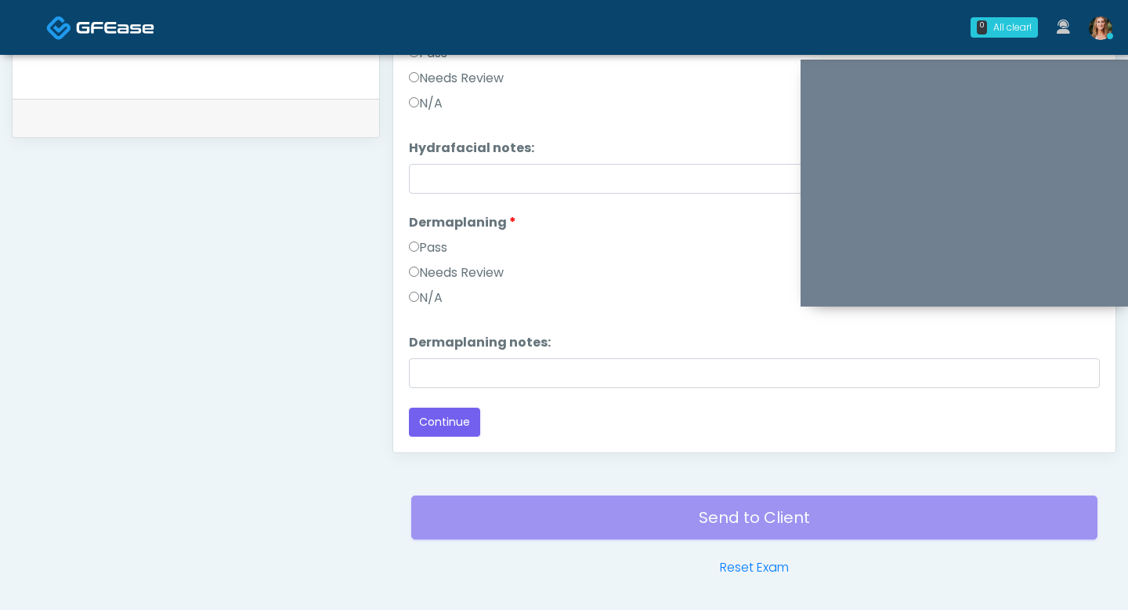
scroll to position [788, 0]
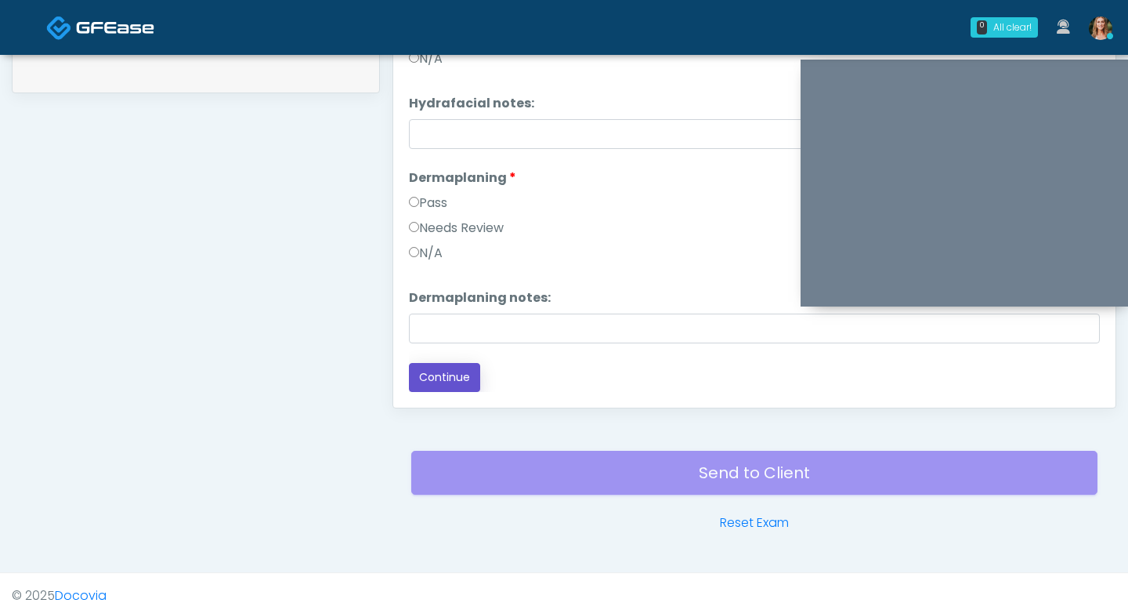
click at [434, 375] on button "Continue" at bounding box center [444, 377] width 71 height 29
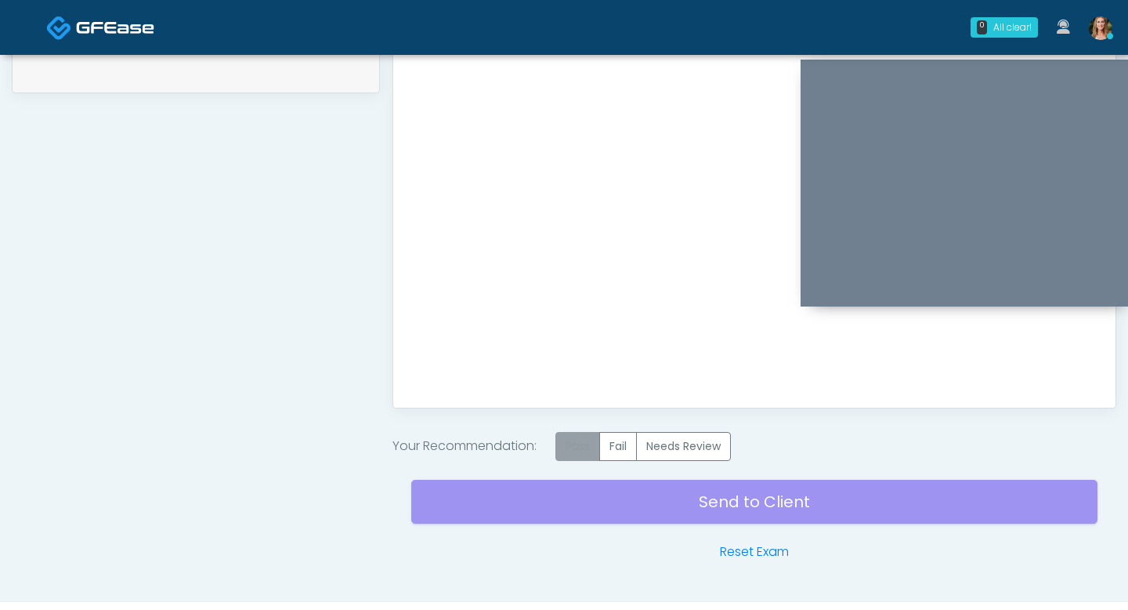
click at [593, 442] on label "Pass" at bounding box center [578, 446] width 45 height 29
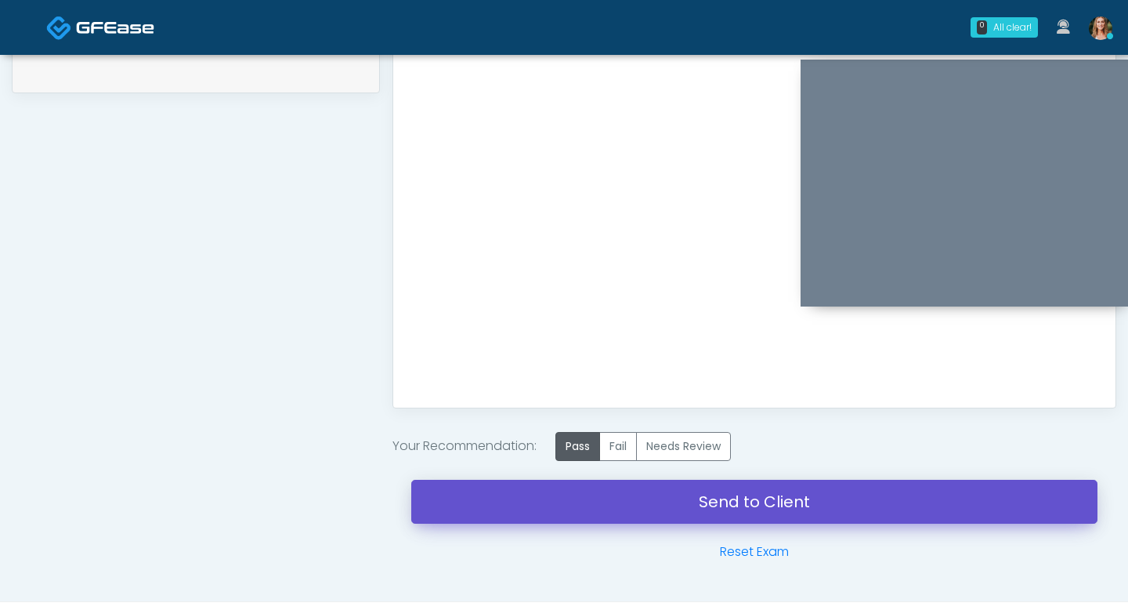
click at [559, 504] on link "Send to Client" at bounding box center [754, 502] width 686 height 44
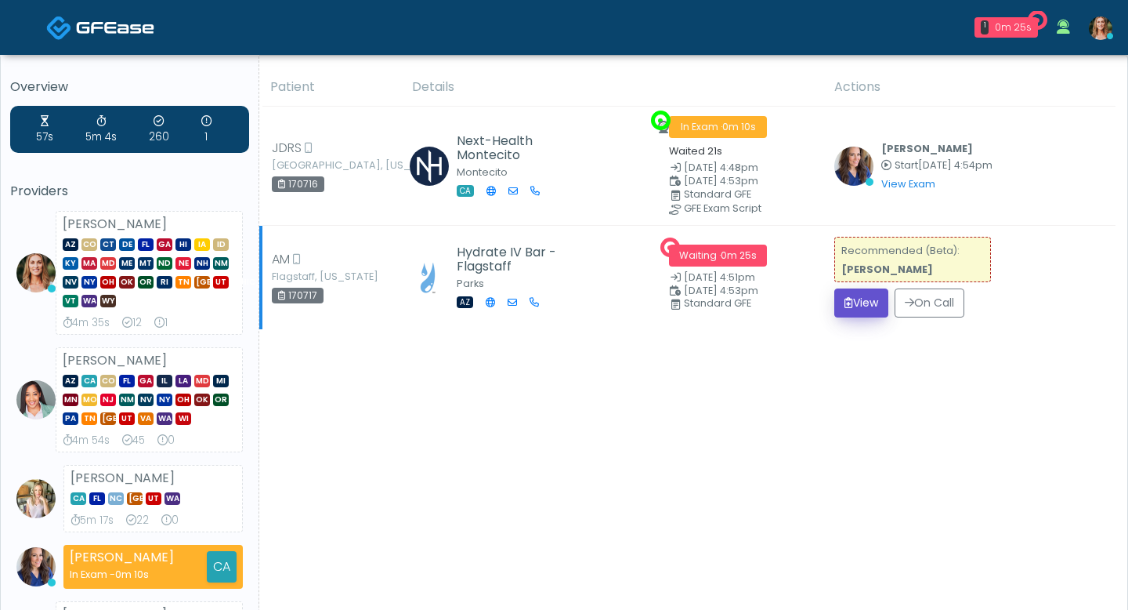
click at [849, 302] on icon "submit" at bounding box center [849, 302] width 9 height 11
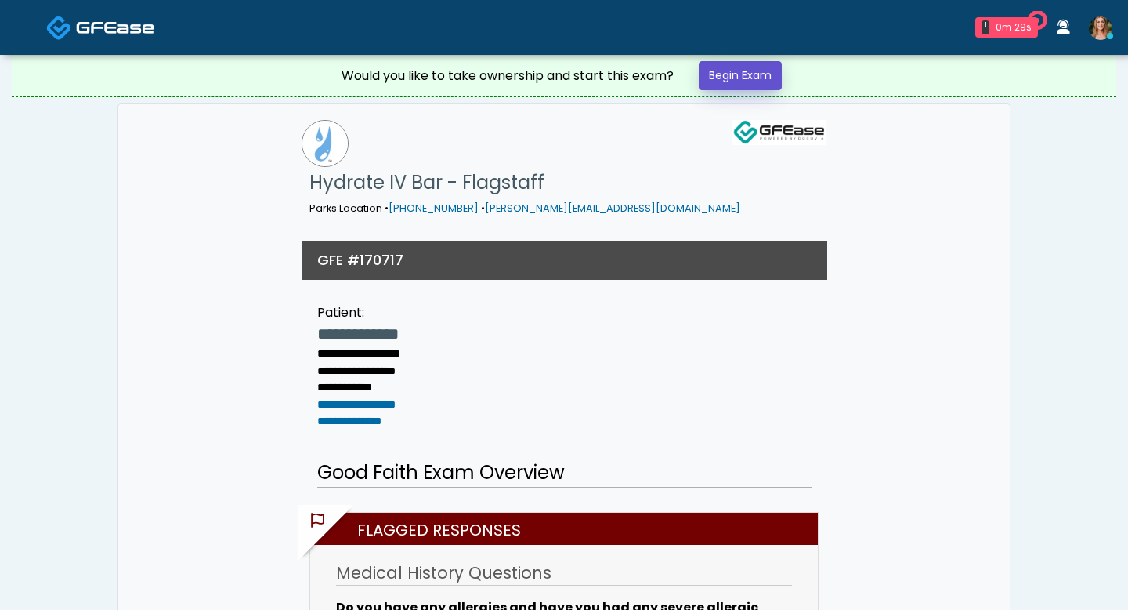
click at [744, 66] on link "Begin Exam" at bounding box center [740, 75] width 83 height 29
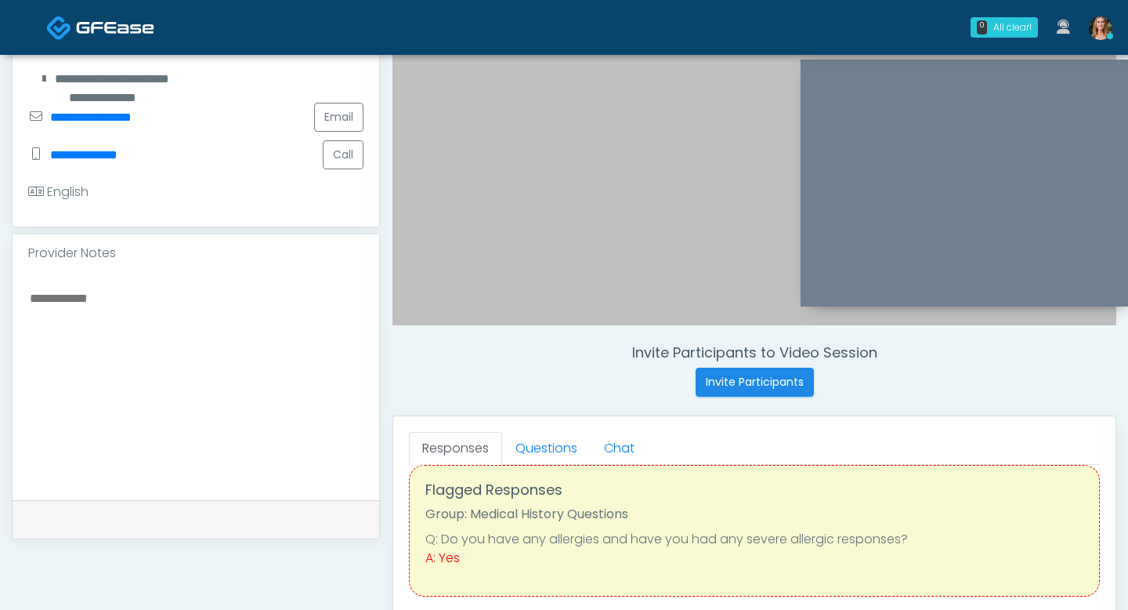
scroll to position [31, 0]
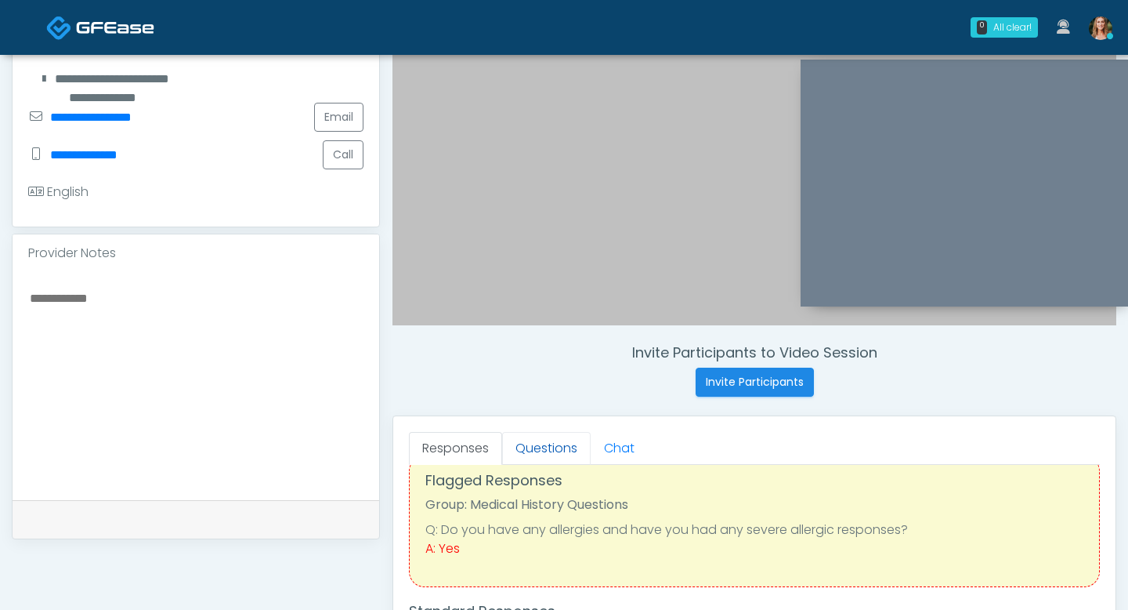
click at [542, 444] on link "Questions" at bounding box center [546, 448] width 89 height 33
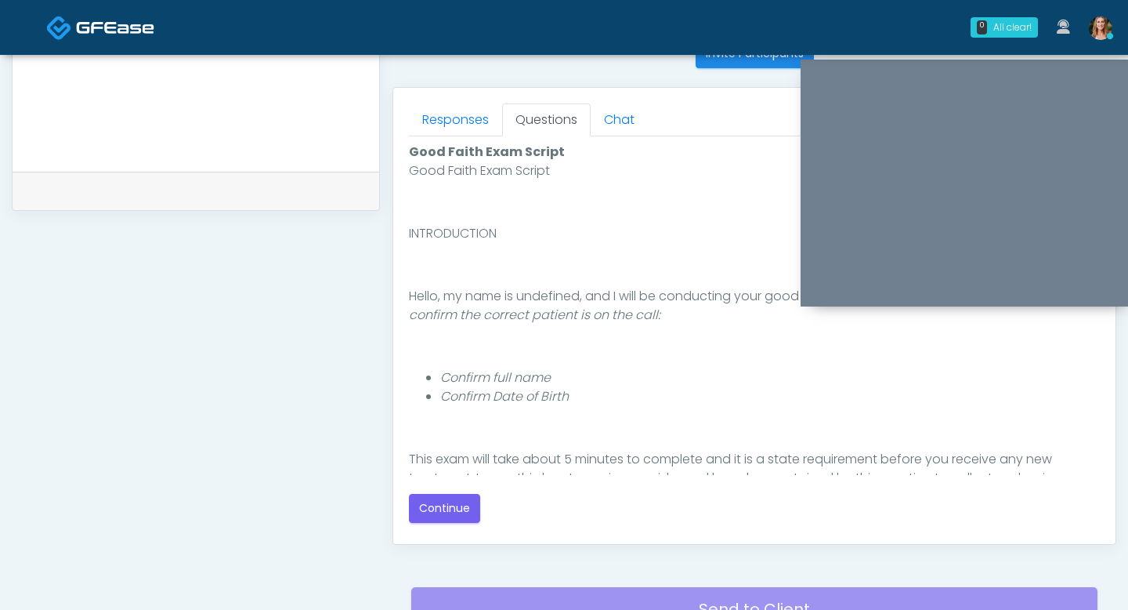
scroll to position [661, 0]
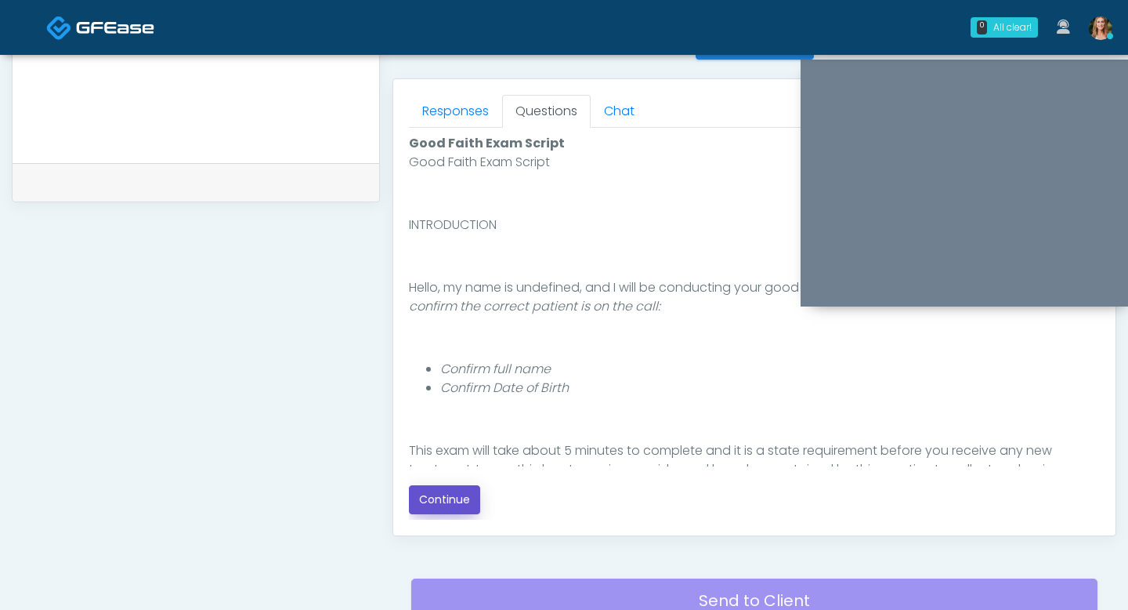
click at [445, 487] on button "Continue" at bounding box center [444, 499] width 71 height 29
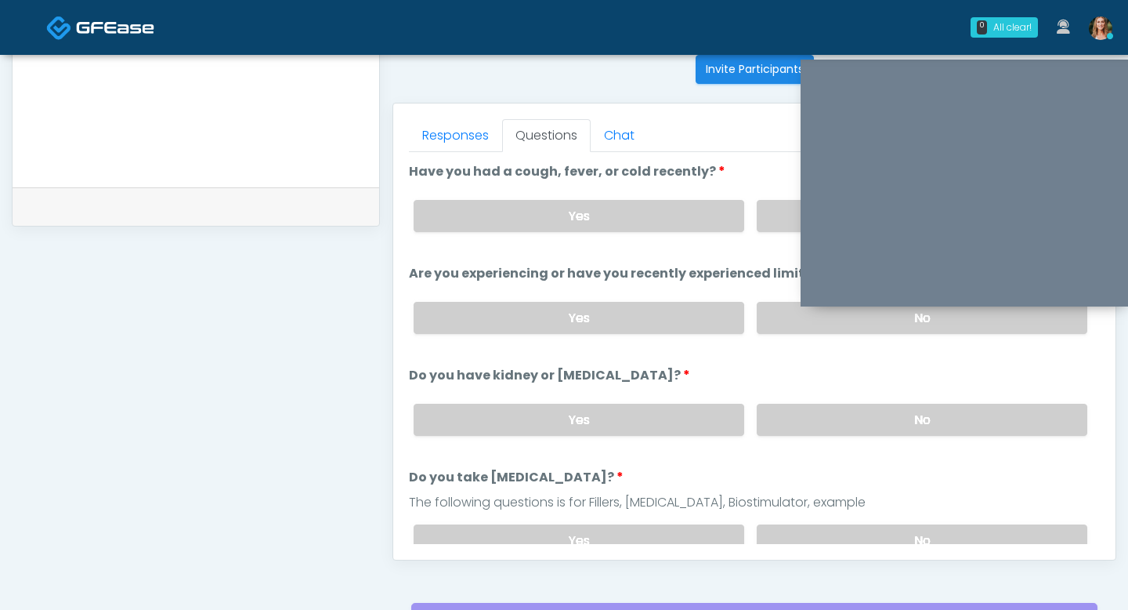
scroll to position [621, 0]
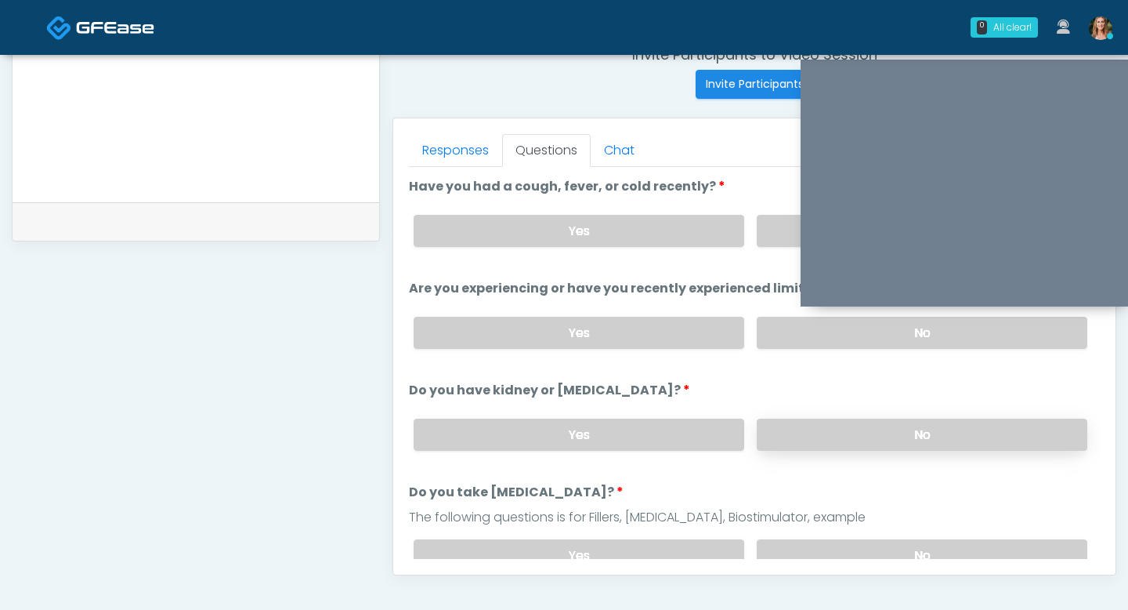
click at [804, 440] on label "No" at bounding box center [922, 434] width 331 height 32
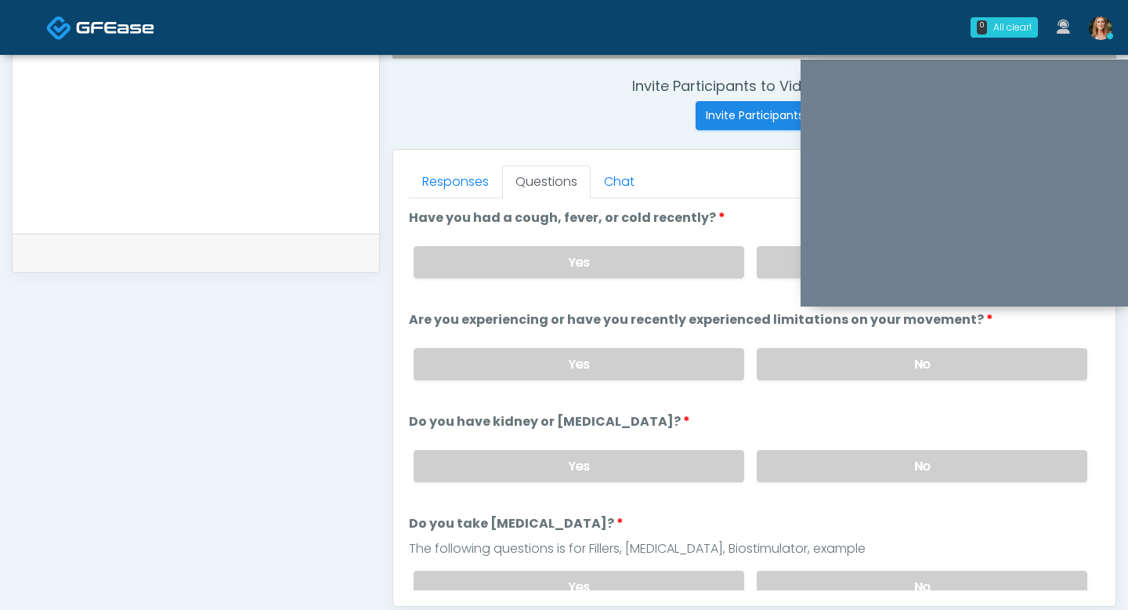
scroll to position [580, 0]
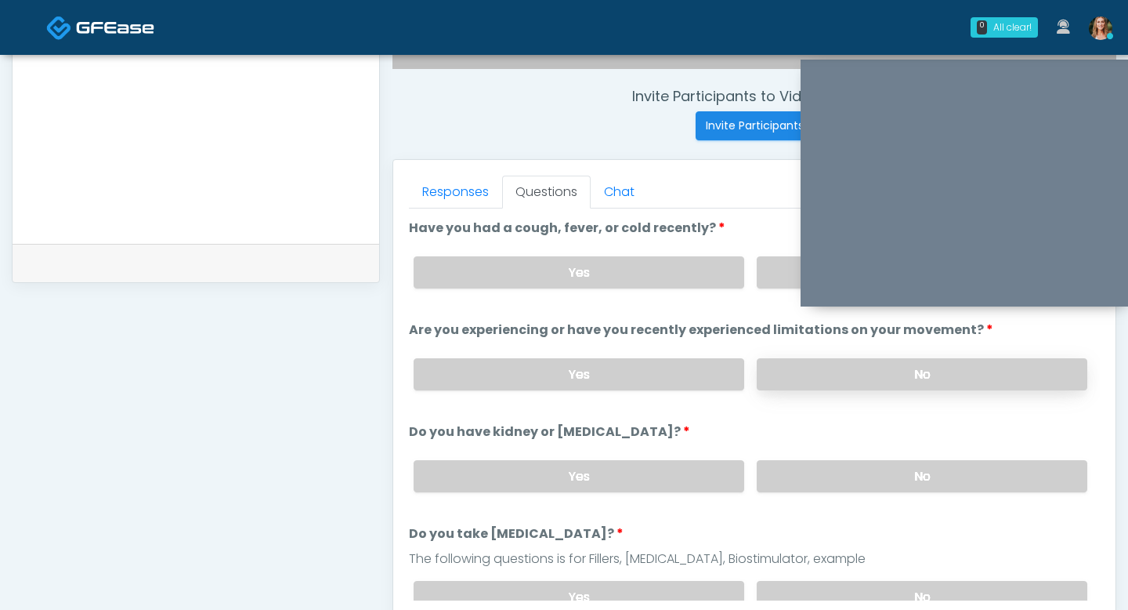
click at [803, 358] on label "No" at bounding box center [922, 374] width 331 height 32
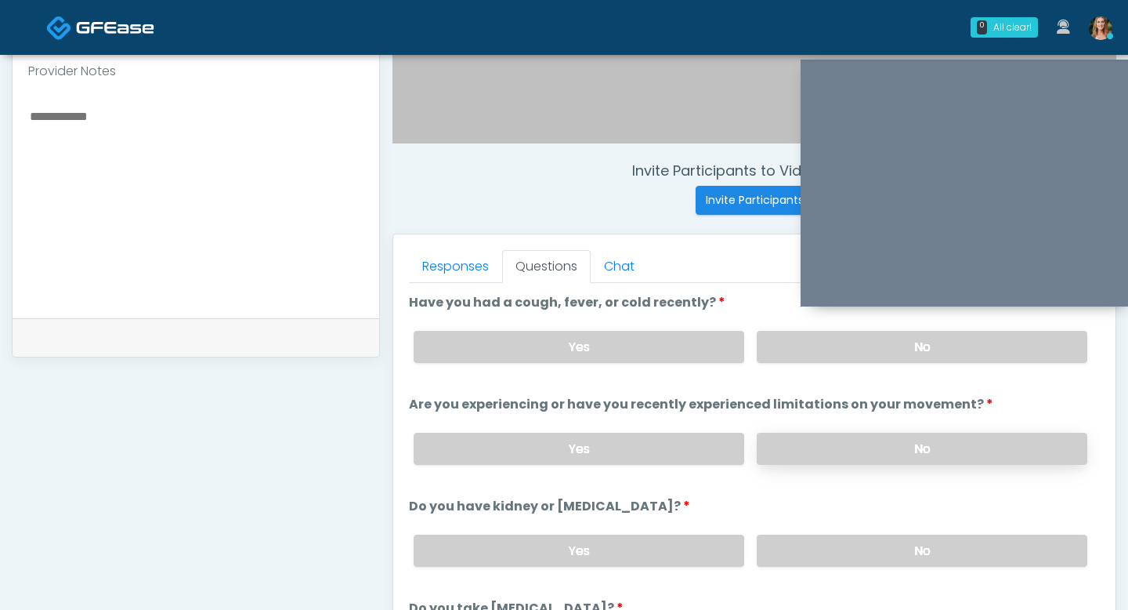
scroll to position [502, 0]
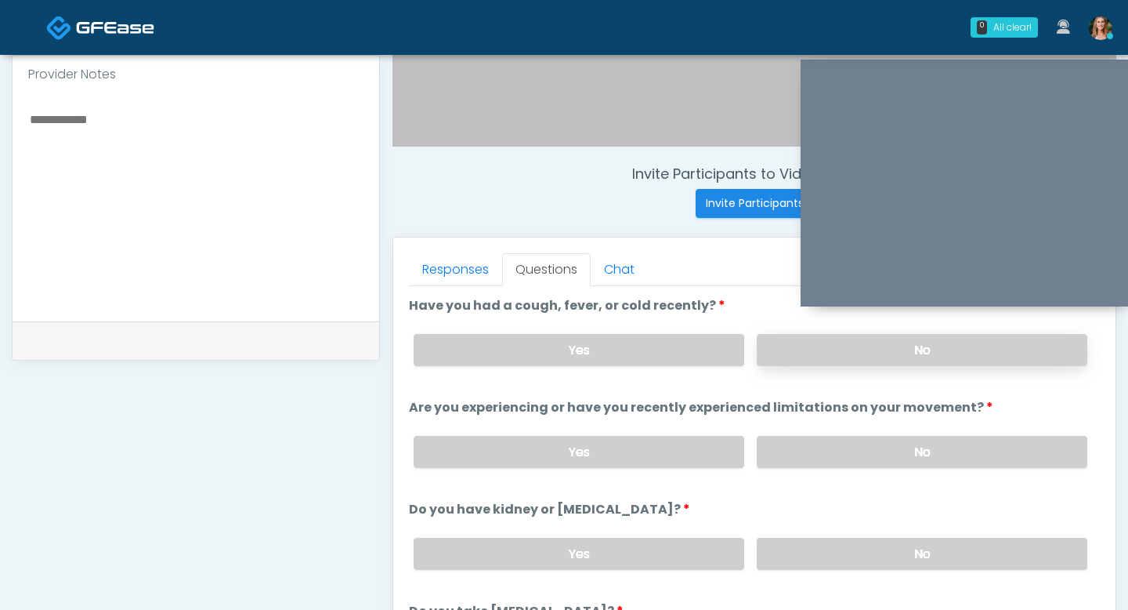
click at [814, 346] on label "No" at bounding box center [922, 350] width 331 height 32
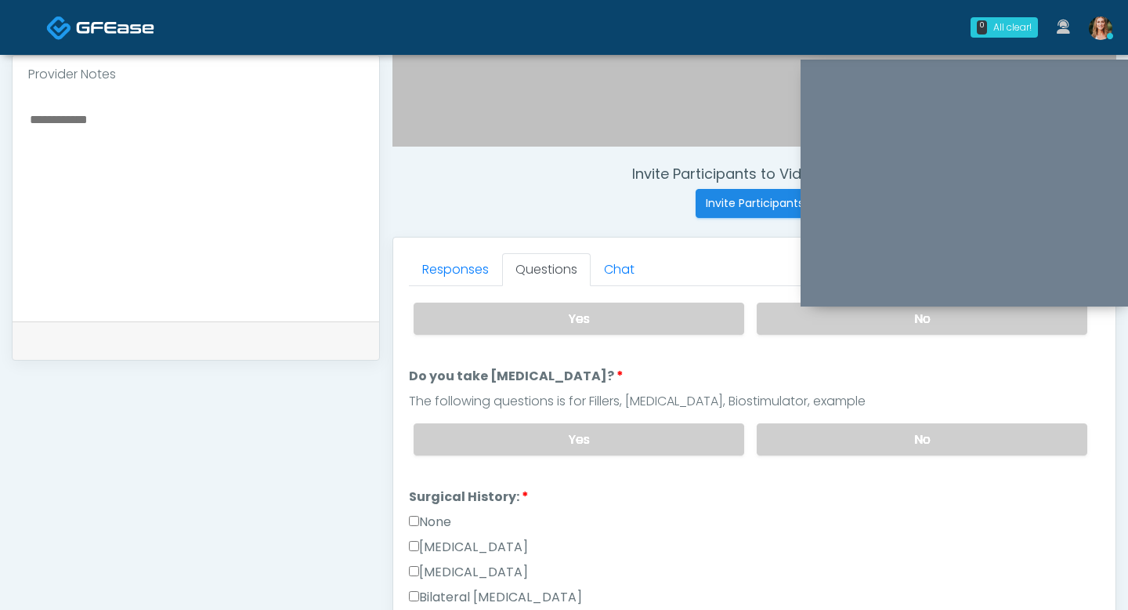
scroll to position [257, 0]
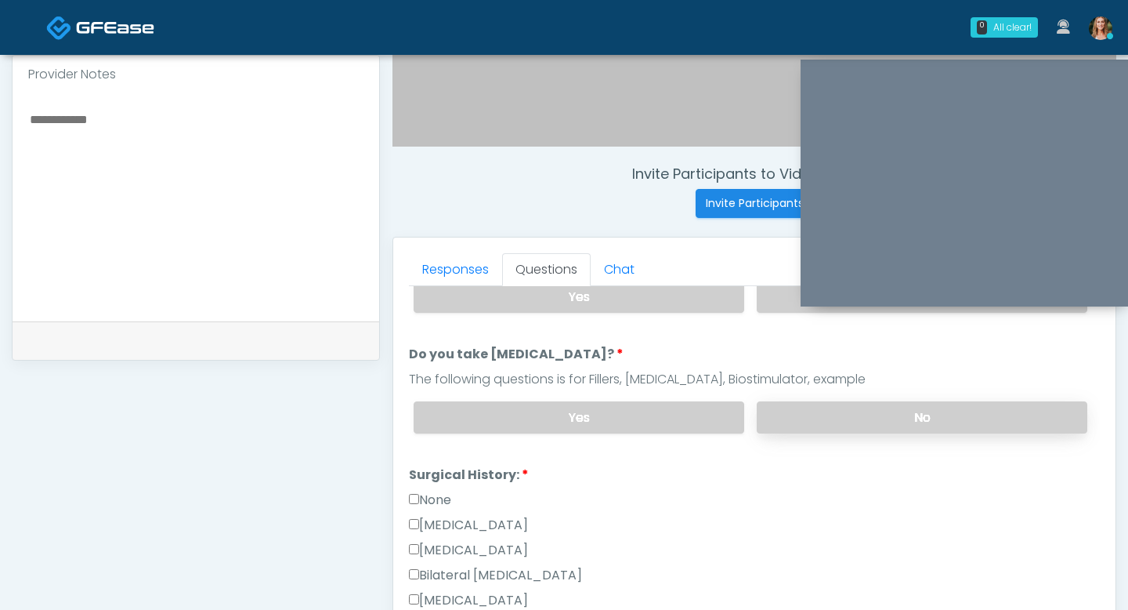
click at [836, 425] on label "No" at bounding box center [922, 417] width 331 height 32
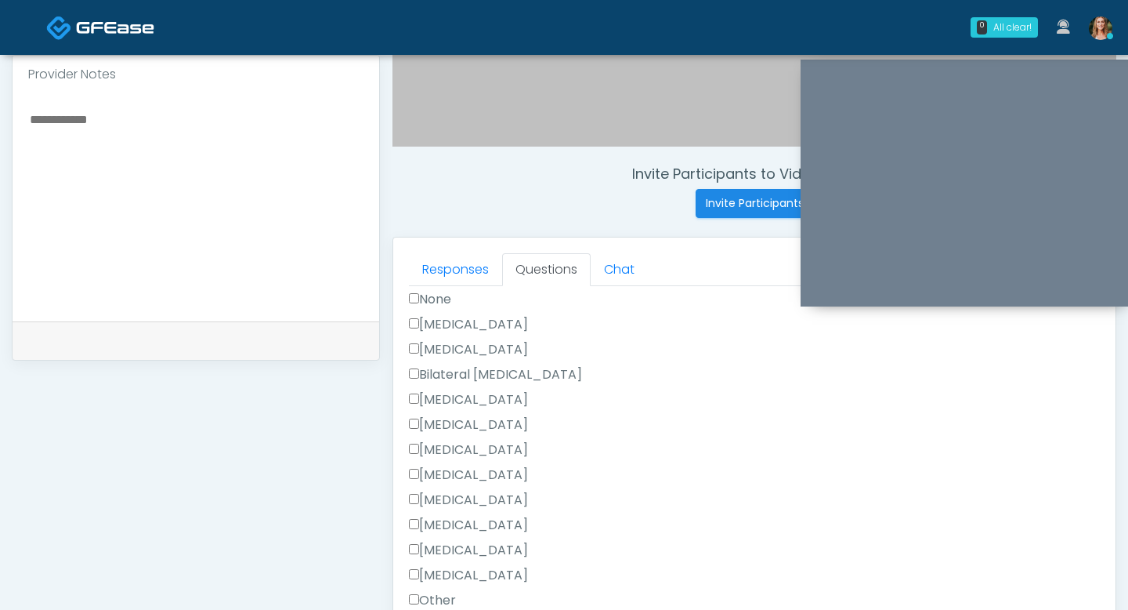
scroll to position [457, 0]
click at [415, 567] on label "Tonsillectomy" at bounding box center [468, 576] width 119 height 19
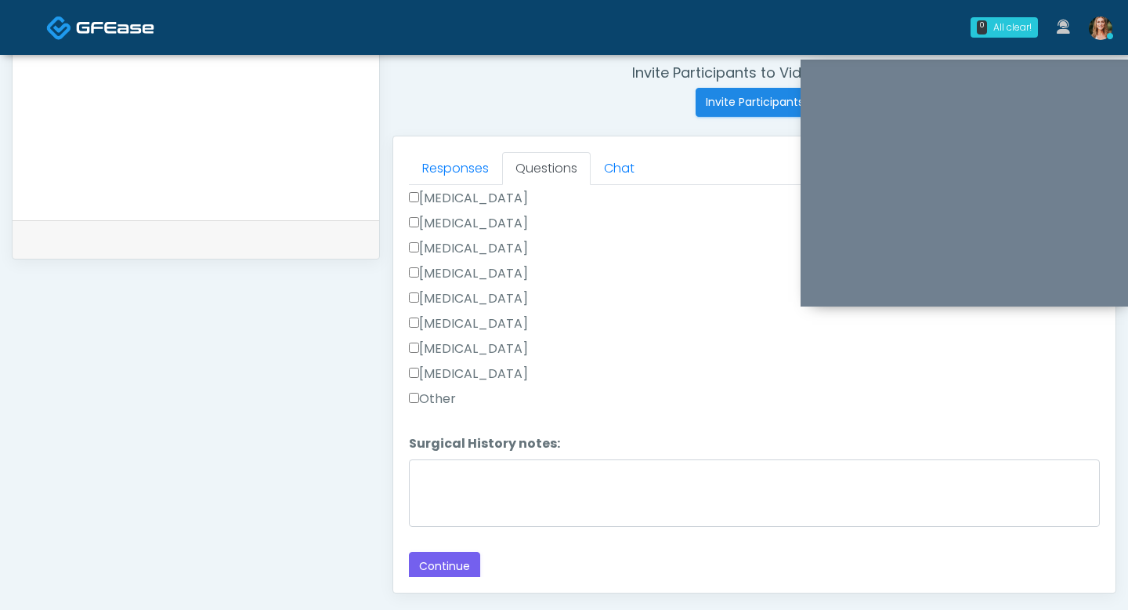
scroll to position [649, 0]
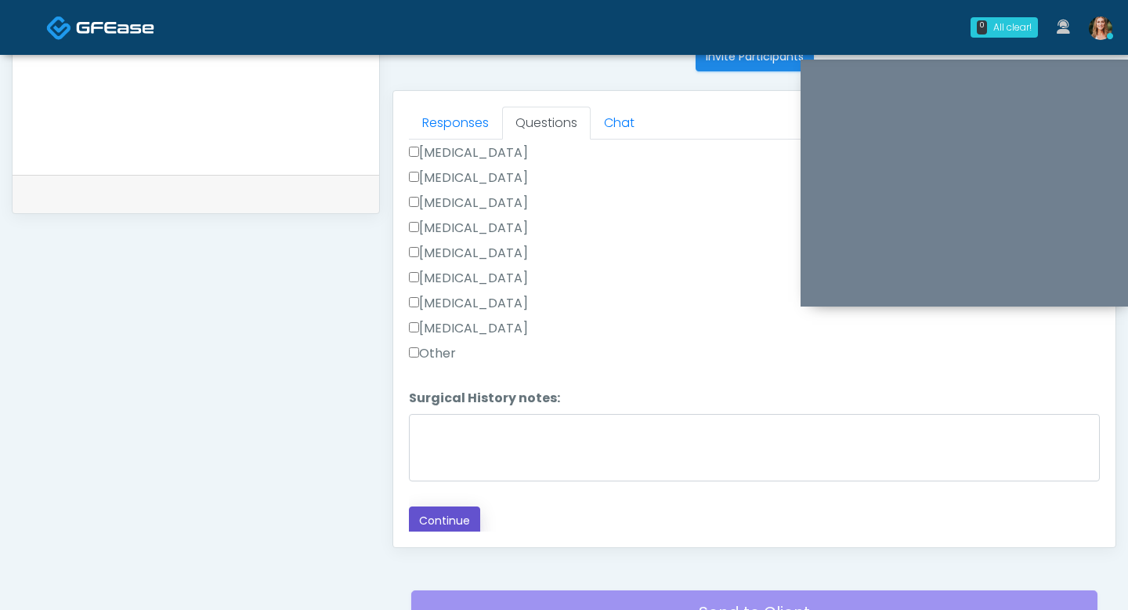
click at [449, 521] on button "Continue" at bounding box center [444, 520] width 71 height 29
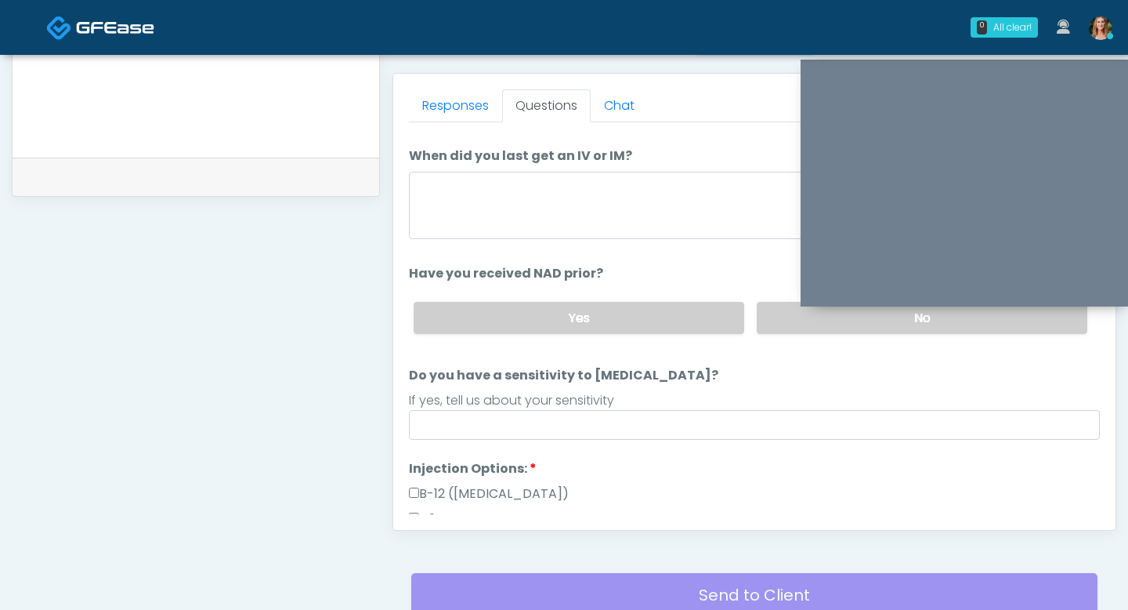
scroll to position [0, 0]
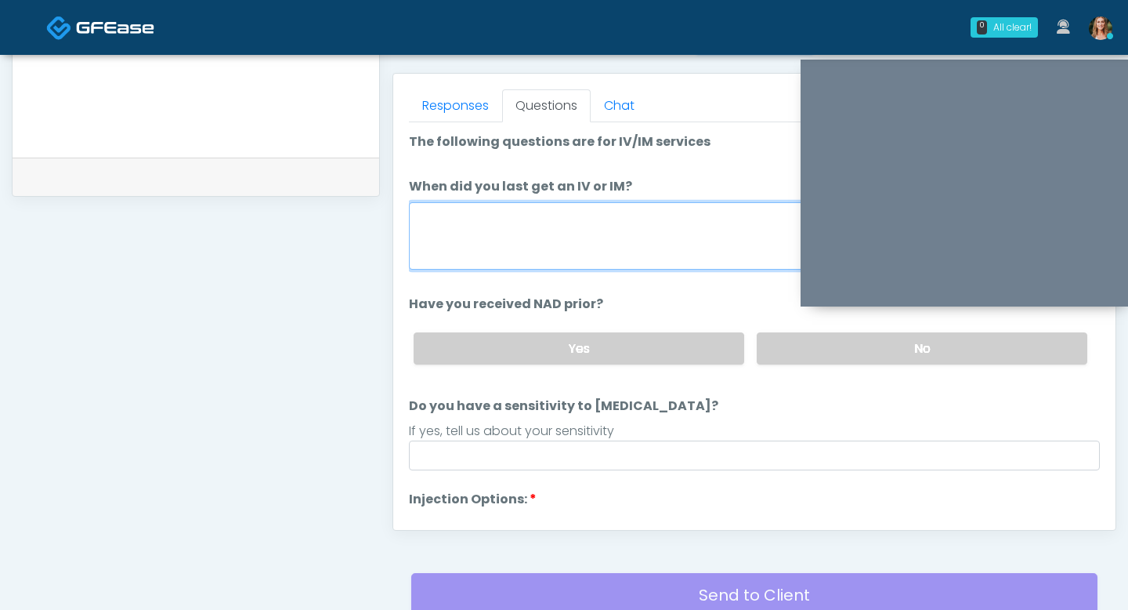
click at [443, 235] on textarea "When did you last get an IV or IM?" at bounding box center [754, 235] width 691 height 67
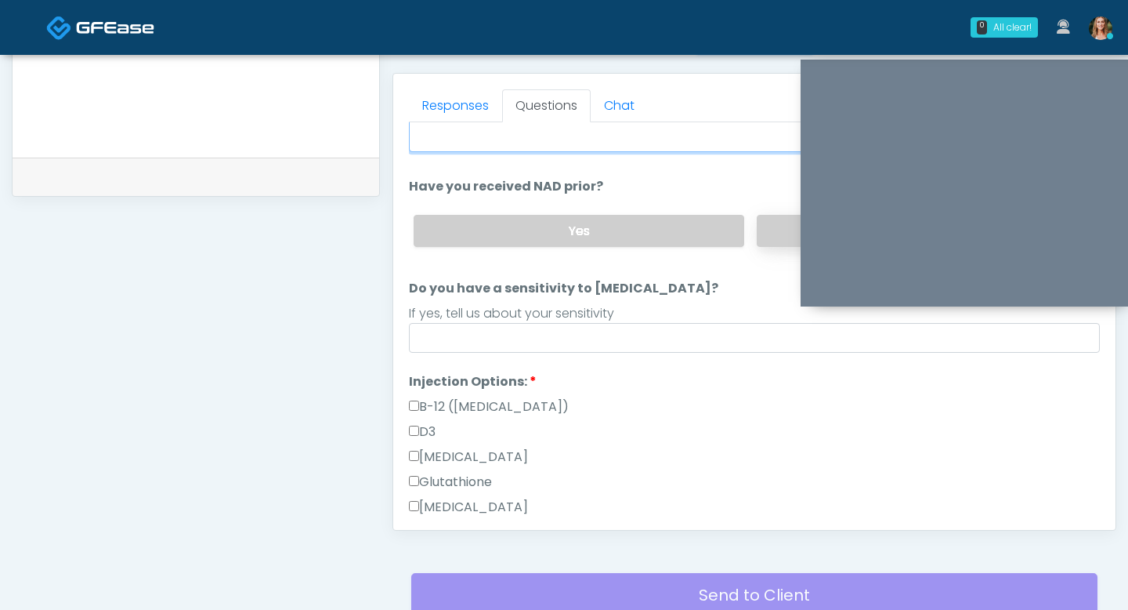
type textarea "****"
click at [774, 227] on label "No" at bounding box center [922, 231] width 331 height 32
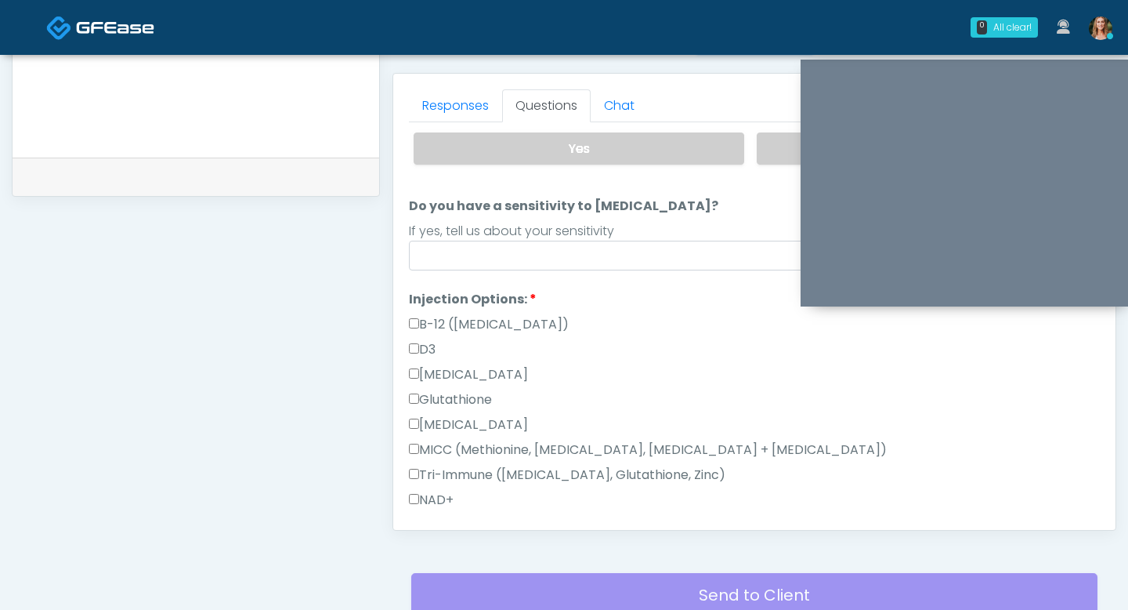
scroll to position [205, 0]
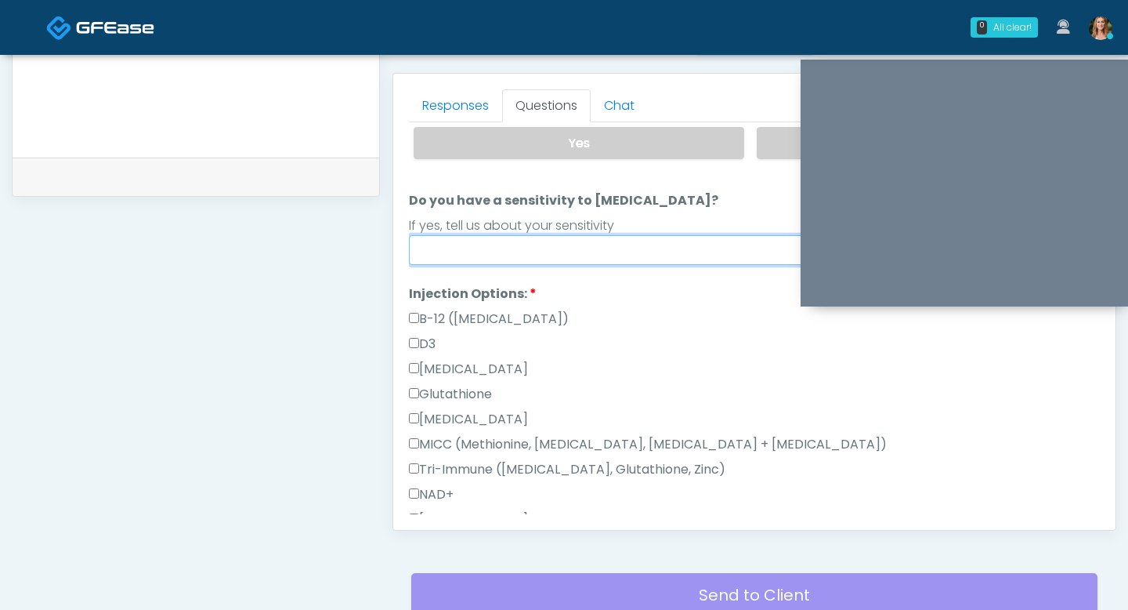
click at [487, 248] on input "Do you have a sensitivity to Niacin?" at bounding box center [754, 250] width 691 height 30
type input "**"
click at [702, 342] on div "D3" at bounding box center [754, 347] width 691 height 25
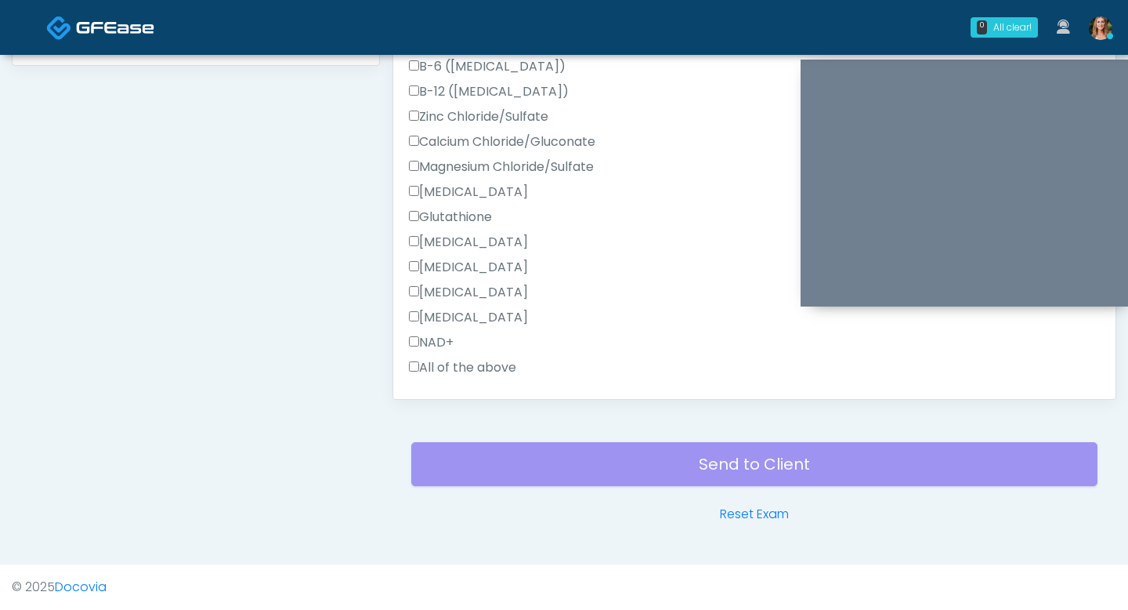
scroll to position [795, 0]
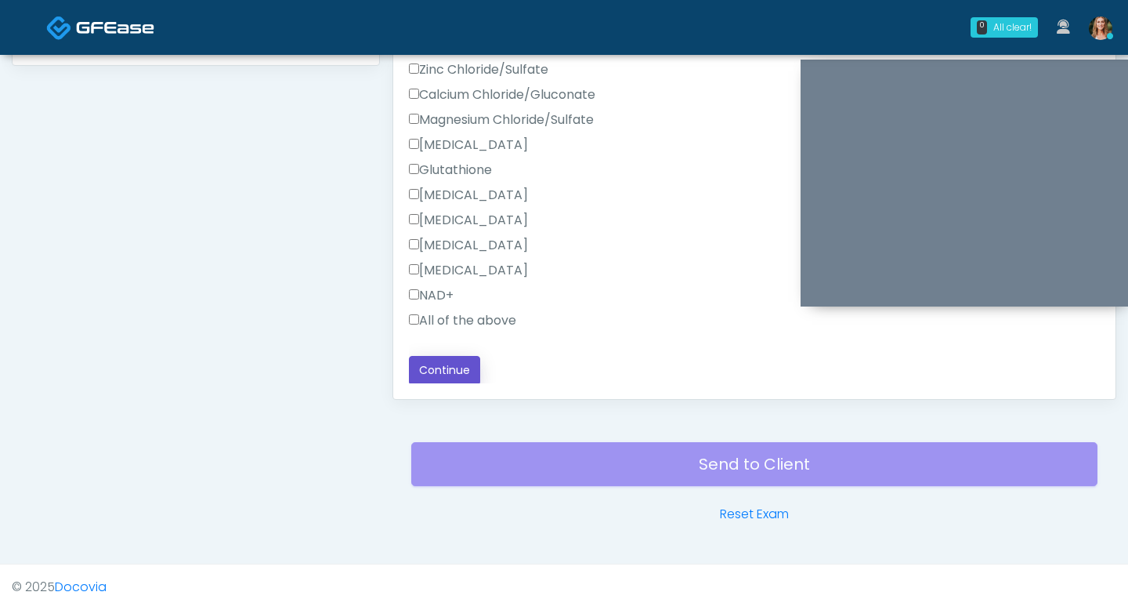
click at [450, 363] on button "Continue" at bounding box center [444, 370] width 71 height 29
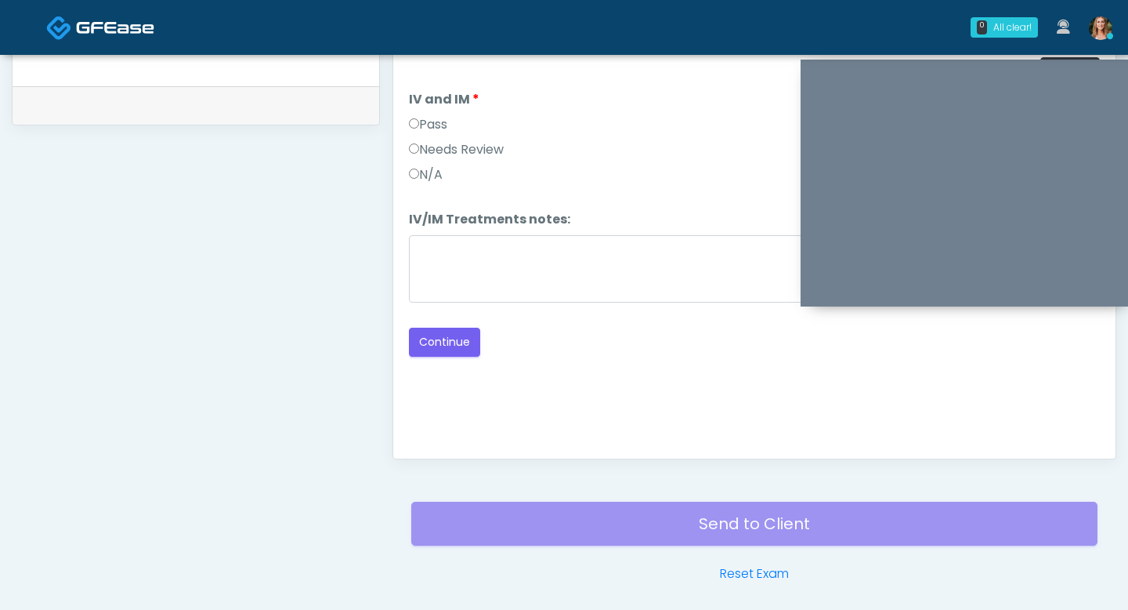
scroll to position [666, 0]
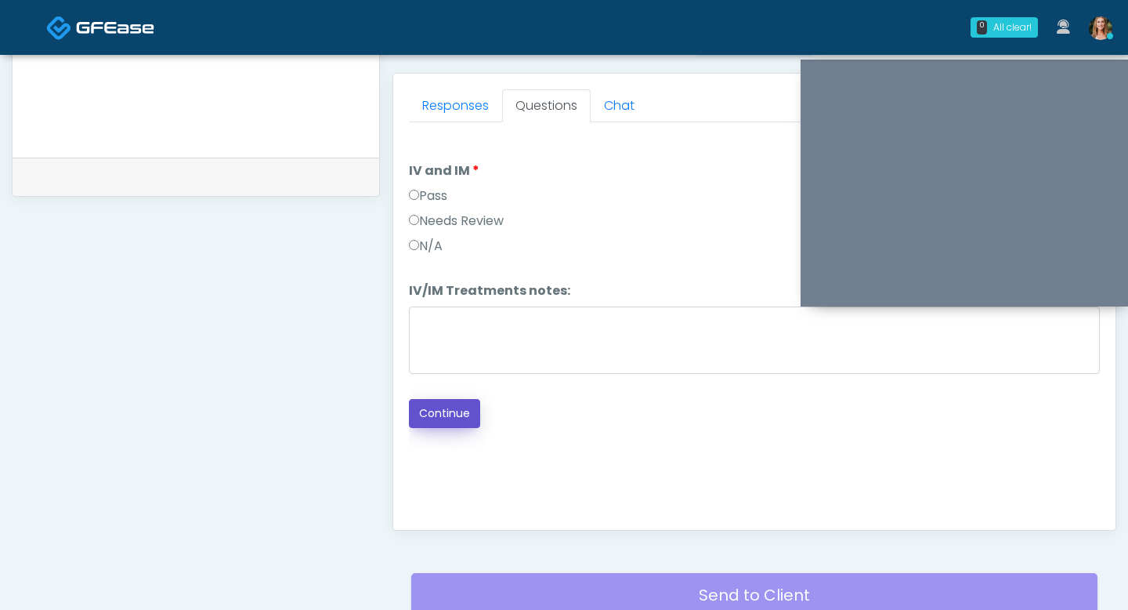
click at [440, 421] on button "Continue" at bounding box center [444, 413] width 71 height 29
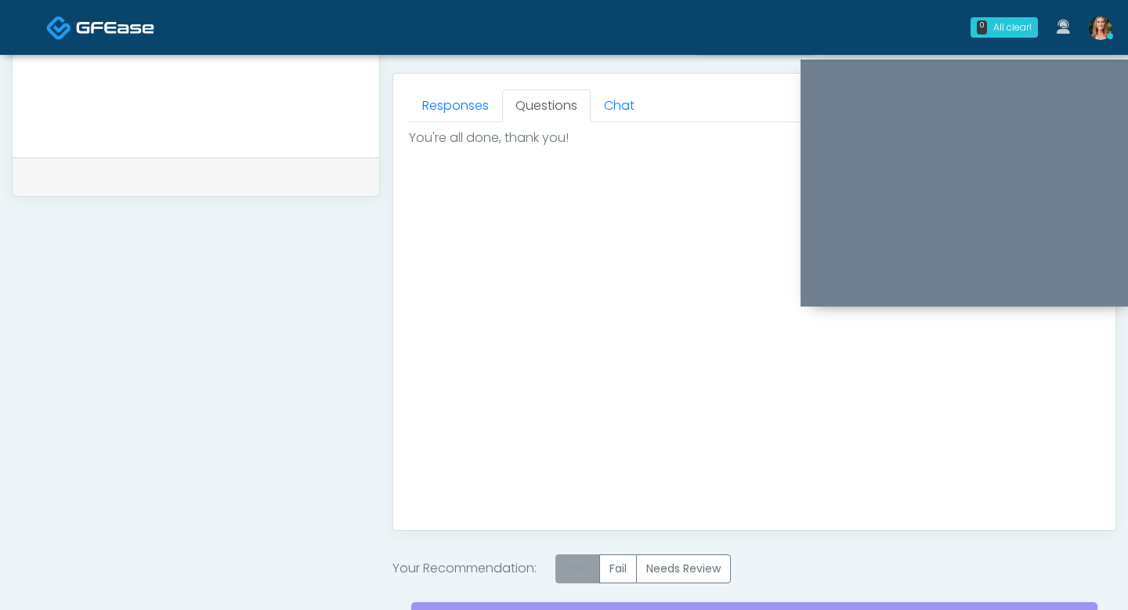
click at [574, 554] on label "Pass" at bounding box center [578, 568] width 45 height 29
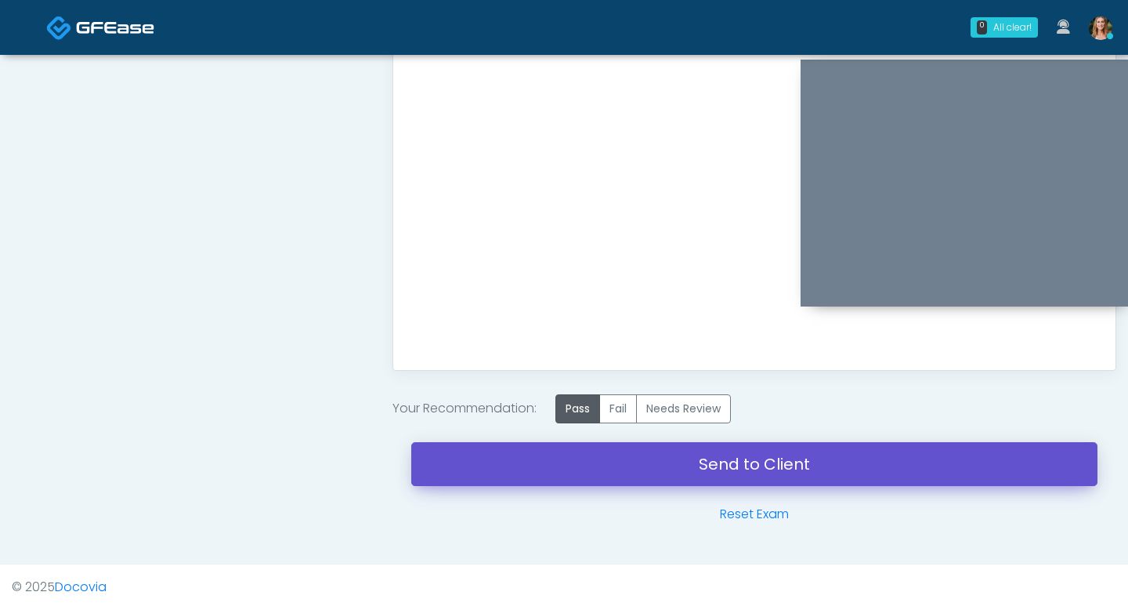
click at [553, 451] on link "Send to Client" at bounding box center [754, 464] width 686 height 44
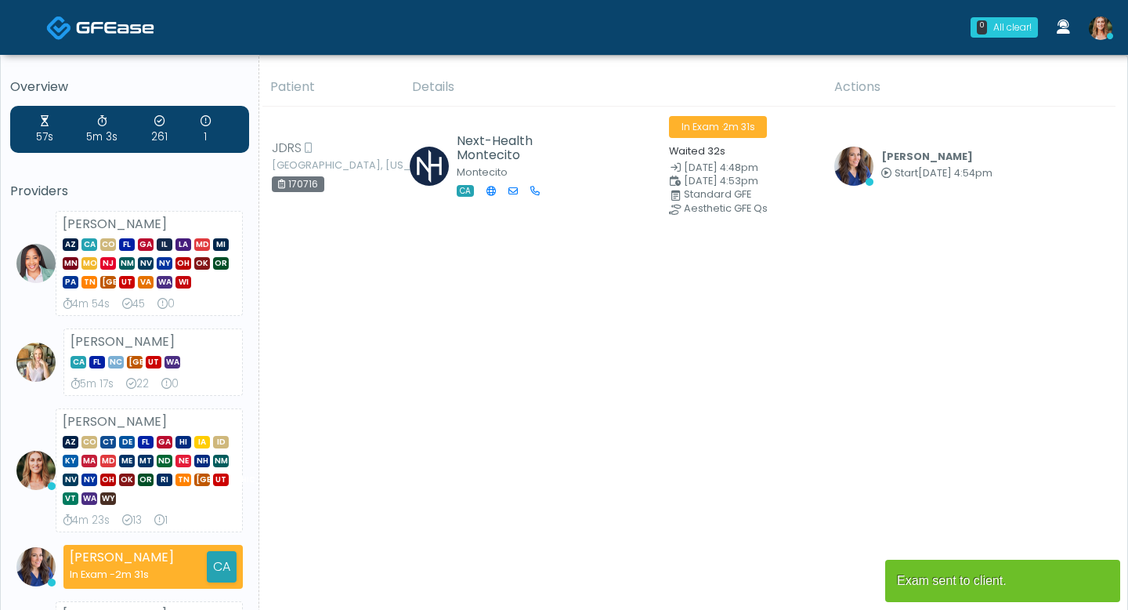
click at [1100, 28] on img at bounding box center [1101, 28] width 24 height 24
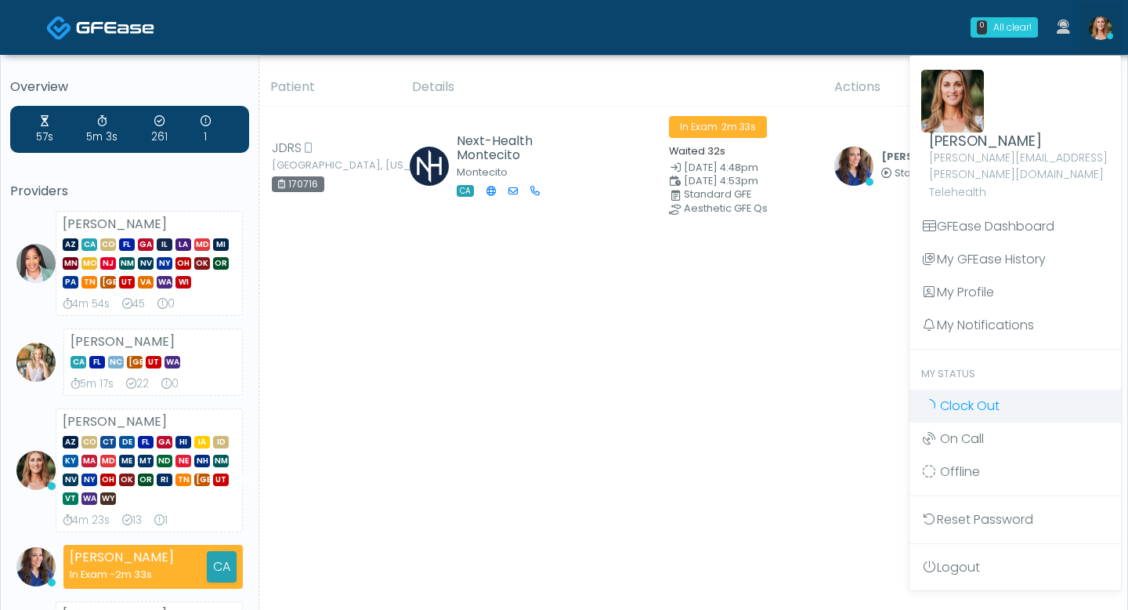
click at [961, 397] on span "Clock Out" at bounding box center [970, 405] width 60 height 18
